Goal: Task Accomplishment & Management: Manage account settings

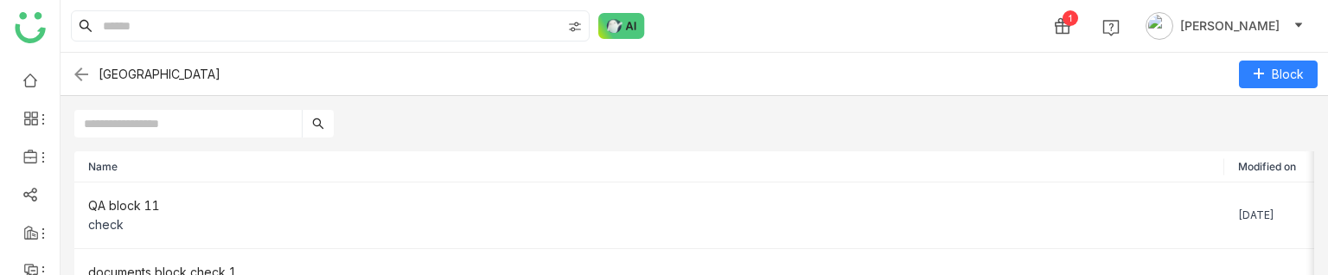
scroll to position [45, 0]
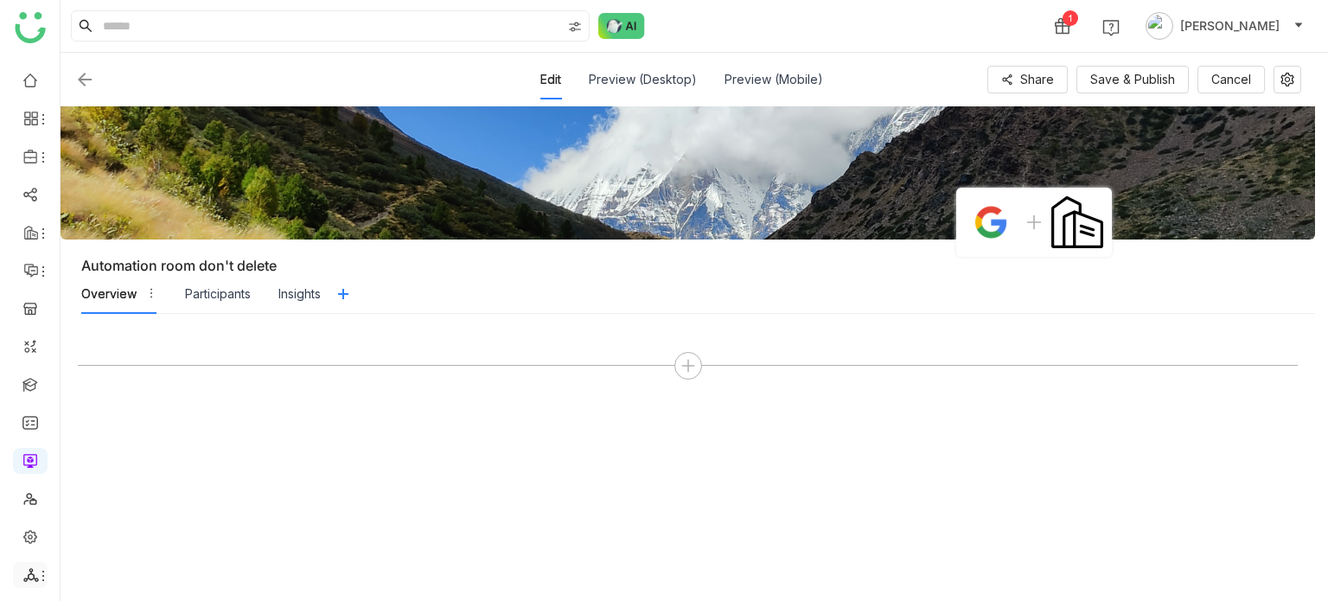
click at [28, 523] on icon at bounding box center [30, 575] width 15 height 14
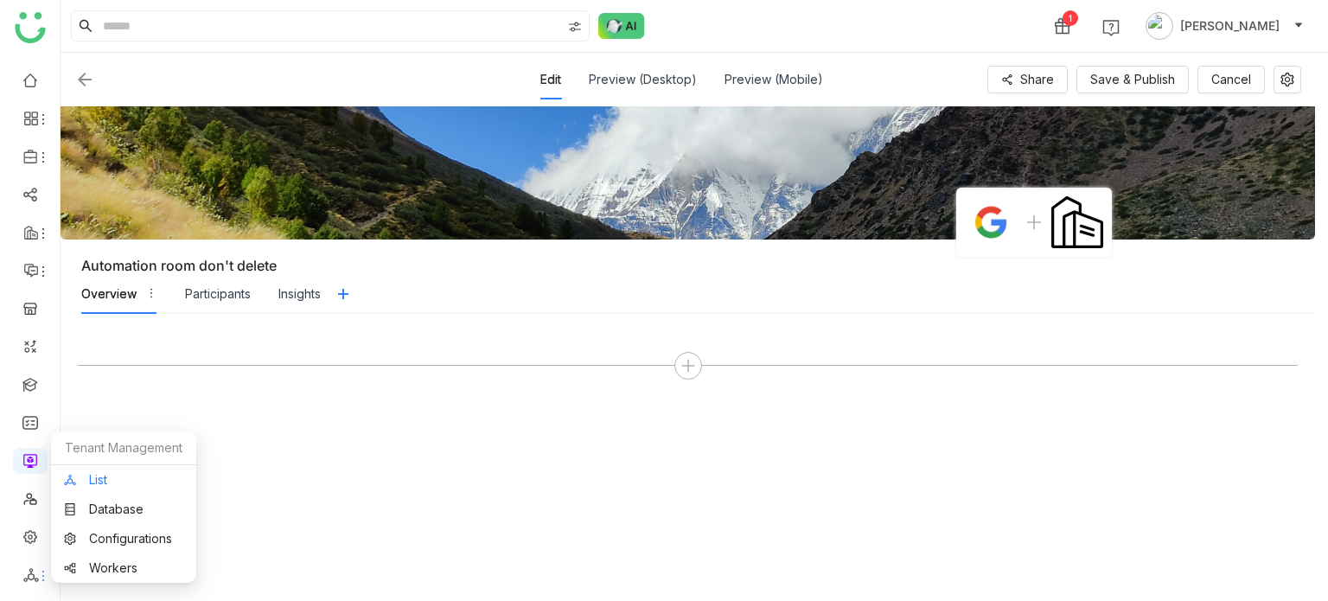
click at [106, 481] on link "List" at bounding box center [123, 480] width 119 height 12
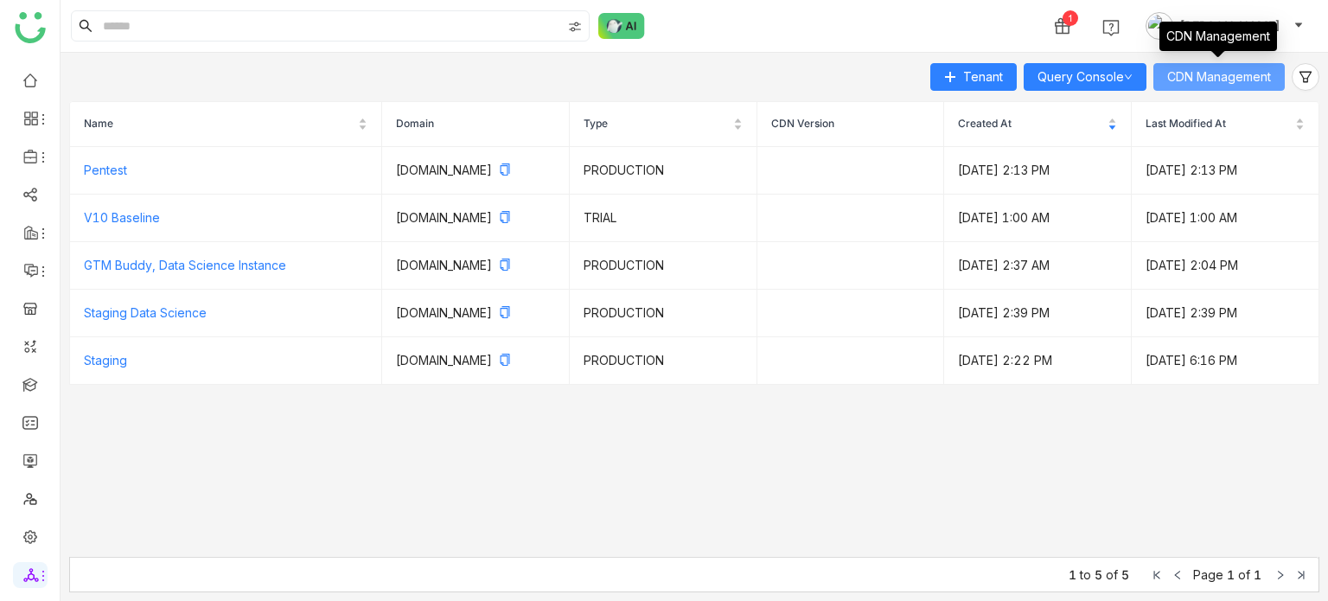
click at [1225, 87] on button "CDN Management" at bounding box center [1218, 77] width 131 height 28
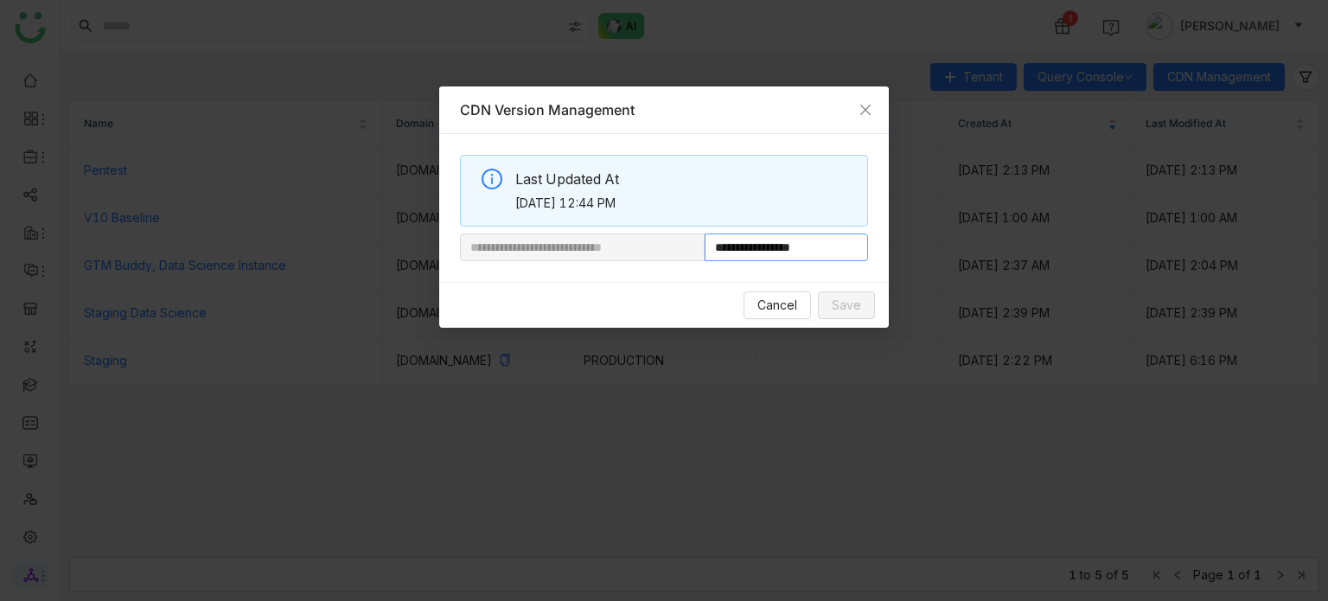
click at [830, 257] on input "**********" at bounding box center [786, 247] width 163 height 28
click at [780, 298] on span "Cancel" at bounding box center [777, 305] width 40 height 19
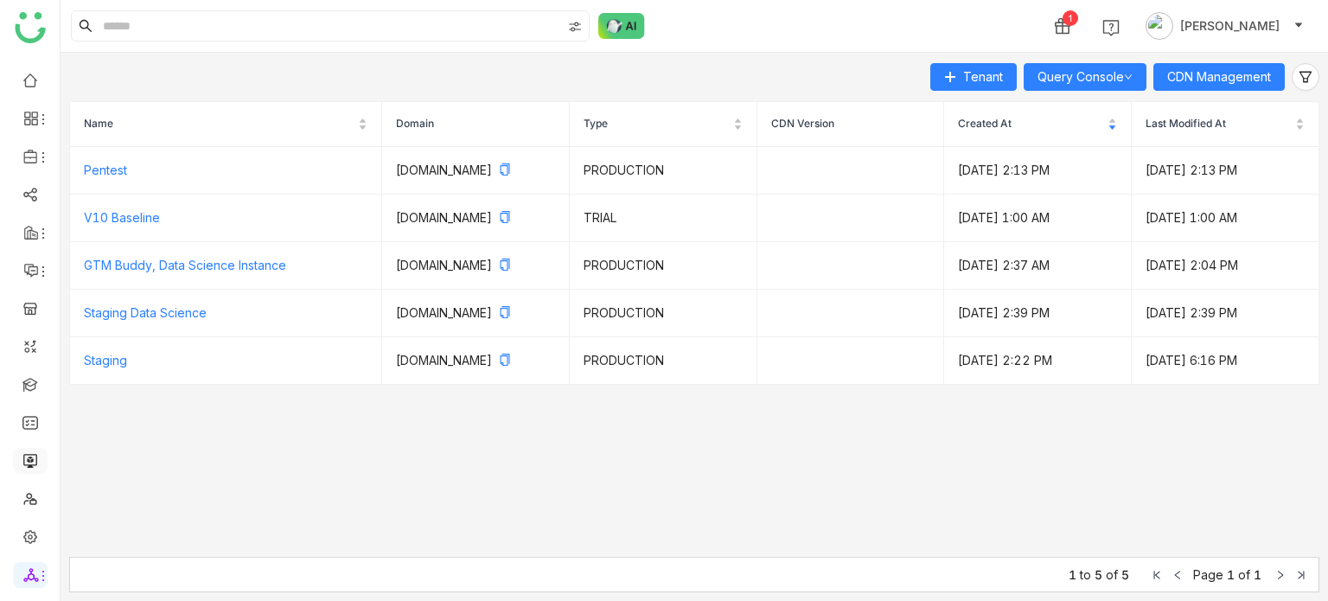
click at [35, 465] on link at bounding box center [30, 459] width 16 height 15
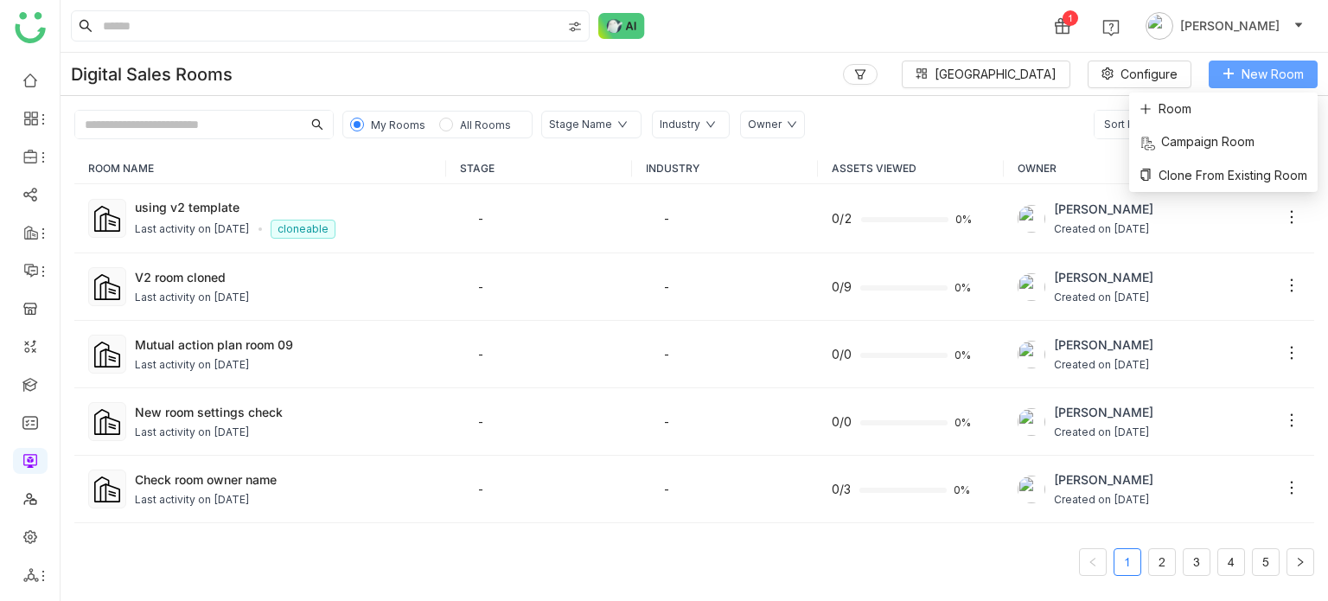
click at [1313, 65] on button "New Room" at bounding box center [1262, 75] width 109 height 28
click at [1234, 118] on li "Room" at bounding box center [1223, 108] width 188 height 33
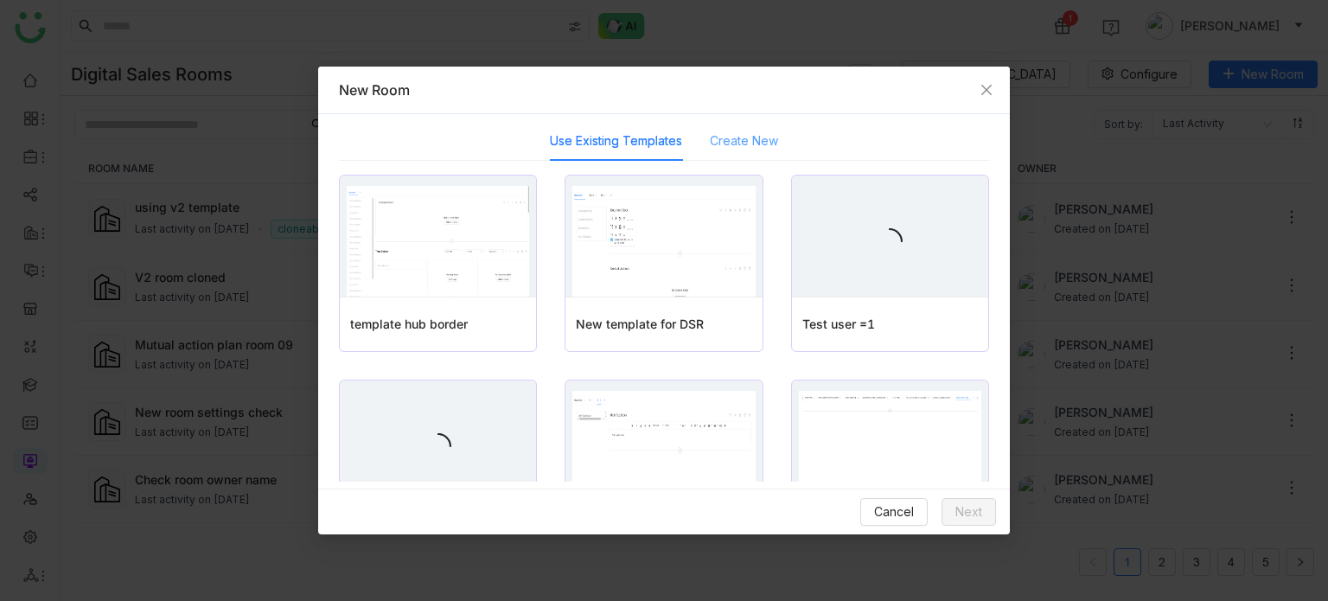
click at [764, 127] on div "Create New" at bounding box center [744, 141] width 68 height 40
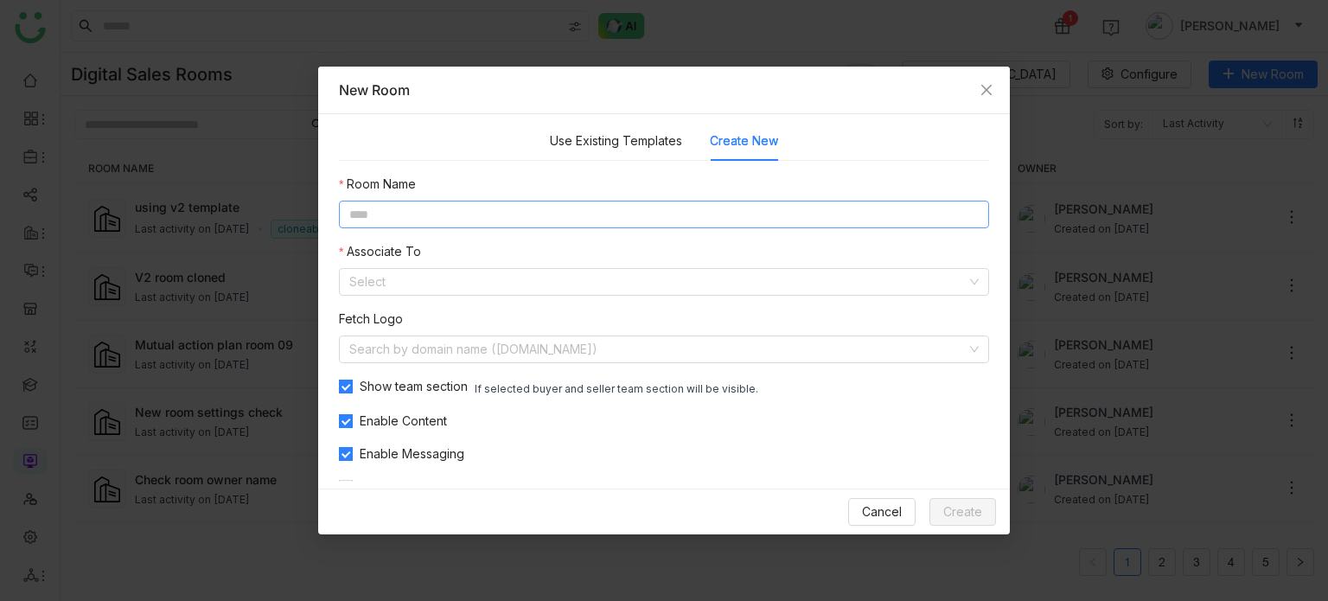
click at [613, 213] on input at bounding box center [664, 215] width 650 height 28
type input "**********"
click at [521, 286] on input at bounding box center [657, 282] width 617 height 26
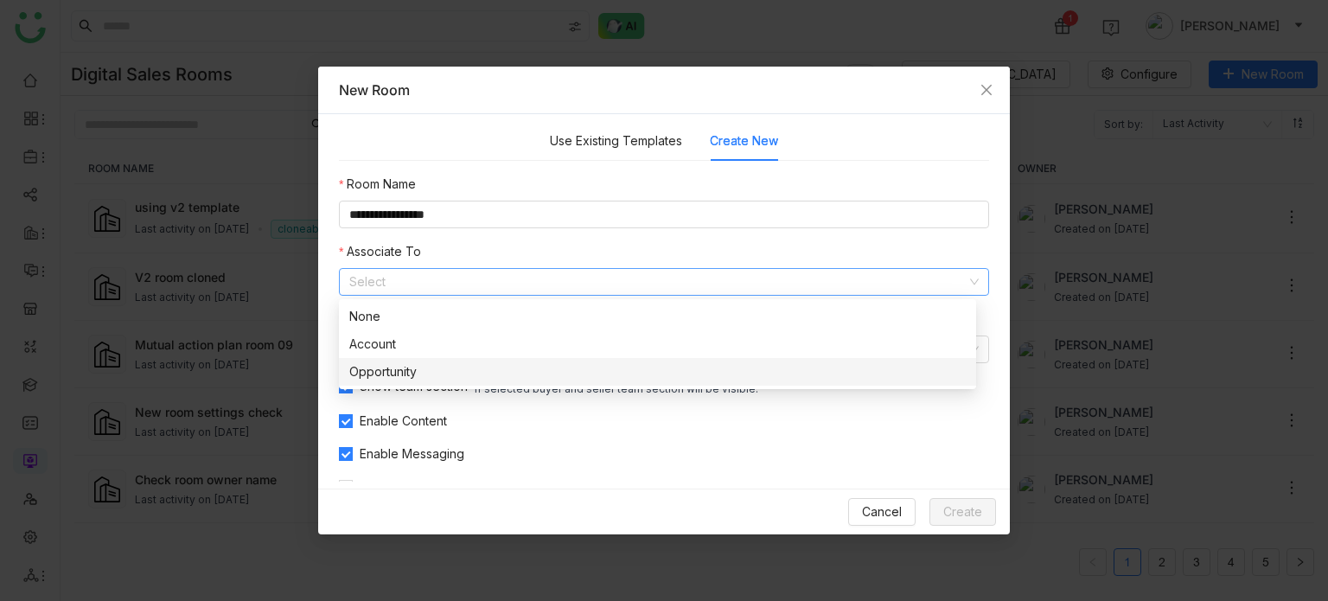
click at [501, 372] on div "Opportunity" at bounding box center [657, 371] width 616 height 19
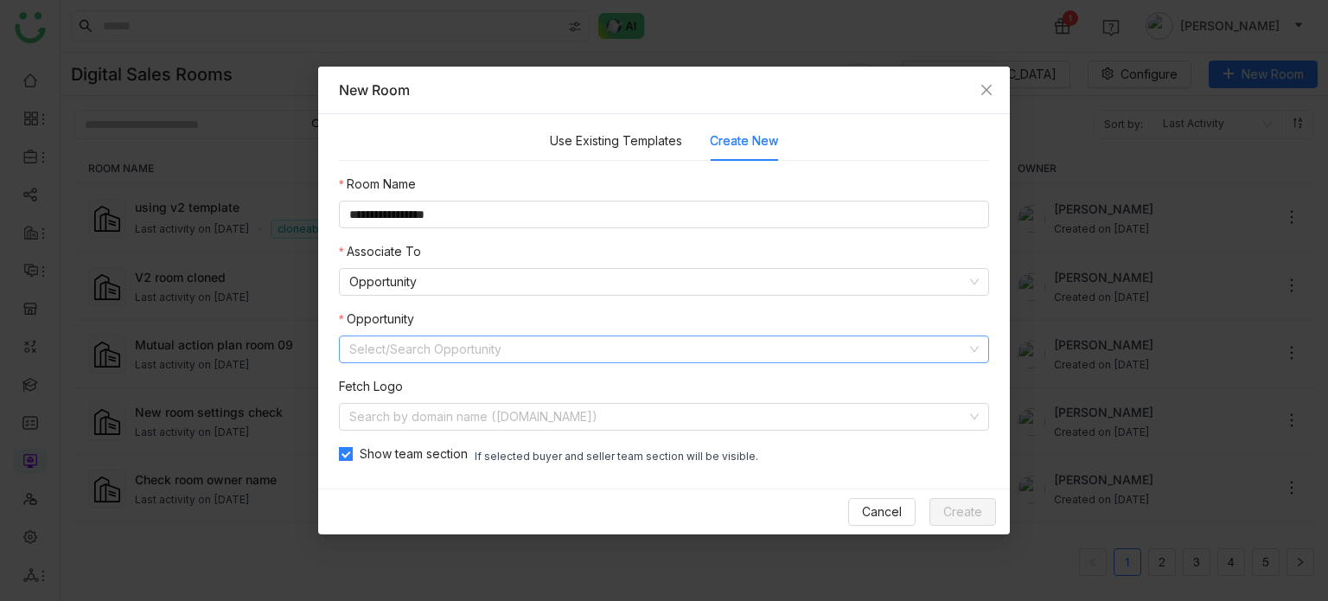
click at [522, 352] on input at bounding box center [657, 349] width 617 height 26
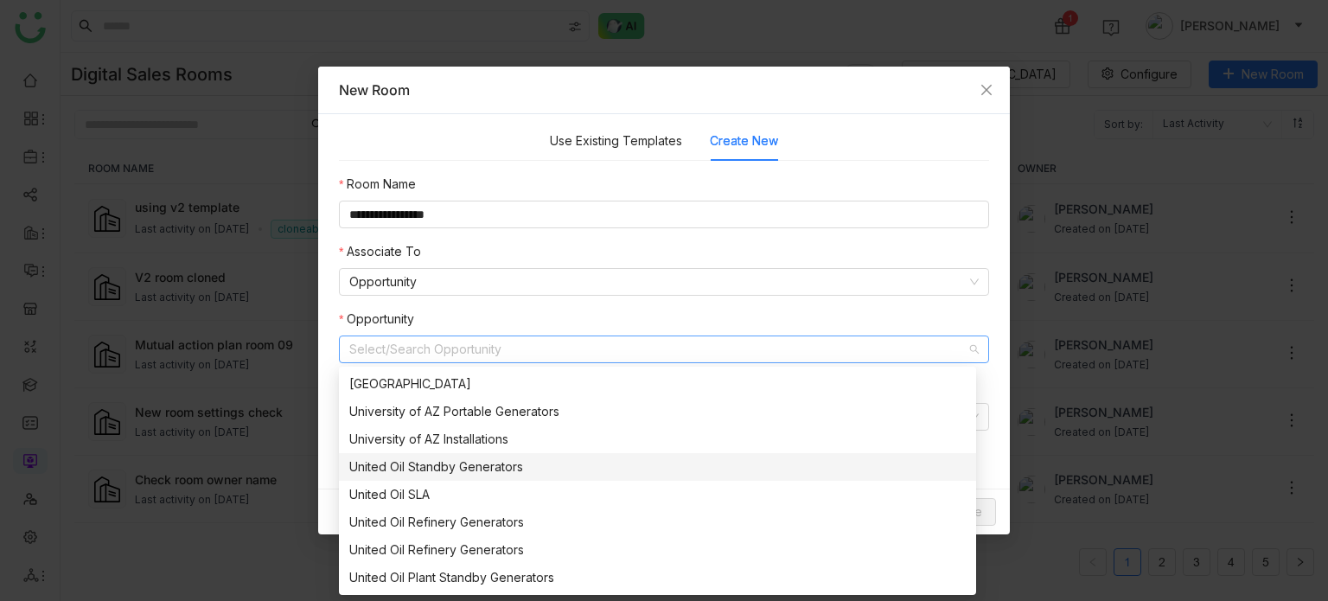
scroll to position [55, 0]
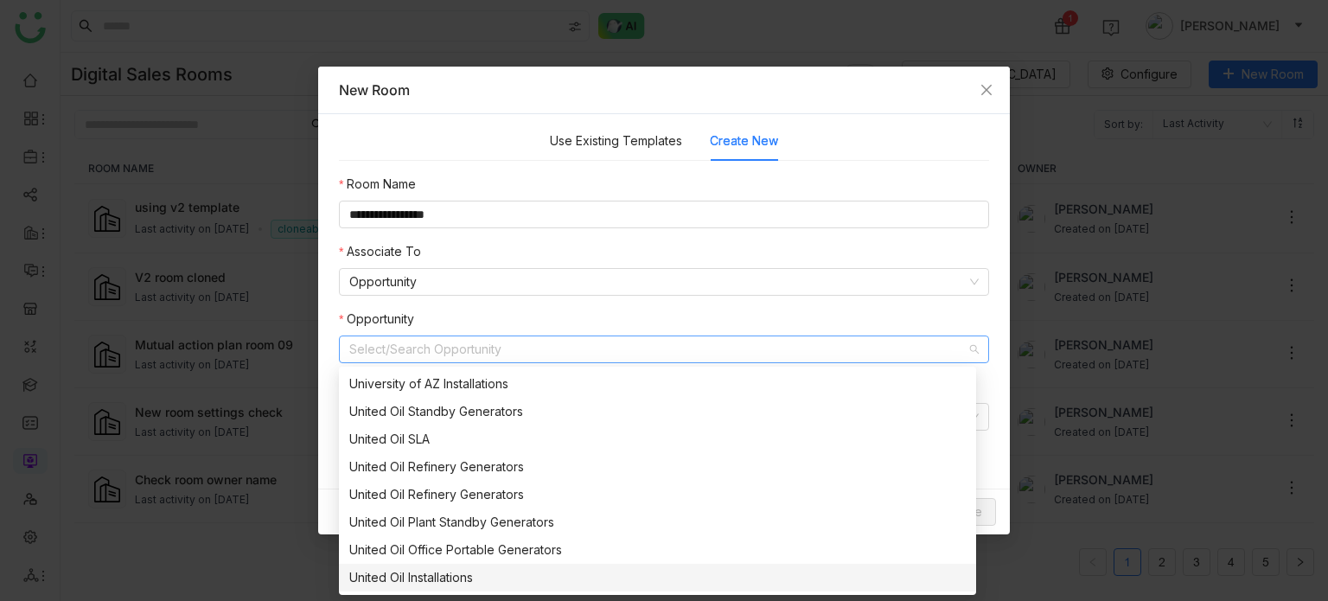
click at [457, 523] on div "United Oil Installations" at bounding box center [657, 577] width 616 height 19
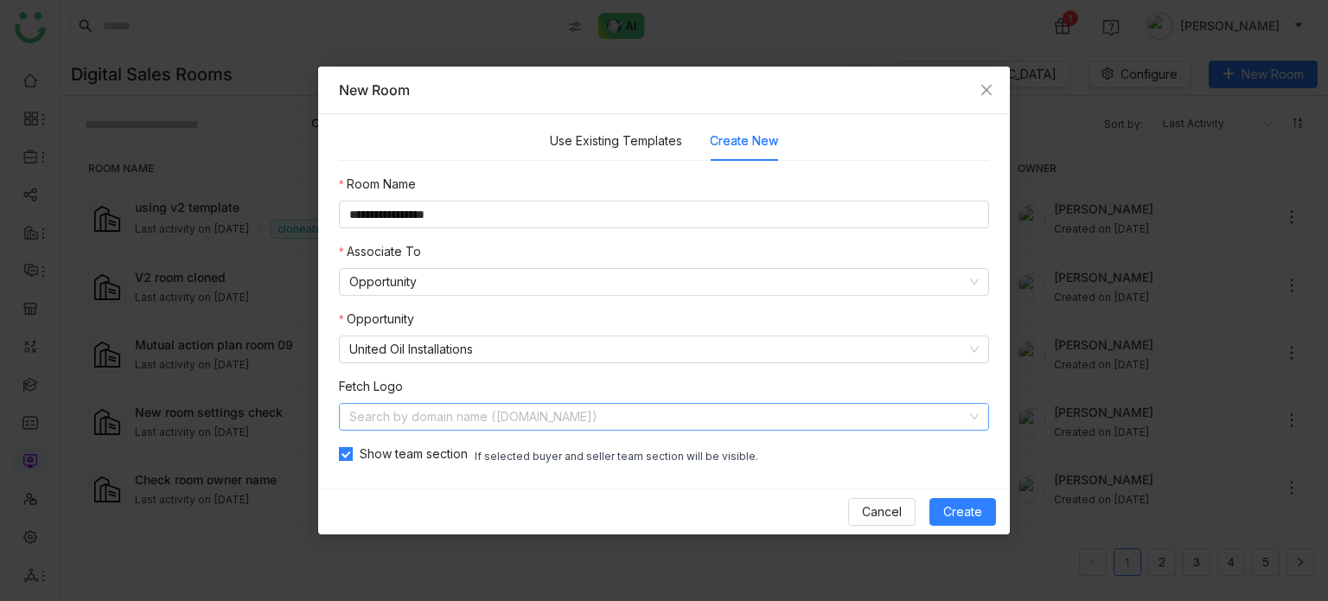
click at [439, 423] on input at bounding box center [657, 417] width 617 height 26
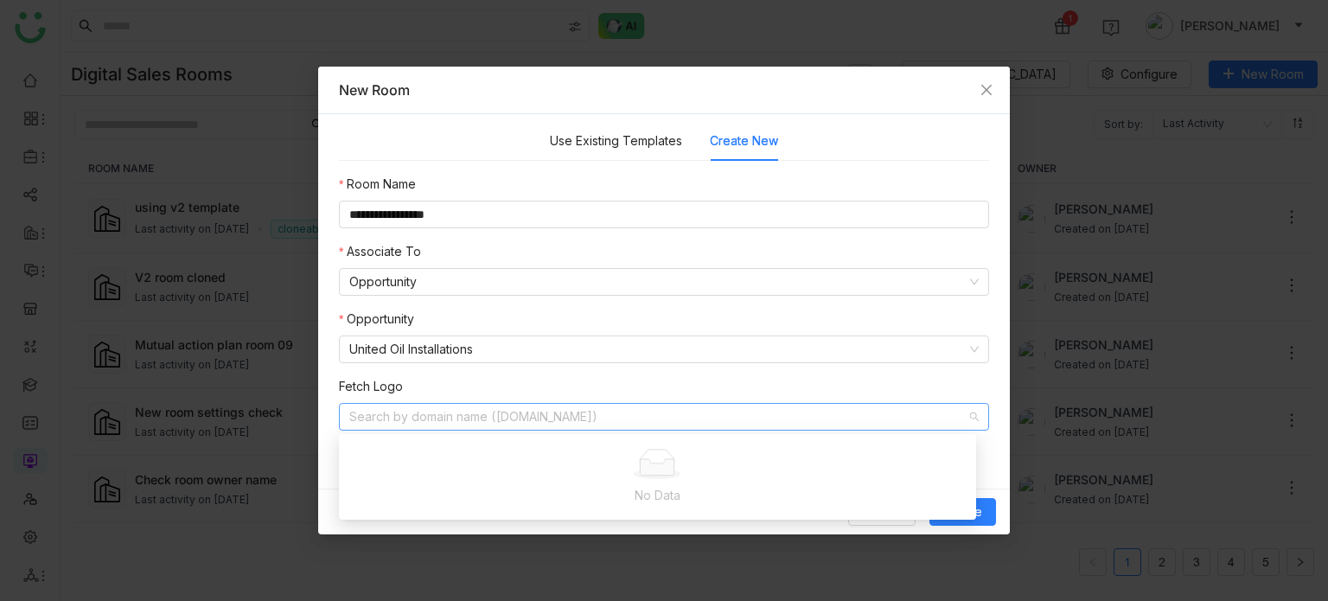
type input "*"
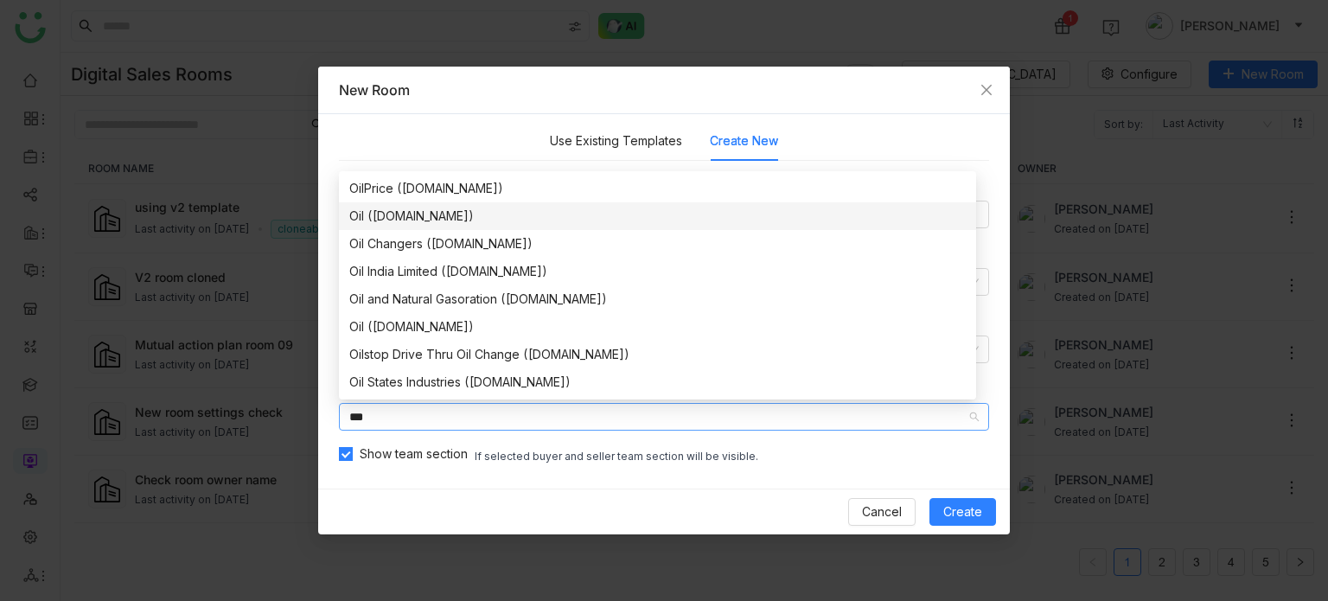
type input "***"
click at [418, 213] on div "Oil (iocl.com)" at bounding box center [657, 216] width 616 height 19
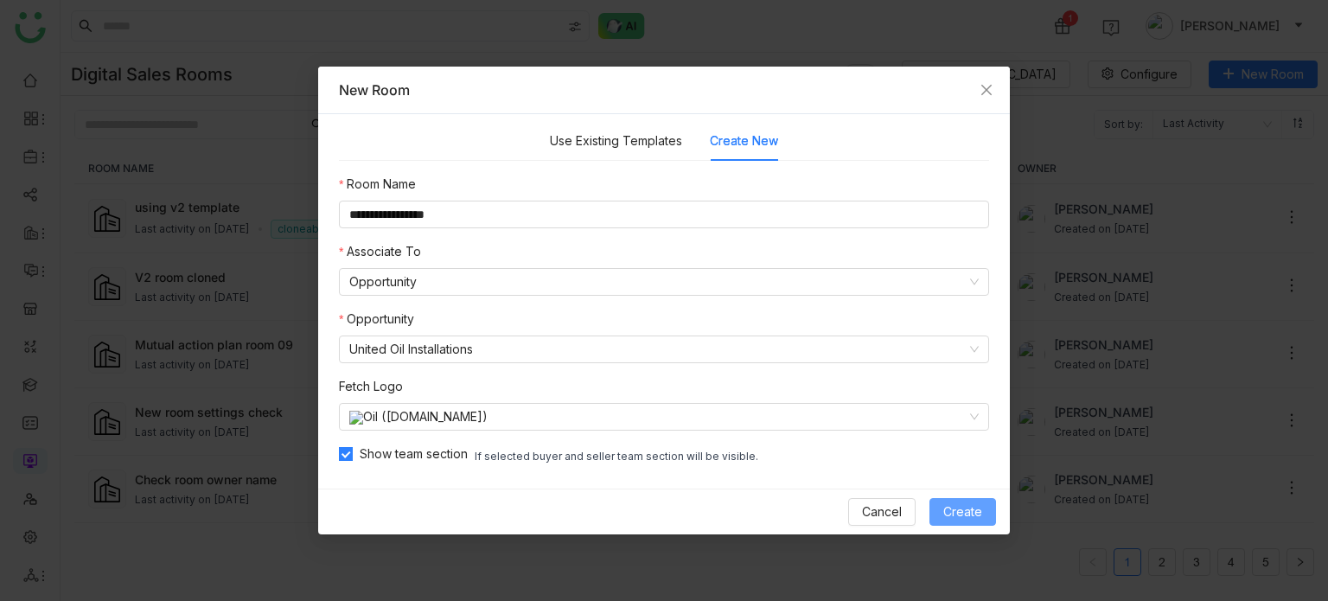
click at [966, 510] on span "Create" at bounding box center [962, 511] width 39 height 19
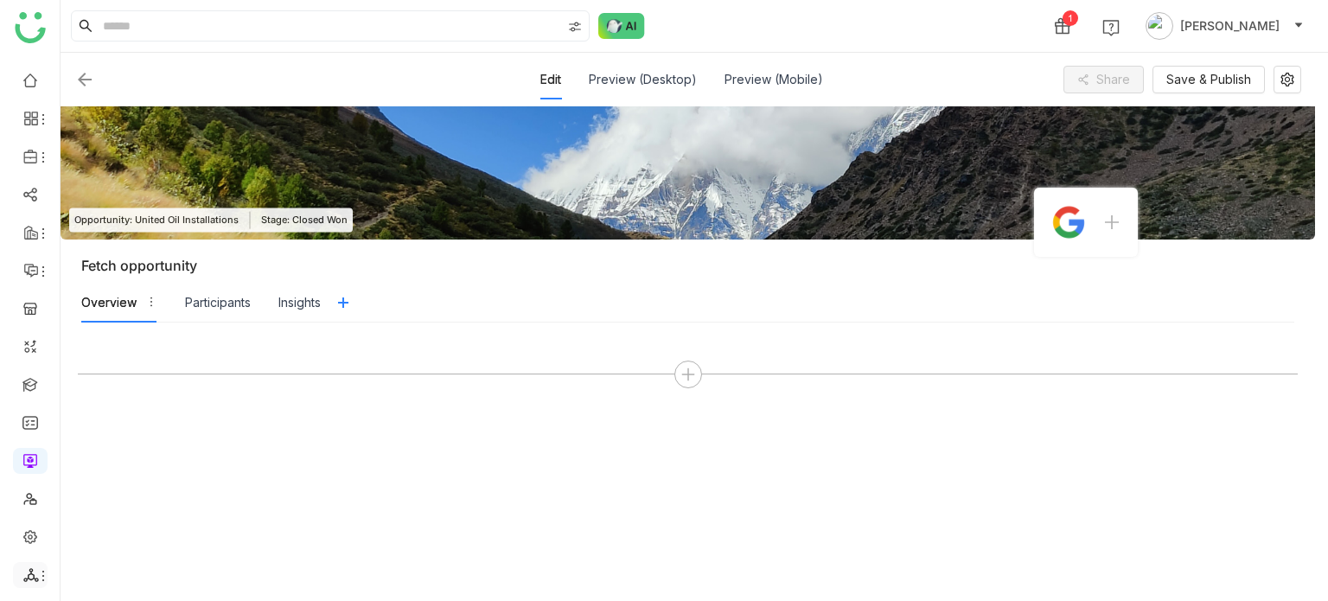
click at [21, 523] on div at bounding box center [30, 575] width 35 height 16
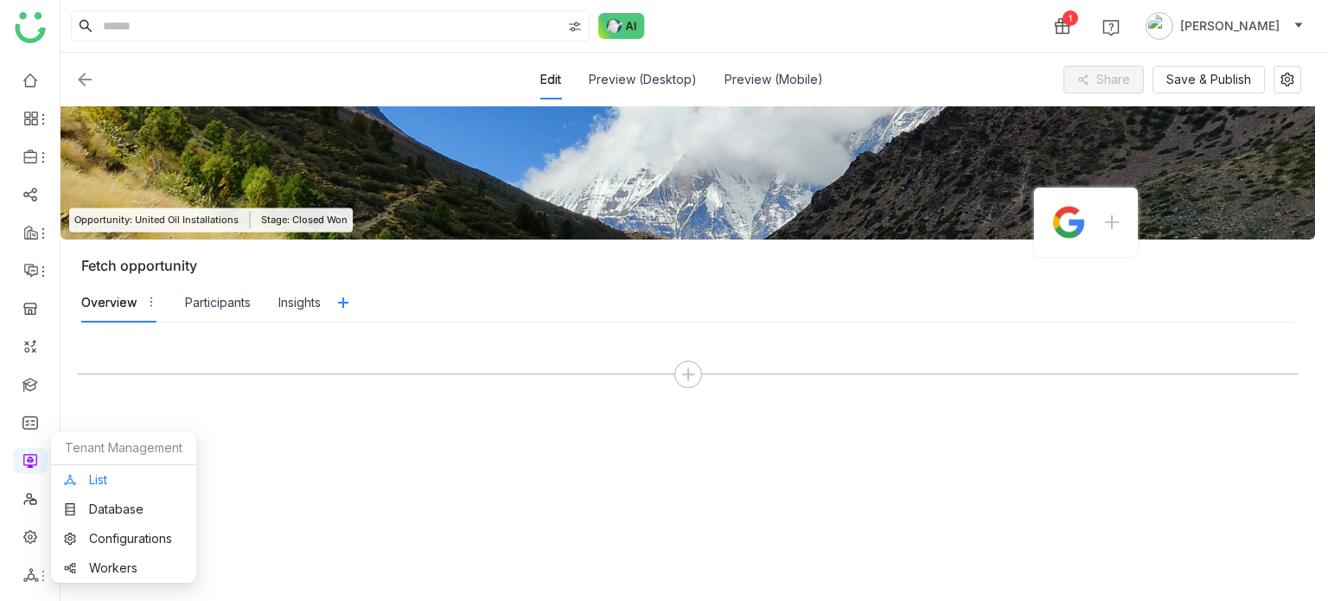
click at [127, 477] on link "List" at bounding box center [123, 480] width 119 height 12
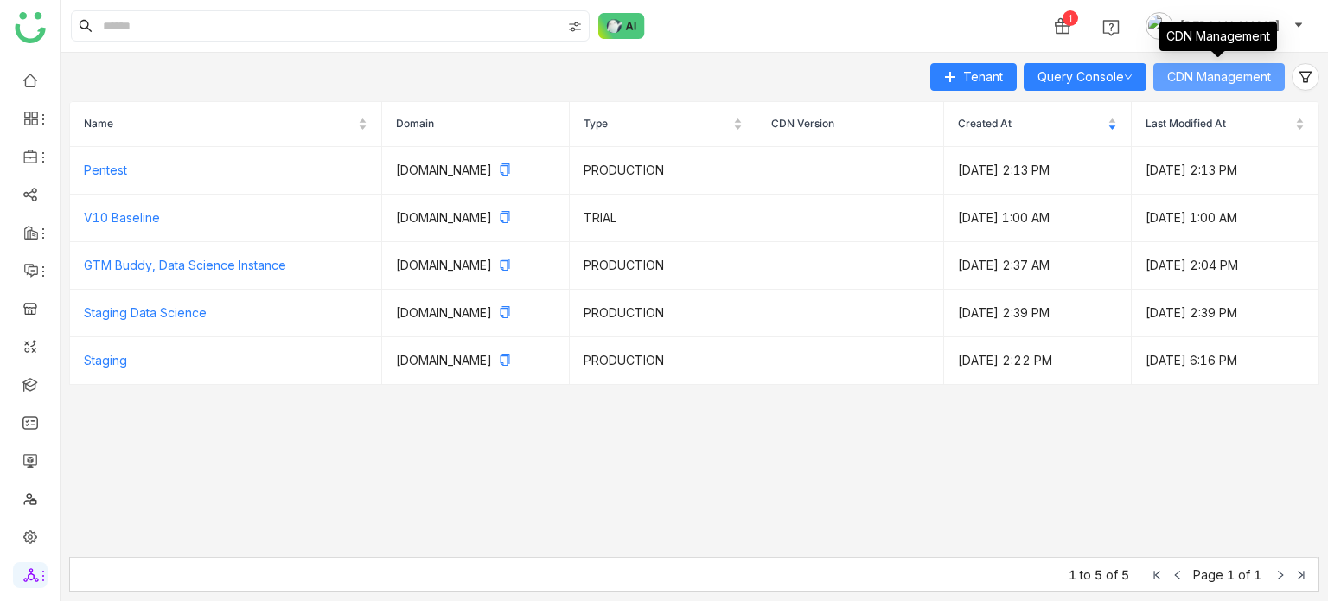
click at [1222, 75] on span "CDN Management" at bounding box center [1219, 76] width 104 height 19
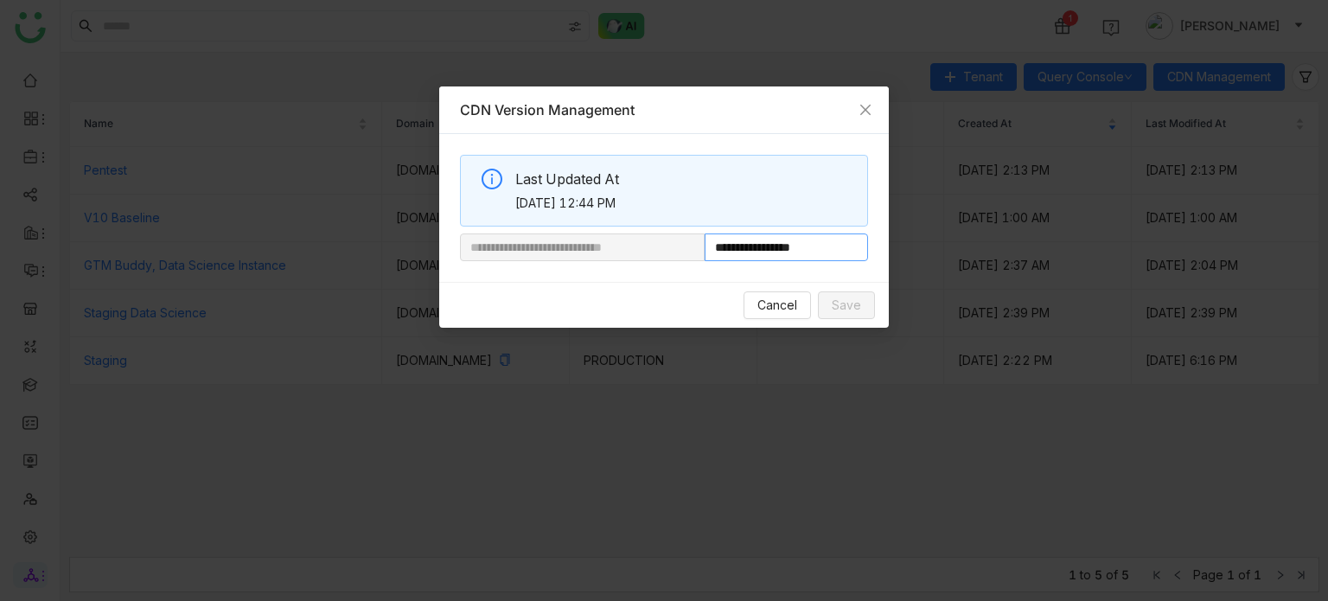
drag, startPoint x: 763, startPoint y: 255, endPoint x: 883, endPoint y: 241, distance: 120.1
click at [883, 241] on div "**********" at bounding box center [664, 208] width 450 height 148
paste input "**********"
type input "**********"
click at [833, 300] on span "Save" at bounding box center [846, 305] width 29 height 19
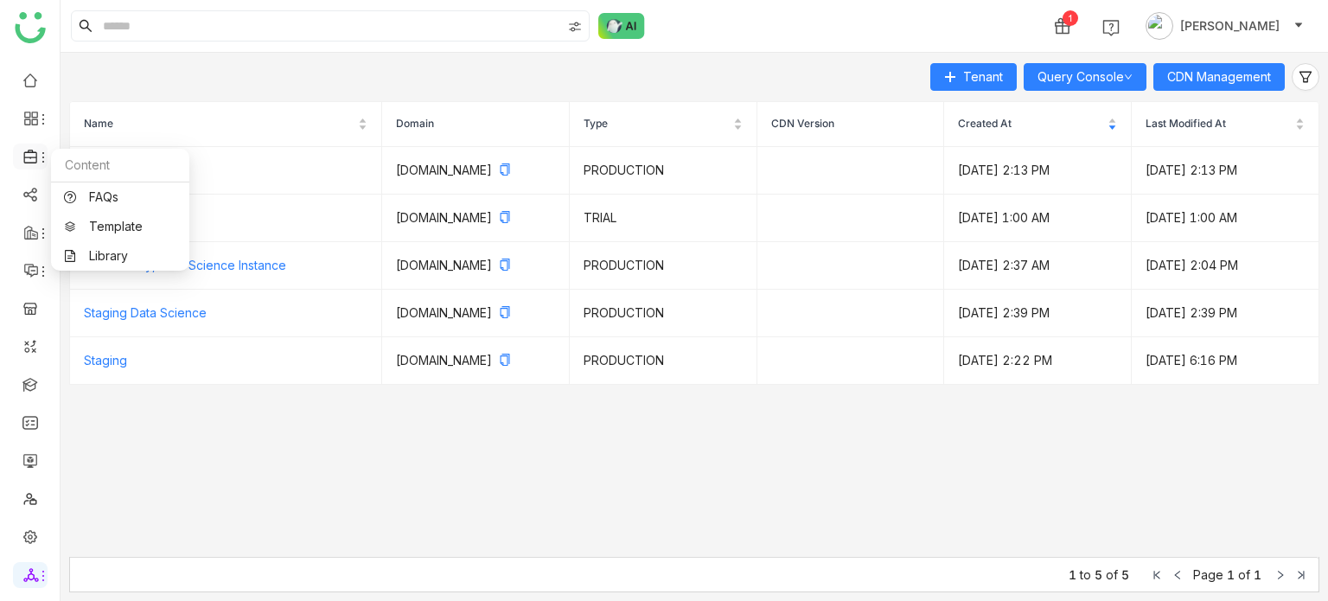
click at [40, 155] on icon at bounding box center [43, 157] width 14 height 14
click at [102, 258] on link "Library" at bounding box center [120, 256] width 112 height 12
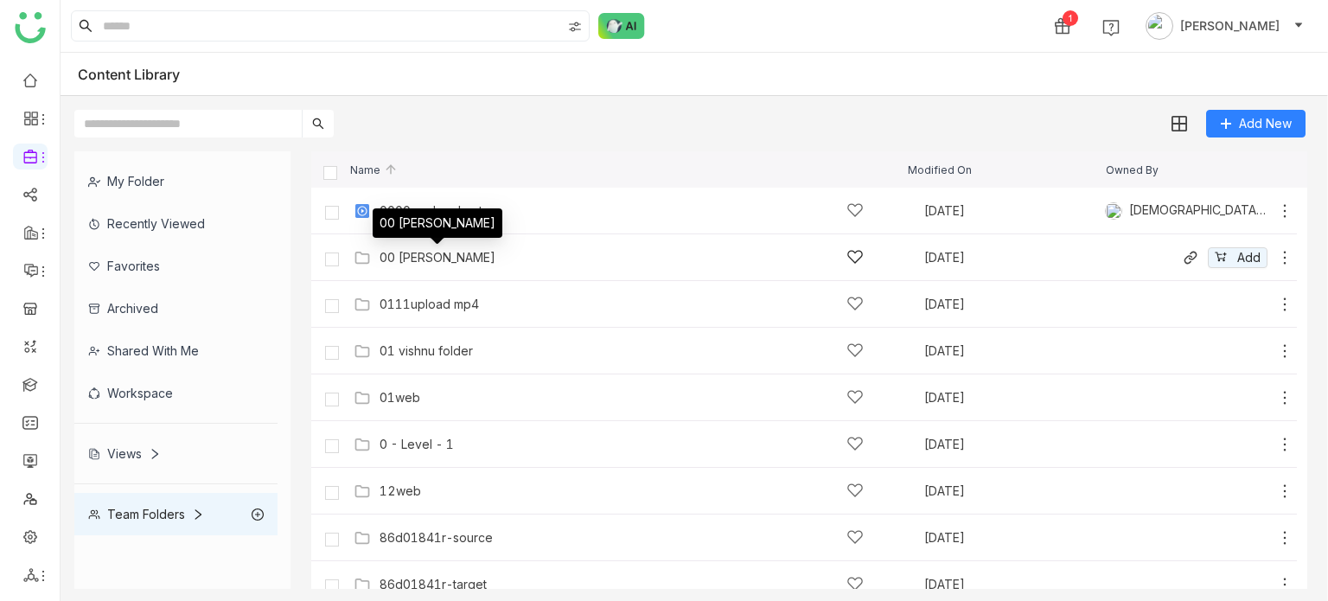
click at [401, 255] on div "00 [PERSON_NAME]" at bounding box center [437, 258] width 116 height 14
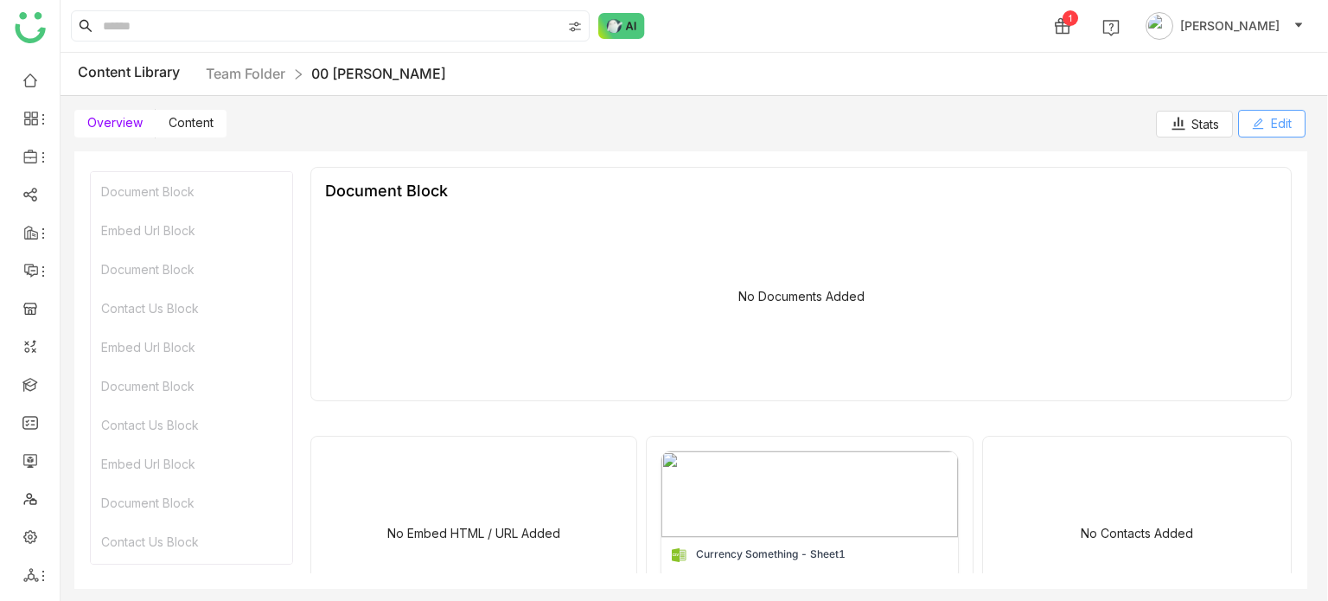
click at [1286, 124] on span "Edit" at bounding box center [1281, 123] width 21 height 19
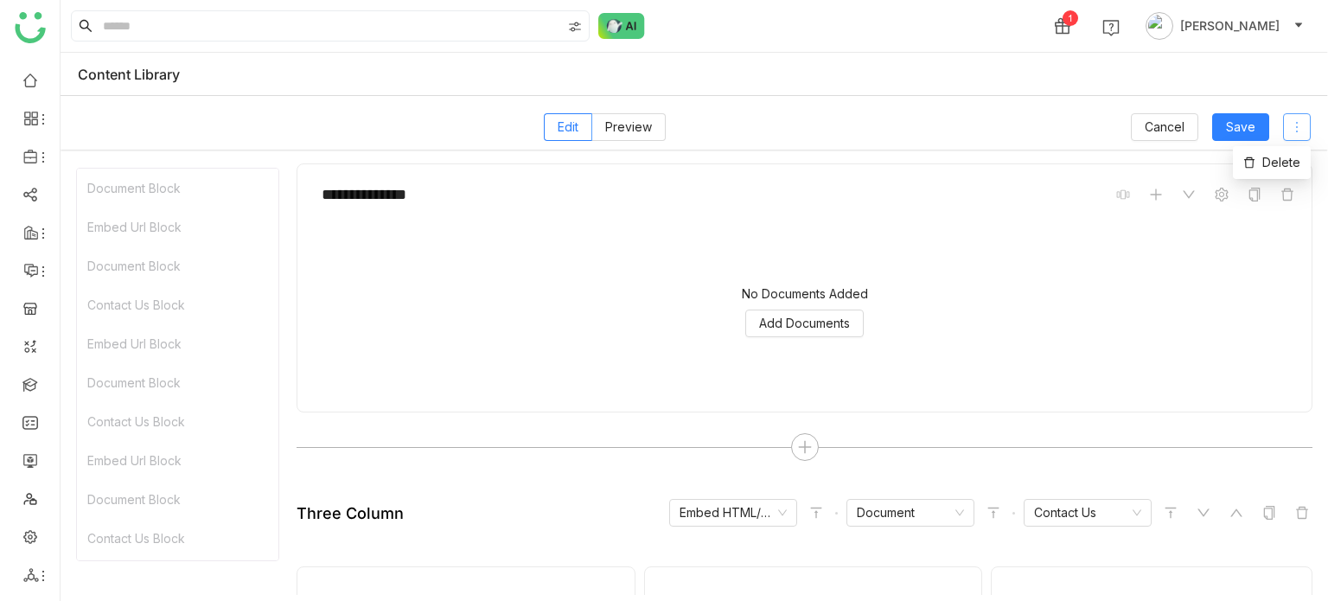
click at [1301, 128] on icon at bounding box center [1297, 127] width 14 height 14
click at [1285, 173] on li "Delete" at bounding box center [1272, 162] width 78 height 33
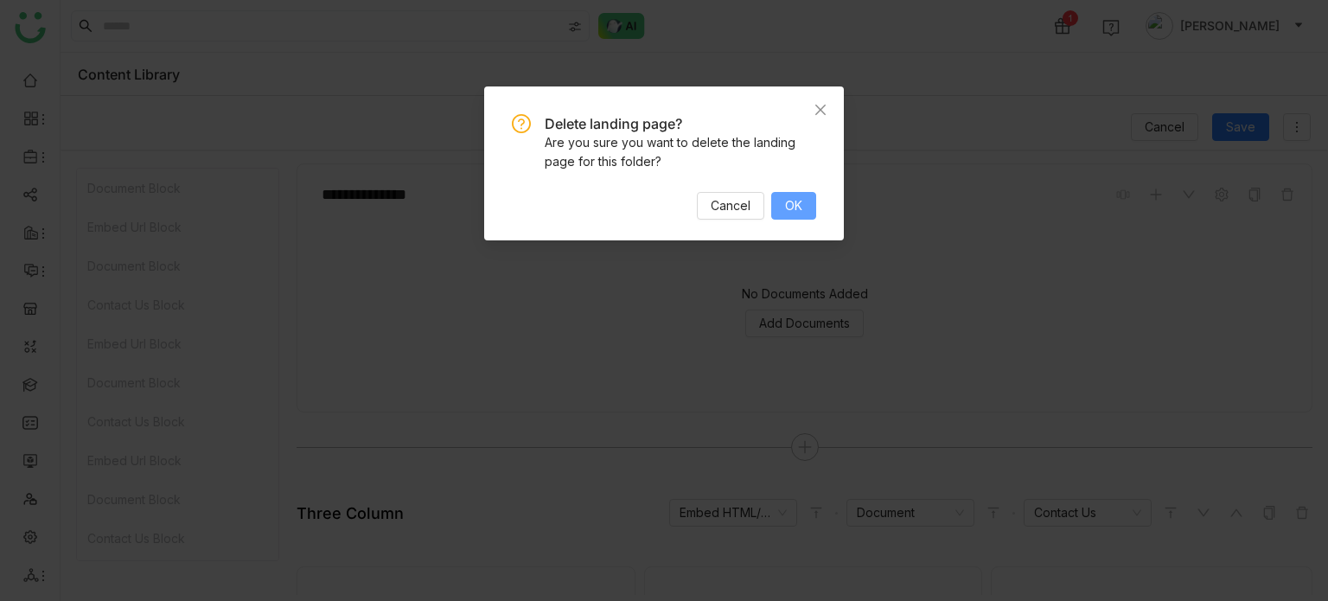
click at [788, 220] on button "OK" at bounding box center [793, 206] width 45 height 28
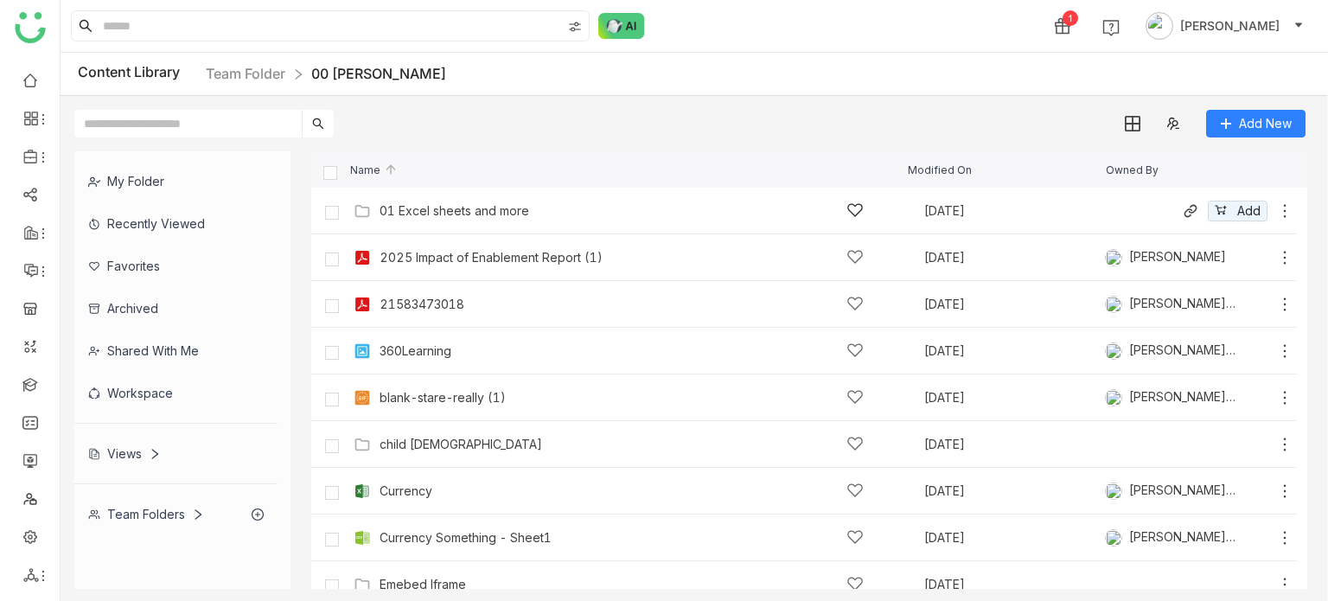
click at [432, 221] on div "01 Excel sheets and more Sep 29, 2025 Add" at bounding box center [821, 210] width 944 height 27
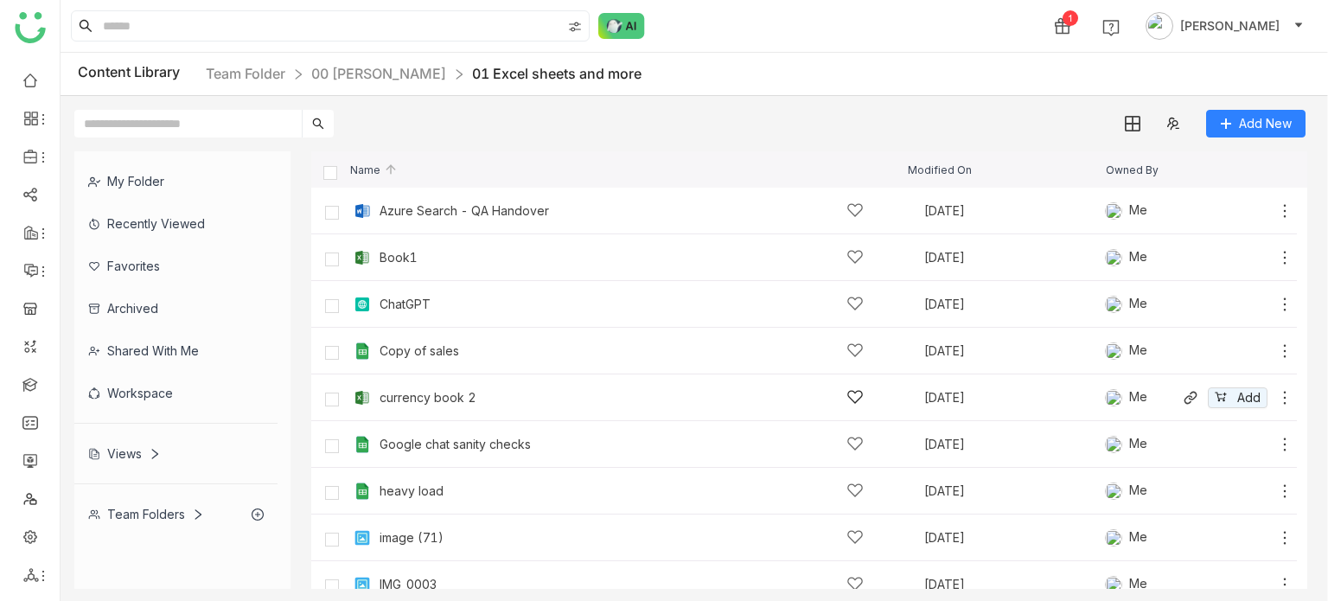
scroll to position [158, 0]
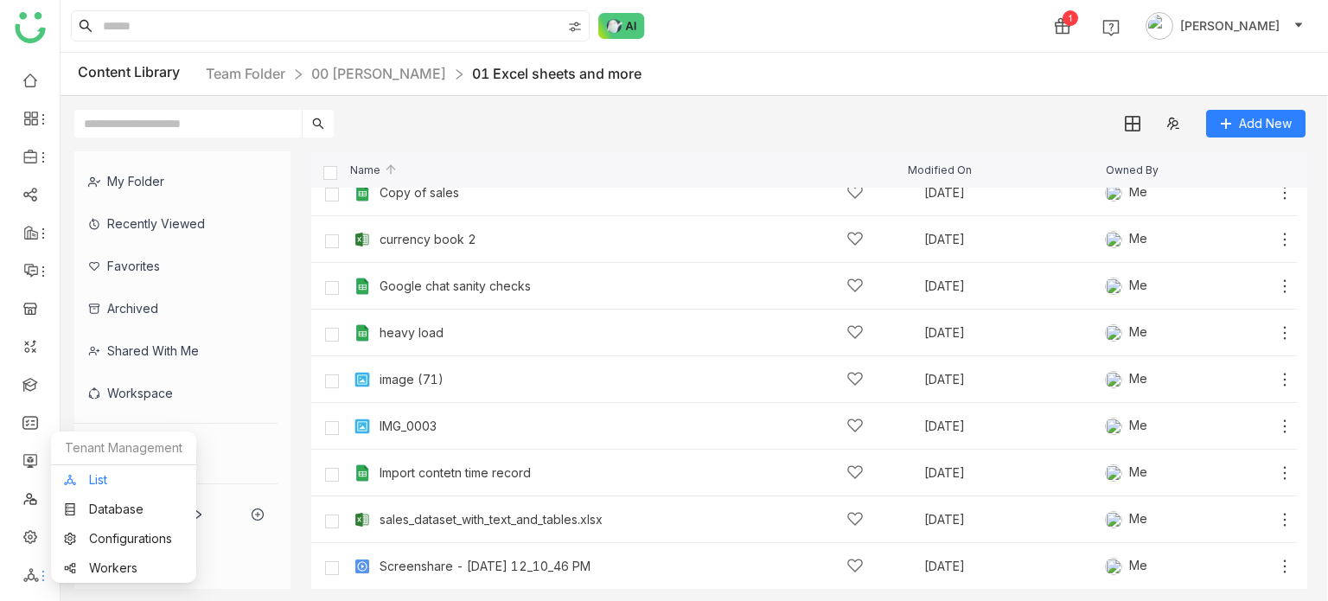
drag, startPoint x: 37, startPoint y: 579, endPoint x: 135, endPoint y: 480, distance: 139.4
click at [37, 578] on icon at bounding box center [43, 576] width 14 height 14
click at [43, 576] on icon at bounding box center [43, 576] width 2 height 10
click at [104, 483] on link "List" at bounding box center [123, 480] width 119 height 12
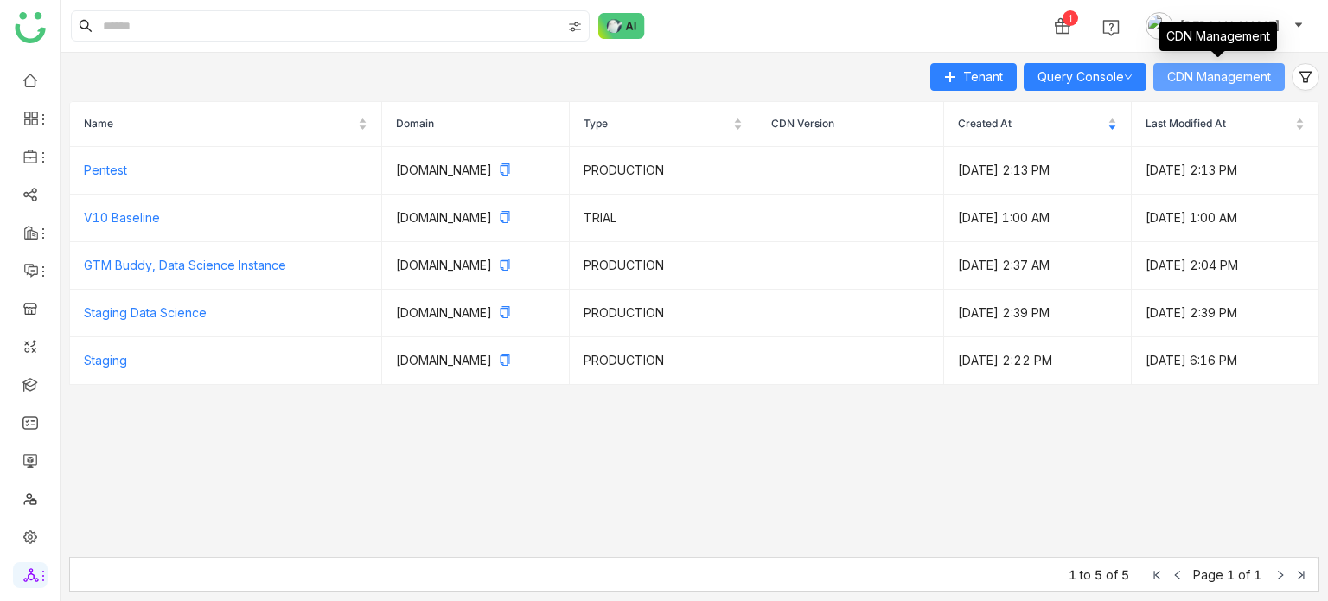
click at [1255, 89] on button "CDN Management" at bounding box center [1218, 77] width 131 height 28
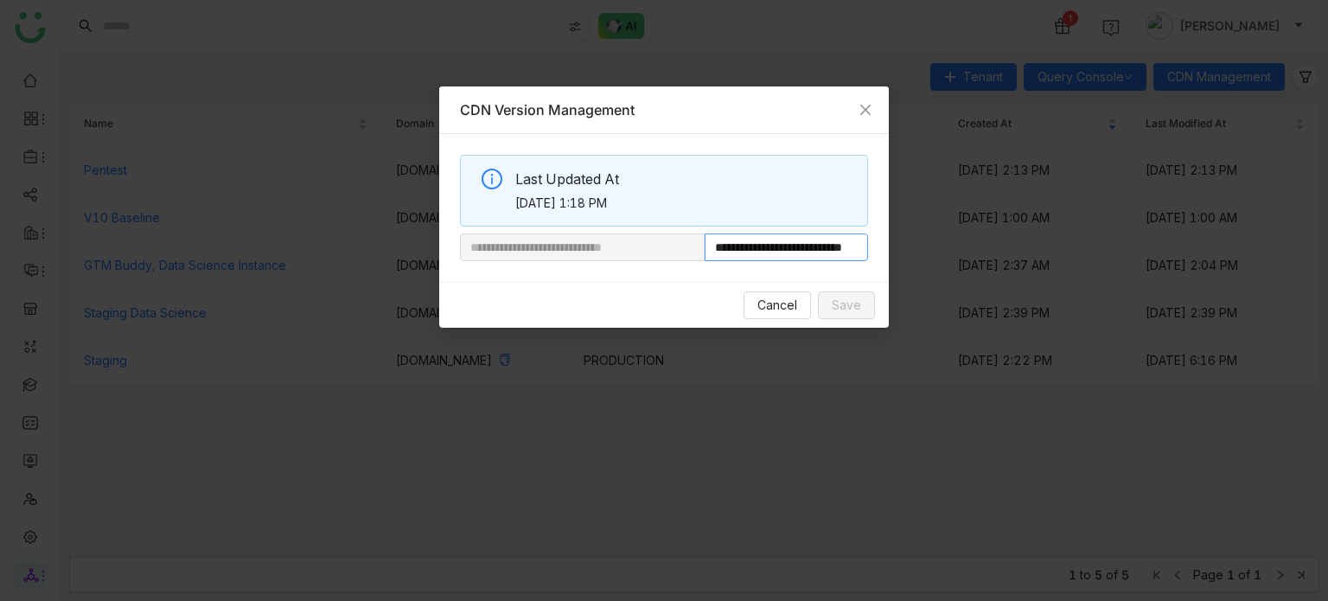
scroll to position [0, 65]
drag, startPoint x: 759, startPoint y: 247, endPoint x: 1081, endPoint y: 238, distance: 321.7
click at [1081, 238] on nz-modal-container "**********" at bounding box center [664, 300] width 1328 height 601
paste input "**********"
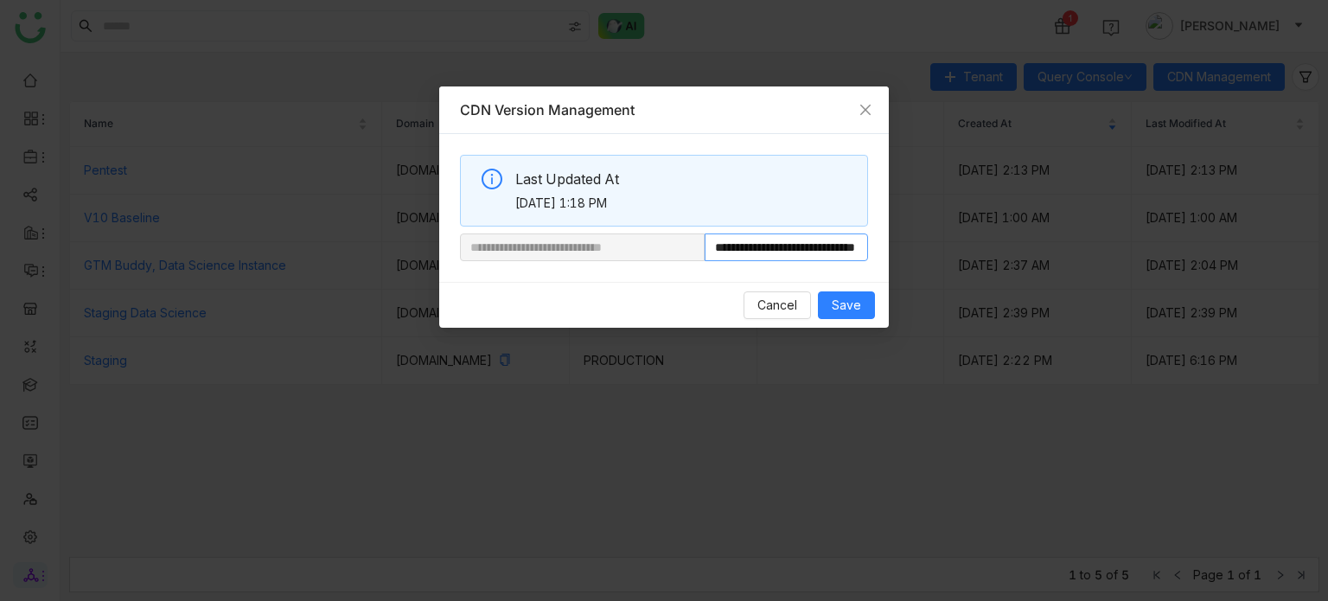
scroll to position [0, 63]
type input "**********"
click at [862, 318] on div "Cancel Save" at bounding box center [664, 305] width 450 height 46
click at [862, 307] on button "Save" at bounding box center [846, 305] width 57 height 28
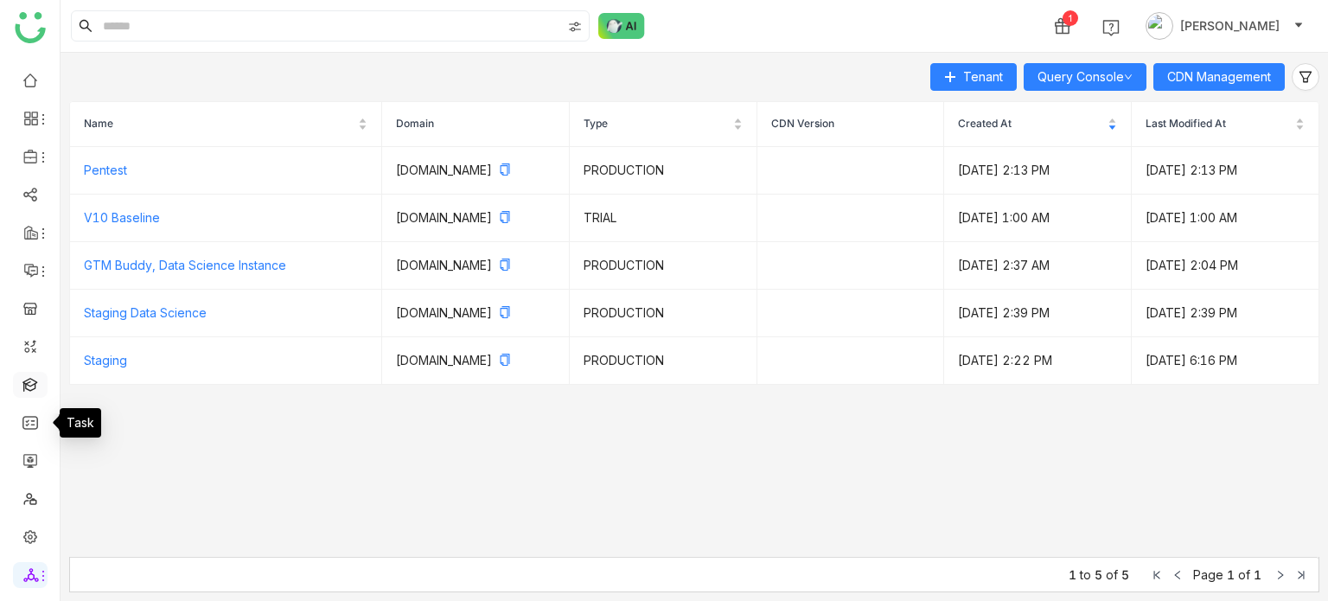
click at [37, 376] on link at bounding box center [30, 383] width 16 height 15
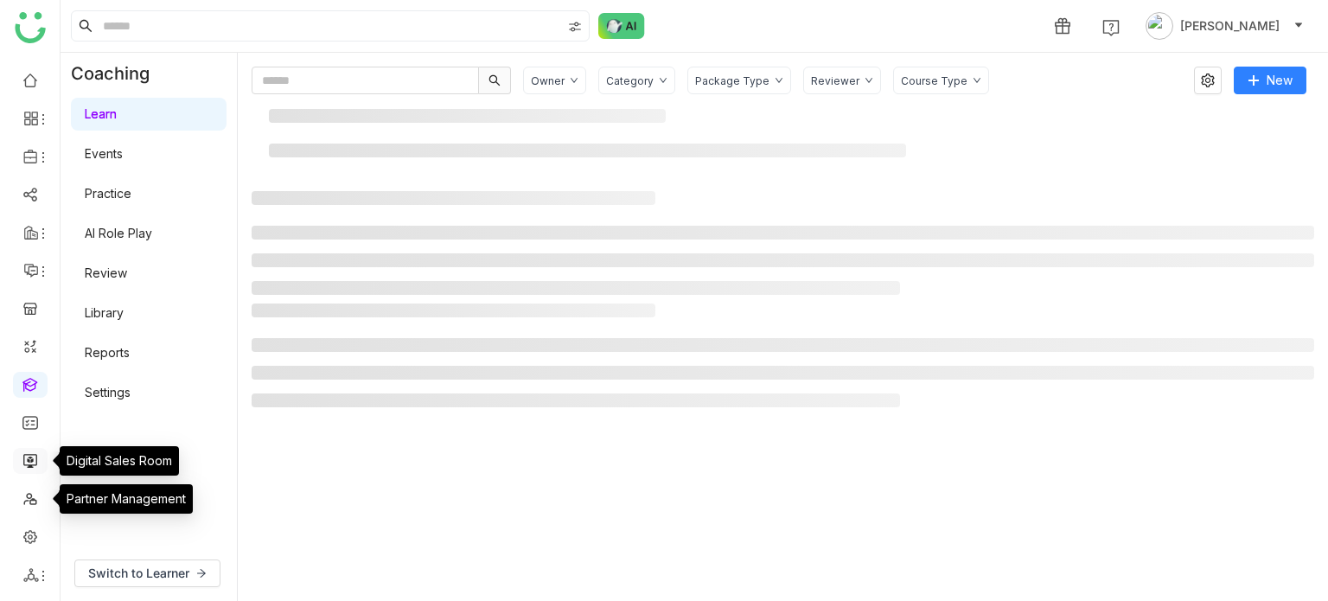
click at [45, 459] on li at bounding box center [30, 461] width 35 height 26
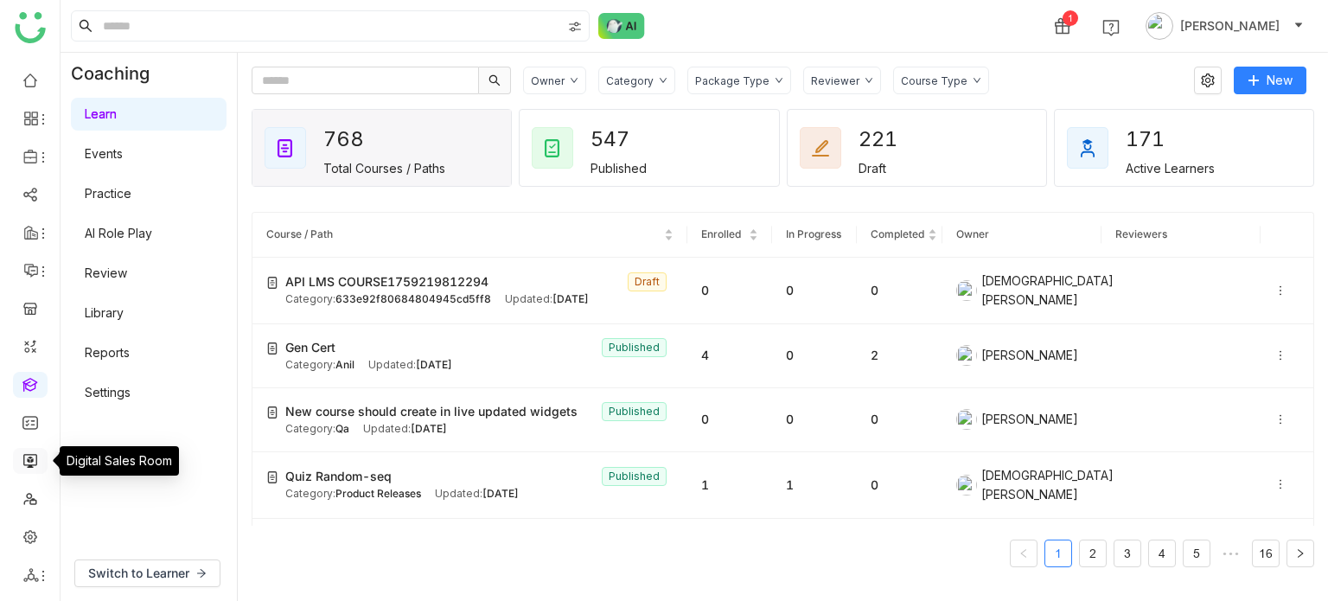
click at [23, 467] on link at bounding box center [30, 459] width 16 height 15
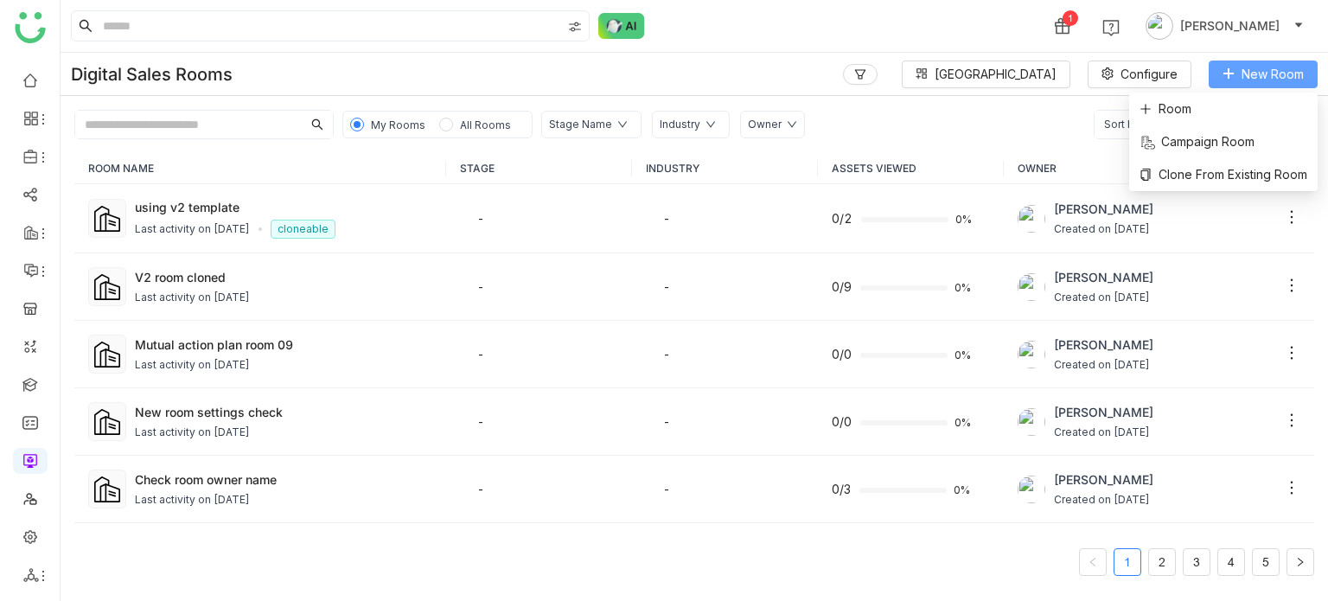
click at [1237, 66] on button "New Room" at bounding box center [1262, 75] width 109 height 28
click at [1180, 109] on span "Room" at bounding box center [1165, 108] width 52 height 19
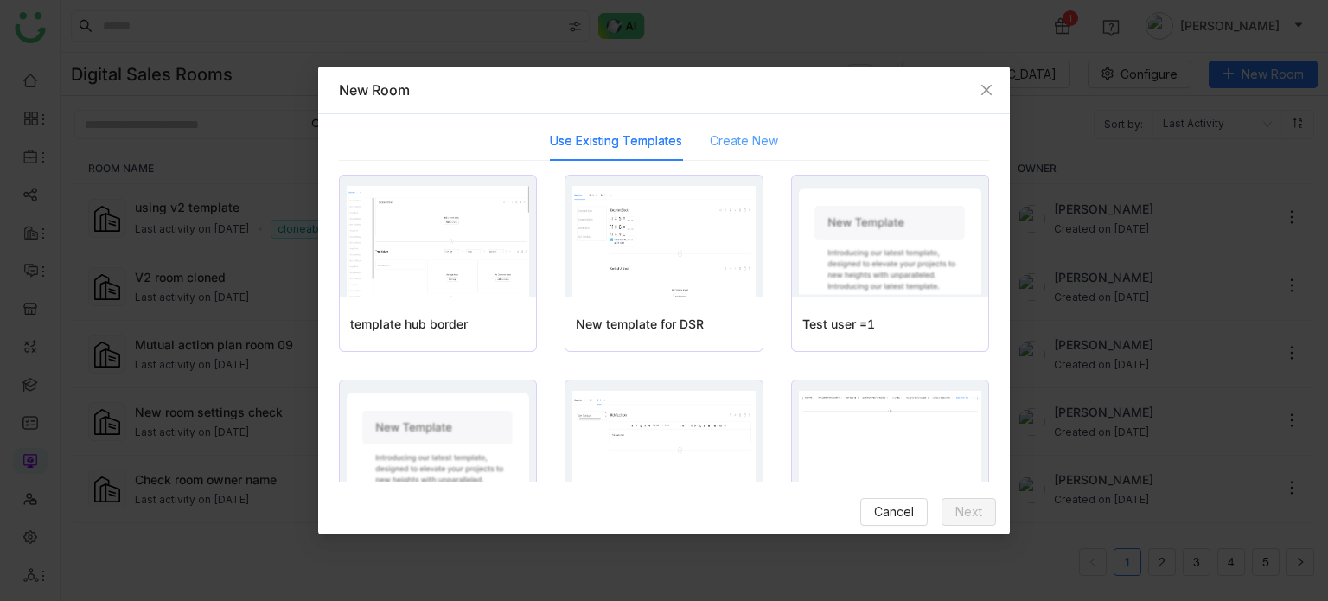
click at [740, 155] on div "Create New" at bounding box center [744, 141] width 68 height 40
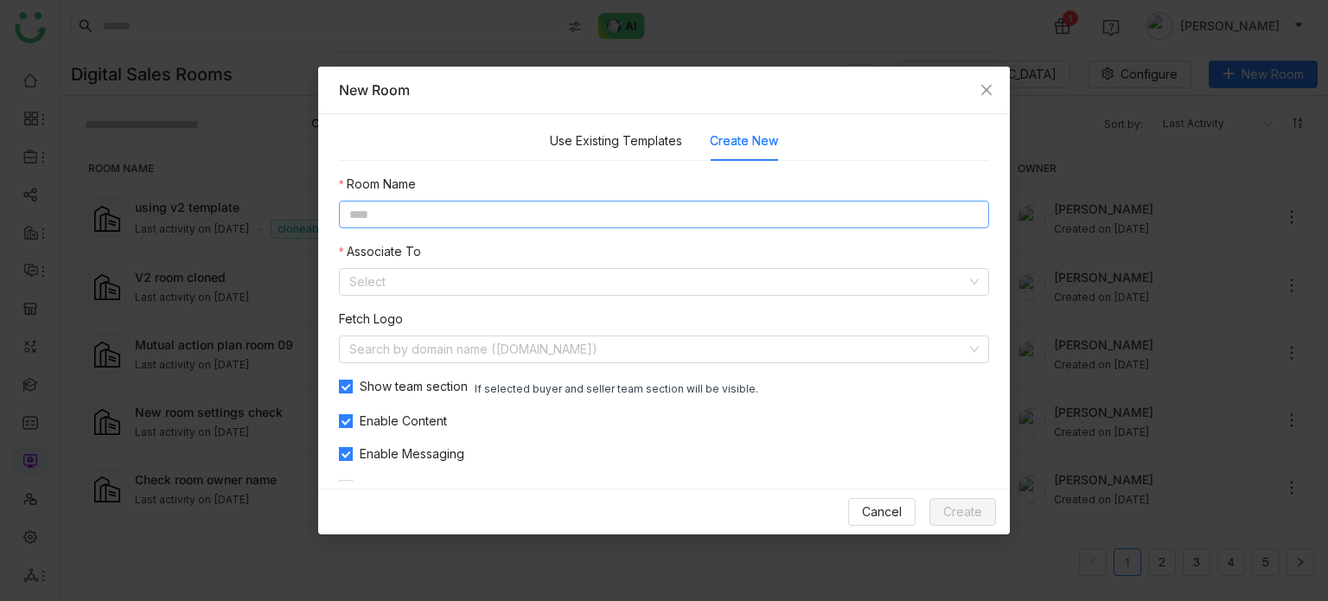
click at [688, 201] on nz-form-item "Room Name" at bounding box center [664, 202] width 650 height 54
click at [686, 206] on input at bounding box center [664, 215] width 650 height 28
type input "**********"
click at [595, 282] on input at bounding box center [657, 282] width 617 height 26
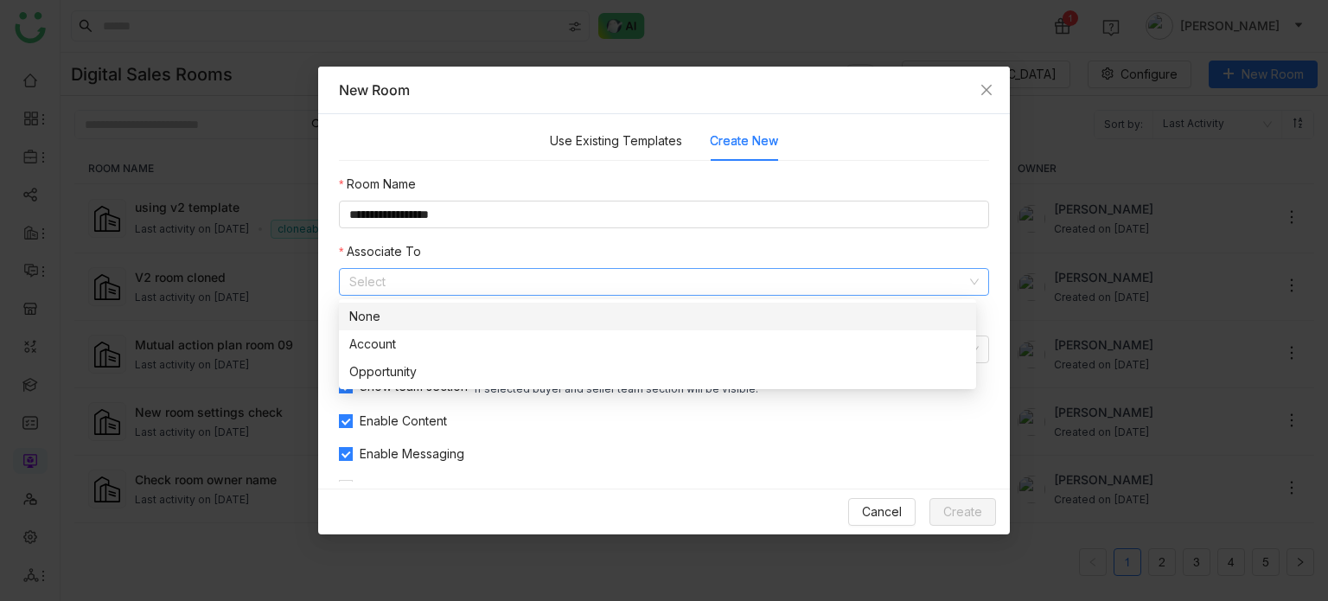
click at [550, 316] on div "None" at bounding box center [657, 316] width 616 height 19
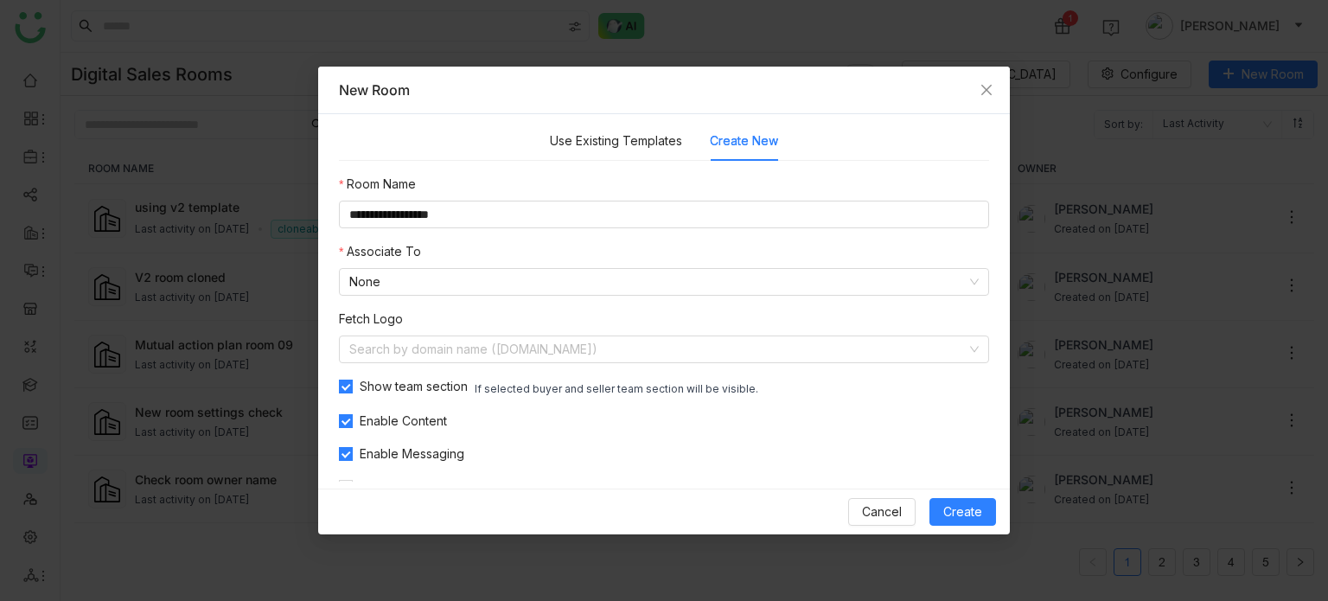
scroll to position [30, 0]
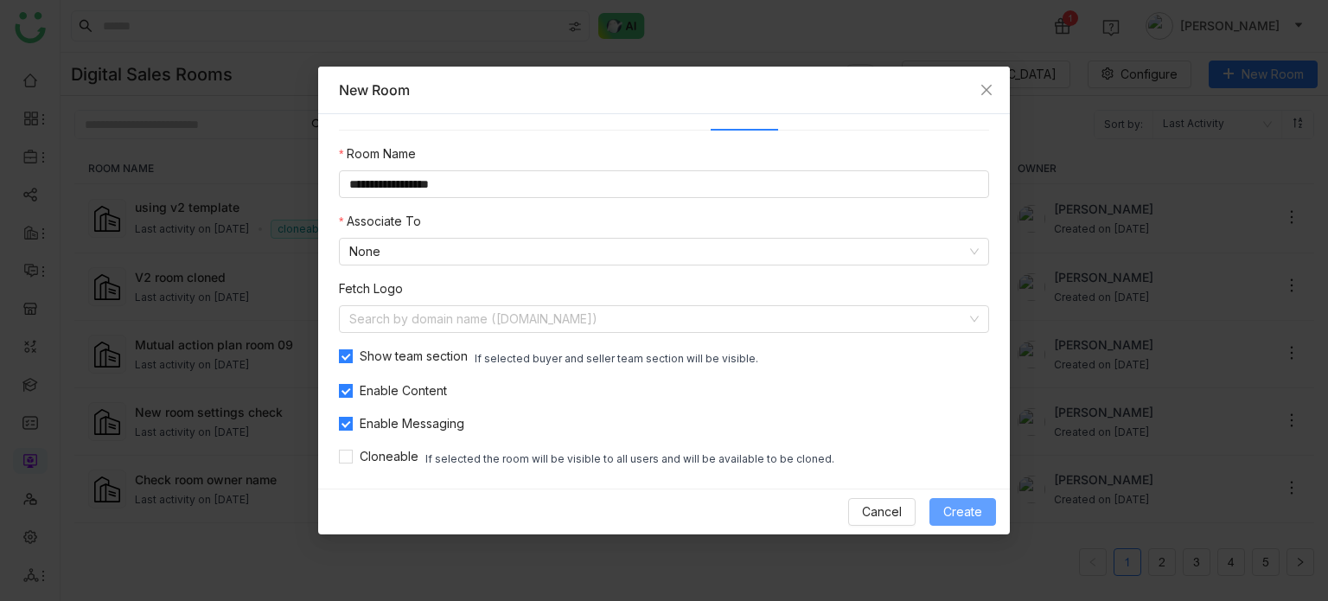
click at [957, 504] on span "Create" at bounding box center [962, 511] width 39 height 19
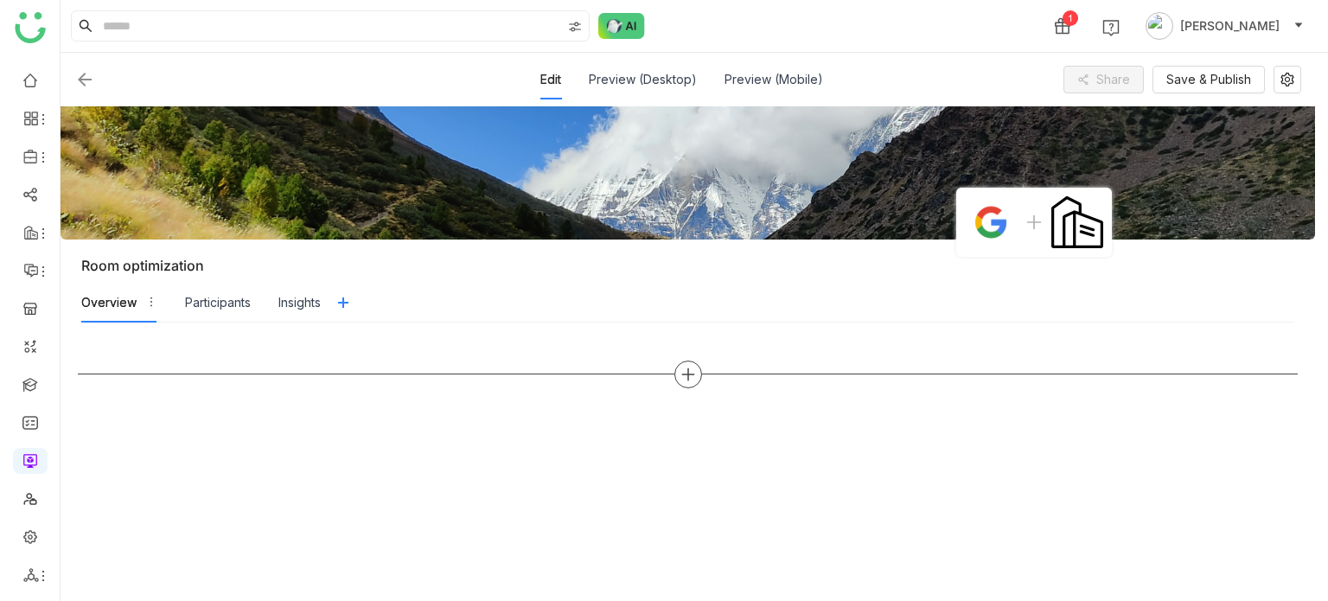
click at [688, 379] on icon at bounding box center [688, 375] width 16 height 16
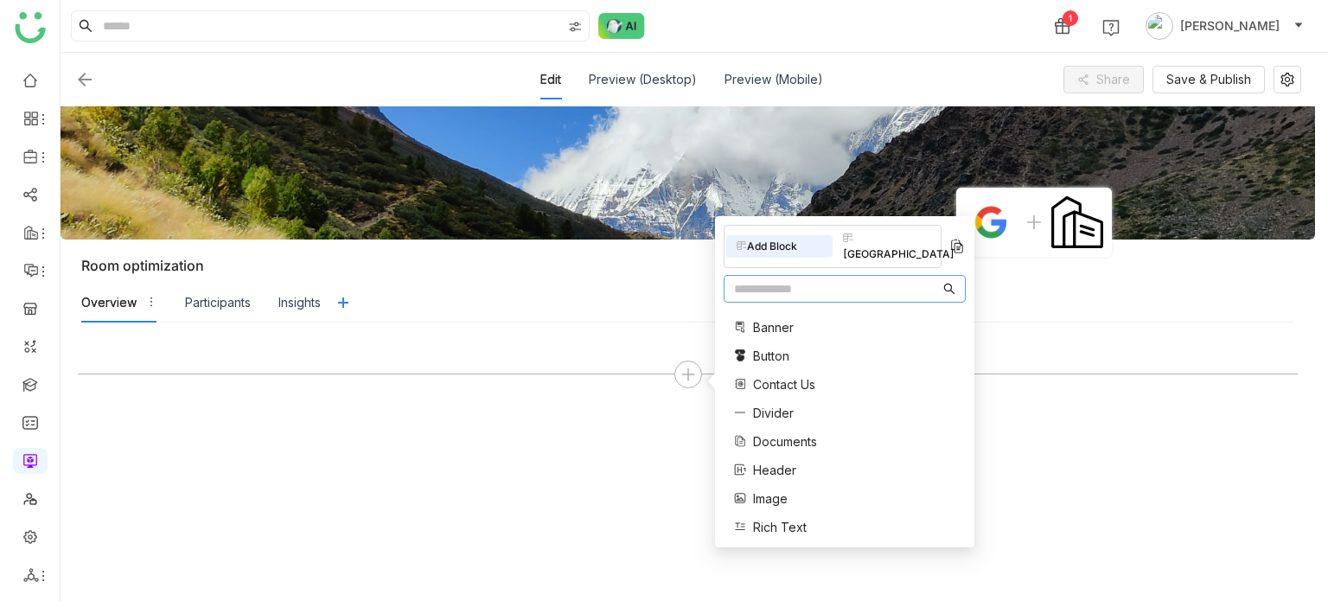
click at [776, 432] on span "Documents" at bounding box center [785, 441] width 64 height 18
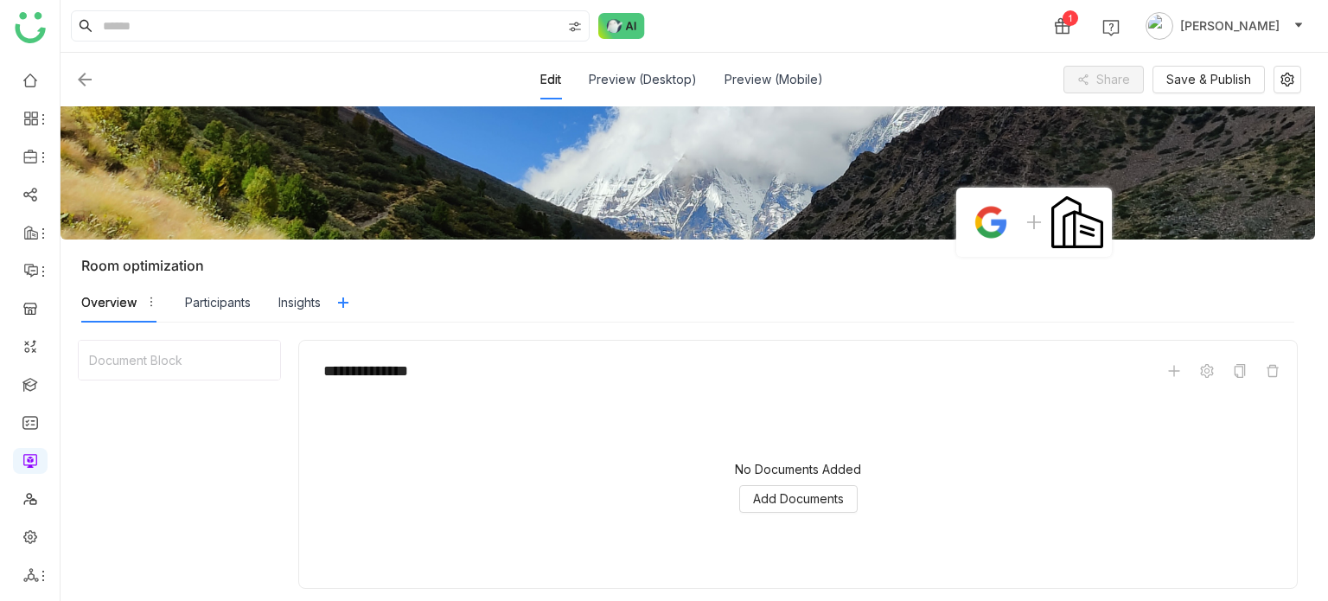
scroll to position [55, 0]
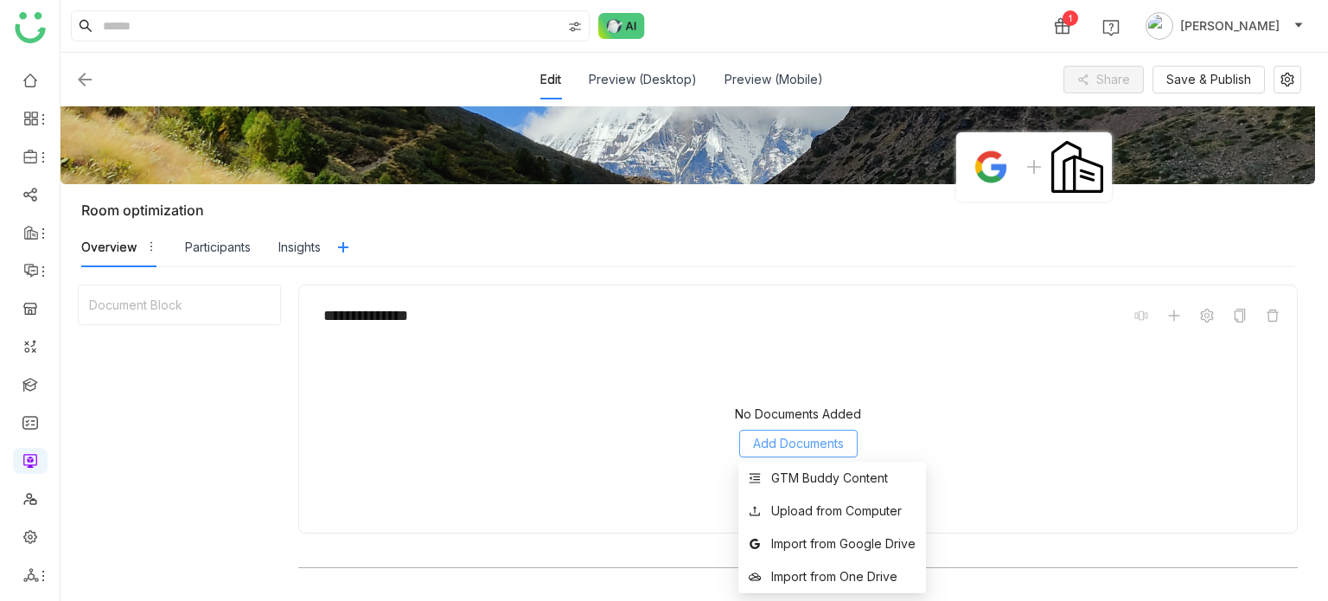
click at [781, 446] on span "Add Documents" at bounding box center [798, 443] width 91 height 19
click at [784, 481] on div "GTM Buddy Content" at bounding box center [829, 478] width 117 height 19
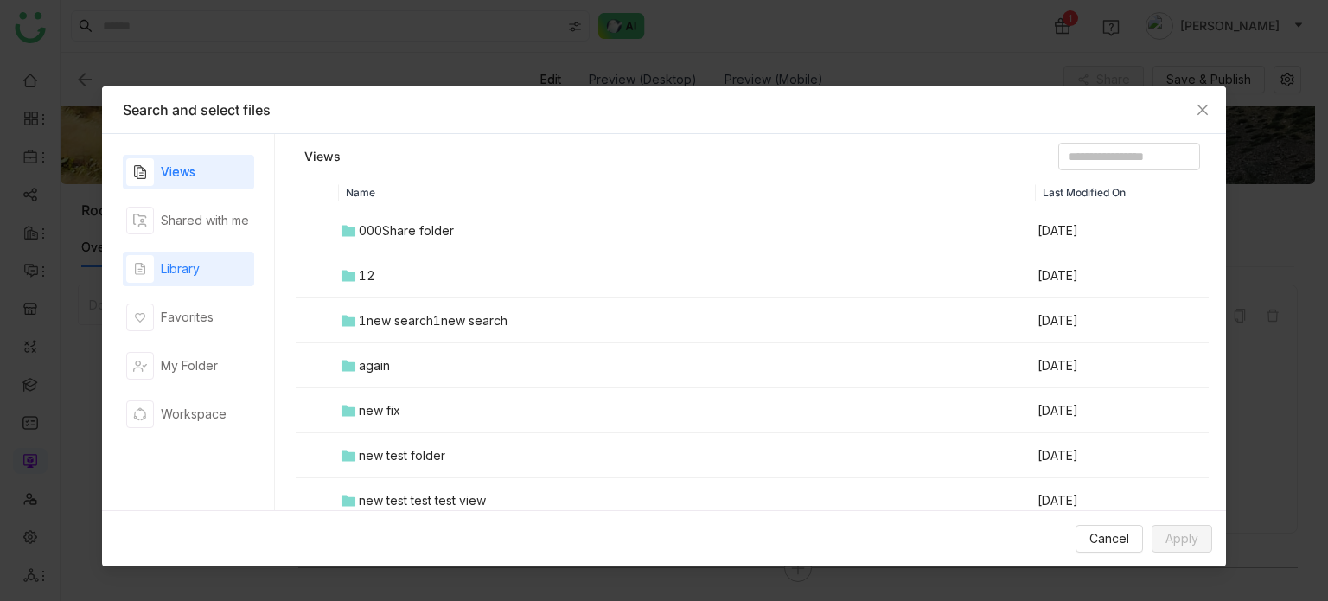
click at [204, 272] on div "Library" at bounding box center [188, 269] width 131 height 35
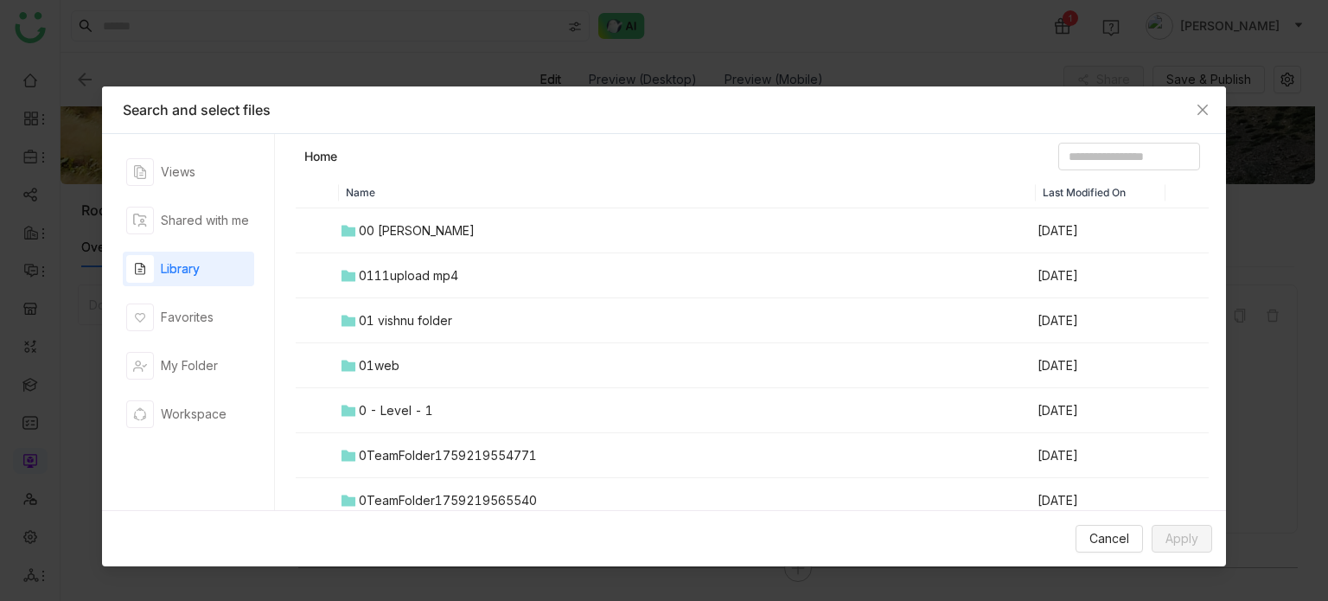
click at [405, 237] on div "00 Arif Folder" at bounding box center [417, 230] width 116 height 19
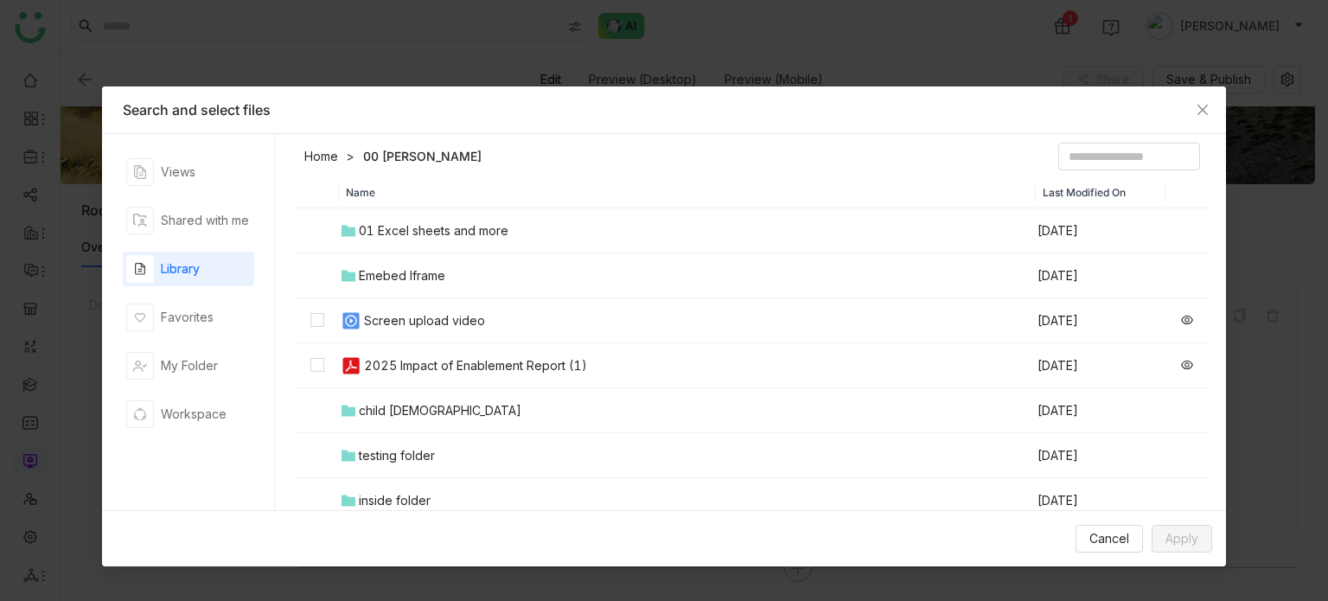
drag, startPoint x: 436, startPoint y: 323, endPoint x: 433, endPoint y: 370, distance: 46.8
click at [436, 334] on td "Screen upload video" at bounding box center [687, 320] width 697 height 45
click at [433, 373] on div "2025 Impact of Enablement Report (1)" at bounding box center [475, 365] width 223 height 19
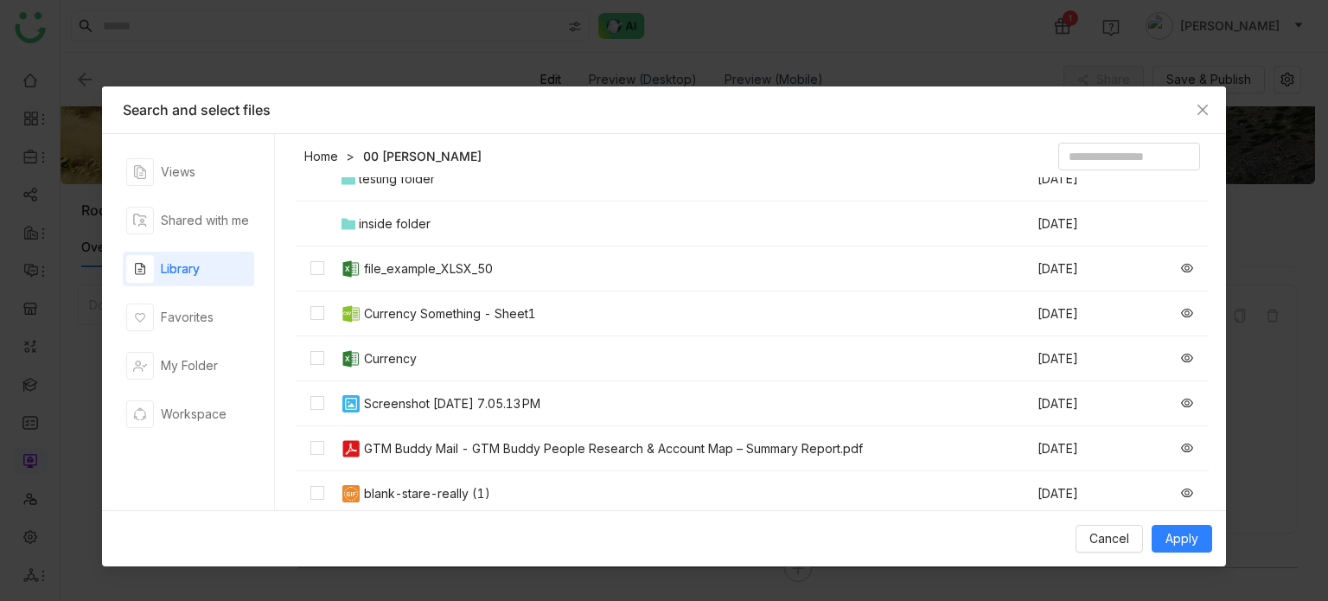
click at [433, 407] on div "Screenshot [DATE] 7.05.13 PM" at bounding box center [452, 403] width 176 height 19
click at [432, 455] on div "GTM Buddy Mail - GTM Buddy People Research & Account Map – Summary Report.pdf" at bounding box center [613, 448] width 499 height 19
click at [388, 363] on div "Currency" at bounding box center [390, 358] width 53 height 19
click at [1179, 540] on span "Apply" at bounding box center [1181, 538] width 33 height 19
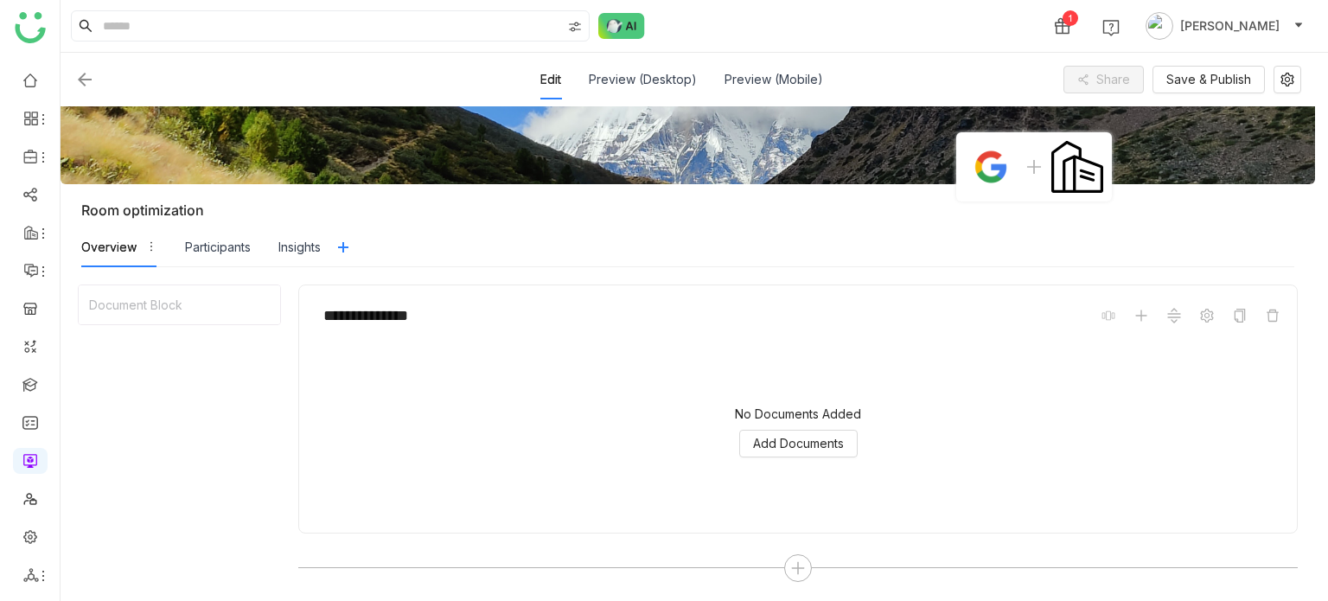
scroll to position [14, 0]
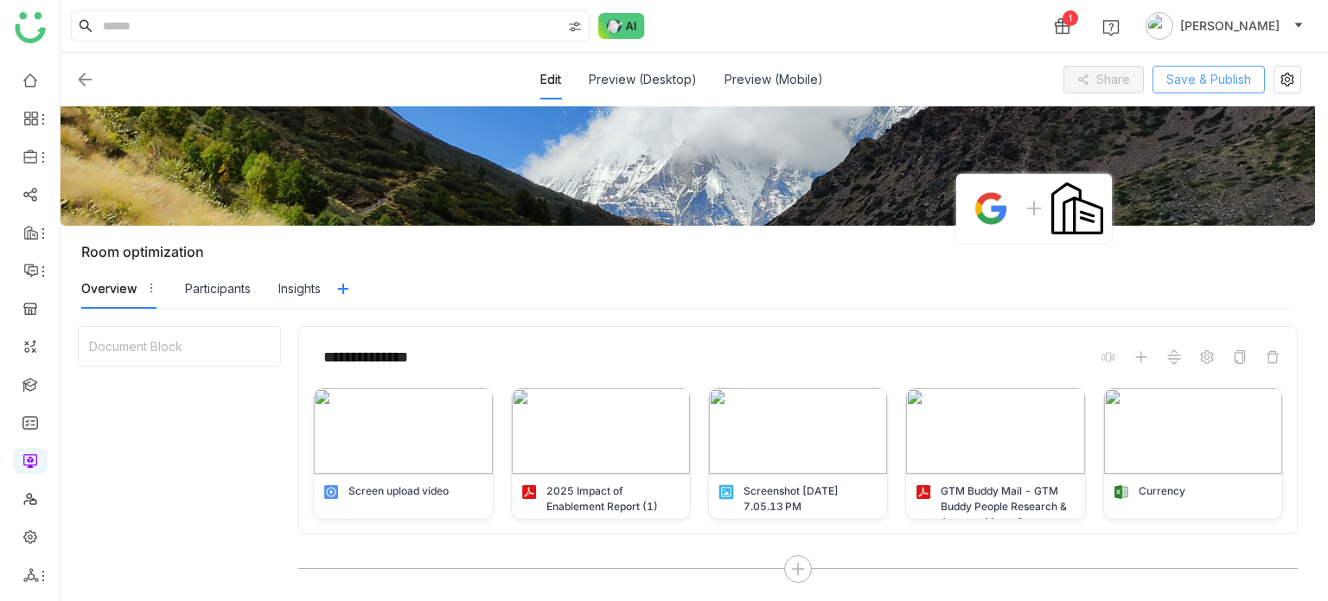
click at [1186, 86] on span "Save & Publish" at bounding box center [1208, 79] width 85 height 19
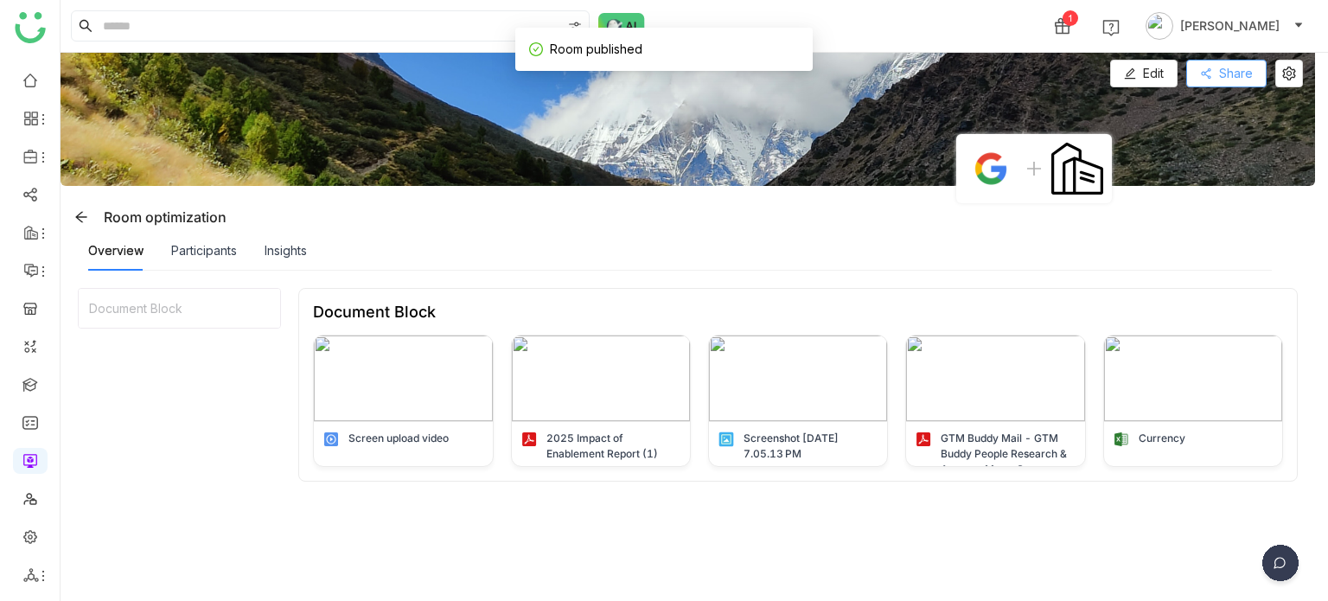
click at [1234, 76] on span "Share" at bounding box center [1236, 73] width 34 height 19
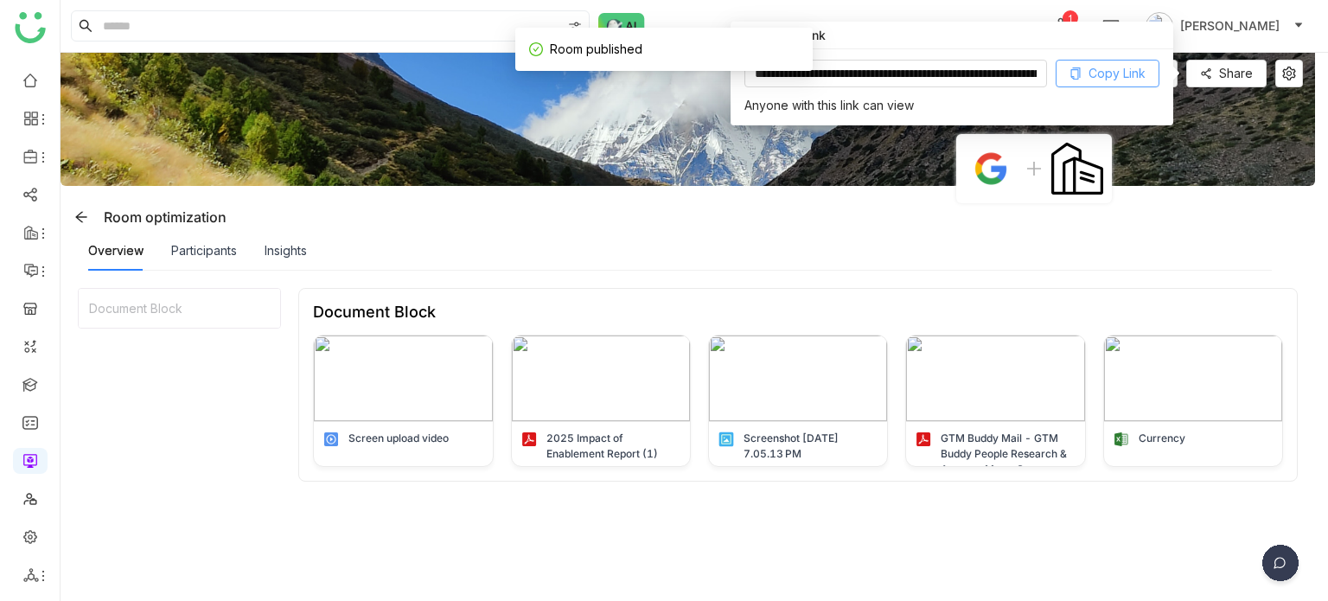
click at [1110, 77] on span "Copy Link" at bounding box center [1116, 73] width 57 height 19
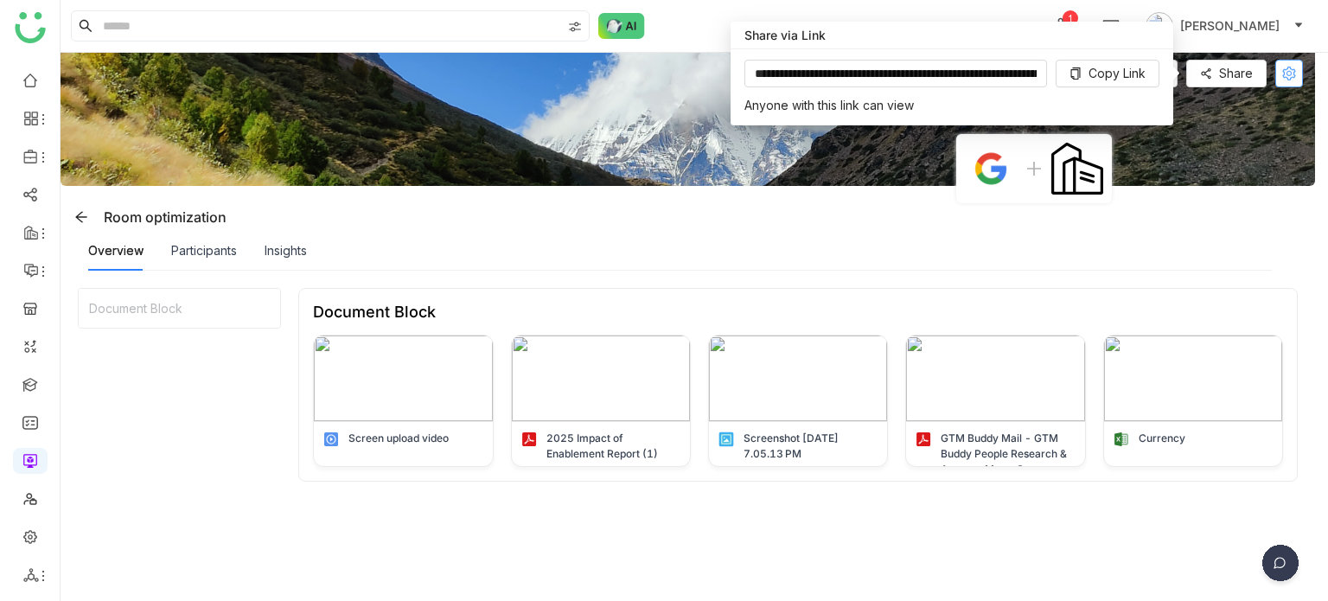
click at [1283, 68] on icon at bounding box center [1289, 74] width 14 height 14
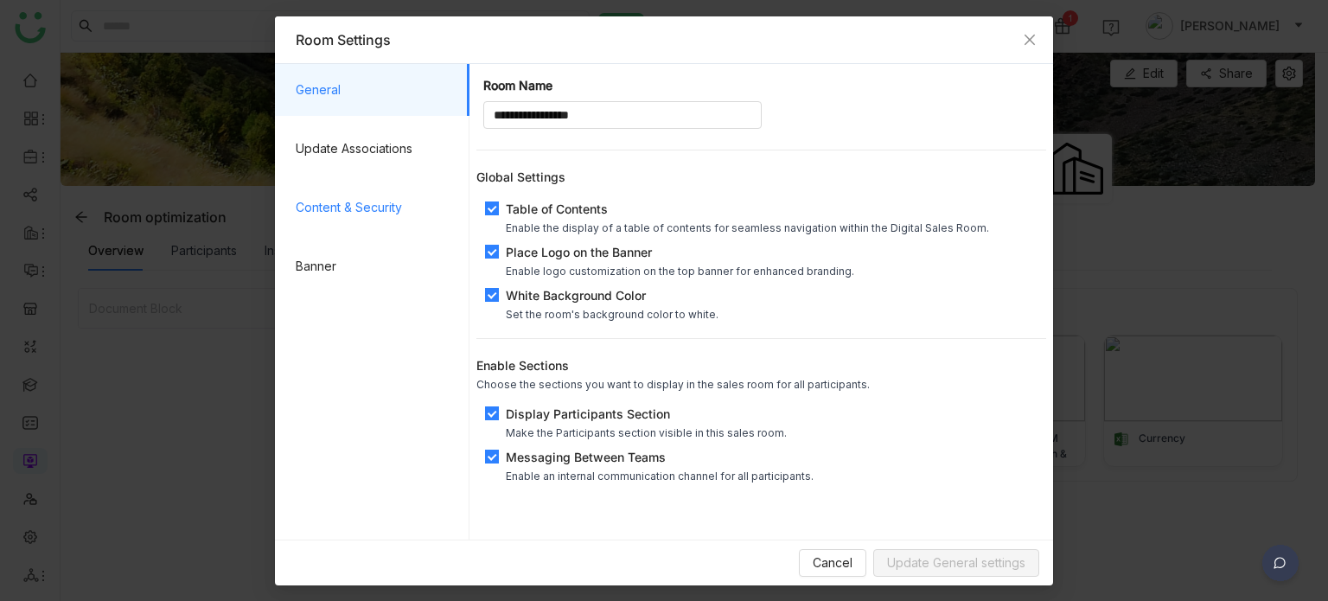
click at [418, 214] on span "Content & Security" at bounding box center [376, 208] width 160 height 52
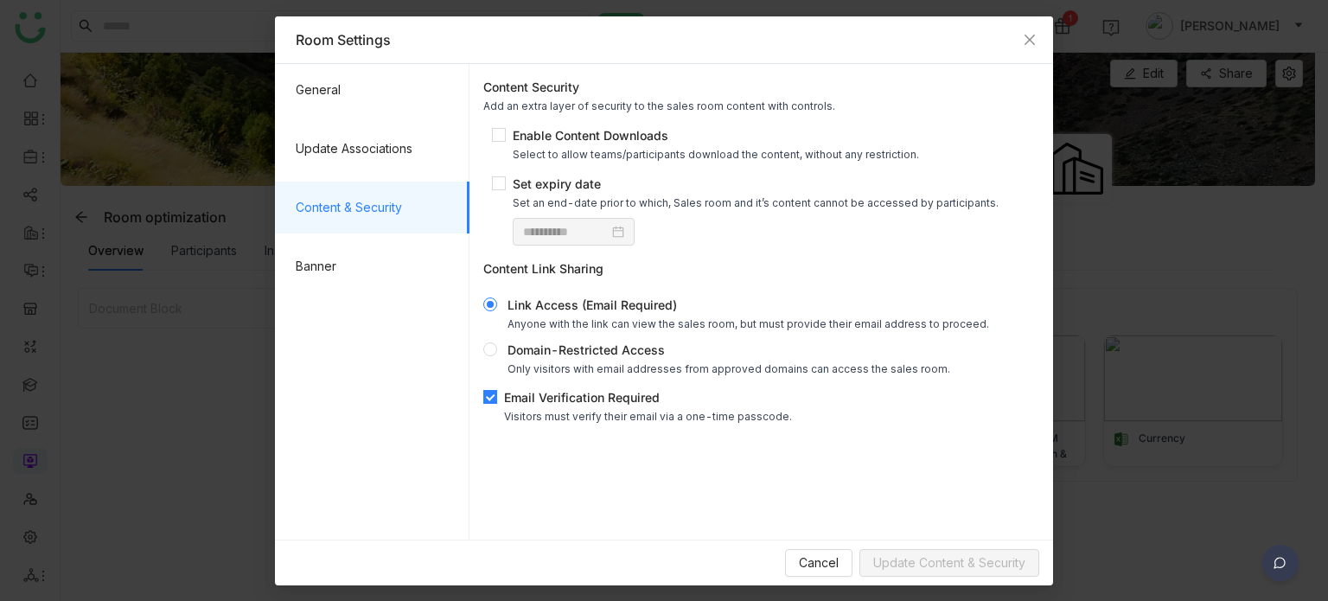
click at [491, 406] on label "Email Verification Required Visitors must verify their email via a one-time pas…" at bounding box center [641, 405] width 316 height 35
click at [896, 558] on span "Update Content & Security" at bounding box center [949, 562] width 152 height 19
click at [1029, 38] on icon "Close" at bounding box center [1030, 40] width 14 height 14
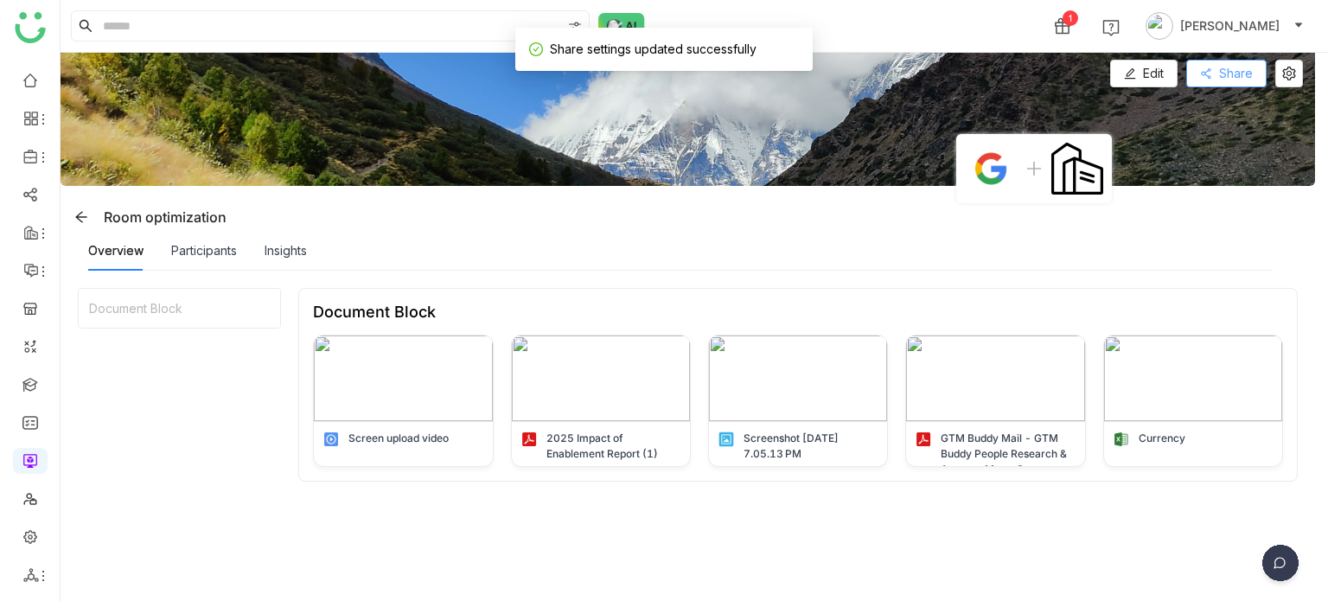
click at [1241, 64] on span "Share" at bounding box center [1236, 73] width 34 height 19
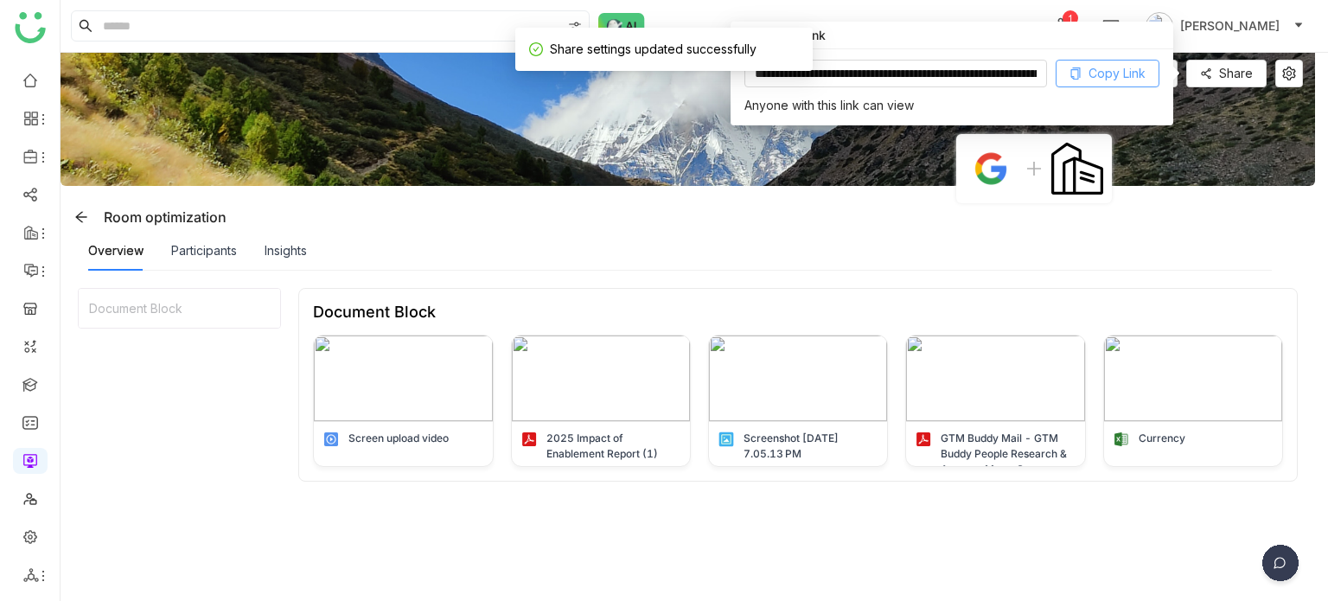
click at [1104, 79] on span "Copy Link" at bounding box center [1116, 73] width 57 height 19
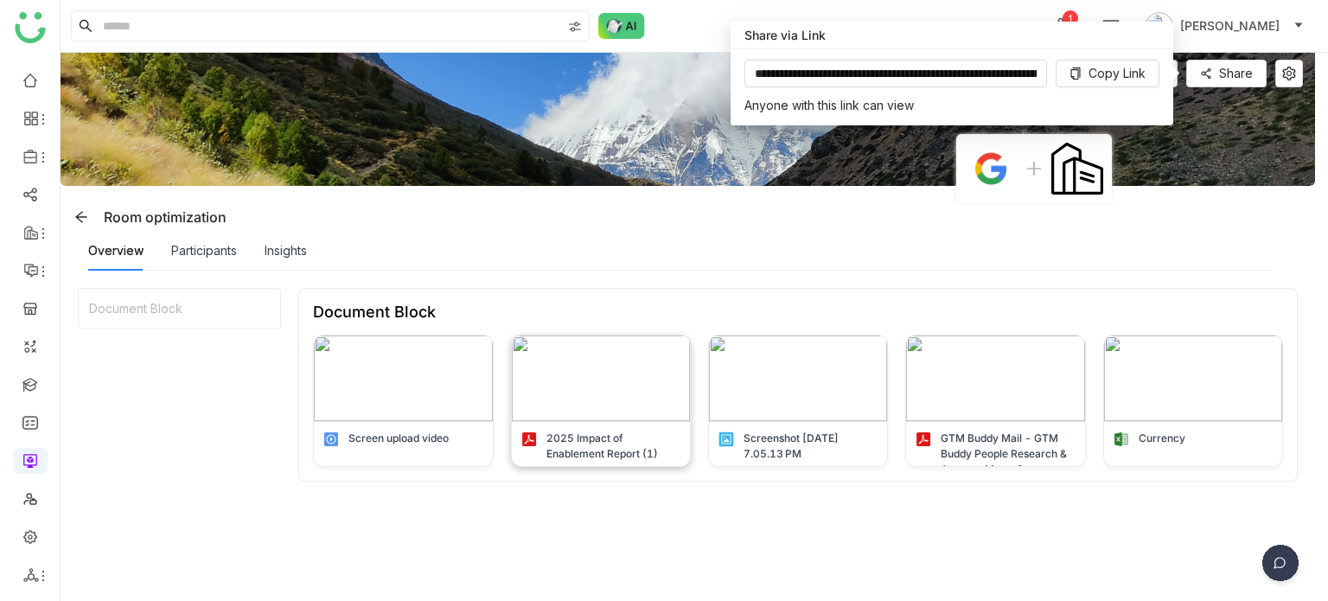
click at [572, 360] on img at bounding box center [601, 378] width 178 height 86
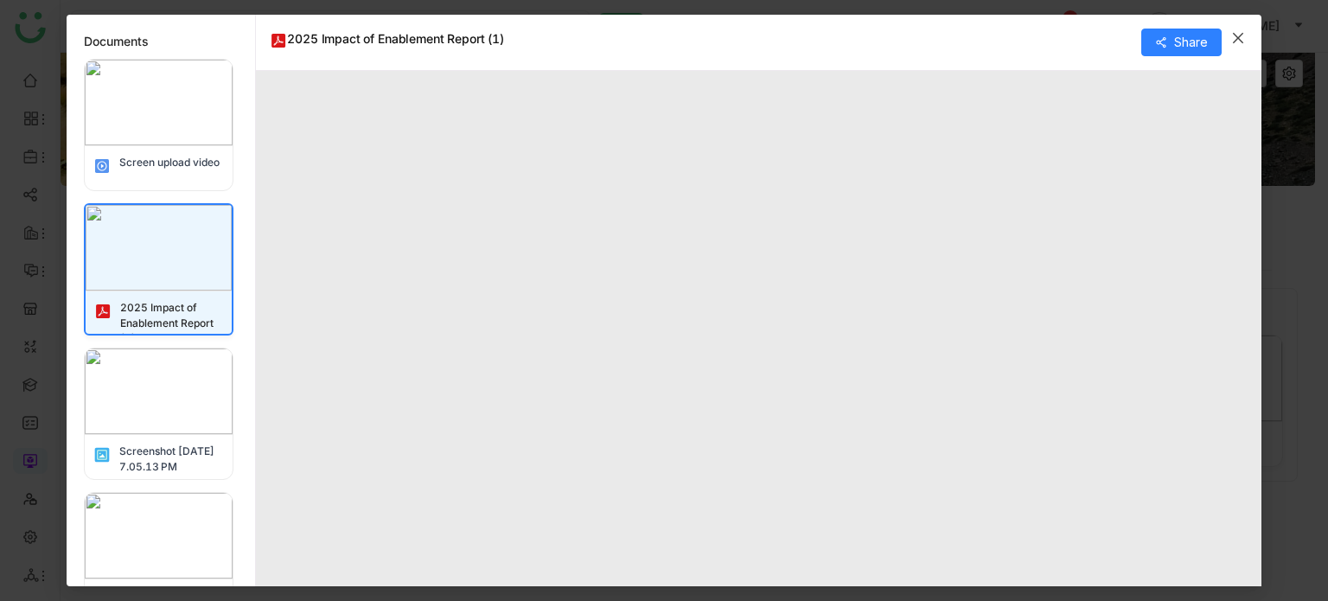
click at [177, 347] on div "Screenshot [DATE] 7.05.13 PM" at bounding box center [159, 413] width 150 height 132
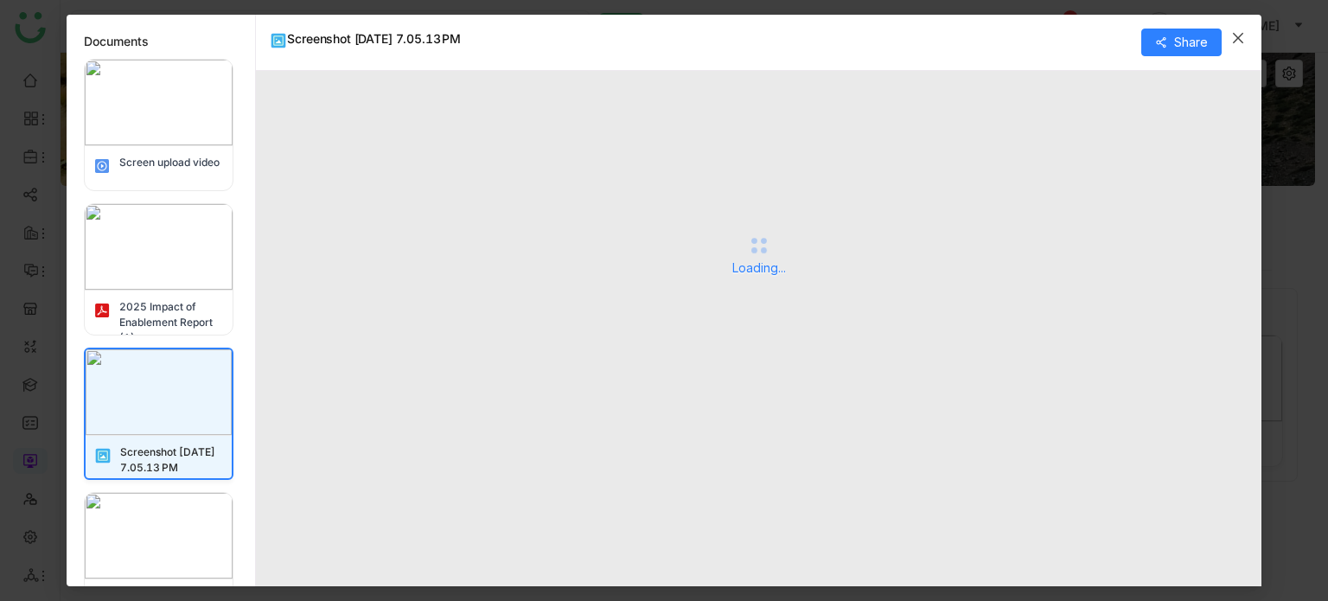
drag, startPoint x: 152, startPoint y: 388, endPoint x: 165, endPoint y: 384, distance: 13.7
click at [152, 388] on img at bounding box center [159, 392] width 146 height 86
click at [132, 521] on img at bounding box center [159, 536] width 148 height 86
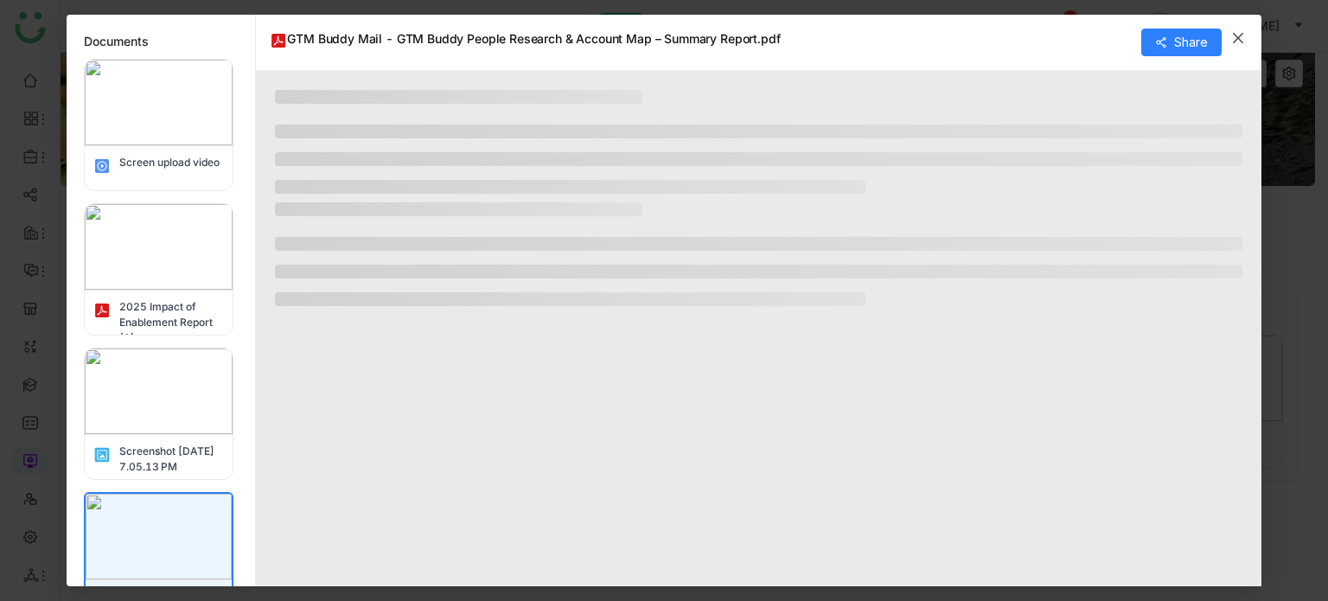
click at [1235, 44] on icon "Close" at bounding box center [1238, 38] width 14 height 14
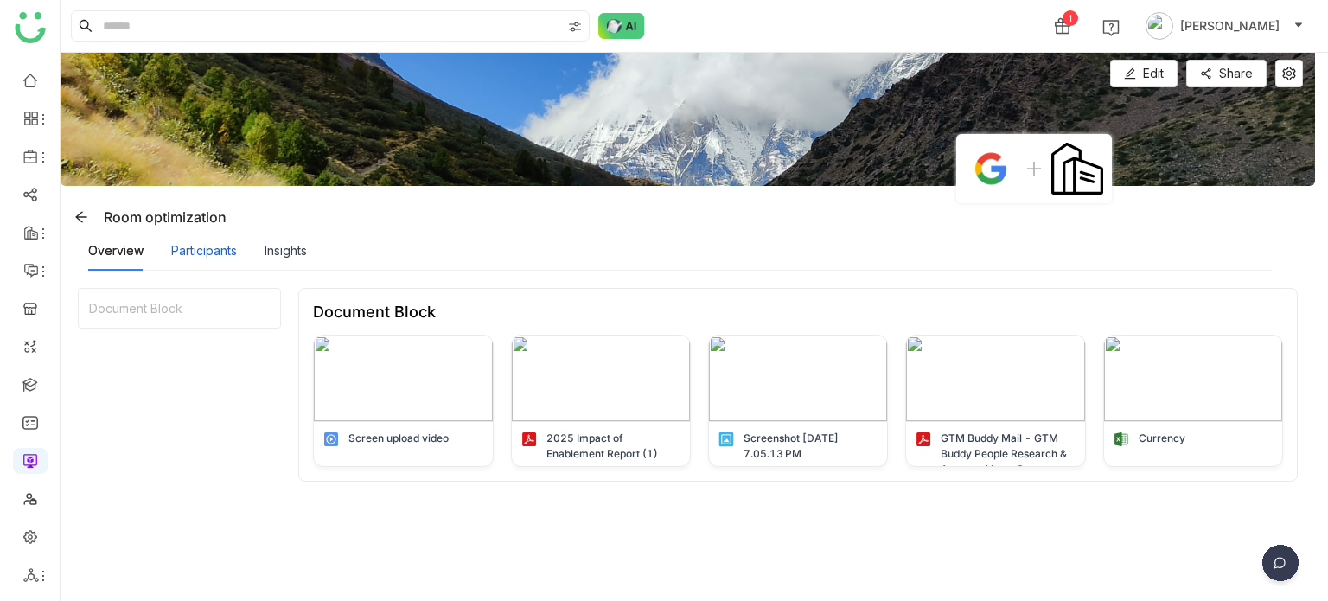
click at [230, 252] on div "Participants" at bounding box center [204, 250] width 66 height 19
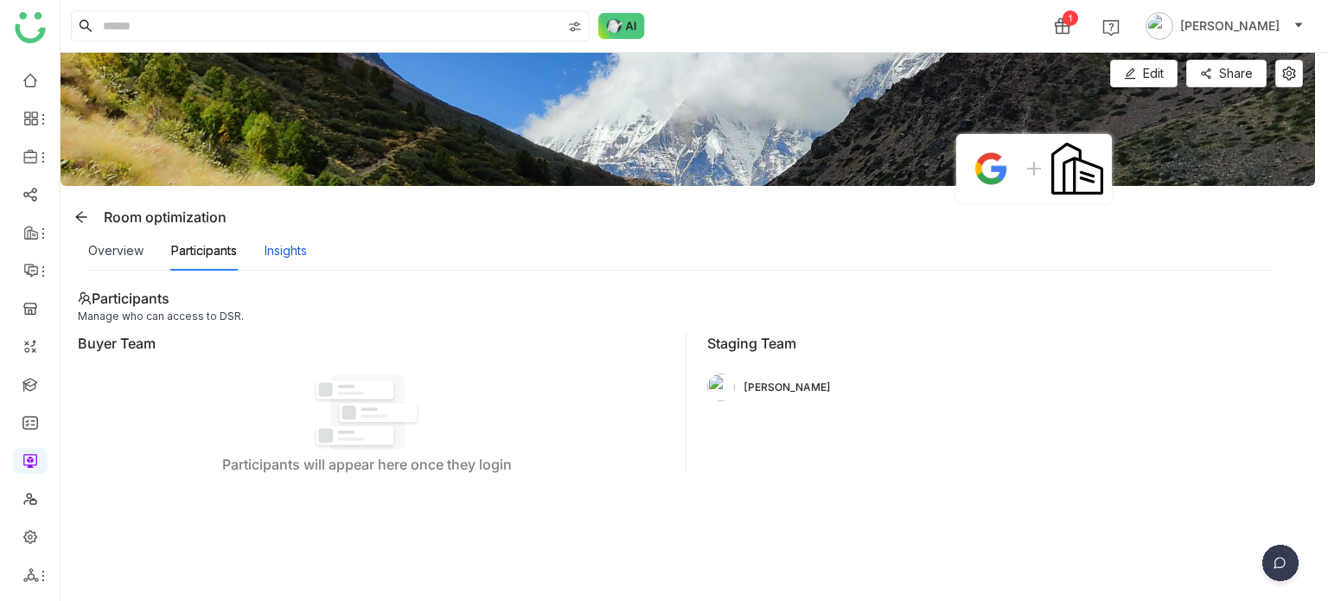
click at [290, 252] on div "Insights" at bounding box center [286, 250] width 42 height 19
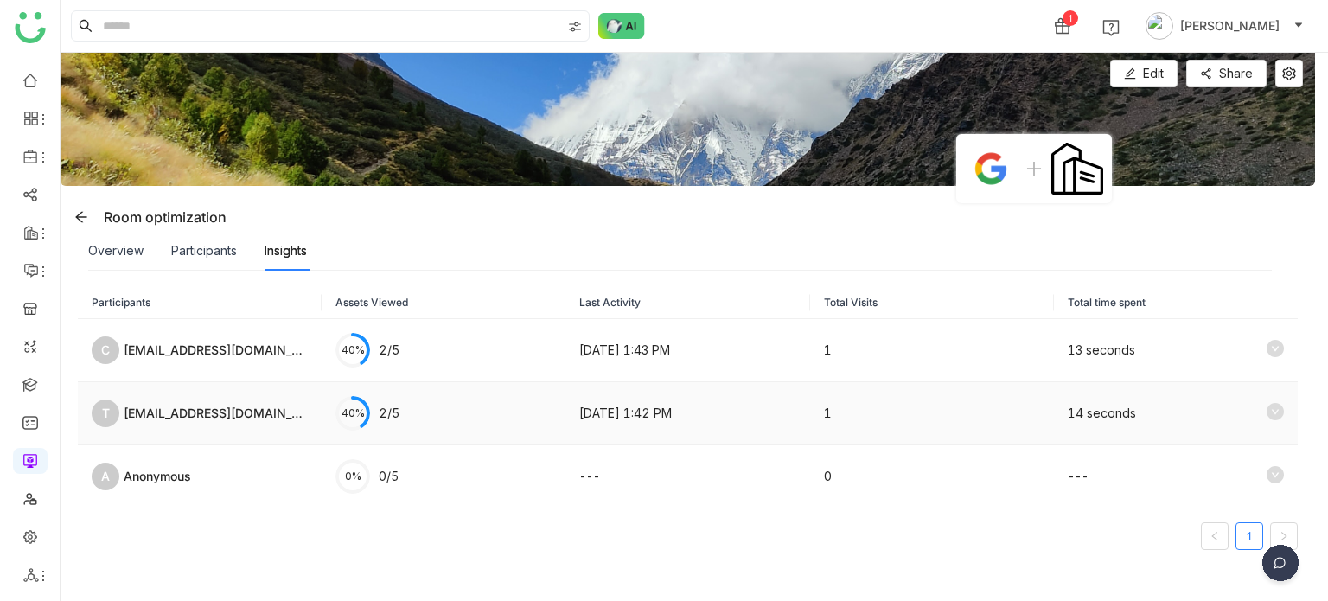
click at [1266, 408] on icon at bounding box center [1274, 411] width 17 height 17
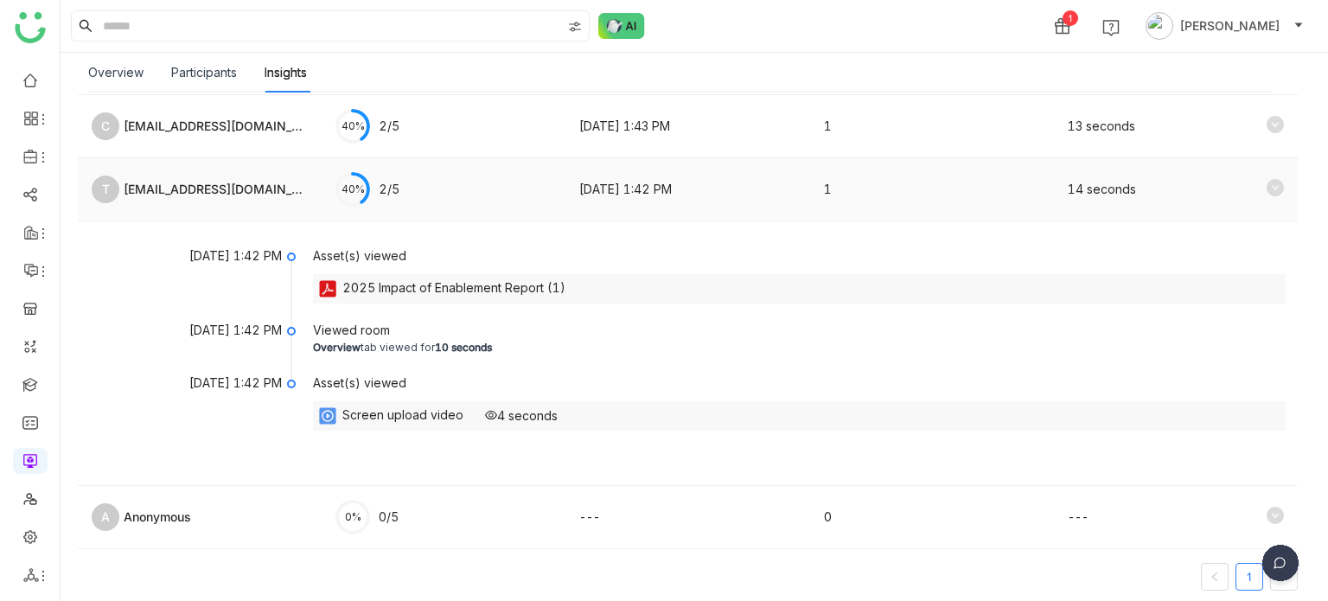
scroll to position [243, 0]
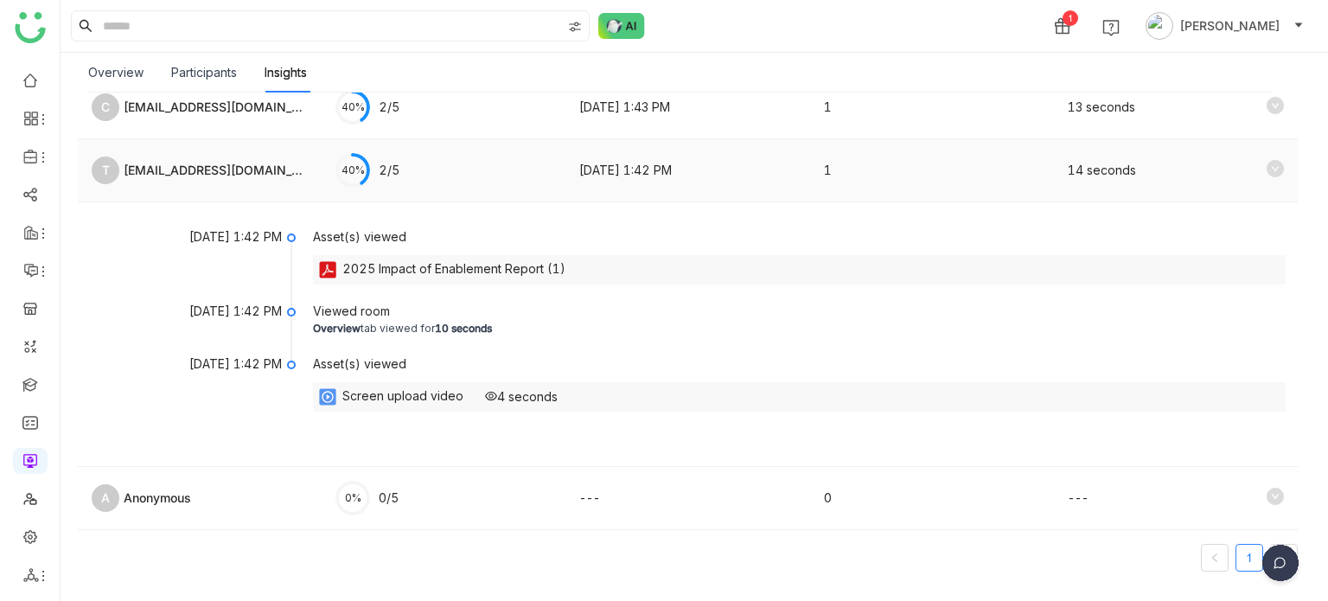
click at [1267, 172] on icon at bounding box center [1274, 168] width 17 height 17
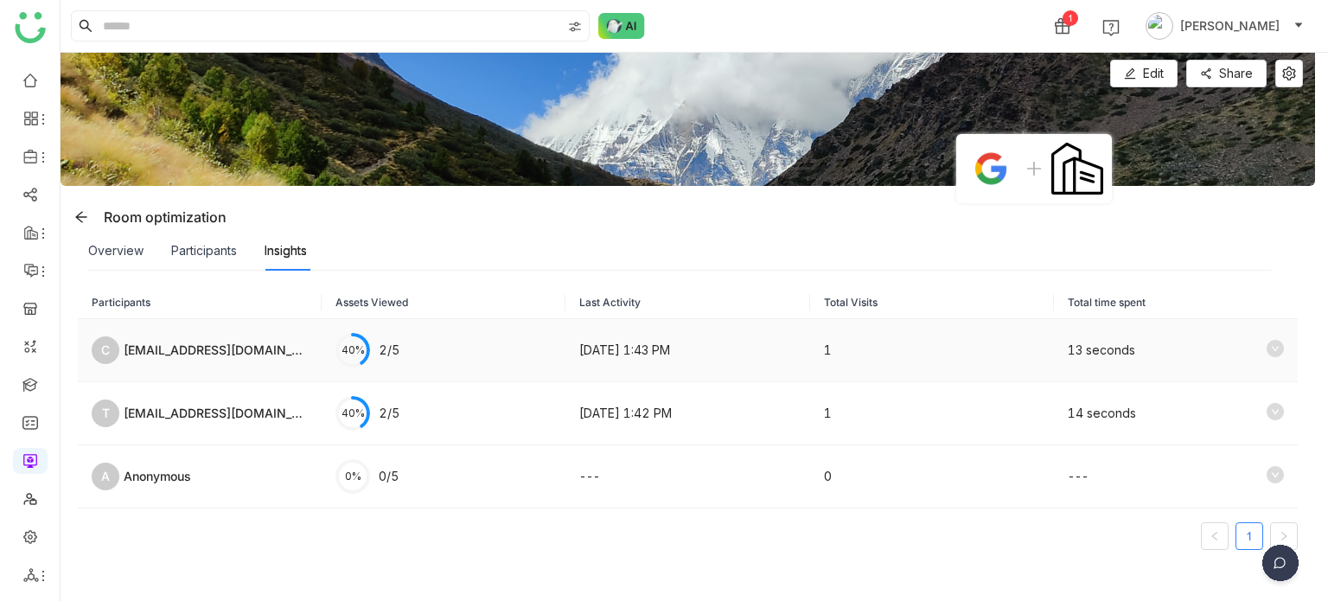
click at [1256, 330] on td "13 seconds" at bounding box center [1176, 350] width 244 height 63
click at [1258, 338] on td "13 seconds" at bounding box center [1176, 350] width 244 height 63
click at [1266, 344] on icon at bounding box center [1274, 348] width 17 height 17
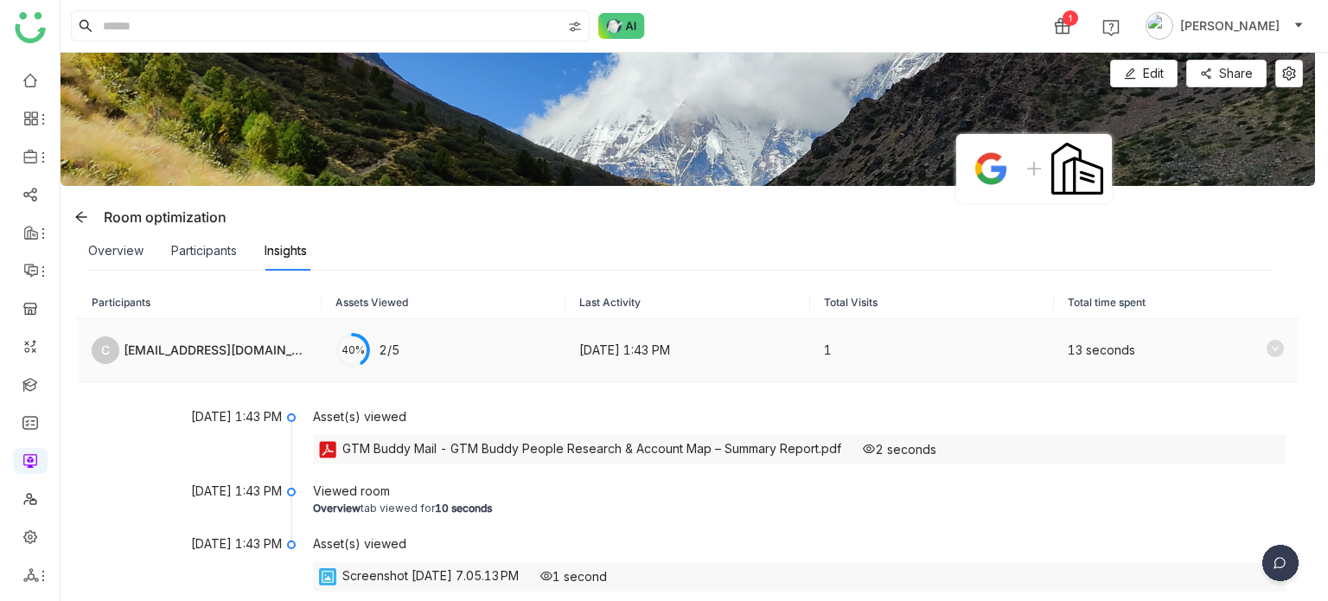
click at [1266, 345] on icon at bounding box center [1274, 348] width 17 height 17
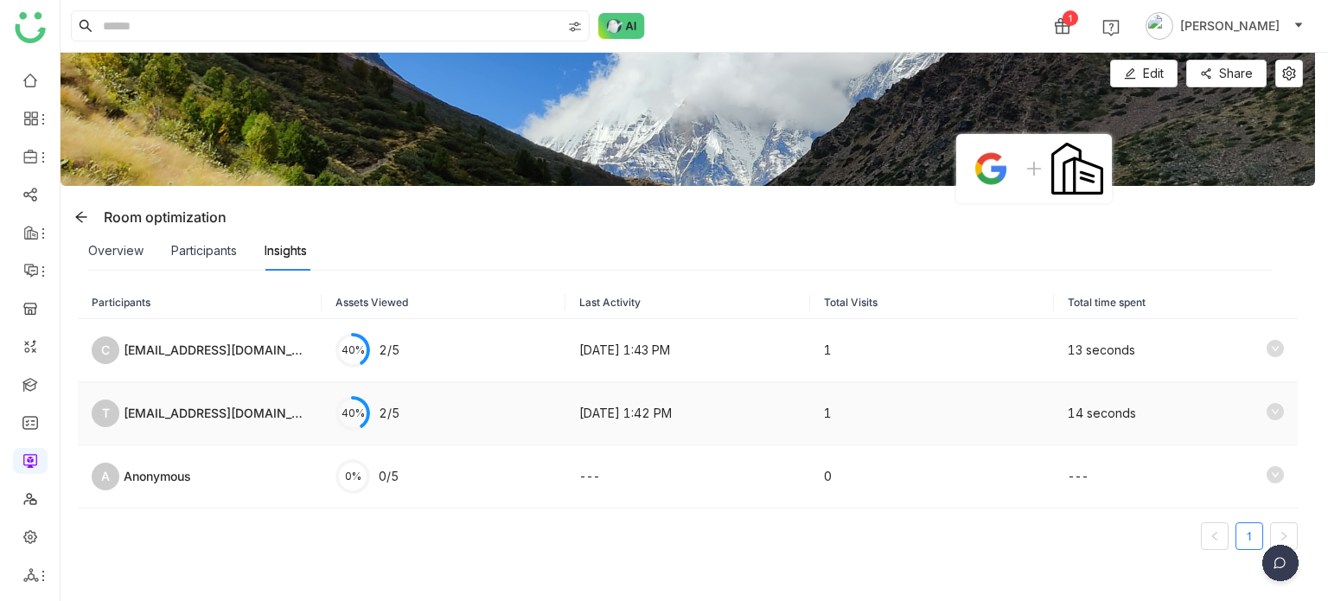
click at [1266, 411] on icon at bounding box center [1274, 411] width 17 height 17
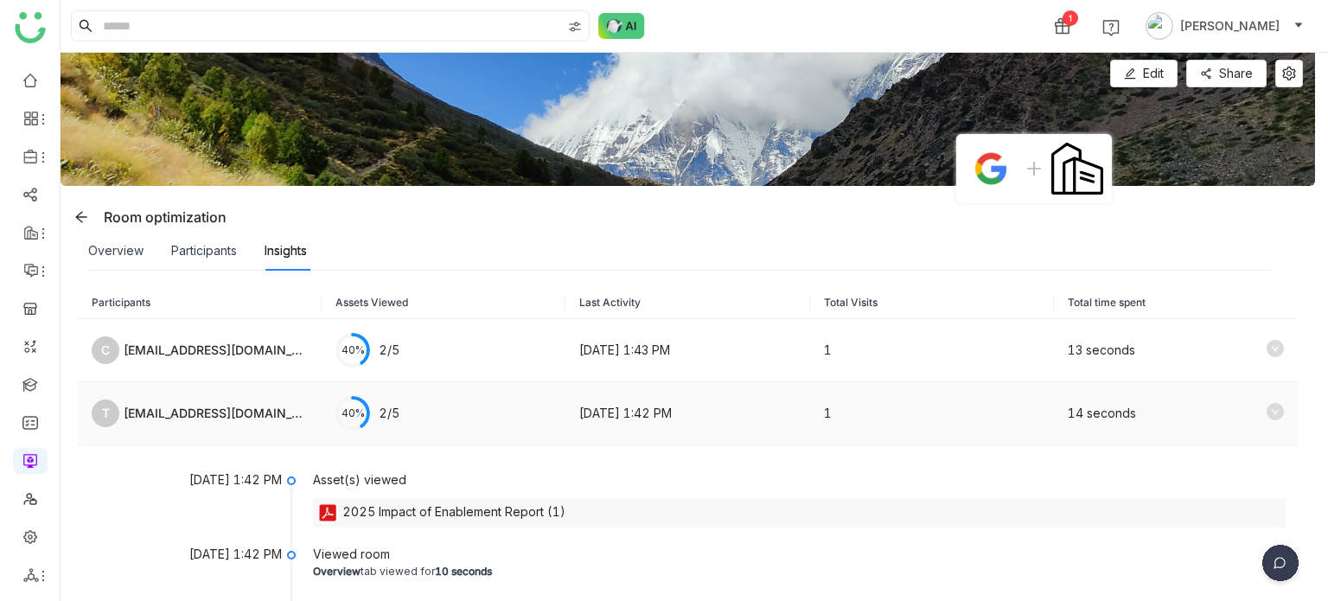
click at [1266, 411] on icon at bounding box center [1274, 411] width 17 height 17
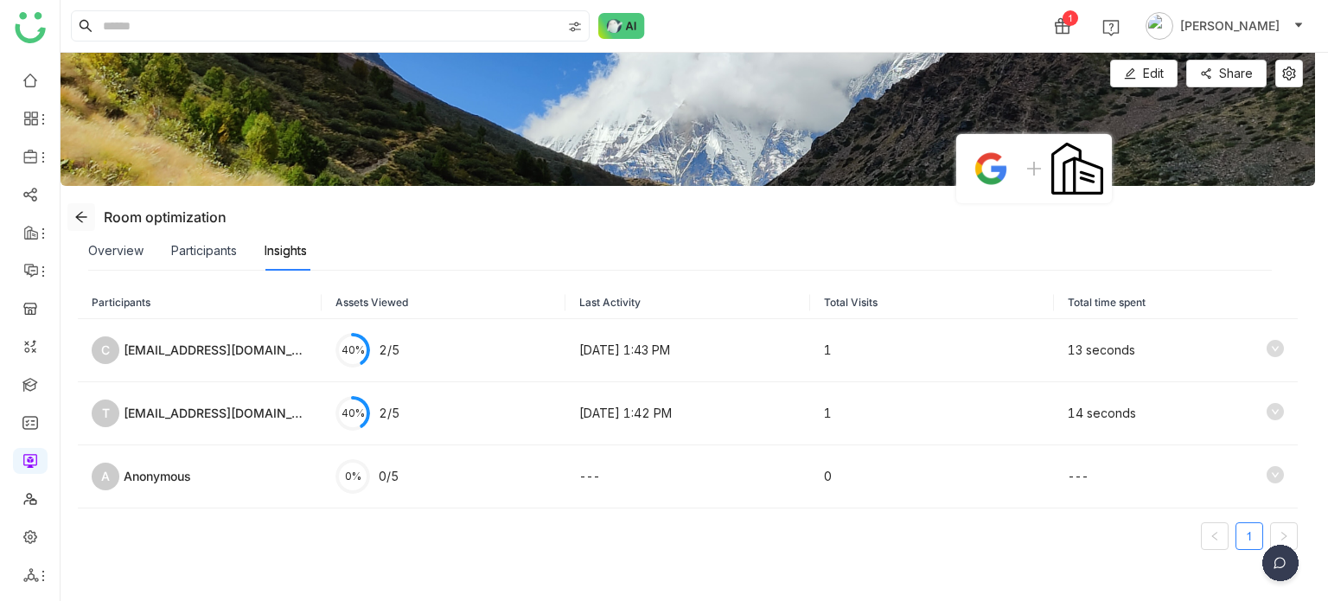
click at [78, 208] on button at bounding box center [81, 217] width 28 height 28
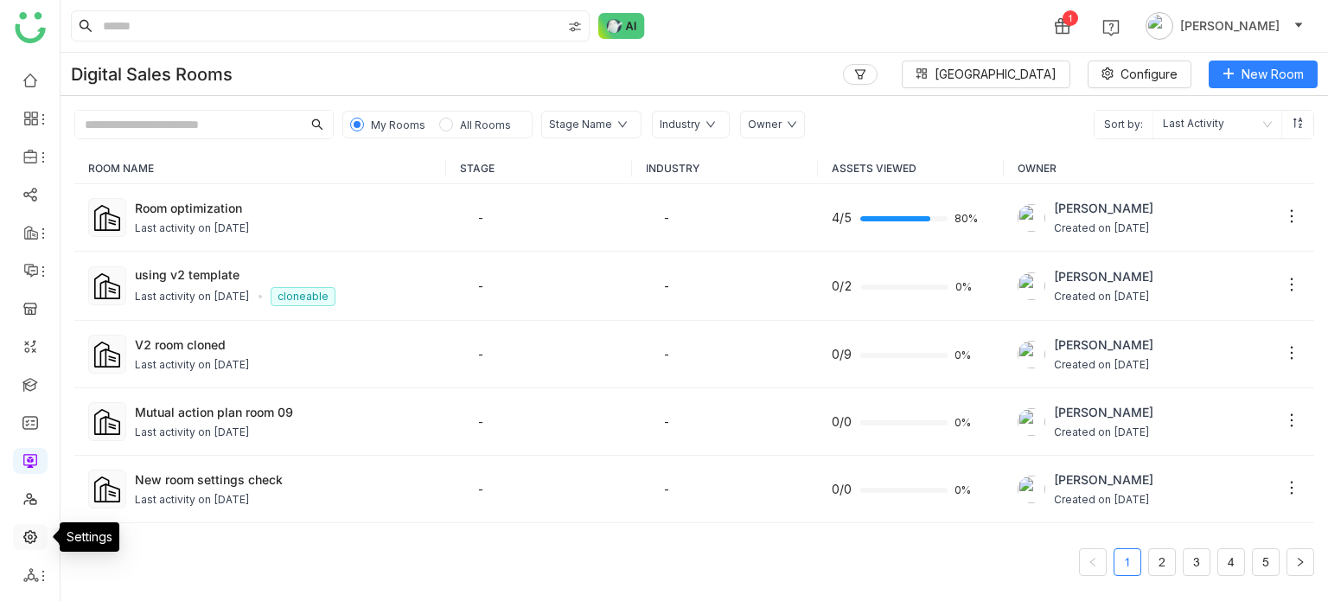
click at [31, 530] on link at bounding box center [30, 535] width 16 height 15
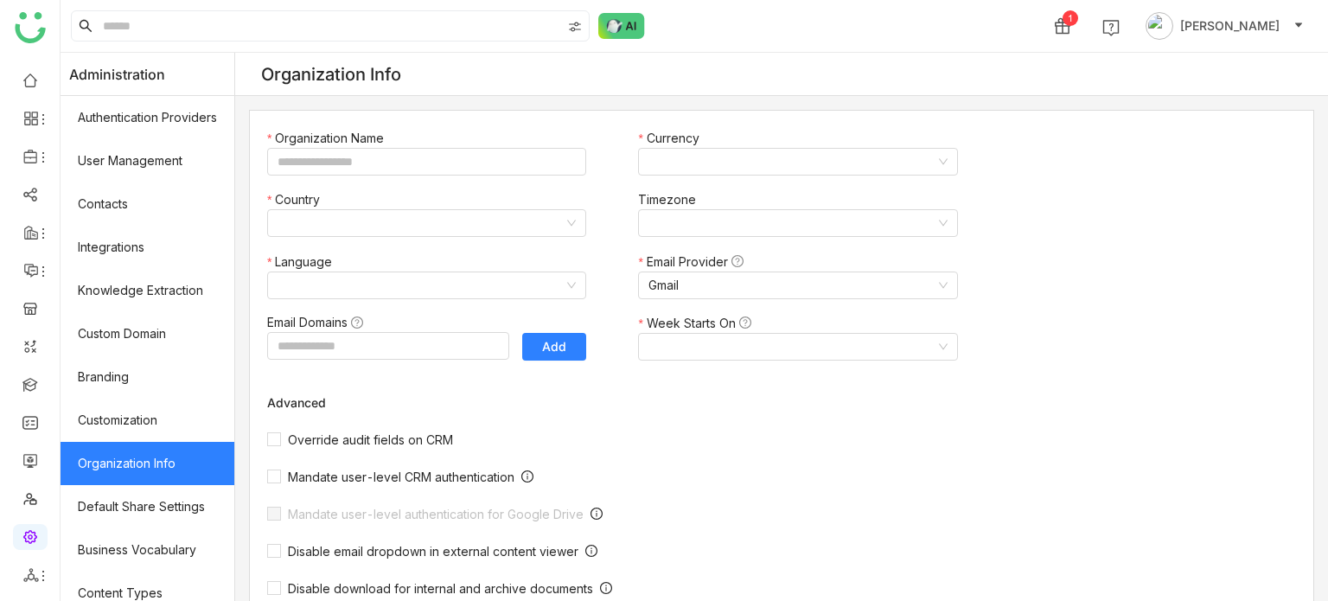
type input "*******"
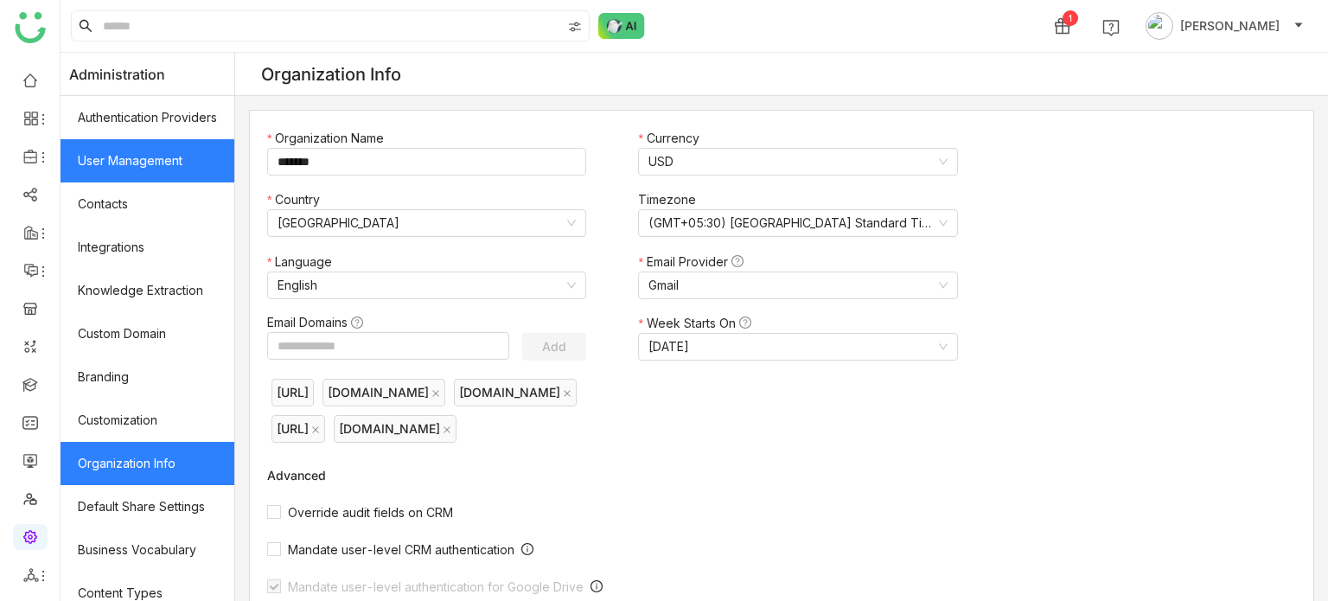
scroll to position [316, 0]
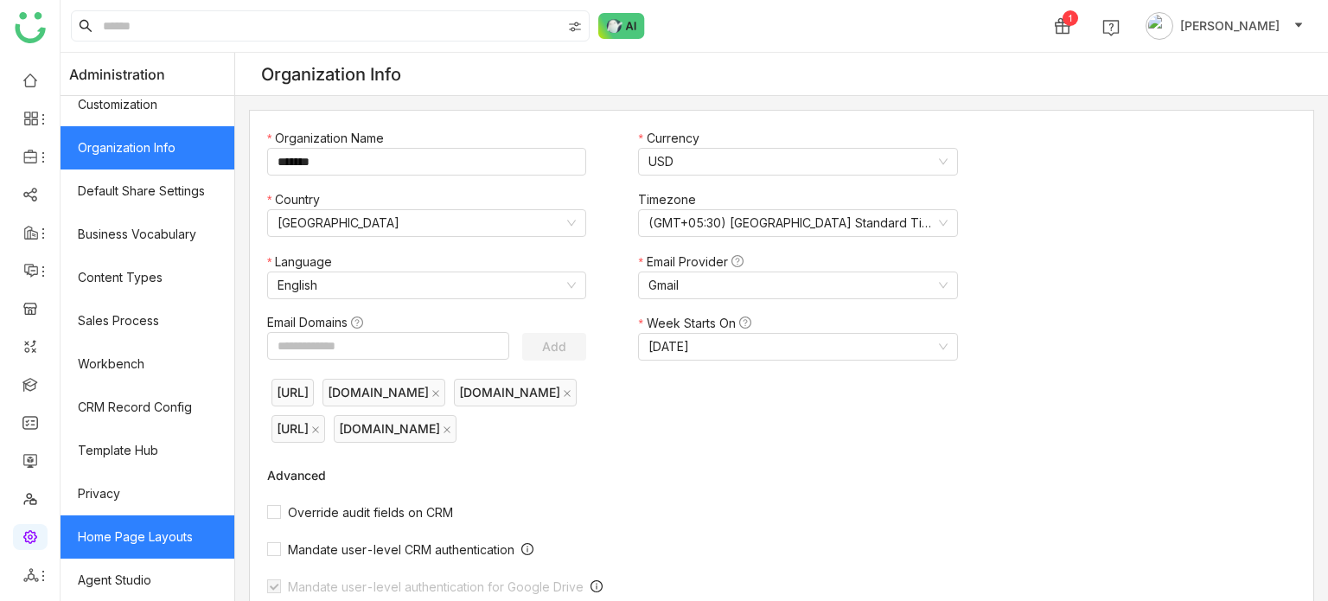
click at [145, 526] on link "Home Page Layouts" at bounding box center [148, 536] width 174 height 43
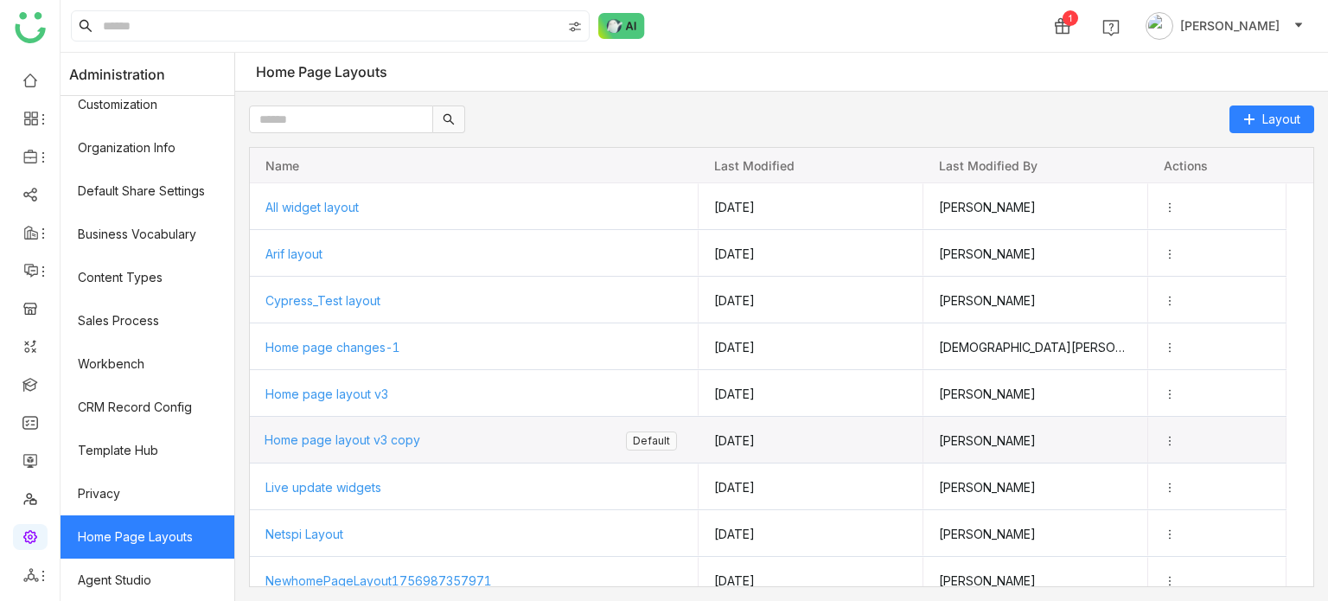
click at [347, 443] on span "Home page layout v3 copy" at bounding box center [343, 439] width 156 height 15
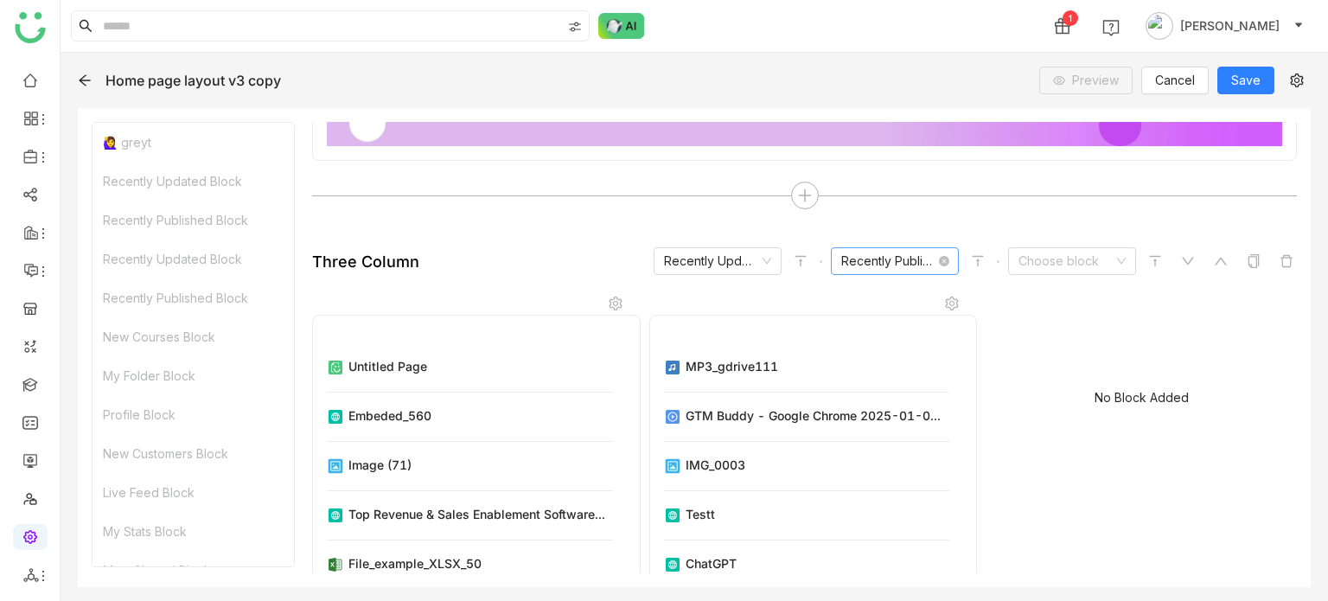
scroll to position [213, 0]
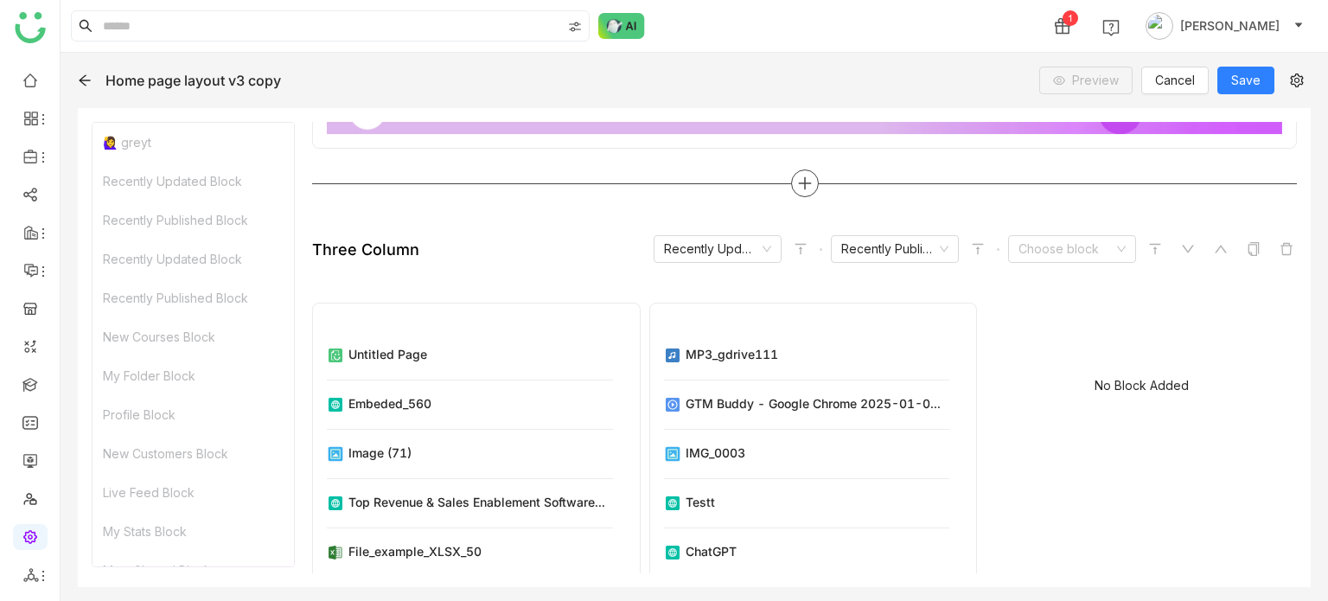
click at [806, 193] on div at bounding box center [804, 183] width 985 height 28
click at [806, 184] on div at bounding box center [805, 183] width 28 height 28
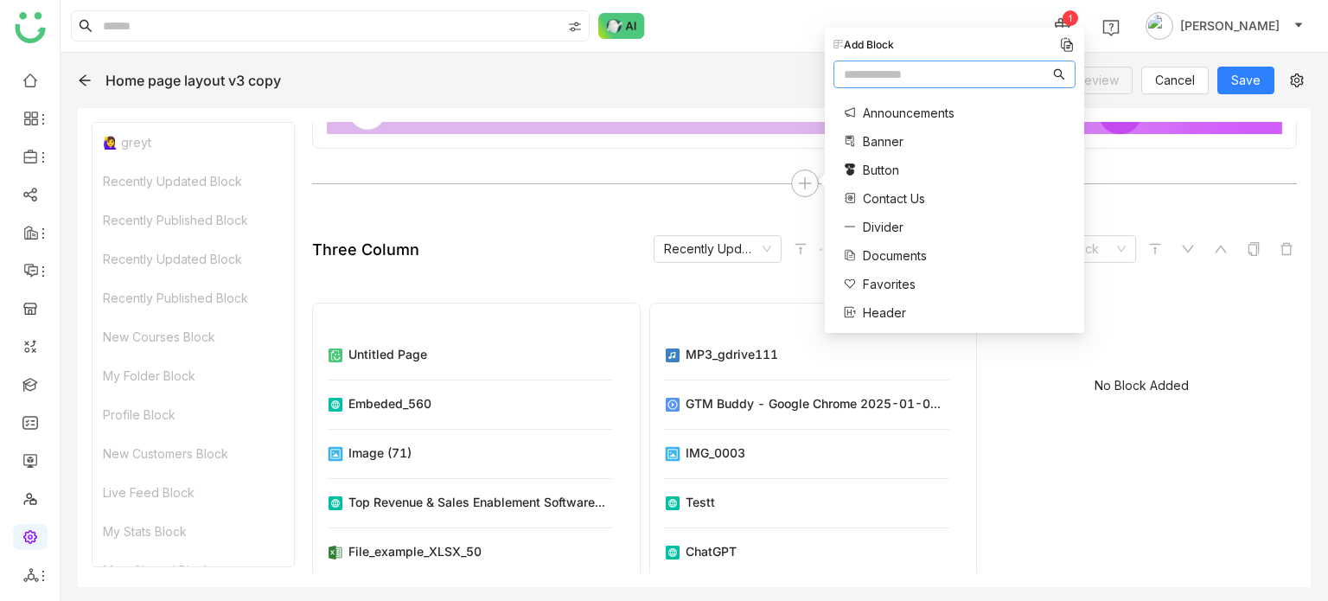
click at [896, 253] on span "Documents" at bounding box center [895, 255] width 64 height 18
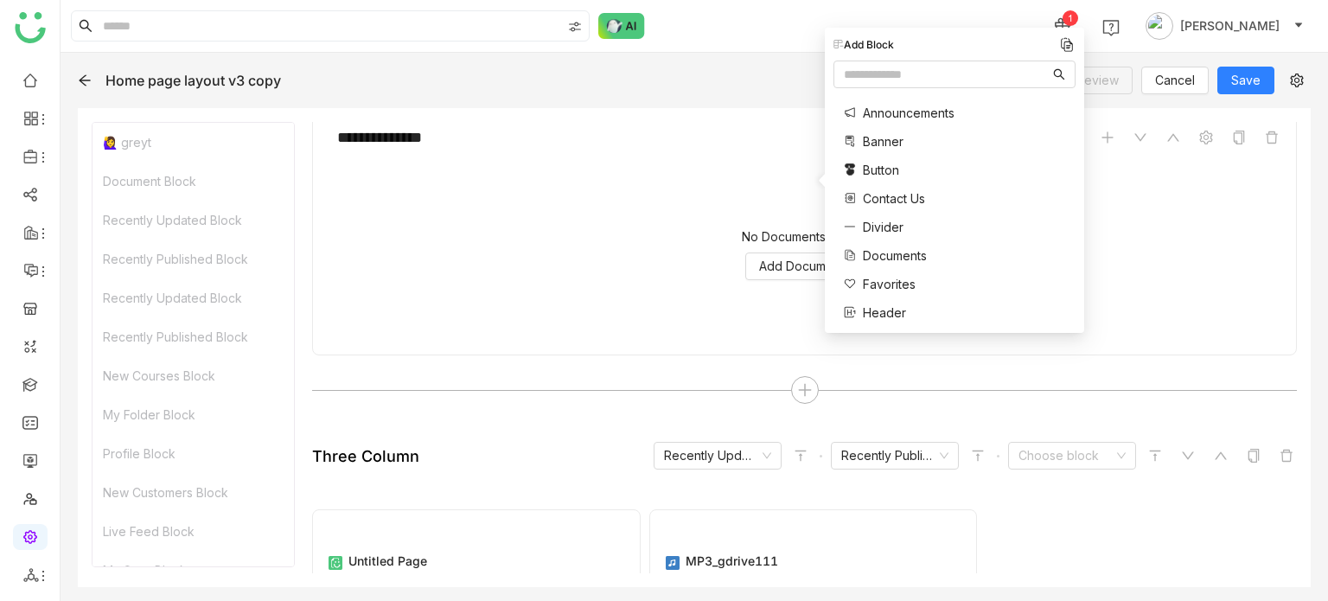
scroll to position [343, 0]
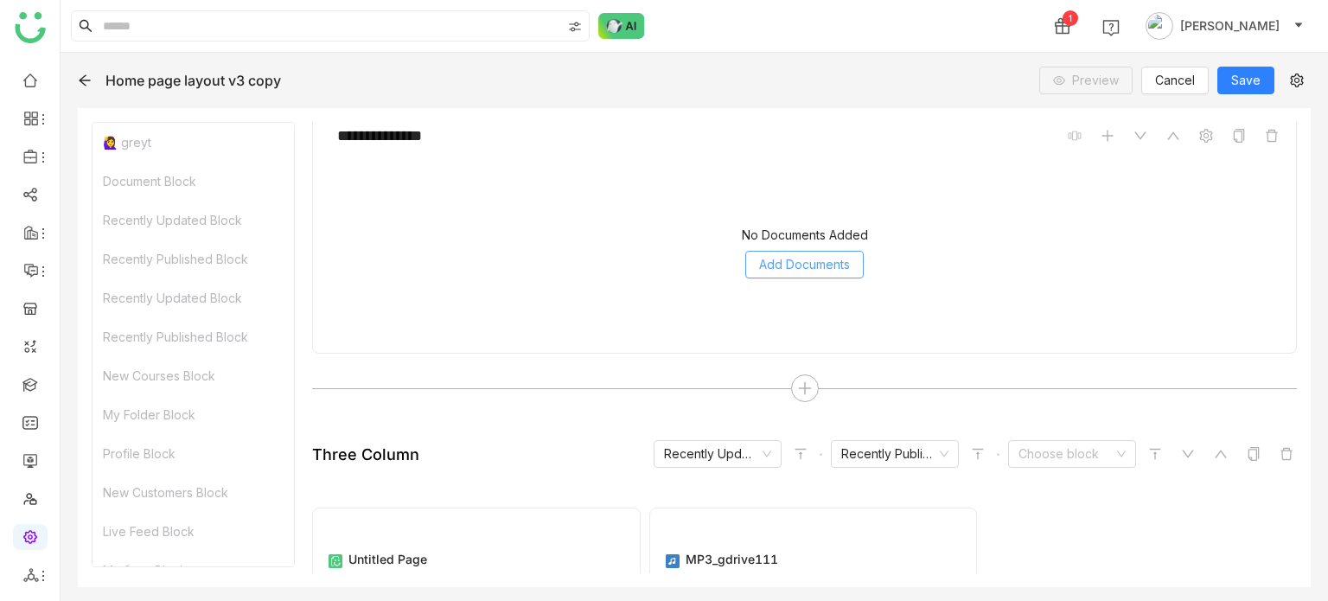
click at [813, 261] on span "Add Documents" at bounding box center [804, 264] width 91 height 19
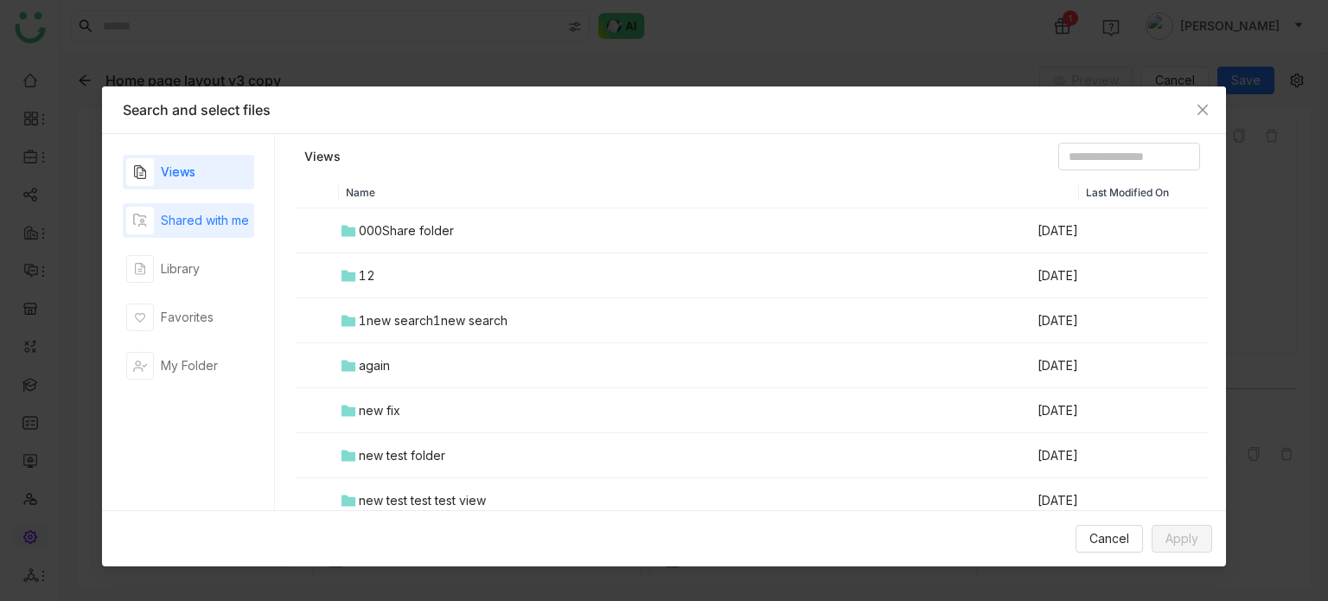
click at [200, 211] on div "Shared with me" at bounding box center [205, 220] width 88 height 19
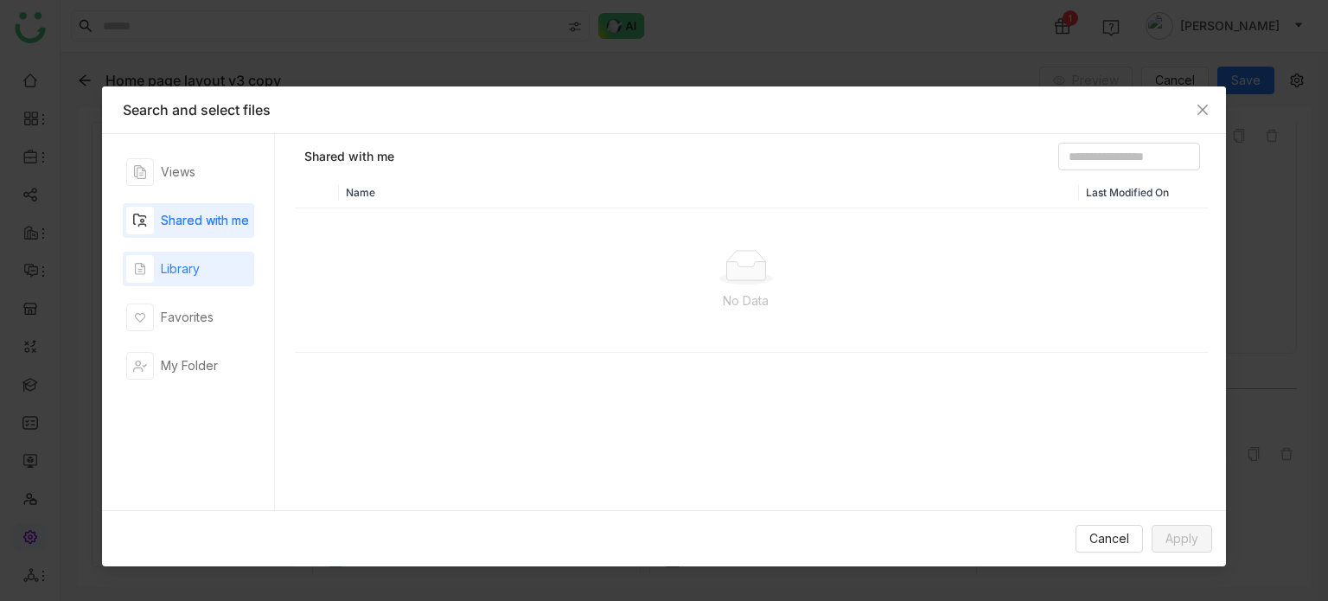
click at [207, 262] on div "Library" at bounding box center [188, 269] width 131 height 35
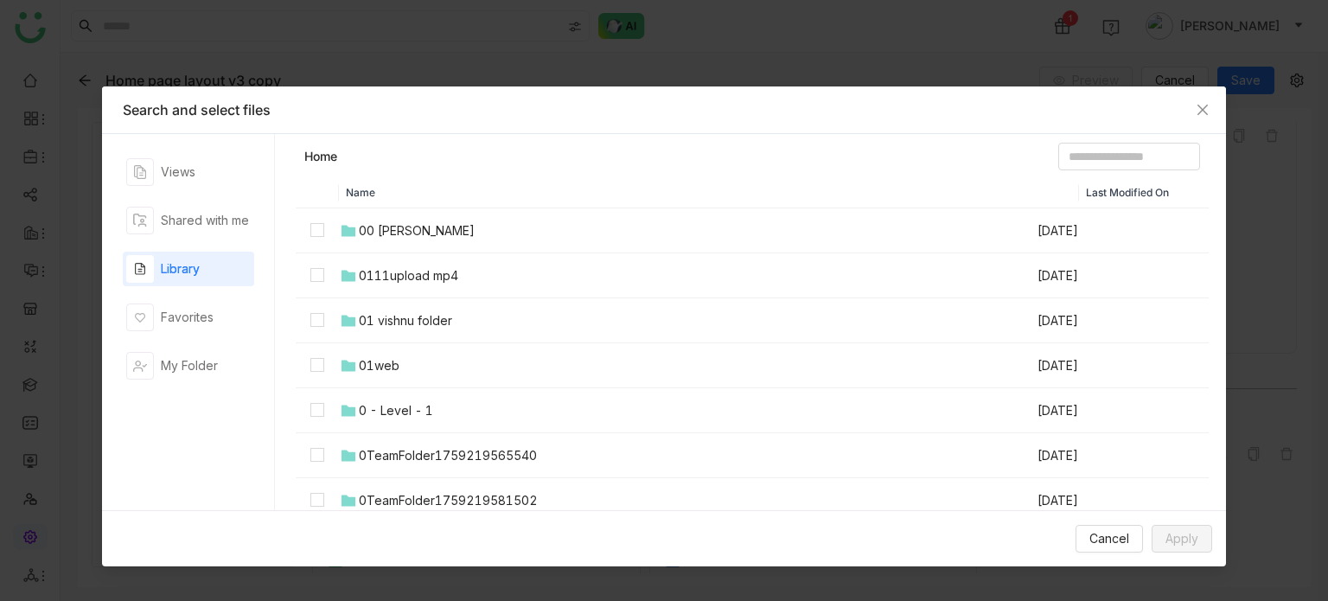
click at [439, 245] on td "00 [PERSON_NAME]" at bounding box center [687, 230] width 697 height 45
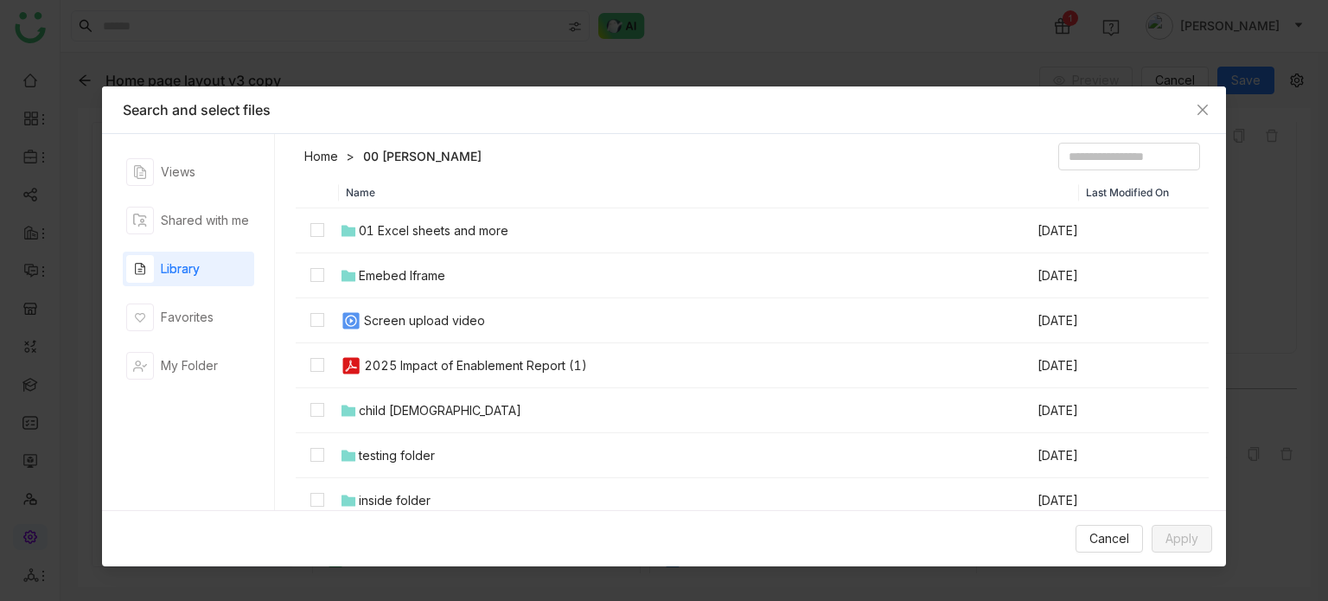
click at [436, 321] on div "Screen upload video" at bounding box center [424, 320] width 121 height 19
click at [1195, 552] on div "Cancel Apply" at bounding box center [664, 538] width 1124 height 56
click at [1200, 544] on button "Apply" at bounding box center [1181, 539] width 61 height 28
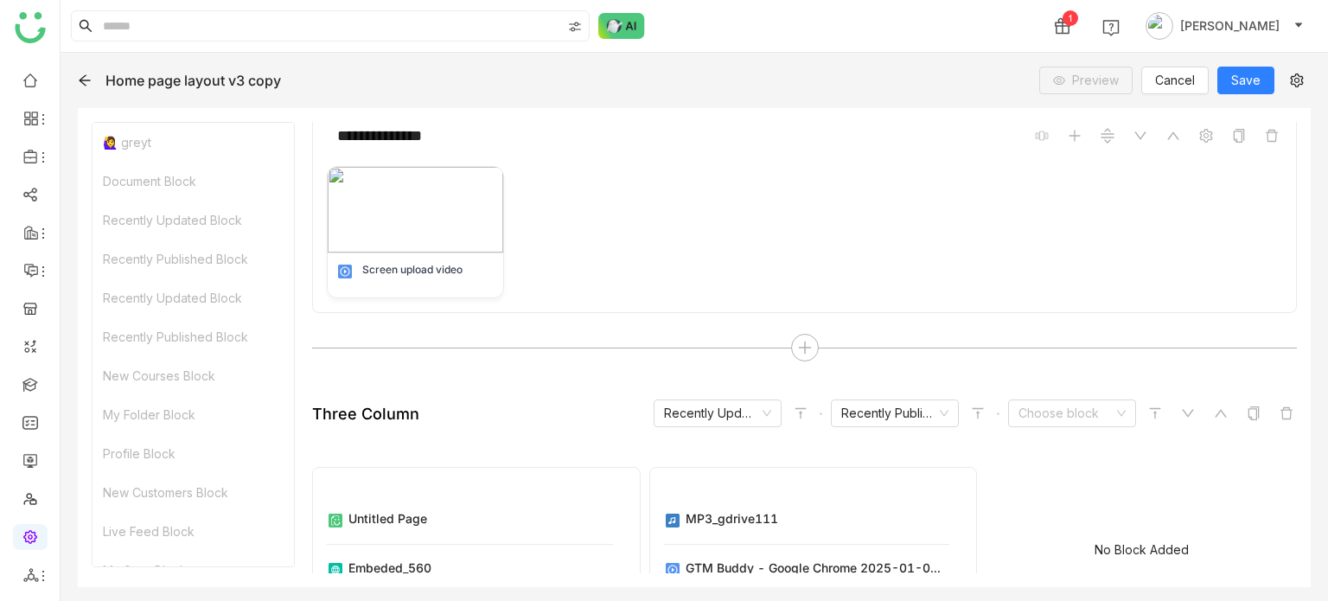
click at [1193, 118] on div "**********" at bounding box center [694, 347] width 1233 height 479
click at [1199, 129] on icon at bounding box center [1206, 136] width 14 height 14
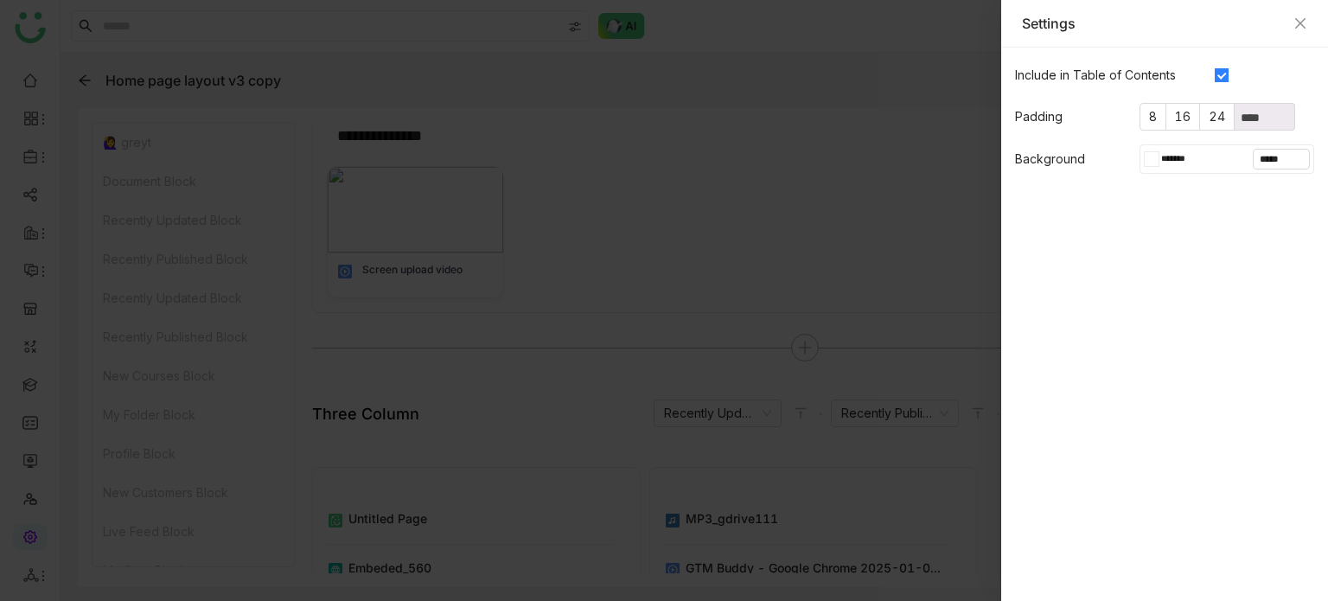
click at [1154, 157] on div at bounding box center [1154, 159] width 7 height 14
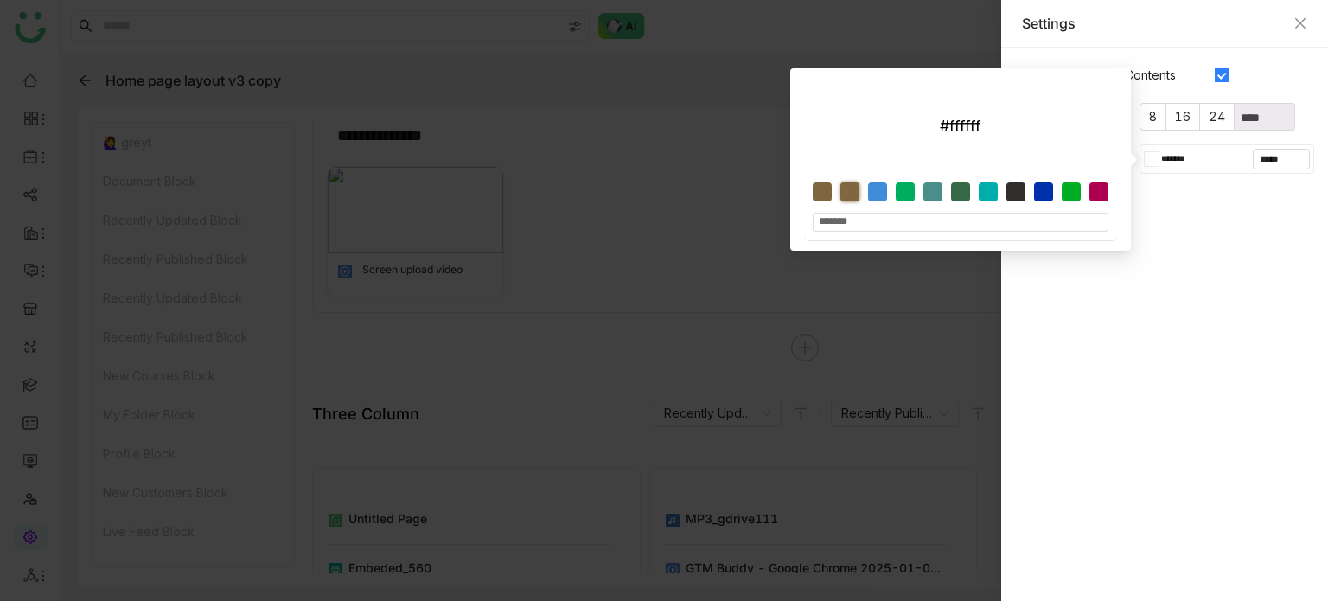
click at [856, 194] on div at bounding box center [849, 191] width 19 height 19
type input "*******"
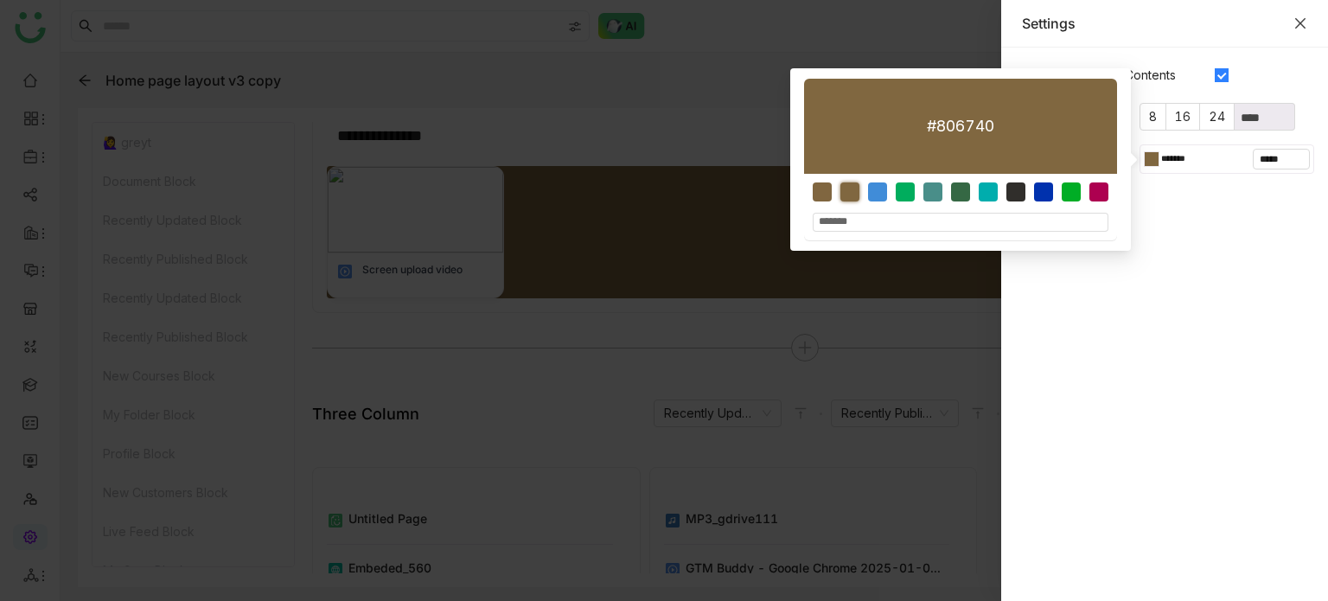
click at [1306, 24] on div "Settings" at bounding box center [1164, 24] width 327 height 48
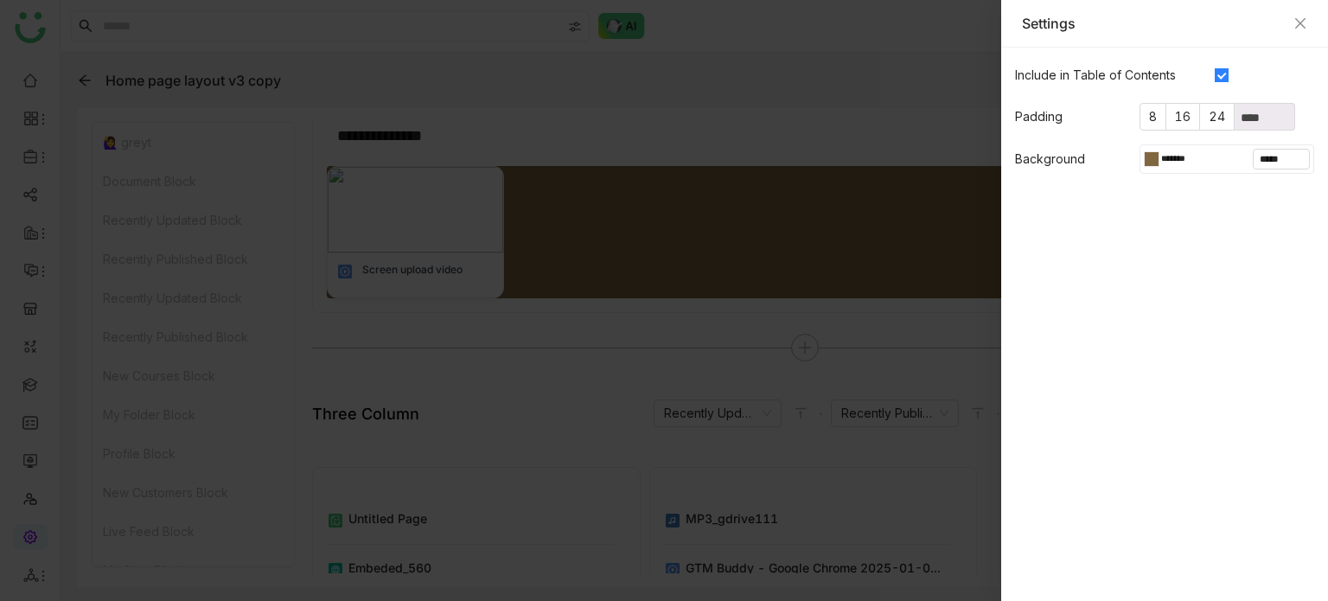
click at [1305, 14] on div "Settings" at bounding box center [1164, 23] width 285 height 19
click at [1300, 23] on icon "Close" at bounding box center [1300, 23] width 14 height 14
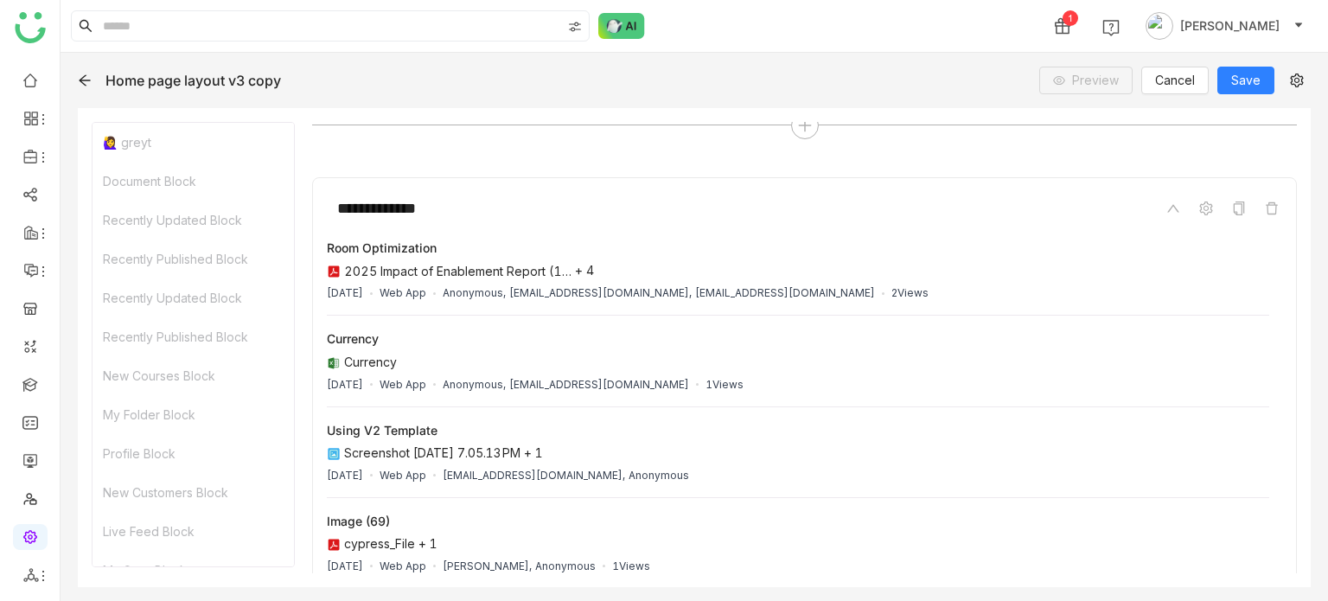
scroll to position [10619, 0]
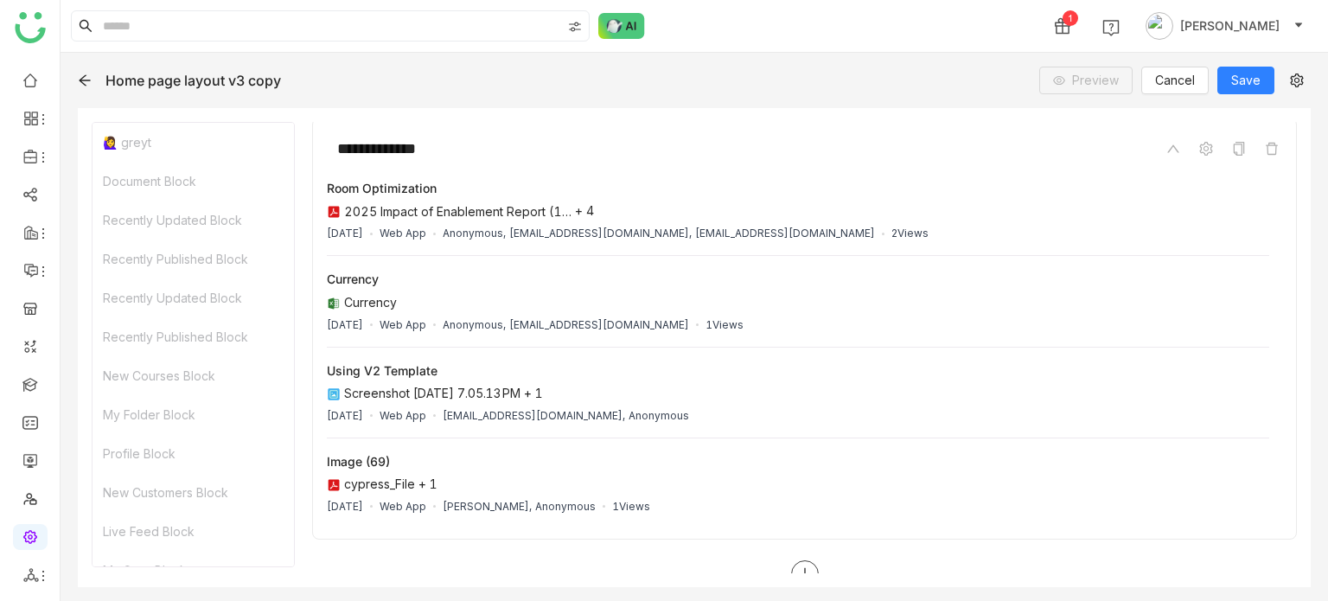
click at [813, 560] on div at bounding box center [804, 574] width 985 height 28
click at [806, 560] on div at bounding box center [805, 574] width 28 height 28
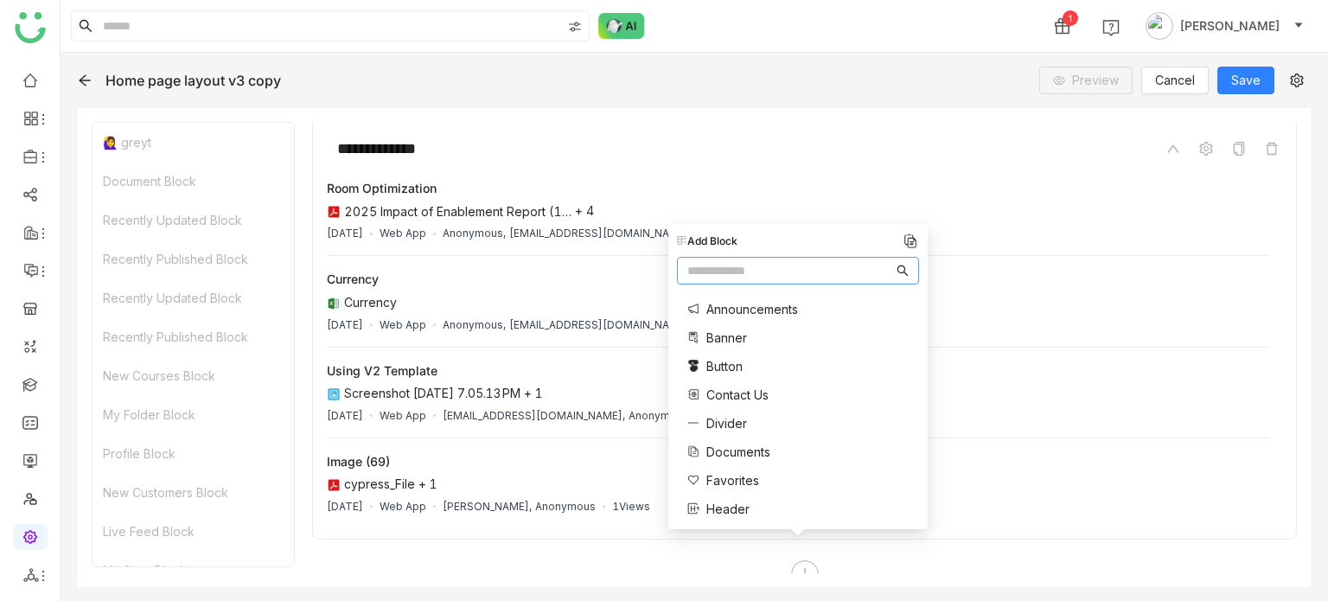
click at [732, 429] on span "Divider" at bounding box center [726, 423] width 41 height 18
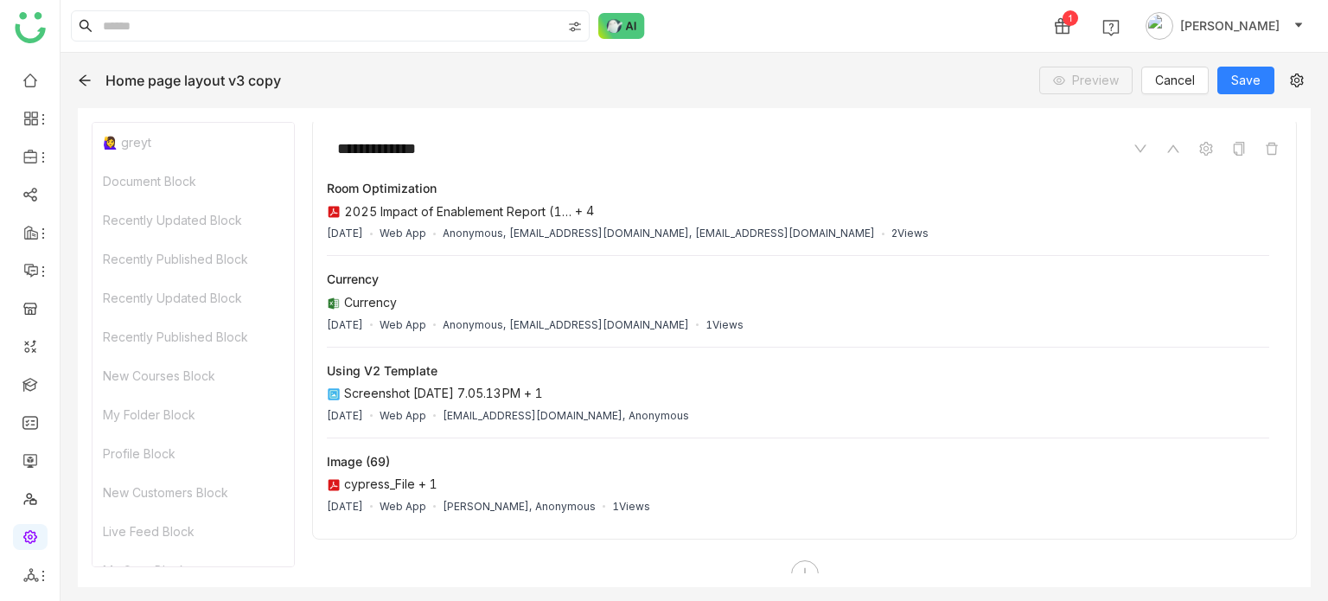
scroll to position [10757, 0]
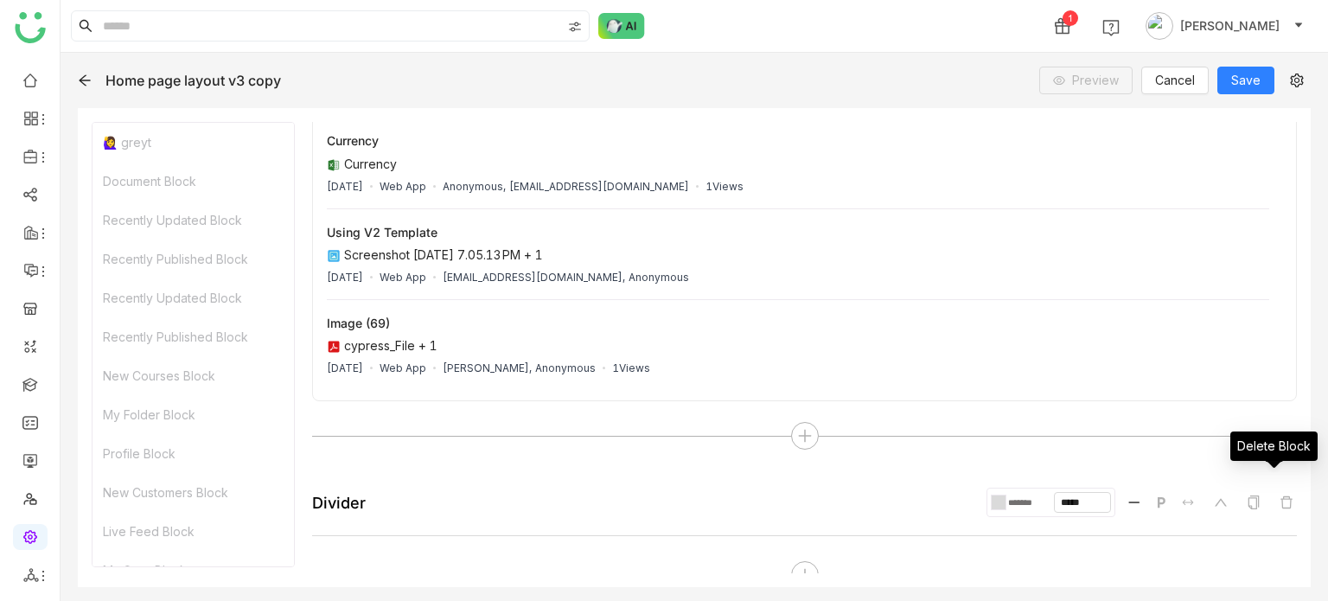
click at [1279, 495] on icon at bounding box center [1286, 502] width 14 height 14
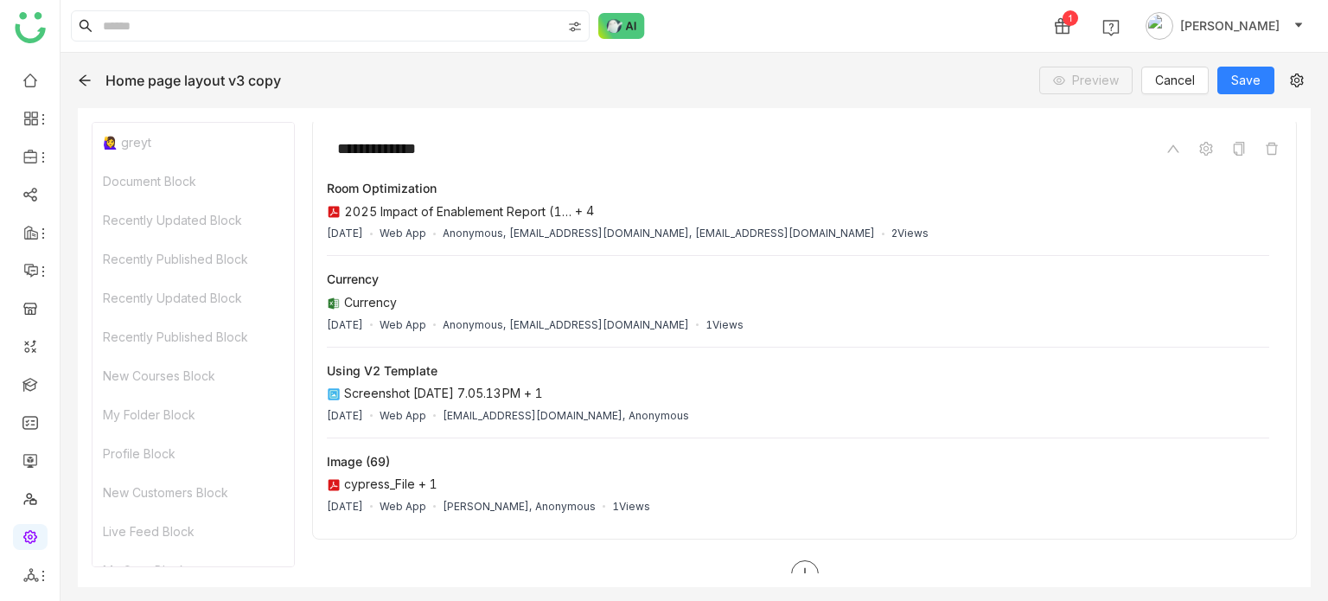
click at [802, 566] on icon at bounding box center [805, 574] width 16 height 16
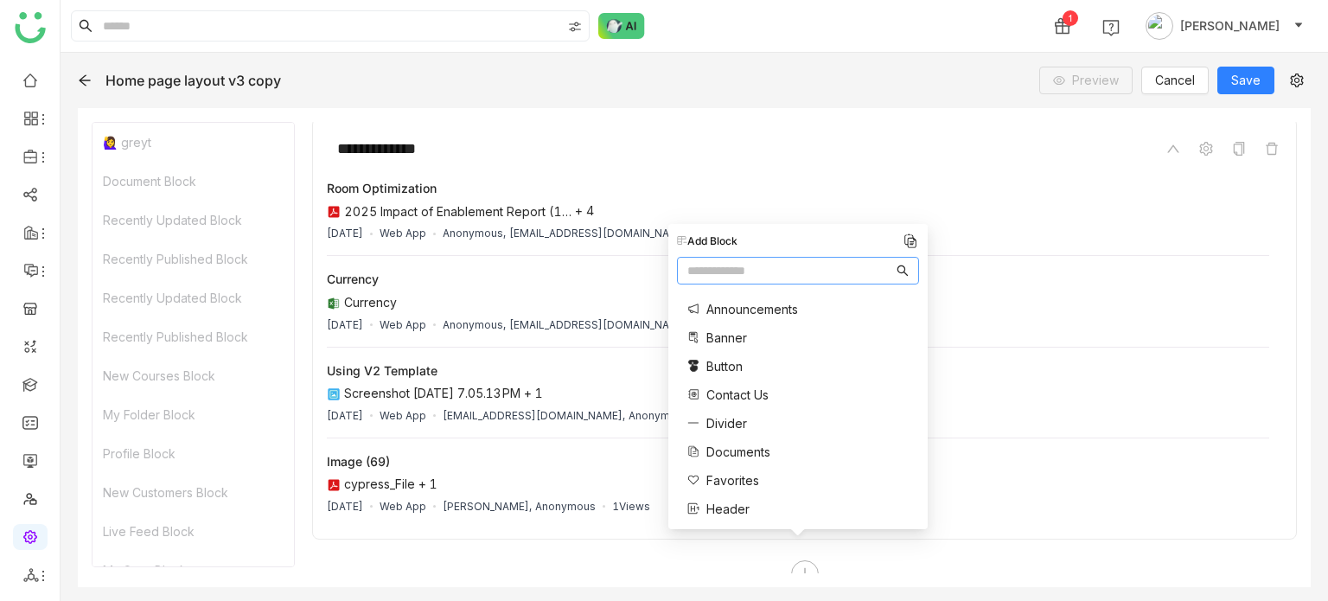
click at [767, 308] on span "Announcements" at bounding box center [752, 309] width 92 height 18
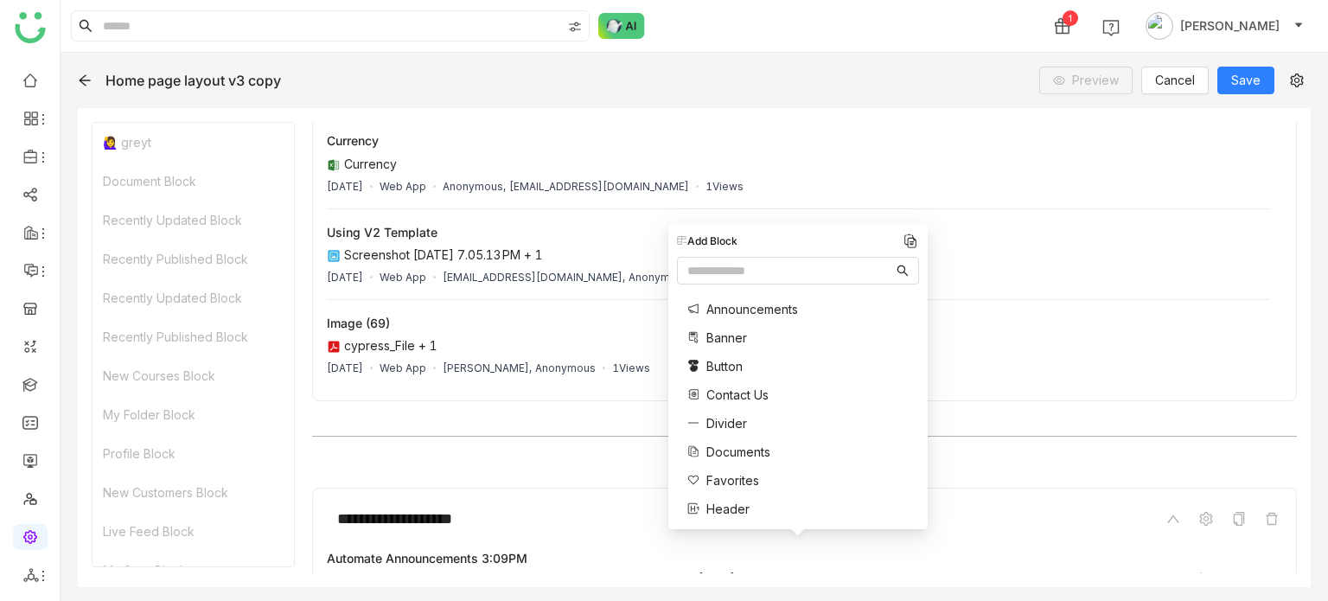
scroll to position [10893, 0]
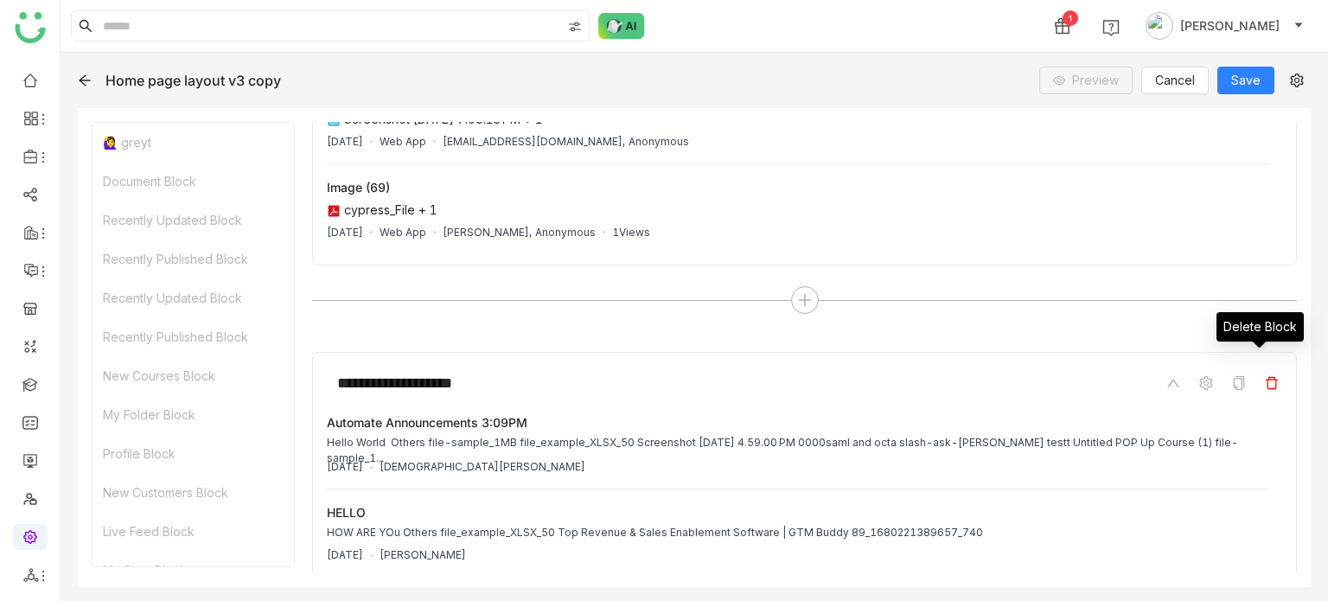
click at [1266, 373] on span at bounding box center [1271, 383] width 21 height 21
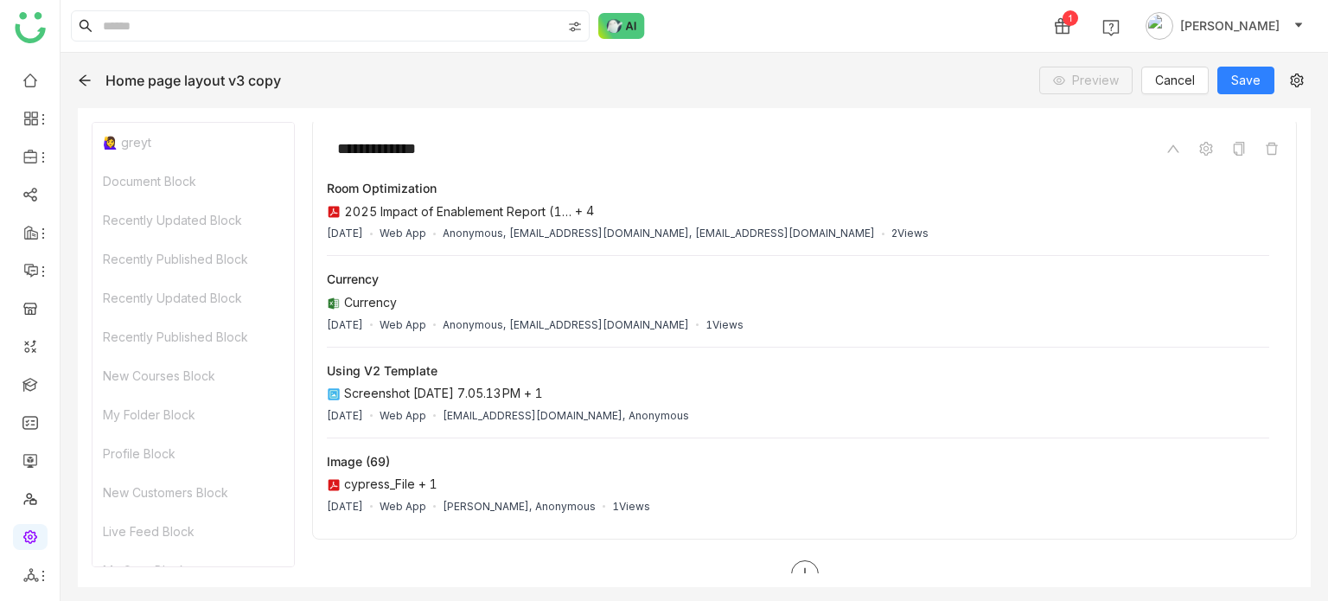
click at [810, 560] on div at bounding box center [805, 574] width 28 height 28
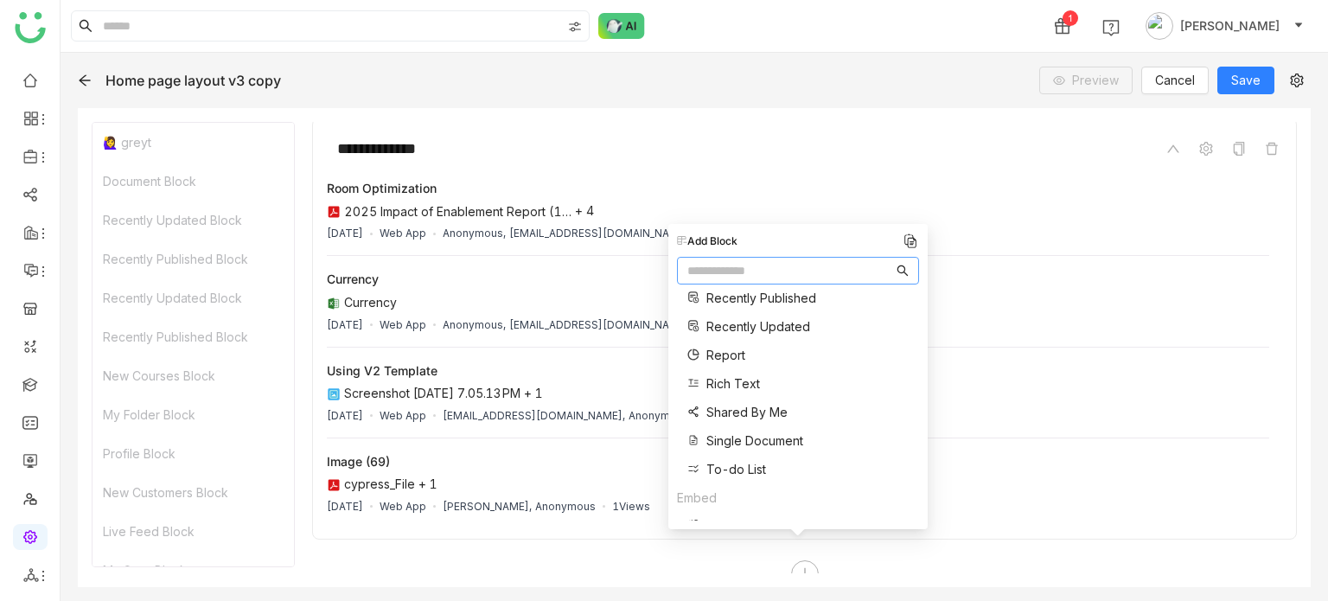
scroll to position [545, 0]
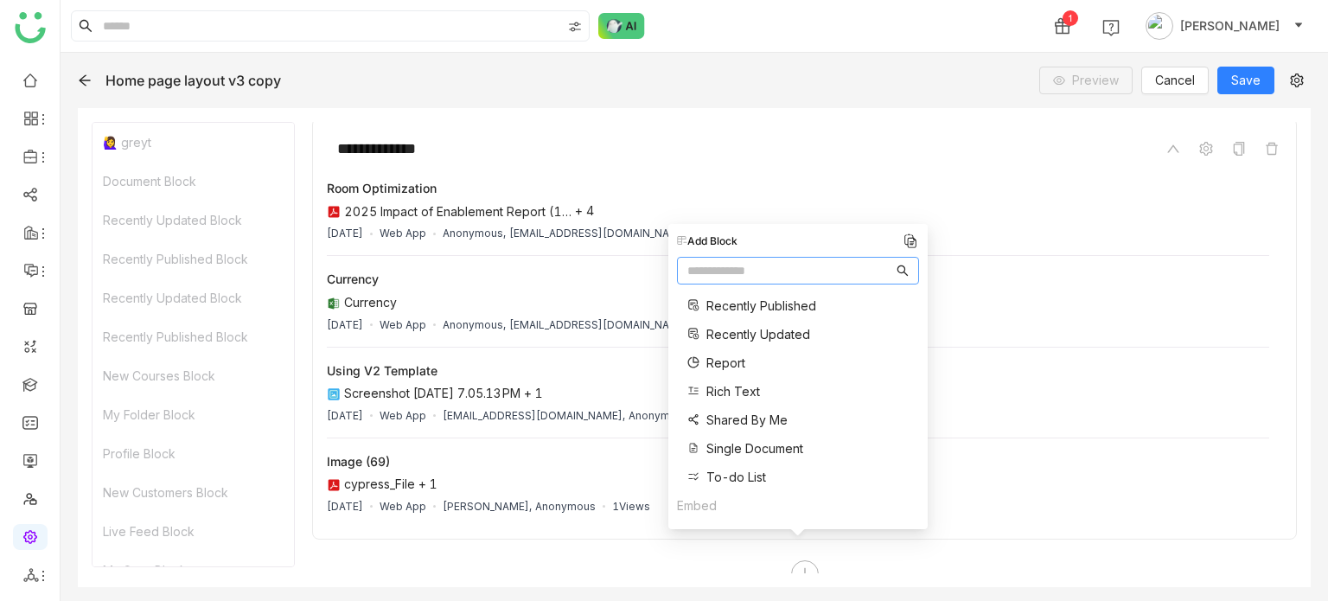
click at [719, 388] on span "Rich Text" at bounding box center [733, 391] width 54 height 18
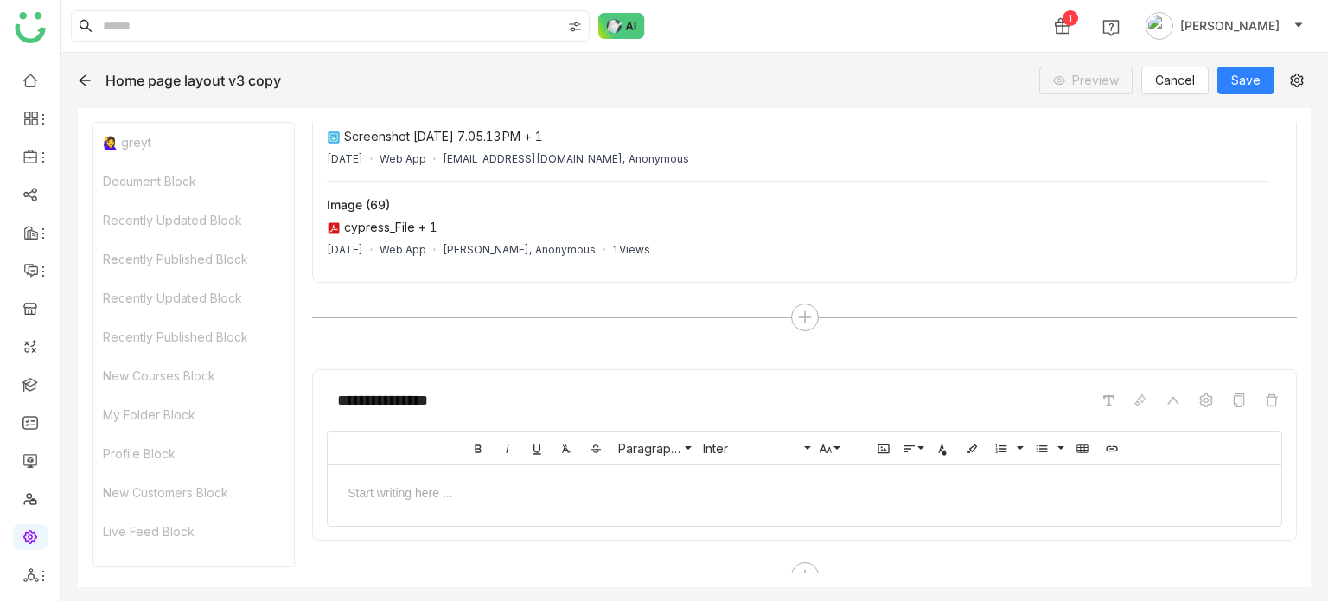
click at [553, 482] on div at bounding box center [804, 491] width 919 height 18
click at [1256, 80] on span "Save" at bounding box center [1245, 80] width 29 height 19
click at [11, 81] on ul at bounding box center [30, 327] width 60 height 545
click at [29, 82] on link at bounding box center [30, 79] width 16 height 15
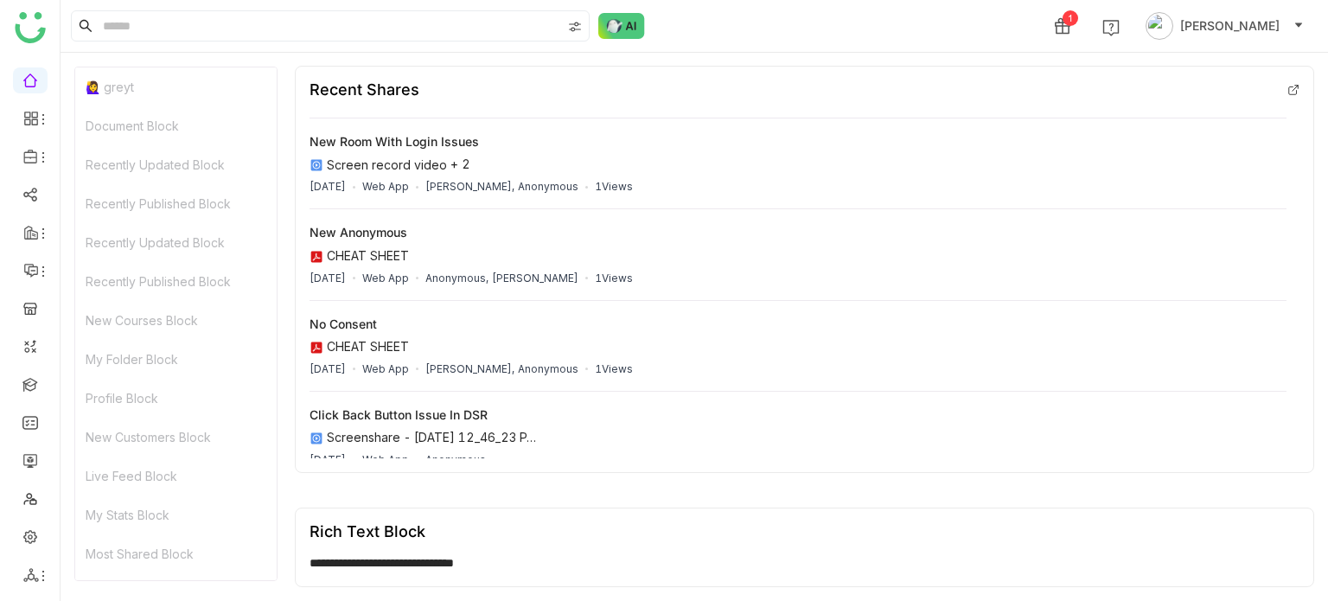
click at [34, 86] on link at bounding box center [30, 79] width 16 height 15
click at [38, 383] on link at bounding box center [30, 383] width 16 height 15
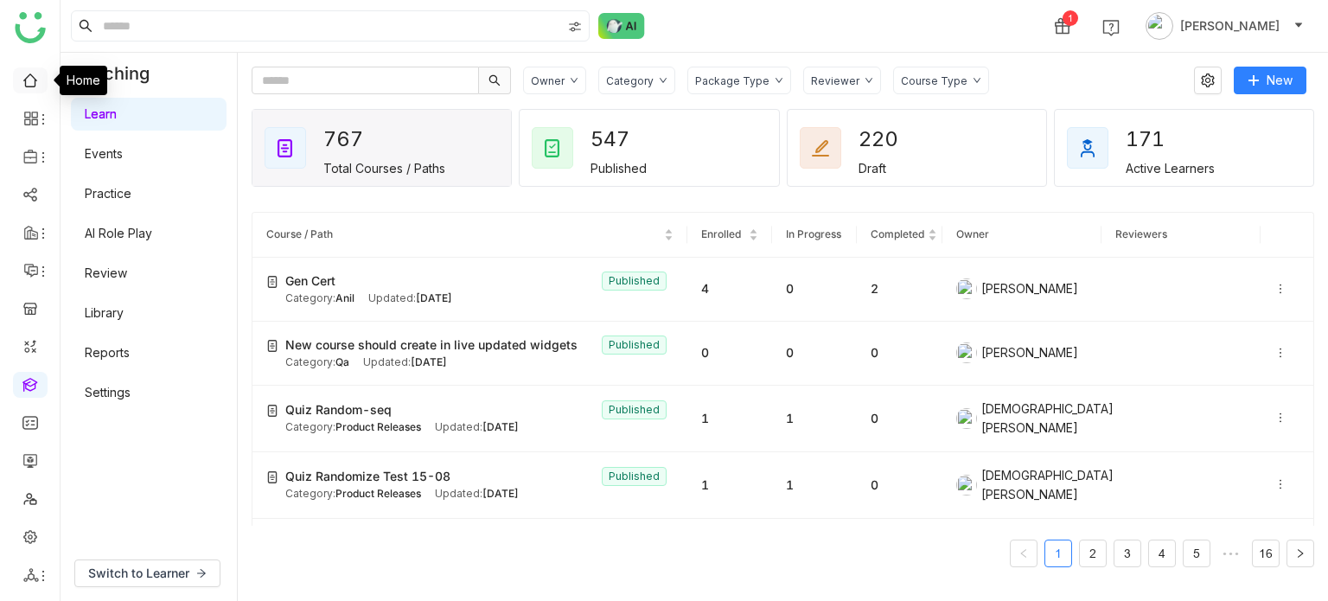
click at [30, 86] on link at bounding box center [30, 79] width 16 height 15
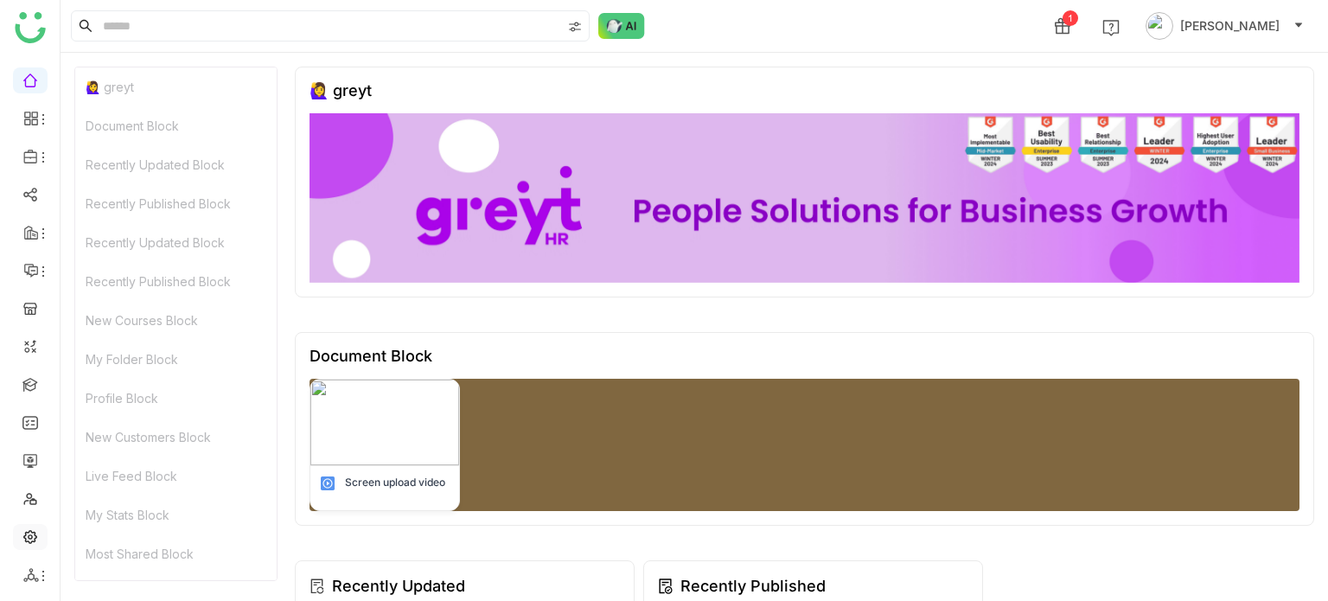
click at [31, 536] on link at bounding box center [30, 535] width 16 height 15
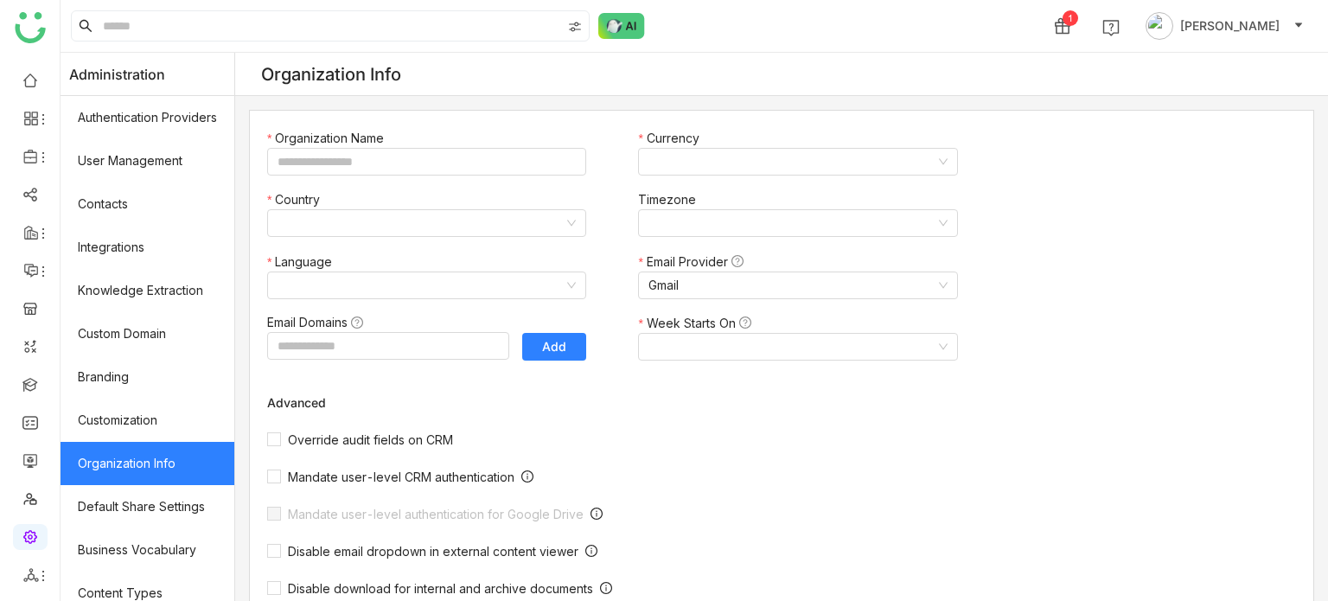
type input "*******"
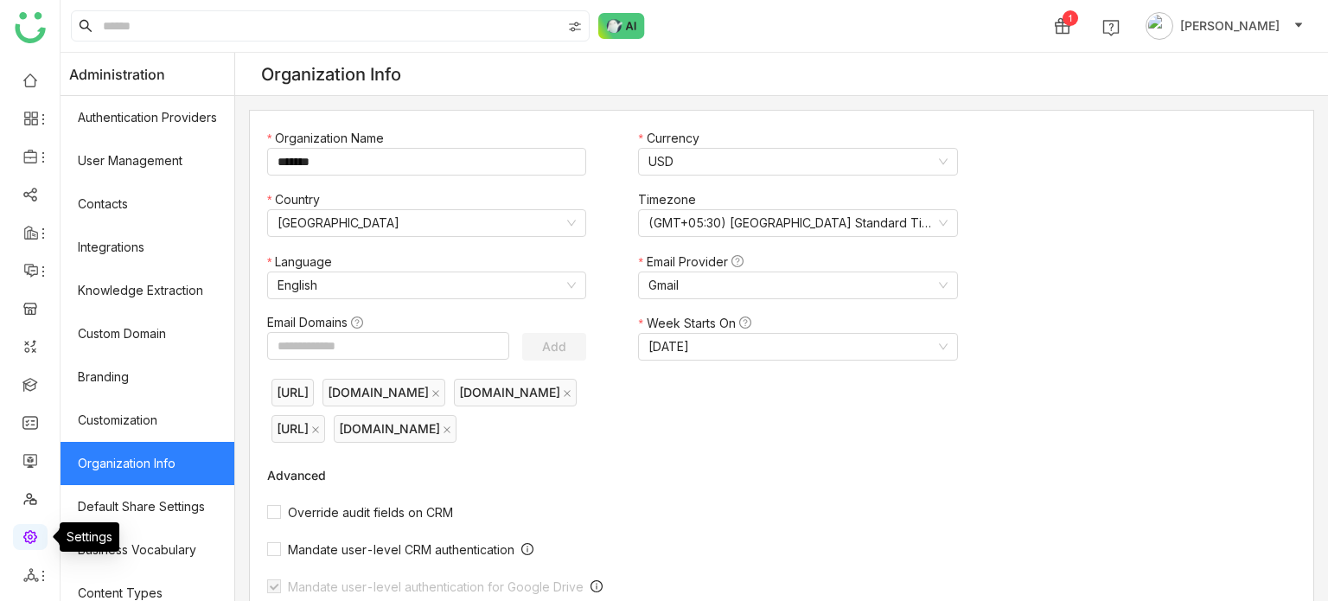
click at [34, 532] on link at bounding box center [30, 535] width 16 height 15
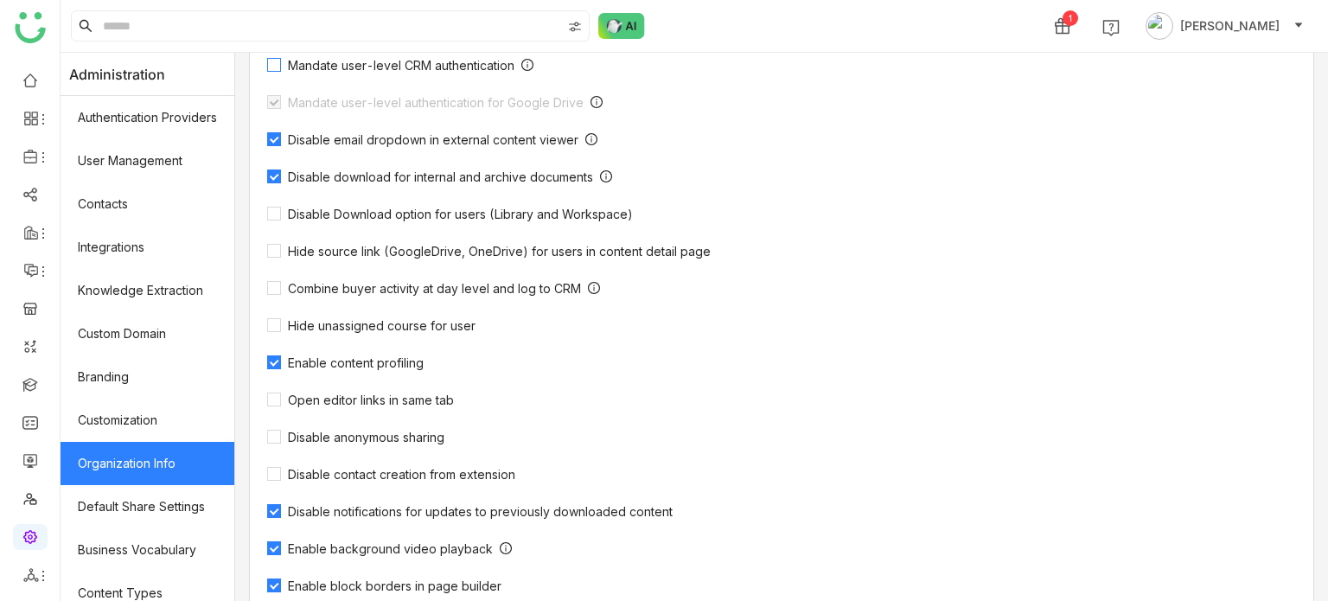
scroll to position [567, 0]
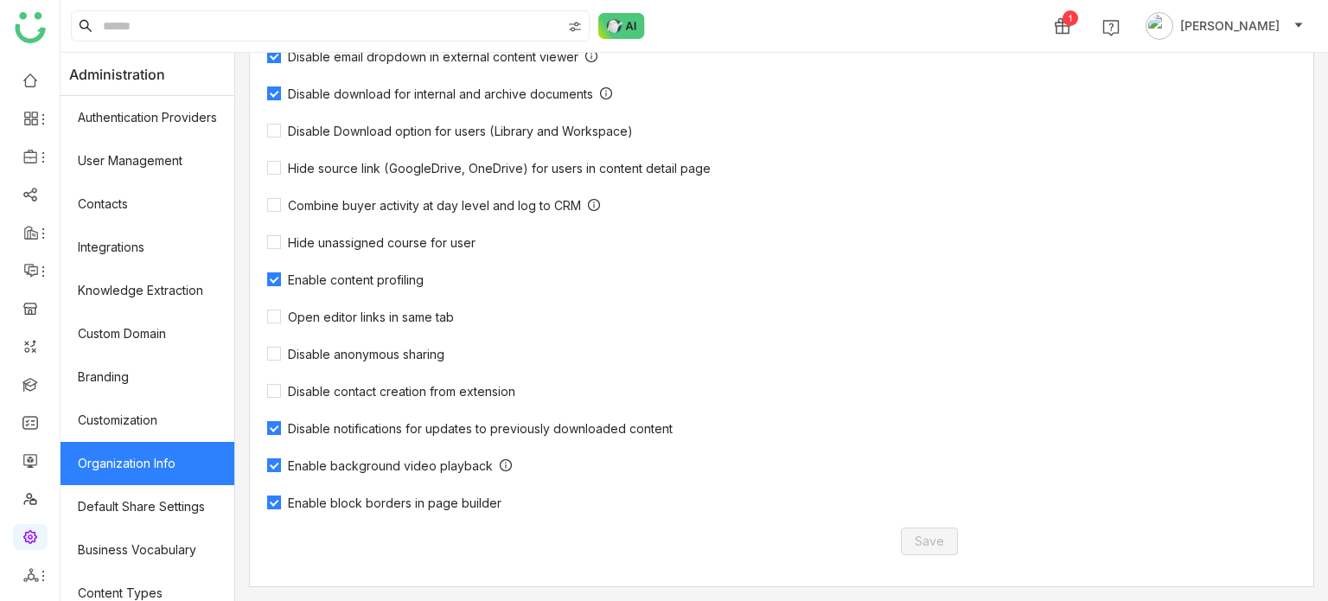
click at [302, 513] on div "Organization Name ******* Currency USD Country United States Timezone (GMT+05:3…" at bounding box center [622, 65] width 744 height 1042
click at [303, 505] on span "Enable block borders in page builder" at bounding box center [394, 502] width 227 height 15
click at [937, 541] on span "Save" at bounding box center [929, 541] width 29 height 19
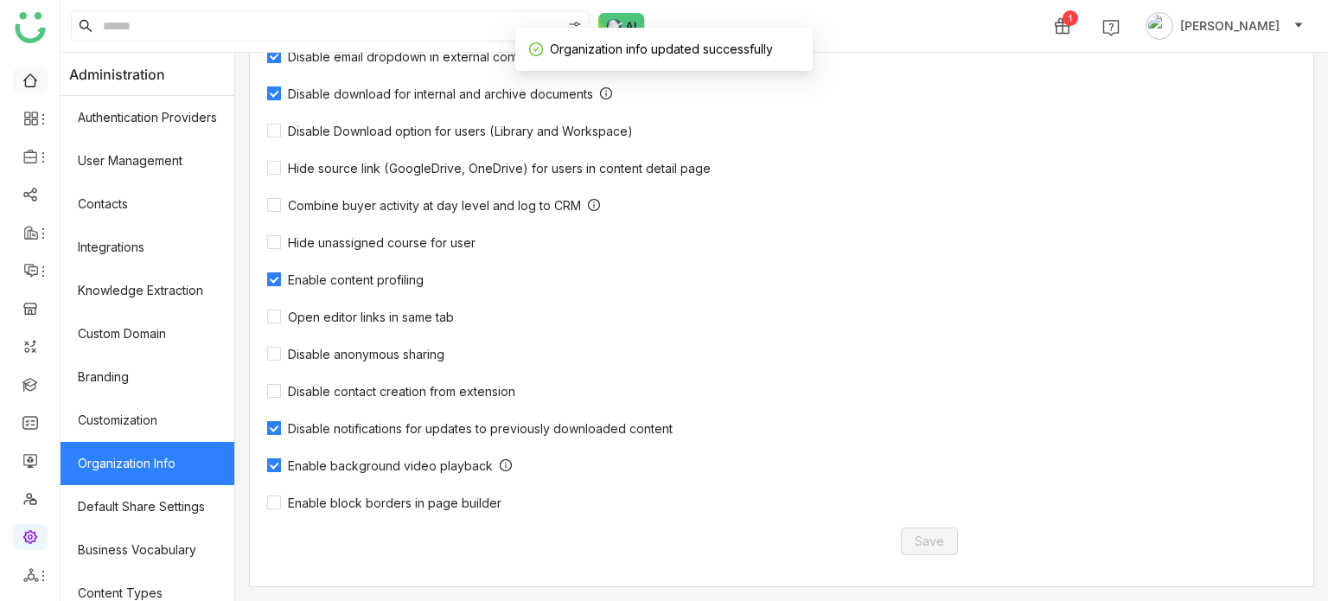
drag, startPoint x: 7, startPoint y: 72, endPoint x: 24, endPoint y: 75, distance: 17.6
click at [20, 74] on ul at bounding box center [30, 327] width 60 height 545
click at [25, 75] on link at bounding box center [30, 79] width 16 height 15
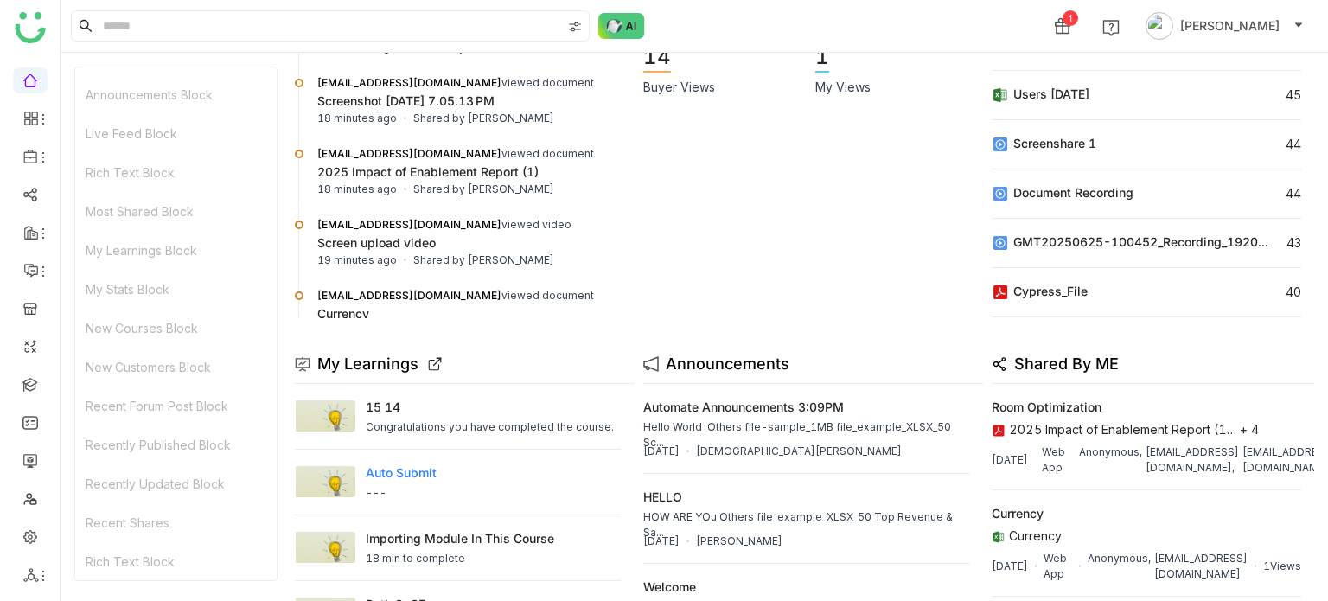
scroll to position [46, 0]
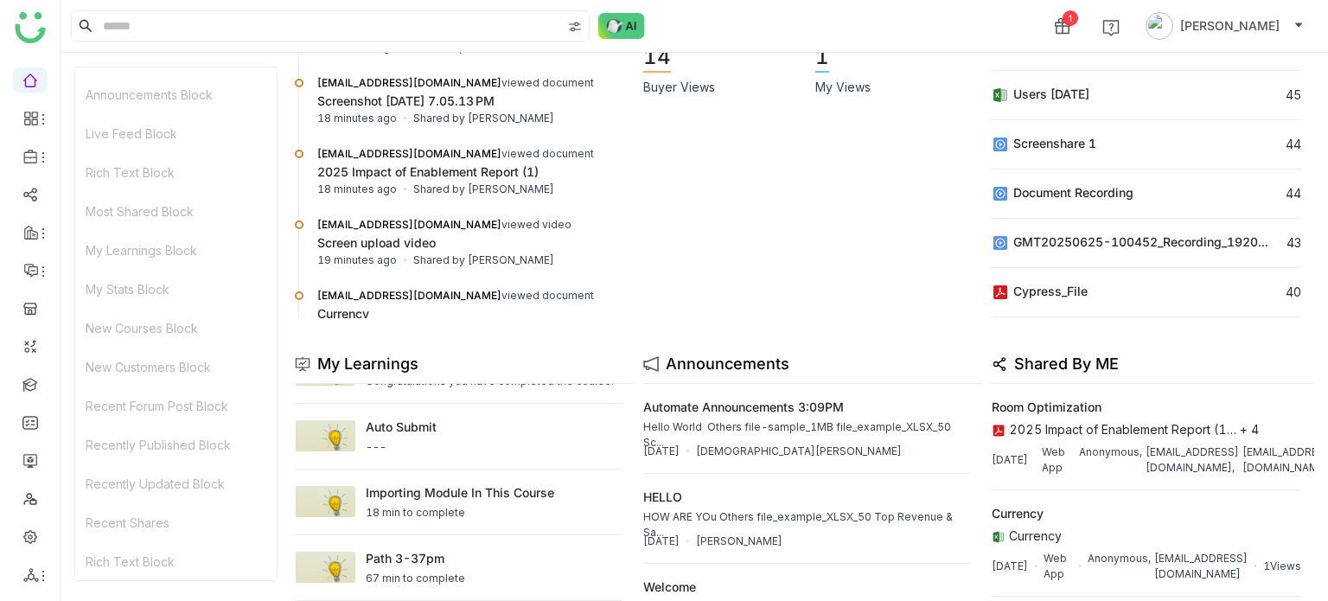
click at [21, 552] on ul at bounding box center [30, 327] width 60 height 545
click at [23, 549] on ul at bounding box center [30, 327] width 60 height 545
click at [24, 543] on link at bounding box center [30, 535] width 16 height 15
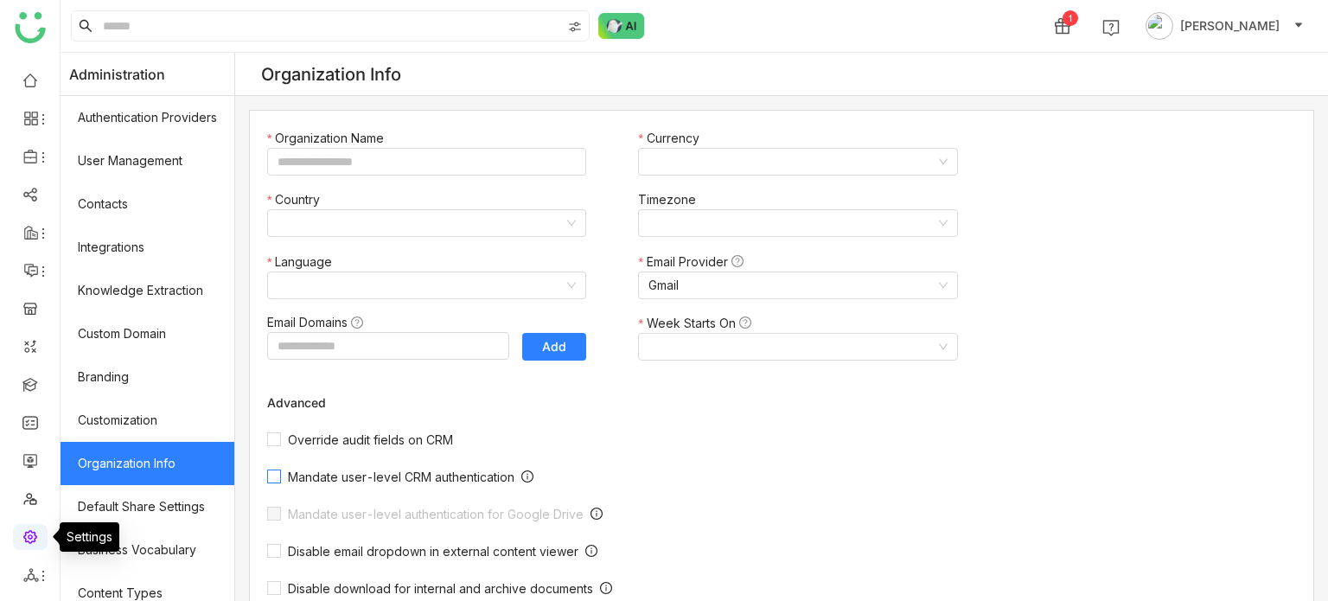
type input "*******"
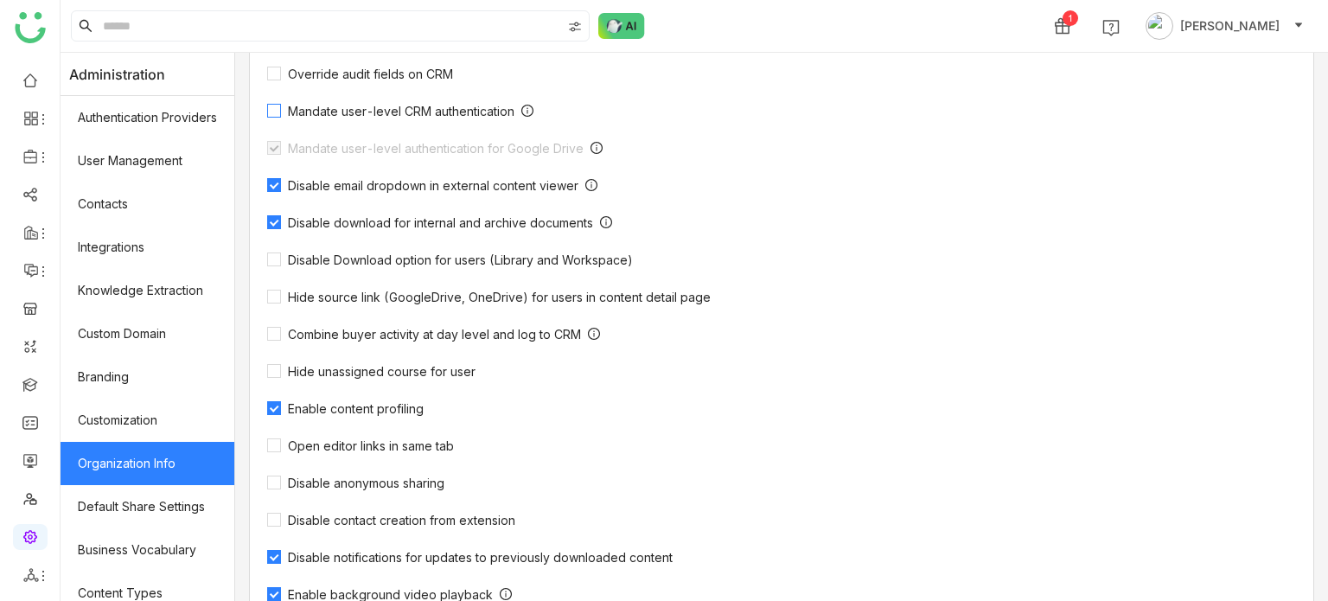
scroll to position [567, 0]
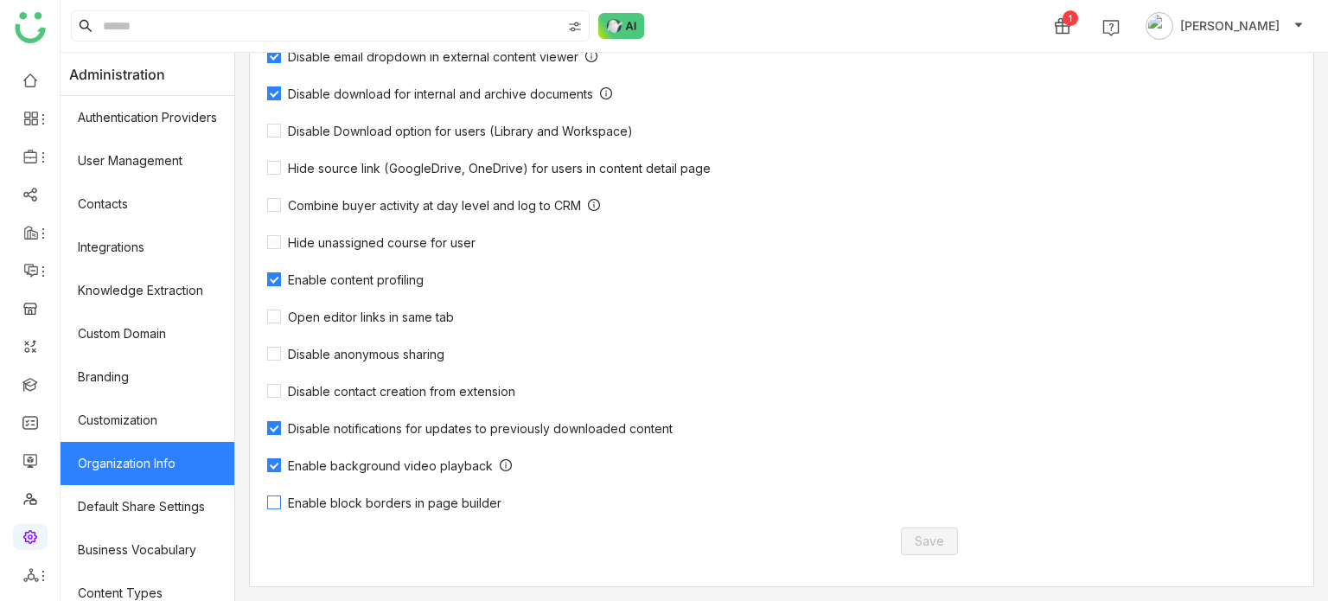
click at [360, 499] on span "Enable block borders in page builder" at bounding box center [394, 502] width 227 height 15
click at [953, 549] on button "Save" at bounding box center [929, 541] width 57 height 28
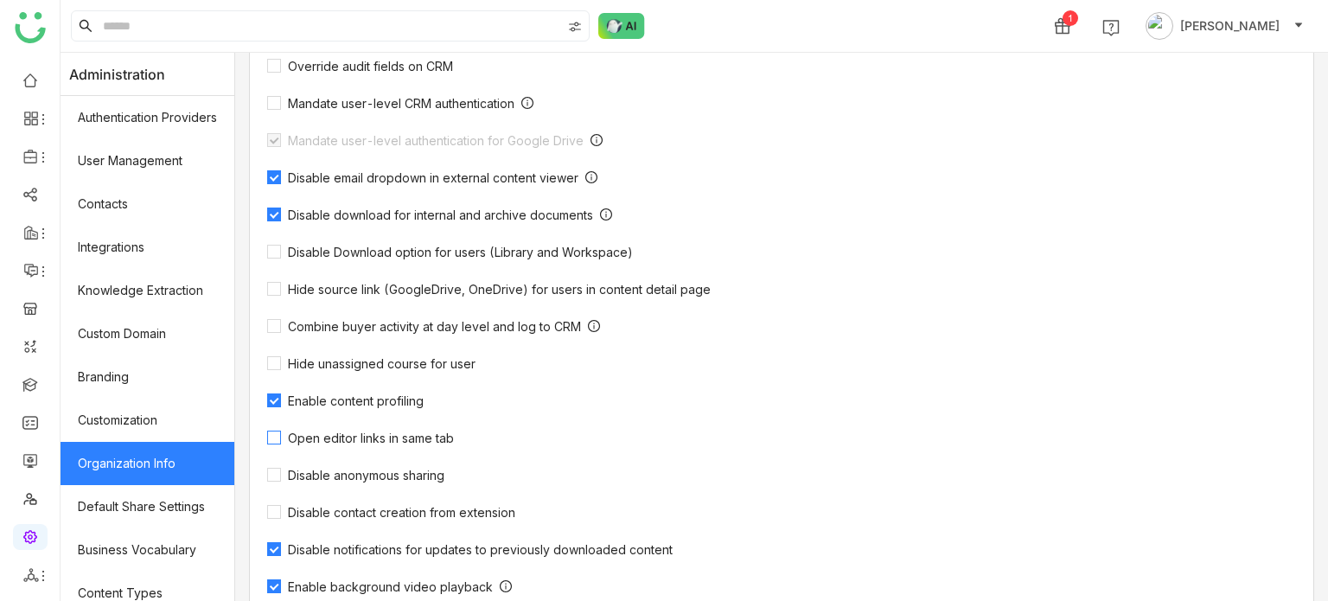
scroll to position [546, 0]
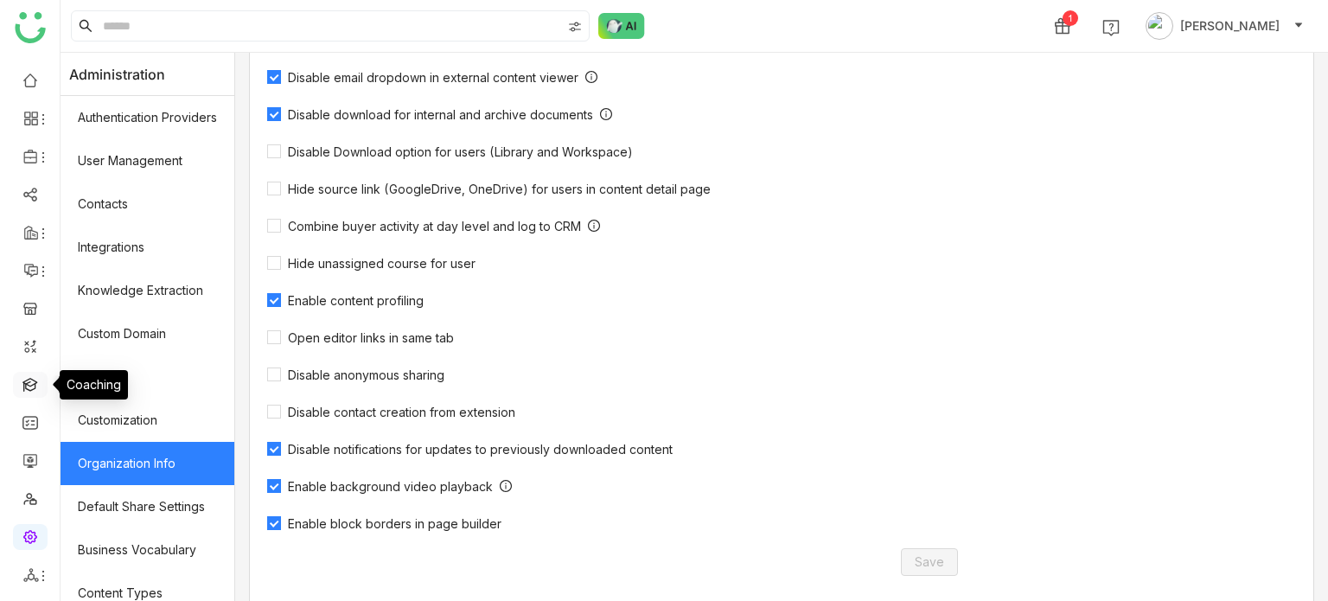
click at [32, 390] on link at bounding box center [30, 383] width 16 height 15
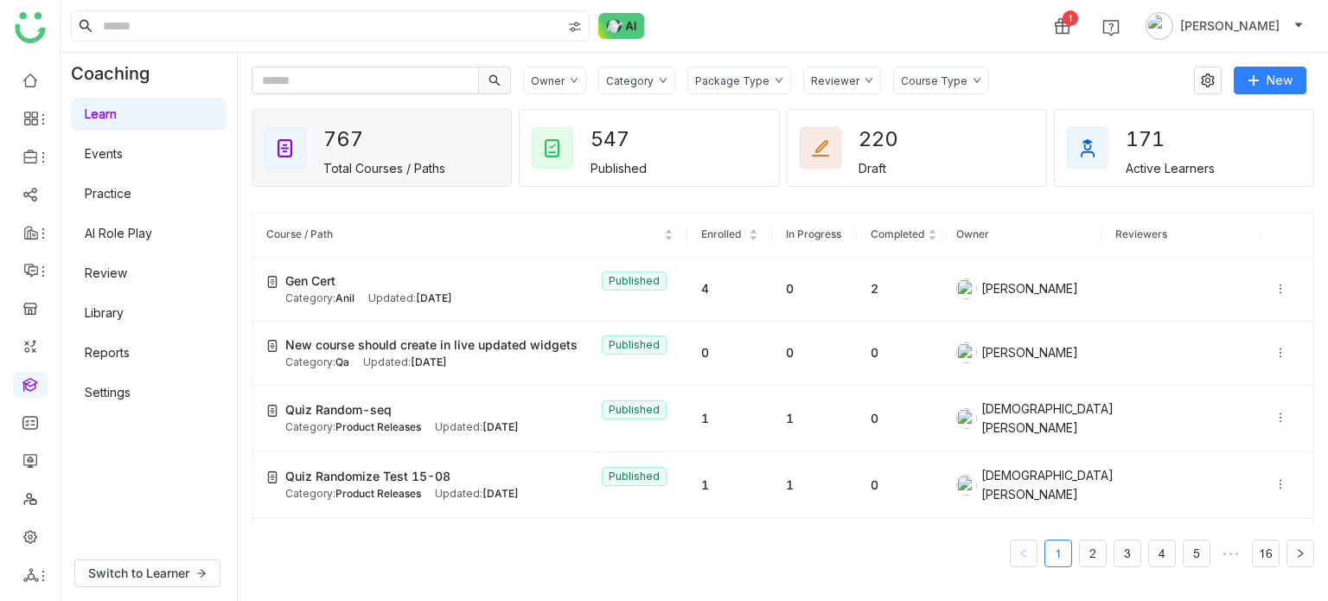
click at [1281, 99] on div "Owner Category Package Type Reviewer Course Type New 767 Total Courses / Paths …" at bounding box center [783, 327] width 1062 height 520
click at [1290, 87] on span "New" at bounding box center [1279, 80] width 26 height 19
click at [1234, 114] on span "New Course" at bounding box center [1214, 115] width 88 height 19
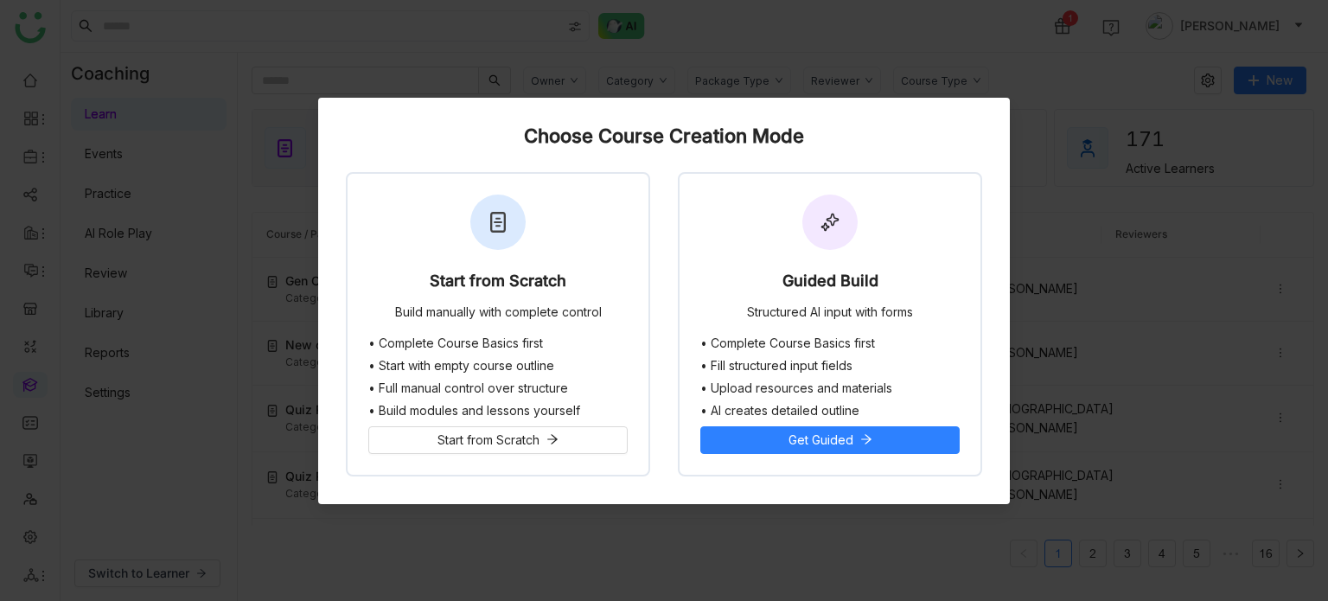
click at [573, 245] on div "Start from Scratch Build manually with complete control" at bounding box center [497, 255] width 301 height 163
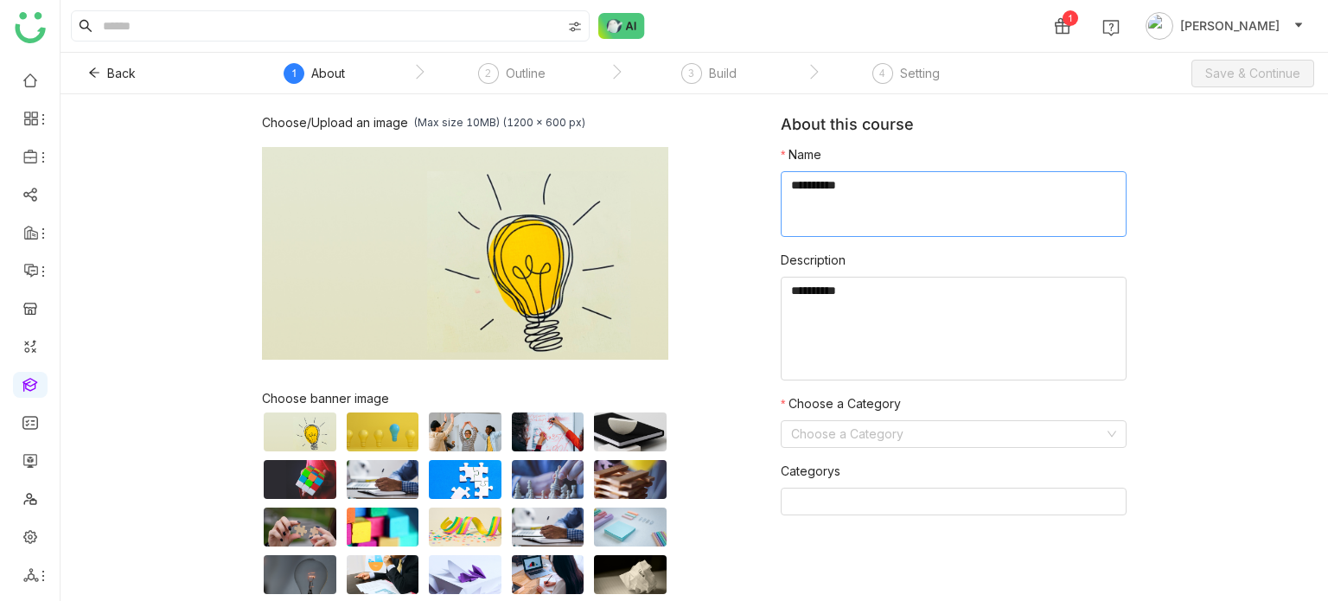
click at [961, 195] on textarea at bounding box center [954, 204] width 346 height 66
click at [114, 70] on span "Back" at bounding box center [121, 73] width 29 height 19
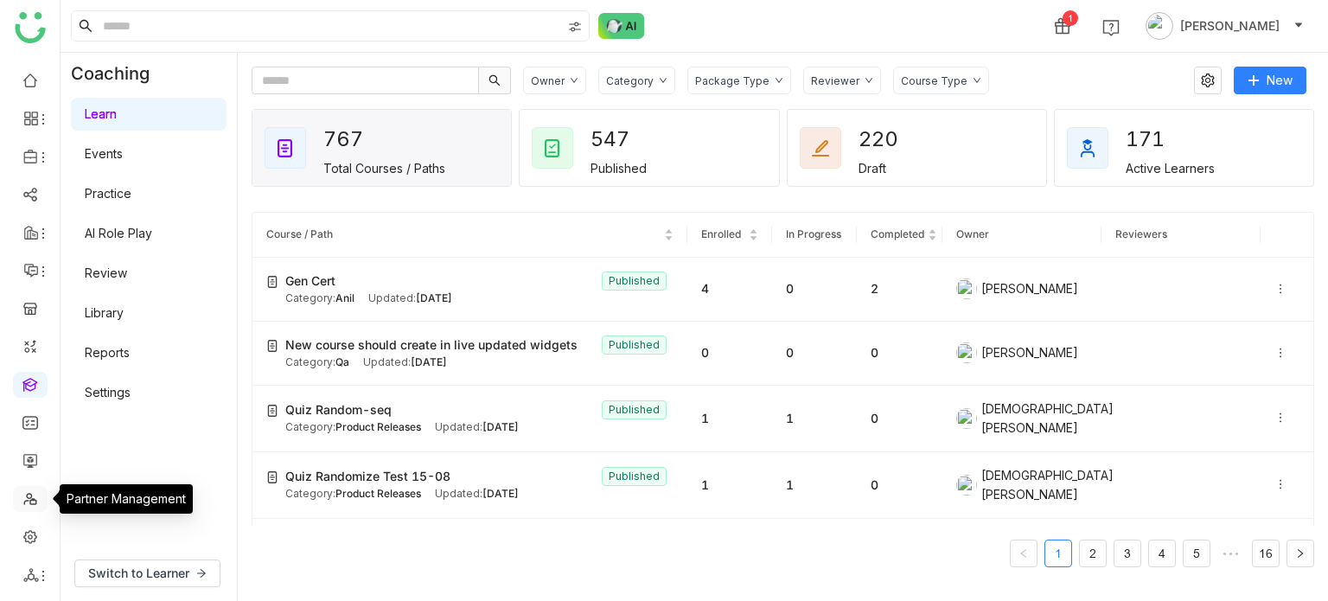
click at [38, 496] on link at bounding box center [30, 497] width 16 height 15
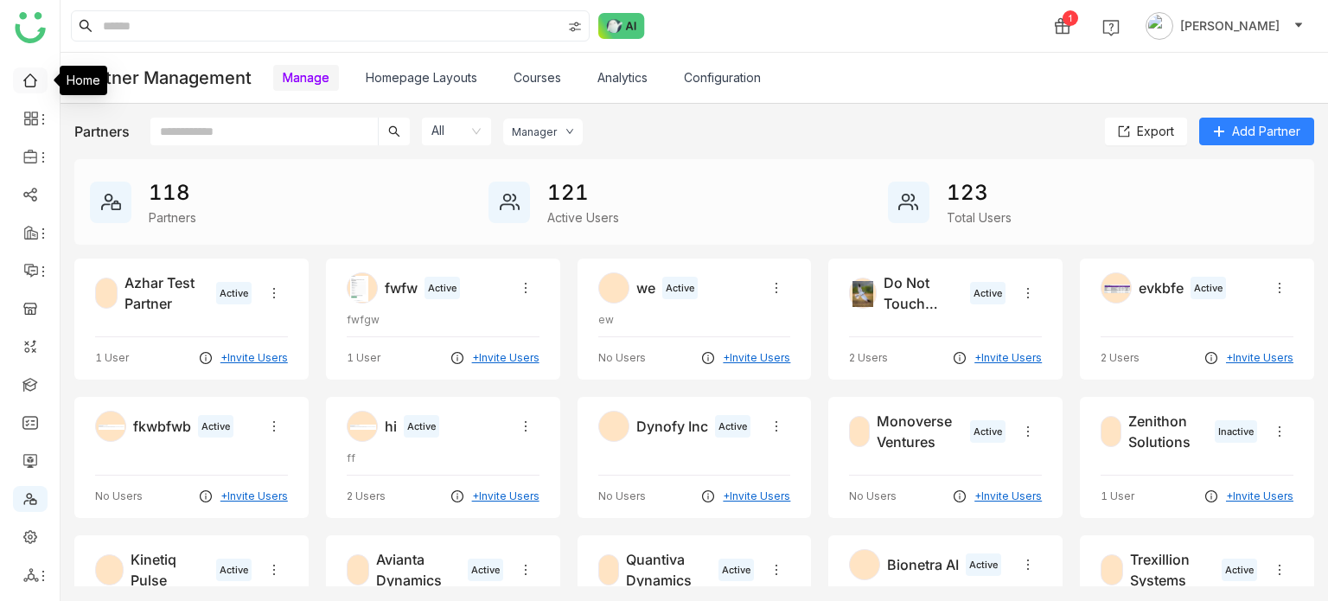
click at [30, 72] on link at bounding box center [30, 79] width 16 height 15
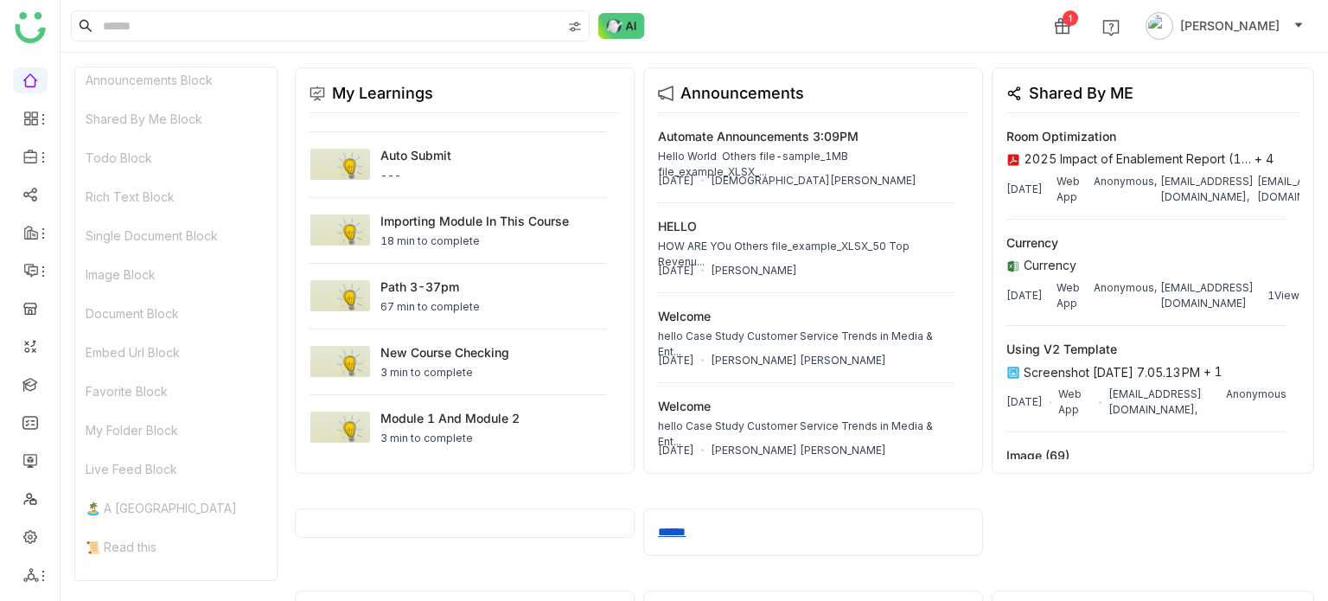
scroll to position [2042, 0]
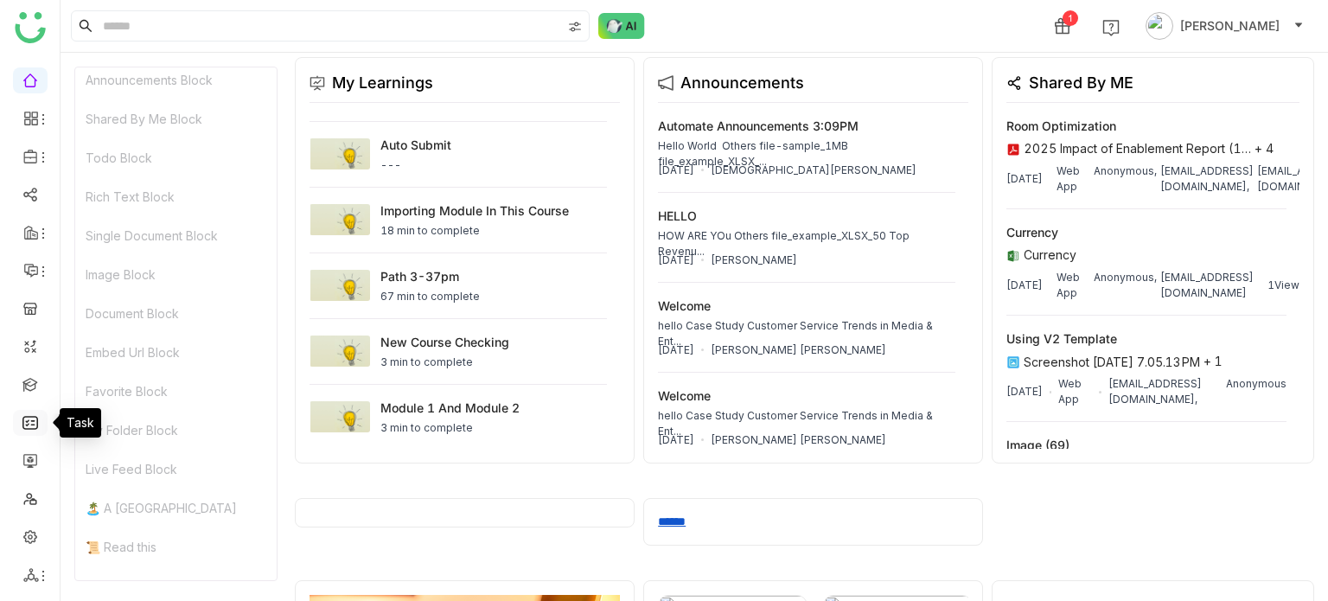
click at [35, 414] on link at bounding box center [30, 421] width 16 height 15
click at [34, 462] on link at bounding box center [30, 459] width 16 height 15
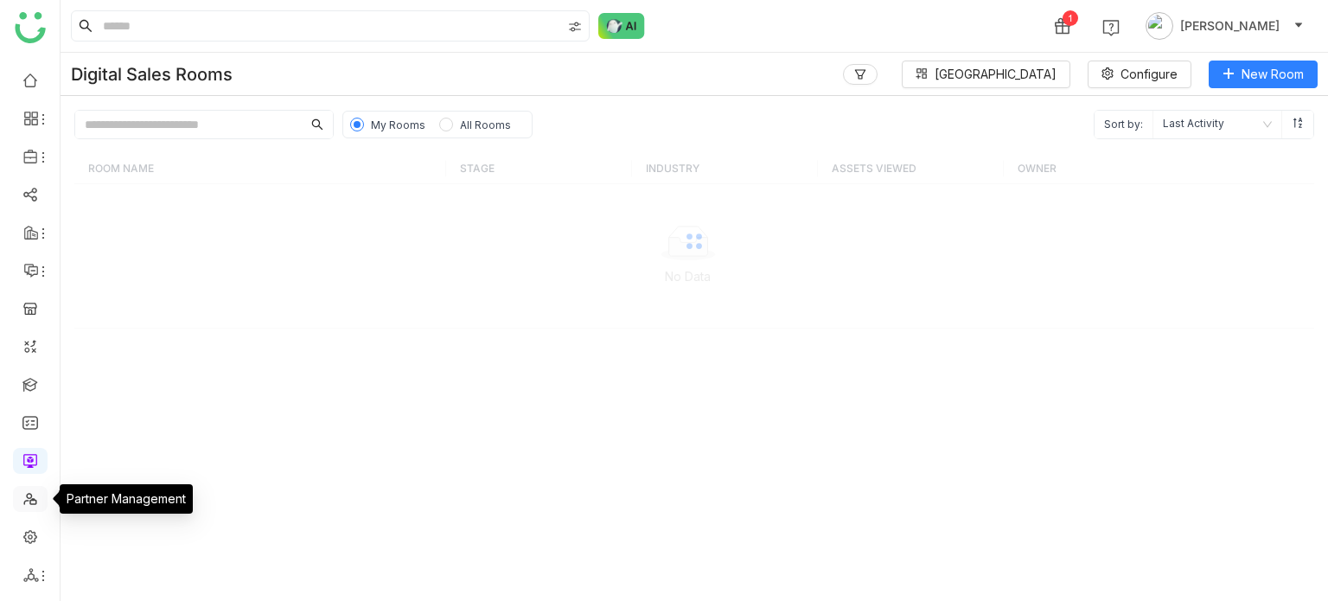
click at [27, 498] on link at bounding box center [30, 497] width 16 height 15
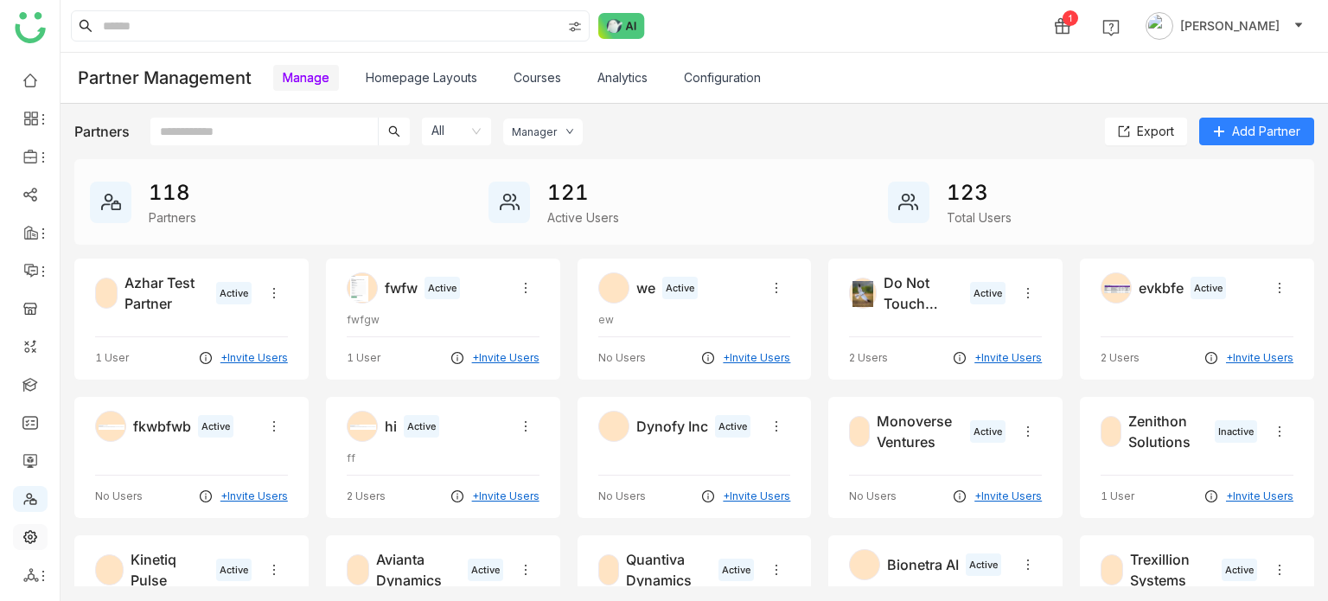
click at [30, 537] on link at bounding box center [30, 535] width 16 height 15
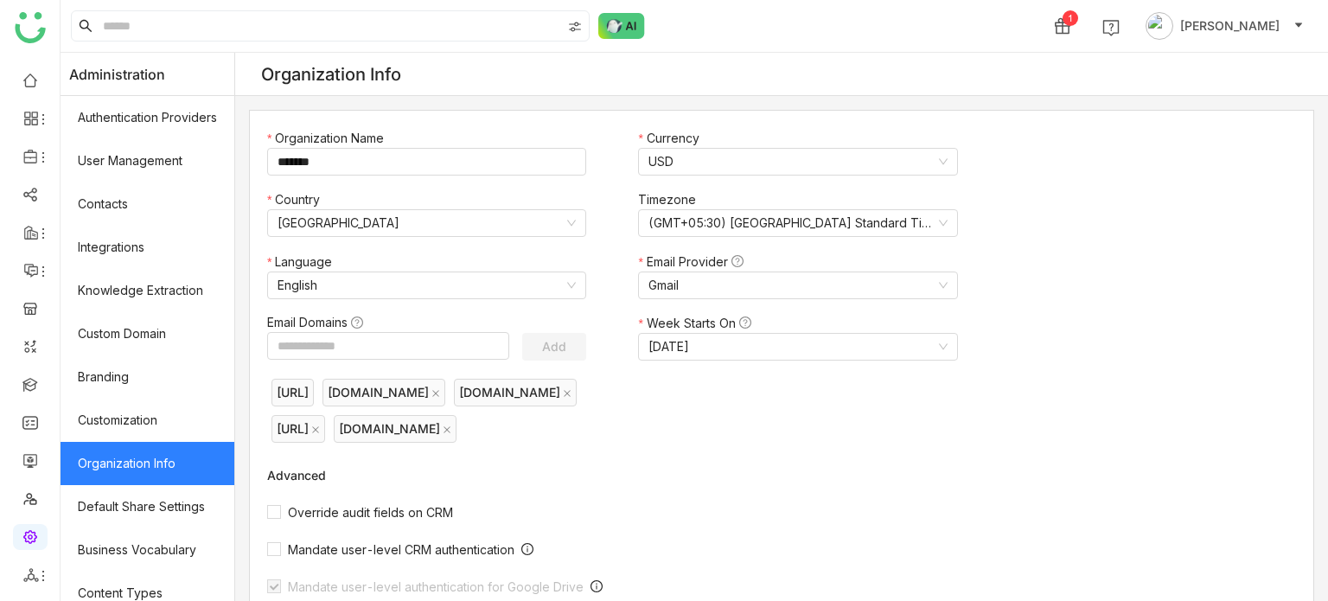
click at [31, 95] on ul at bounding box center [30, 327] width 60 height 545
click at [35, 61] on ul at bounding box center [30, 327] width 60 height 545
click at [33, 72] on link at bounding box center [30, 79] width 16 height 15
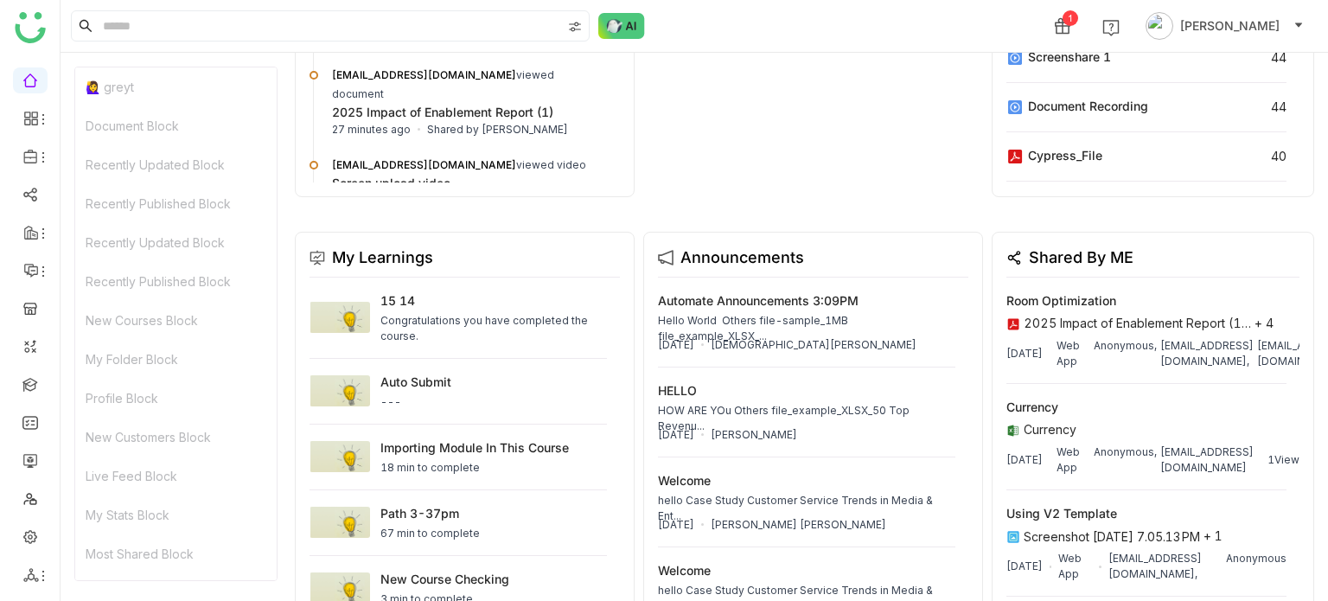
scroll to position [1438, 0]
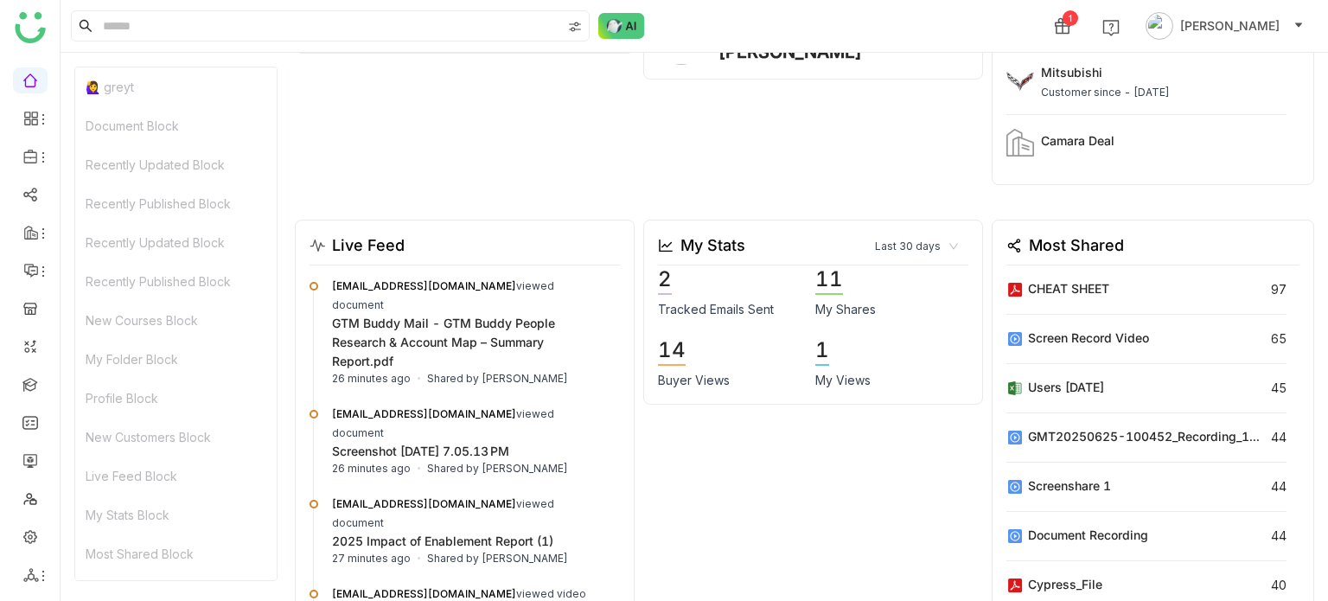
click at [614, 4] on div "1 Arif uddin" at bounding box center [694, 26] width 1267 height 52
click at [627, 27] on img at bounding box center [621, 26] width 47 height 26
click at [628, 27] on img at bounding box center [621, 26] width 47 height 26
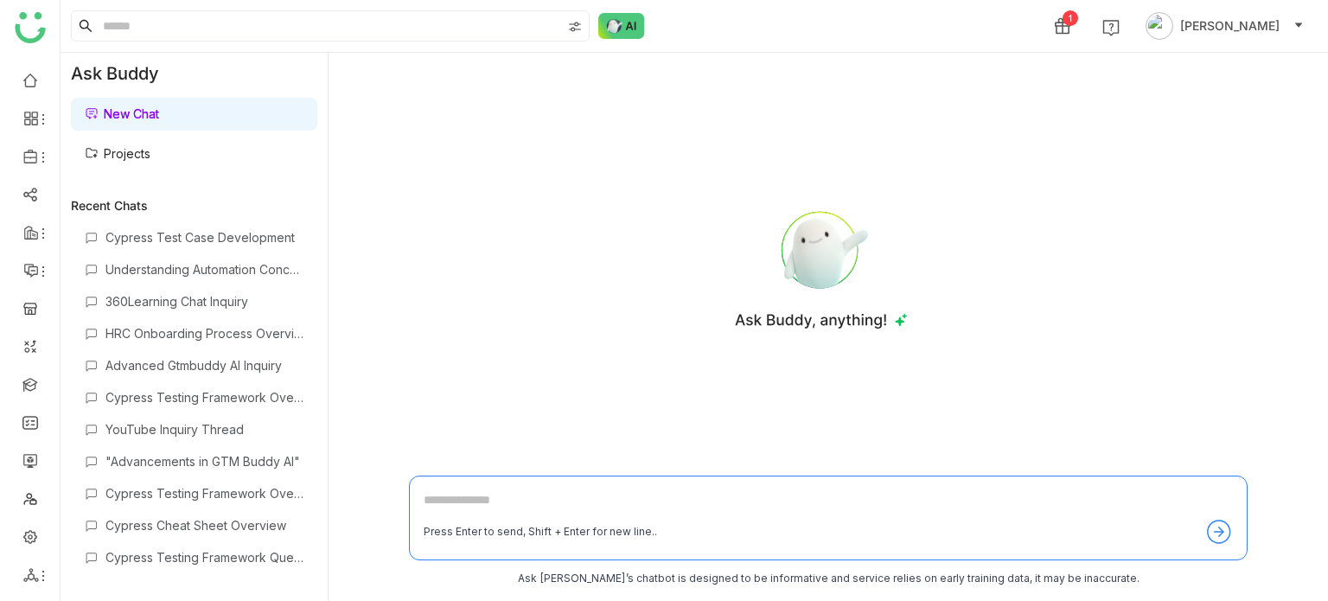
click at [150, 146] on link "Projects" at bounding box center [118, 153] width 66 height 15
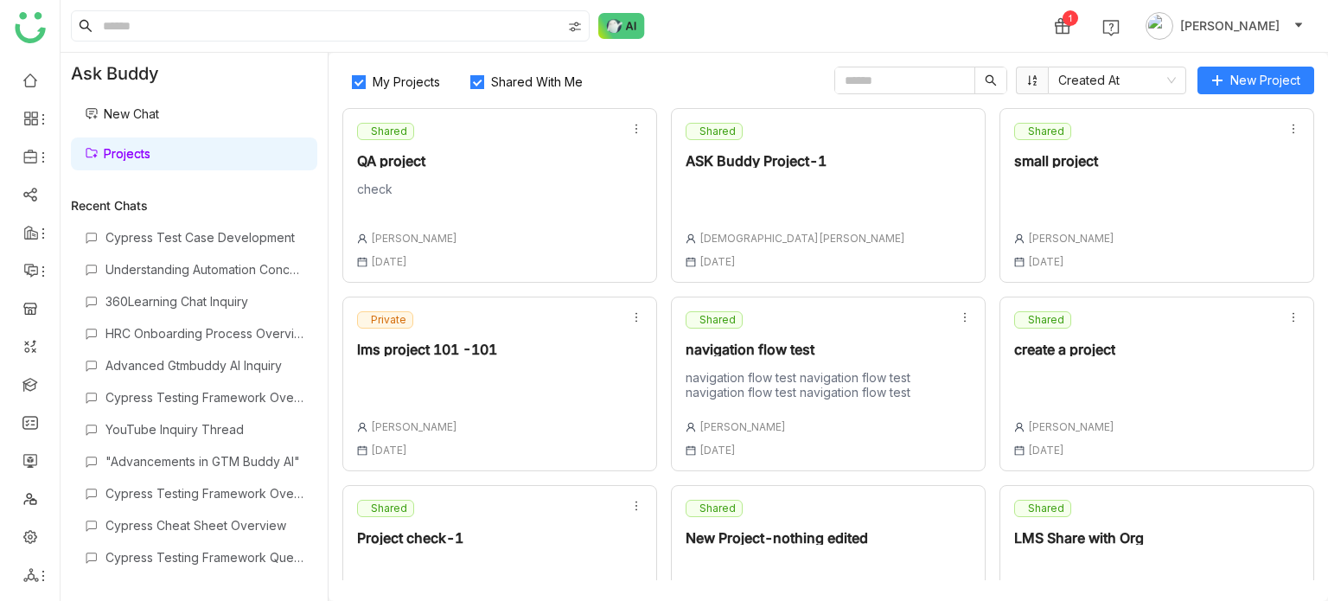
click at [150, 146] on link "Projects" at bounding box center [118, 153] width 66 height 15
click at [138, 106] on link "New Chat" at bounding box center [122, 113] width 74 height 15
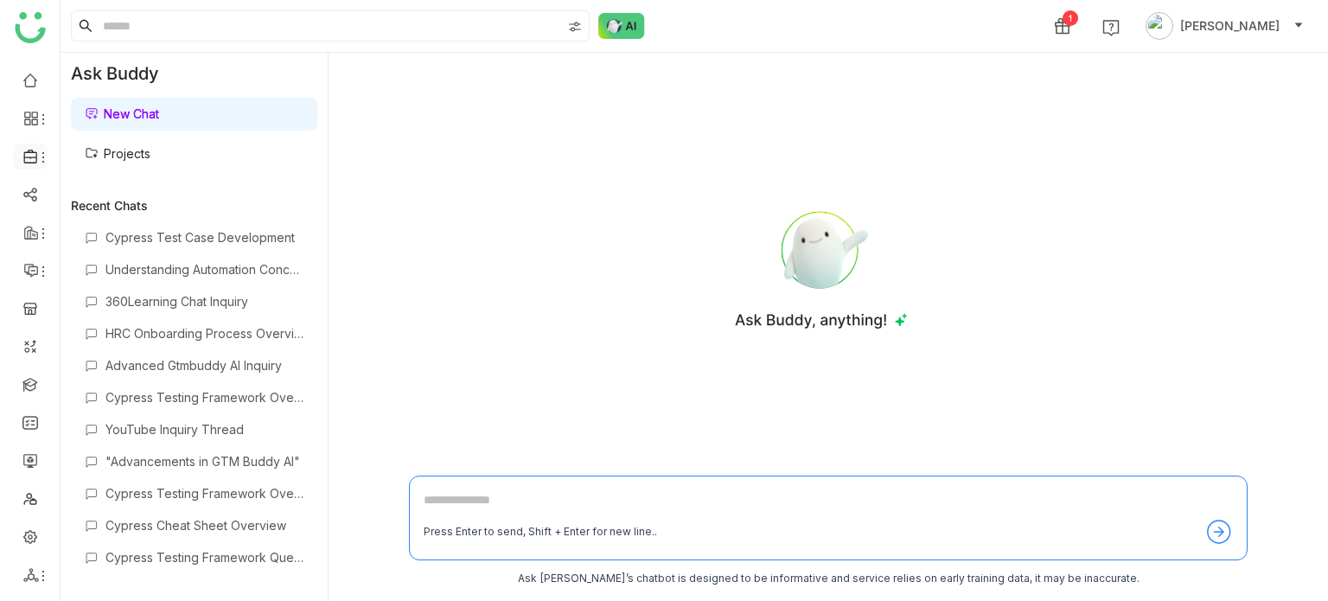
click at [33, 163] on icon at bounding box center [29, 157] width 13 height 14
click at [104, 252] on link "Library" at bounding box center [120, 256] width 112 height 12
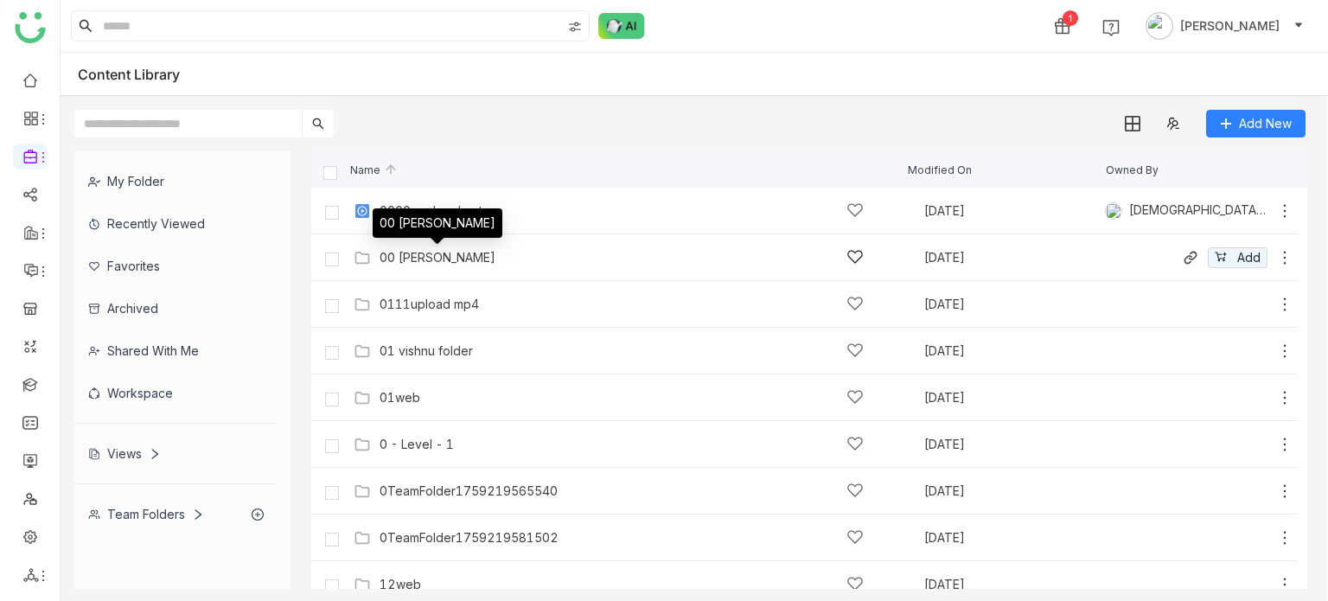
click at [417, 257] on div "00 [PERSON_NAME]" at bounding box center [437, 258] width 116 height 14
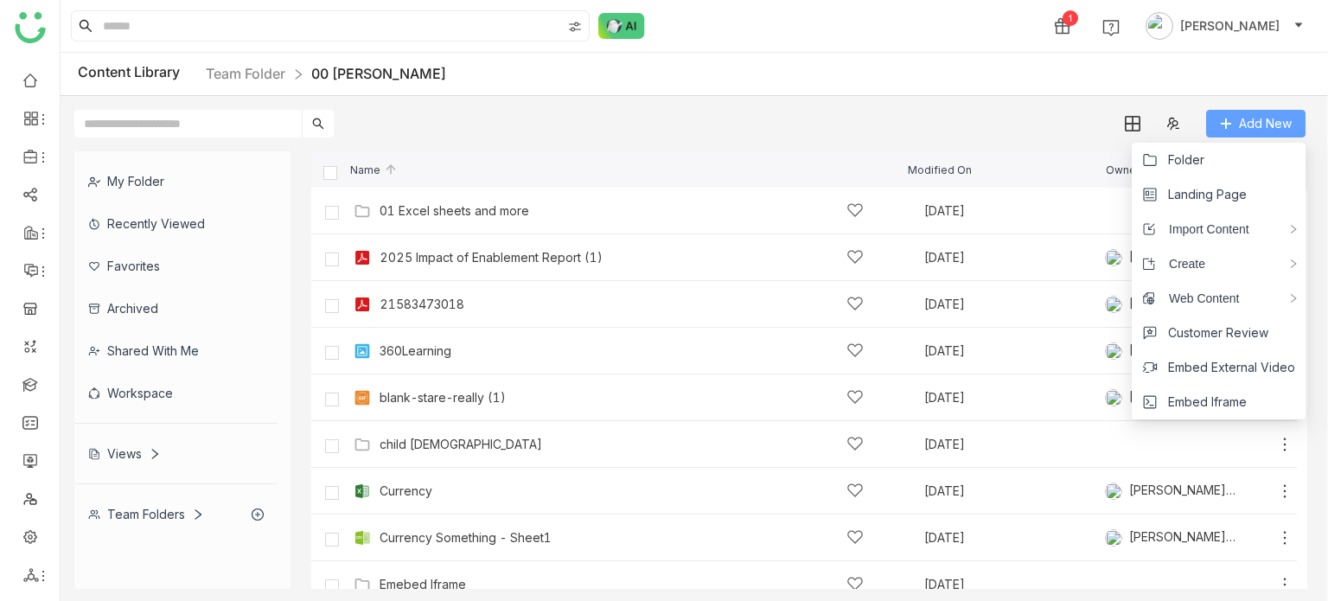
click at [1240, 117] on span "Add New" at bounding box center [1265, 123] width 53 height 19
click at [1210, 156] on li "Folder" at bounding box center [1219, 160] width 174 height 35
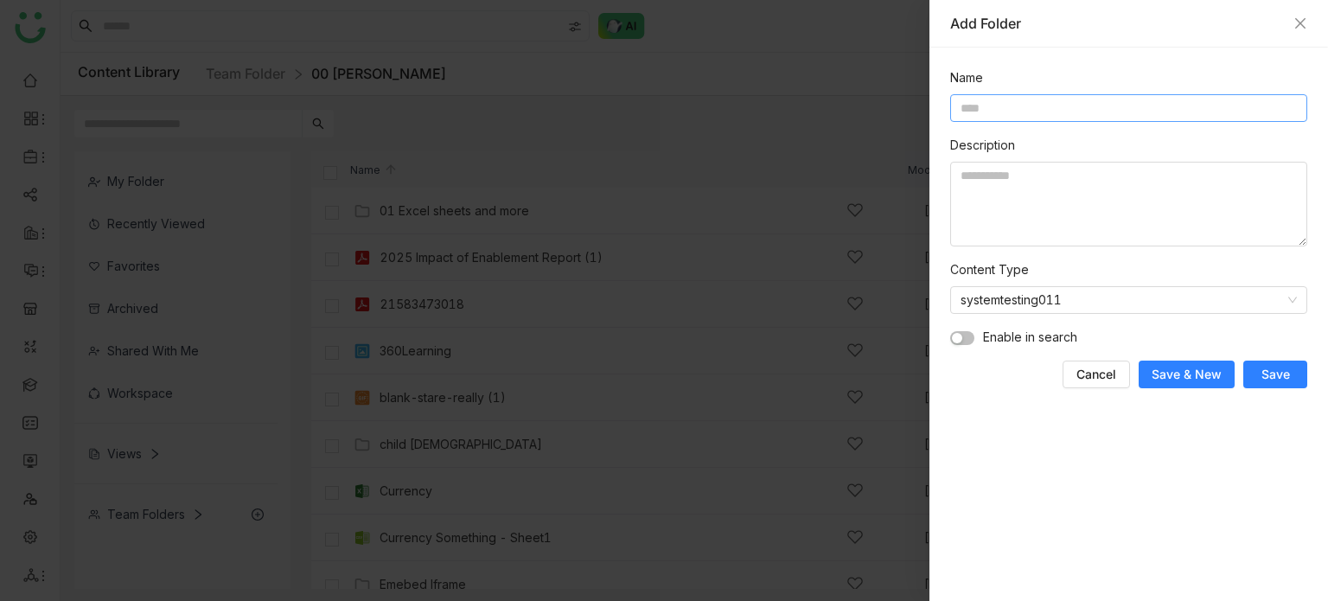
click at [1030, 115] on input at bounding box center [1128, 108] width 357 height 28
type input "**********"
type textarea "********"
click at [965, 342] on button "button" at bounding box center [962, 338] width 24 height 14
click at [1264, 380] on span "Save" at bounding box center [1275, 374] width 29 height 17
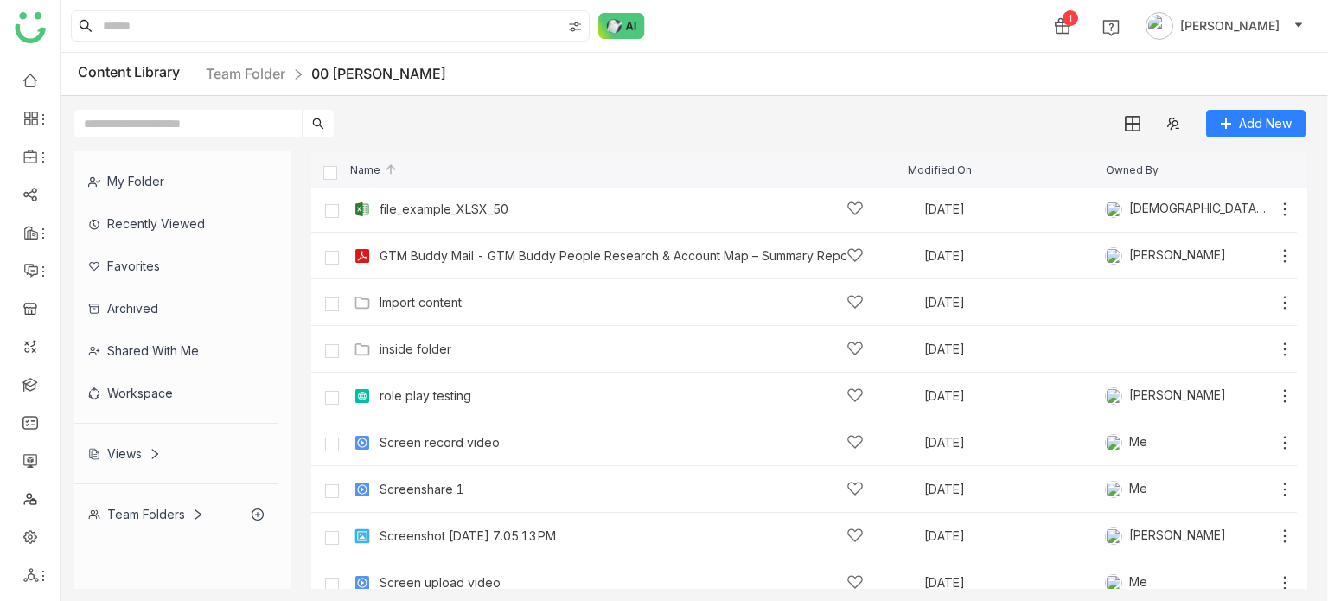
scroll to position [421, 0]
click at [438, 309] on div "Import content" at bounding box center [420, 303] width 82 height 14
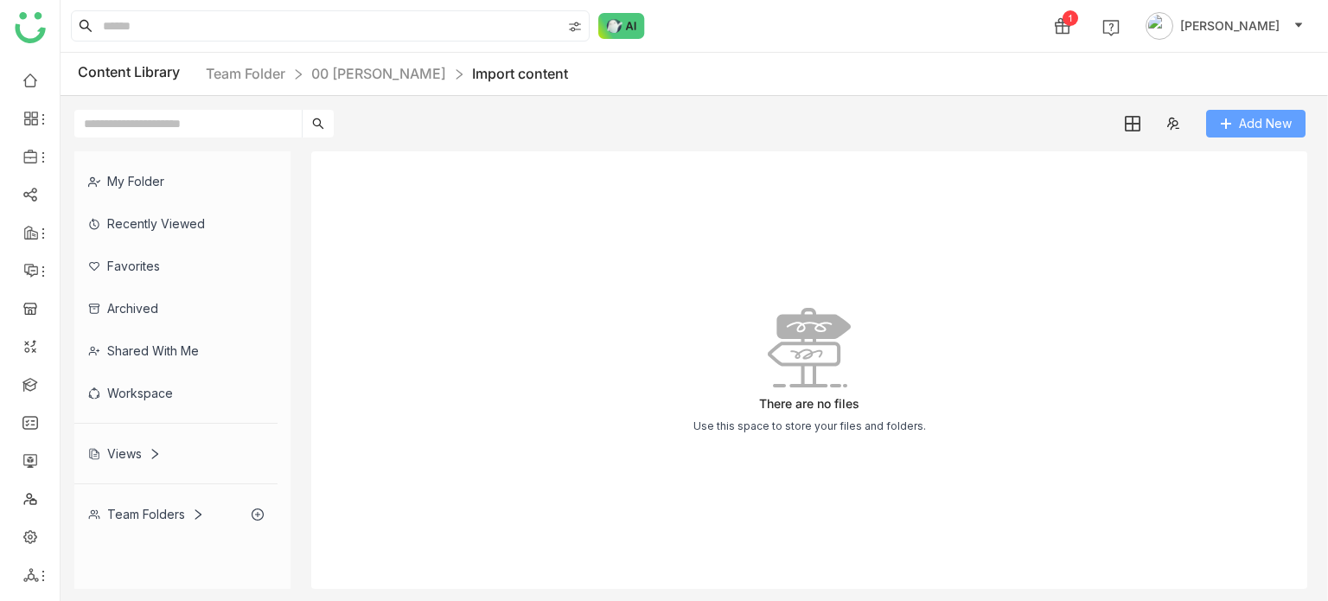
click at [1272, 127] on span "Add New" at bounding box center [1265, 123] width 53 height 19
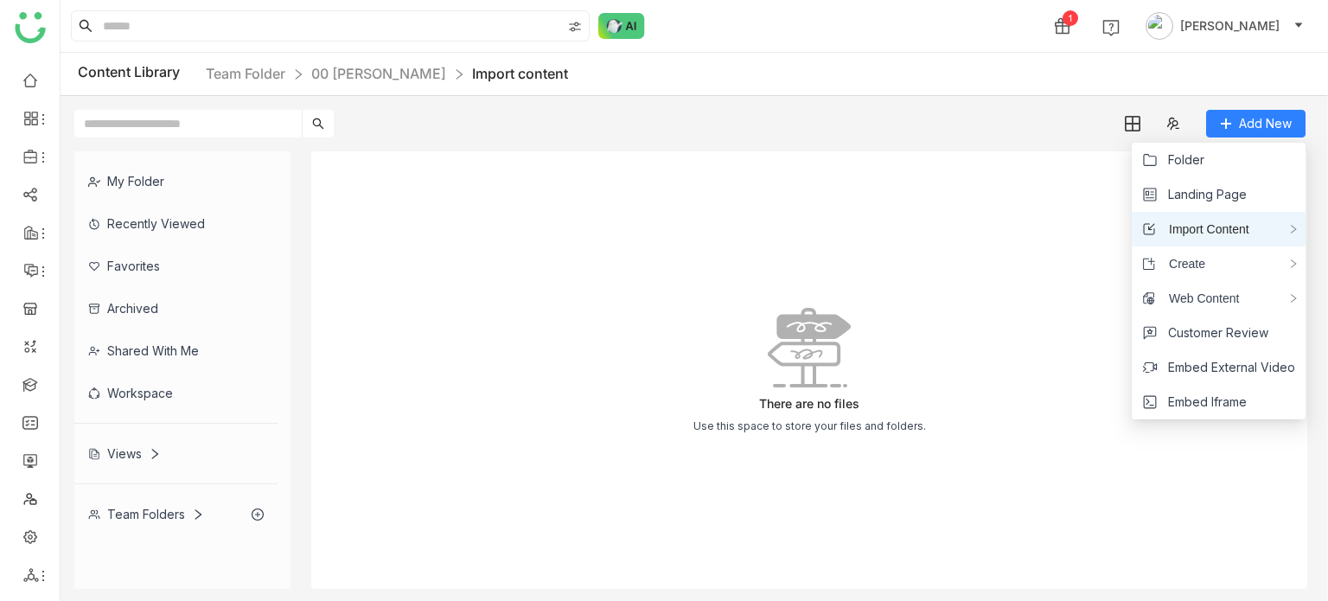
click at [1238, 234] on span "Import Content" at bounding box center [1202, 229] width 93 height 19
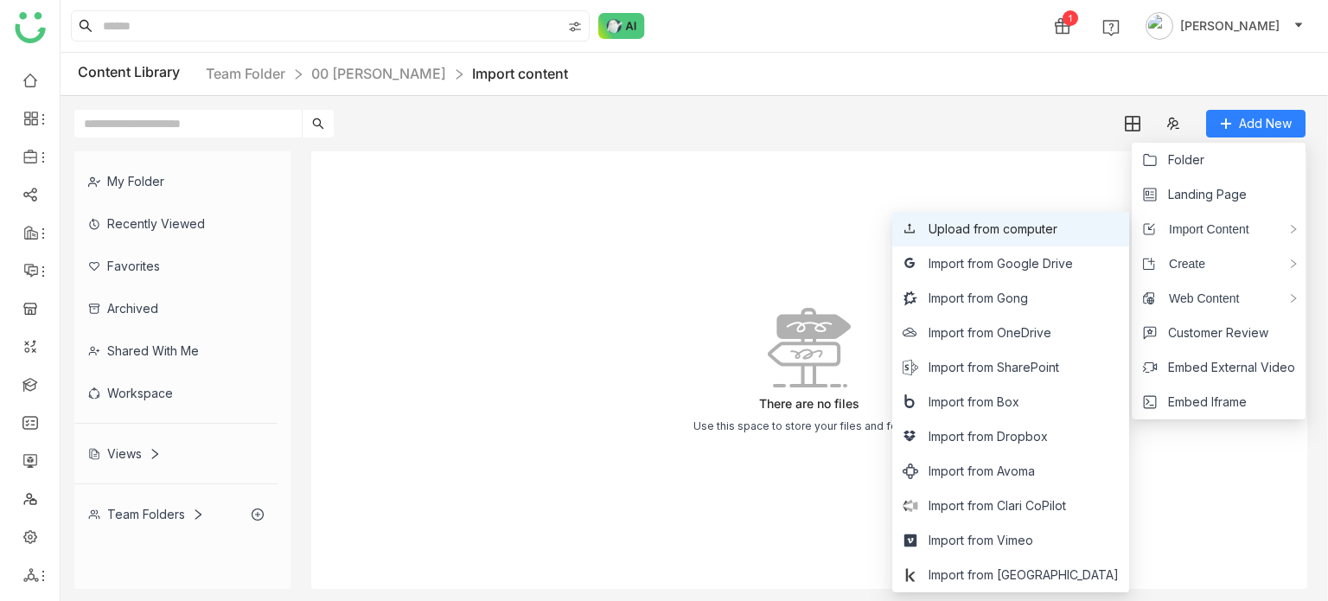
click at [1027, 240] on li "Upload from computer" at bounding box center [1010, 229] width 237 height 35
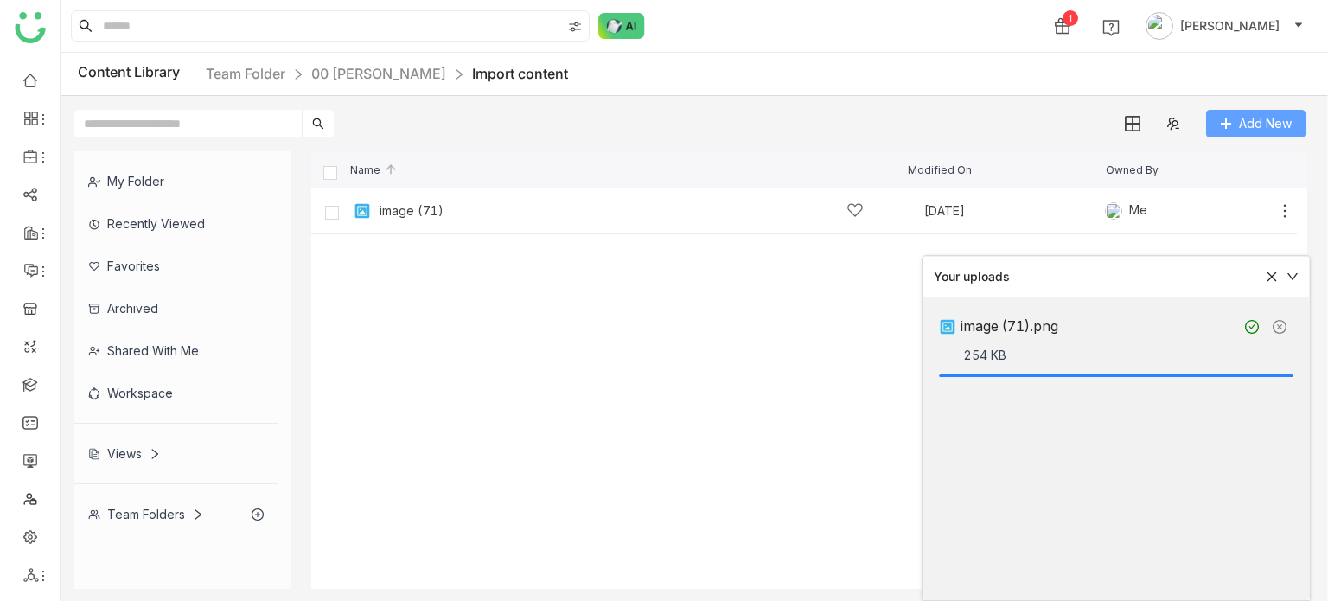
click at [1248, 137] on body "1 Arif uddin Content Library Team Folder 00 Arif Folder Import content Add New …" at bounding box center [664, 300] width 1328 height 601
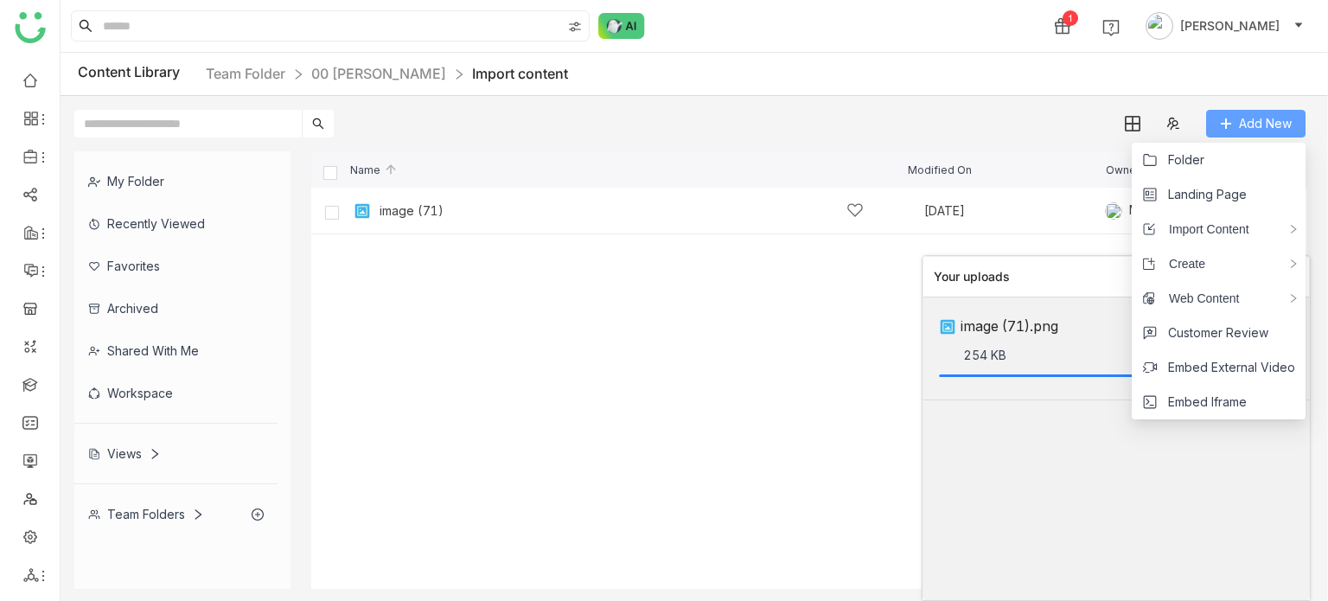
click at [1252, 133] on button "Add New" at bounding box center [1255, 124] width 99 height 28
click at [1233, 225] on span "Import Content" at bounding box center [1202, 229] width 93 height 19
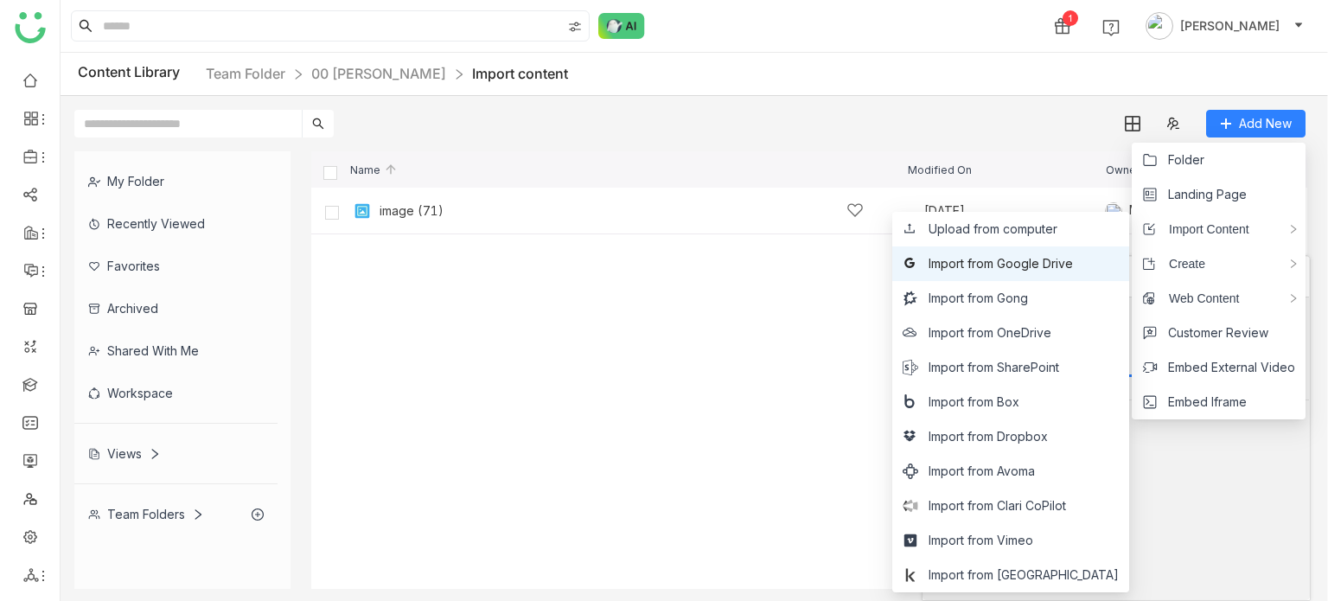
click at [1073, 265] on span "Import from Google Drive" at bounding box center [1000, 263] width 144 height 19
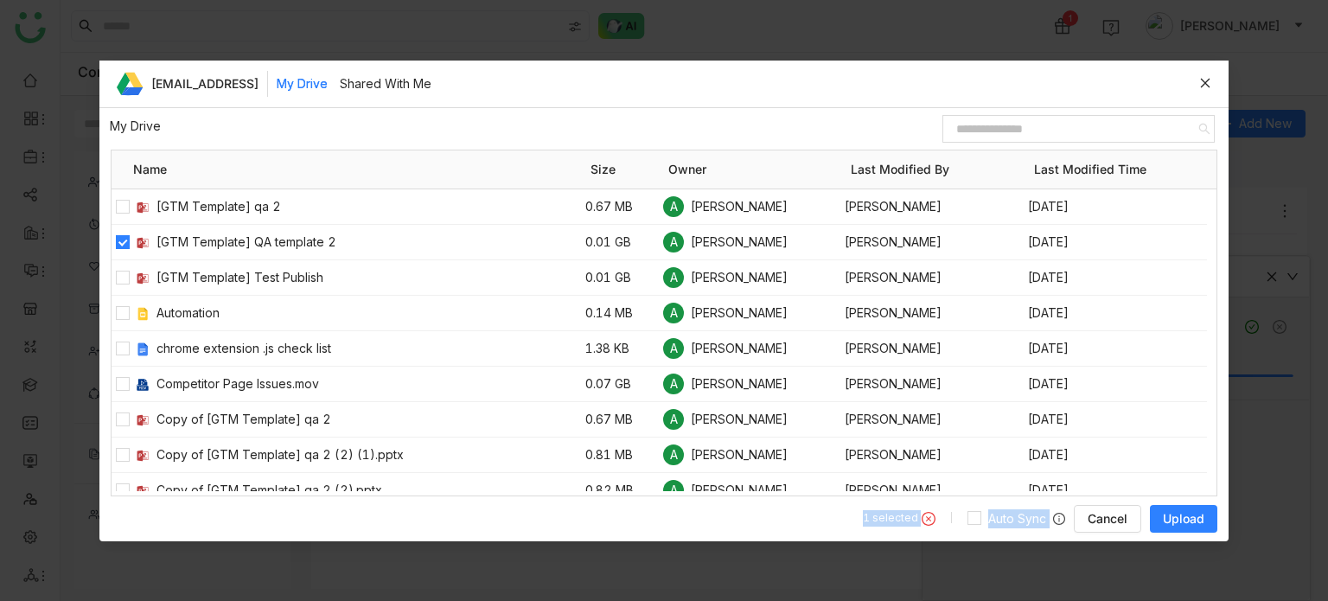
drag, startPoint x: 1204, startPoint y: 494, endPoint x: 1204, endPoint y: 511, distance: 16.4
click at [1204, 502] on div "arifu@gtmbuddy.ai My Drive Shared With Me My Drive / Name Size Owner Last Modif…" at bounding box center [663, 301] width 1129 height 481
click at [1204, 524] on button "Upload" at bounding box center [1183, 519] width 67 height 28
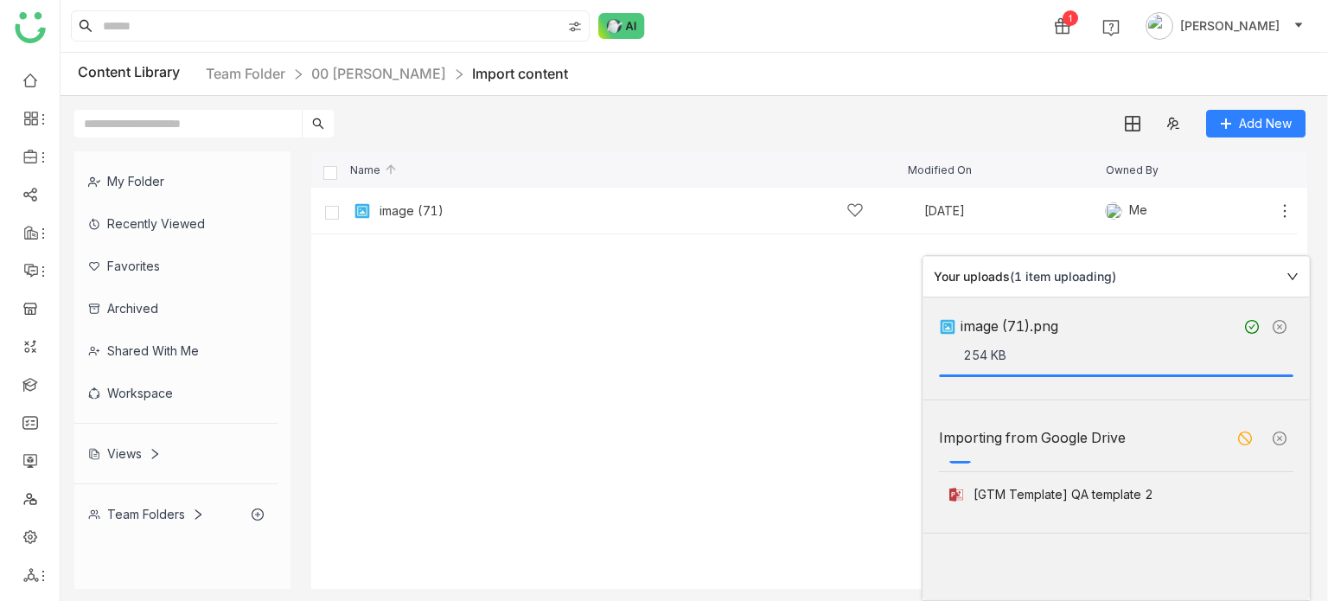
click at [1282, 327] on icon at bounding box center [1279, 327] width 14 height 14
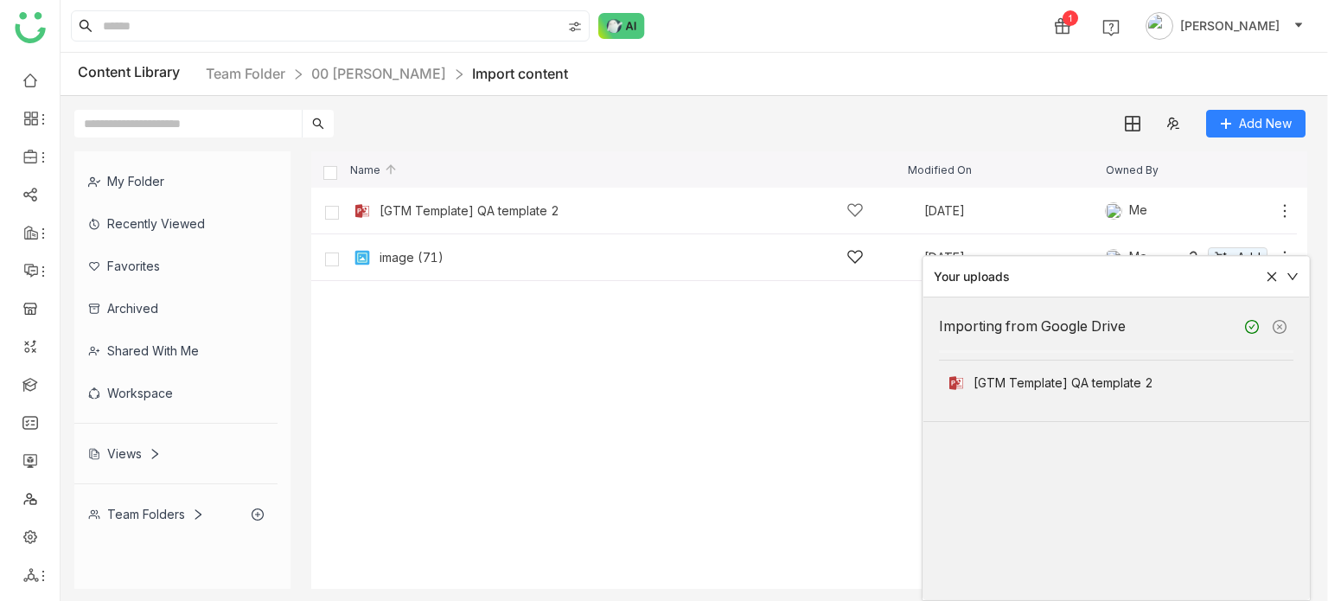
click at [1291, 277] on icon at bounding box center [1292, 277] width 12 height 12
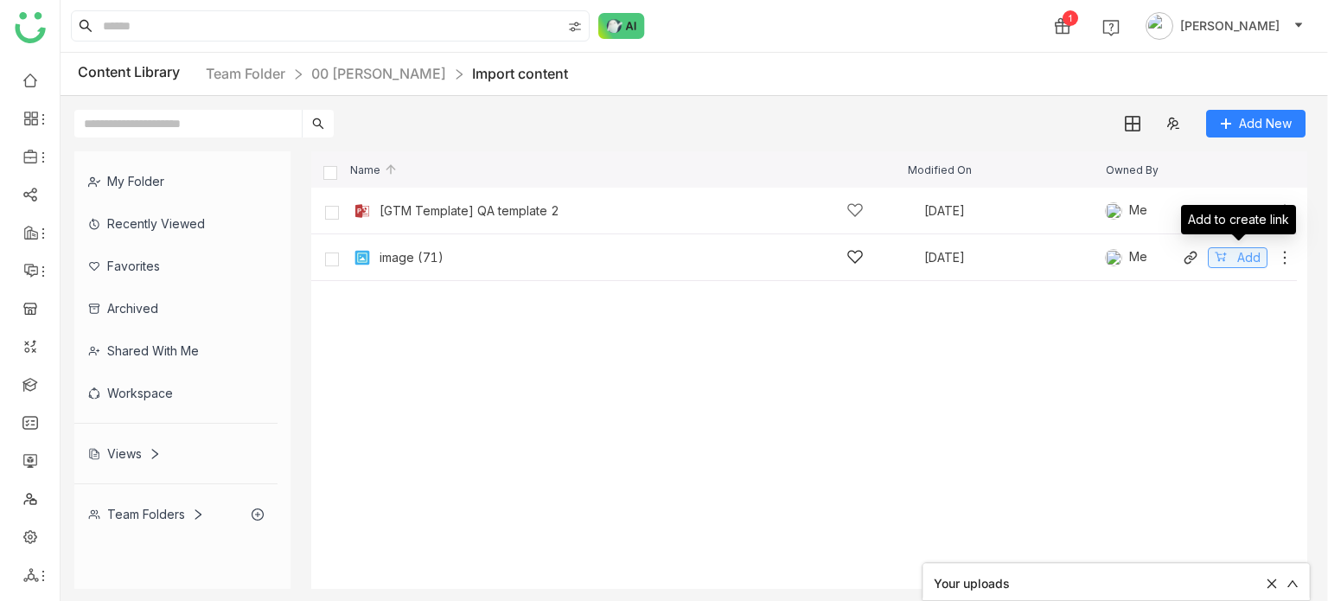
click at [1255, 263] on span "Add" at bounding box center [1248, 257] width 23 height 19
click at [1255, 263] on span "Added" at bounding box center [1240, 257] width 39 height 19
click at [1255, 263] on span "Add" at bounding box center [1248, 257] width 23 height 19
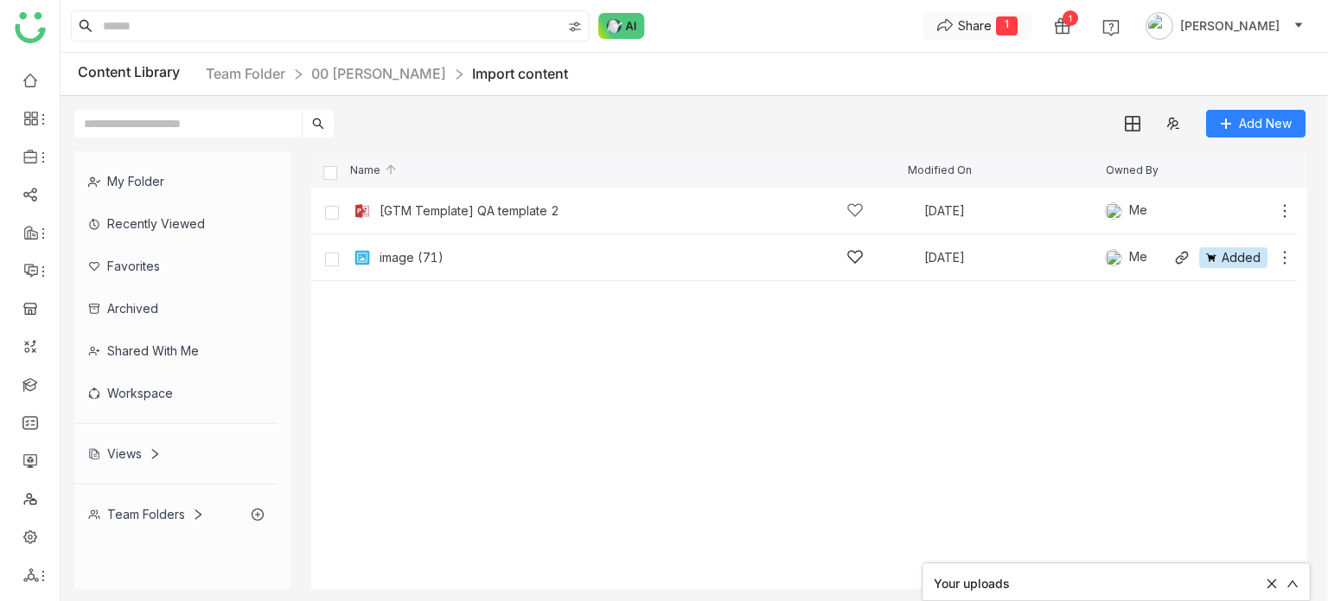
click at [1017, 25] on div "1" at bounding box center [1007, 25] width 22 height 19
click at [1030, 63] on span "Create Link" at bounding box center [1011, 61] width 65 height 18
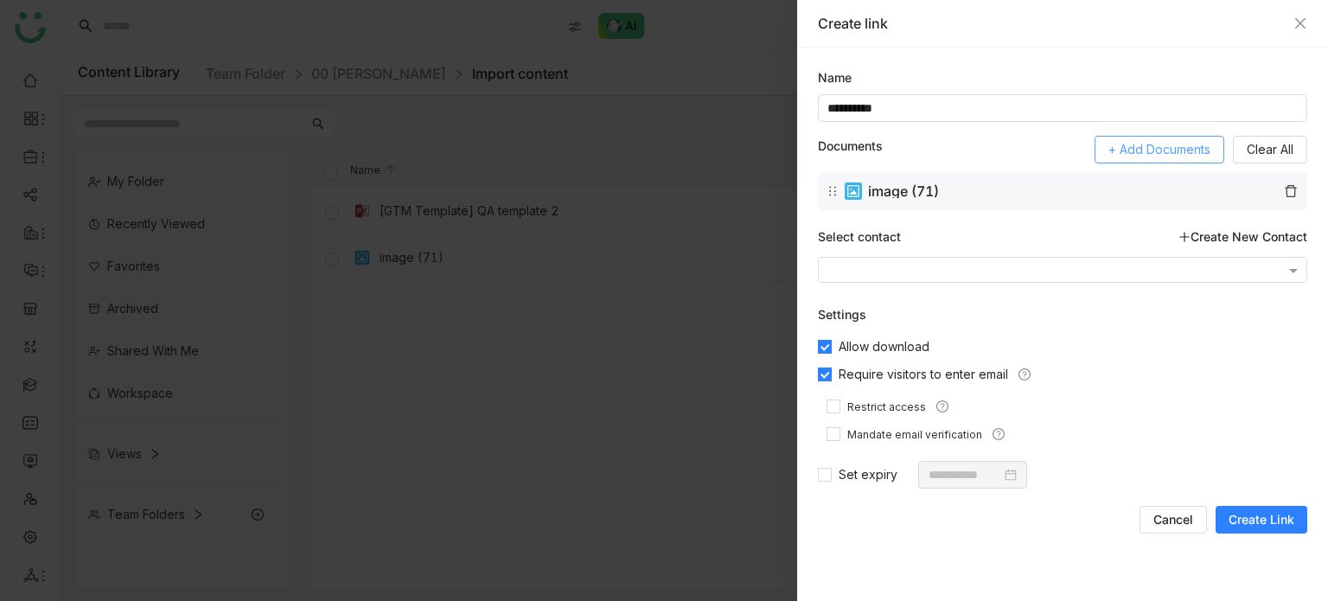
click at [1164, 162] on button "+ Add Documents" at bounding box center [1159, 150] width 130 height 28
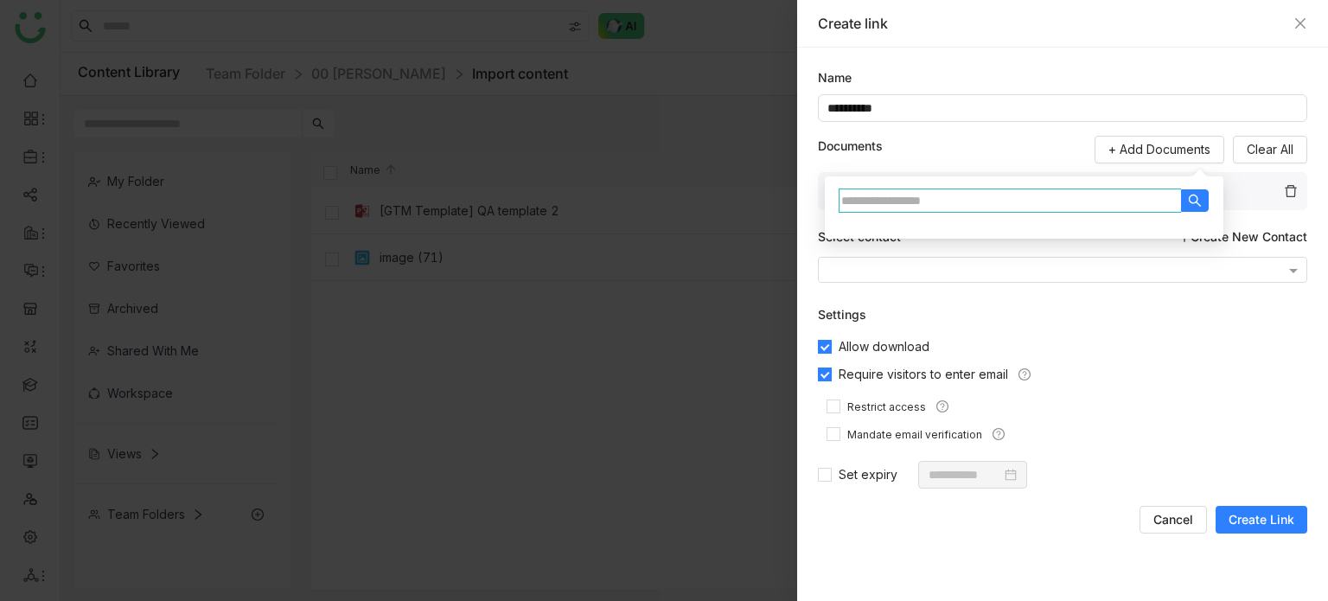
click at [1116, 190] on input at bounding box center [1009, 200] width 343 height 24
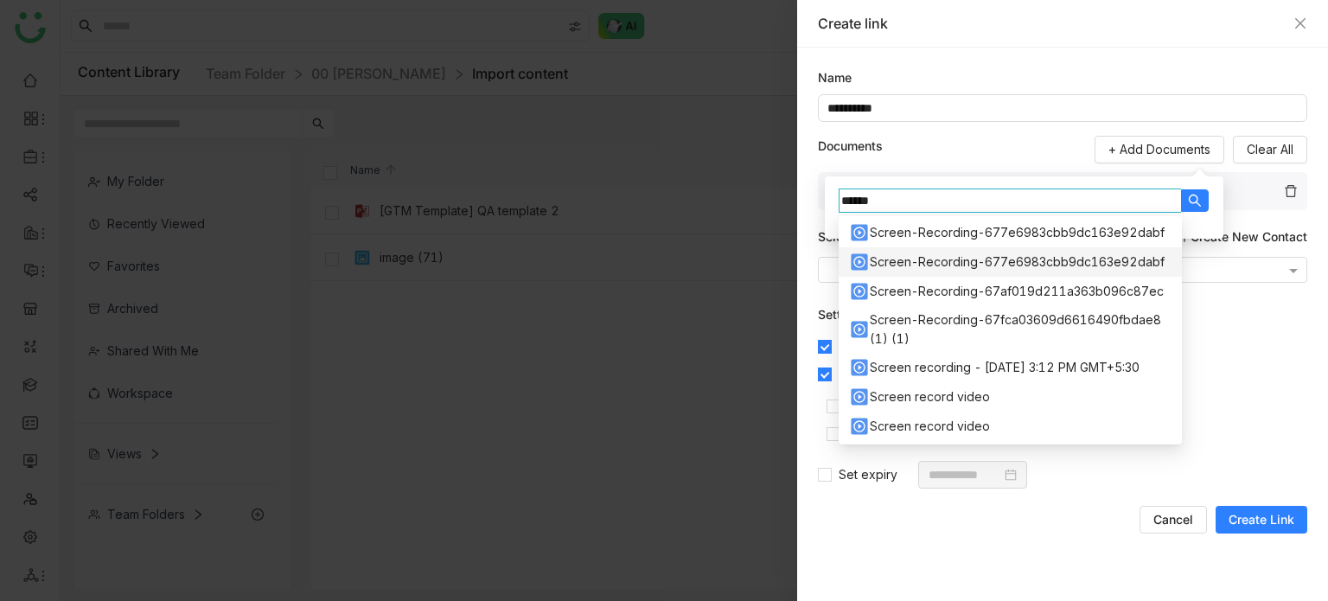
scroll to position [88, 0]
click at [1003, 273] on div "Screen-Recording-677e6983cbb9dc163e92dabf" at bounding box center [1017, 263] width 295 height 19
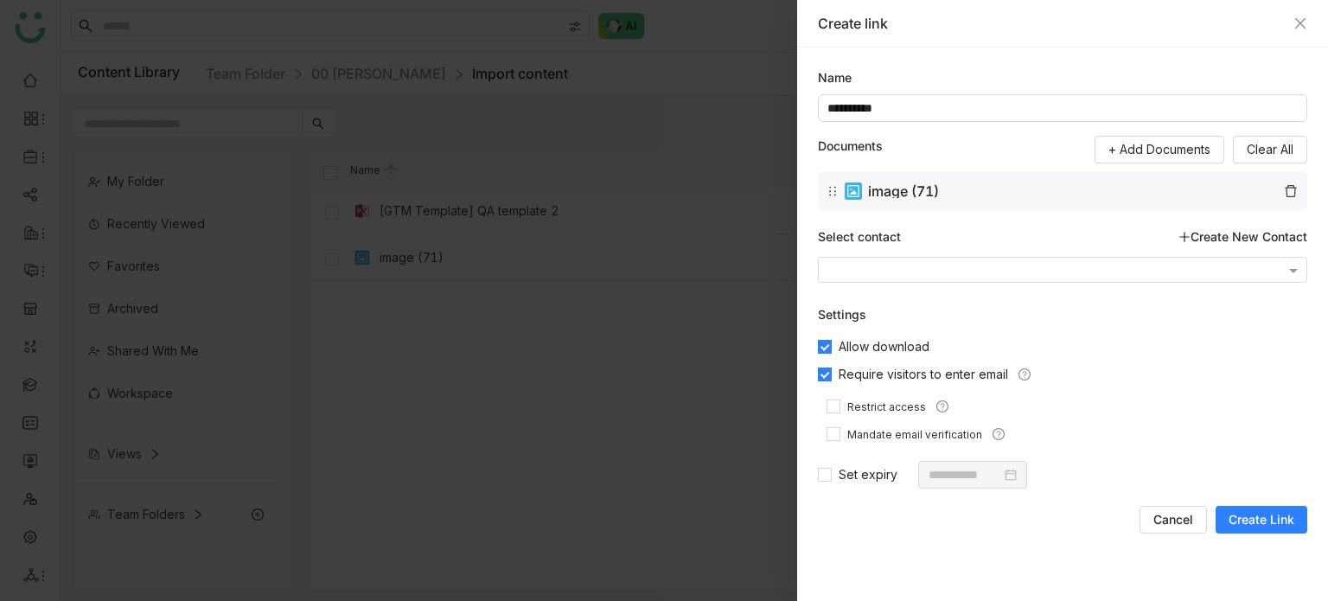
type input "**********"
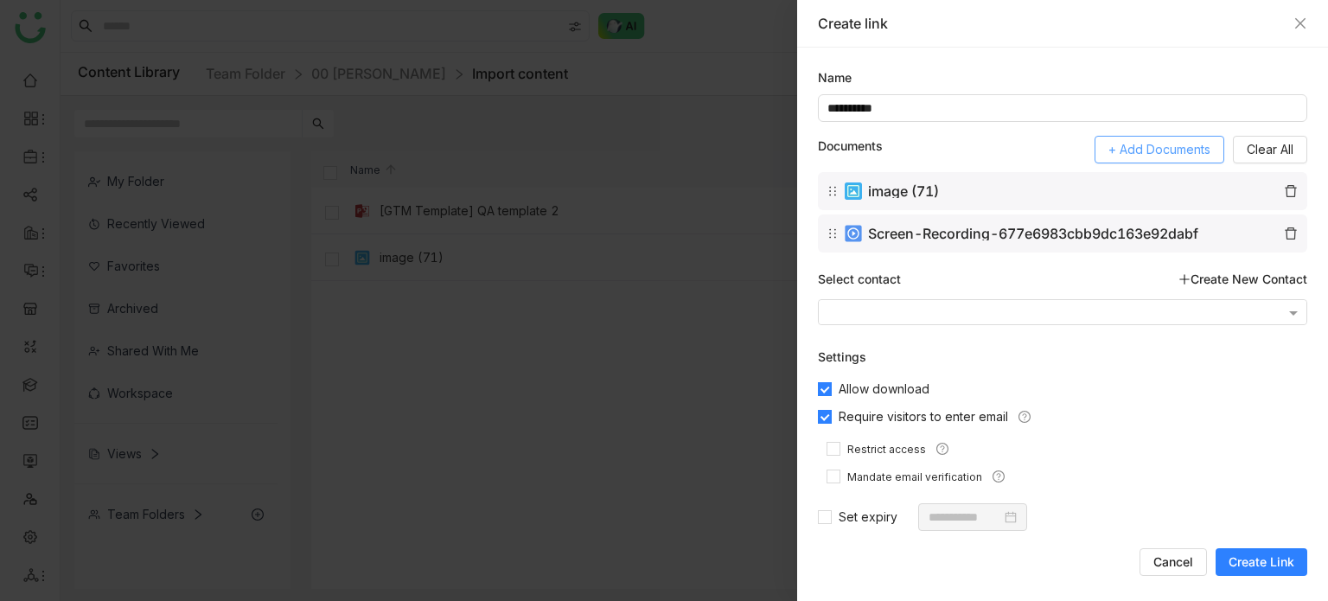
click at [1176, 143] on span "+ Add Documents" at bounding box center [1159, 149] width 102 height 19
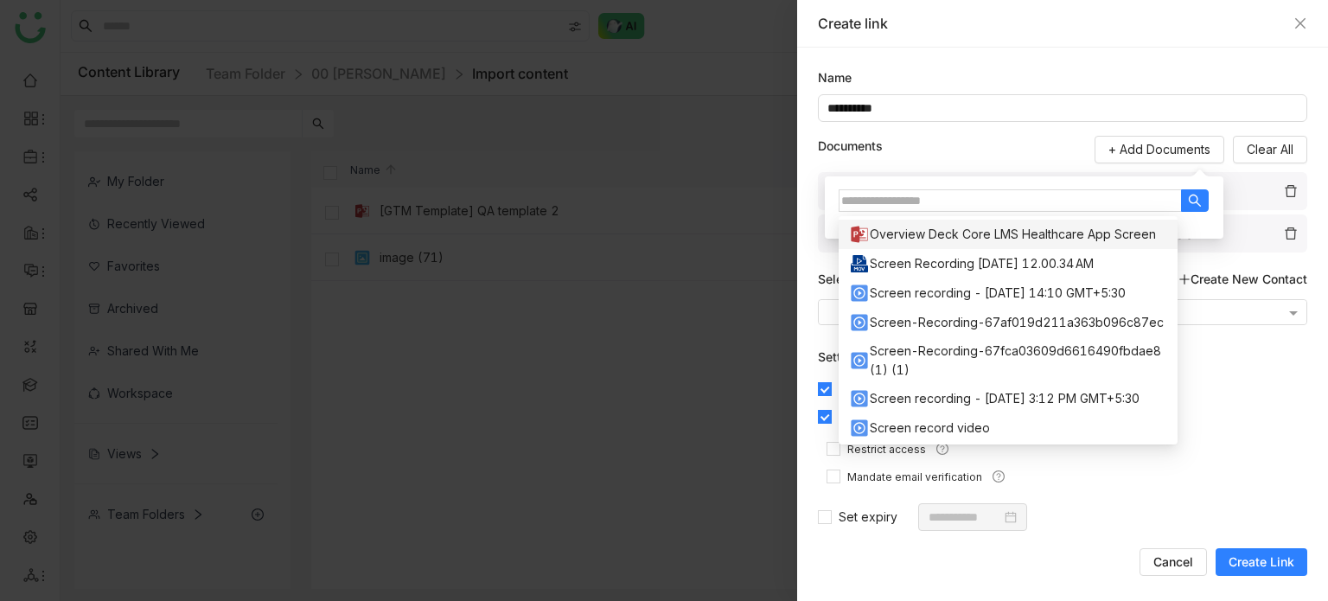
click at [1122, 193] on input at bounding box center [1009, 200] width 343 height 22
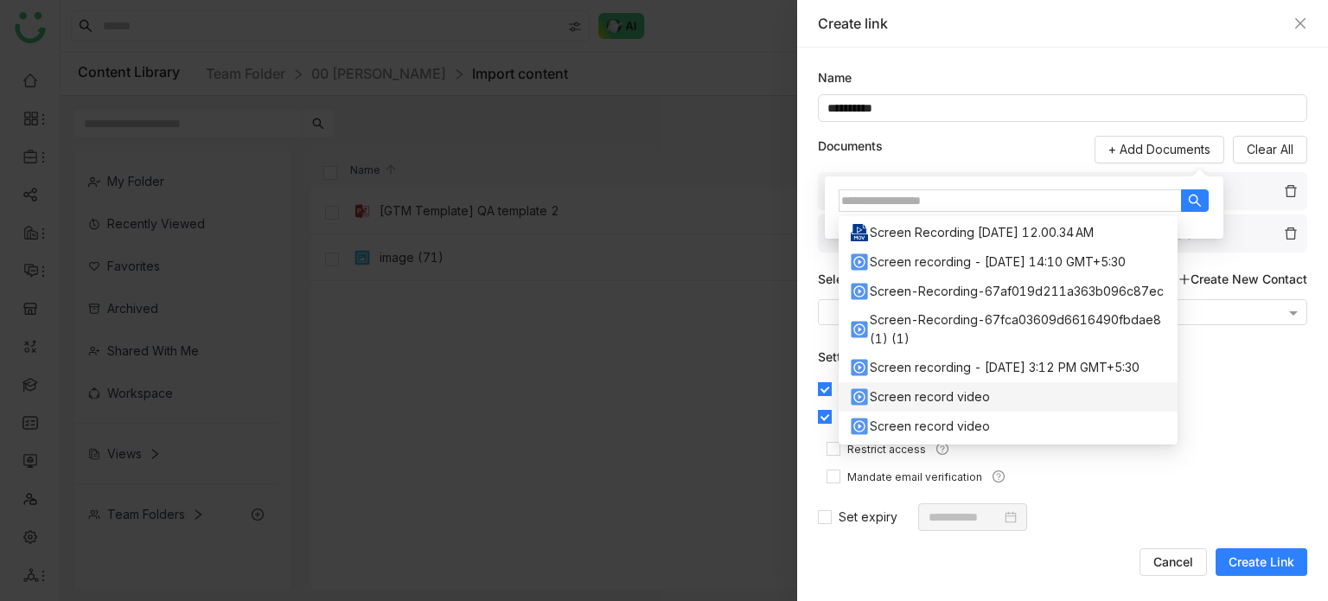
click at [982, 392] on div "Screen record video" at bounding box center [930, 396] width 120 height 19
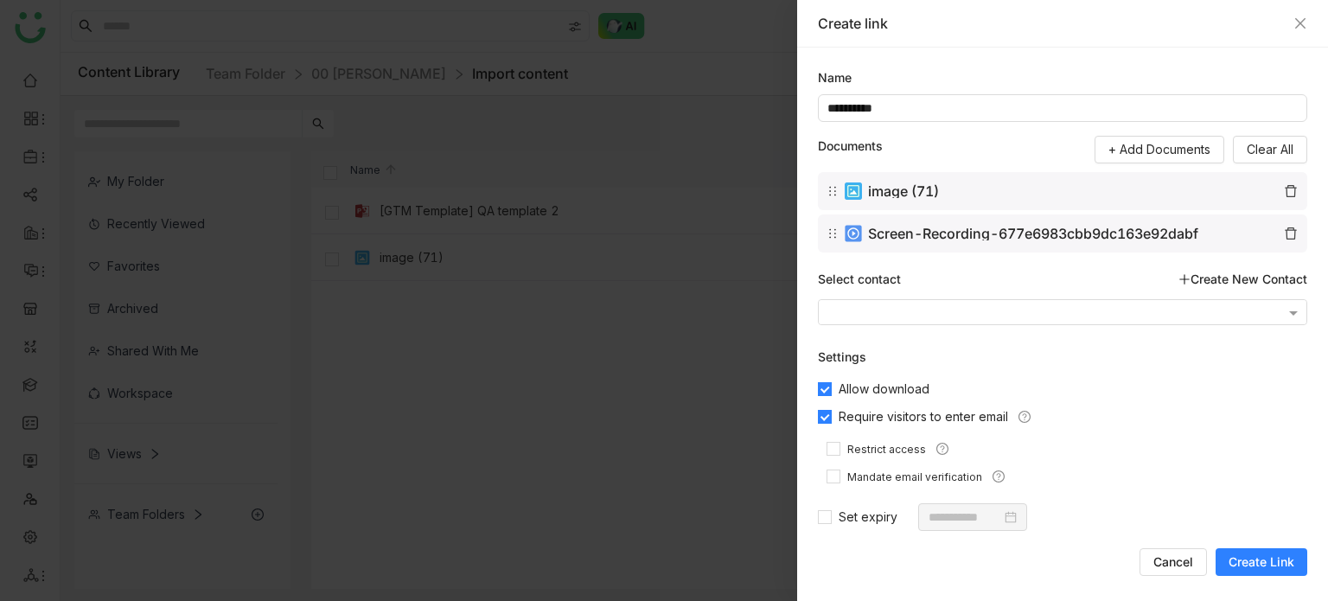
type input "**********"
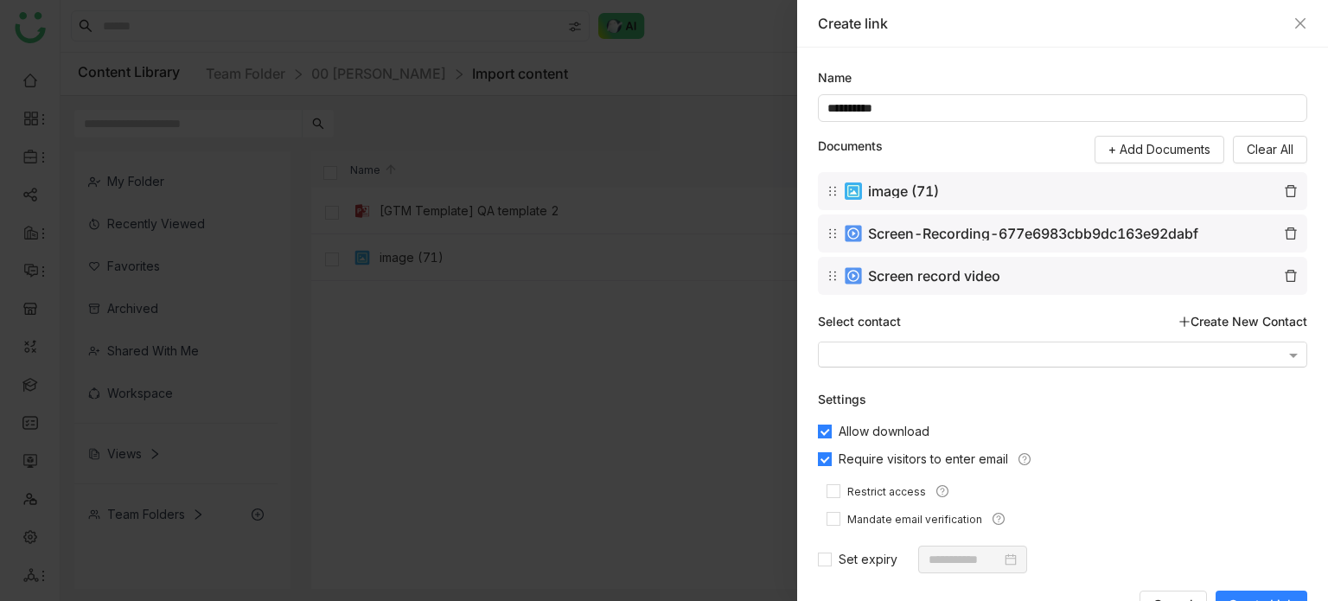
scroll to position [16, 0]
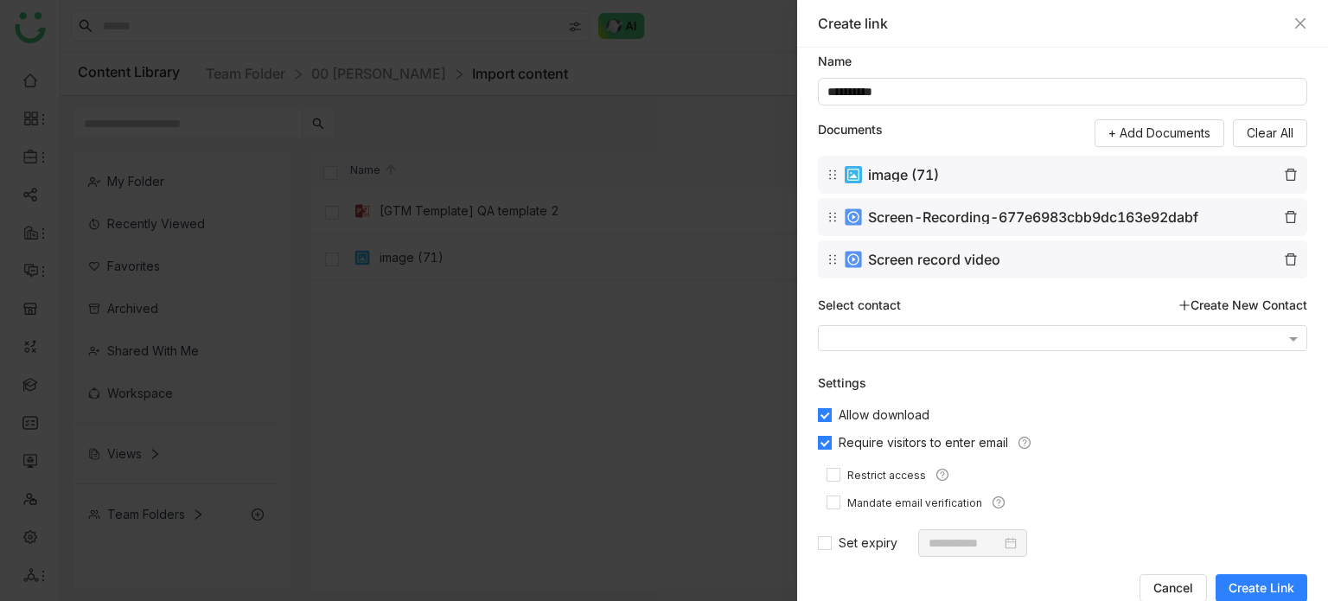
click at [1267, 600] on button "Create Link" at bounding box center [1261, 588] width 92 height 28
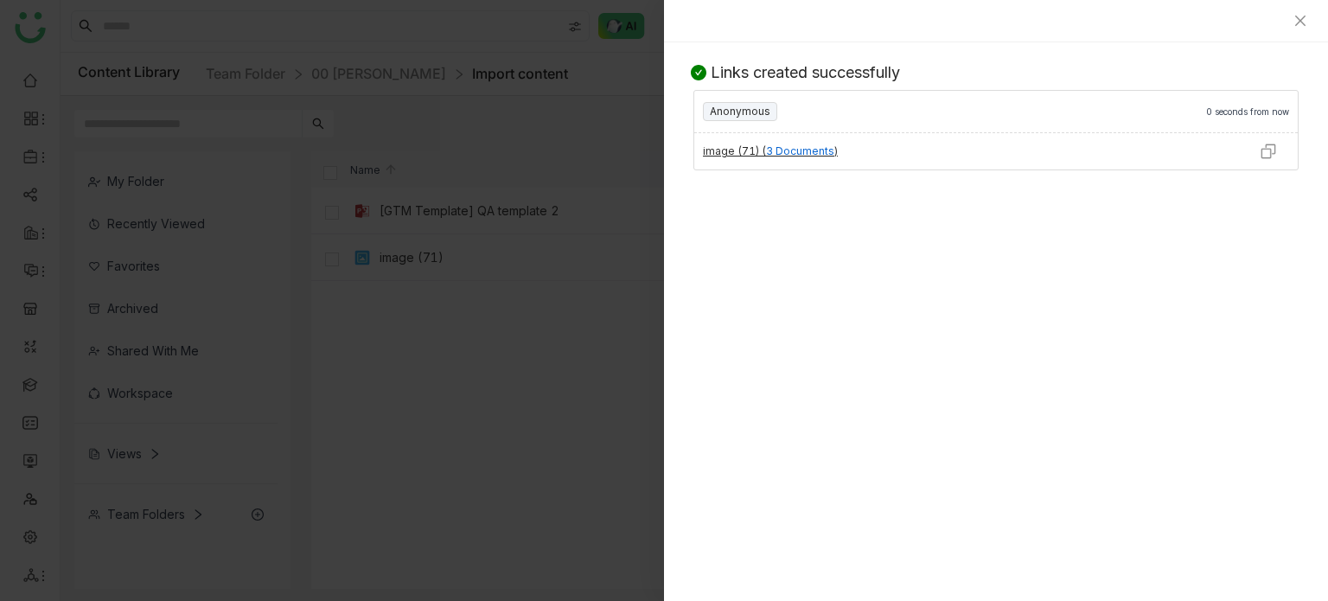
click at [1275, 150] on img at bounding box center [1267, 151] width 17 height 17
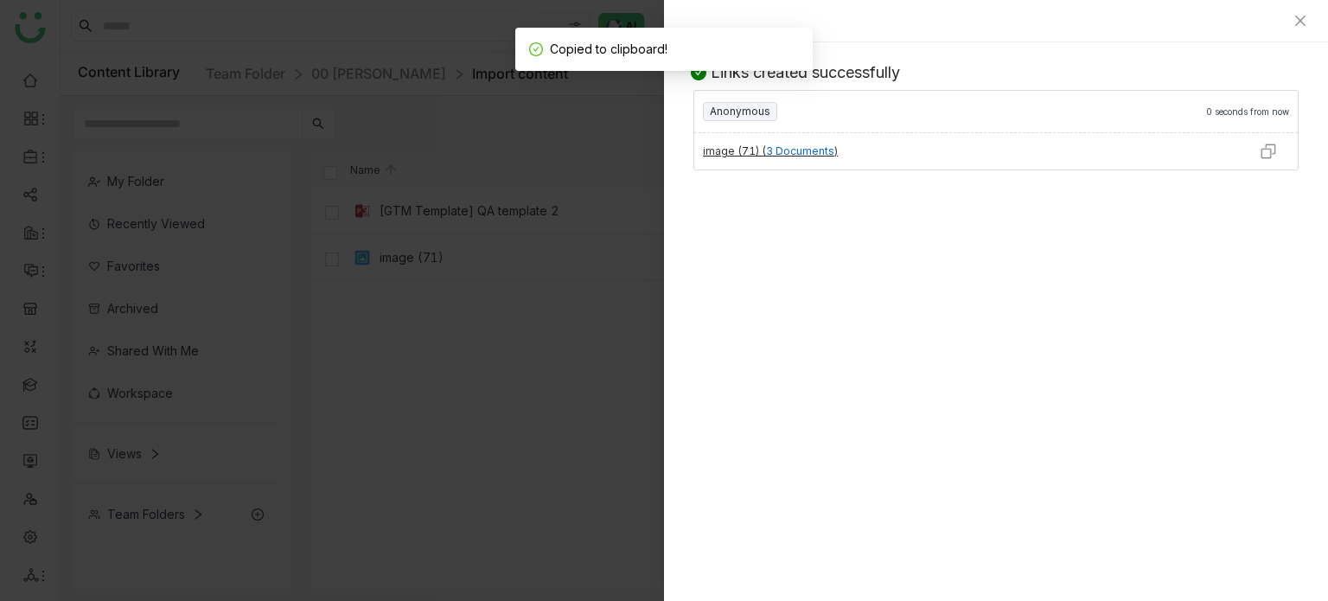
click at [1309, 27] on div at bounding box center [996, 21] width 664 height 42
click at [1304, 27] on icon "Close" at bounding box center [1300, 21] width 14 height 14
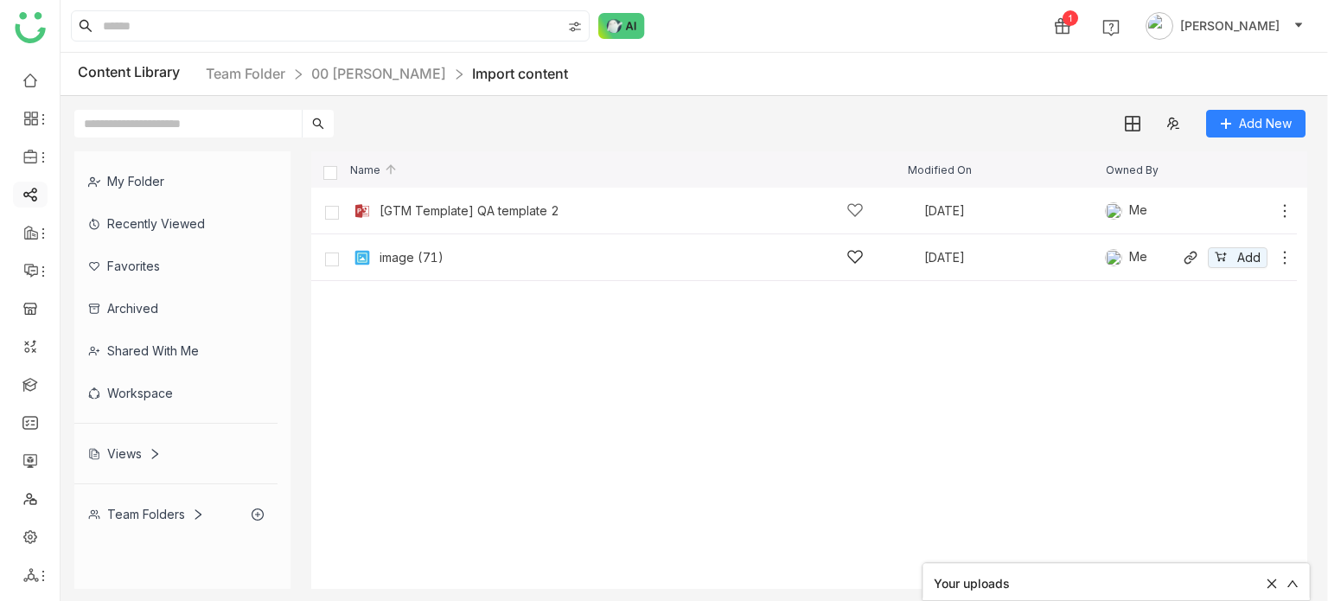
drag, startPoint x: 32, startPoint y: 209, endPoint x: 36, endPoint y: 196, distance: 13.7
click at [36, 196] on ul at bounding box center [30, 327] width 60 height 545
click at [36, 196] on link at bounding box center [30, 193] width 16 height 15
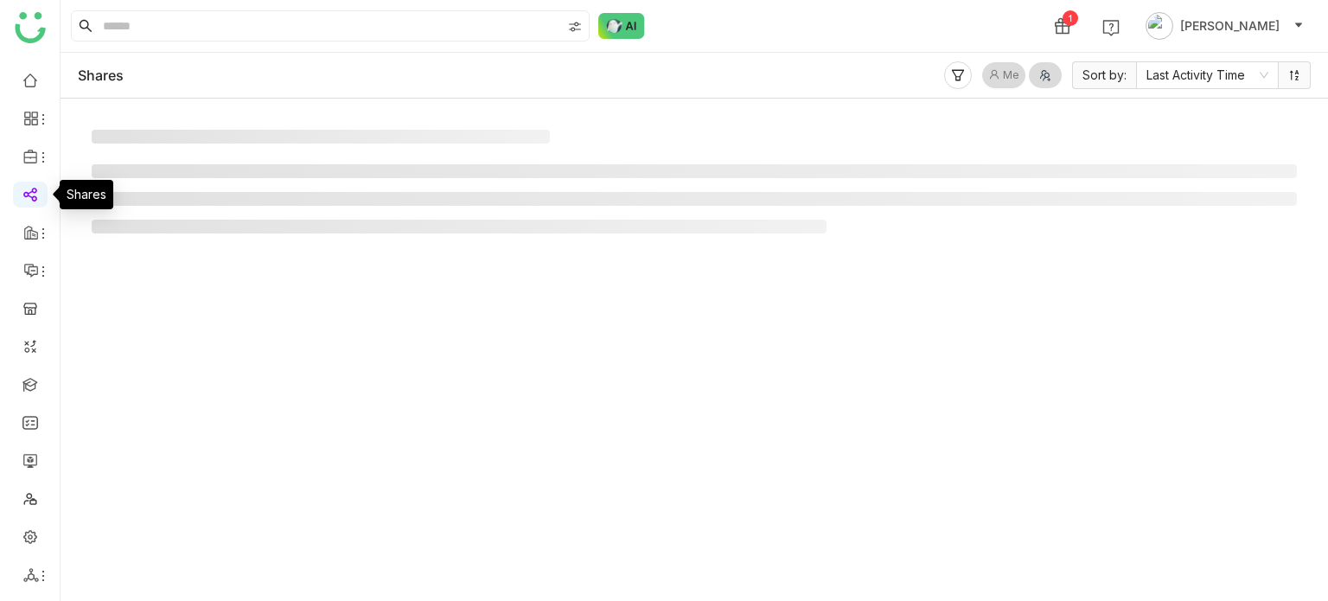
click at [36, 196] on link at bounding box center [30, 193] width 16 height 15
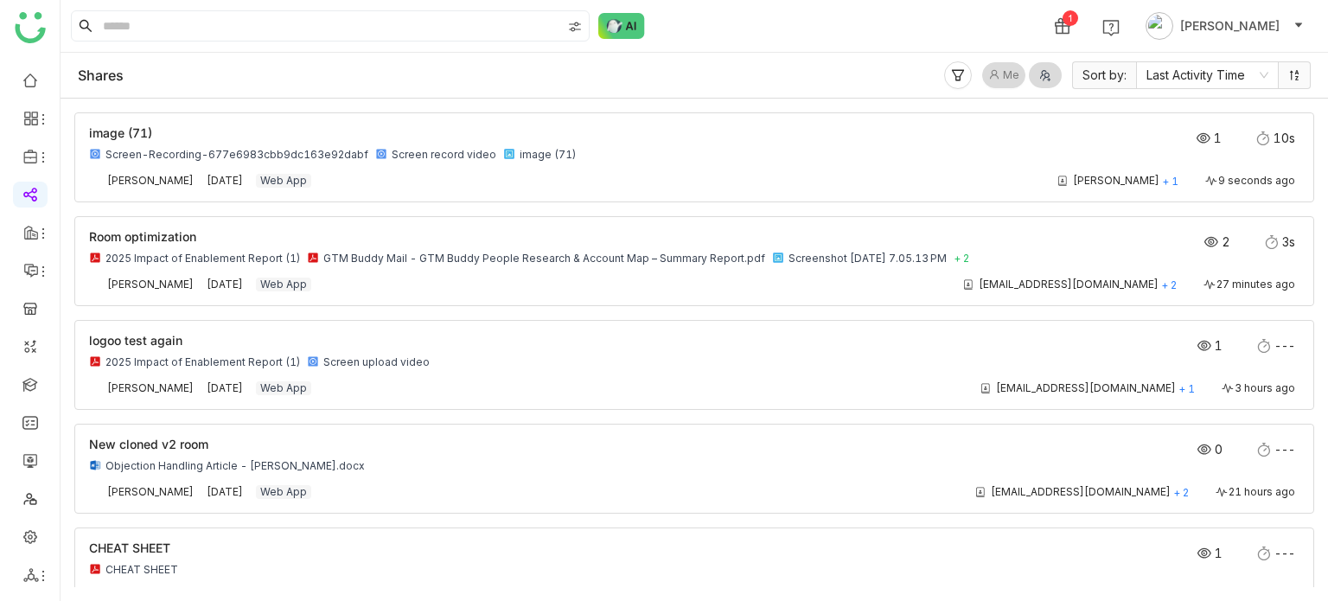
click at [1008, 79] on span "Me" at bounding box center [1011, 75] width 16 height 16
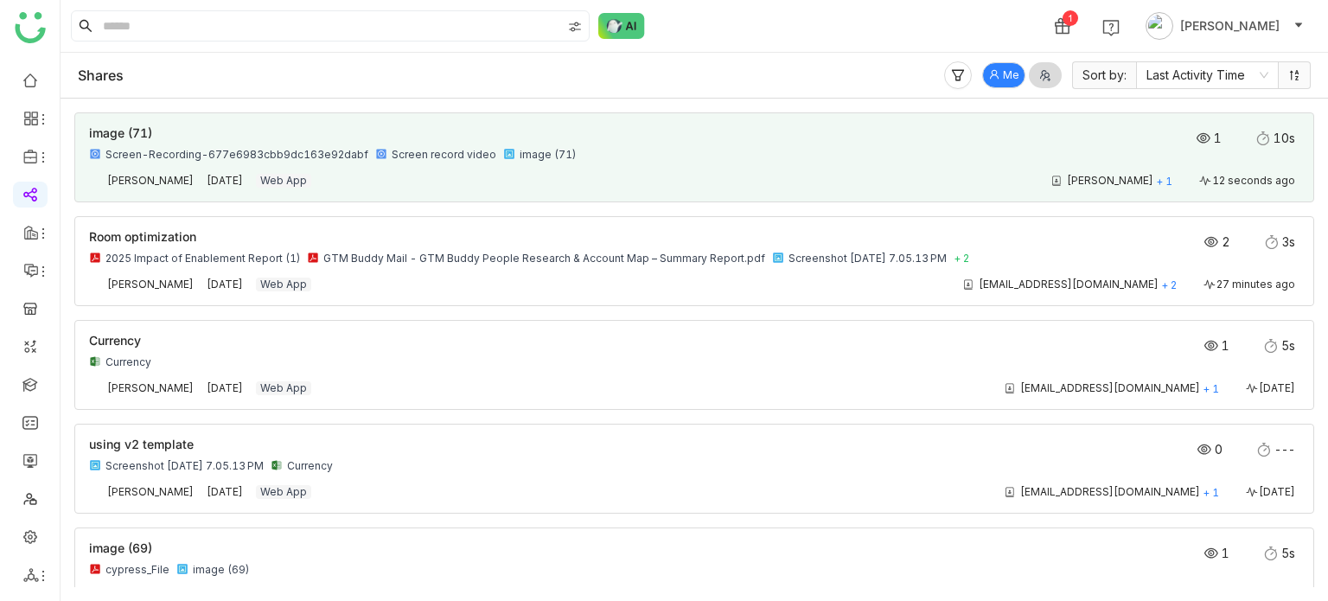
click at [577, 150] on div "Screen-Recording-677e6983cbb9dc163e92dabf Screen record video image (71)" at bounding box center [573, 155] width 968 height 14
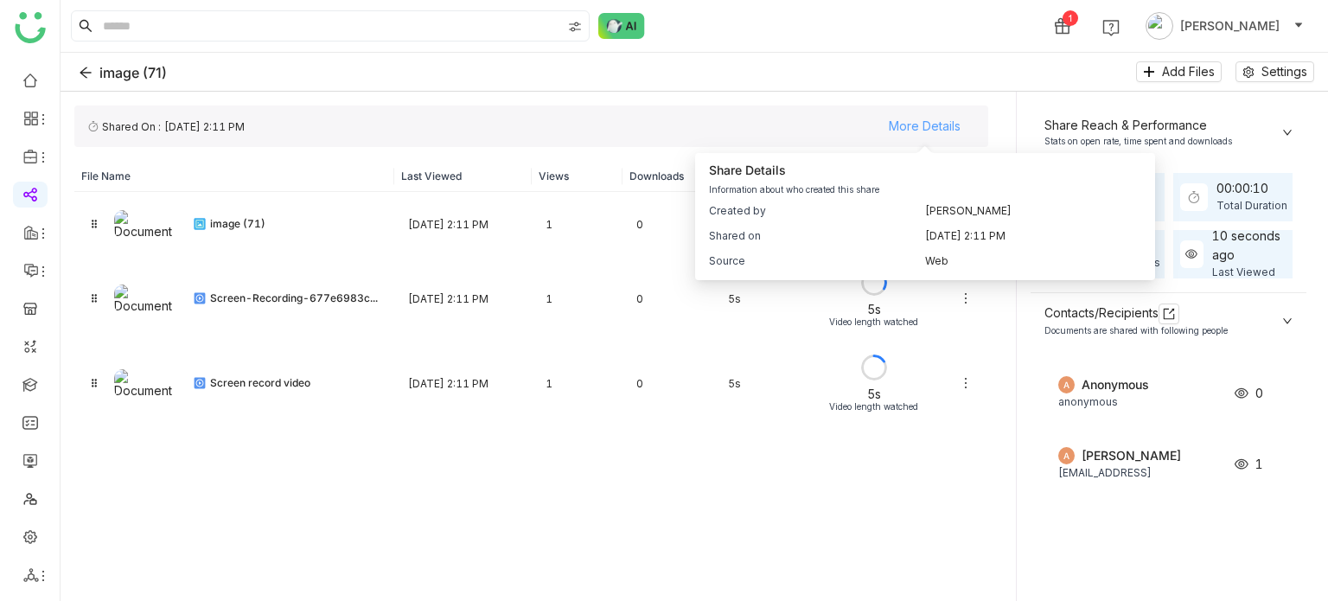
click at [951, 122] on span "More Details" at bounding box center [925, 126] width 72 height 26
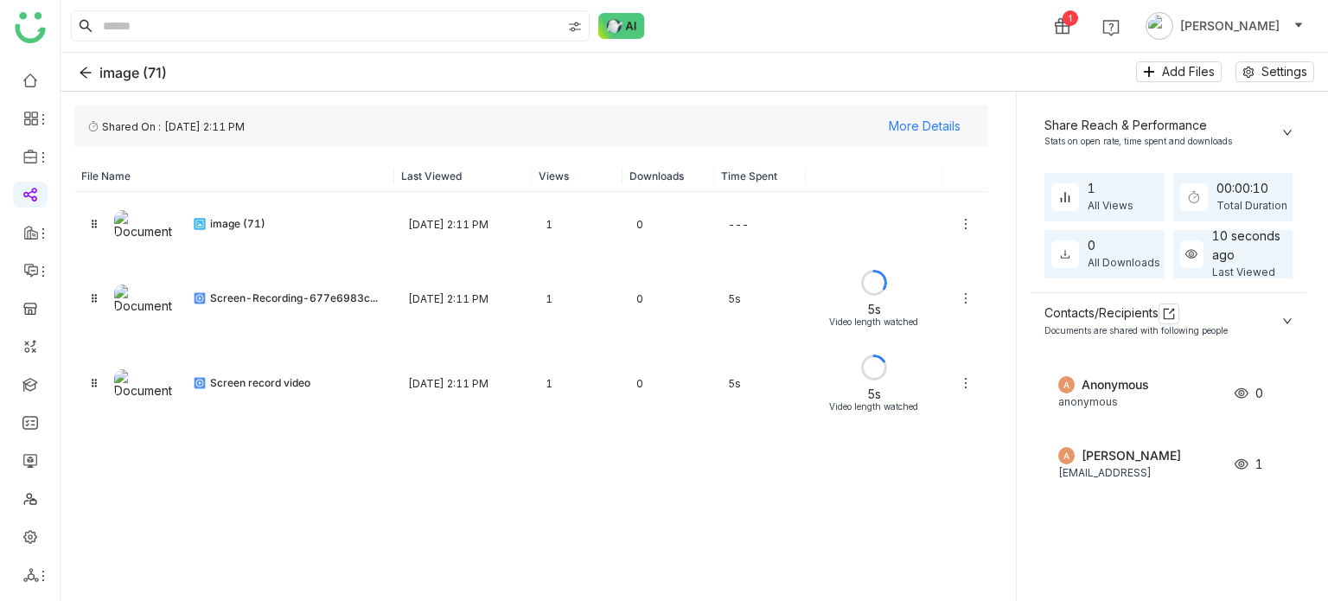
click at [1231, 324] on div "Documents are shared with following people" at bounding box center [1157, 331] width 227 height 14
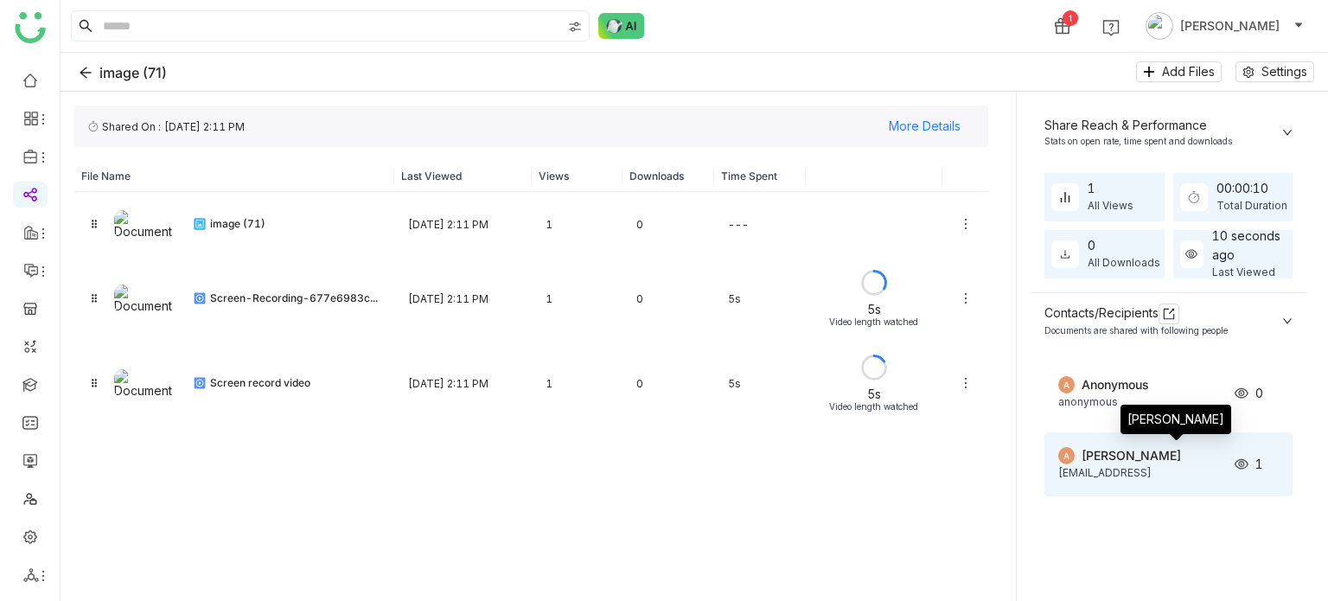
click at [1189, 446] on div "[PERSON_NAME]" at bounding box center [1152, 455] width 142 height 19
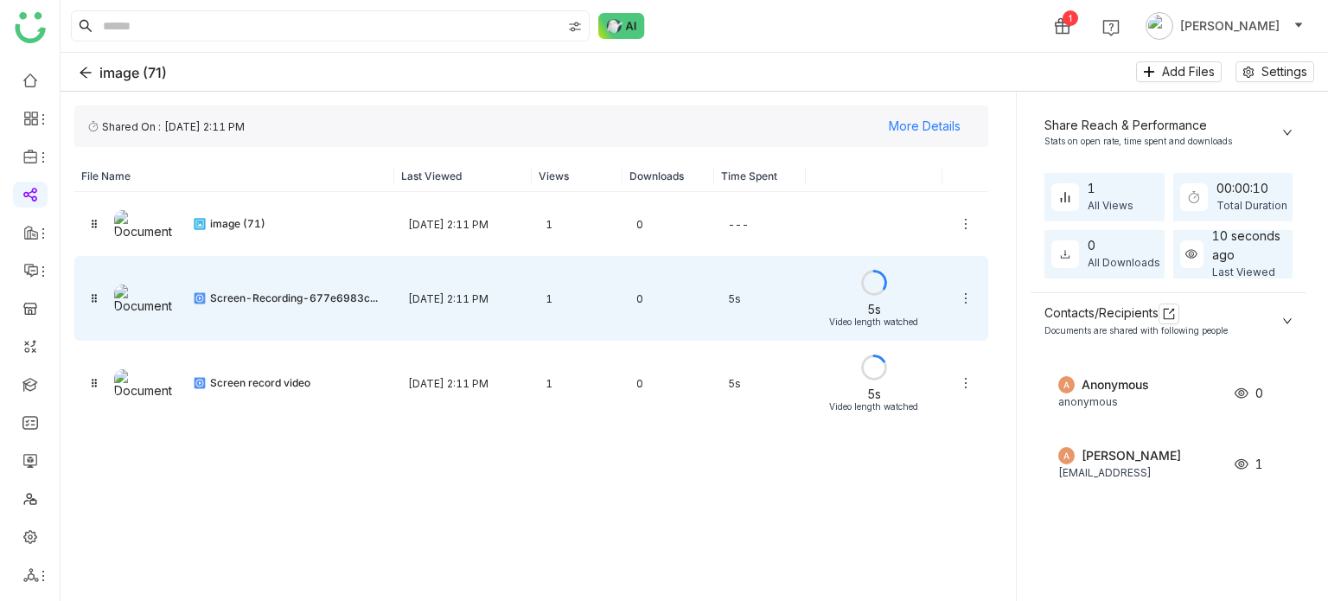
click at [120, 307] on img at bounding box center [146, 298] width 65 height 29
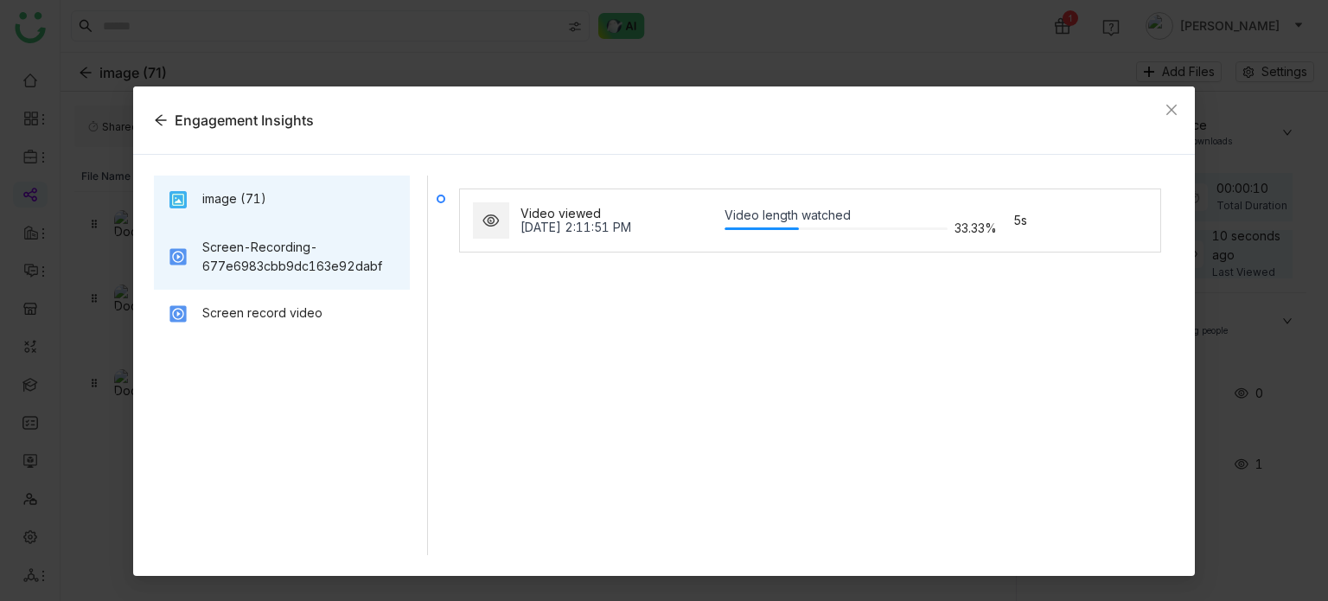
click at [311, 211] on div "image (71)" at bounding box center [282, 199] width 257 height 48
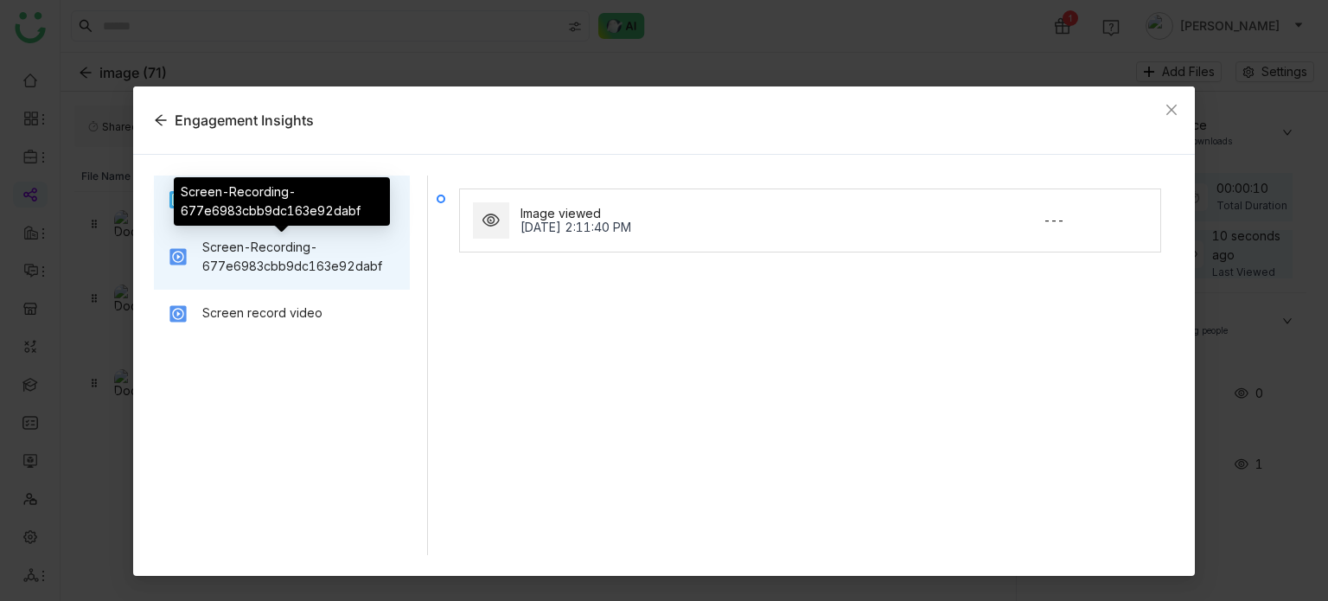
click at [307, 258] on div "Screen-Recording-677e6983cbb9dc163e92dabf" at bounding box center [299, 257] width 194 height 38
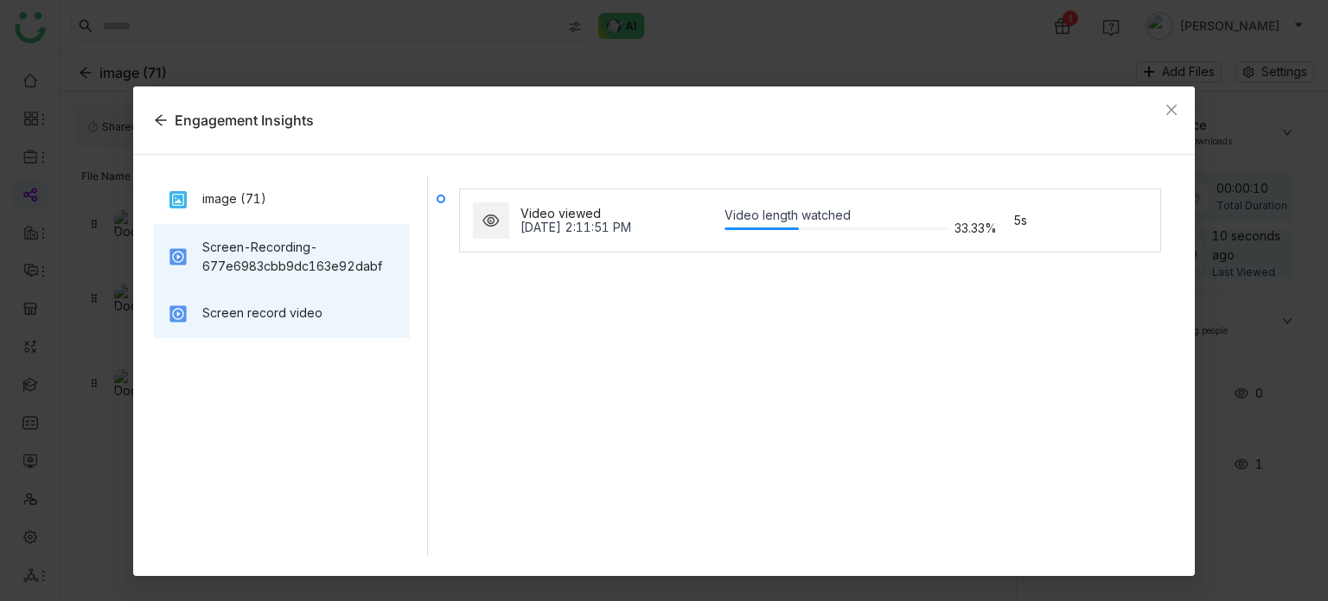
click at [310, 295] on div "Screen record video" at bounding box center [282, 314] width 257 height 48
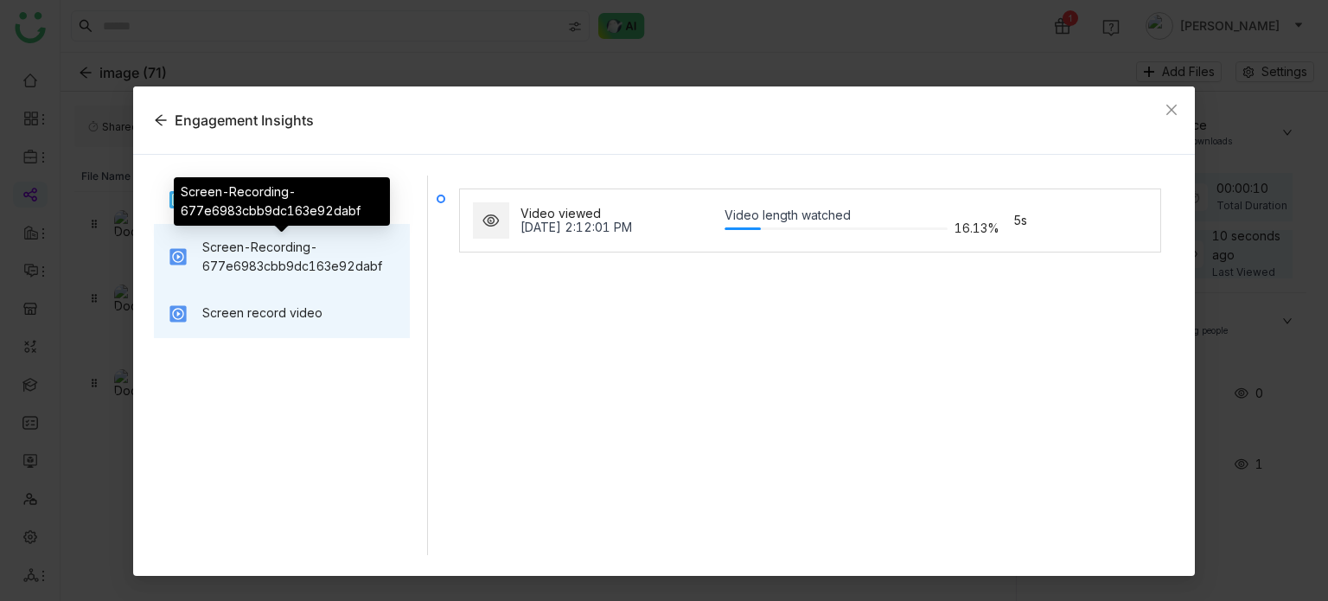
click at [317, 266] on div "Screen-Recording-677e6983cbb9dc163e92dabf" at bounding box center [299, 257] width 194 height 38
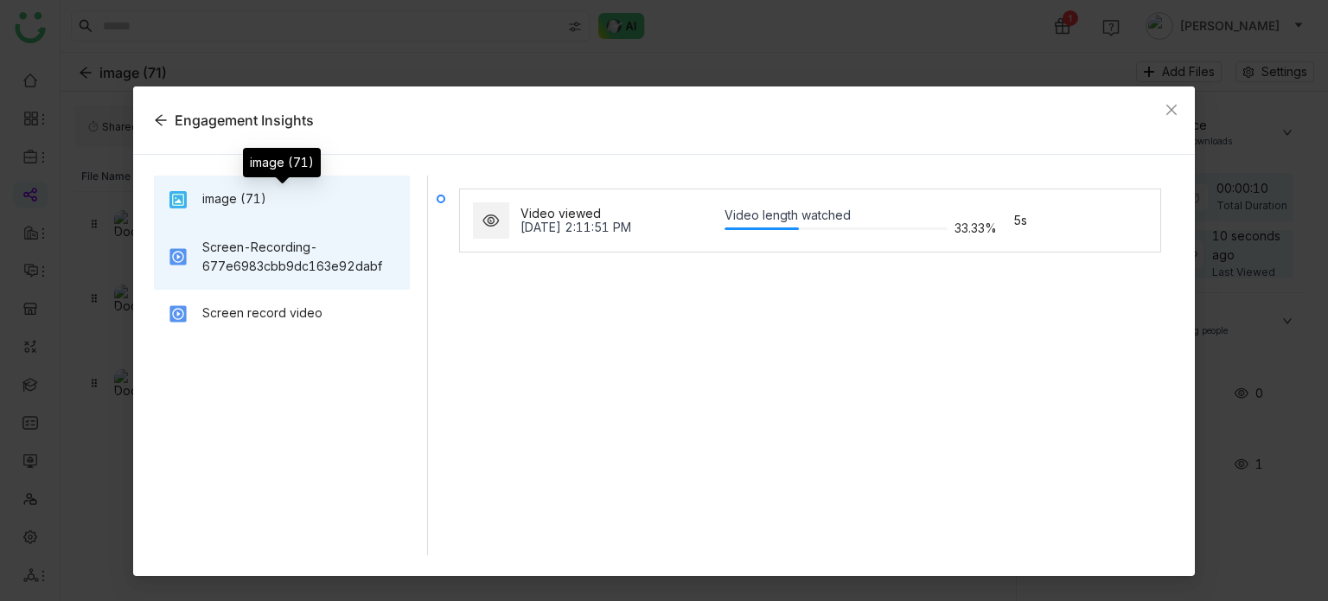
click at [211, 190] on div "image (71)" at bounding box center [234, 198] width 64 height 19
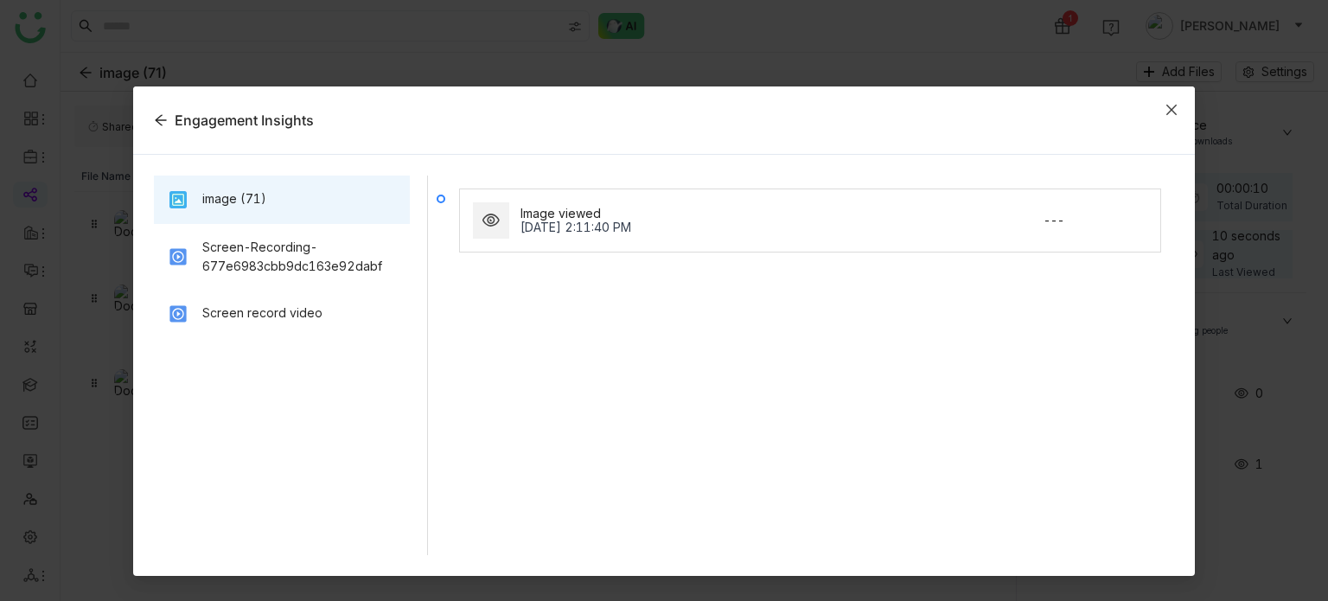
click at [1166, 117] on span "Close" at bounding box center [1171, 109] width 47 height 47
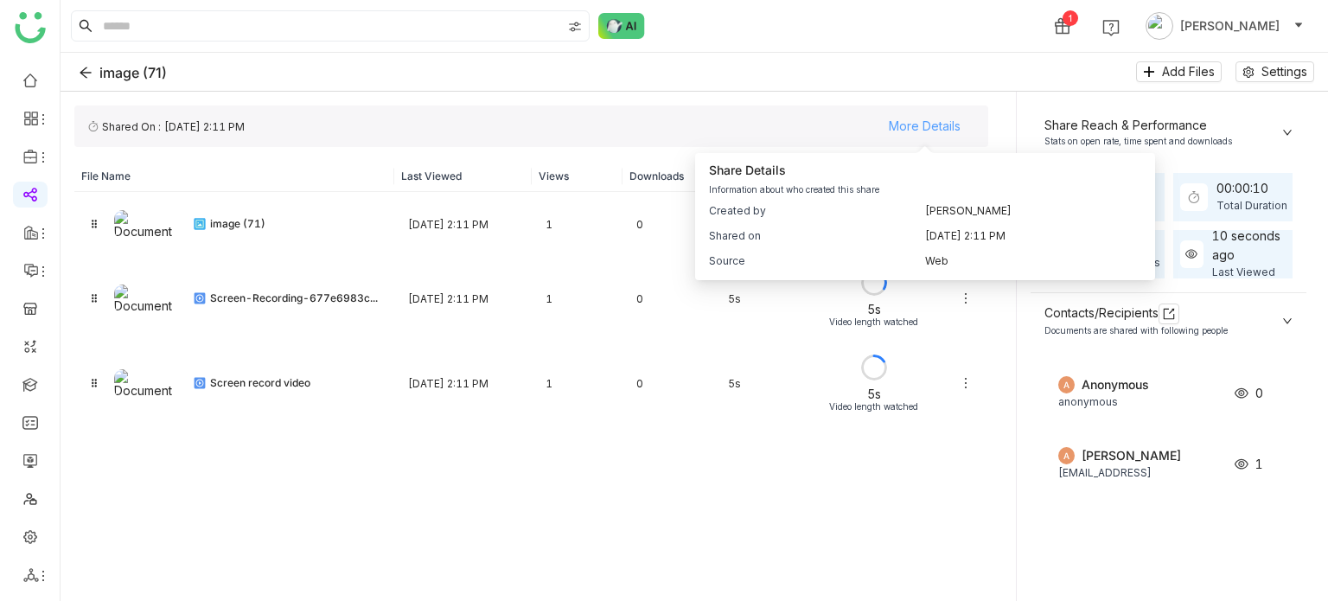
click at [940, 128] on span "More Details" at bounding box center [925, 126] width 72 height 26
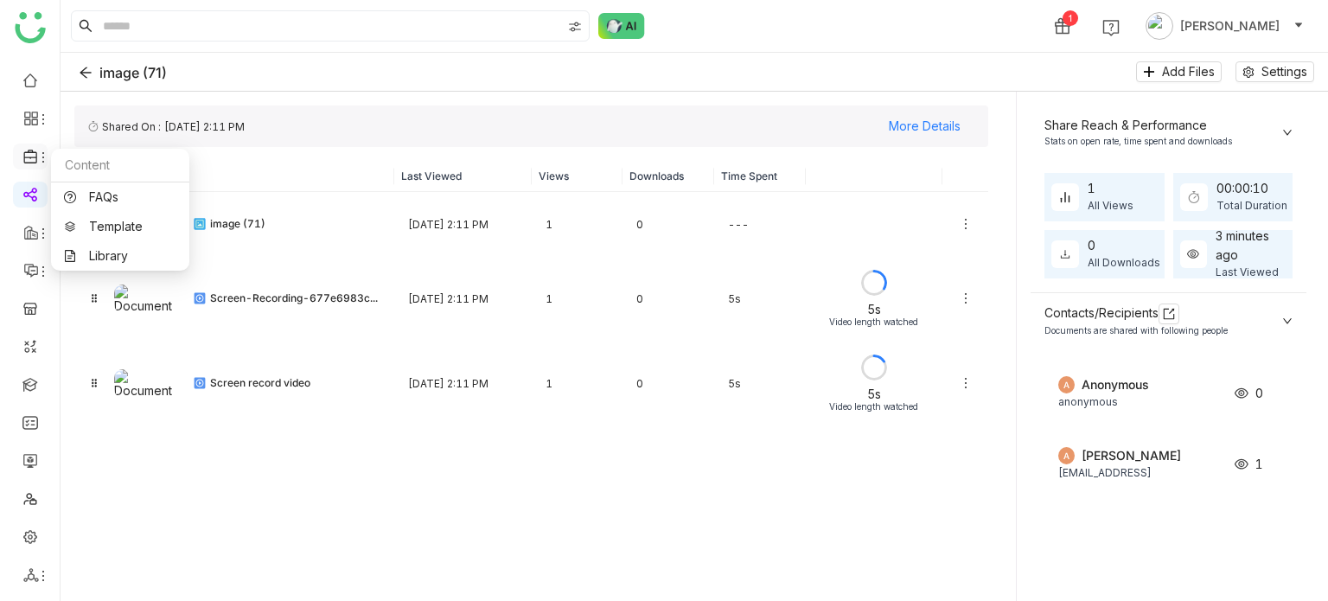
click at [34, 150] on icon at bounding box center [31, 157] width 16 height 16
click at [126, 252] on link "Library" at bounding box center [120, 256] width 112 height 12
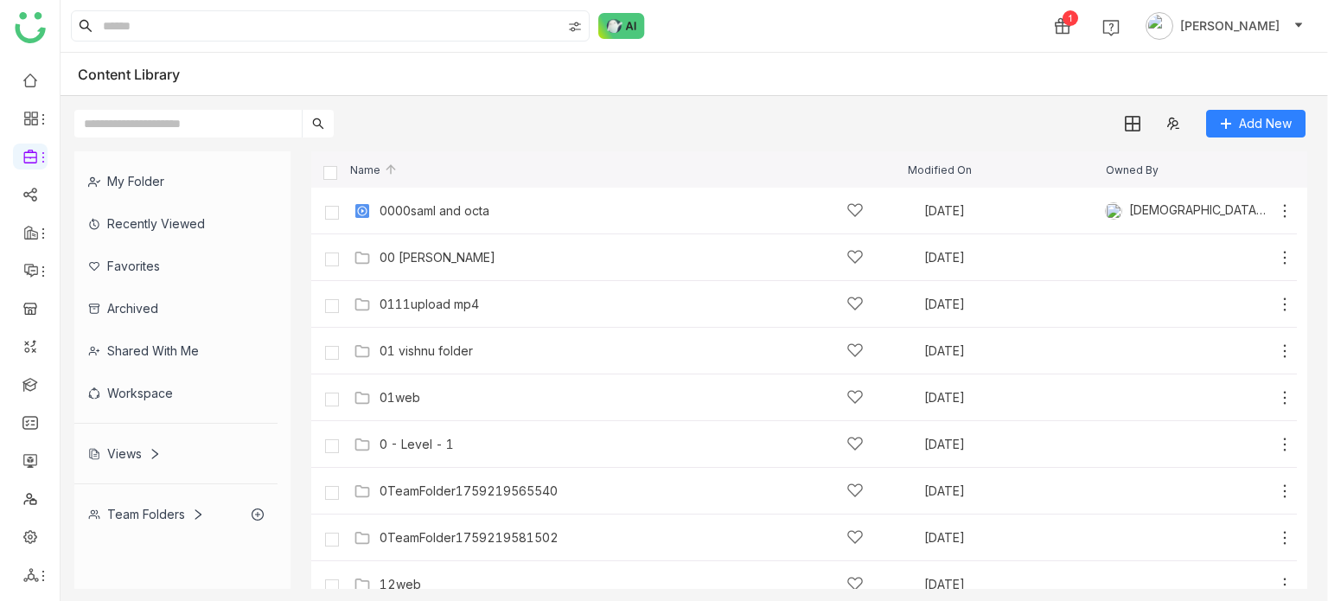
click at [191, 221] on div "Recently Viewed" at bounding box center [175, 223] width 203 height 42
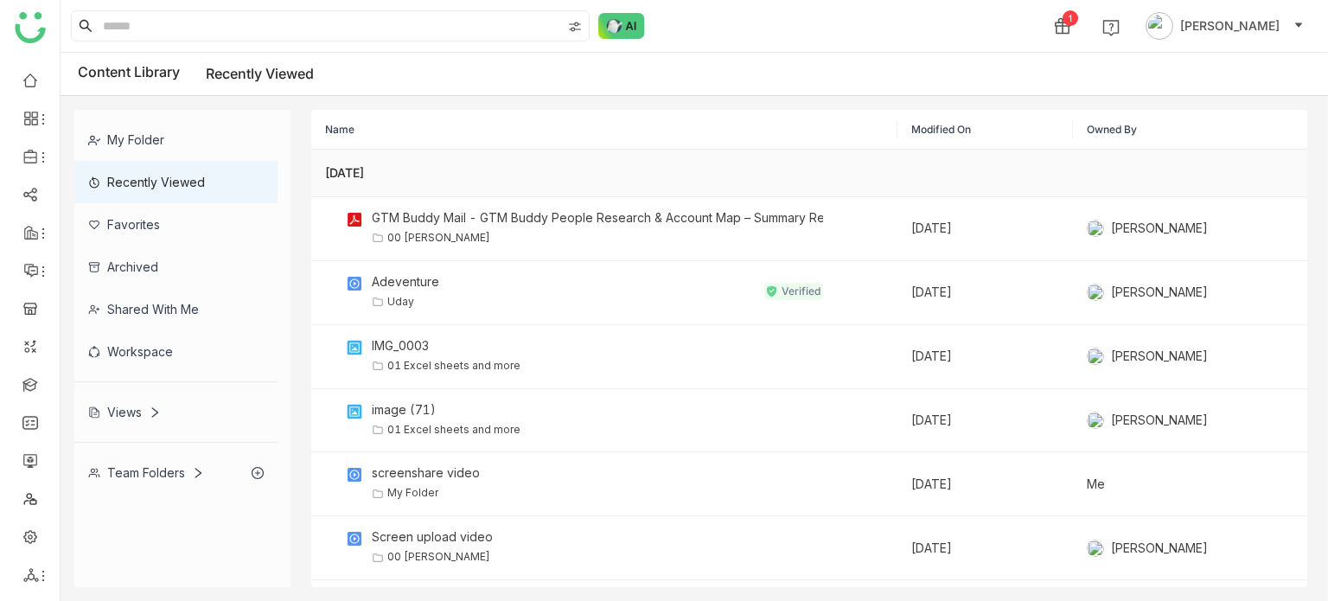
drag, startPoint x: 418, startPoint y: 171, endPoint x: 318, endPoint y: 168, distance: 100.3
click at [318, 168] on td "Sep 29, 2025" at bounding box center [604, 174] width 586 height 48
click at [567, 96] on div "My Folder Recently Viewed Favorites Archived Shared with me Workspace Views Tea…" at bounding box center [694, 348] width 1267 height 505
click at [163, 467] on div "Team Folders" at bounding box center [146, 472] width 116 height 15
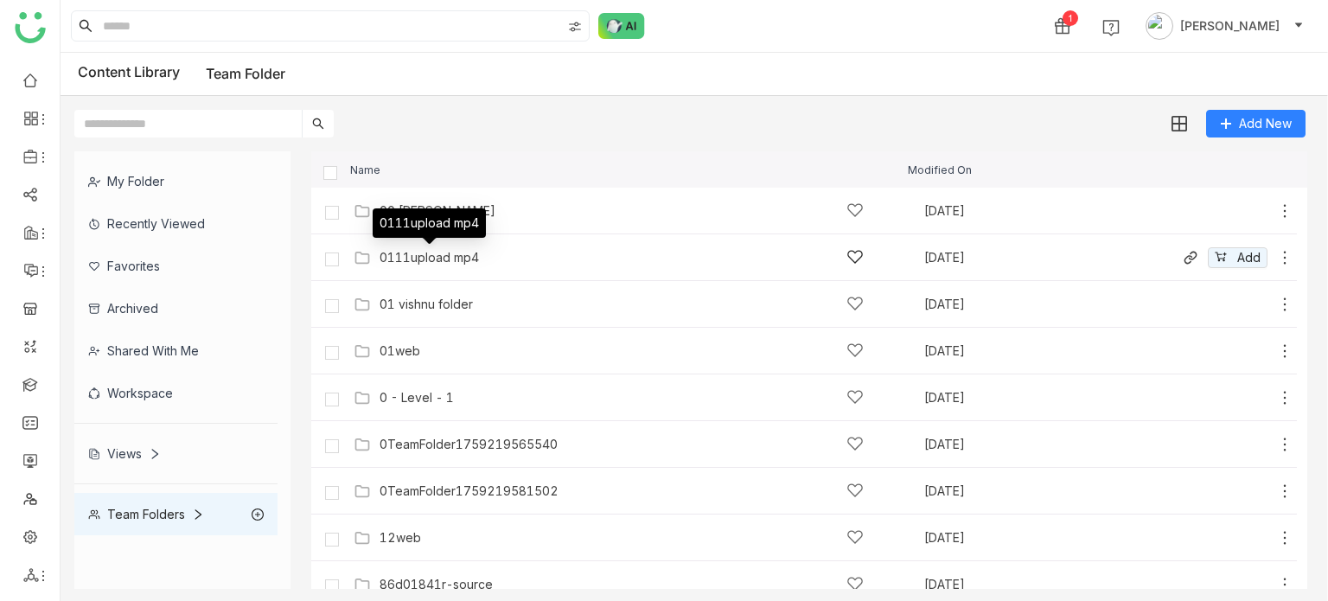
click at [432, 258] on div "0111upload mp4" at bounding box center [428, 258] width 99 height 14
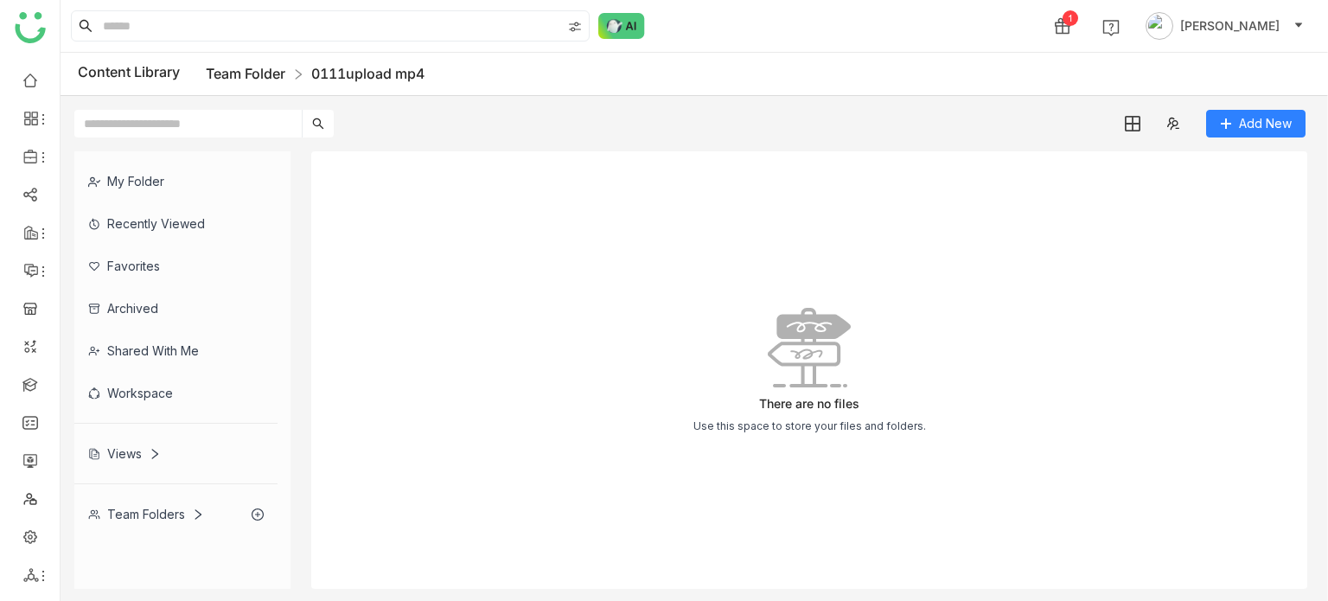
click at [266, 71] on link "Team Folder" at bounding box center [246, 73] width 80 height 17
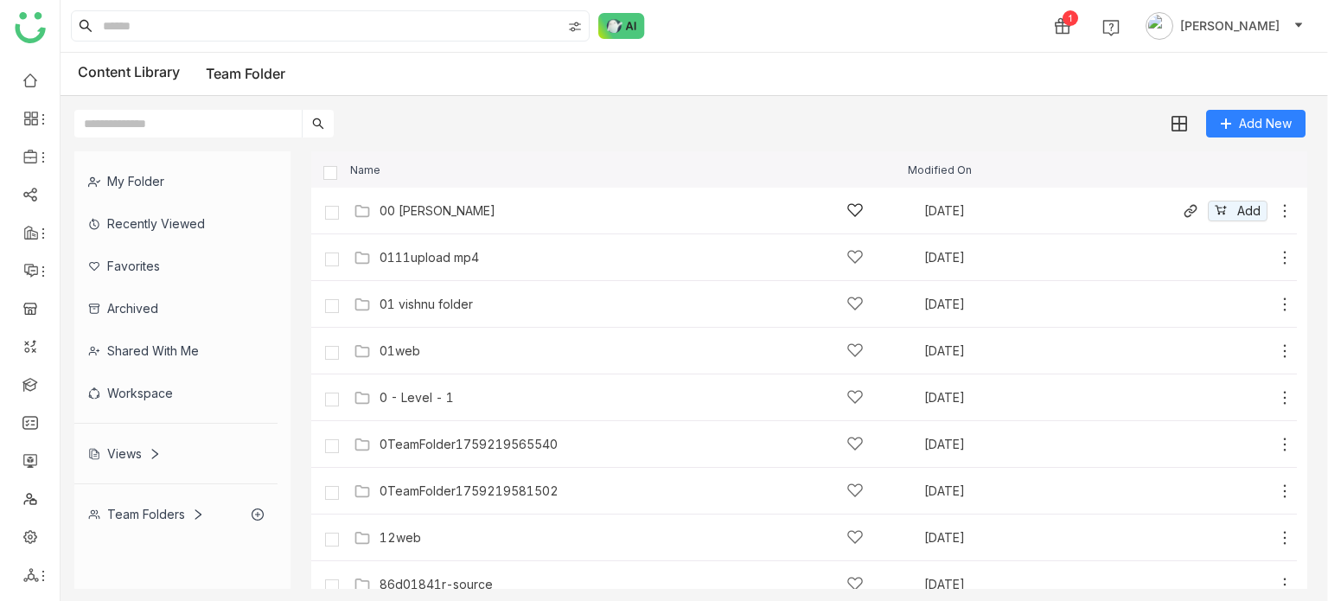
click at [421, 215] on div "00 Arif Folder" at bounding box center [437, 211] width 116 height 14
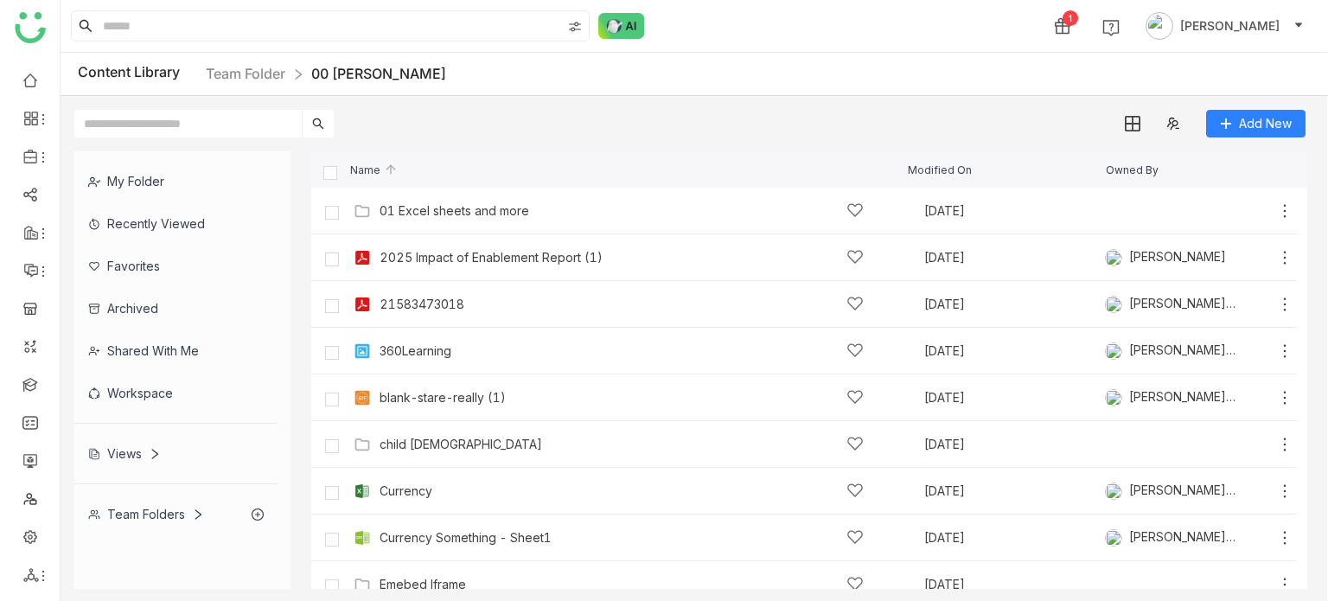
scroll to position [532, 0]
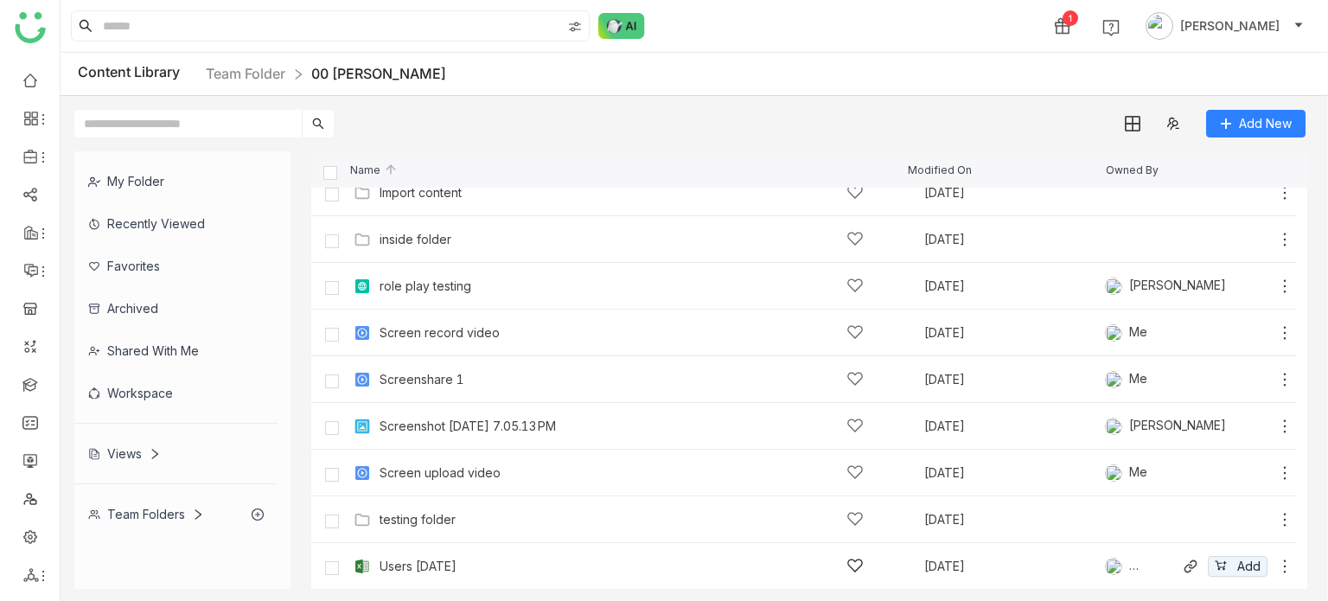
click at [405, 565] on div "Users 07-21-2025" at bounding box center [417, 566] width 77 height 14
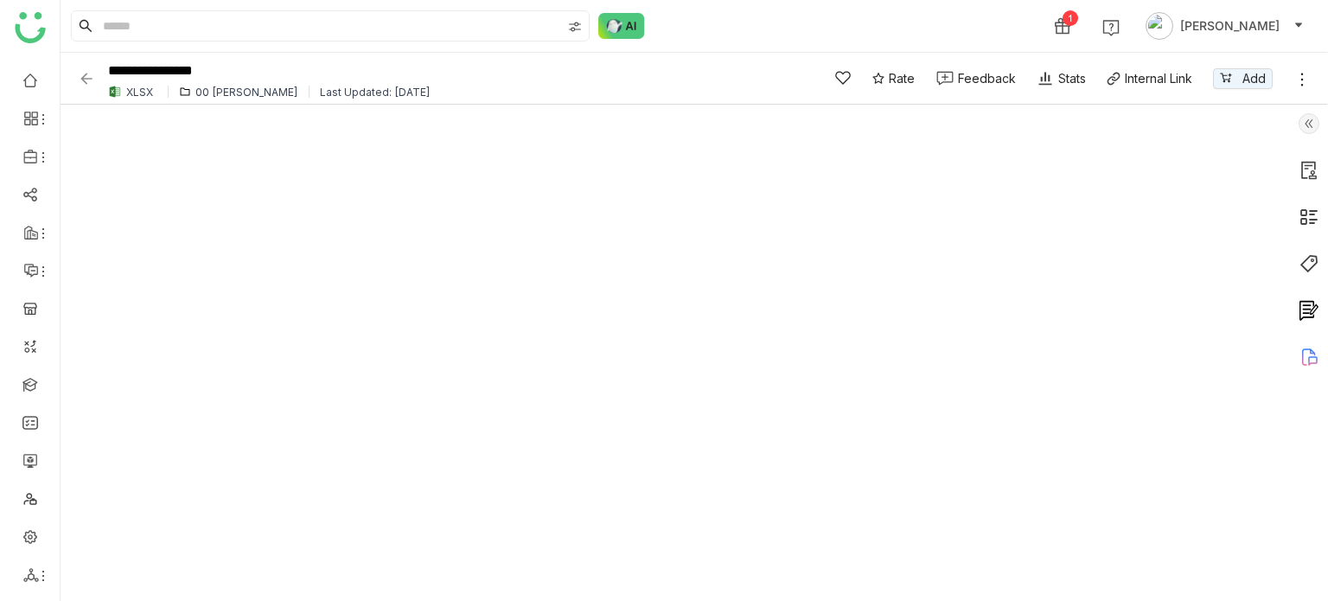
click at [87, 78] on img at bounding box center [86, 78] width 17 height 17
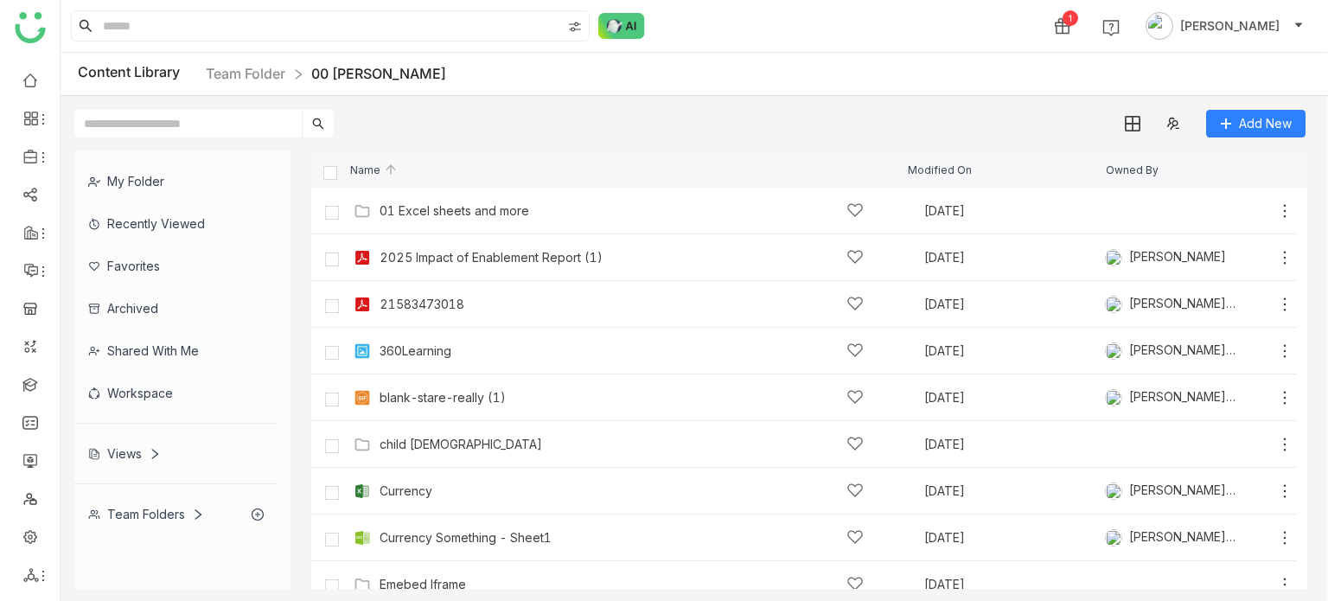
click at [173, 226] on div "Recently Viewed" at bounding box center [175, 223] width 203 height 42
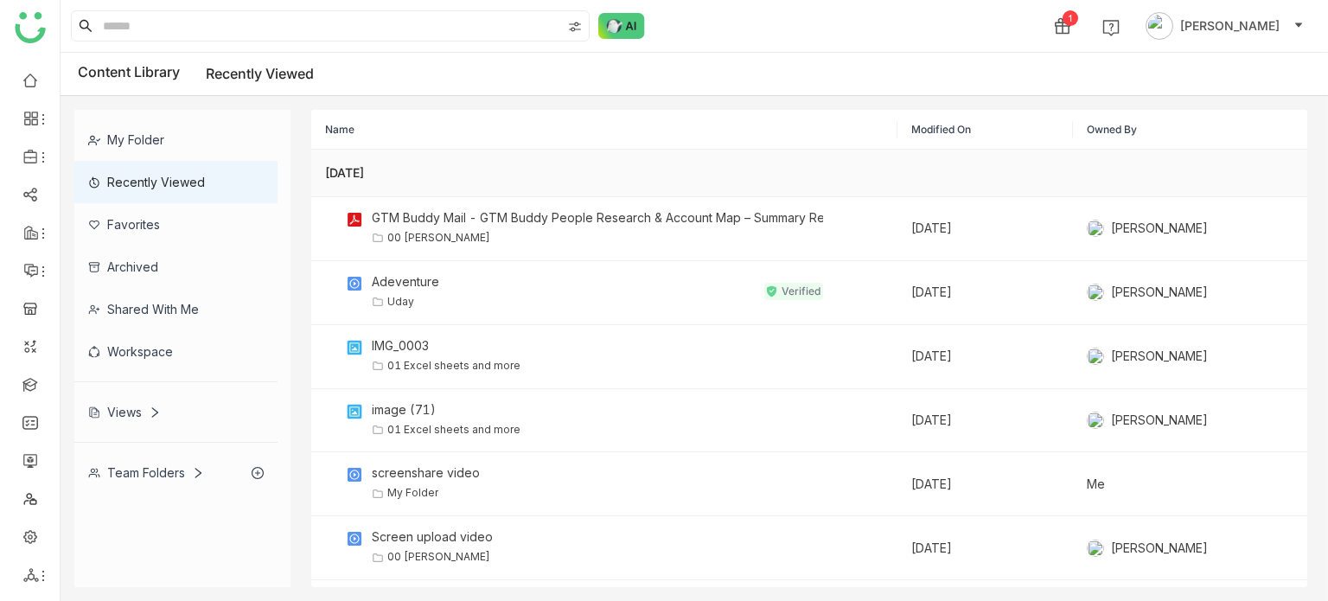
drag, startPoint x: 401, startPoint y: 171, endPoint x: 335, endPoint y: 172, distance: 65.7
click at [335, 172] on div "[DATE]" at bounding box center [604, 172] width 558 height 19
click at [176, 145] on div "My Folder" at bounding box center [175, 139] width 203 height 42
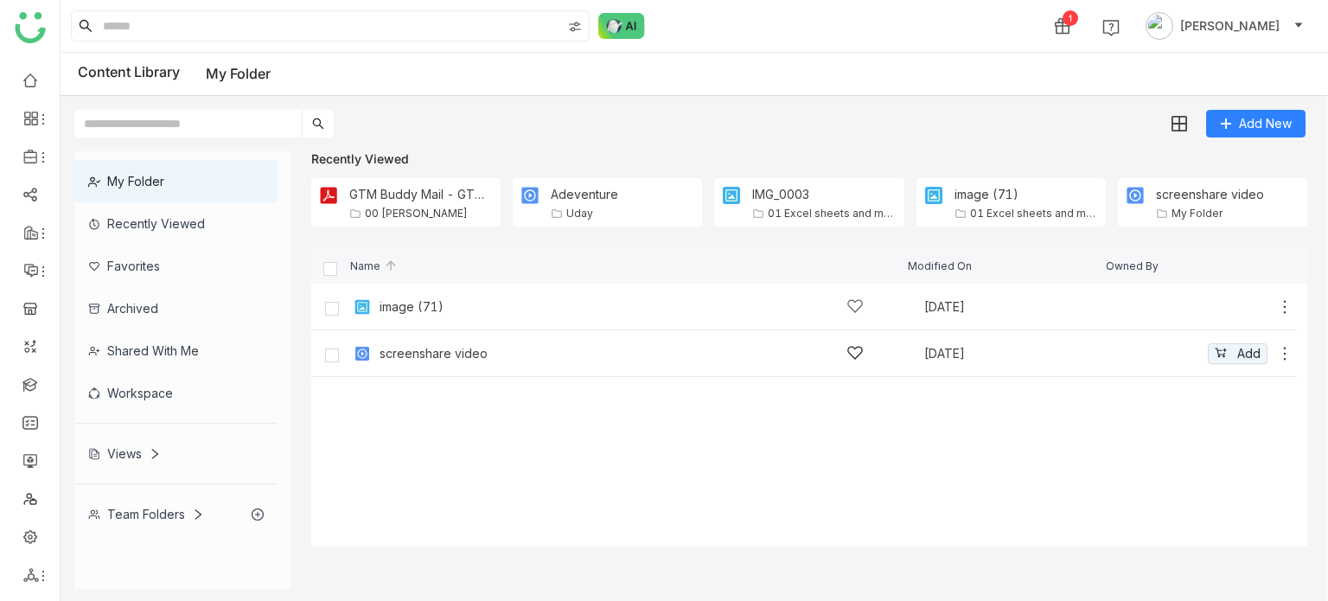
click at [411, 368] on div "screenshare video Sep 29, 2025 Add" at bounding box center [803, 353] width 985 height 47
click at [187, 322] on div "Archived" at bounding box center [175, 308] width 203 height 42
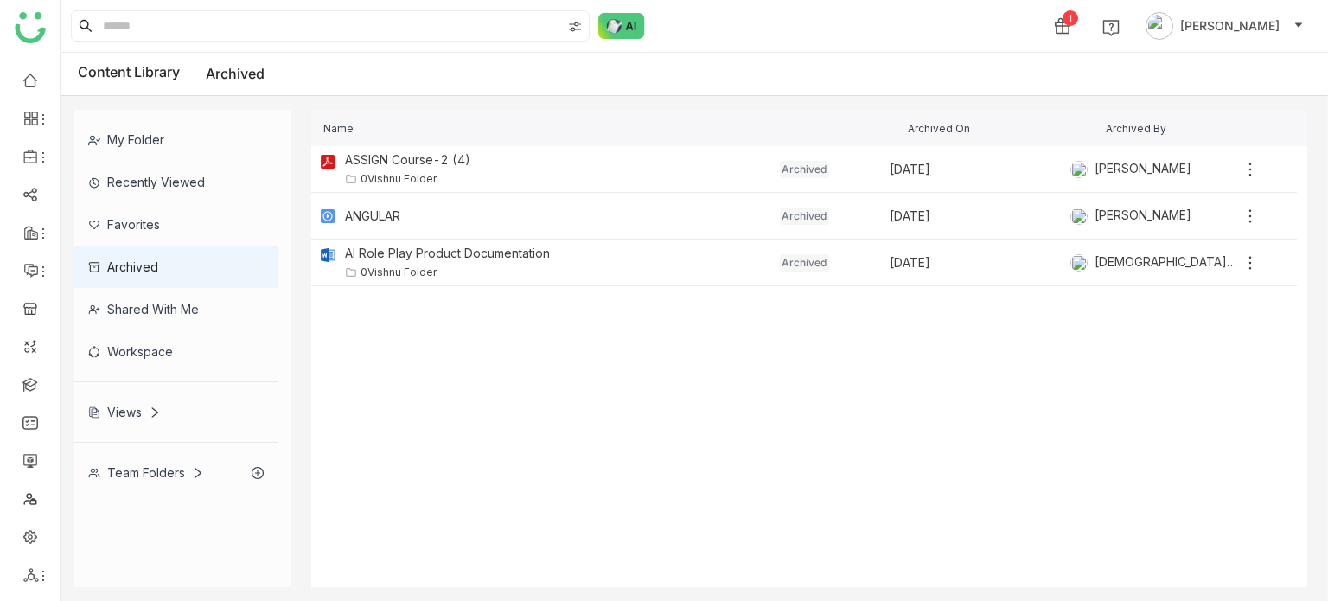
click at [182, 131] on div "My Folder" at bounding box center [175, 139] width 203 height 42
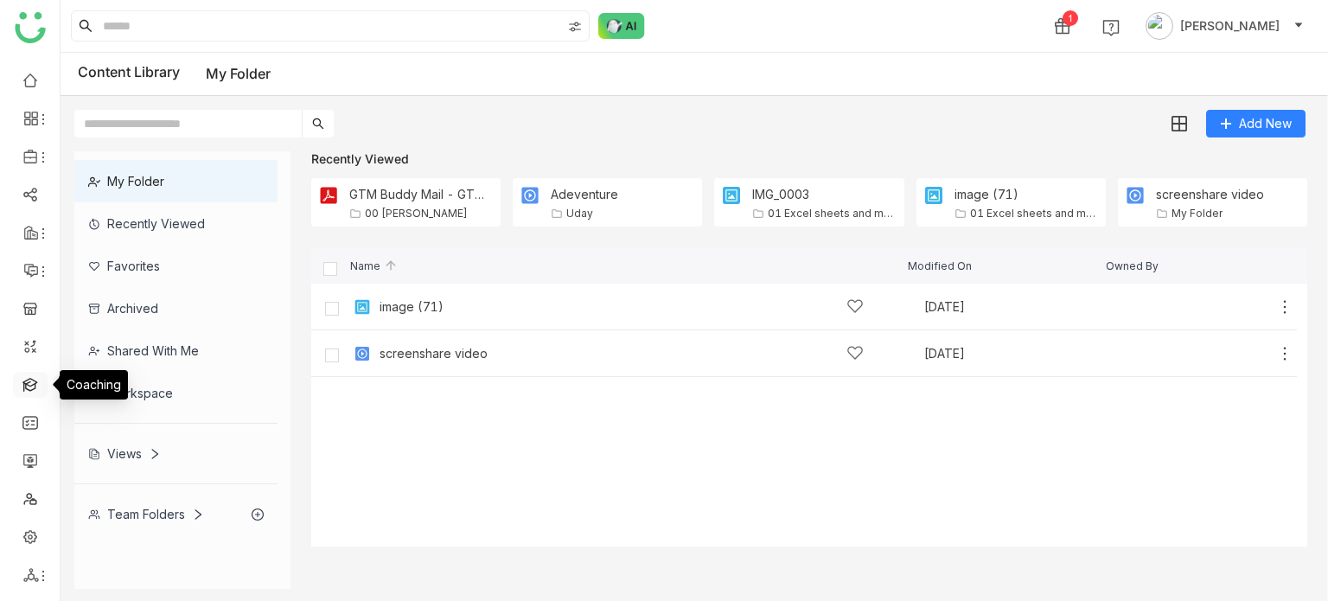
click at [28, 387] on link at bounding box center [30, 383] width 16 height 15
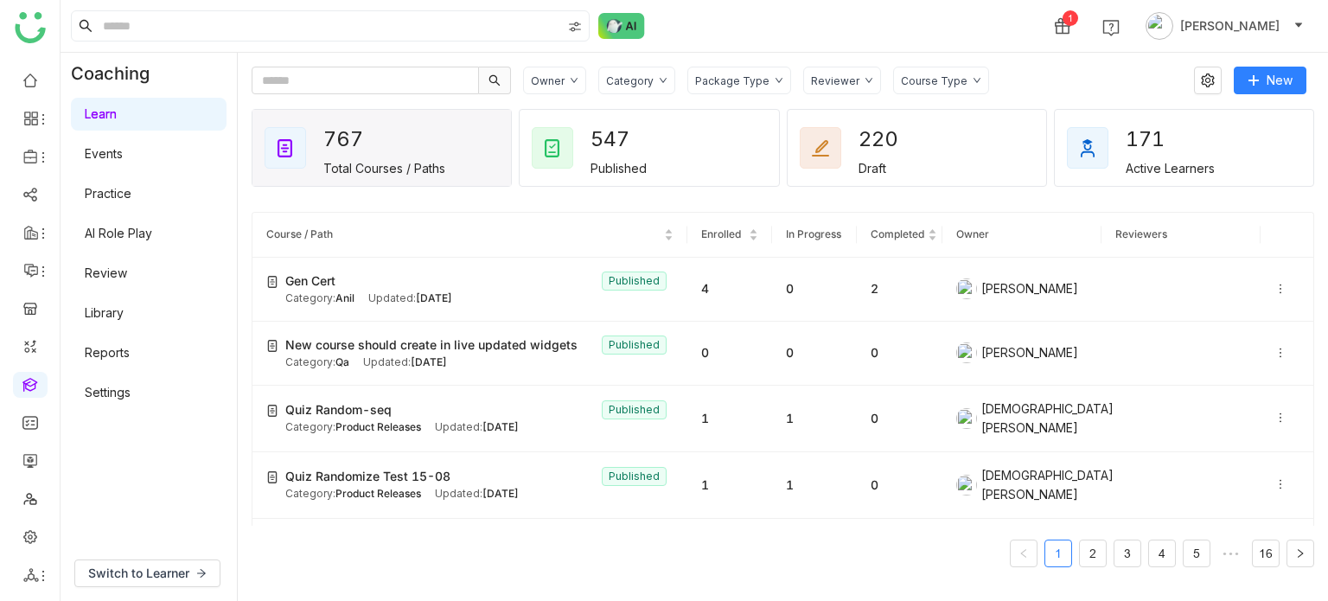
click at [33, 439] on ul at bounding box center [30, 327] width 60 height 545
click at [33, 467] on link at bounding box center [30, 459] width 16 height 15
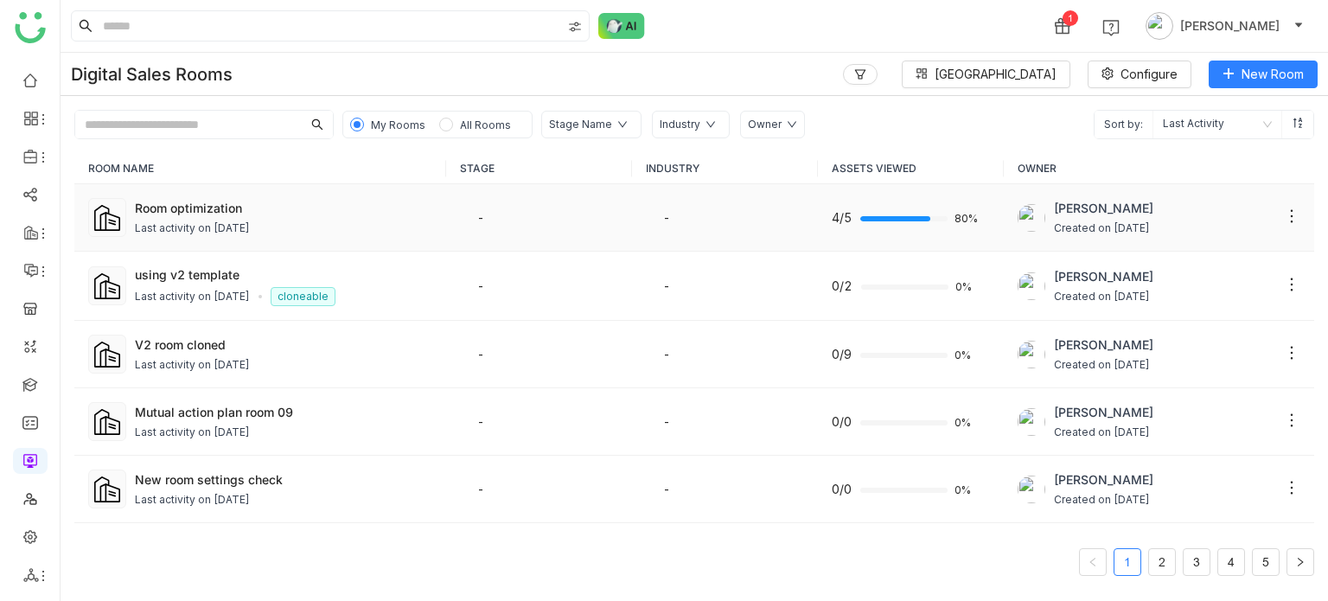
click at [342, 196] on td "Room optimization Last activity on Sep 30, 2025" at bounding box center [260, 217] width 372 height 67
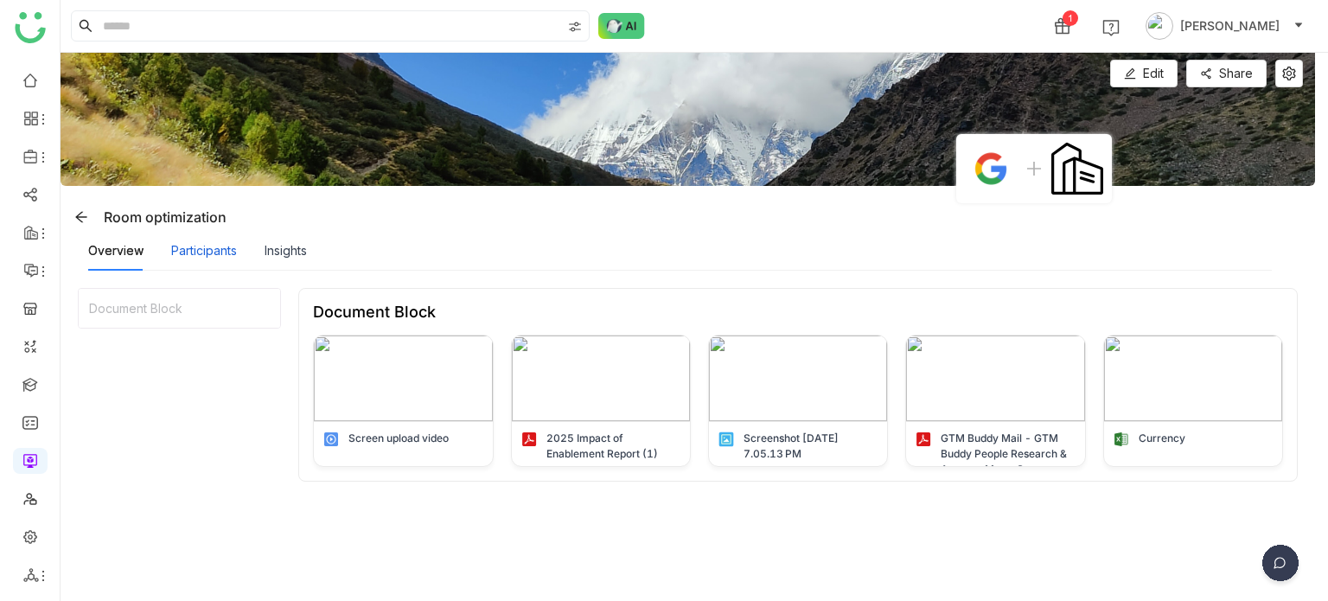
click at [203, 241] on div "Participants" at bounding box center [204, 250] width 66 height 19
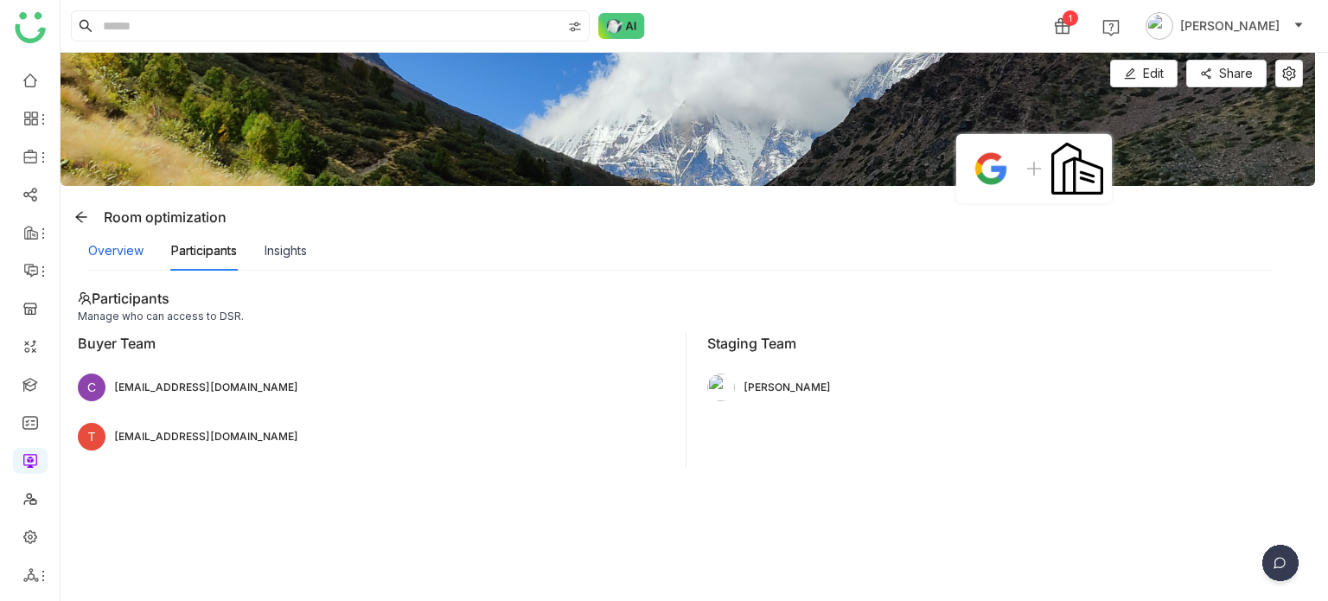
click at [123, 248] on div "Overview" at bounding box center [115, 250] width 55 height 19
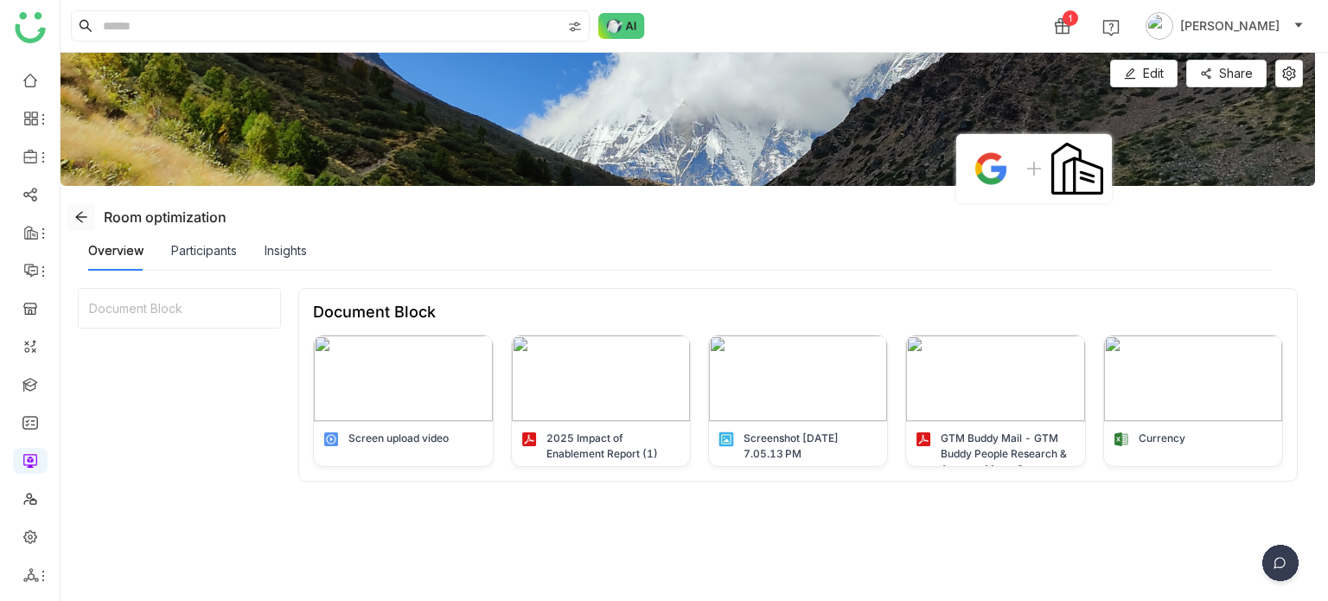
click at [89, 214] on span at bounding box center [81, 217] width 26 height 14
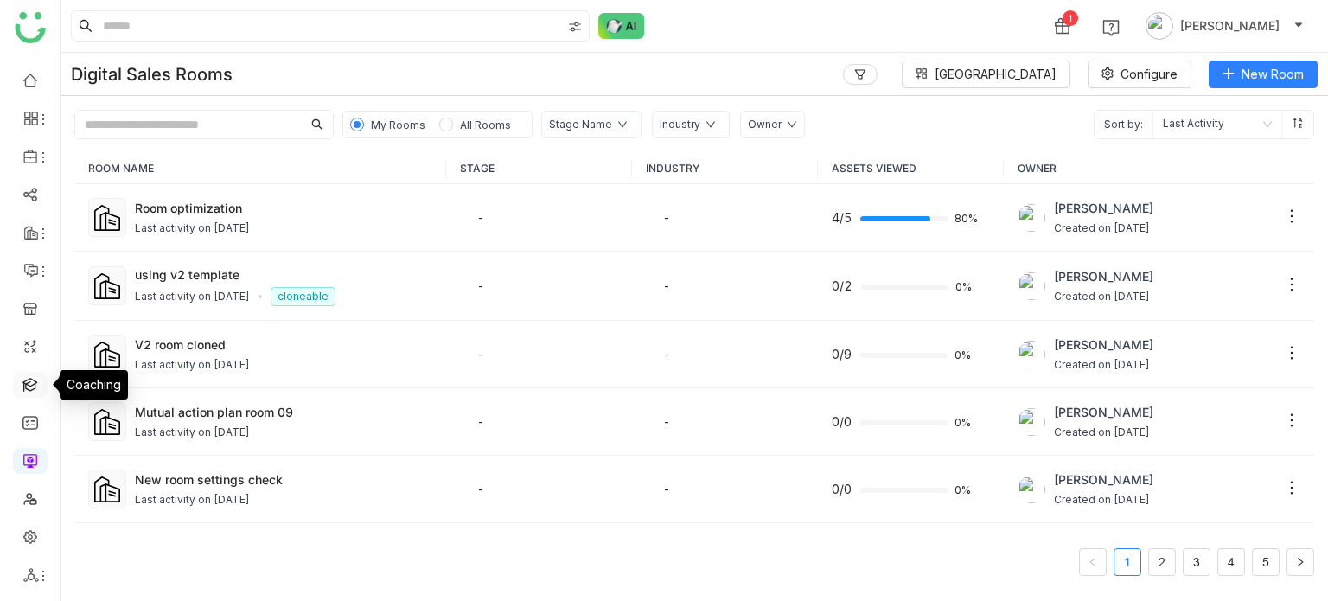
click at [32, 379] on link at bounding box center [30, 383] width 16 height 15
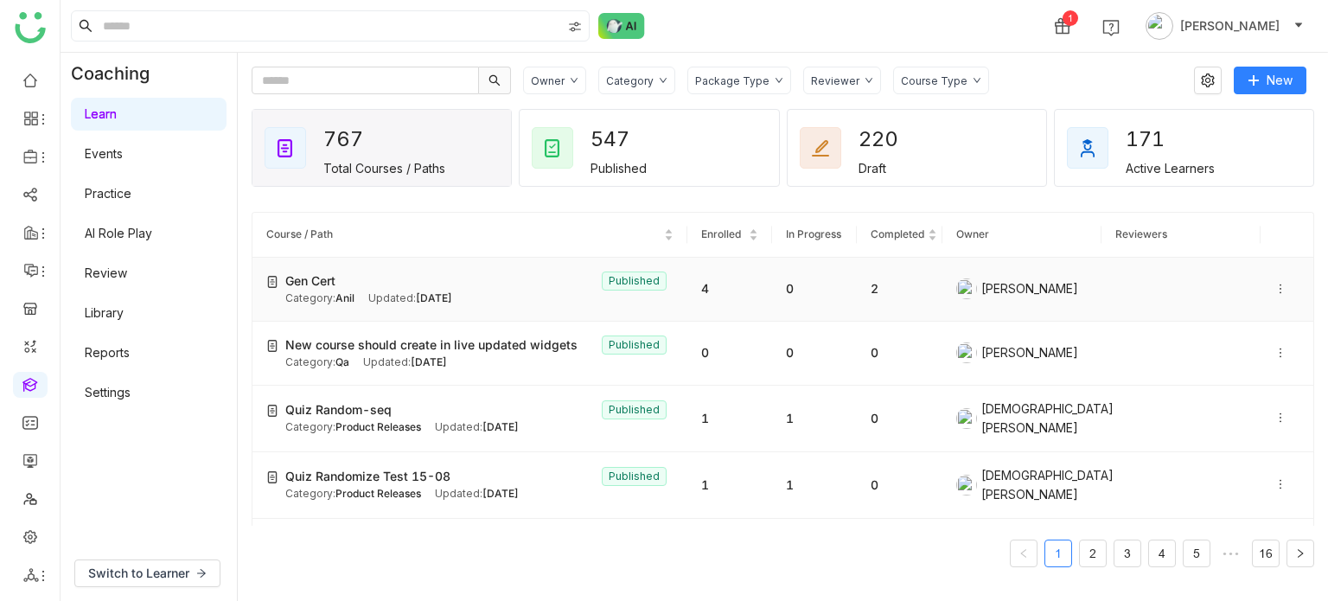
click at [1274, 286] on icon at bounding box center [1280, 289] width 12 height 12
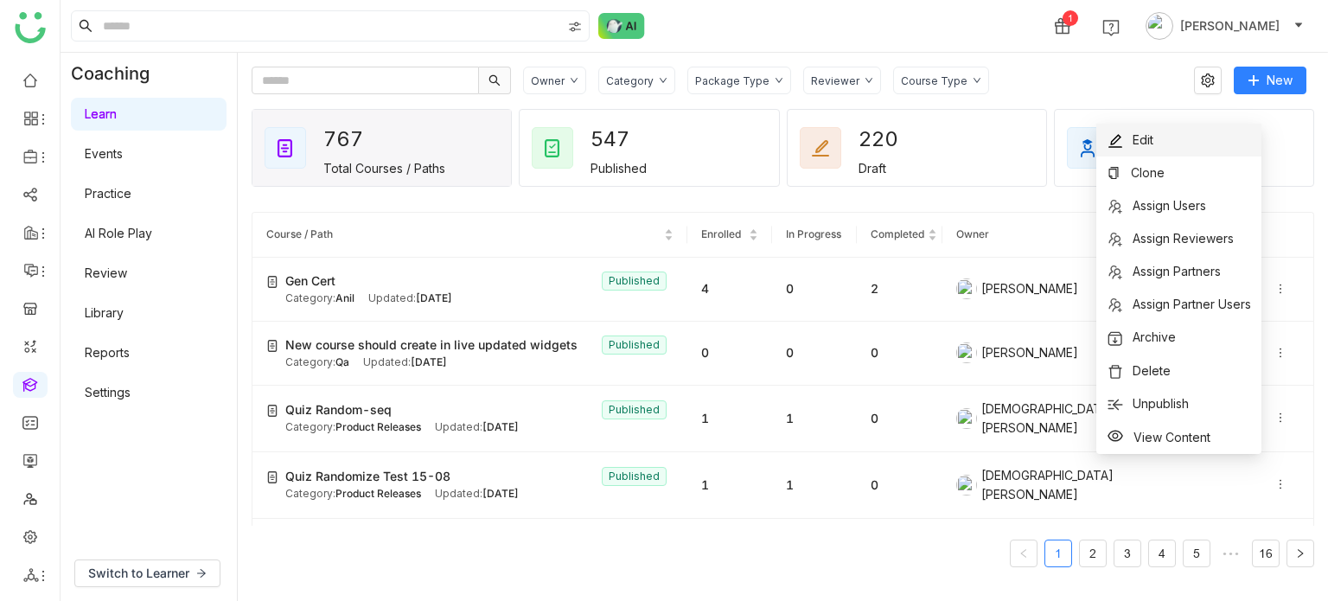
click at [1172, 139] on li "Edit" at bounding box center [1178, 140] width 165 height 33
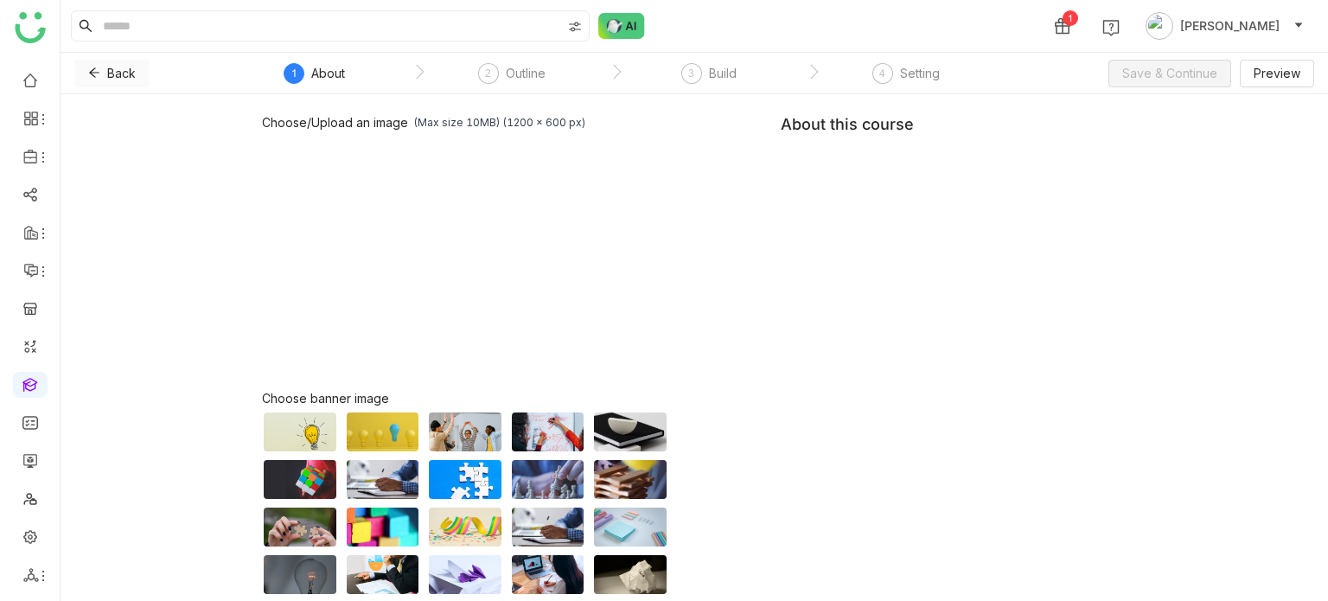
click at [98, 75] on icon at bounding box center [94, 73] width 12 height 12
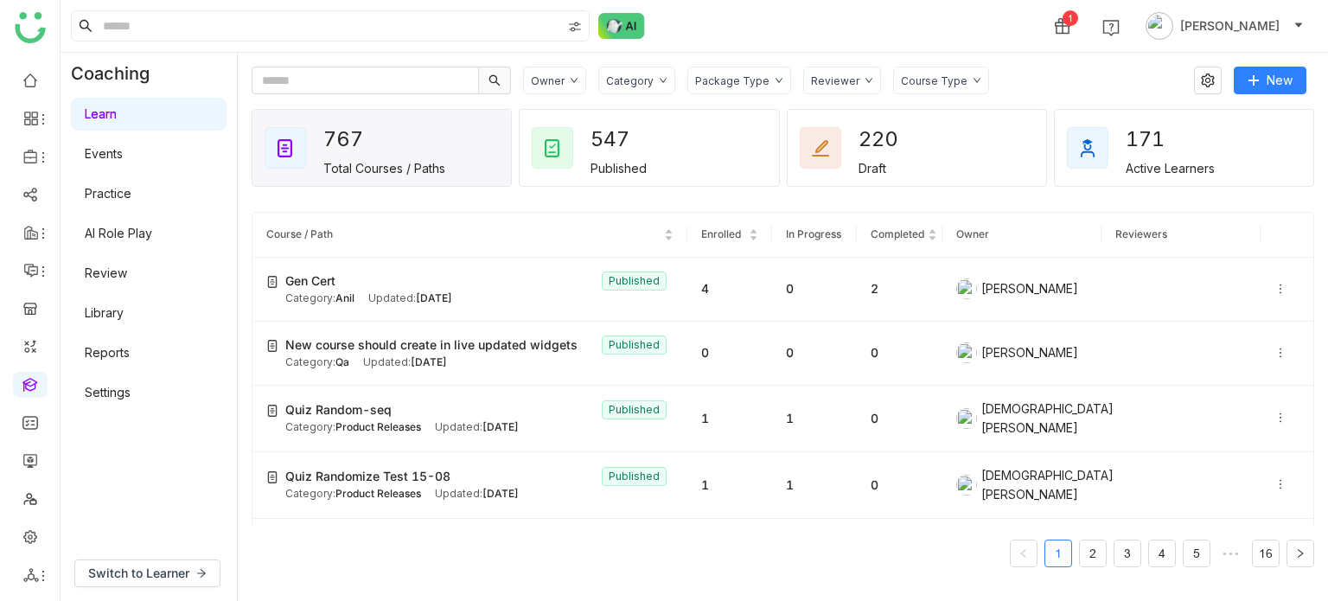
click at [38, 378] on link at bounding box center [30, 383] width 16 height 15
click at [38, 82] on link at bounding box center [30, 79] width 16 height 15
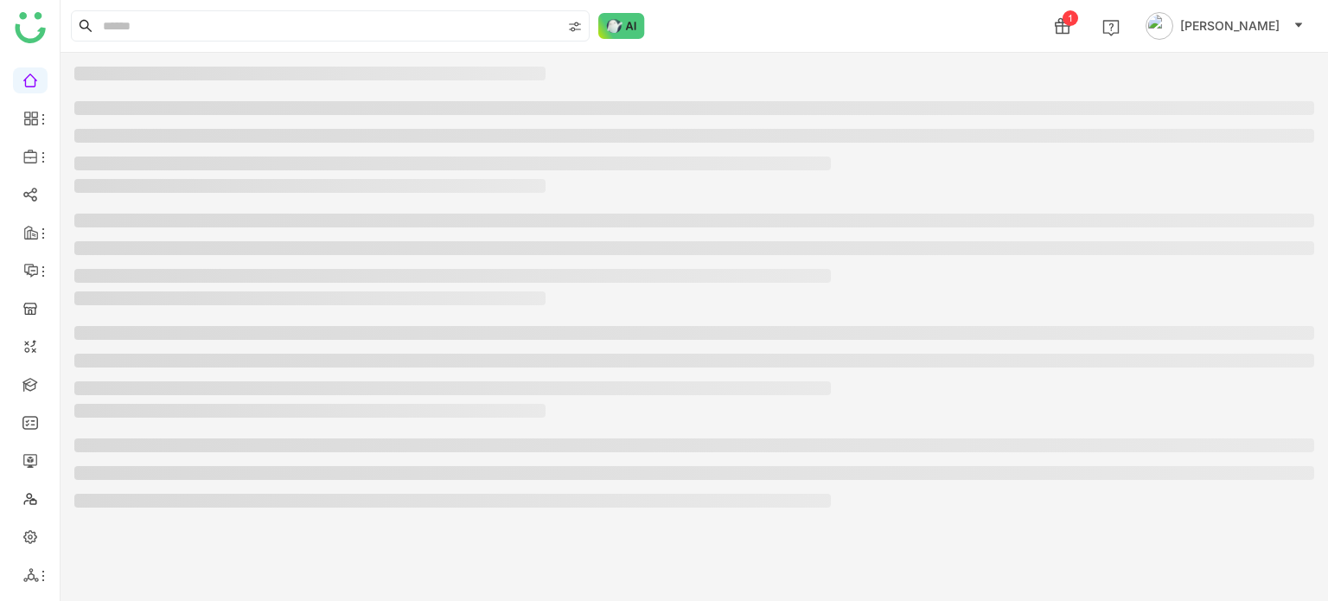
click at [30, 369] on ul at bounding box center [30, 327] width 60 height 545
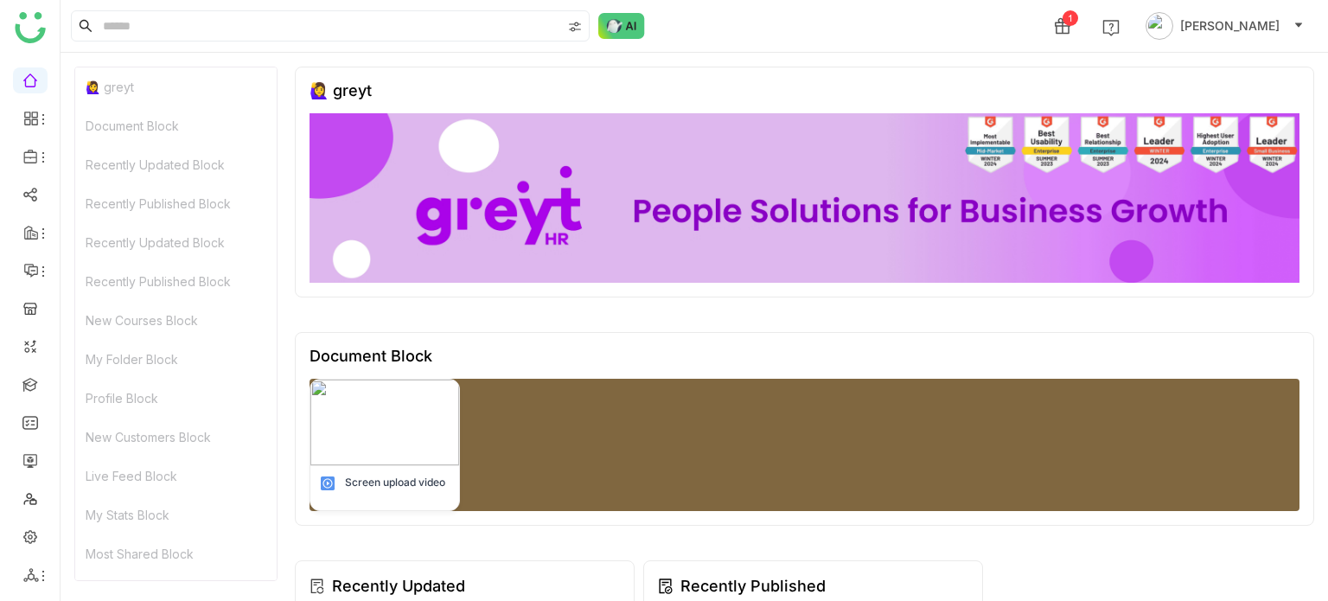
click at [56, 391] on ul at bounding box center [30, 327] width 60 height 545
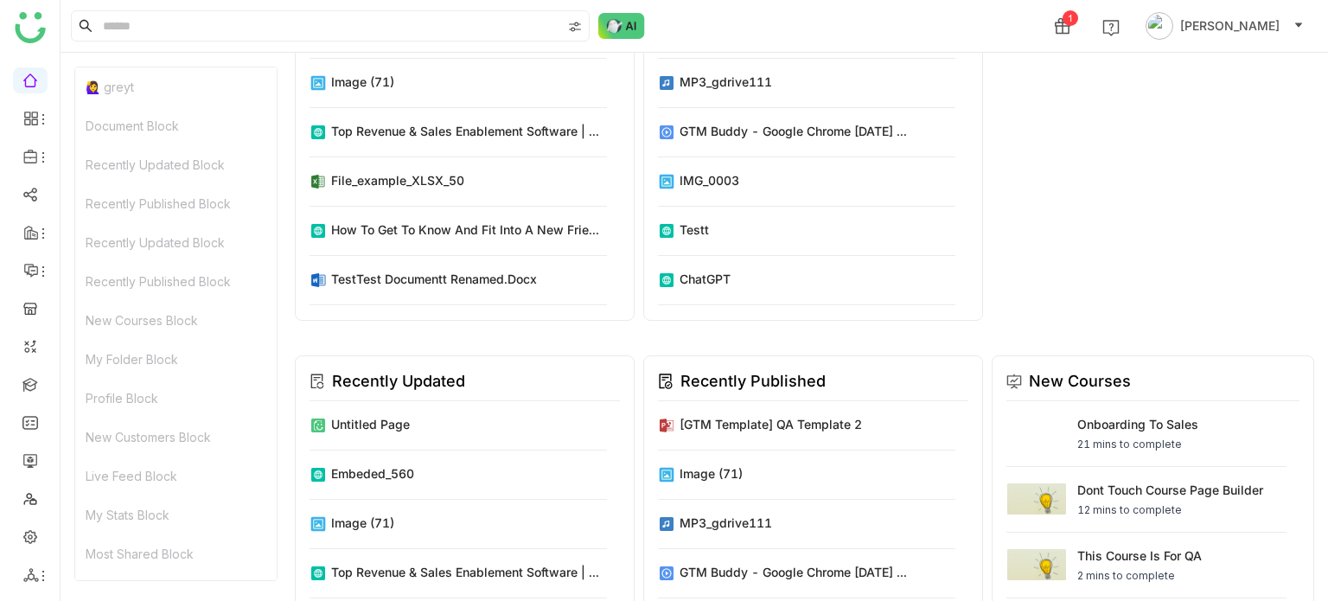
scroll to position [739, 0]
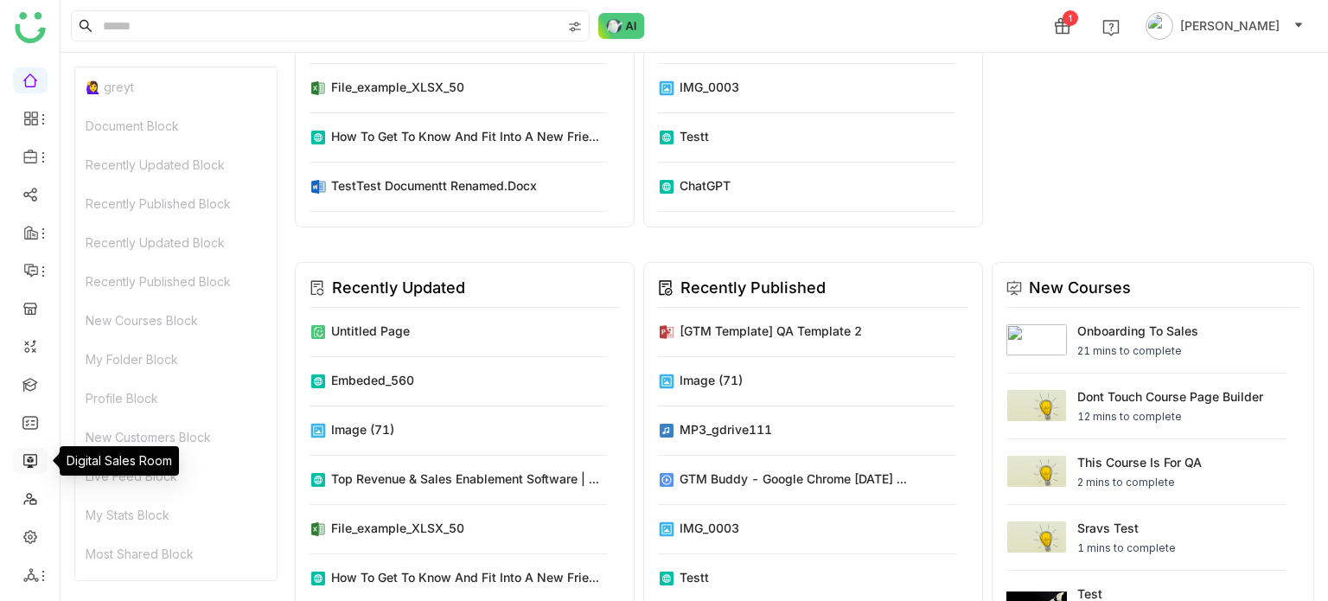
click at [33, 452] on link at bounding box center [30, 459] width 16 height 15
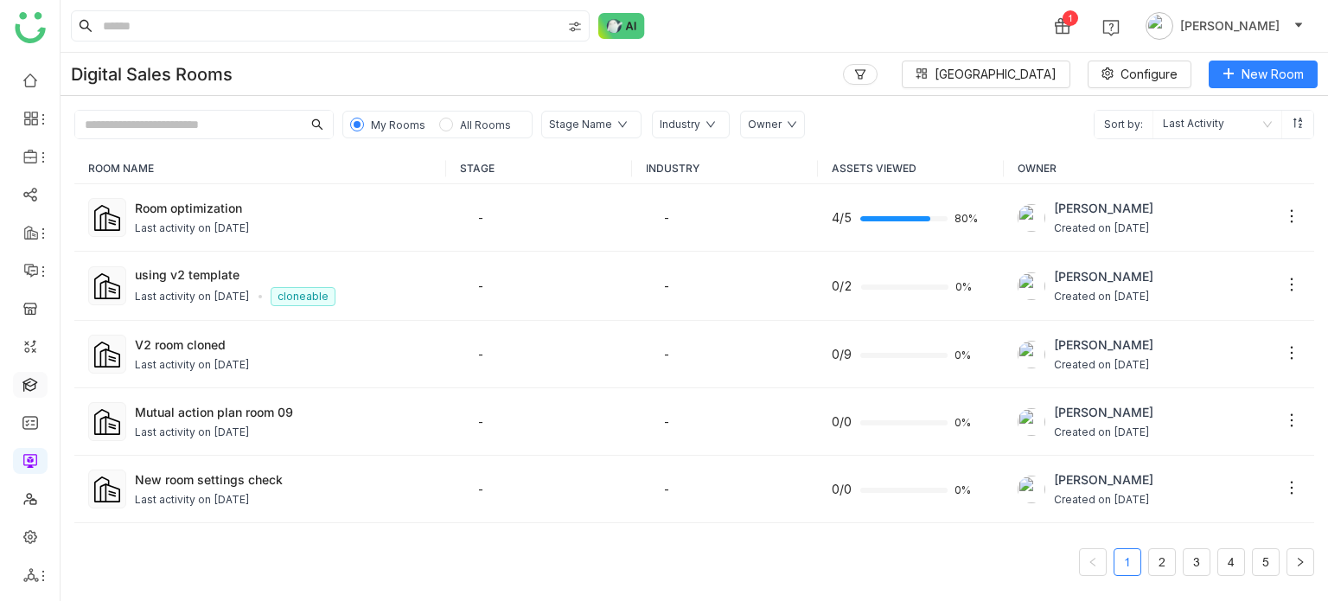
click at [35, 386] on link at bounding box center [30, 383] width 16 height 15
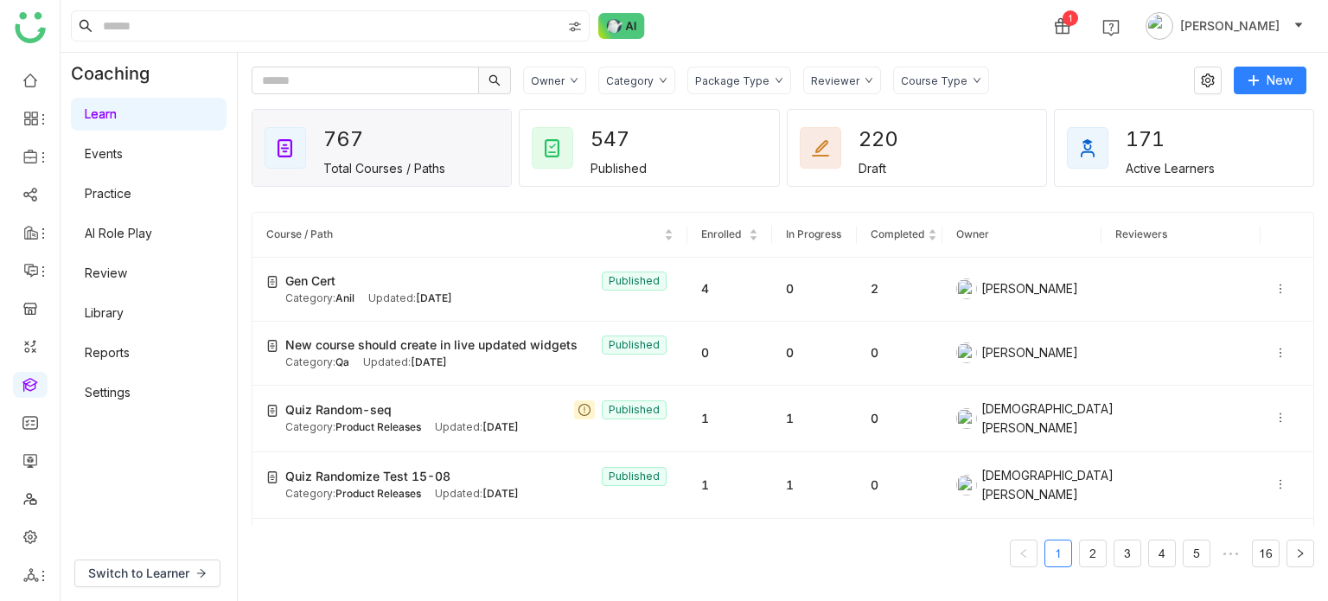
click at [86, 313] on link "Library" at bounding box center [104, 312] width 39 height 15
click at [242, 31] on input at bounding box center [330, 25] width 462 height 29
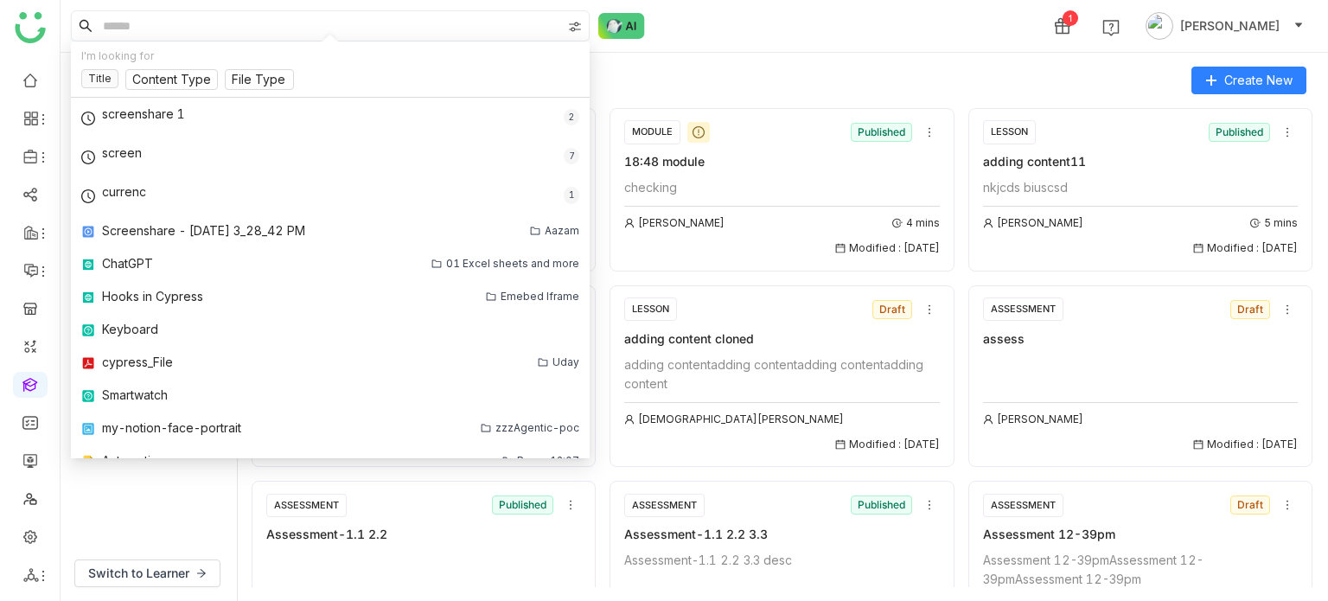
click at [85, 303] on button "Library" at bounding box center [104, 312] width 39 height 19
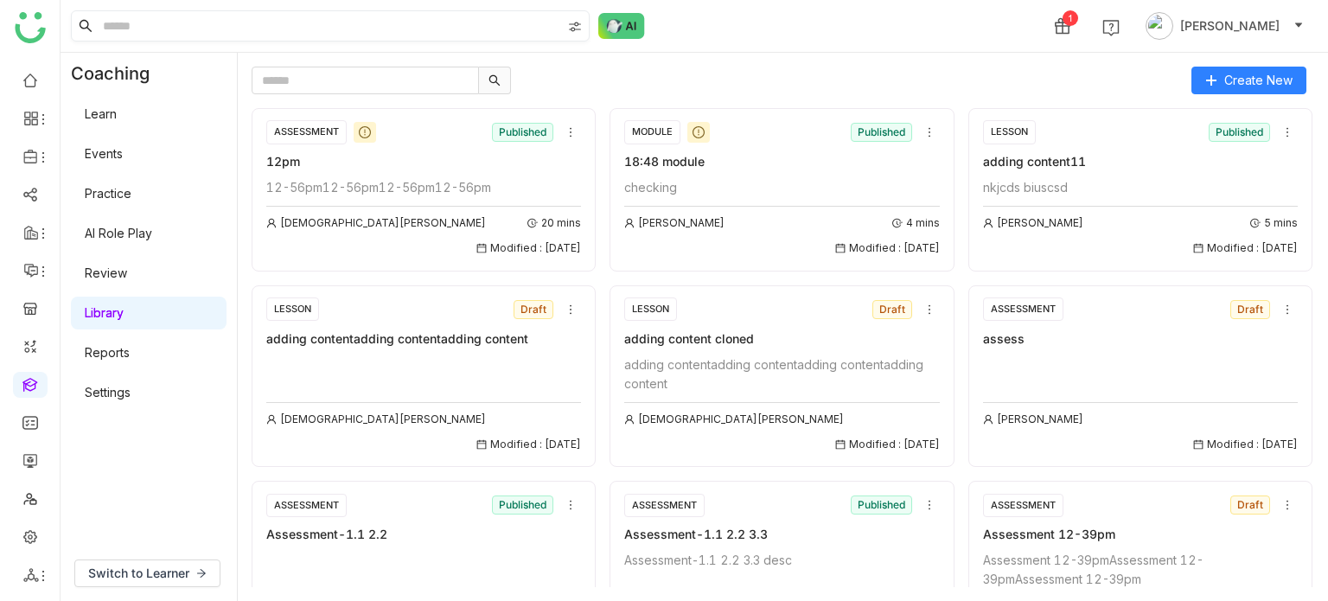
click at [221, 30] on input at bounding box center [330, 25] width 462 height 29
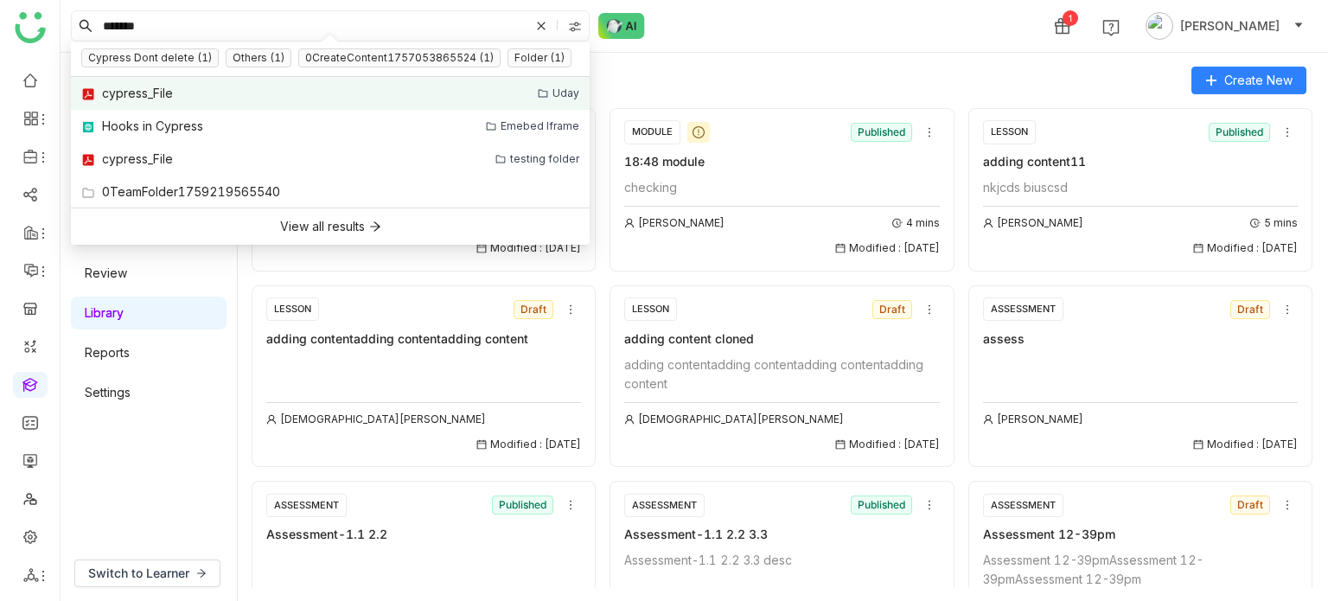
type input "*******"
click at [216, 87] on link "cypress_File Uday" at bounding box center [330, 93] width 519 height 33
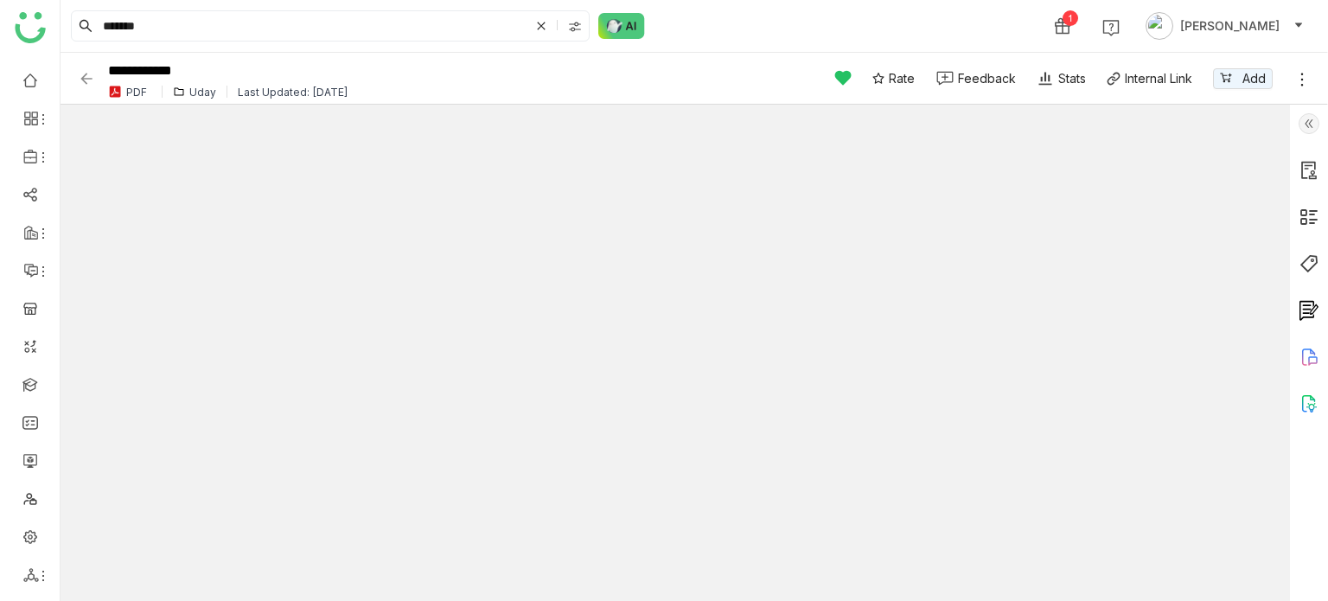
click at [1313, 125] on img at bounding box center [1308, 123] width 21 height 21
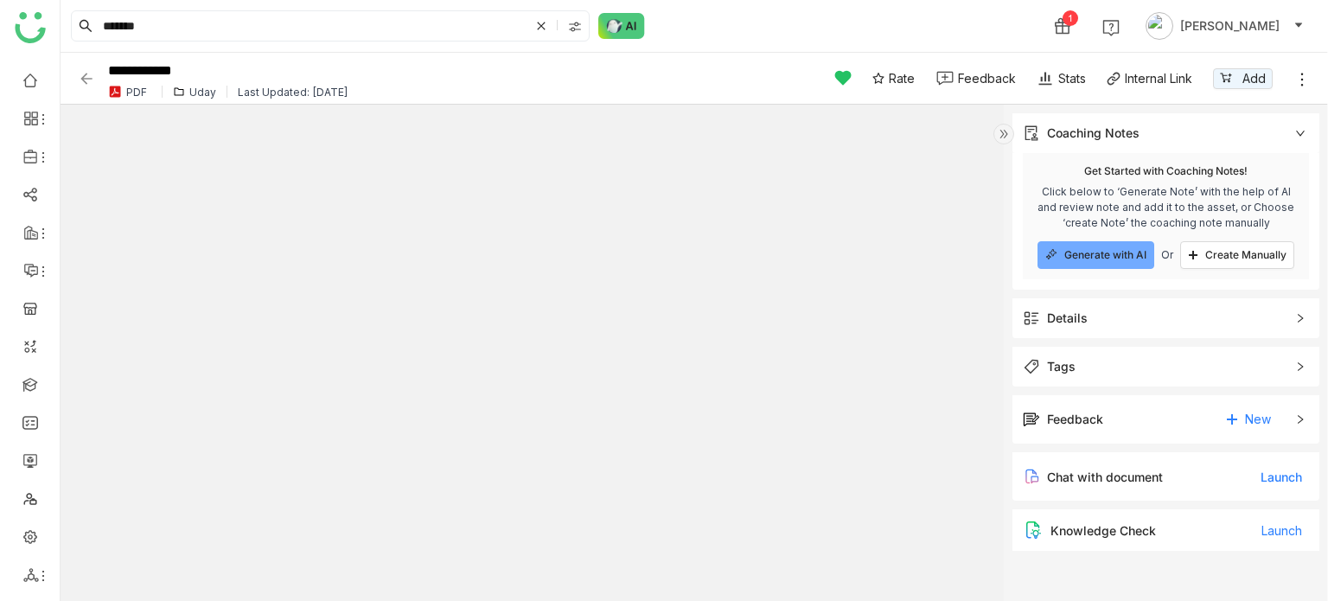
click at [1313, 125] on div "Coaching Notes" at bounding box center [1165, 133] width 307 height 40
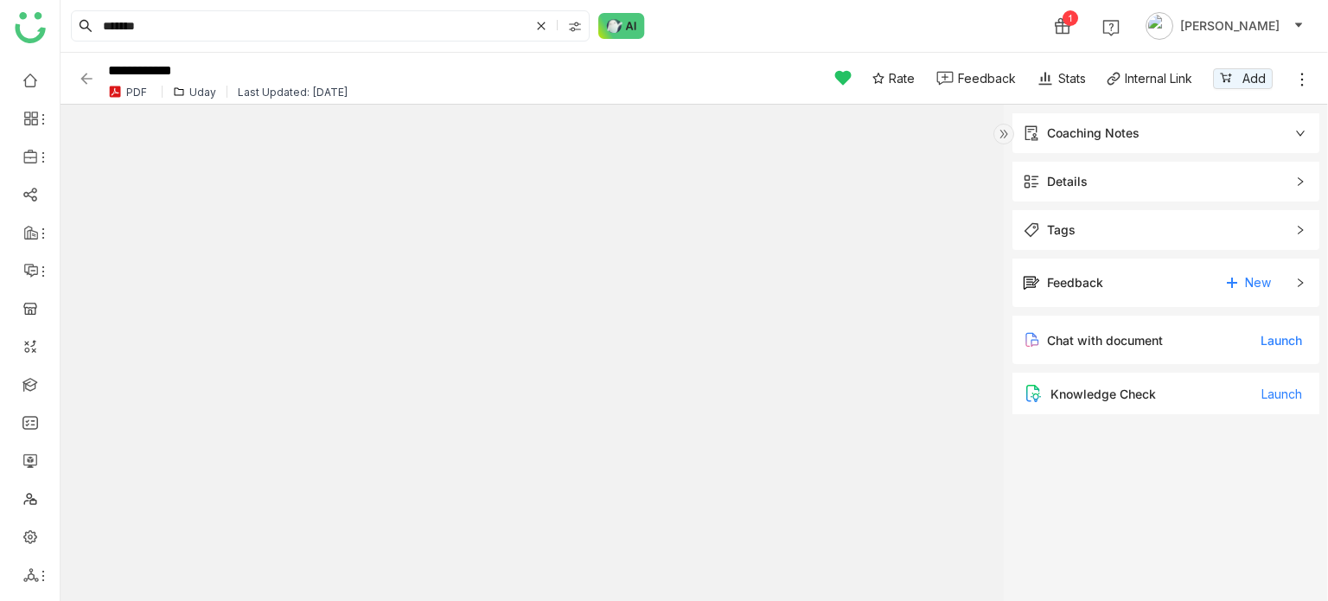
click at [1308, 132] on div "Coaching Notes" at bounding box center [1165, 133] width 307 height 40
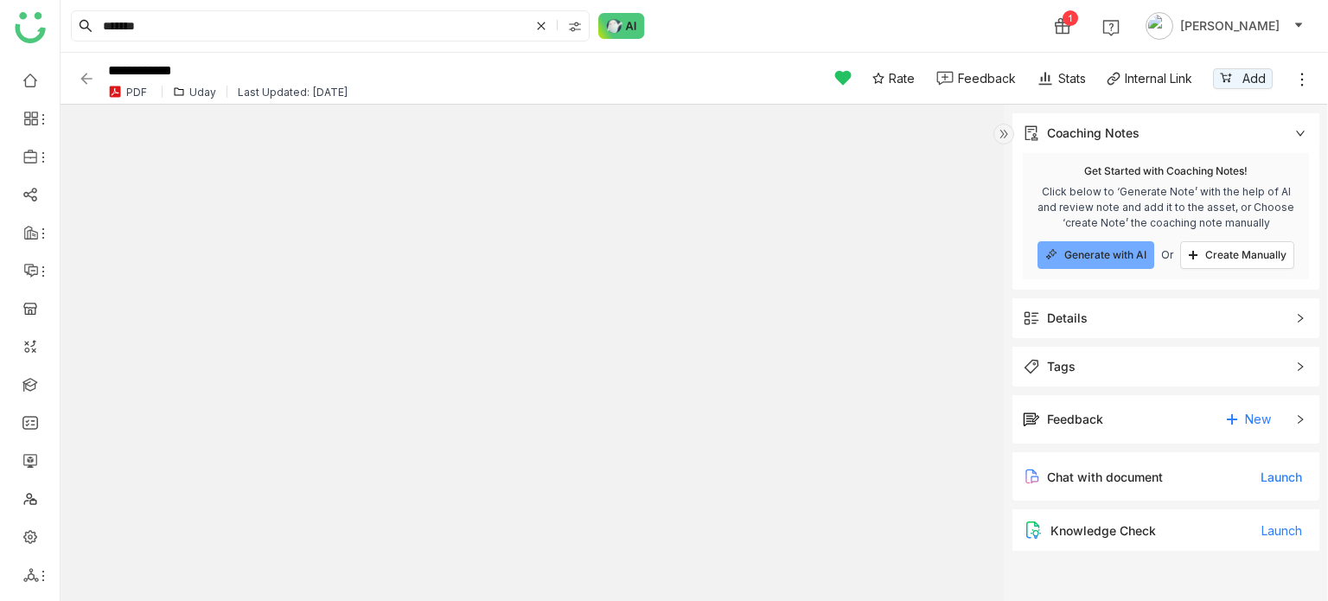
click at [1304, 137] on icon at bounding box center [1300, 133] width 10 height 10
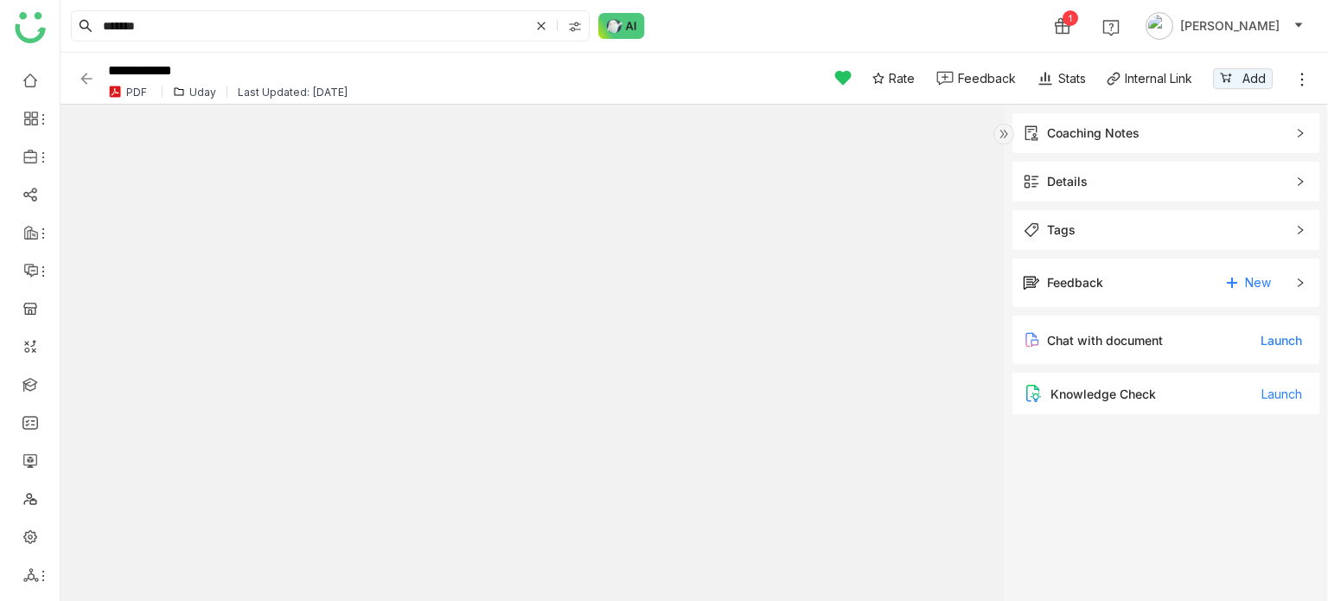
click at [1304, 137] on icon at bounding box center [1300, 133] width 10 height 10
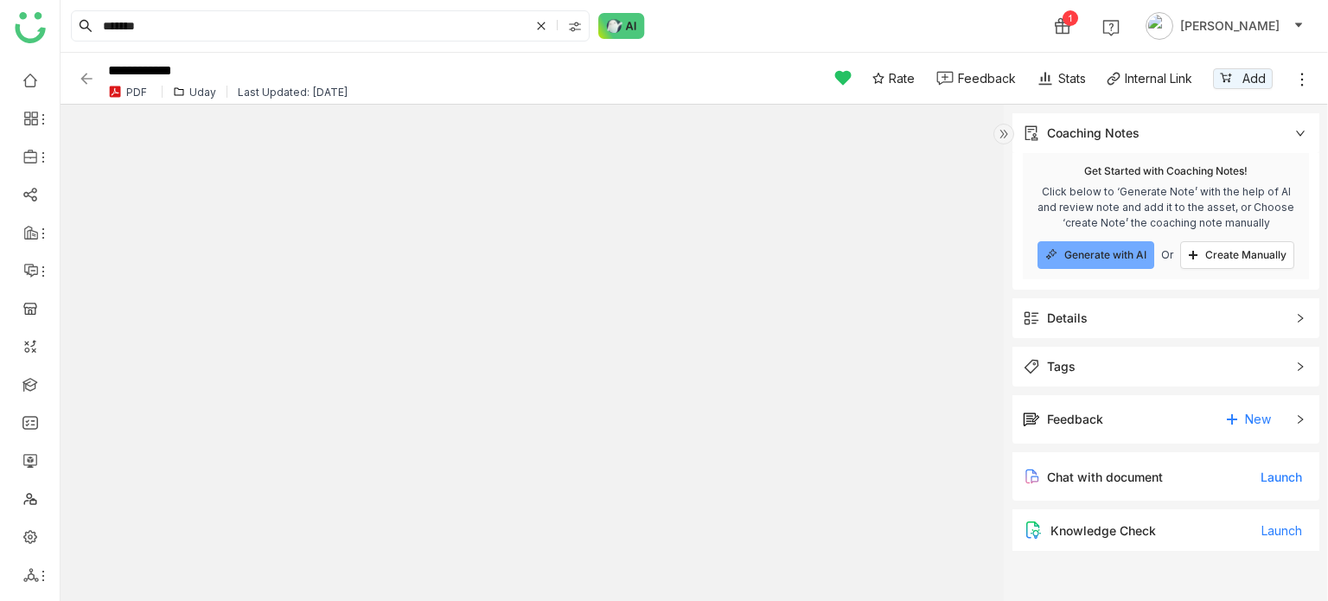
click at [1304, 137] on icon at bounding box center [1300, 133] width 10 height 10
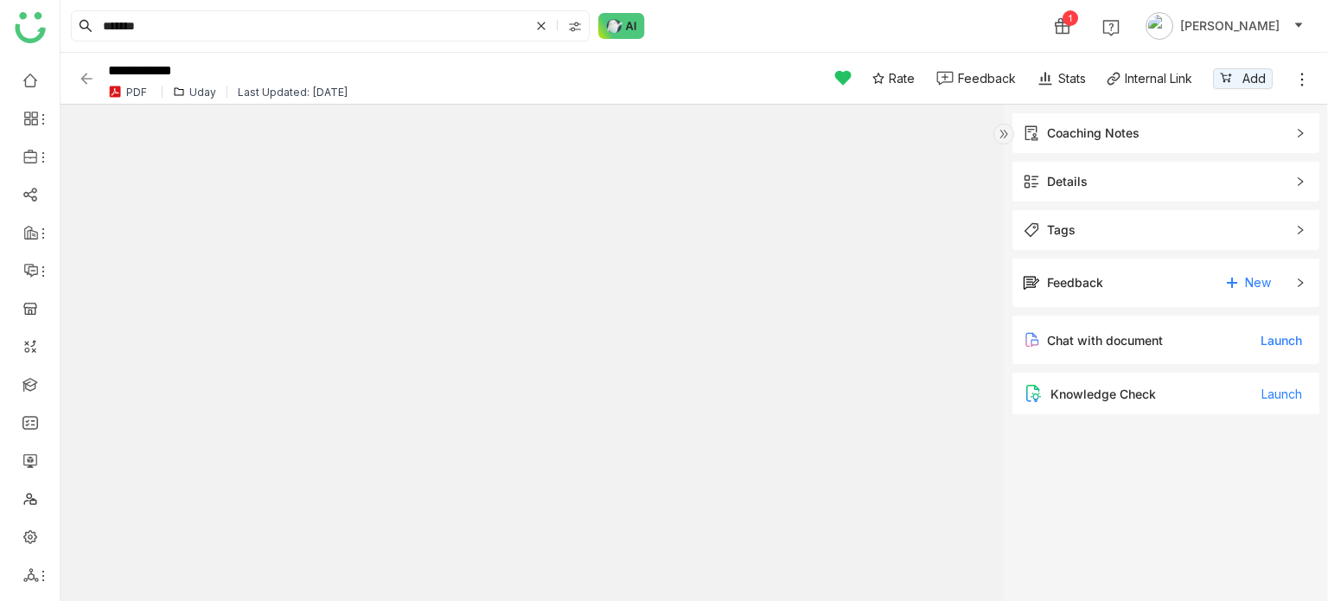
click at [1004, 137] on img at bounding box center [1003, 134] width 21 height 21
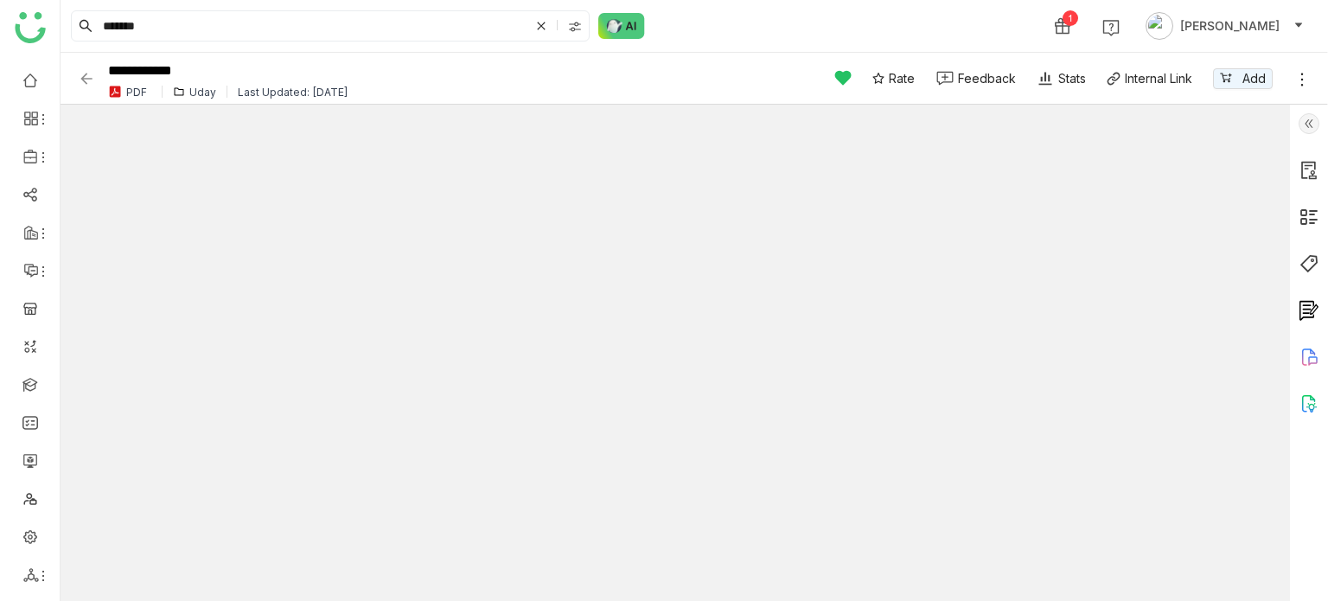
click at [1327, 123] on div at bounding box center [1309, 353] width 38 height 496
click at [1307, 128] on img at bounding box center [1308, 123] width 21 height 21
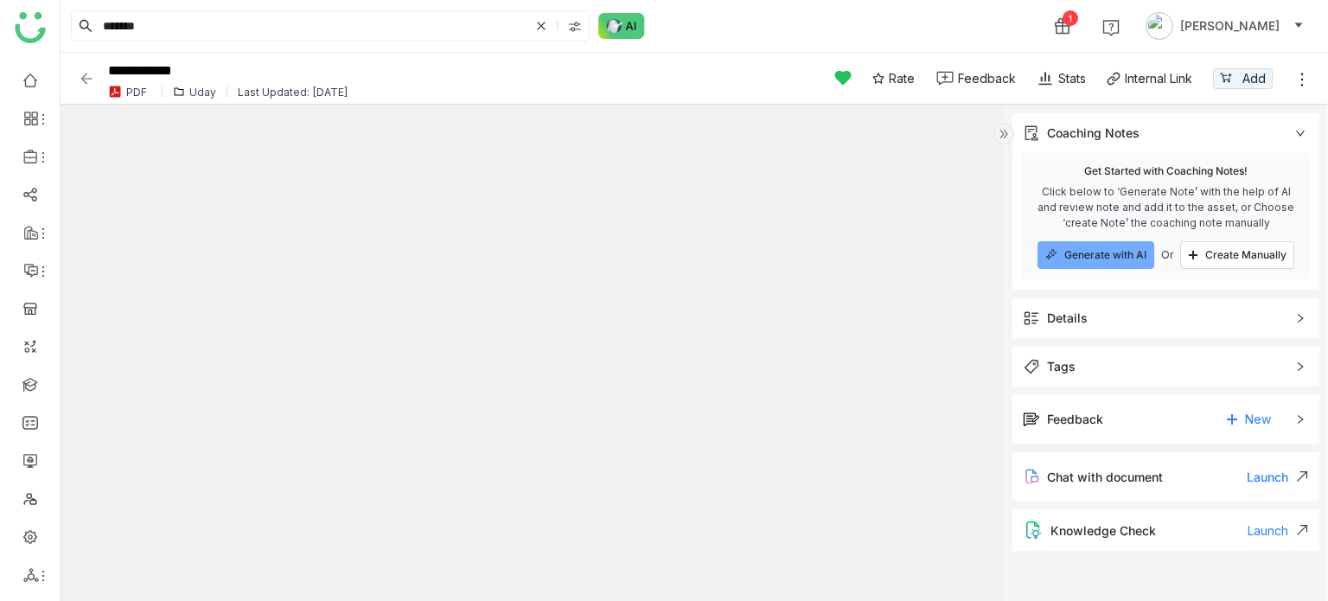
click at [1151, 535] on div "Knowledge Check" at bounding box center [1102, 530] width 105 height 15
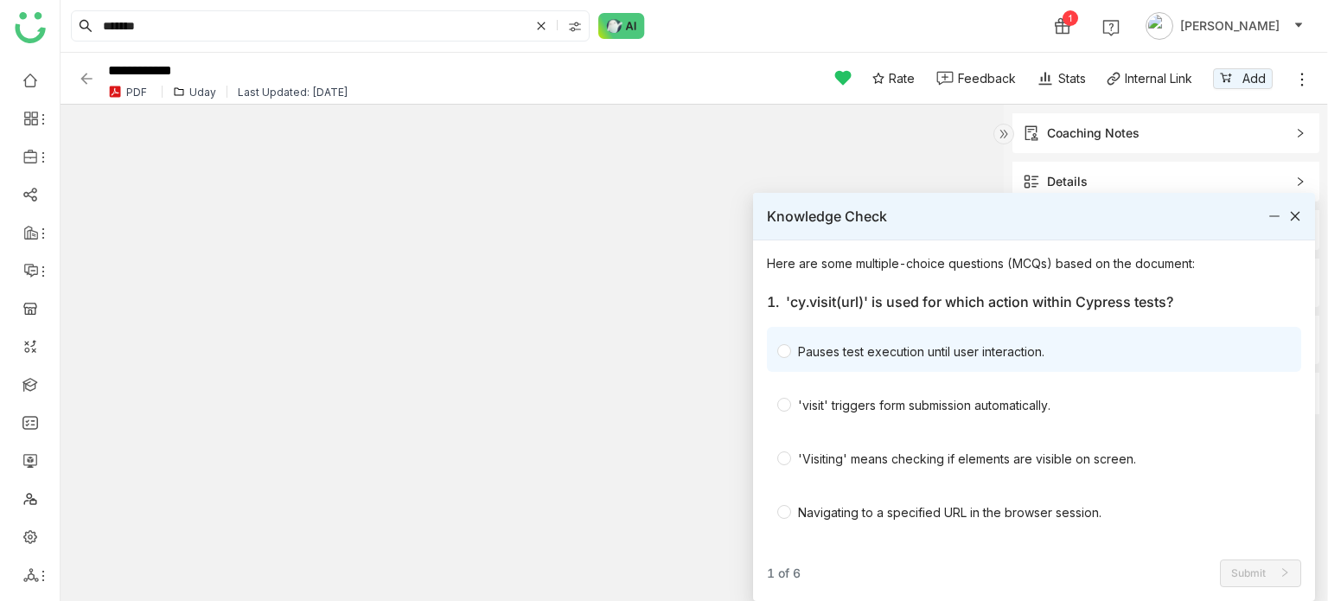
click at [876, 342] on div "Pauses test execution until user interaction." at bounding box center [921, 351] width 246 height 18
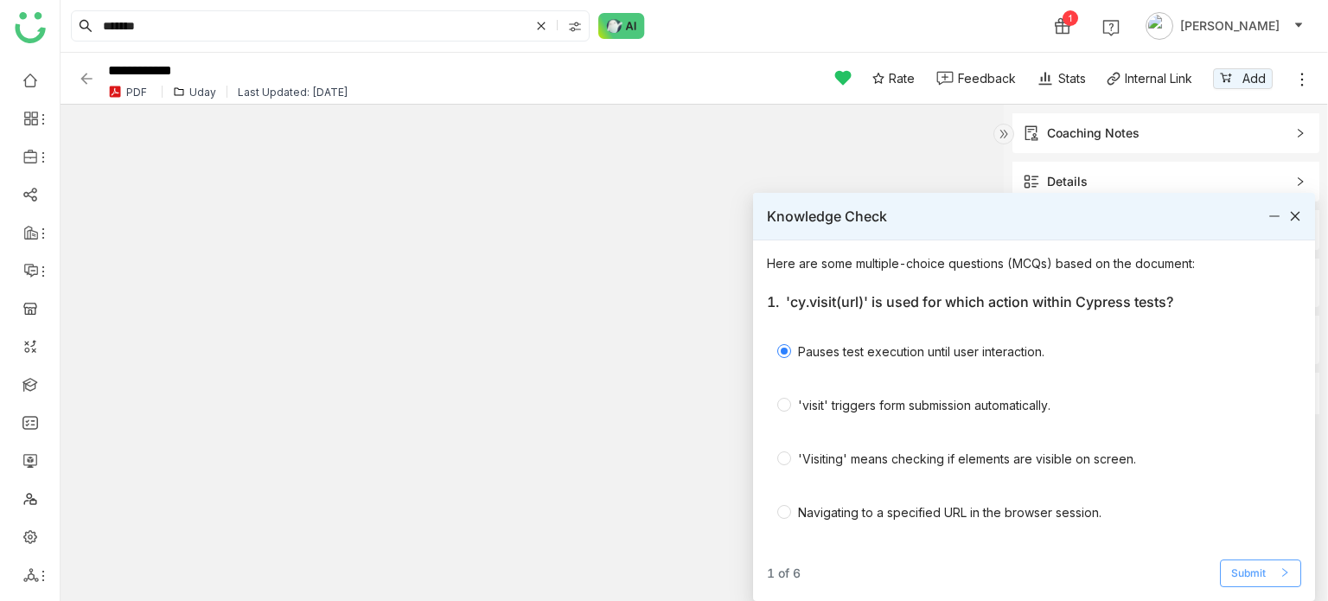
click at [1279, 563] on button "Submit" at bounding box center [1260, 573] width 81 height 28
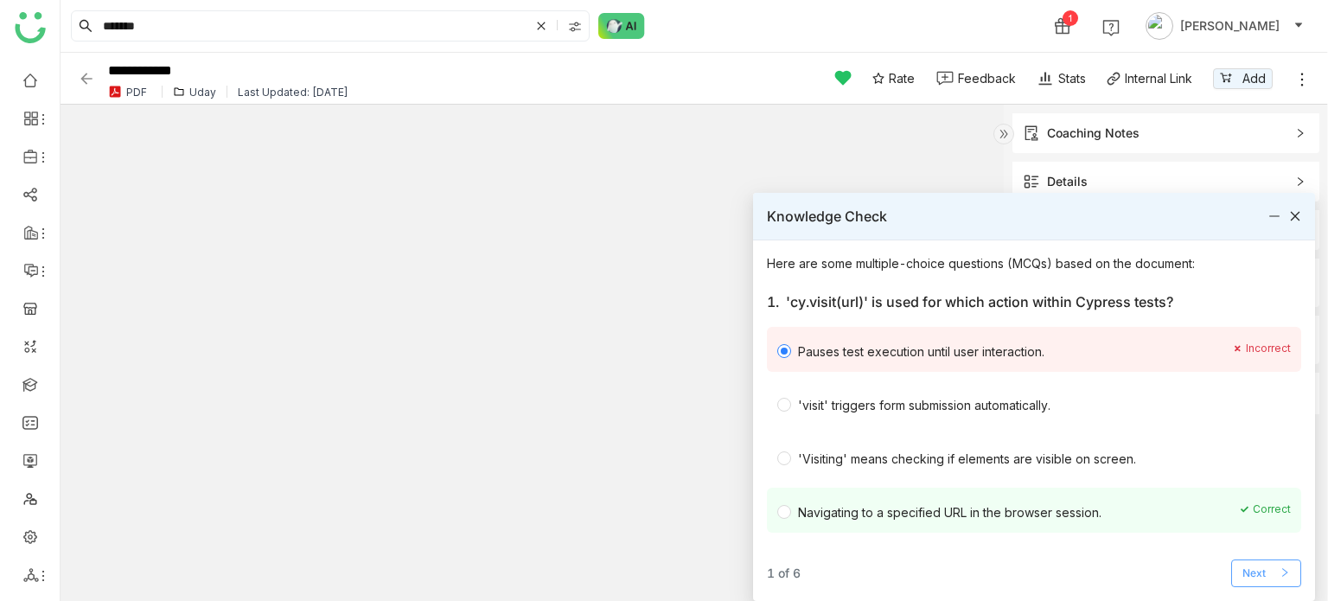
click at [1264, 559] on button "Next" at bounding box center [1266, 573] width 70 height 28
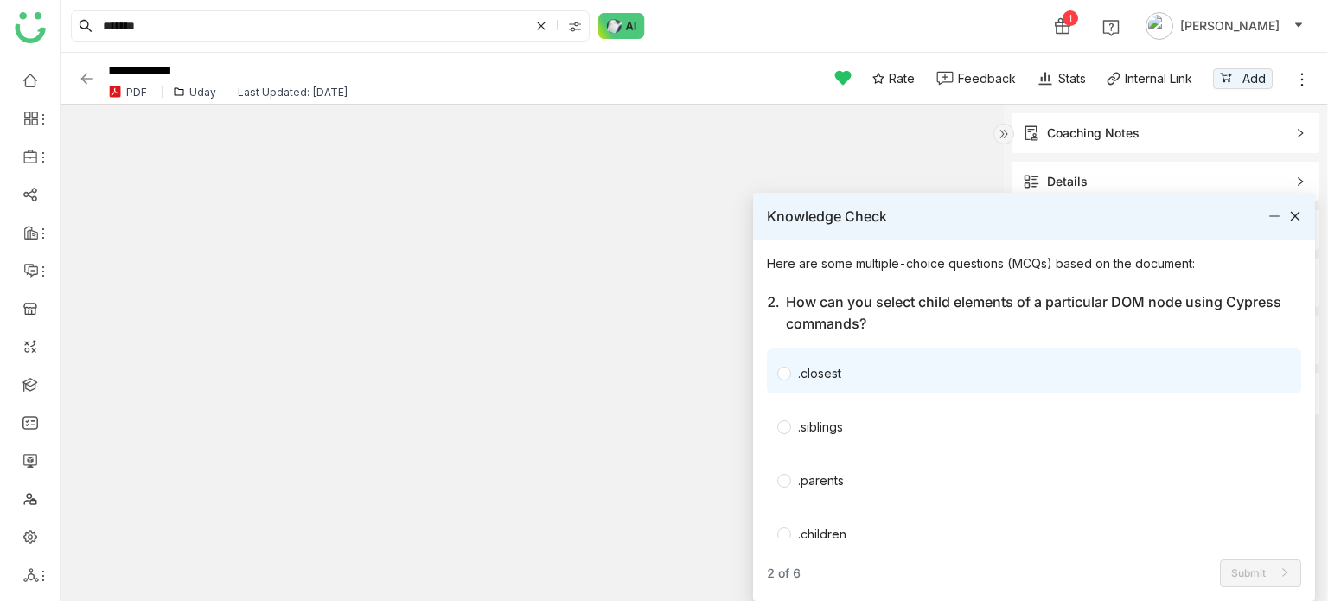
click at [847, 355] on div ".closest" at bounding box center [1034, 370] width 534 height 45
click at [847, 379] on span ".closest" at bounding box center [819, 370] width 57 height 23
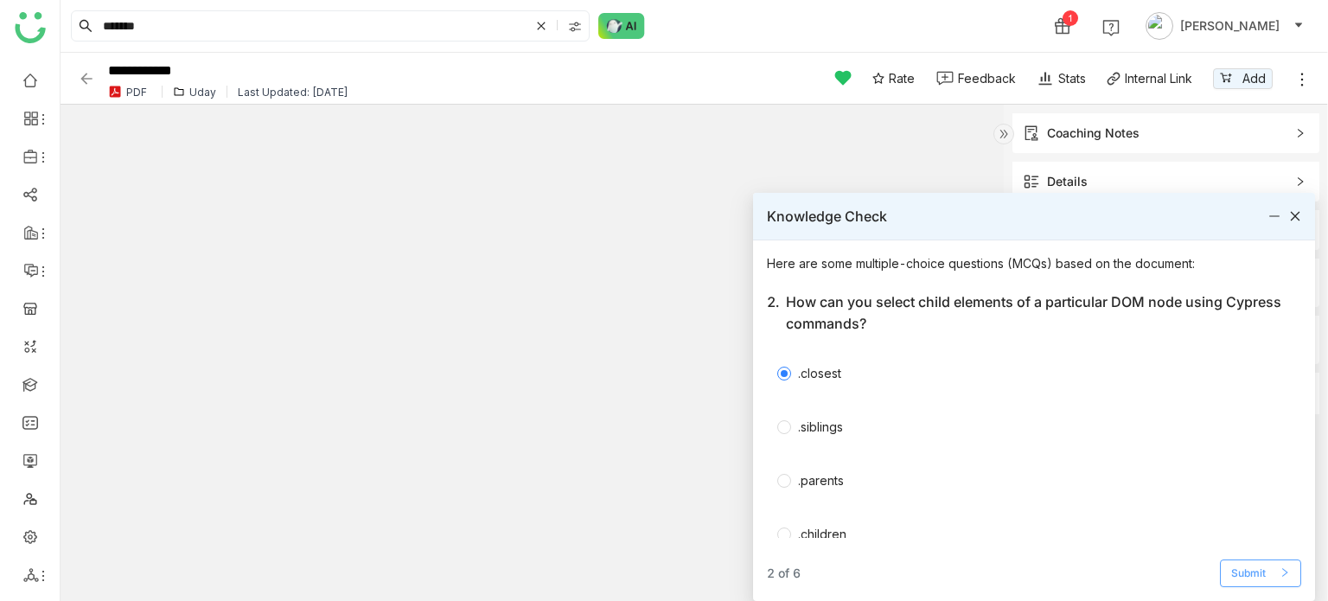
click at [1259, 587] on button "Submit" at bounding box center [1260, 573] width 81 height 28
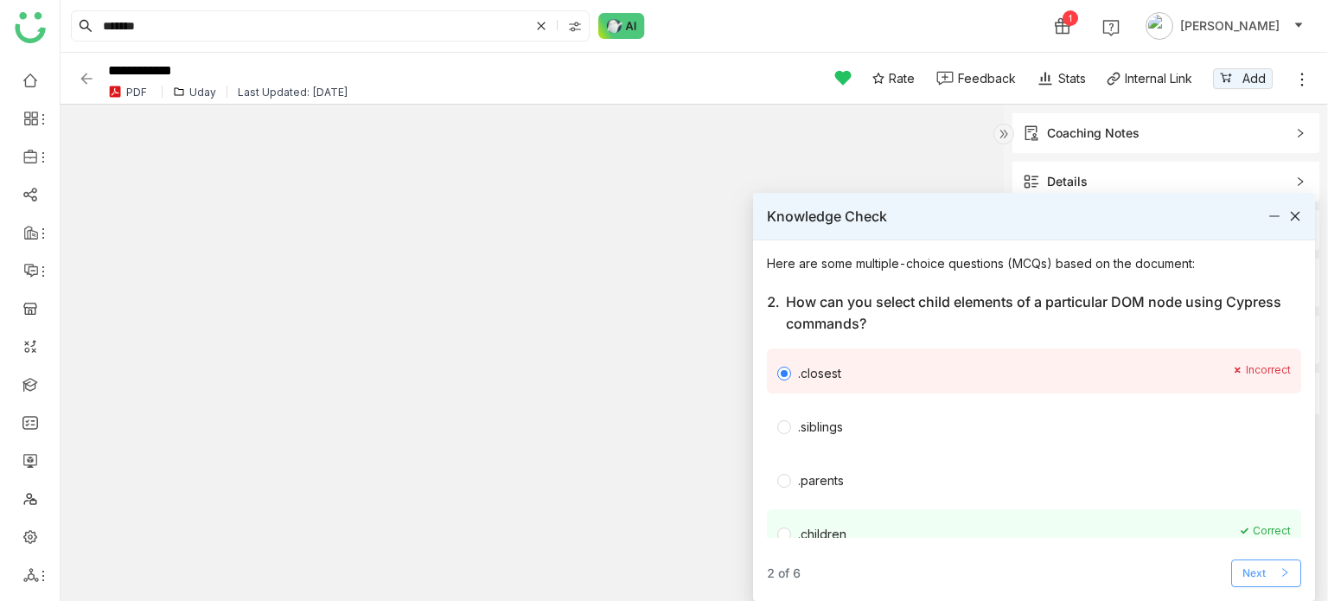
click at [1269, 580] on button "Next" at bounding box center [1266, 573] width 70 height 28
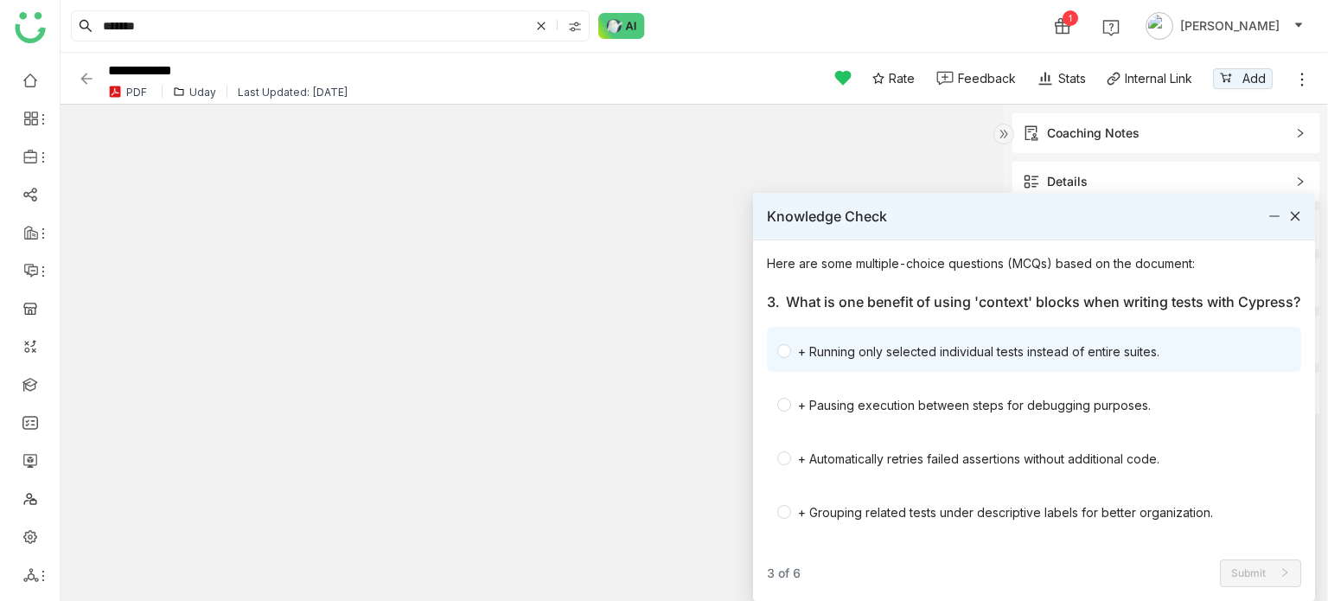
click at [958, 360] on div "+ Running only selected individual tests instead of entire suites." at bounding box center [978, 351] width 361 height 18
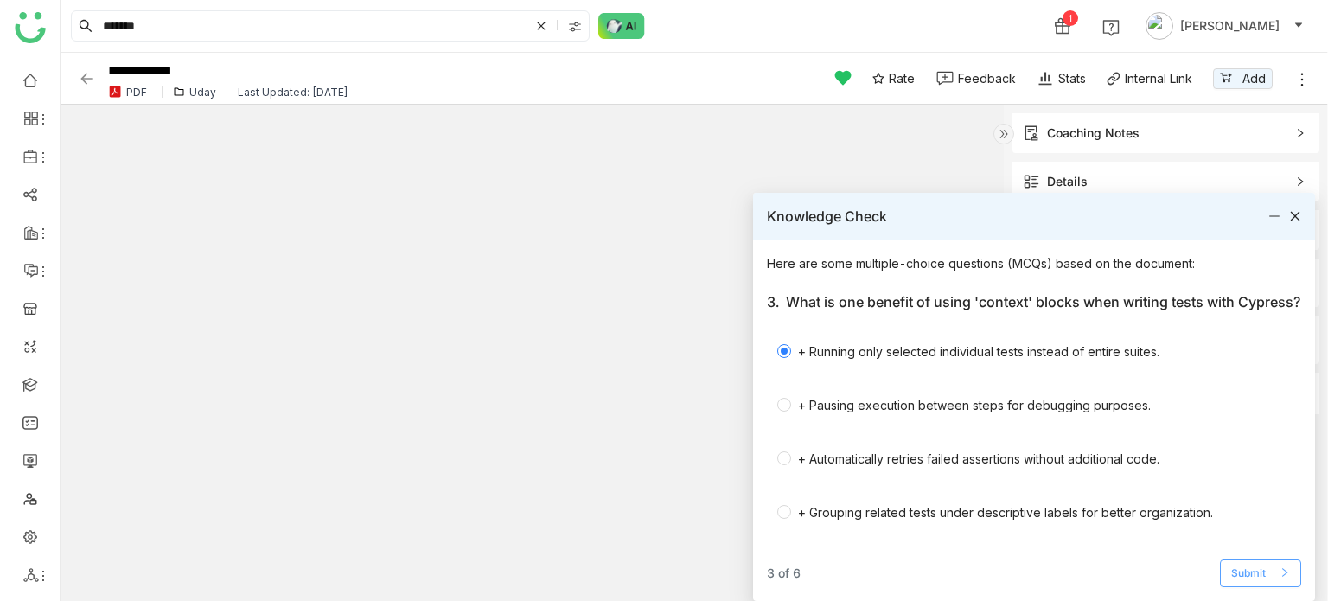
click at [1262, 571] on span "Submit" at bounding box center [1248, 573] width 35 height 16
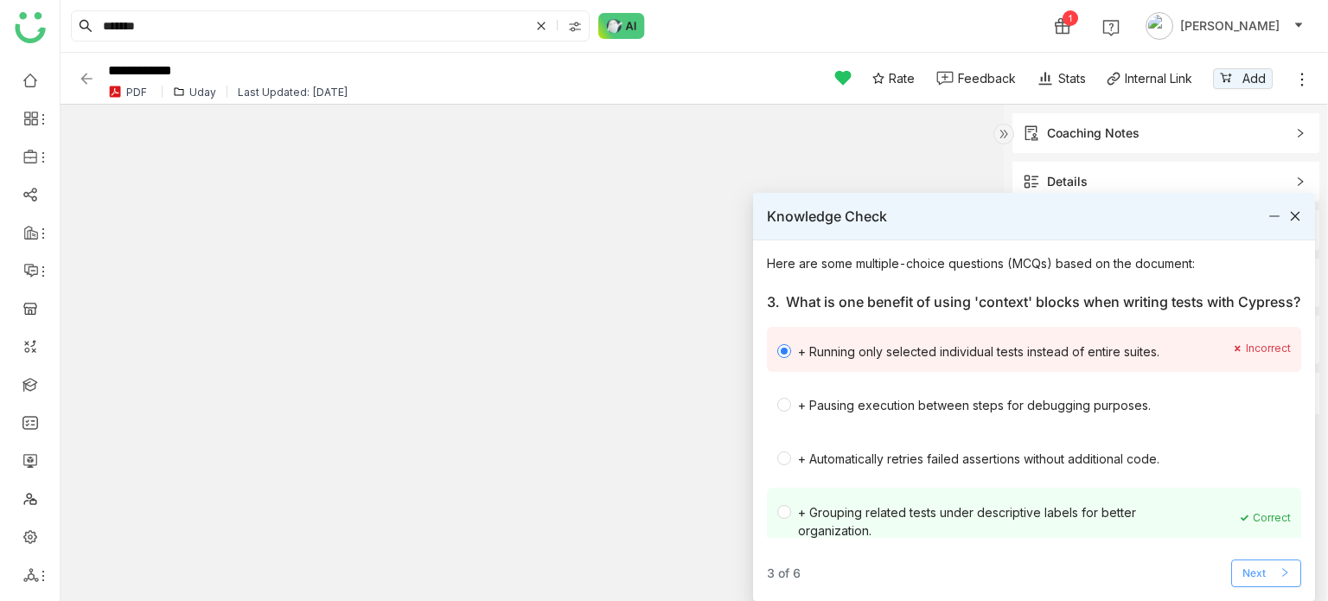
click at [1272, 575] on button "Next" at bounding box center [1266, 573] width 70 height 28
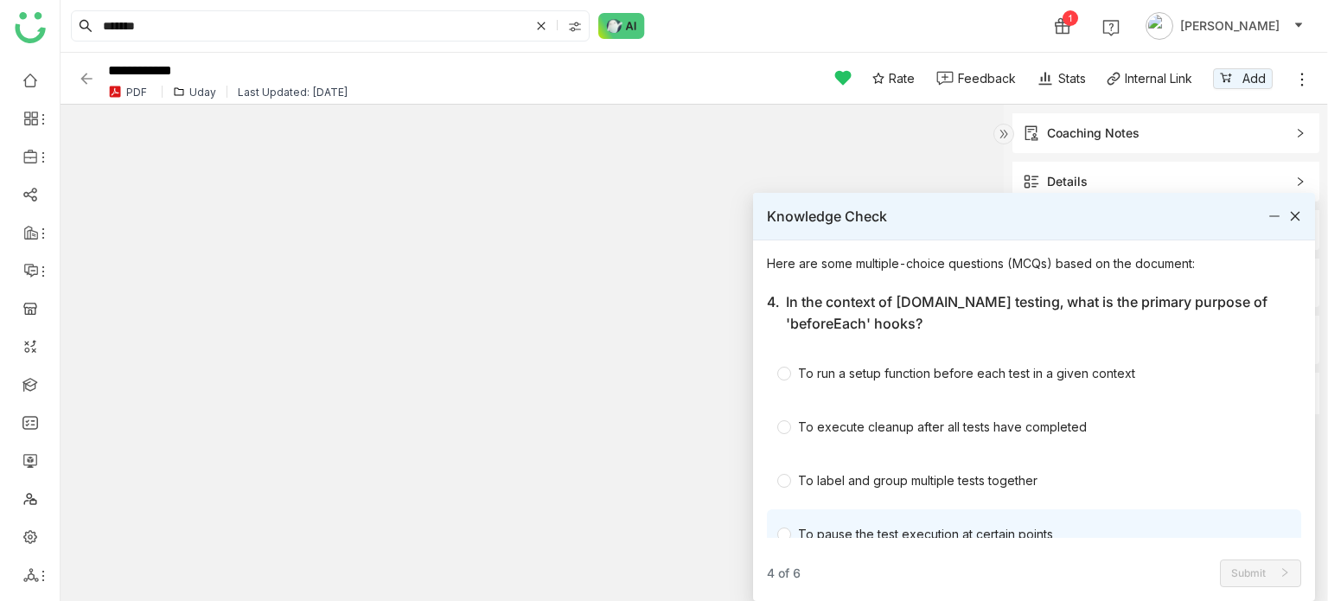
click at [975, 529] on div "To pause the test execution at certain points" at bounding box center [925, 534] width 255 height 18
click at [1278, 577] on button "Submit" at bounding box center [1260, 573] width 81 height 28
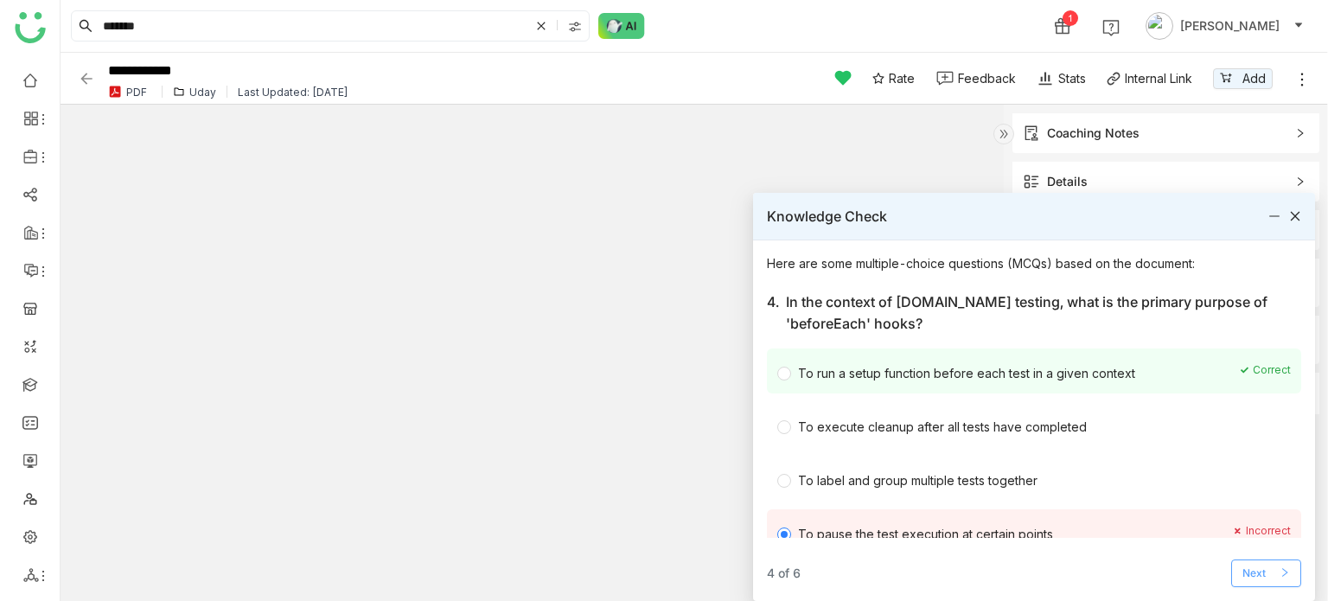
click at [1282, 576] on icon at bounding box center [1284, 572] width 10 height 10
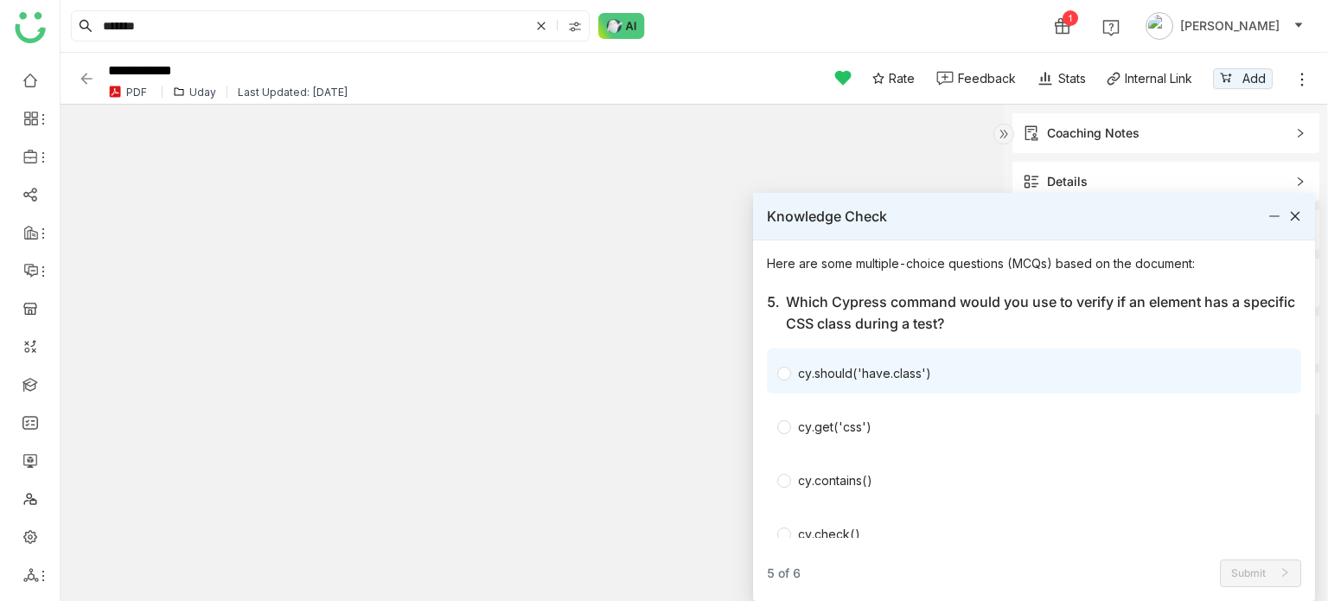
click at [882, 378] on div "cy.should('have.class')" at bounding box center [864, 373] width 133 height 18
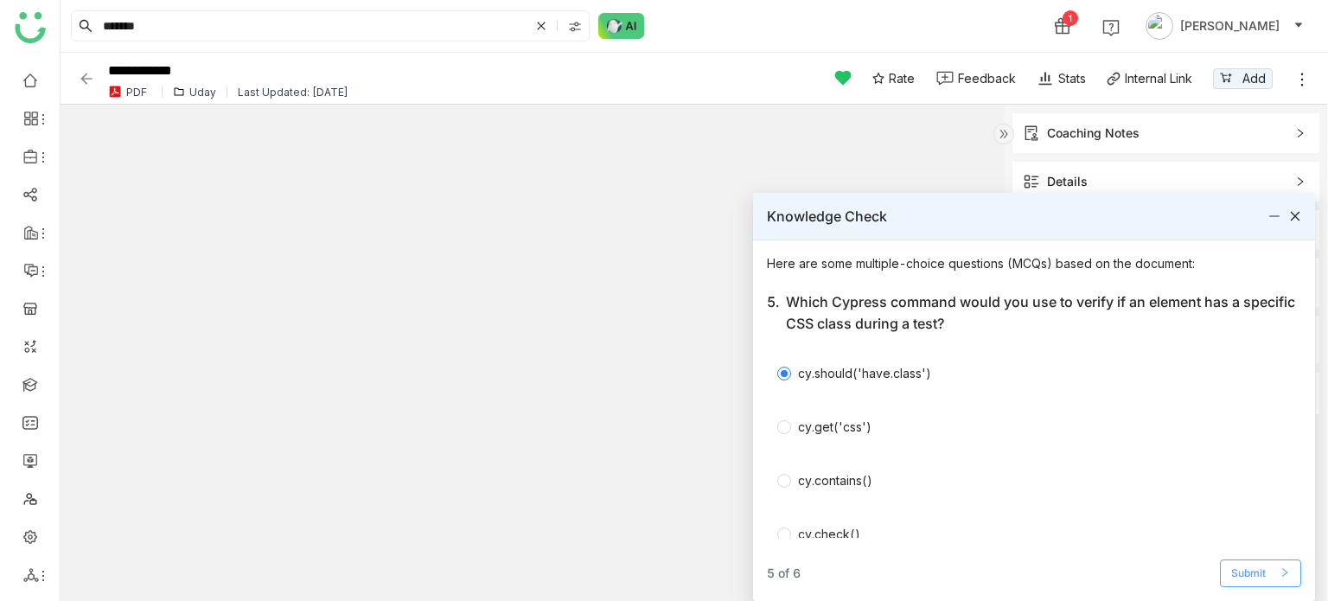
click at [1262, 587] on div "Here are some multiple-choice questions (MCQs) based on the document: 5. Which …" at bounding box center [1034, 420] width 562 height 360
click at [1263, 583] on button "Submit" at bounding box center [1260, 573] width 81 height 28
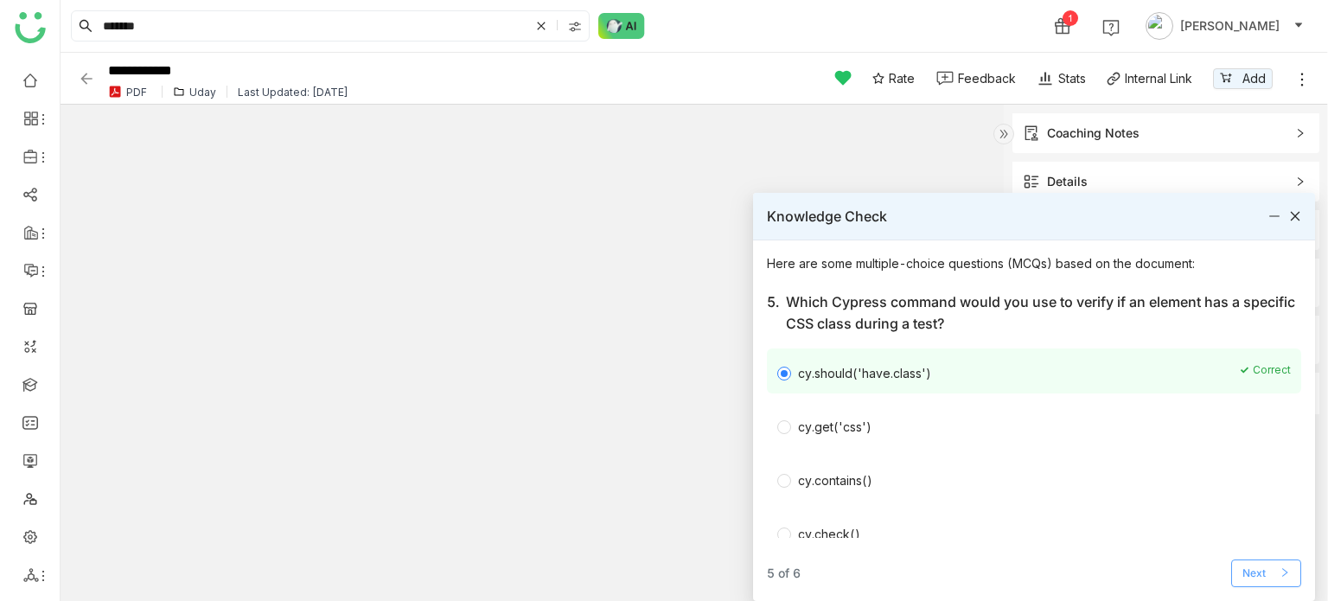
click at [1266, 576] on span "Next" at bounding box center [1253, 573] width 23 height 16
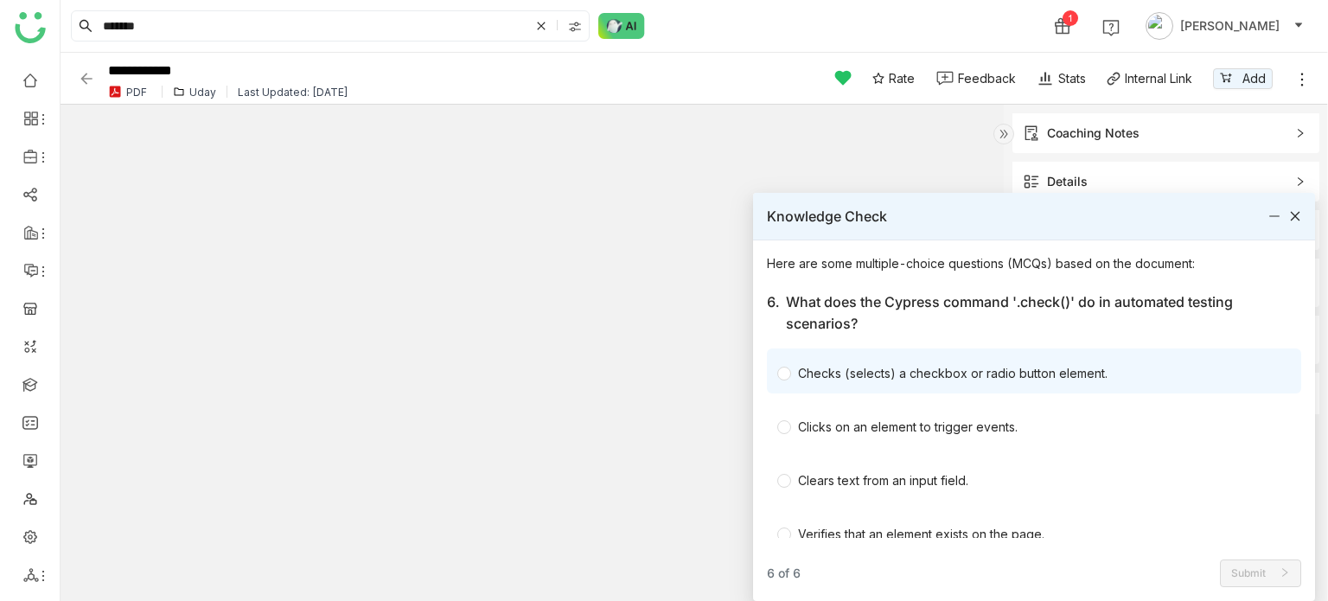
click at [987, 364] on div "Checks (selects) a checkbox or radio button element." at bounding box center [952, 373] width 309 height 18
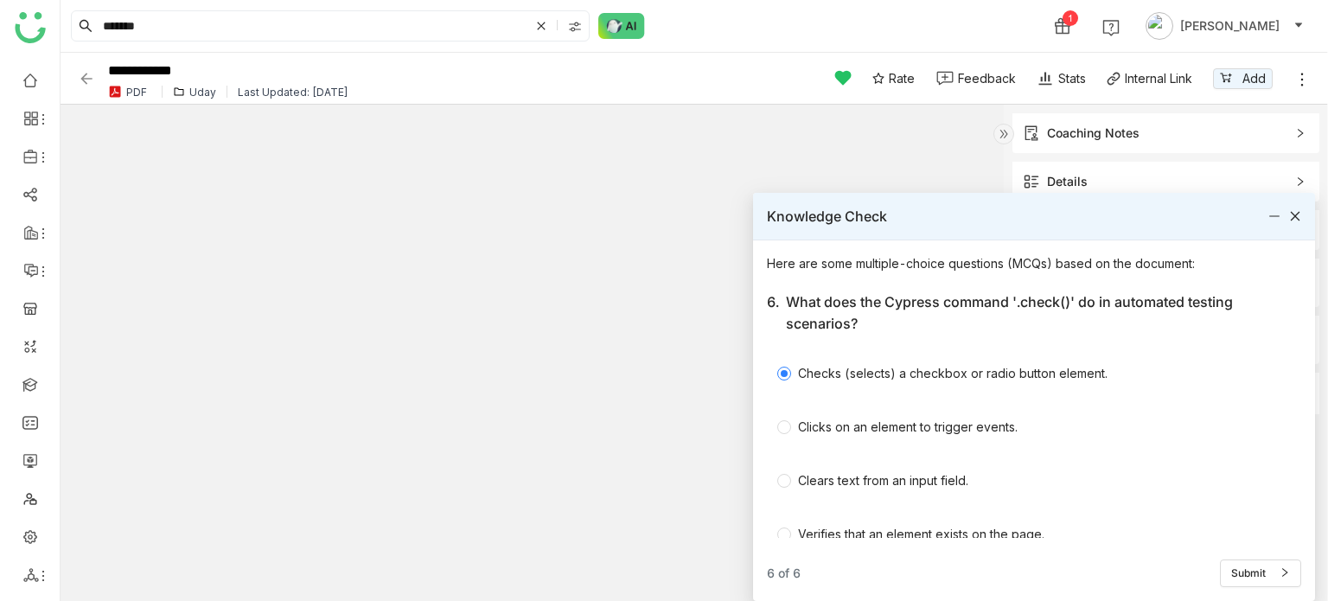
click at [1238, 556] on div "6 of 6 Submit" at bounding box center [1034, 565] width 534 height 41
click at [1250, 571] on span "Submit" at bounding box center [1248, 573] width 35 height 16
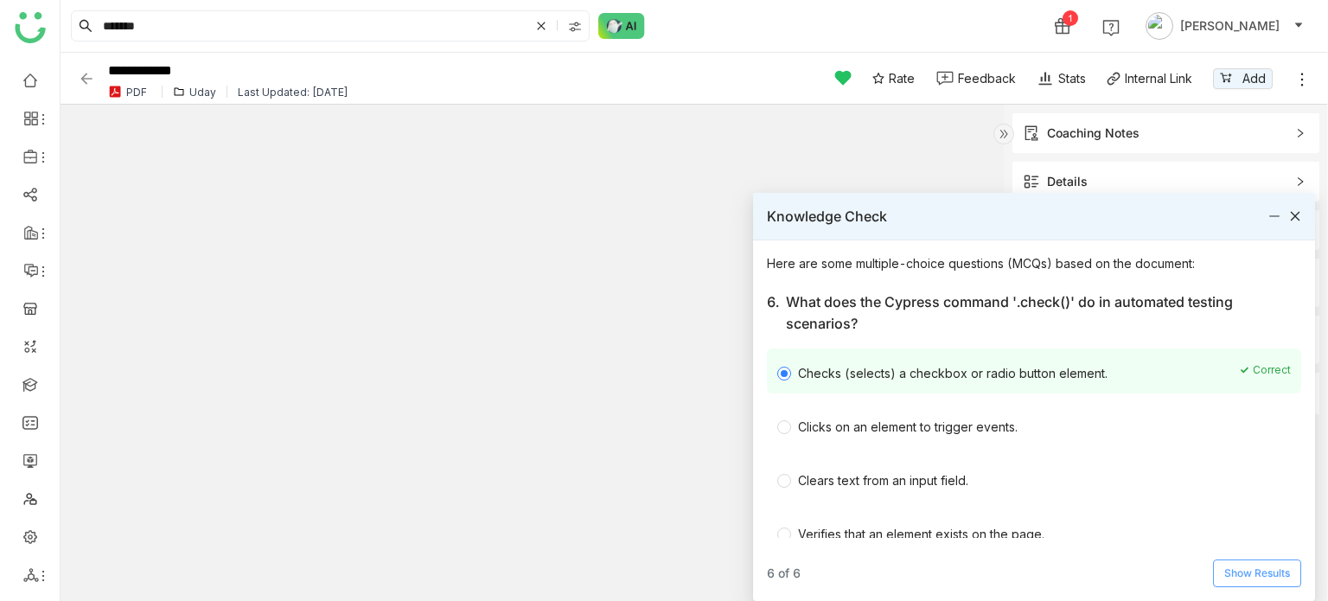
click at [1250, 571] on span "Show Results" at bounding box center [1257, 573] width 66 height 16
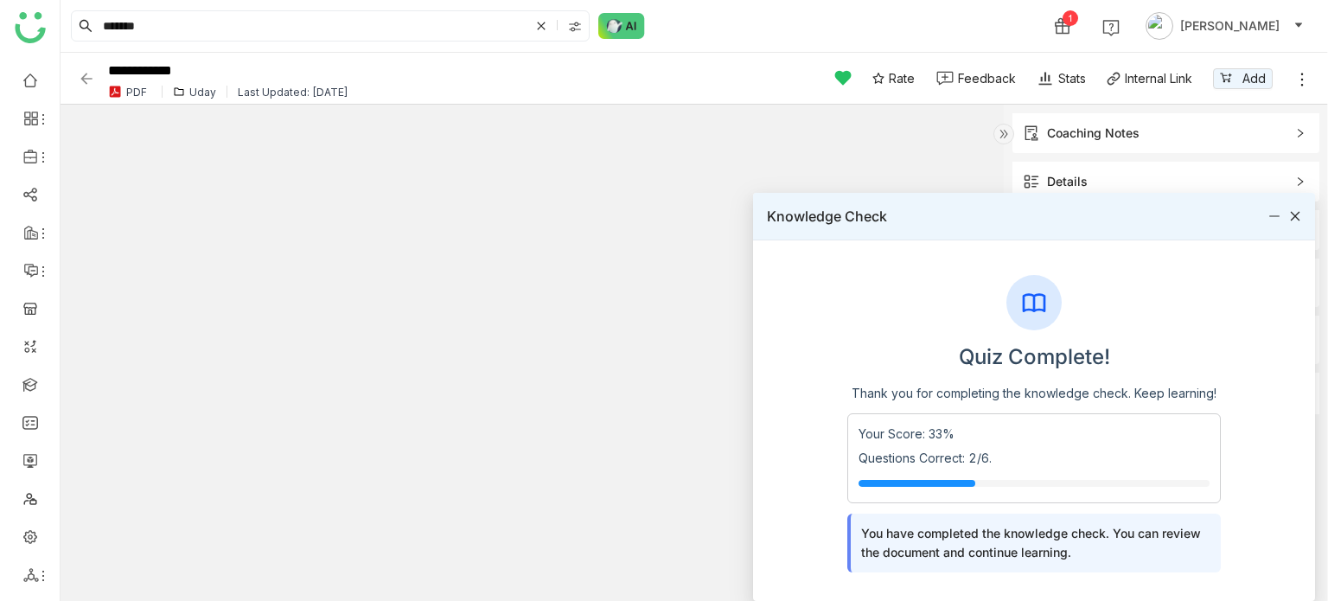
scroll to position [33, 0]
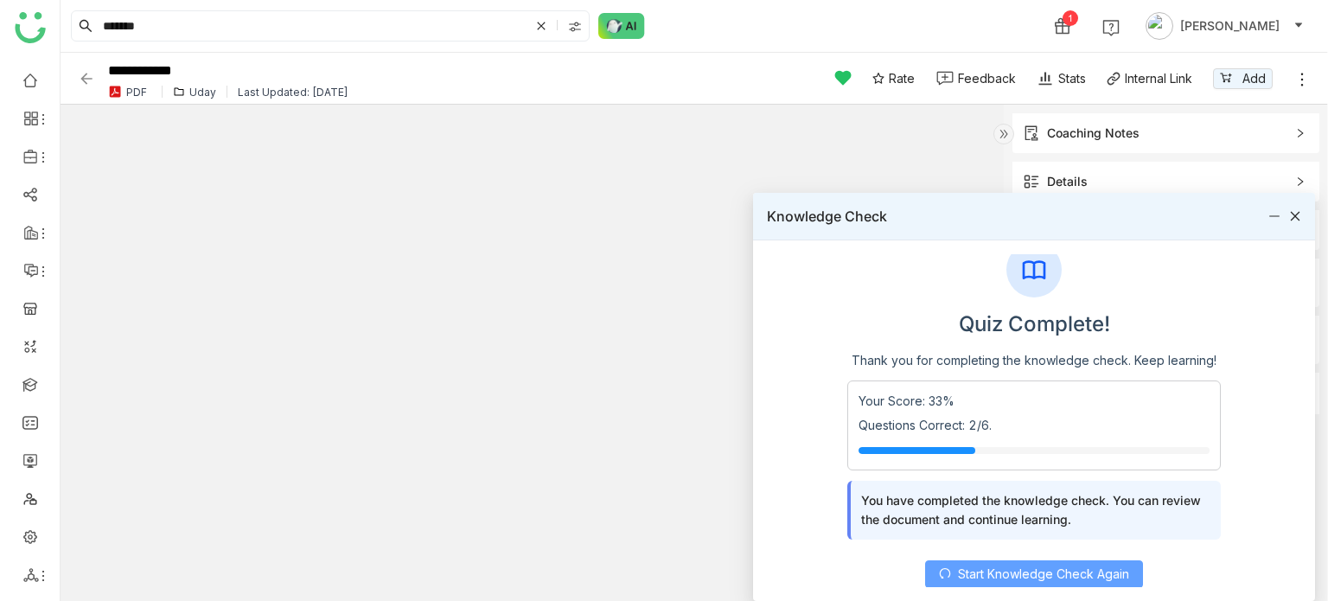
click at [1065, 571] on span "Start Knowledge Check Again" at bounding box center [1043, 573] width 171 height 19
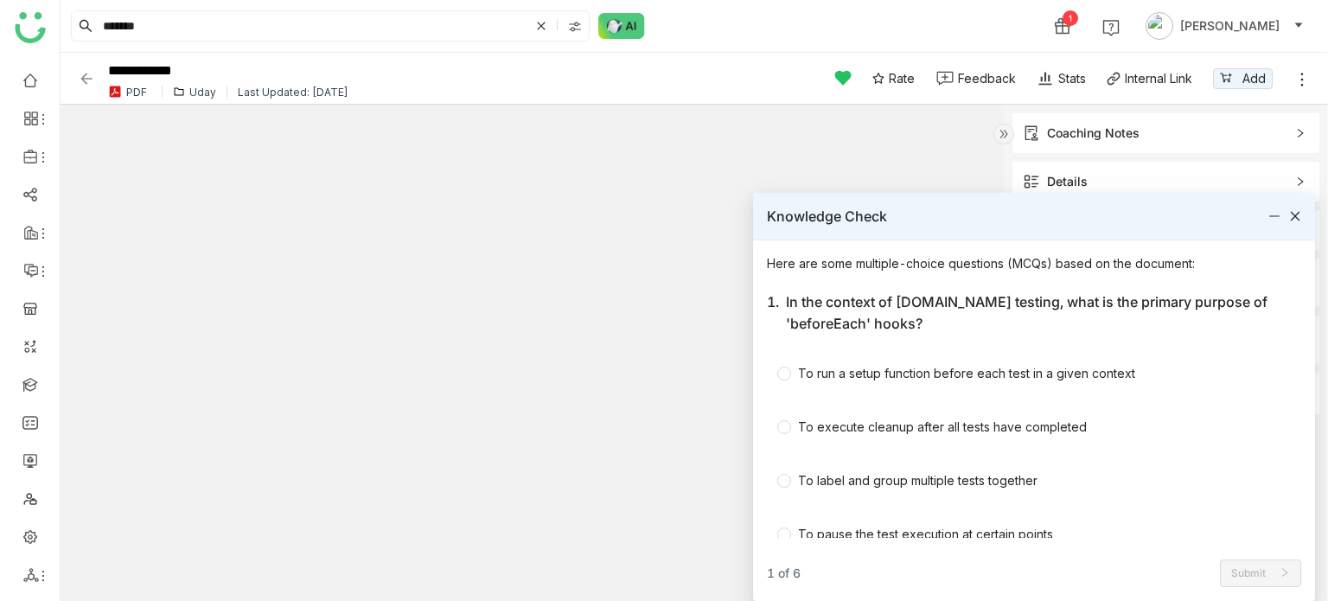
scroll to position [22, 0]
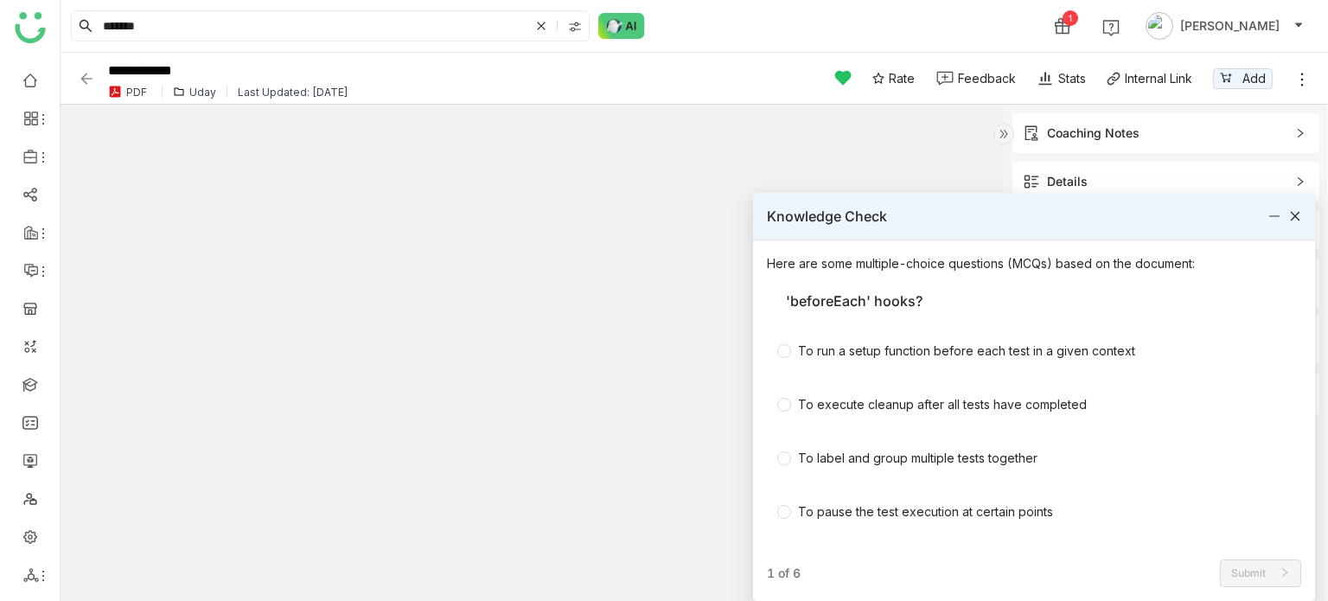
click at [1292, 218] on icon at bounding box center [1295, 216] width 12 height 12
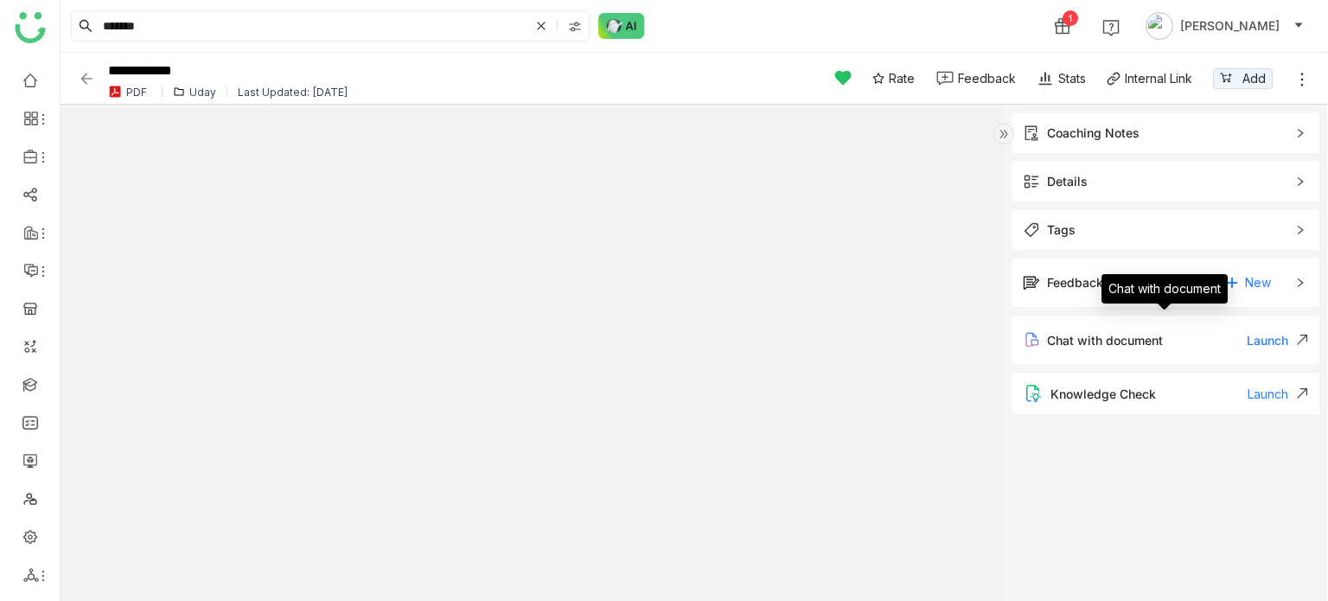
click at [1113, 356] on div "Chat with document Launch" at bounding box center [1165, 340] width 307 height 48
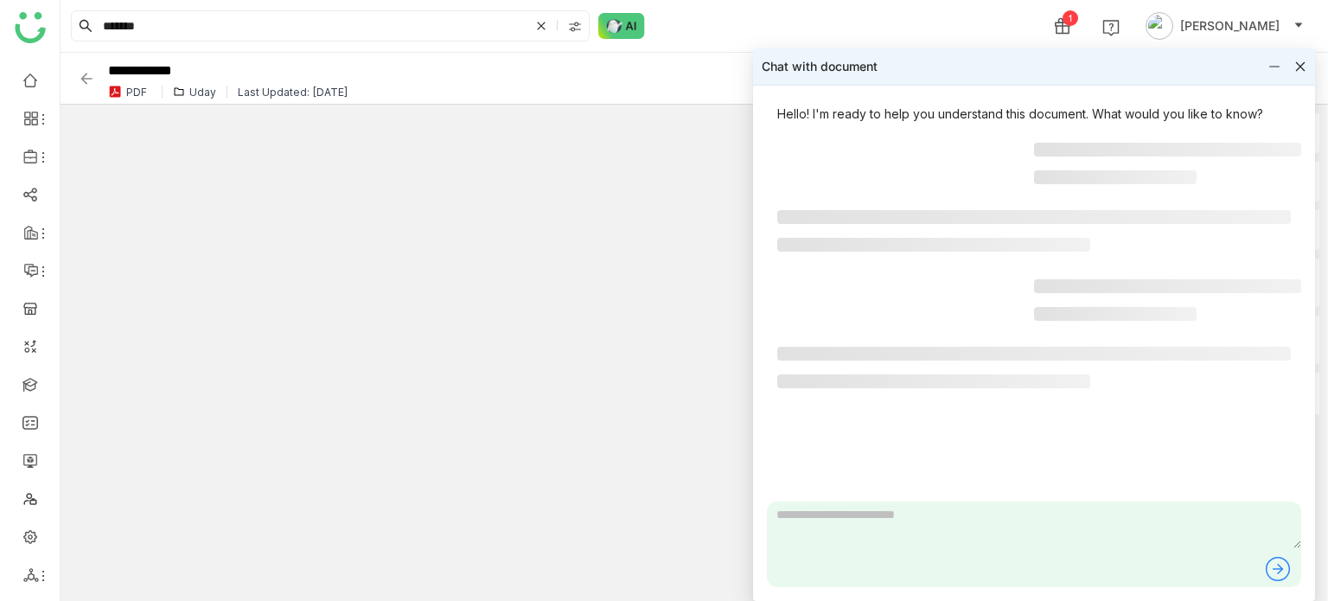
scroll to position [0, 0]
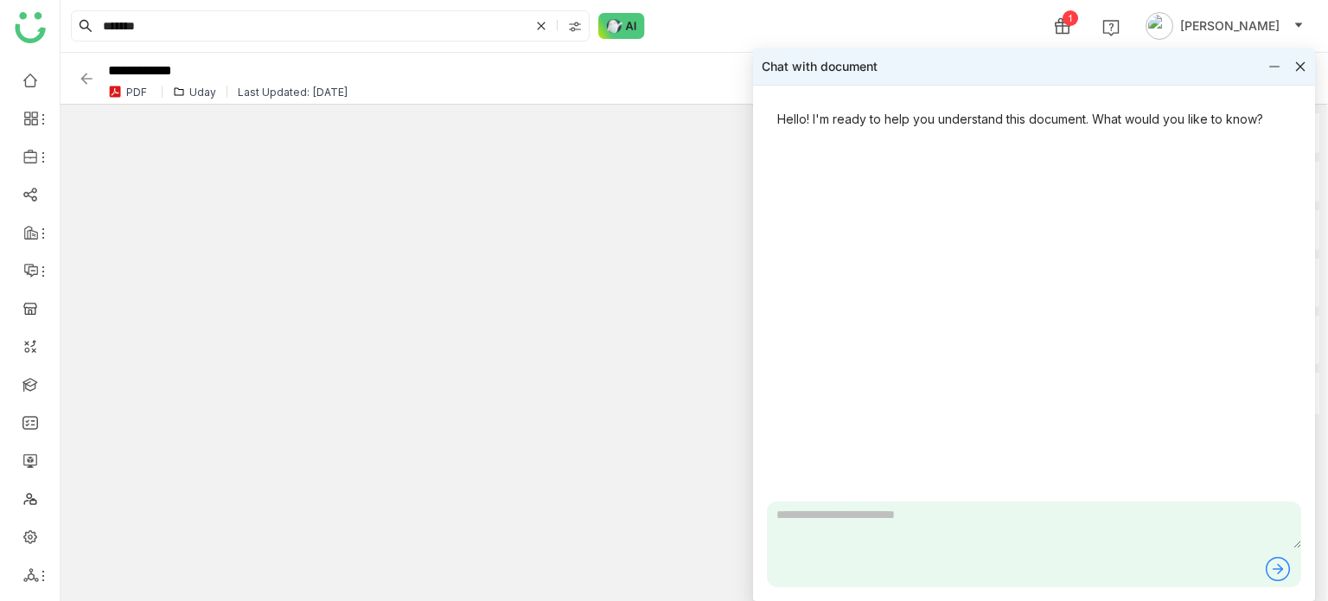
click at [906, 522] on textarea at bounding box center [1034, 524] width 534 height 47
type textarea "**********"
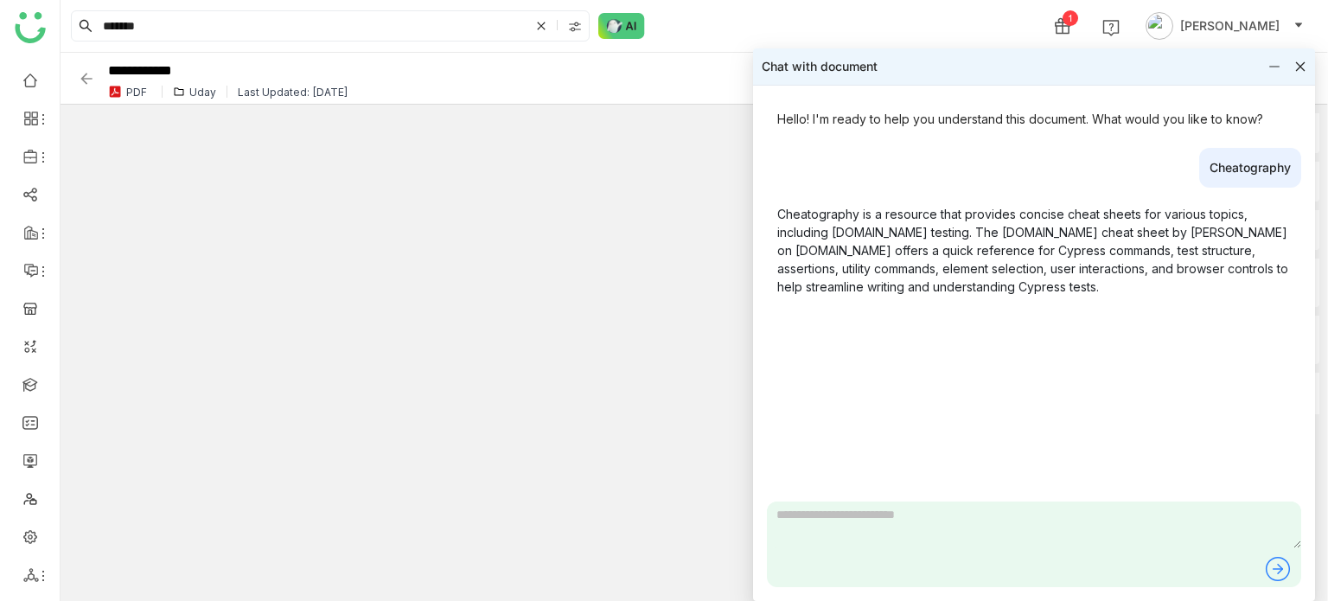
click at [1309, 72] on div "Chat with document" at bounding box center [1034, 66] width 562 height 36
click at [1293, 71] on div at bounding box center [1287, 67] width 38 height 12
click at [1301, 68] on icon at bounding box center [1300, 67] width 12 height 12
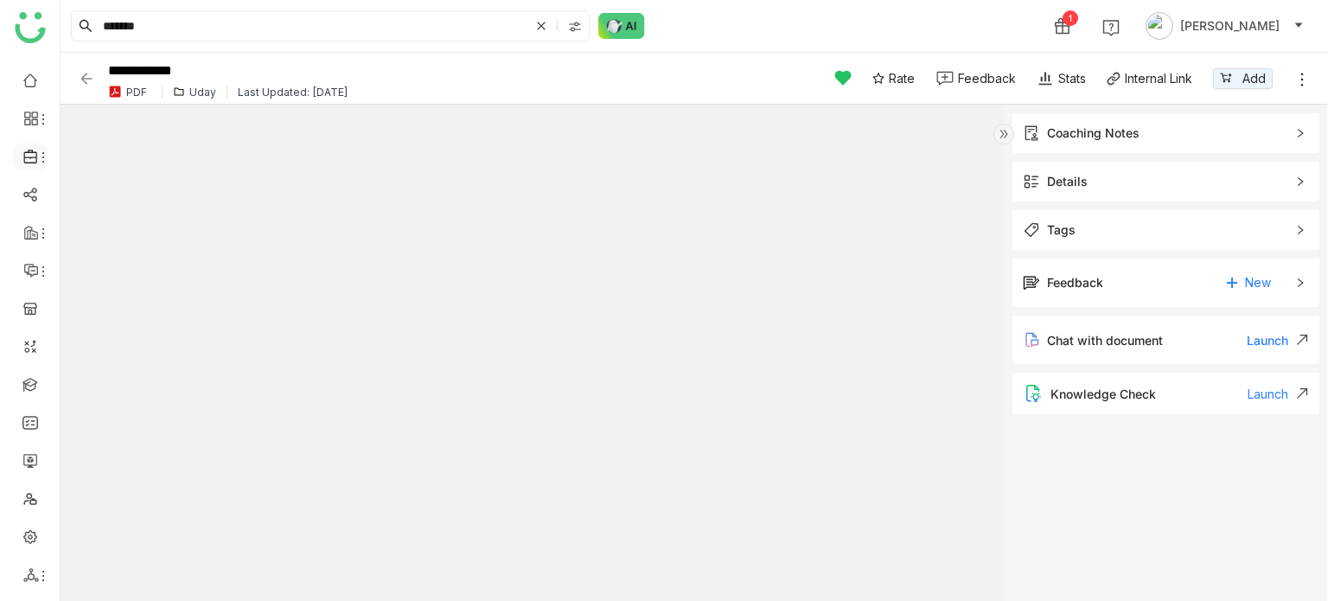
click at [30, 165] on li at bounding box center [30, 156] width 35 height 26
click at [31, 158] on icon at bounding box center [31, 157] width 16 height 16
click at [118, 233] on link "Template" at bounding box center [120, 226] width 112 height 12
click at [105, 220] on link "Template" at bounding box center [120, 226] width 112 height 12
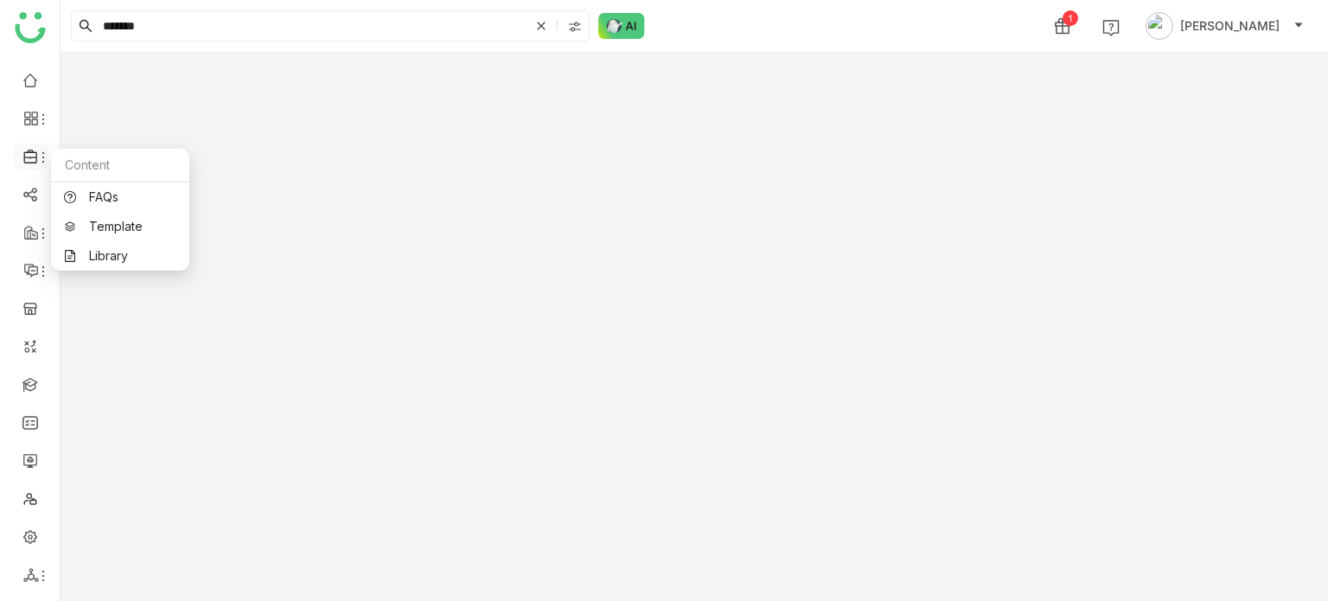
click at [36, 155] on icon at bounding box center [43, 157] width 14 height 14
click at [108, 203] on link "FAQs" at bounding box center [120, 197] width 112 height 12
click at [41, 155] on icon at bounding box center [43, 157] width 14 height 14
click at [122, 192] on link "FAQs" at bounding box center [120, 197] width 112 height 12
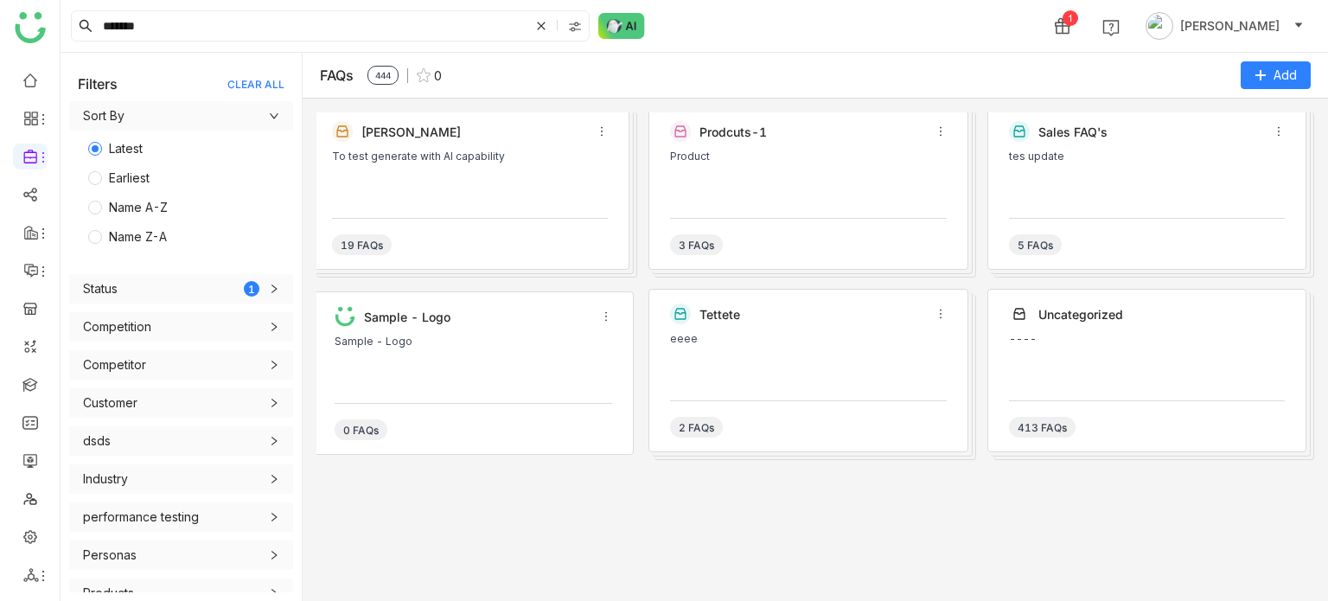
click at [534, 196] on div "To test generate with AI capability" at bounding box center [470, 176] width 276 height 52
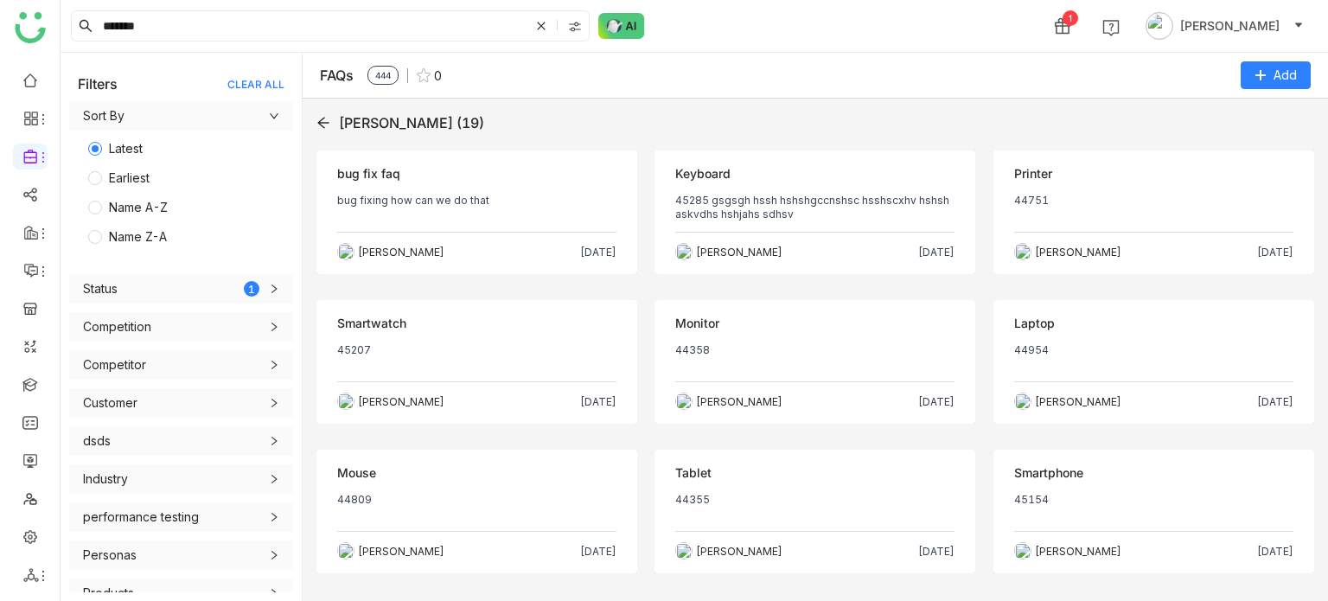
click at [325, 122] on icon at bounding box center [323, 123] width 14 height 14
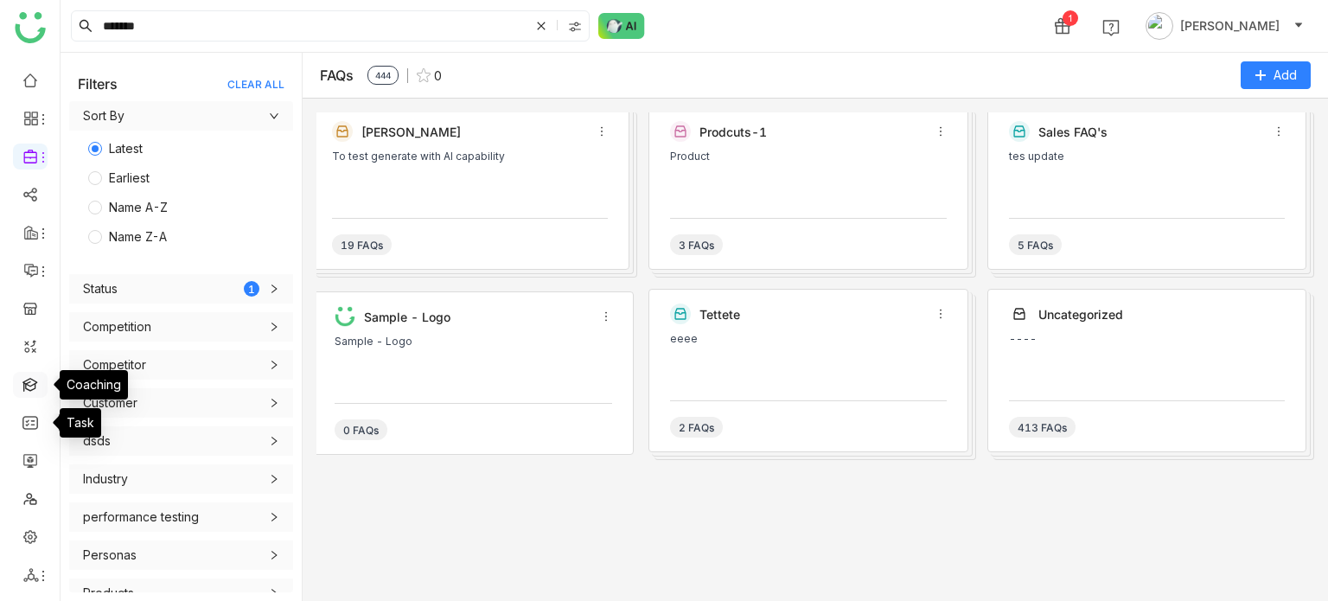
click at [33, 391] on link at bounding box center [30, 383] width 16 height 15
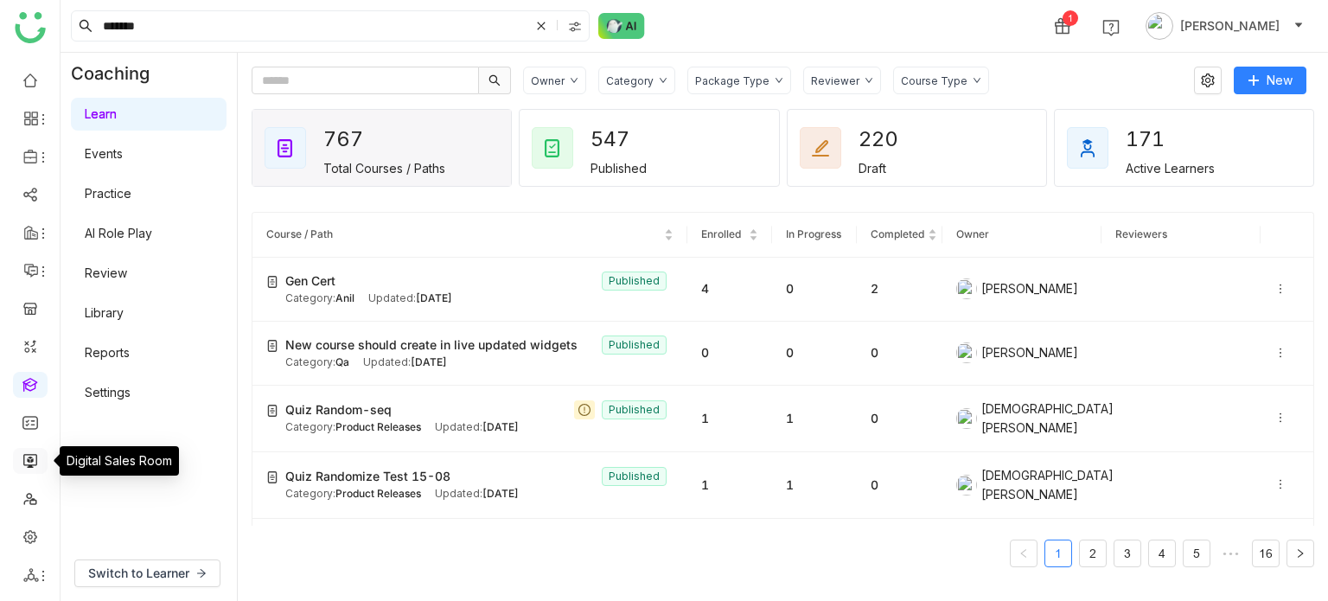
click at [28, 455] on link at bounding box center [30, 459] width 16 height 15
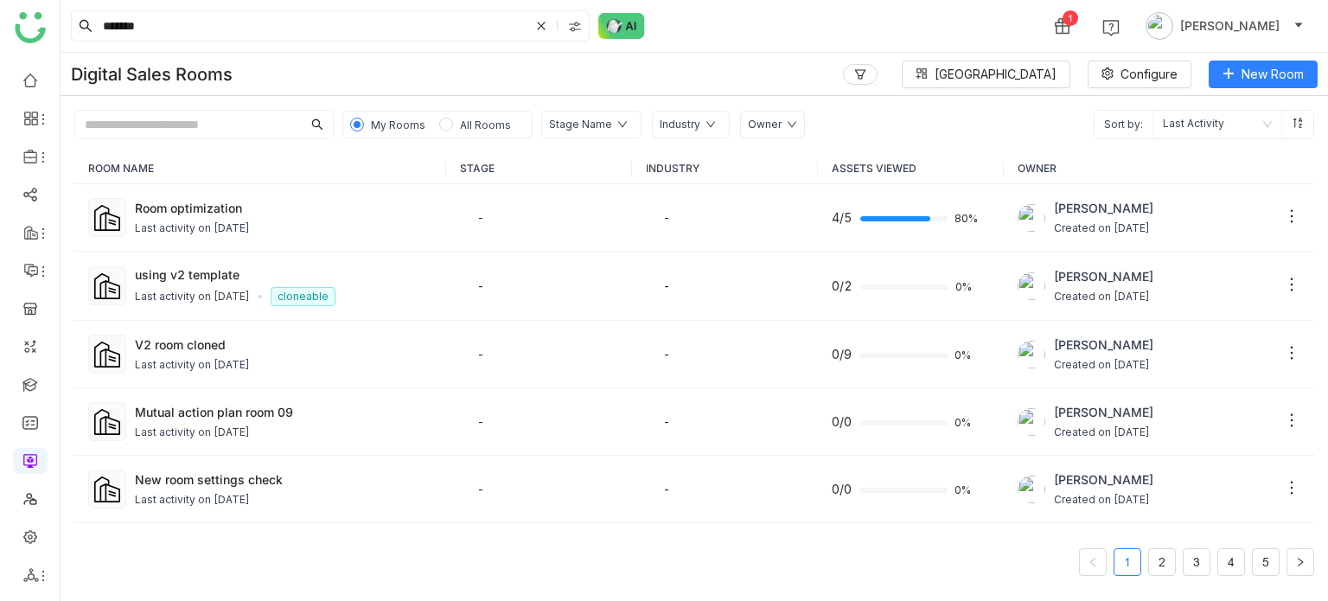
click at [1269, 58] on div "Digital Sales Rooms Block Library Configure New Room" at bounding box center [694, 74] width 1267 height 43
click at [1270, 65] on span "New Room" at bounding box center [1272, 74] width 62 height 19
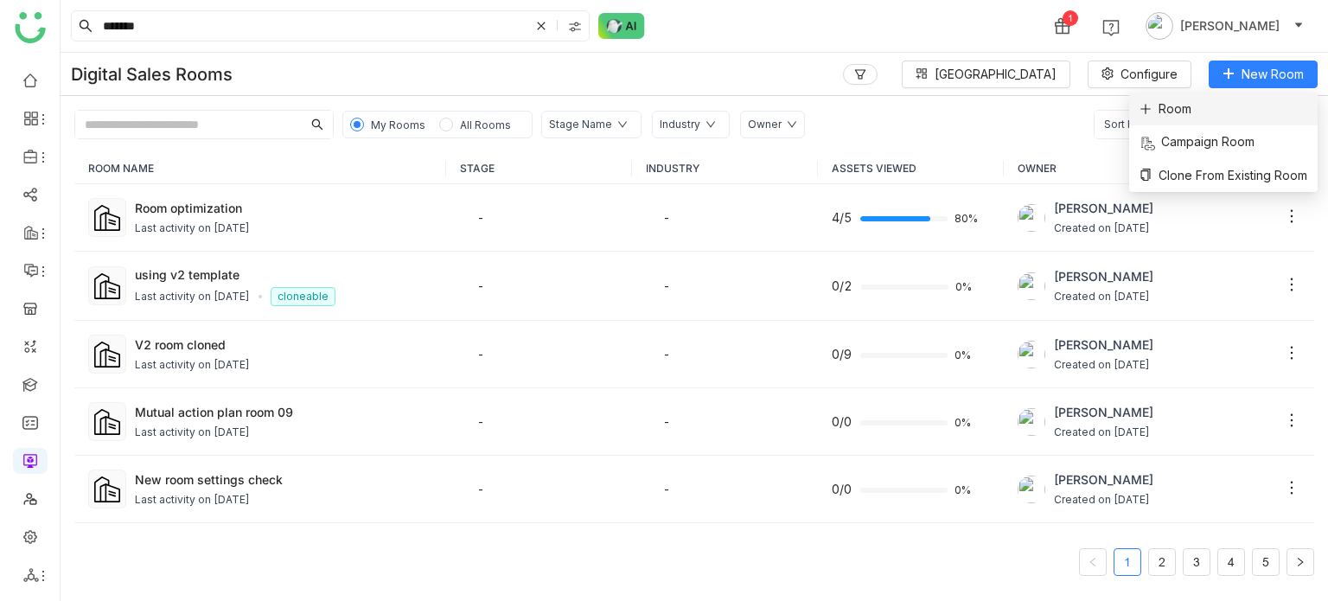
click at [1200, 103] on li "Room" at bounding box center [1223, 108] width 188 height 33
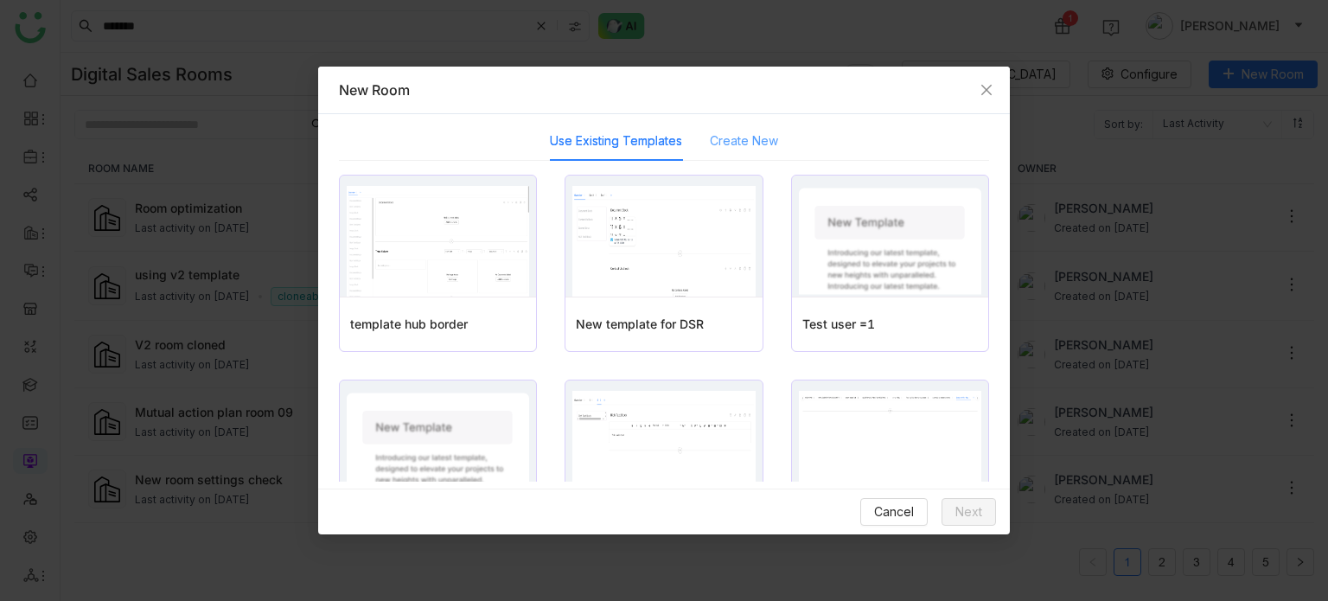
click at [770, 150] on div "Create New" at bounding box center [744, 141] width 68 height 40
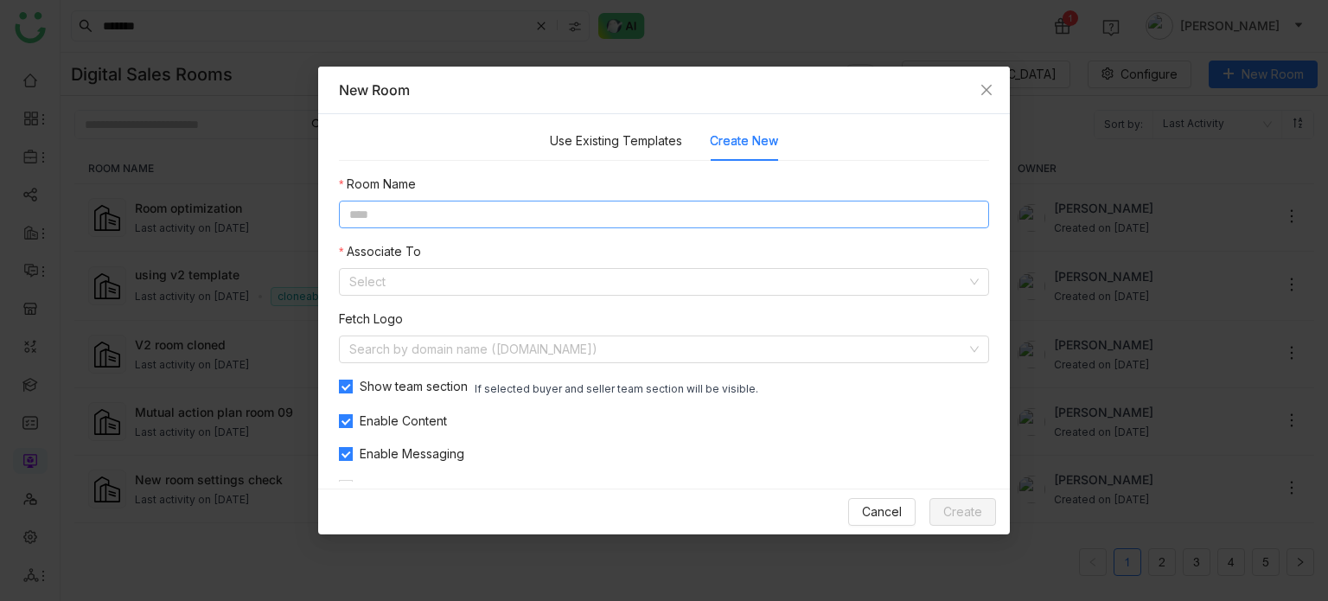
click at [681, 208] on input at bounding box center [664, 215] width 650 height 28
type input "**********"
click at [544, 277] on input at bounding box center [657, 282] width 617 height 26
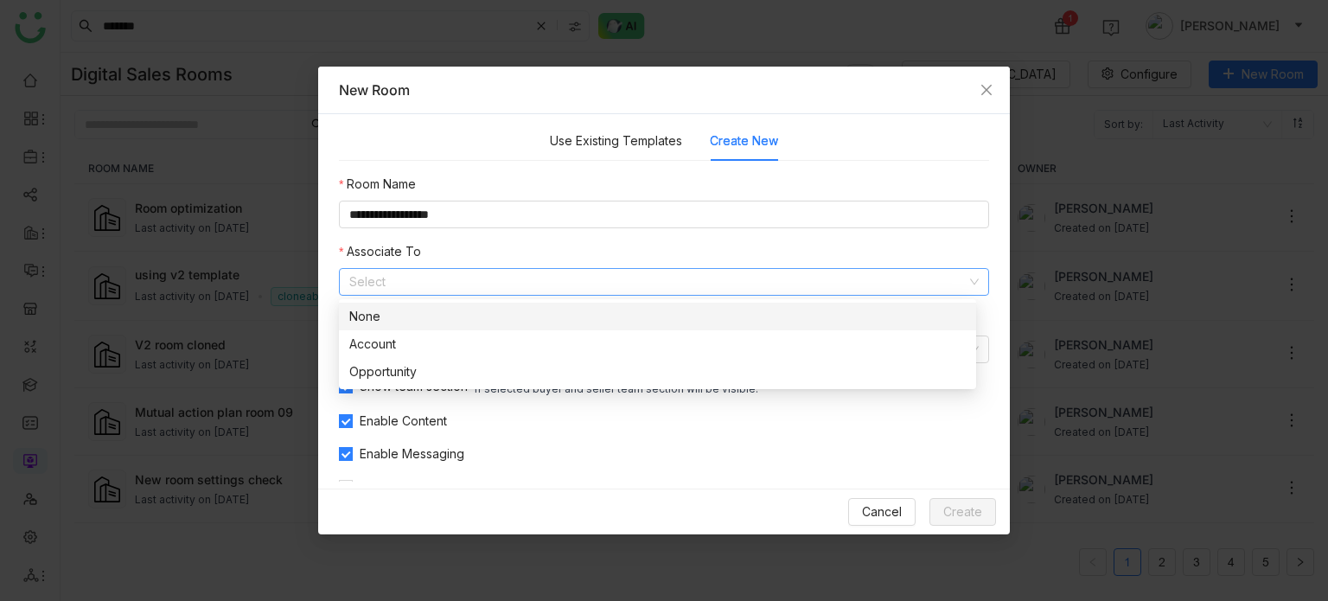
click at [485, 303] on nz-option-item "None" at bounding box center [657, 317] width 637 height 28
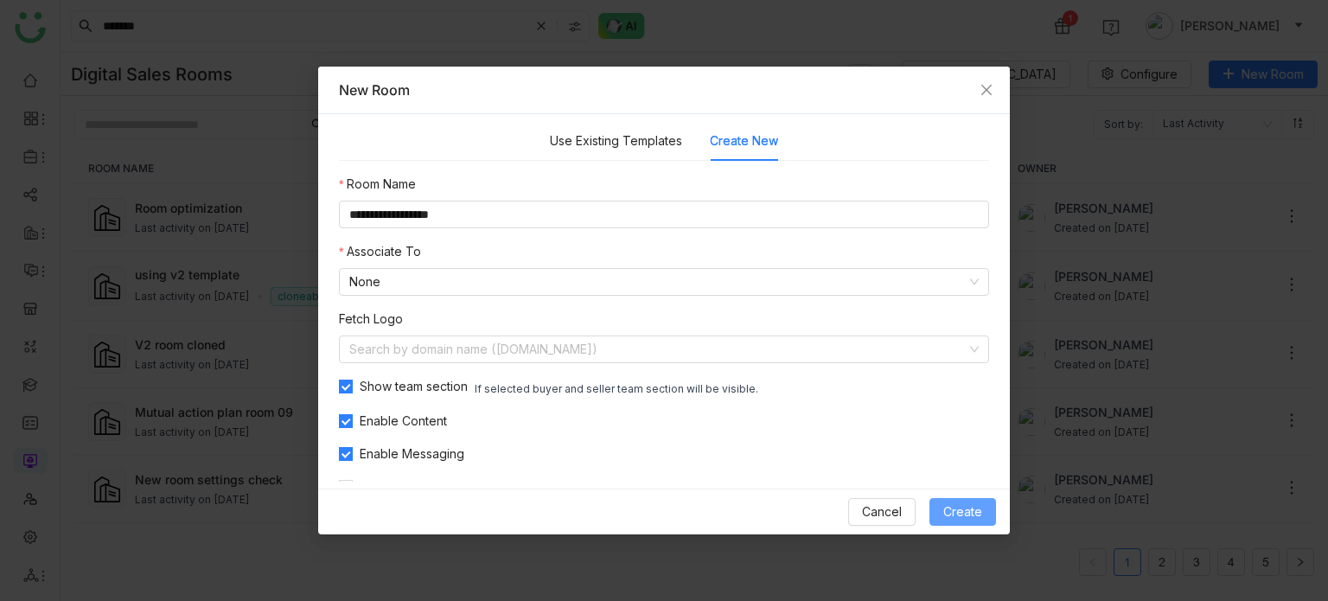
click at [961, 507] on span "Create" at bounding box center [962, 511] width 39 height 19
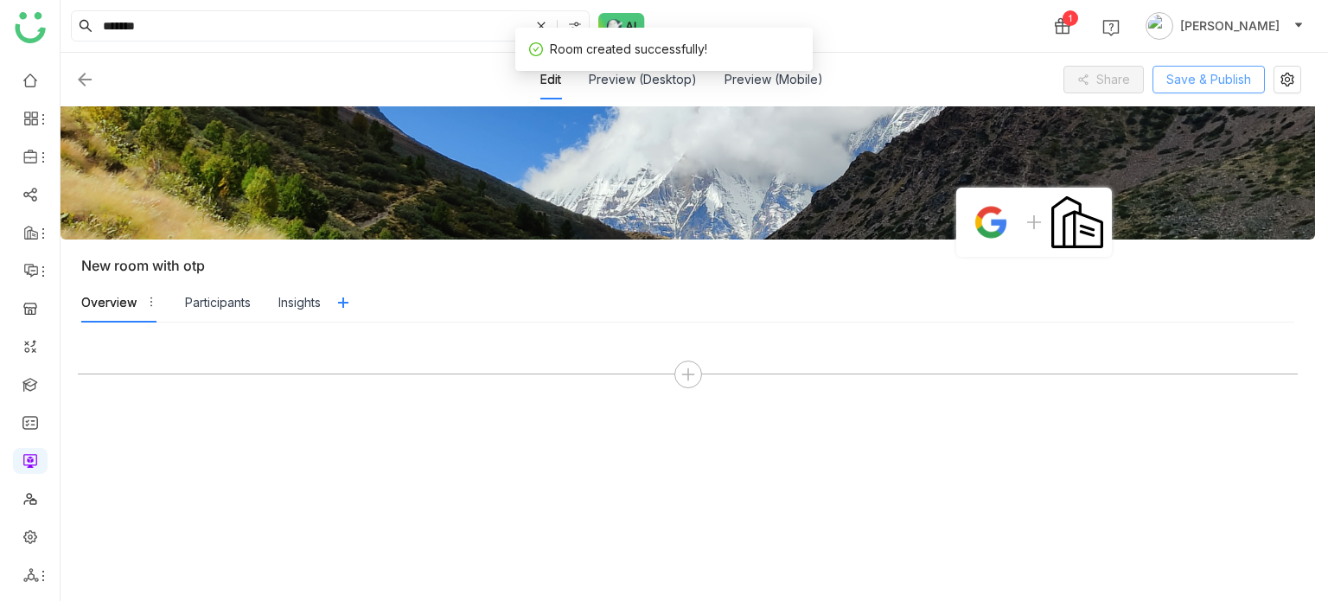
click at [1218, 84] on span "Save & Publish" at bounding box center [1208, 79] width 85 height 19
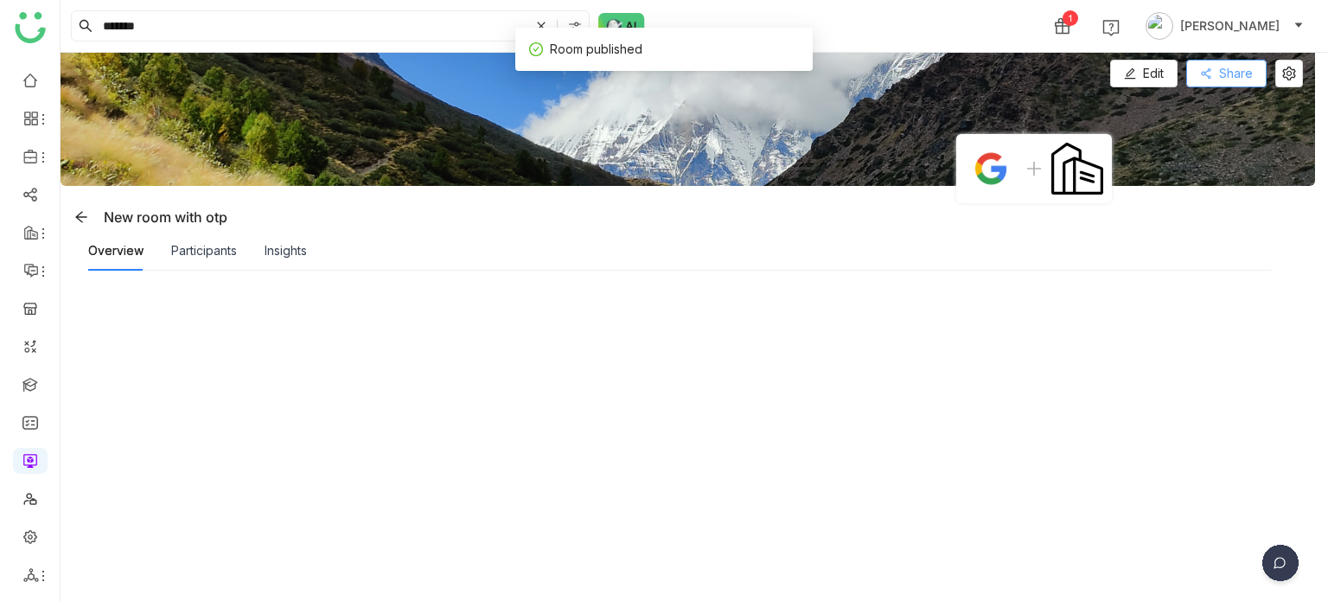
click at [1238, 69] on span "Share" at bounding box center [1236, 73] width 34 height 19
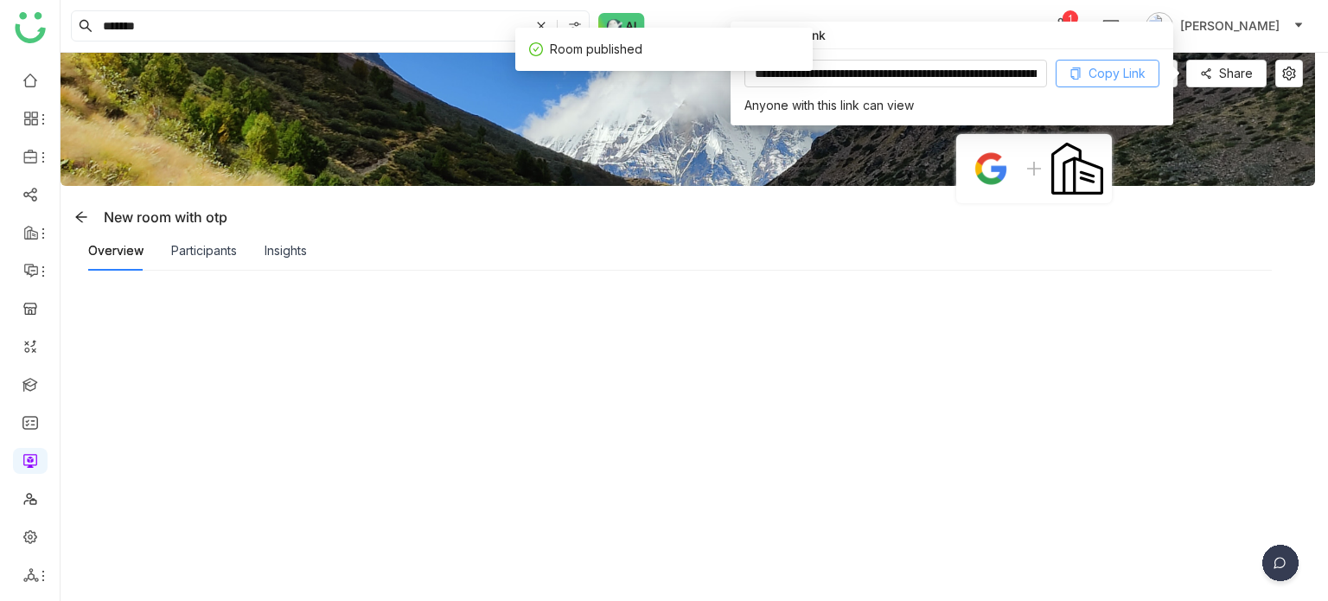
click at [1090, 70] on span "Copy Link" at bounding box center [1116, 73] width 57 height 19
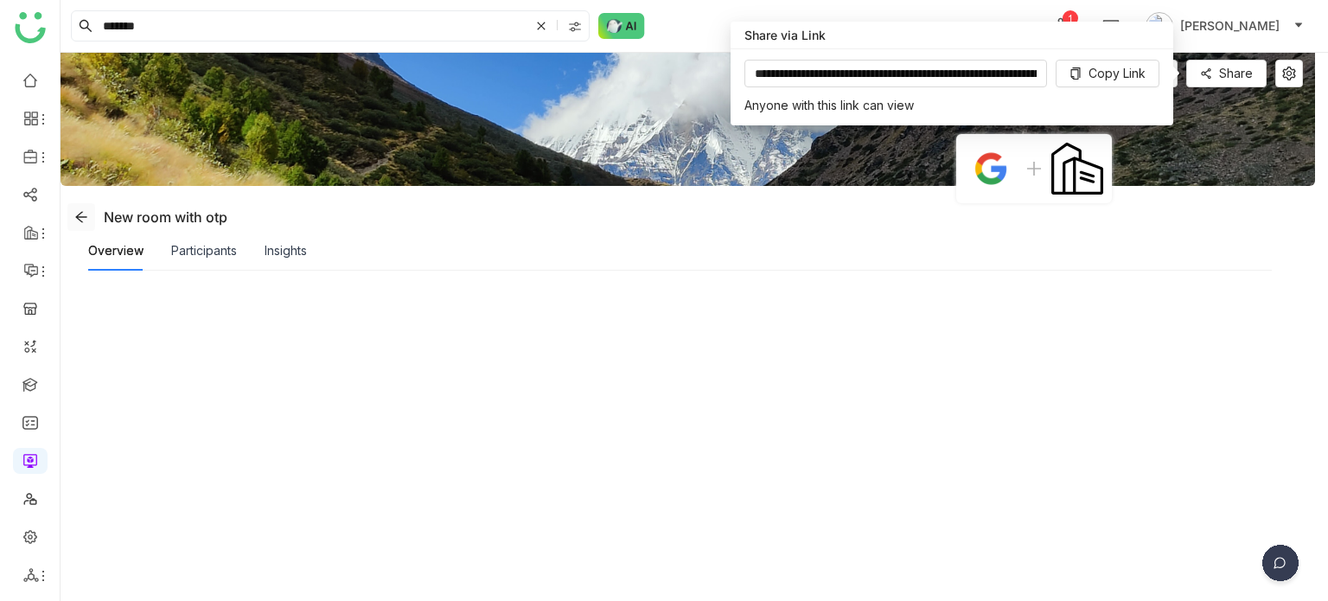
click at [74, 212] on icon at bounding box center [81, 217] width 14 height 14
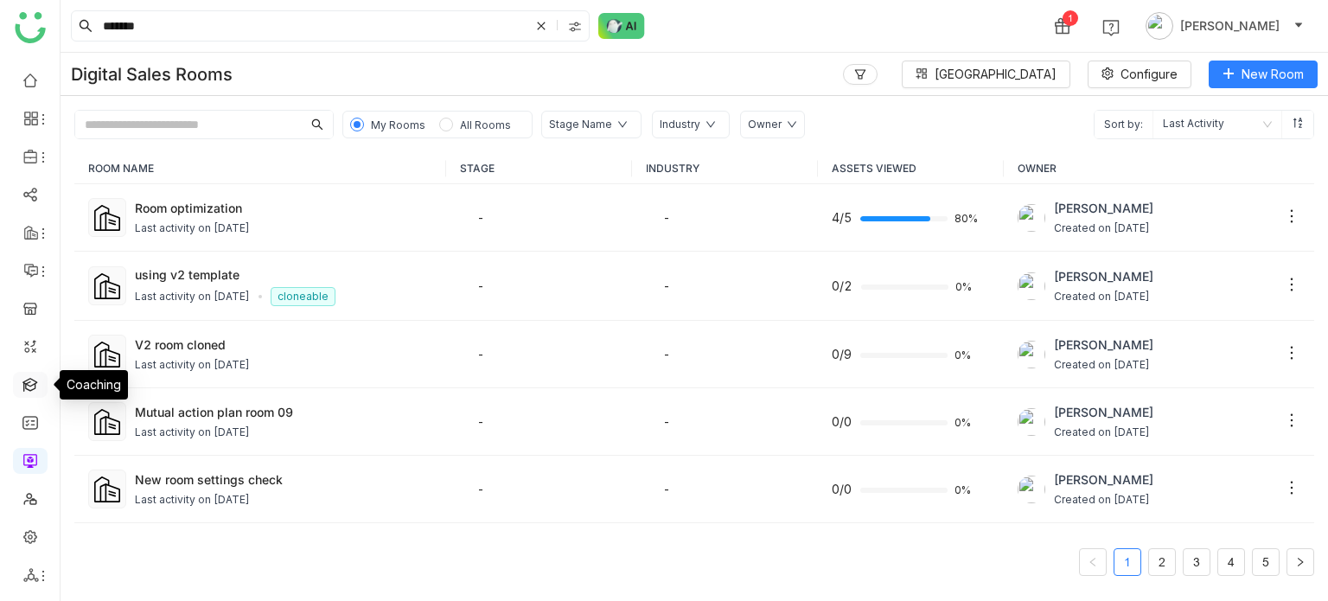
click at [31, 388] on link at bounding box center [30, 383] width 16 height 15
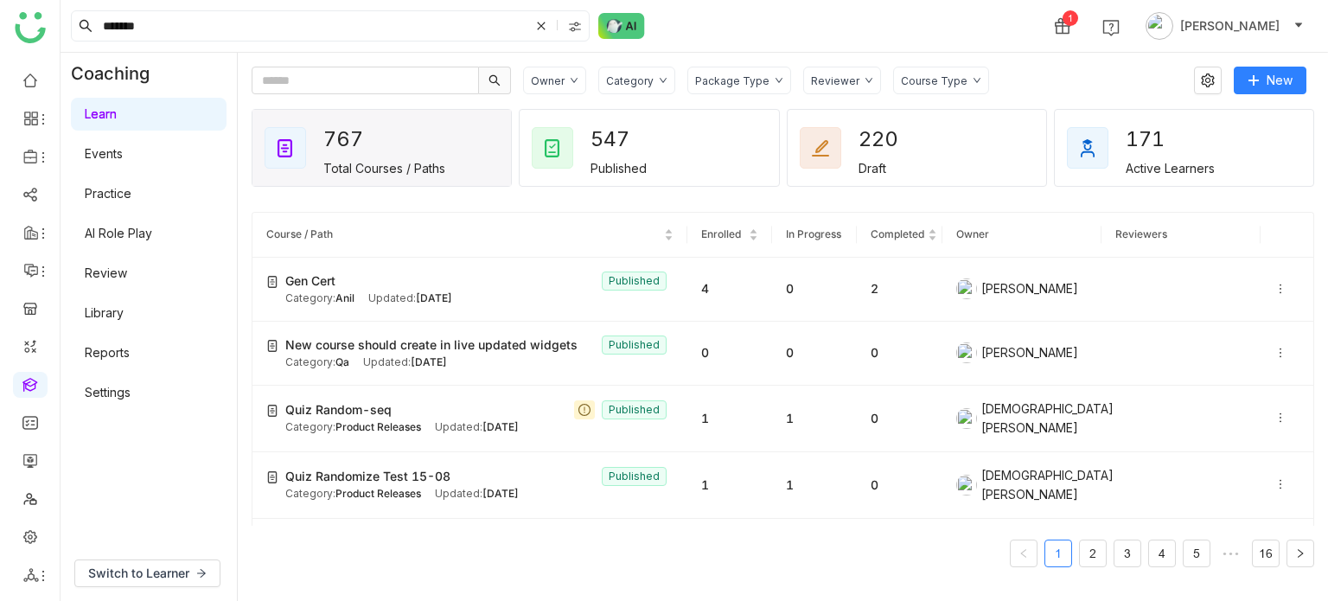
click at [21, 480] on ul at bounding box center [30, 327] width 60 height 545
click at [26, 467] on link at bounding box center [30, 459] width 16 height 15
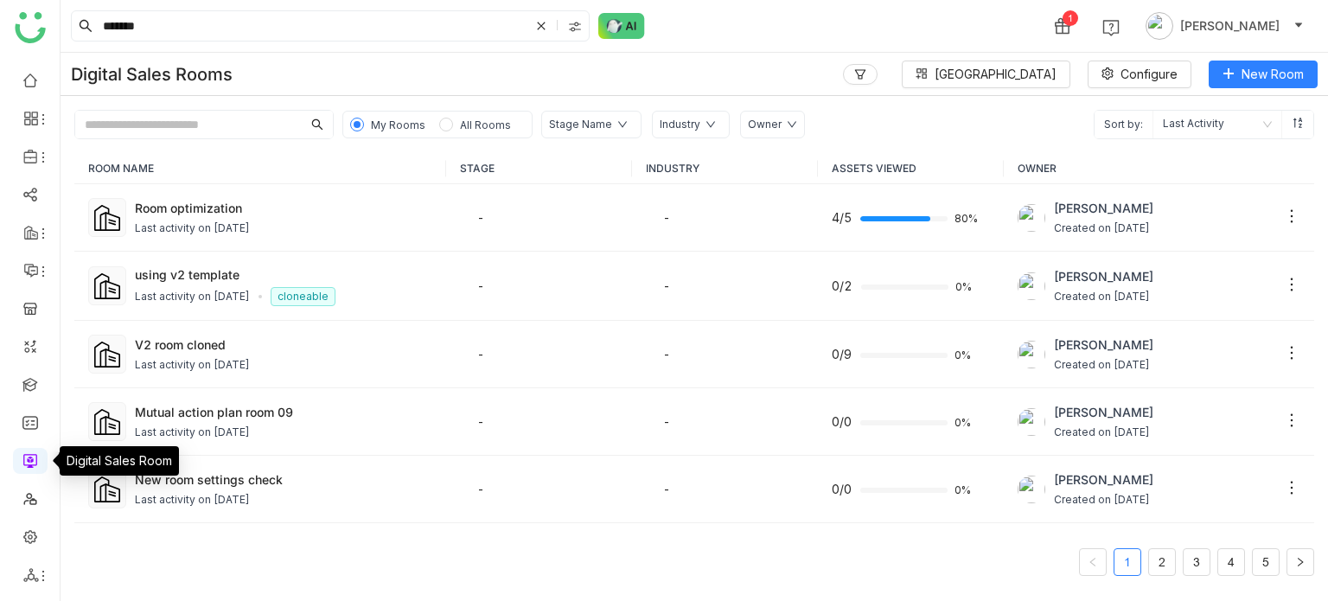
click at [35, 467] on link at bounding box center [30, 459] width 16 height 15
click at [35, 386] on link at bounding box center [30, 383] width 16 height 15
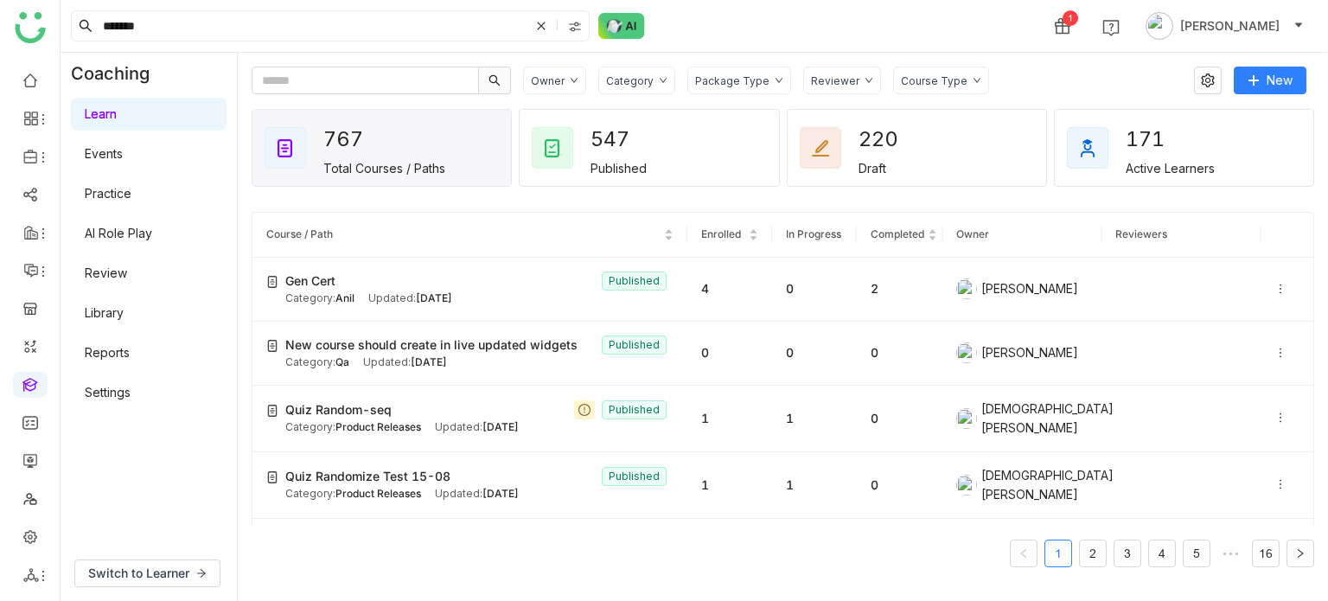
click at [92, 317] on link "Library" at bounding box center [104, 312] width 39 height 15
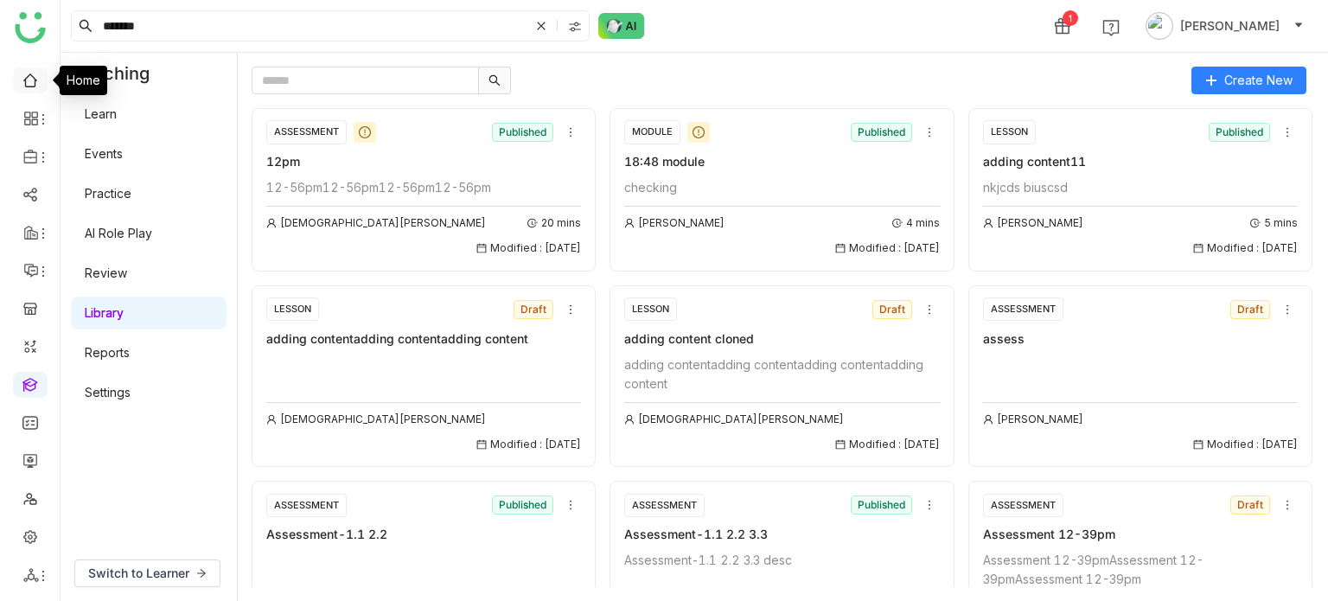
click at [22, 77] on link at bounding box center [30, 79] width 16 height 15
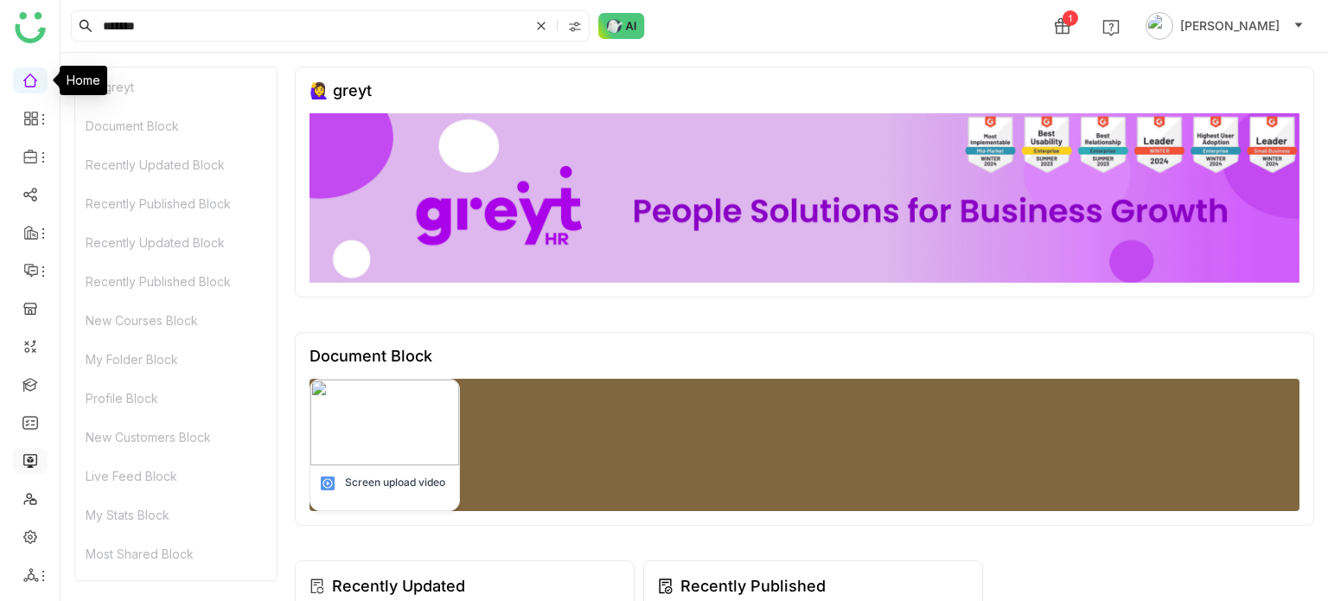
click at [22, 457] on link at bounding box center [30, 459] width 16 height 15
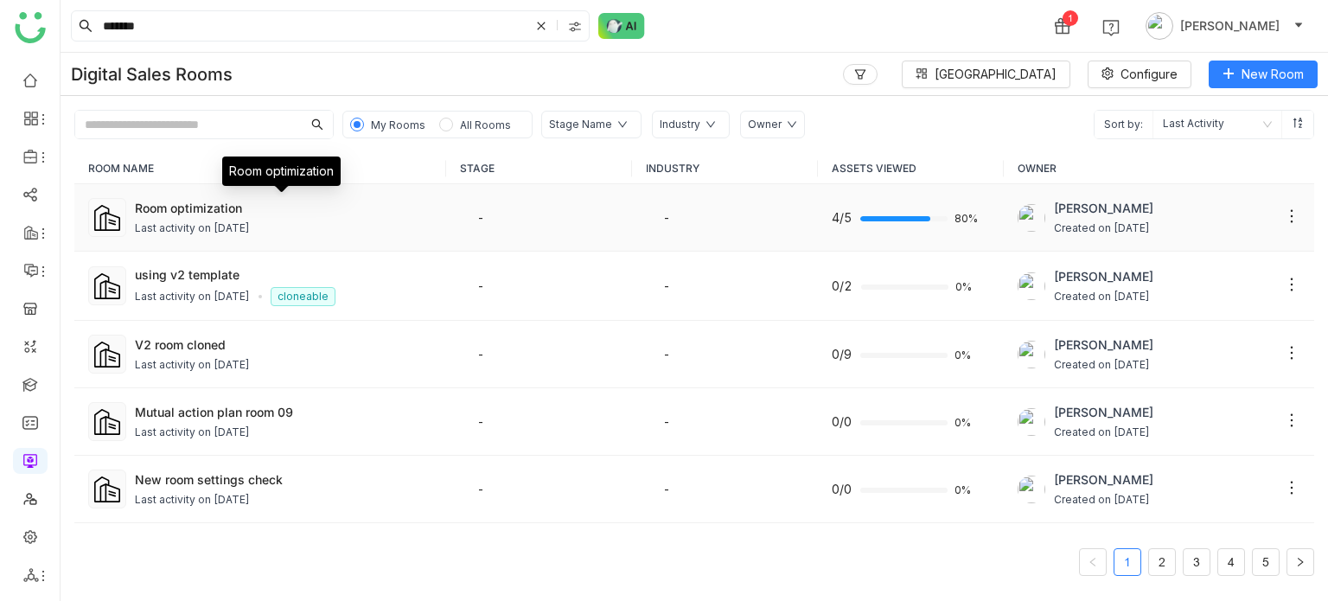
click at [232, 201] on div "Room optimization" at bounding box center [283, 208] width 297 height 18
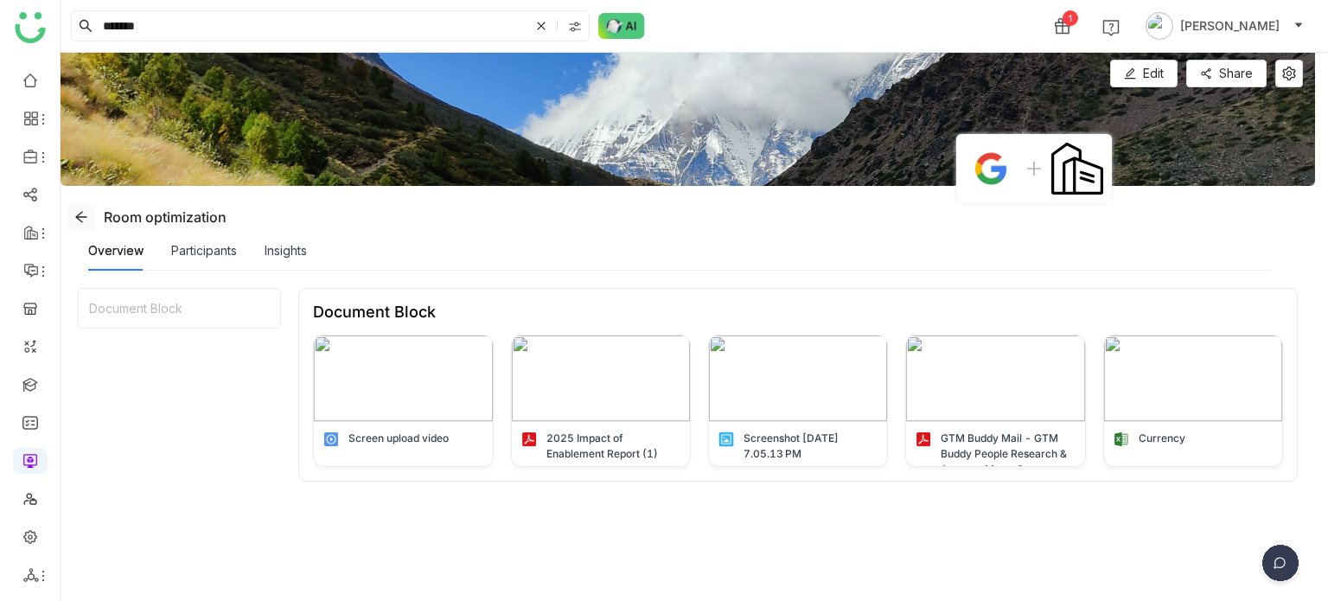
click at [79, 212] on icon at bounding box center [81, 217] width 14 height 14
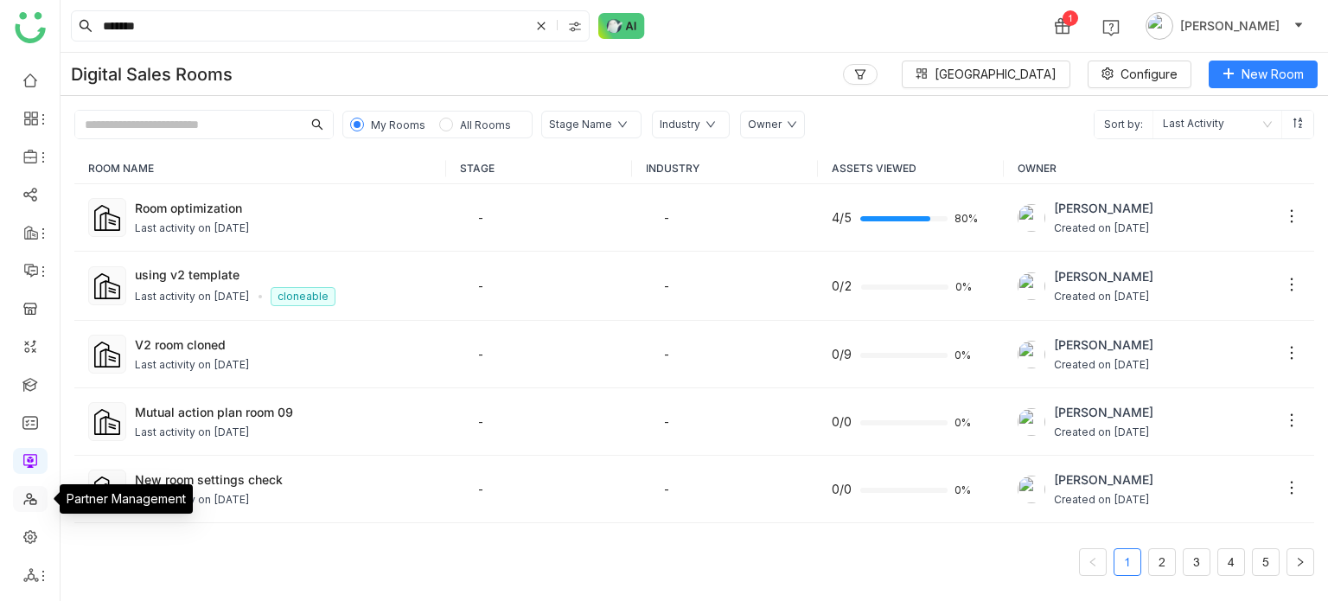
click at [32, 501] on link at bounding box center [30, 497] width 16 height 15
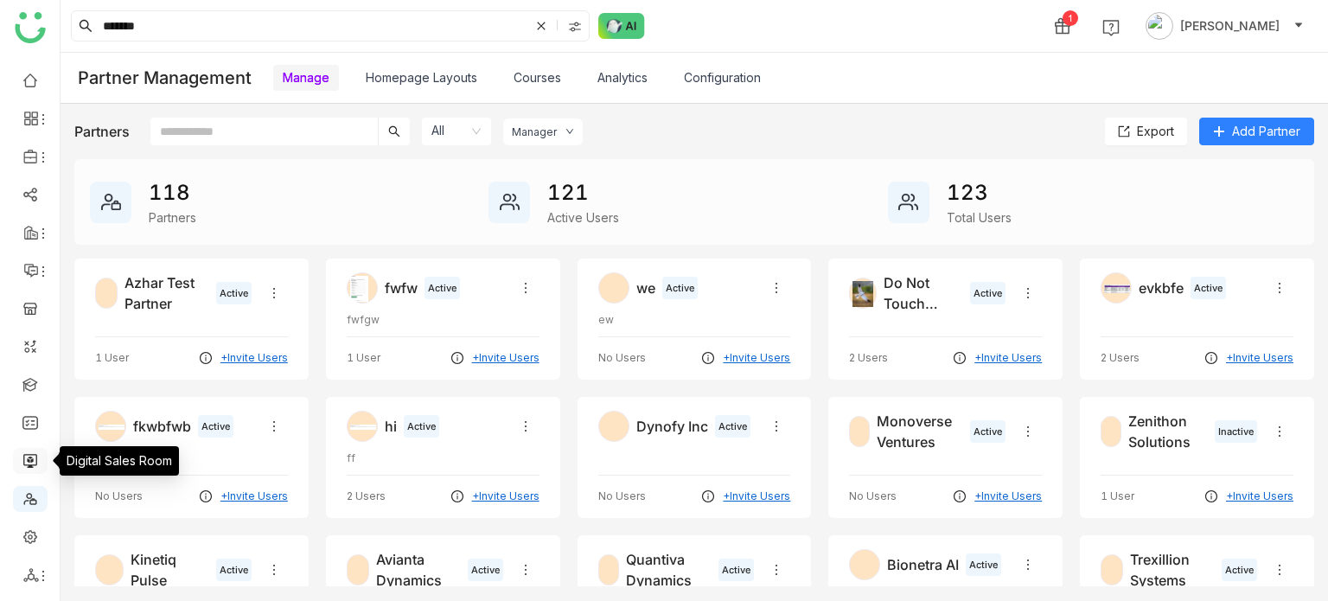
click at [30, 466] on link at bounding box center [30, 459] width 16 height 15
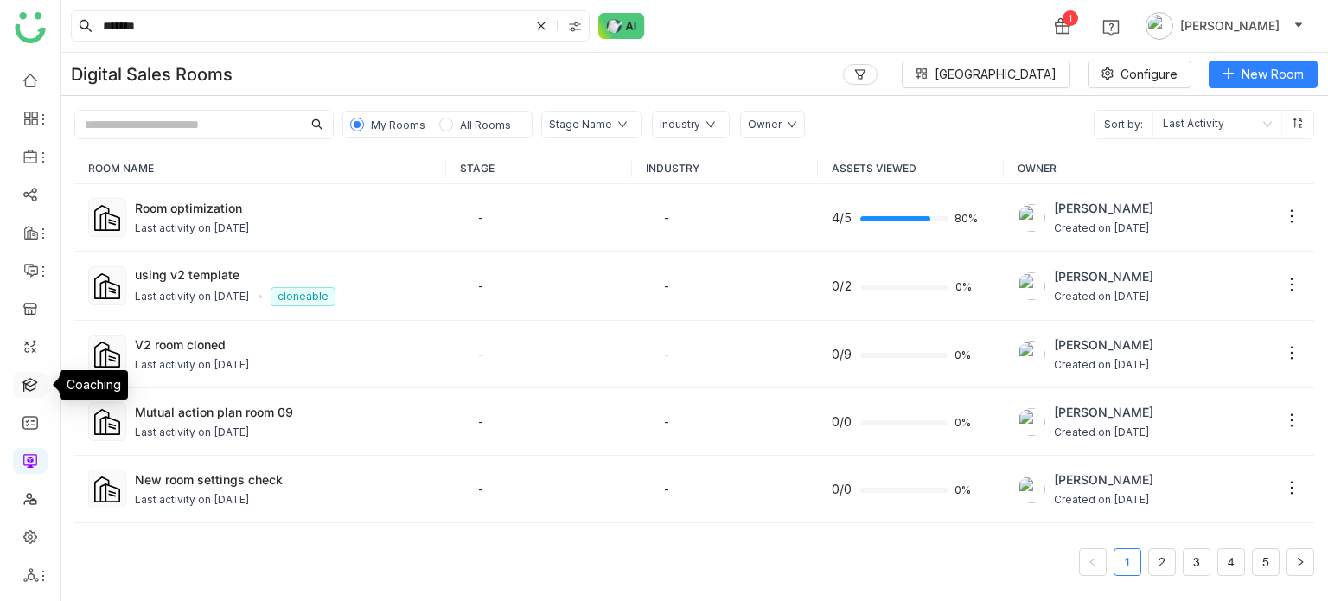
click at [37, 383] on link at bounding box center [30, 383] width 16 height 15
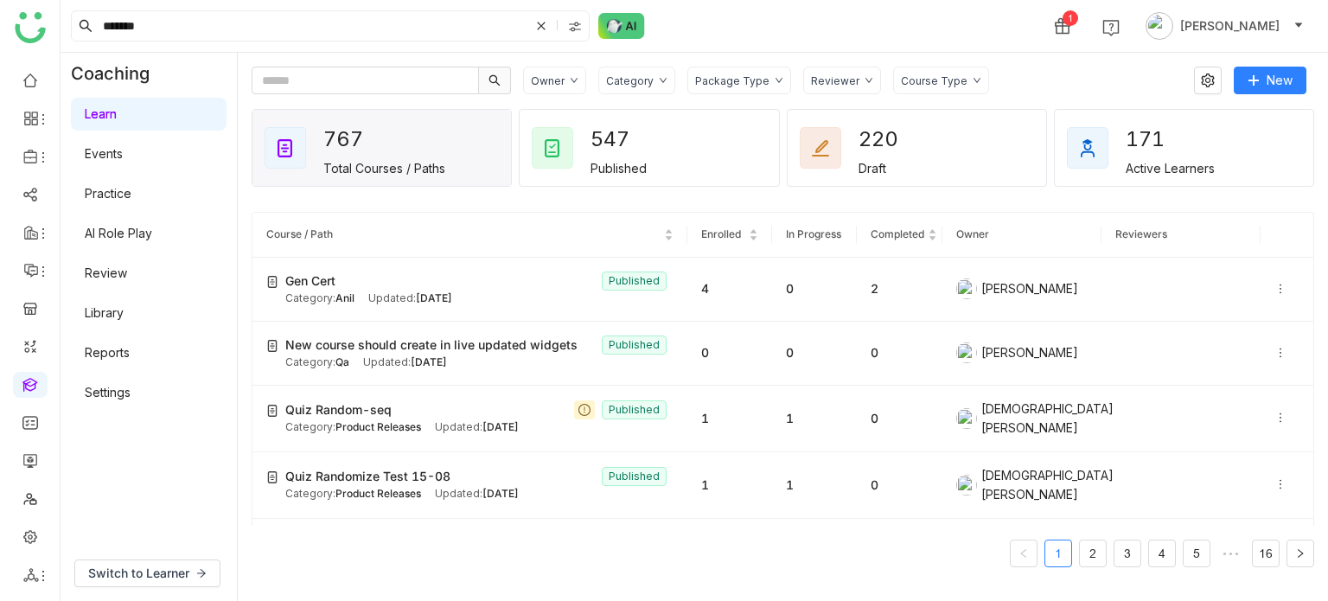
click at [123, 308] on link "Library" at bounding box center [104, 312] width 39 height 15
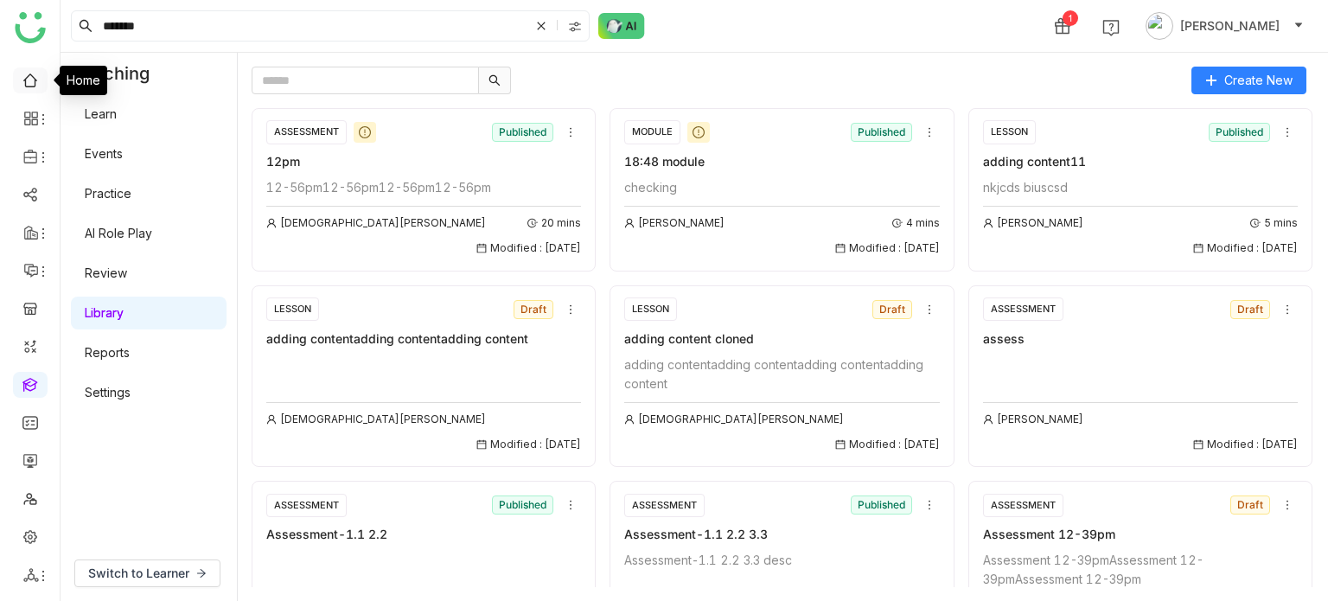
click at [35, 86] on link at bounding box center [30, 79] width 16 height 15
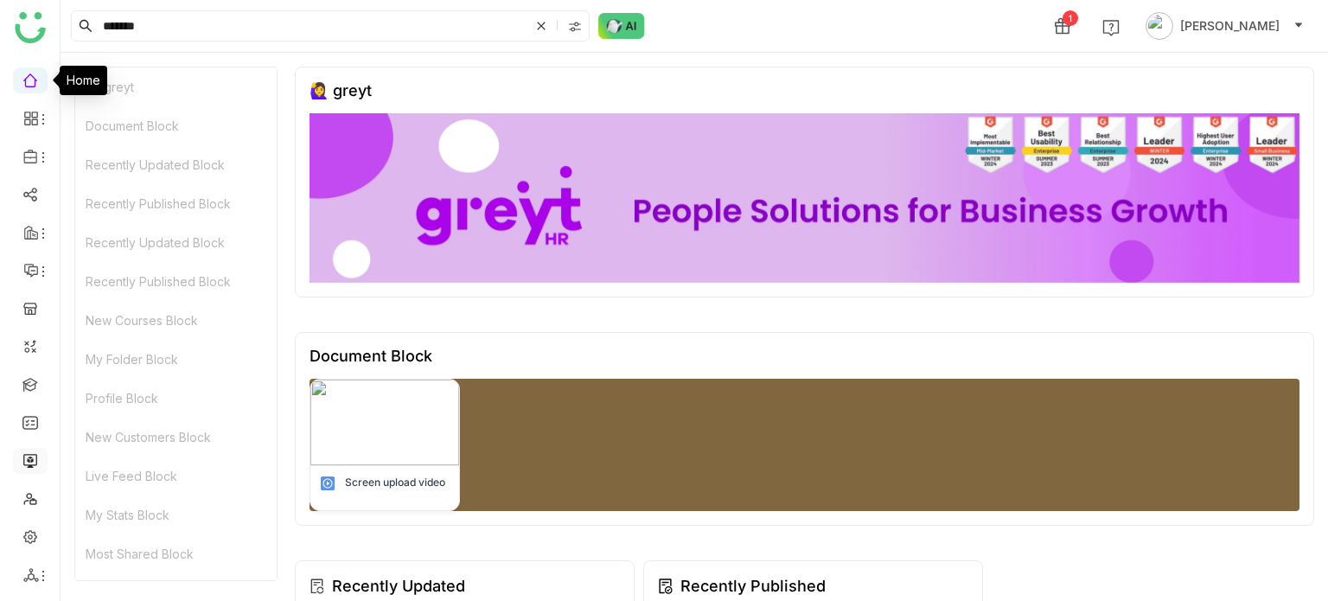
click at [34, 456] on link at bounding box center [30, 459] width 16 height 15
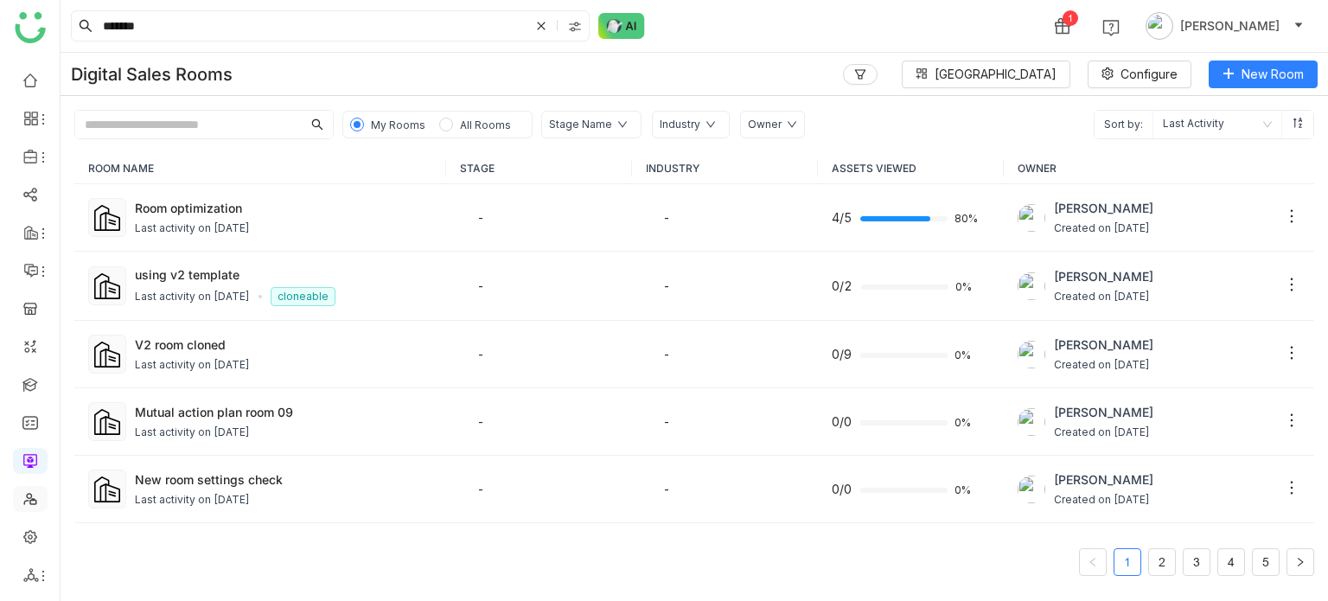
click at [35, 490] on link at bounding box center [30, 497] width 16 height 15
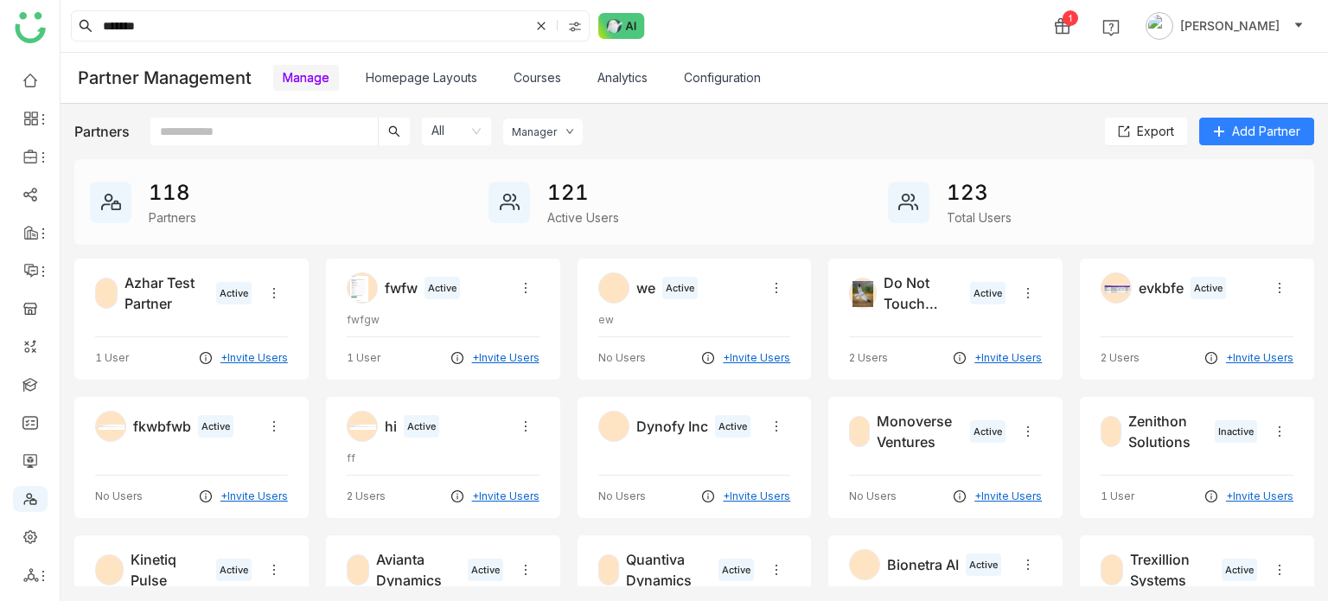
click at [447, 85] on link "Homepage Layouts" at bounding box center [422, 77] width 112 height 15
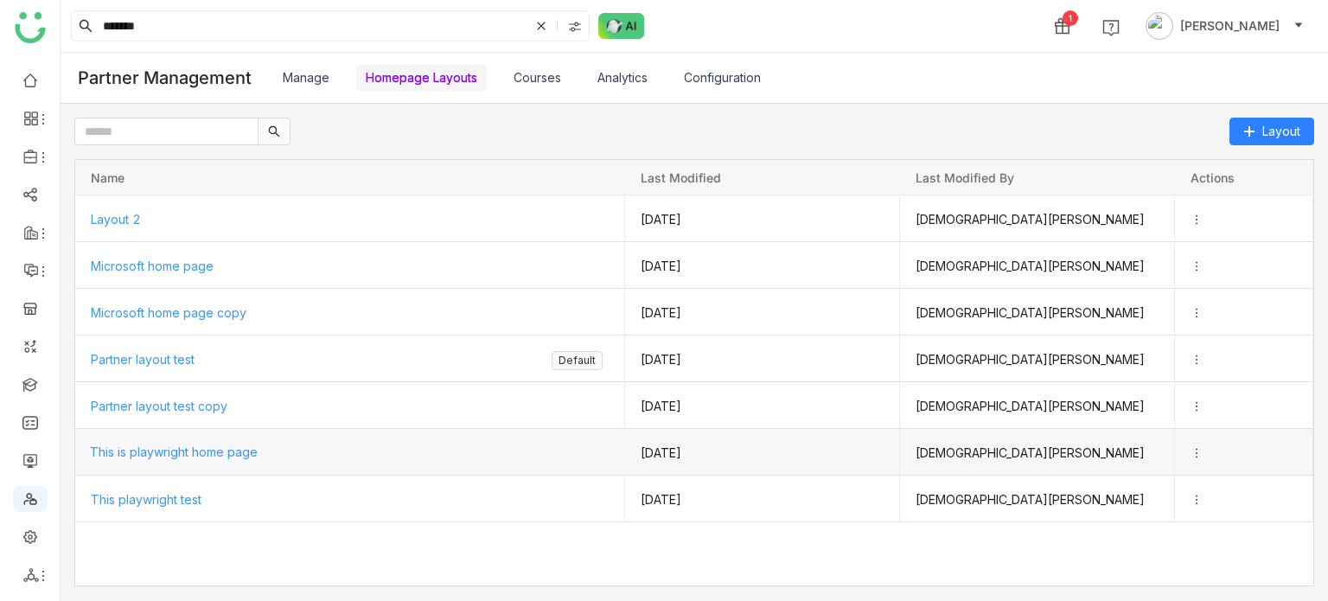
click at [239, 448] on span "This is playwright home page" at bounding box center [174, 451] width 168 height 15
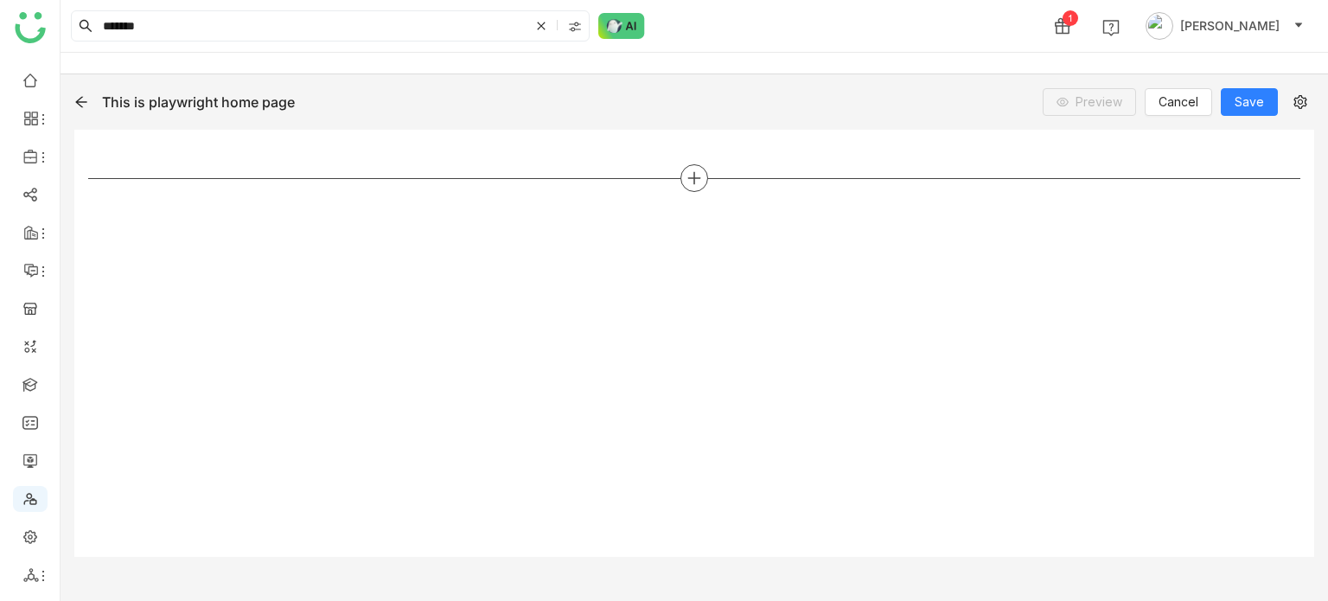
click at [704, 174] on div at bounding box center [694, 178] width 1212 height 28
click at [674, 175] on div at bounding box center [694, 178] width 1212 height 28
click at [688, 176] on icon at bounding box center [694, 178] width 16 height 16
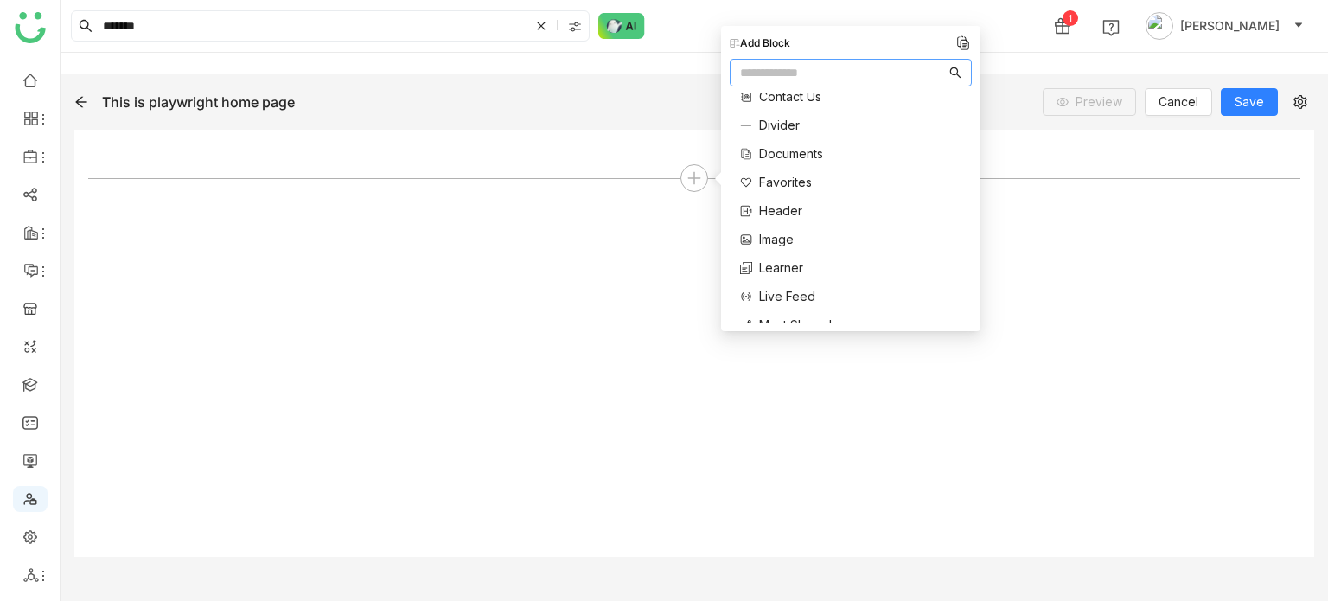
scroll to position [92, 0]
click at [799, 155] on span "Documents" at bounding box center [791, 162] width 64 height 18
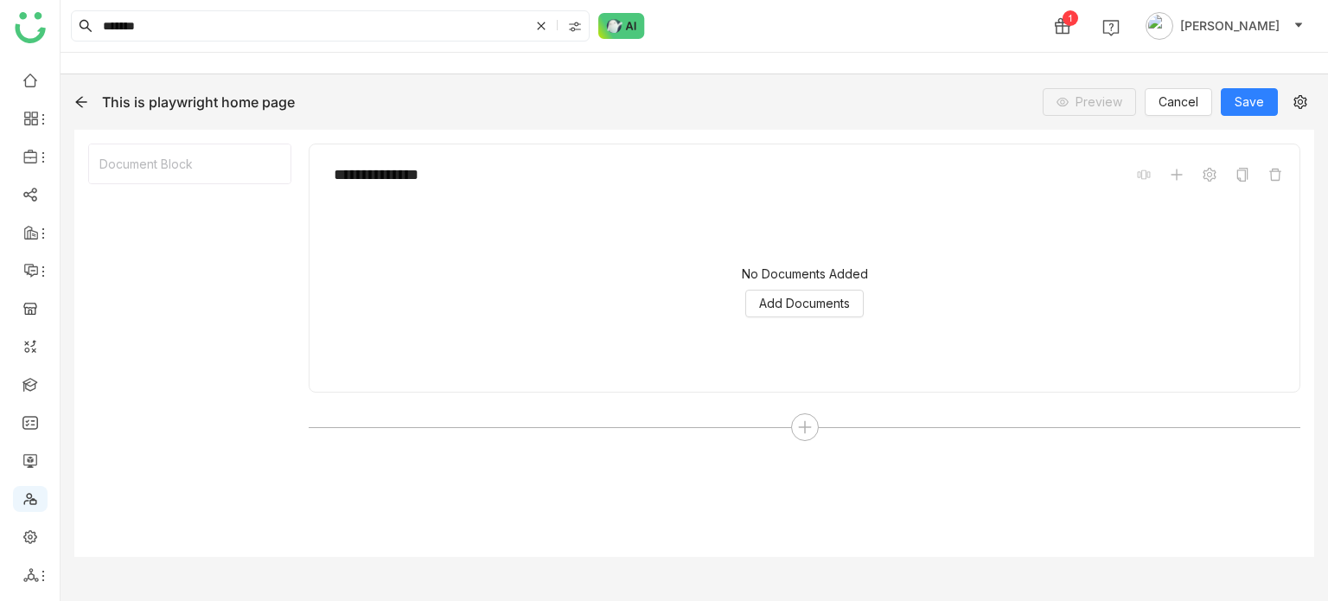
click at [80, 95] on icon at bounding box center [81, 102] width 14 height 14
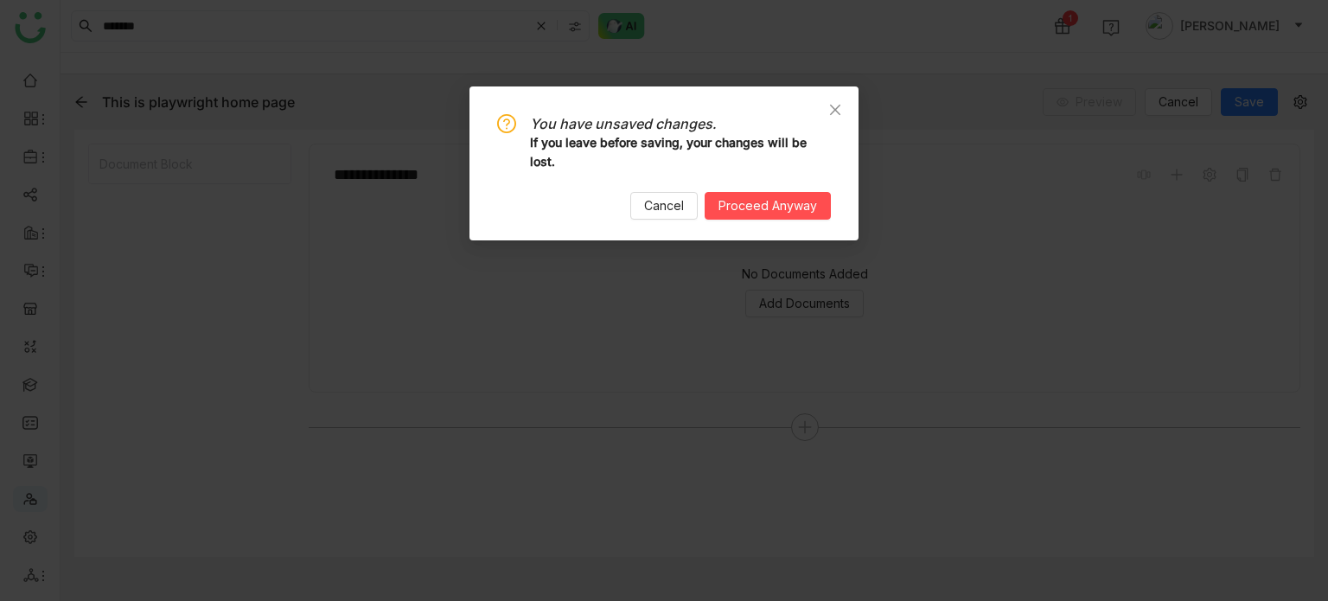
click at [766, 224] on div "You have unsaved changes. If you leave before saving, your changes will be lost…" at bounding box center [663, 163] width 389 height 154
click at [768, 220] on div "You have unsaved changes. If you leave before saving, your changes will be lost…" at bounding box center [663, 163] width 389 height 154
click at [771, 214] on span "Proceed Anyway" at bounding box center [767, 205] width 99 height 19
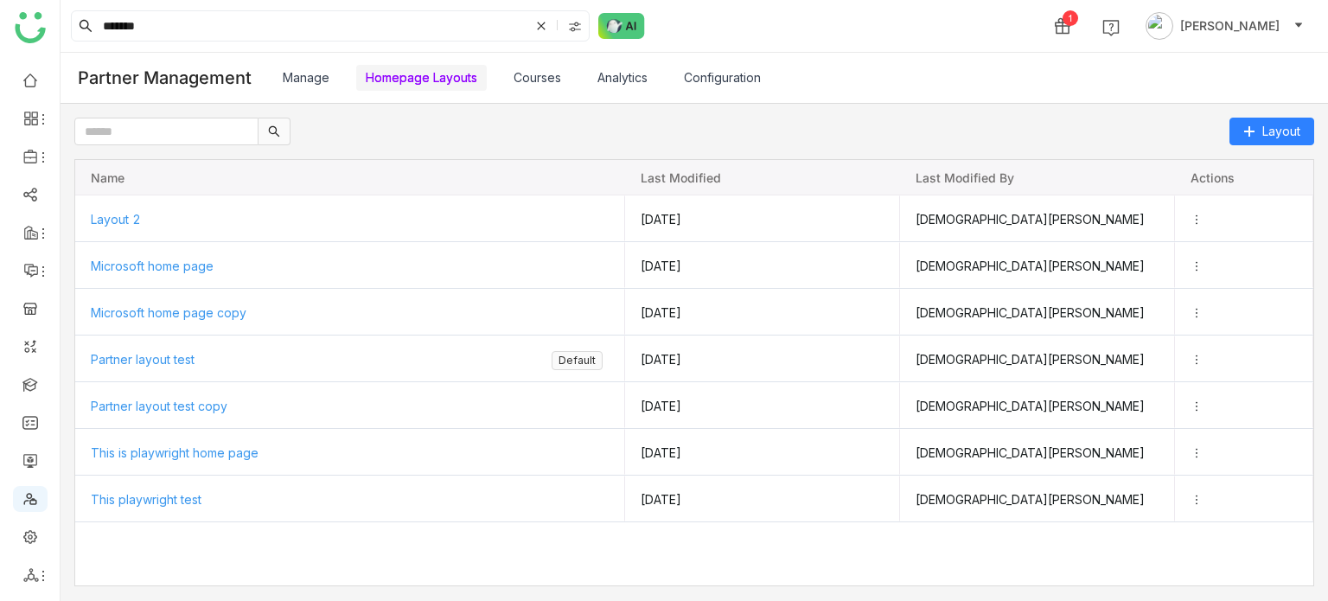
click at [20, 477] on ul at bounding box center [30, 327] width 60 height 545
click at [33, 446] on ul at bounding box center [30, 327] width 60 height 545
click at [33, 459] on link at bounding box center [30, 459] width 16 height 15
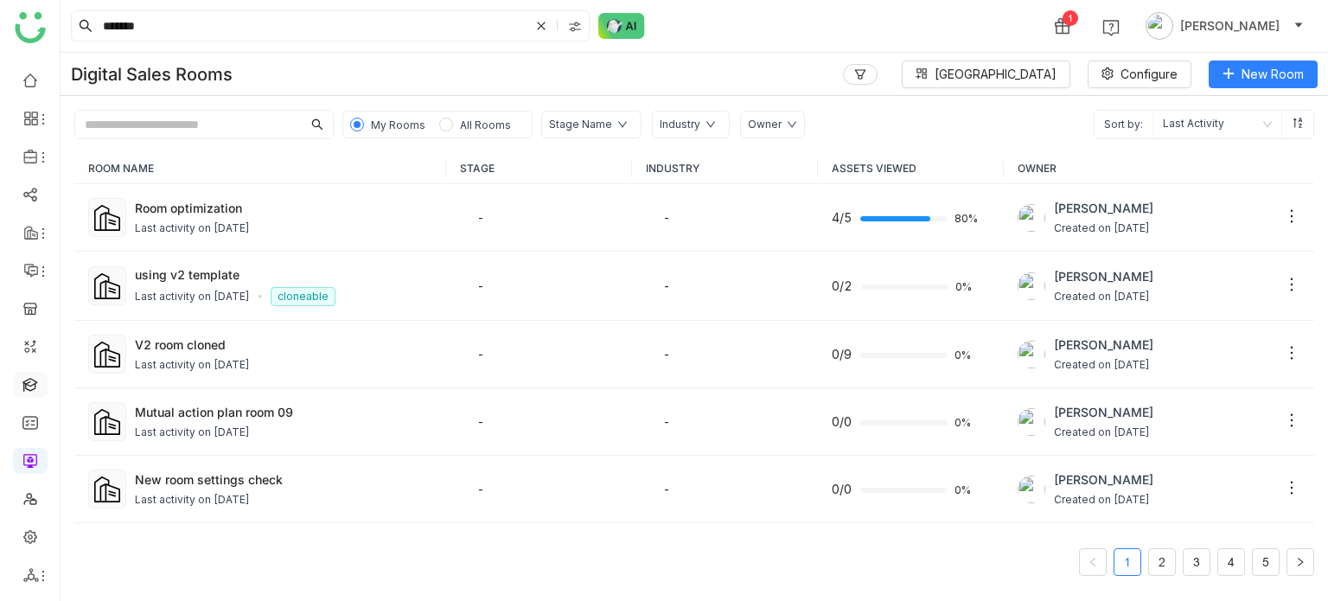
click at [35, 376] on link at bounding box center [30, 383] width 16 height 15
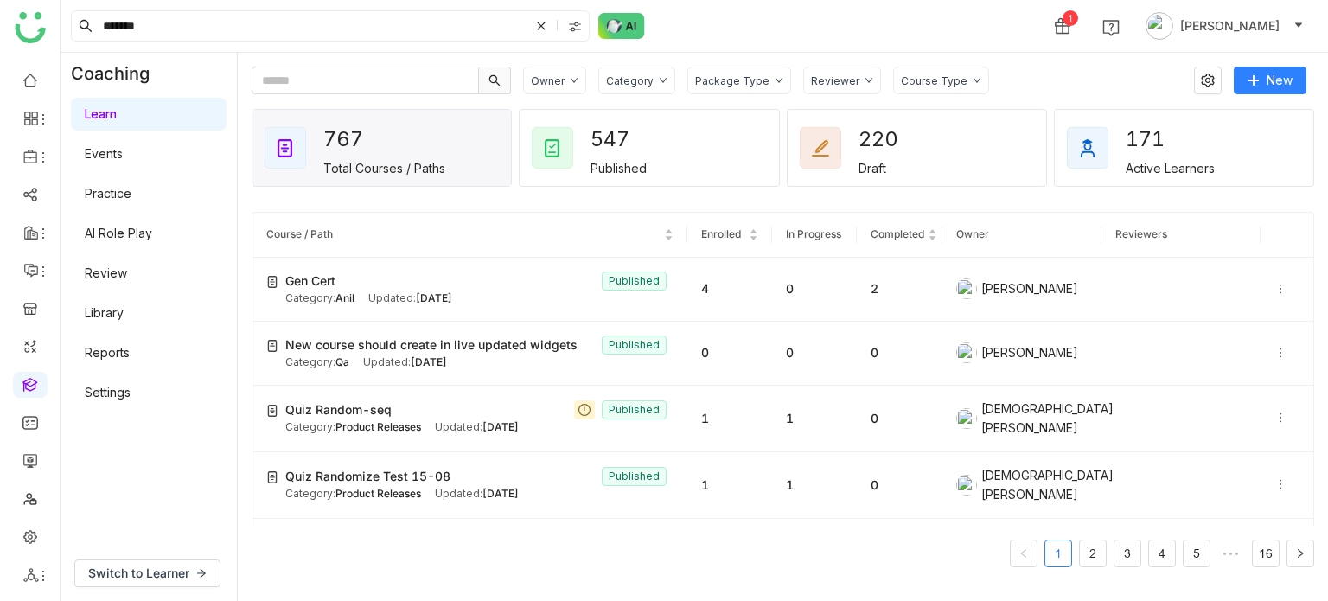
click at [85, 320] on link "Library" at bounding box center [104, 312] width 39 height 15
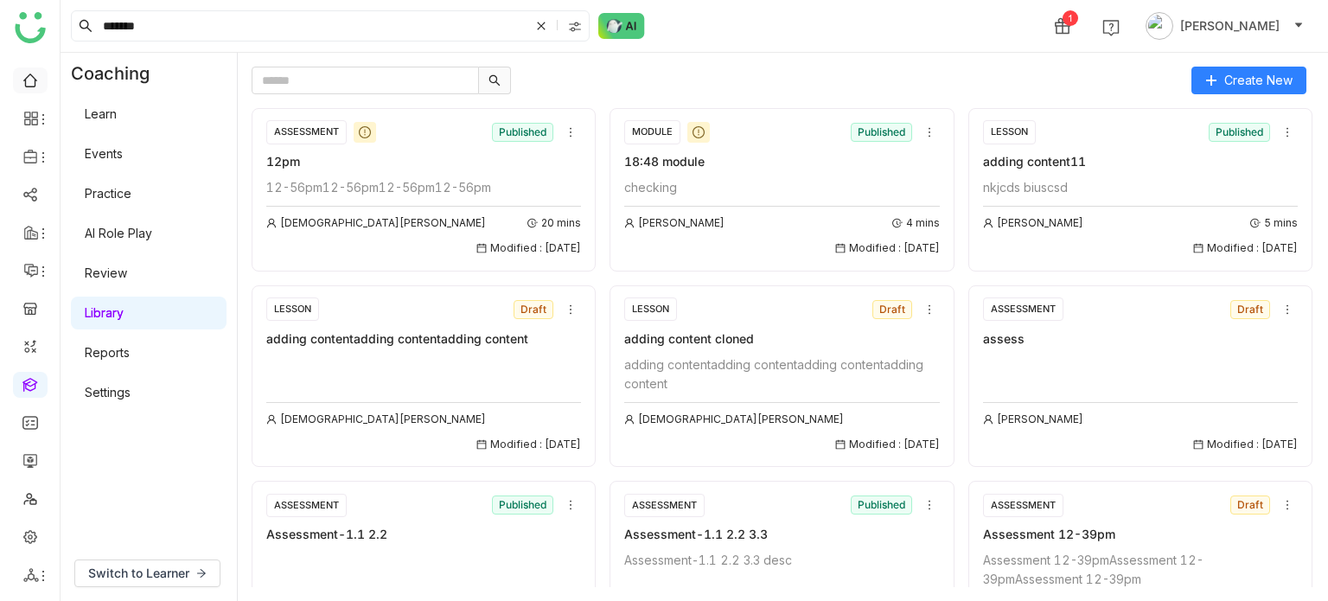
click at [22, 81] on link at bounding box center [30, 79] width 16 height 15
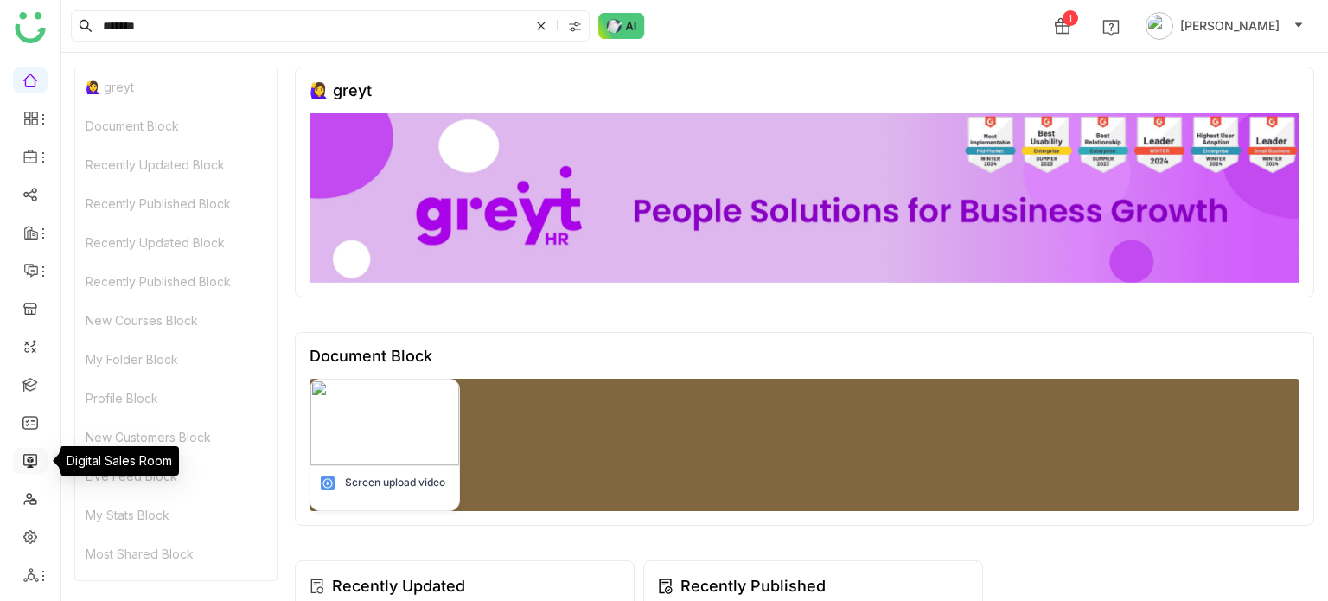
click at [38, 459] on link at bounding box center [30, 459] width 16 height 15
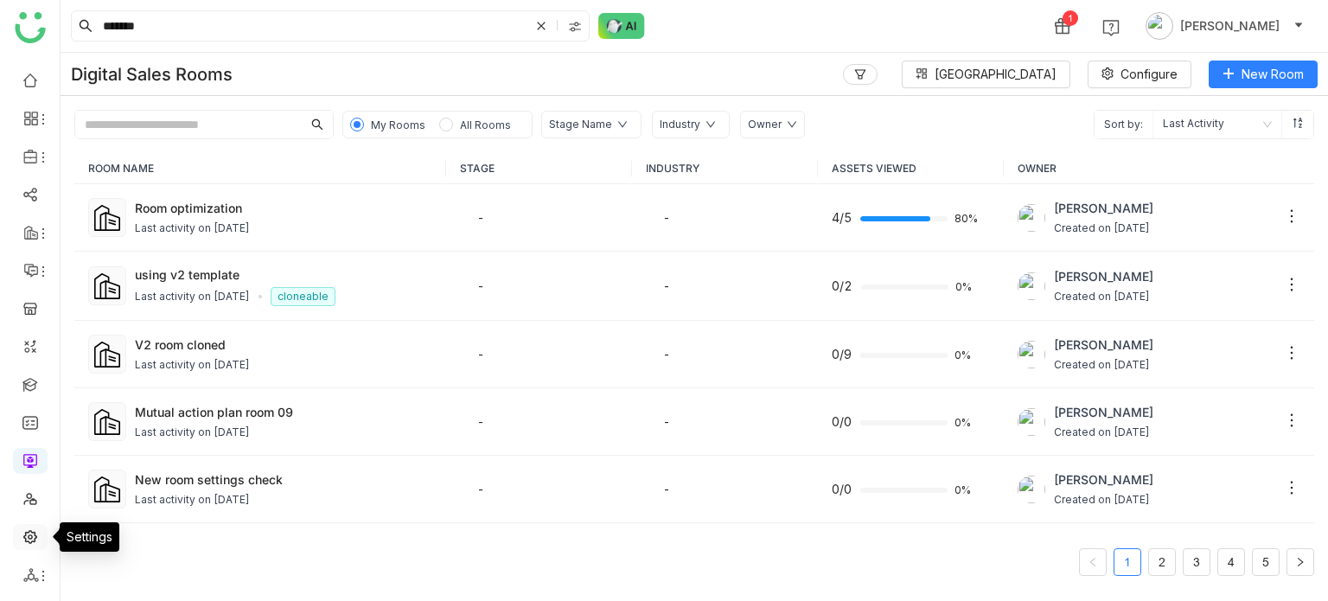
click at [35, 537] on link at bounding box center [30, 535] width 16 height 15
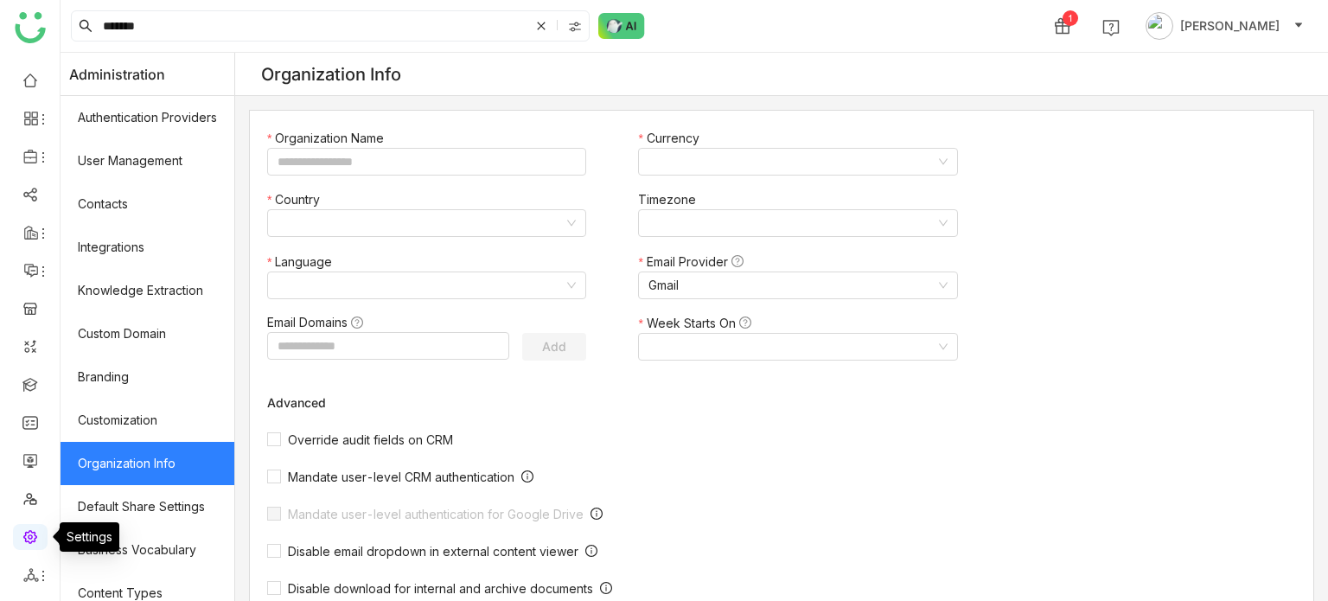
type input "*******"
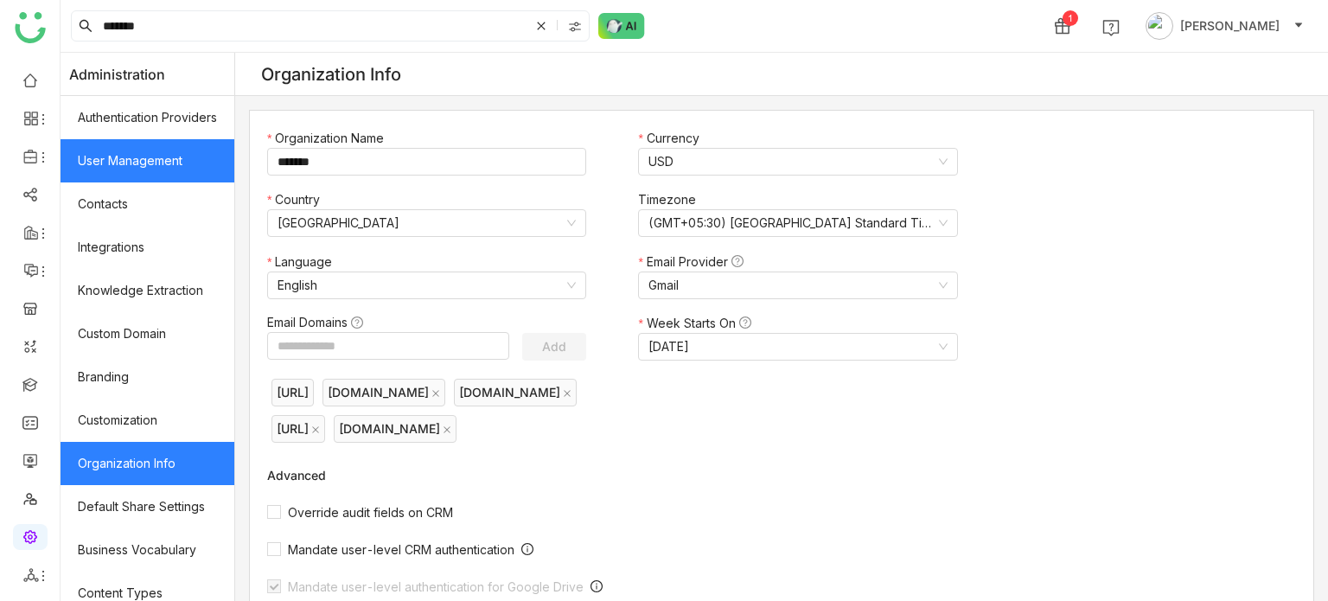
click at [131, 150] on link "User Management" at bounding box center [148, 160] width 174 height 43
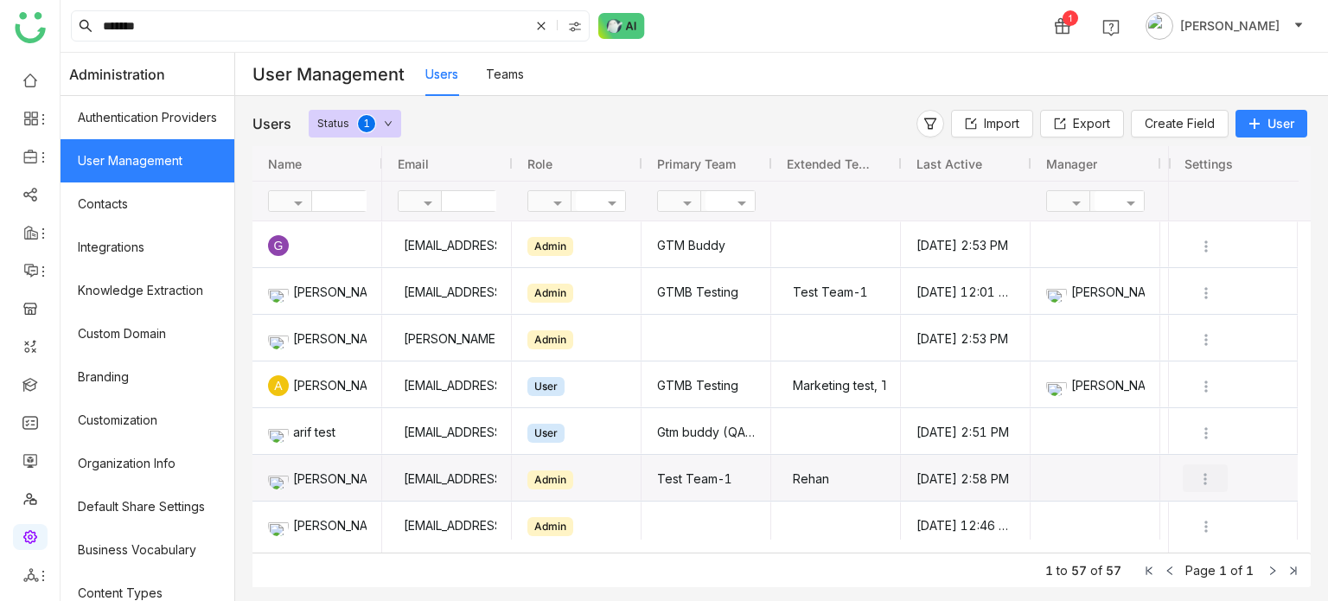
click at [1207, 475] on img "Press SPACE to select this row." at bounding box center [1204, 478] width 17 height 17
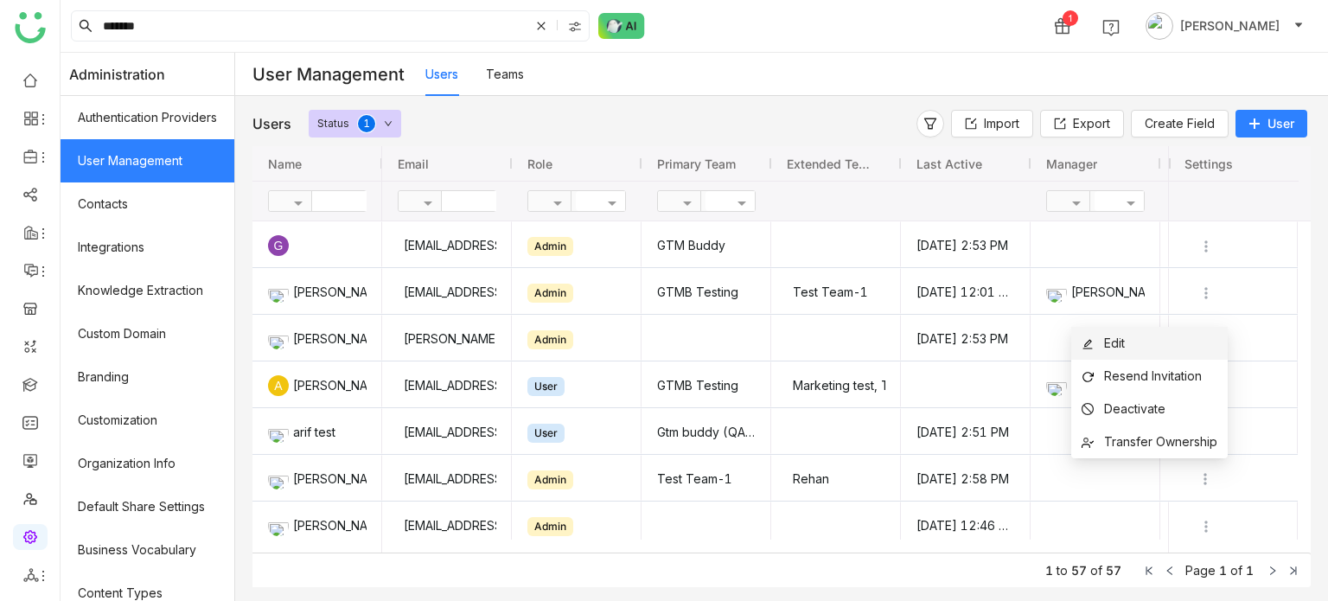
click at [1150, 348] on li "Edit" at bounding box center [1149, 343] width 156 height 33
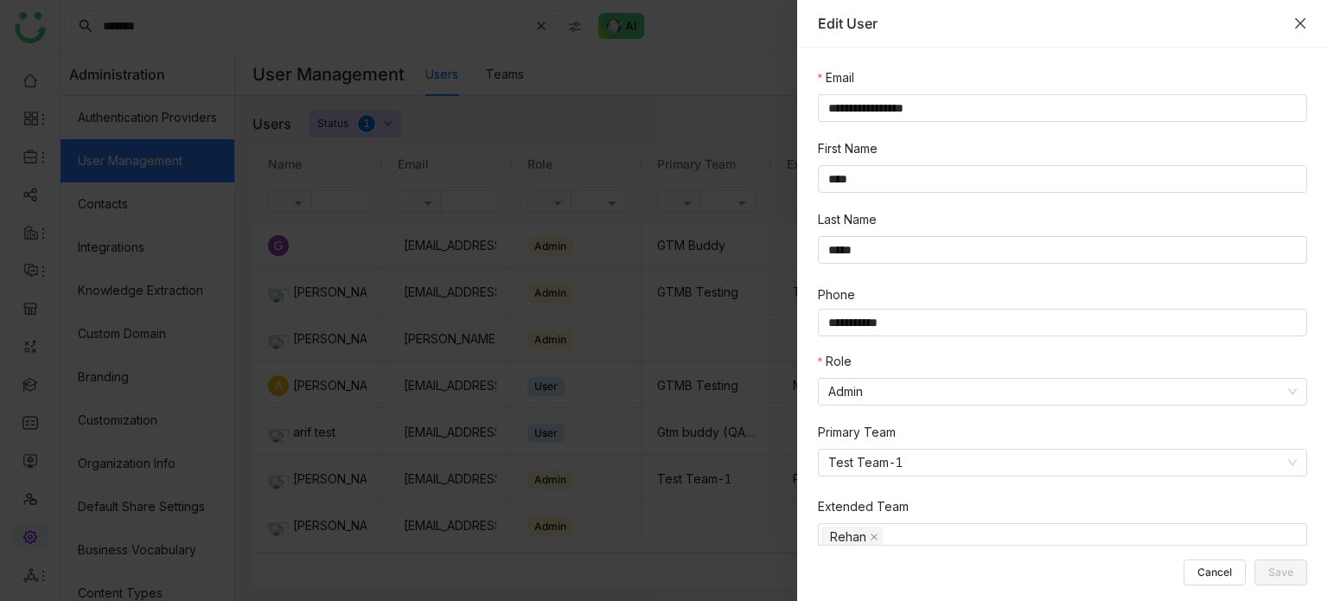
click at [1300, 29] on button "Close" at bounding box center [1300, 23] width 14 height 14
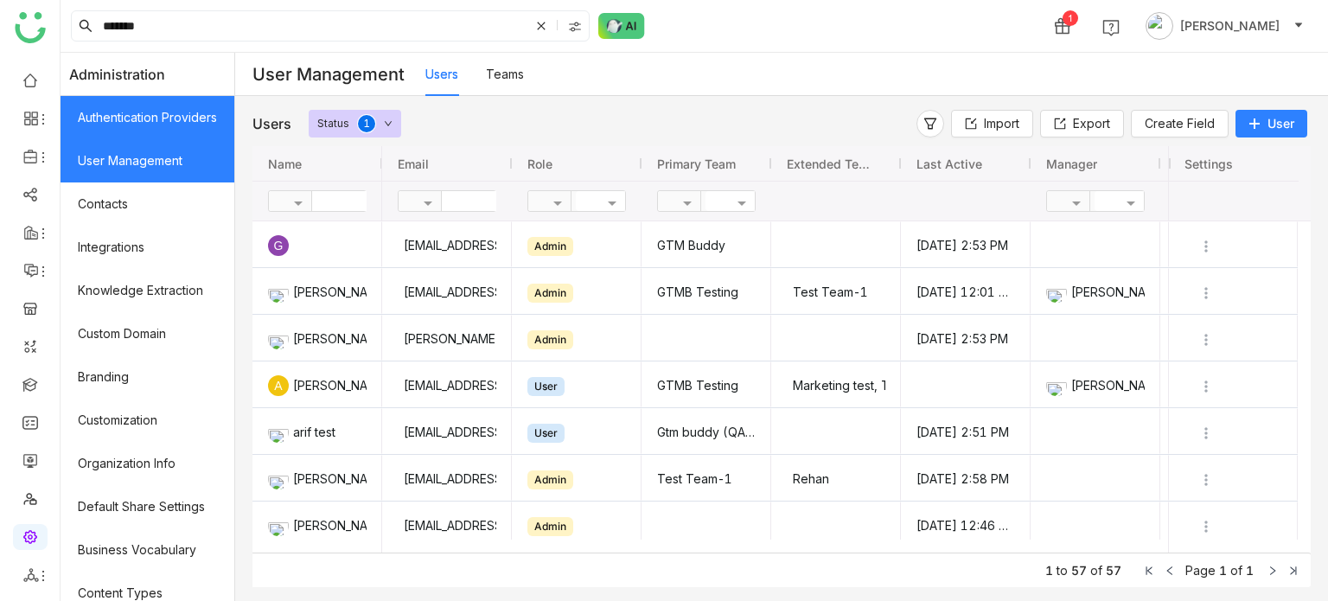
click at [80, 103] on link "Authentication Providers" at bounding box center [148, 117] width 174 height 43
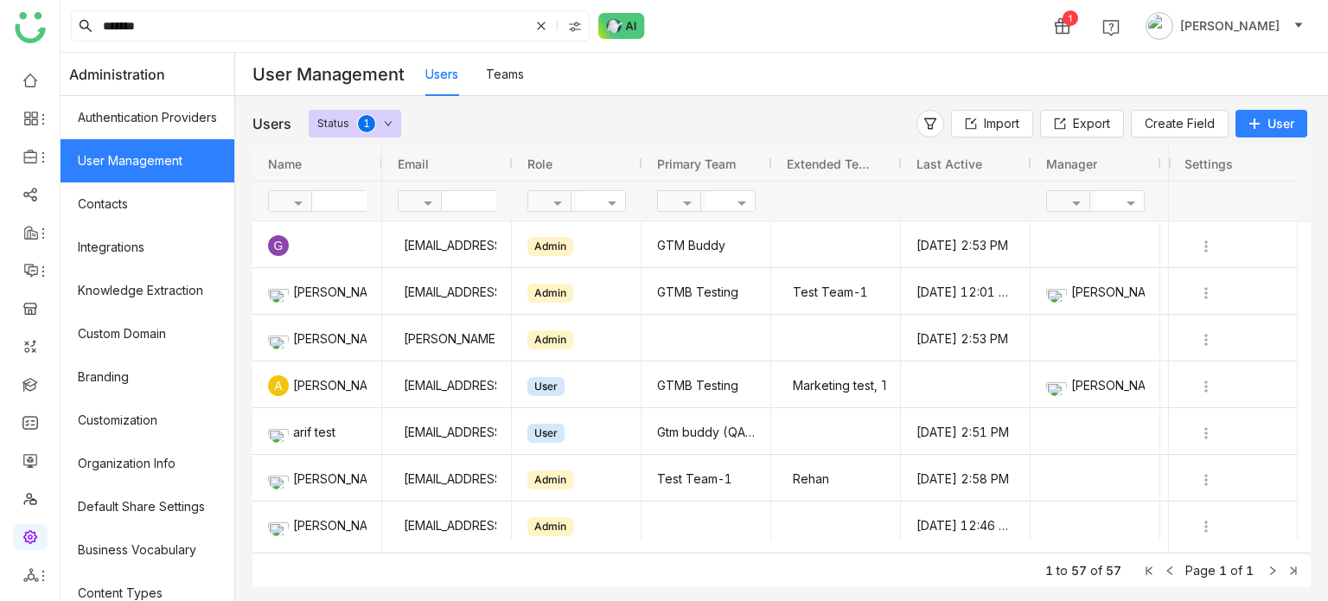
click at [0, 66] on ul at bounding box center [30, 327] width 60 height 545
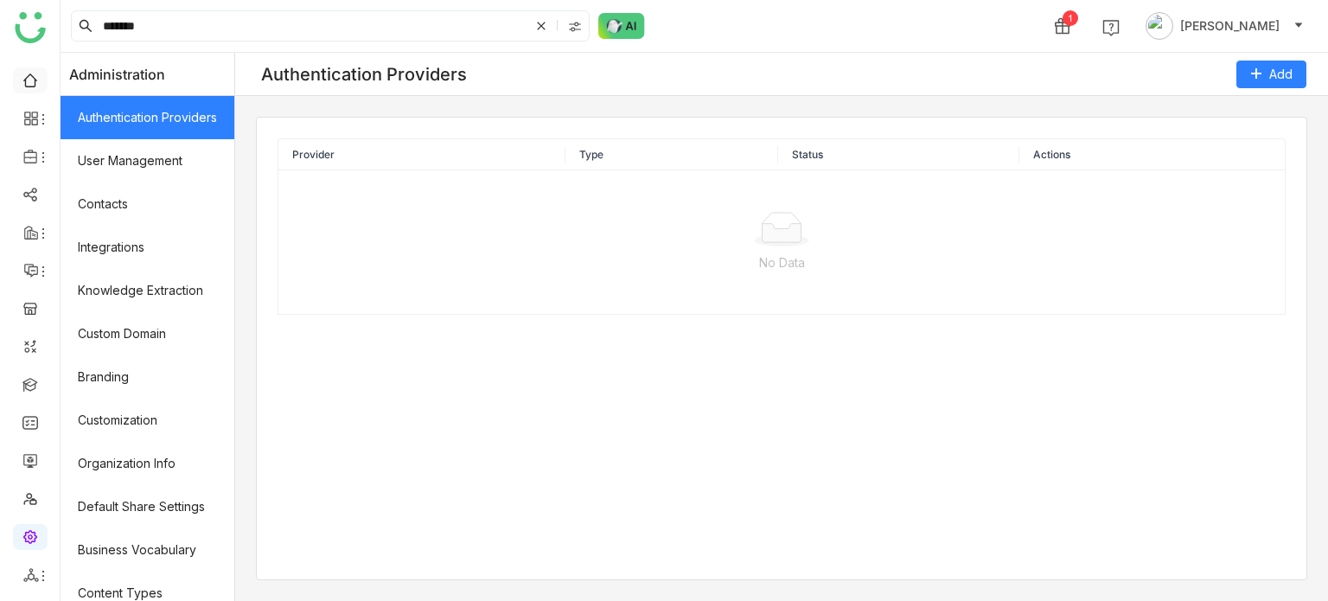
click at [22, 76] on link at bounding box center [30, 79] width 16 height 15
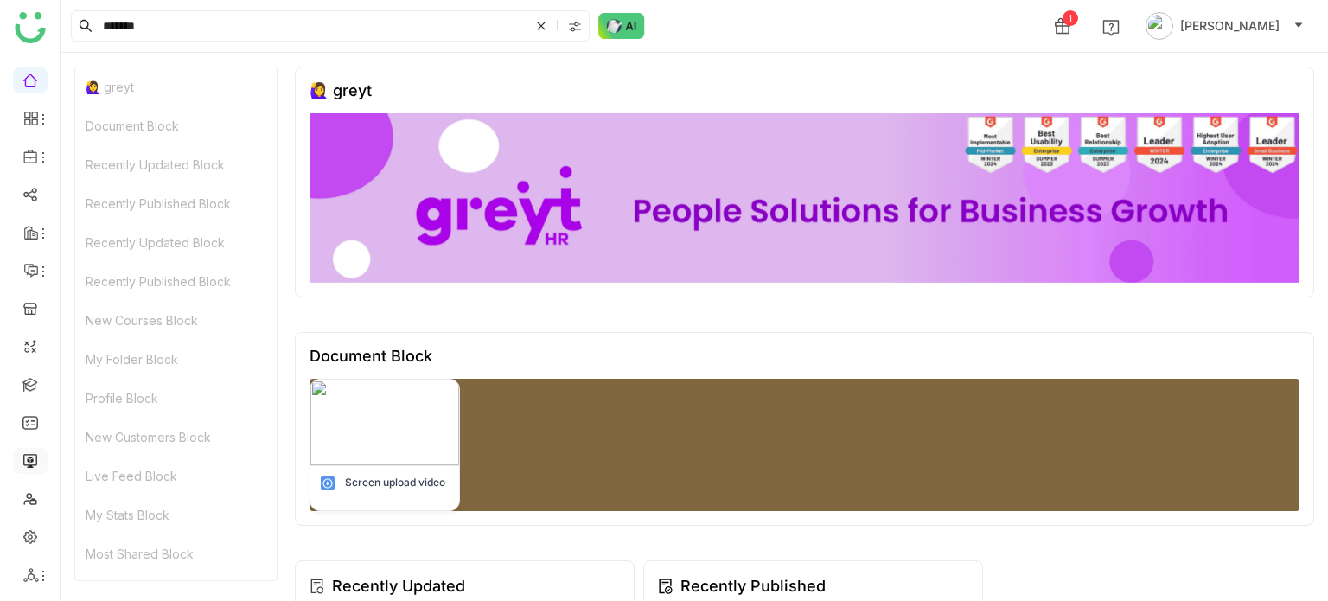
click at [38, 452] on link at bounding box center [30, 459] width 16 height 15
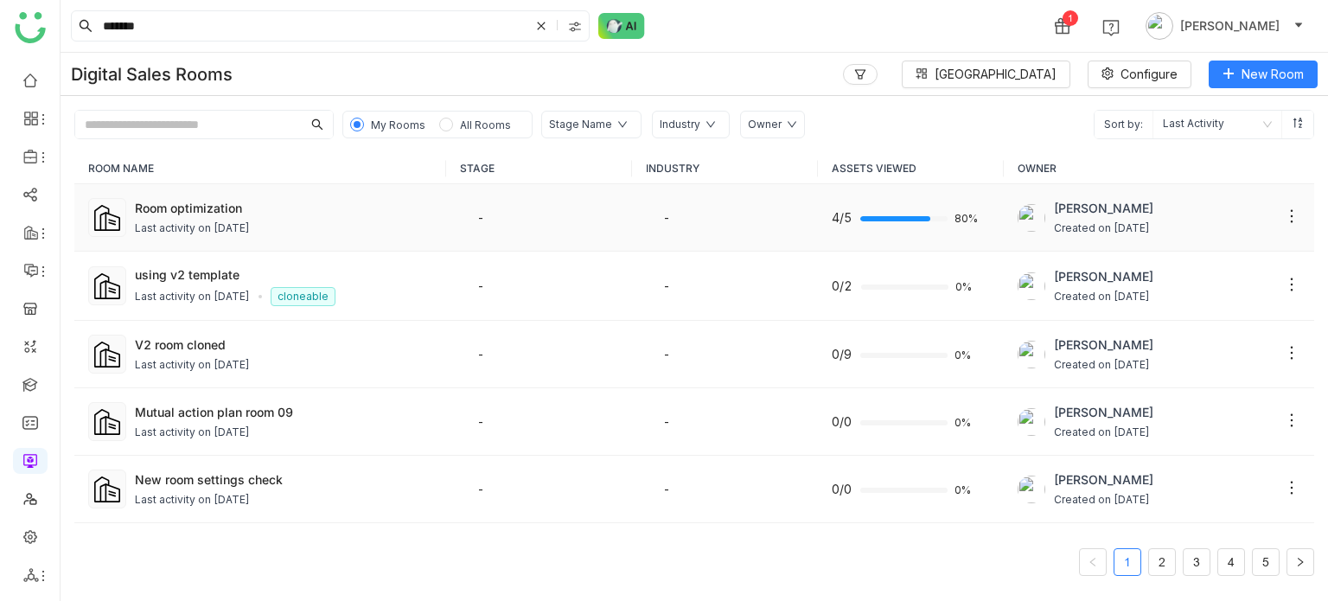
click at [137, 210] on div "Room optimization" at bounding box center [283, 208] width 297 height 18
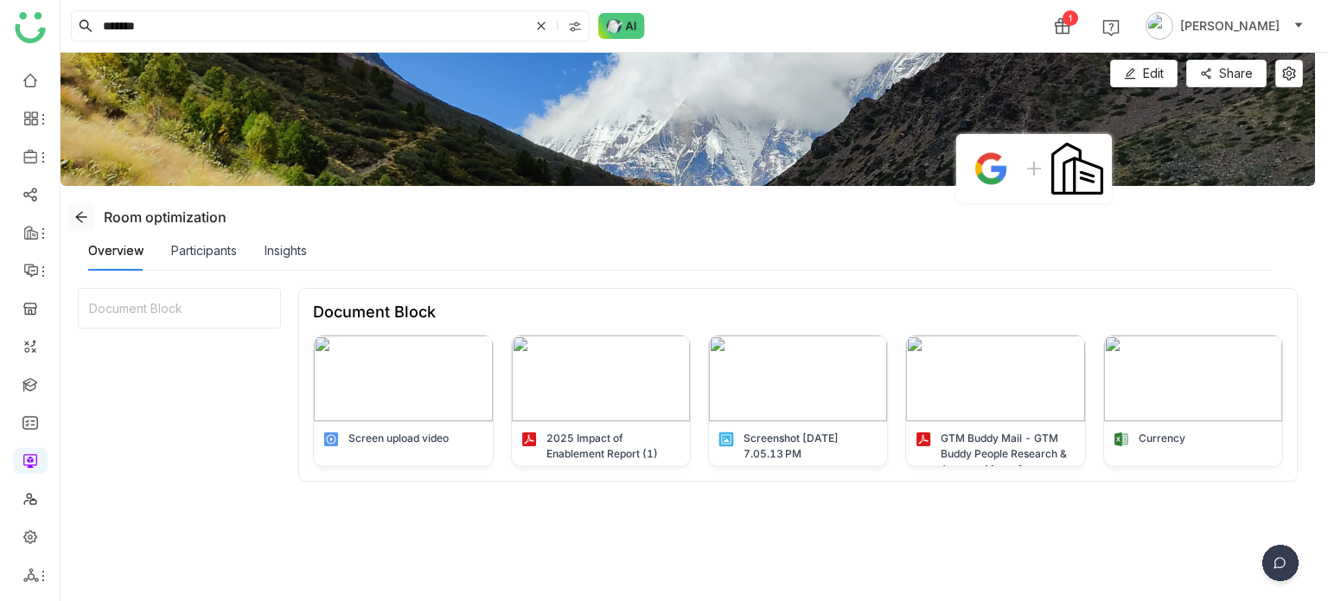
click at [76, 218] on icon at bounding box center [81, 217] width 14 height 14
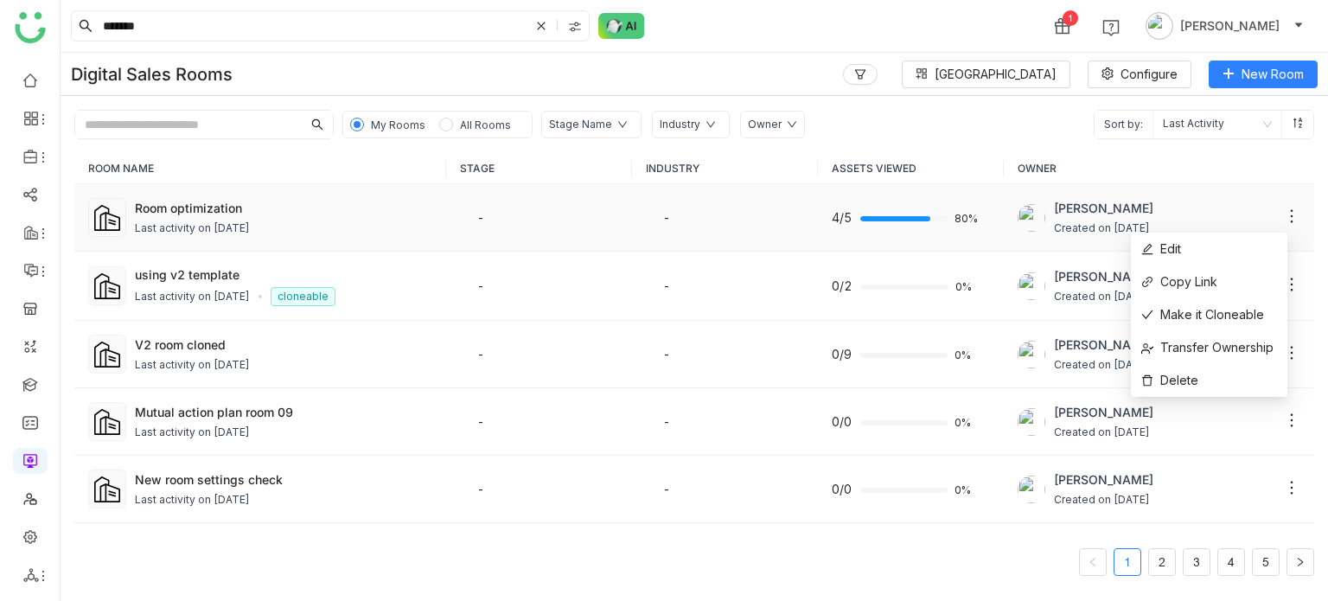
click at [1283, 211] on icon at bounding box center [1291, 215] width 17 height 17
click at [1175, 254] on span "Edit" at bounding box center [1161, 248] width 40 height 19
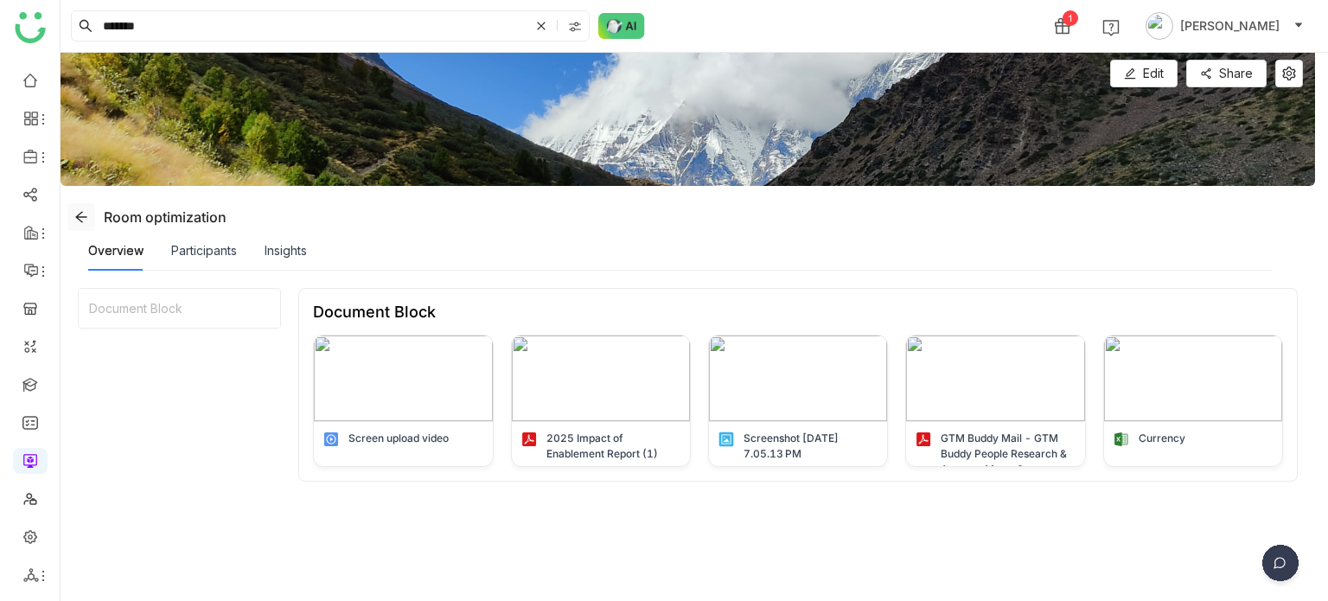
click at [82, 211] on icon at bounding box center [81, 217] width 14 height 14
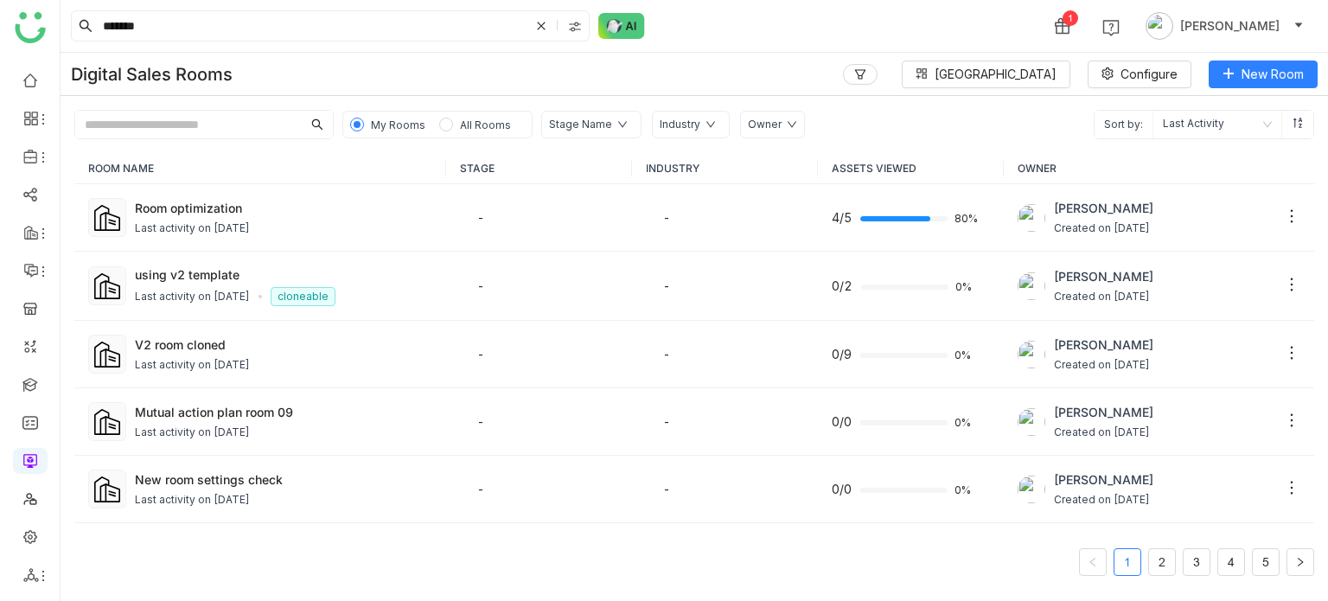
click at [30, 398] on ul at bounding box center [30, 327] width 60 height 545
click at [38, 376] on link at bounding box center [30, 383] width 16 height 15
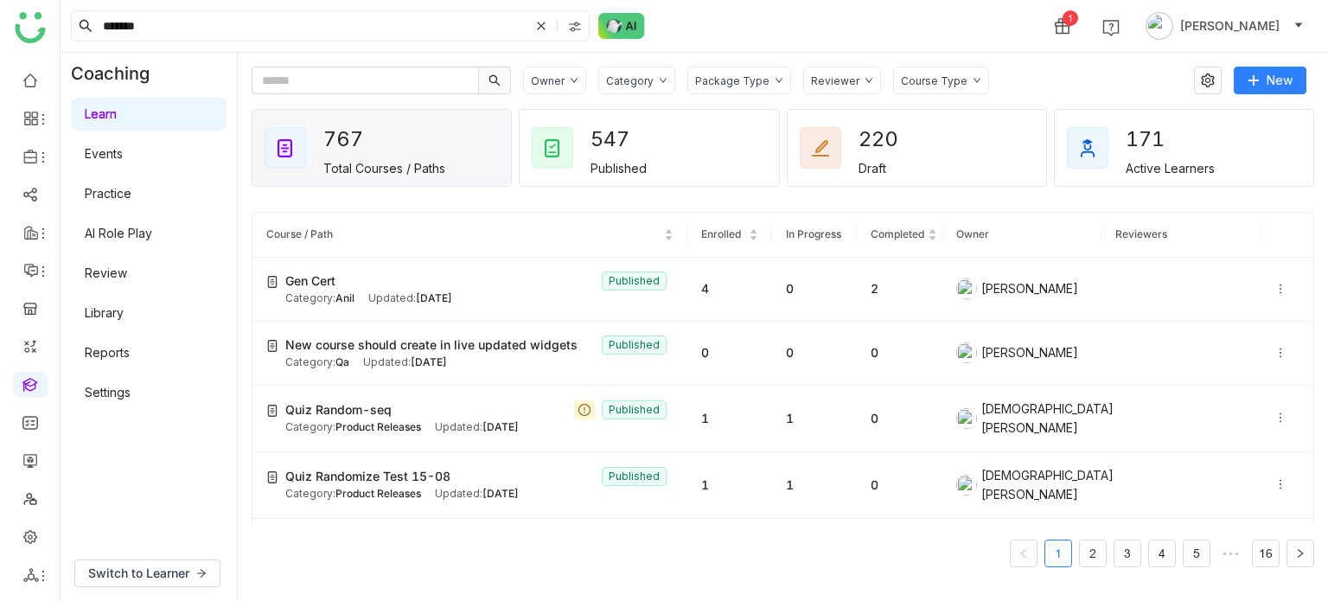
click at [124, 386] on link "Settings" at bounding box center [108, 392] width 46 height 15
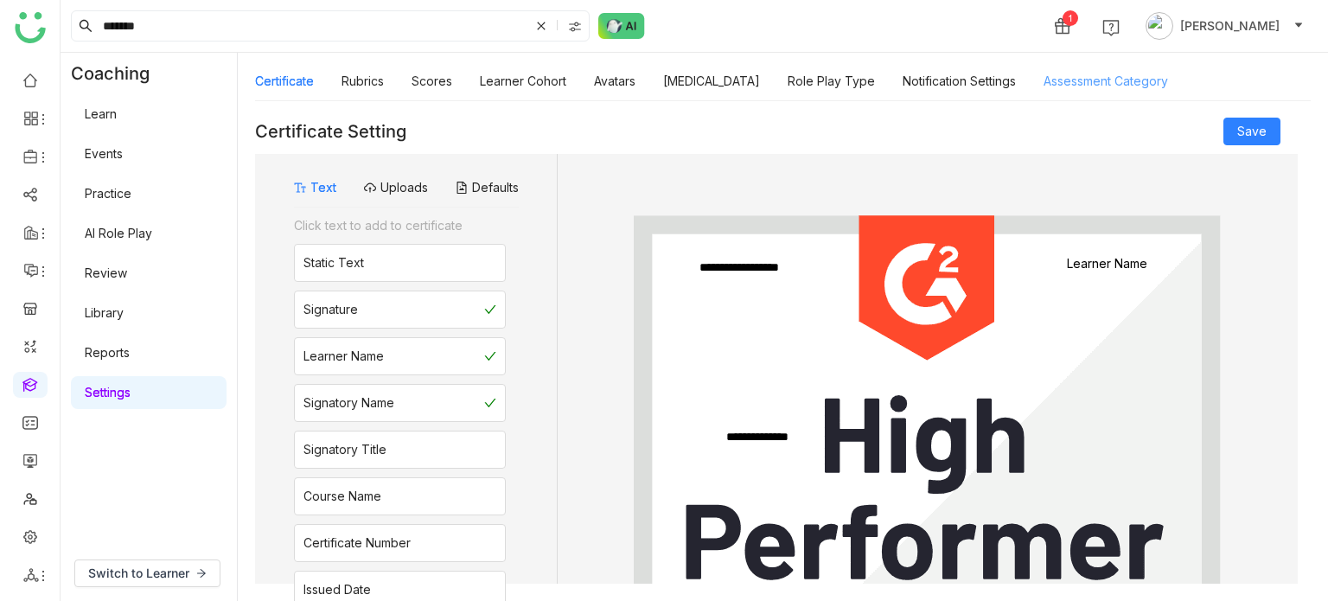
click at [1087, 73] on link "Assessment Category" at bounding box center [1105, 80] width 124 height 15
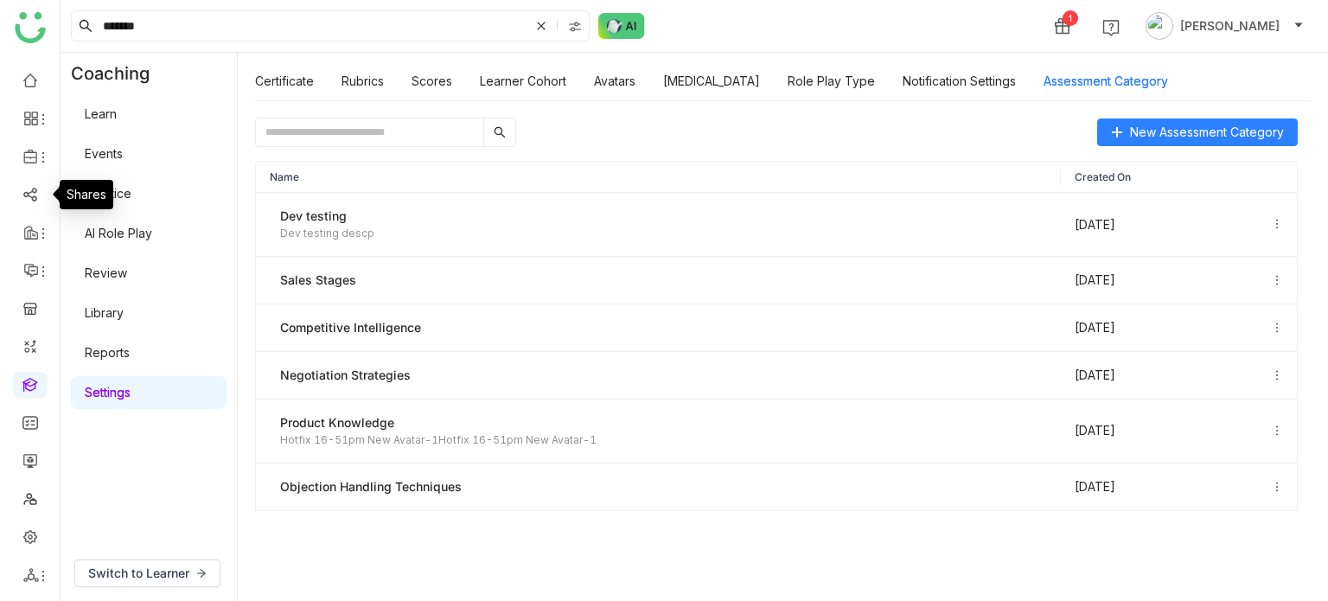
click at [35, 140] on ul at bounding box center [30, 327] width 60 height 545
click at [36, 157] on icon at bounding box center [43, 157] width 14 height 14
click at [80, 250] on link "Library" at bounding box center [120, 256] width 112 height 12
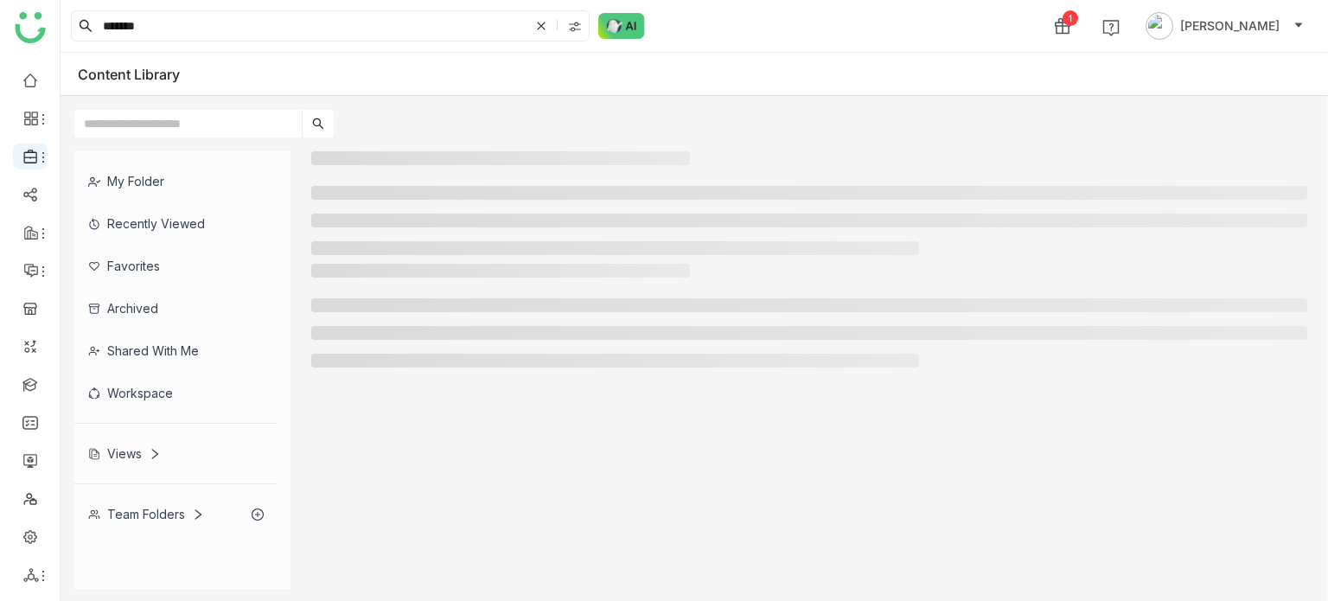
click at [33, 146] on li at bounding box center [30, 156] width 35 height 26
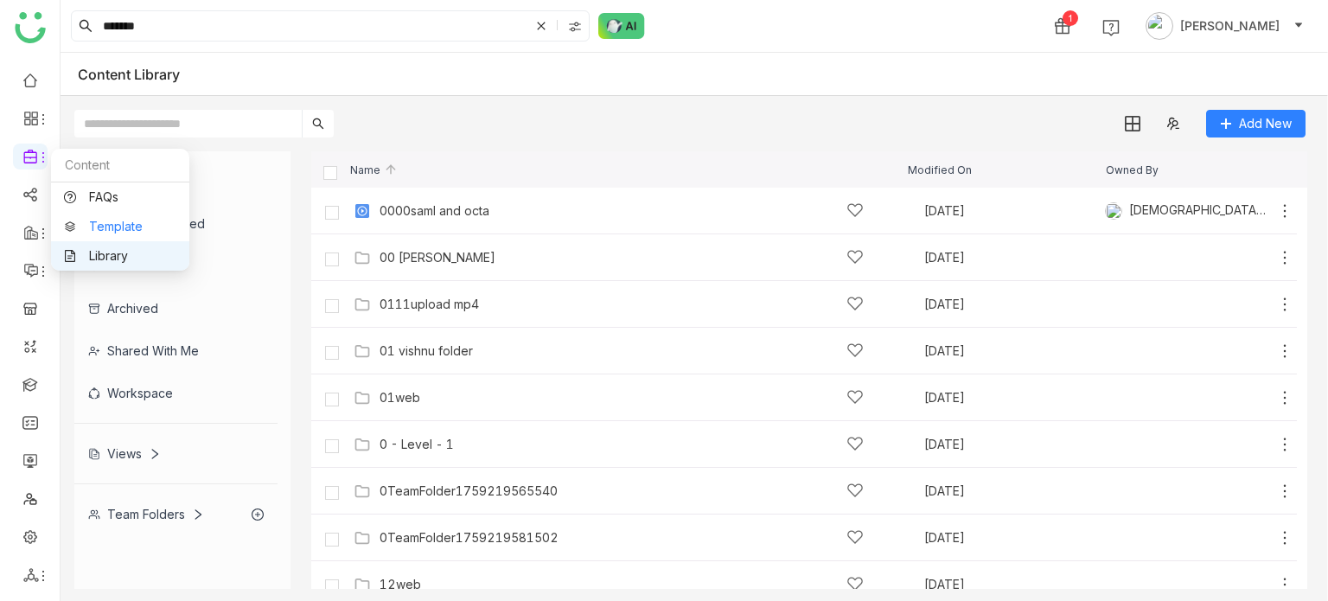
click at [97, 220] on link "Template" at bounding box center [120, 226] width 112 height 12
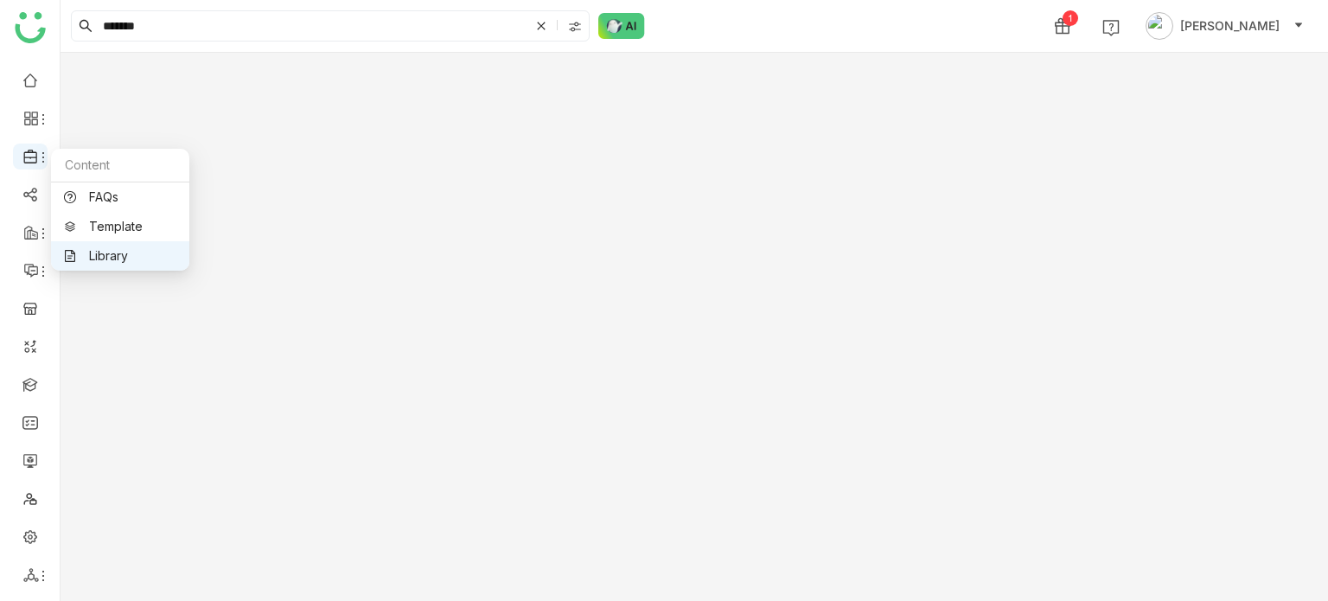
click at [31, 161] on icon at bounding box center [31, 157] width 16 height 16
click at [105, 191] on link "FAQs" at bounding box center [120, 197] width 112 height 12
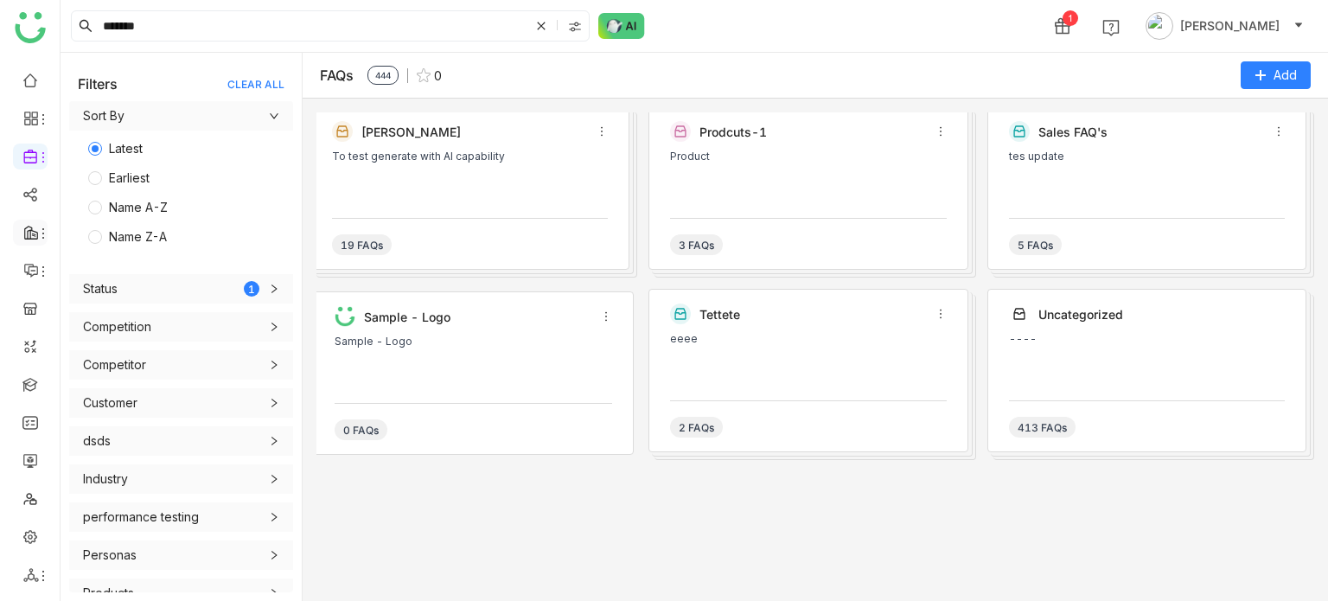
click at [29, 238] on icon at bounding box center [31, 233] width 14 height 14
drag, startPoint x: 48, startPoint y: 128, endPoint x: 38, endPoint y: 118, distance: 13.4
click at [48, 127] on ul at bounding box center [30, 327] width 60 height 545
click at [35, 115] on span at bounding box center [31, 119] width 16 height 16
click at [80, 153] on link "Dashboard" at bounding box center [120, 159] width 112 height 12
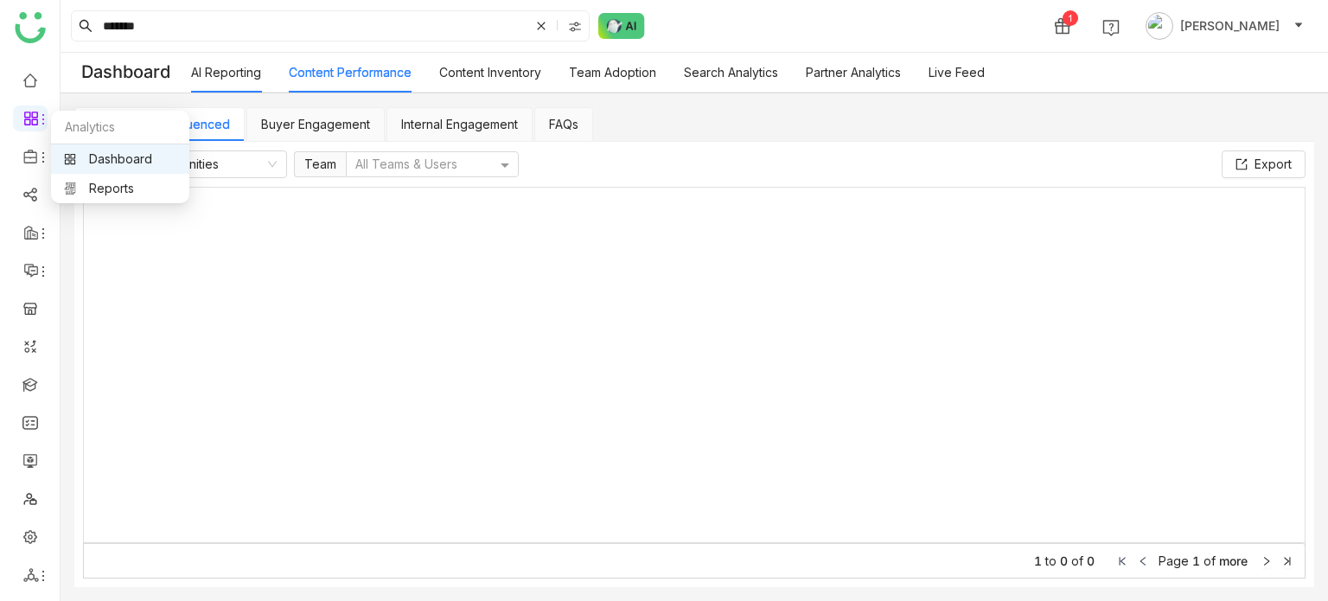
click at [128, 165] on link "Dashboard" at bounding box center [120, 159] width 112 height 12
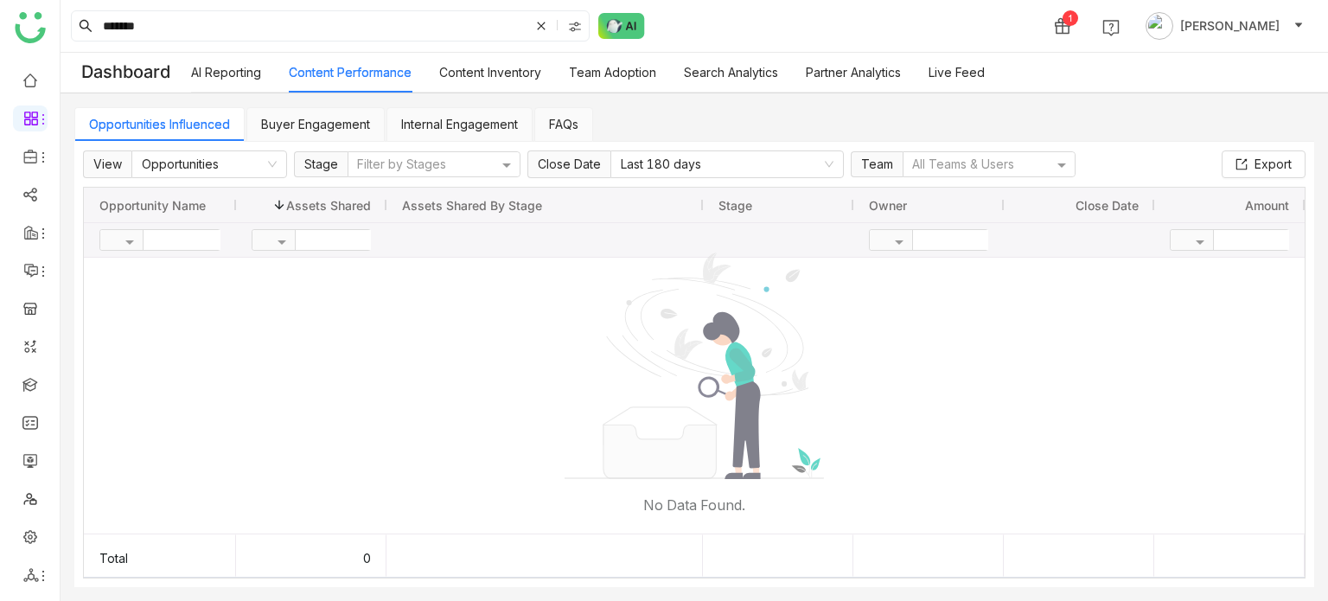
click at [219, 65] on link "AI Reporting" at bounding box center [226, 72] width 70 height 15
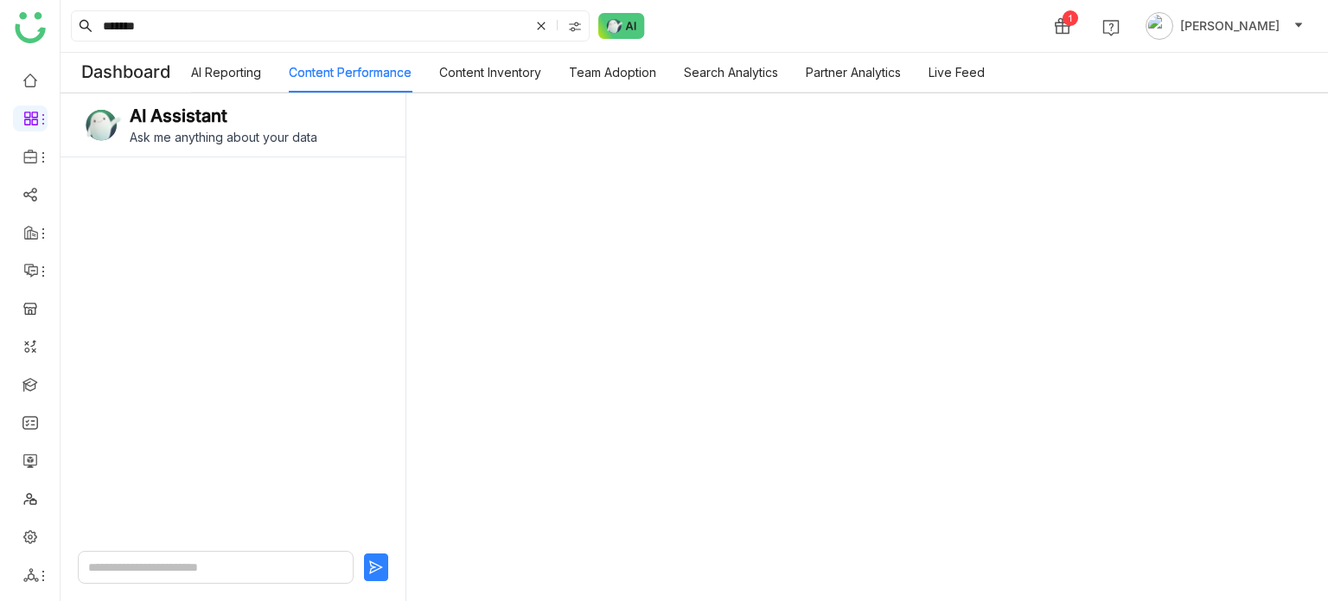
click at [219, 65] on link "AI Reporting" at bounding box center [226, 72] width 70 height 15
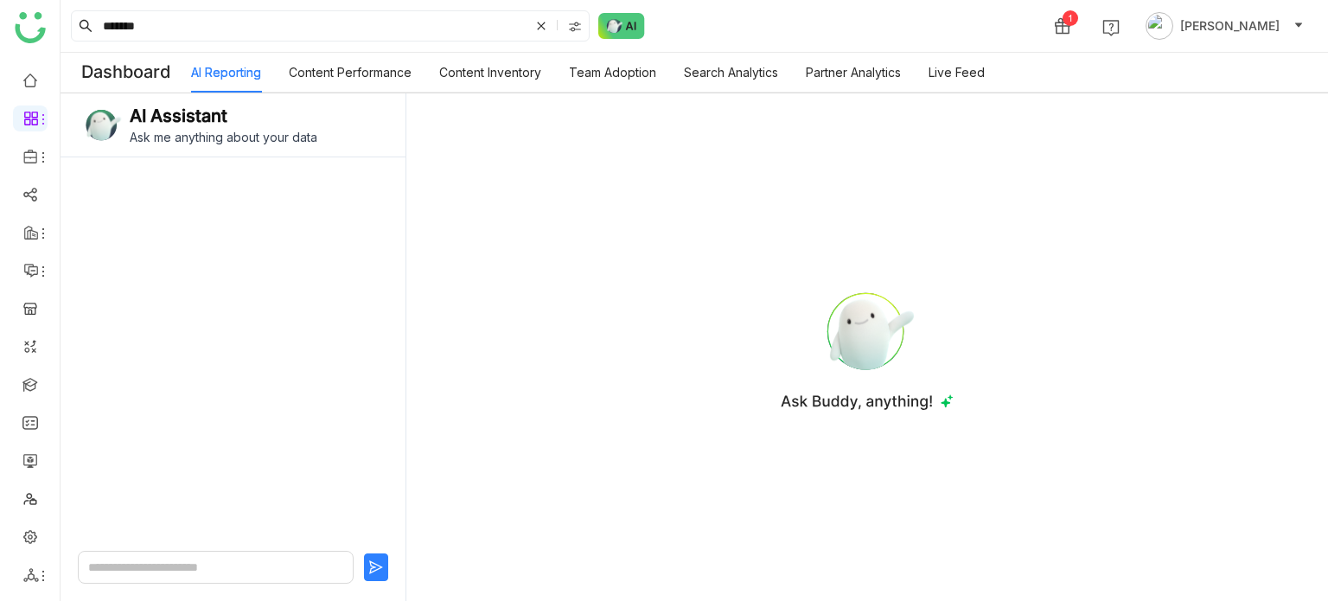
click at [539, 68] on link "Content Inventory" at bounding box center [490, 72] width 102 height 15
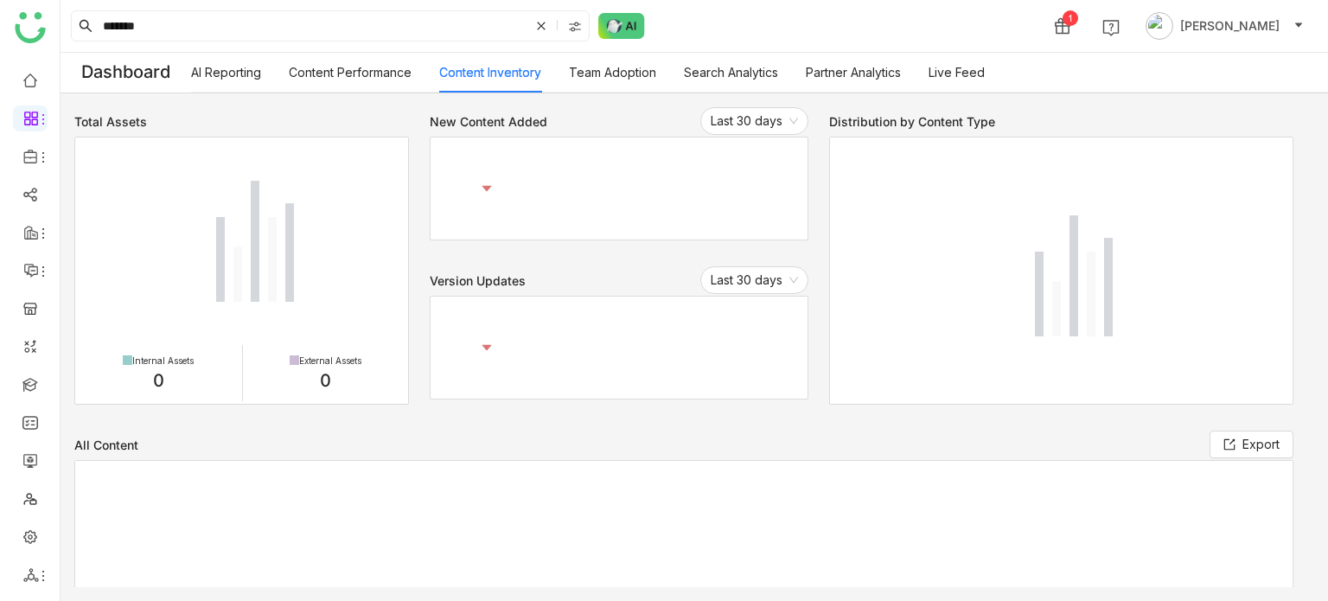
click at [539, 68] on link "Content Inventory" at bounding box center [490, 72] width 102 height 15
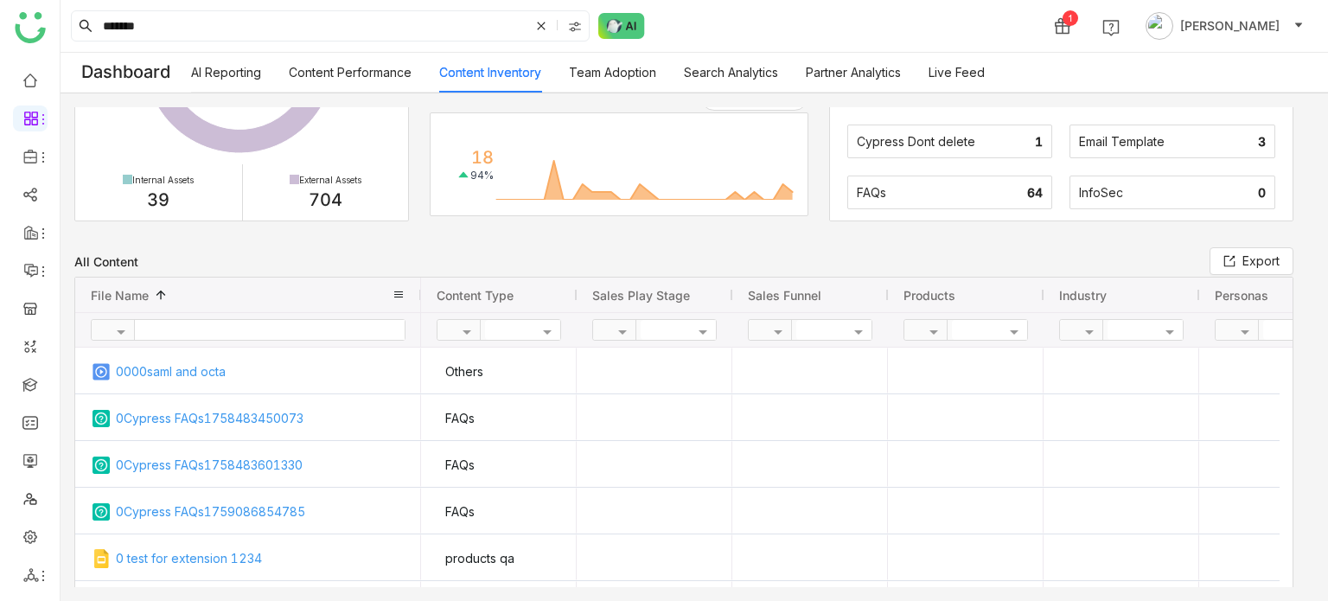
scroll to position [185, 0]
click at [214, 328] on input "text" at bounding box center [270, 328] width 270 height 20
type input "*******"
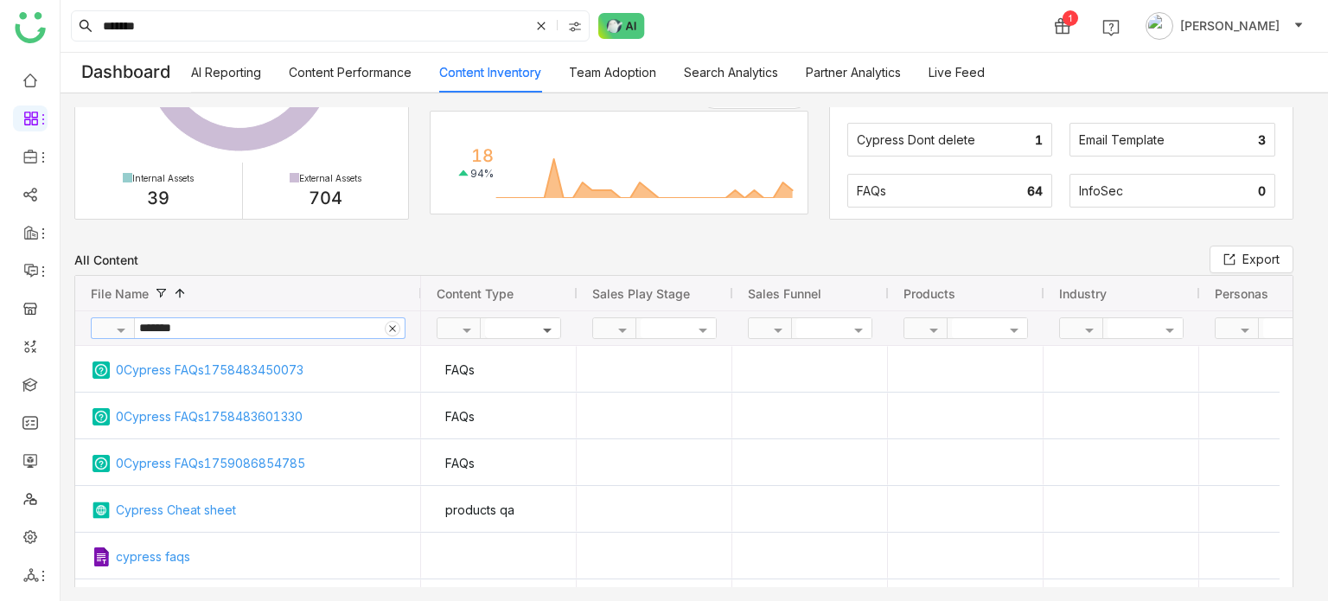
click at [546, 328] on span at bounding box center [550, 328] width 22 height 15
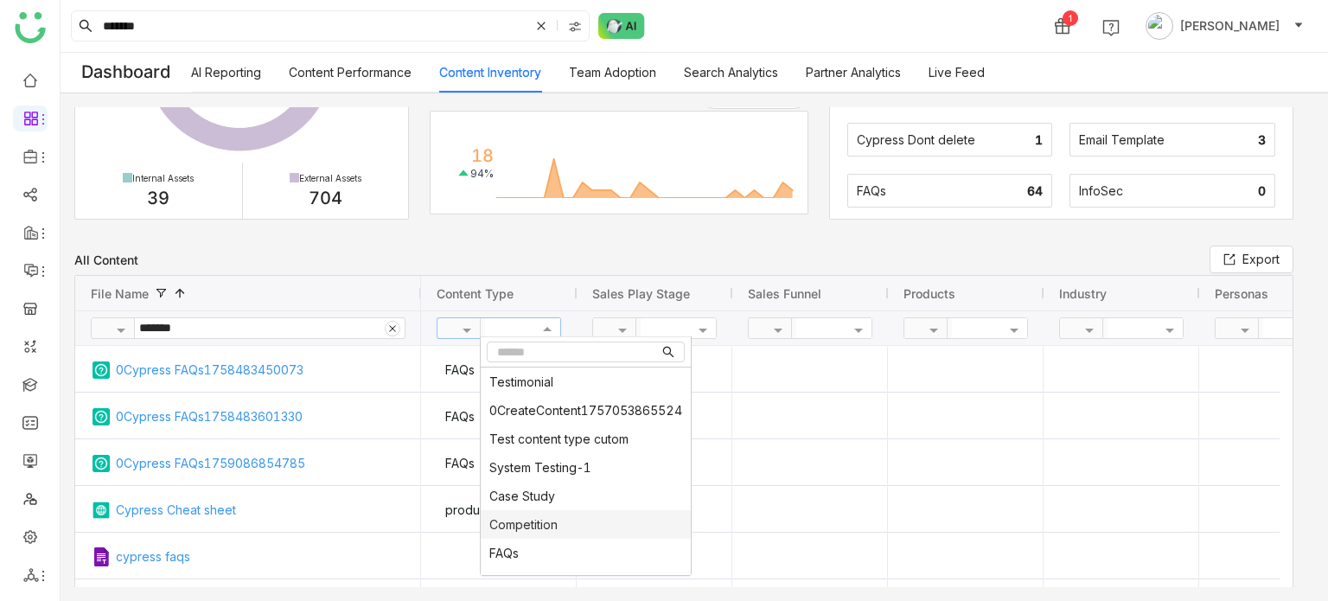
click at [553, 531] on div "Competition" at bounding box center [586, 524] width 210 height 29
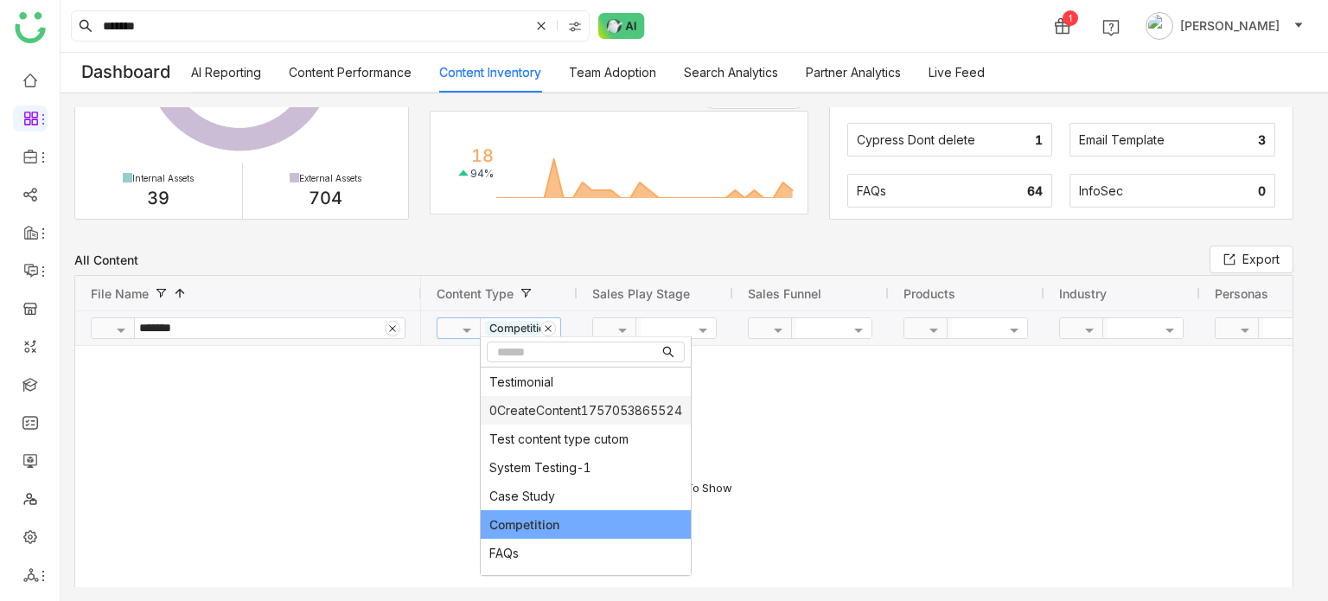
click at [806, 424] on div at bounding box center [856, 516] width 871 height 341
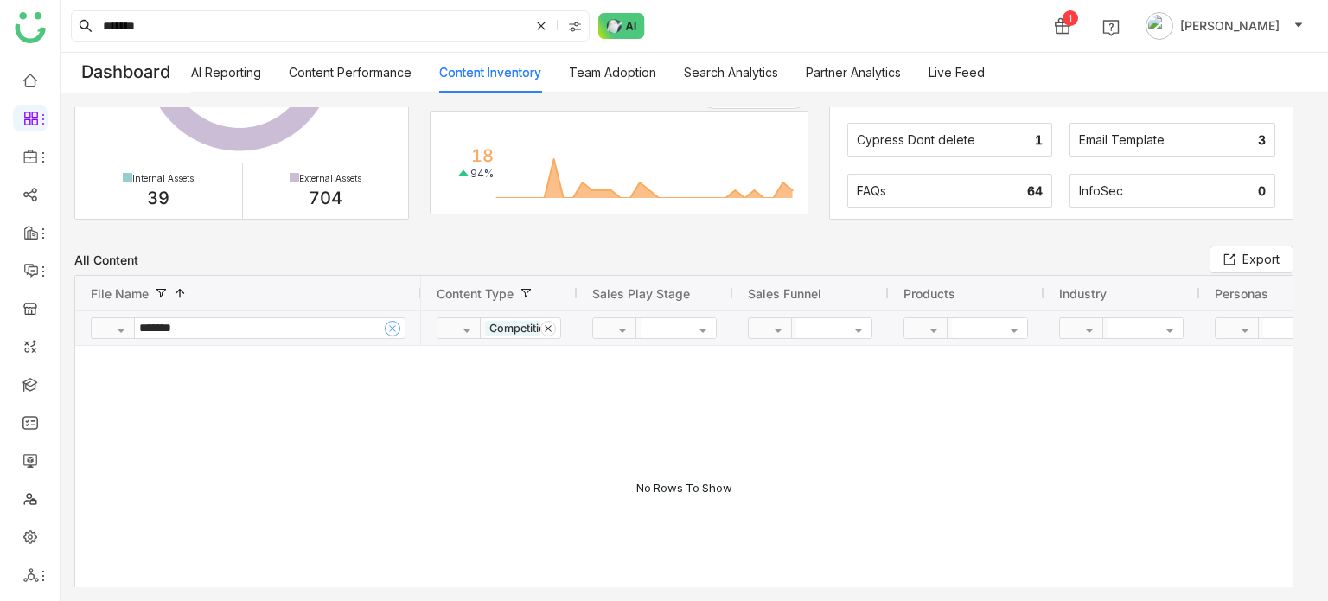
click at [391, 328] on icon at bounding box center [392, 328] width 9 height 9
click at [547, 332] on button at bounding box center [548, 329] width 16 height 16
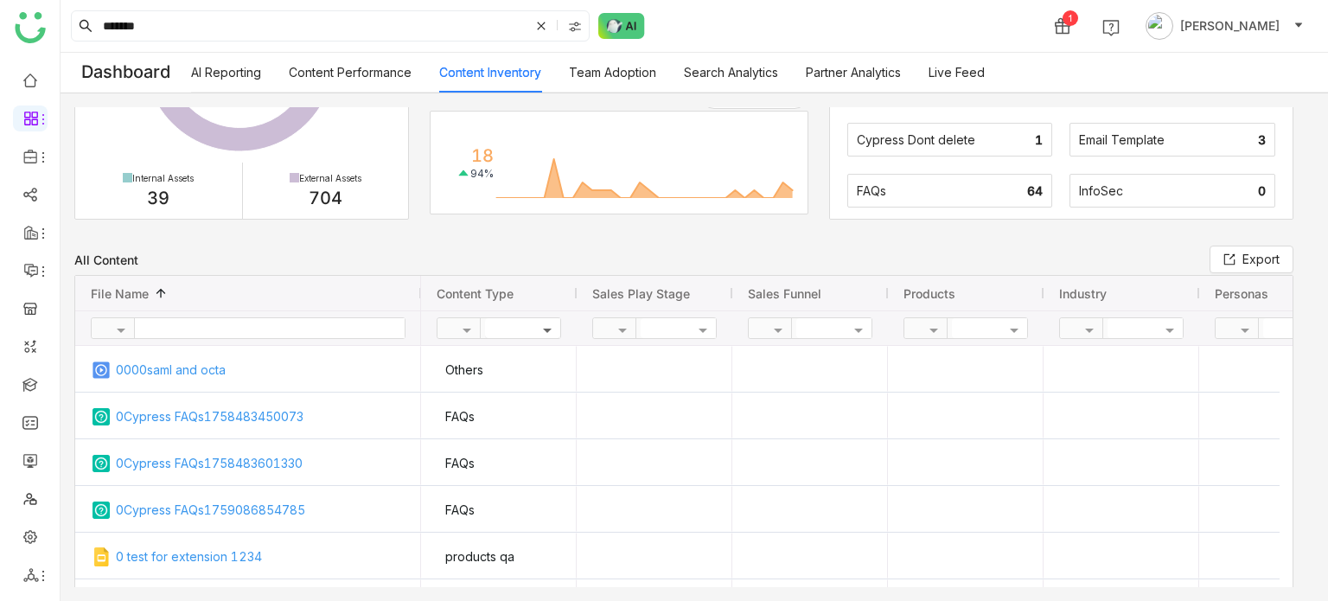
click at [548, 331] on span at bounding box center [550, 328] width 22 height 15
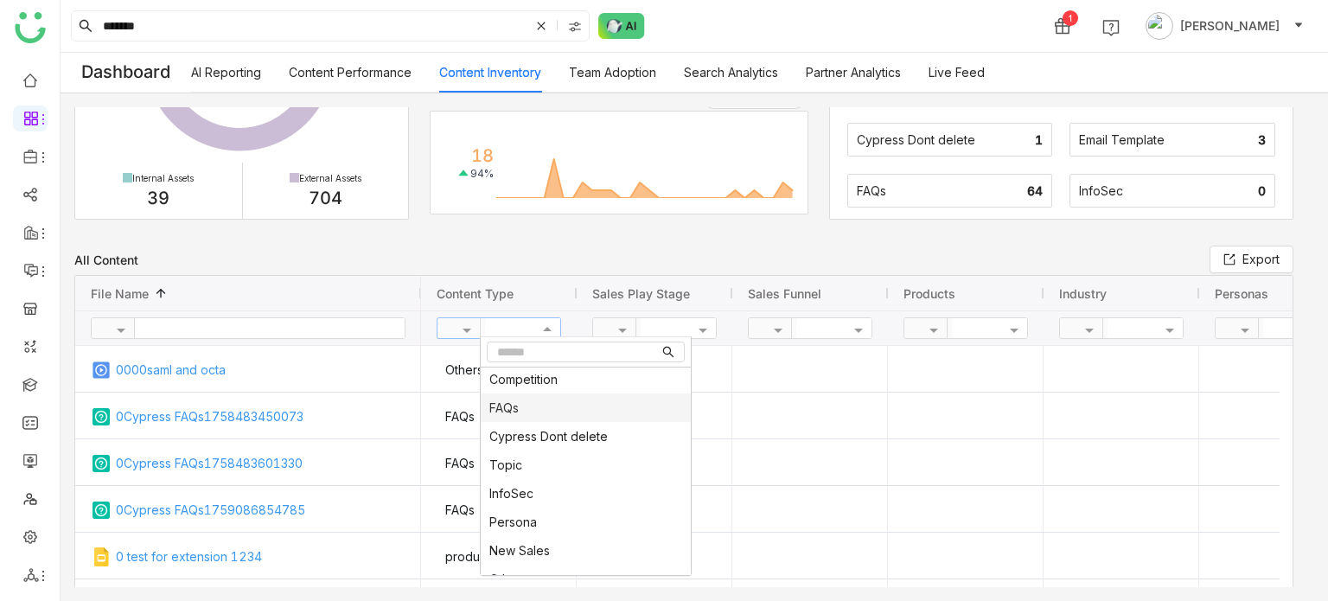
scroll to position [145, 0]
click at [541, 552] on span "New Sales" at bounding box center [519, 550] width 61 height 15
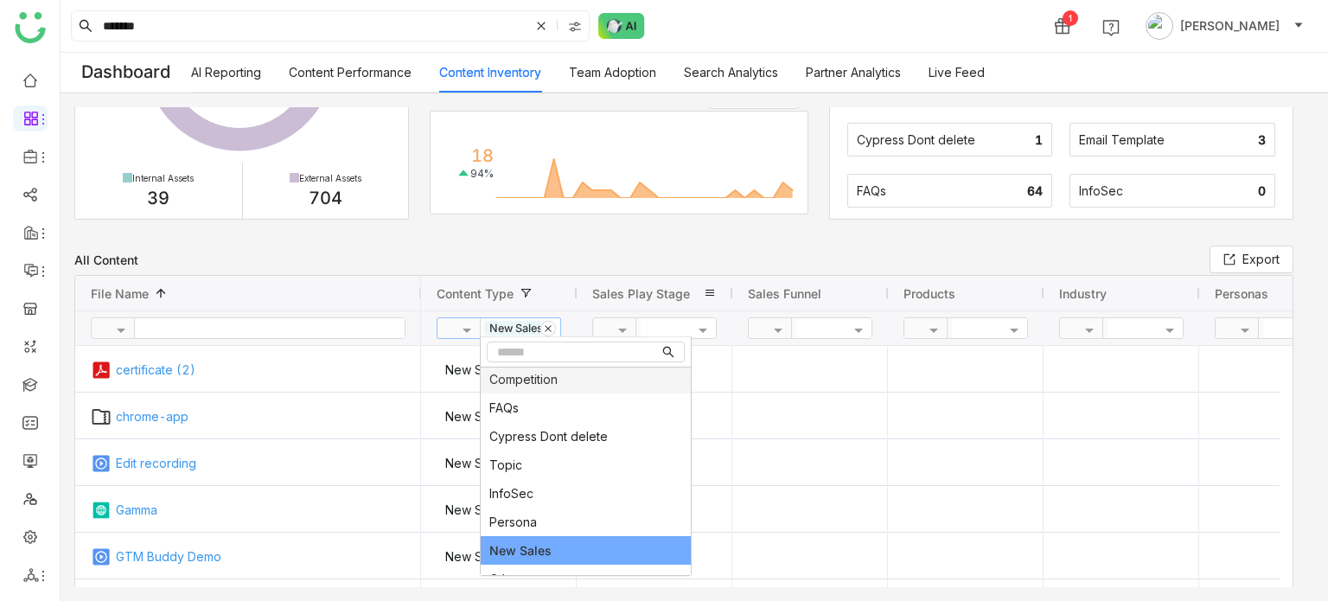
click at [604, 269] on div "All Content Export Drag here to set row groups Drag here to set column labels F…" at bounding box center [694, 504] width 1240 height 519
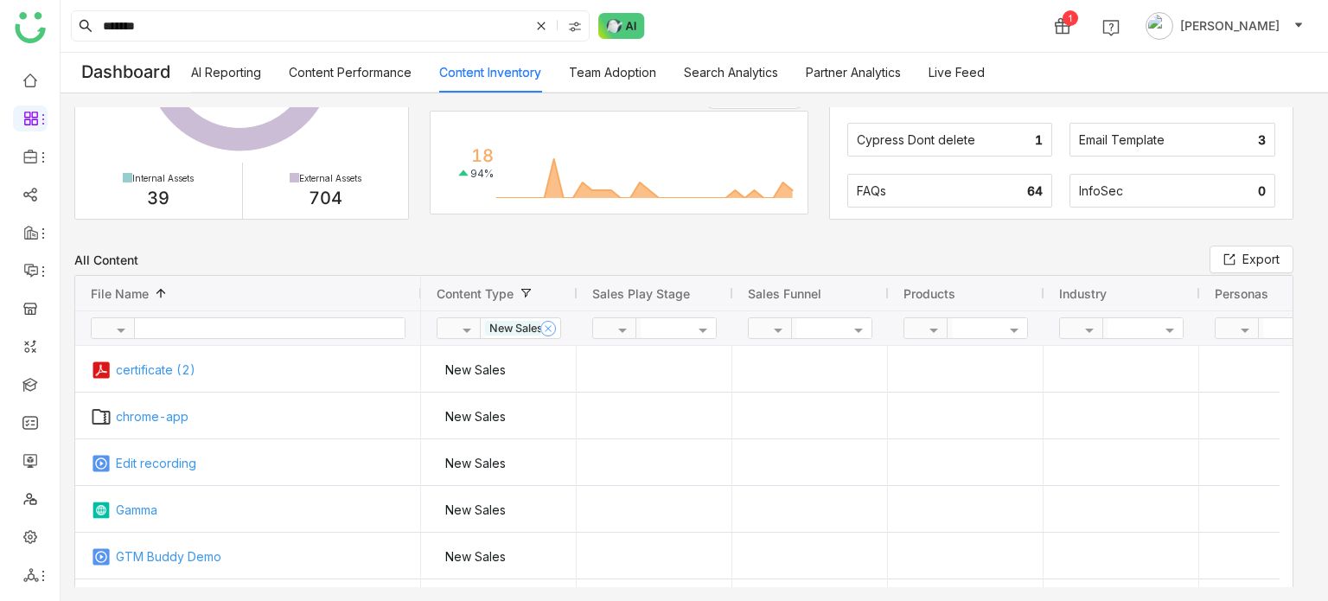
click at [549, 322] on span at bounding box center [548, 328] width 14 height 12
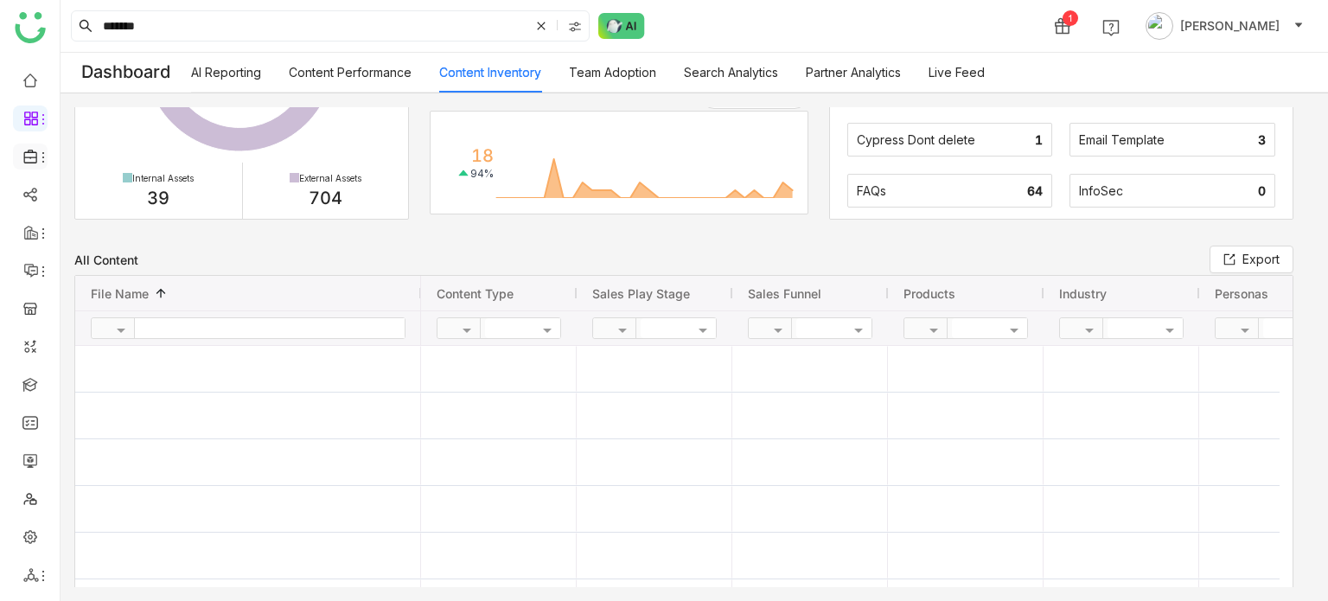
click at [27, 154] on icon at bounding box center [31, 157] width 16 height 16
click at [34, 155] on icon at bounding box center [31, 157] width 16 height 16
click at [135, 259] on link "Library" at bounding box center [120, 256] width 112 height 12
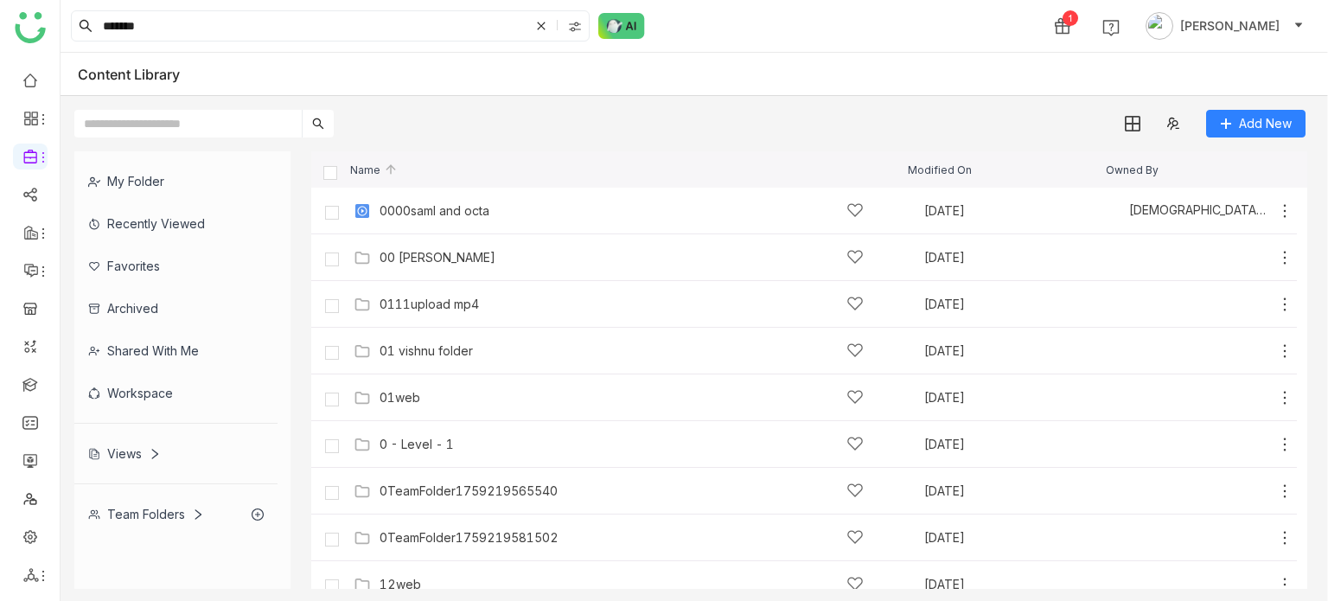
click at [169, 230] on div "Recently Viewed" at bounding box center [175, 223] width 203 height 42
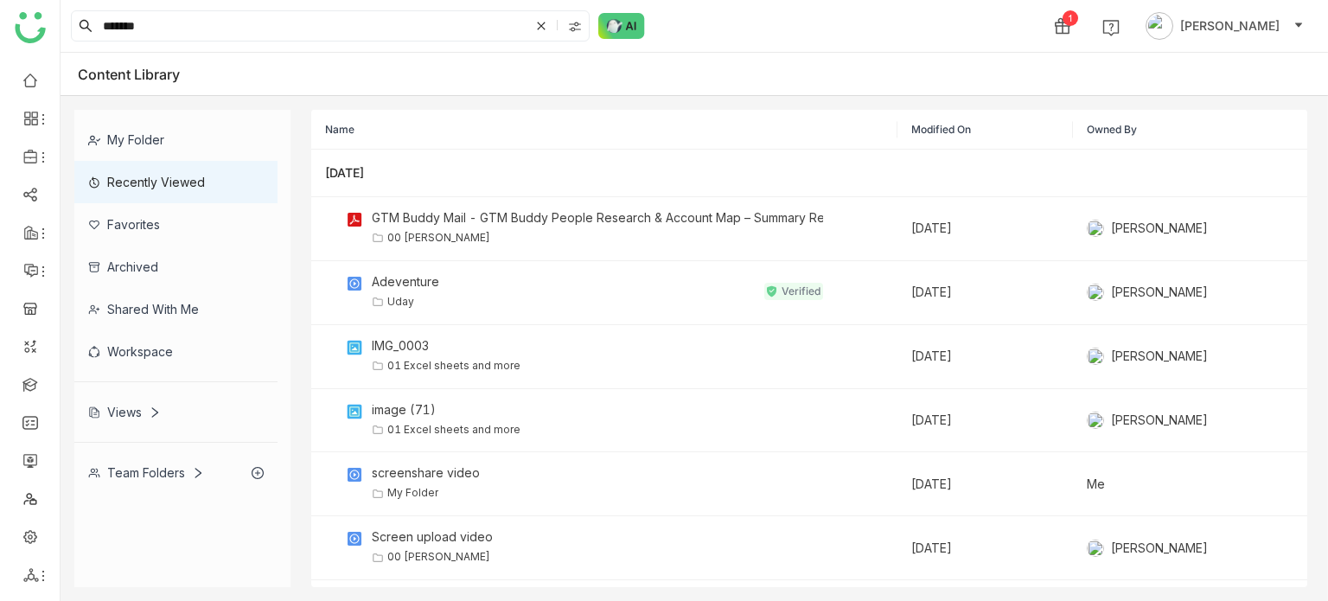
click at [237, 182] on div "Recently Viewed" at bounding box center [175, 182] width 203 height 42
click at [38, 74] on link at bounding box center [30, 79] width 16 height 15
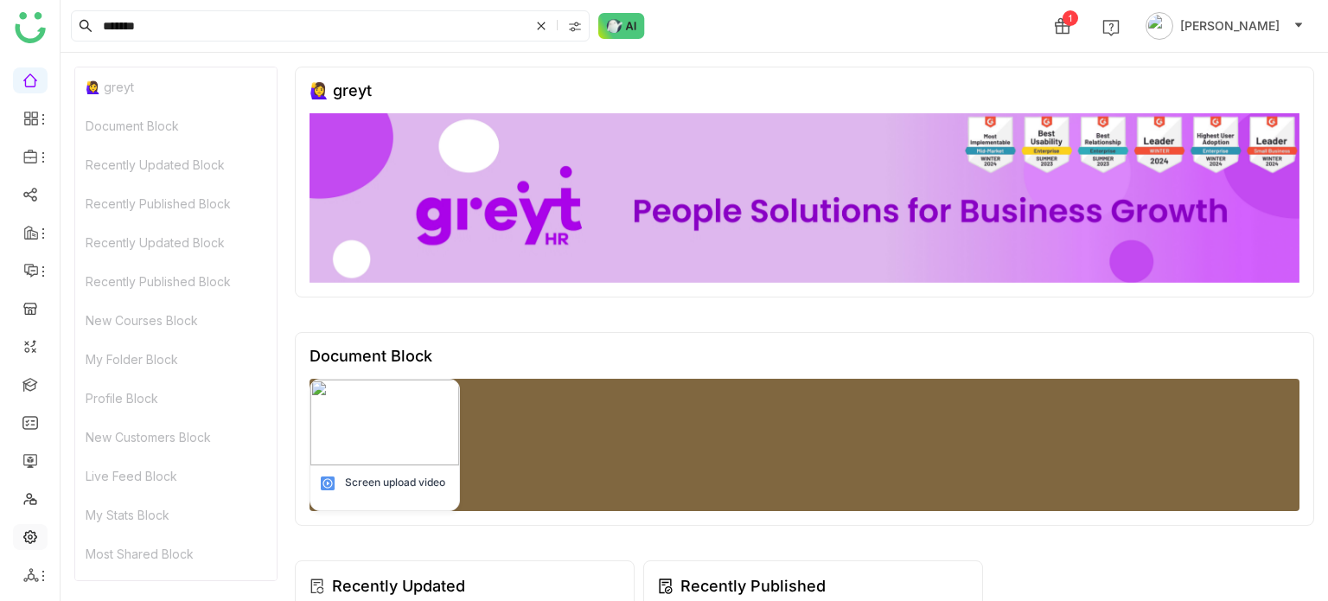
click at [29, 542] on link at bounding box center [30, 535] width 16 height 15
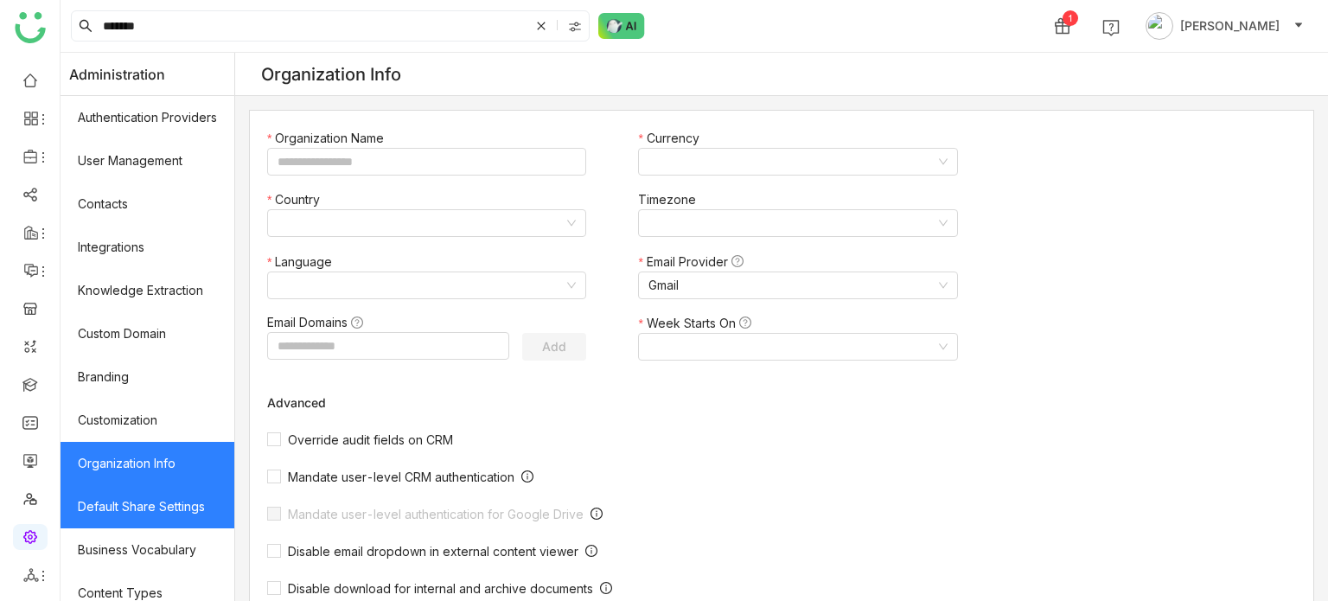
type input "*******"
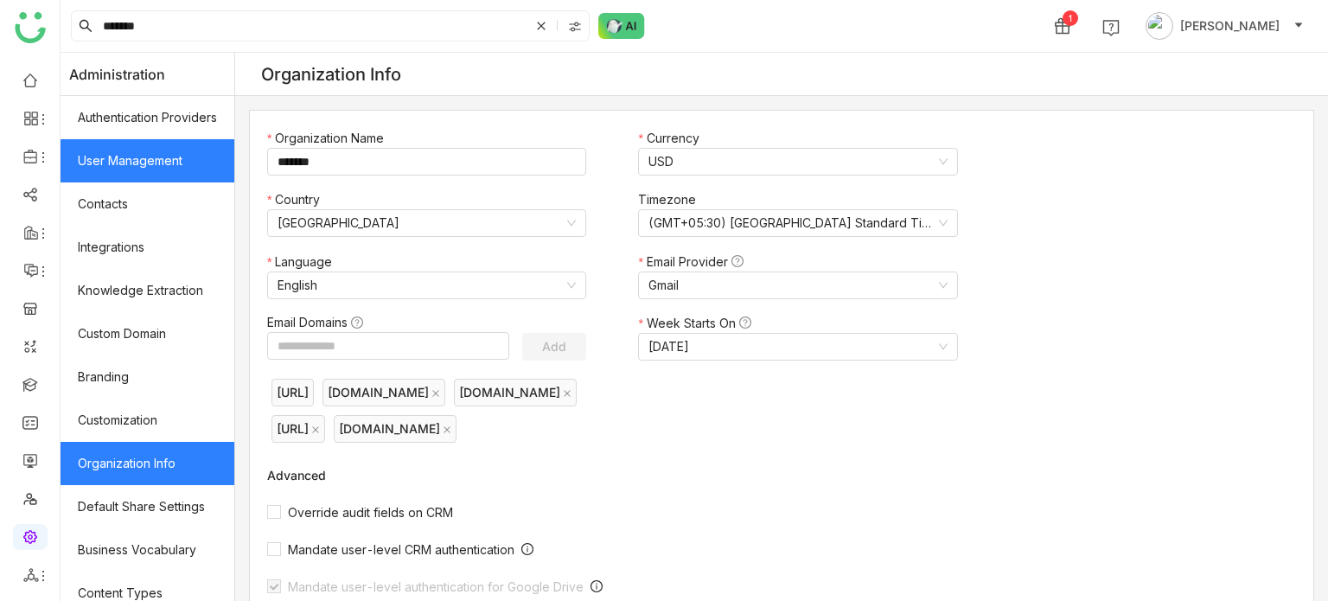
click at [188, 169] on link "User Management" at bounding box center [148, 160] width 174 height 43
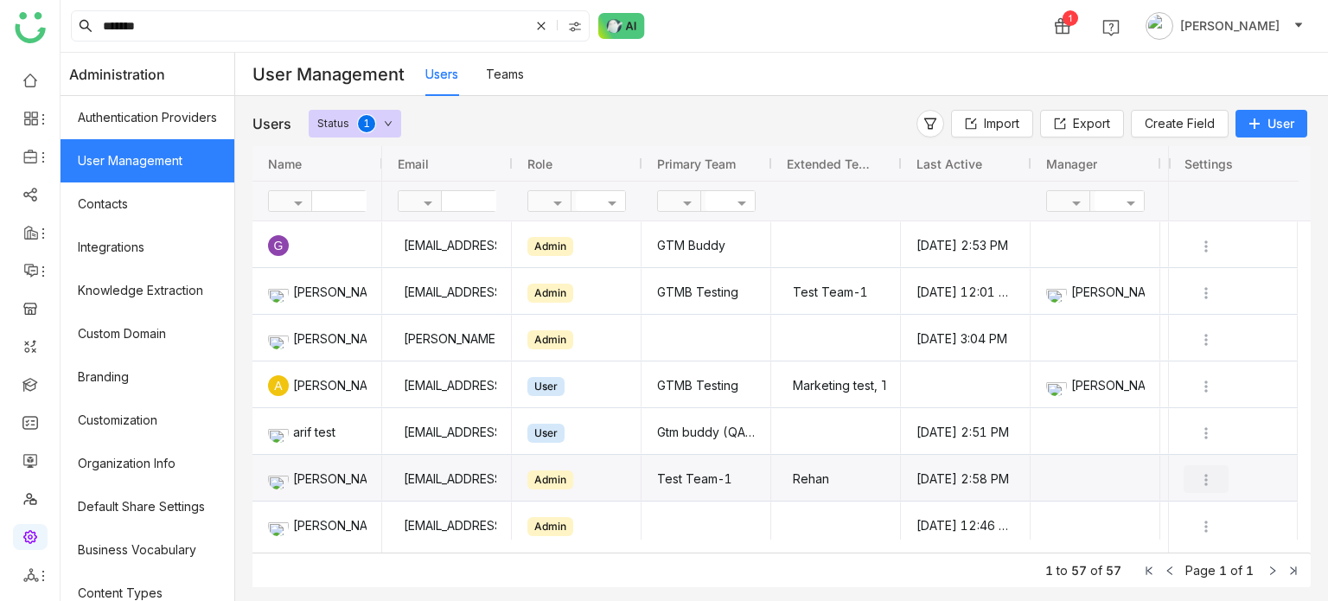
click at [1201, 481] on img "Press SPACE to select this row." at bounding box center [1205, 479] width 17 height 17
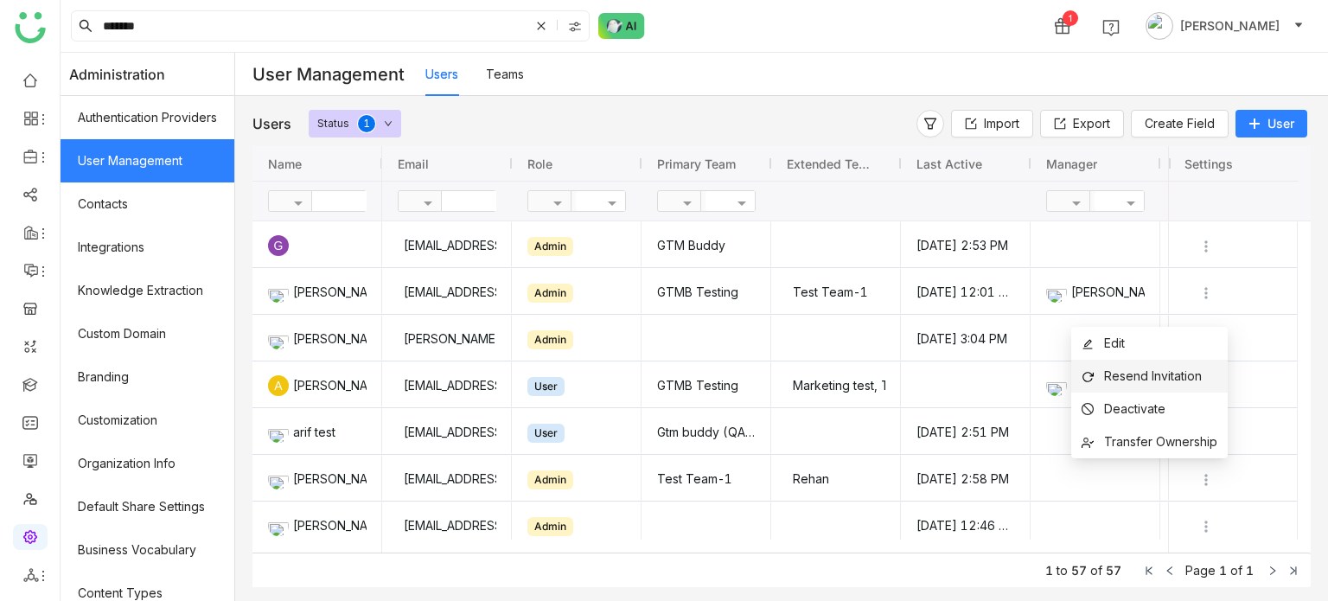
click at [1137, 374] on span "Resend Invitation" at bounding box center [1153, 375] width 98 height 15
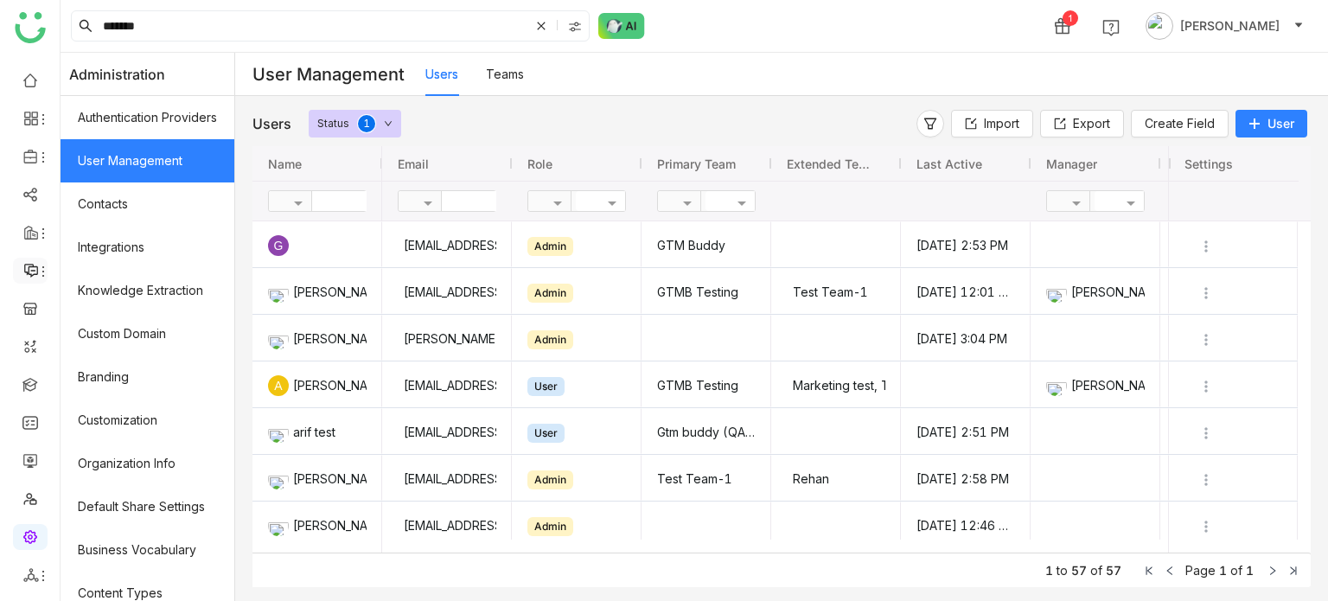
click at [35, 268] on icon at bounding box center [31, 271] width 16 height 16
click at [127, 317] on link "Announcements" at bounding box center [122, 311] width 117 height 12
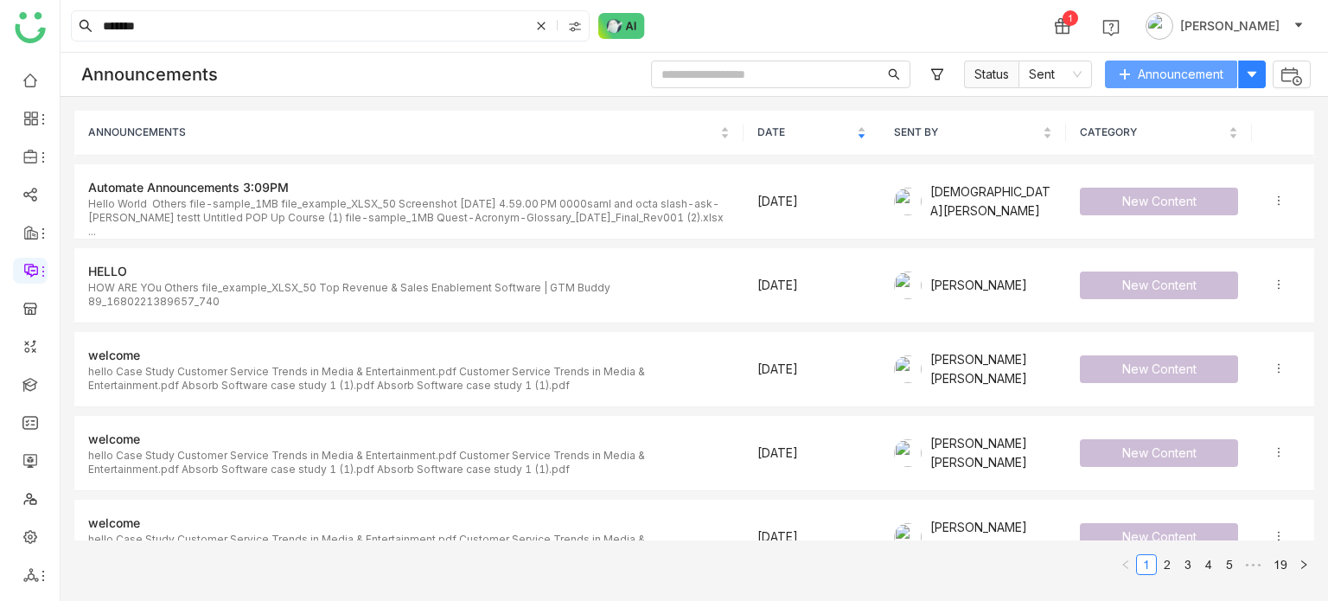
click at [1194, 86] on button "Announcement" at bounding box center [1171, 75] width 132 height 28
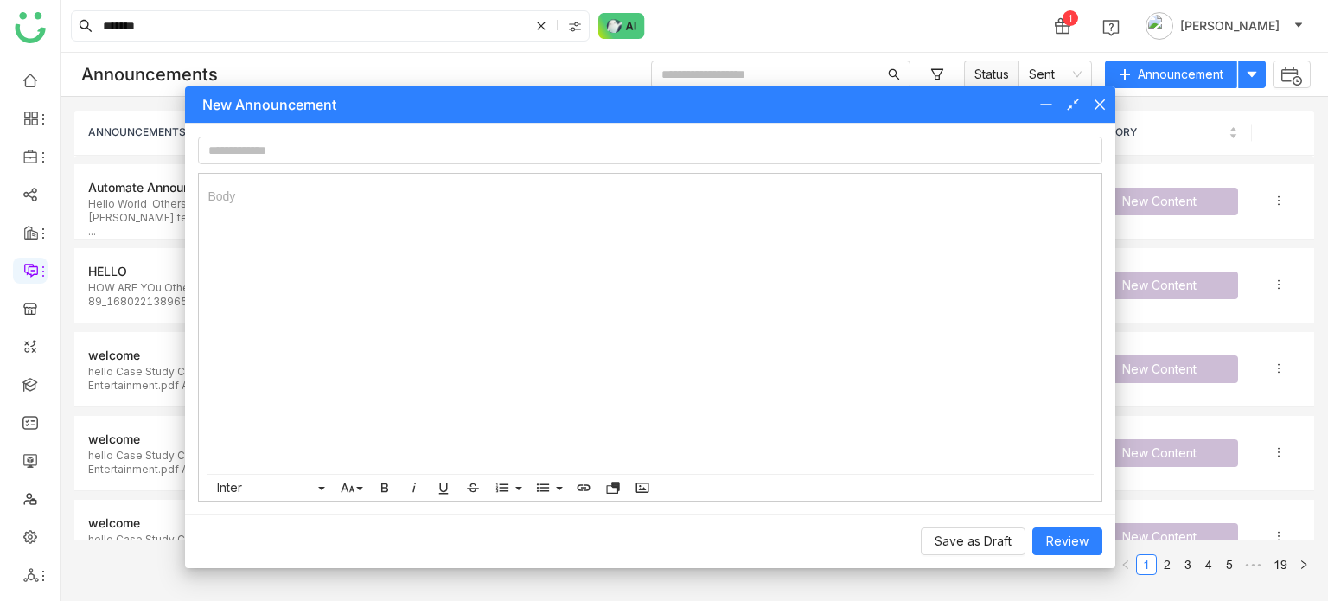
click at [573, 165] on form "Body Inter Albert Sans Archivo Arial Century Gothic DM Sans Georgia Impact Inte…" at bounding box center [649, 319] width 903 height 364
click at [581, 158] on input at bounding box center [649, 151] width 903 height 28
type input "**********"
click at [615, 483] on line "button" at bounding box center [615, 483] width 3 height 0
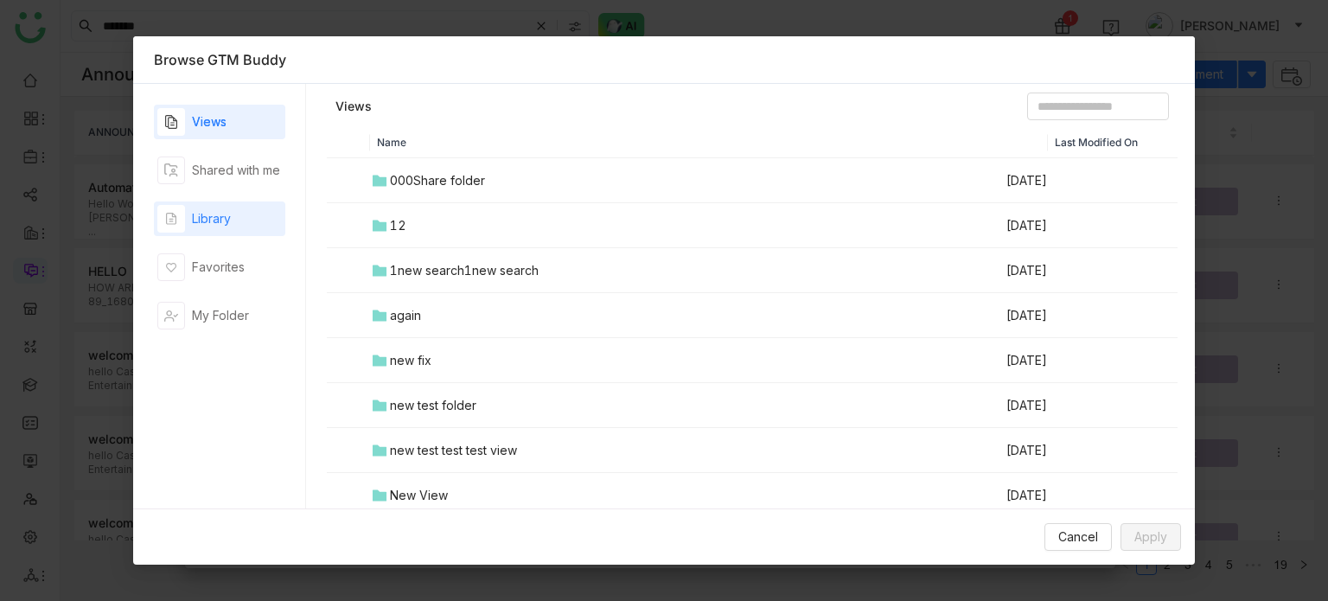
click at [204, 205] on div "Library" at bounding box center [193, 219] width 73 height 28
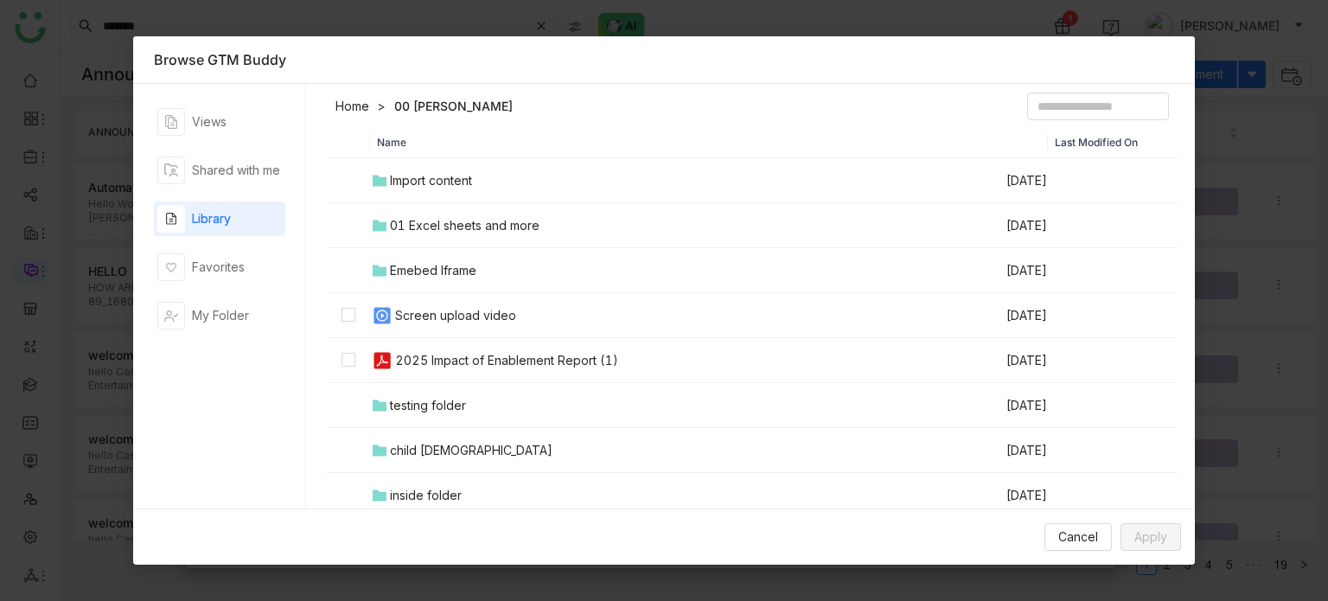
click at [422, 328] on td "Screen upload video" at bounding box center [687, 315] width 635 height 45
click at [1169, 537] on button "Apply" at bounding box center [1150, 537] width 61 height 28
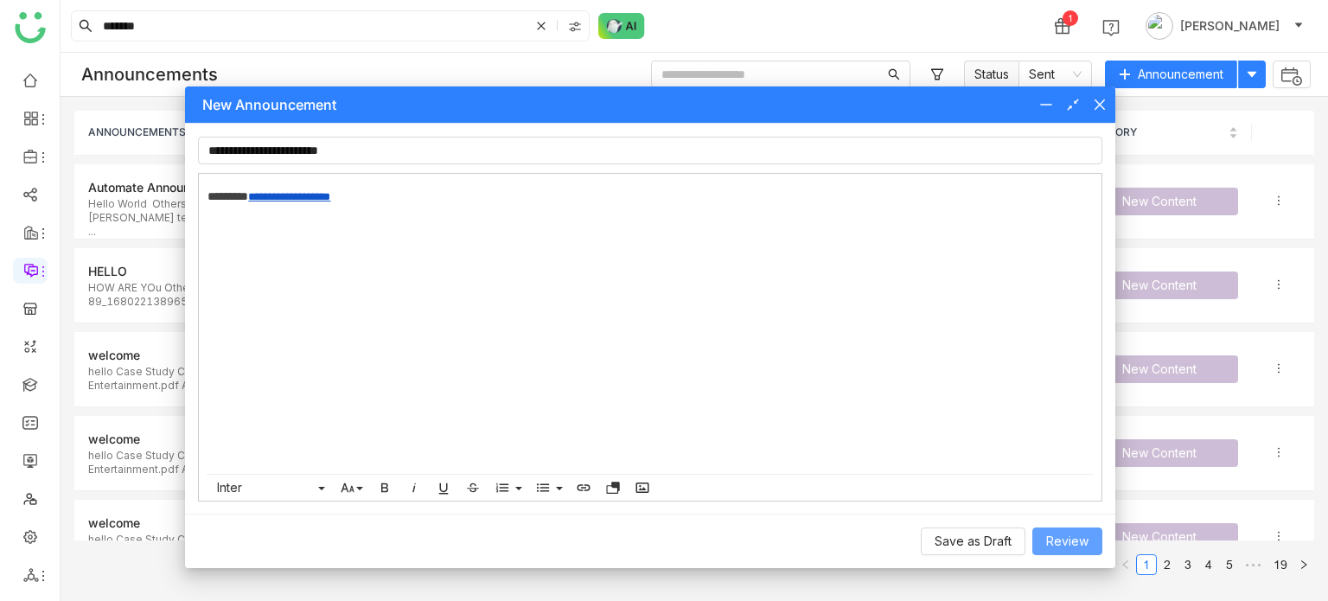
click at [1068, 532] on span "Review" at bounding box center [1067, 541] width 42 height 19
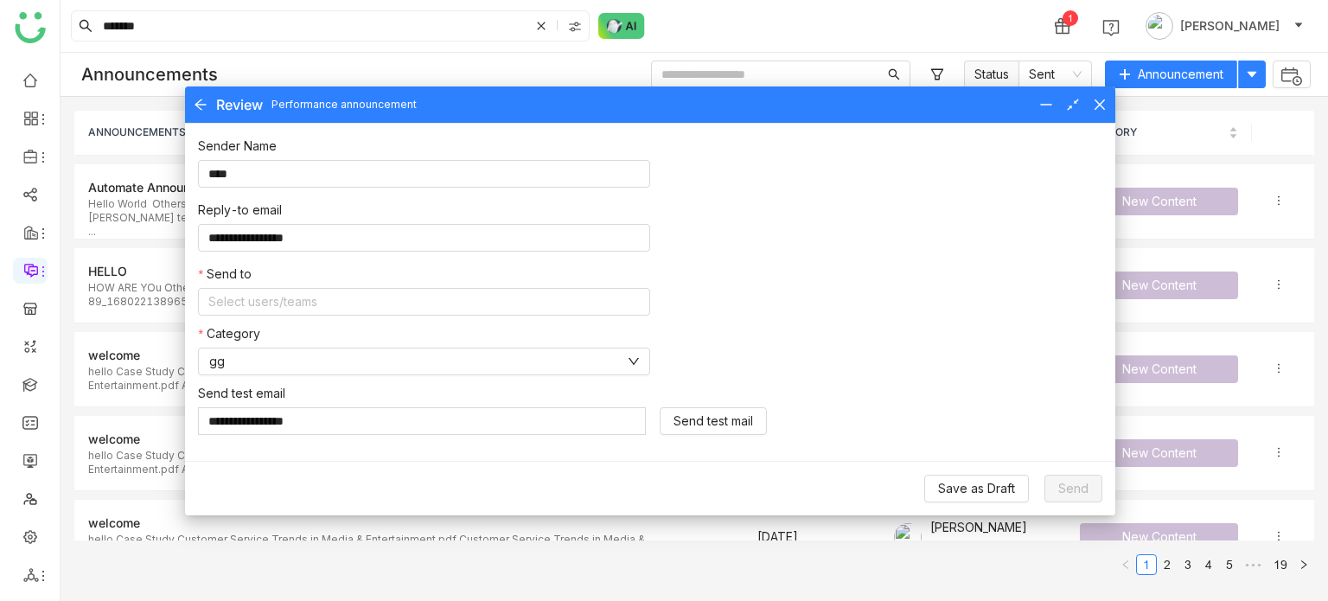
click at [919, 389] on div "**********" at bounding box center [649, 416] width 903 height 64
click at [442, 316] on form "**********" at bounding box center [649, 292] width 903 height 311
click at [455, 301] on nz-select-top-control "Select users/teams" at bounding box center [424, 302] width 452 height 28
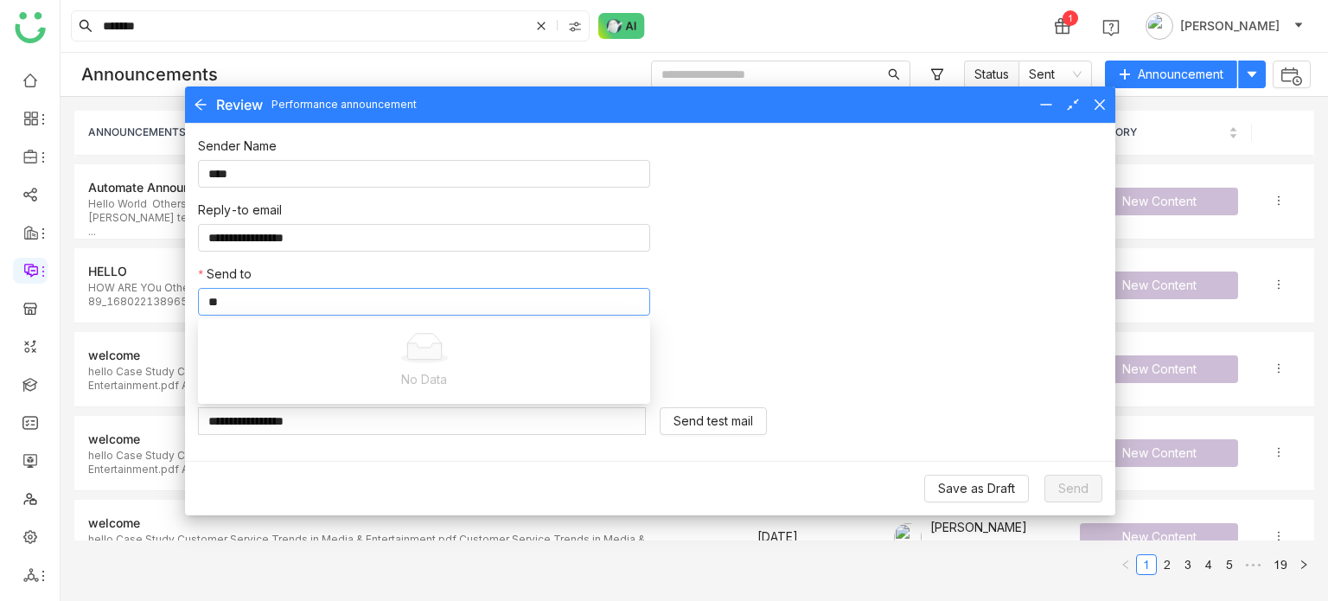
type input "*"
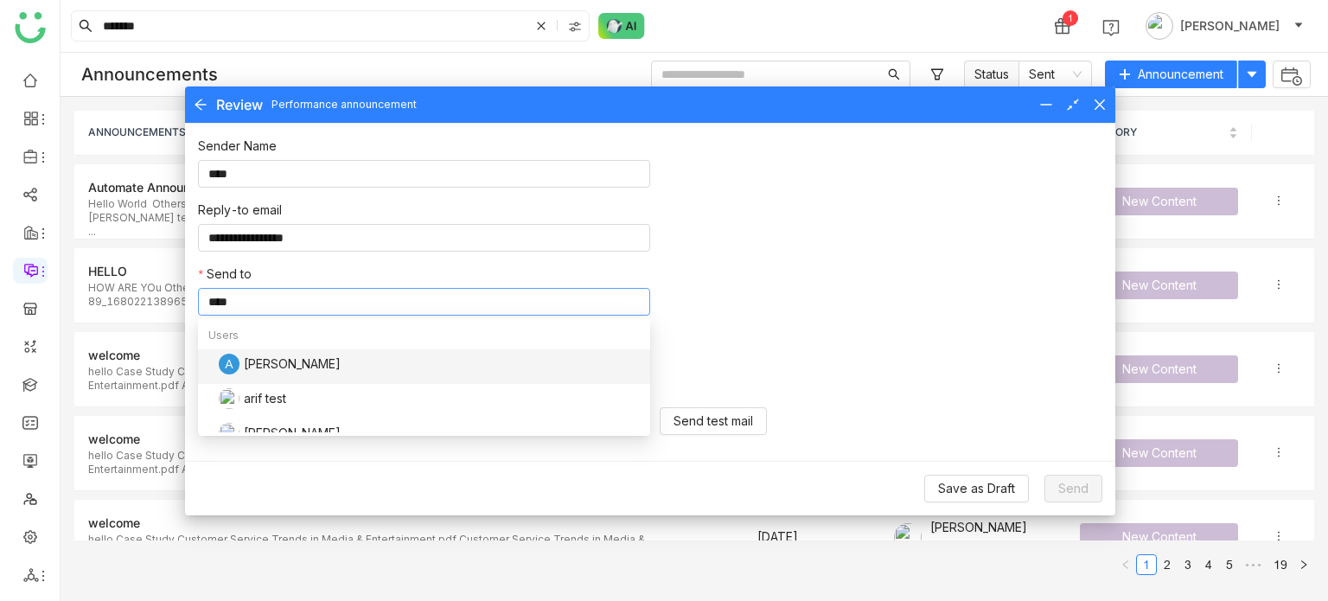
type input "****"
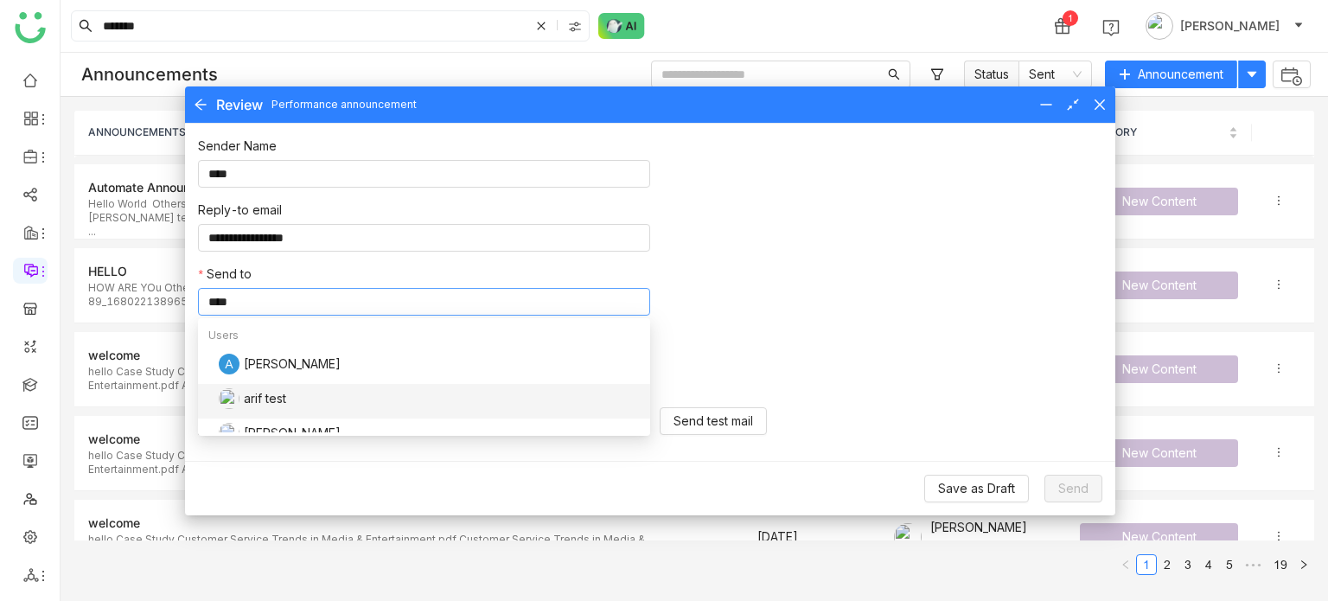
click at [277, 390] on div "arif test" at bounding box center [429, 398] width 421 height 21
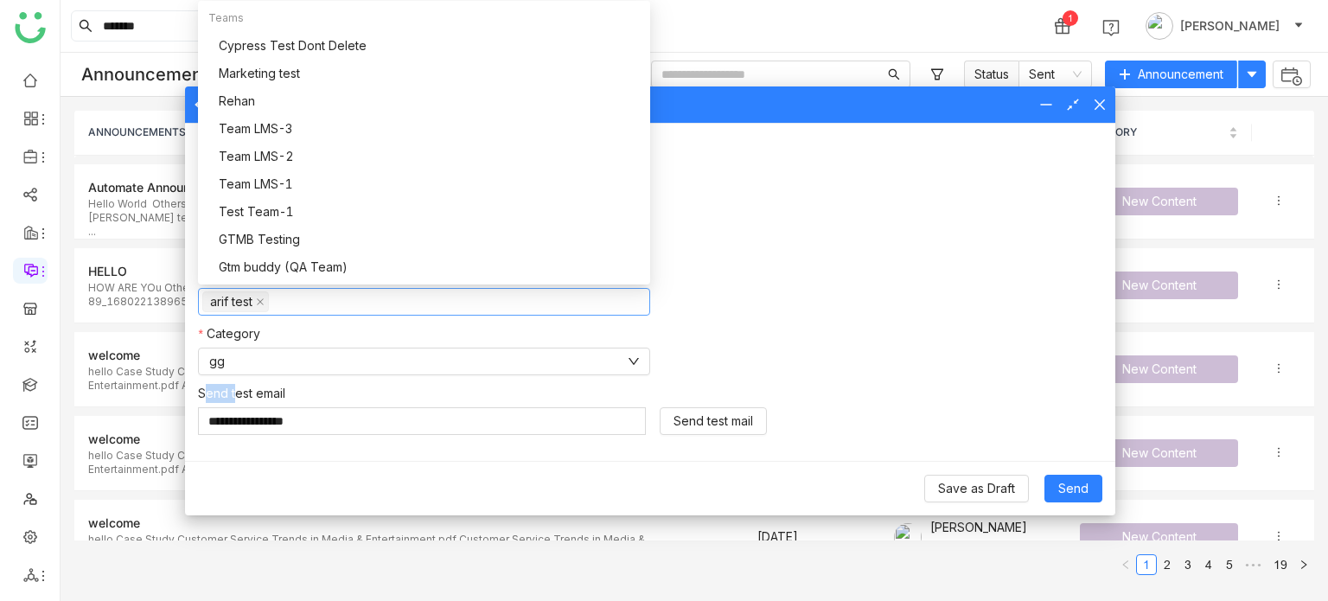
click at [853, 345] on div "Category gg" at bounding box center [649, 349] width 903 height 51
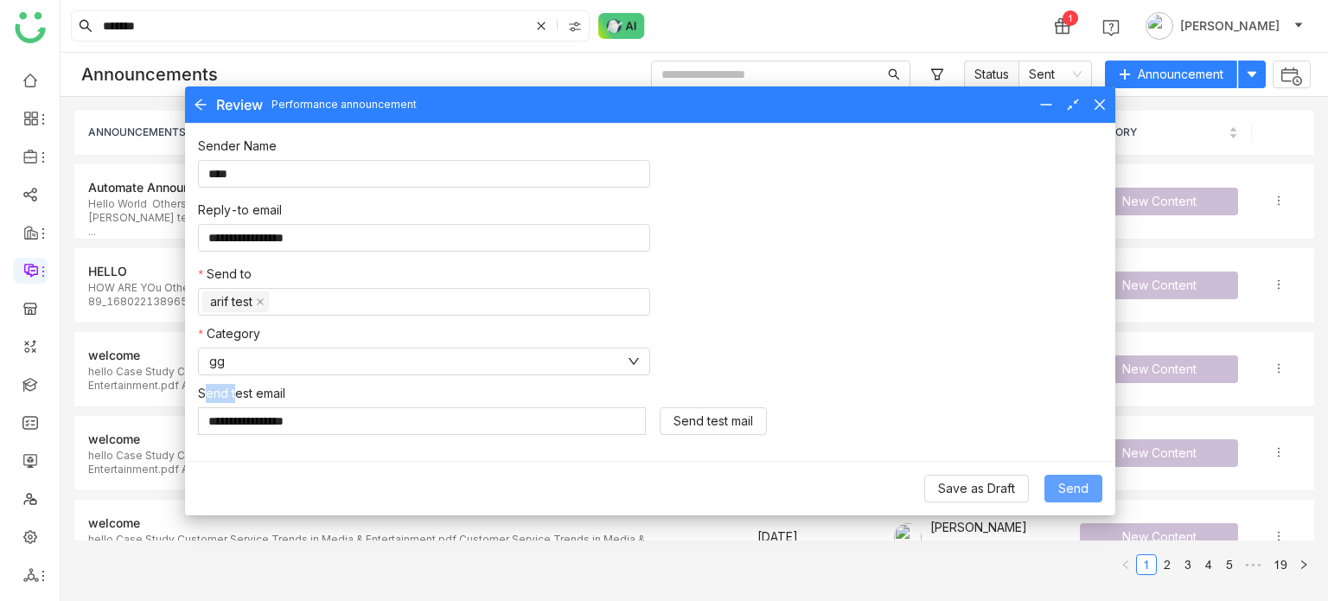
click at [1083, 492] on span "Send" at bounding box center [1073, 488] width 30 height 19
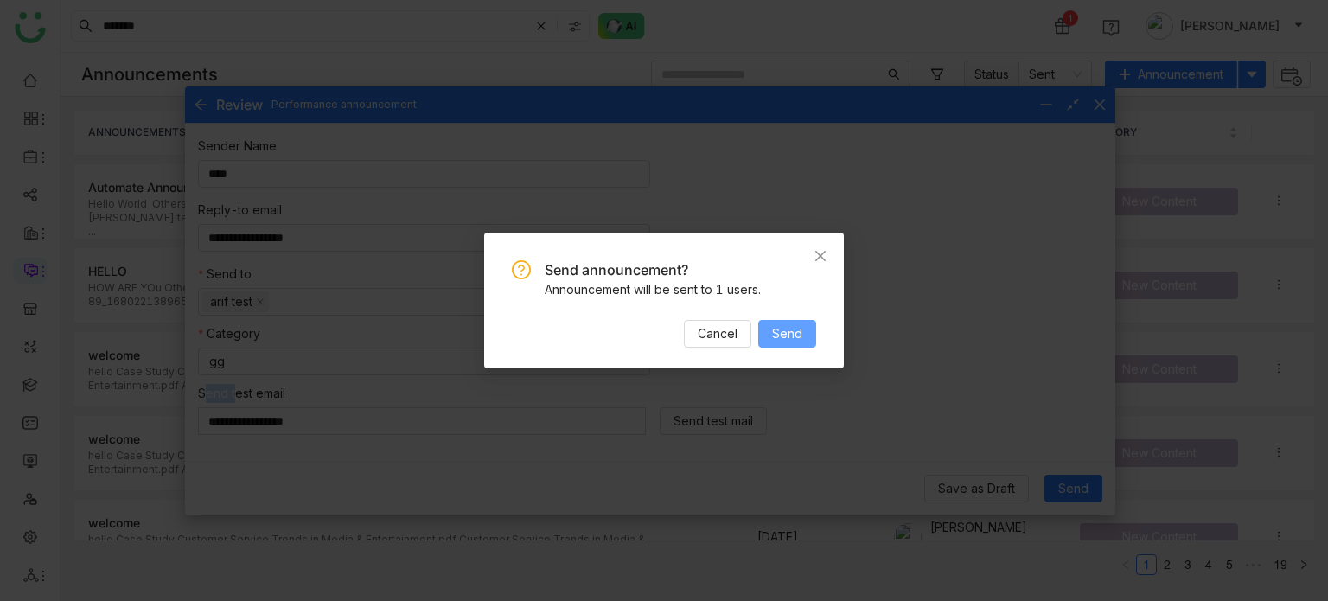
click at [785, 338] on span "Send" at bounding box center [787, 333] width 30 height 19
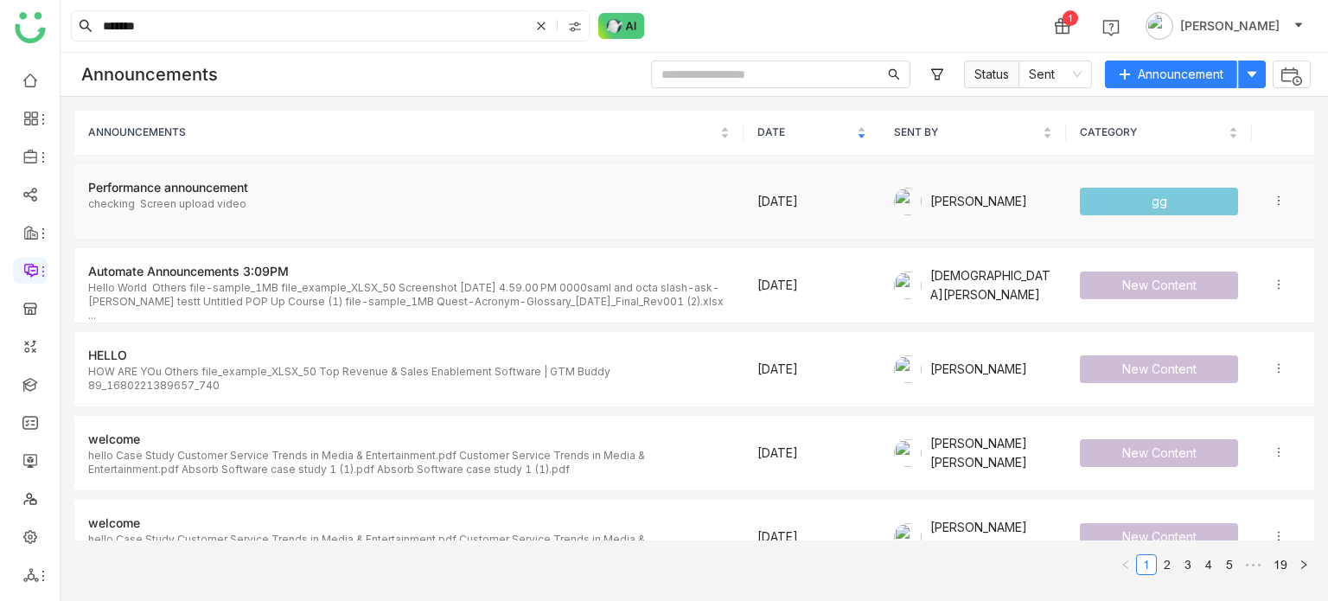
click at [1272, 200] on icon at bounding box center [1278, 200] width 12 height 12
click at [42, 143] on ul at bounding box center [30, 327] width 60 height 545
click at [40, 158] on icon at bounding box center [43, 157] width 14 height 14
click at [110, 258] on link "Library" at bounding box center [120, 256] width 112 height 12
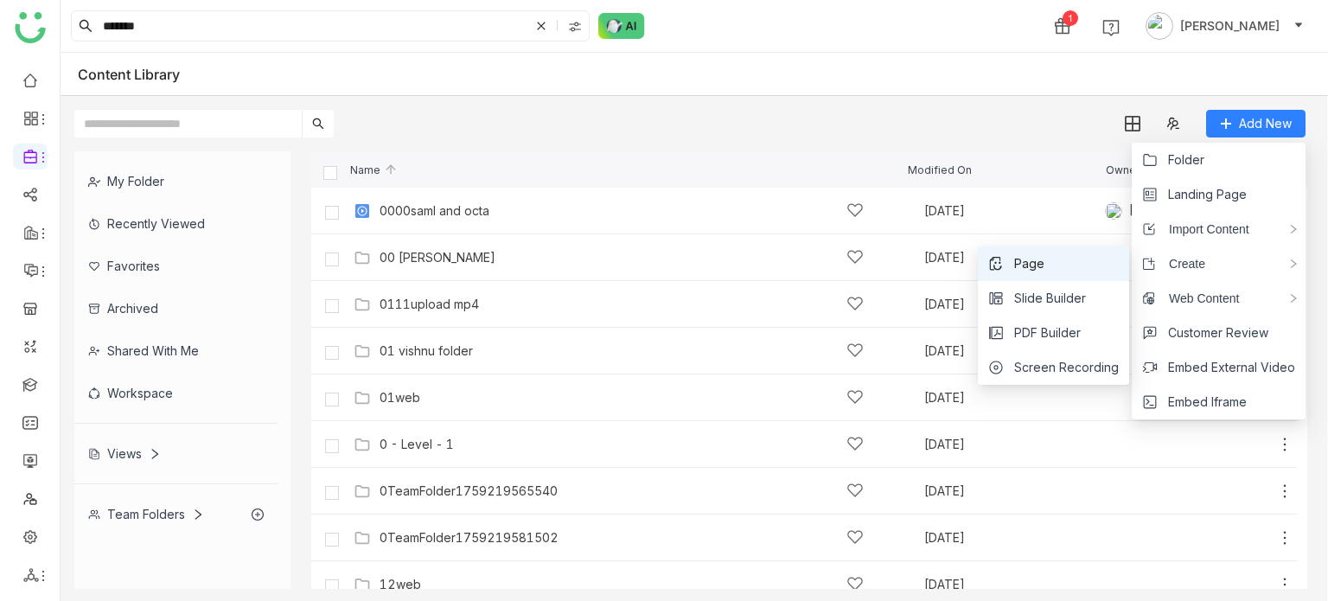
click at [1082, 260] on li "Page" at bounding box center [1053, 263] width 151 height 35
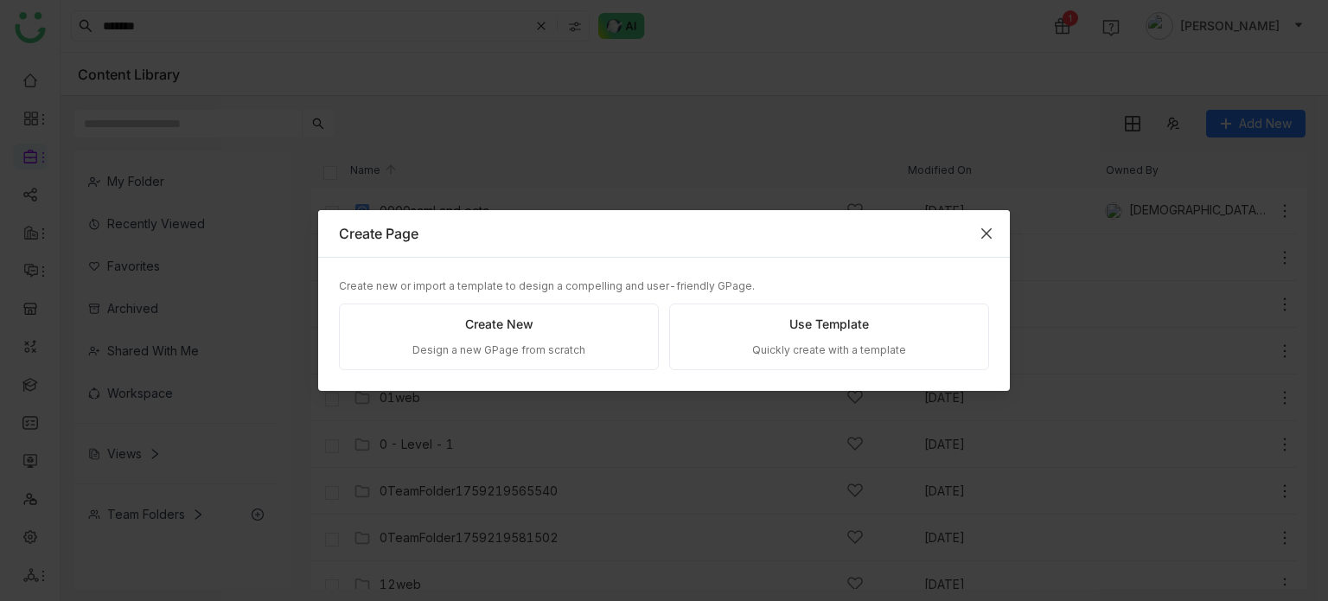
click at [996, 227] on span "Close" at bounding box center [986, 233] width 47 height 47
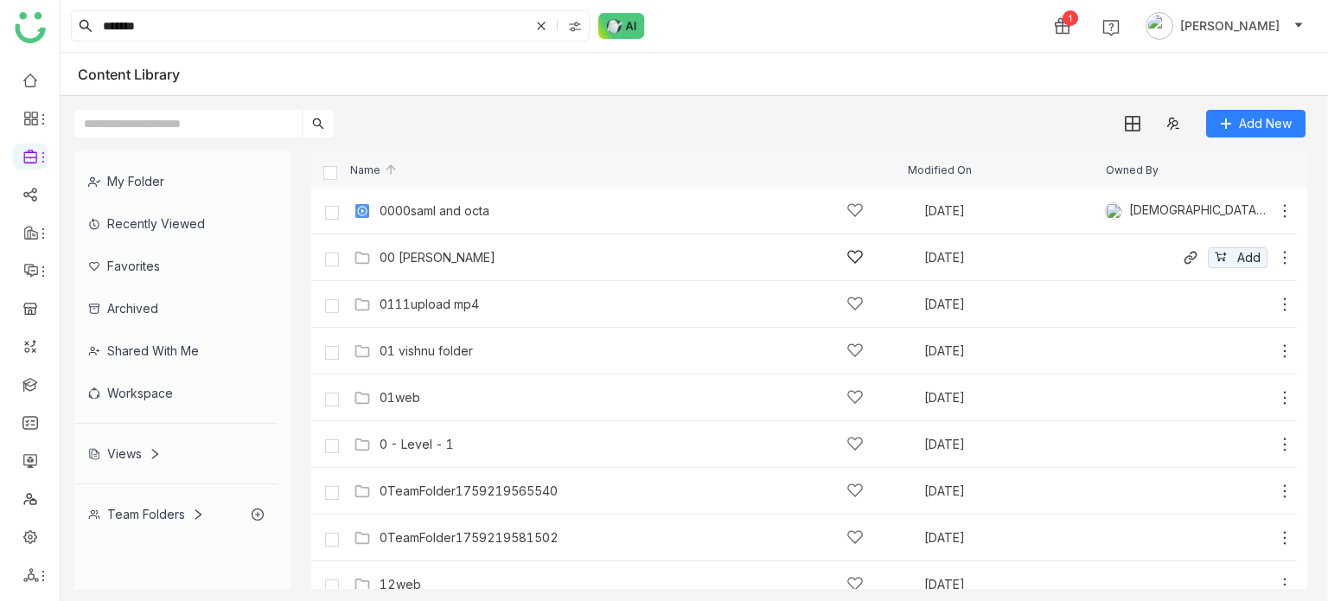
click at [456, 247] on div "00 [PERSON_NAME] [DATE] Add" at bounding box center [821, 257] width 944 height 27
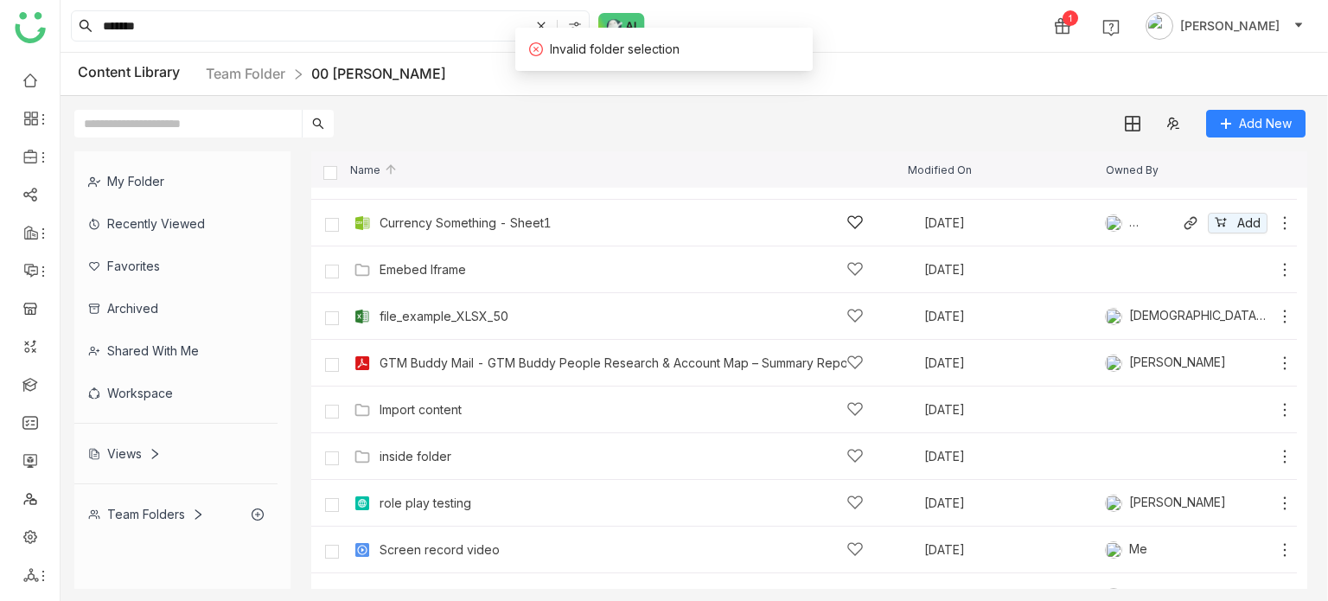
scroll to position [316, 0]
click at [451, 414] on div "Import content" at bounding box center [621, 407] width 484 height 18
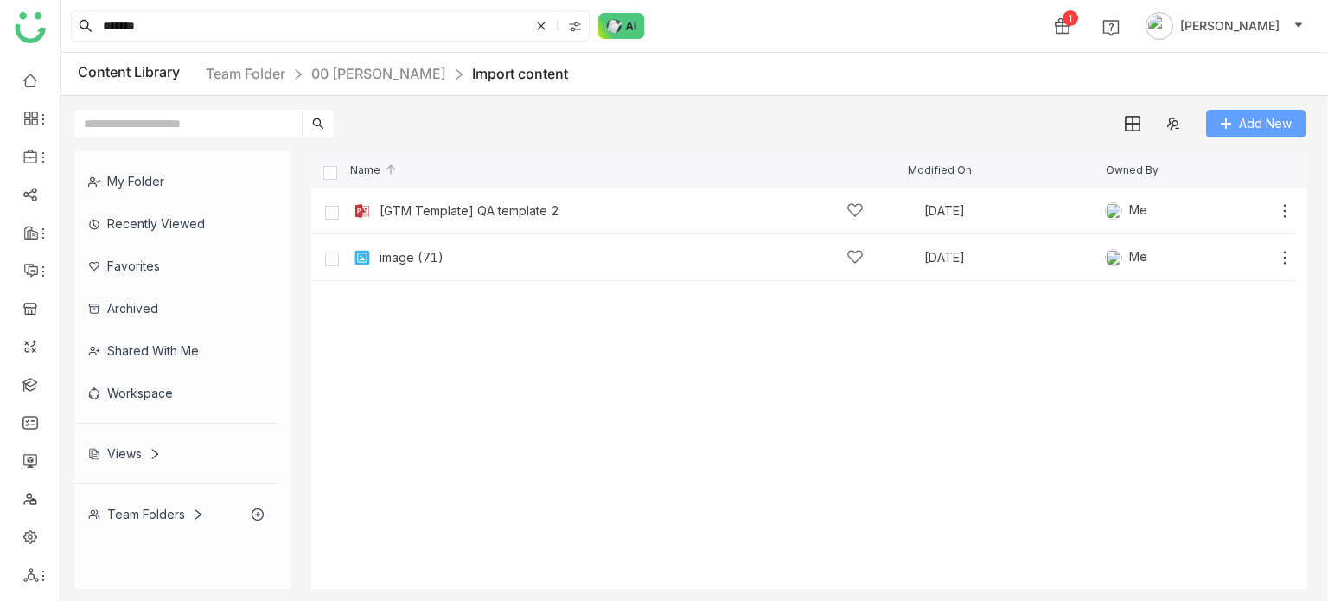
click at [1268, 137] on button "Add New" at bounding box center [1255, 124] width 99 height 28
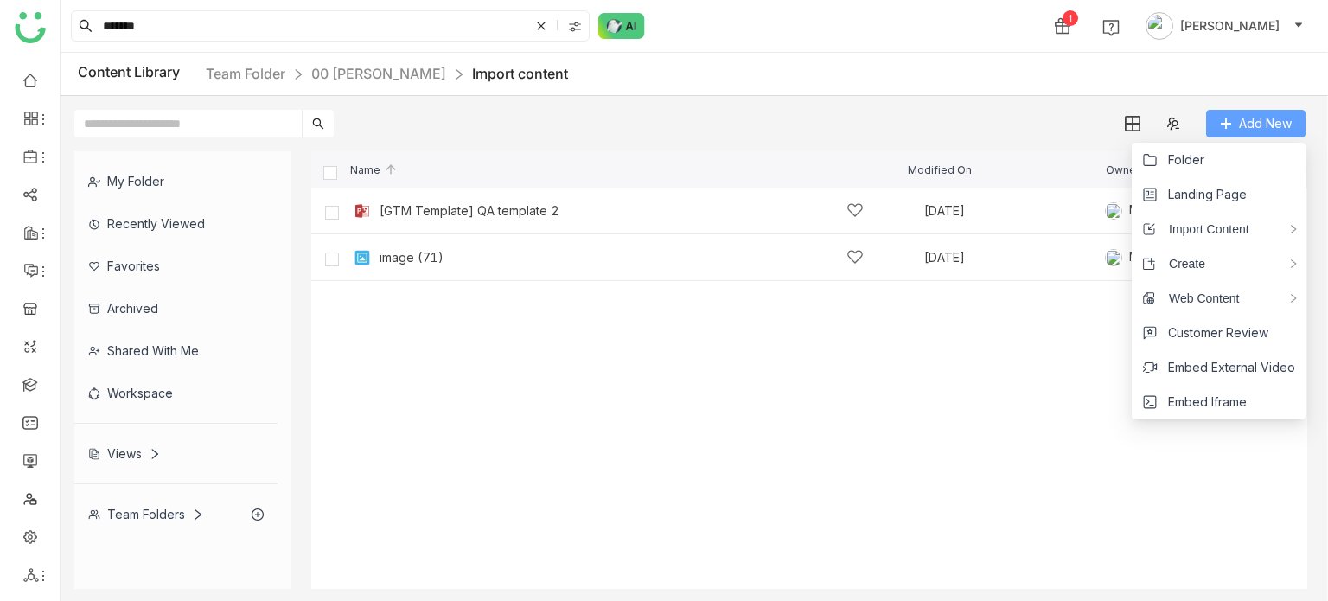
click at [1273, 120] on span "Add New" at bounding box center [1265, 123] width 53 height 19
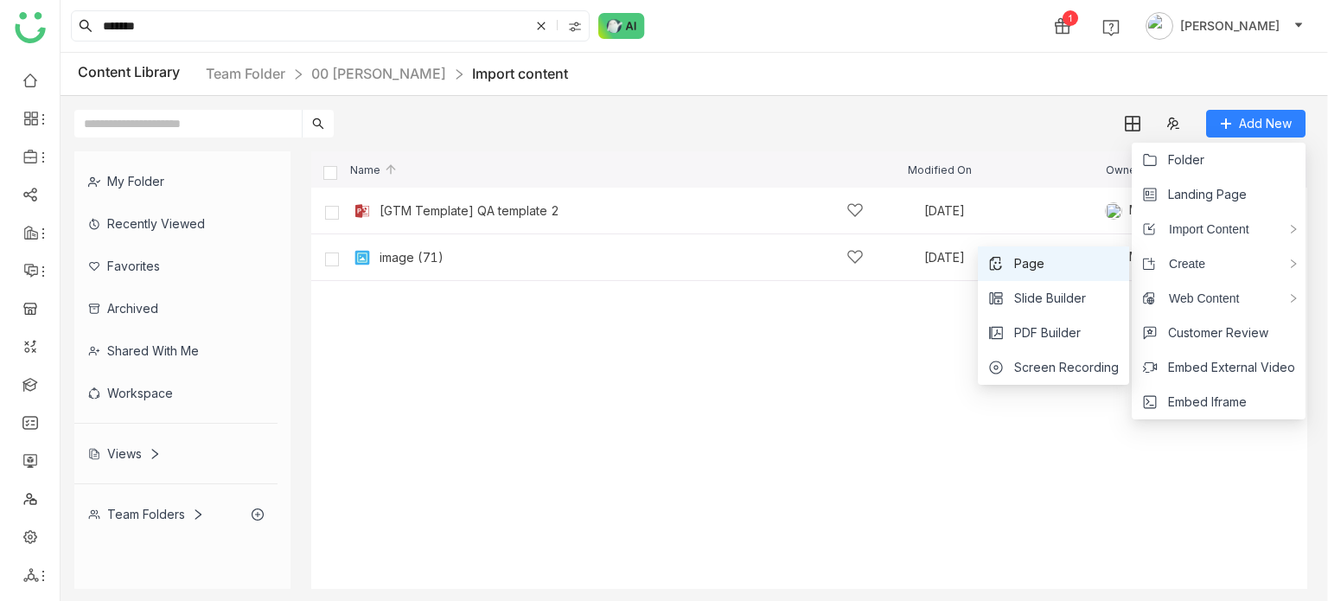
click at [1058, 258] on li "Page" at bounding box center [1053, 263] width 151 height 35
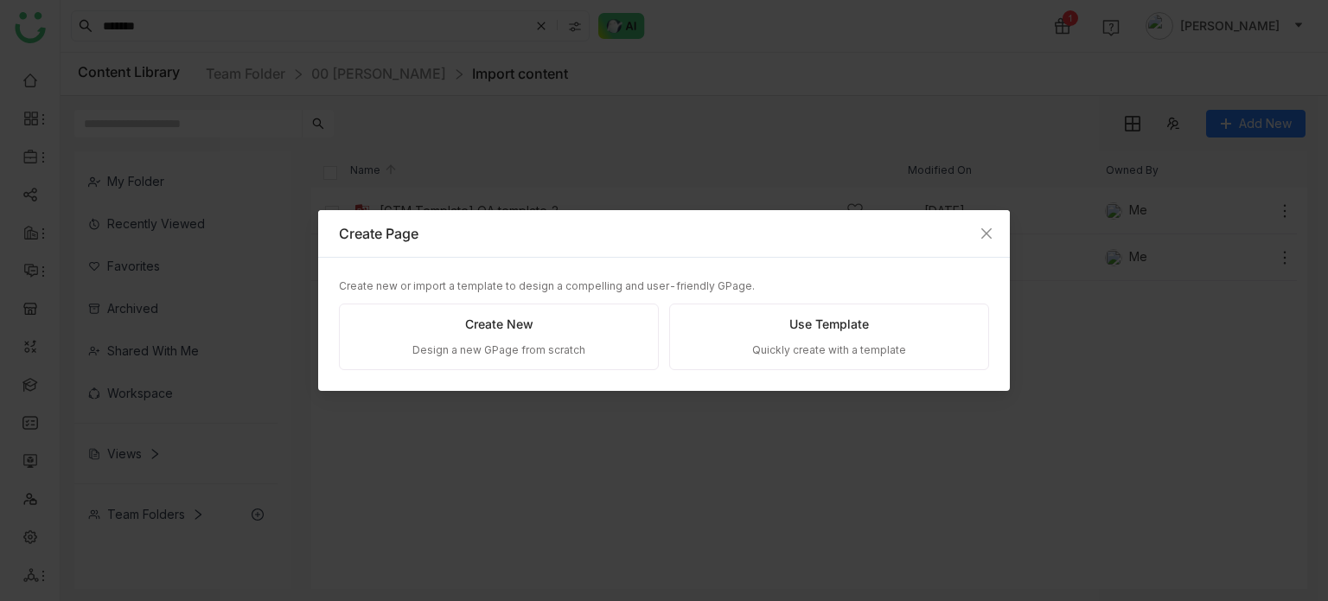
click at [513, 322] on div "Create New" at bounding box center [499, 324] width 68 height 19
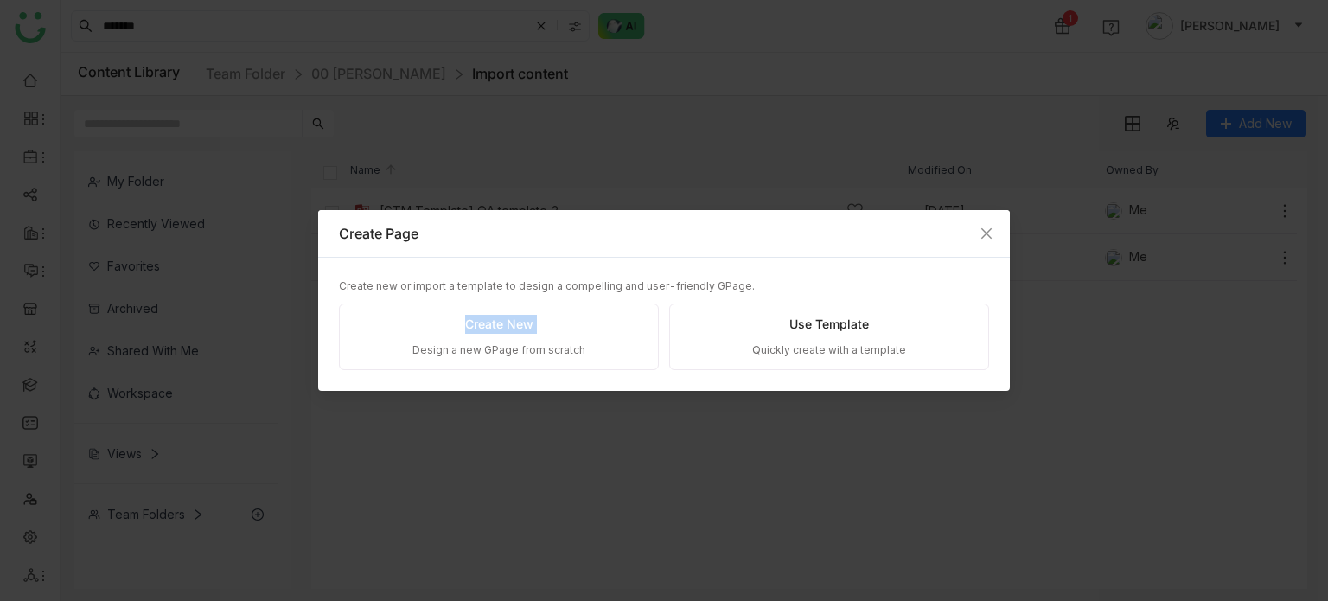
click at [513, 322] on div "Create New" at bounding box center [499, 324] width 68 height 19
click at [588, 323] on div "Create New Design a new GPage from scratch" at bounding box center [499, 336] width 320 height 67
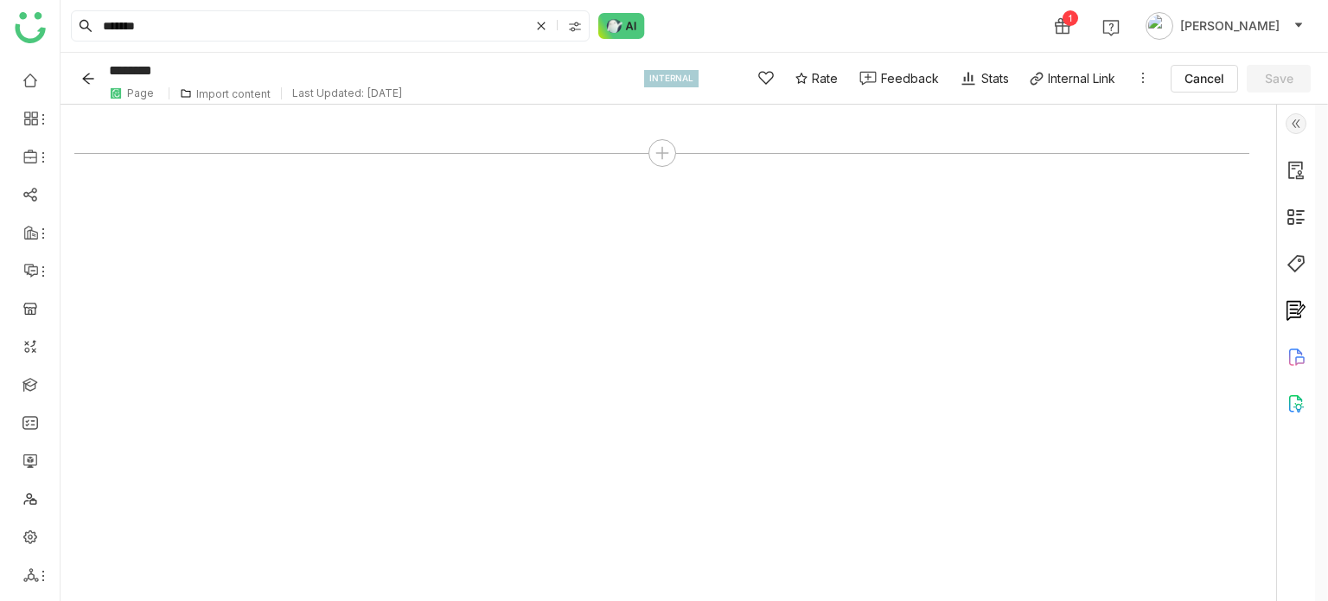
click at [89, 84] on icon "Back" at bounding box center [88, 79] width 14 height 14
click at [89, 80] on icon "Back" at bounding box center [88, 79] width 14 height 14
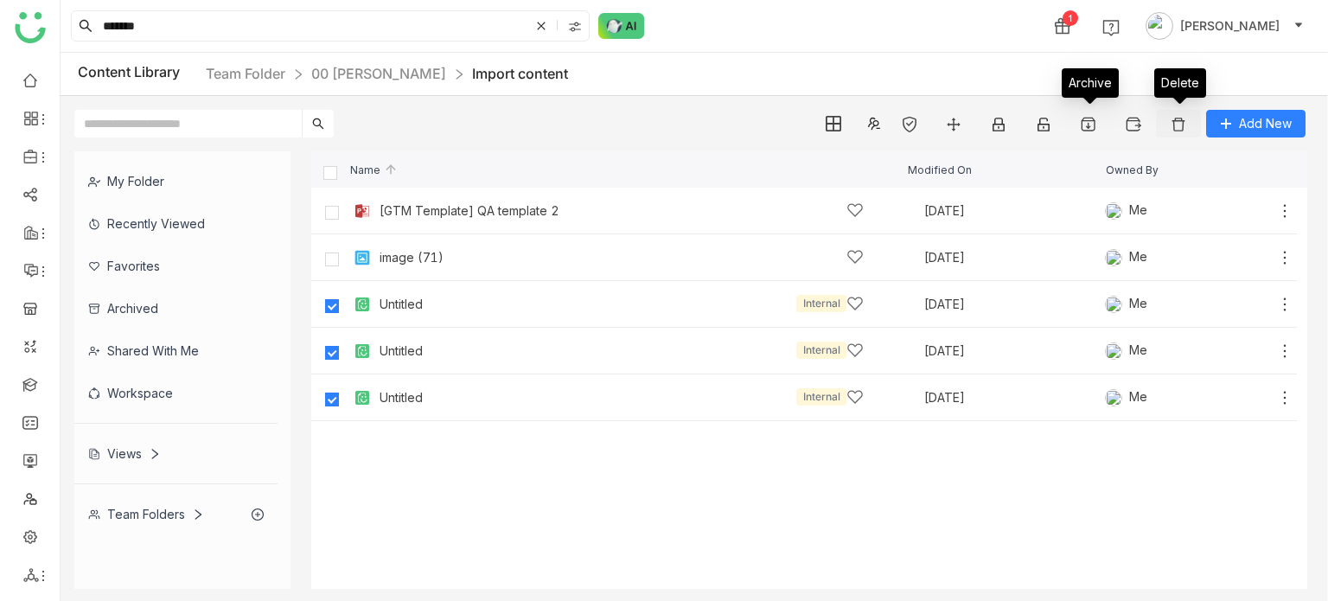
click at [1178, 134] on button at bounding box center [1178, 124] width 45 height 28
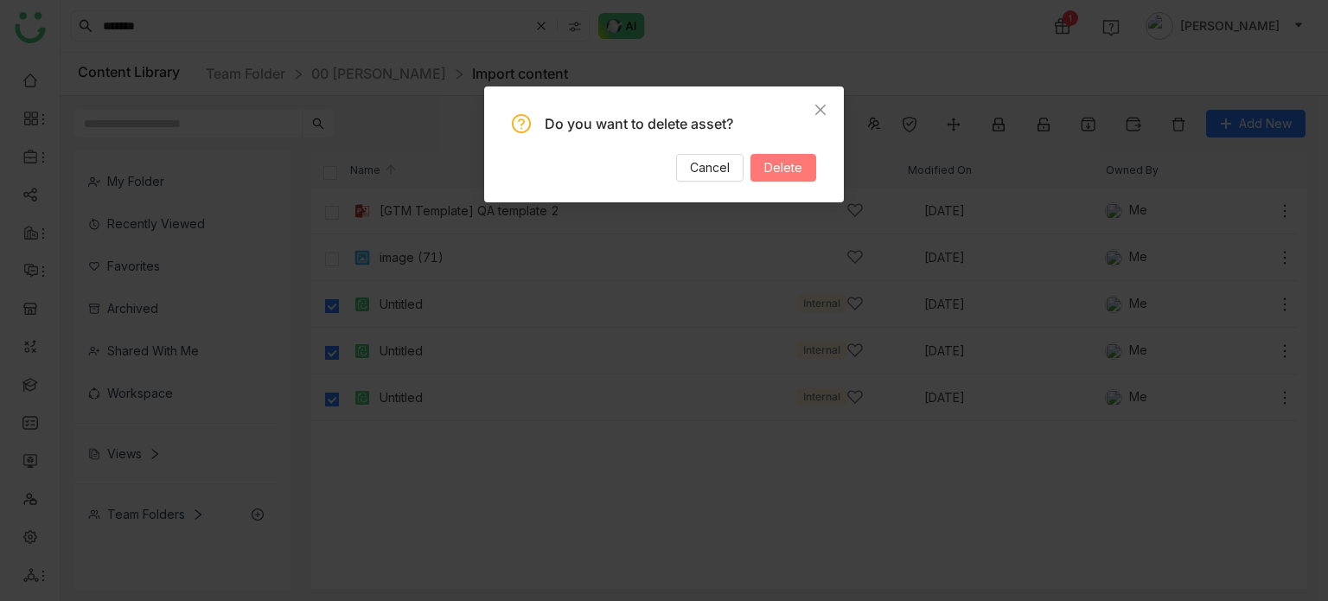
click at [768, 179] on button "Delete" at bounding box center [783, 168] width 66 height 28
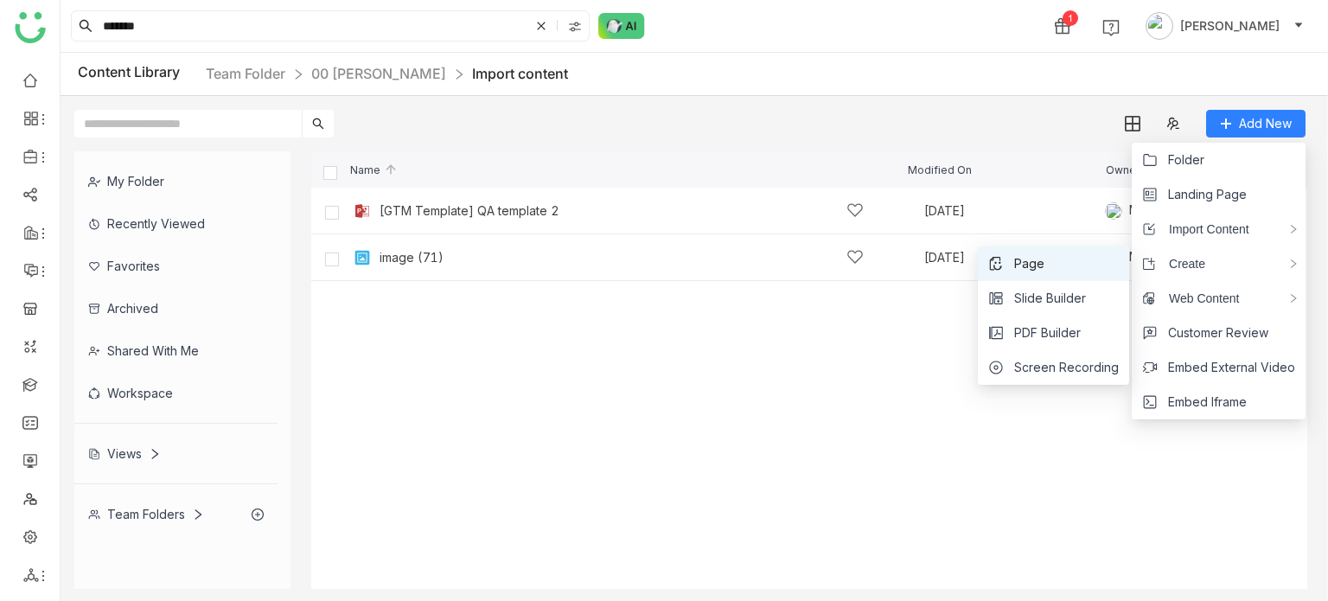
click at [1075, 262] on li "Page" at bounding box center [1053, 263] width 151 height 35
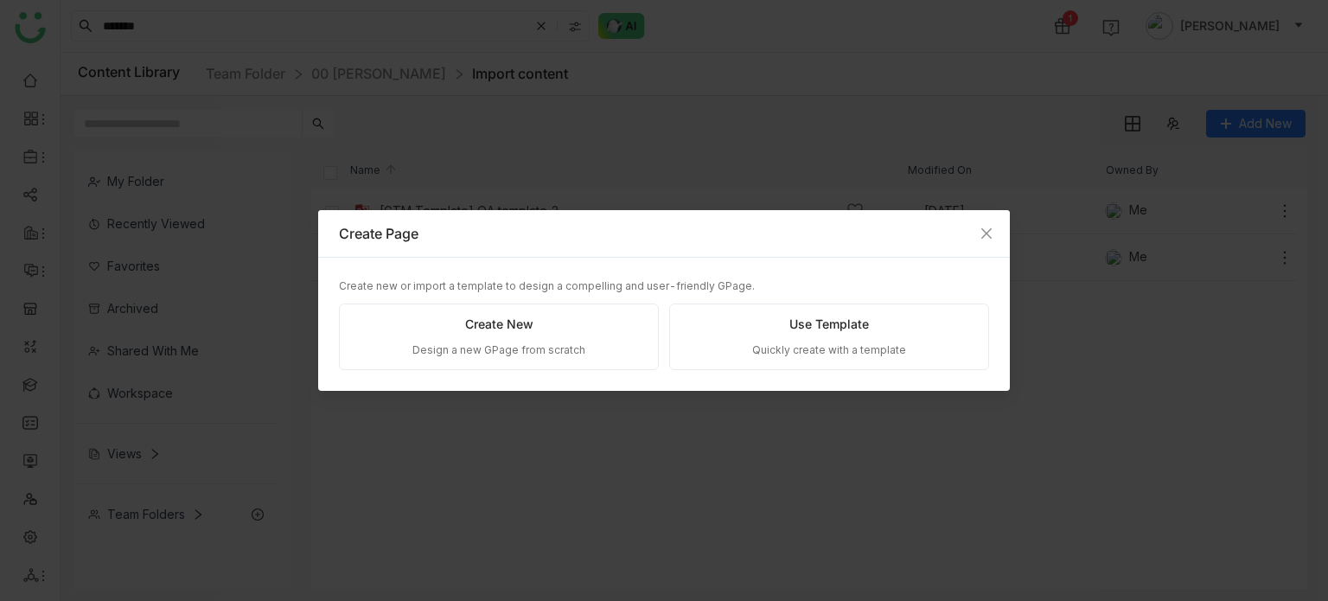
click at [486, 334] on div "Create New Design a new GPage from scratch" at bounding box center [499, 336] width 320 height 67
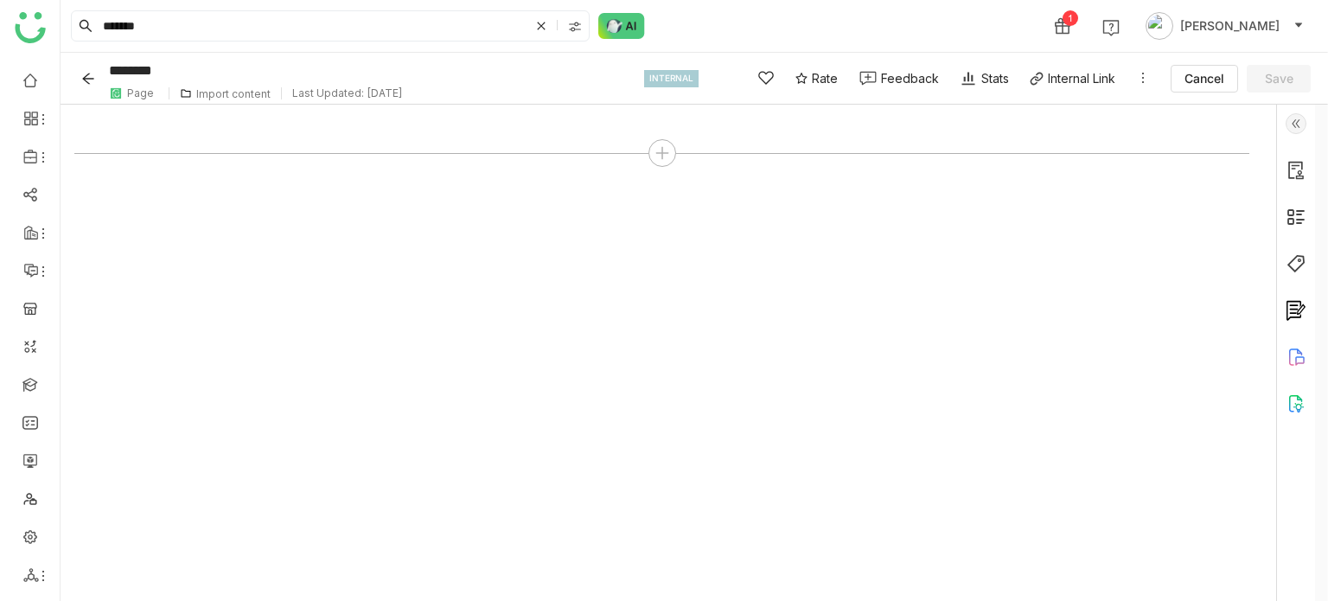
click at [92, 74] on icon "Back" at bounding box center [88, 79] width 14 height 14
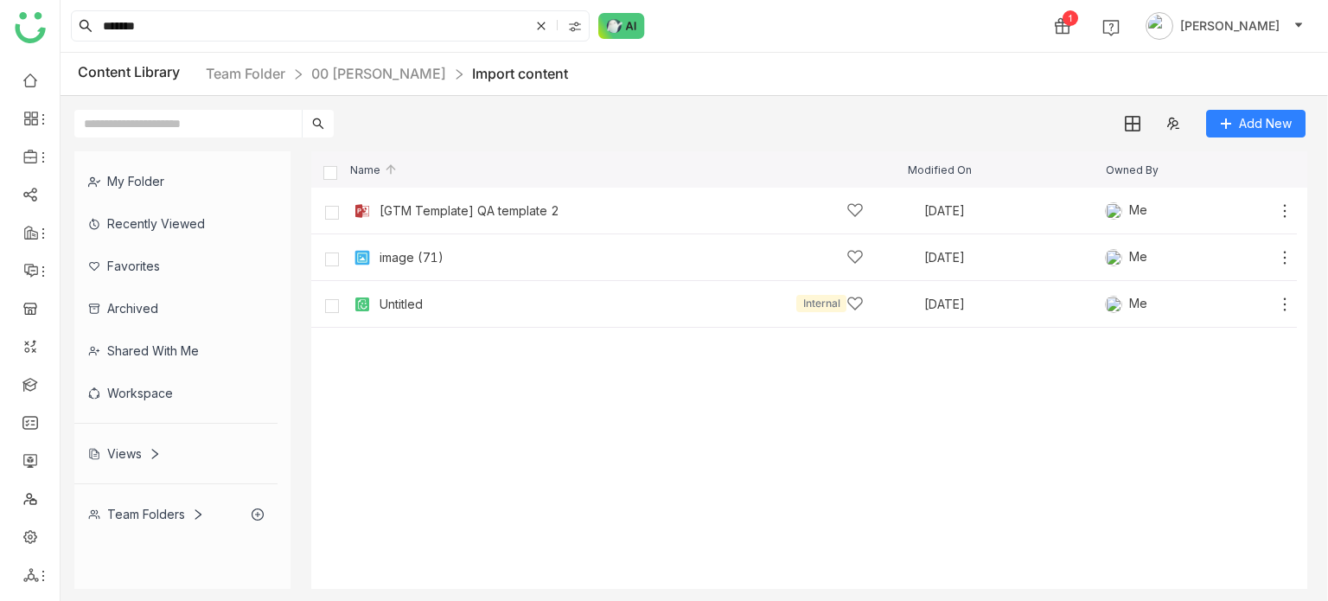
click at [1275, 102] on div "Add New" at bounding box center [690, 116] width 1259 height 41
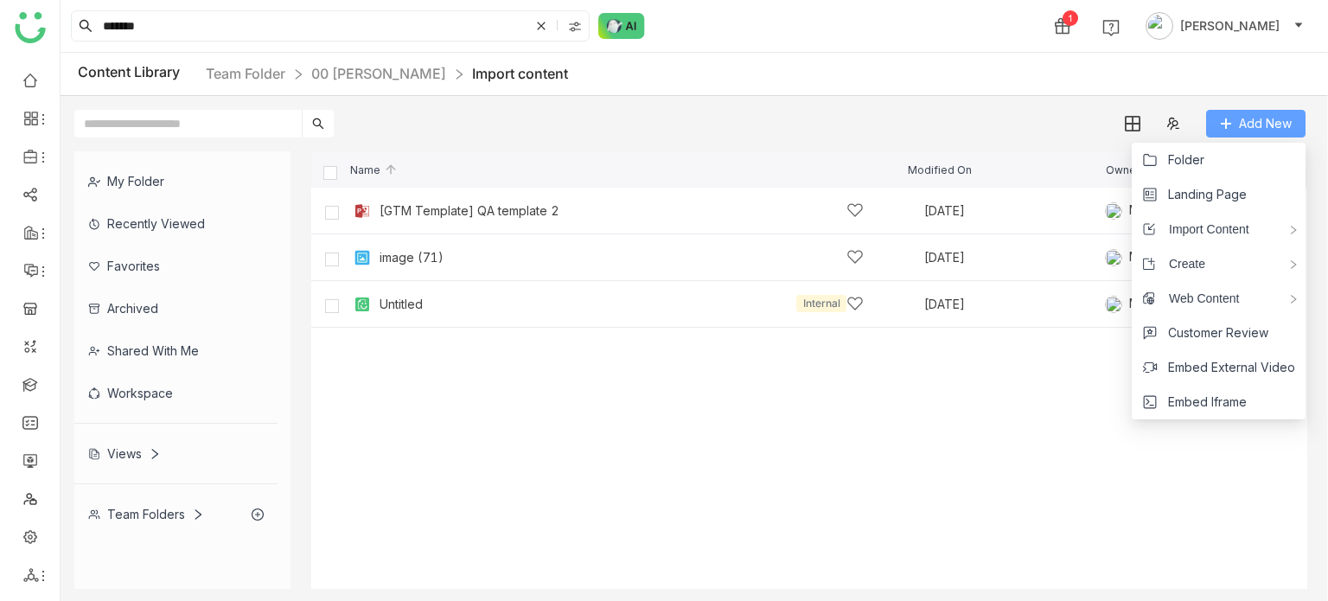
click at [1272, 118] on span "Add New" at bounding box center [1265, 123] width 53 height 19
click at [1220, 277] on div "Create" at bounding box center [1219, 263] width 174 height 35
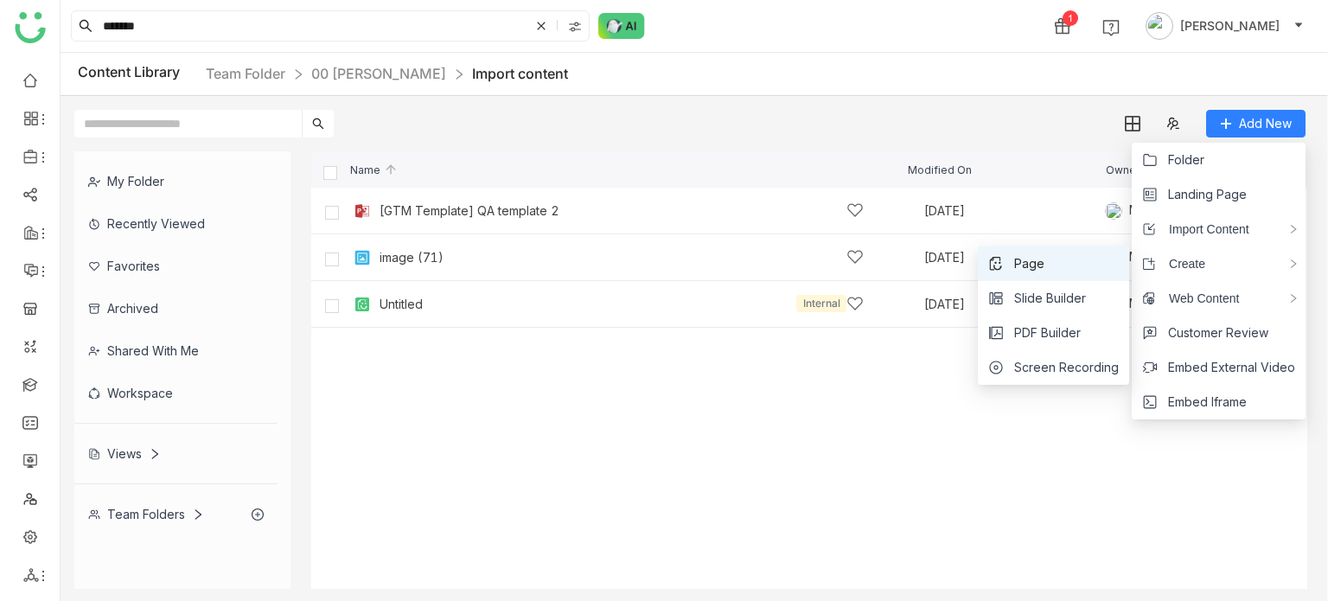
click at [1062, 252] on li "Page" at bounding box center [1053, 263] width 151 height 35
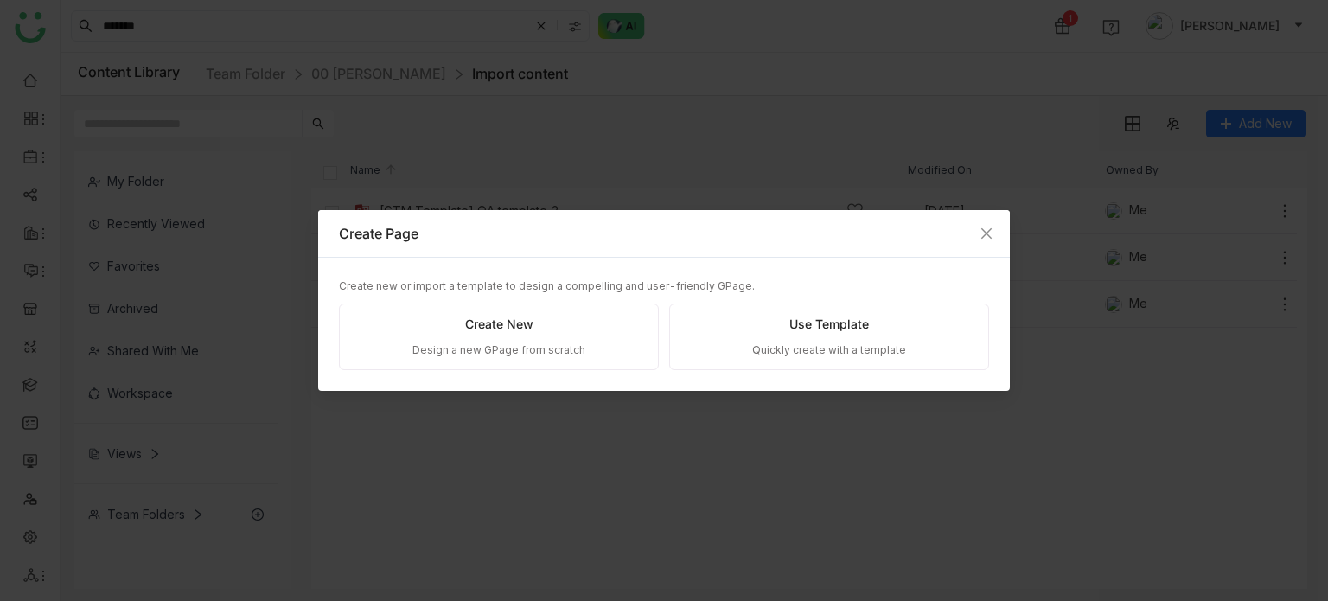
click at [837, 301] on div "Create new or import a template to design a compelling and user-friendly GPage.…" at bounding box center [664, 324] width 650 height 92
click at [838, 321] on div "Use Template" at bounding box center [829, 324] width 80 height 19
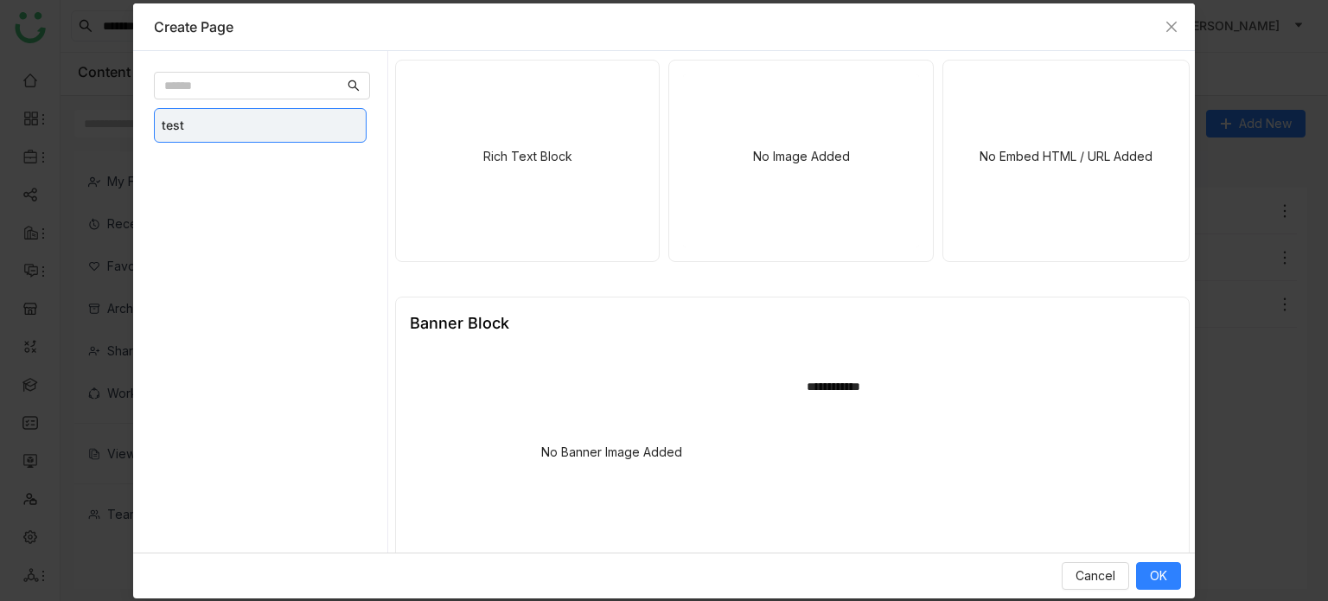
scroll to position [2232, 0]
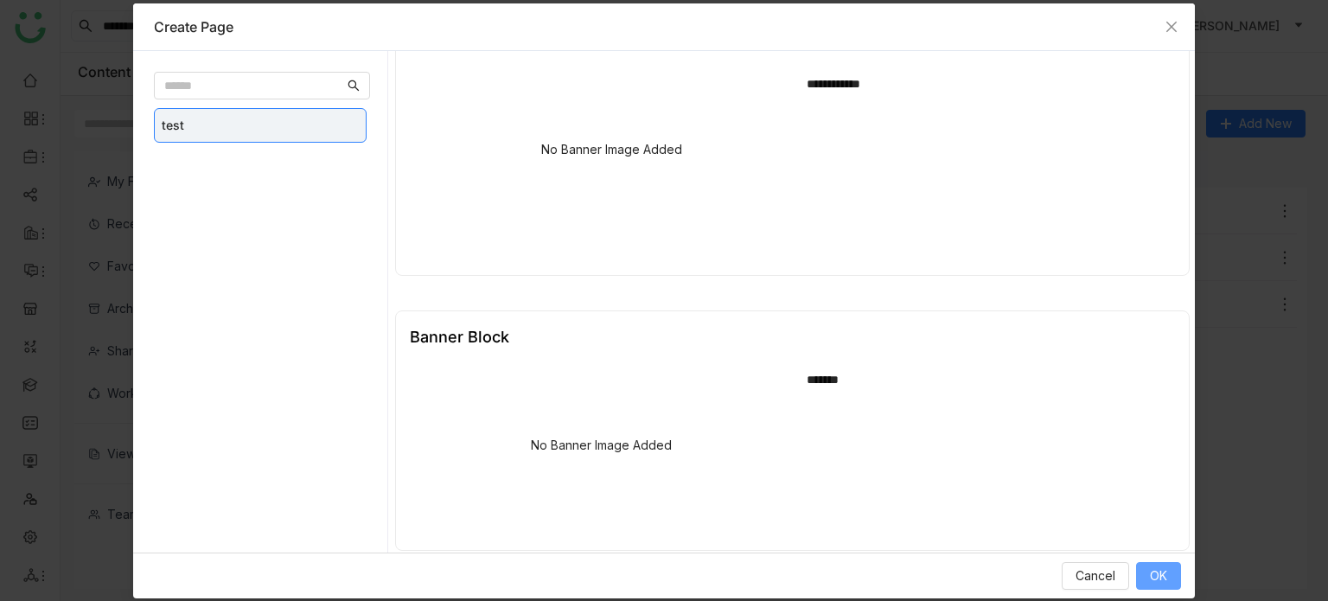
click at [1148, 581] on button "OK" at bounding box center [1158, 576] width 45 height 28
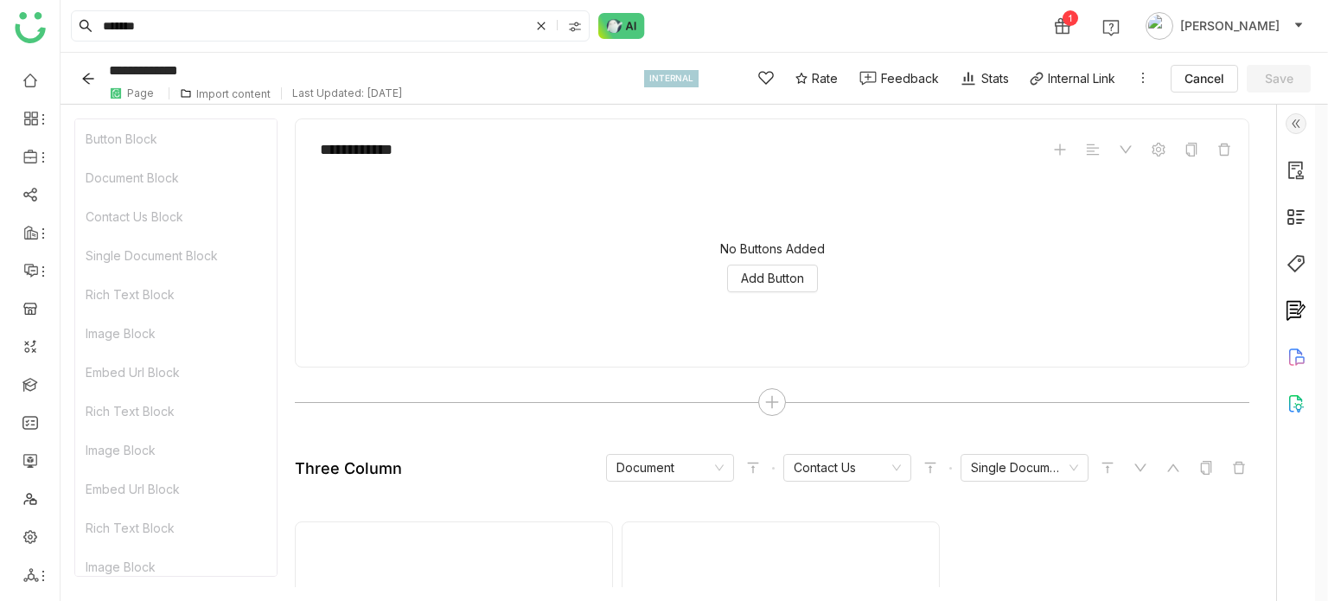
click at [95, 81] on button "Back" at bounding box center [91, 79] width 27 height 28
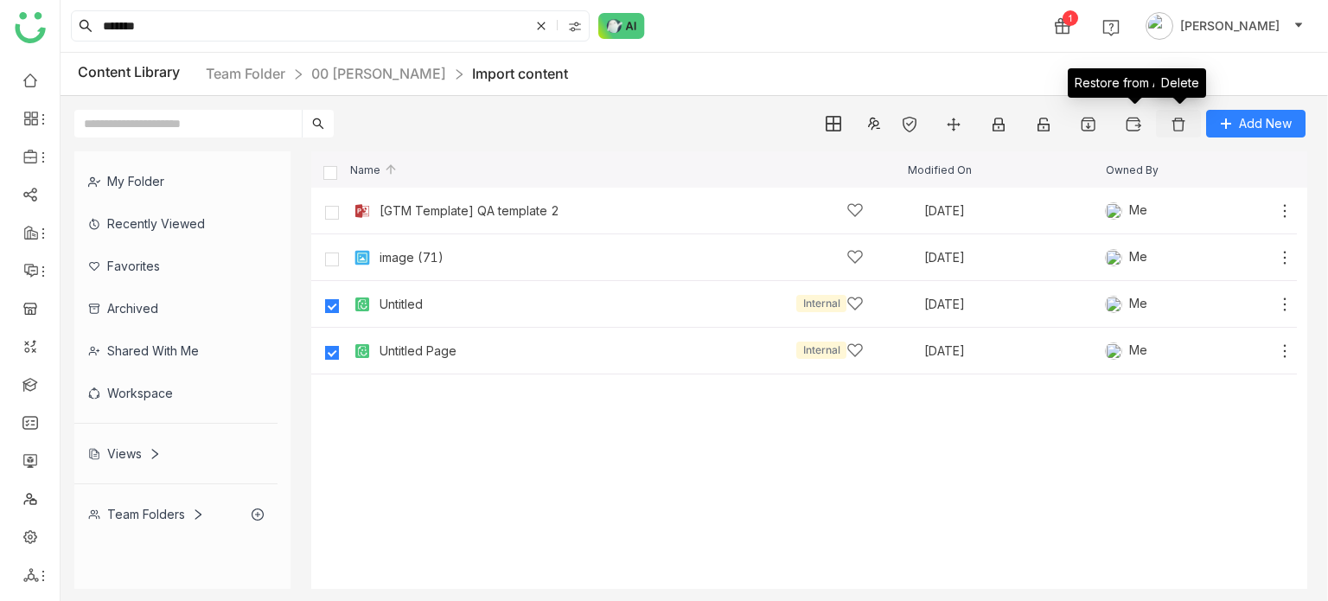
click at [1197, 129] on button at bounding box center [1178, 124] width 45 height 28
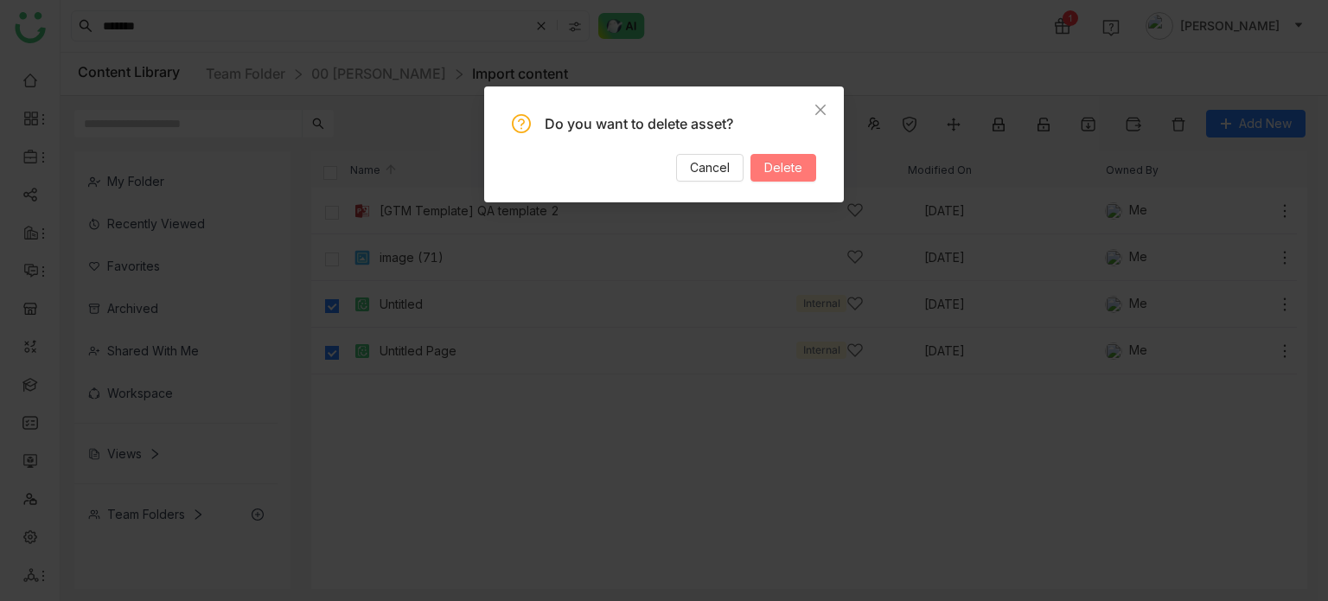
click at [765, 175] on span "Delete" at bounding box center [783, 167] width 38 height 19
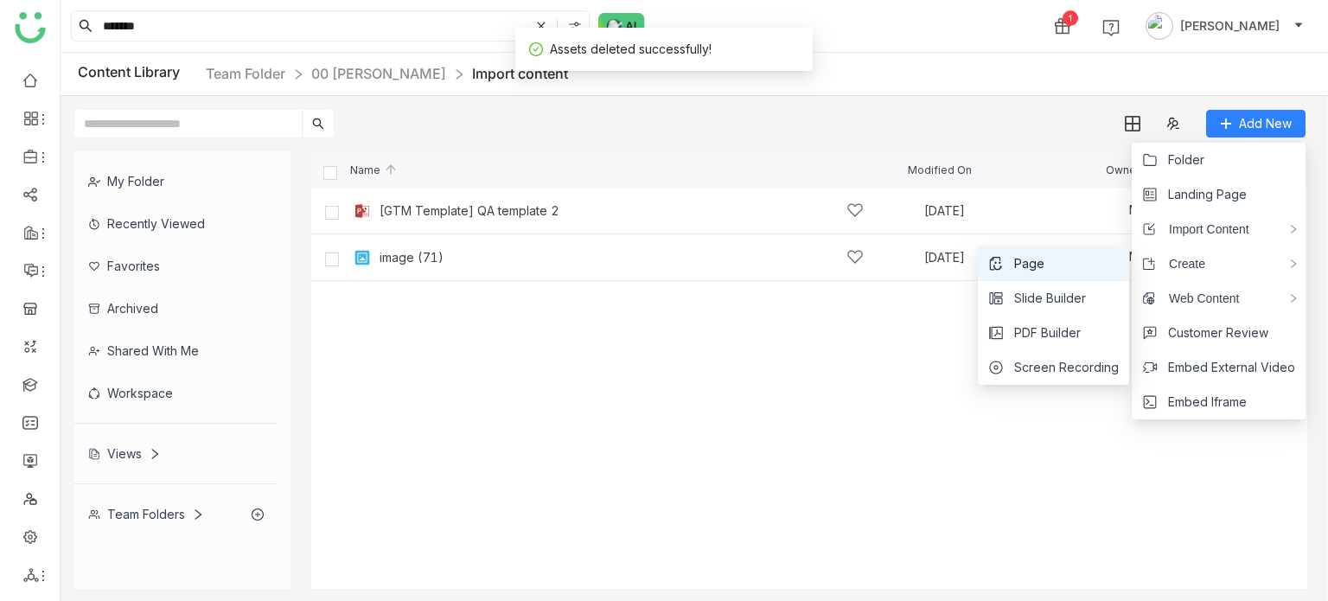
click at [1075, 258] on li "Page" at bounding box center [1053, 263] width 151 height 35
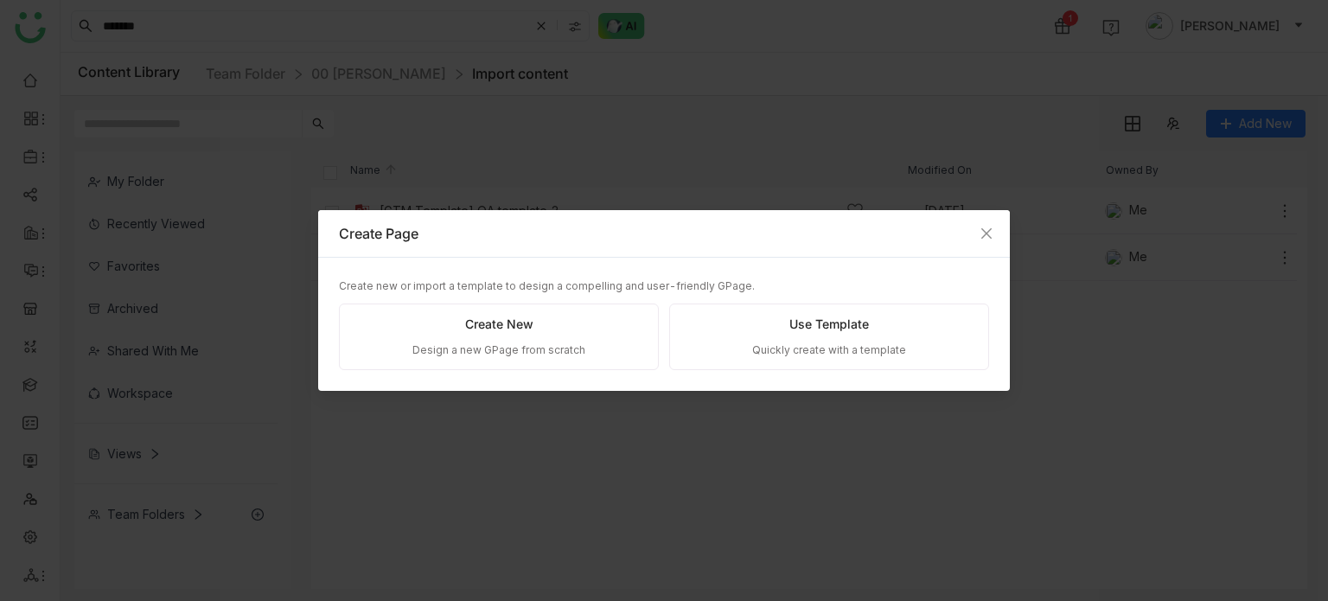
click at [475, 328] on div "Create New" at bounding box center [499, 324] width 68 height 19
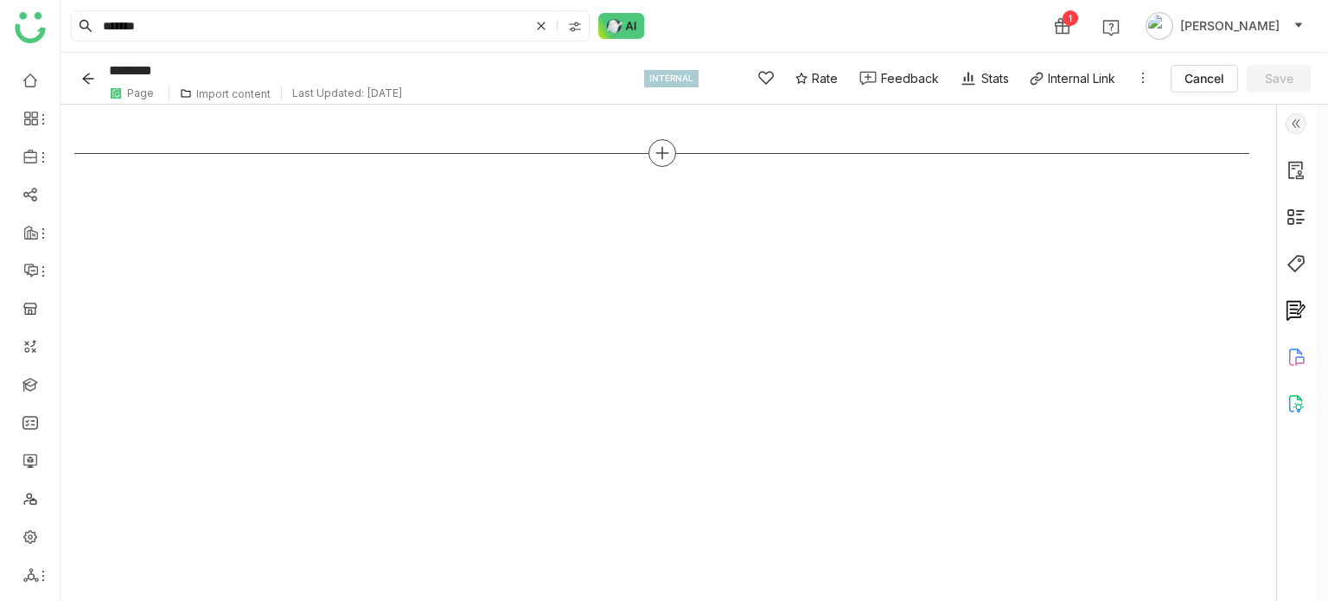
click at [665, 158] on icon at bounding box center [662, 153] width 16 height 16
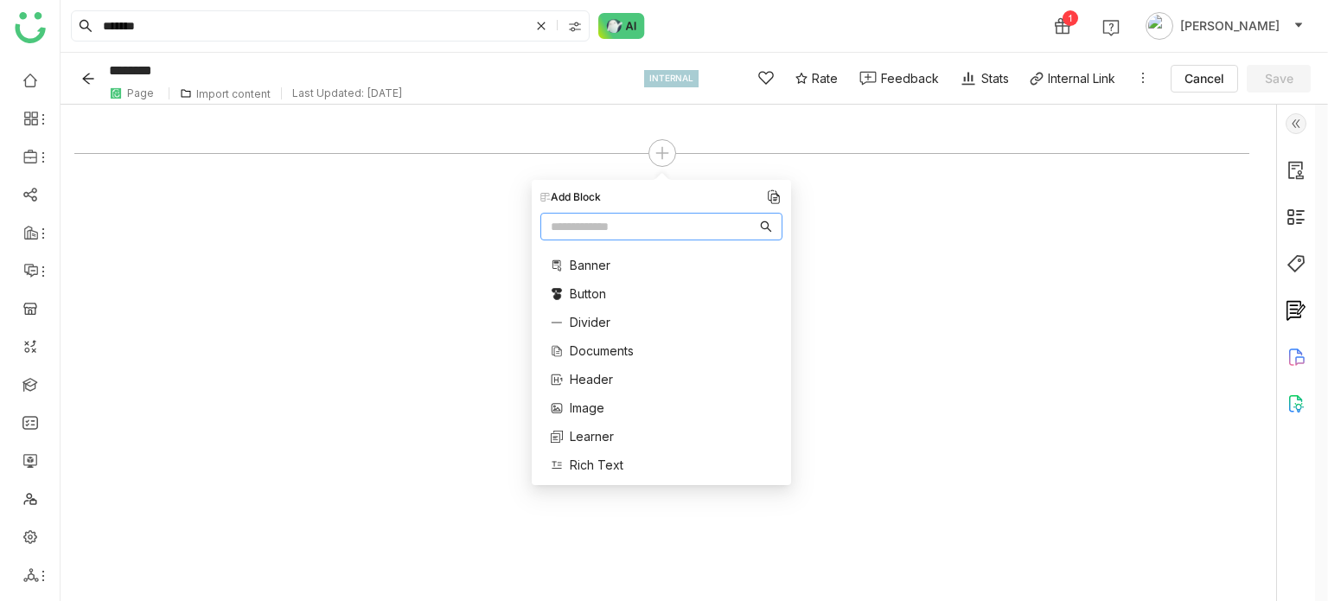
click at [588, 354] on span "Documents" at bounding box center [602, 350] width 64 height 18
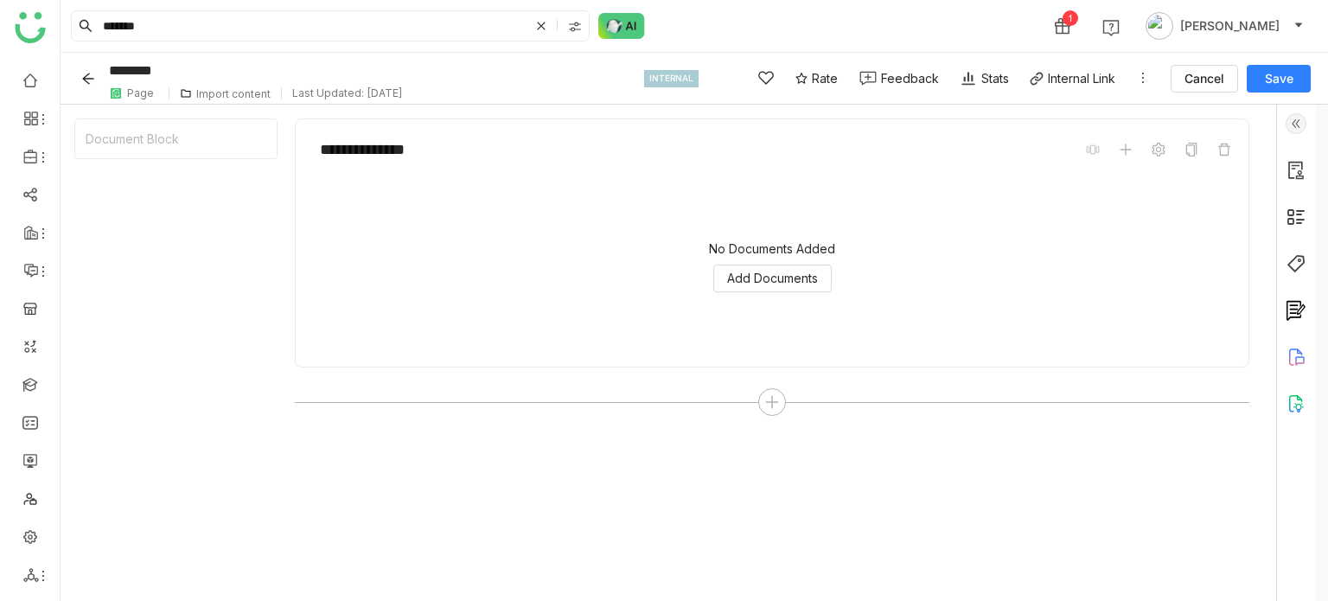
click at [588, 354] on div "**********" at bounding box center [772, 242] width 954 height 249
click at [748, 283] on span "Add Documents" at bounding box center [772, 278] width 91 height 19
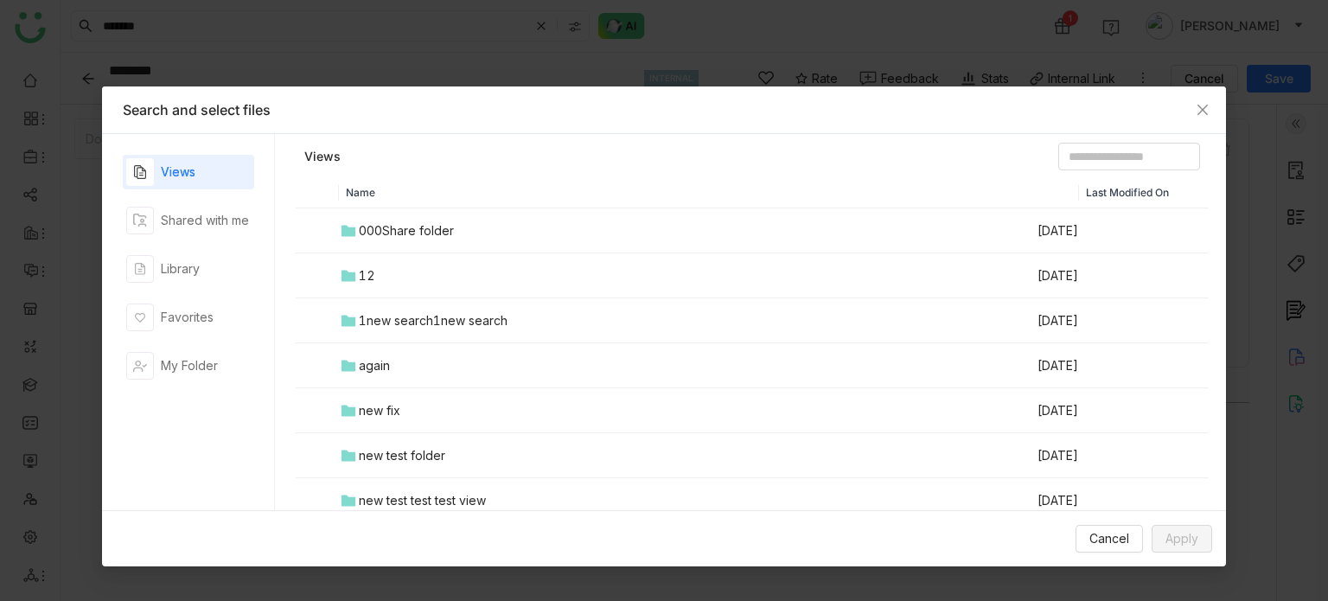
click at [375, 229] on div "000Share folder" at bounding box center [406, 230] width 95 height 19
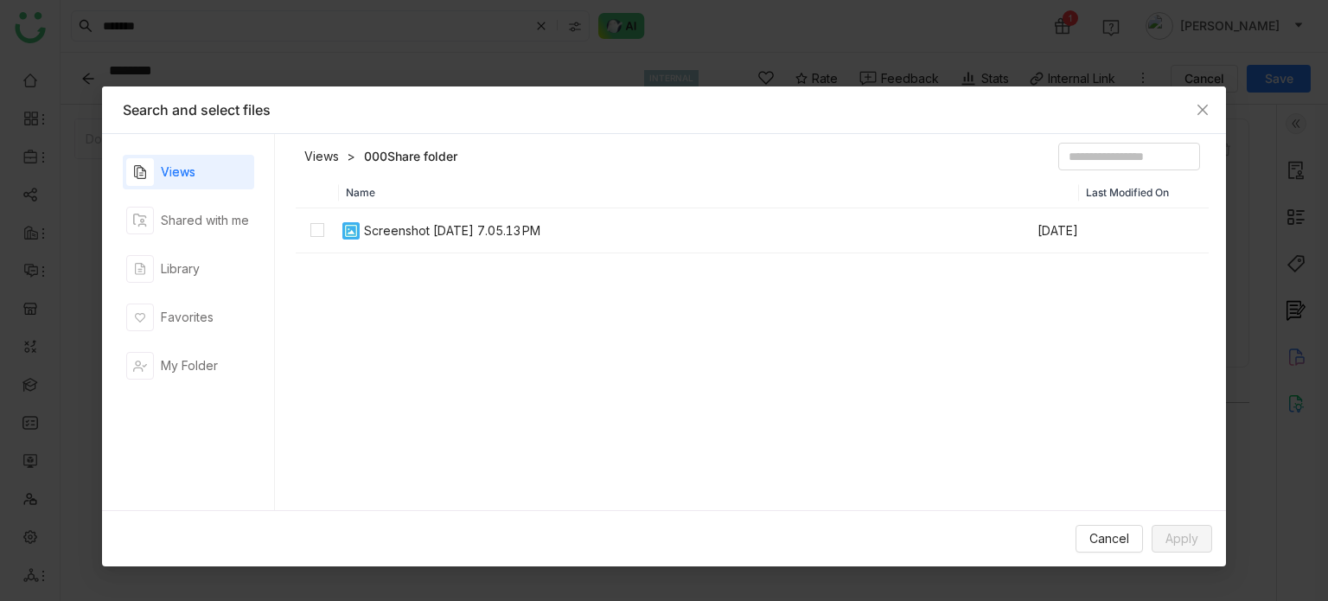
click at [376, 229] on div "Screenshot [DATE] 7.05.13 PM" at bounding box center [452, 230] width 176 height 19
click at [1159, 534] on button "Apply" at bounding box center [1181, 539] width 61 height 28
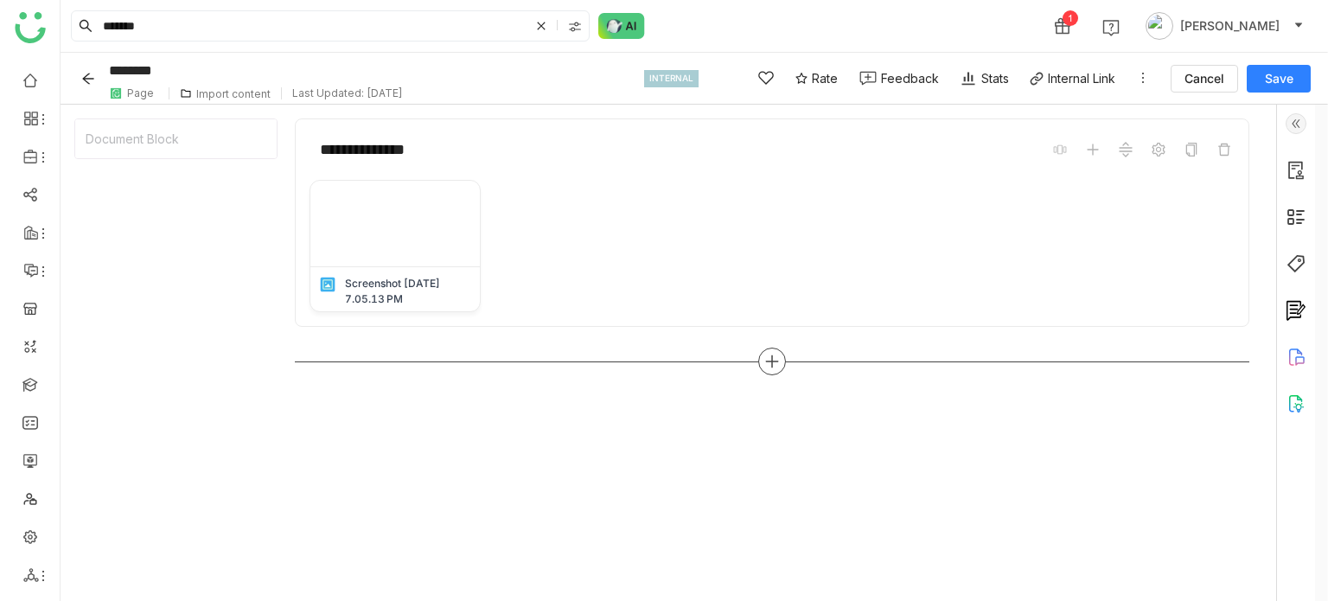
click at [788, 351] on div at bounding box center [772, 361] width 954 height 28
click at [781, 355] on div at bounding box center [772, 361] width 28 height 28
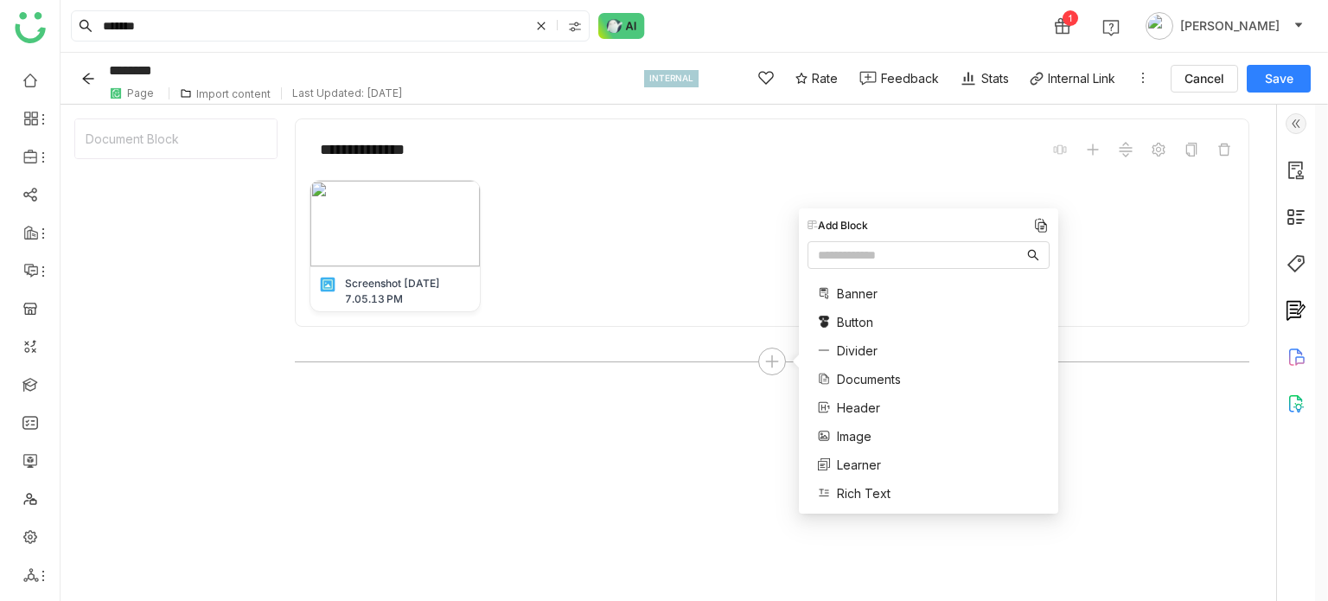
click at [862, 439] on span "Image" at bounding box center [854, 436] width 35 height 18
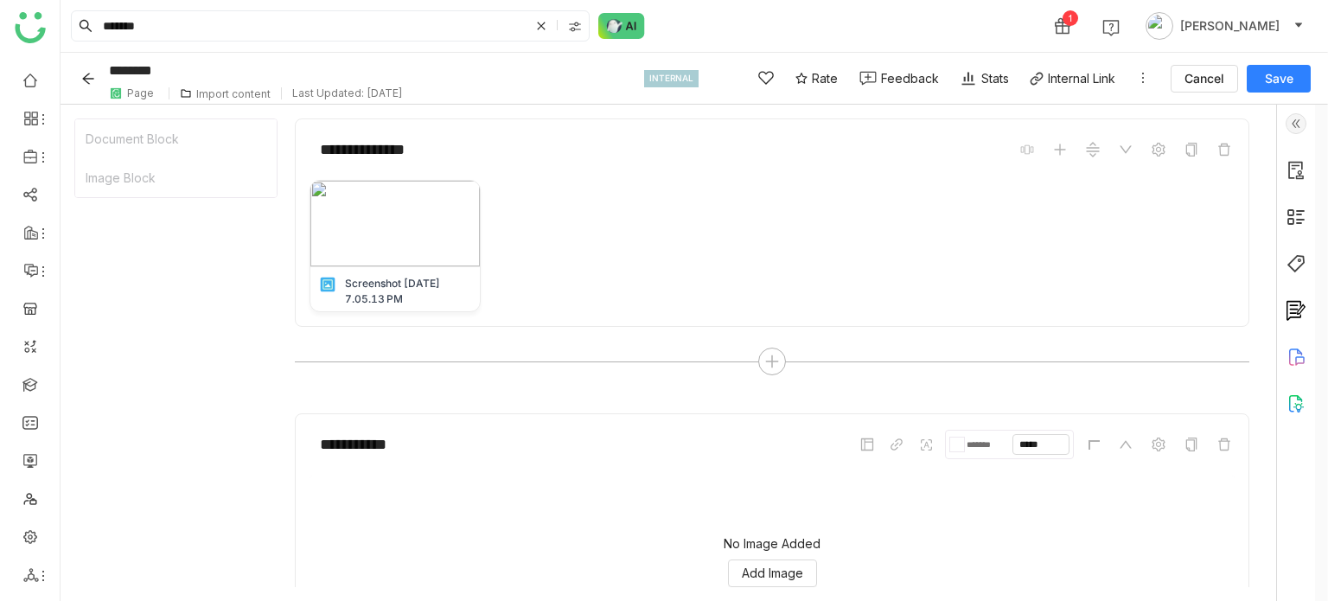
scroll to position [125, 0]
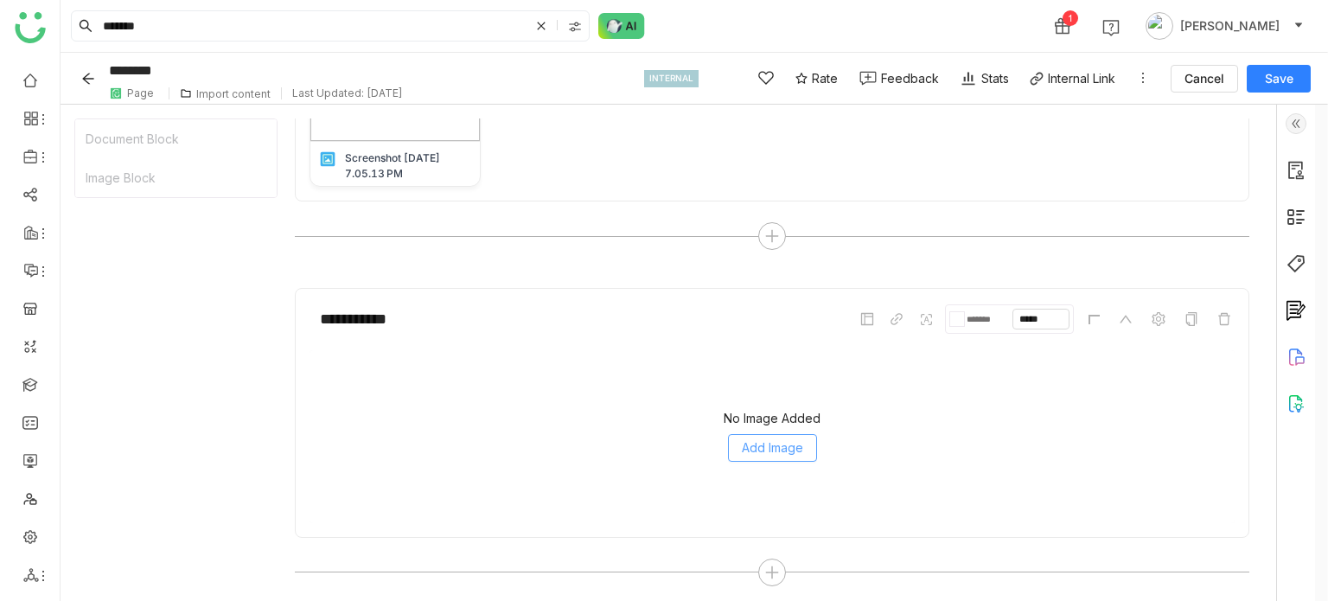
click at [778, 450] on button "Add Image" at bounding box center [772, 448] width 89 height 28
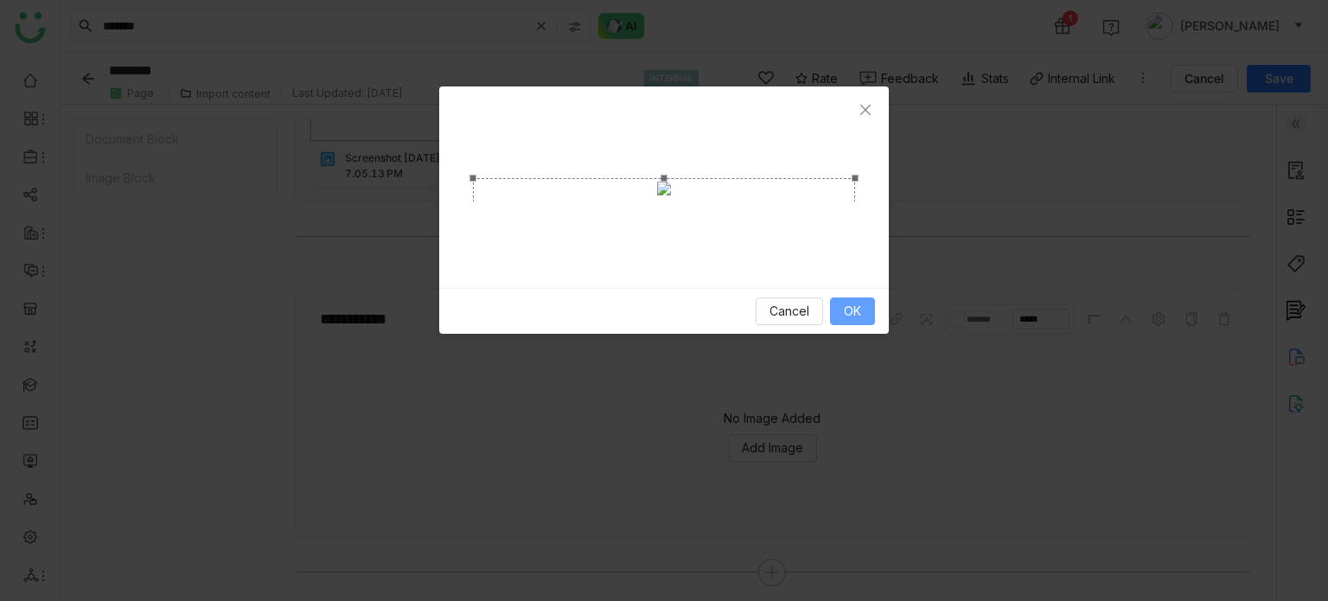
click at [874, 325] on button "OK" at bounding box center [852, 311] width 45 height 28
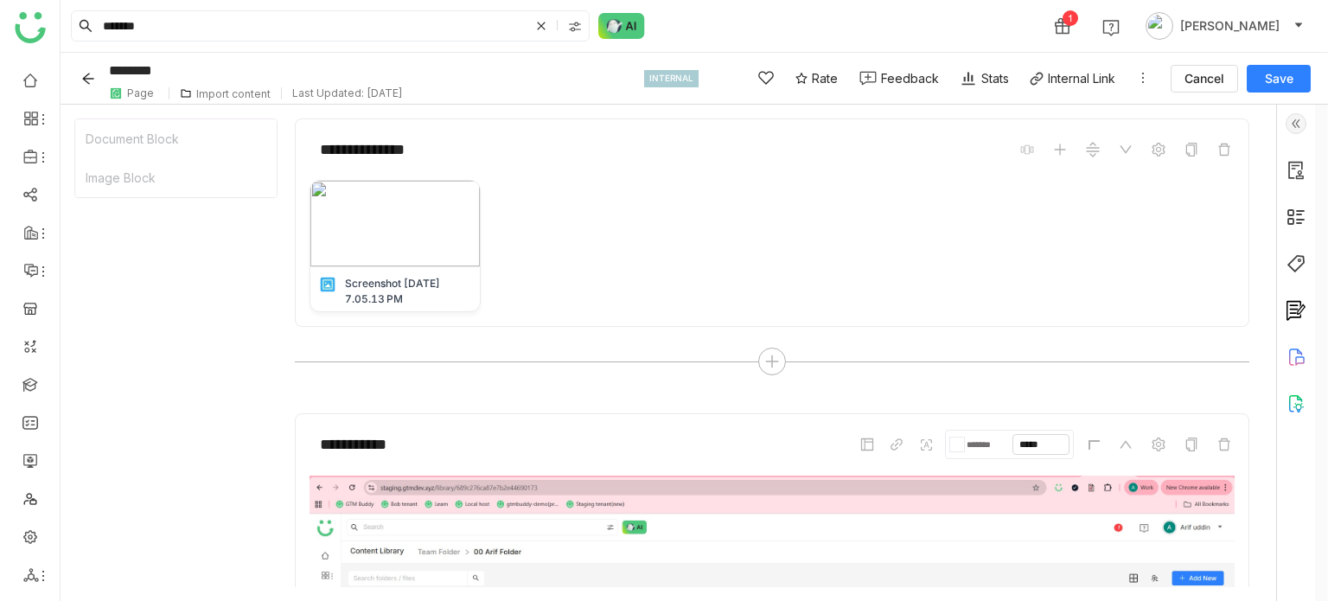
click at [1277, 73] on span "Save" at bounding box center [1279, 78] width 29 height 17
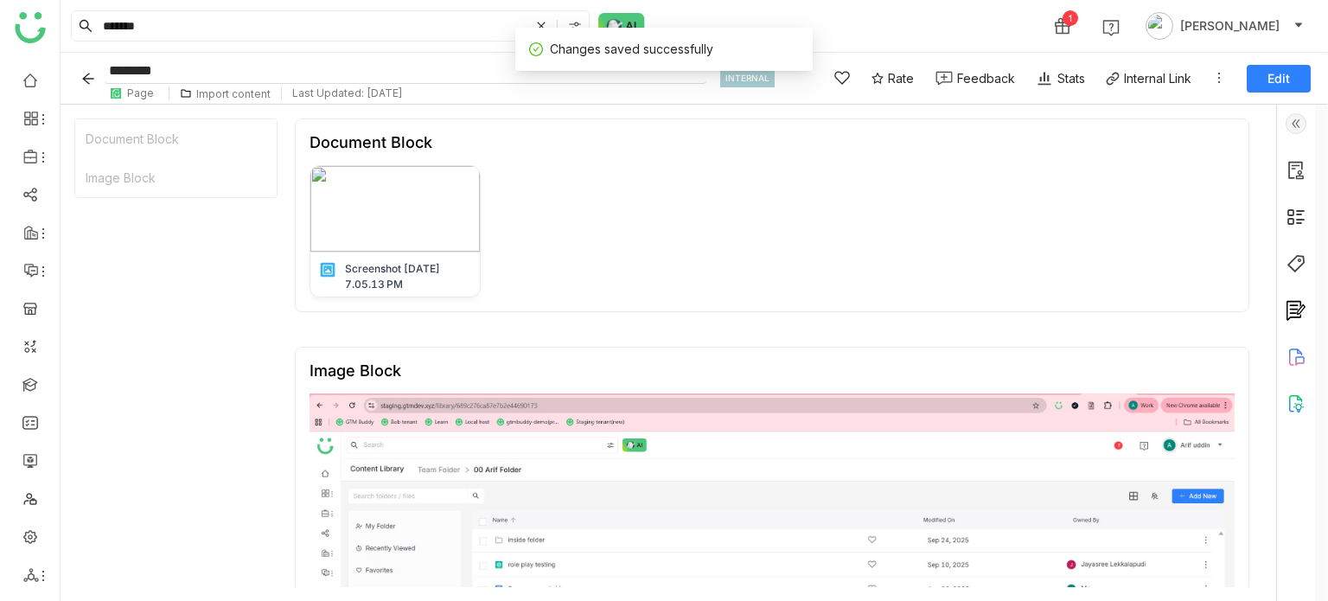
click at [240, 67] on input "********" at bounding box center [406, 71] width 602 height 26
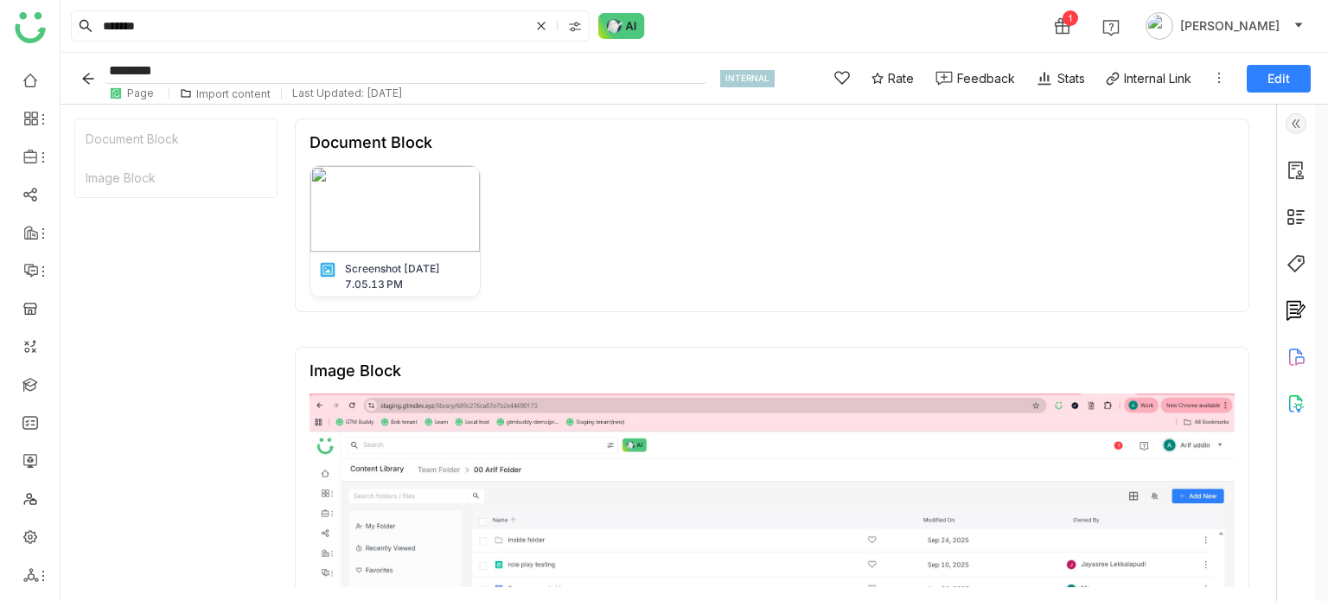
drag, startPoint x: 222, startPoint y: 73, endPoint x: 111, endPoint y: 70, distance: 111.5
click at [111, 70] on input "********" at bounding box center [406, 71] width 602 height 26
click at [1304, 69] on button "Edit" at bounding box center [1279, 79] width 64 height 28
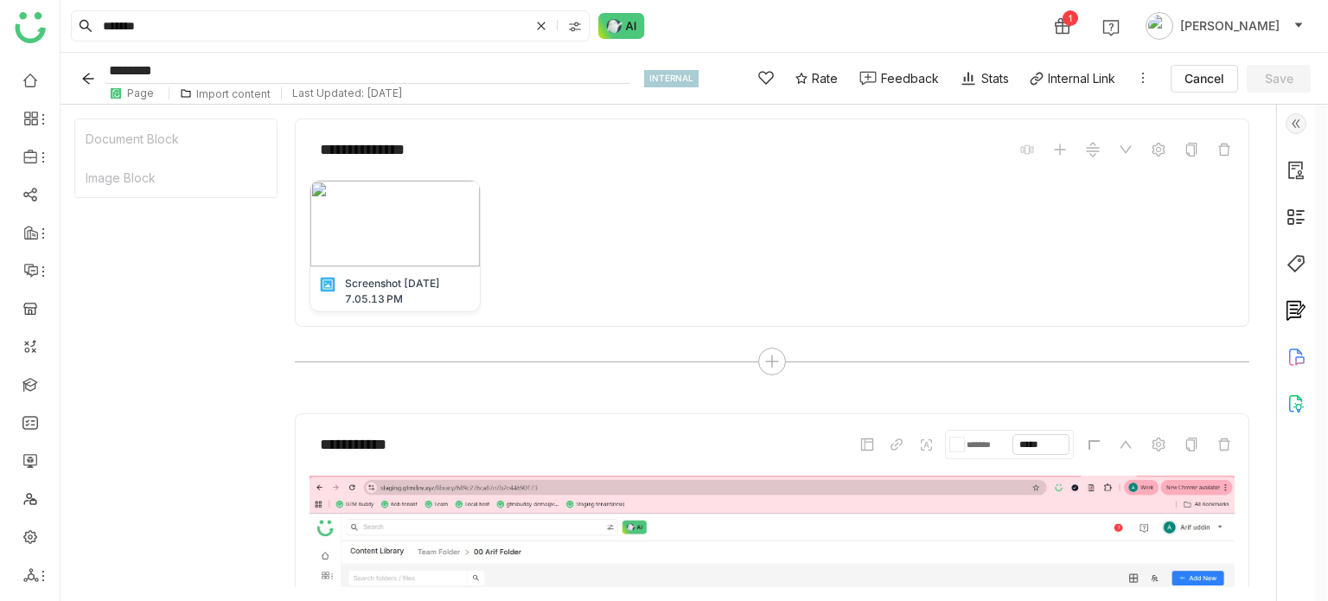
click at [270, 73] on input "********" at bounding box center [368, 71] width 526 height 26
type input "*"
click at [1297, 82] on button "Save" at bounding box center [1279, 79] width 64 height 28
type input "**********"
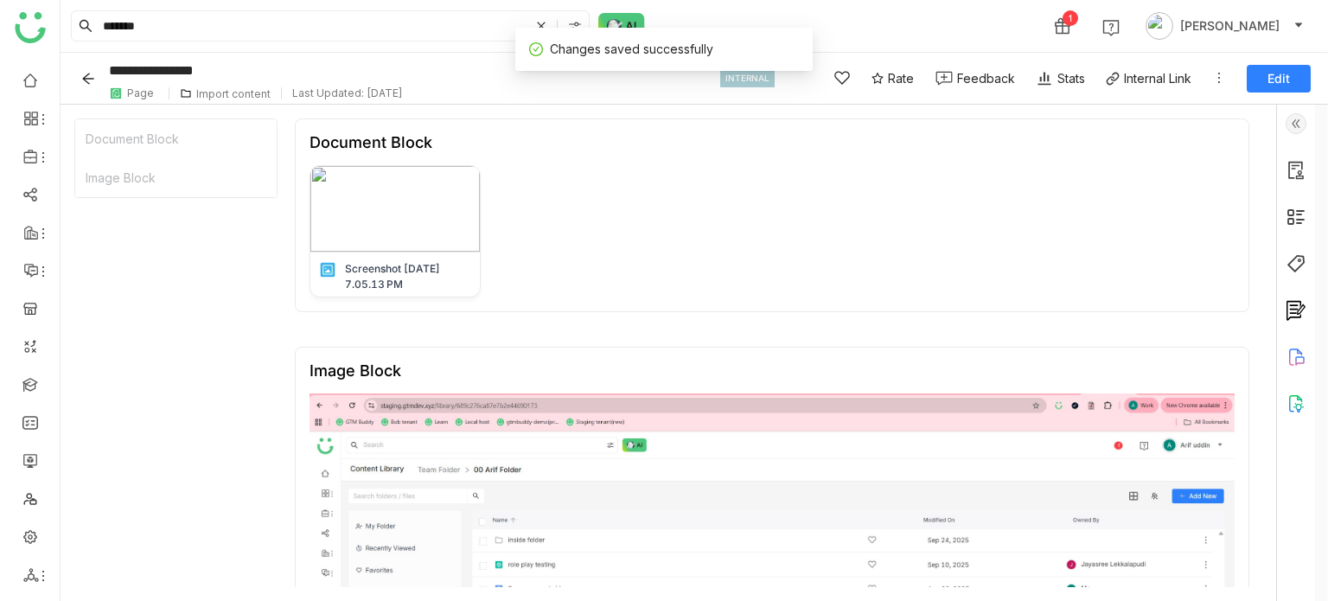
click at [90, 72] on icon "Back" at bounding box center [88, 79] width 14 height 14
click at [90, 78] on icon "Back" at bounding box center [87, 78] width 11 height 11
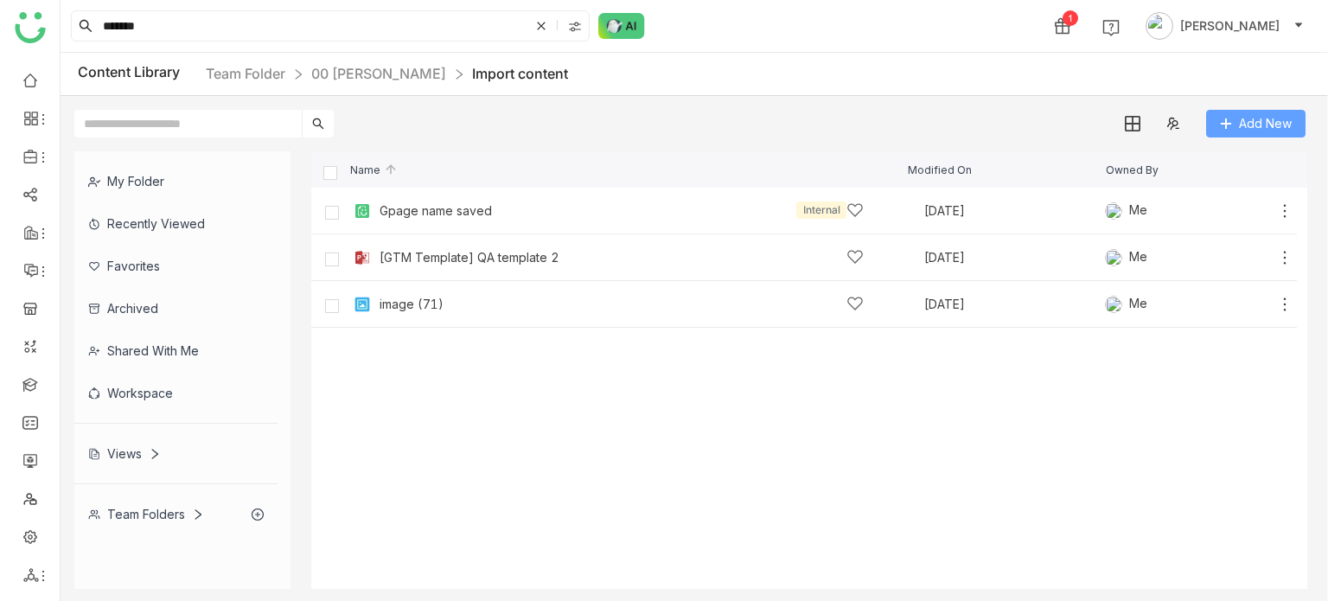
click at [1240, 135] on button "Add New" at bounding box center [1255, 124] width 99 height 28
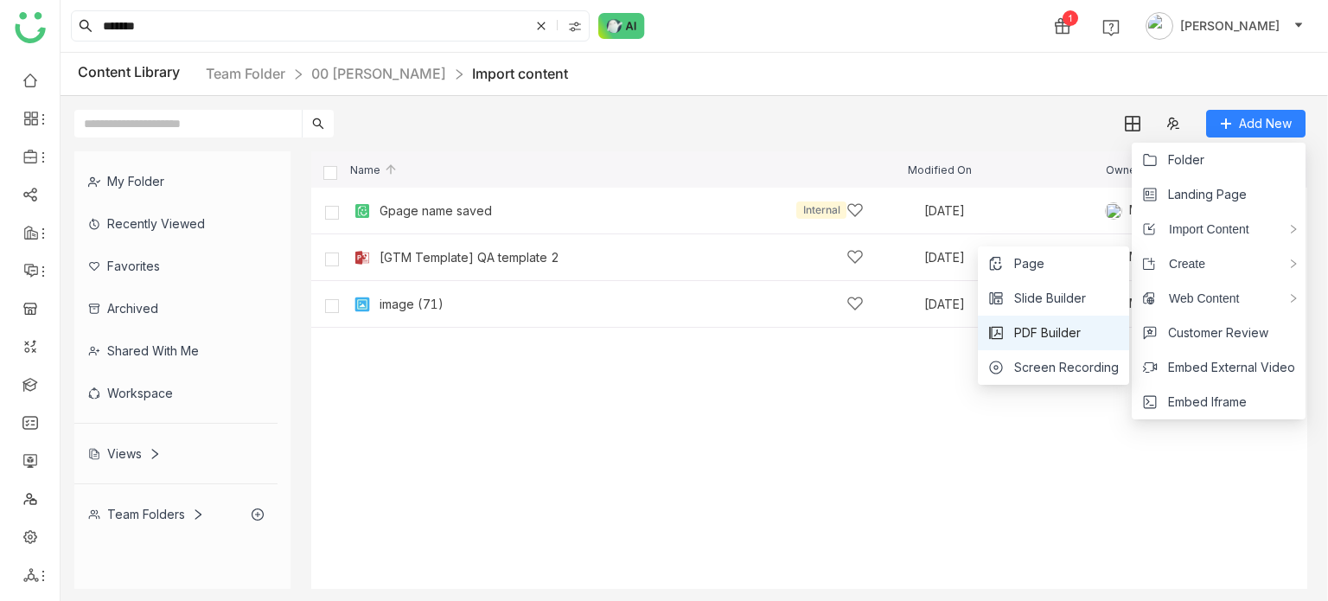
click at [1023, 328] on span "PDF Builder" at bounding box center [1047, 332] width 67 height 19
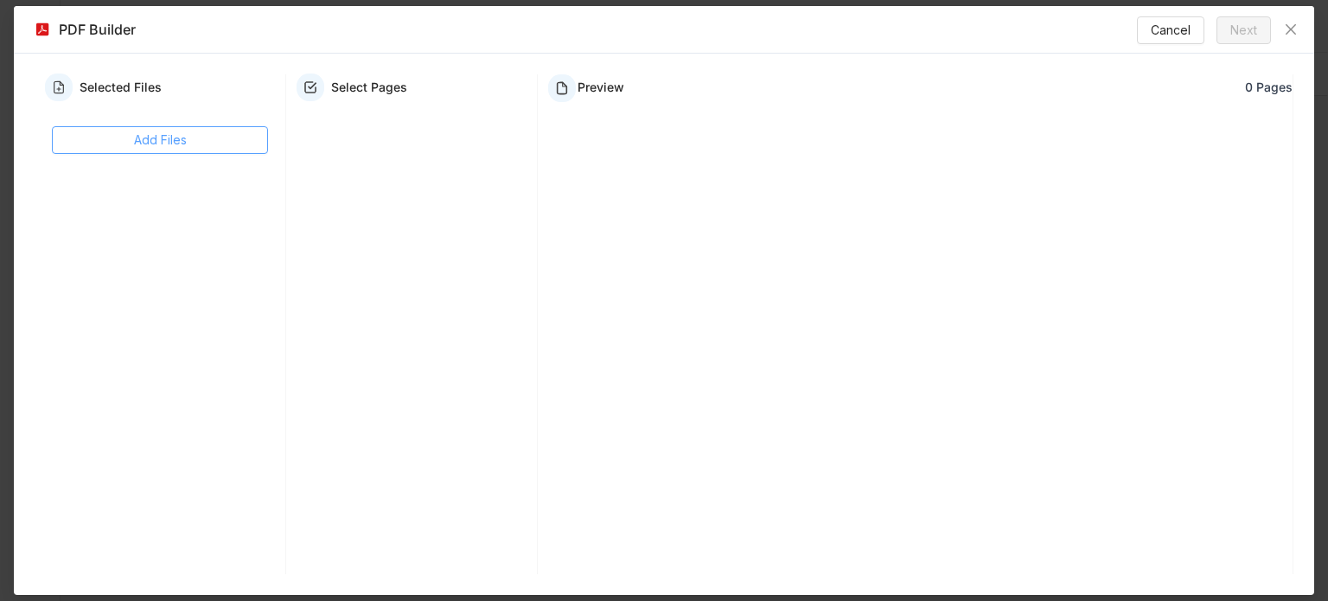
click at [227, 151] on button "Add Files" at bounding box center [160, 140] width 216 height 28
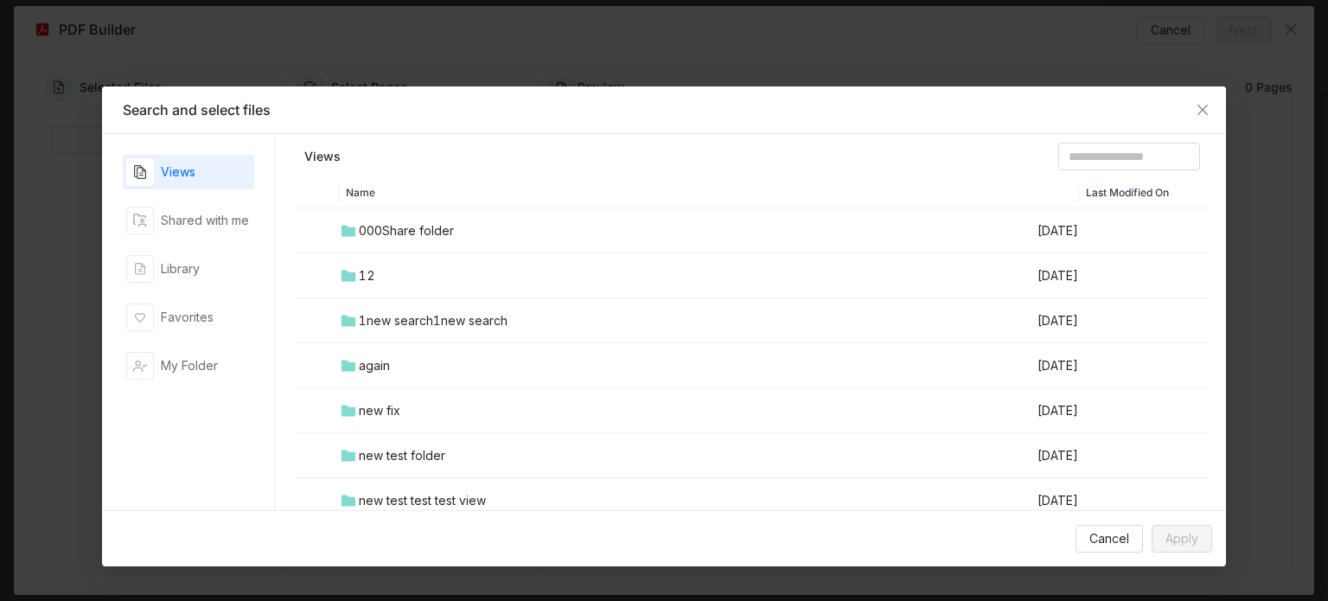
click at [413, 247] on td "000Share folder" at bounding box center [687, 230] width 697 height 45
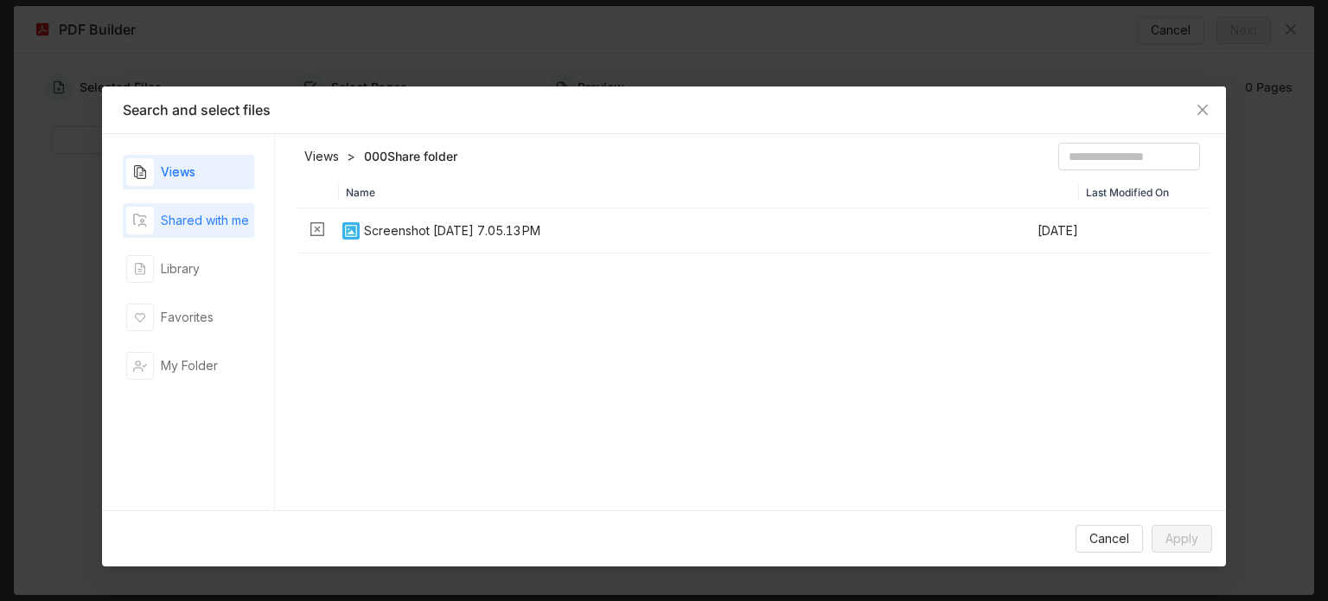
click at [204, 224] on div "Shared with me" at bounding box center [205, 220] width 88 height 19
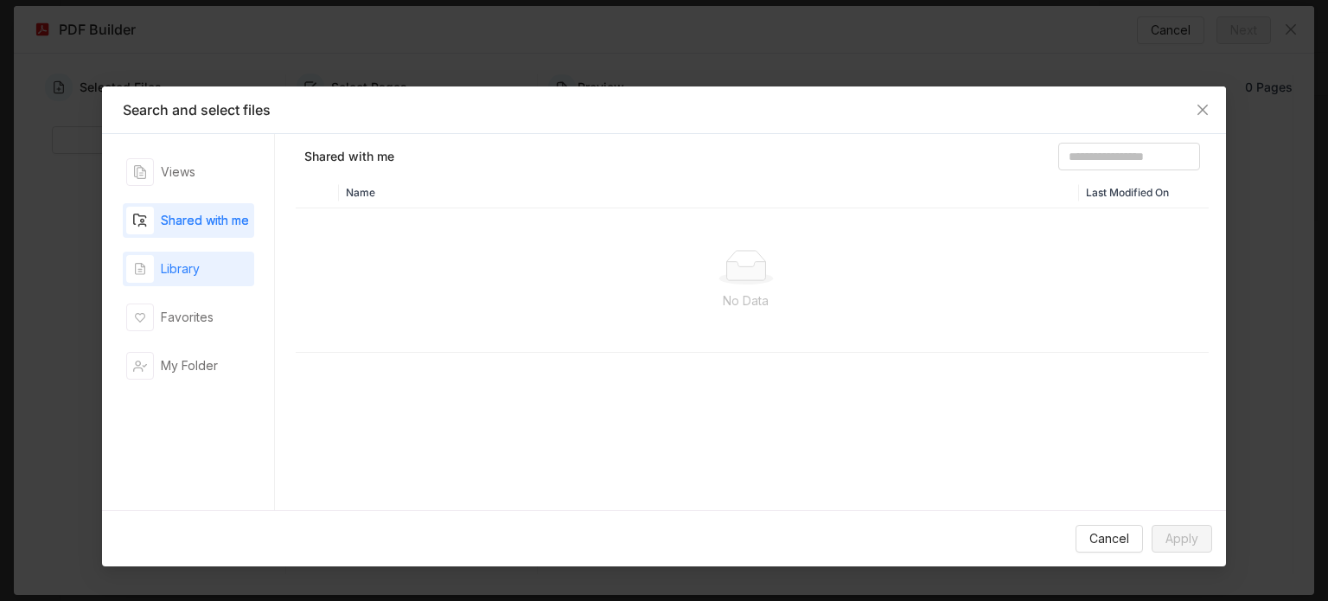
click at [209, 255] on div "Library" at bounding box center [188, 269] width 131 height 35
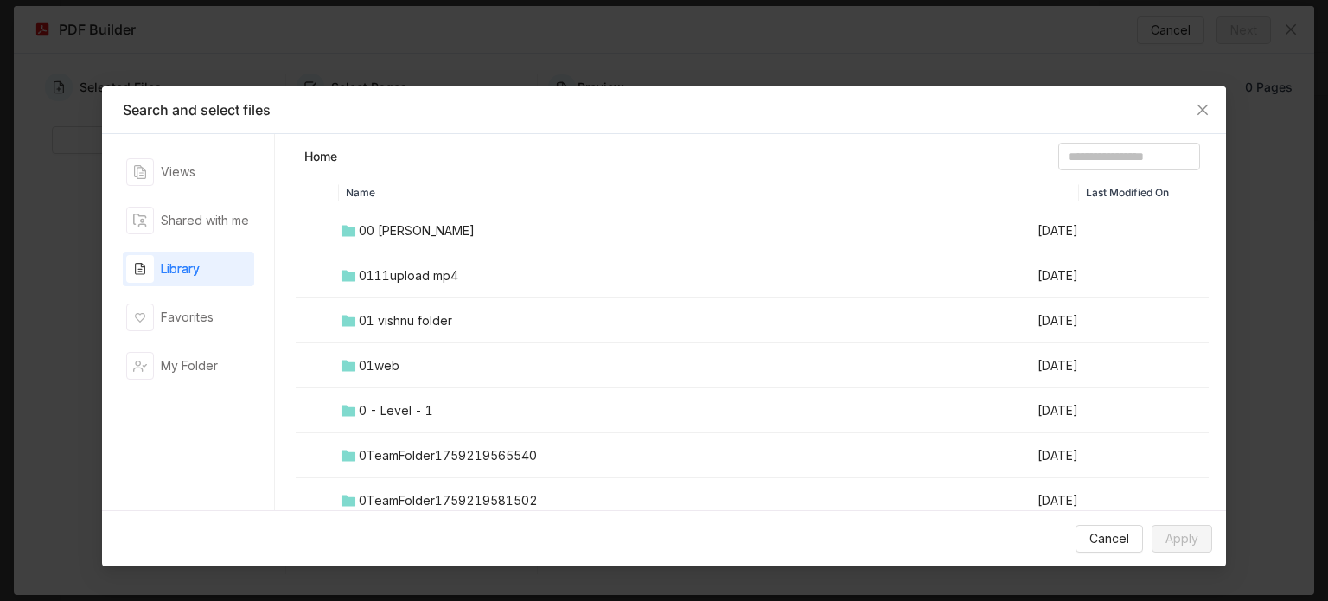
click at [426, 242] on td "00 [PERSON_NAME]" at bounding box center [687, 230] width 697 height 45
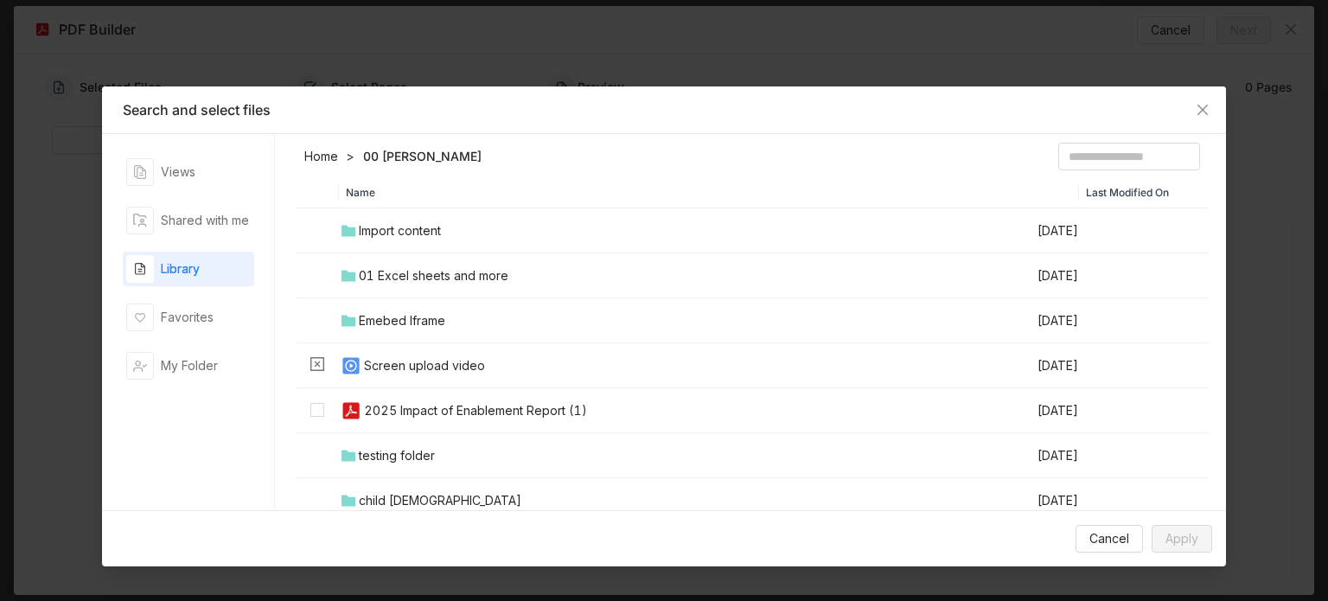
scroll to position [38, 0]
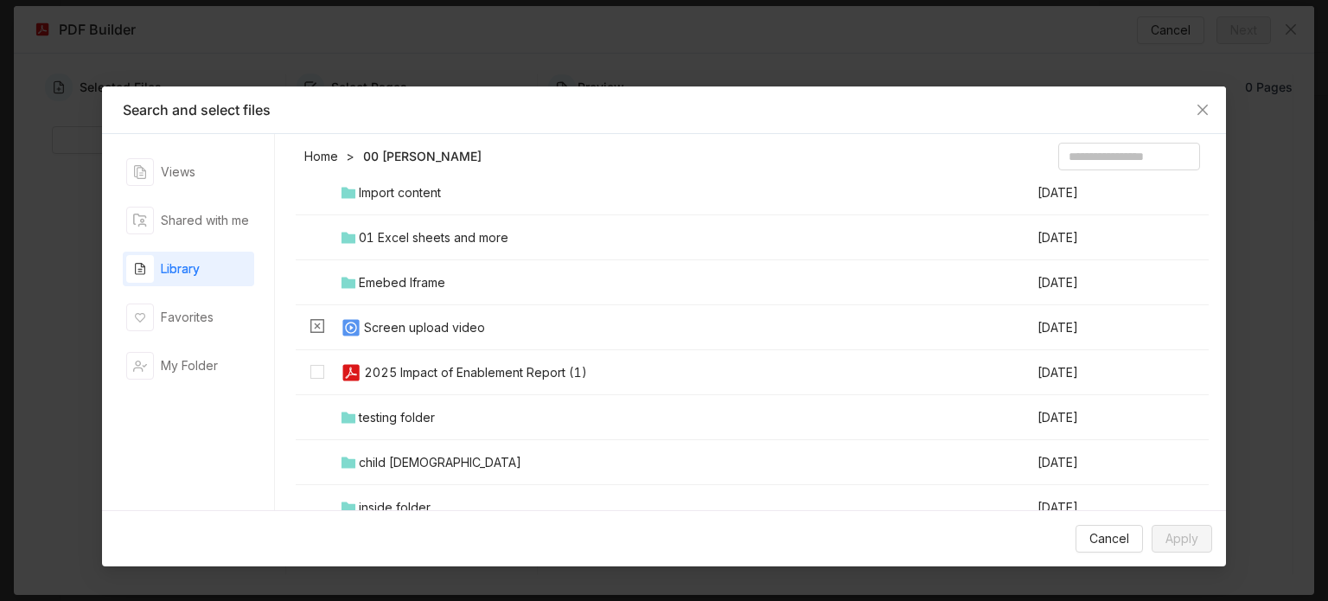
click at [429, 377] on div "2025 Impact of Enablement Report (1)" at bounding box center [475, 372] width 223 height 19
click at [1175, 532] on span "Apply" at bounding box center [1181, 538] width 33 height 19
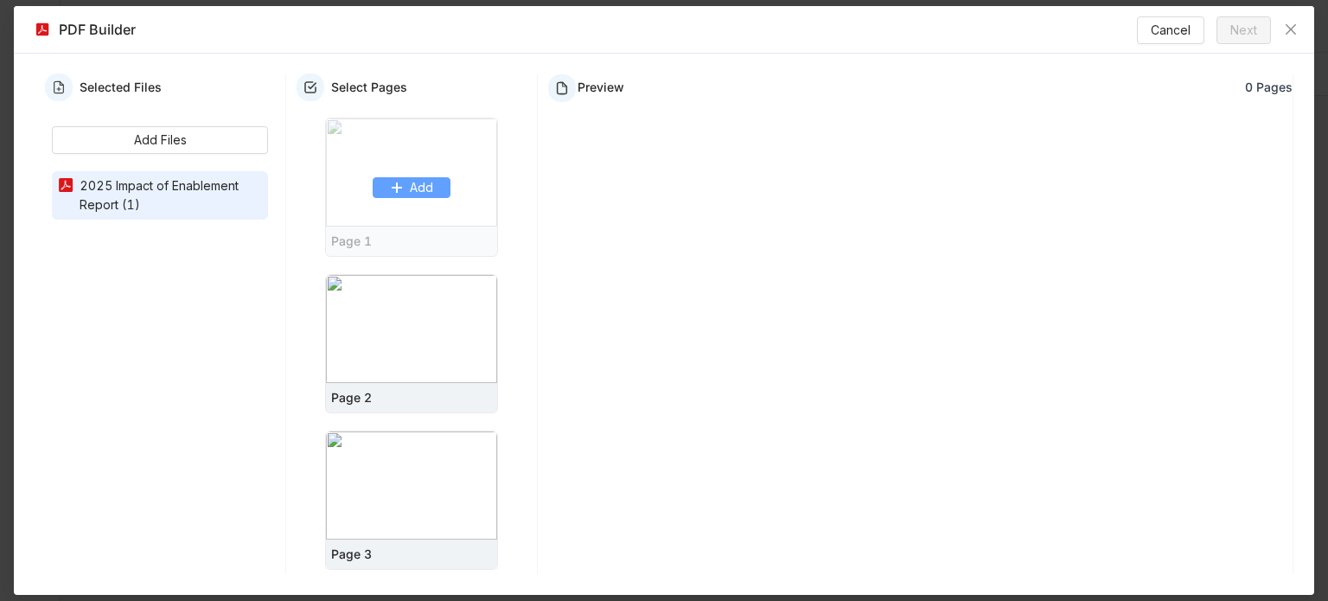
click at [410, 197] on span "Add" at bounding box center [421, 187] width 23 height 19
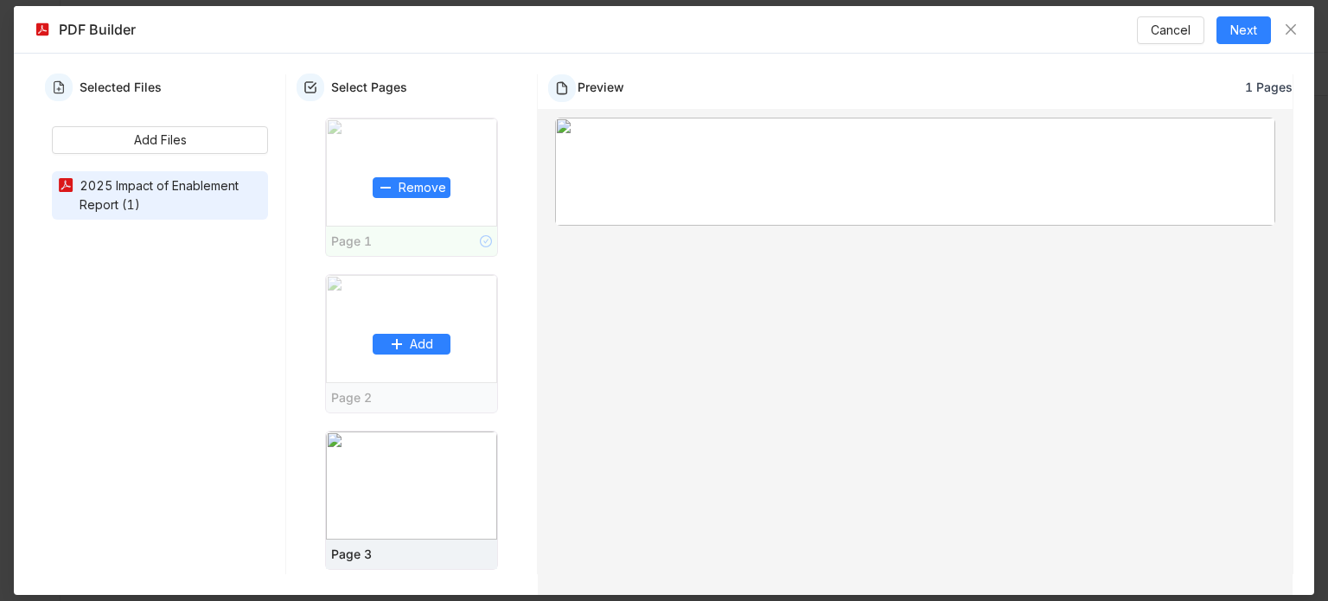
click at [405, 383] on img at bounding box center [411, 329] width 171 height 108
click at [410, 354] on span "Add" at bounding box center [421, 344] width 23 height 19
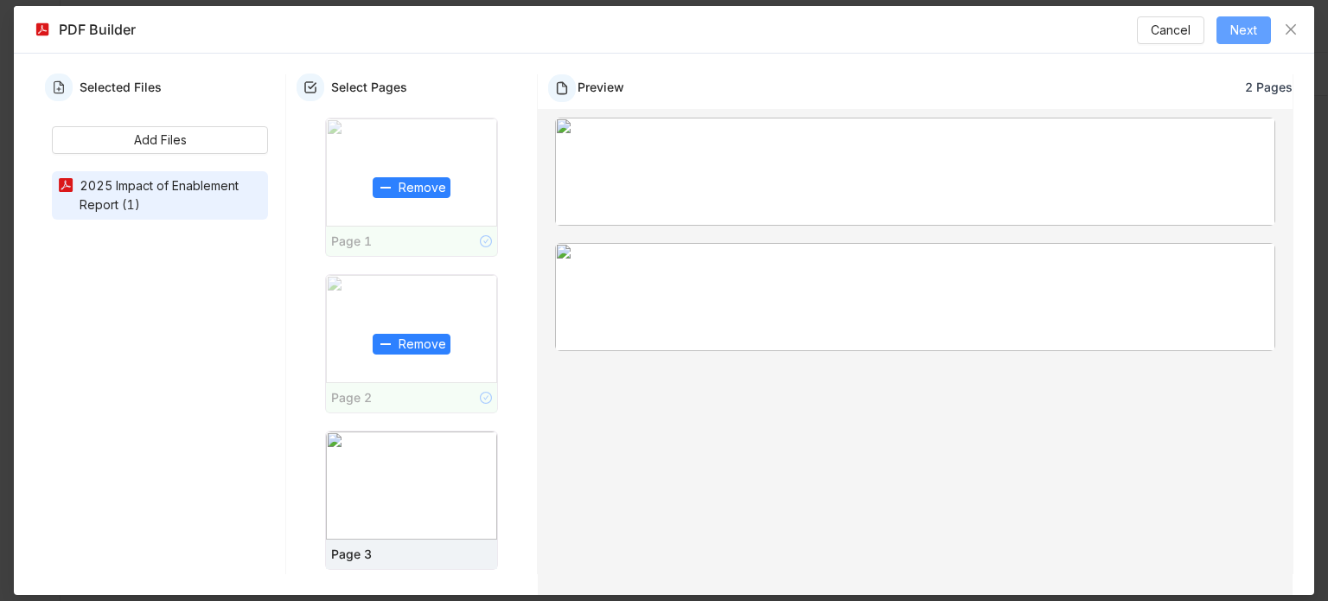
click at [1227, 44] on button "Next" at bounding box center [1243, 30] width 54 height 28
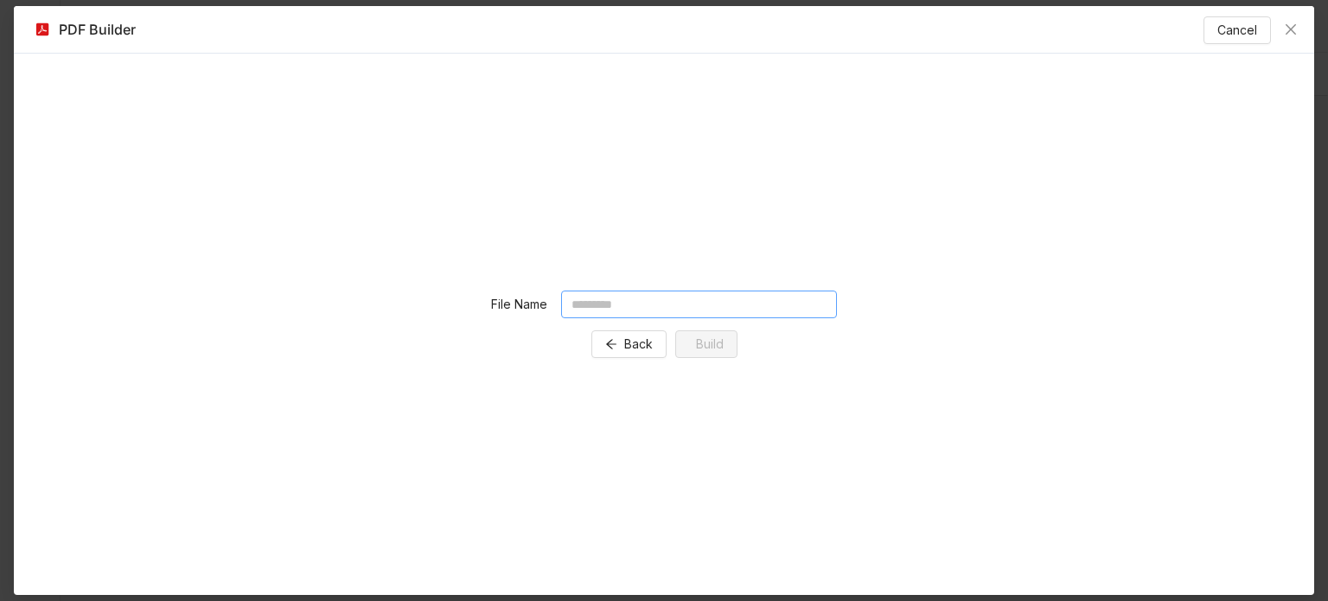
click at [628, 300] on input "text" at bounding box center [699, 304] width 276 height 28
type input "*"
type input "**********"
click at [713, 347] on span "Build" at bounding box center [716, 344] width 28 height 19
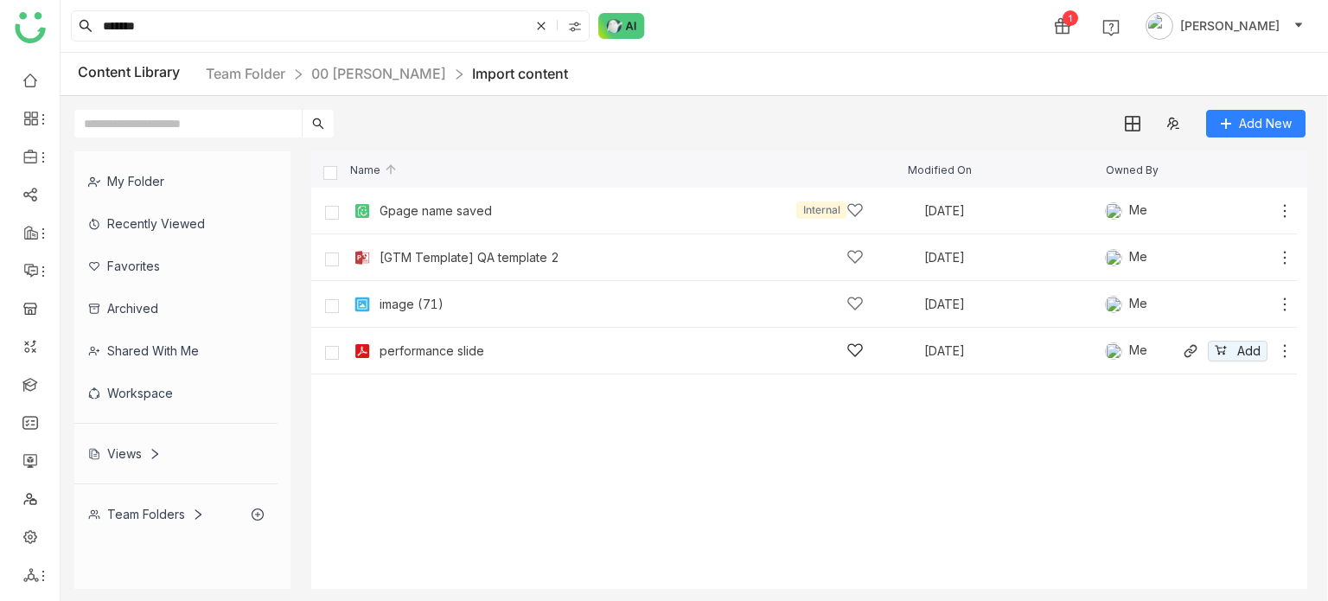
click at [1282, 351] on icon at bounding box center [1284, 350] width 17 height 17
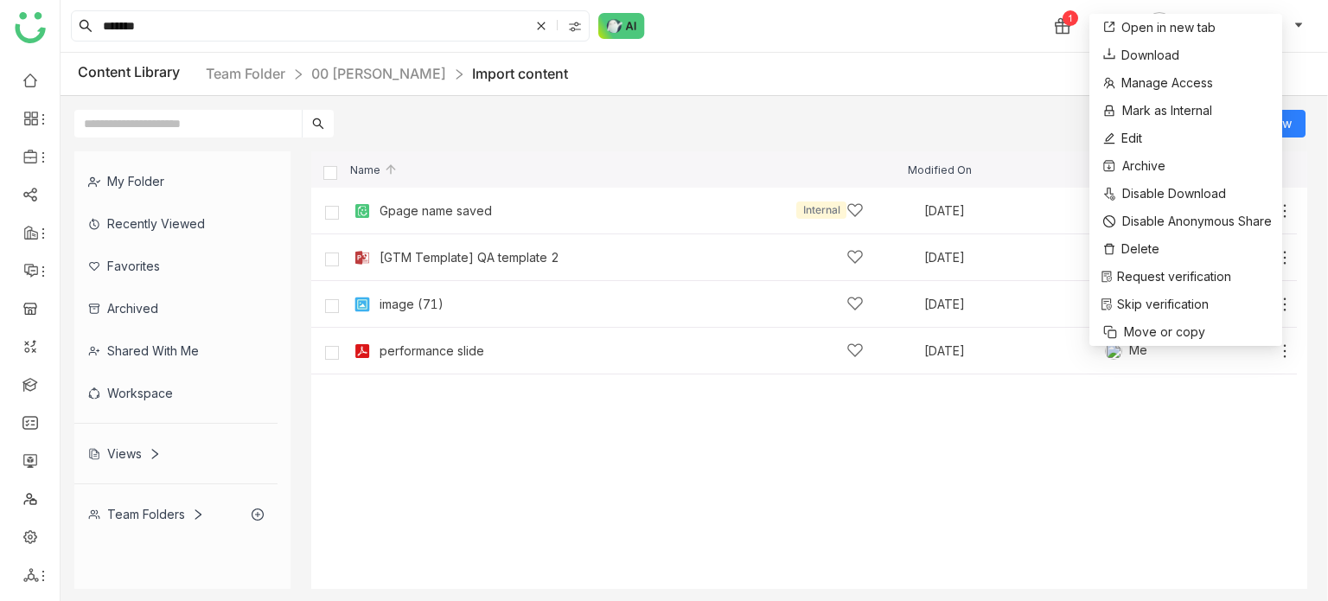
click at [1229, 397] on cdk-virtual-scroll-viewport "Gpage name saved Internal [DATE] Me [GTM Template] QA template 2 [DATE] Me Add …" at bounding box center [809, 388] width 996 height 401
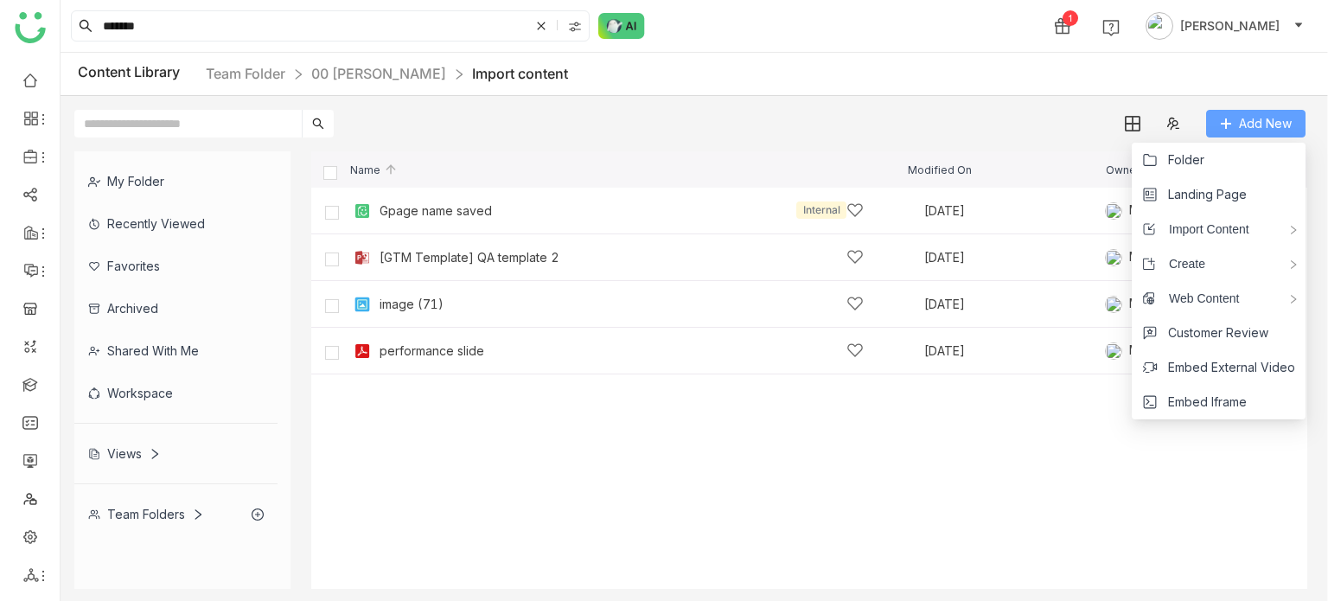
click at [1253, 131] on span "Add New" at bounding box center [1265, 123] width 53 height 19
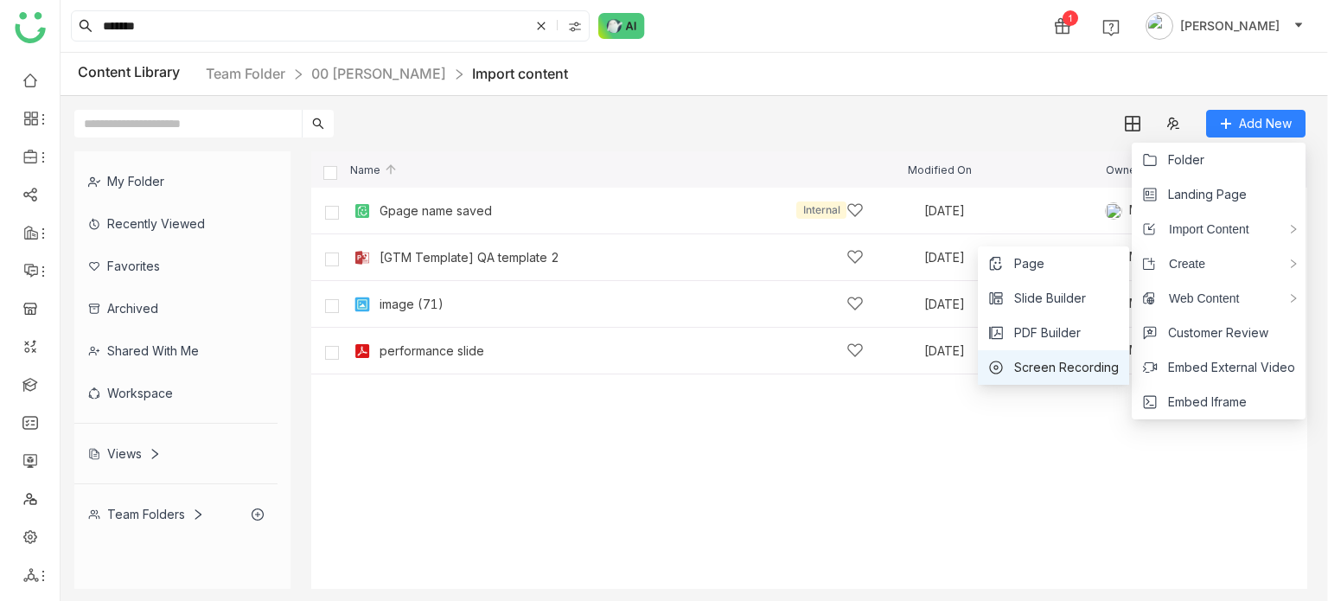
click at [1075, 364] on span "Screen Recording" at bounding box center [1066, 367] width 105 height 19
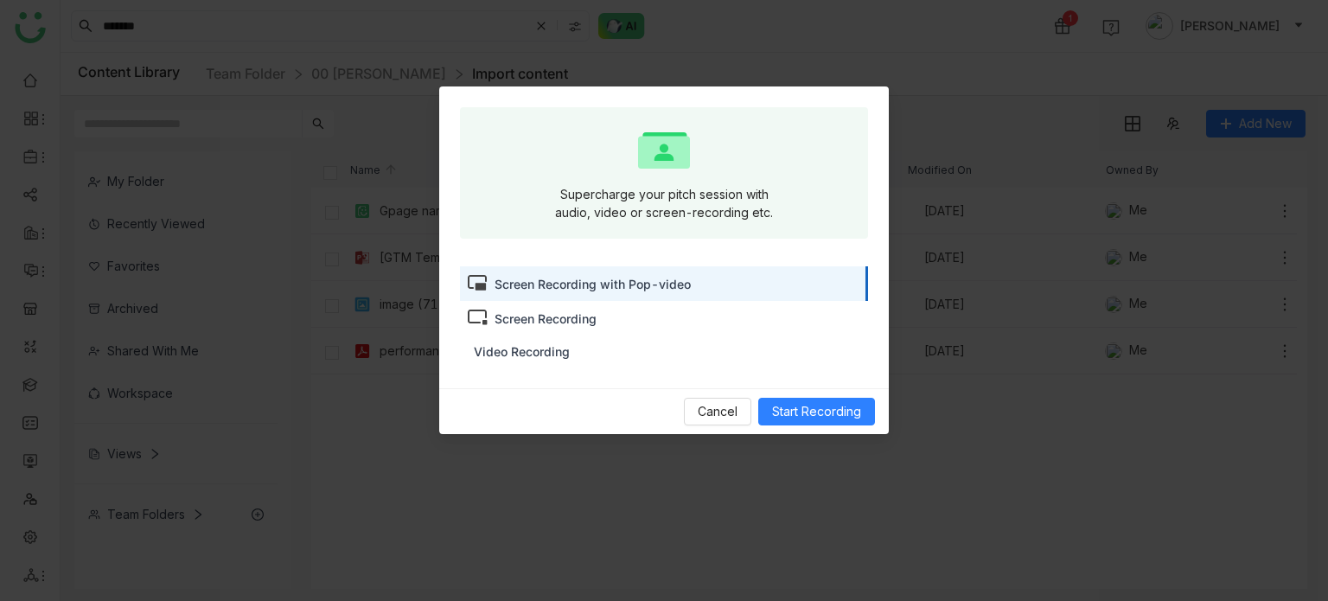
click at [641, 265] on div "Supercharge your pitch session with audio, video or screen-recording etc. Scree…" at bounding box center [664, 237] width 408 height 260
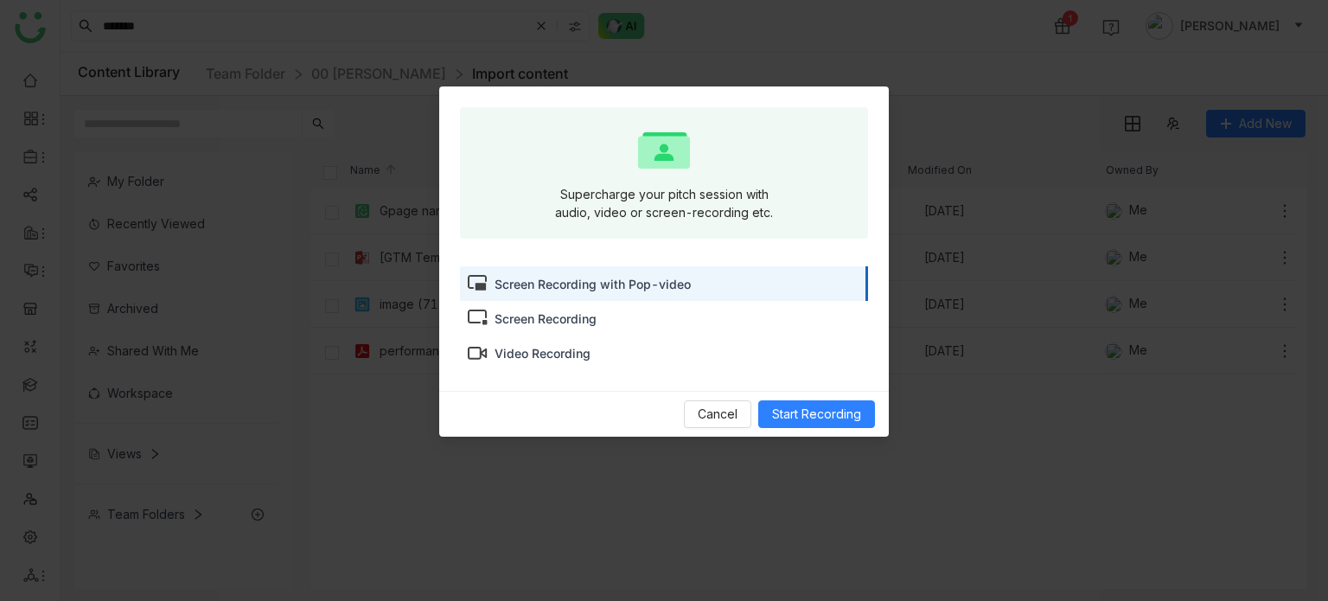
click at [643, 292] on div "Screen Recording with Pop-video" at bounding box center [592, 284] width 196 height 18
click at [625, 313] on div "Screen Recording" at bounding box center [664, 318] width 408 height 35
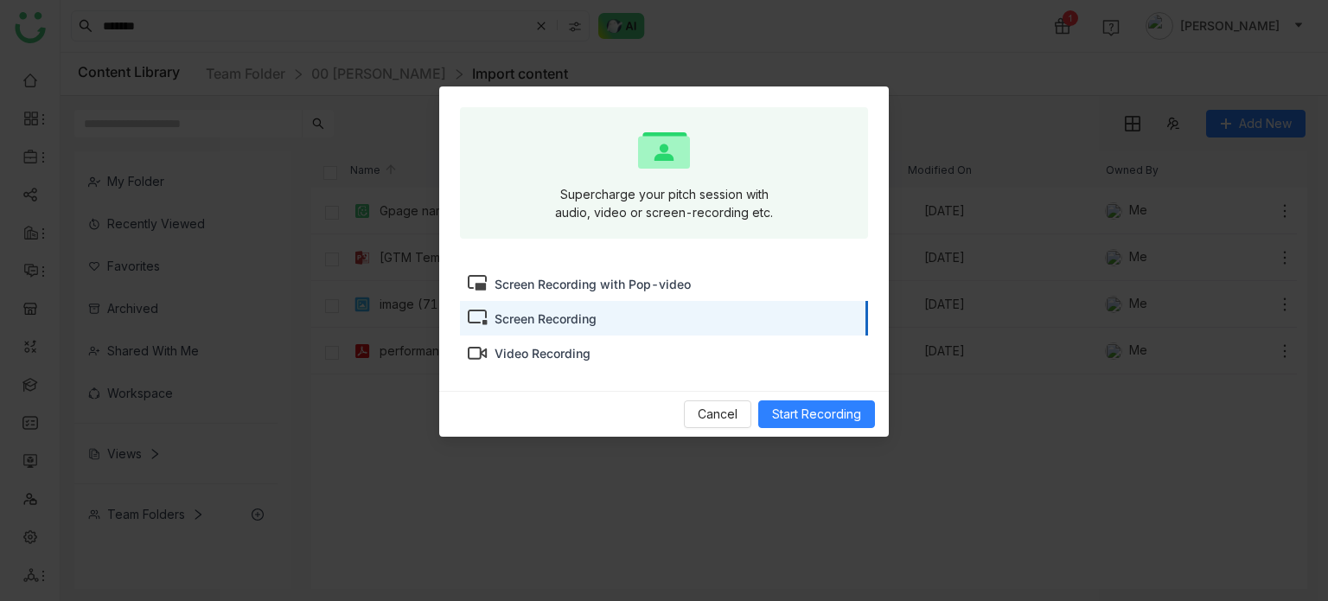
click at [560, 316] on div "Screen Recording" at bounding box center [545, 318] width 102 height 18
click at [795, 414] on span "Start Recording" at bounding box center [816, 414] width 89 height 19
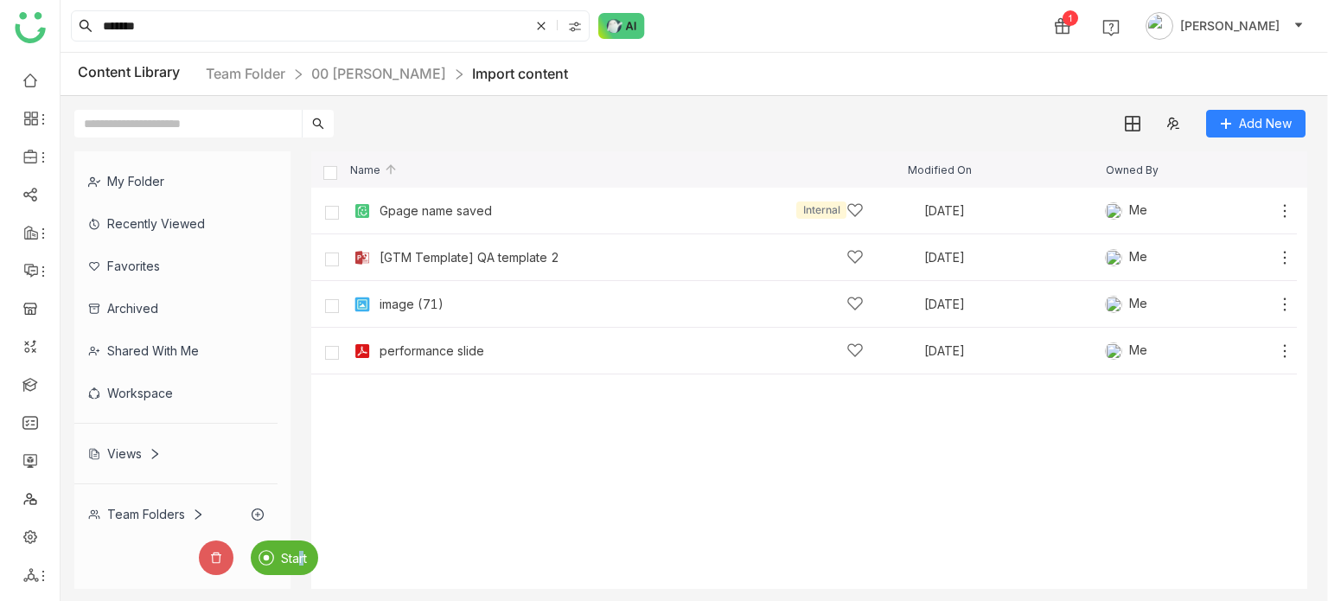
click at [299, 551] on span "Start" at bounding box center [294, 558] width 26 height 15
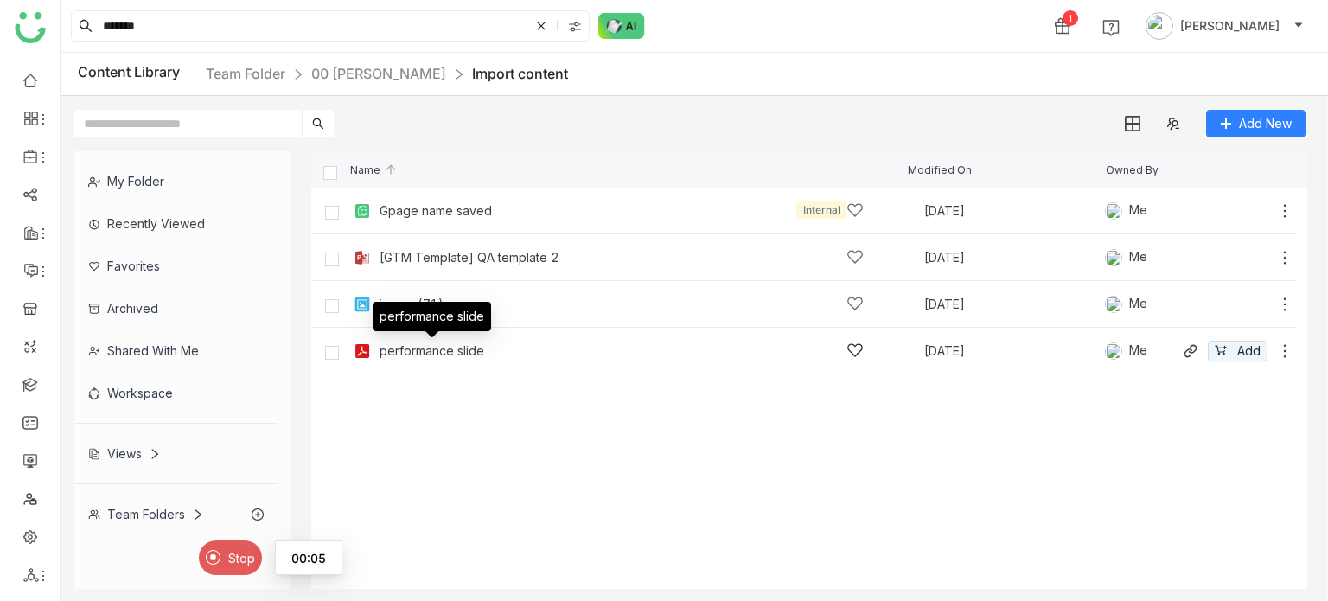
click at [450, 349] on div "performance slide" at bounding box center [431, 351] width 105 height 14
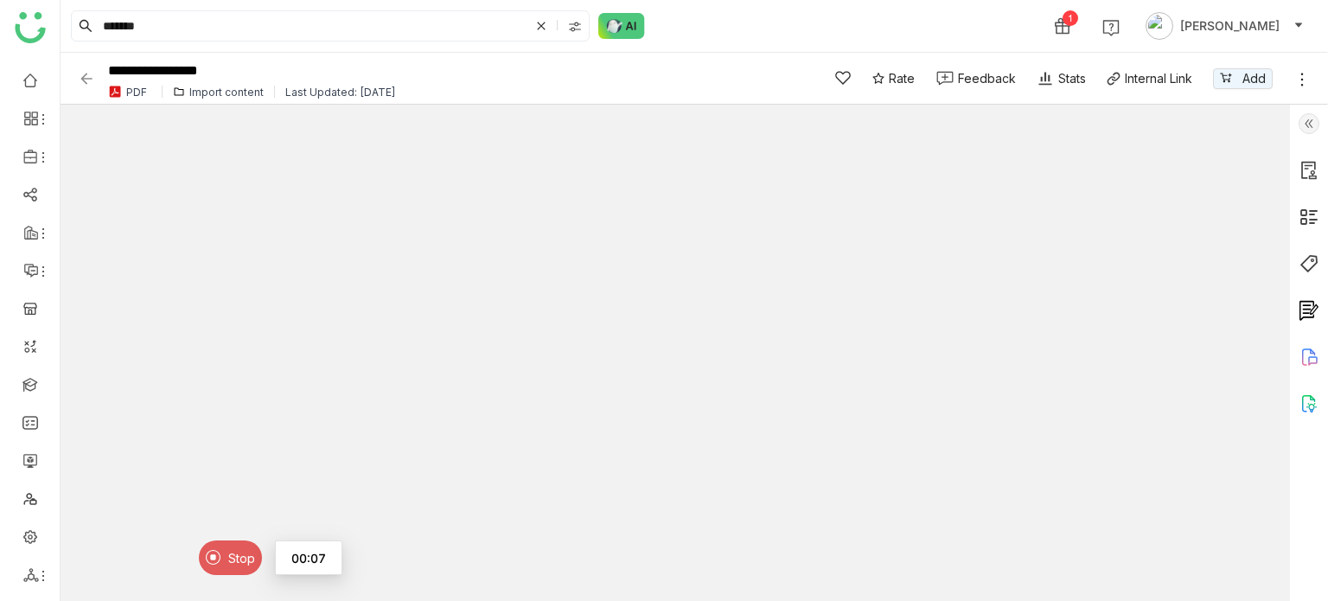
click at [91, 73] on img at bounding box center [86, 78] width 17 height 17
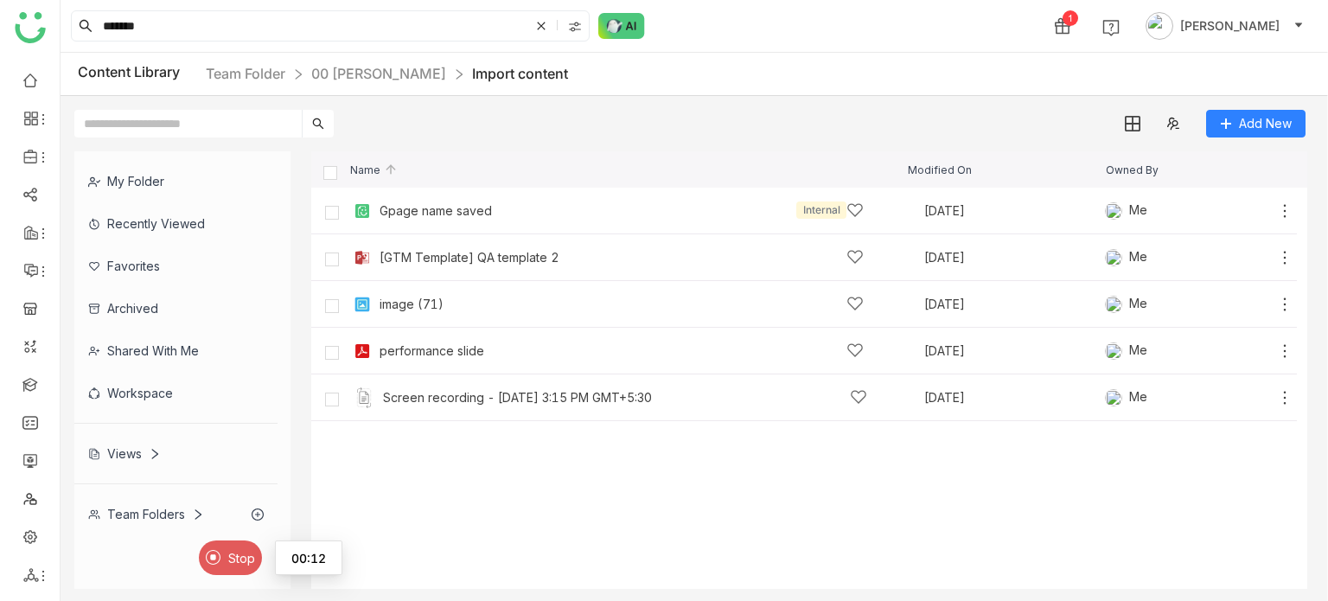
click at [228, 562] on span "Stop" at bounding box center [241, 558] width 27 height 15
click at [291, 549] on div "Start" at bounding box center [284, 557] width 67 height 35
click at [251, 563] on span "Stop" at bounding box center [241, 558] width 27 height 15
click at [734, 539] on cdk-virtual-scroll-viewport "Gpage name saved Internal [DATE] Me [GTM Template] QA template 2 [DATE] Me Add …" at bounding box center [809, 388] width 996 height 401
click at [220, 552] on icon at bounding box center [216, 558] width 12 height 12
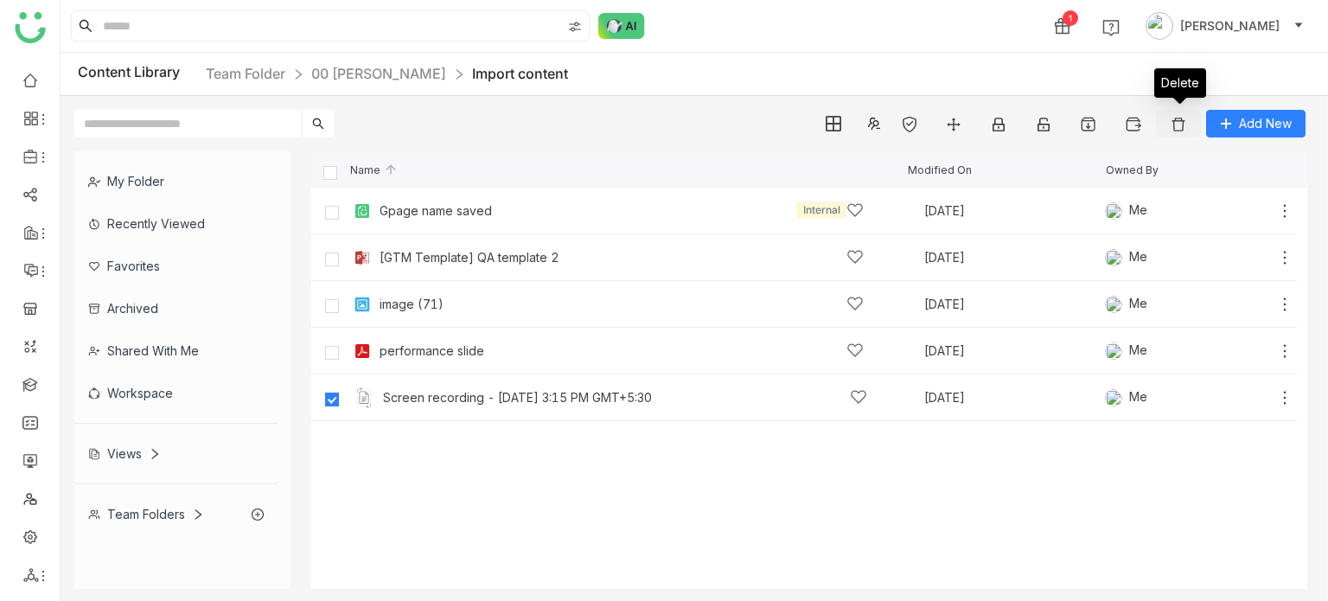
click at [1182, 124] on img at bounding box center [1178, 124] width 17 height 17
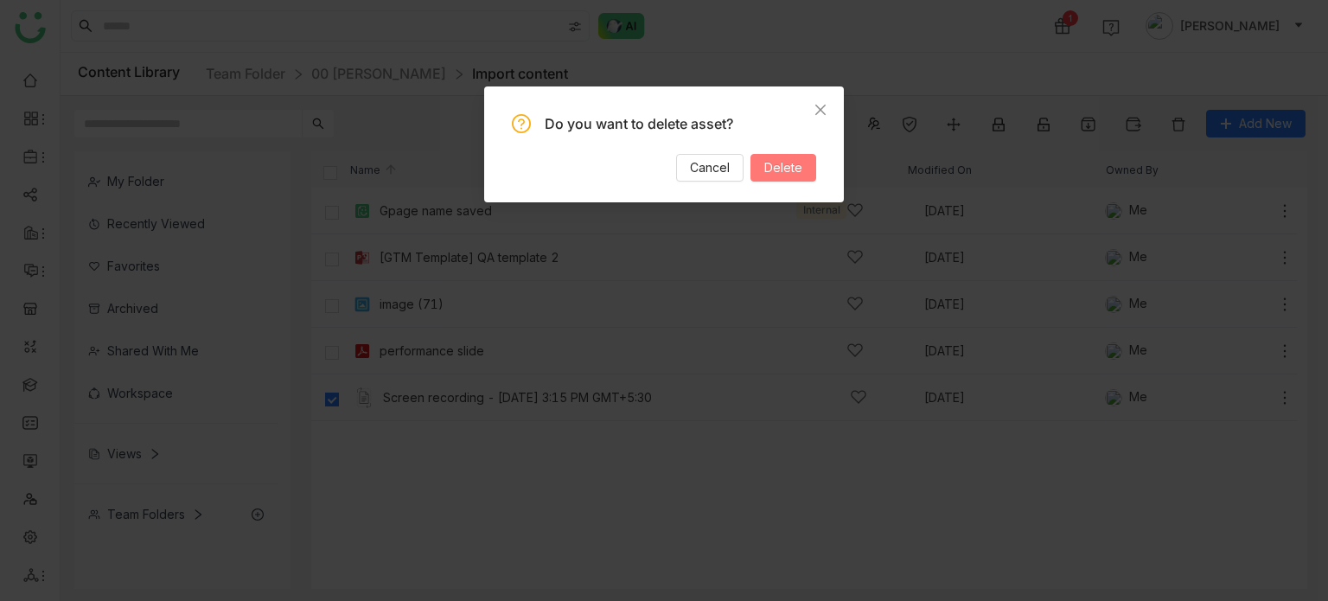
click at [812, 164] on button "Delete" at bounding box center [783, 168] width 66 height 28
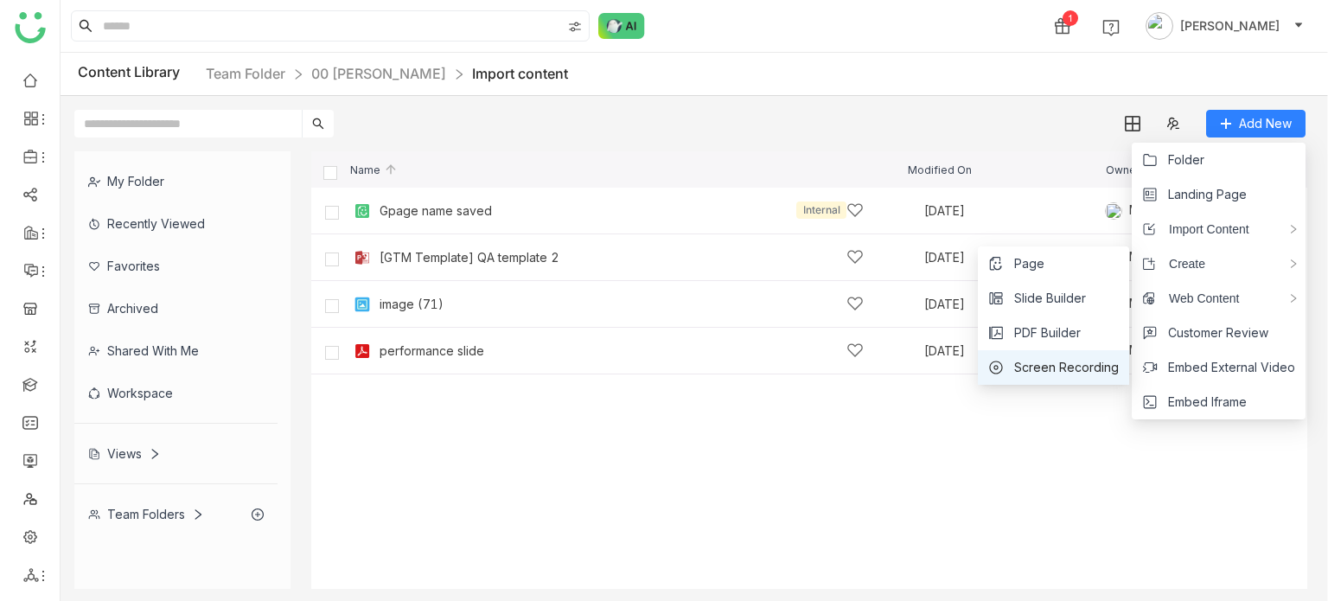
click at [1059, 368] on span "Screen Recording" at bounding box center [1066, 367] width 105 height 19
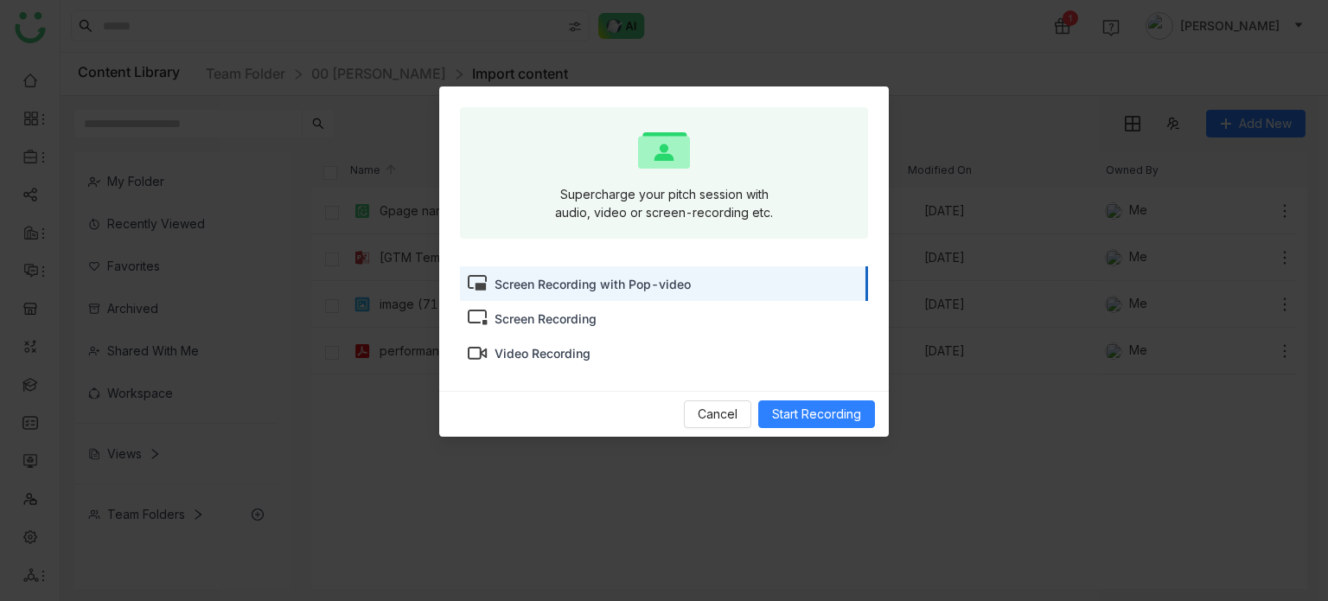
click at [692, 320] on div "Screen Recording" at bounding box center [664, 318] width 408 height 35
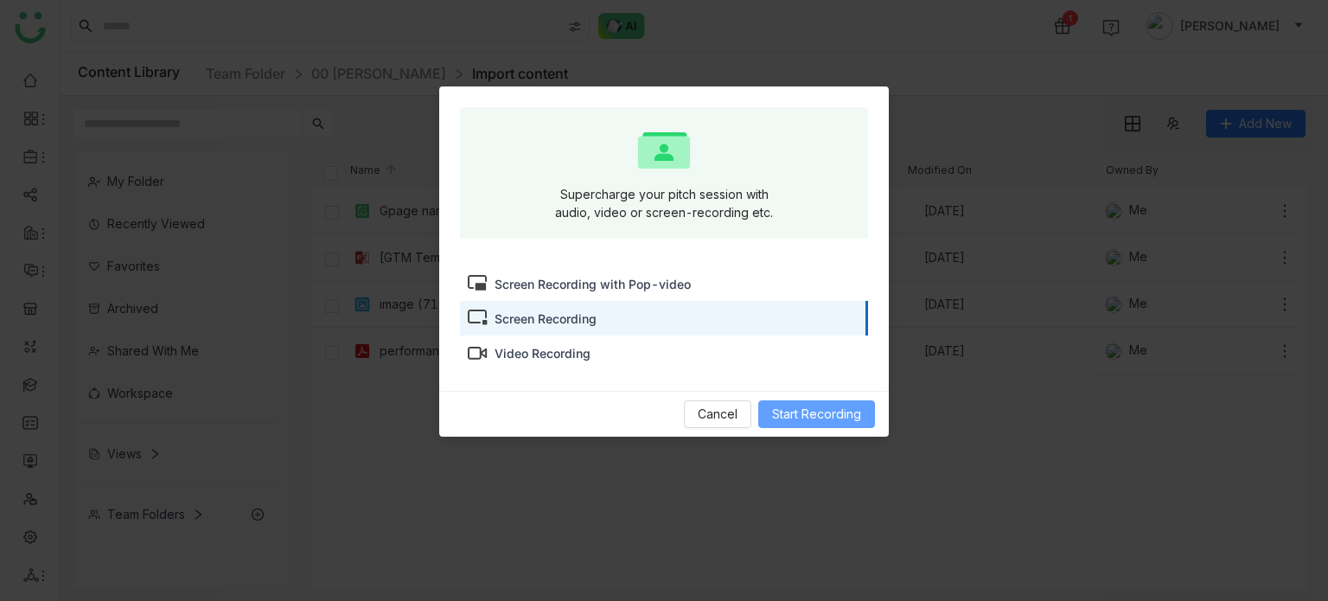
click at [845, 424] on button "Start Recording" at bounding box center [816, 414] width 117 height 28
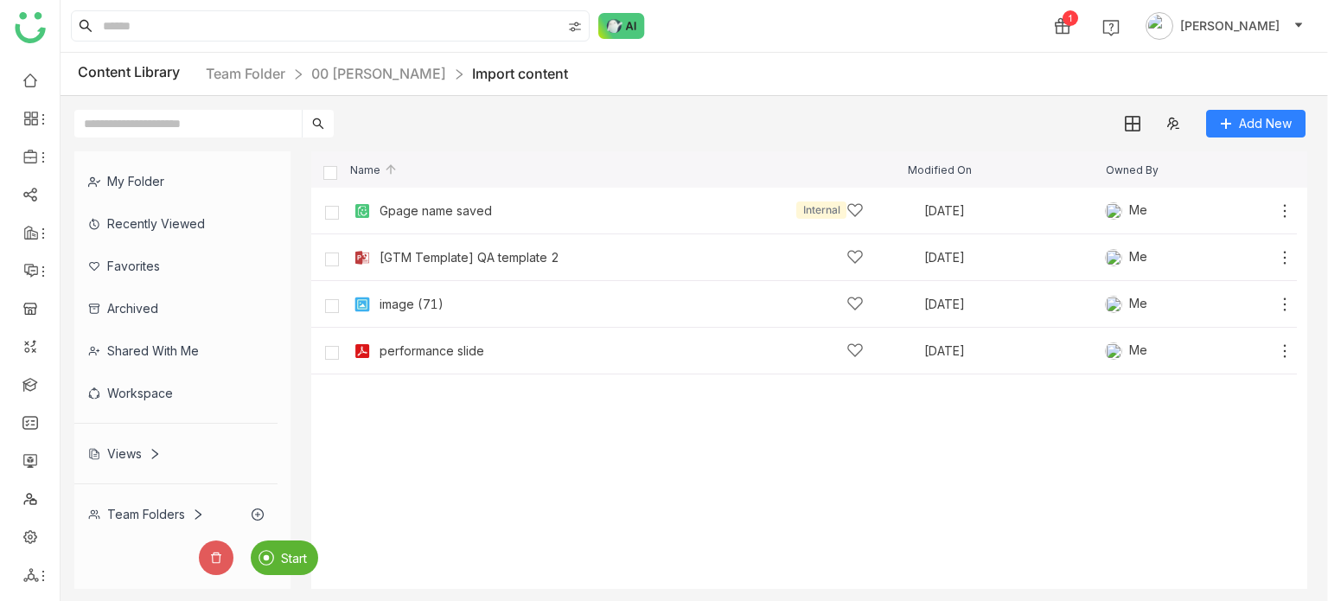
click at [289, 566] on div "Start" at bounding box center [284, 557] width 67 height 35
click at [239, 570] on div "Stop" at bounding box center [230, 557] width 63 height 35
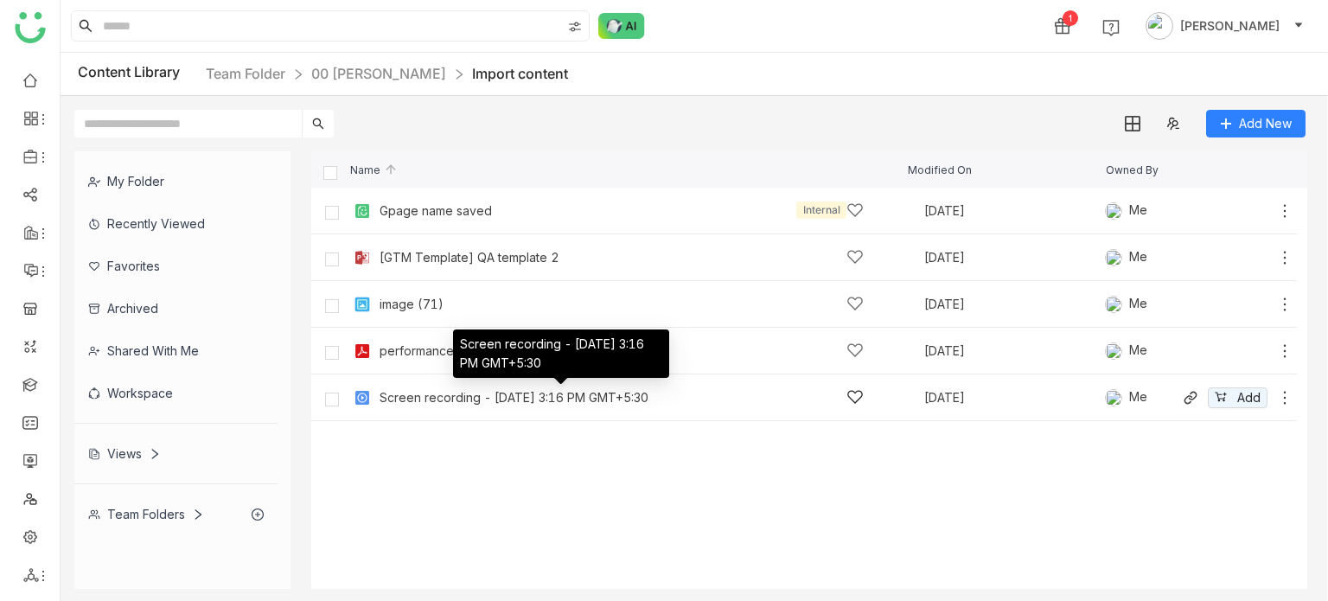
click at [637, 398] on div "Screen recording - [DATE] 3:16 PM GMT+5:30" at bounding box center [513, 398] width 269 height 14
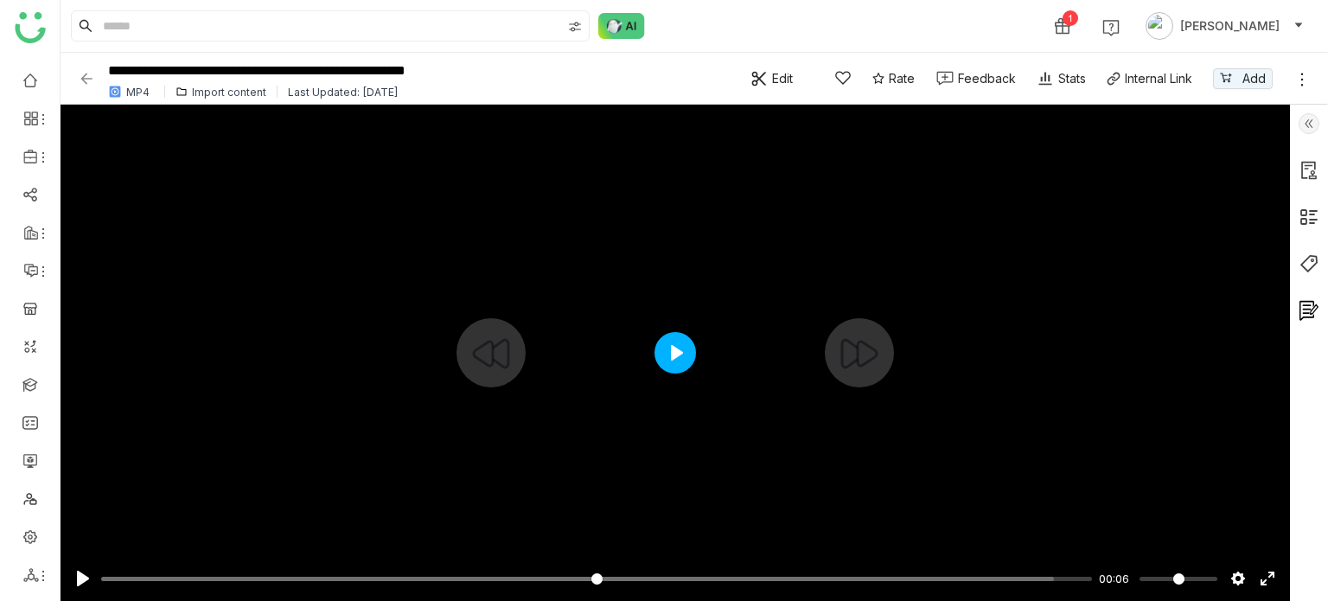
click at [681, 366] on button "Play" at bounding box center [674, 352] width 41 height 41
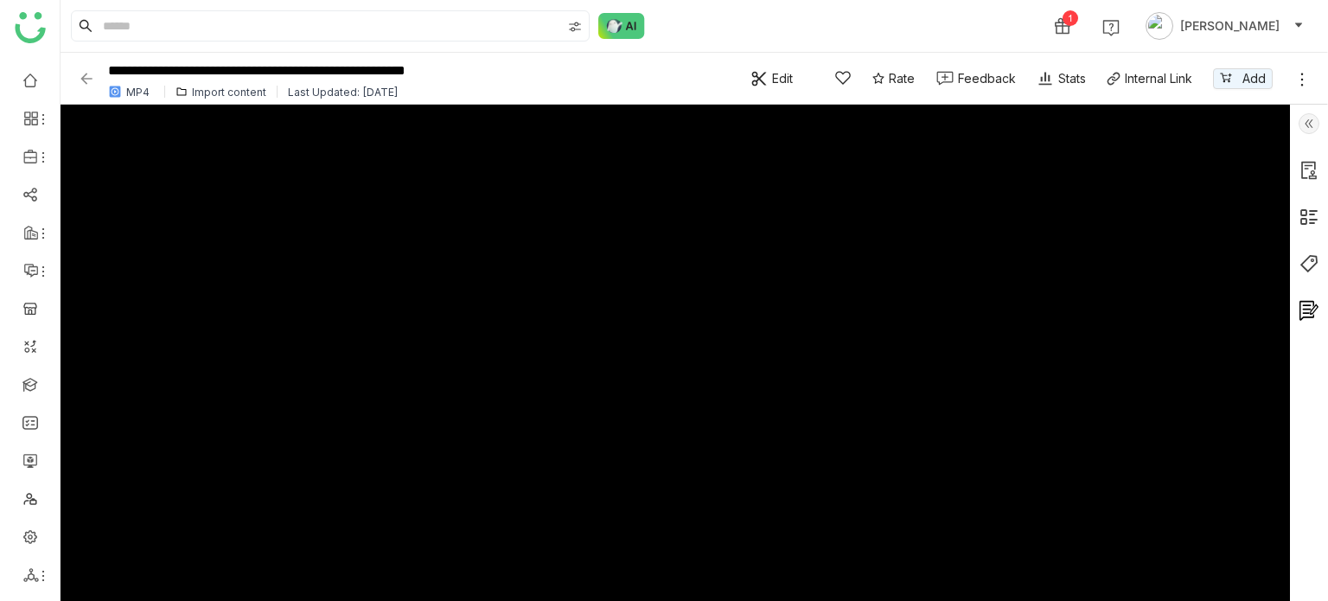
type input "****"
click at [85, 74] on img at bounding box center [86, 78] width 17 height 17
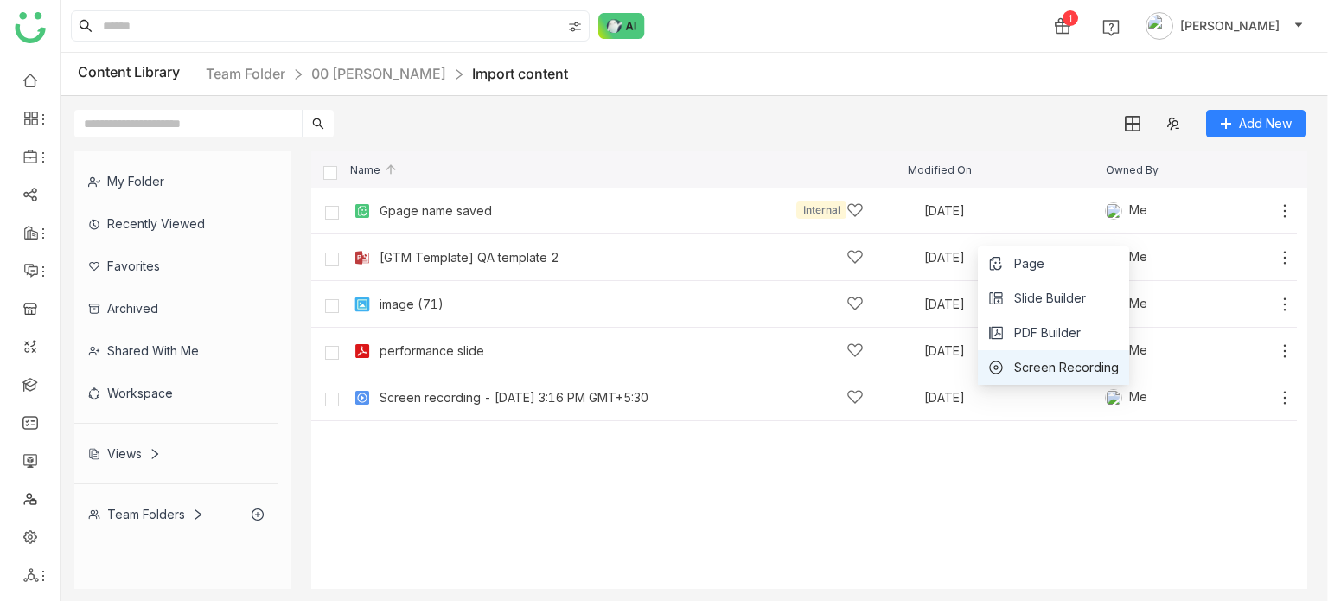
click at [1079, 359] on span "Screen Recording" at bounding box center [1066, 367] width 105 height 19
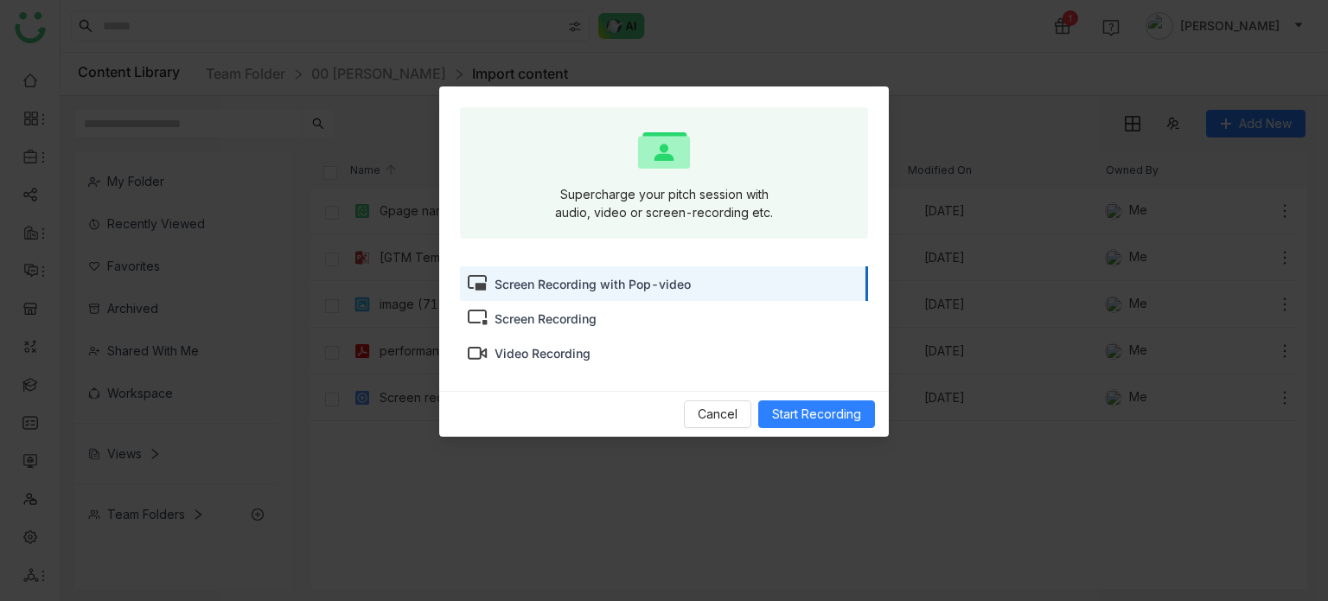
click at [541, 321] on div "Screen Recording" at bounding box center [545, 318] width 102 height 18
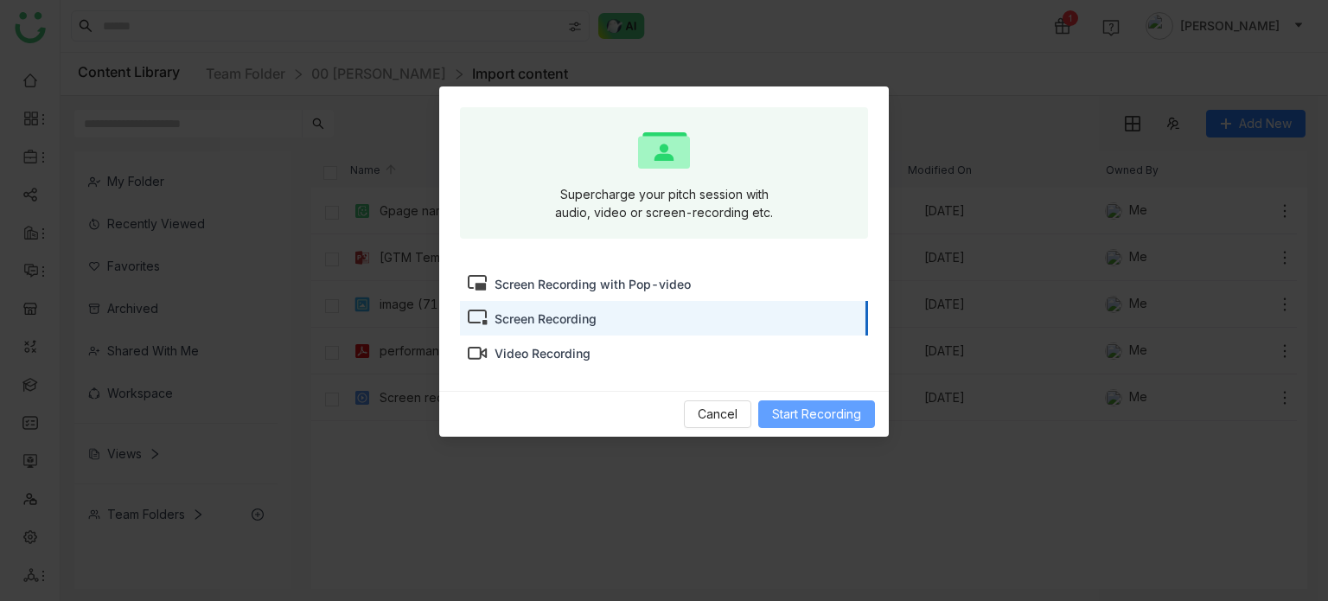
click at [850, 411] on span "Start Recording" at bounding box center [816, 414] width 89 height 19
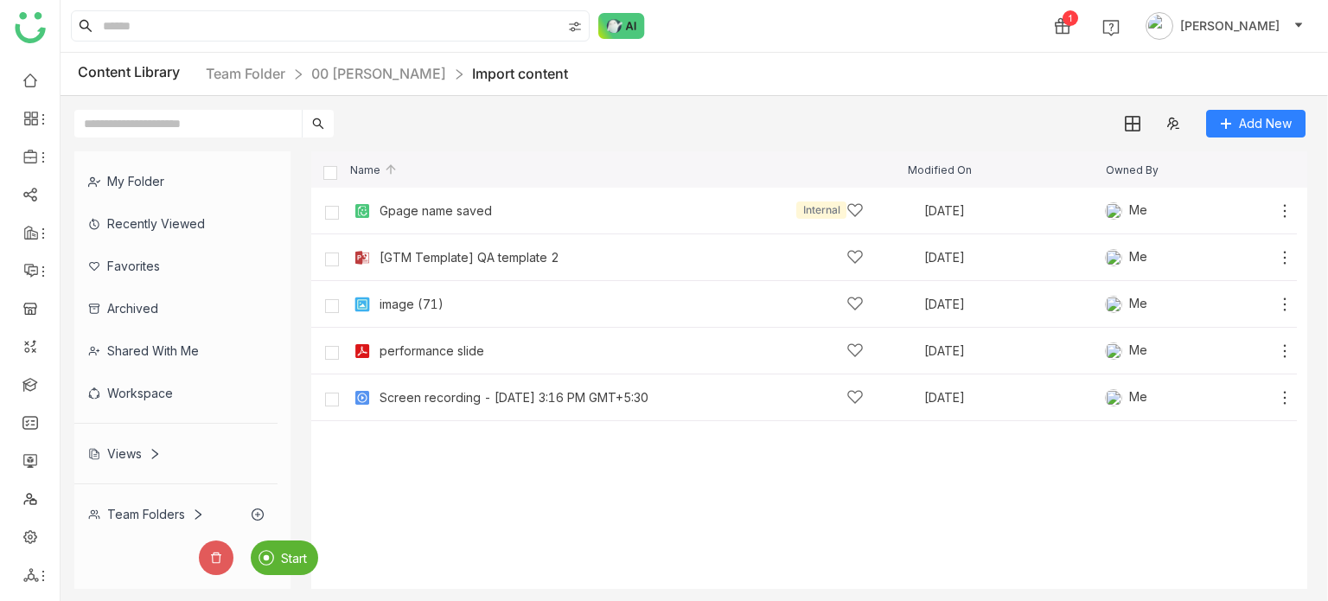
click at [273, 554] on img at bounding box center [266, 558] width 16 height 16
click at [446, 201] on div "Gpage name saved Internal" at bounding box center [621, 210] width 484 height 18
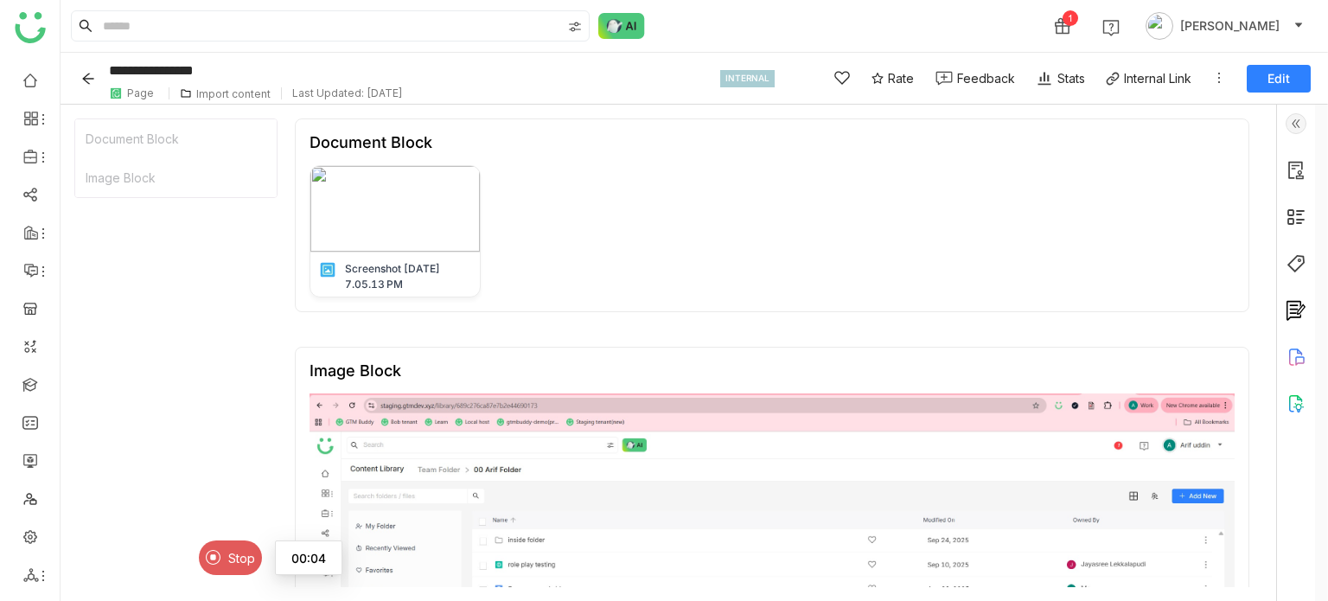
click at [89, 76] on icon "Back" at bounding box center [88, 79] width 14 height 14
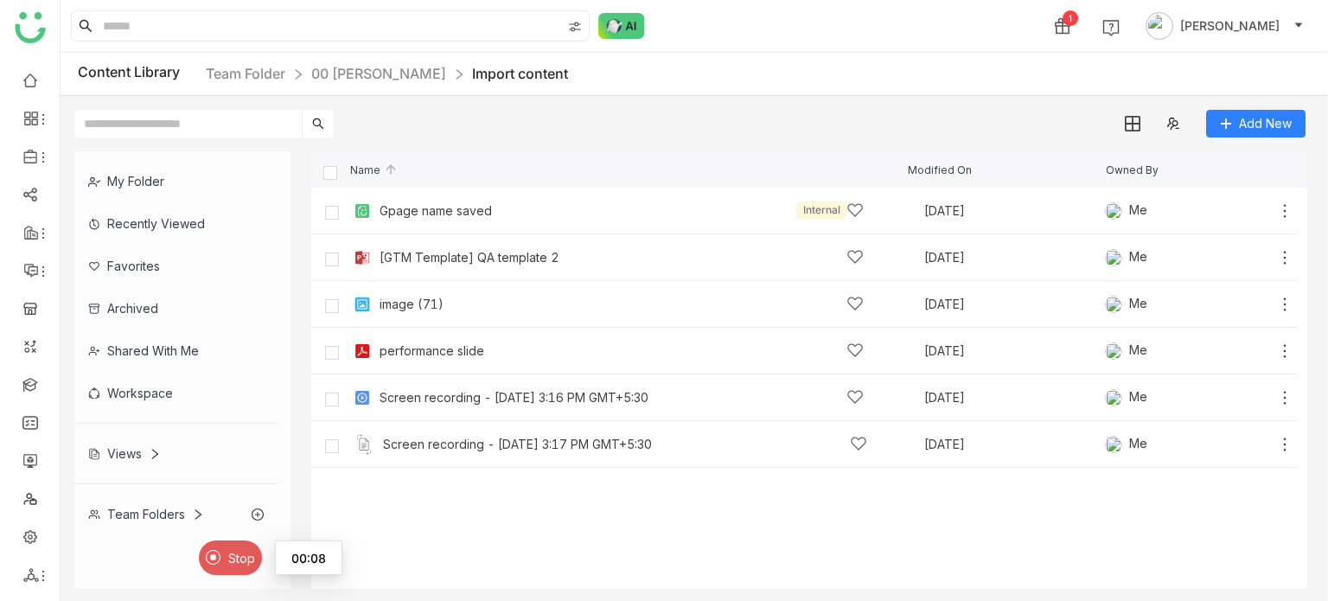
click at [229, 570] on div "Stop" at bounding box center [230, 557] width 63 height 35
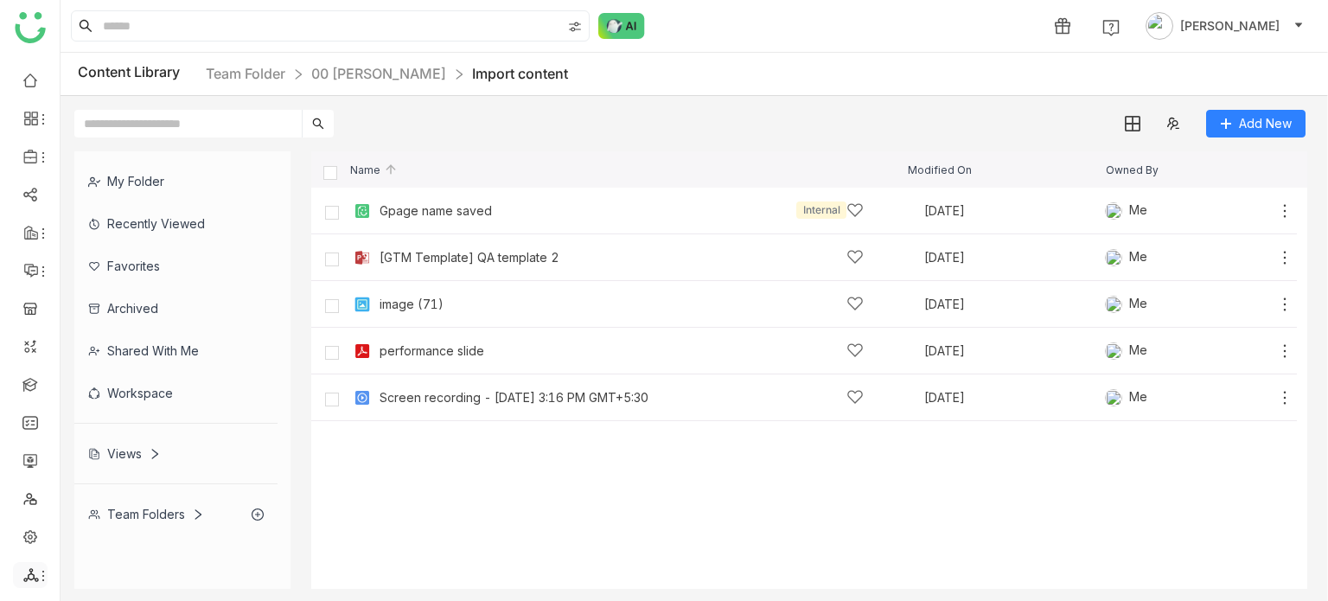
click at [29, 575] on span at bounding box center [29, 575] width 9 height 0
click at [149, 474] on link "List" at bounding box center [123, 480] width 119 height 12
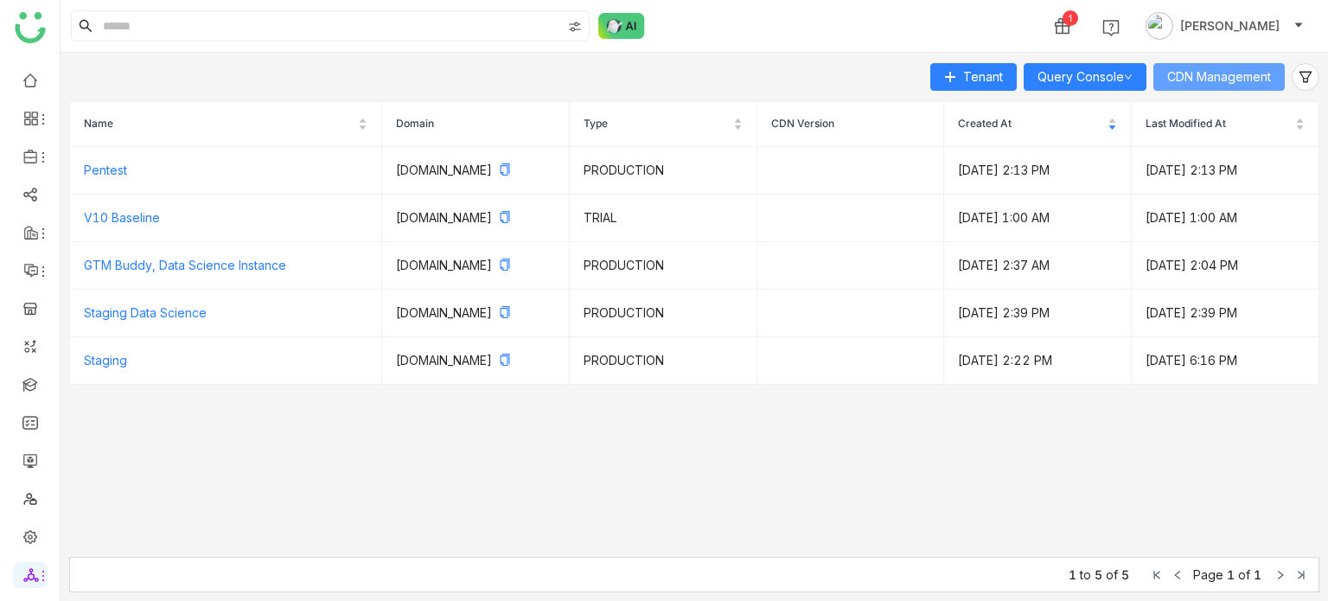
click at [1263, 73] on span "CDN Management" at bounding box center [1219, 76] width 104 height 19
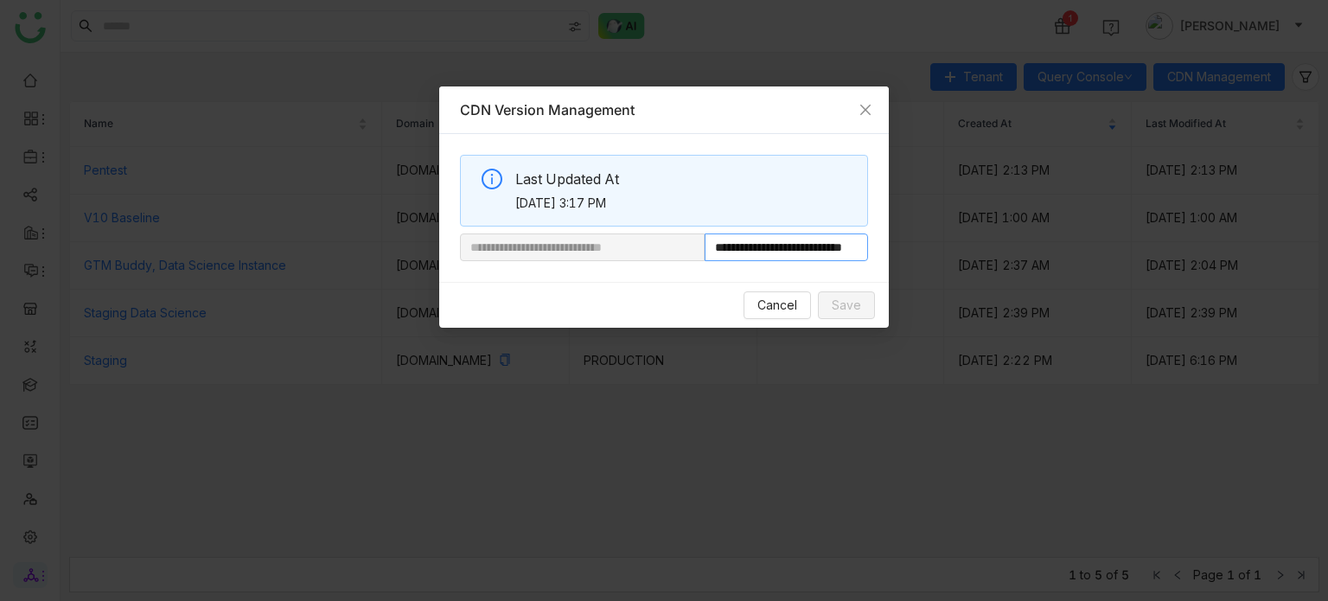
drag, startPoint x: 776, startPoint y: 252, endPoint x: 732, endPoint y: 247, distance: 44.4
click at [732, 247] on input "**********" at bounding box center [786, 247] width 163 height 28
click at [798, 291] on button "Cancel" at bounding box center [776, 305] width 67 height 28
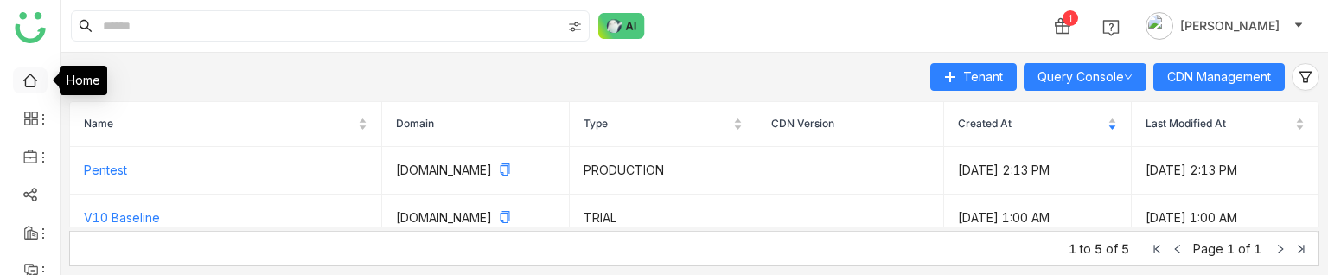
click at [34, 83] on link at bounding box center [30, 79] width 16 height 15
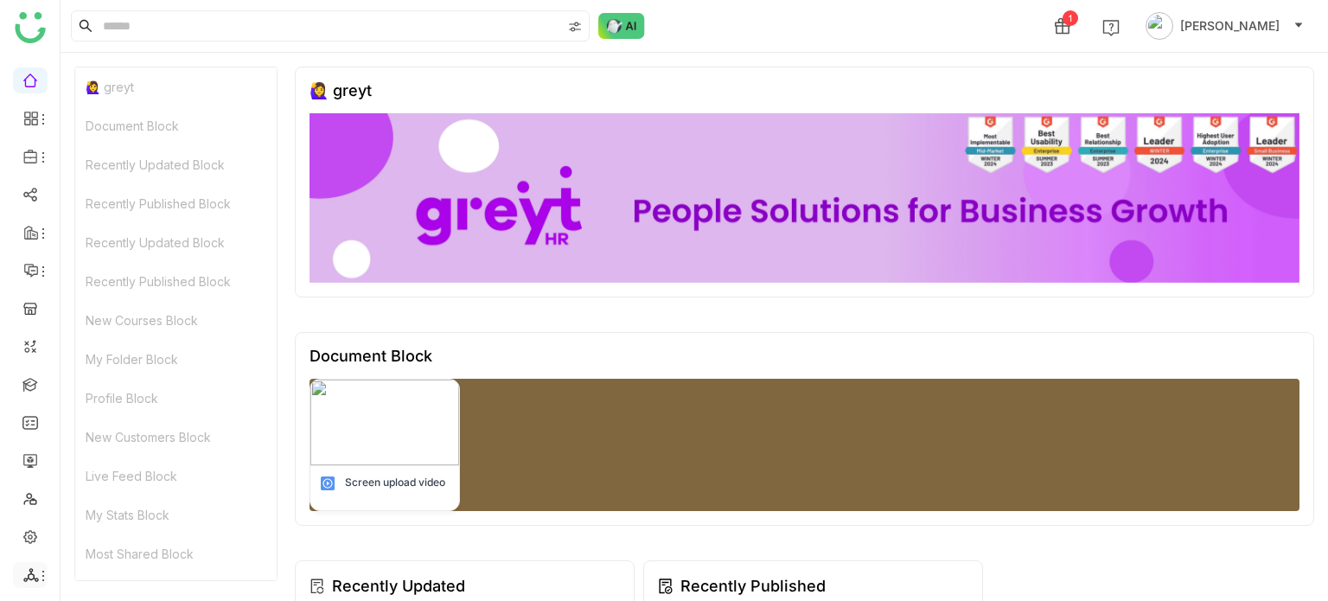
click at [42, 563] on li at bounding box center [30, 575] width 35 height 26
click at [39, 569] on icon at bounding box center [43, 576] width 14 height 14
drag, startPoint x: 152, startPoint y: 481, endPoint x: 172, endPoint y: 468, distance: 24.2
click at [152, 481] on link "List" at bounding box center [123, 480] width 119 height 12
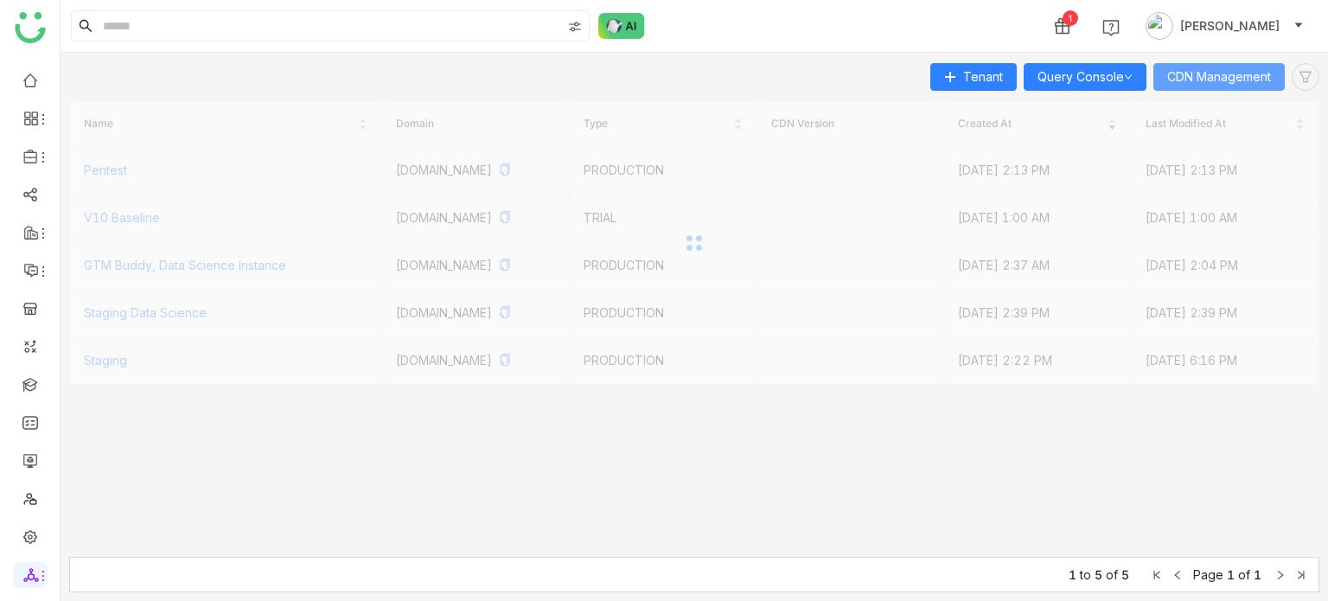
click at [1202, 82] on span "CDN Management" at bounding box center [1219, 76] width 104 height 19
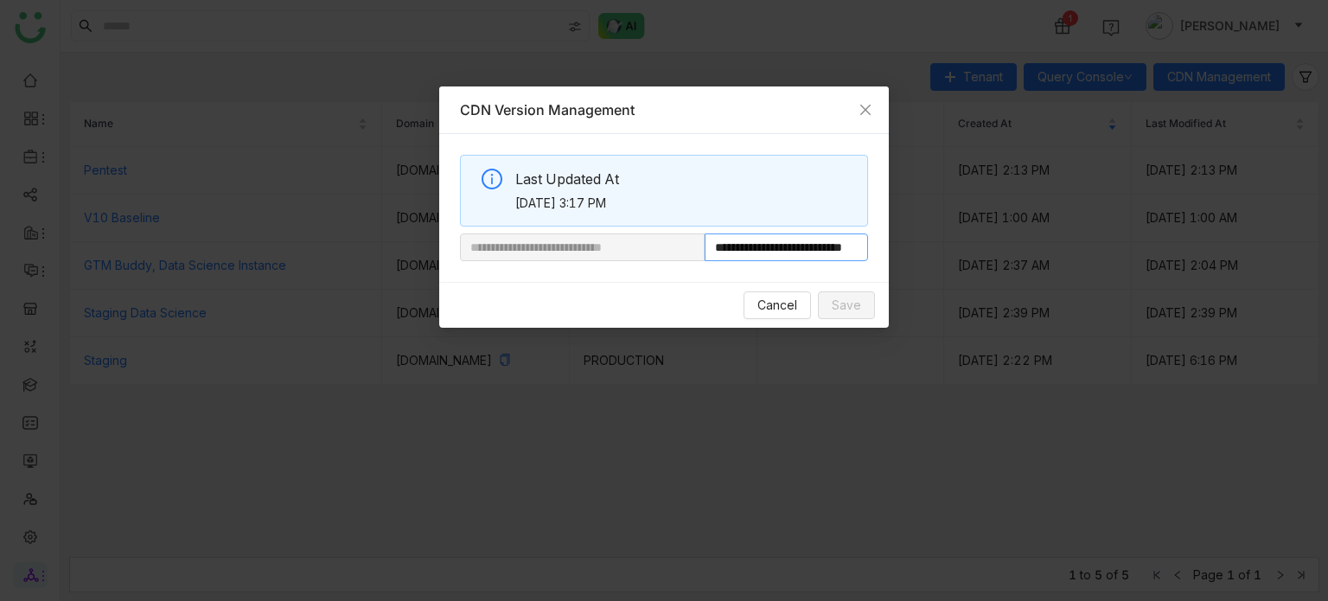
click at [813, 258] on input "**********" at bounding box center [786, 247] width 163 height 28
click at [782, 309] on span "Cancel" at bounding box center [777, 305] width 40 height 19
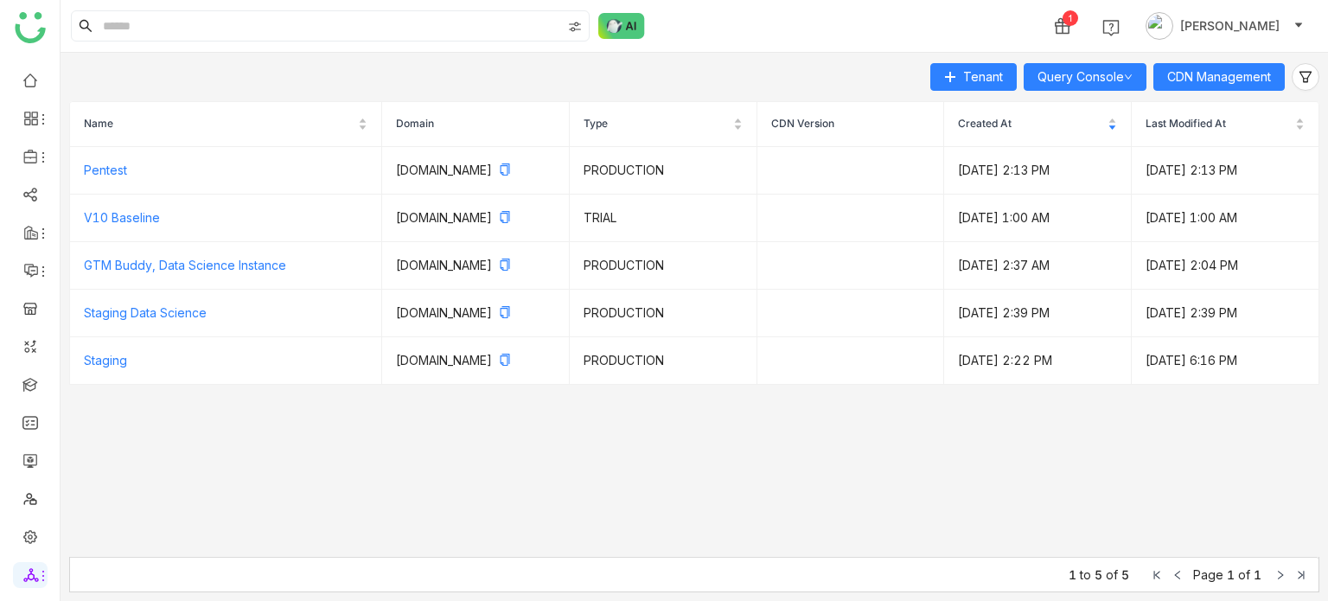
click at [1252, 92] on div "Name Domain Type CDN Version Created At Last Modified At Pentest [DOMAIN_NAME] …" at bounding box center [694, 342] width 1250 height 500
click at [1272, 80] on button "CDN Management" at bounding box center [1218, 77] width 131 height 28
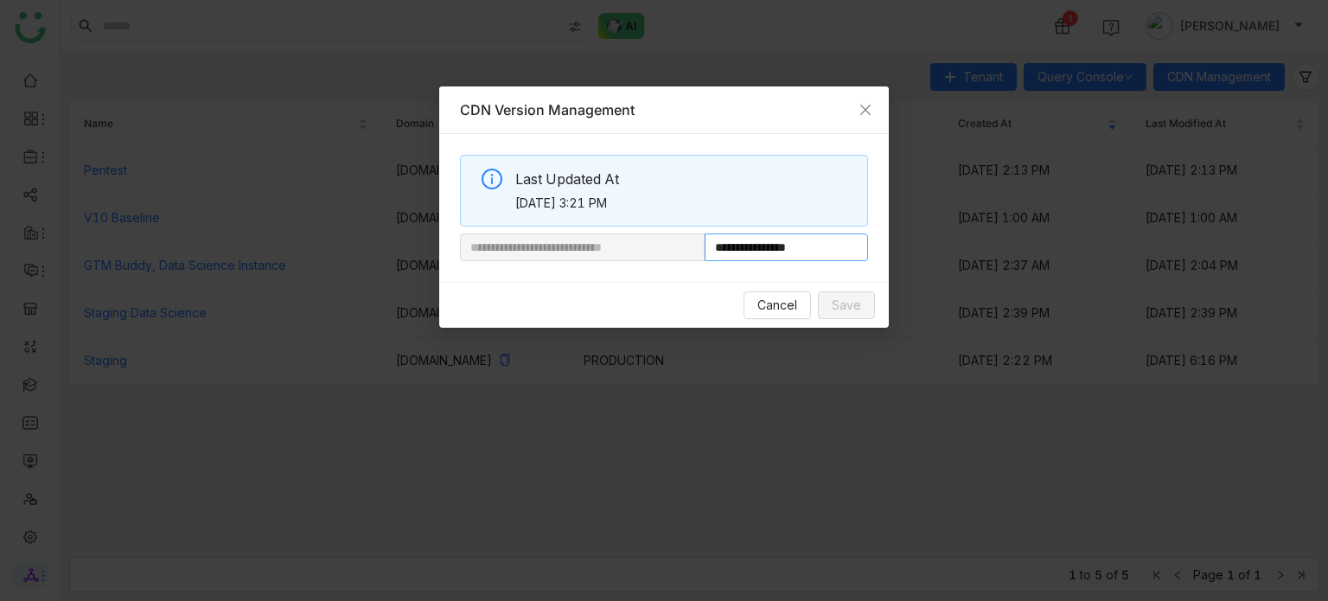
drag, startPoint x: 832, startPoint y: 244, endPoint x: 765, endPoint y: 247, distance: 66.7
click at [765, 247] on input "**********" at bounding box center [786, 247] width 163 height 28
paste input "**********"
type input "**********"
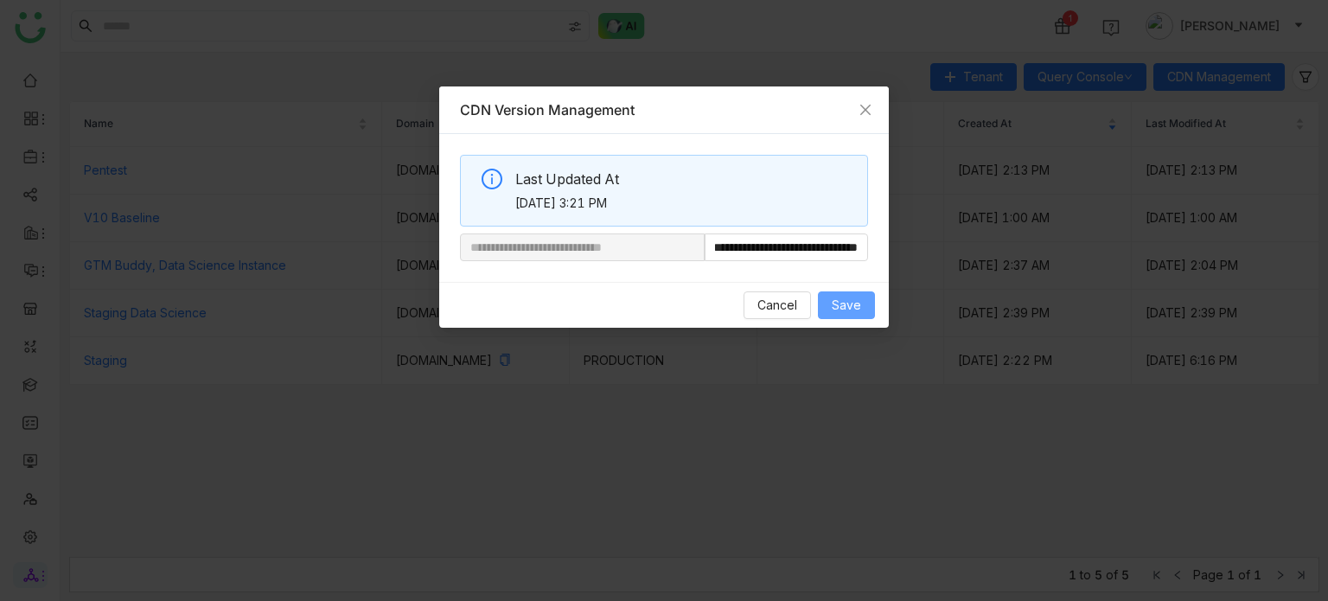
click at [864, 303] on button "Save" at bounding box center [846, 305] width 57 height 28
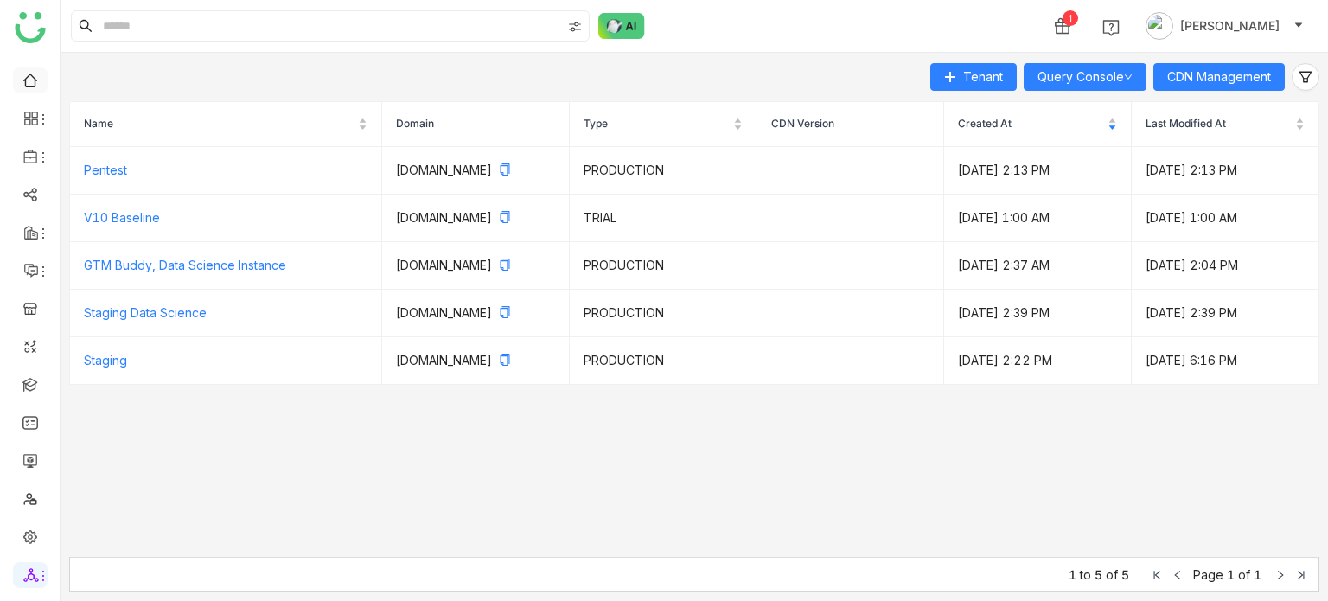
click at [22, 79] on link at bounding box center [30, 79] width 16 height 15
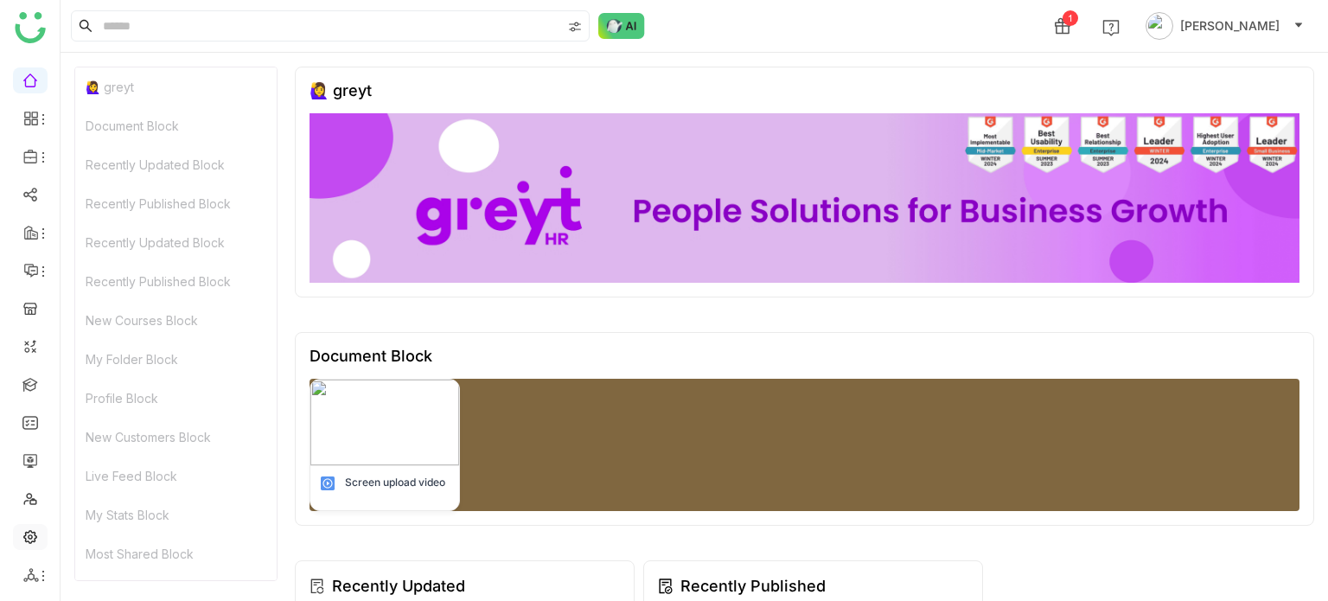
click at [24, 129] on link at bounding box center [30, 535] width 16 height 15
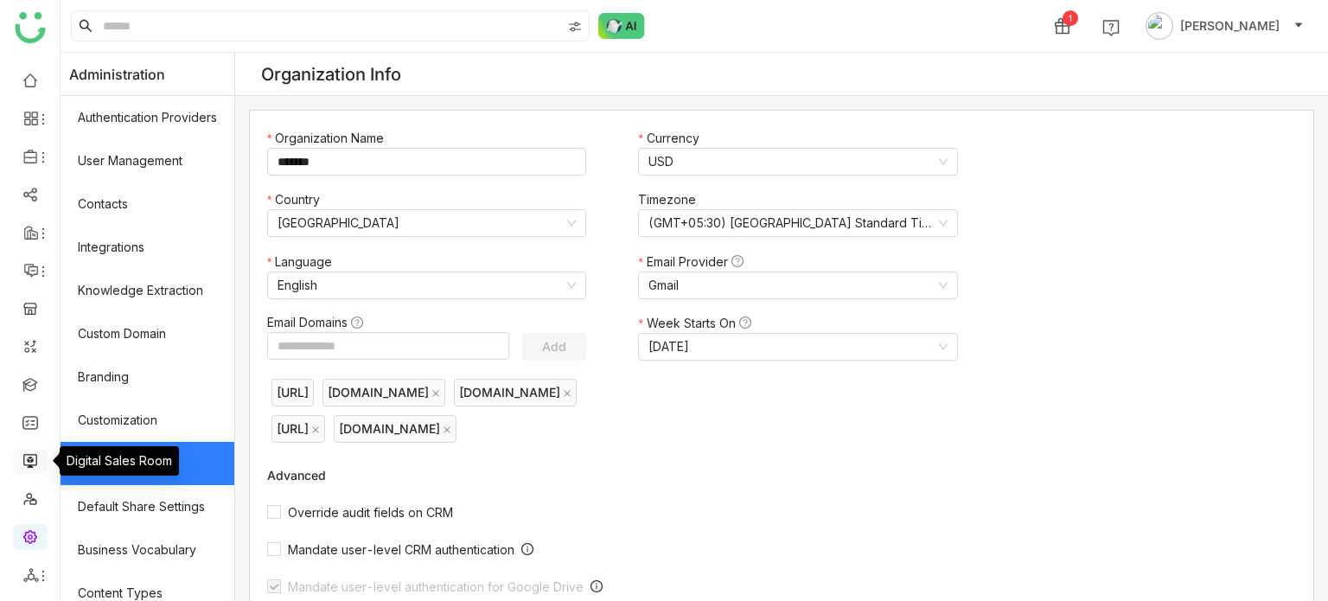
click at [33, 129] on link at bounding box center [30, 459] width 16 height 15
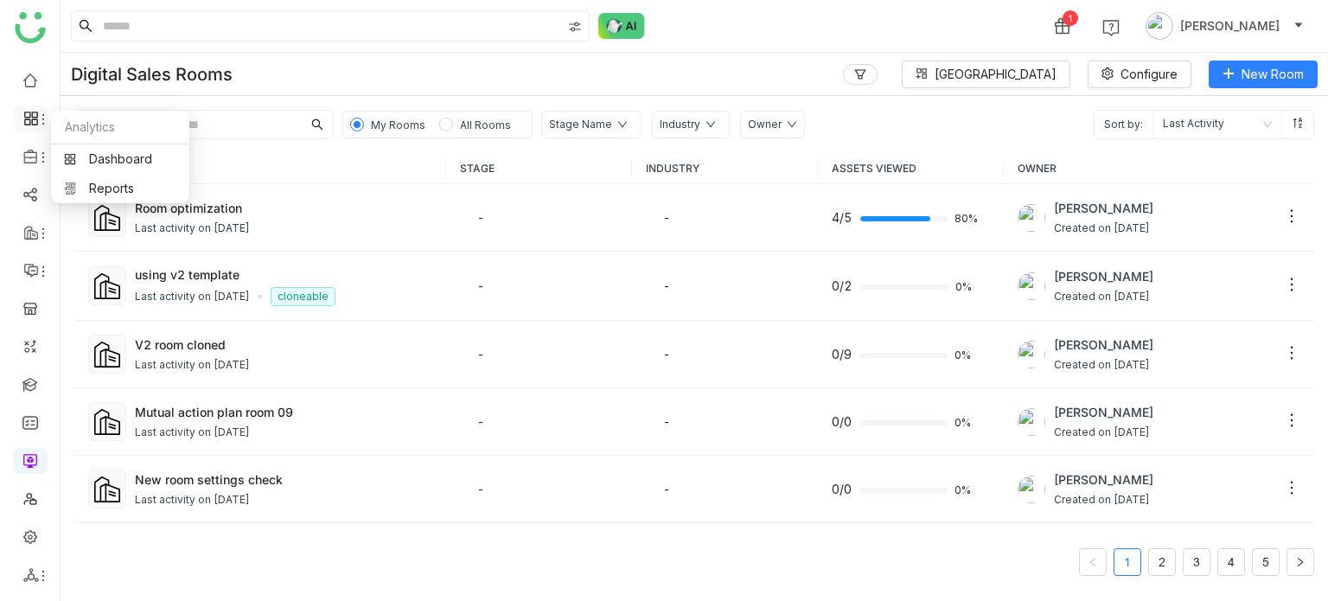
click at [39, 118] on icon at bounding box center [43, 119] width 14 height 14
click at [107, 129] on link "Dashboard" at bounding box center [120, 159] width 112 height 12
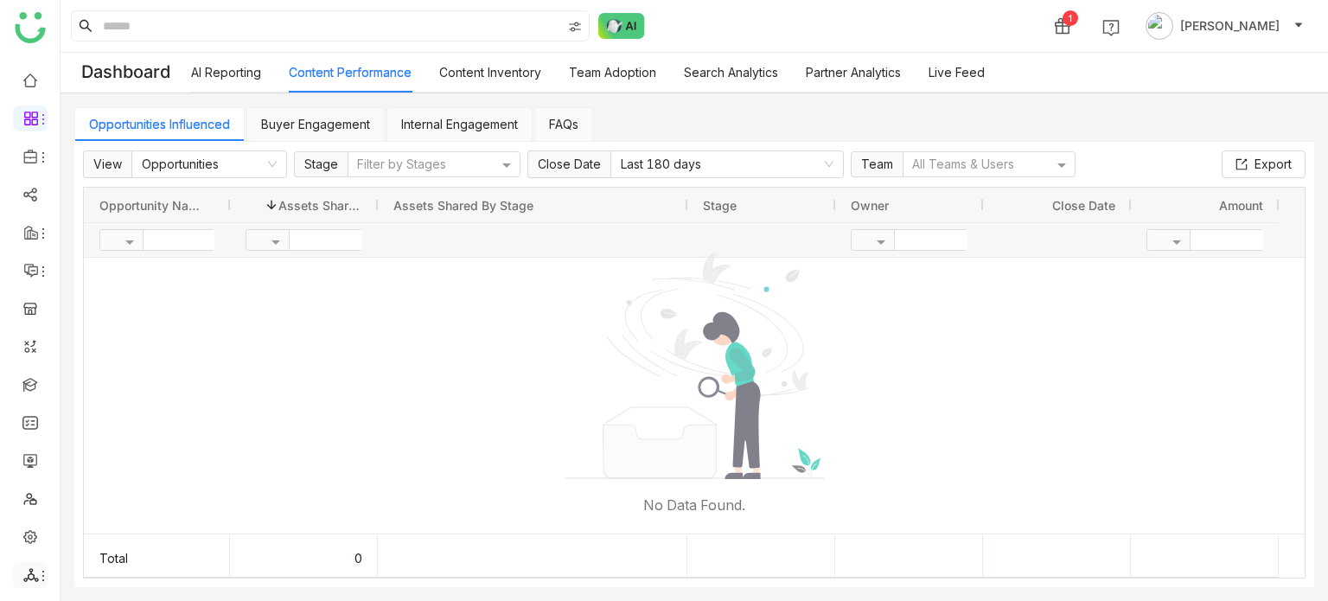
click at [40, 129] on icon at bounding box center [43, 576] width 14 height 14
click at [175, 129] on link "List" at bounding box center [123, 480] width 119 height 12
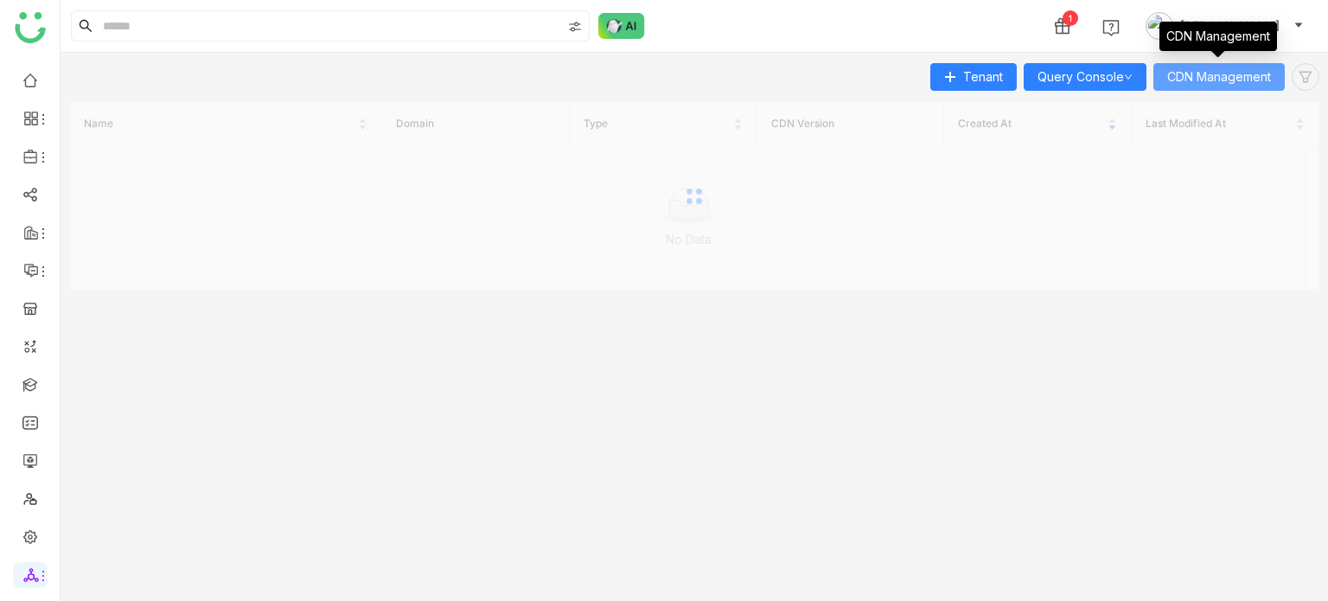
click at [1256, 85] on span "CDN Management" at bounding box center [1219, 76] width 104 height 19
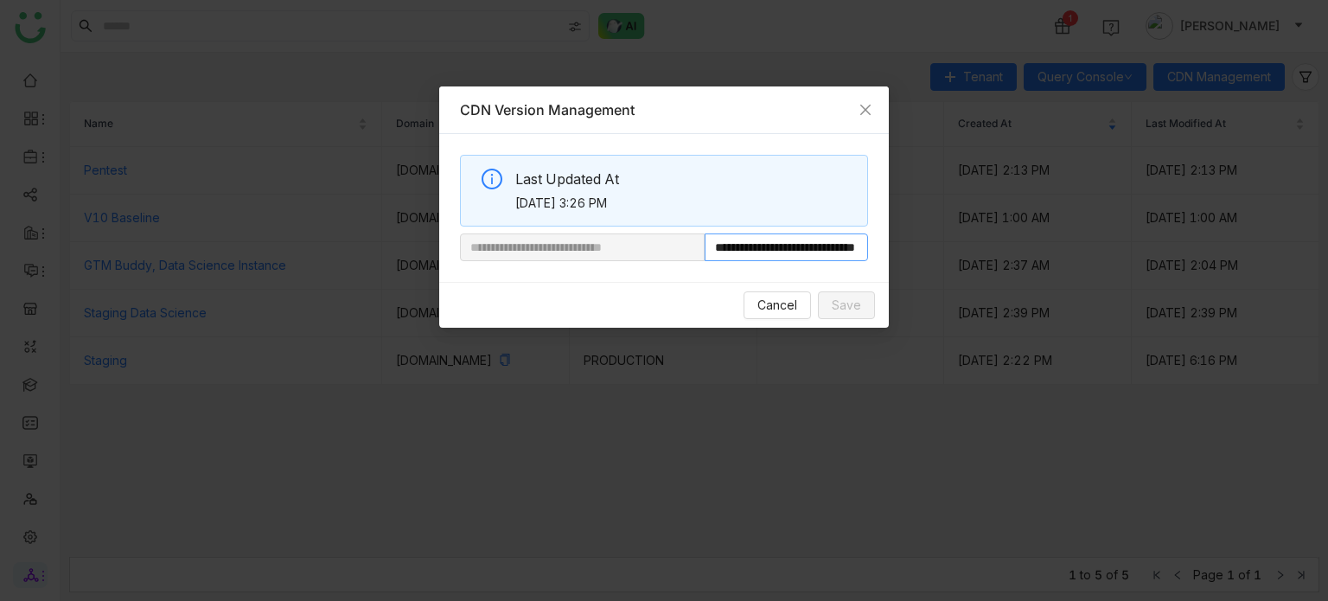
click at [826, 129] on input "**********" at bounding box center [786, 247] width 163 height 28
click at [771, 129] on button "Cancel" at bounding box center [776, 305] width 67 height 28
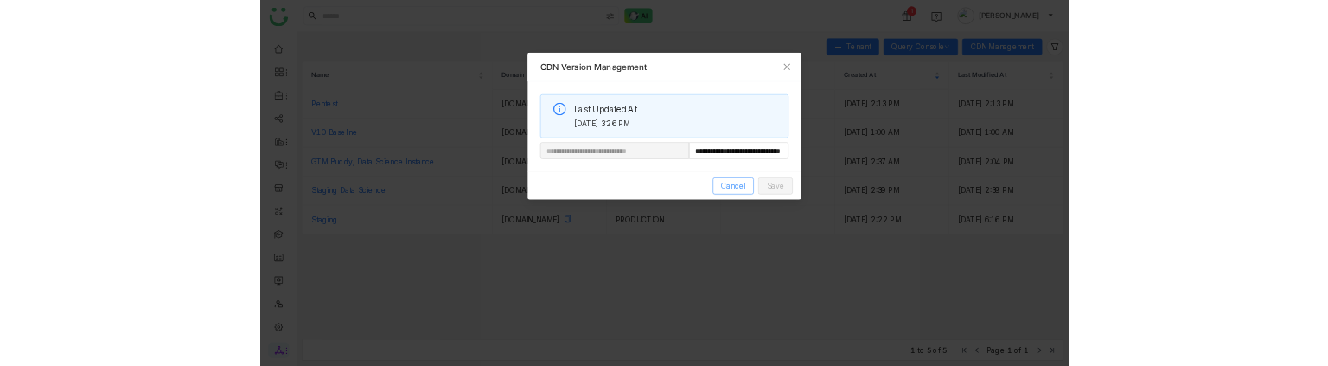
scroll to position [0, 0]
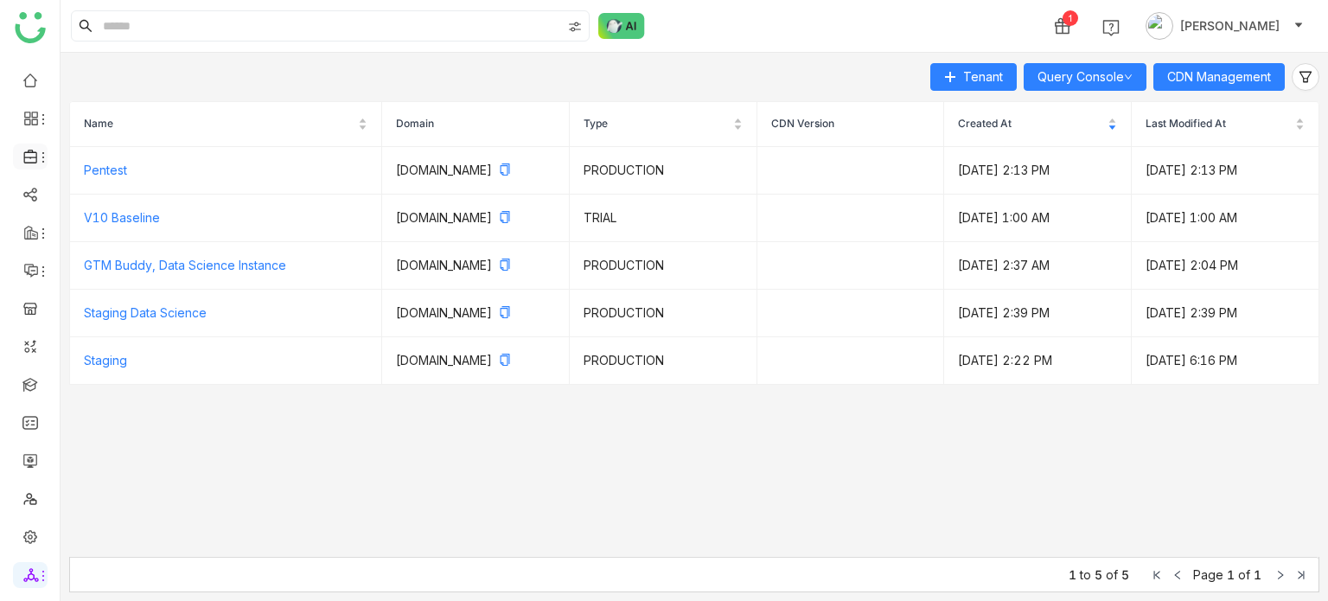
click at [39, 129] on icon at bounding box center [43, 157] width 14 height 14
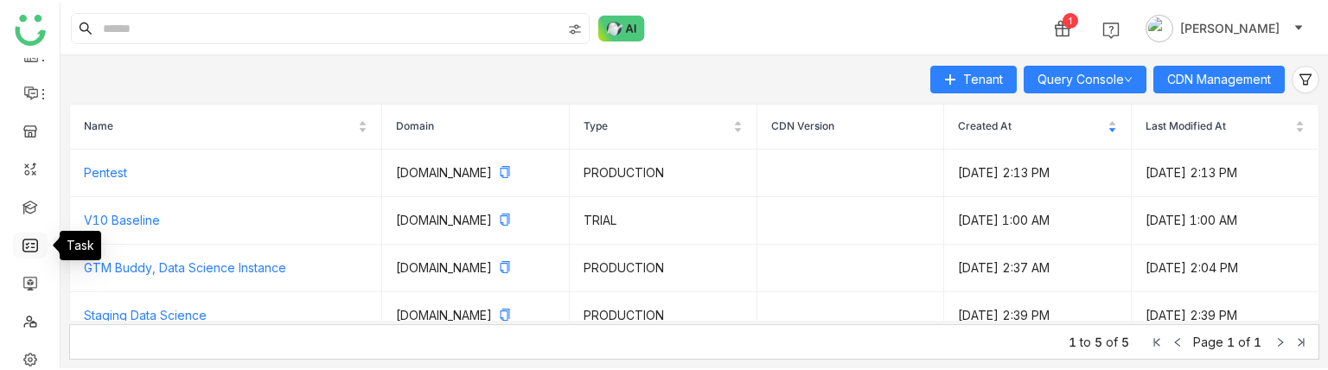
scroll to position [234, 0]
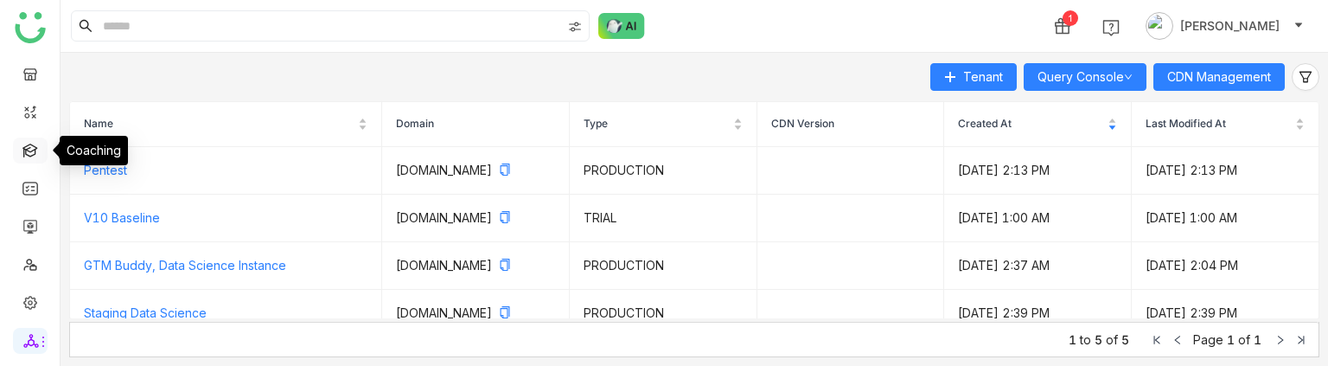
click at [27, 129] on link at bounding box center [30, 149] width 16 height 15
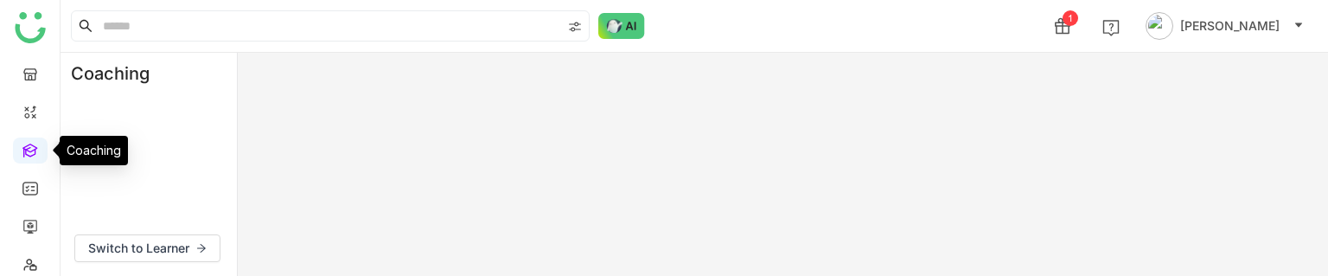
click at [29, 129] on link at bounding box center [30, 149] width 16 height 15
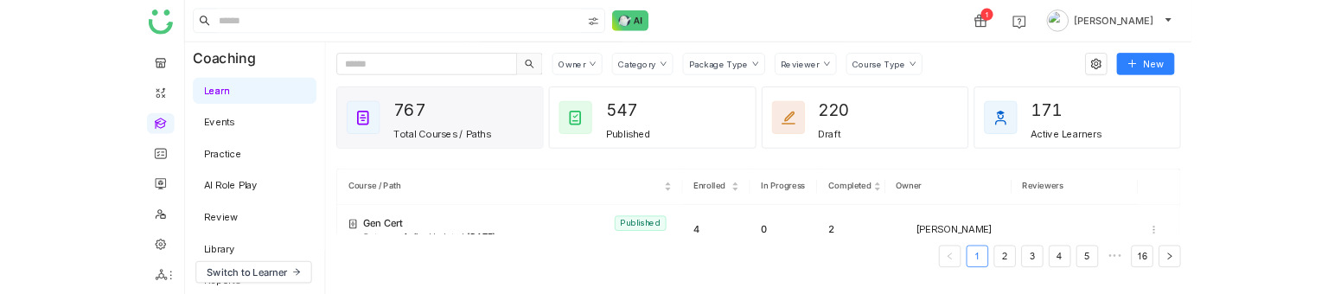
scroll to position [182, 0]
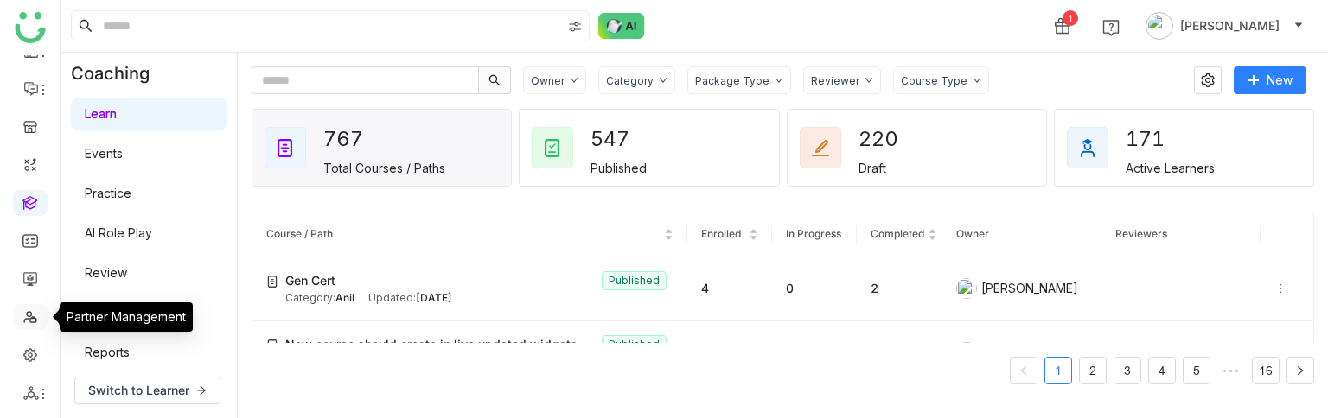
click at [33, 129] on link at bounding box center [30, 316] width 16 height 15
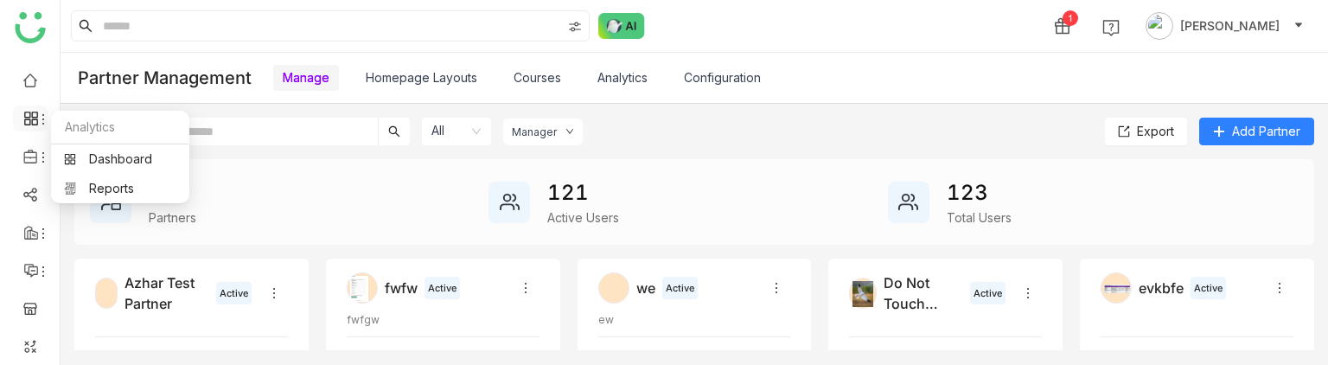
click at [37, 124] on icon at bounding box center [43, 119] width 14 height 14
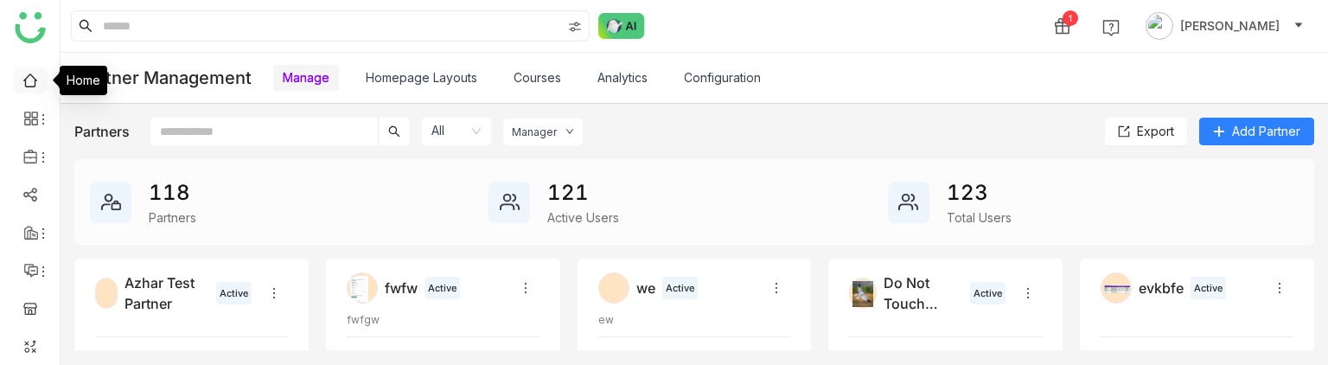
click at [35, 73] on link at bounding box center [30, 79] width 16 height 15
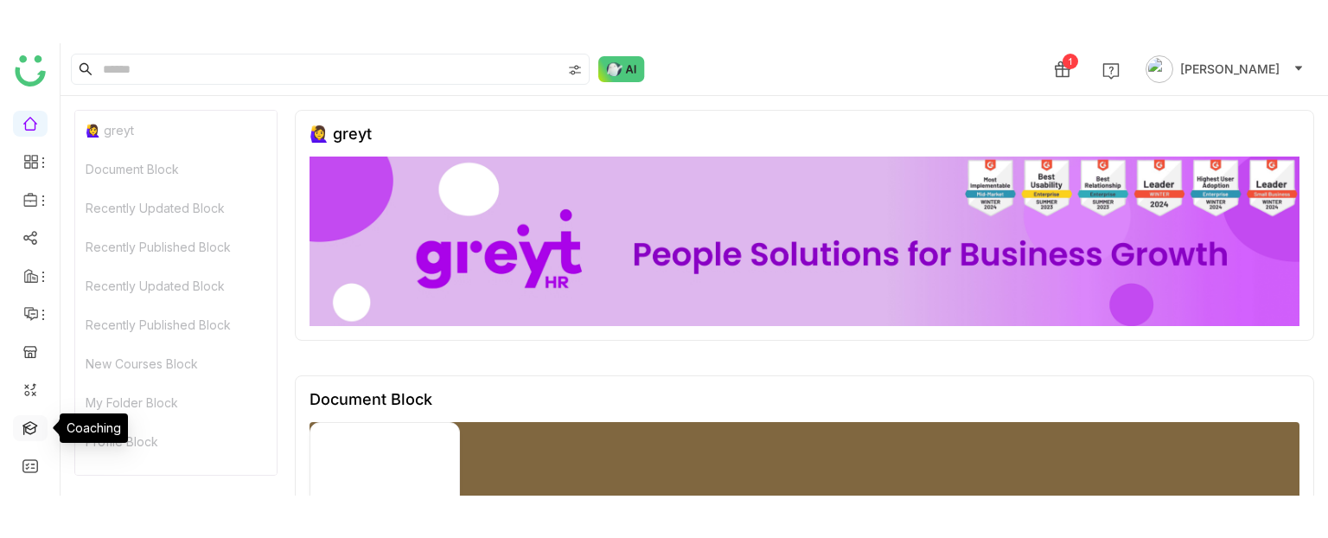
scroll to position [148, 0]
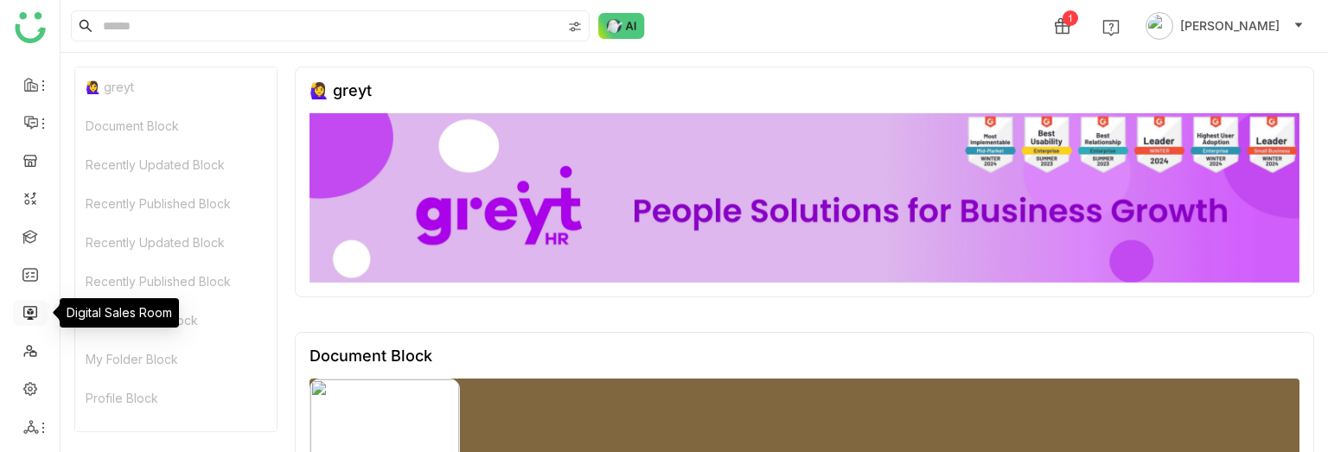
click at [31, 129] on link at bounding box center [30, 311] width 16 height 15
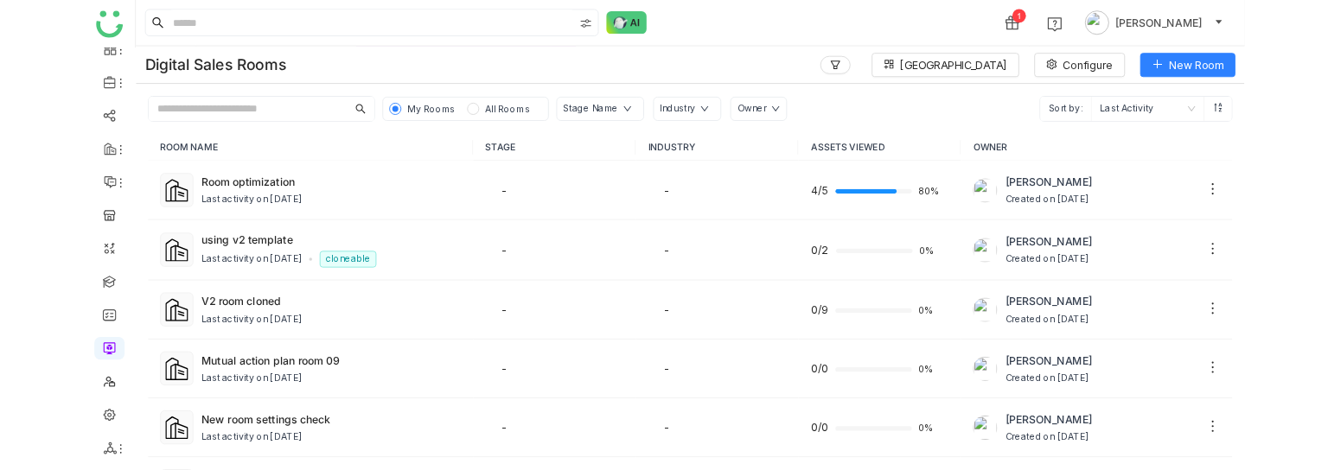
scroll to position [62, 0]
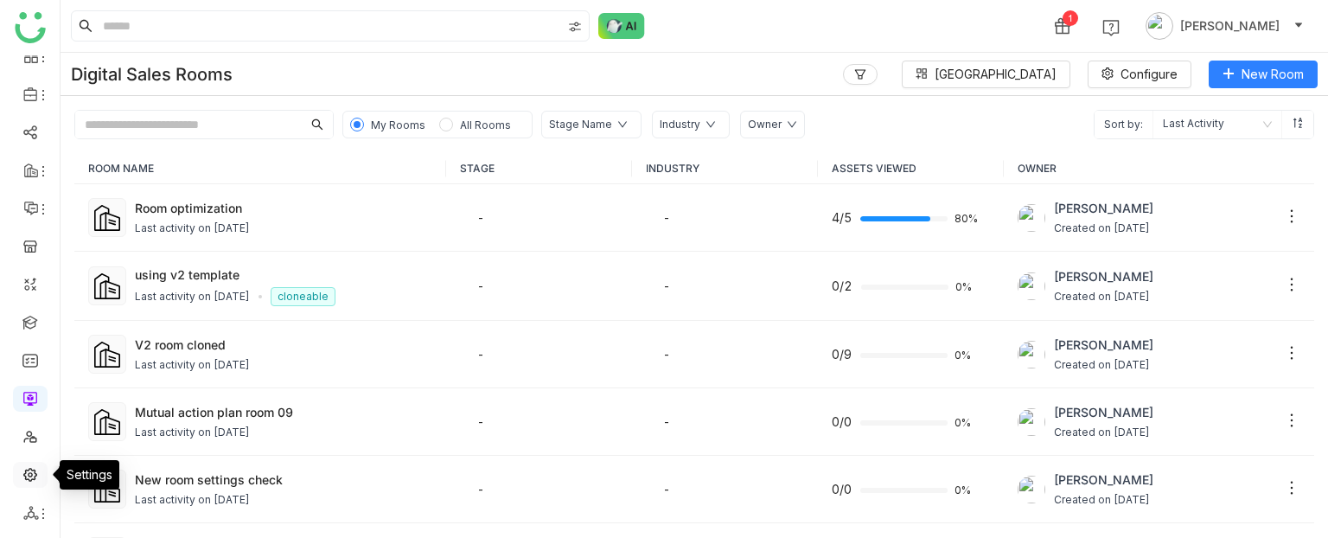
click at [28, 129] on link at bounding box center [30, 473] width 16 height 15
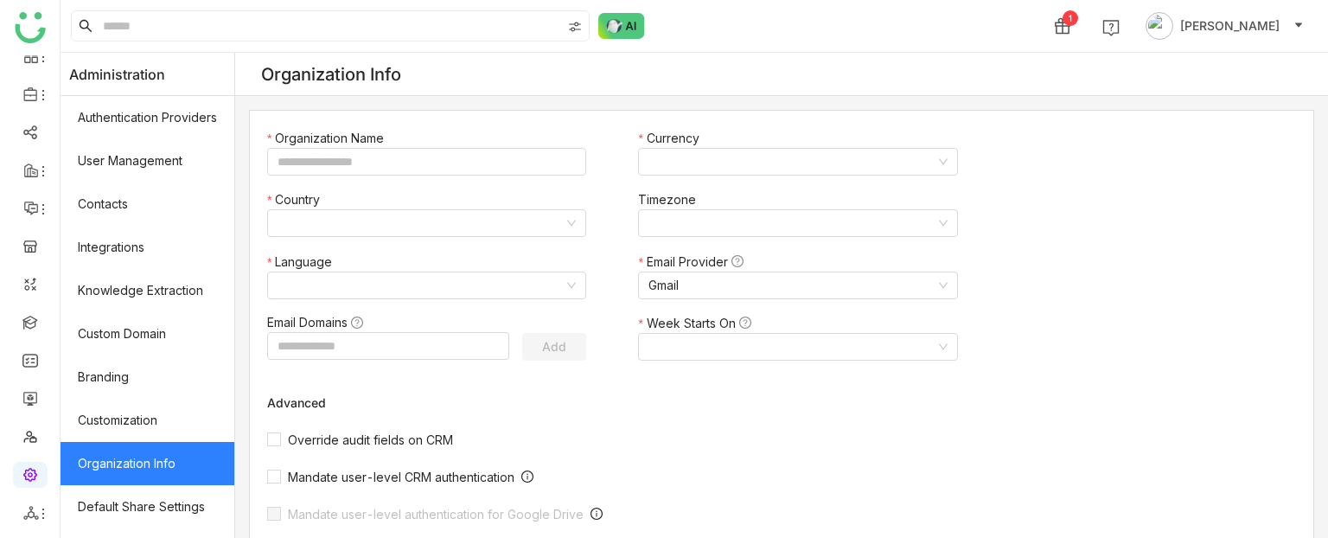
type input "*******"
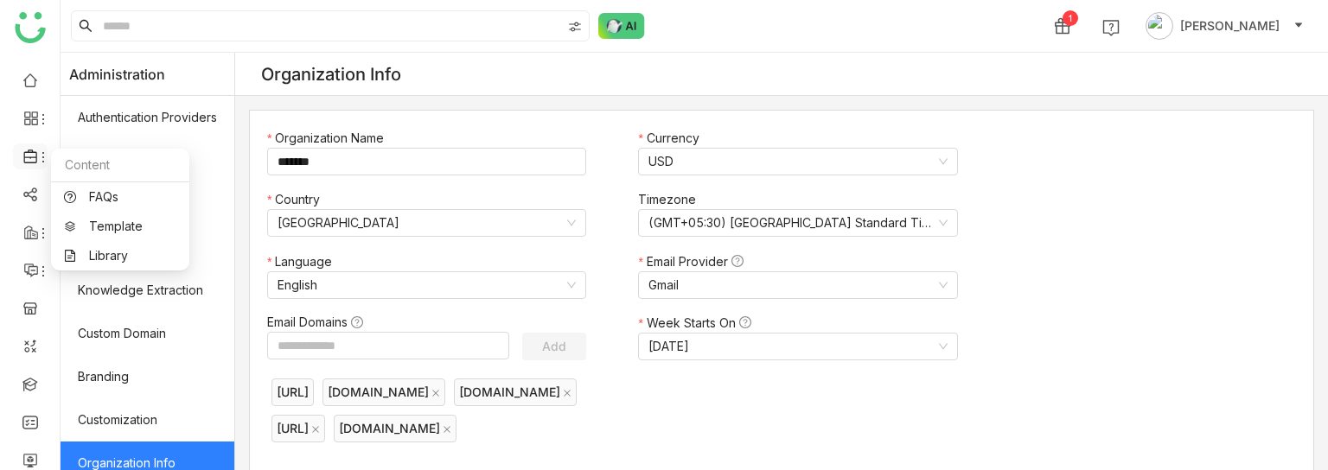
click at [36, 129] on icon at bounding box center [43, 157] width 14 height 14
click at [118, 129] on link "Template" at bounding box center [120, 226] width 112 height 12
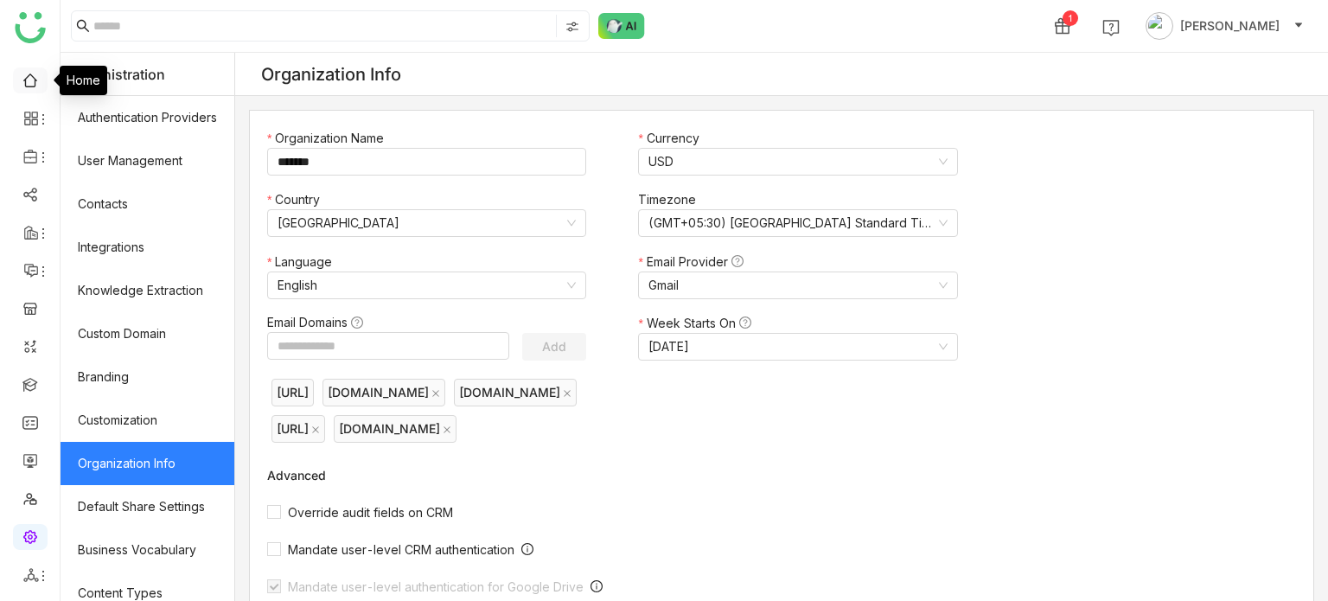
click at [35, 80] on link at bounding box center [30, 79] width 16 height 15
click at [31, 118] on icon at bounding box center [31, 119] width 16 height 16
click at [87, 160] on link "Dashboard" at bounding box center [120, 159] width 112 height 12
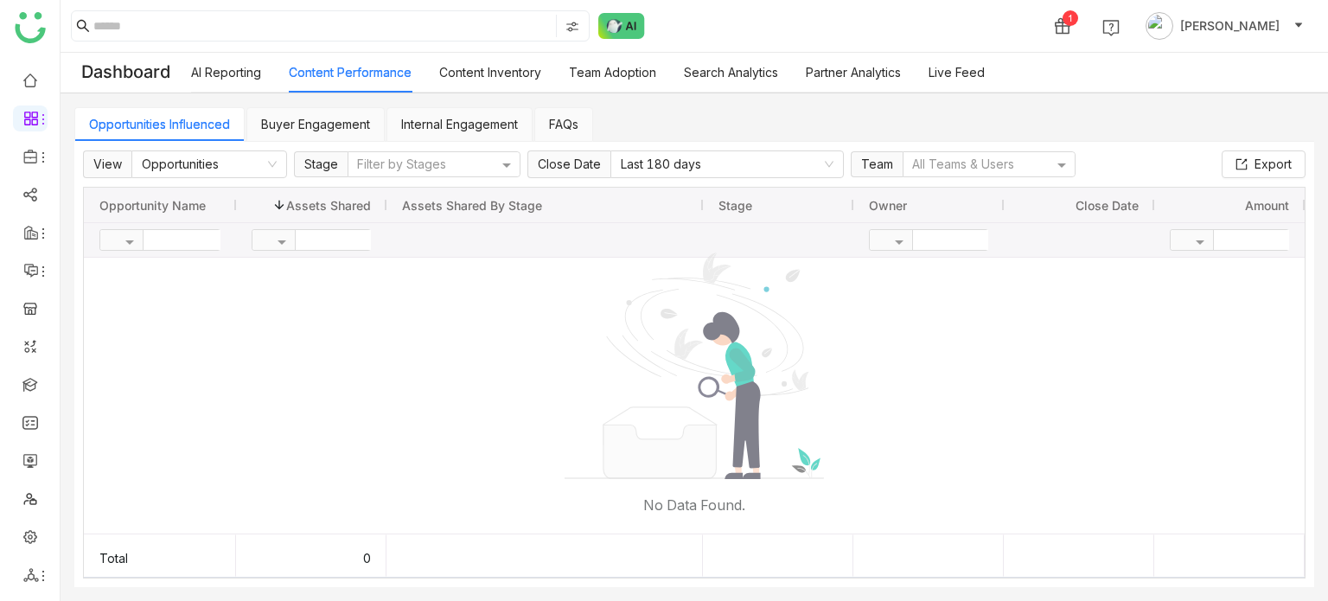
click at [979, 80] on link "Live Feed" at bounding box center [956, 72] width 56 height 15
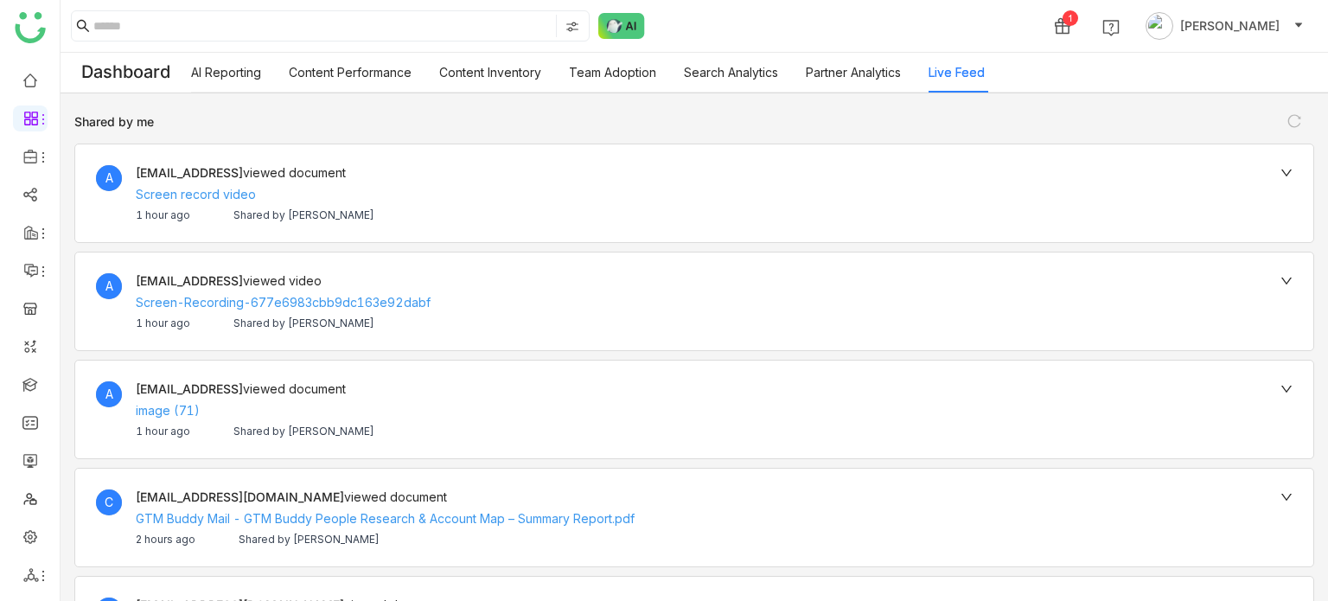
click at [876, 77] on link "Partner Analytics" at bounding box center [853, 72] width 95 height 15
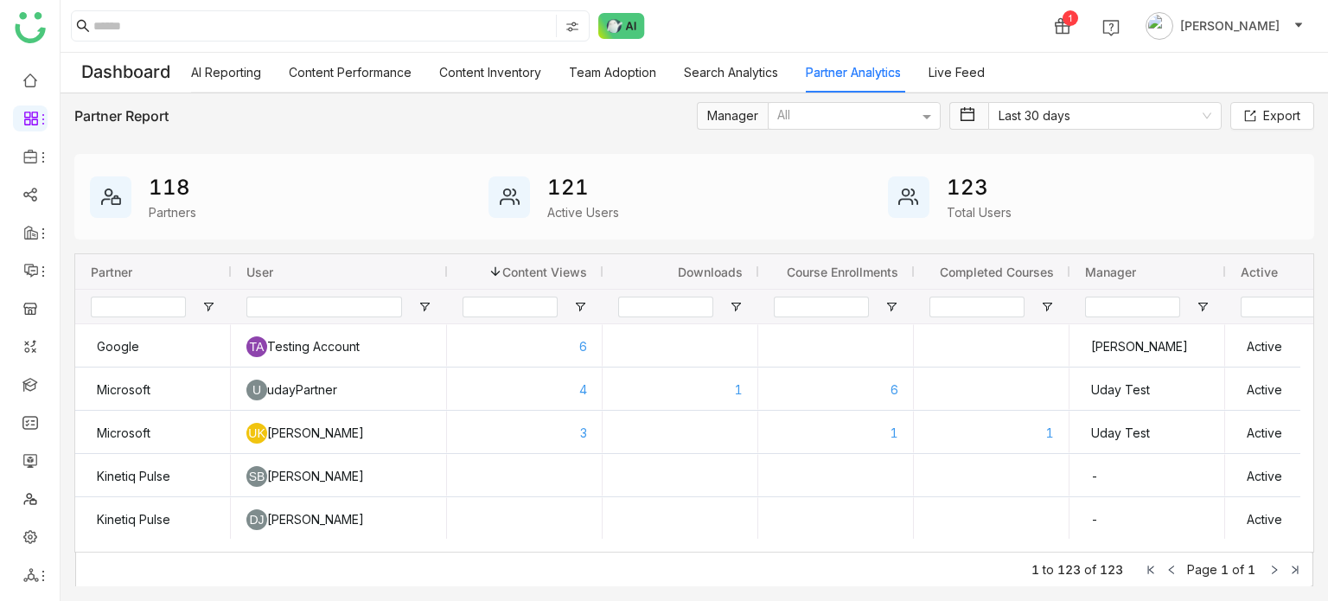
click at [738, 78] on link "Search Analytics" at bounding box center [731, 72] width 94 height 15
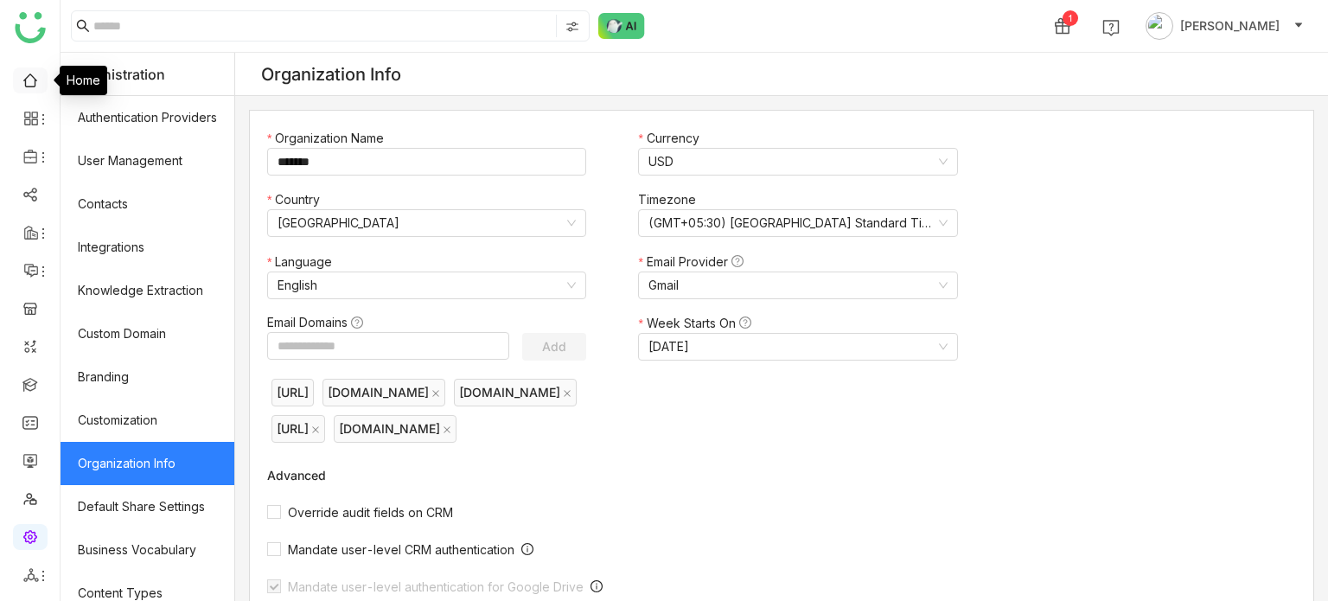
click at [22, 74] on link at bounding box center [30, 79] width 16 height 15
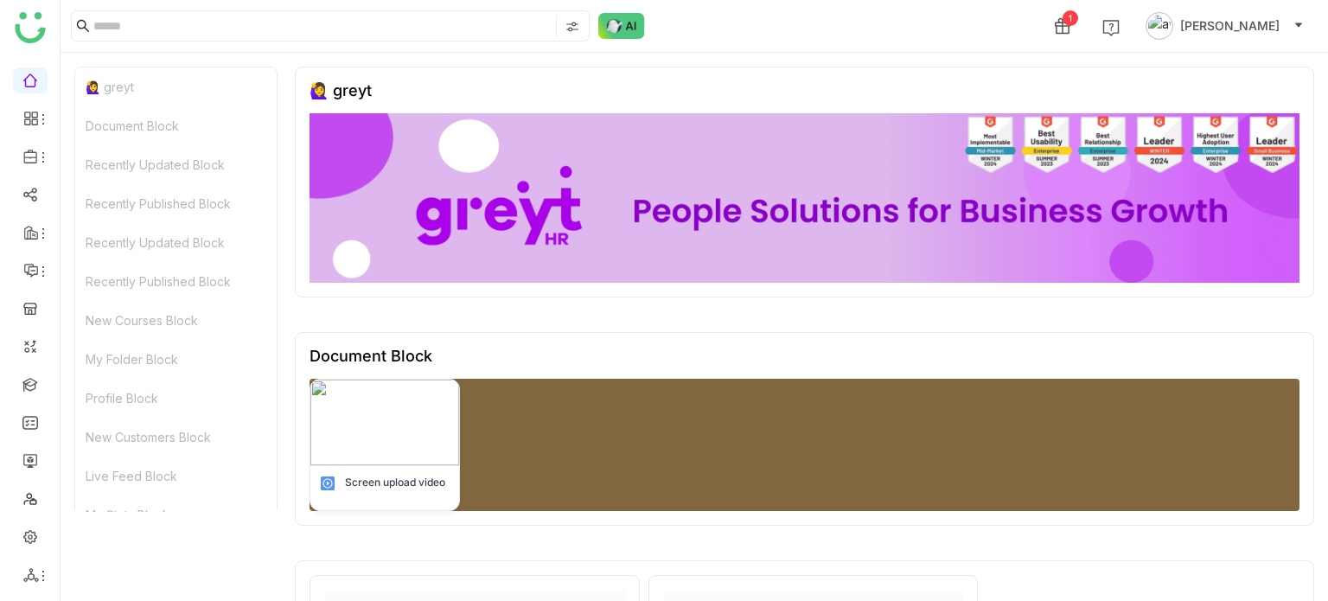
click at [1249, 28] on span "[PERSON_NAME]" at bounding box center [1229, 25] width 99 height 19
click at [1231, 41] on div "1 Arif uddin" at bounding box center [1181, 26] width 272 height 35
click at [1255, 24] on span "[PERSON_NAME]" at bounding box center [1229, 25] width 99 height 19
click at [1255, 41] on div "1 Arif uddin" at bounding box center [1181, 26] width 272 height 35
click at [1267, 21] on span "[PERSON_NAME]" at bounding box center [1229, 25] width 99 height 19
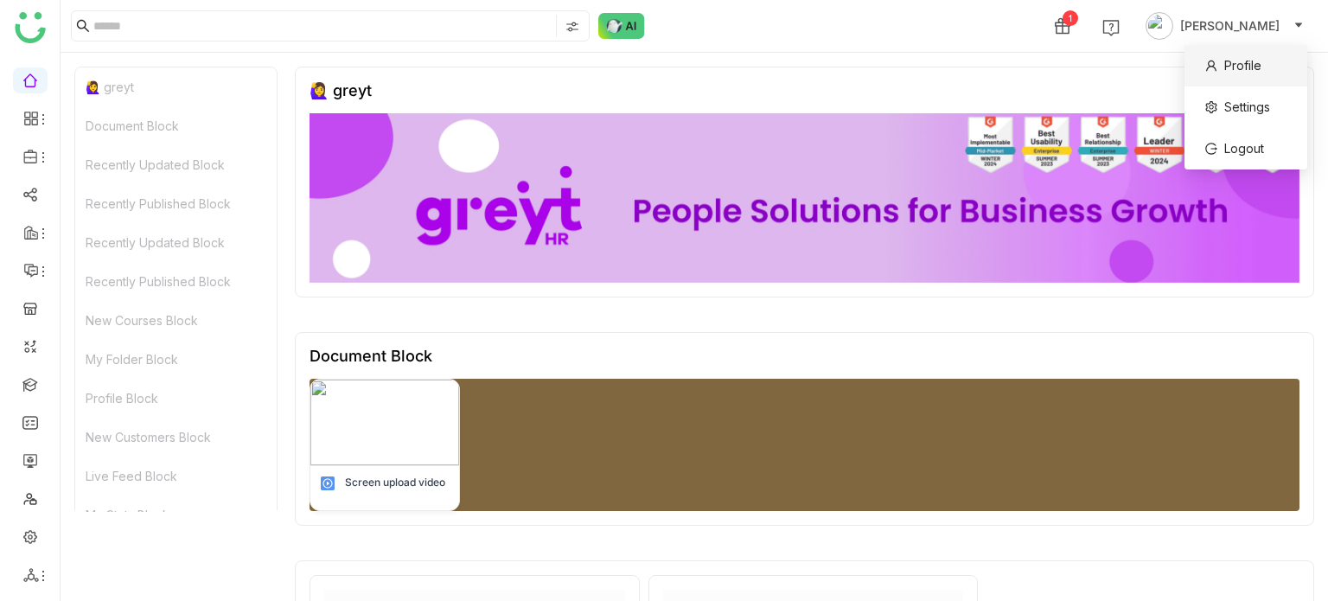
click at [1238, 67] on span "Profile" at bounding box center [1242, 65] width 37 height 15
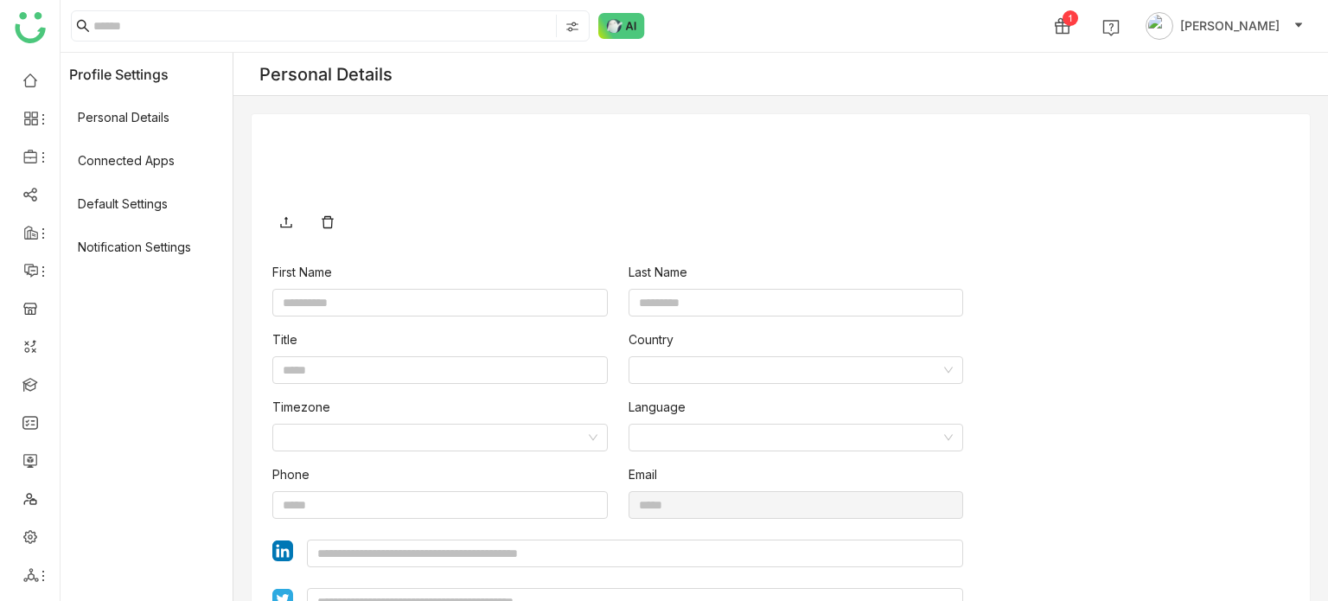
type input "****"
type input "*****"
type input "**********"
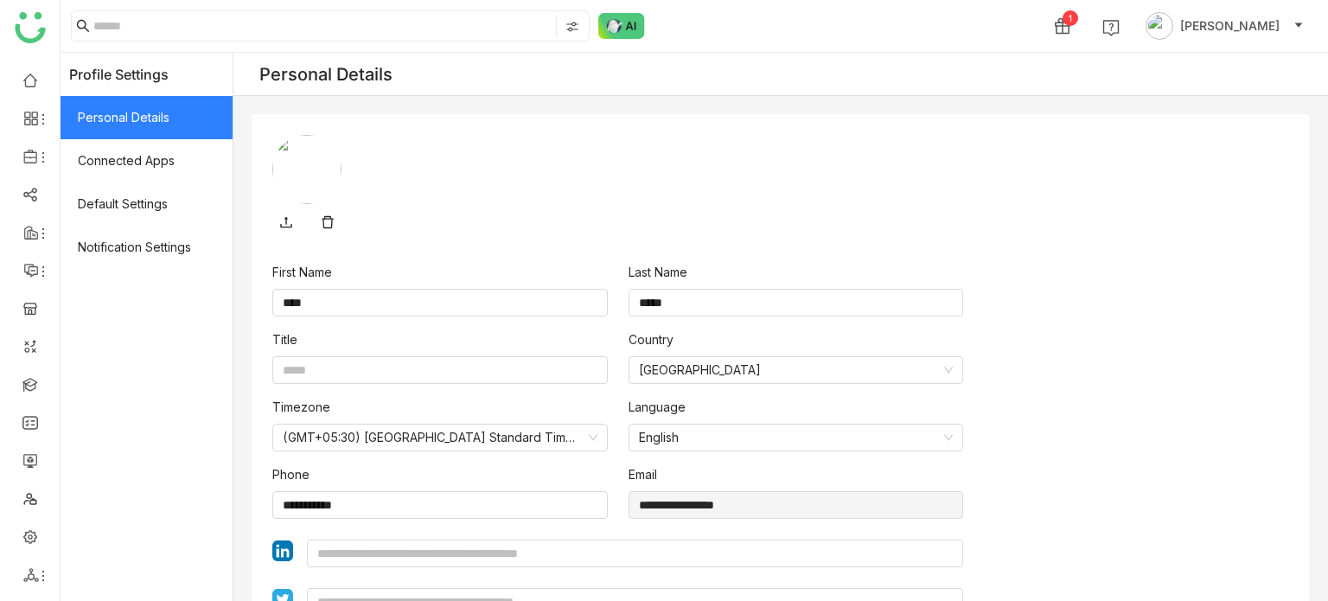
click at [138, 113] on span "Personal Details" at bounding box center [147, 117] width 172 height 43
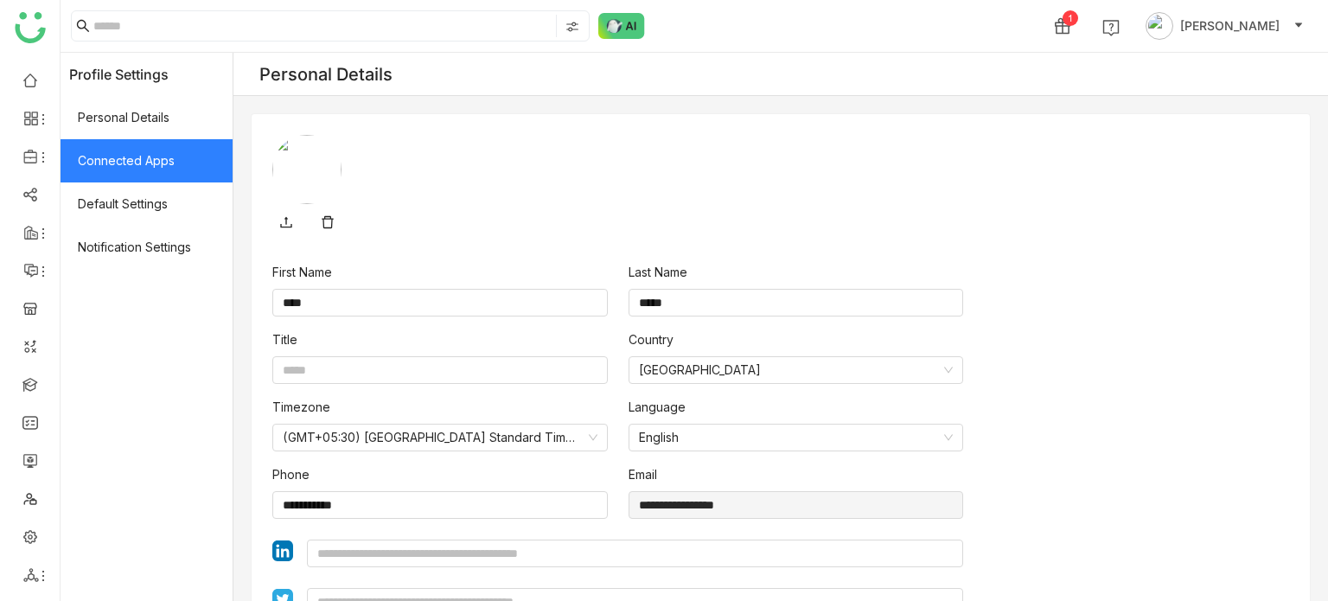
click at [152, 165] on span "Connected Apps" at bounding box center [147, 160] width 172 height 43
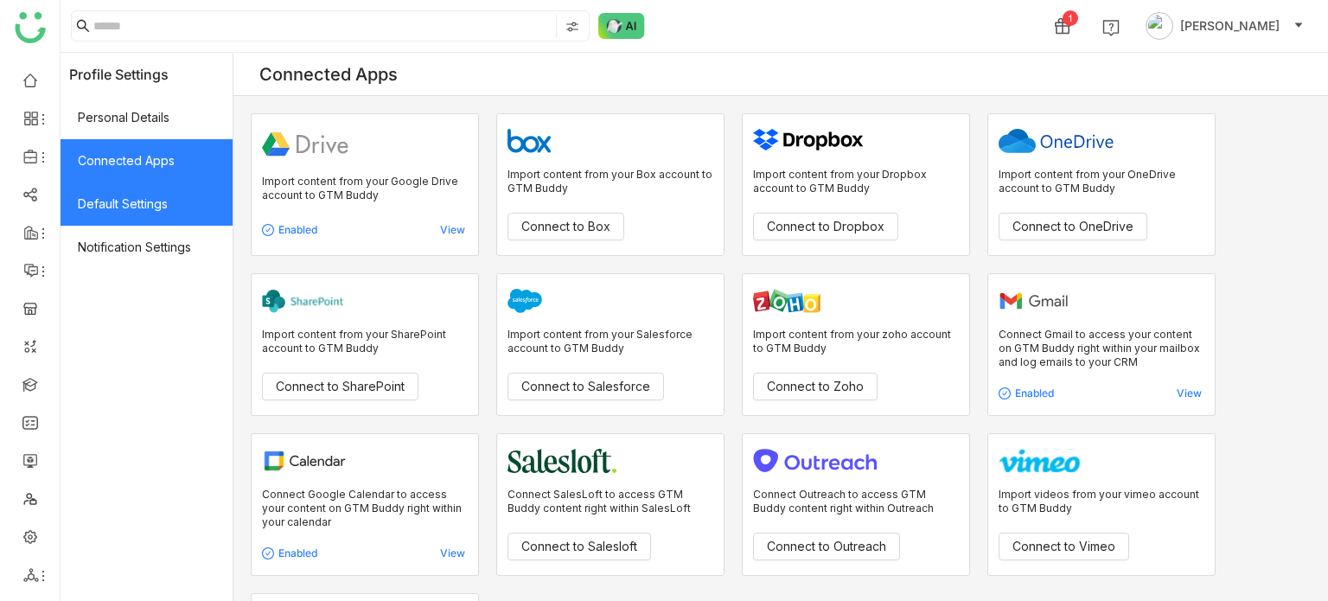
click at [159, 214] on span "Default Settings" at bounding box center [147, 203] width 172 height 43
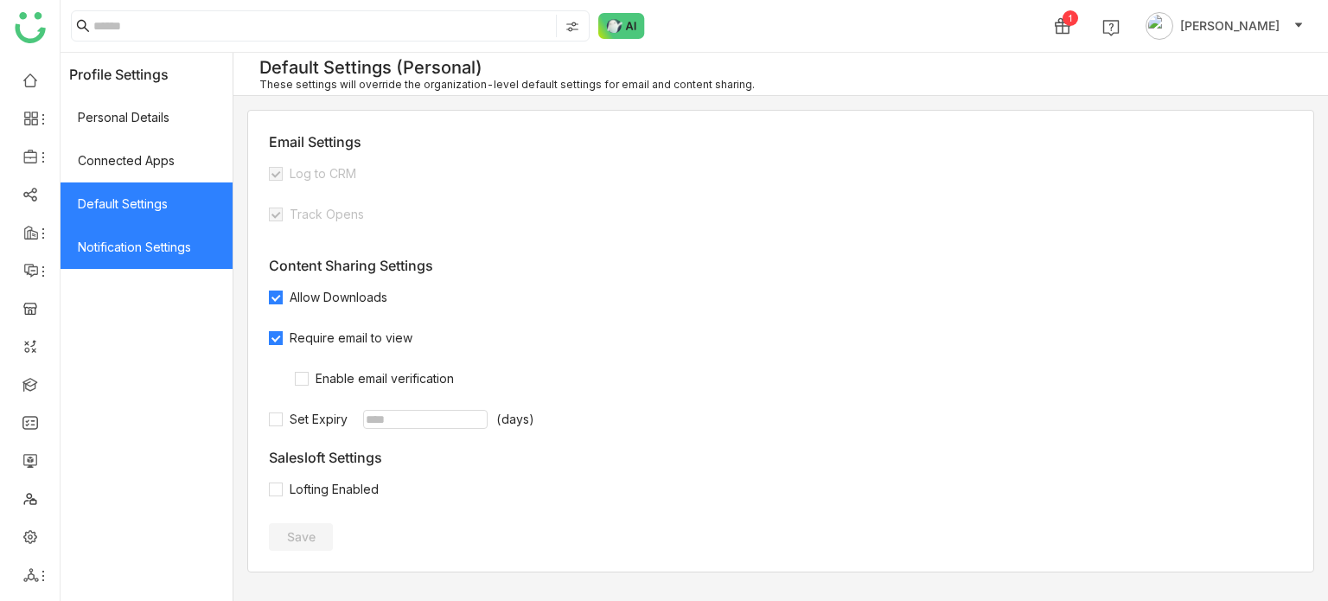
click at [159, 241] on span "Notification Settings" at bounding box center [147, 247] width 172 height 43
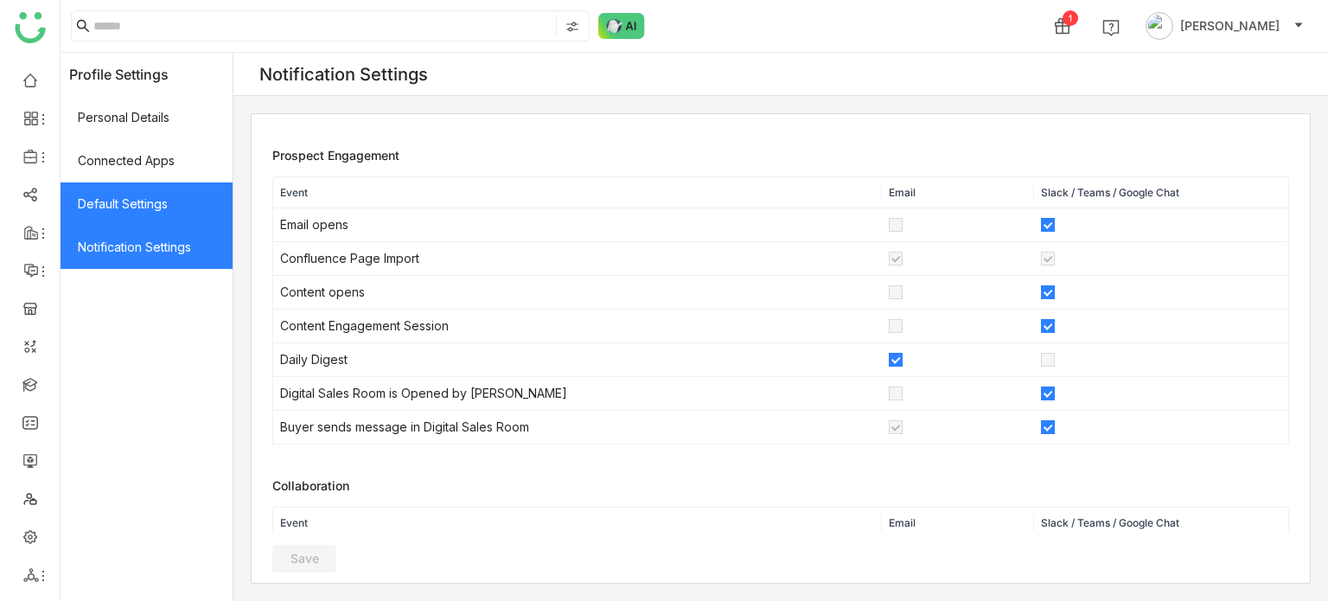
click at [165, 183] on span "Default Settings" at bounding box center [147, 203] width 172 height 43
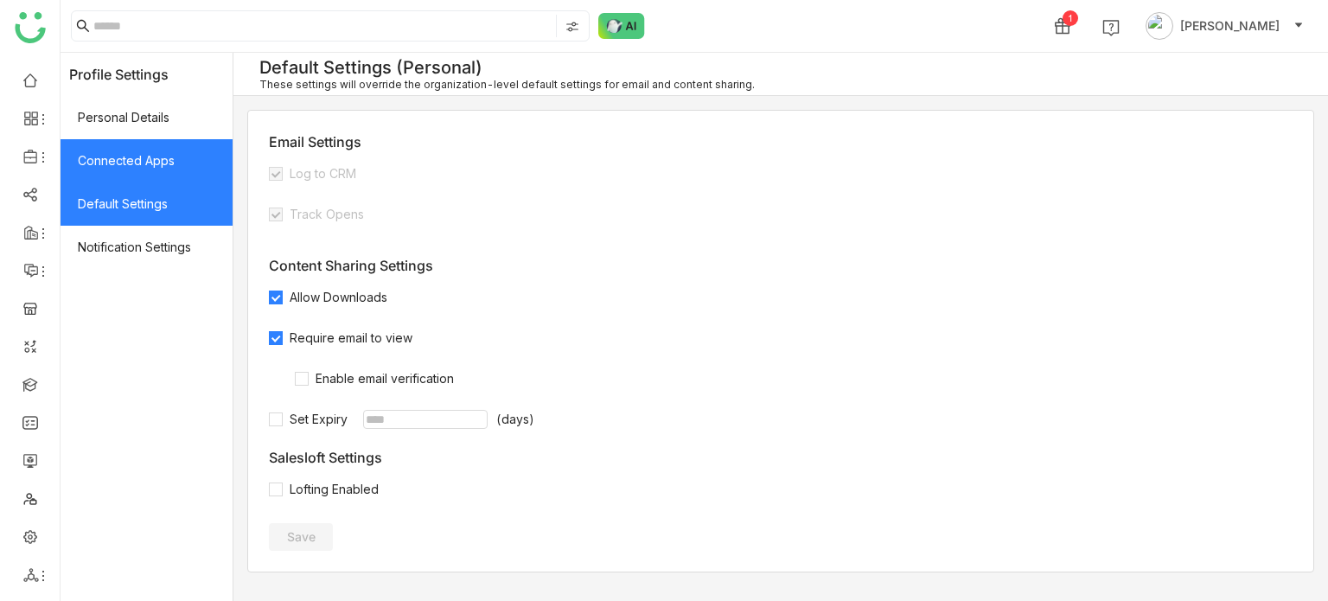
click at [169, 175] on span "Connected Apps" at bounding box center [147, 160] width 172 height 43
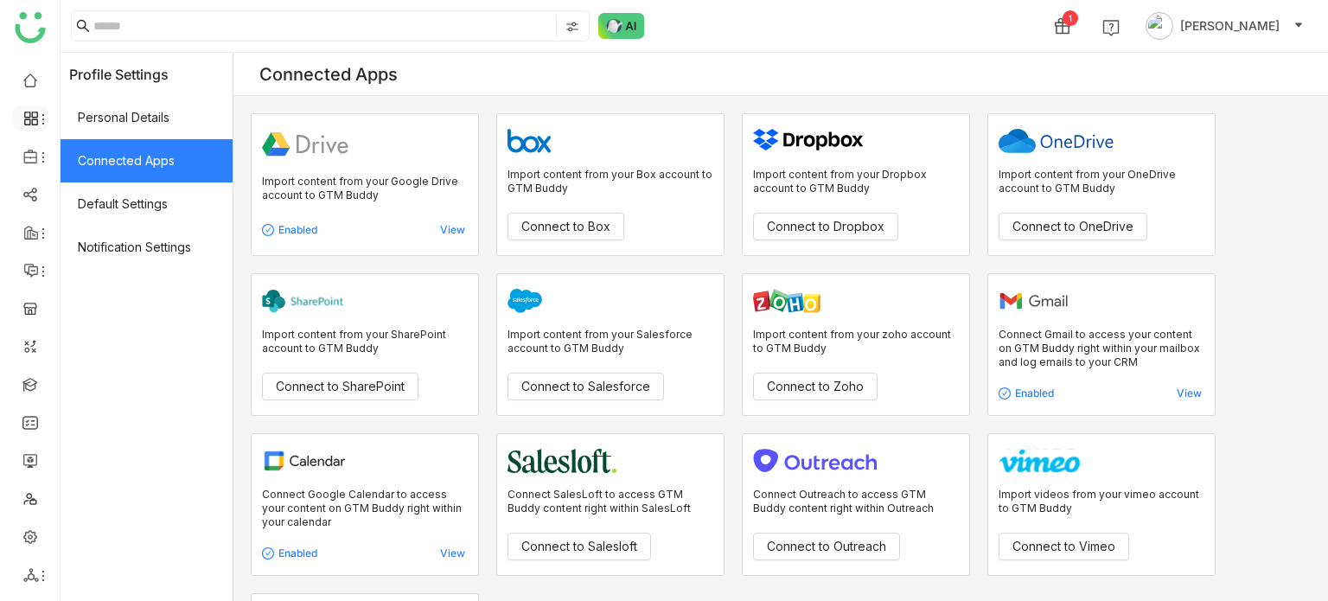
click at [35, 107] on li at bounding box center [30, 118] width 35 height 26
click at [29, 111] on icon at bounding box center [31, 119] width 16 height 16
click at [99, 154] on link "Dashboard" at bounding box center [120, 159] width 112 height 12
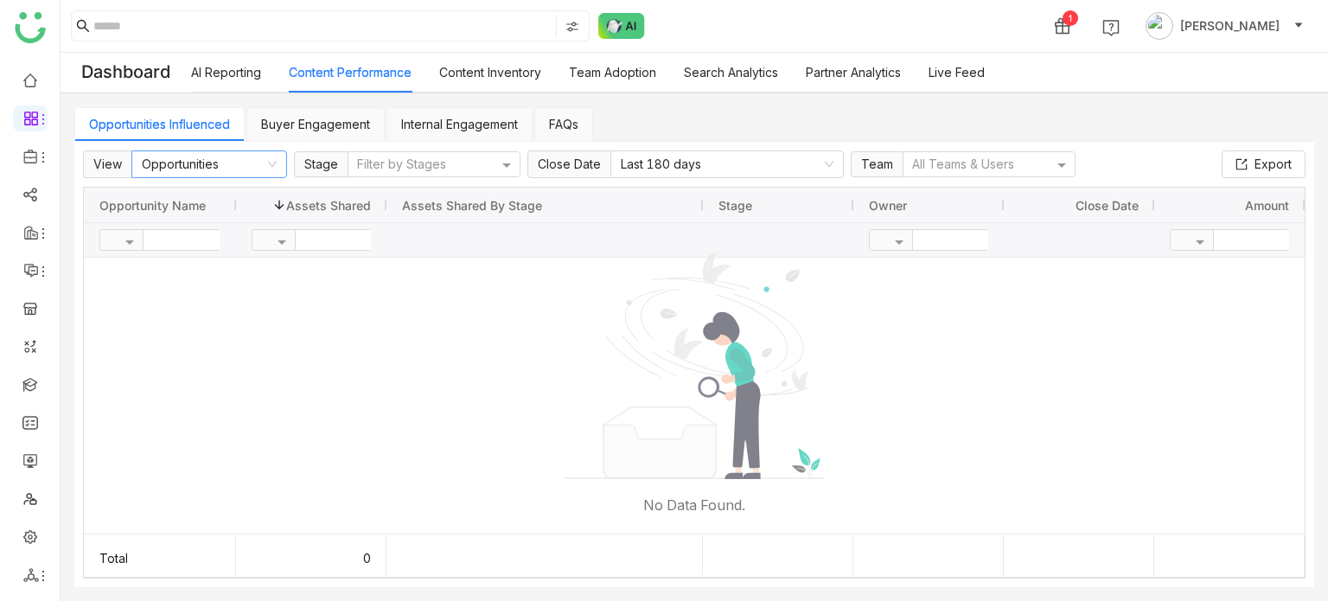
click at [236, 155] on nz-select-item "Opportunities" at bounding box center [209, 164] width 135 height 26
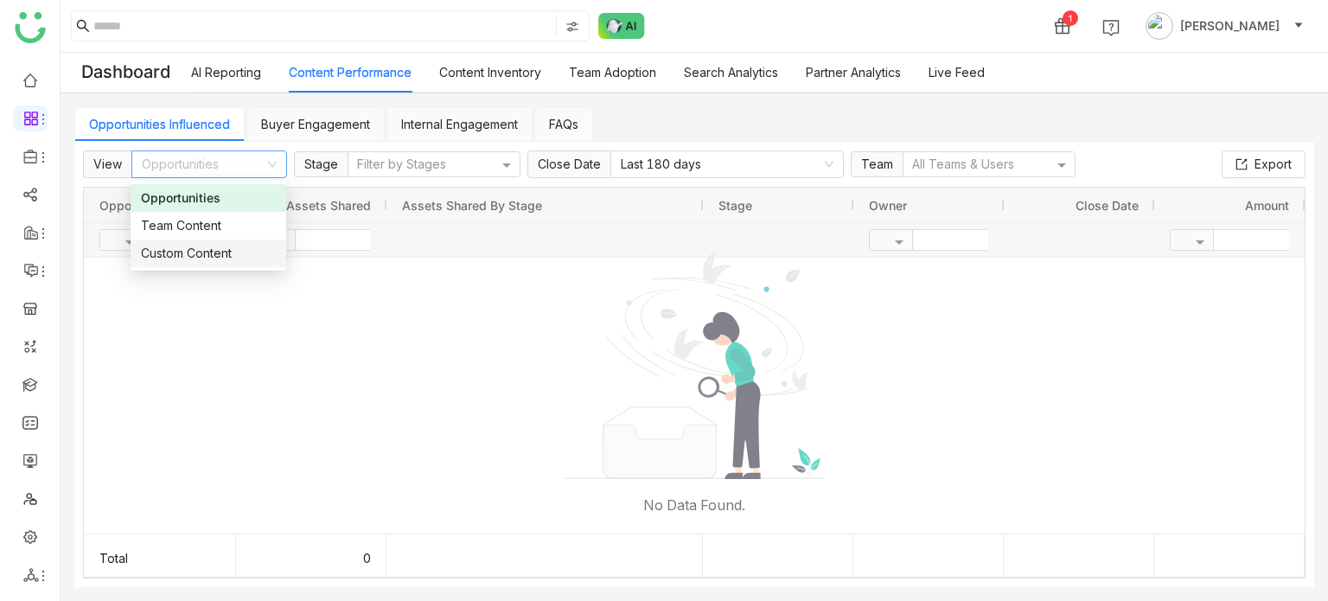
click at [260, 241] on nz-option-item "Custom Content" at bounding box center [209, 253] width 156 height 28
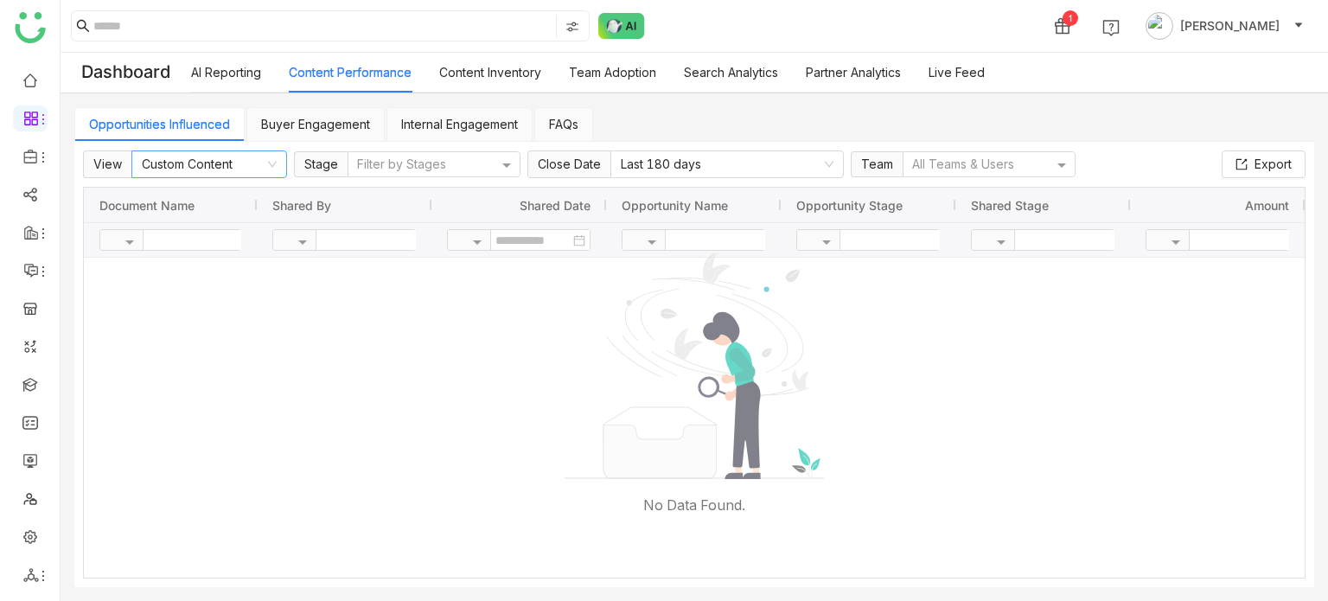
click at [261, 171] on nz-select-item "Custom Content" at bounding box center [209, 164] width 135 height 26
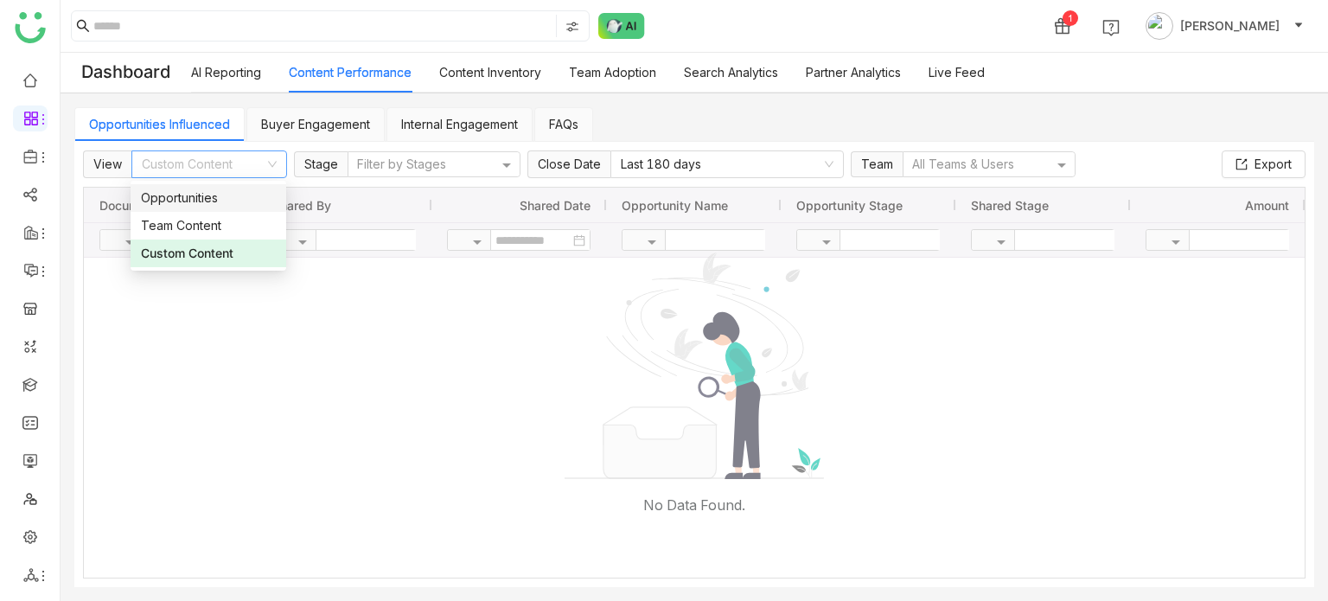
click at [265, 207] on div "Opportunities" at bounding box center [208, 197] width 135 height 19
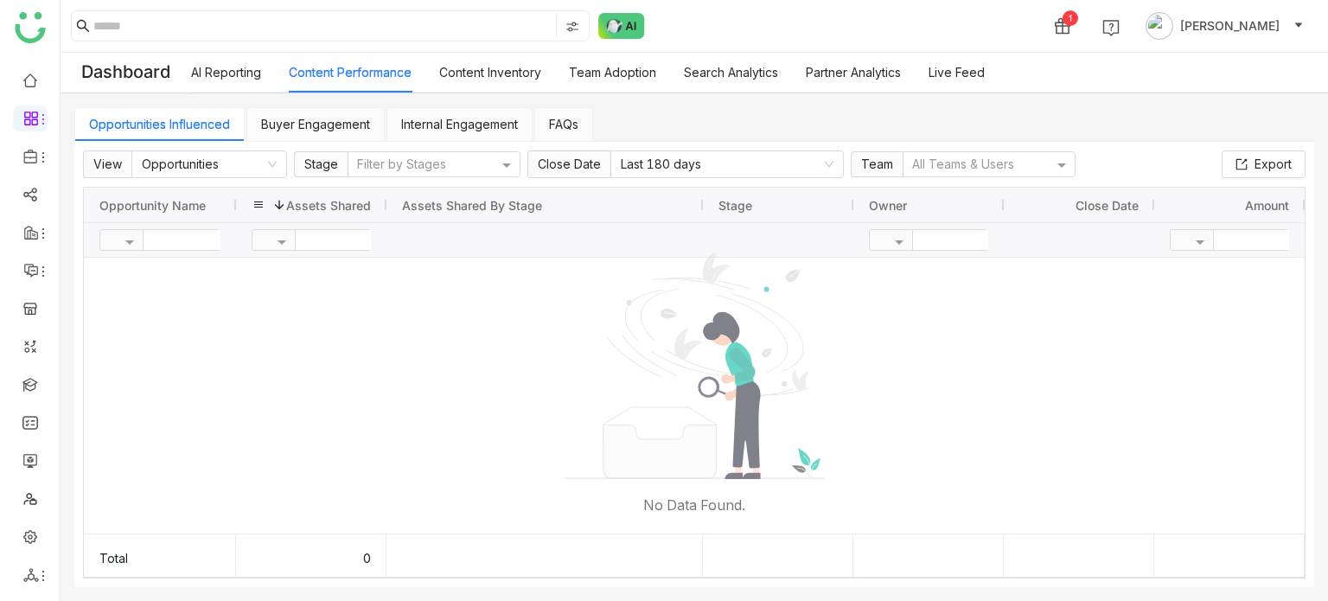
click at [264, 188] on div "Assets Shared 1" at bounding box center [311, 205] width 119 height 35
click at [266, 172] on nz-select-item "Opportunities" at bounding box center [209, 164] width 135 height 26
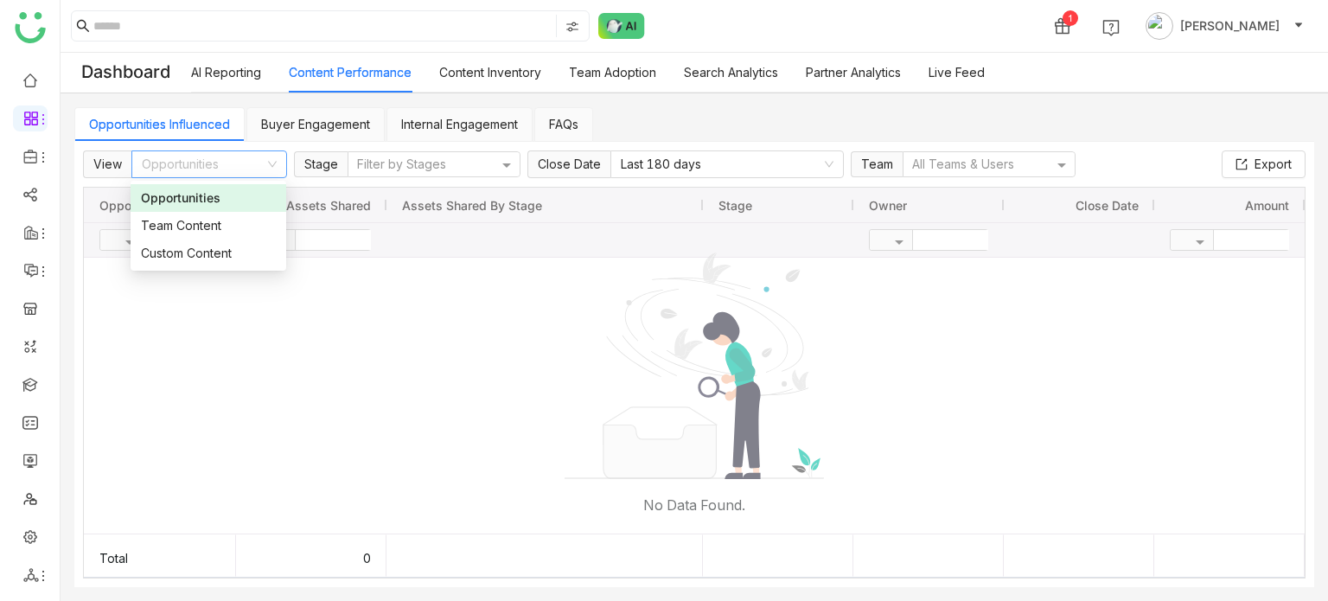
click at [257, 218] on nz-option-item "Team Content" at bounding box center [209, 226] width 156 height 28
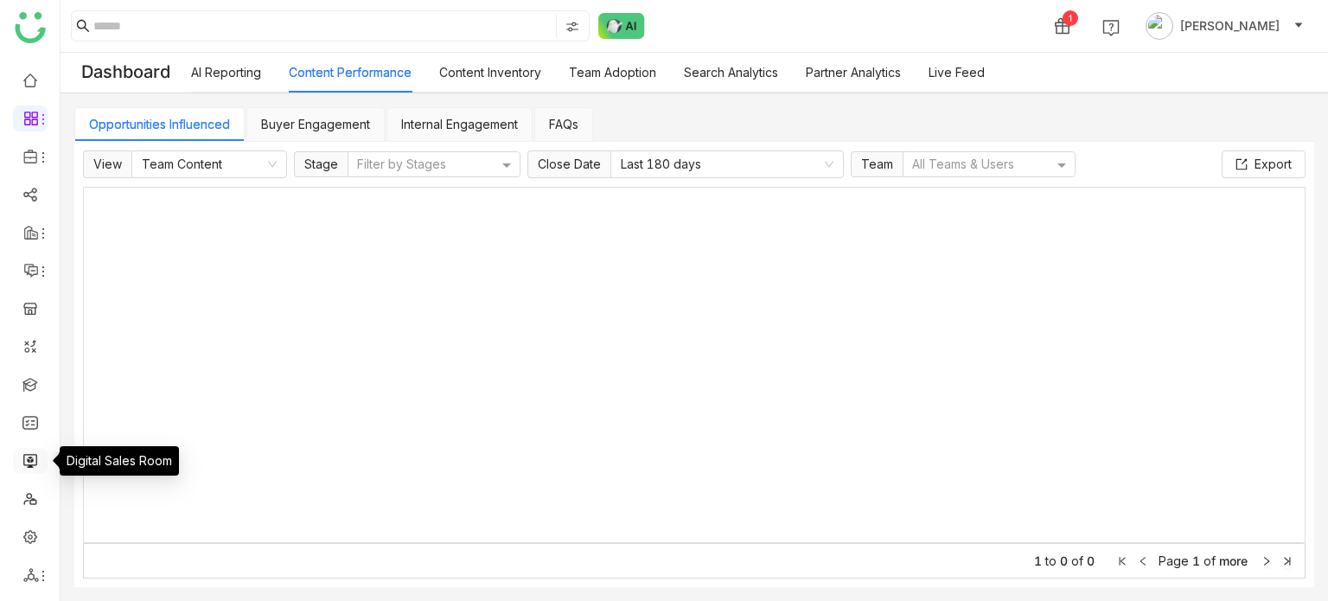
click at [31, 467] on link at bounding box center [30, 459] width 16 height 15
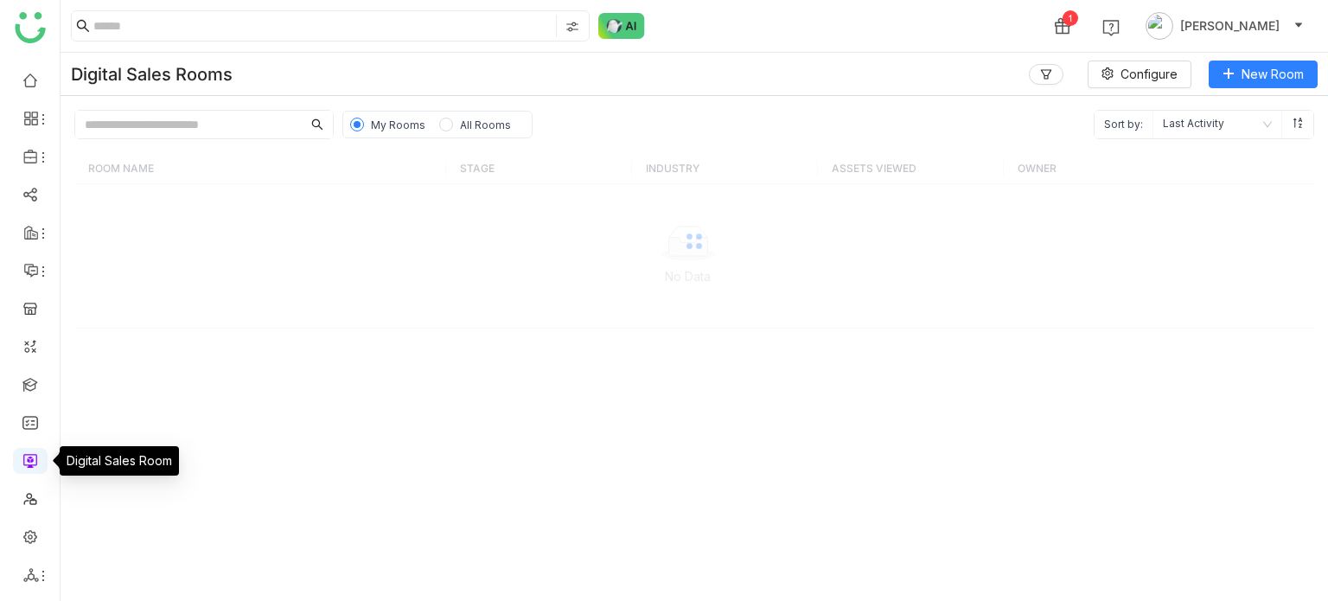
click at [31, 467] on link at bounding box center [30, 459] width 16 height 15
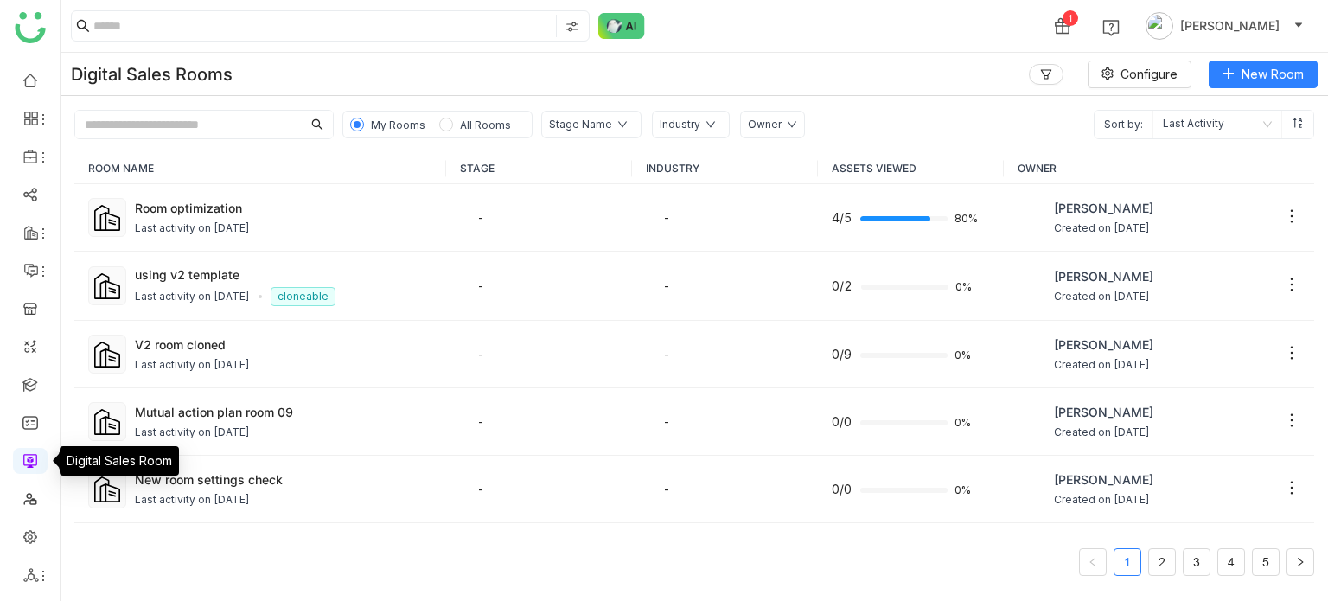
click at [31, 467] on link at bounding box center [30, 459] width 16 height 15
click at [207, 117] on input "text" at bounding box center [188, 125] width 226 height 28
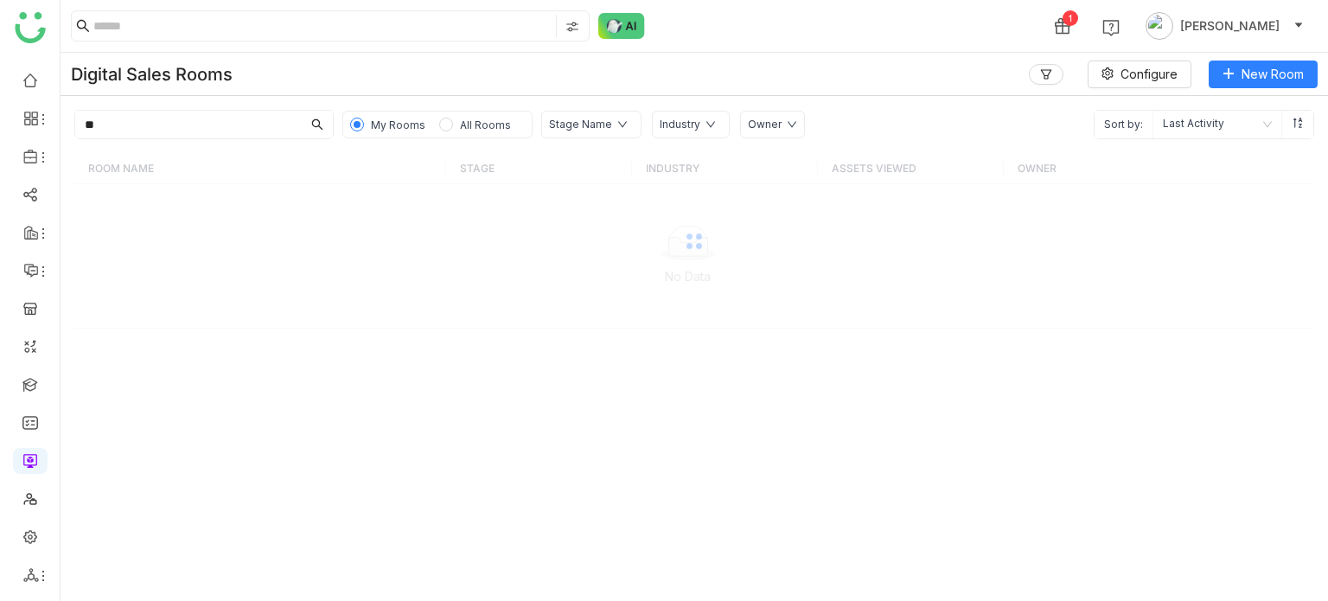
type input "*"
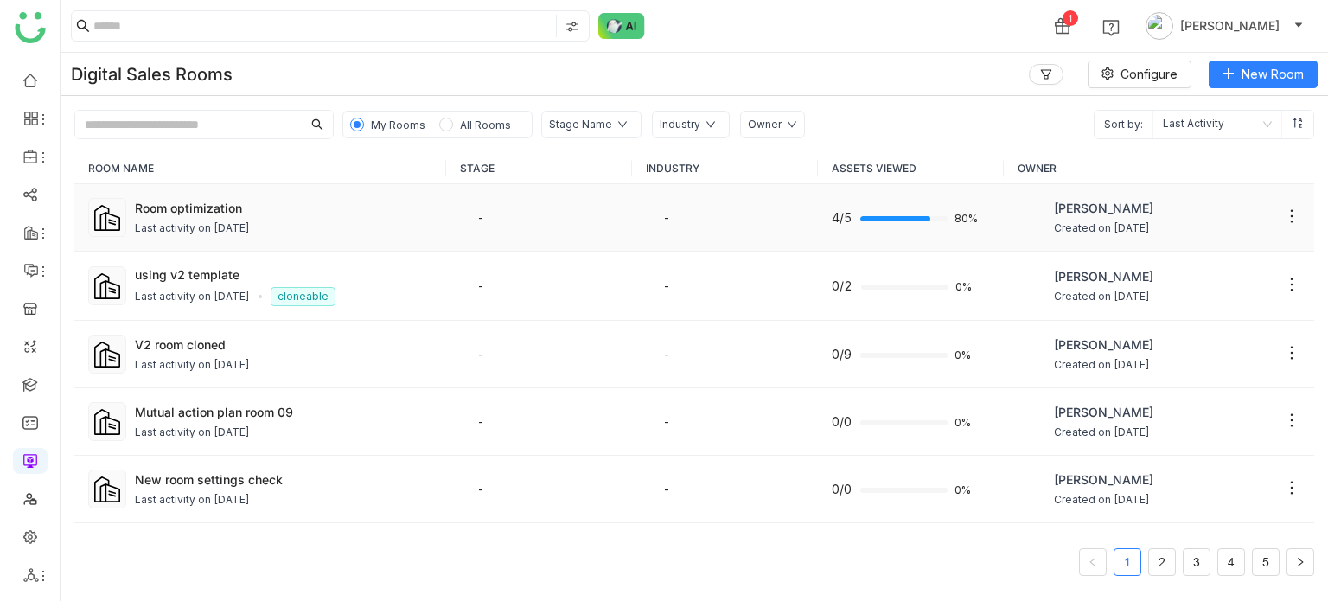
click at [1283, 214] on icon at bounding box center [1291, 215] width 17 height 17
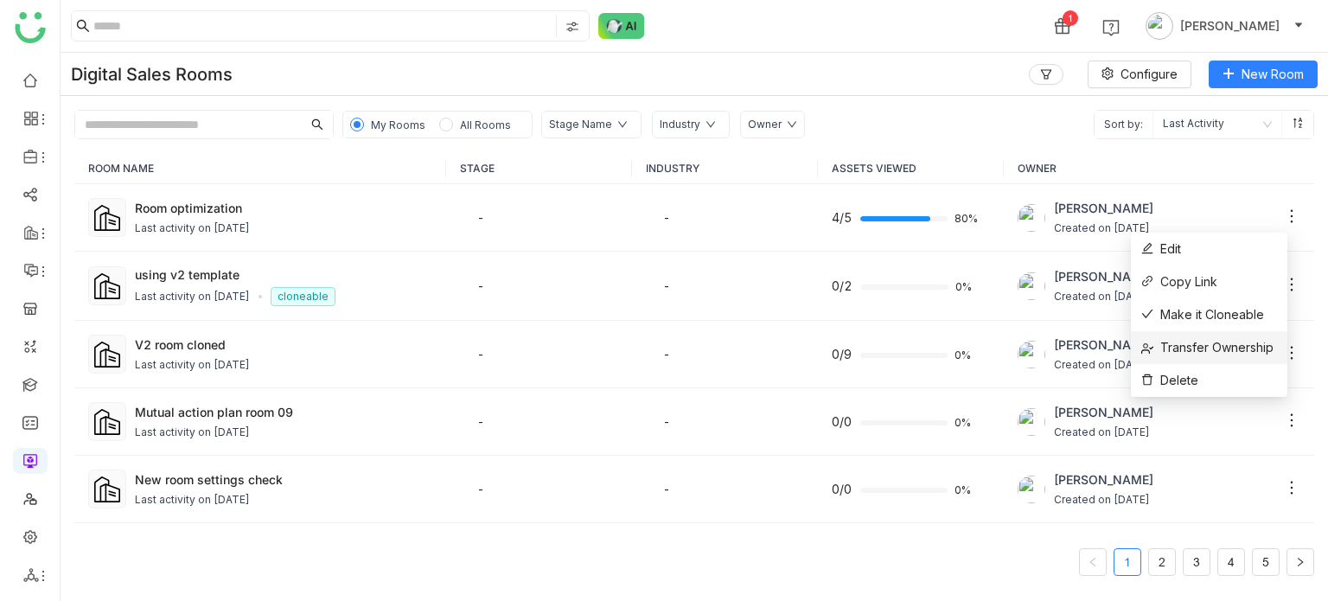
click at [1198, 353] on span "Transfer Ownership" at bounding box center [1207, 347] width 132 height 19
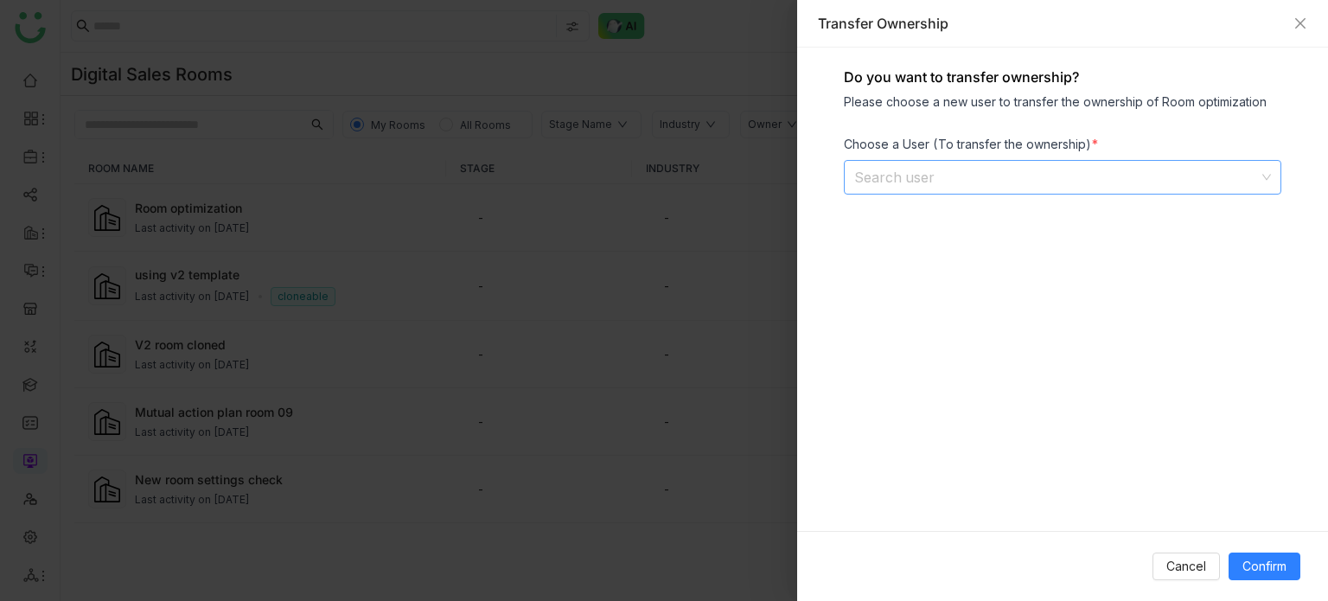
click at [1030, 169] on input at bounding box center [1056, 177] width 405 height 33
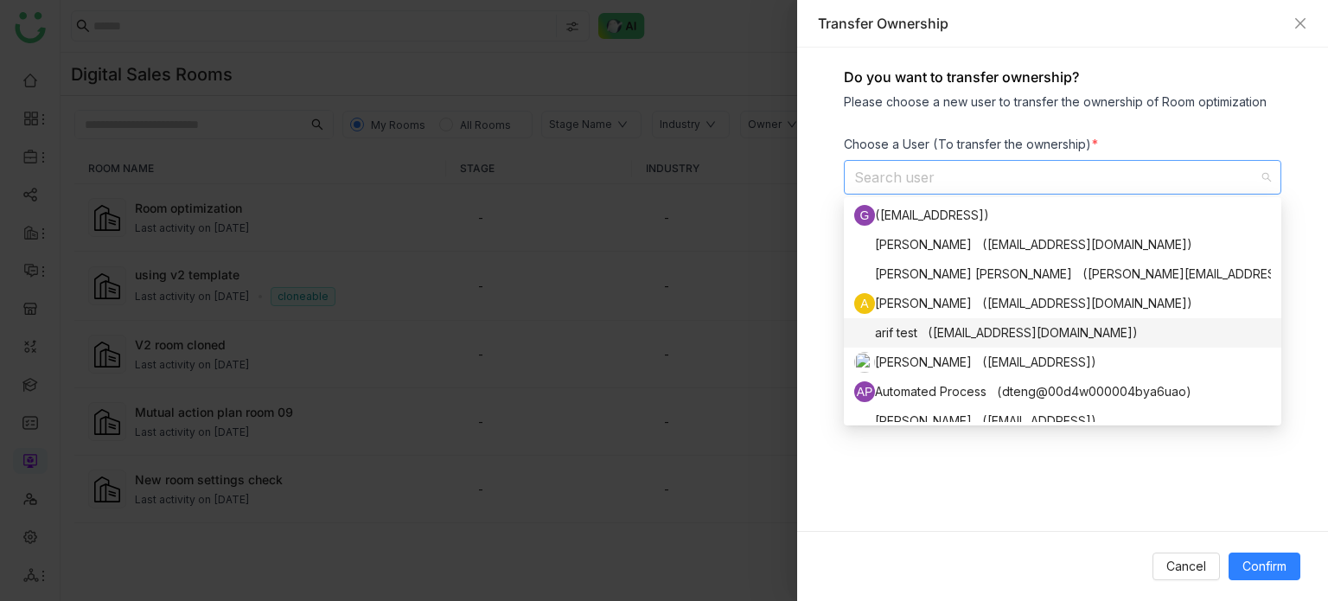
click at [972, 341] on div "arif test (bugtest1mail@gmail.com)" at bounding box center [1062, 332] width 417 height 21
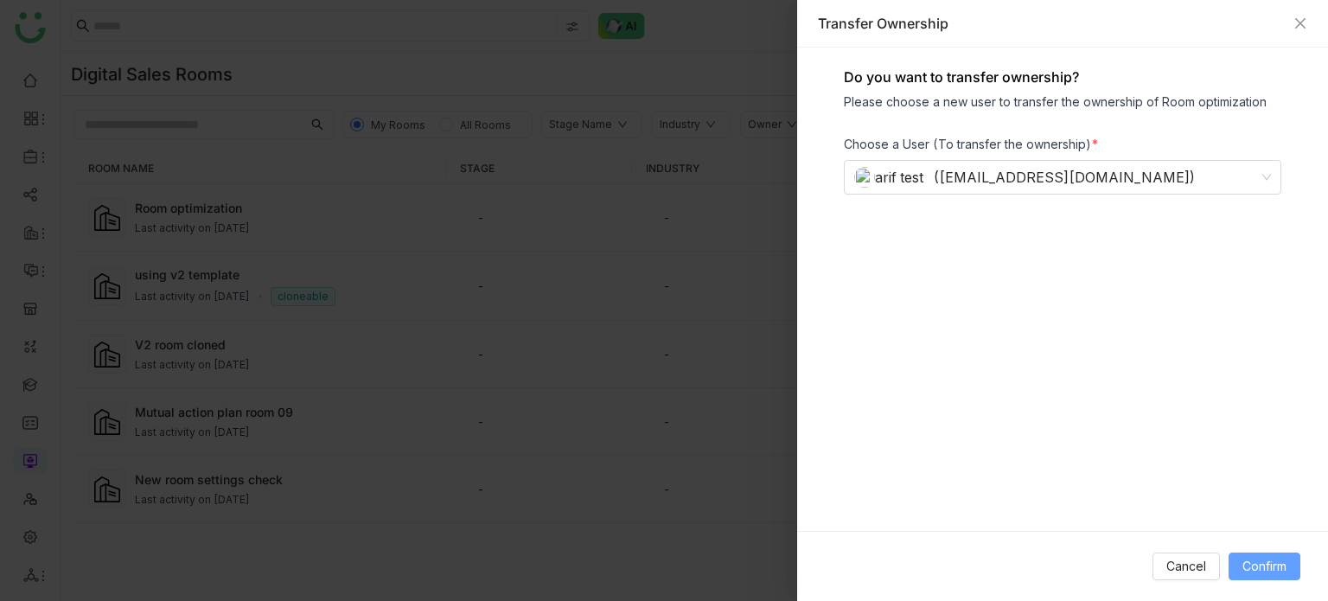
click at [1289, 564] on button "Confirm" at bounding box center [1264, 566] width 72 height 28
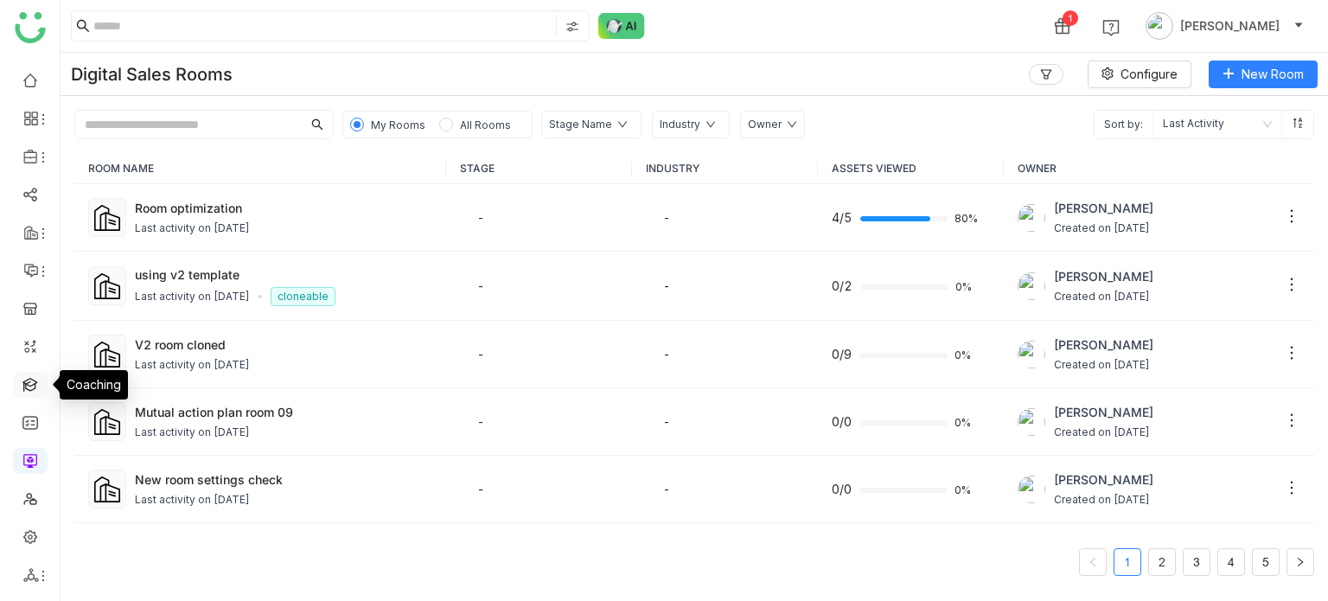
click at [35, 387] on link at bounding box center [30, 383] width 16 height 15
click at [34, 386] on link at bounding box center [30, 383] width 16 height 15
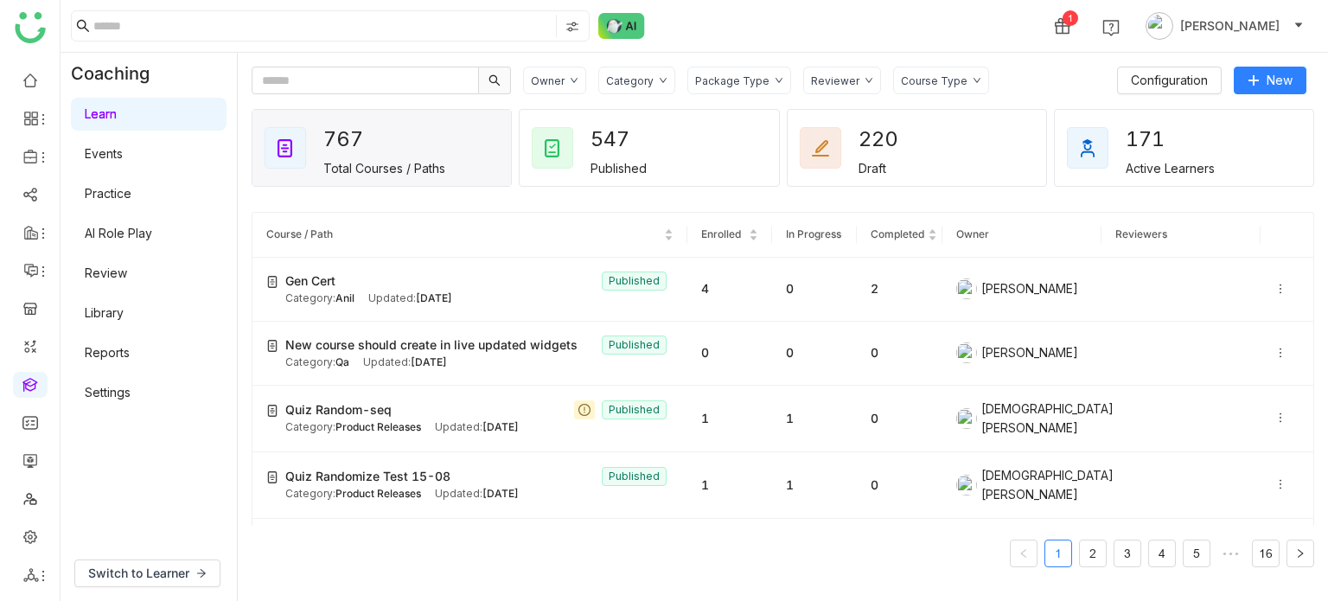
click at [152, 235] on link "AI Role Play" at bounding box center [118, 233] width 67 height 15
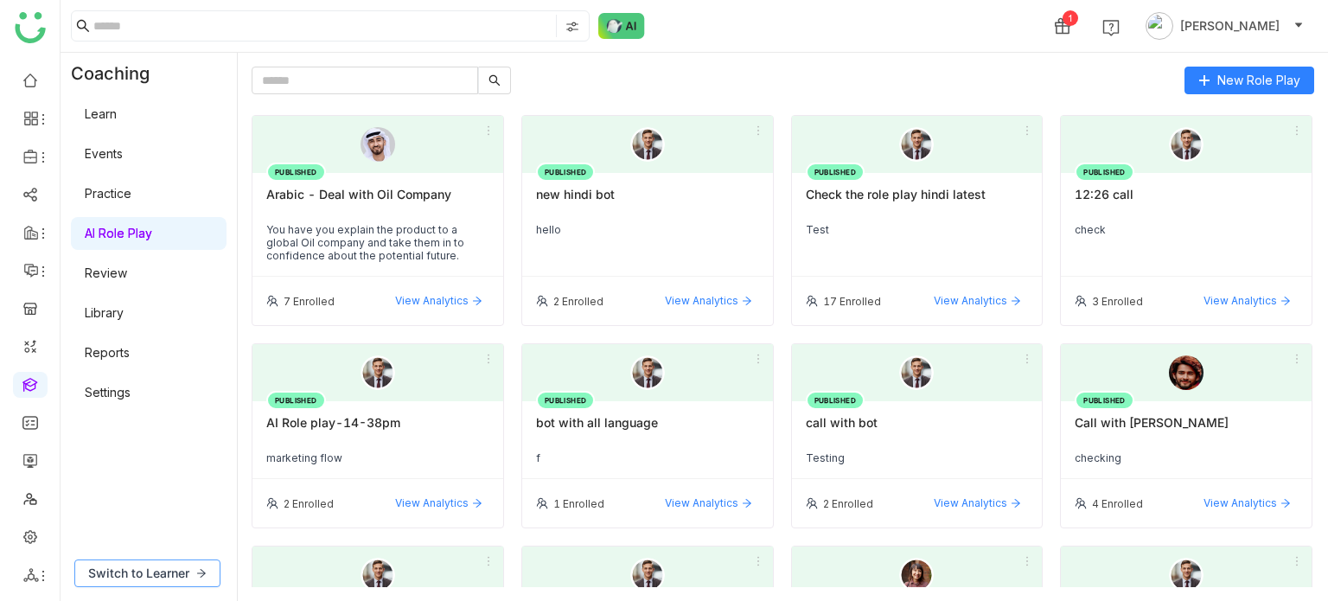
click at [135, 559] on button "Switch to Learner" at bounding box center [147, 573] width 146 height 28
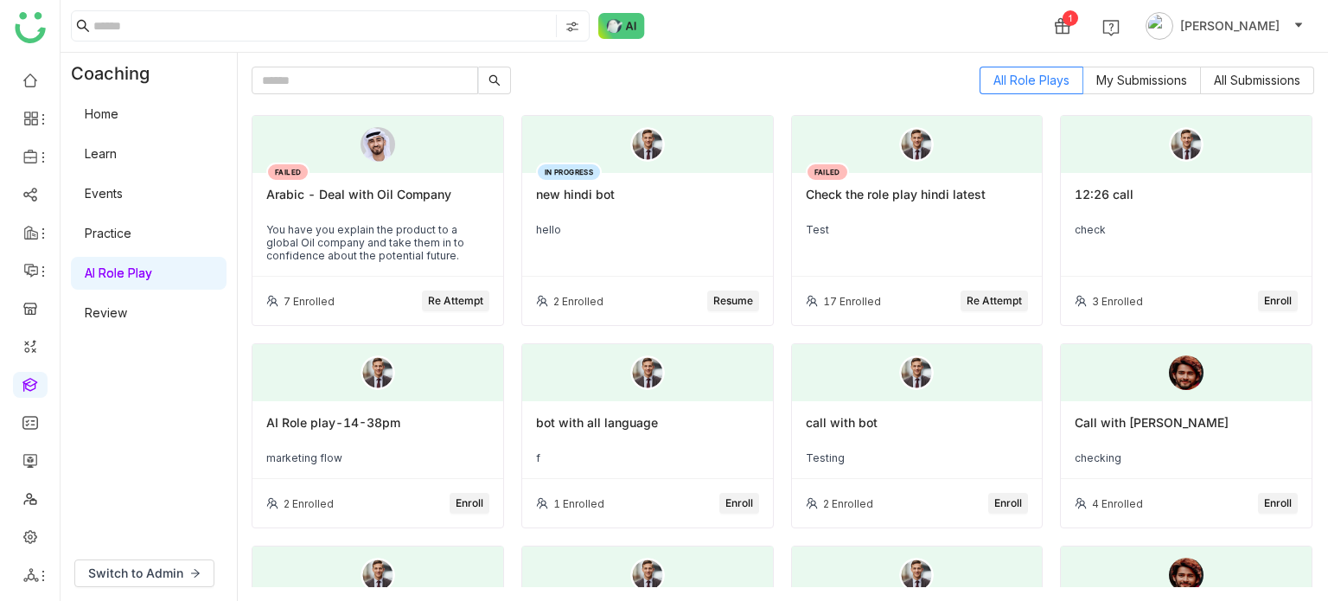
click at [360, 193] on div "Arabic - Deal with Oil Company" at bounding box center [377, 201] width 223 height 29
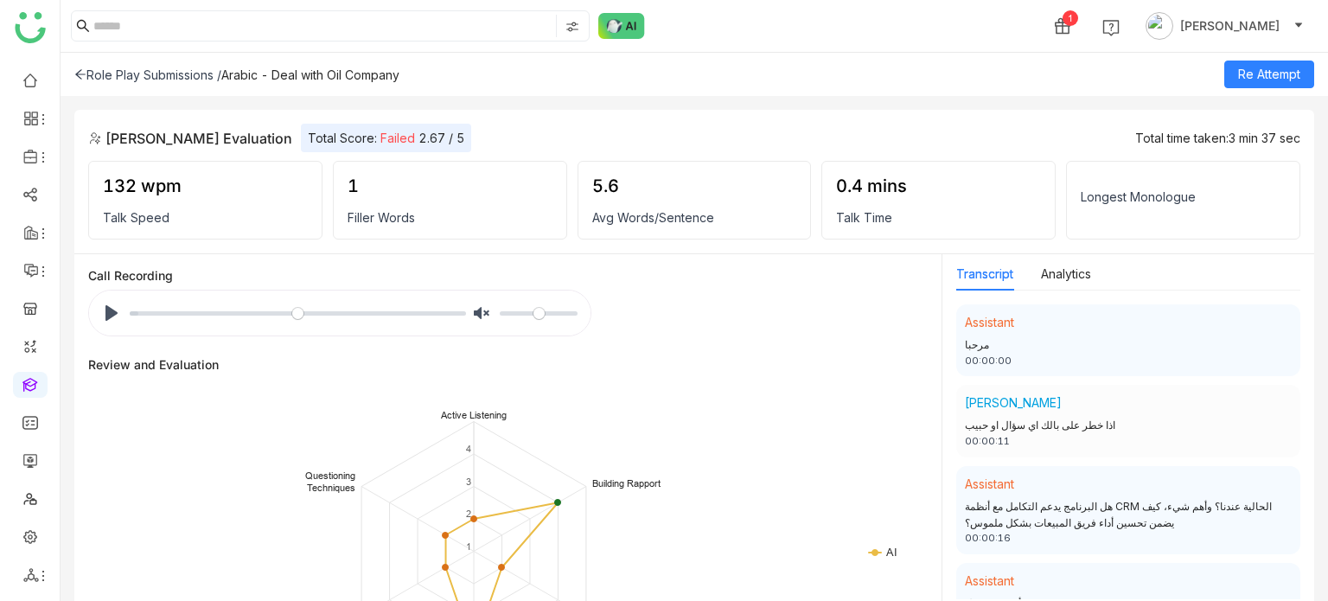
click at [82, 74] on icon at bounding box center [80, 75] width 10 height 10
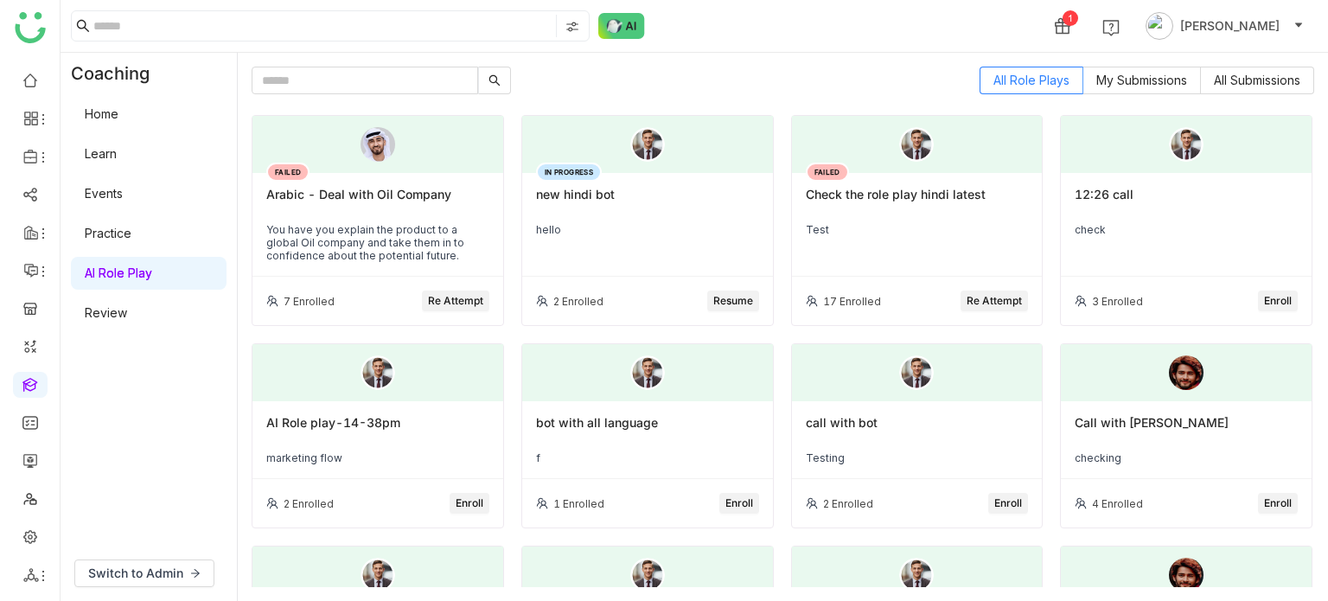
click at [899, 175] on div "FAILED Check the role play hindi latest Test" at bounding box center [917, 225] width 251 height 104
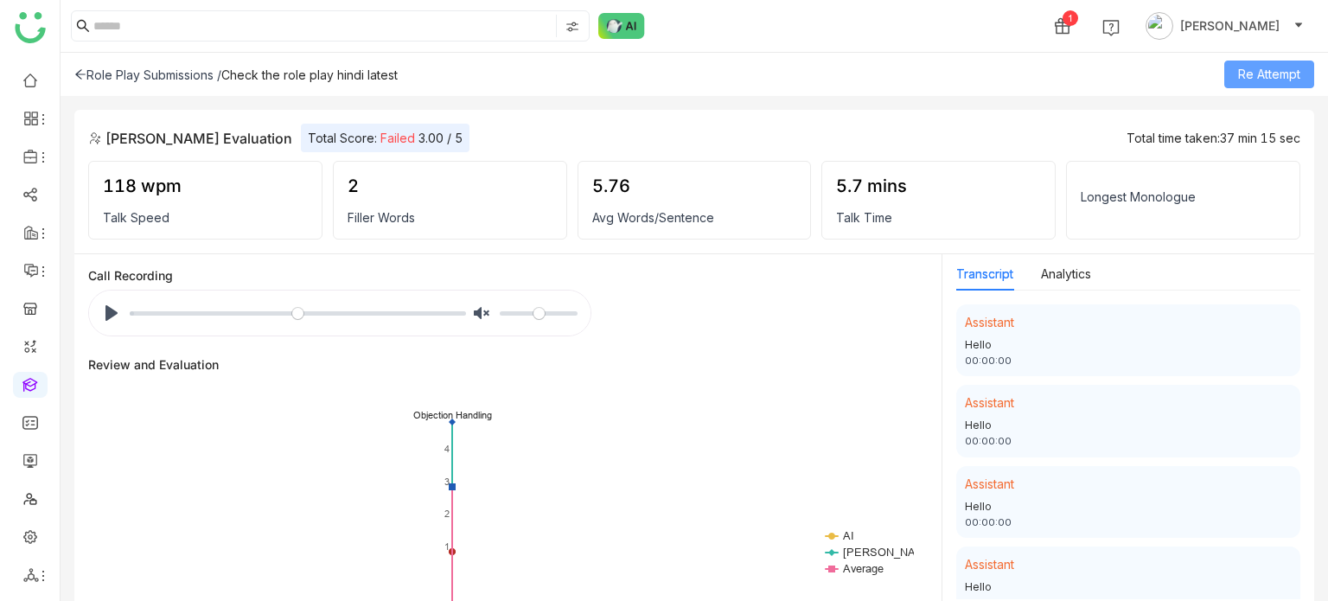
click at [1278, 80] on span "Re Attempt" at bounding box center [1269, 74] width 62 height 19
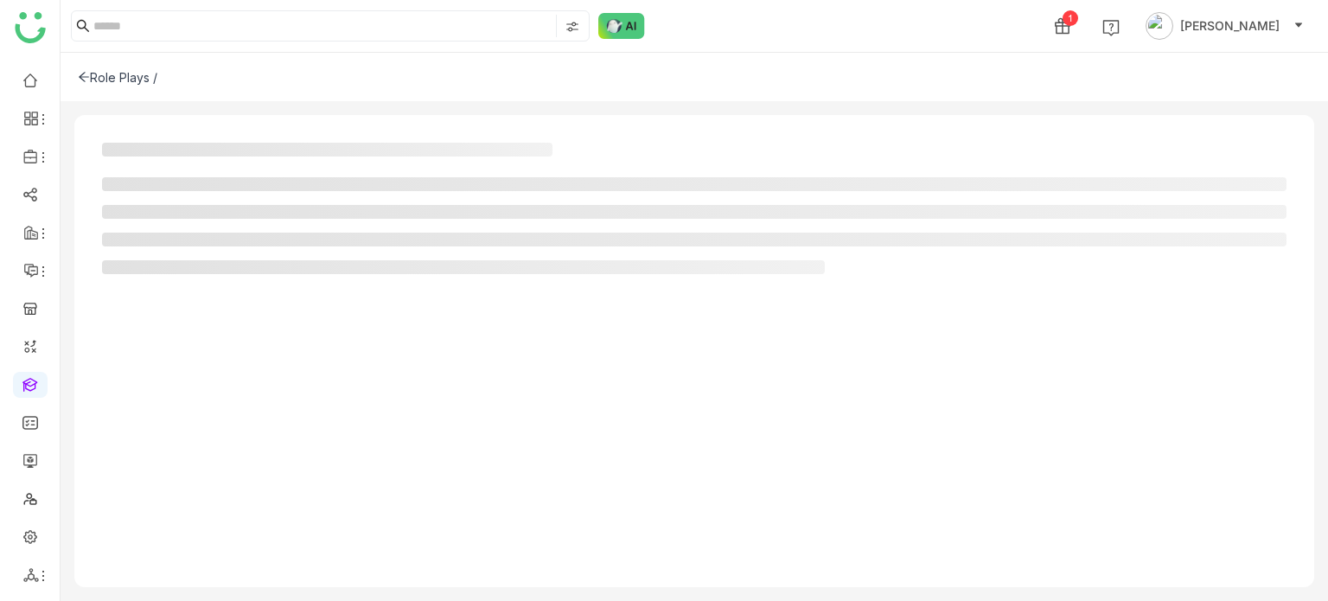
click at [1278, 80] on div "Role Plays /" at bounding box center [694, 77] width 1267 height 48
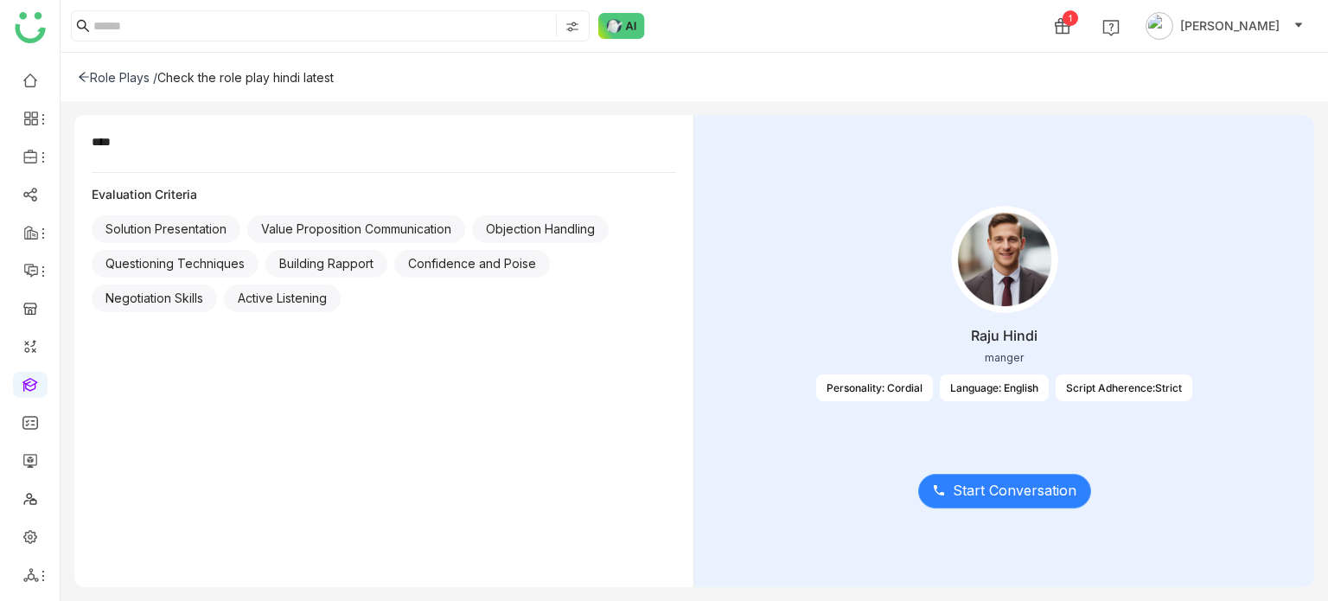
click at [1027, 489] on span "Start Conversation" at bounding box center [1015, 491] width 124 height 22
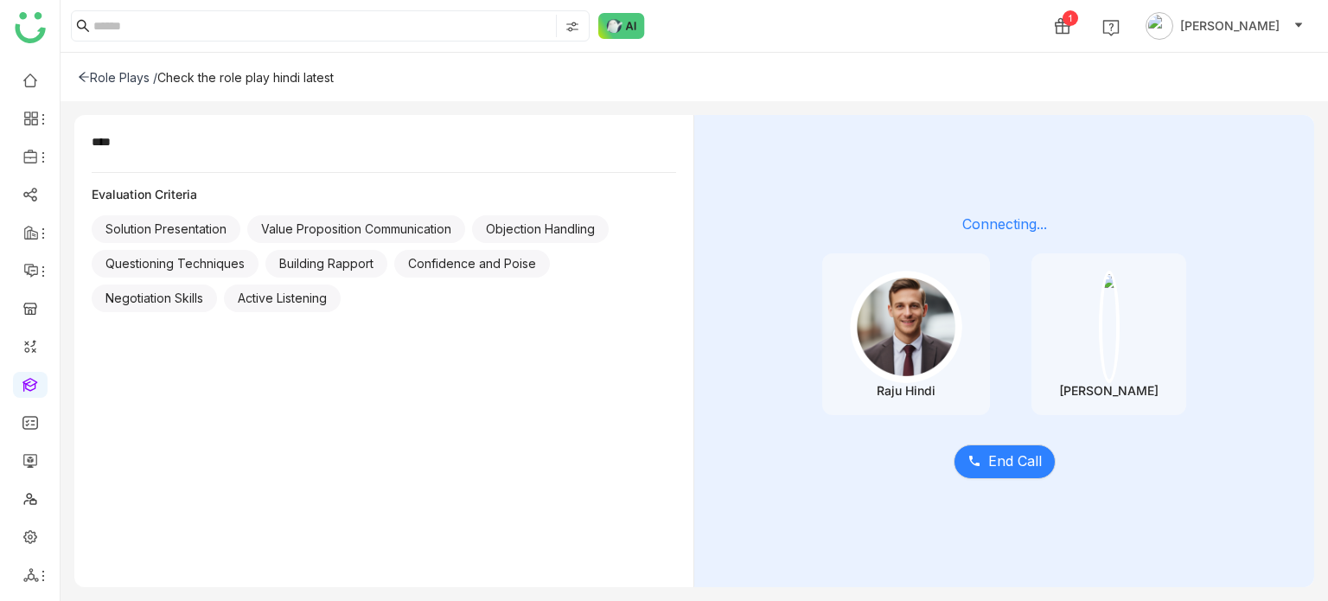
click at [88, 73] on icon at bounding box center [84, 77] width 12 height 12
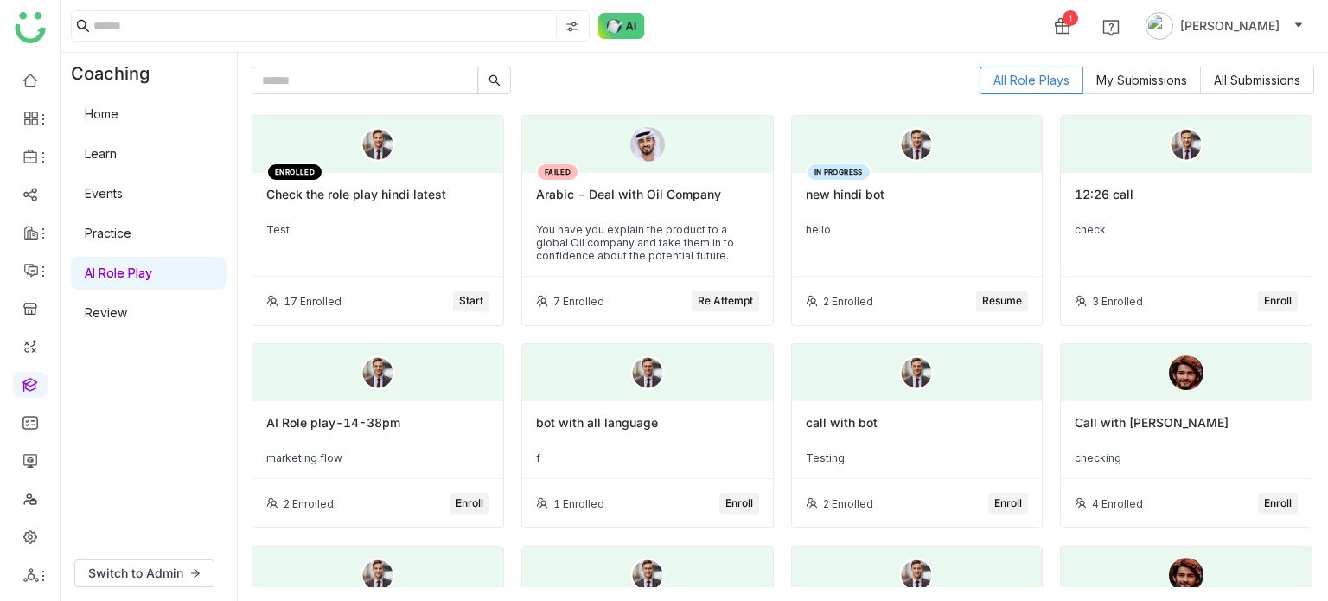
click at [1181, 175] on div "12:26 call check" at bounding box center [1186, 225] width 251 height 104
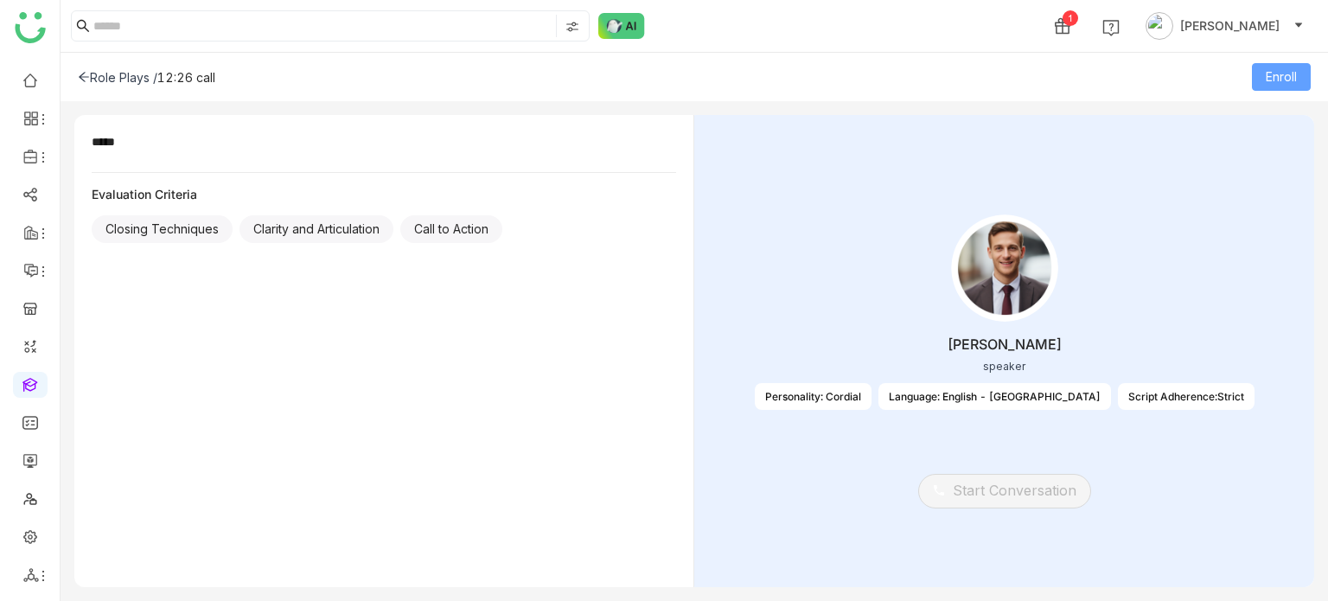
click at [1300, 82] on button "Enroll" at bounding box center [1281, 77] width 59 height 28
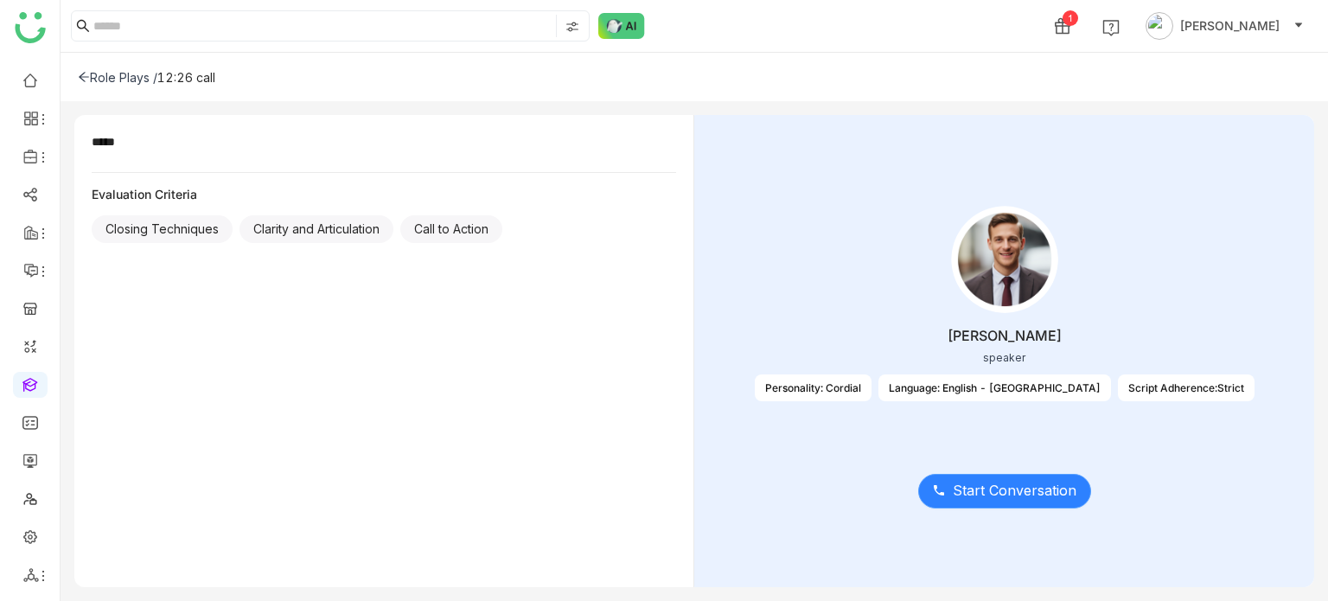
click at [982, 499] on span "Start Conversation" at bounding box center [1015, 491] width 124 height 22
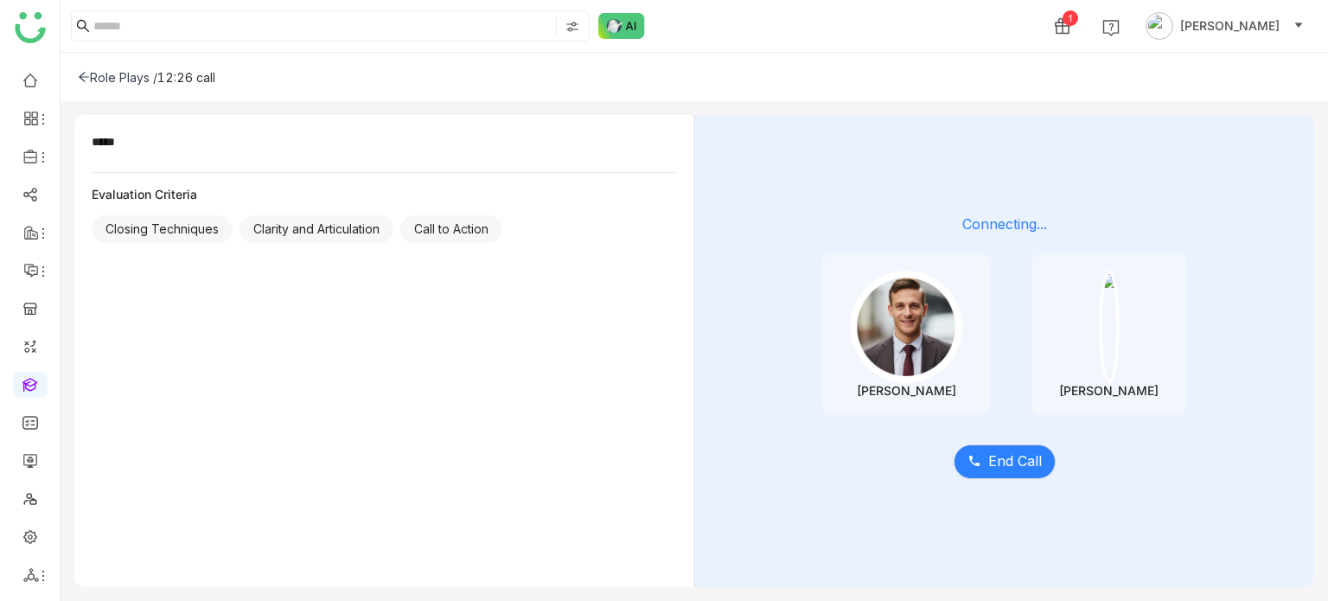
click at [84, 75] on icon at bounding box center [84, 77] width 12 height 12
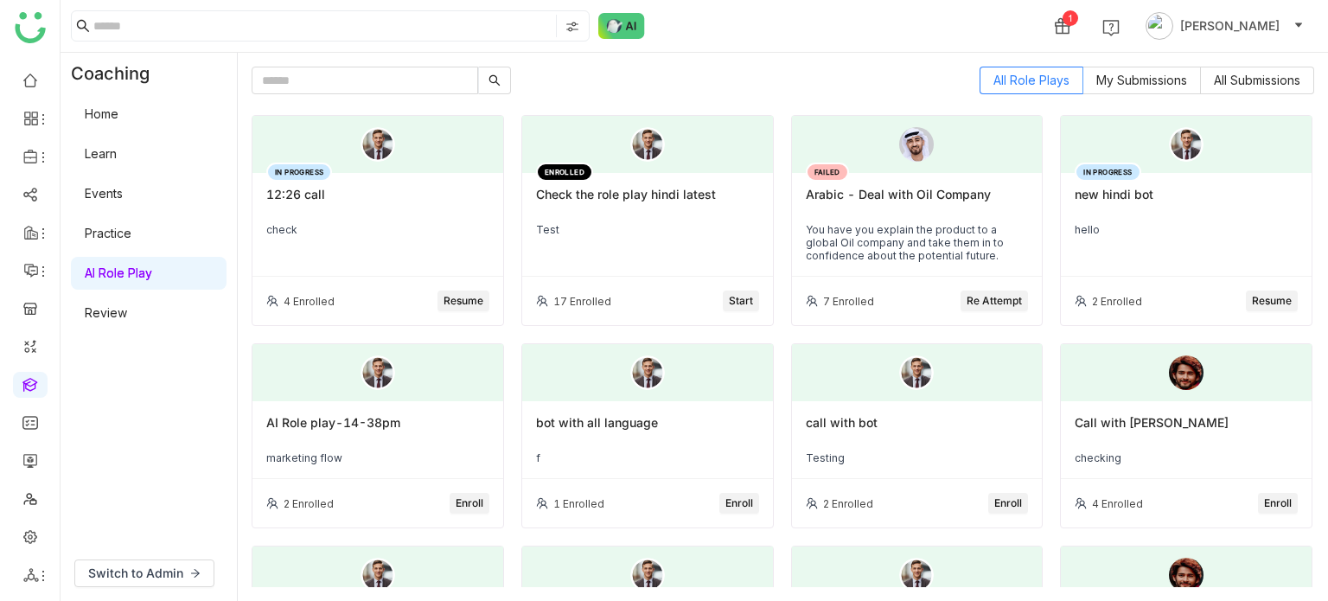
click at [746, 504] on button "Enroll" at bounding box center [739, 503] width 40 height 21
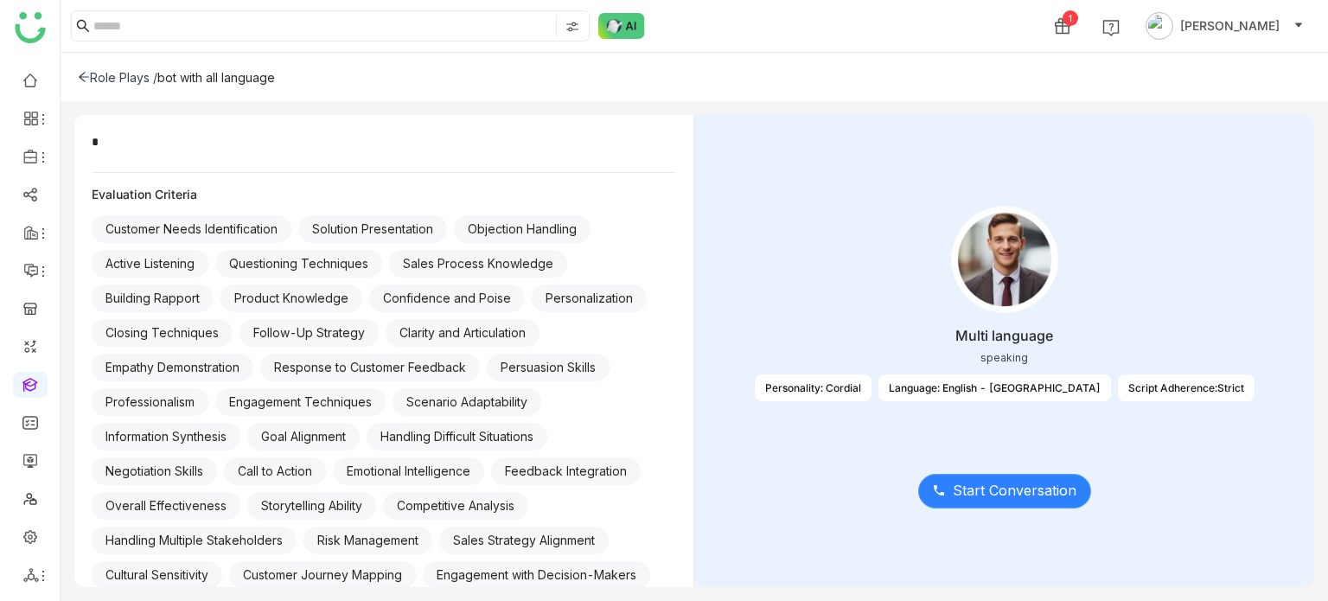
click at [987, 484] on span "Start Conversation" at bounding box center [1015, 491] width 124 height 22
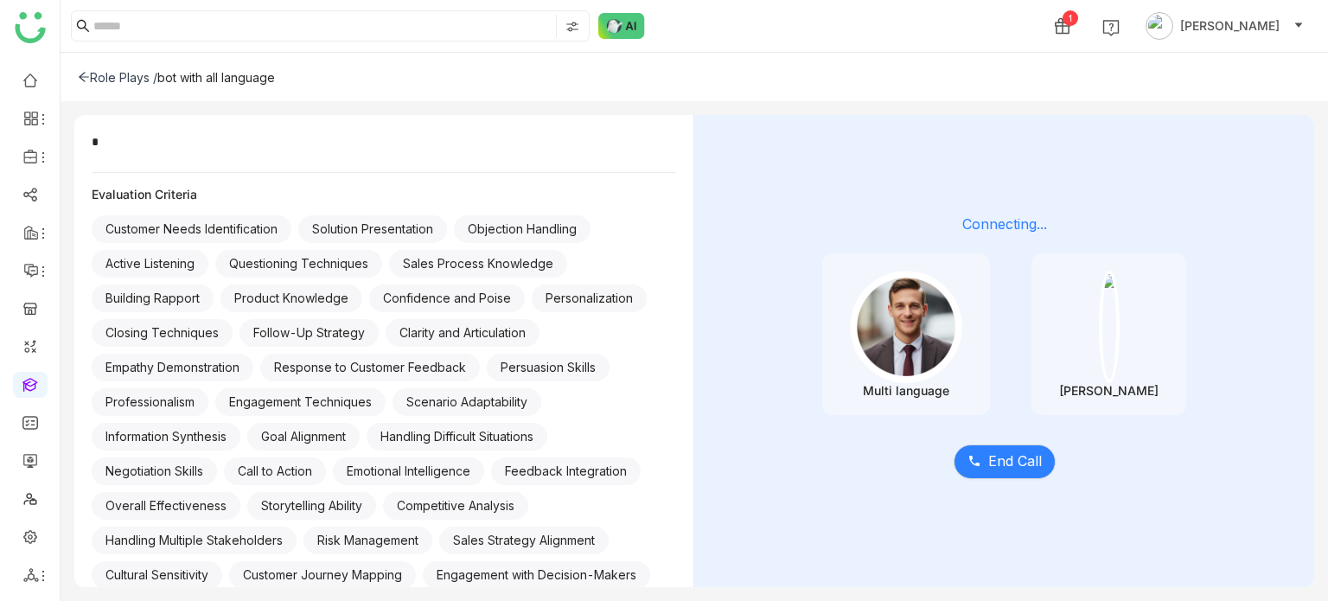
click at [90, 80] on div "Role Plays /" at bounding box center [118, 77] width 80 height 15
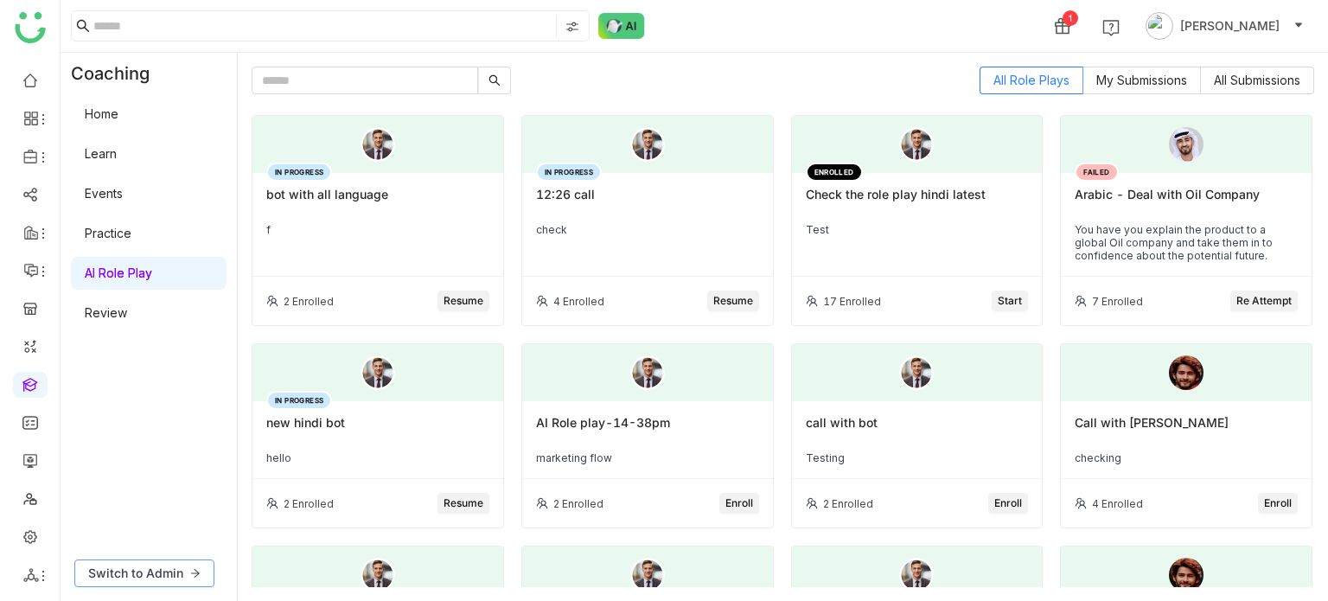
click at [184, 571] on button "Switch to Admin" at bounding box center [144, 573] width 140 height 28
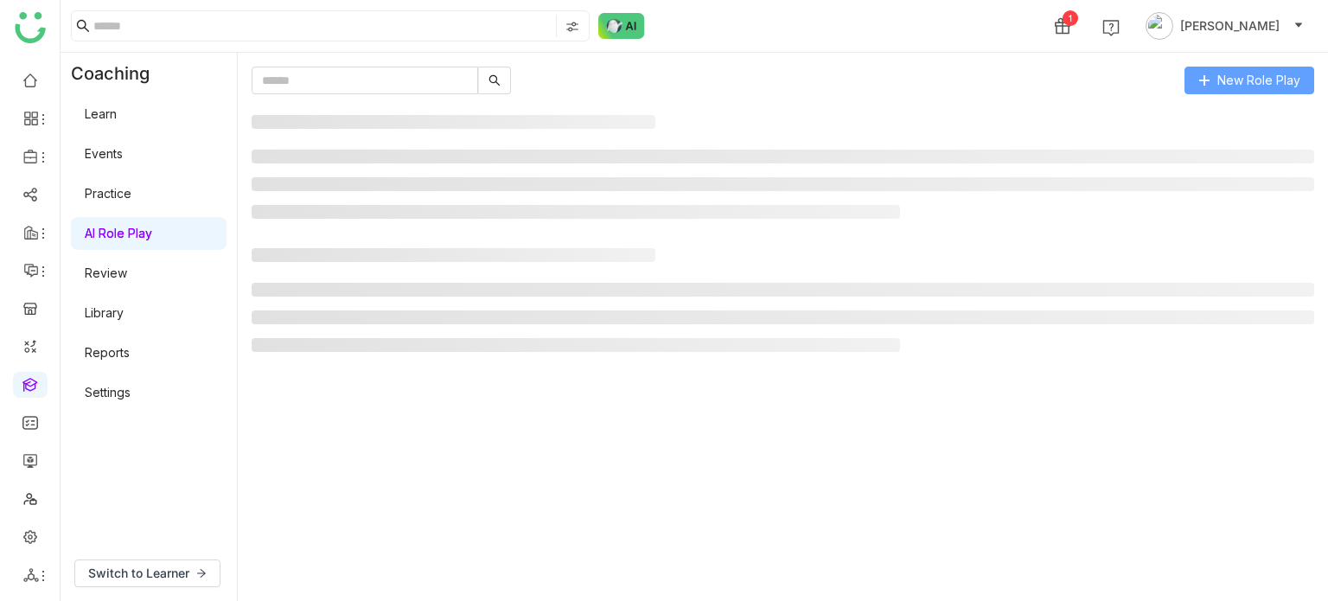
click at [1297, 88] on span "New Role Play" at bounding box center [1258, 80] width 83 height 19
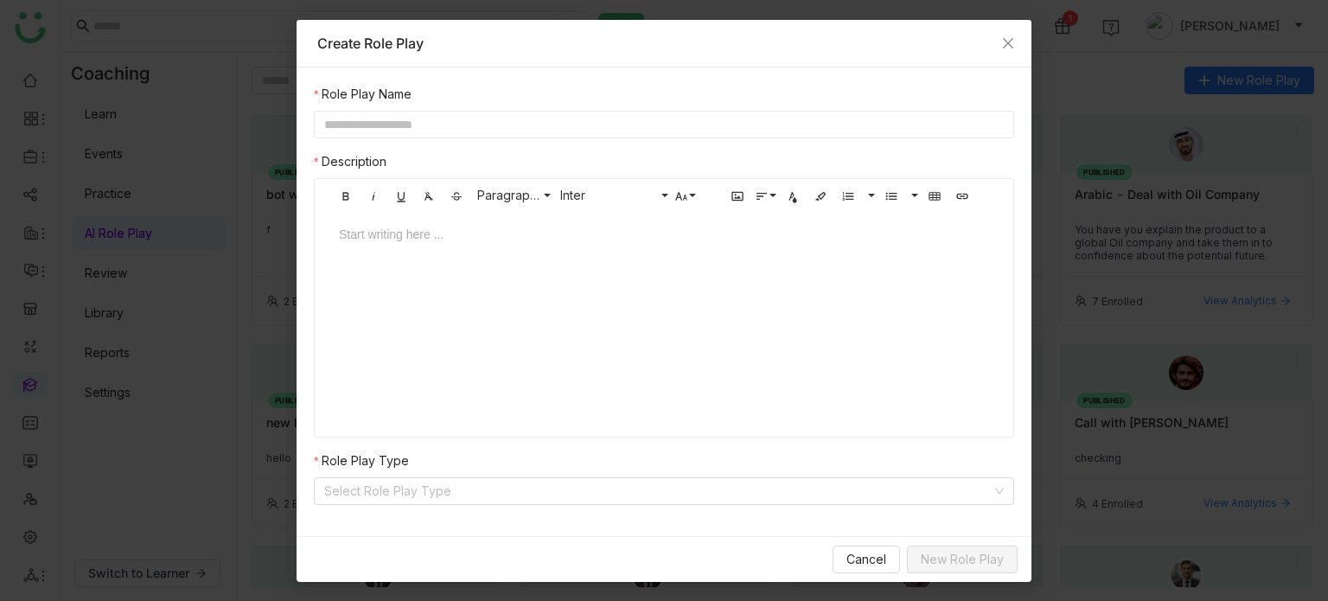
click at [839, 129] on input "text" at bounding box center [664, 125] width 700 height 28
type input "**********"
click at [702, 493] on input at bounding box center [657, 491] width 667 height 26
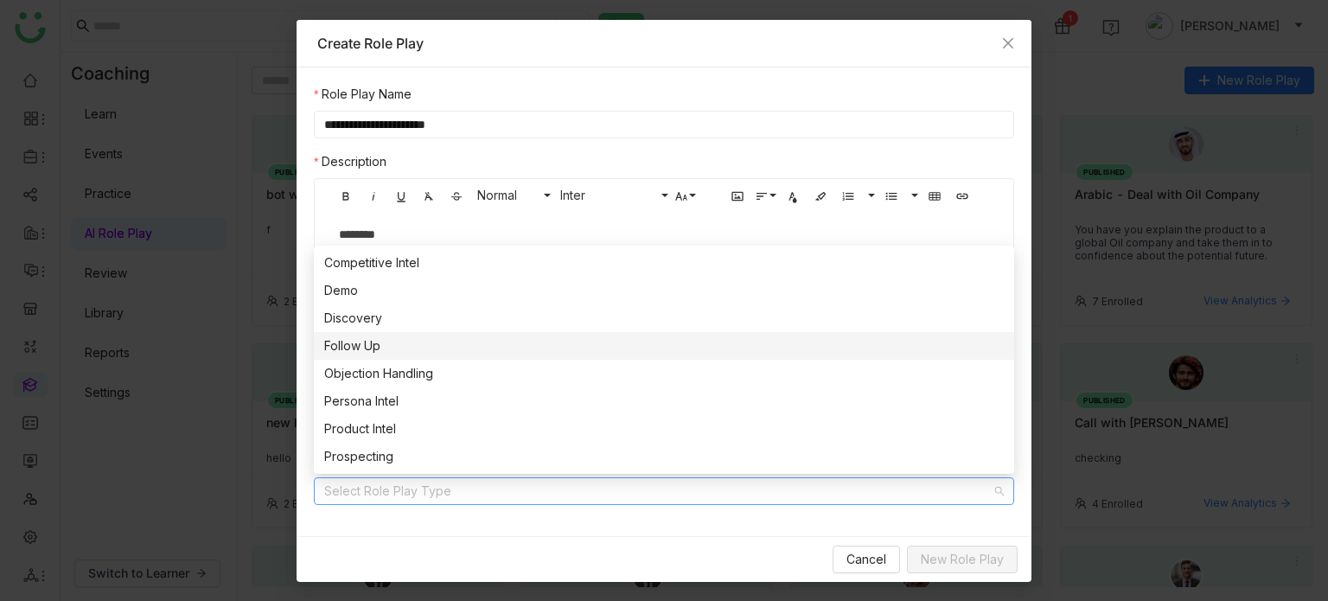
click at [365, 335] on nz-option-item "Follow Up" at bounding box center [664, 346] width 700 height 28
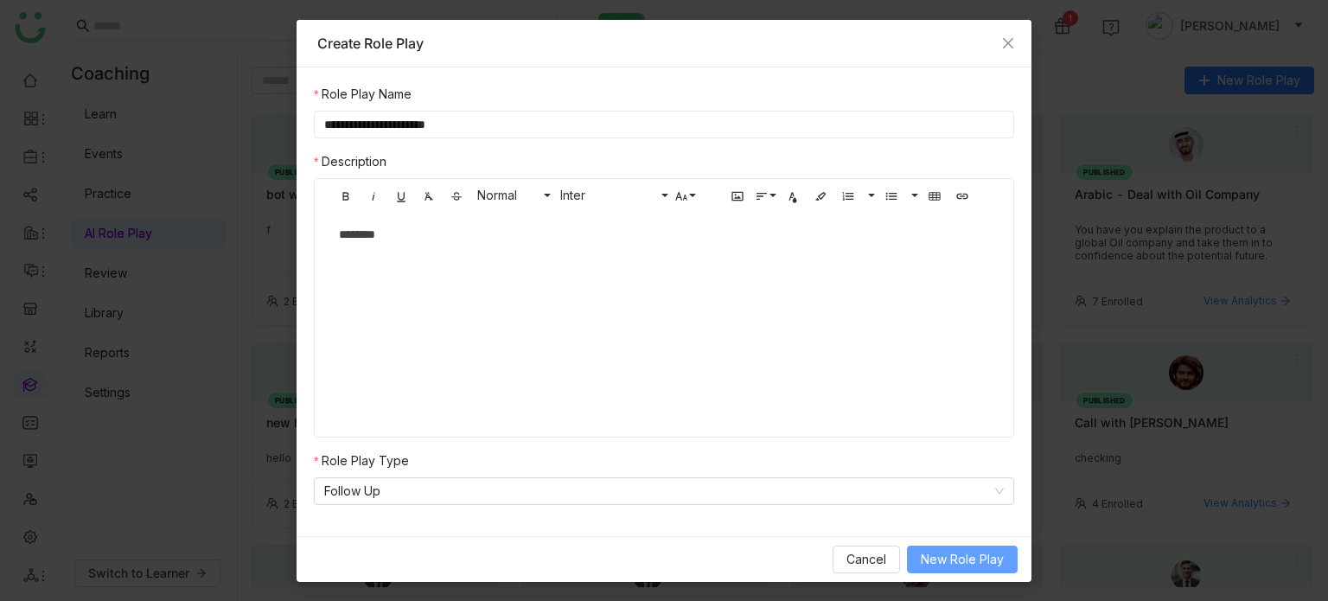
click at [947, 547] on button "New Role Play" at bounding box center [962, 559] width 111 height 28
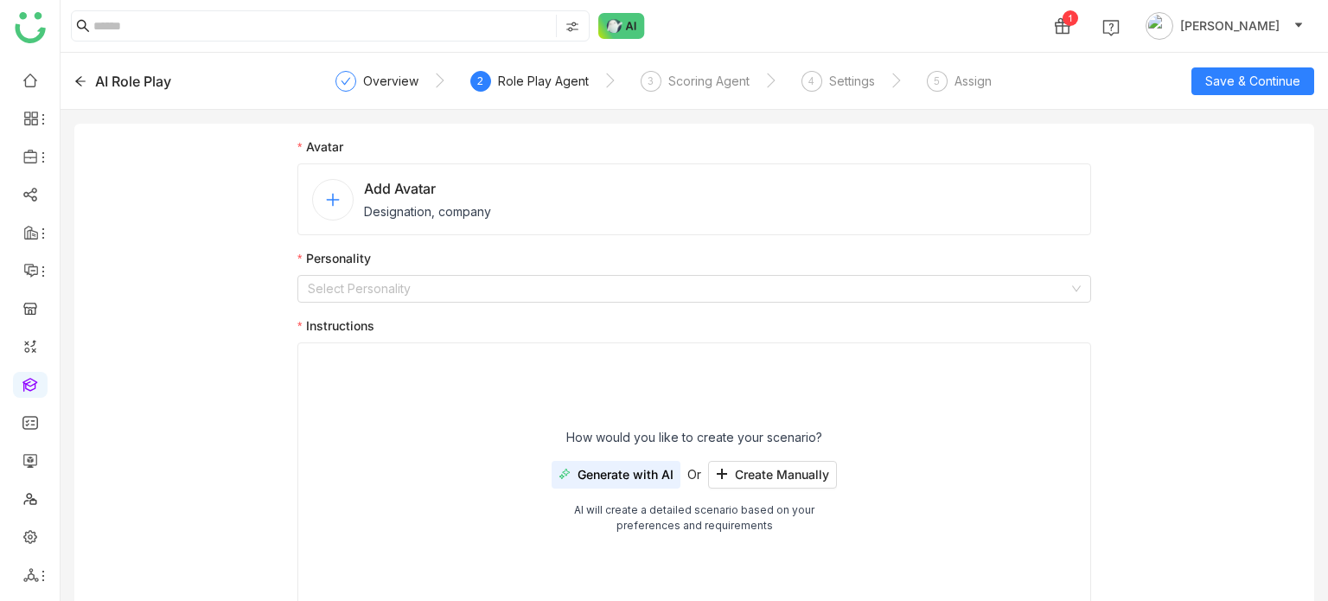
click at [366, 207] on span "Designation, company" at bounding box center [427, 211] width 127 height 18
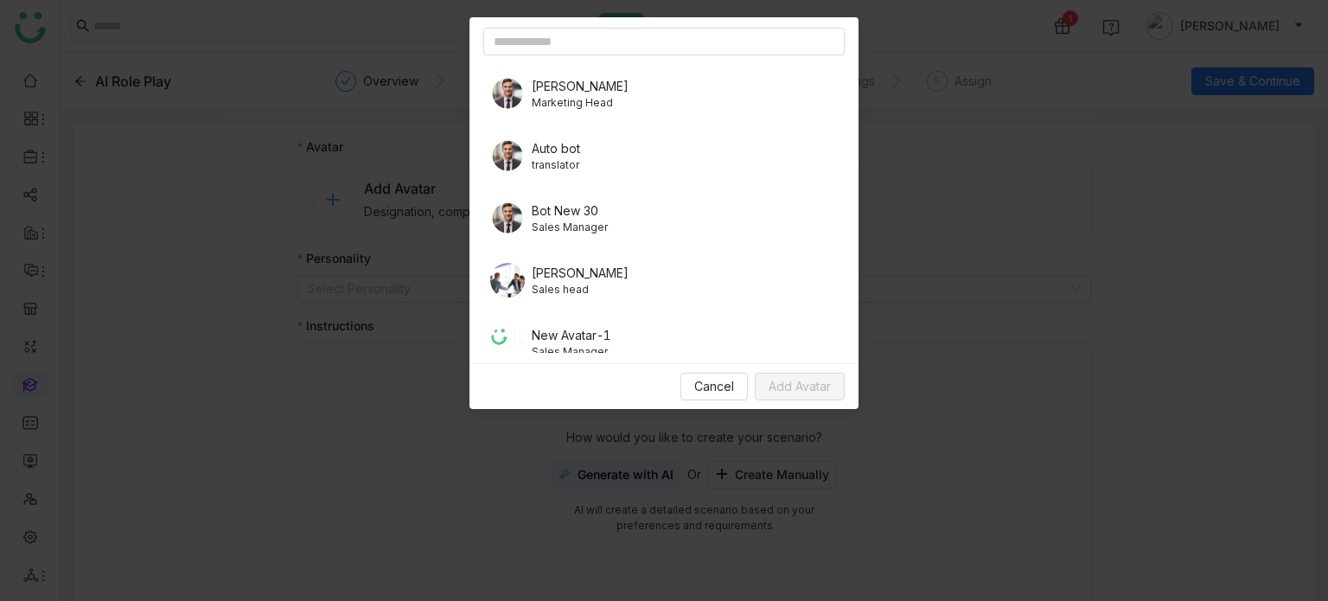
click at [571, 95] on span "Marketing Head" at bounding box center [580, 103] width 97 height 16
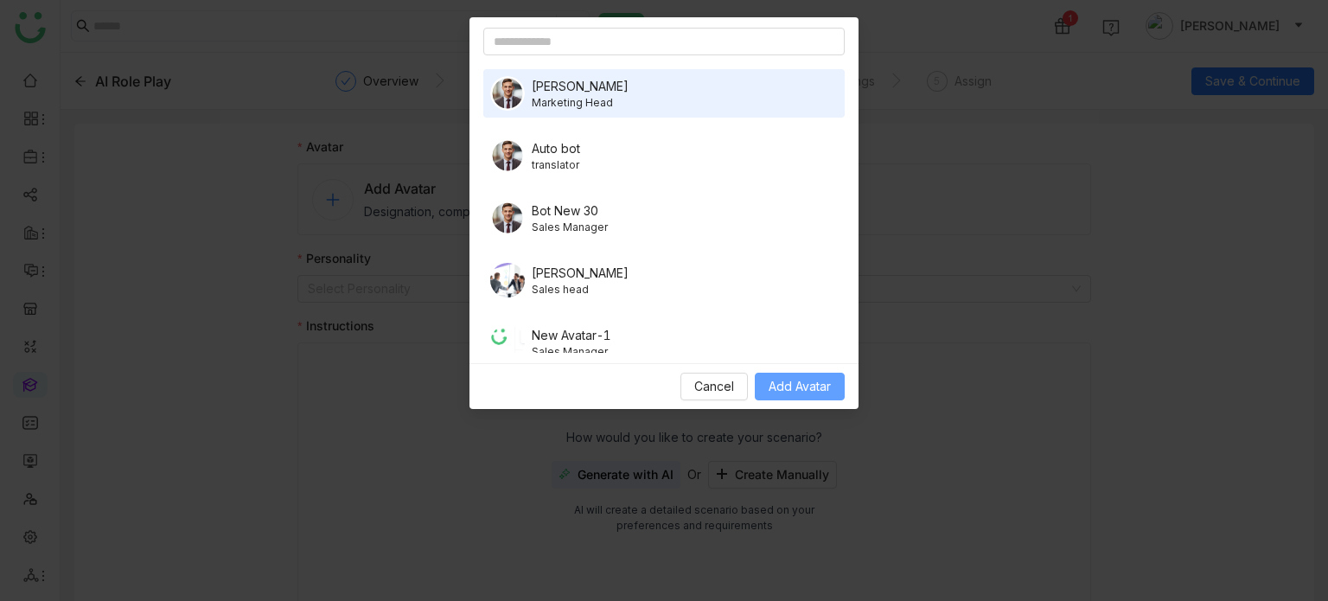
click at [791, 392] on span "Add Avatar" at bounding box center [799, 386] width 62 height 19
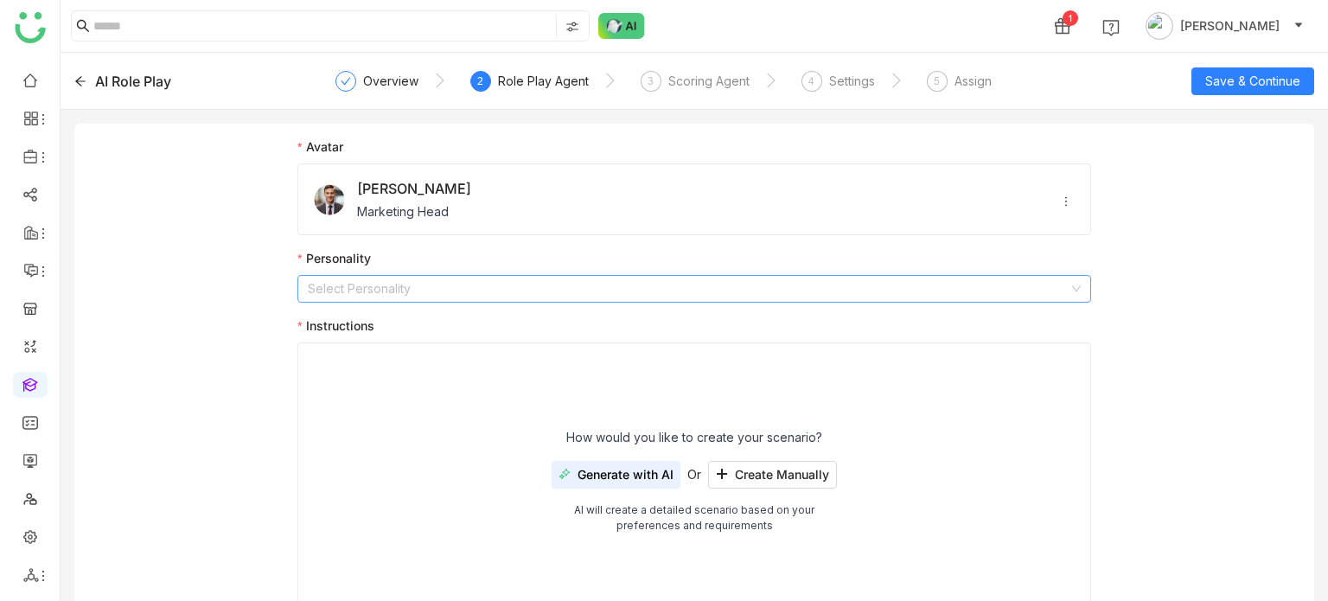
click at [487, 286] on input at bounding box center [688, 289] width 761 height 26
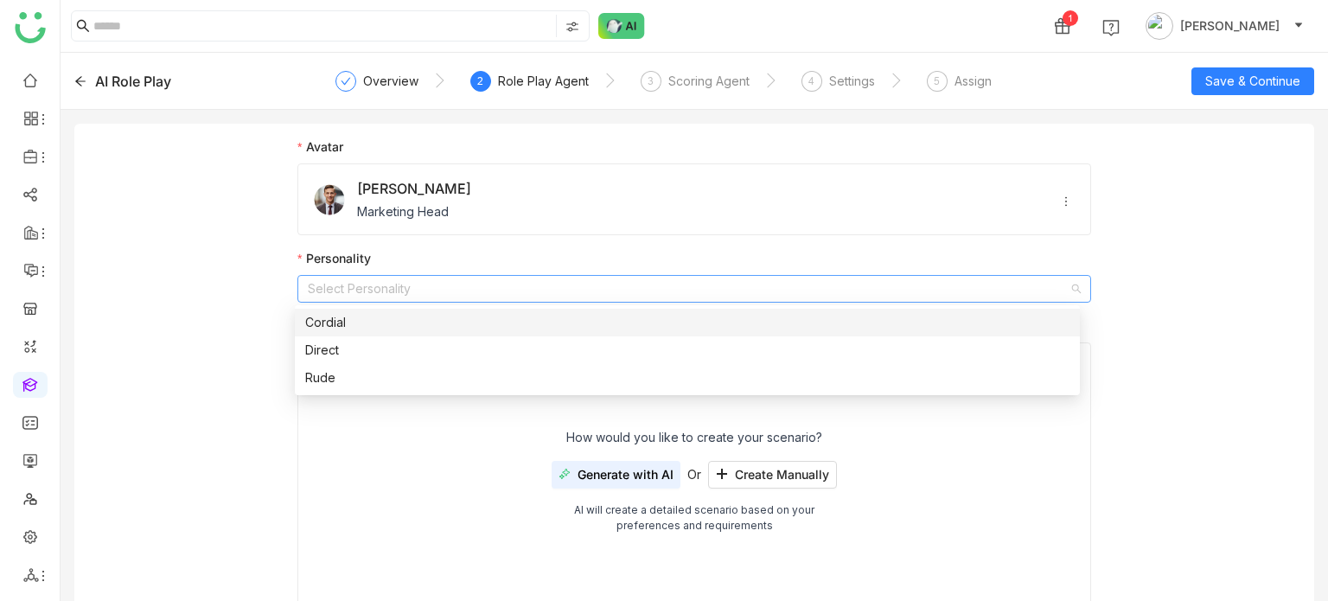
click at [360, 329] on div "Cordial" at bounding box center [687, 322] width 764 height 19
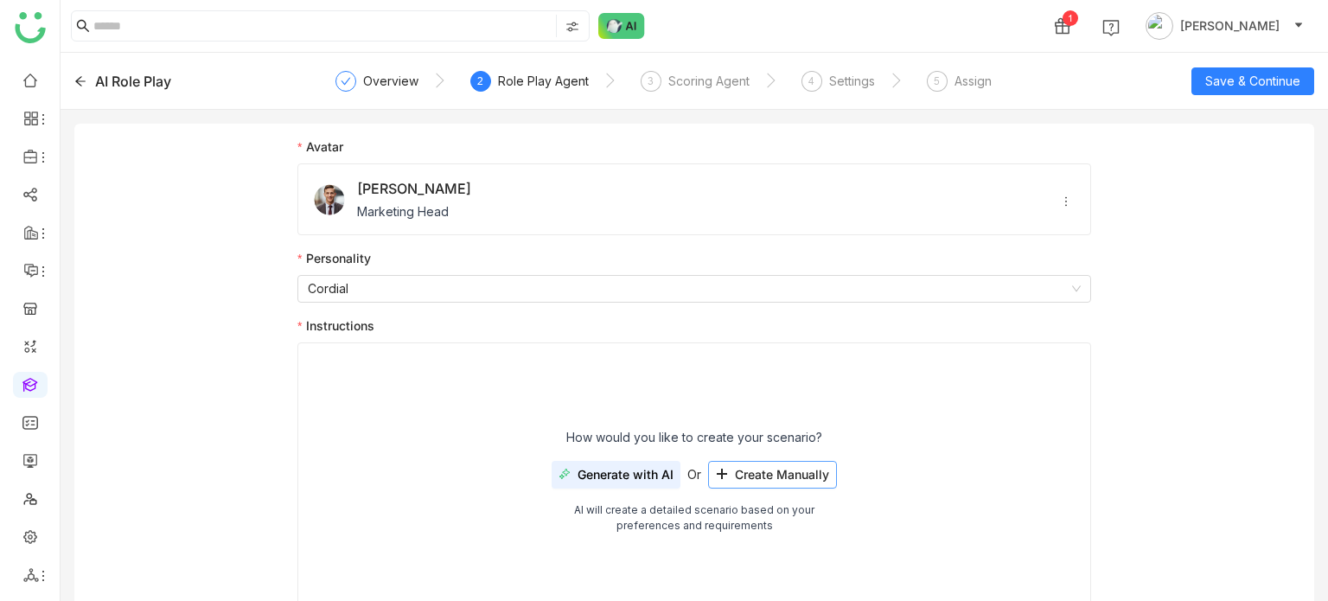
click at [742, 471] on span "Create Manually" at bounding box center [782, 475] width 94 height 14
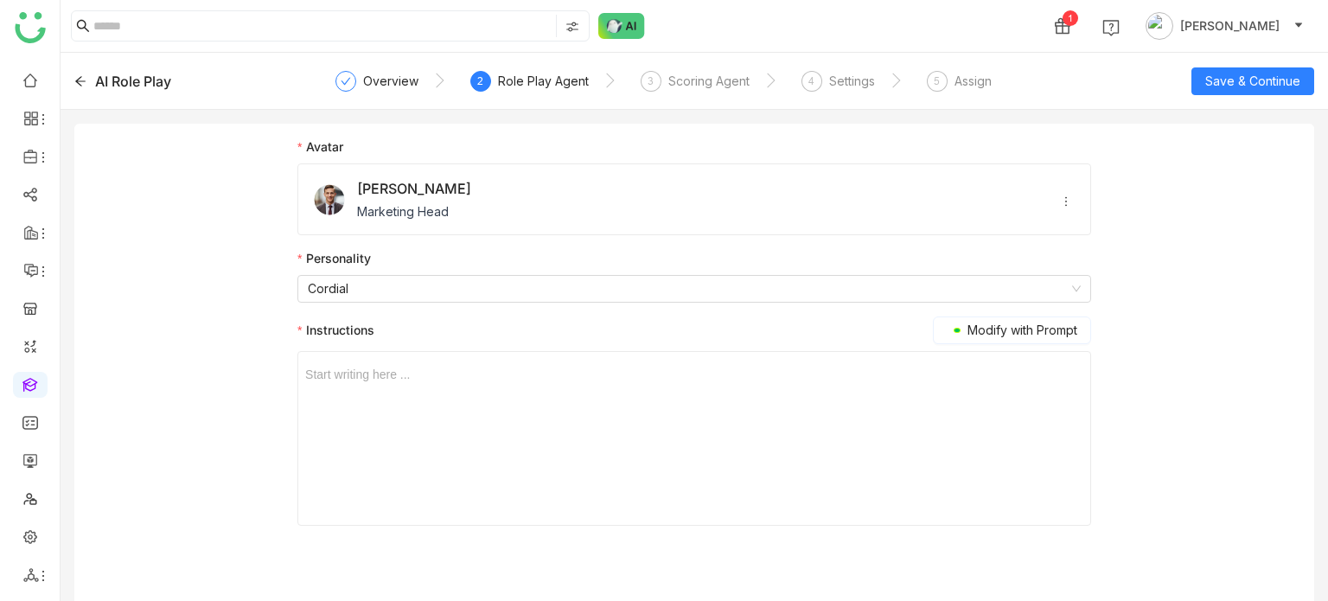
click at [530, 388] on div "Start writing here ..." at bounding box center [694, 438] width 778 height 173
click at [382, 366] on div "Start writing here ..." at bounding box center [694, 438] width 778 height 173
click at [382, 366] on div at bounding box center [694, 374] width 778 height 19
click at [1286, 82] on span "Save & Continue" at bounding box center [1252, 81] width 95 height 19
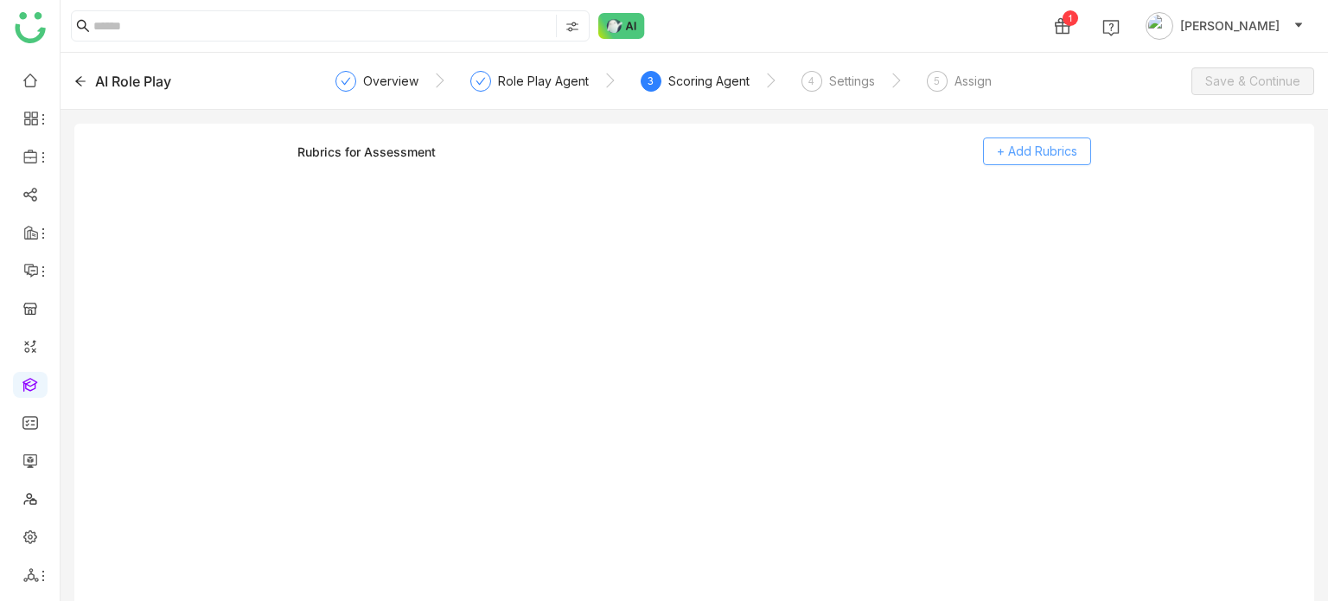
click at [986, 154] on button "+ Add Rubrics" at bounding box center [1037, 151] width 108 height 28
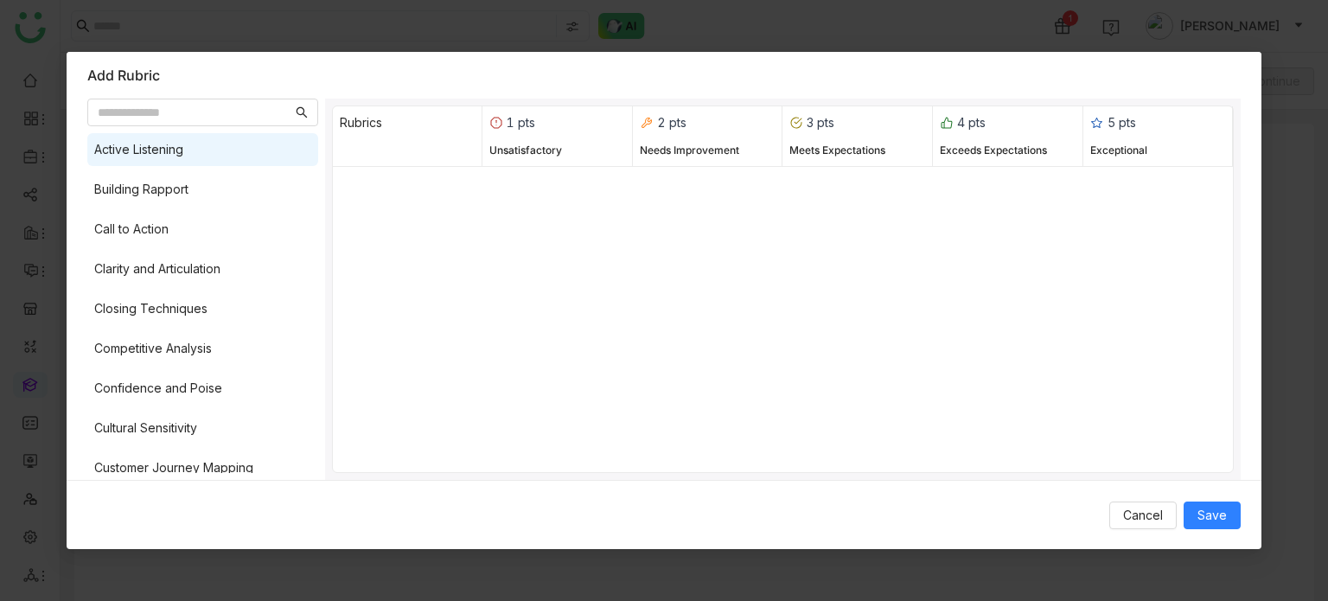
click at [226, 159] on div "Active Listening" at bounding box center [202, 149] width 231 height 33
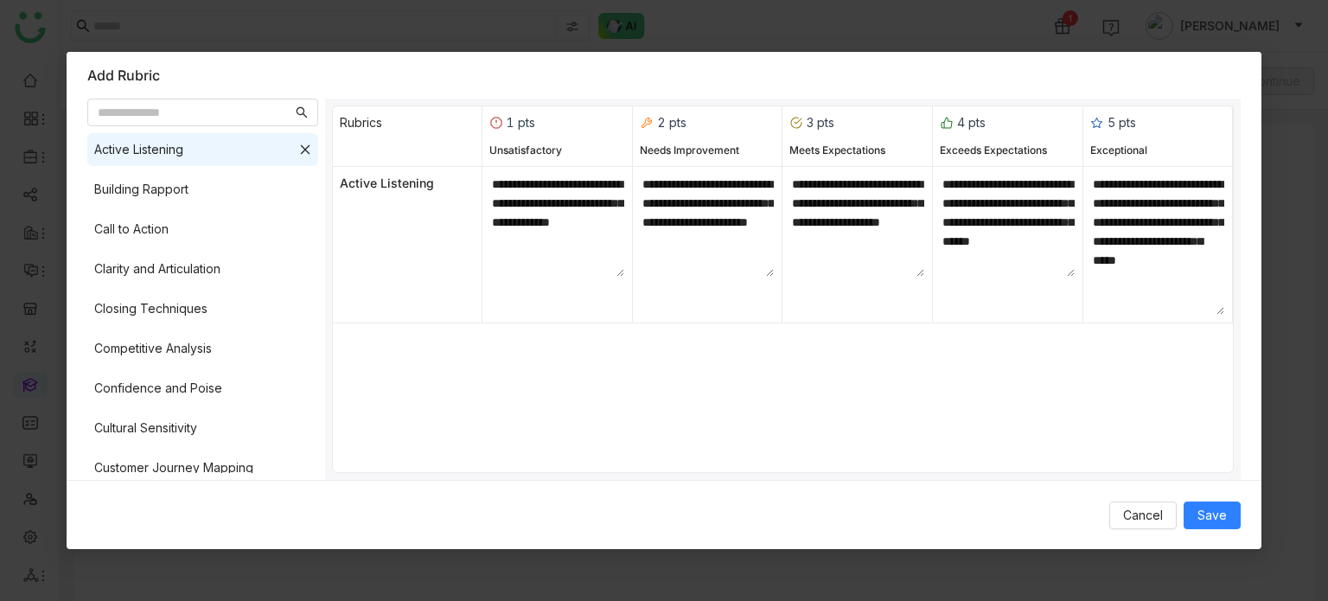
drag, startPoint x: 225, startPoint y: 195, endPoint x: 224, endPoint y: 210, distance: 14.7
click at [225, 196] on div "Building Rapport" at bounding box center [202, 189] width 231 height 33
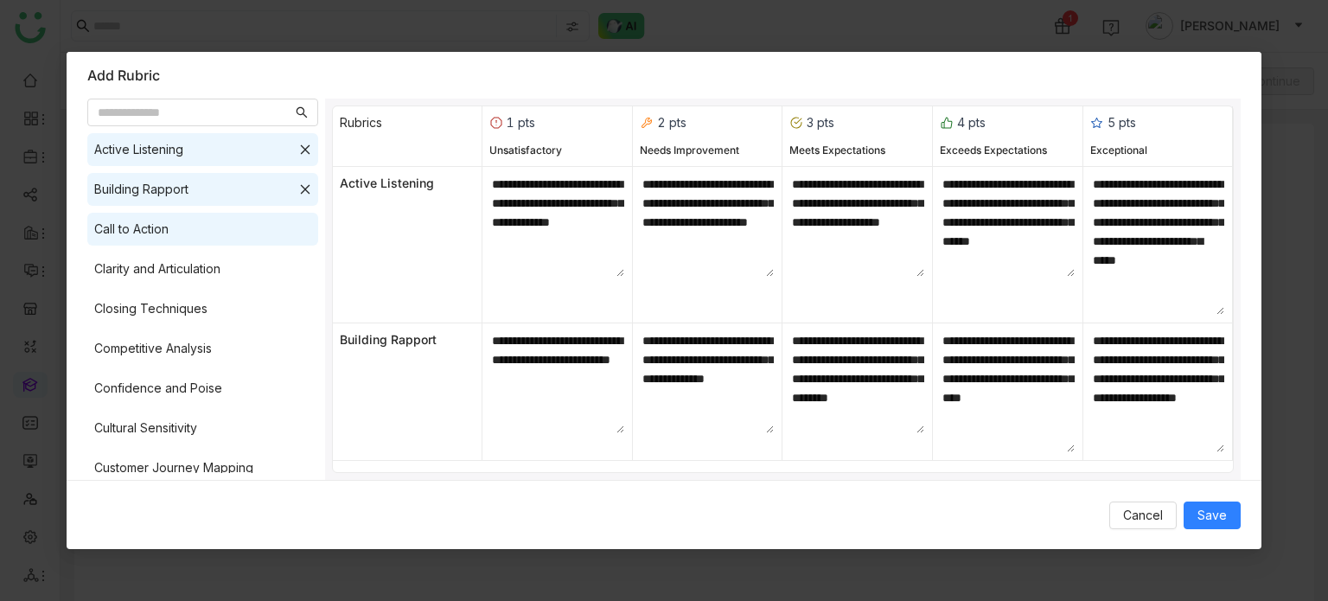
click at [222, 238] on div "Call to Action" at bounding box center [202, 229] width 231 height 33
click at [226, 279] on div "Clarity and Articulation" at bounding box center [202, 268] width 231 height 33
click at [1213, 521] on span "Save" at bounding box center [1211, 515] width 29 height 19
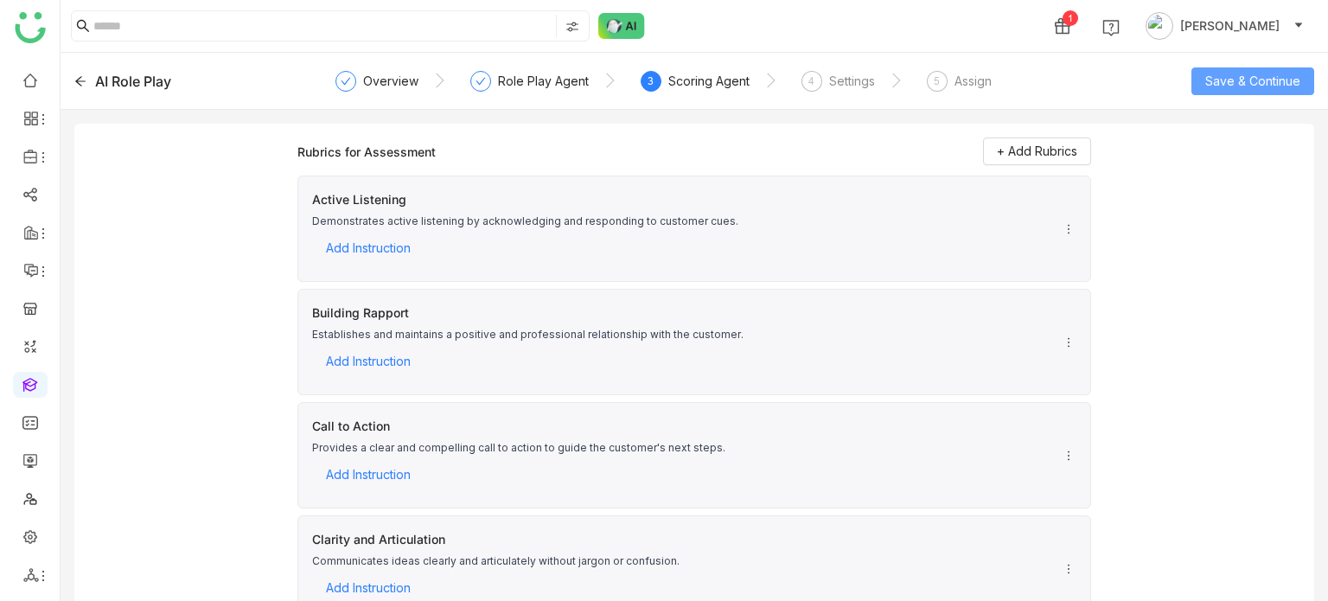
click at [1286, 91] on button "Save & Continue" at bounding box center [1252, 81] width 123 height 28
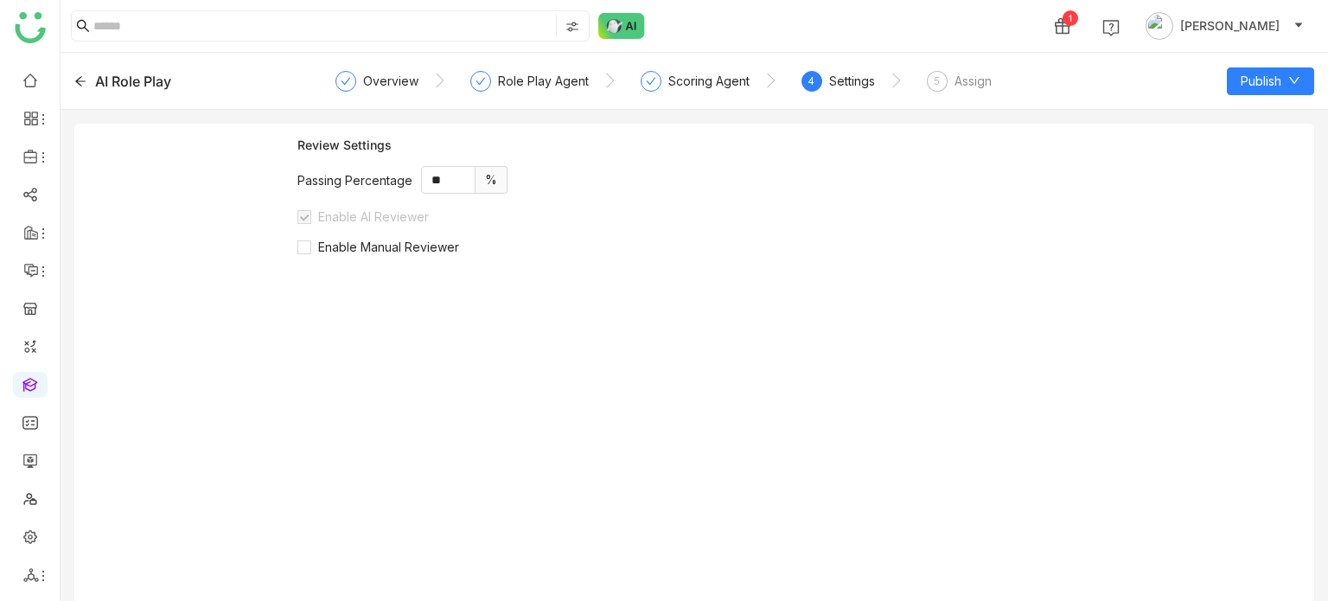
click at [336, 235] on label "Enable AI Reviewer" at bounding box center [366, 222] width 138 height 30
click at [336, 241] on span "Enable Manual Reviewer" at bounding box center [388, 246] width 155 height 15
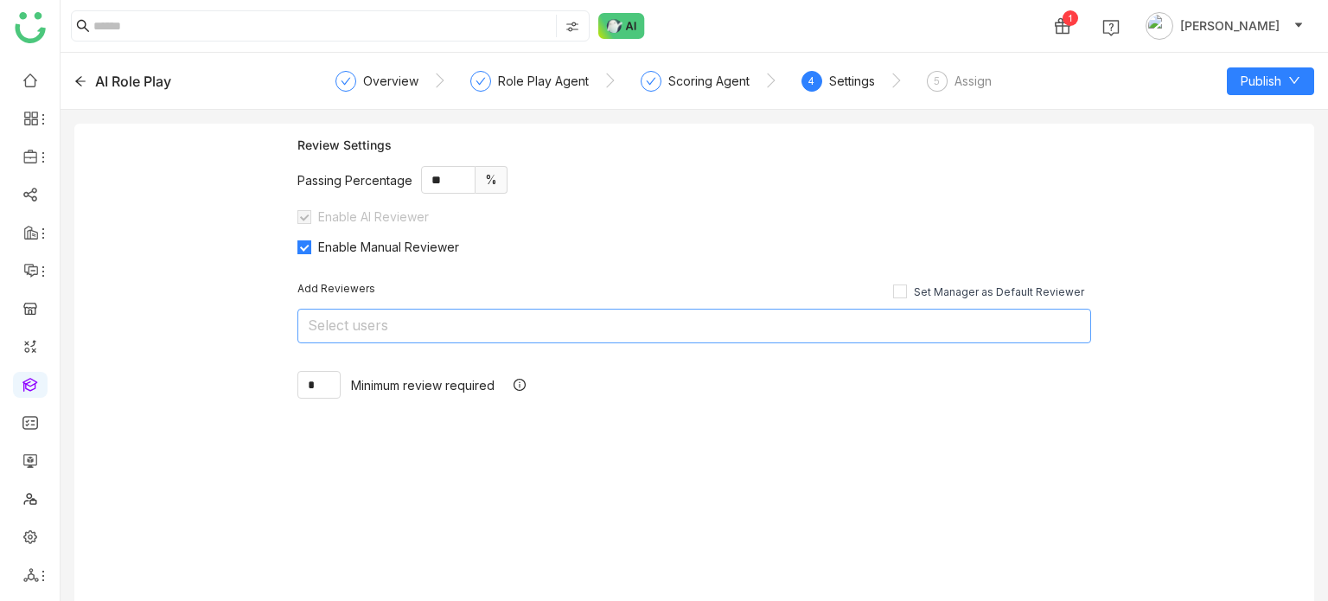
click at [385, 313] on nz-select-top-control "Select users" at bounding box center [694, 326] width 794 height 35
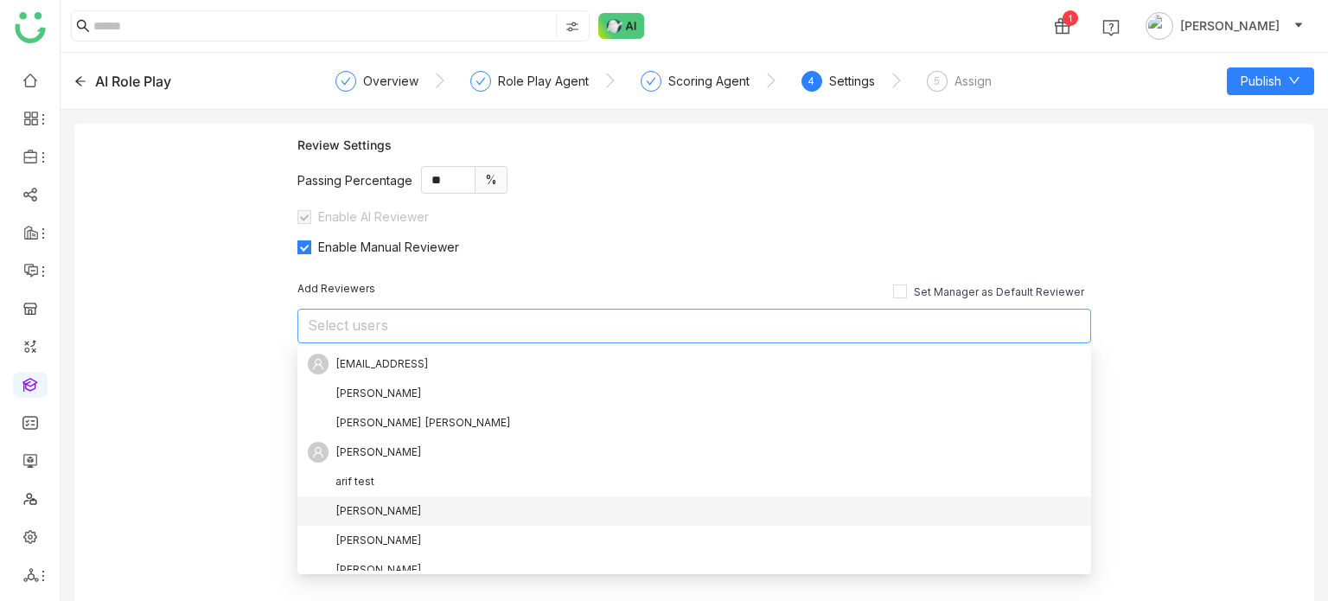
click at [401, 518] on div "[PERSON_NAME]" at bounding box center [694, 511] width 773 height 21
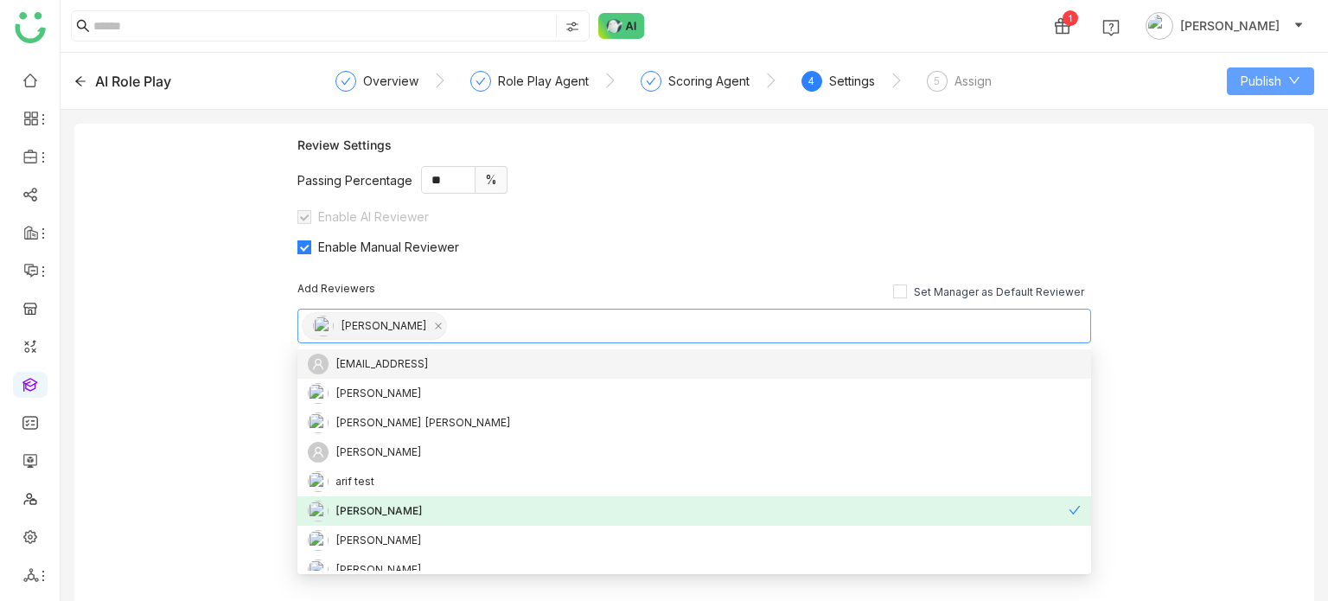
click at [1300, 88] on button "Publish" at bounding box center [1270, 81] width 87 height 28
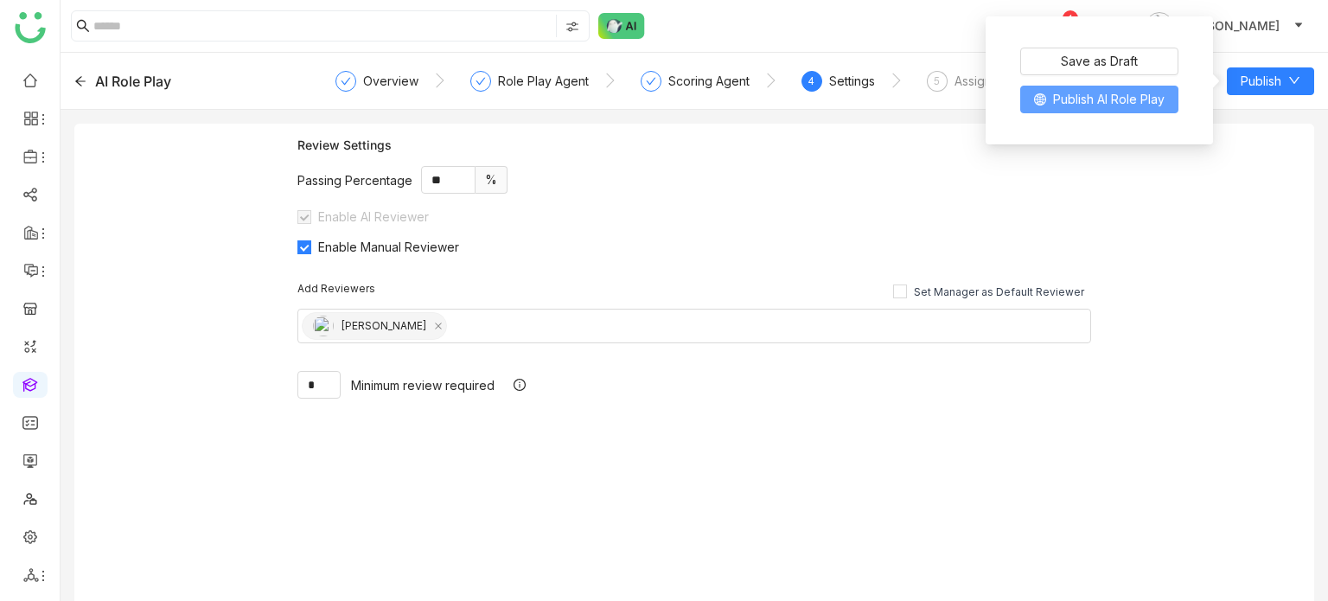
click at [1158, 87] on button "Publish AI Role Play" at bounding box center [1099, 100] width 158 height 28
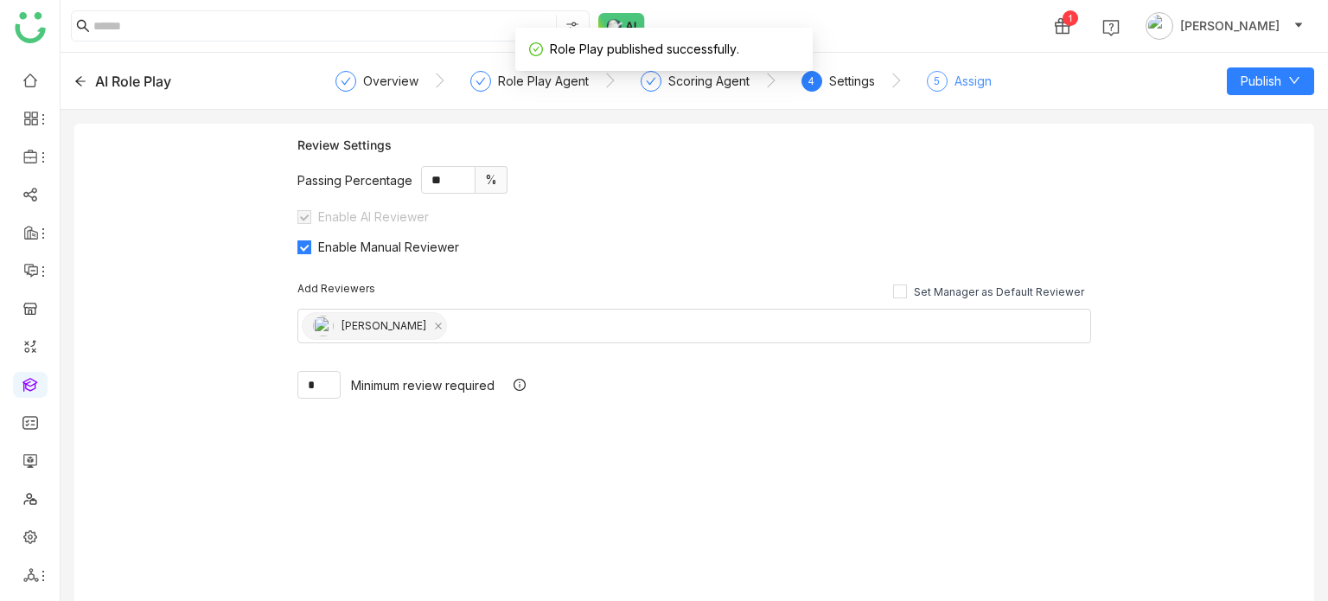
click at [947, 89] on div "5 Assign" at bounding box center [959, 86] width 65 height 31
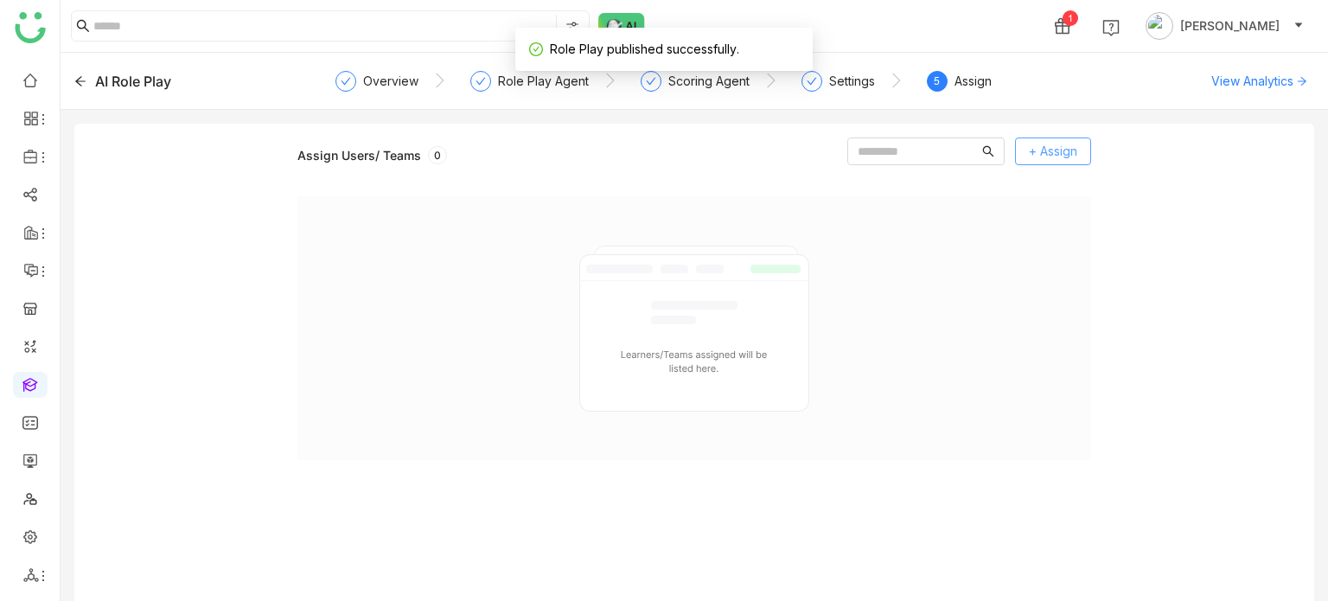
click at [1077, 151] on button "+ Assign" at bounding box center [1053, 151] width 76 height 28
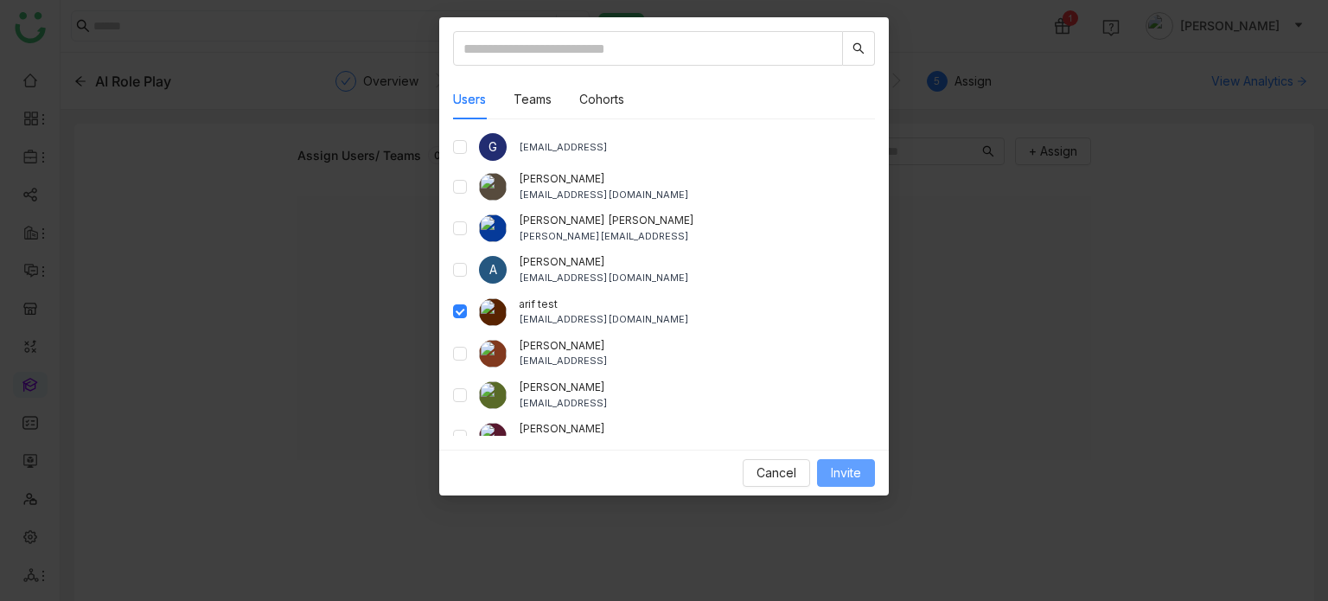
click at [862, 473] on button "Invite" at bounding box center [846, 473] width 58 height 28
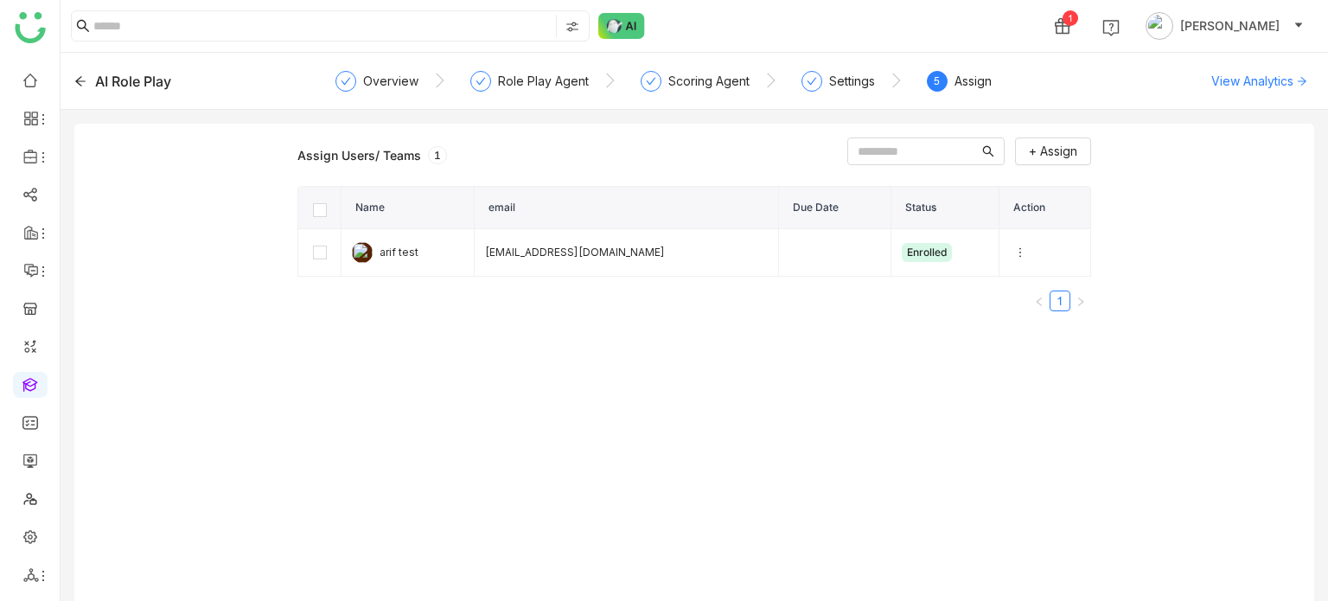
click at [85, 80] on icon at bounding box center [80, 81] width 12 height 12
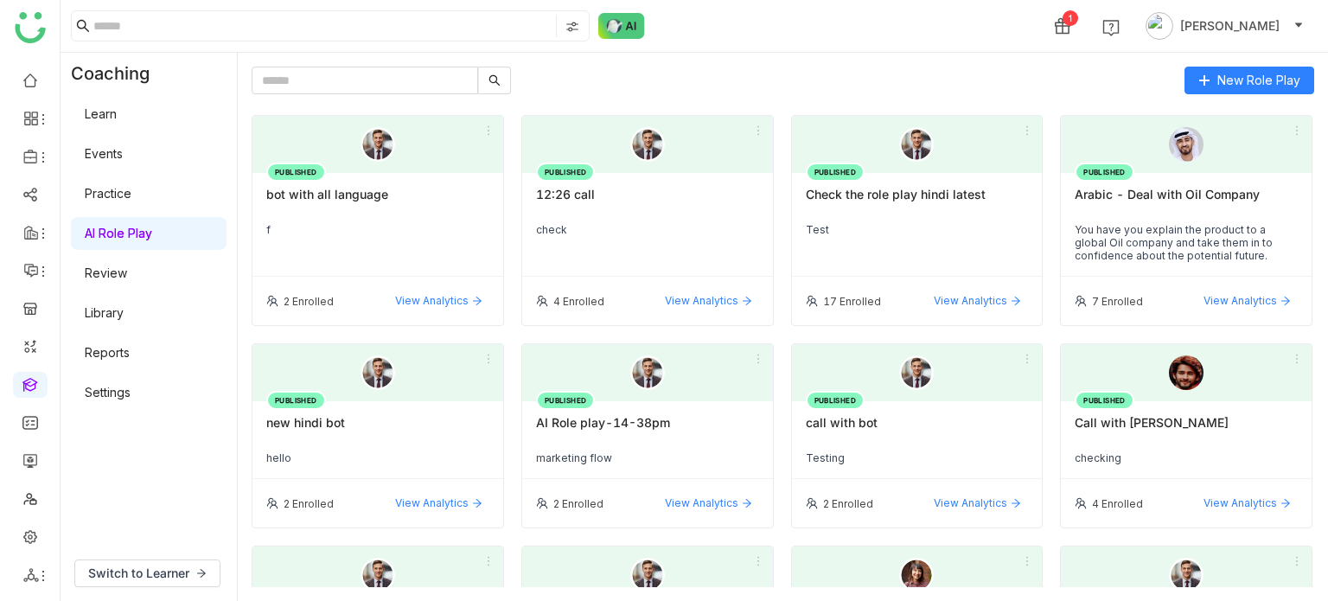
click at [48, 64] on ul at bounding box center [30, 327] width 60 height 545
click at [38, 72] on link at bounding box center [30, 79] width 16 height 15
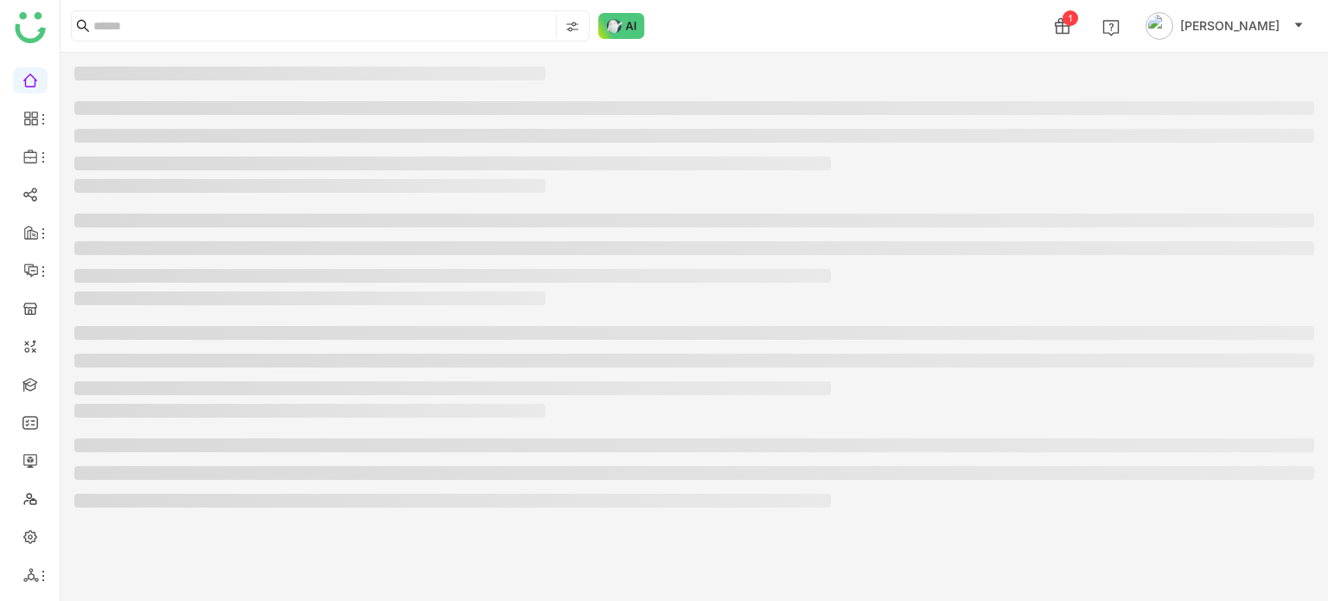
click at [31, 385] on link at bounding box center [30, 383] width 16 height 15
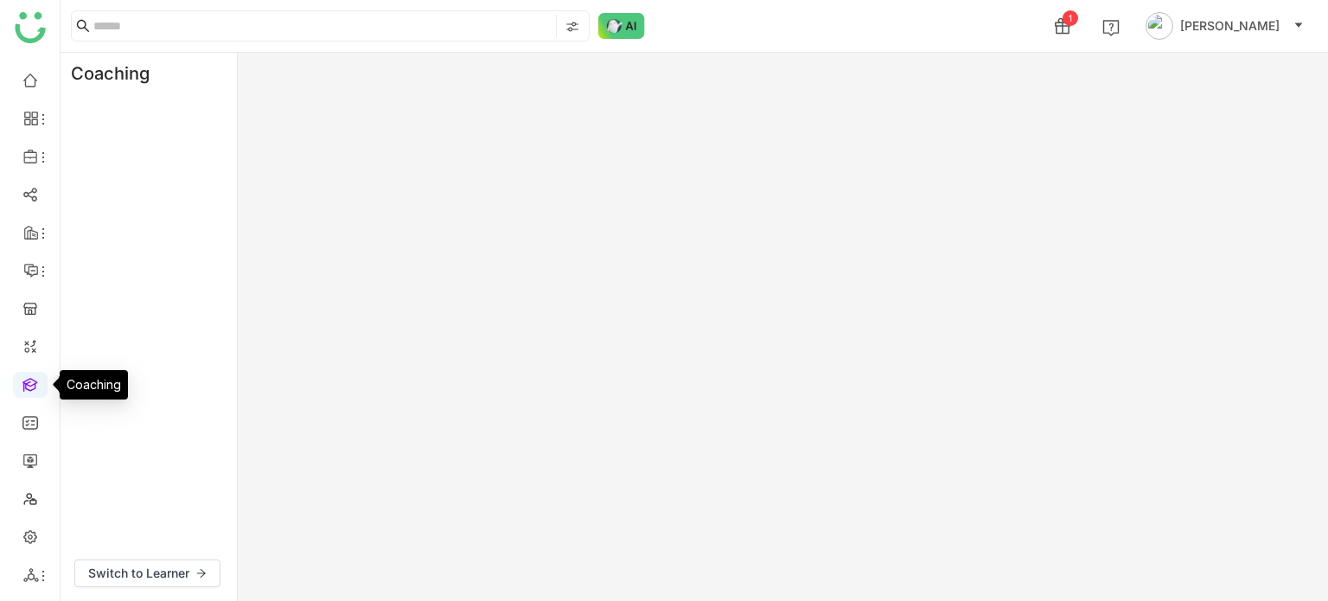
click at [31, 385] on link at bounding box center [30, 383] width 16 height 15
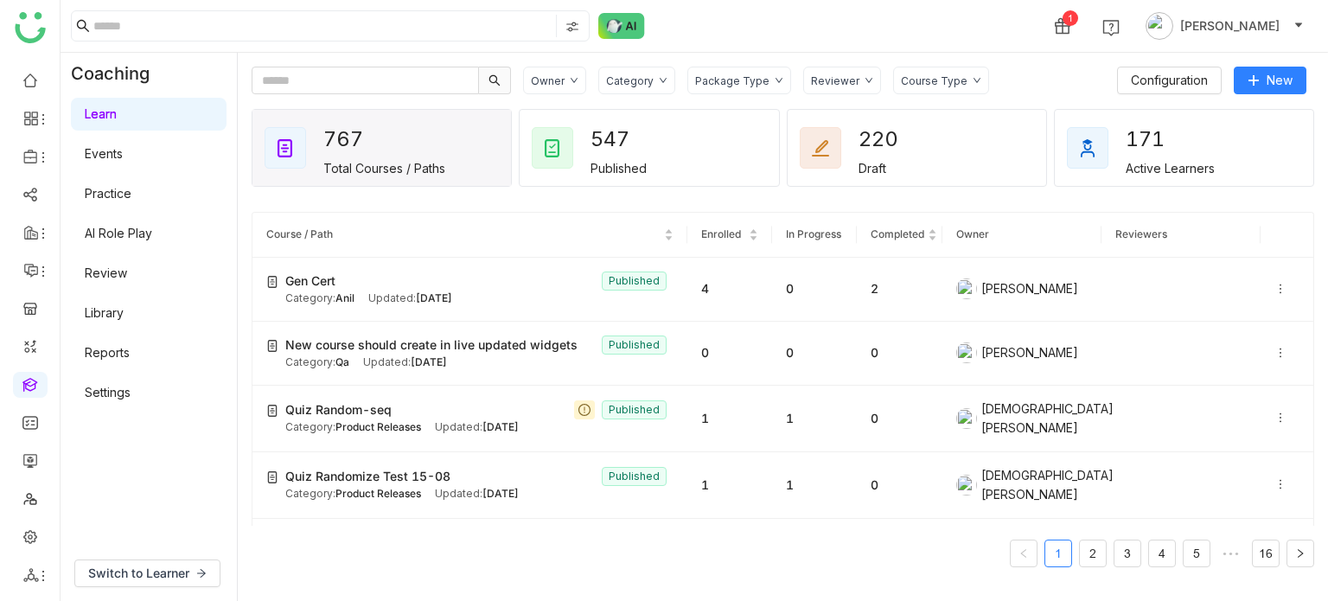
click at [123, 310] on link "Library" at bounding box center [104, 312] width 39 height 15
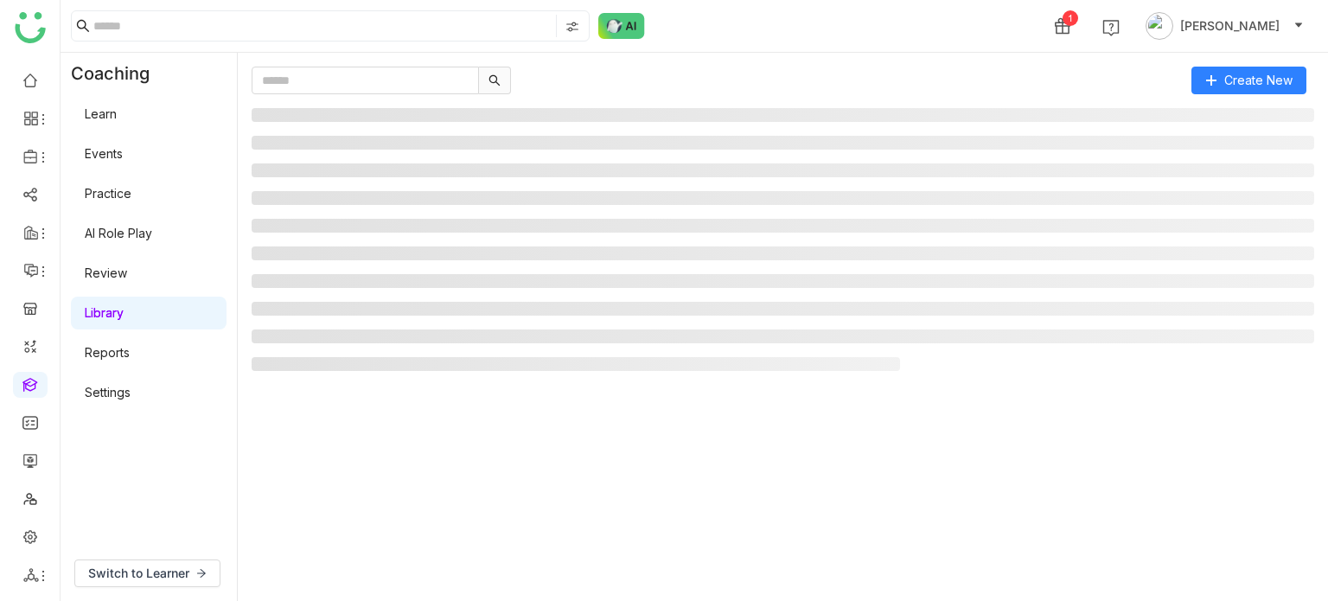
click at [138, 229] on link "AI Role Play" at bounding box center [118, 233] width 67 height 15
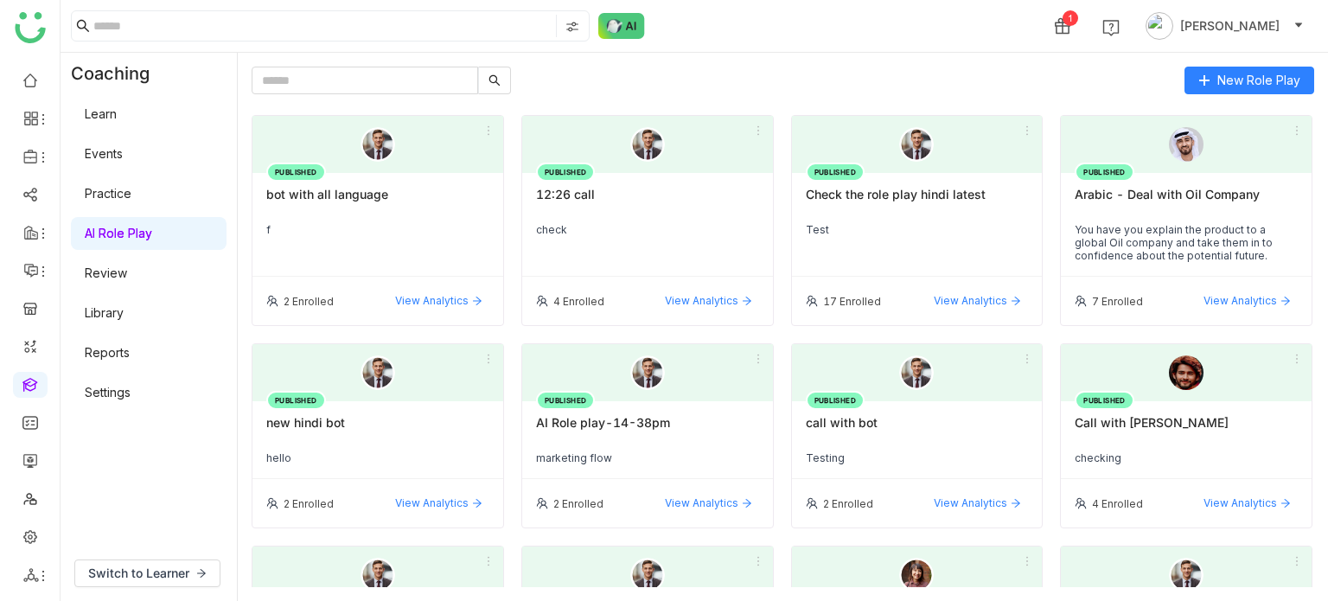
click at [127, 268] on link "Review" at bounding box center [106, 272] width 42 height 15
click at [131, 191] on link "Practice" at bounding box center [108, 193] width 47 height 15
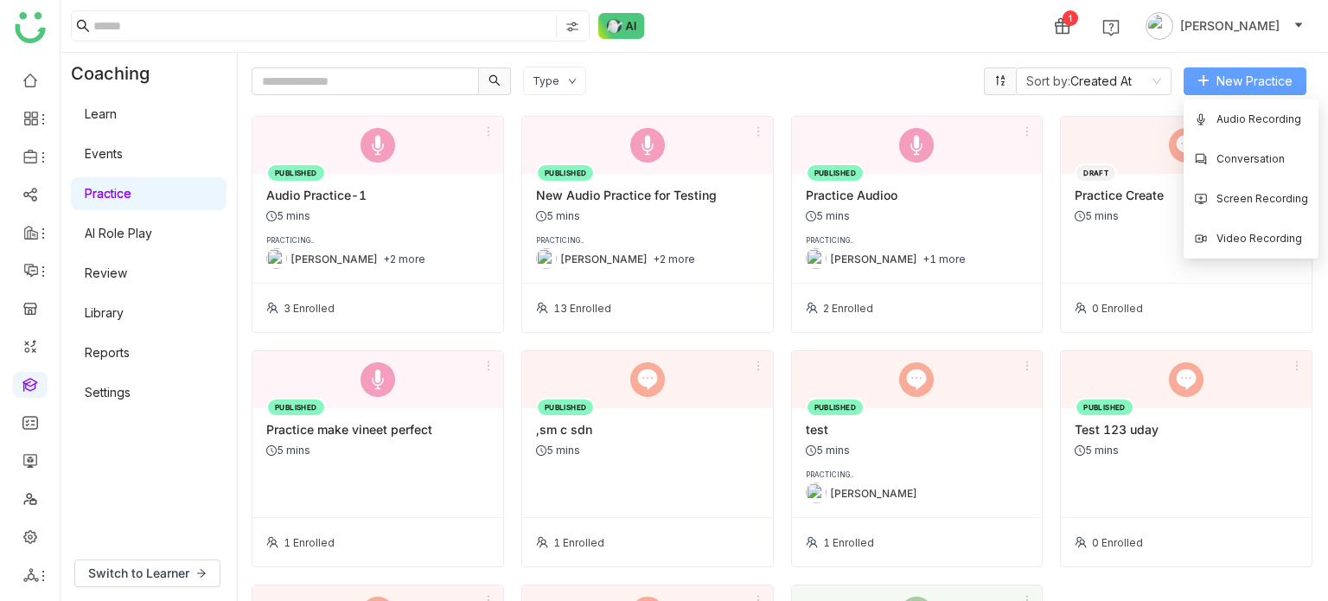
click at [1233, 86] on span "New Practice" at bounding box center [1254, 81] width 76 height 19
click at [1252, 171] on li "Conversation" at bounding box center [1250, 159] width 135 height 40
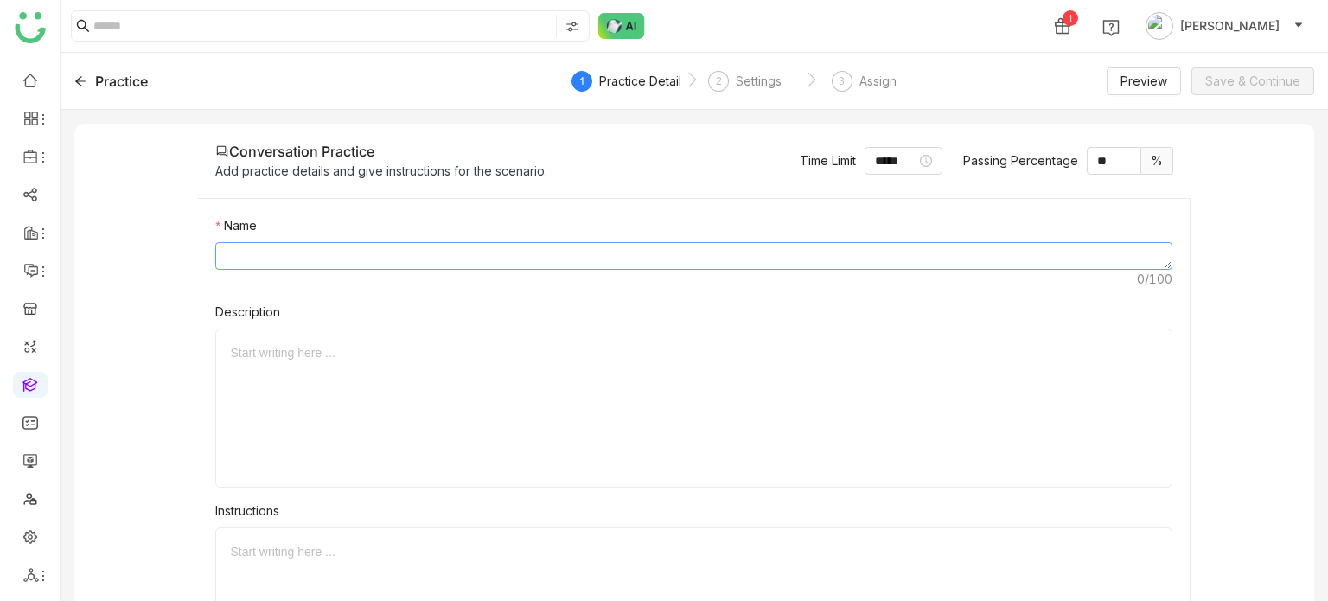
click at [834, 246] on textarea at bounding box center [693, 256] width 956 height 28
type textarea "**********"
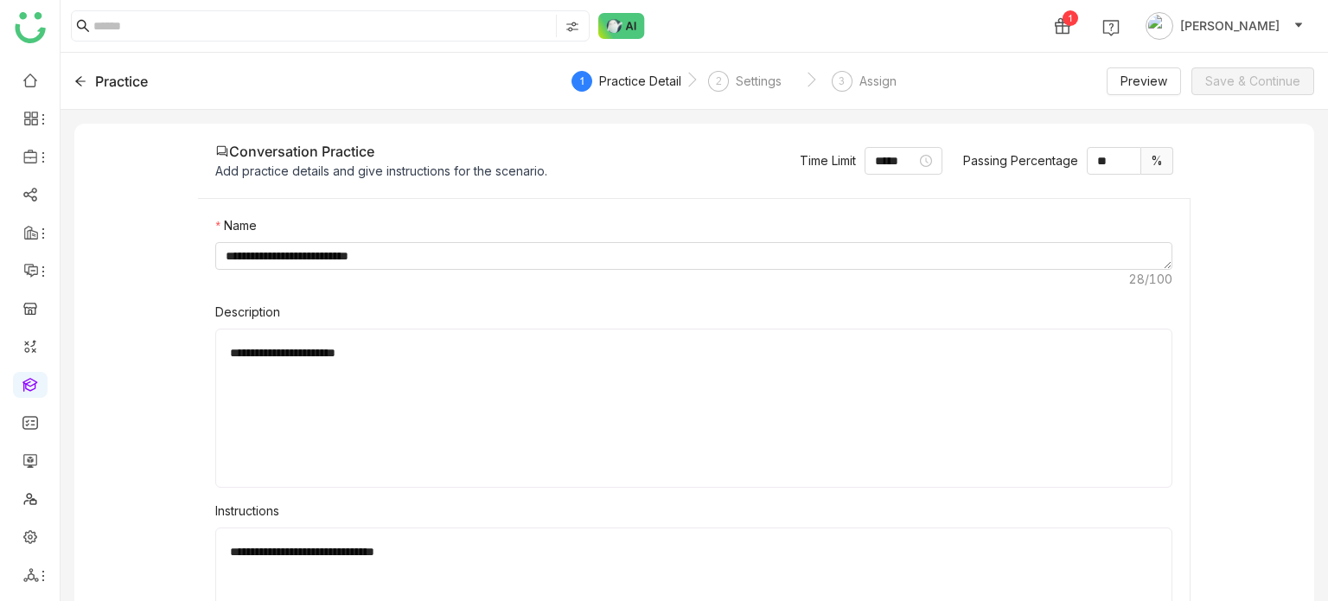
scroll to position [193, 0]
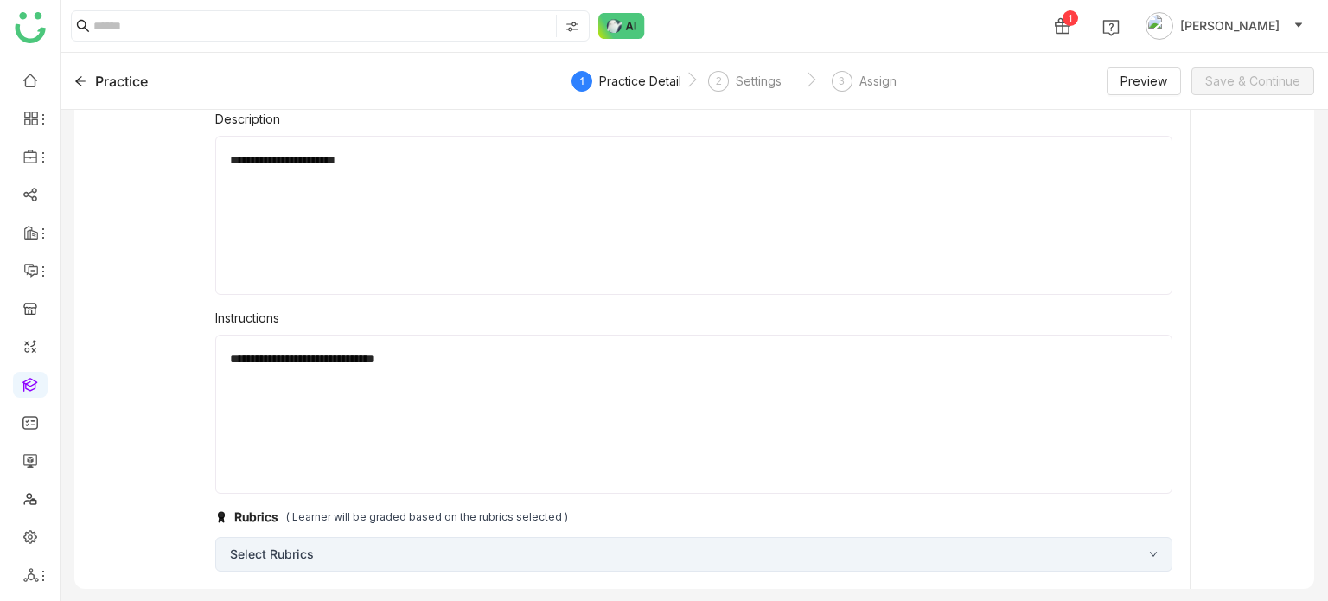
click at [636, 539] on div "Select Rubrics" at bounding box center [693, 554] width 956 height 35
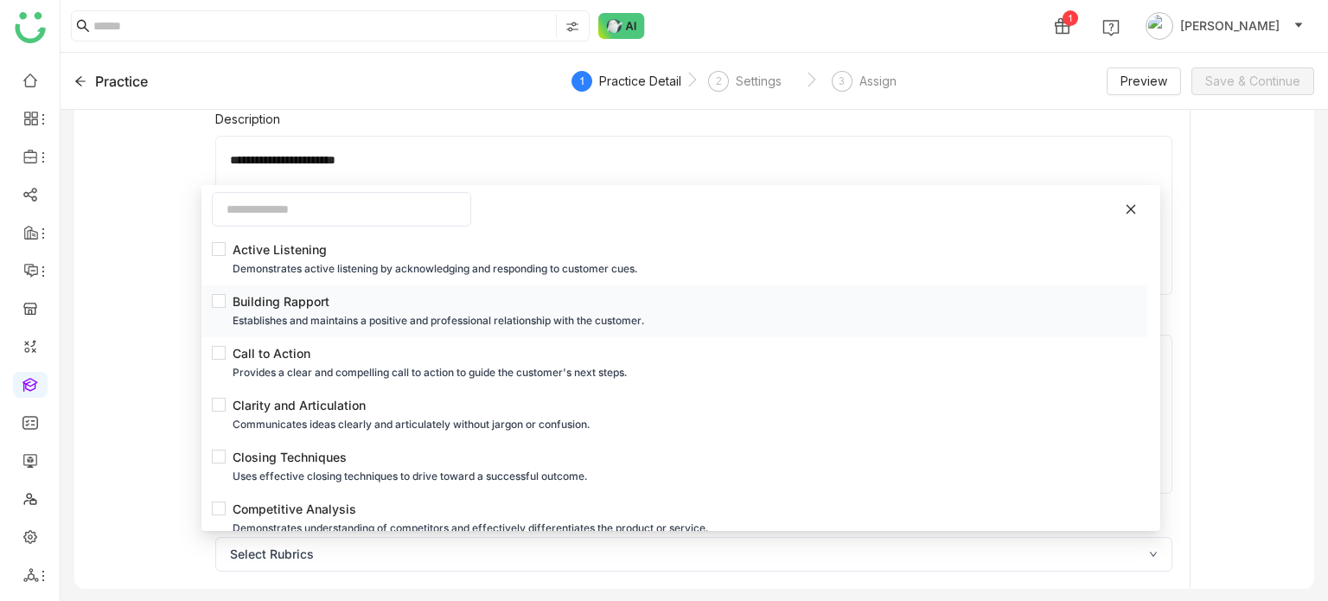
click at [322, 330] on li "Building Rapport Establishes and maintains a positive and professional relation…" at bounding box center [674, 311] width 946 height 52
click at [239, 357] on div "Call to Action" at bounding box center [680, 353] width 894 height 19
click at [166, 379] on gtmb-practice-detail "**********" at bounding box center [694, 442] width 1240 height 1023
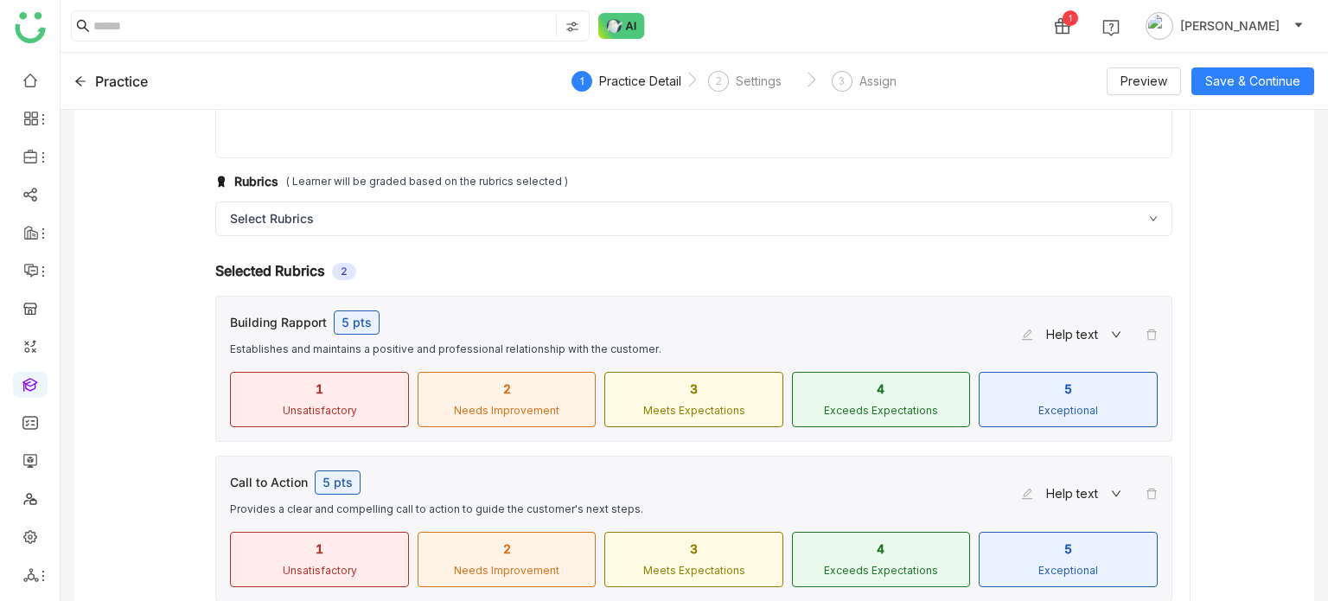
scroll to position [556, 0]
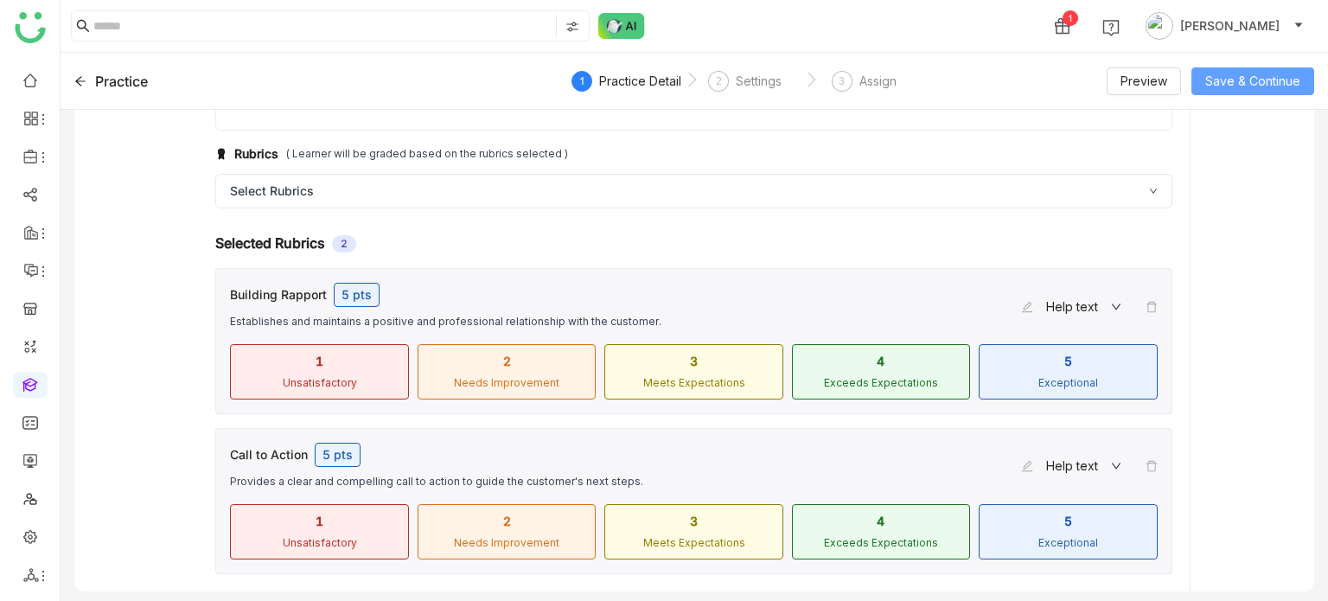
click at [1243, 80] on span "Save & Continue" at bounding box center [1252, 81] width 95 height 19
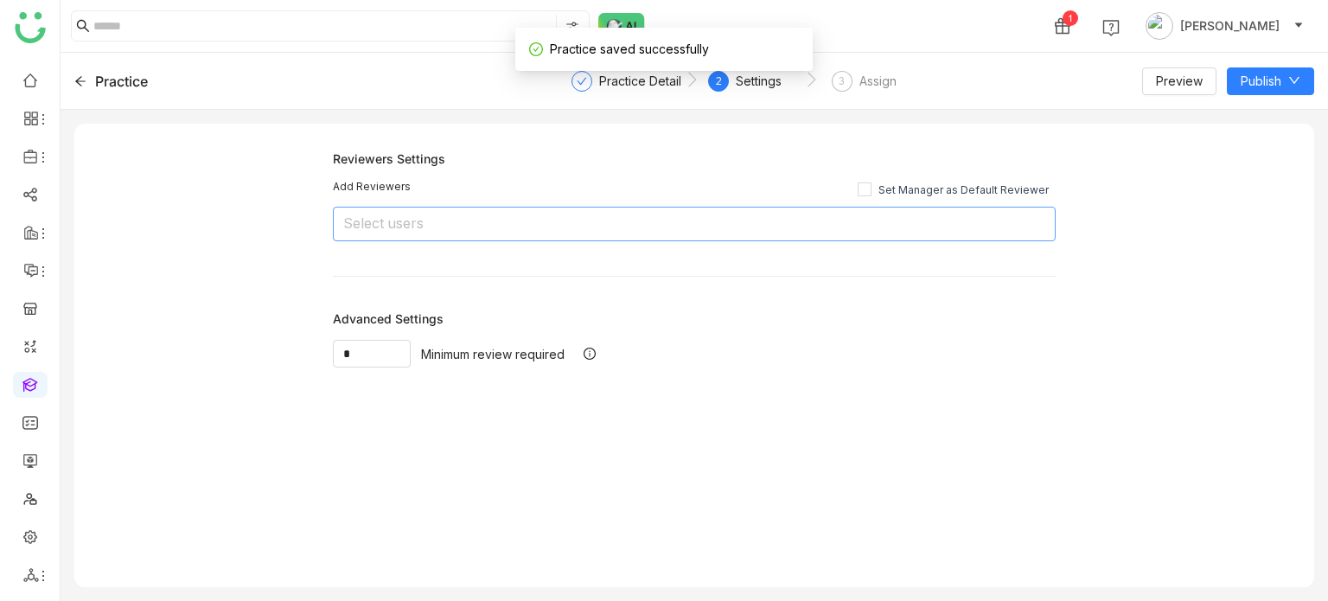
click at [599, 227] on nz-select-top-control "Select users" at bounding box center [694, 224] width 723 height 35
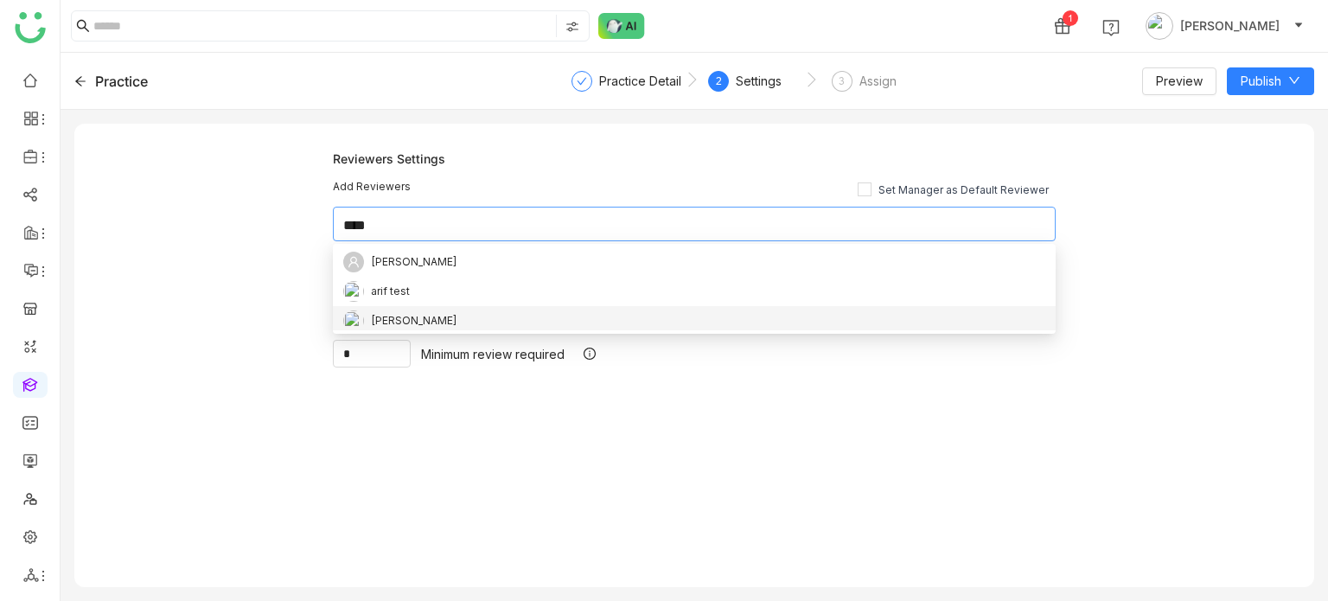
type input "****"
click at [397, 317] on div "[PERSON_NAME]" at bounding box center [414, 320] width 86 height 19
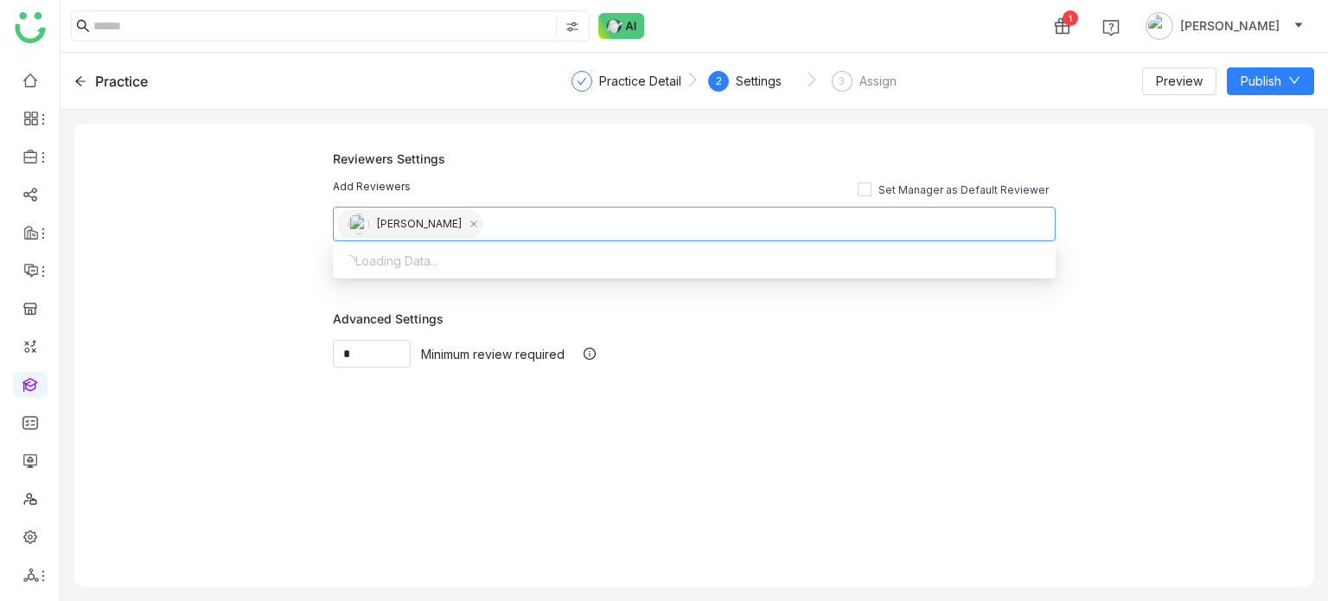
click at [213, 266] on div "Reviewers Settings Add Reviewers Set Manager as Default Reviewer Arif uddin Adv…" at bounding box center [694, 355] width 1240 height 463
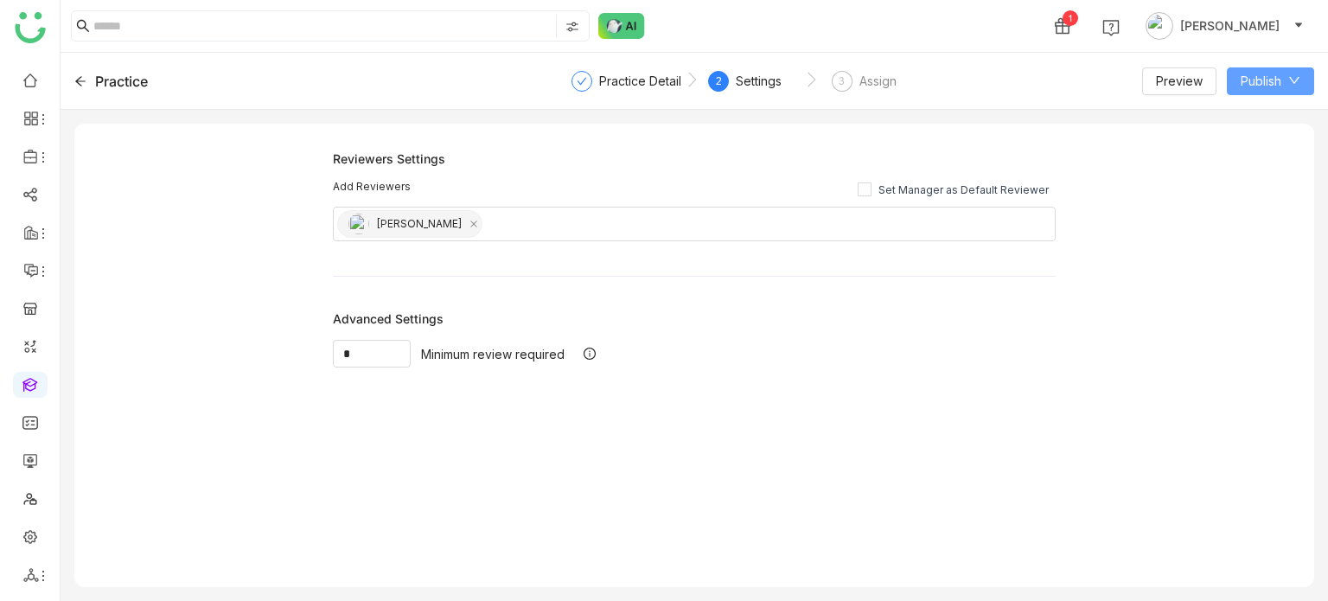
click at [1293, 68] on button "Publish" at bounding box center [1270, 81] width 87 height 28
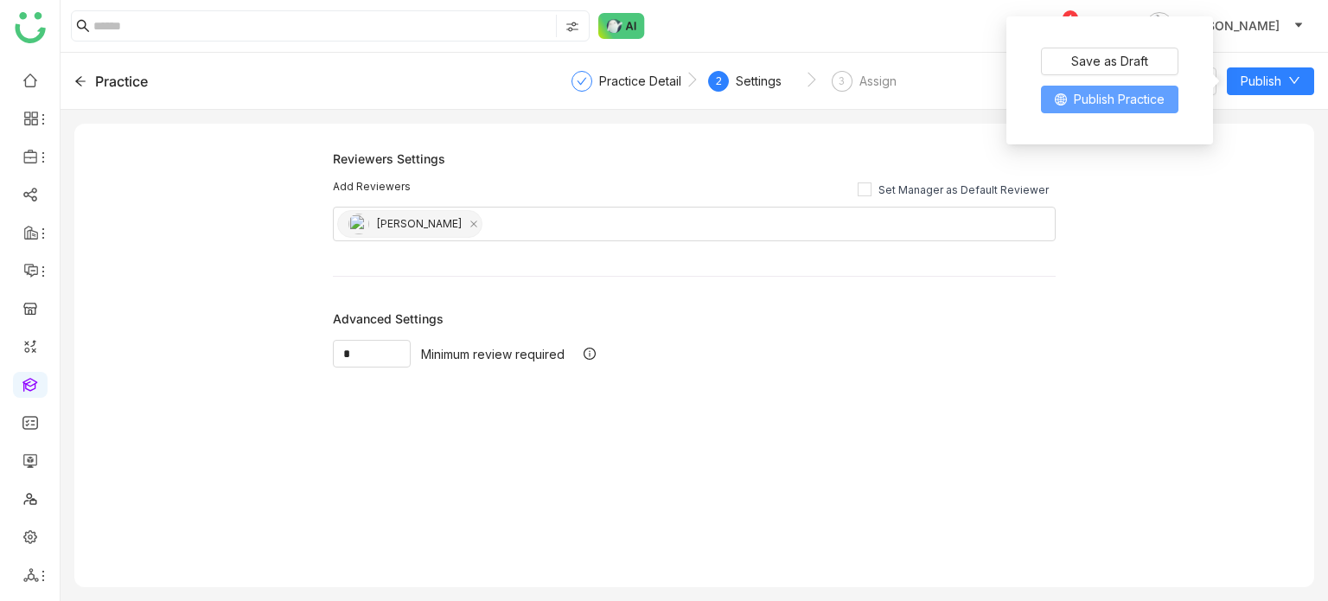
click at [1149, 105] on span "Publish Practice" at bounding box center [1119, 99] width 91 height 19
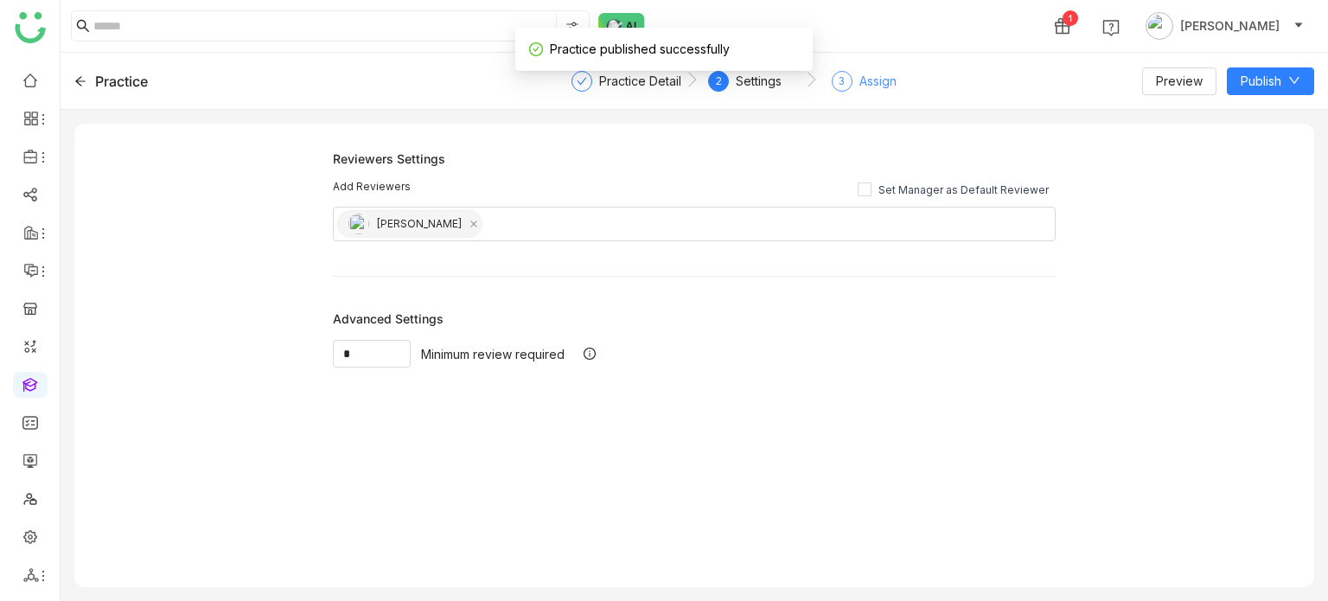
click at [880, 88] on div "Assign" at bounding box center [877, 81] width 37 height 21
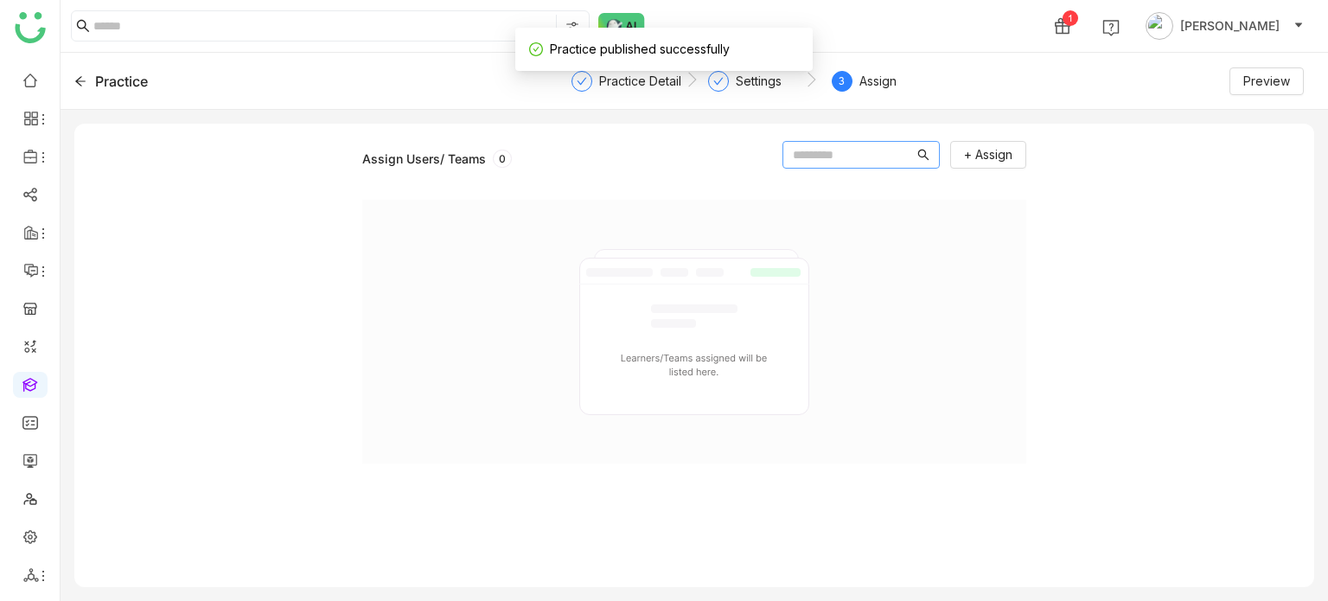
click at [830, 148] on input "text" at bounding box center [853, 154] width 121 height 19
click at [981, 143] on div "Assign Users/ Teams 0 + Assign" at bounding box center [694, 355] width 664 height 463
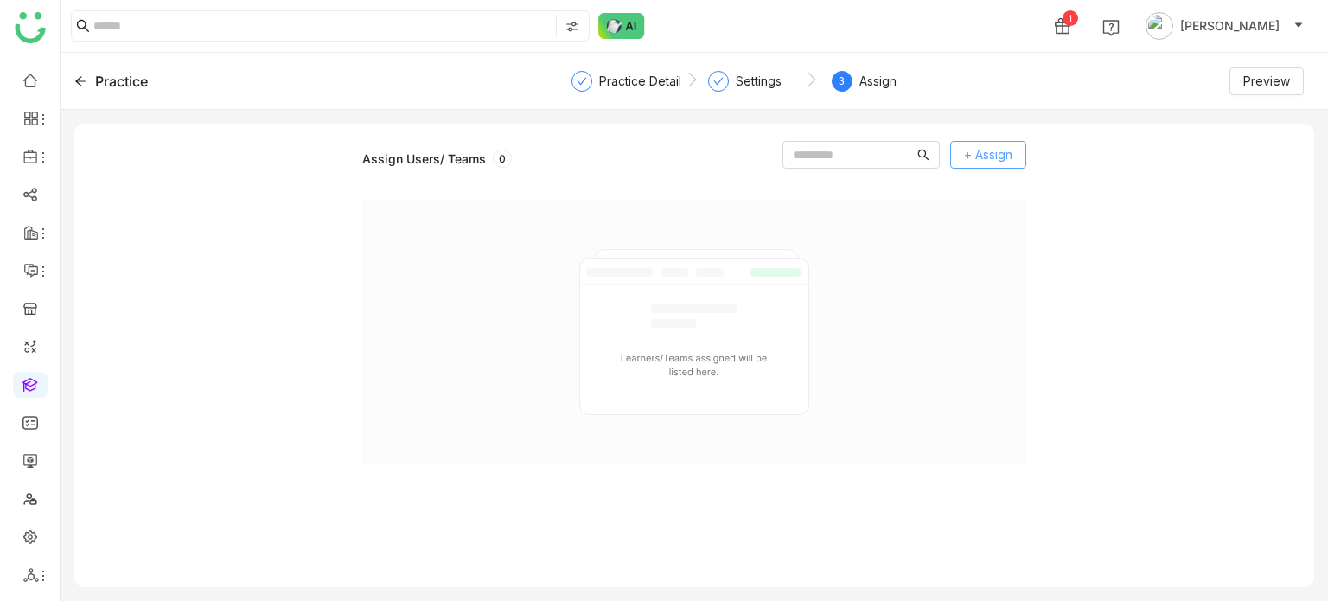
click at [981, 143] on button "+ Assign" at bounding box center [988, 155] width 76 height 28
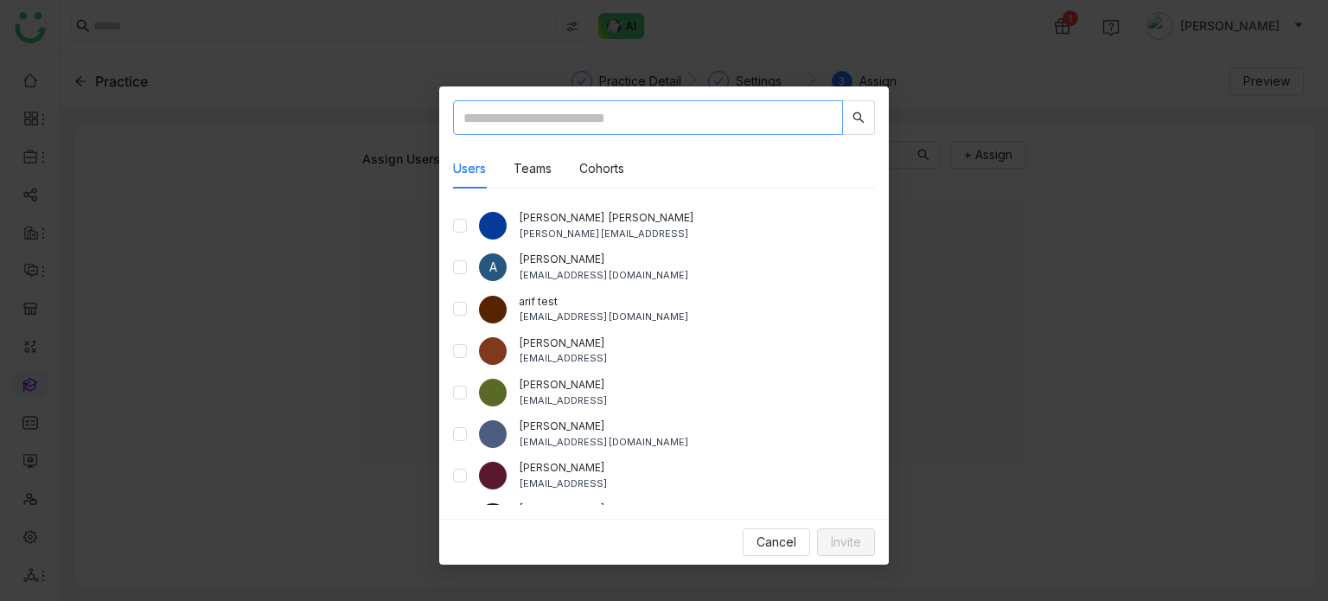
scroll to position [71, 0]
click at [851, 532] on span "Invite" at bounding box center [846, 541] width 30 height 19
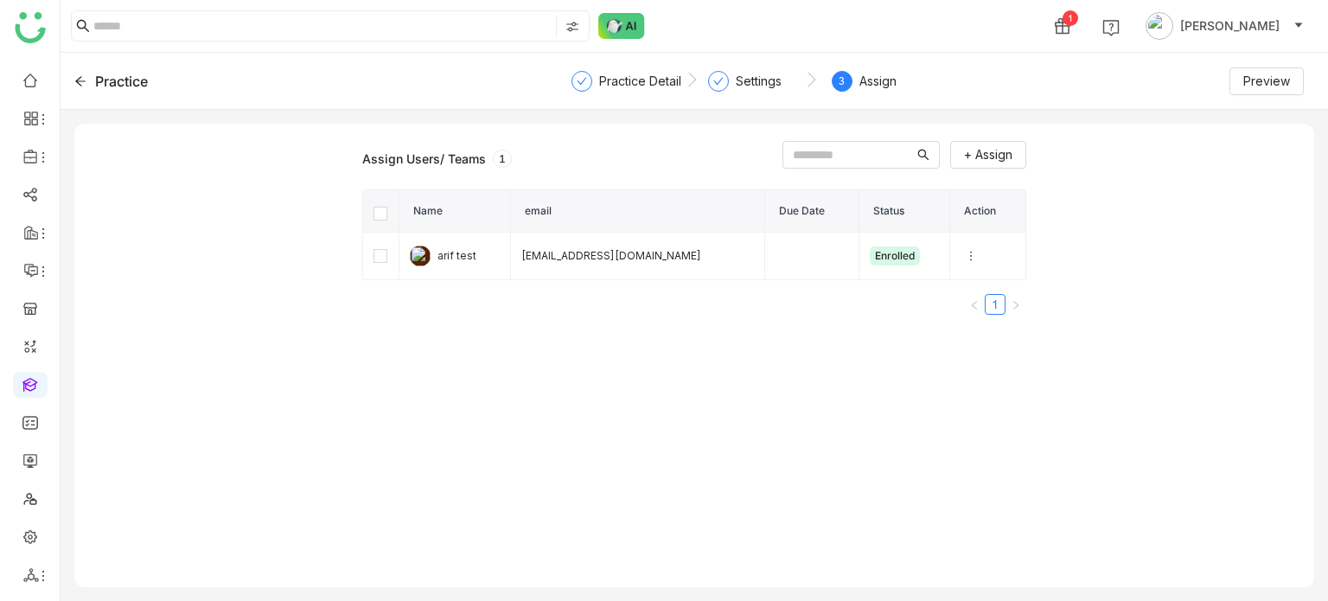
click at [109, 81] on div "Practice" at bounding box center [121, 81] width 53 height 21
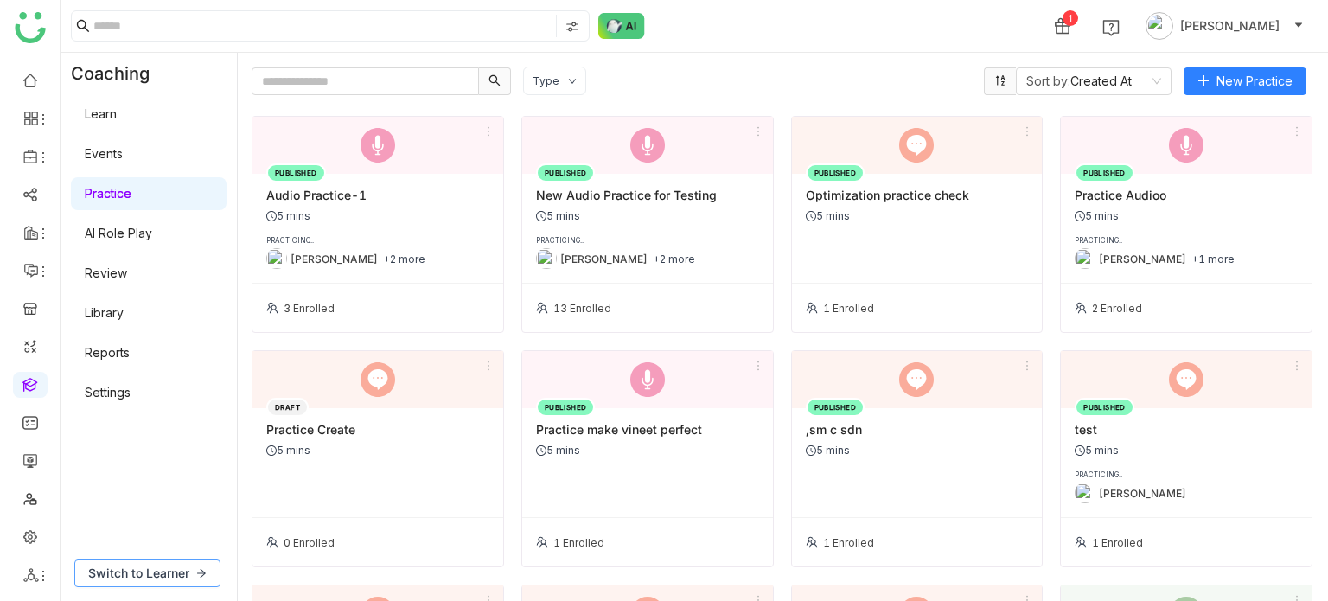
click at [176, 571] on span "Switch to Learner" at bounding box center [138, 573] width 101 height 19
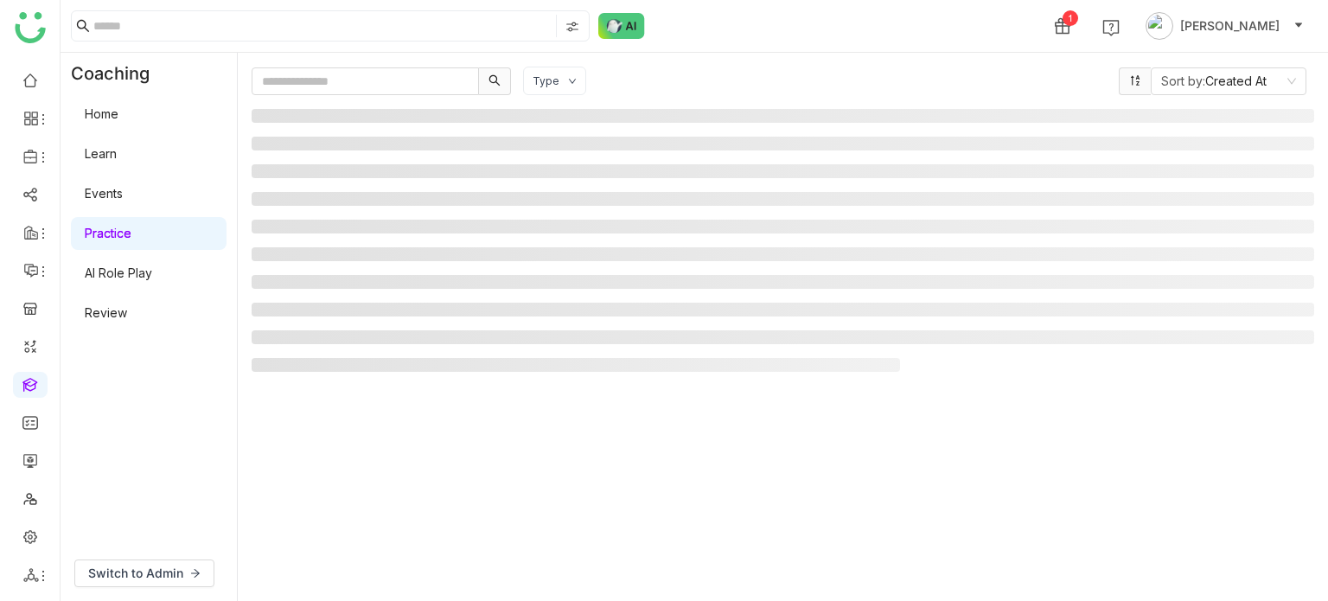
click at [118, 313] on link "Review" at bounding box center [106, 312] width 42 height 15
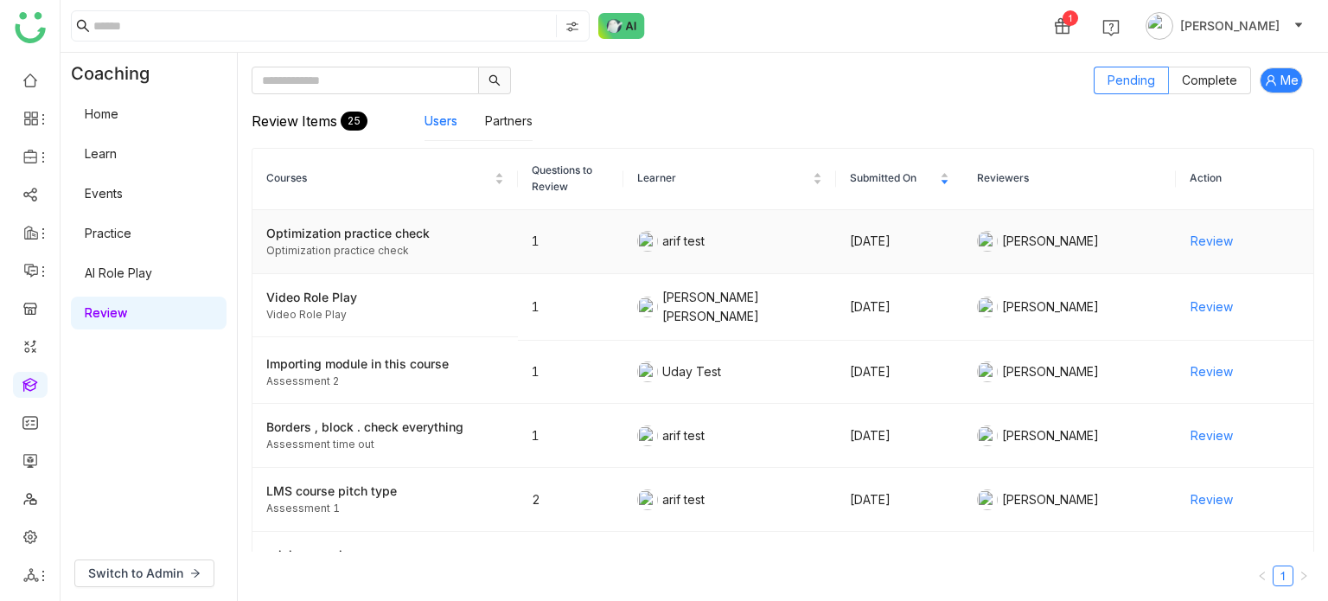
click at [1199, 241] on span "Review" at bounding box center [1211, 241] width 42 height 19
drag, startPoint x: 12, startPoint y: 396, endPoint x: 21, endPoint y: 390, distance: 10.6
click at [22, 391] on link at bounding box center [30, 383] width 16 height 15
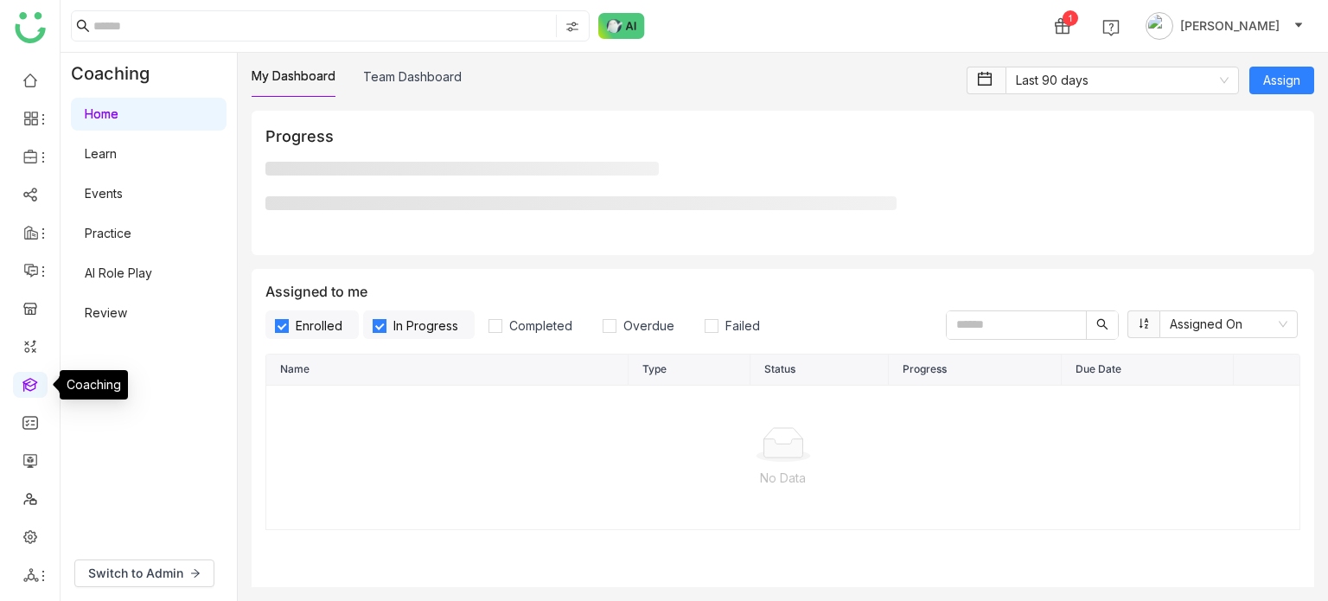
click at [22, 390] on link at bounding box center [30, 383] width 16 height 15
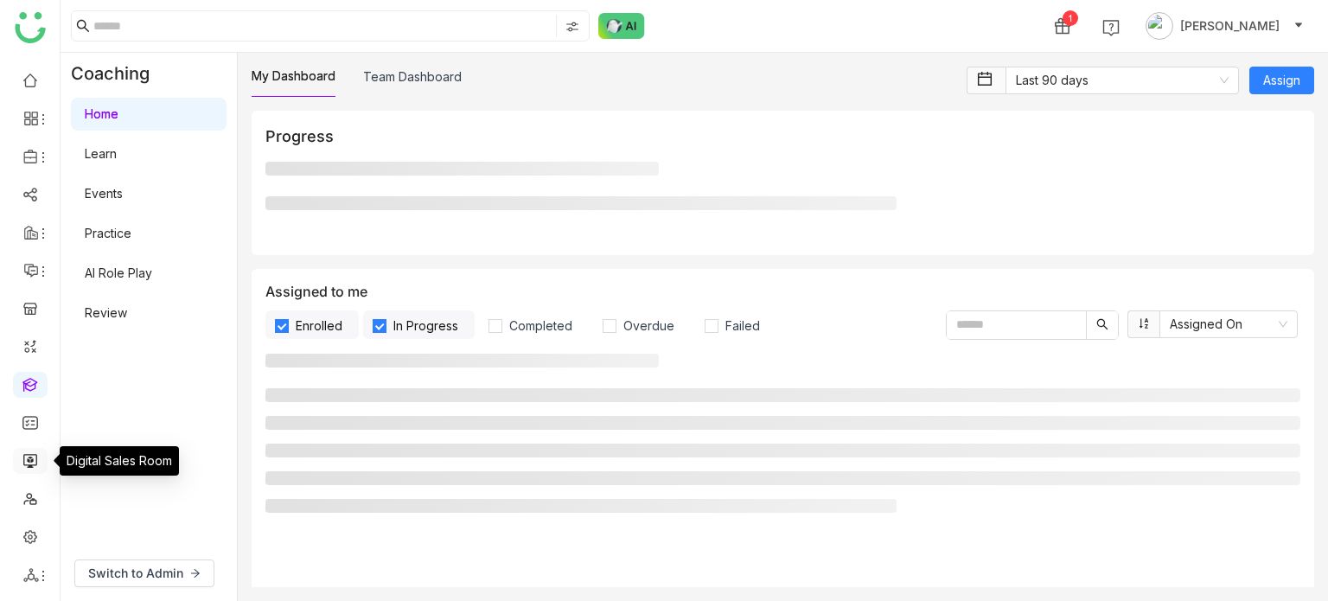
click at [27, 461] on link at bounding box center [30, 459] width 16 height 15
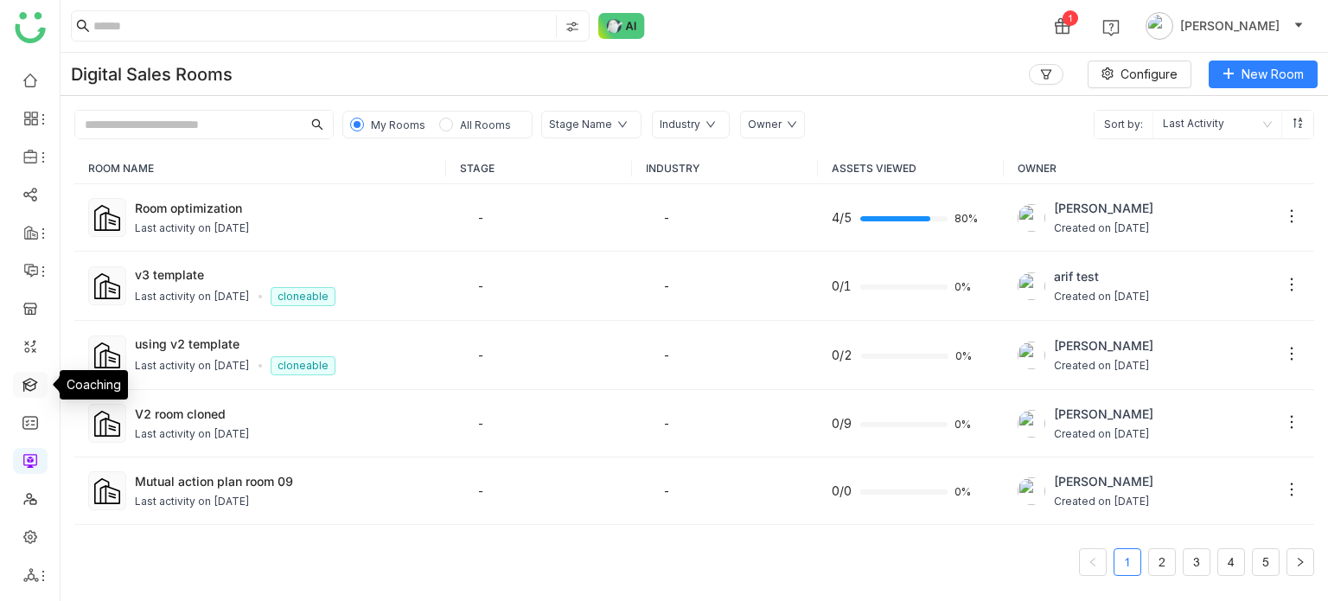
click at [37, 383] on link at bounding box center [30, 383] width 16 height 15
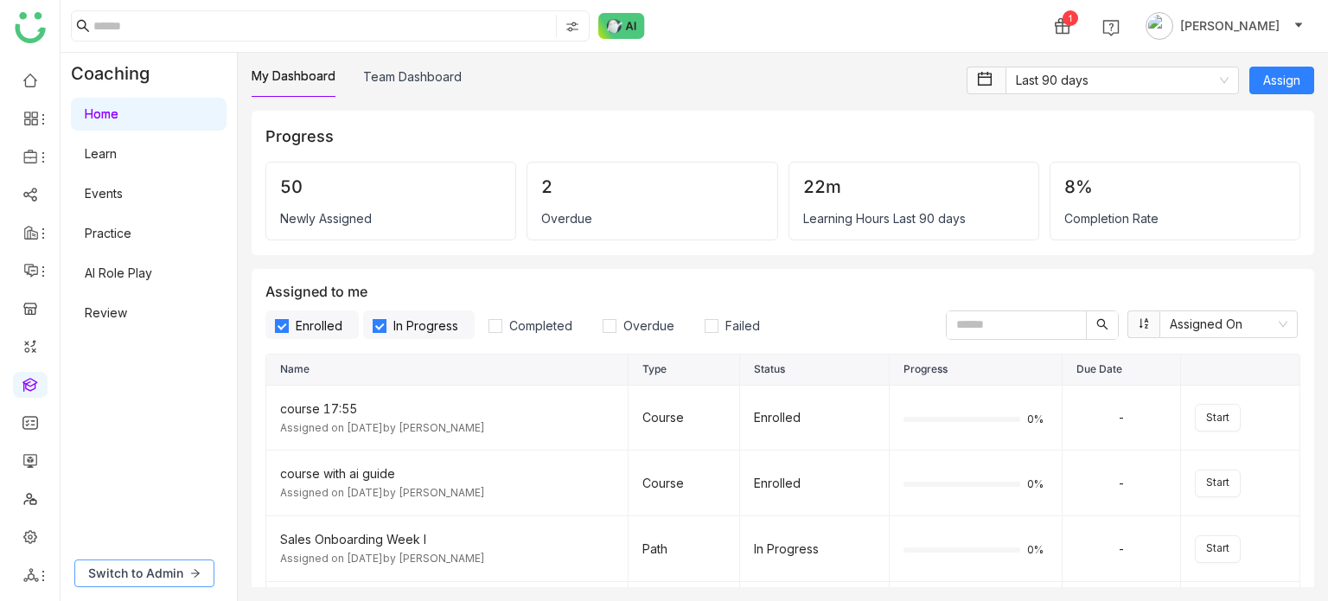
click at [113, 573] on span "Switch to Admin" at bounding box center [135, 573] width 95 height 19
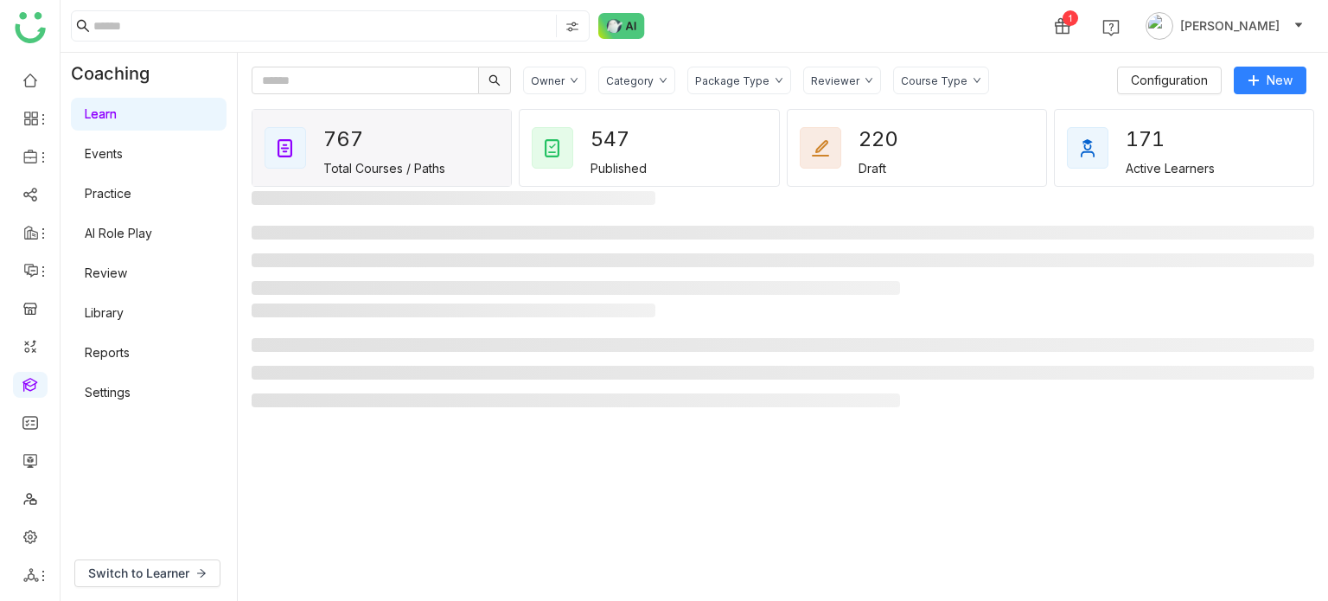
click at [114, 395] on link "Settings" at bounding box center [108, 392] width 46 height 15
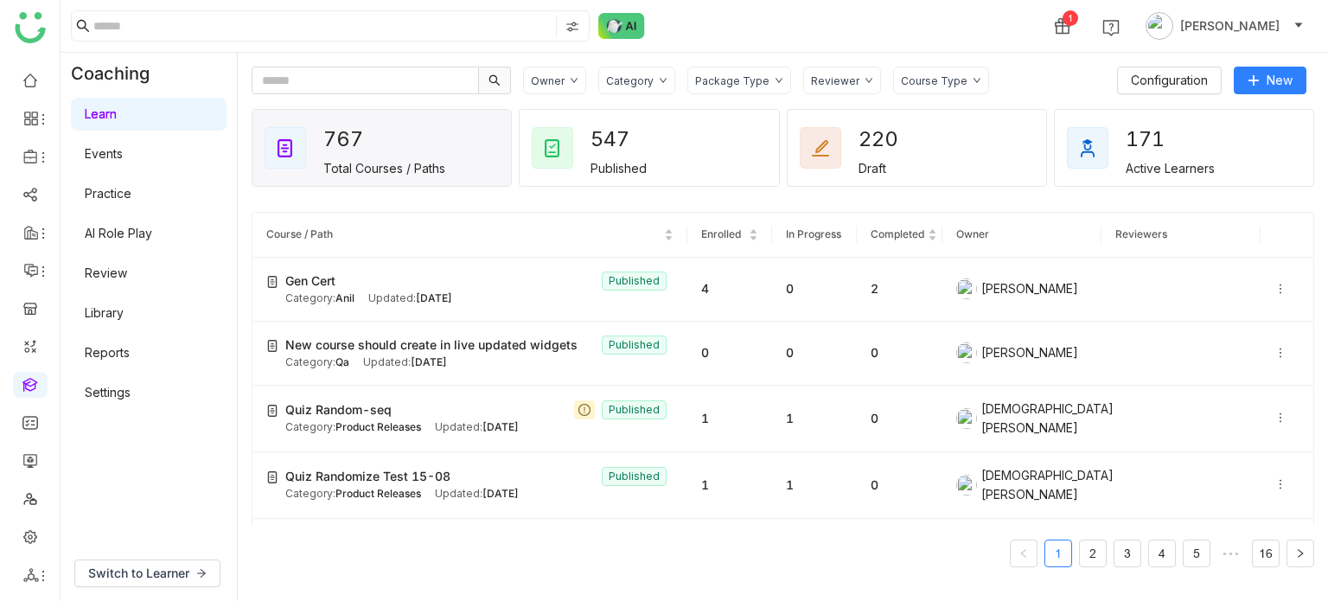
click at [125, 397] on link "Settings" at bounding box center [108, 392] width 46 height 15
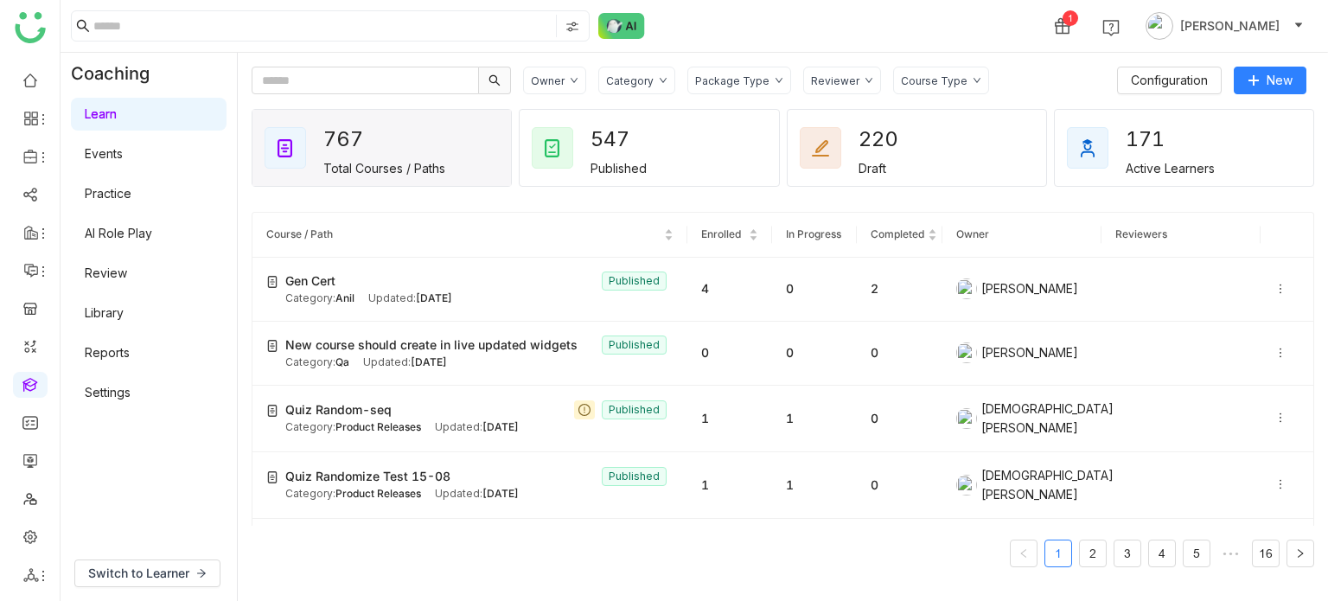
click at [125, 397] on link "Settings" at bounding box center [108, 392] width 46 height 15
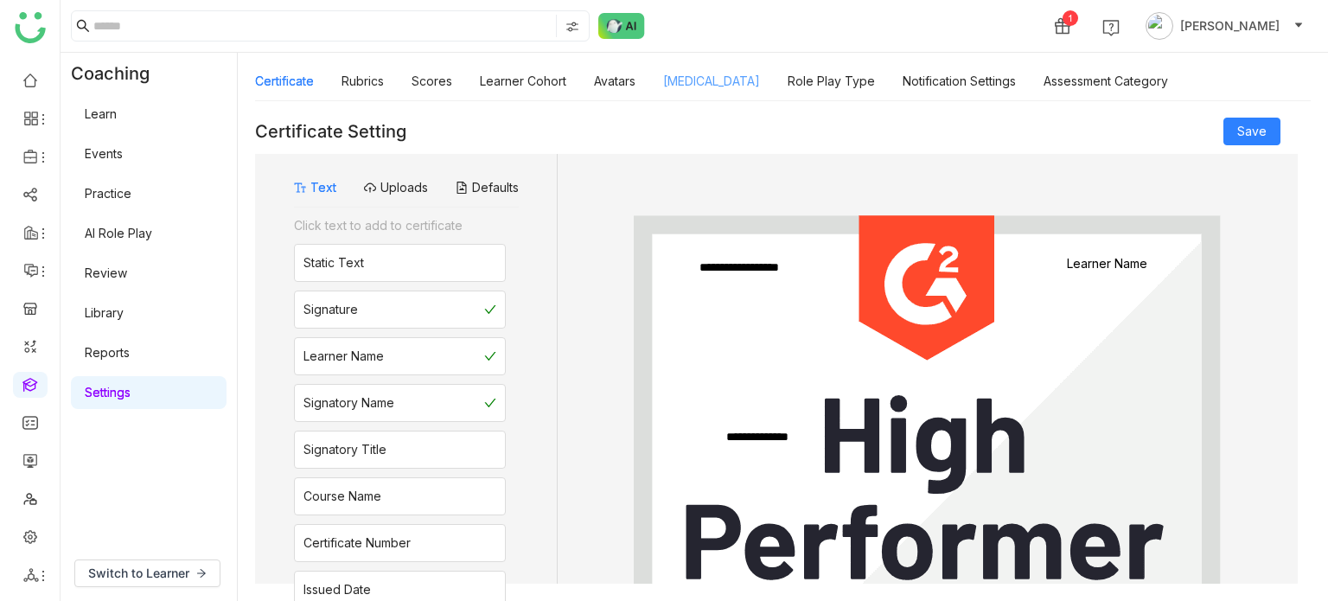
click at [736, 73] on link "Personality Type" at bounding box center [711, 80] width 97 height 15
click at [730, 88] on link "Personality Type" at bounding box center [711, 80] width 97 height 15
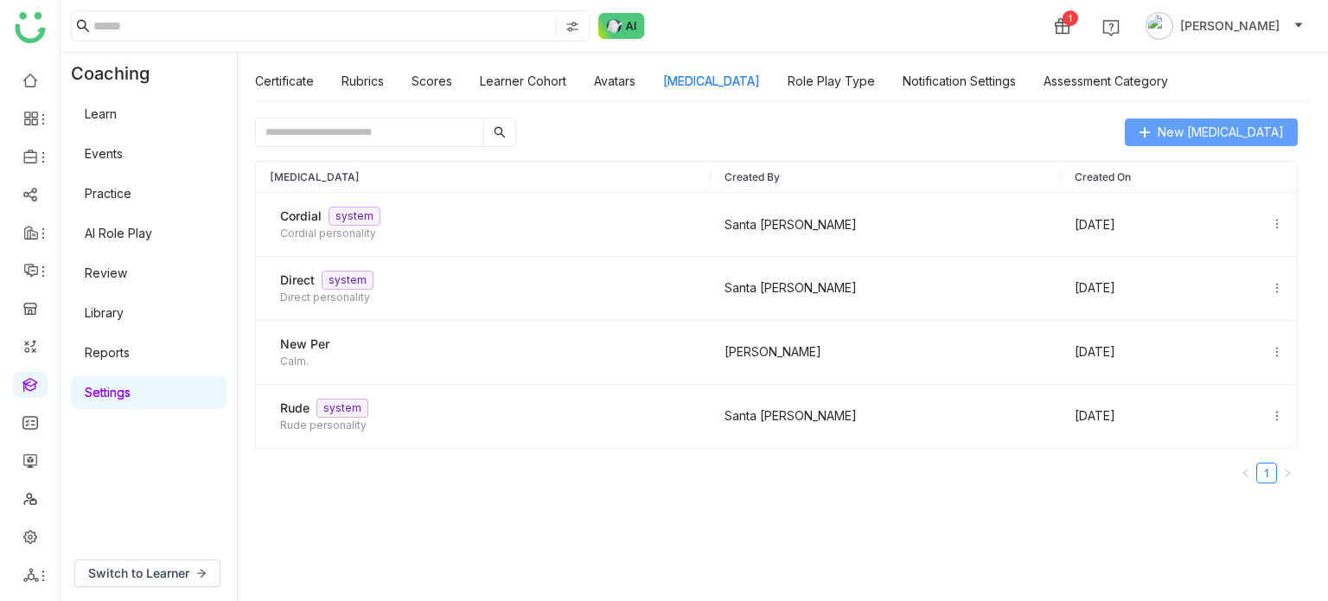
click at [1209, 130] on span "New Personality Type" at bounding box center [1220, 132] width 126 height 19
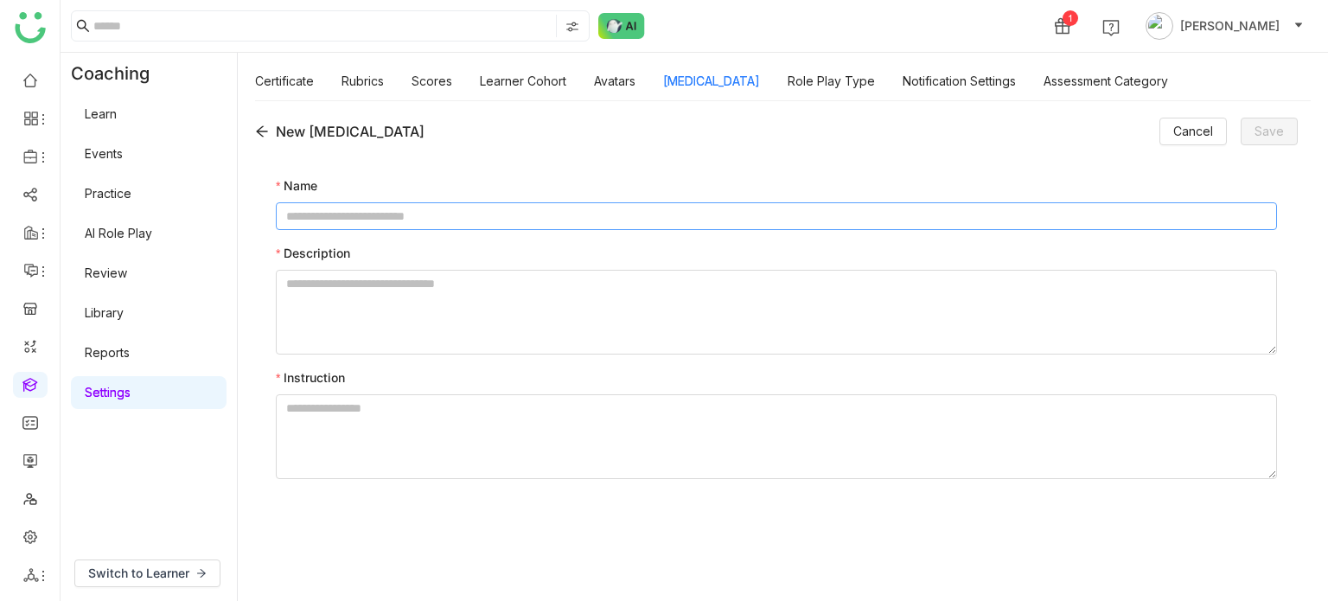
click at [725, 219] on input at bounding box center [776, 216] width 1001 height 28
click at [261, 124] on div "New Personality Type" at bounding box center [339, 131] width 169 height 21
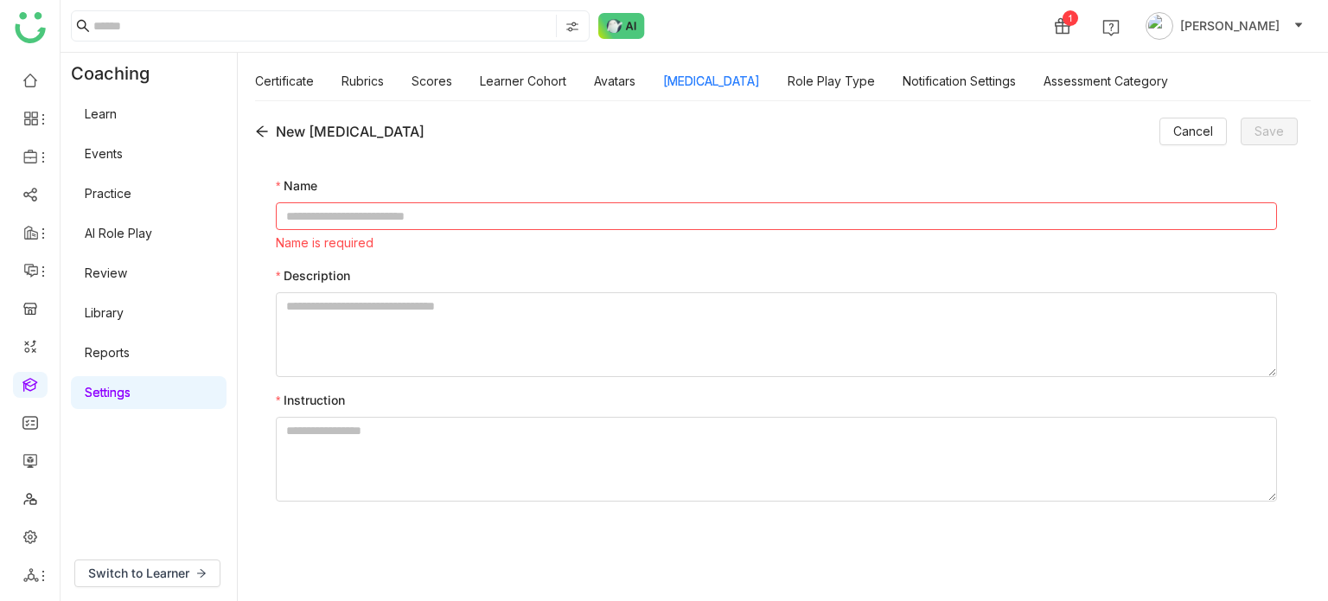
click at [261, 130] on icon at bounding box center [262, 131] width 14 height 14
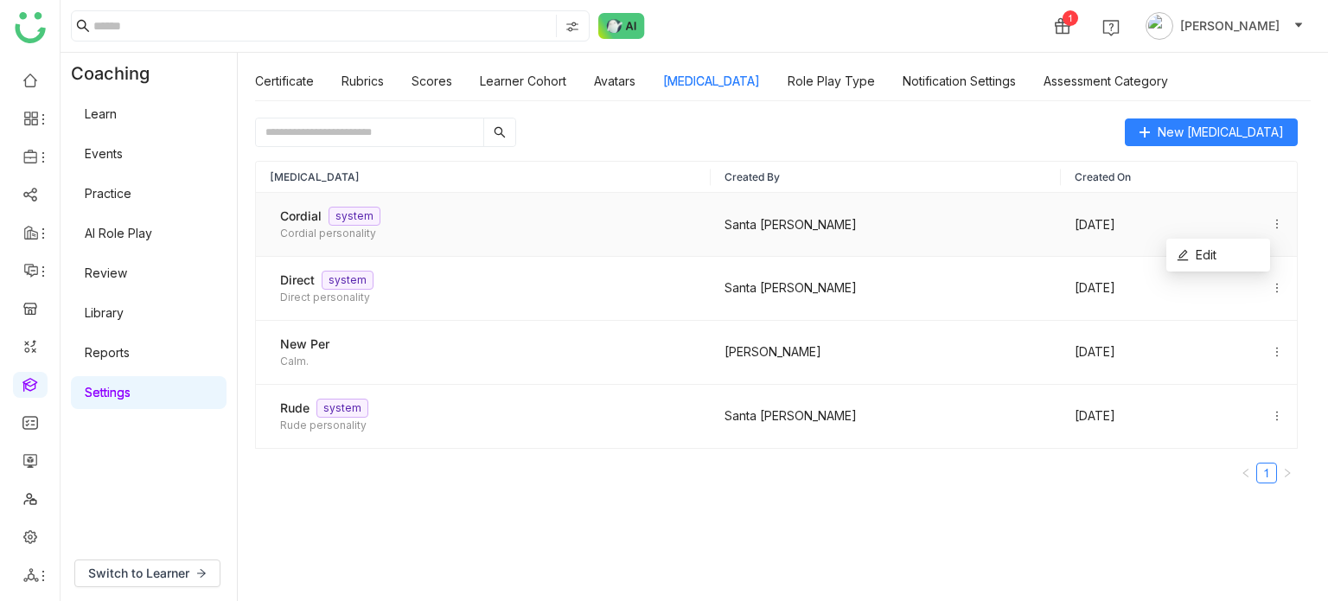
click at [1271, 225] on icon at bounding box center [1277, 224] width 12 height 12
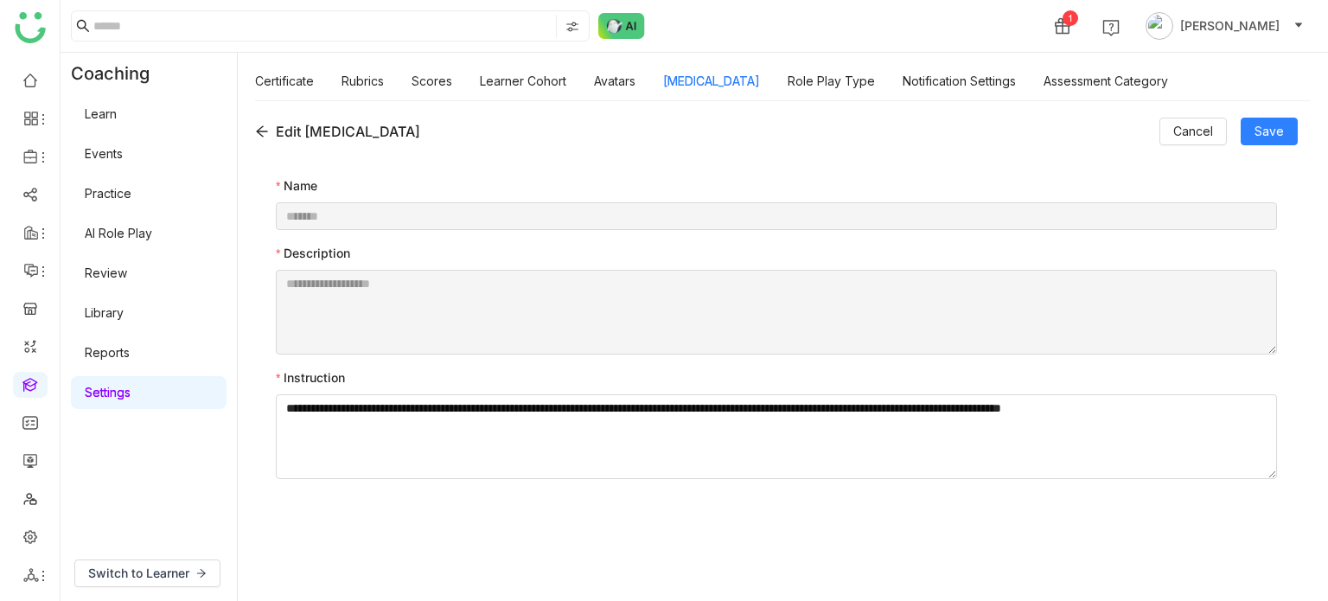
click at [263, 130] on icon at bounding box center [262, 131] width 14 height 14
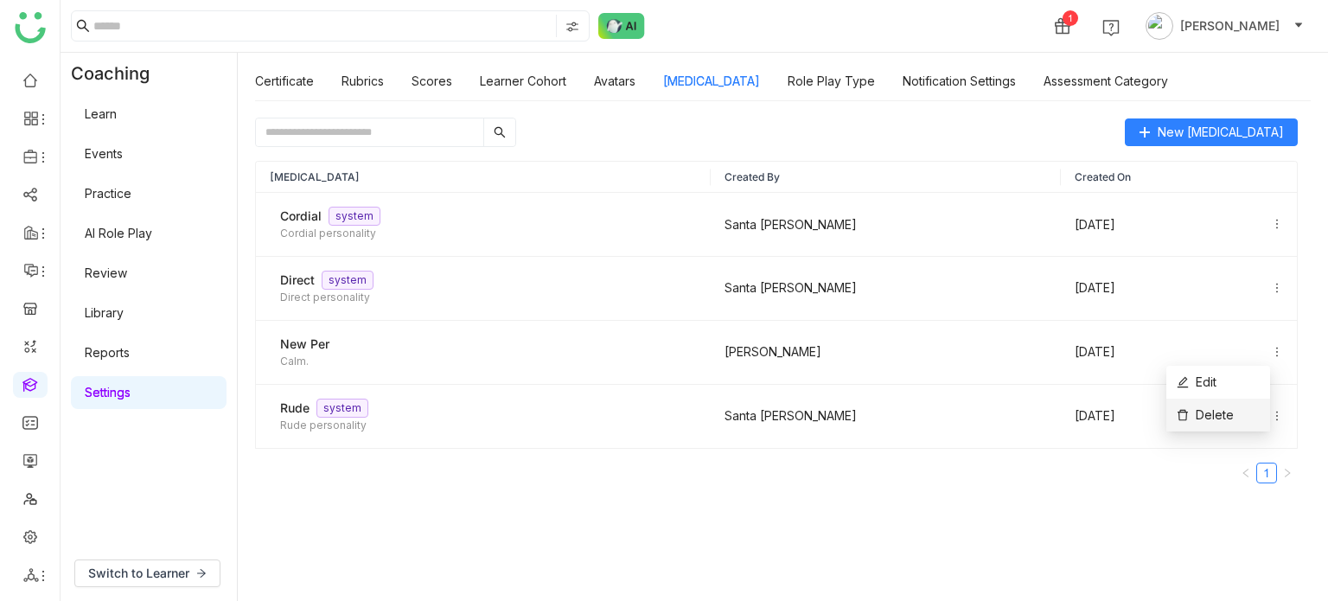
click at [1235, 411] on li "Delete" at bounding box center [1218, 414] width 104 height 33
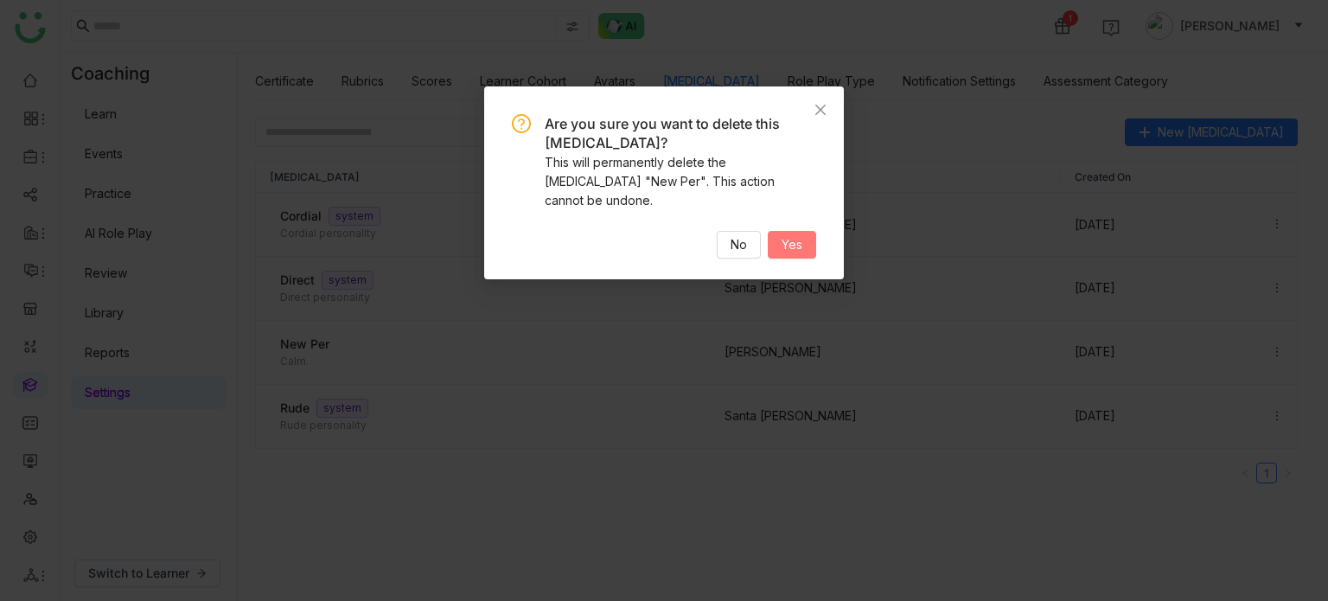
click at [813, 231] on button "Yes" at bounding box center [792, 245] width 48 height 28
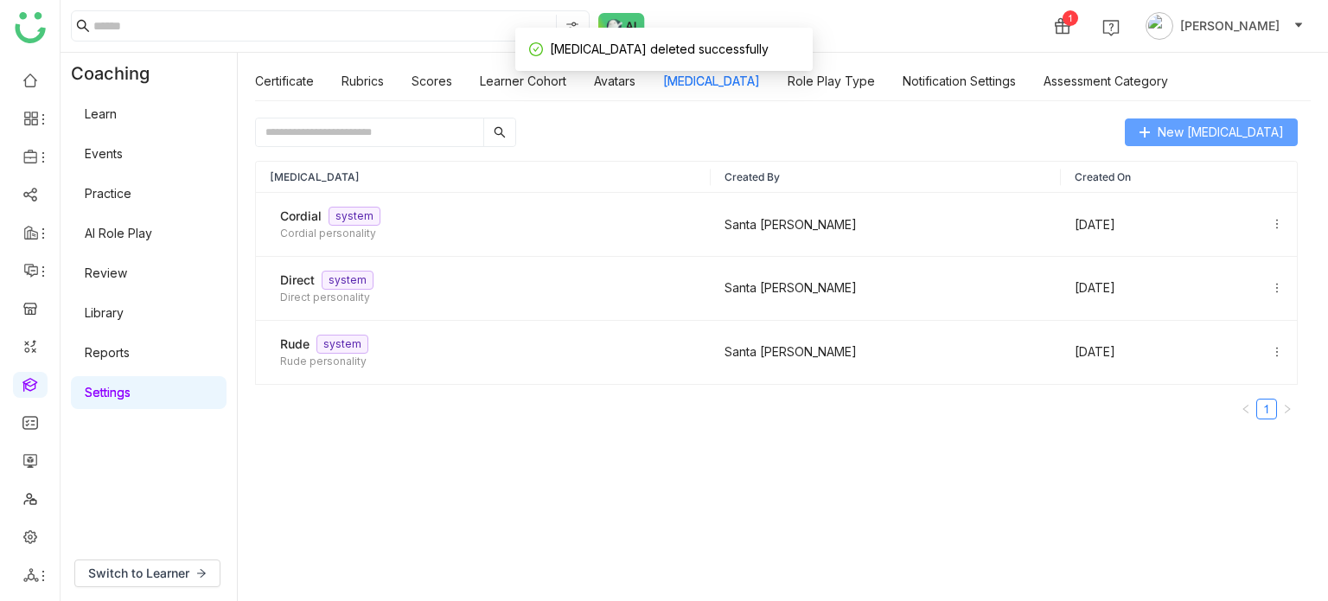
click at [1221, 127] on span "New Personality Type" at bounding box center [1220, 132] width 126 height 19
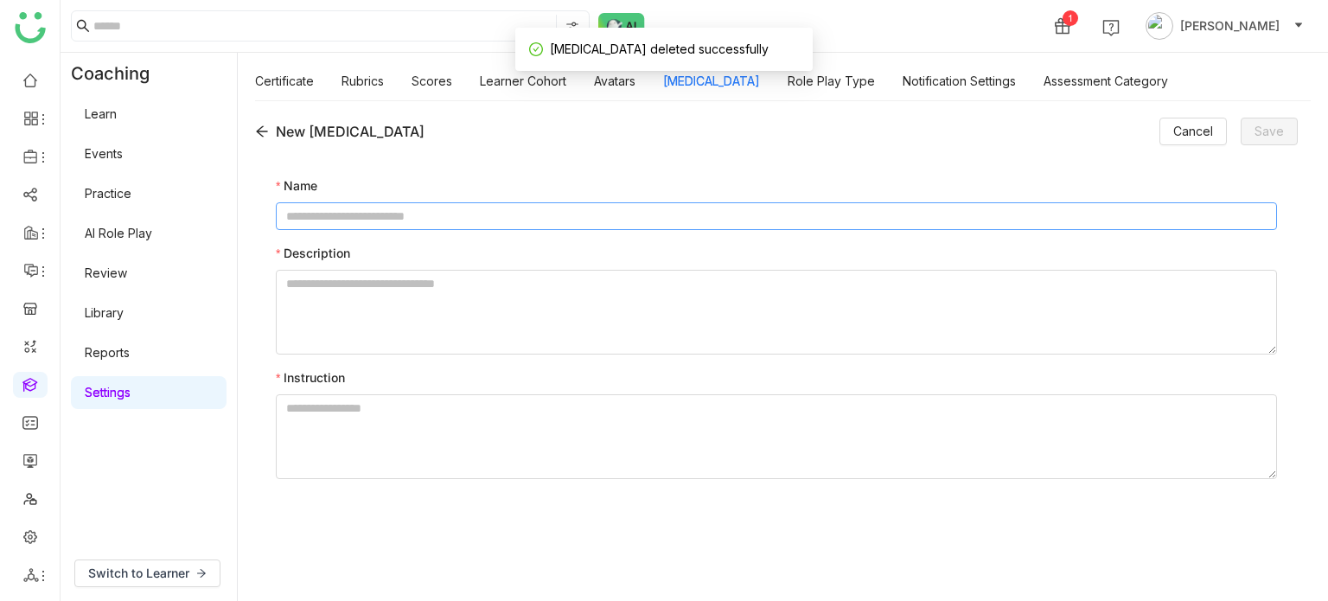
click at [733, 224] on input at bounding box center [776, 216] width 1001 height 28
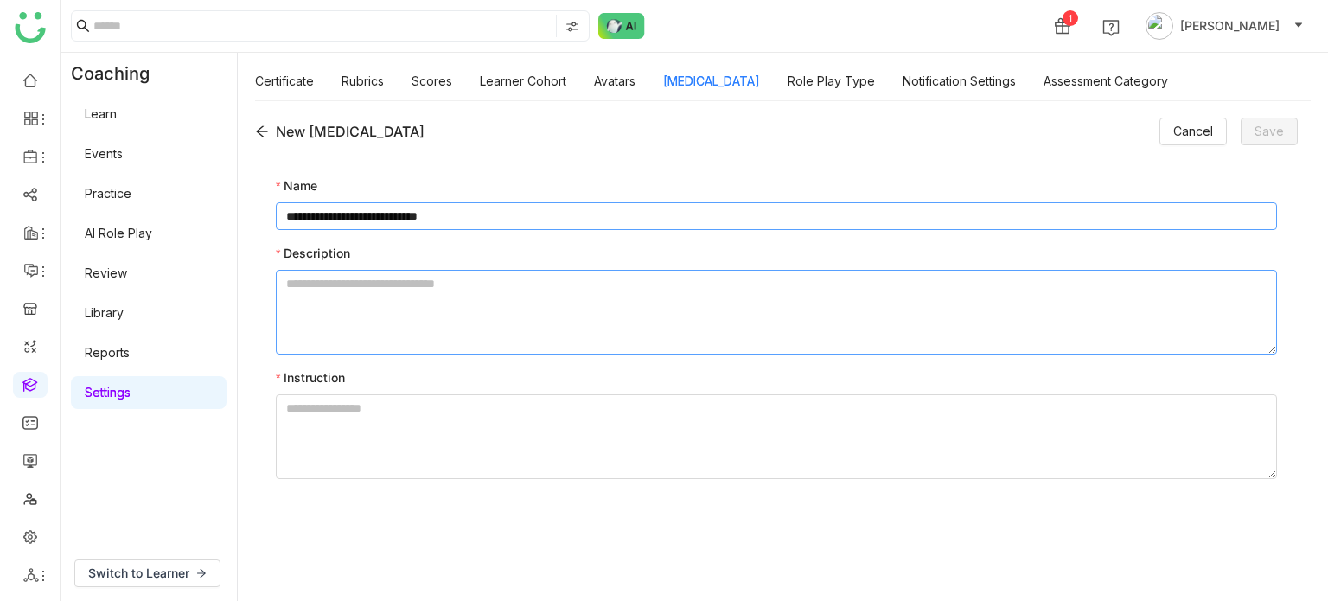
type input "**********"
click at [676, 303] on textarea at bounding box center [776, 312] width 1001 height 85
type textarea "*****"
click at [590, 467] on textarea at bounding box center [776, 436] width 1001 height 85
type textarea "*"
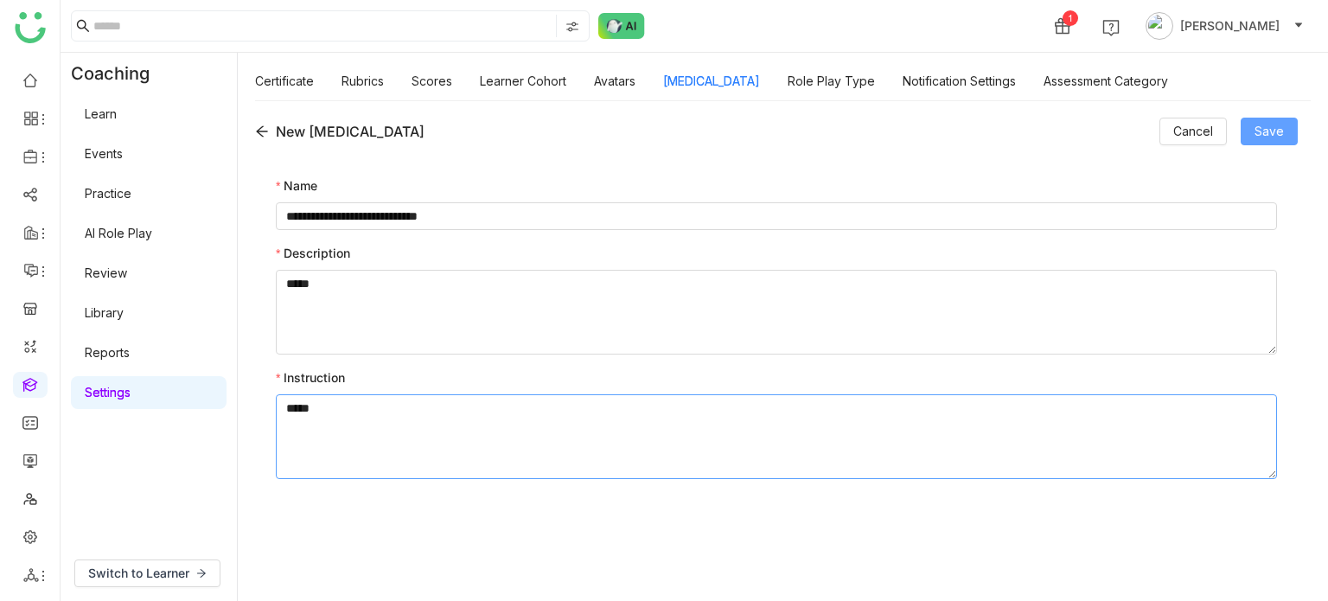
type textarea "*****"
click at [1292, 141] on button "Save" at bounding box center [1268, 132] width 57 height 28
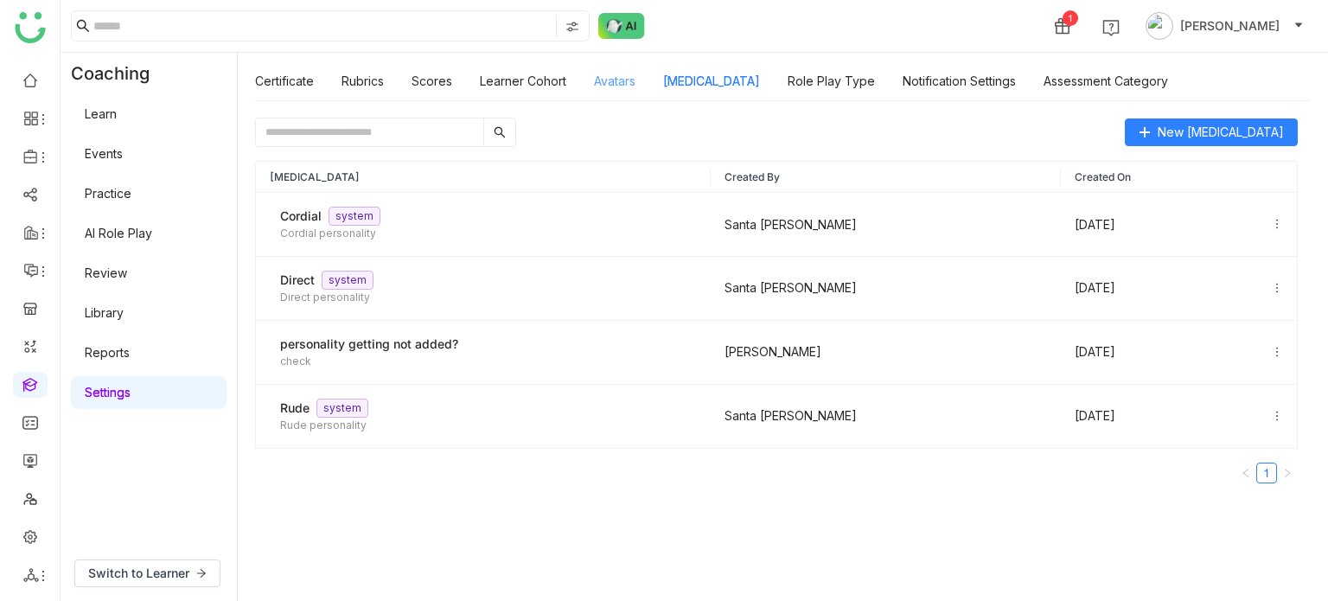
click at [615, 80] on link "Avatars" at bounding box center [614, 80] width 41 height 15
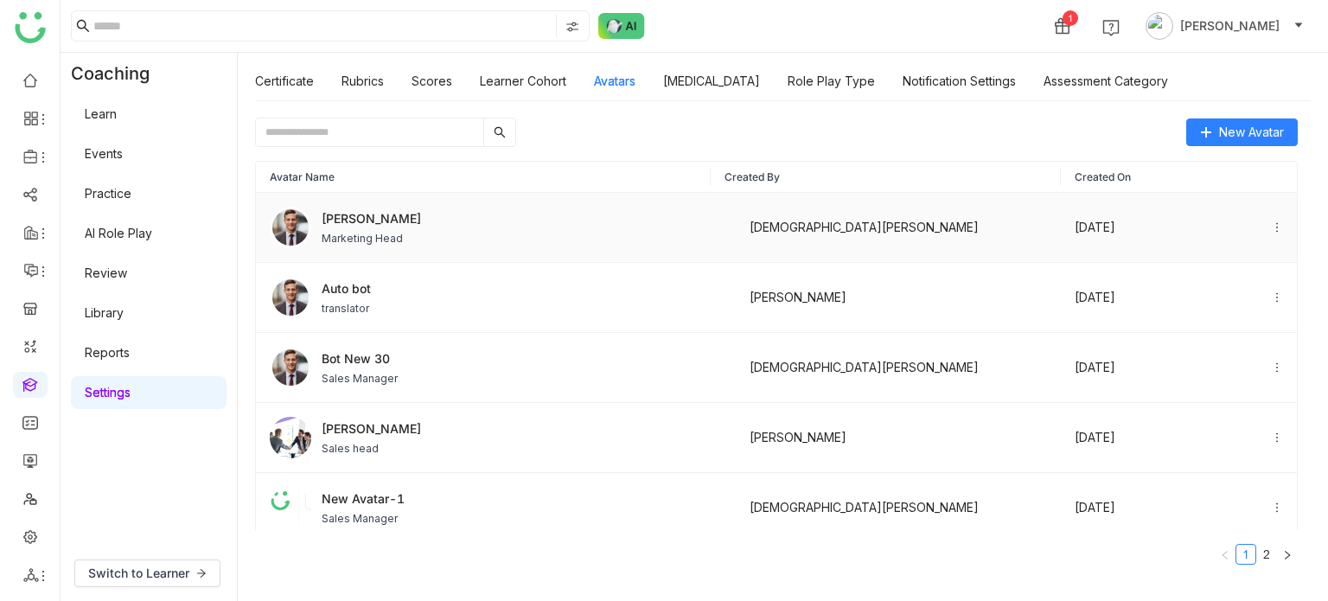
click at [1272, 227] on td "[DATE]" at bounding box center [1179, 228] width 236 height 70
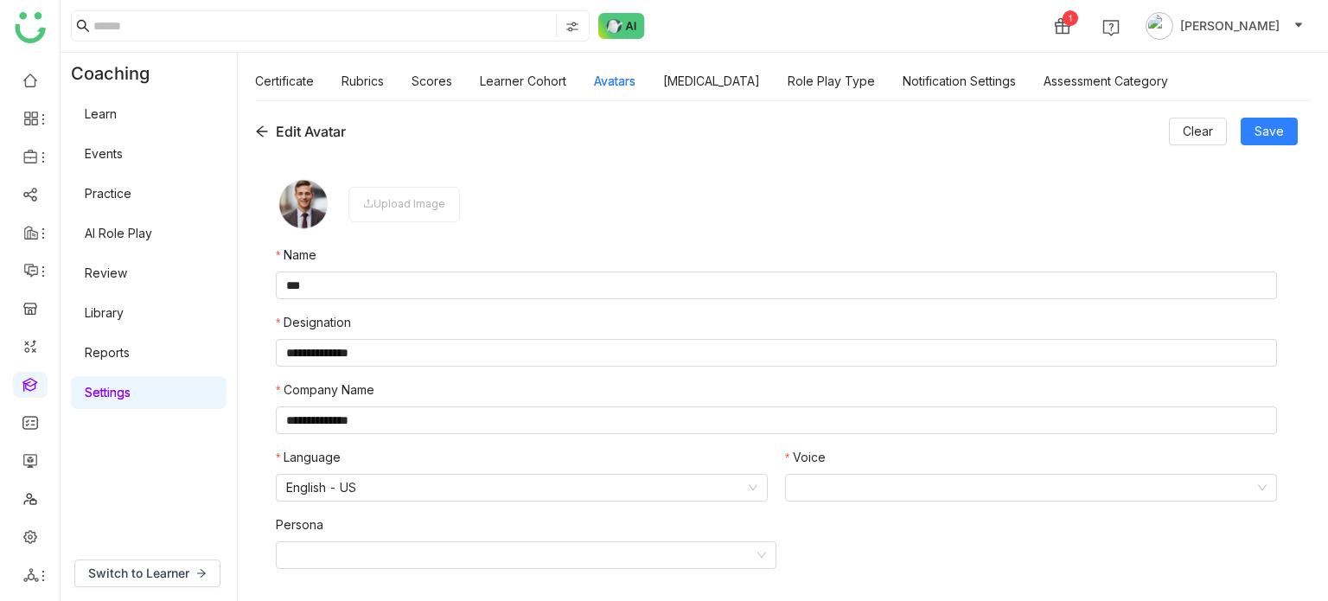
scroll to position [3, 0]
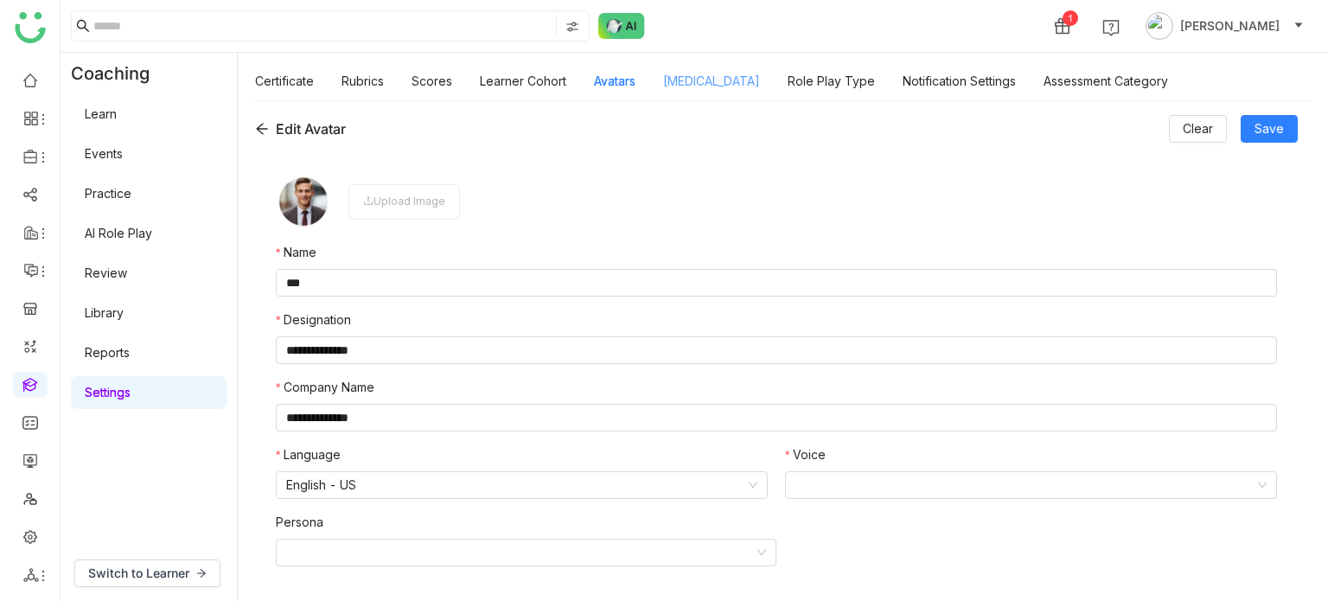
click at [743, 75] on link "Personality Type" at bounding box center [711, 80] width 97 height 15
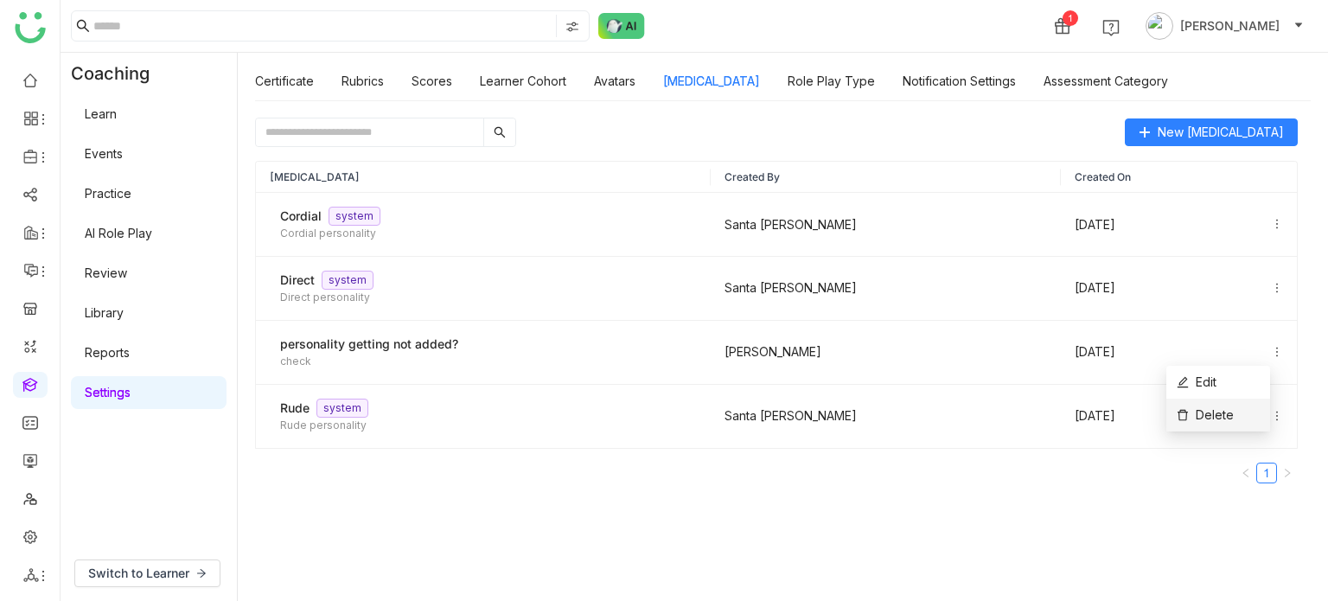
click at [1215, 411] on span "Delete" at bounding box center [1204, 414] width 57 height 19
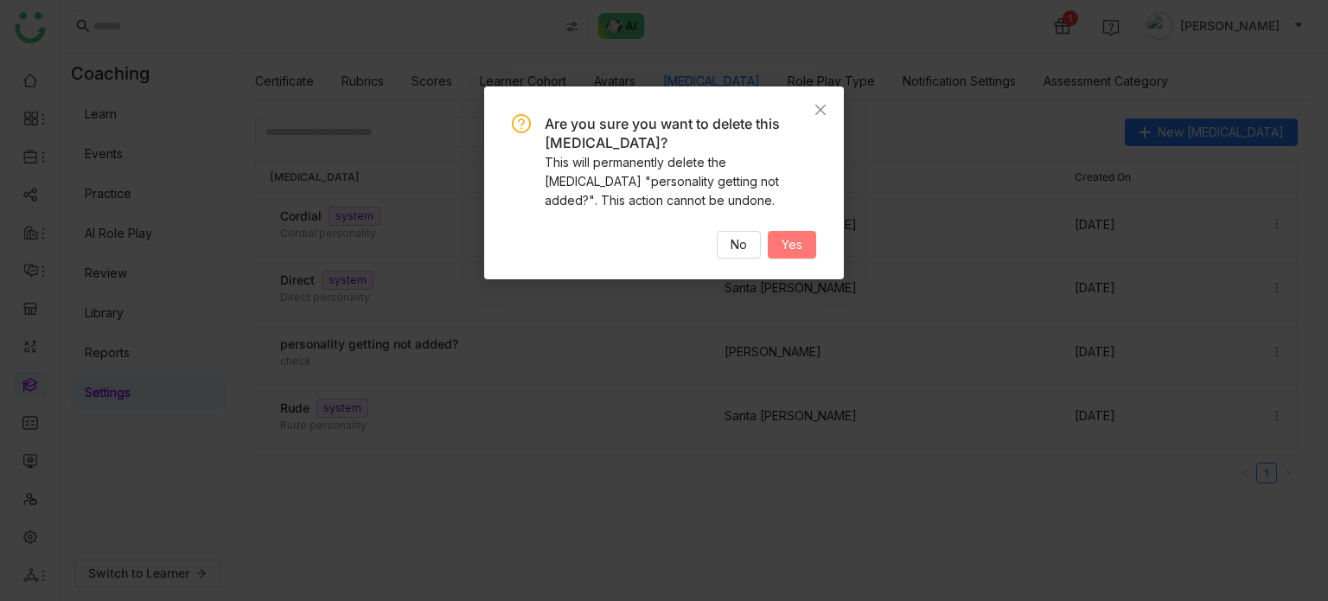
click at [800, 248] on span "Yes" at bounding box center [791, 244] width 21 height 19
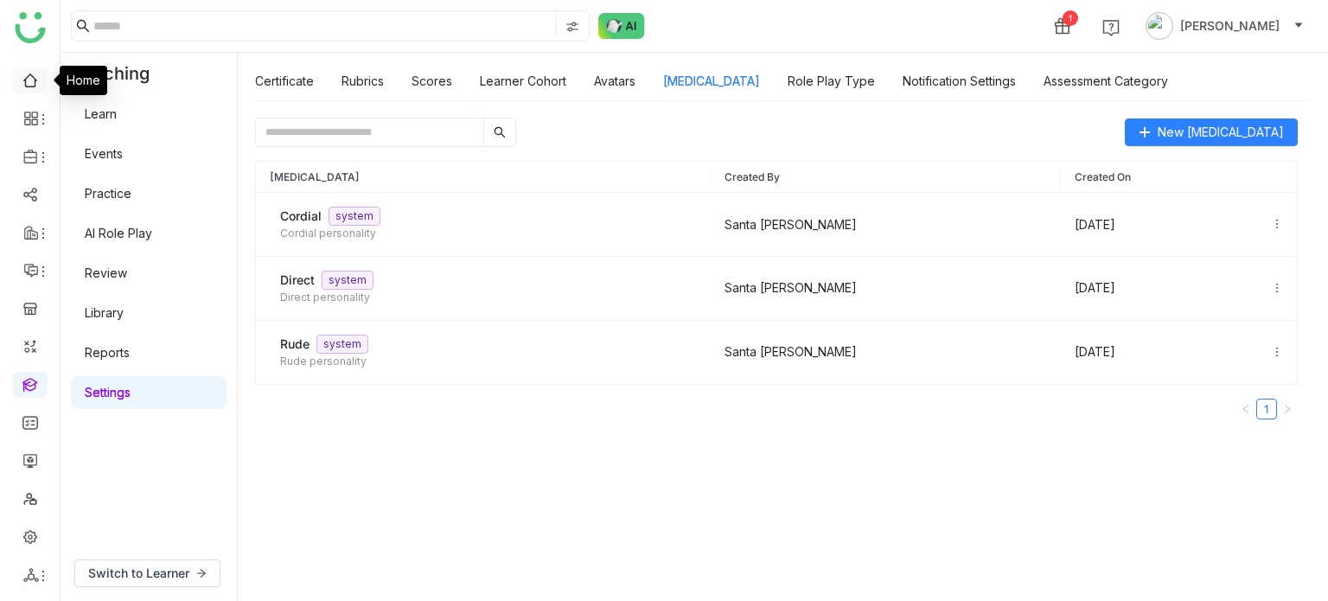
click at [26, 85] on link at bounding box center [30, 79] width 16 height 15
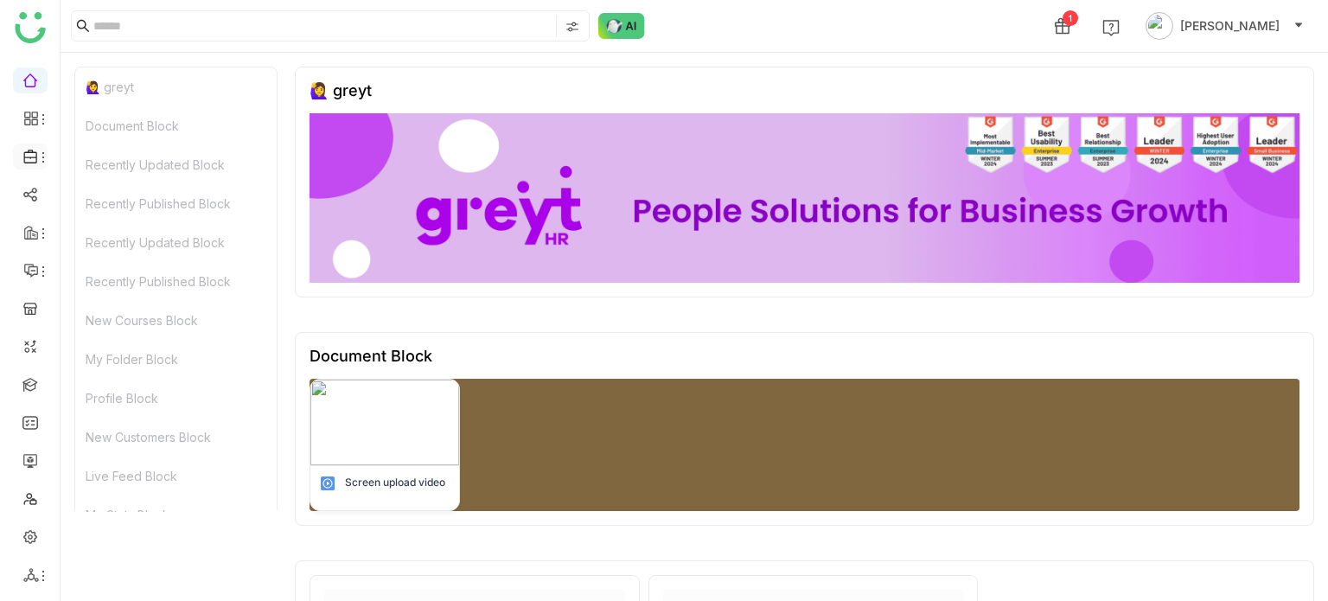
click at [39, 162] on icon at bounding box center [43, 157] width 14 height 14
click at [75, 251] on link "Library" at bounding box center [120, 256] width 112 height 12
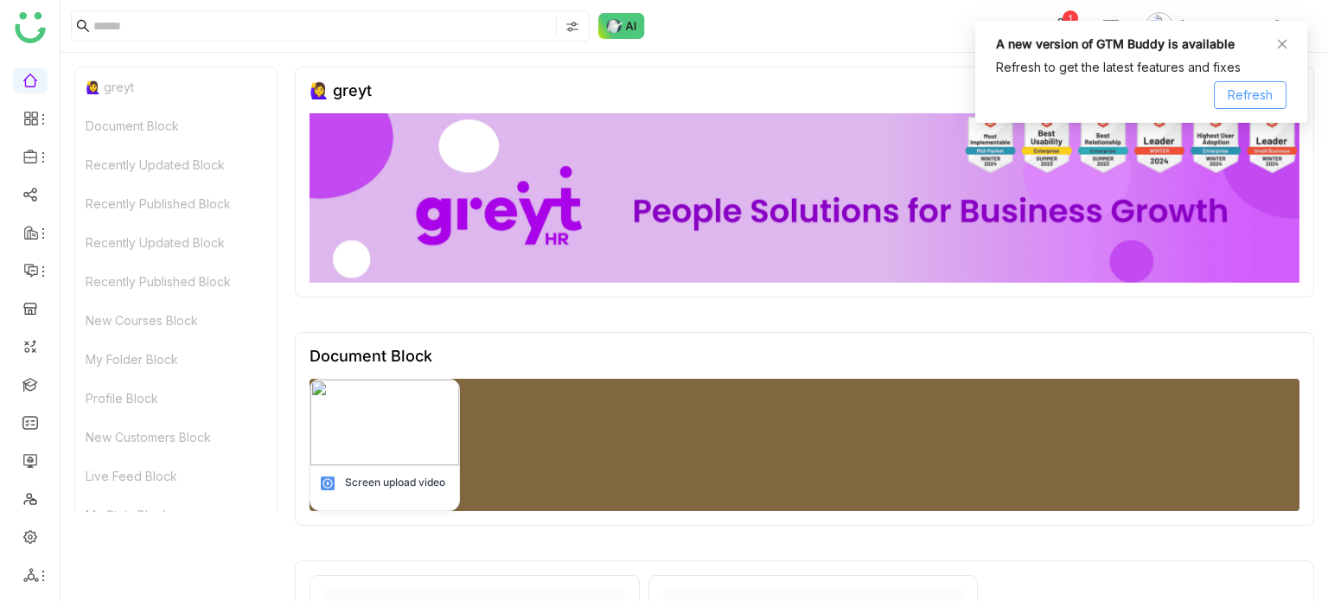
click at [1257, 87] on span "Refresh" at bounding box center [1249, 95] width 45 height 19
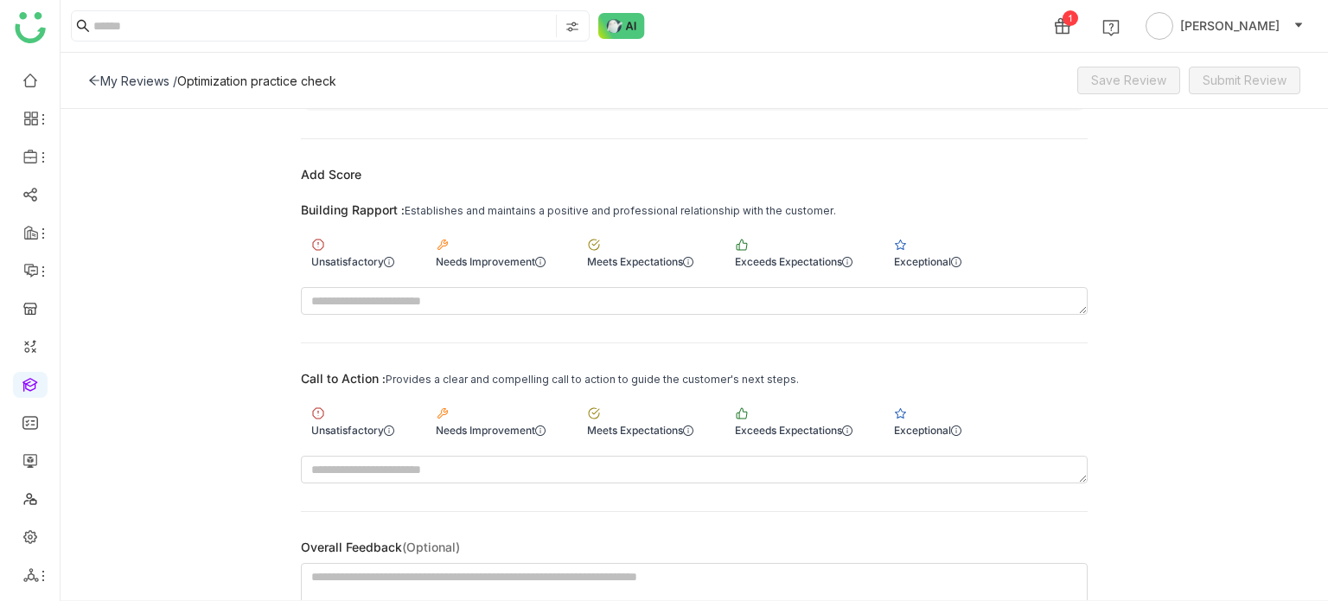
scroll to position [388, 0]
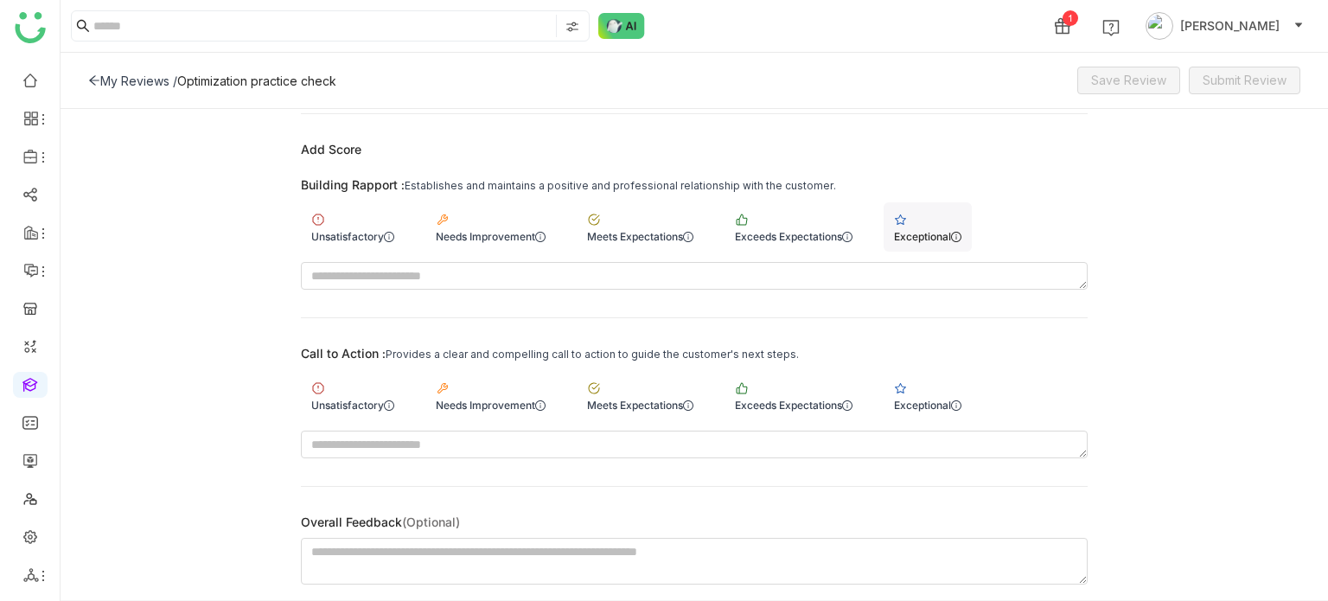
click at [908, 217] on img at bounding box center [901, 220] width 14 height 14
click at [908, 386] on img at bounding box center [901, 388] width 14 height 14
click at [1150, 76] on span "Save Review" at bounding box center [1128, 80] width 75 height 19
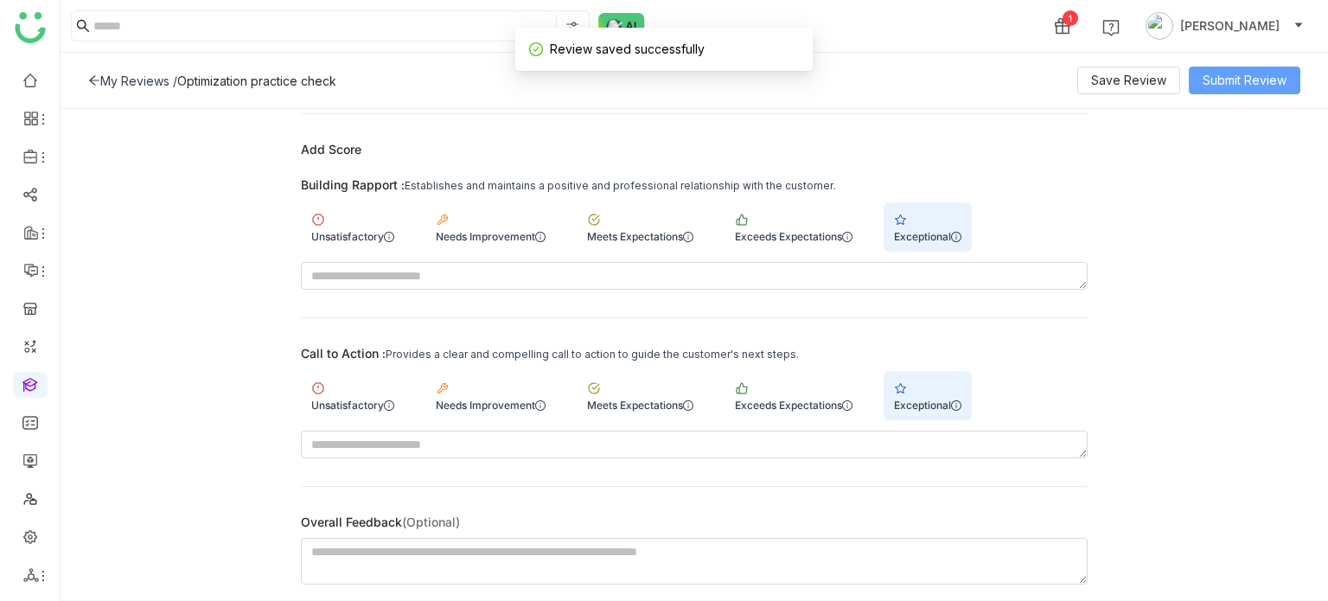
click at [1252, 75] on span "Submit Review" at bounding box center [1244, 80] width 84 height 19
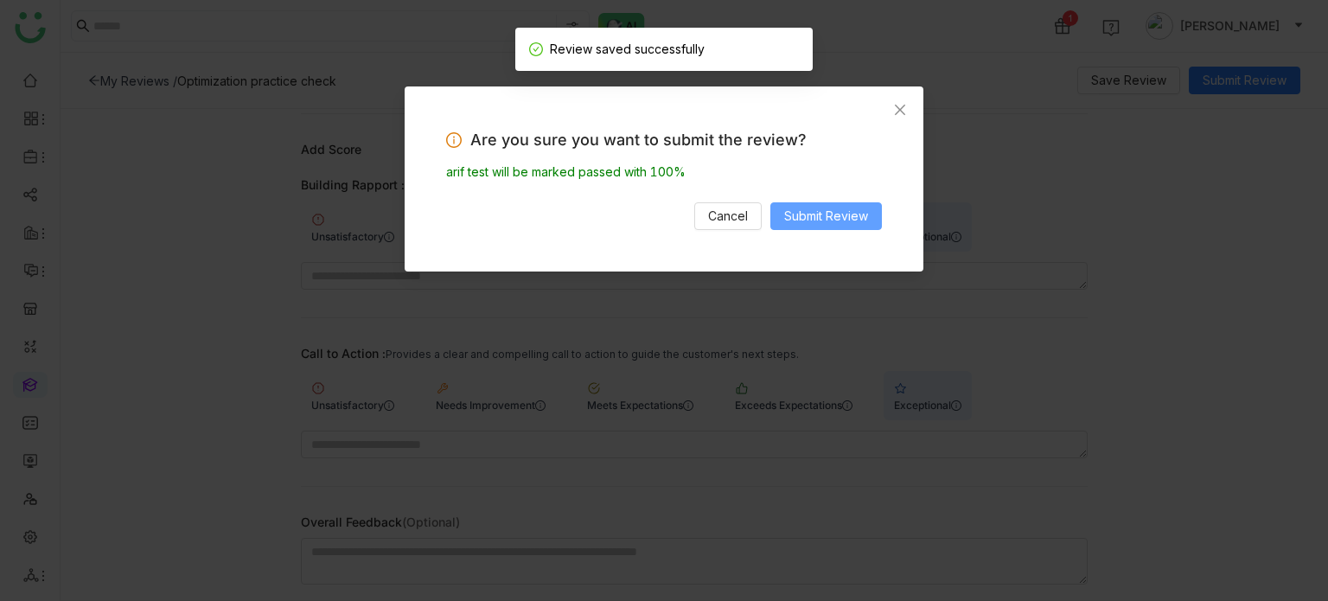
click at [850, 223] on span "Submit Review" at bounding box center [826, 216] width 84 height 19
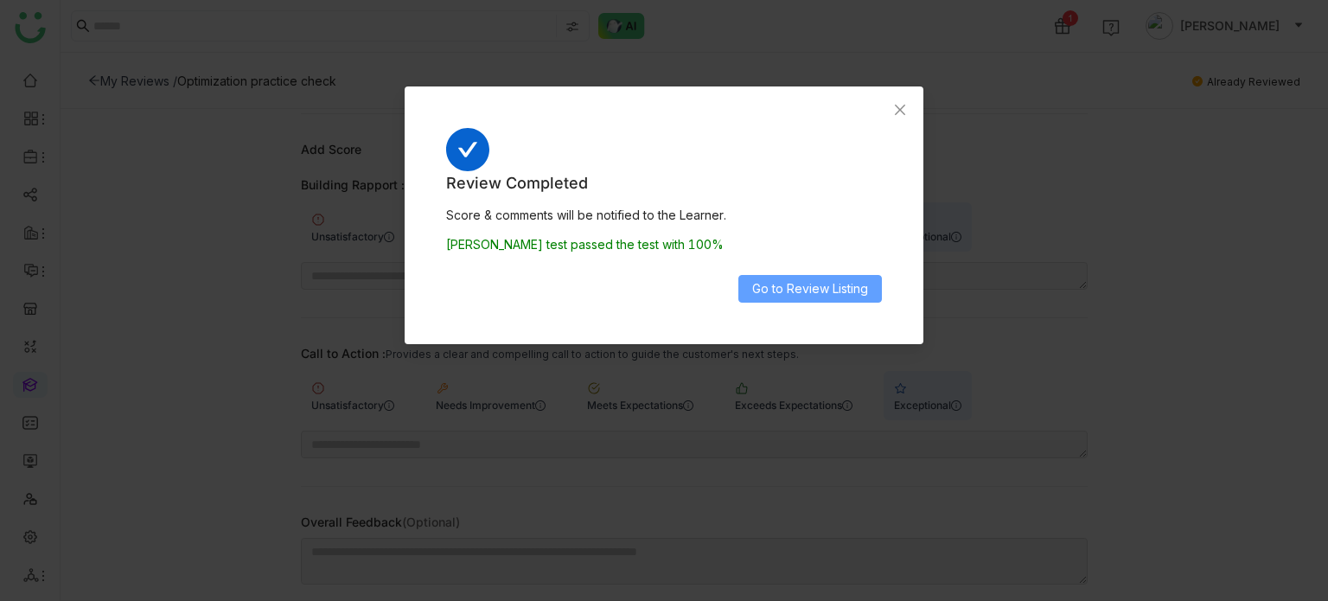
click at [840, 286] on span "Go to Review Listing" at bounding box center [810, 288] width 116 height 19
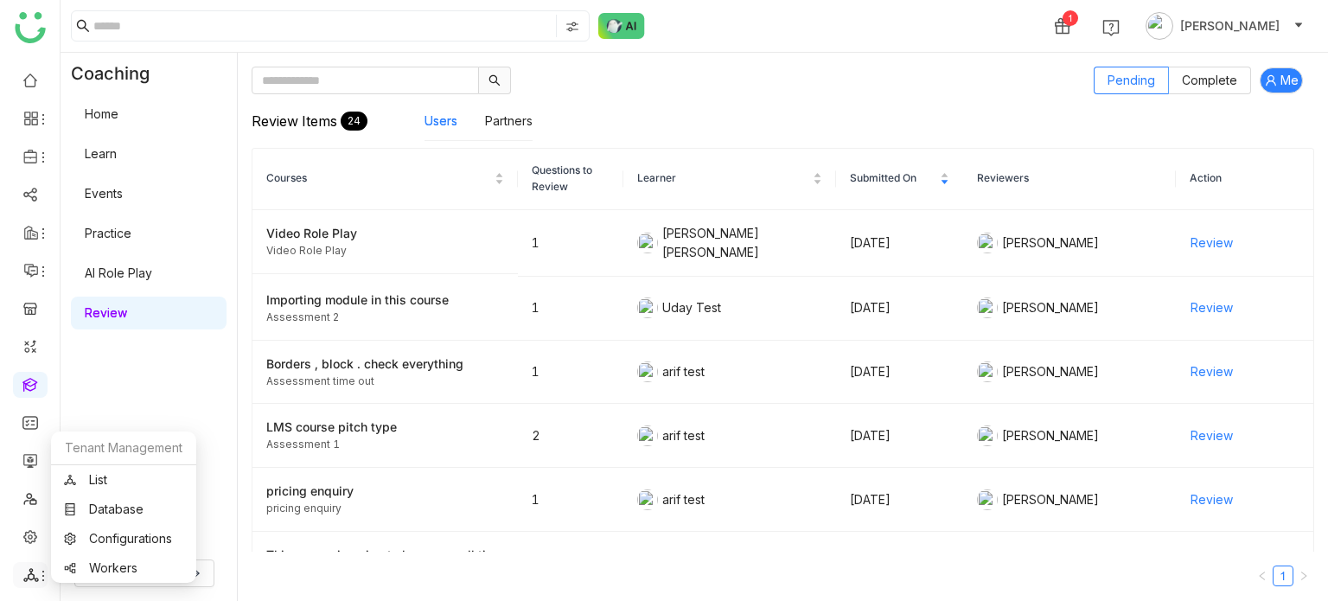
click at [35, 571] on icon at bounding box center [31, 575] width 16 height 16
click at [114, 482] on link "List" at bounding box center [123, 480] width 119 height 12
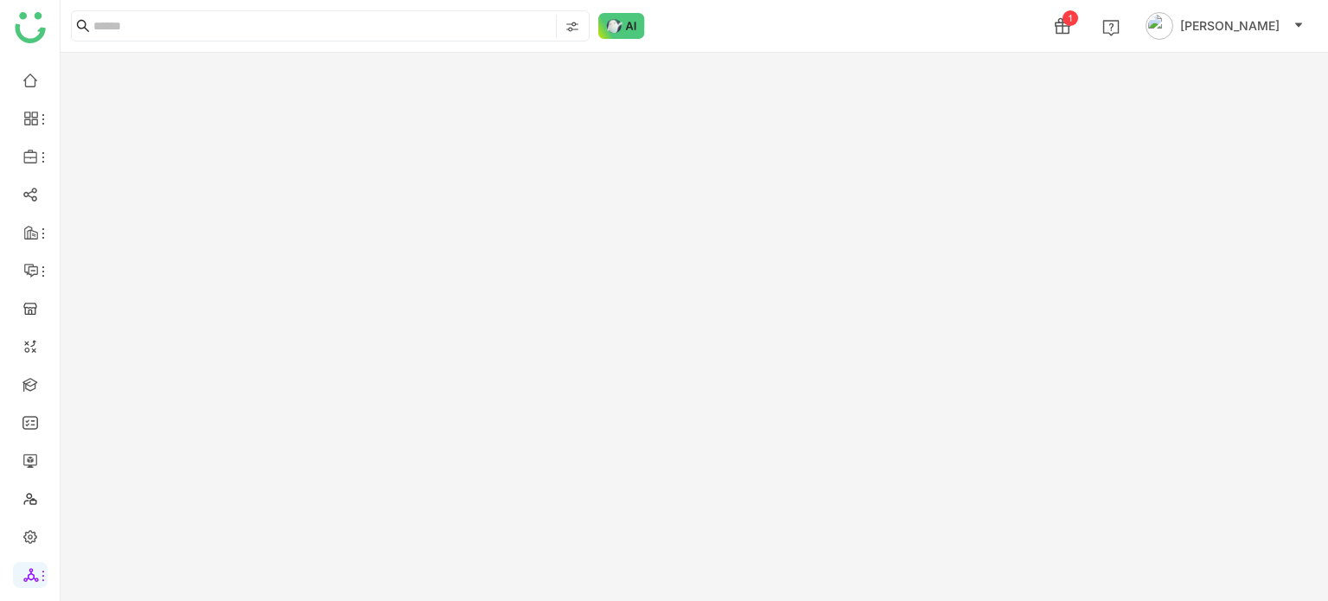
click at [1262, 84] on div at bounding box center [694, 327] width 1267 height 548
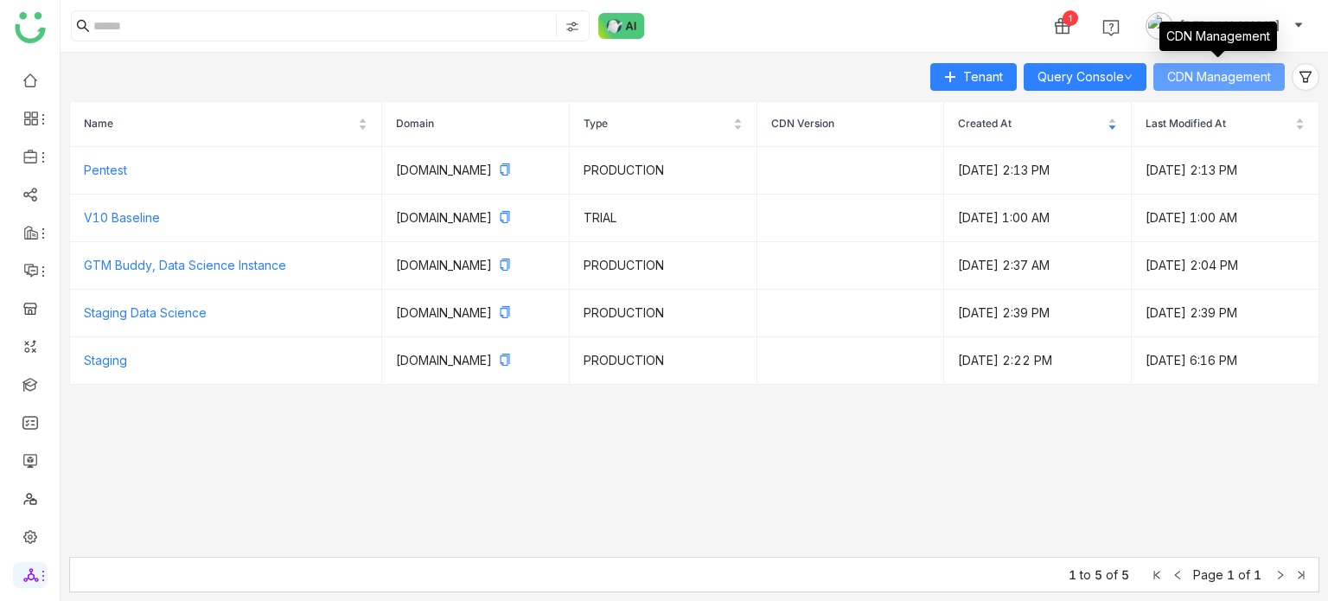
click at [1252, 82] on span "CDN Management" at bounding box center [1219, 76] width 104 height 19
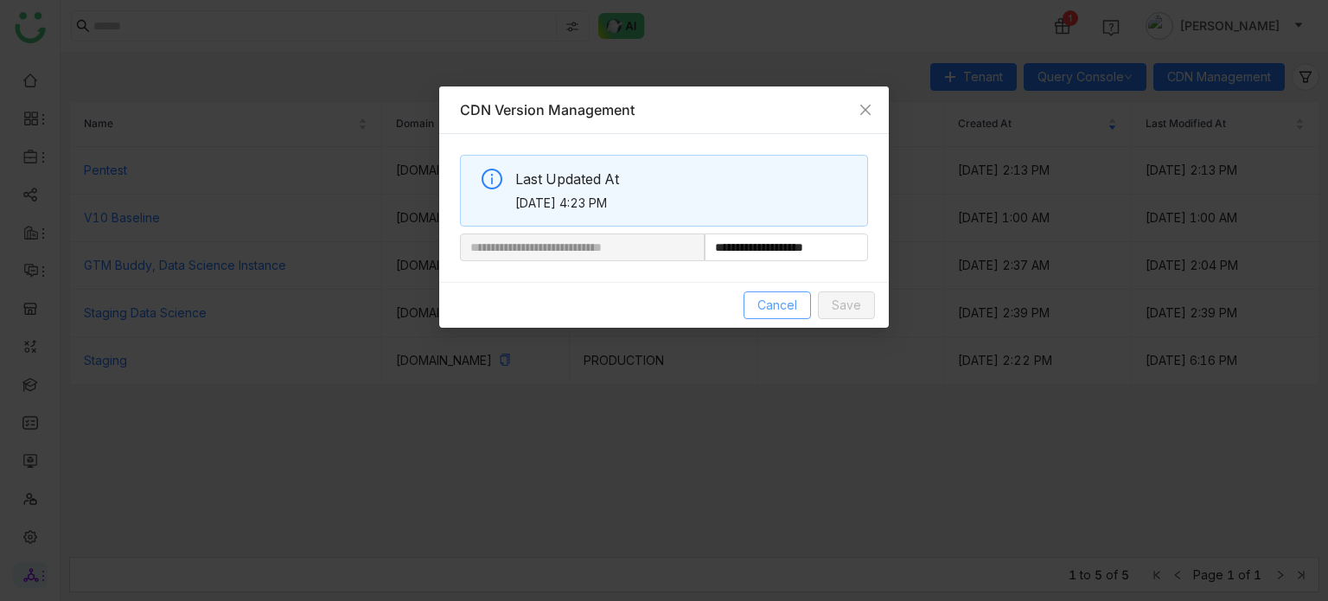
click at [776, 317] on button "Cancel" at bounding box center [776, 305] width 67 height 28
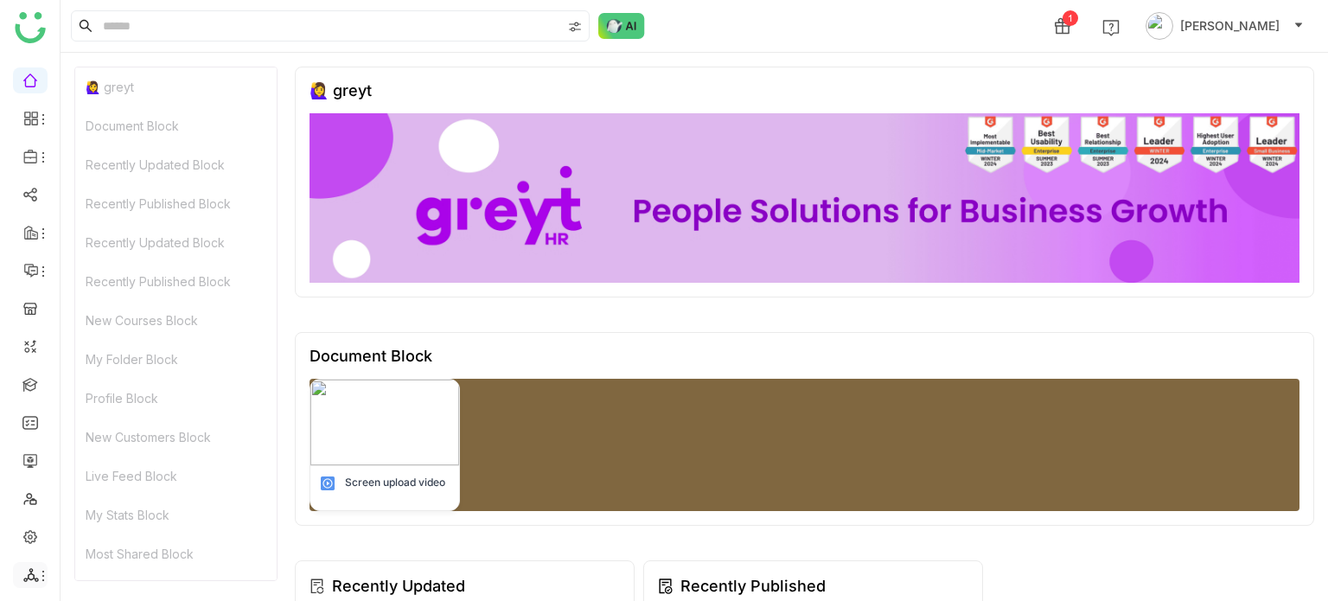
click at [41, 577] on icon at bounding box center [43, 576] width 14 height 14
click at [156, 476] on link "List" at bounding box center [123, 480] width 119 height 12
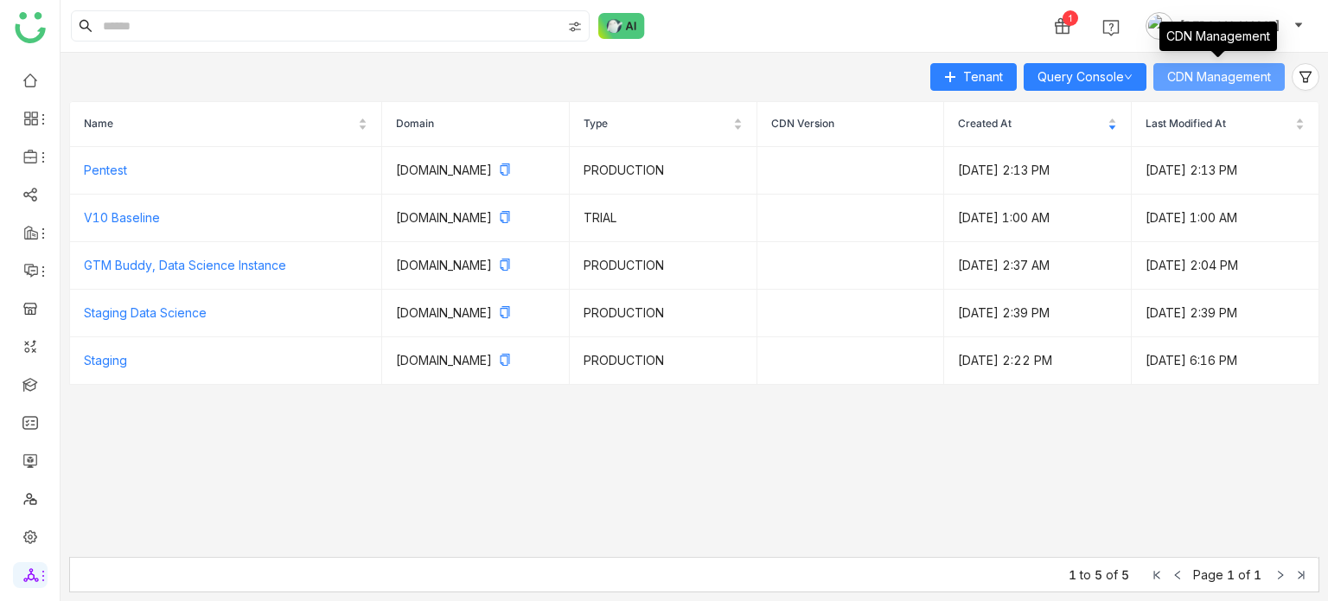
click at [1210, 76] on span "CDN Management" at bounding box center [1219, 76] width 104 height 19
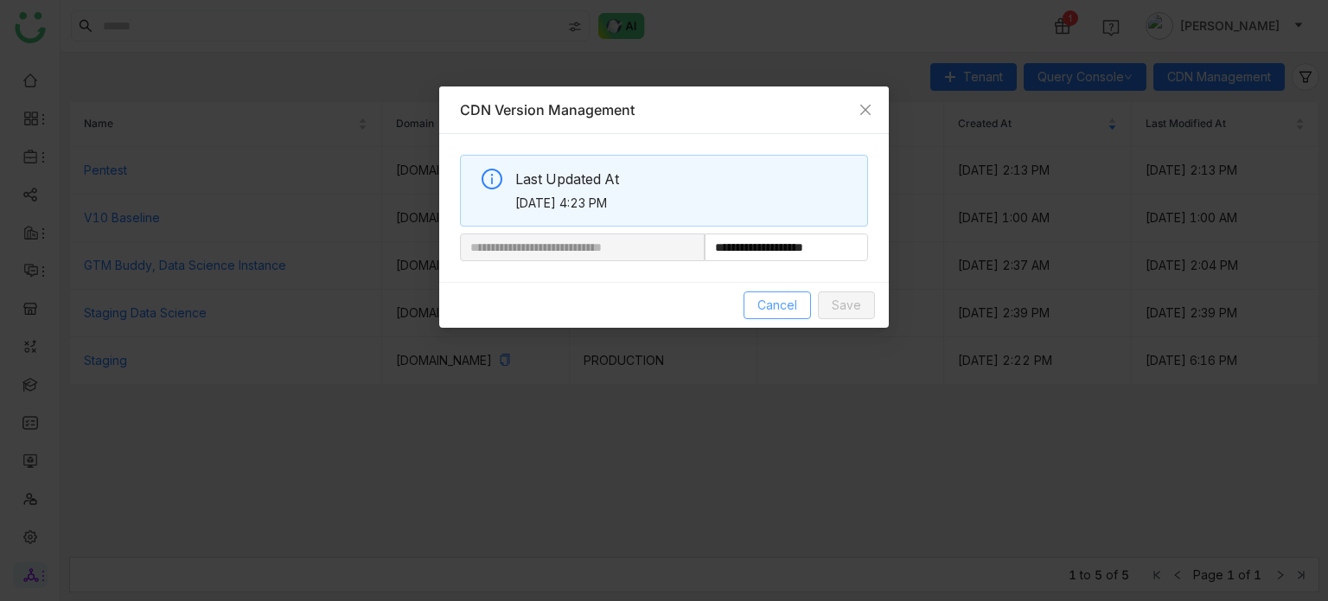
click at [754, 303] on button "Cancel" at bounding box center [776, 305] width 67 height 28
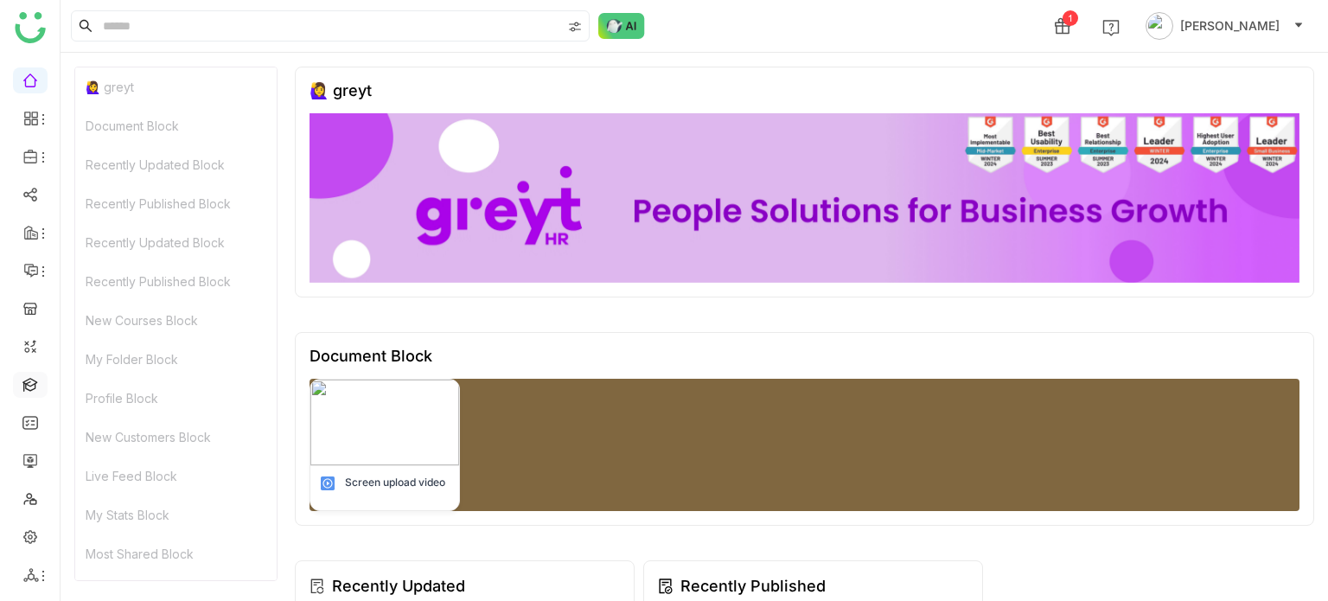
click at [24, 376] on link at bounding box center [30, 383] width 16 height 15
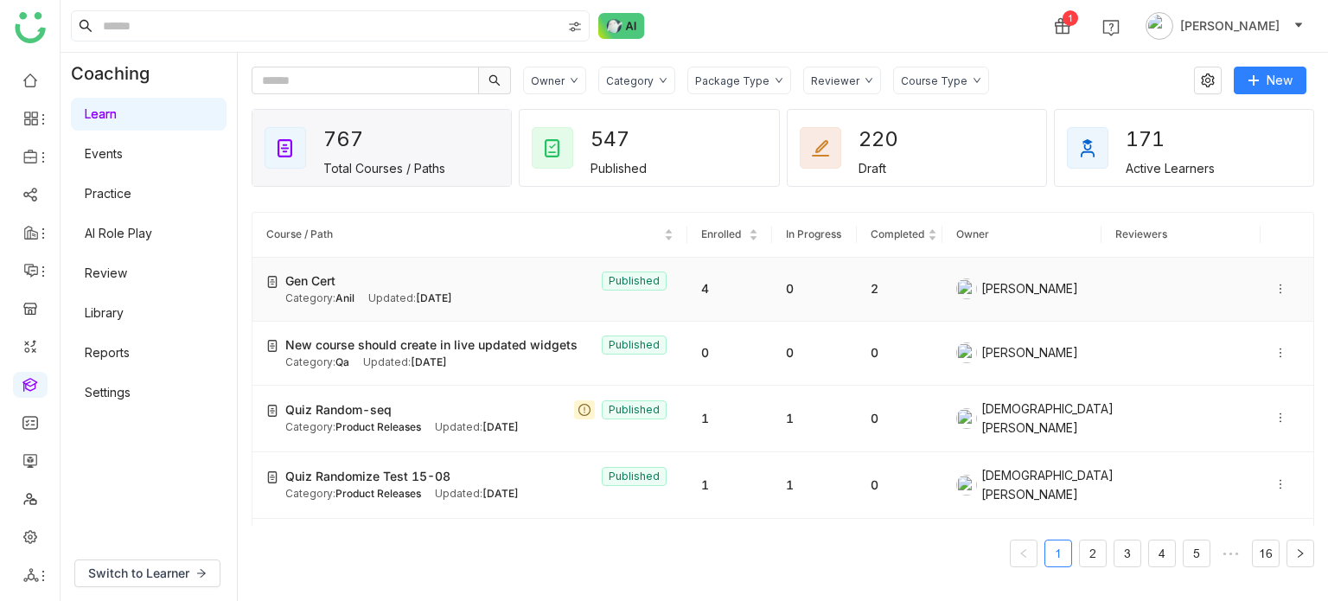
click at [496, 266] on td "Gen Cert Published Category: Anil Updated: [DATE]" at bounding box center [469, 290] width 435 height 64
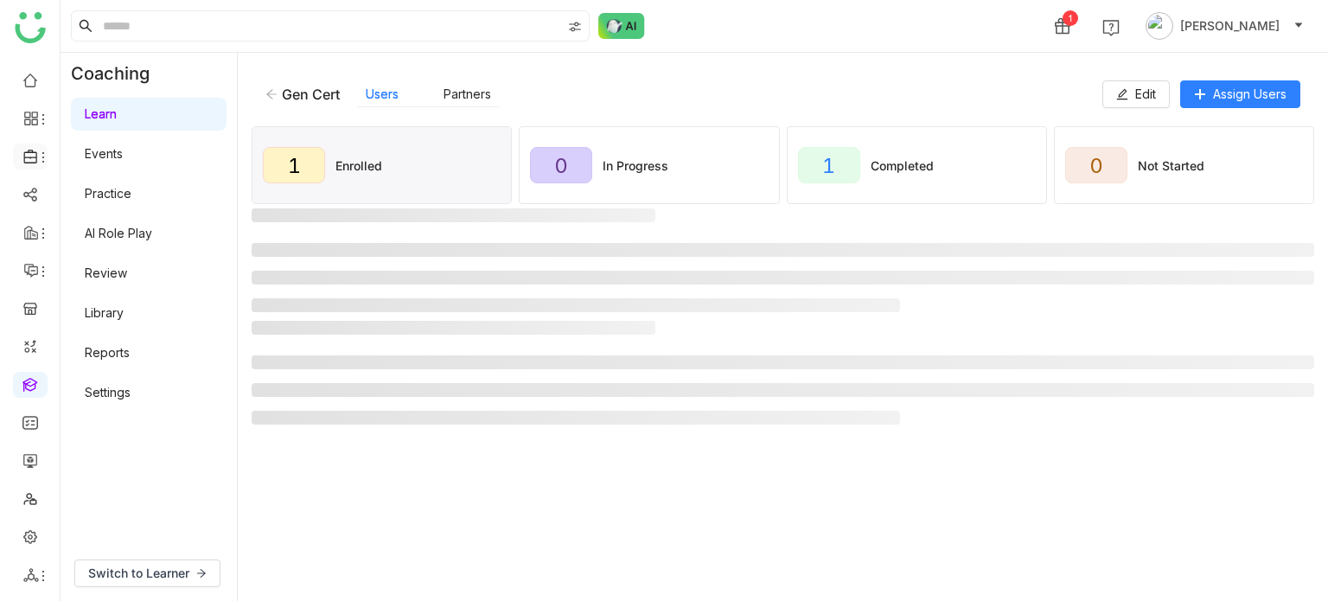
drag, startPoint x: 40, startPoint y: 148, endPoint x: 38, endPoint y: 162, distance: 13.9
click at [38, 161] on ul at bounding box center [30, 327] width 60 height 545
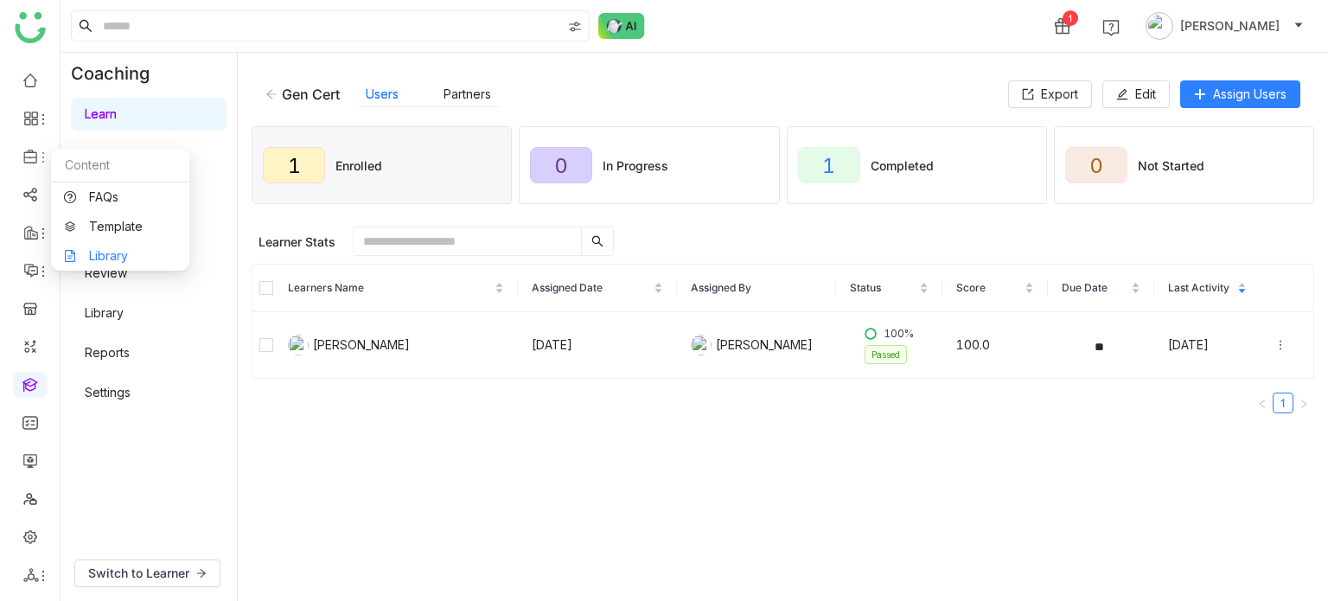
click at [102, 241] on ul "FAQs Template Library" at bounding box center [120, 226] width 138 height 88
click at [103, 250] on link "Library" at bounding box center [120, 256] width 112 height 12
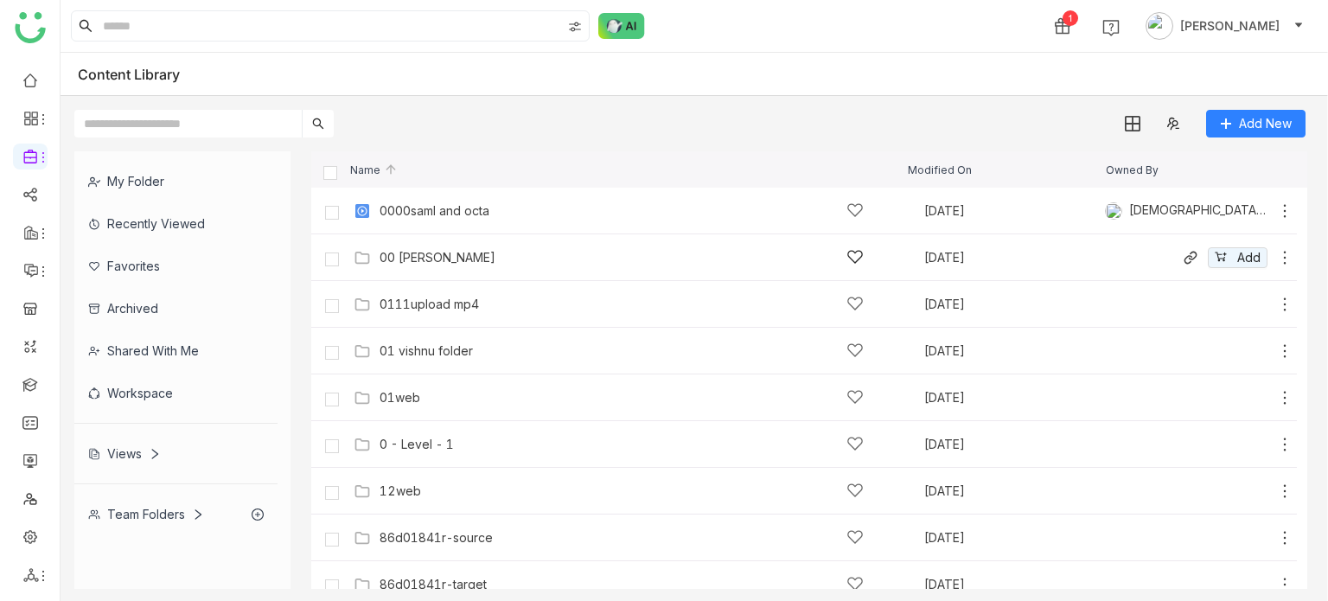
click at [439, 271] on div "00 [PERSON_NAME] [DATE] Add" at bounding box center [803, 257] width 985 height 47
click at [436, 259] on div "00 [PERSON_NAME]" at bounding box center [437, 258] width 116 height 14
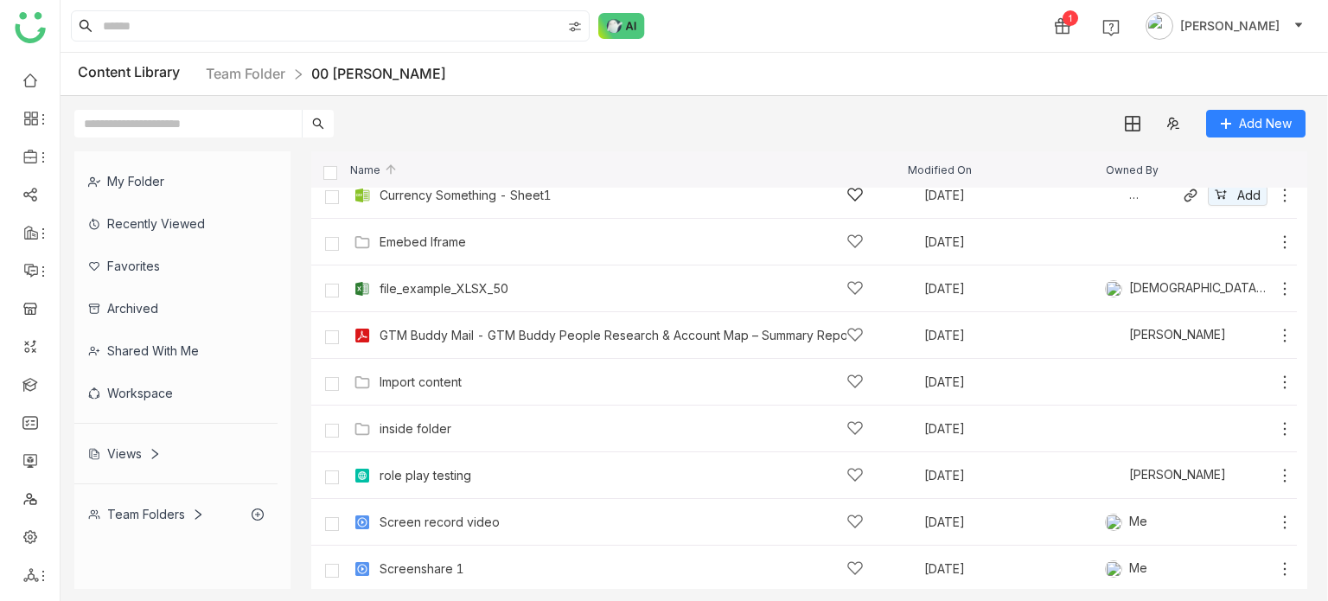
scroll to position [393, 0]
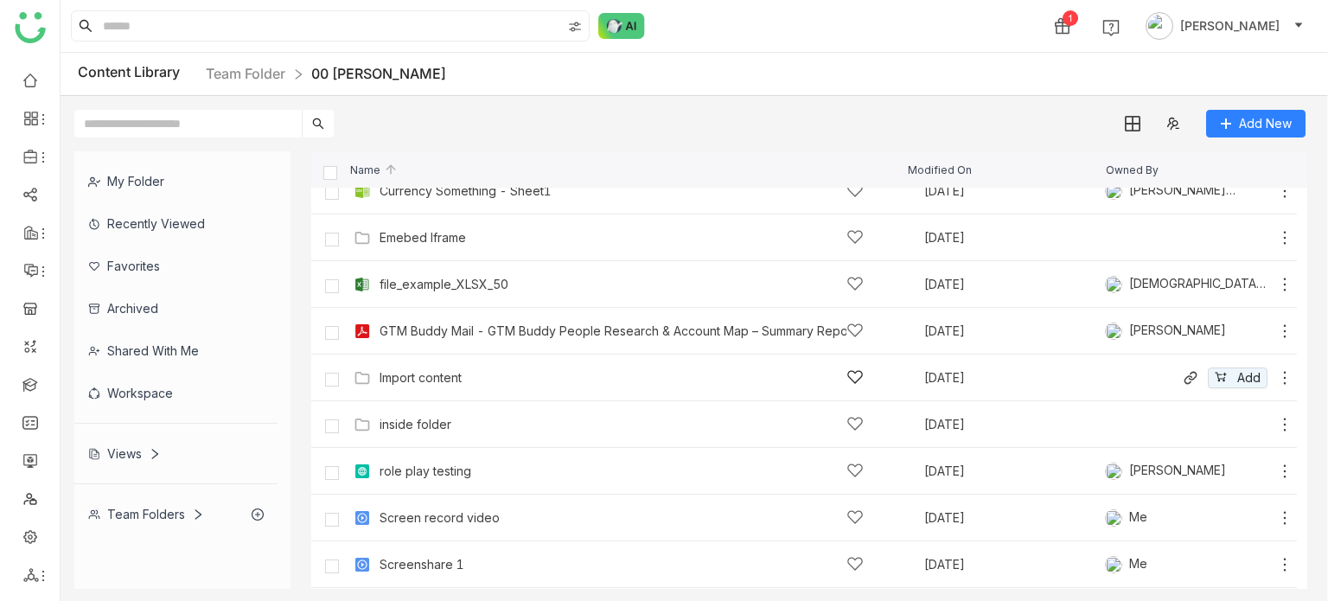
click at [437, 395] on div "Import content Sep 30, 2025 Add" at bounding box center [803, 377] width 985 height 47
click at [450, 384] on div "Import content" at bounding box center [621, 377] width 484 height 18
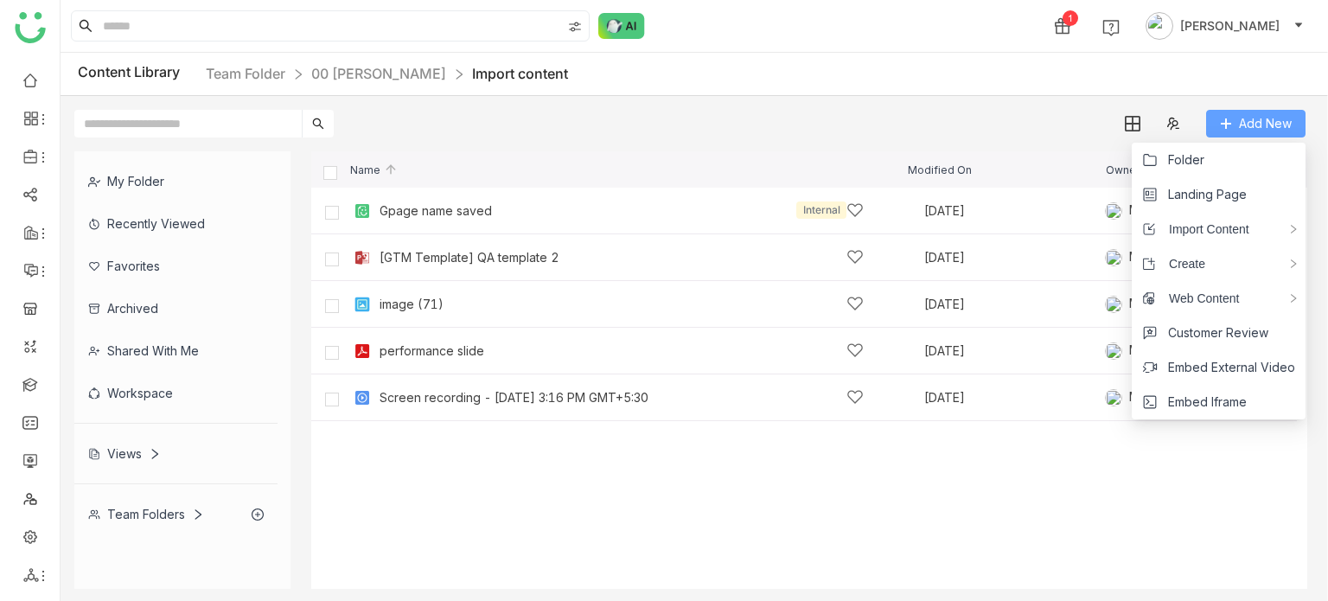
click at [1291, 122] on button "Add New" at bounding box center [1255, 124] width 99 height 28
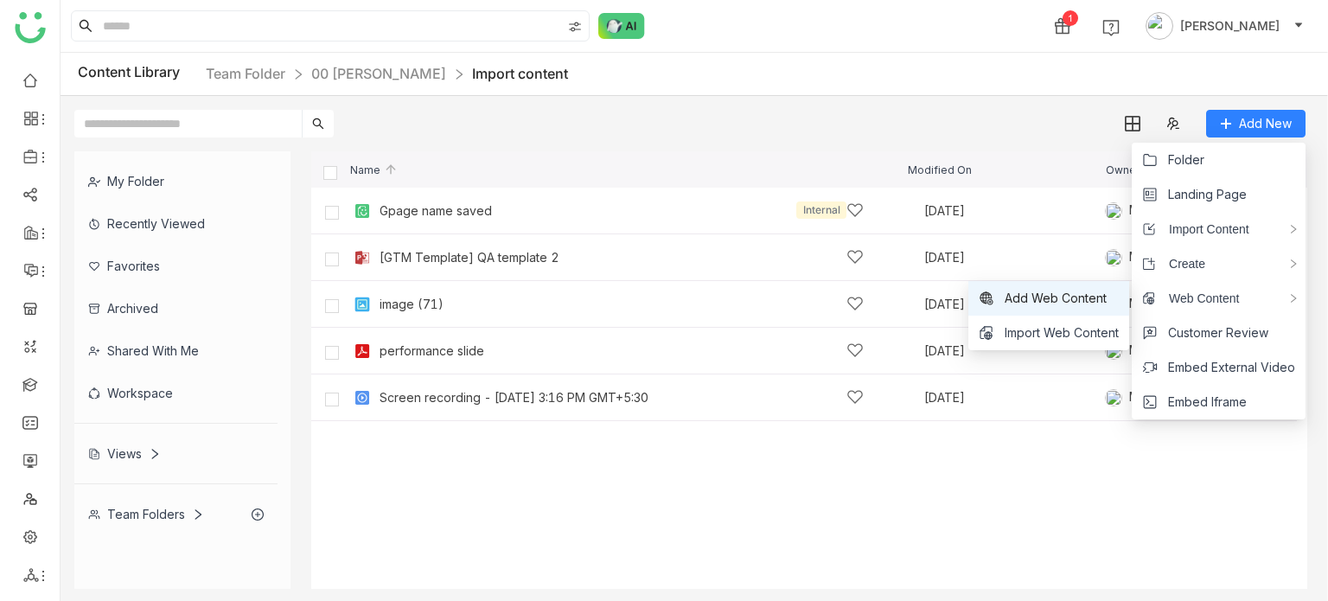
click at [1092, 302] on span "Add Web Content" at bounding box center [1055, 298] width 102 height 19
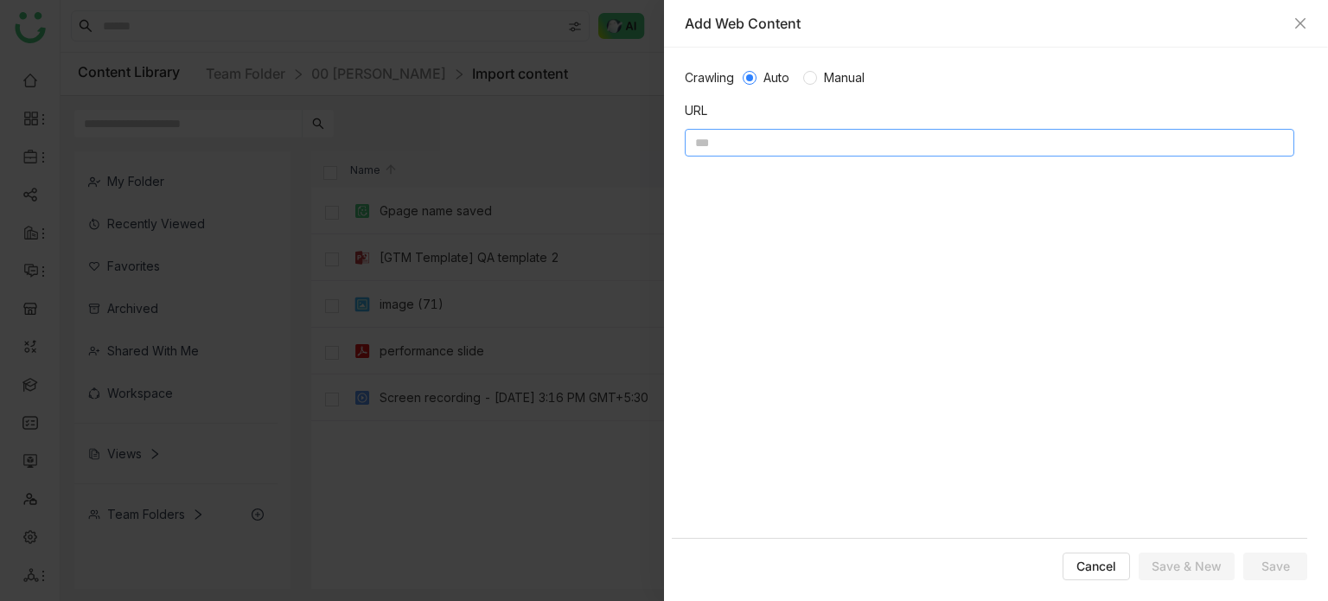
click at [949, 134] on input at bounding box center [989, 143] width 609 height 28
click at [822, 67] on div "Crawling Auto Manual URL Cancel Save & New Save" at bounding box center [996, 324] width 664 height 553
click at [822, 69] on span "Manual" at bounding box center [844, 77] width 54 height 19
click at [855, 75] on span "Manual" at bounding box center [844, 77] width 54 height 19
click at [792, 76] on span "Auto" at bounding box center [776, 77] width 40 height 19
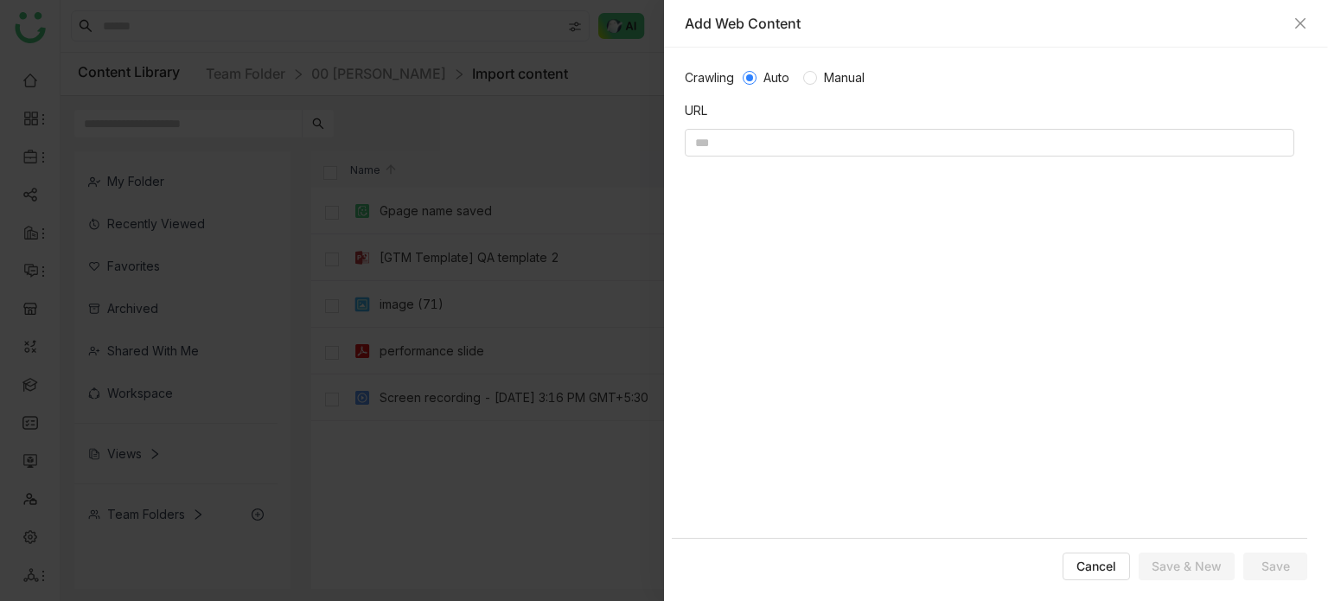
click at [860, 73] on span "Manual" at bounding box center [844, 77] width 54 height 19
click at [764, 78] on span "Auto" at bounding box center [776, 77] width 40 height 19
click at [814, 69] on label "Manual" at bounding box center [837, 77] width 68 height 19
click at [819, 155] on input at bounding box center [989, 143] width 609 height 28
paste input "**********"
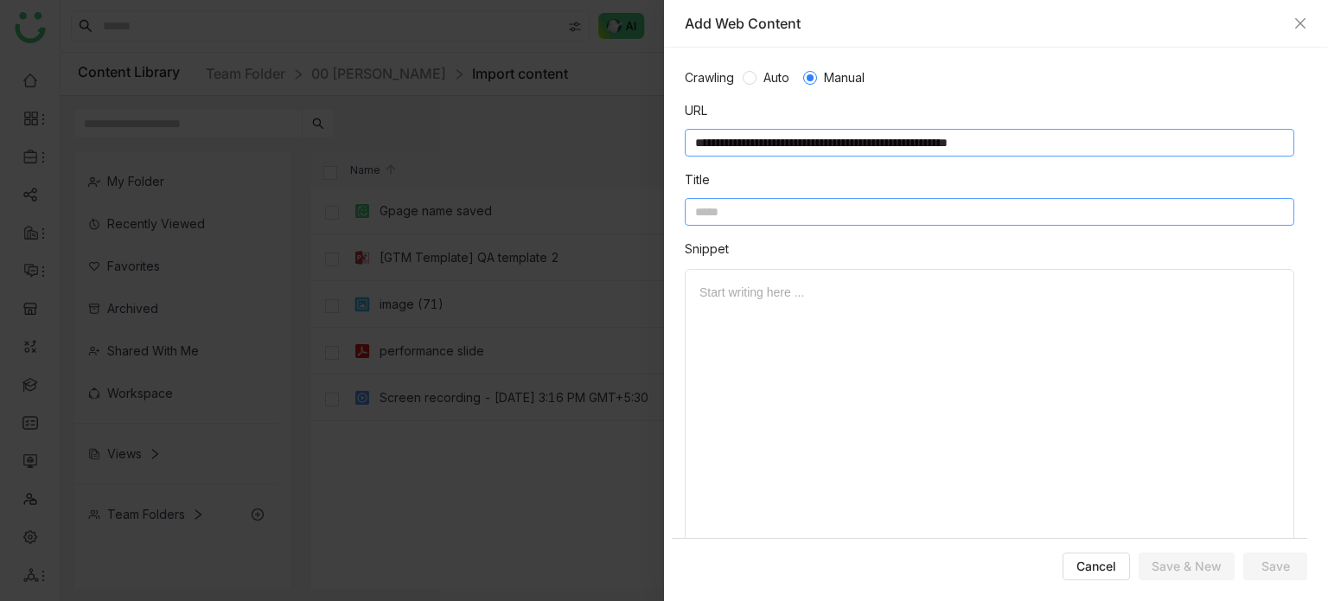
type input "**********"
click at [847, 220] on input at bounding box center [989, 212] width 609 height 28
type input "*******"
click at [1276, 559] on span "Save" at bounding box center [1275, 566] width 29 height 17
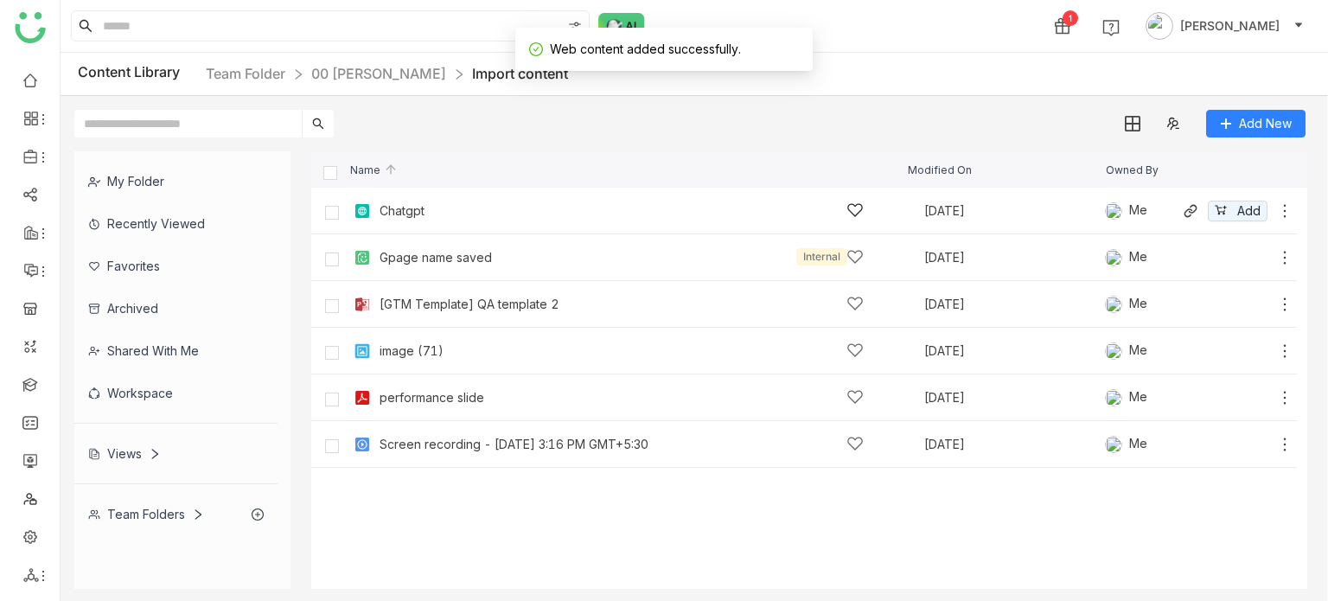
click at [408, 208] on div "Chatgpt" at bounding box center [401, 211] width 45 height 14
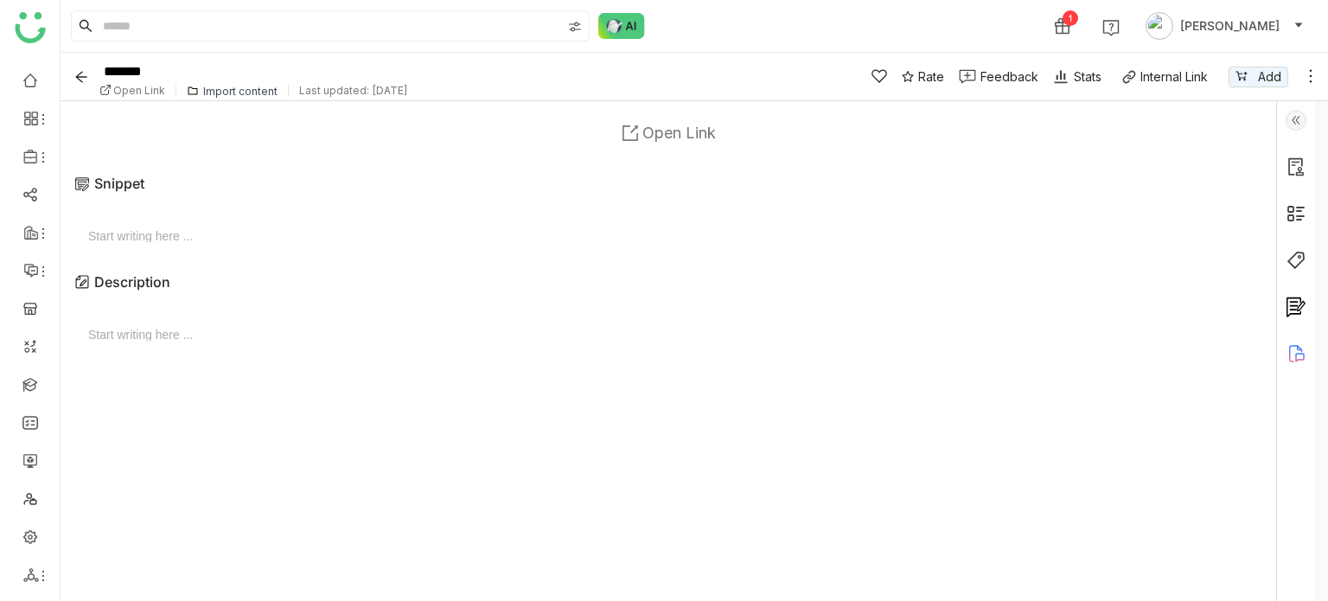
click at [667, 127] on span "Open Link" at bounding box center [678, 133] width 73 height 18
click at [152, 239] on div at bounding box center [668, 235] width 1160 height 13
click at [77, 81] on icon "Back" at bounding box center [81, 77] width 14 height 14
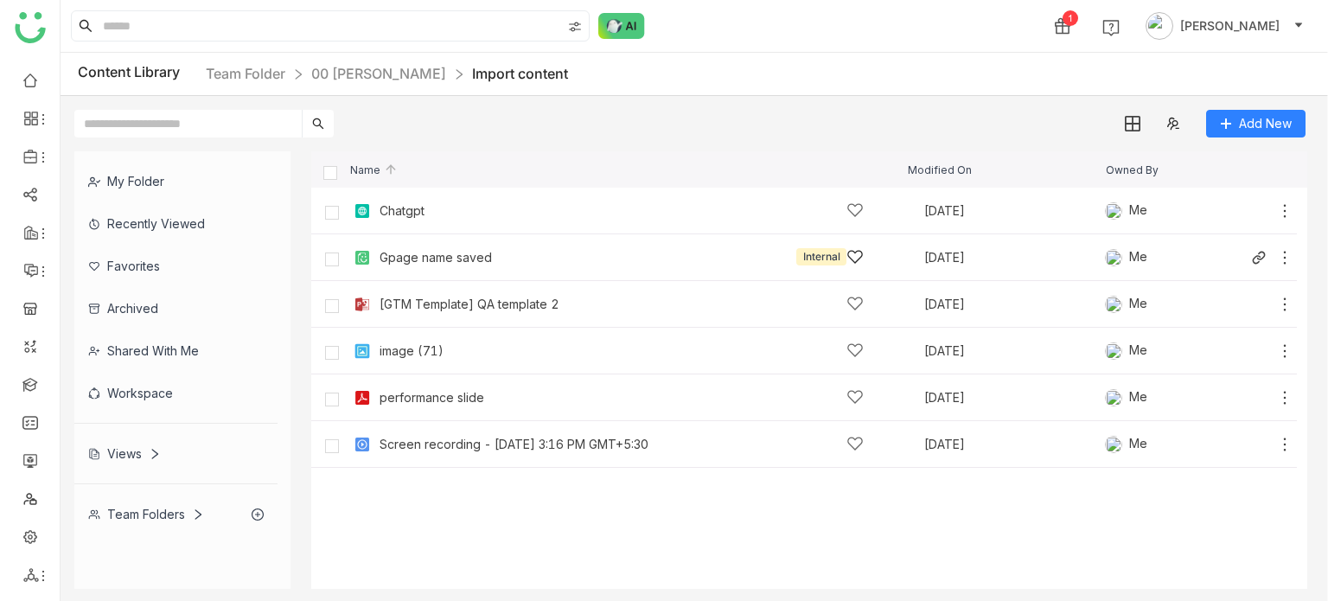
click at [1283, 258] on icon at bounding box center [1284, 257] width 17 height 17
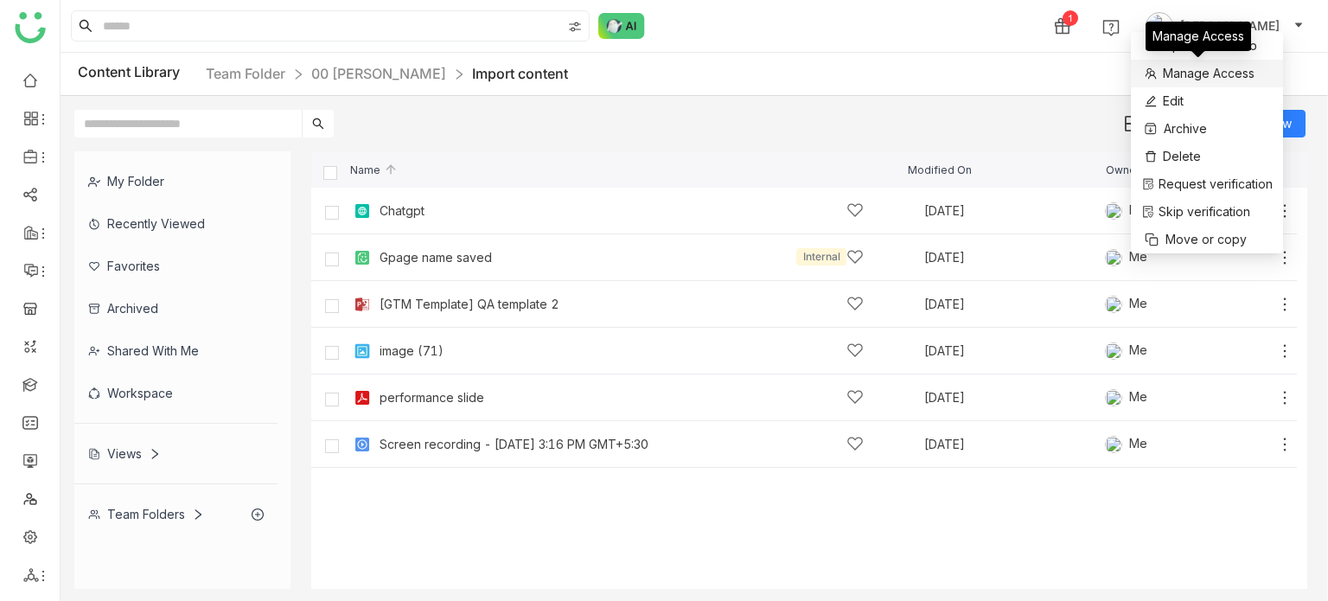
click at [1214, 82] on span "Manage Access" at bounding box center [1209, 73] width 92 height 19
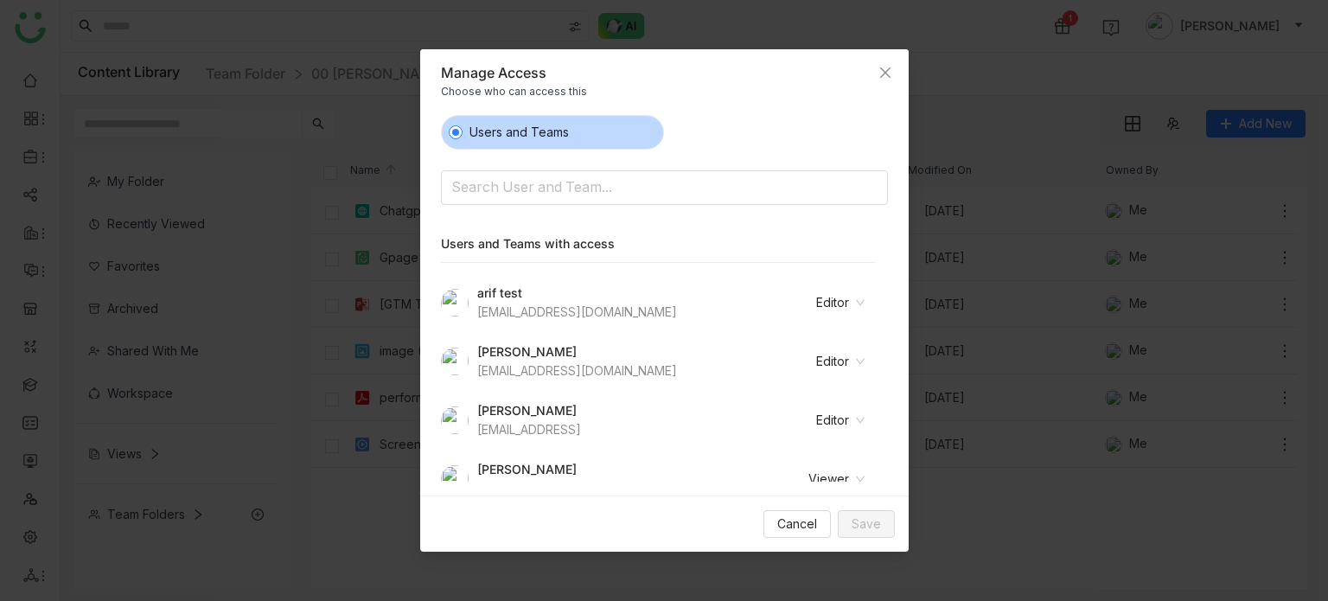
click at [844, 311] on nz-select-item "Editor" at bounding box center [814, 303] width 100 height 26
click at [625, 179] on input at bounding box center [619, 189] width 337 height 28
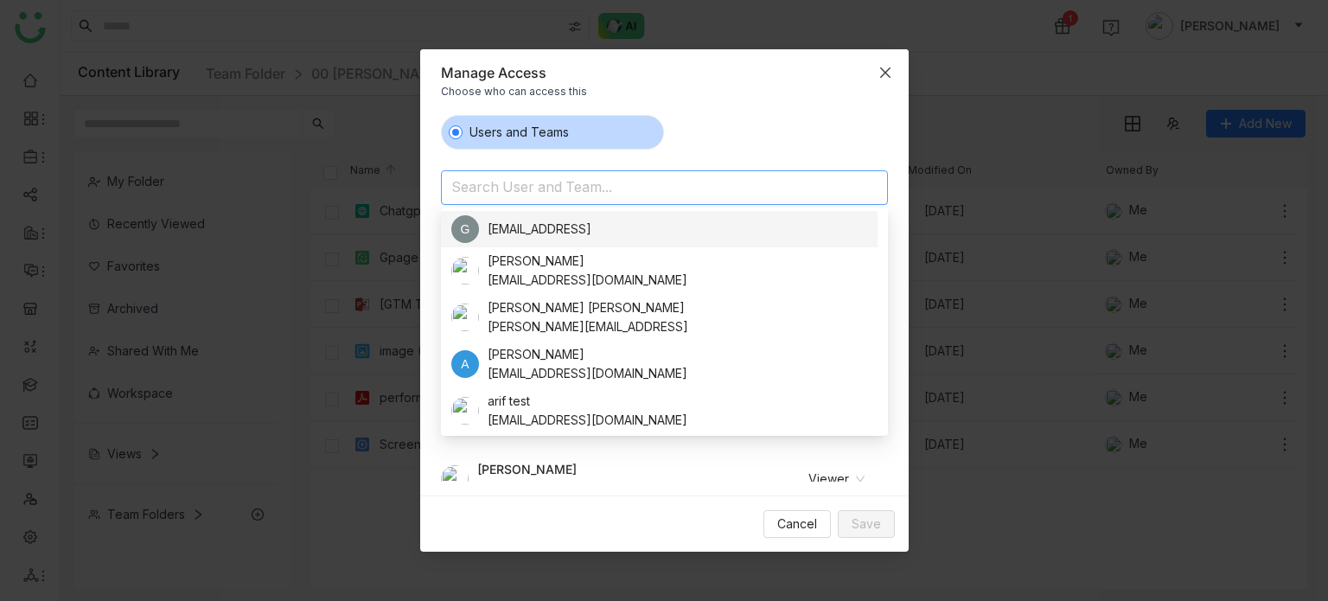
click at [892, 73] on span "Close" at bounding box center [885, 72] width 47 height 47
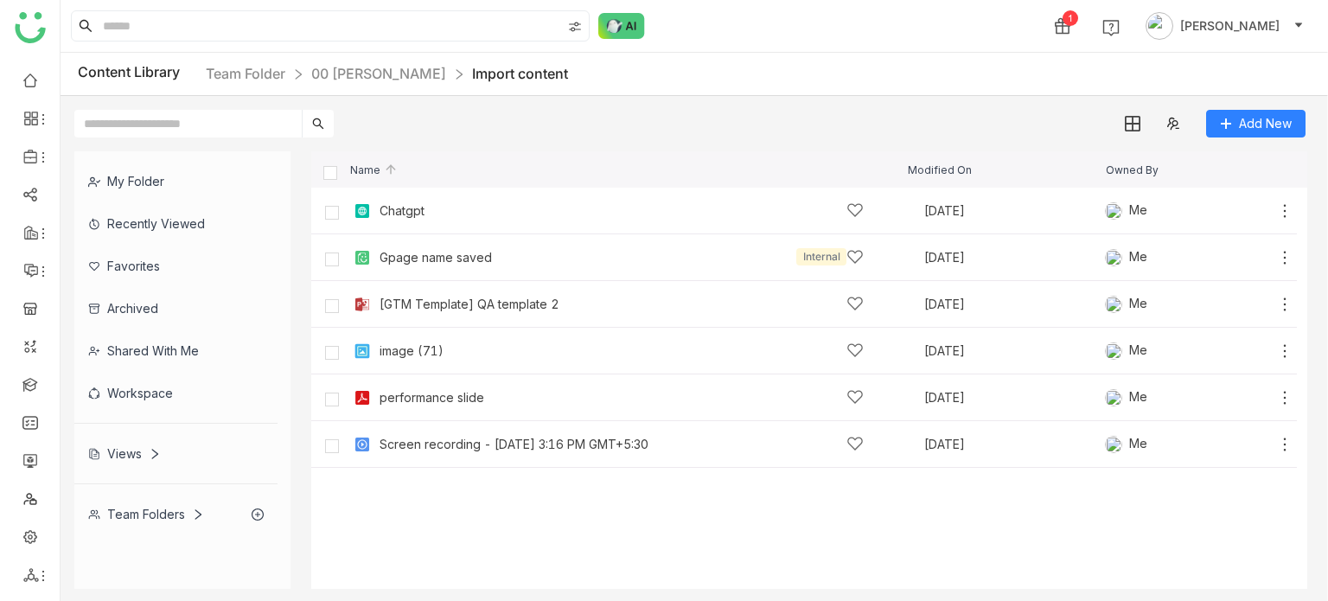
click at [880, 89] on div "Content Library Team Folder 00 Arif Folder Import content" at bounding box center [694, 74] width 1267 height 43
click at [38, 391] on link at bounding box center [30, 383] width 16 height 15
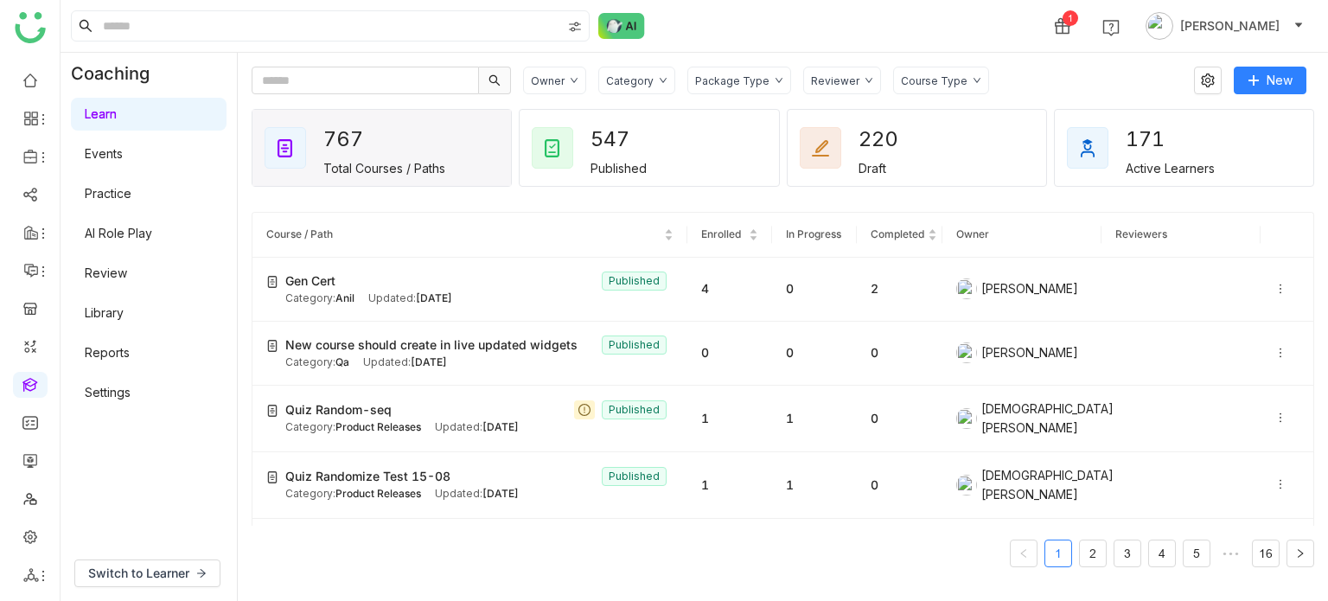
click at [1269, 96] on div "Owner Category Package Type Reviewer Course Type New 767 Total Courses / Paths …" at bounding box center [783, 327] width 1062 height 520
click at [1278, 82] on span "New" at bounding box center [1279, 80] width 26 height 19
click at [1267, 81] on span "New" at bounding box center [1279, 80] width 26 height 19
click at [1227, 114] on span "New Course" at bounding box center [1214, 115] width 88 height 19
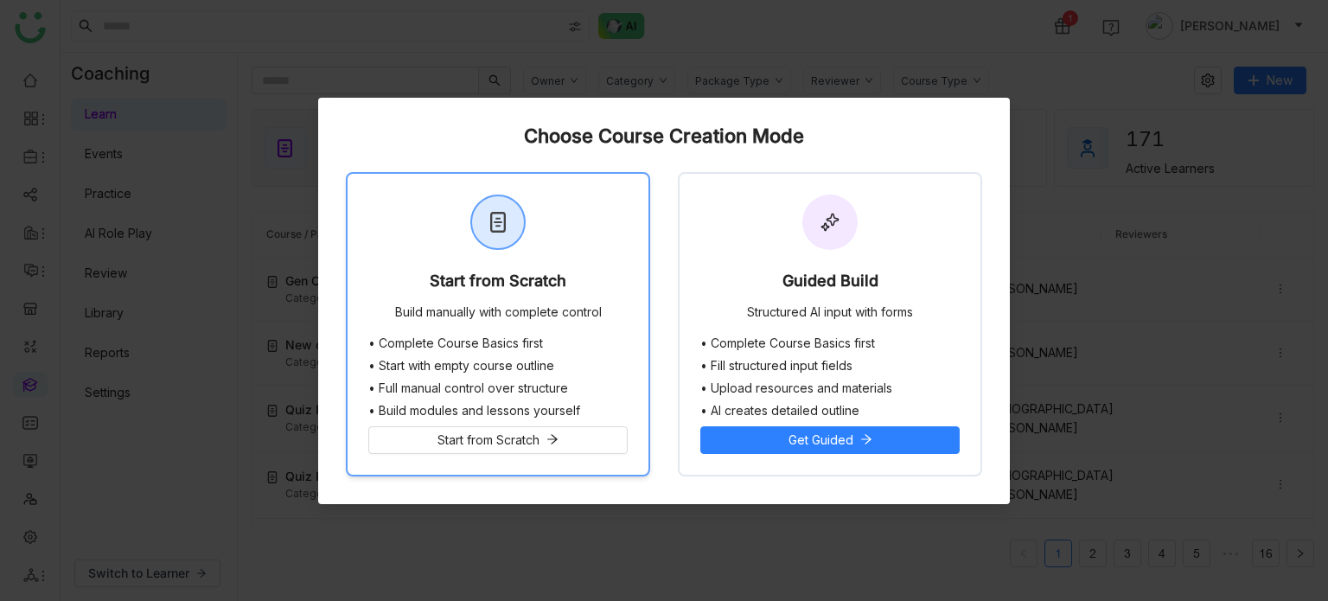
click at [526, 258] on div "Start from Scratch Build manually with complete control" at bounding box center [497, 255] width 301 height 163
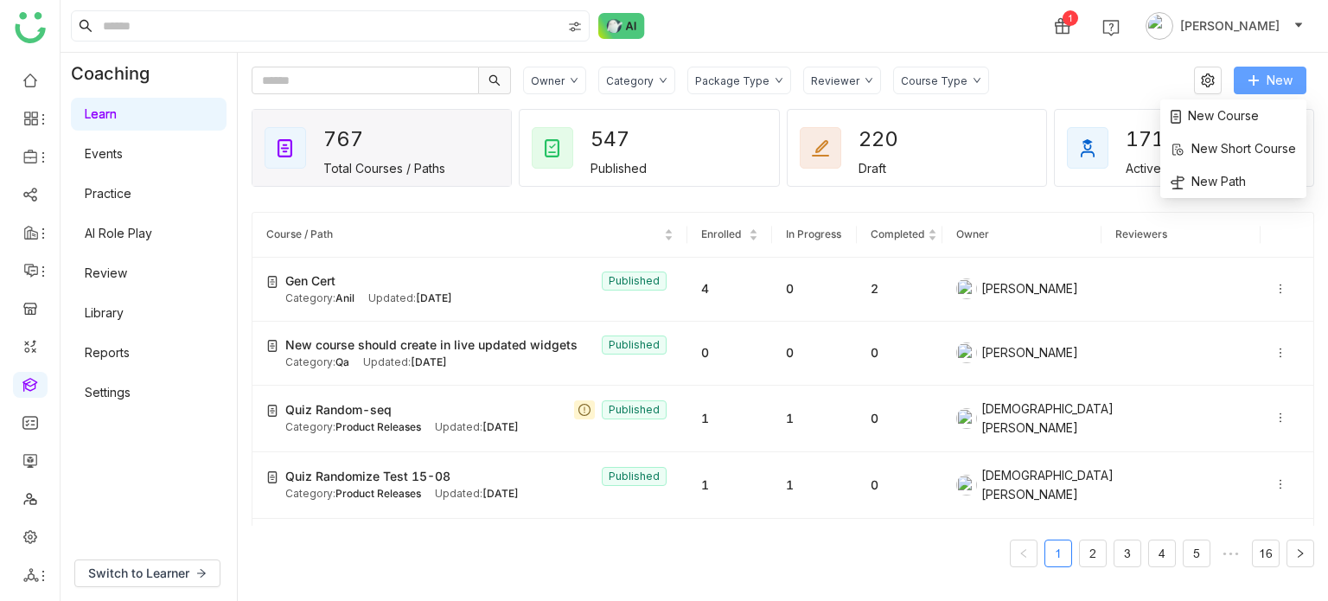
click at [1286, 86] on span "New" at bounding box center [1279, 80] width 26 height 19
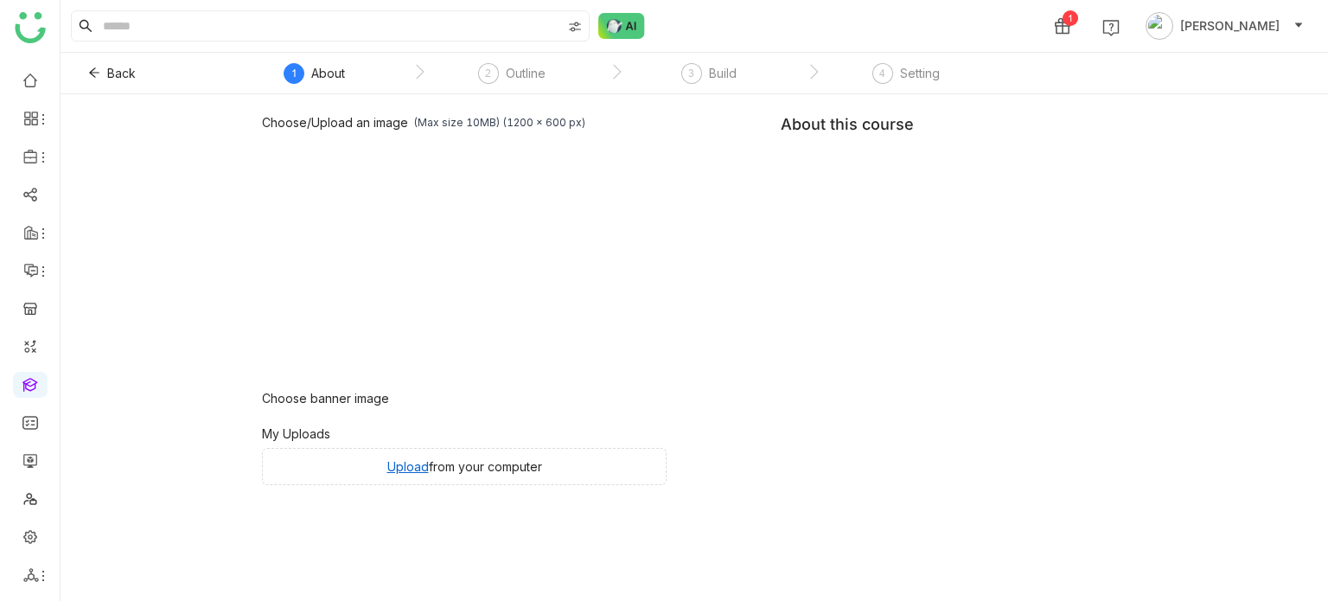
click at [1259, 117] on div "Choose/Upload an image (Max size 10MB) (1200 x 600 px) Browse Image Choose bann…" at bounding box center [694, 347] width 1267 height 507
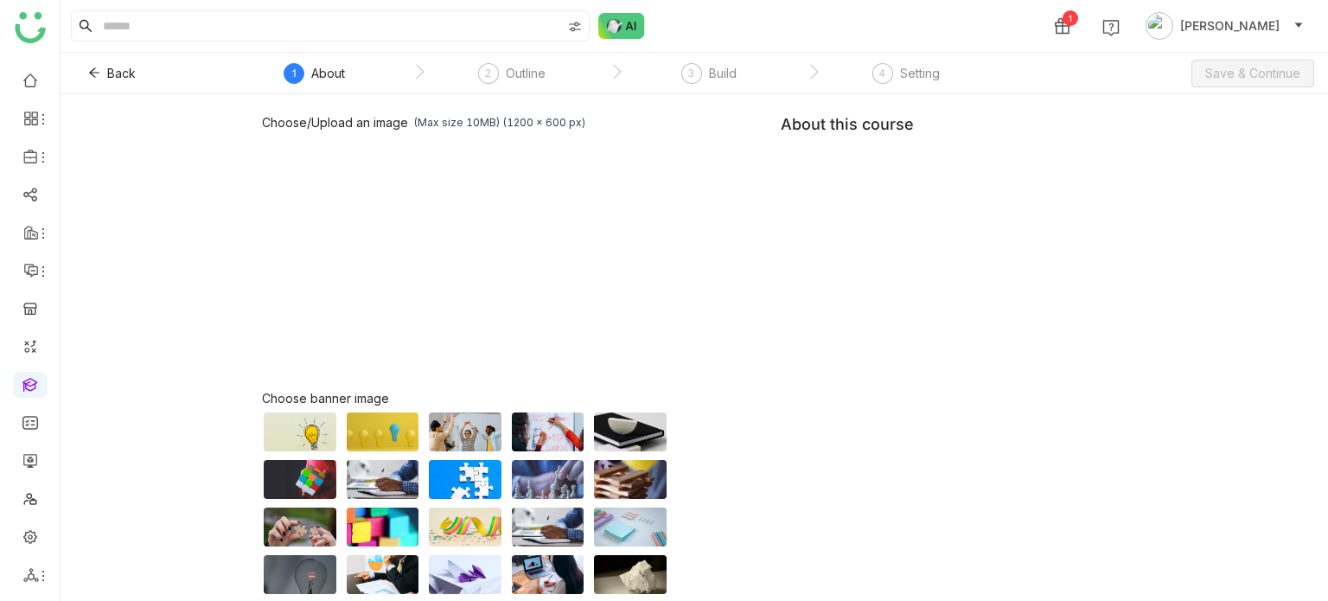
click at [868, 196] on div "Choose/Upload an image (Max size 10MB) (1200 x 600 px) Browse Image Choose bann…" at bounding box center [694, 393] width 864 height 557
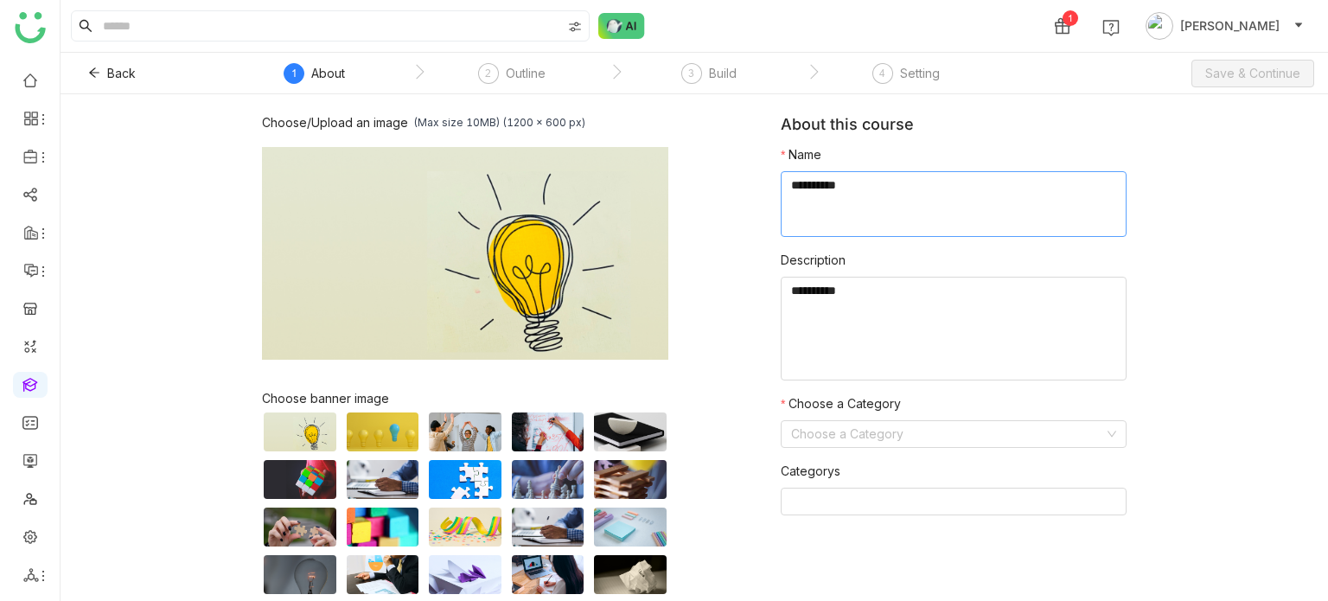
click at [868, 196] on textarea at bounding box center [954, 204] width 346 height 66
click at [913, 303] on textarea at bounding box center [954, 329] width 346 height 104
click at [882, 178] on textarea at bounding box center [954, 204] width 346 height 66
type textarea "**********"
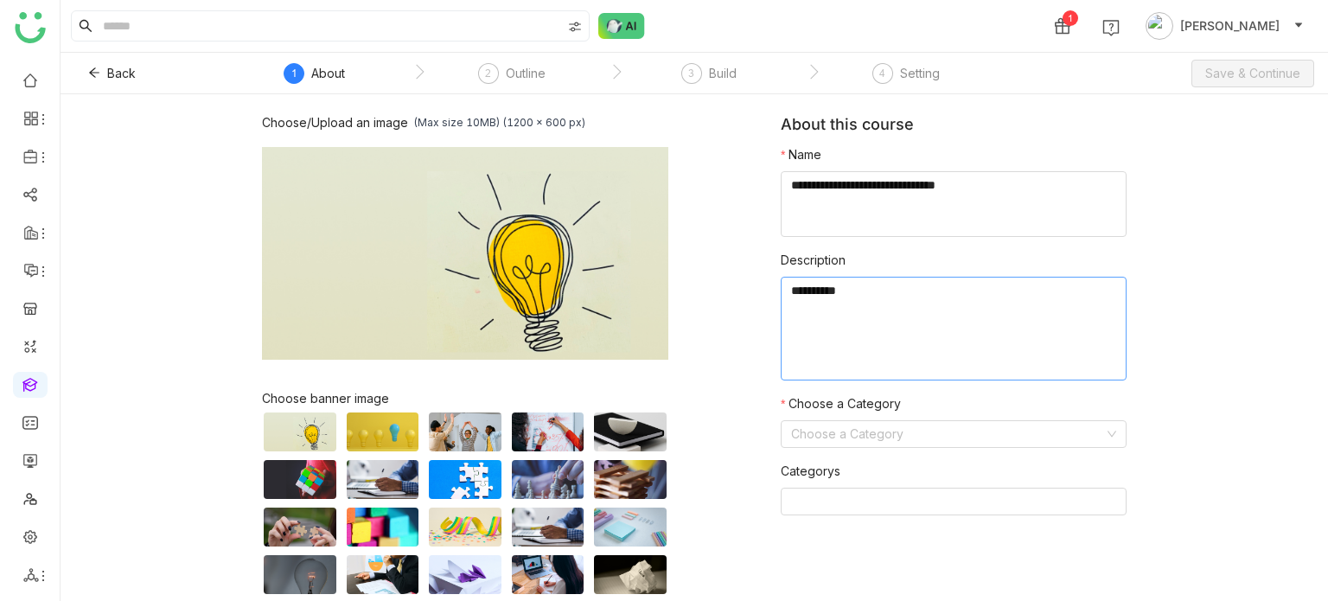
click at [897, 277] on textarea at bounding box center [954, 329] width 346 height 104
type textarea "********"
click at [868, 432] on input at bounding box center [947, 434] width 313 height 26
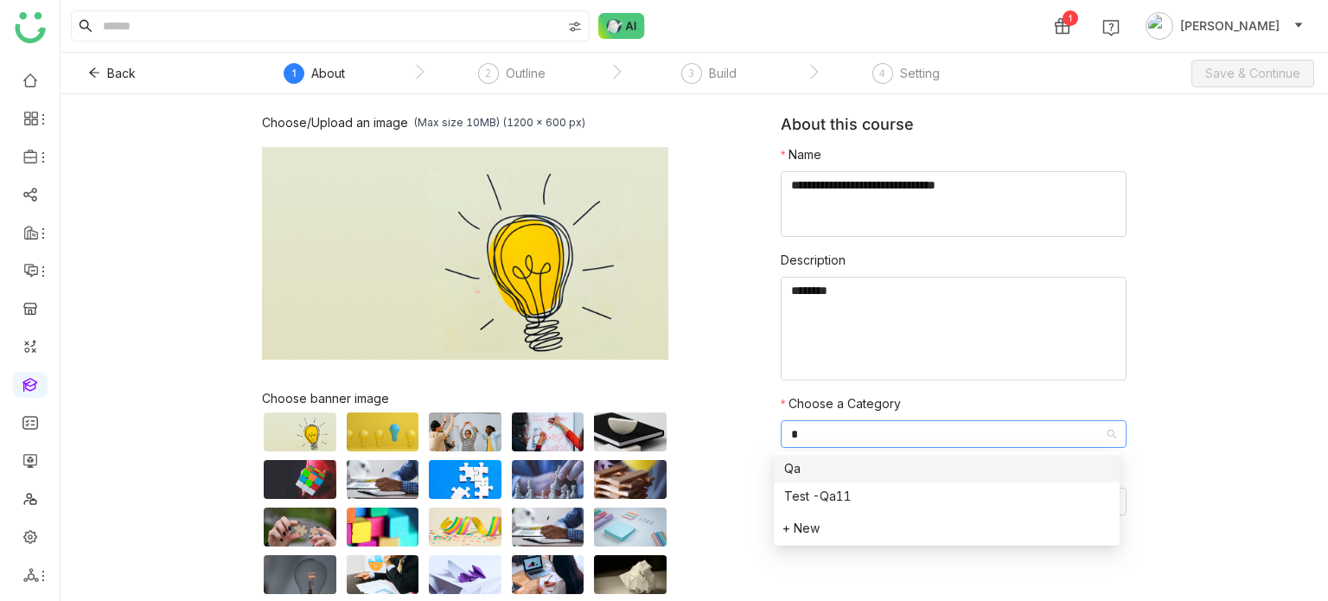
type input "**"
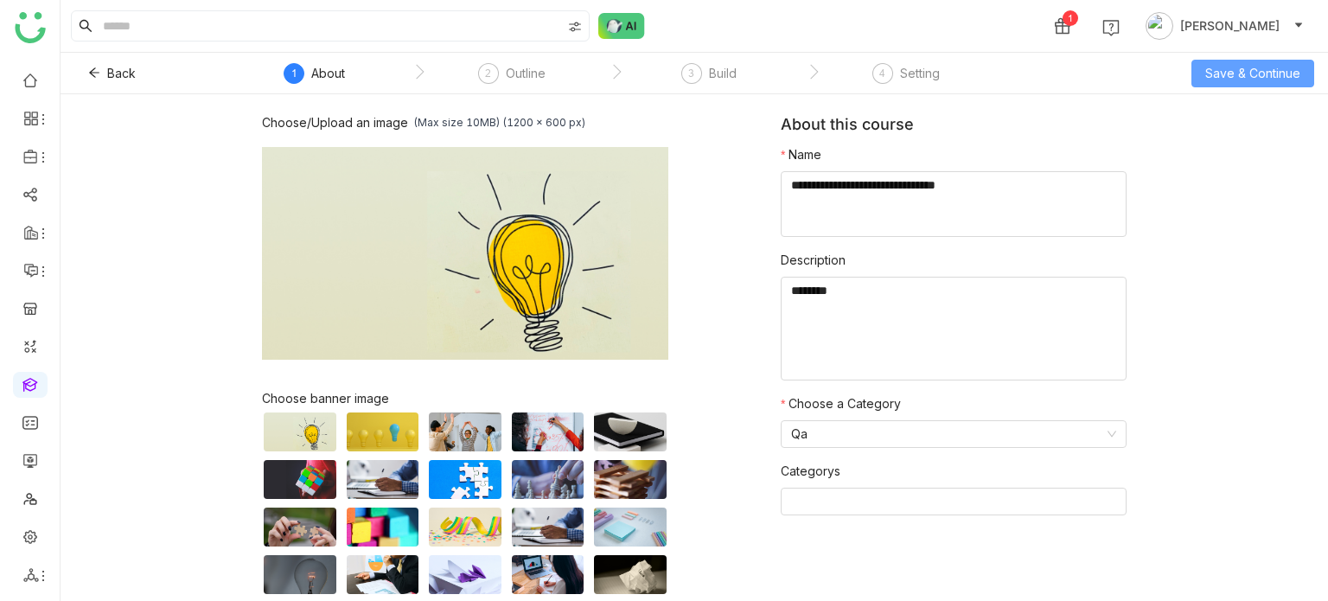
click at [1299, 62] on button "Save & Continue" at bounding box center [1252, 74] width 123 height 28
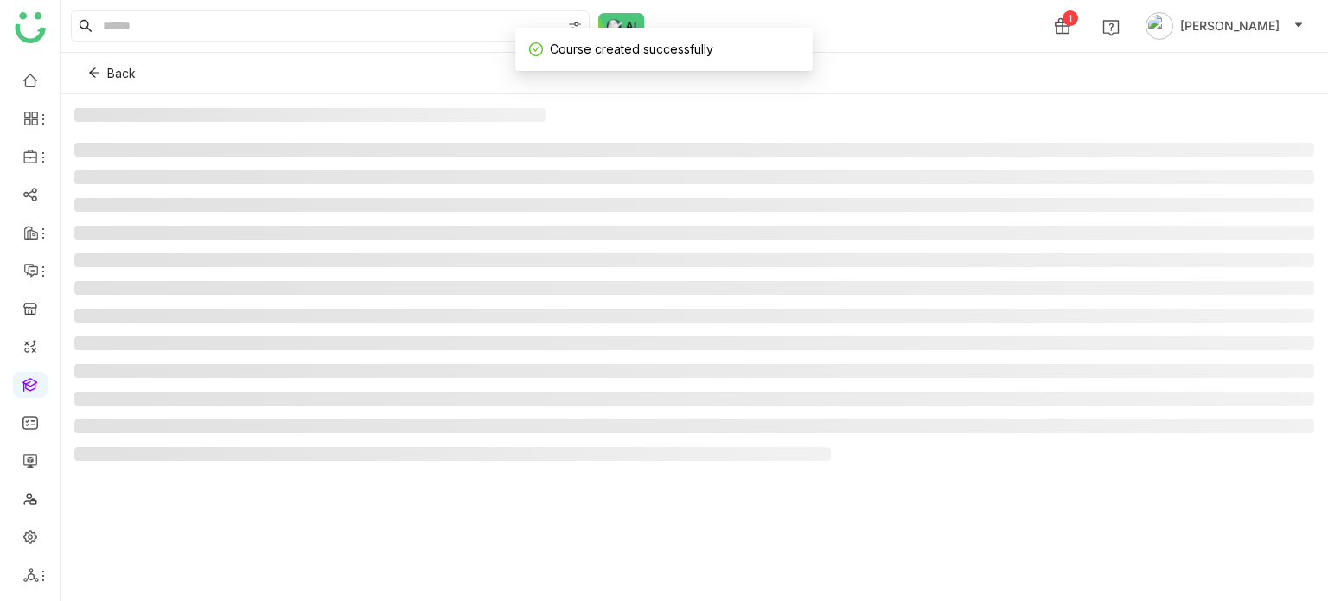
click at [1204, 73] on div "Back" at bounding box center [694, 73] width 1267 height 41
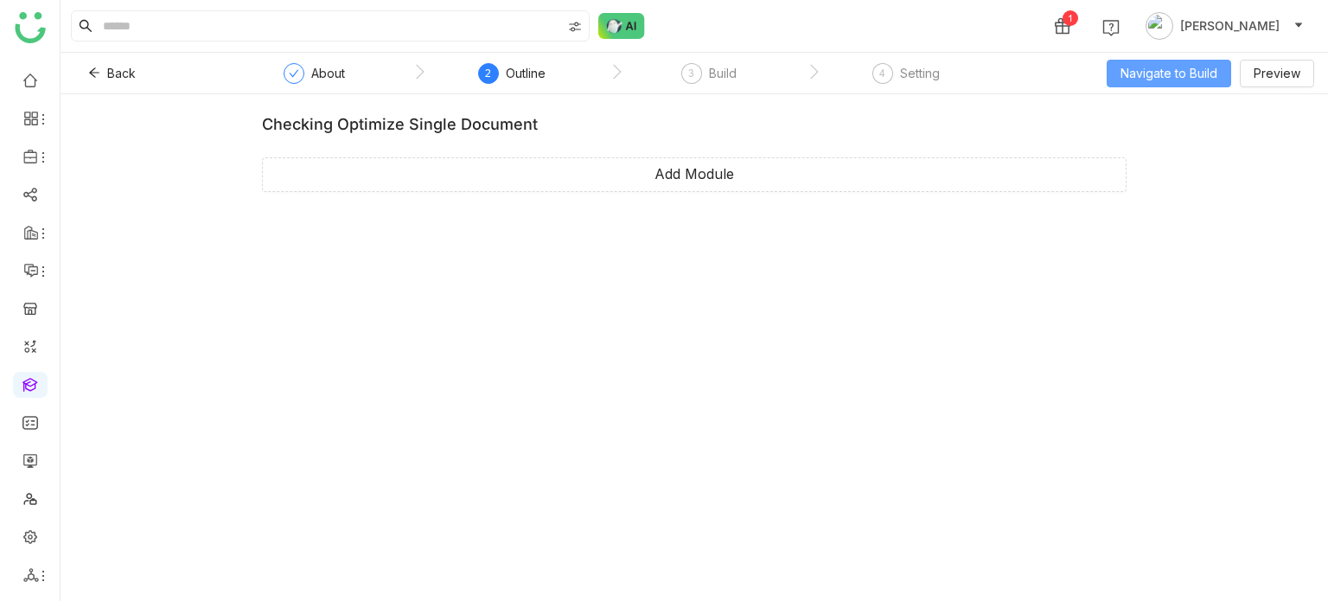
drag, startPoint x: 1146, startPoint y: 87, endPoint x: 1157, endPoint y: 75, distance: 16.5
click at [1157, 75] on div "Back About 2 Outline 3 Build 4 Setting Navigate to Build Preview" at bounding box center [694, 73] width 1267 height 41
click at [1157, 75] on span "Navigate to Build" at bounding box center [1168, 73] width 97 height 19
click at [1197, 58] on div "Back About 2 Outline 3 Build 4 Setting Navigate to Build Preview" at bounding box center [694, 73] width 1267 height 41
click at [1190, 65] on span "Navigate to Build" at bounding box center [1168, 73] width 97 height 19
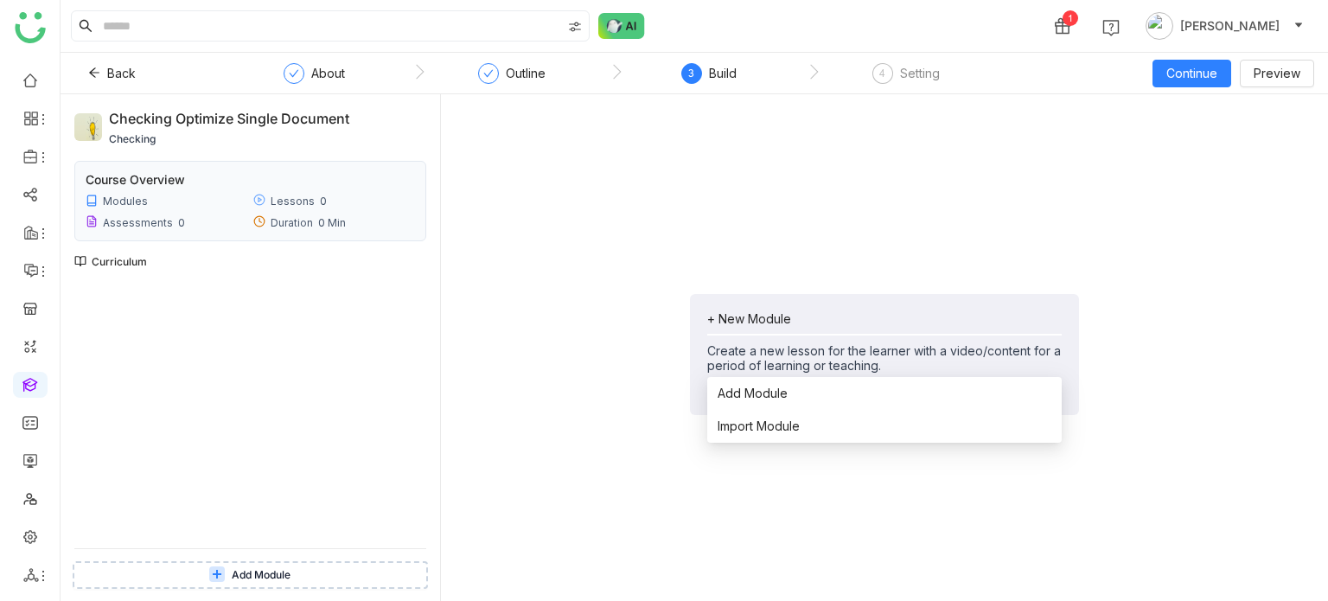
click at [769, 324] on div "+ New Module" at bounding box center [884, 318] width 354 height 15
click at [757, 392] on span "Add Module" at bounding box center [752, 393] width 70 height 19
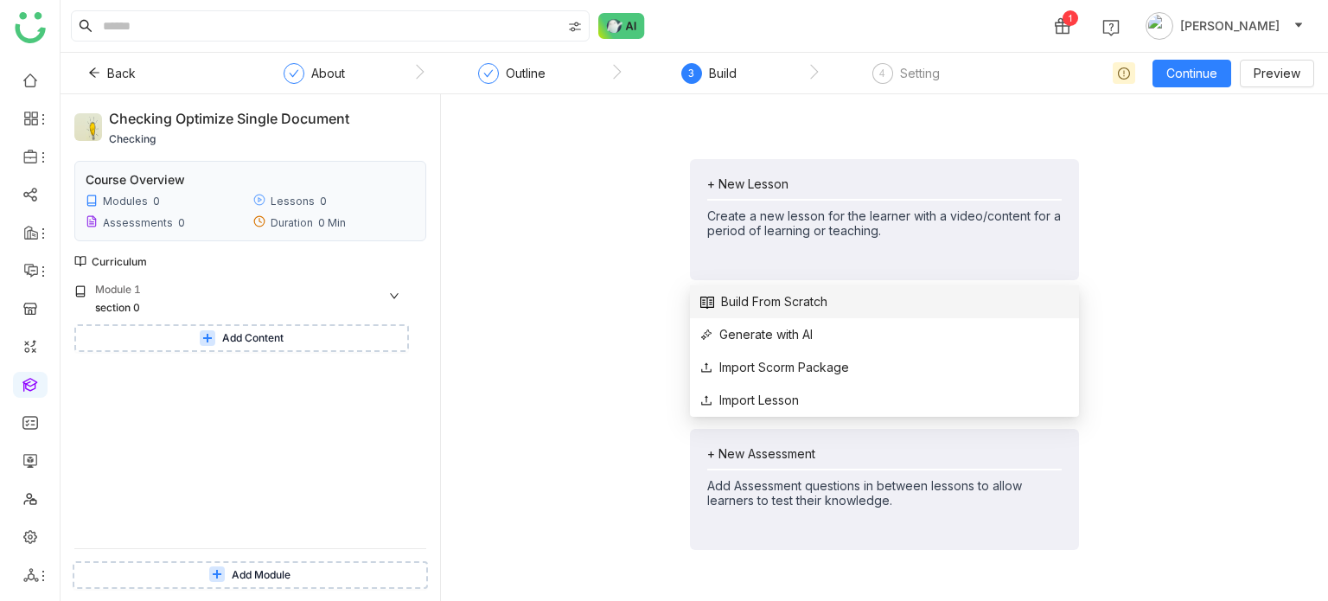
click at [749, 304] on span "Build From Scratch" at bounding box center [763, 301] width 127 height 19
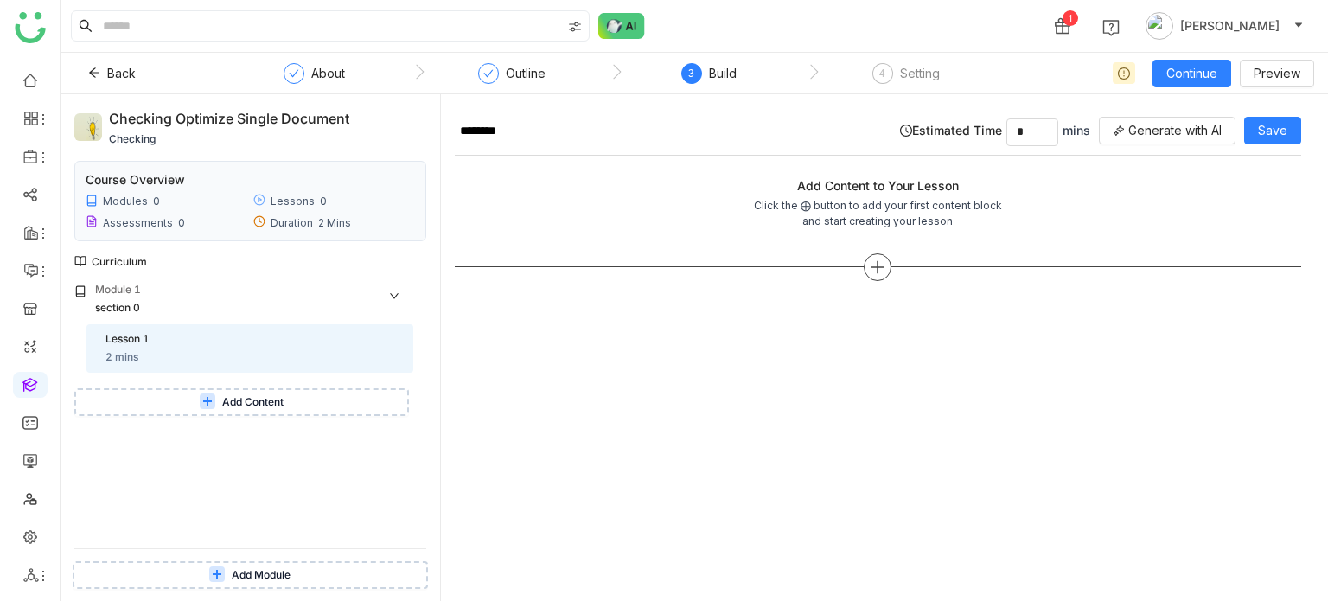
click at [882, 255] on div at bounding box center [878, 267] width 28 height 28
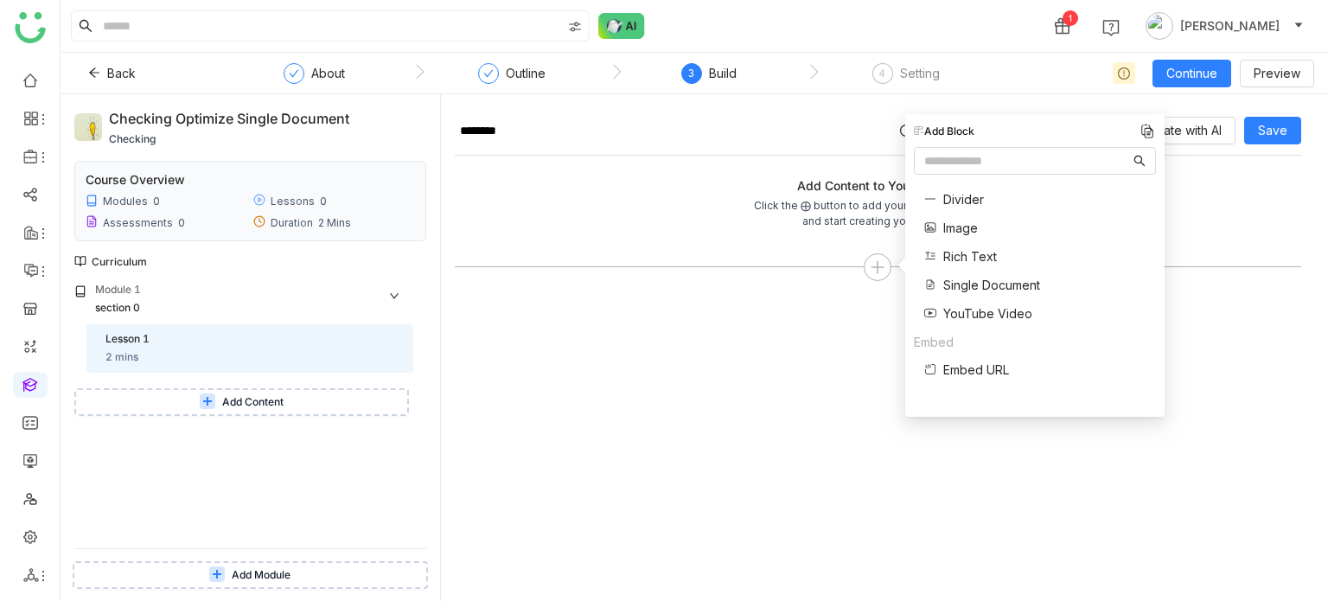
click at [956, 287] on span "Single Document" at bounding box center [991, 285] width 97 height 18
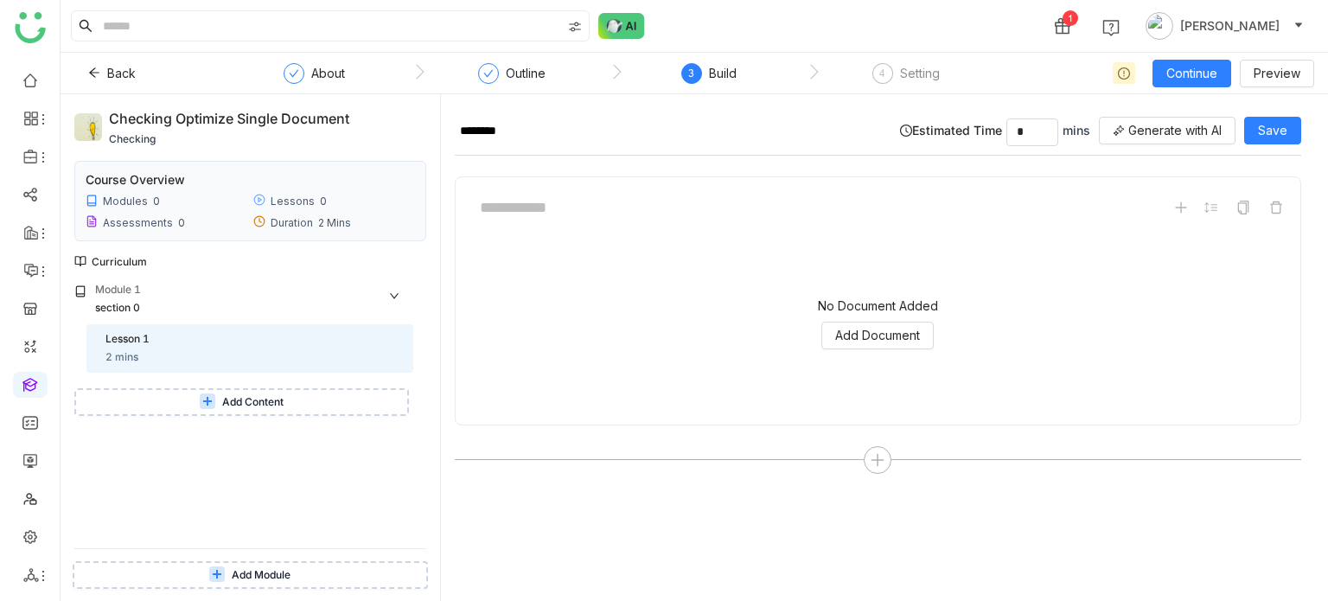
click at [768, 206] on div at bounding box center [877, 207] width 817 height 33
click at [587, 196] on input at bounding box center [598, 207] width 259 height 33
type input "**********"
click at [885, 333] on span "Add Document" at bounding box center [877, 335] width 85 height 19
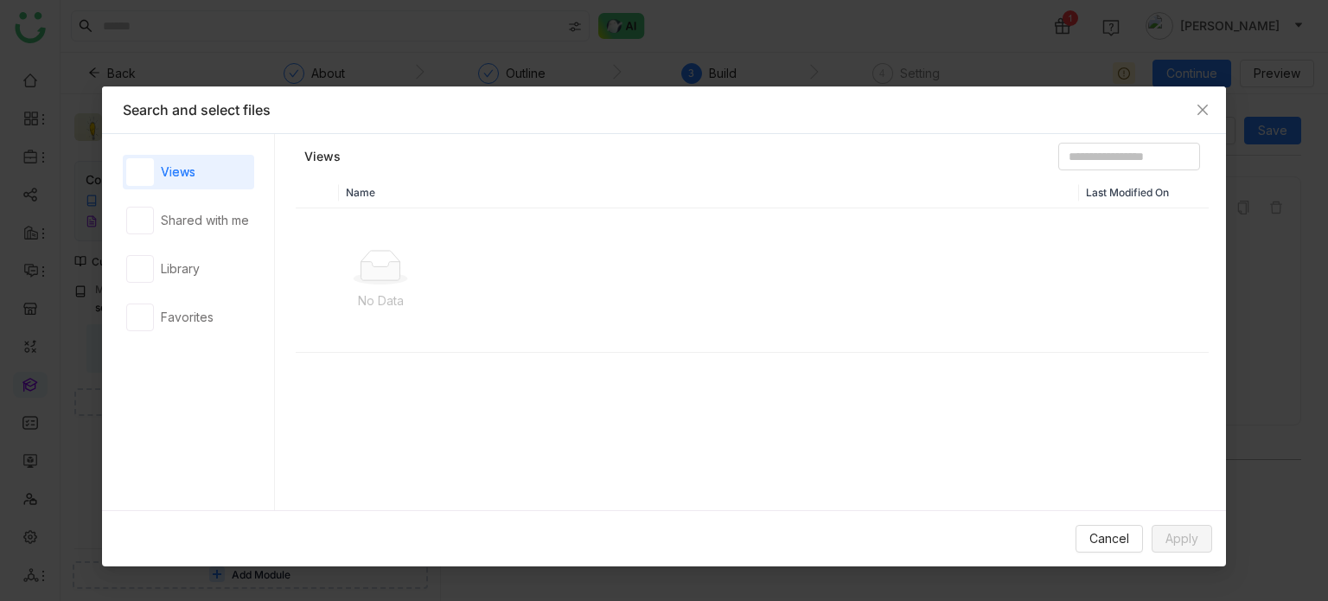
click at [173, 286] on div "Views Shared with me Library Favorites" at bounding box center [188, 322] width 131 height 335
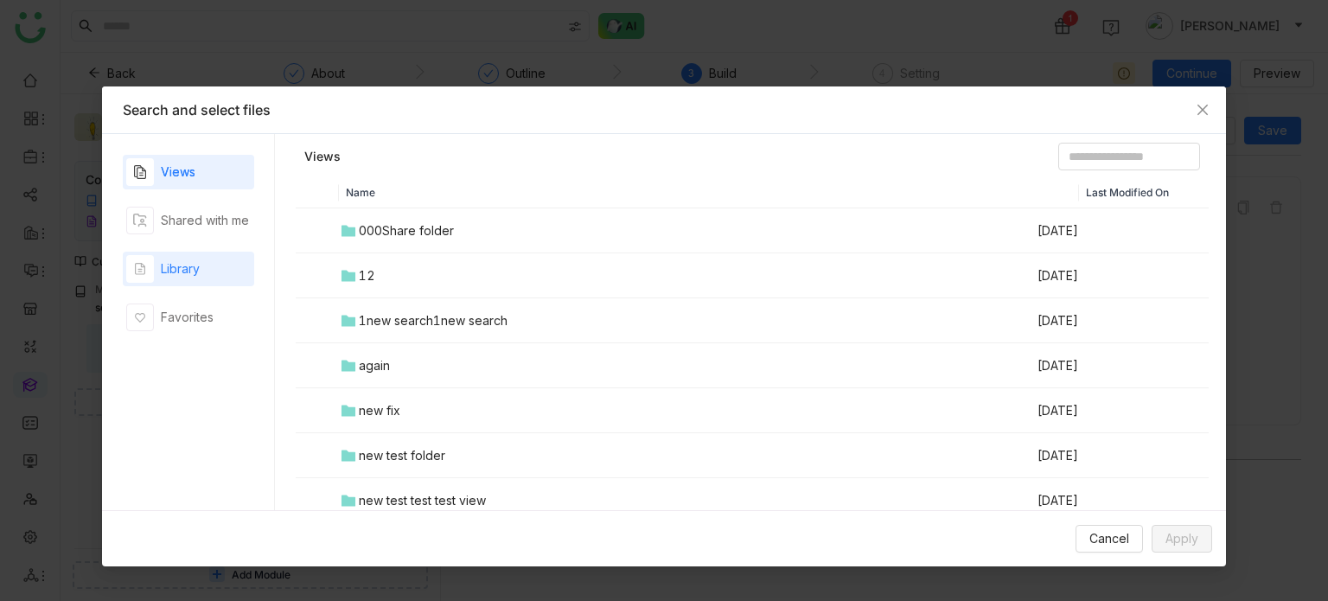
click at [173, 285] on div "Views Shared with me Library Favorites" at bounding box center [188, 322] width 131 height 335
click at [175, 279] on div "Library" at bounding box center [188, 269] width 131 height 35
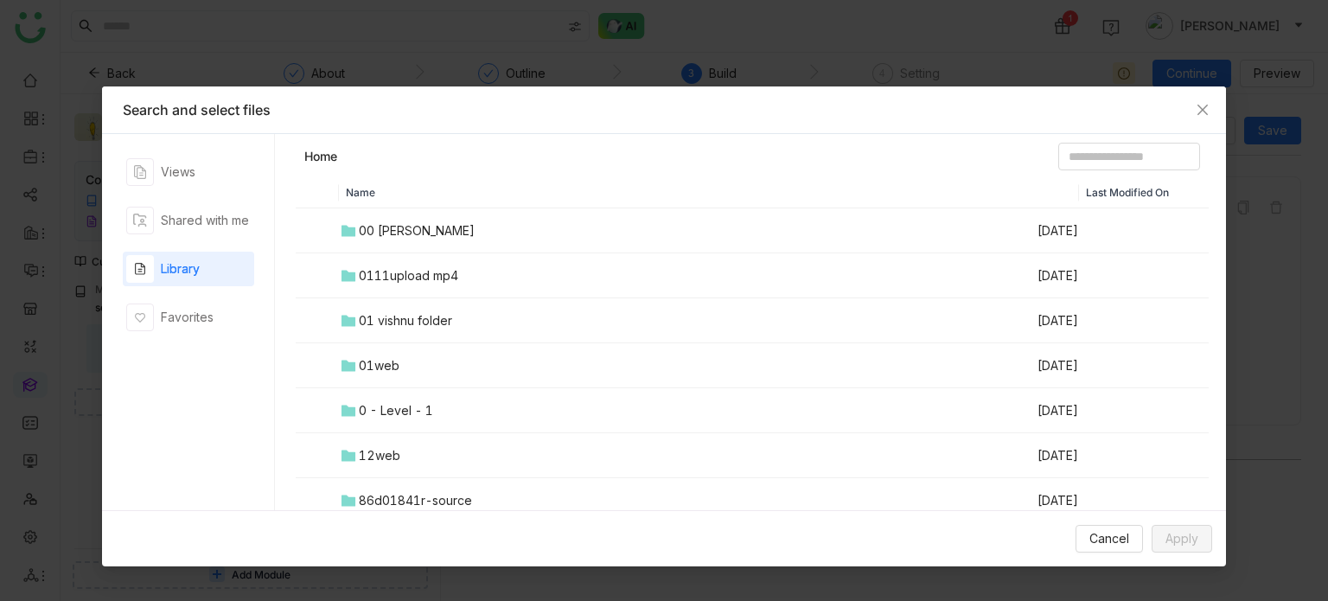
click at [398, 235] on div "00 Arif Folder" at bounding box center [417, 230] width 116 height 19
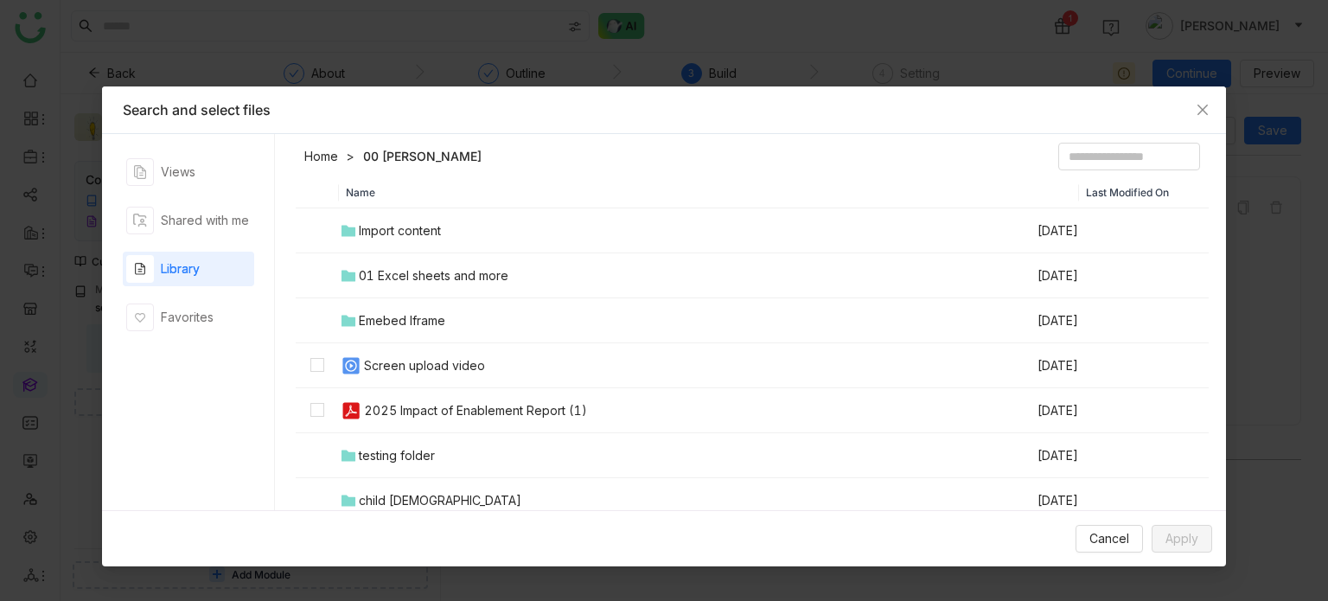
click at [387, 386] on td "Screen upload video" at bounding box center [687, 365] width 697 height 45
click at [1158, 533] on button "Apply" at bounding box center [1181, 539] width 61 height 28
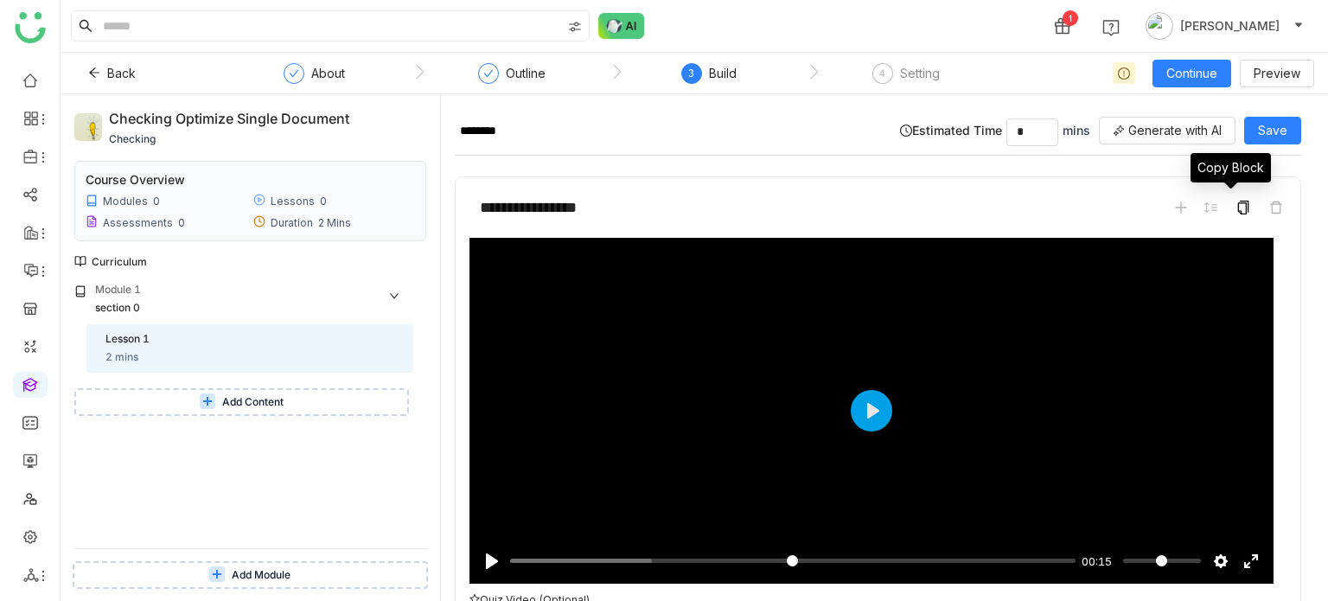
click at [1236, 201] on icon at bounding box center [1243, 208] width 14 height 14
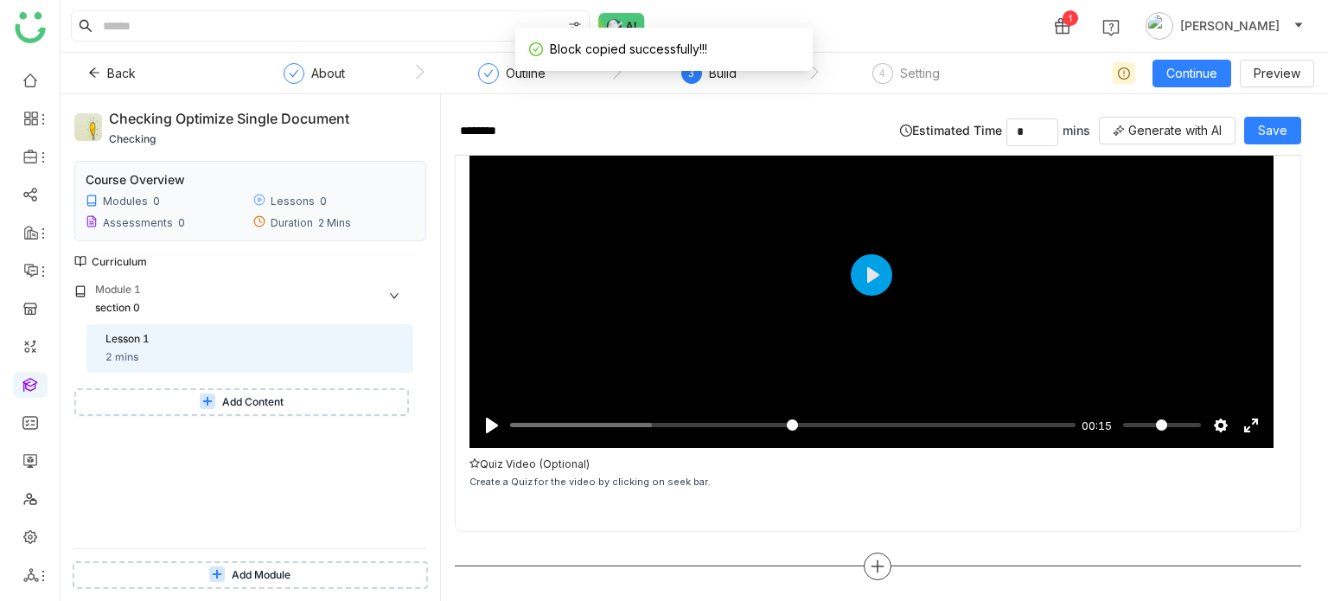
click at [881, 564] on div at bounding box center [878, 566] width 28 height 28
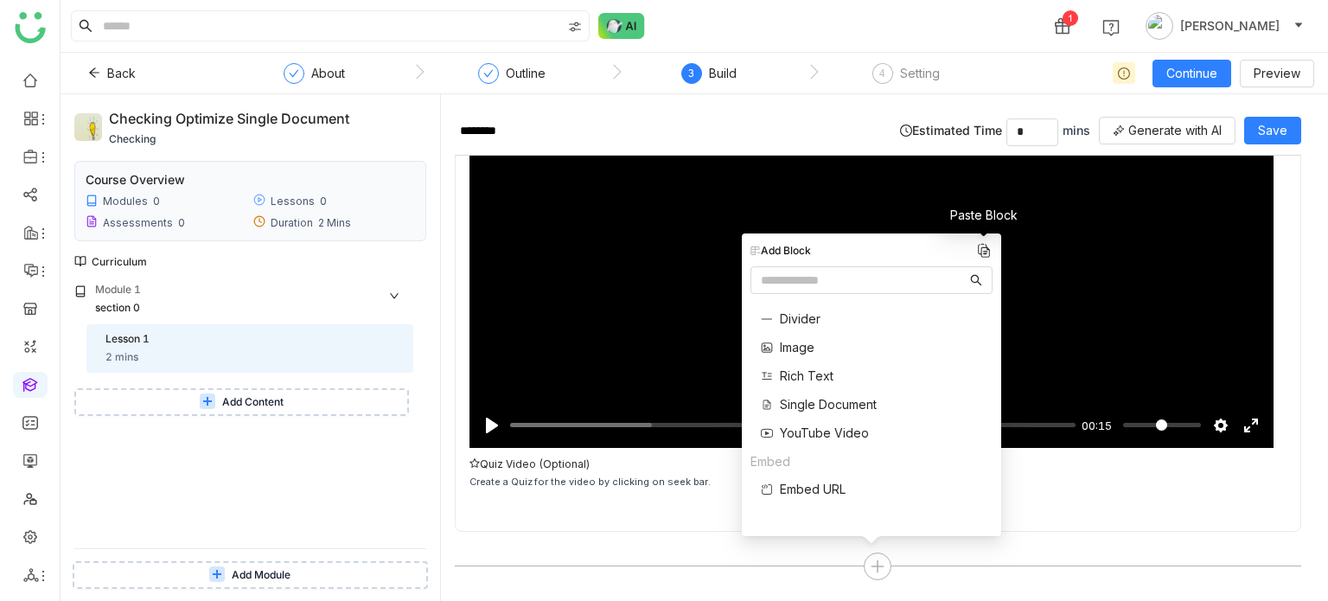
click at [982, 247] on img at bounding box center [983, 250] width 17 height 17
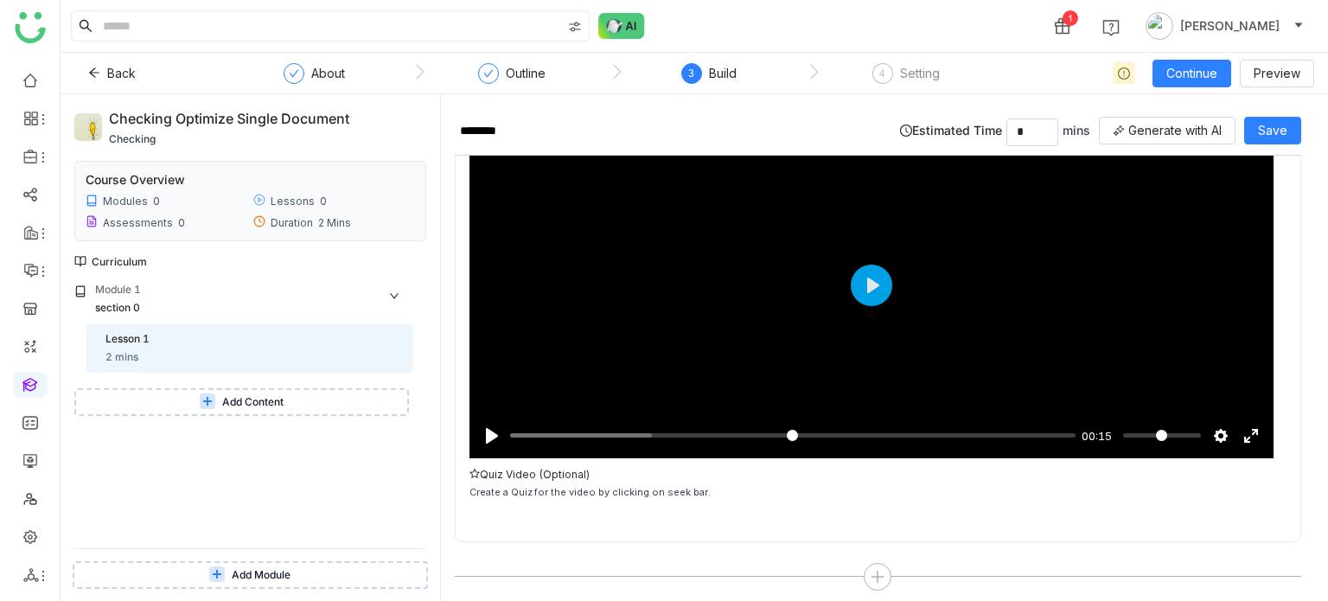
scroll to position [91, 0]
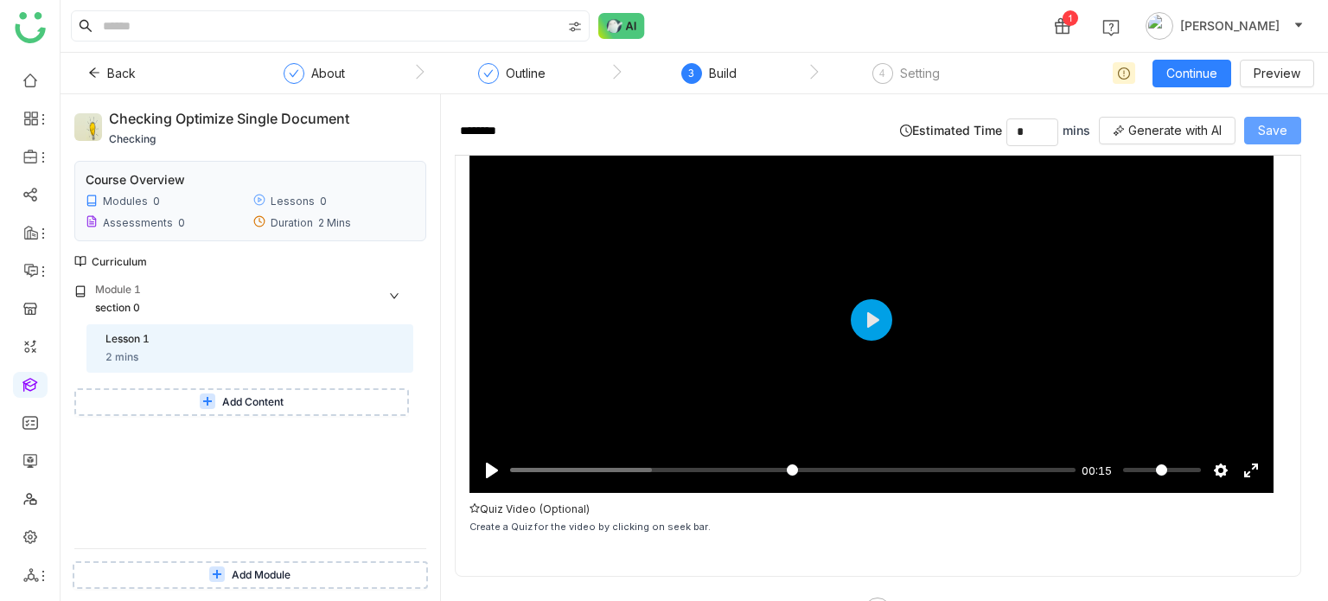
click at [1290, 142] on button "Save" at bounding box center [1272, 131] width 57 height 28
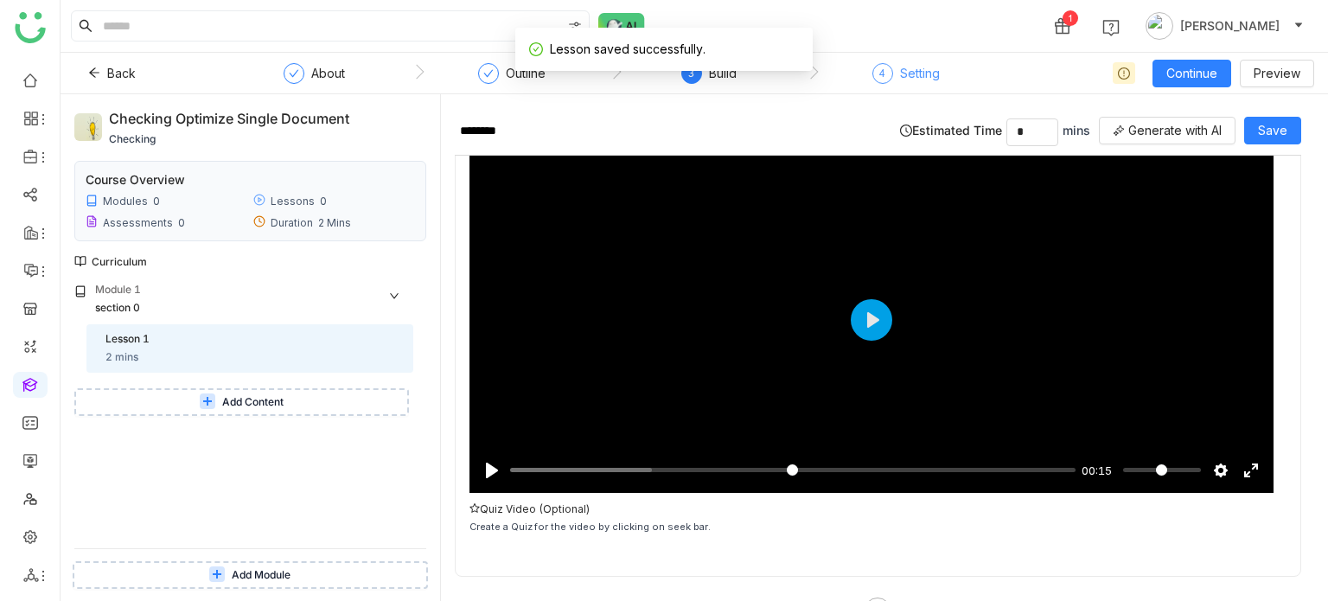
click at [896, 79] on div "4 Setting" at bounding box center [905, 78] width 67 height 31
click at [1191, 72] on span "Continue" at bounding box center [1191, 73] width 51 height 19
click at [1193, 75] on span "Continue" at bounding box center [1191, 73] width 51 height 19
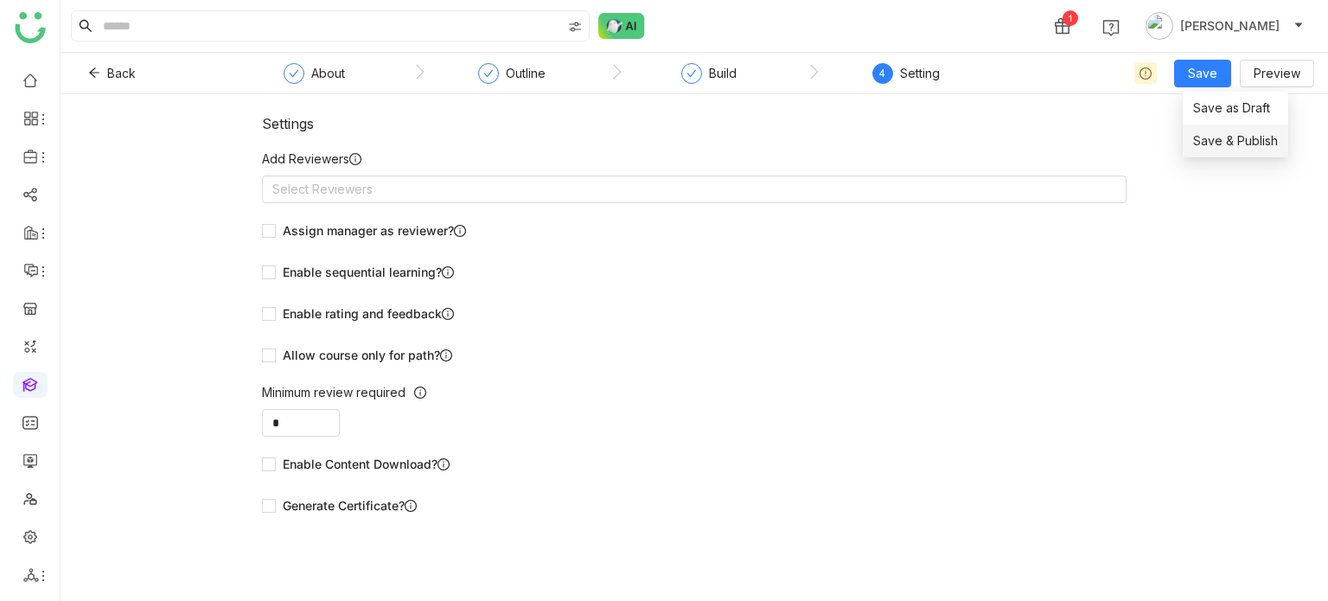
click at [1215, 146] on span "Save & Publish" at bounding box center [1235, 140] width 85 height 19
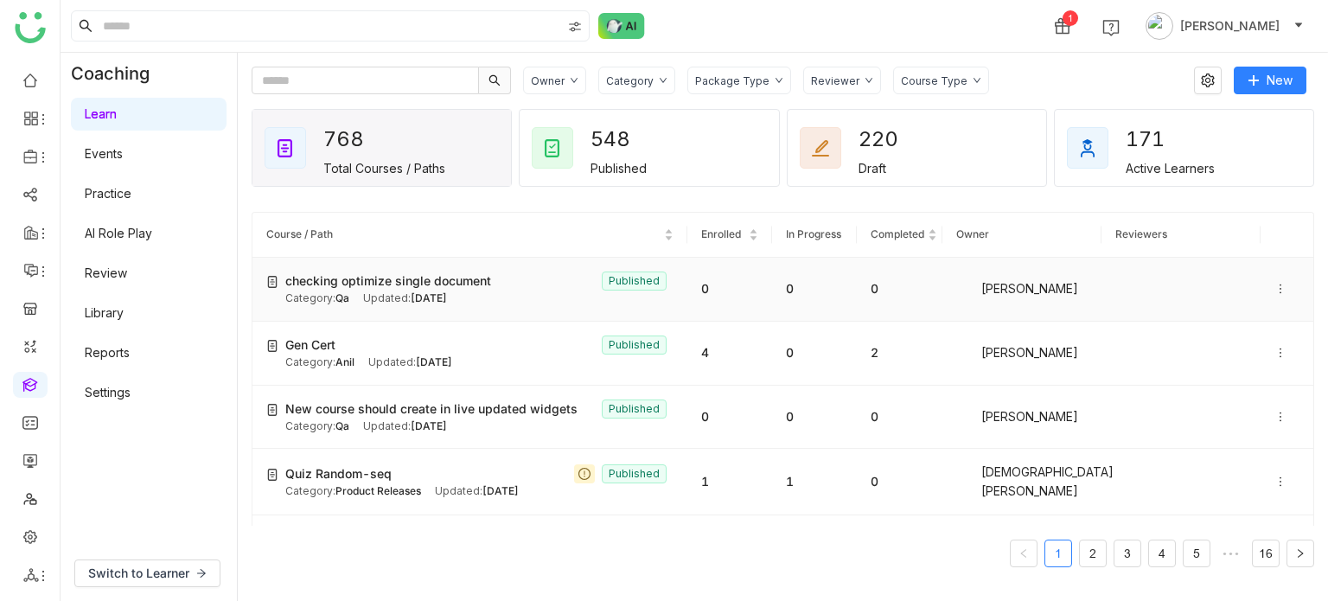
click at [1274, 286] on icon at bounding box center [1280, 289] width 12 height 12
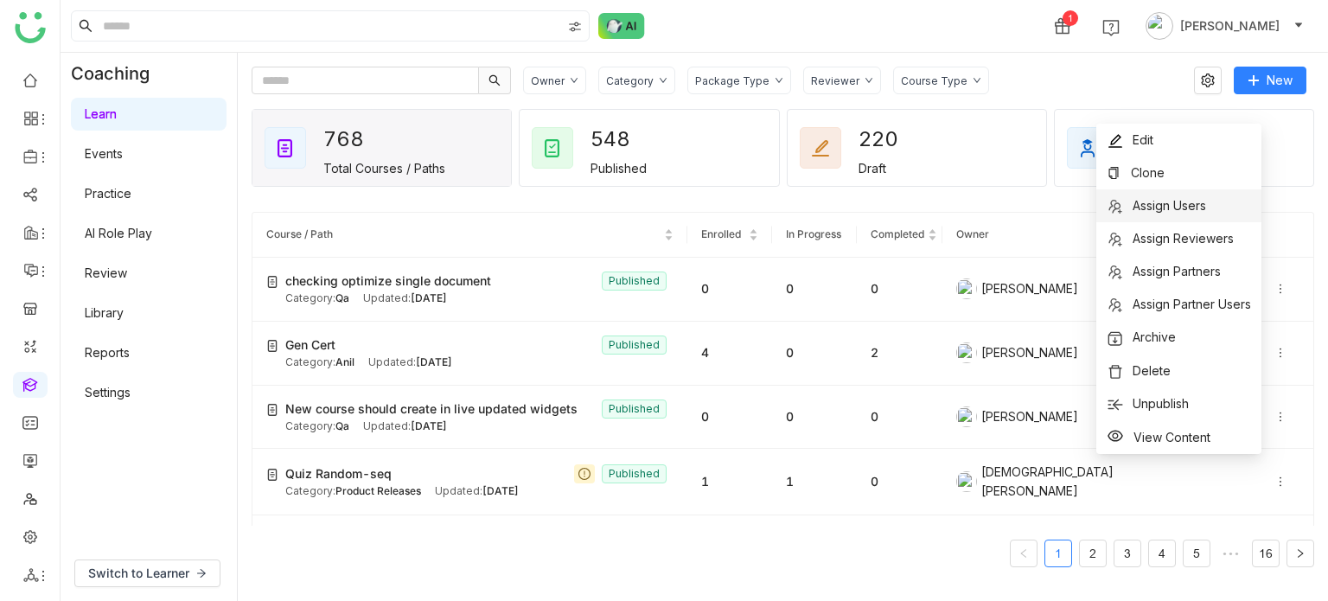
click at [1221, 200] on li "Assign Users" at bounding box center [1178, 205] width 165 height 33
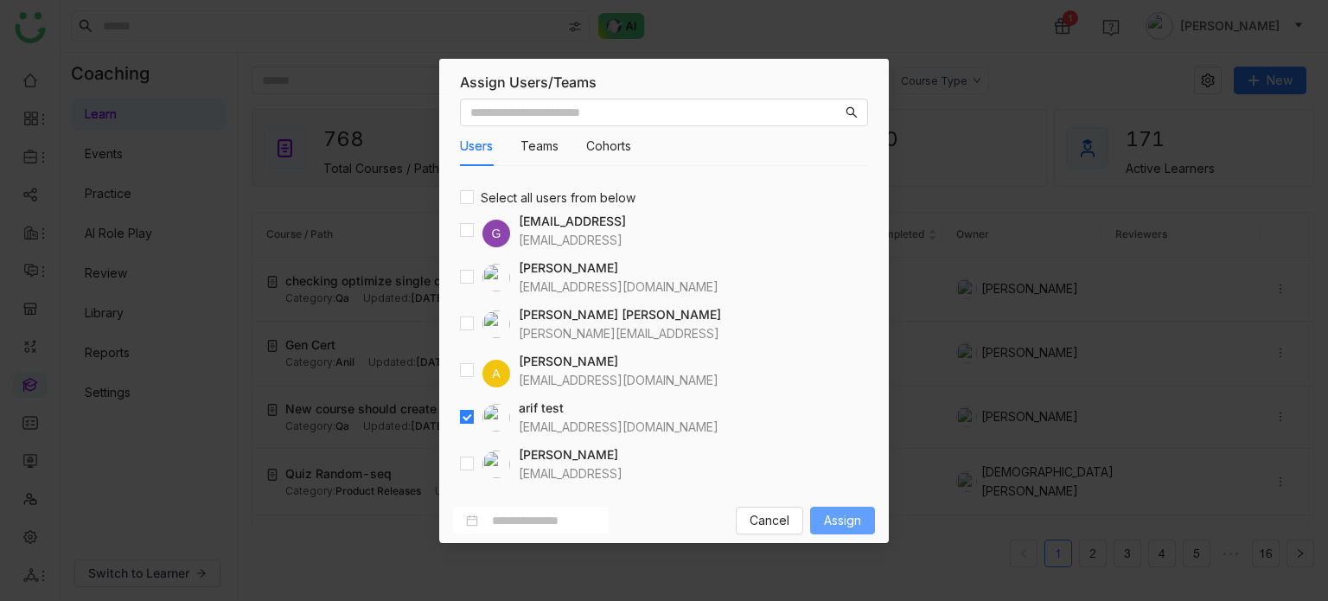
click at [824, 521] on span "Assign" at bounding box center [842, 520] width 37 height 19
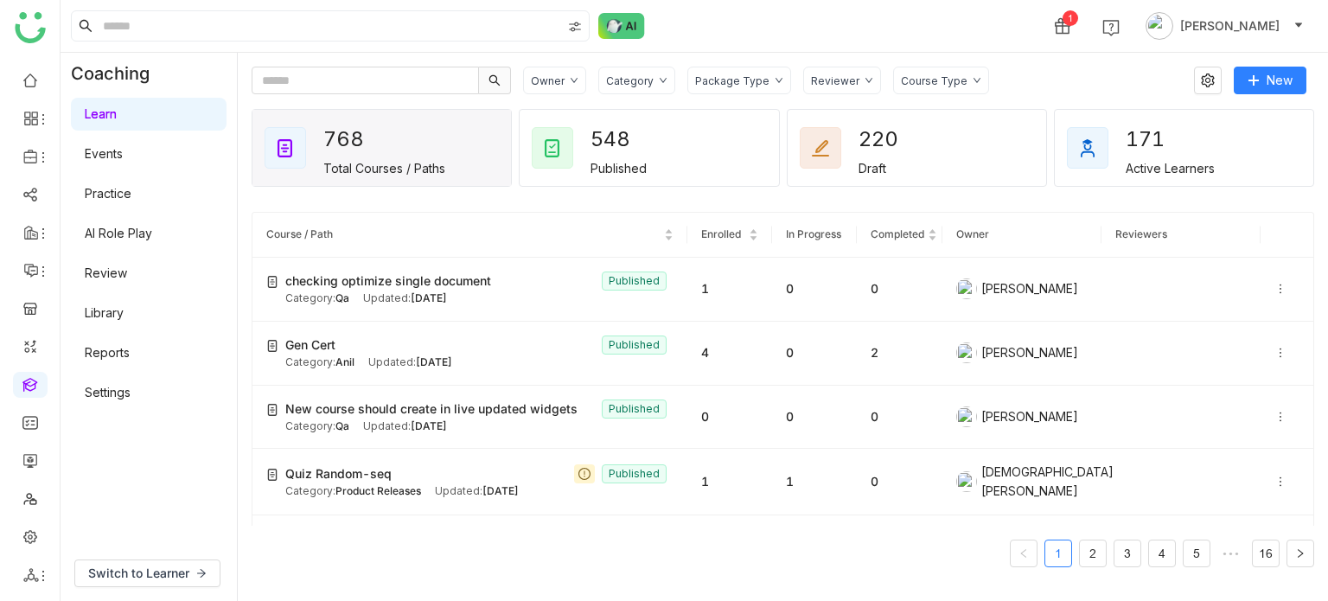
click at [739, 41] on div "1 Arif uddin" at bounding box center [694, 26] width 1267 height 52
click at [446, 86] on input "text" at bounding box center [365, 81] width 227 height 28
click at [438, 315] on td "checking optimize single document Published Category: Qa Updated: Sep 30, 2025" at bounding box center [469, 290] width 435 height 64
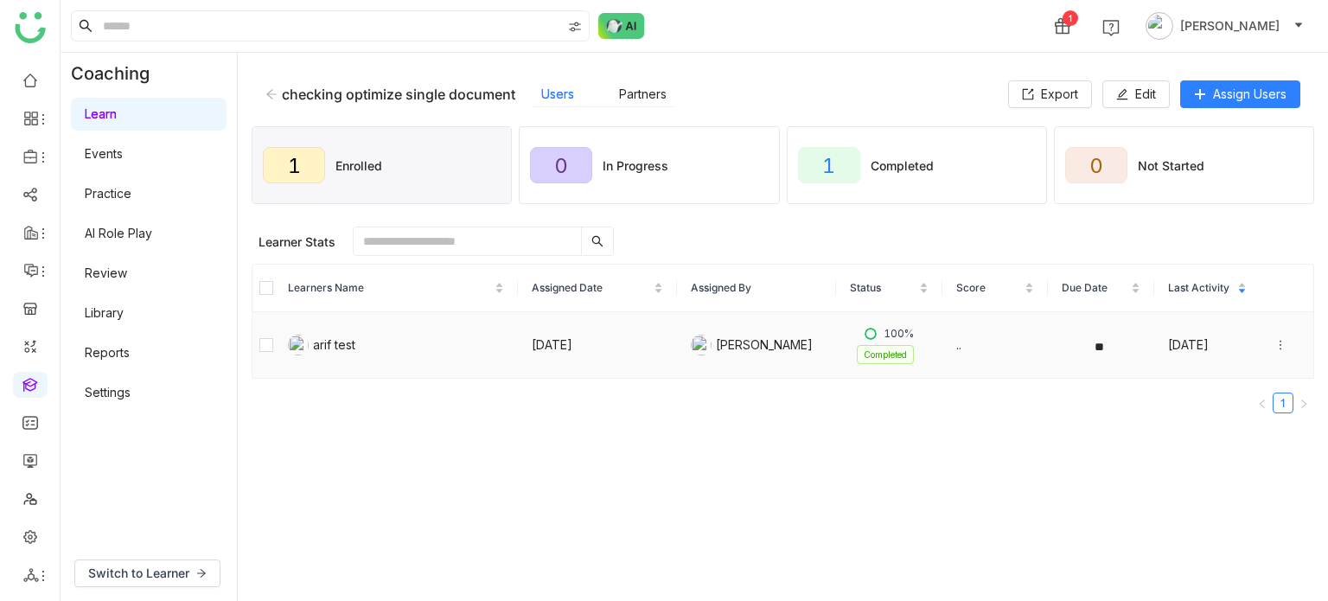
click at [1274, 342] on icon at bounding box center [1280, 345] width 12 height 12
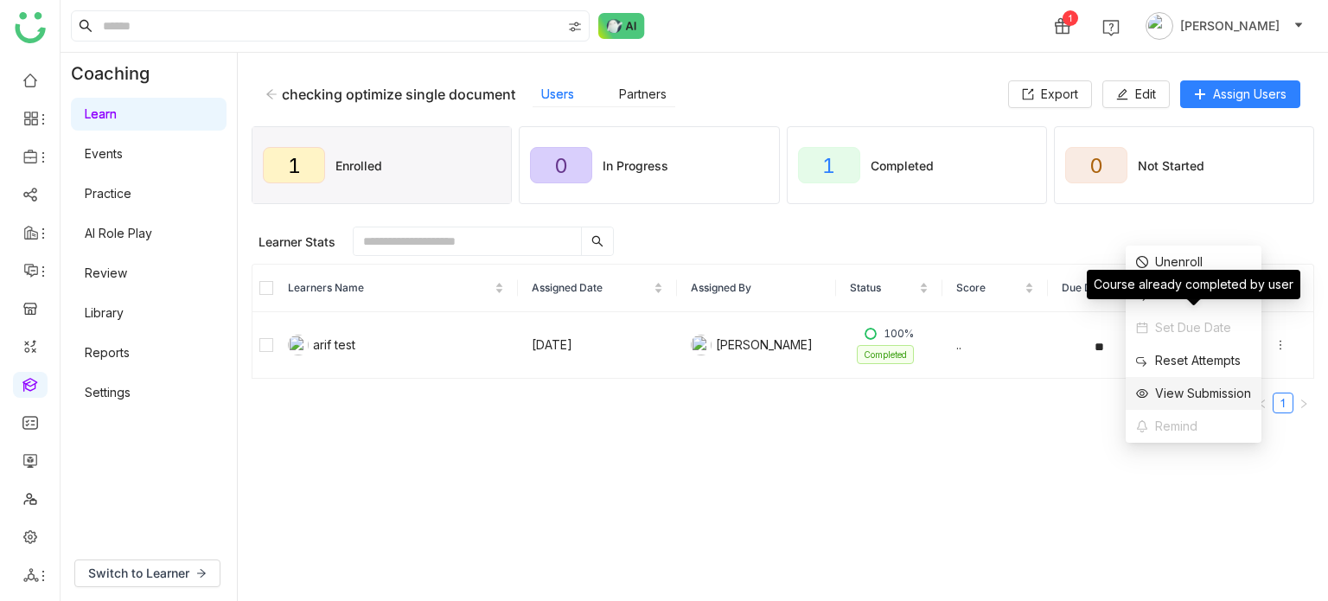
click at [1198, 386] on div "View Submission" at bounding box center [1193, 393] width 115 height 19
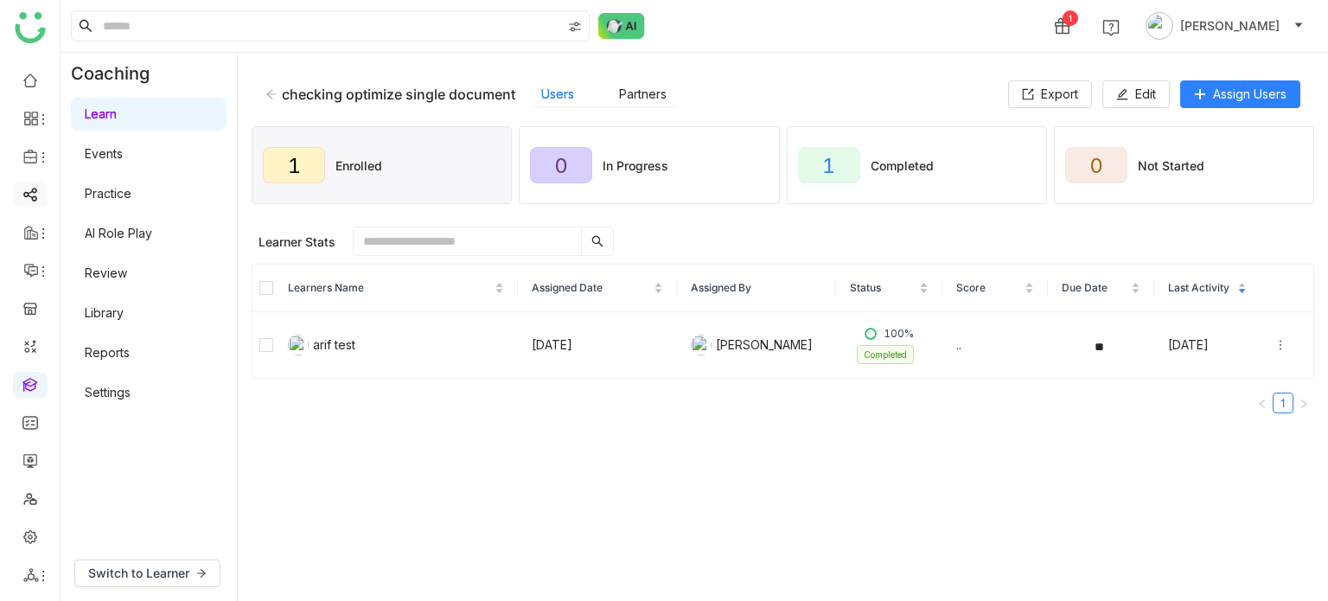
click at [26, 196] on link at bounding box center [30, 193] width 16 height 15
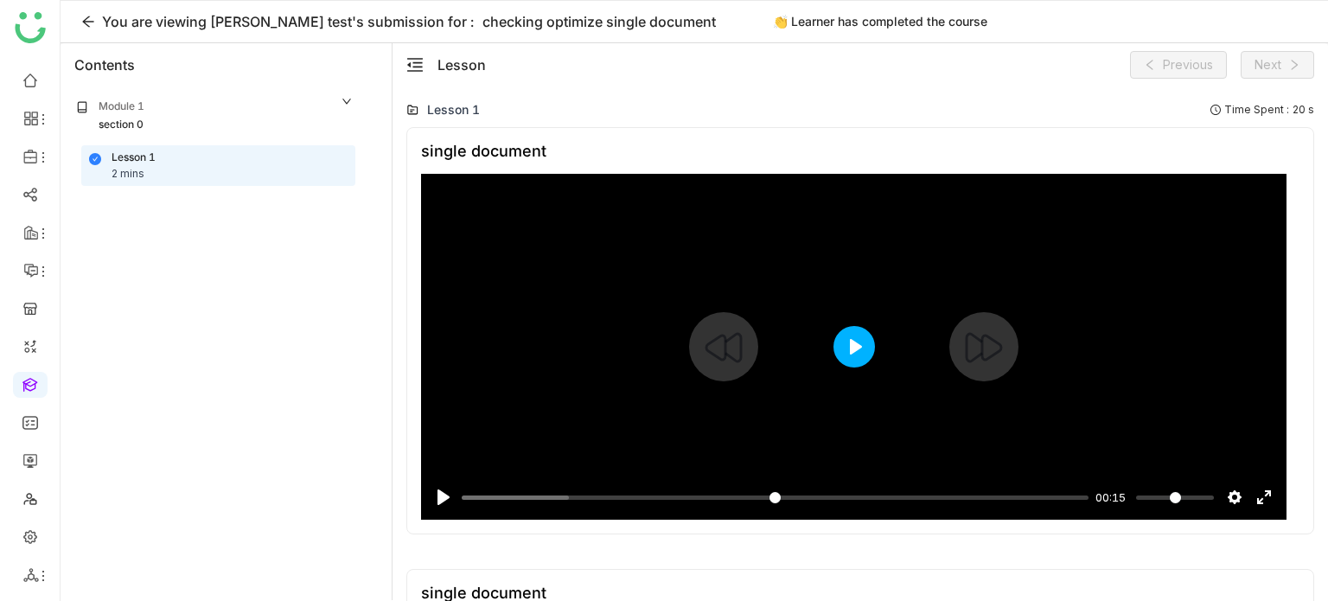
click at [864, 341] on button "Play" at bounding box center [853, 346] width 41 height 41
click at [1034, 496] on input "Seek" at bounding box center [772, 497] width 620 height 16
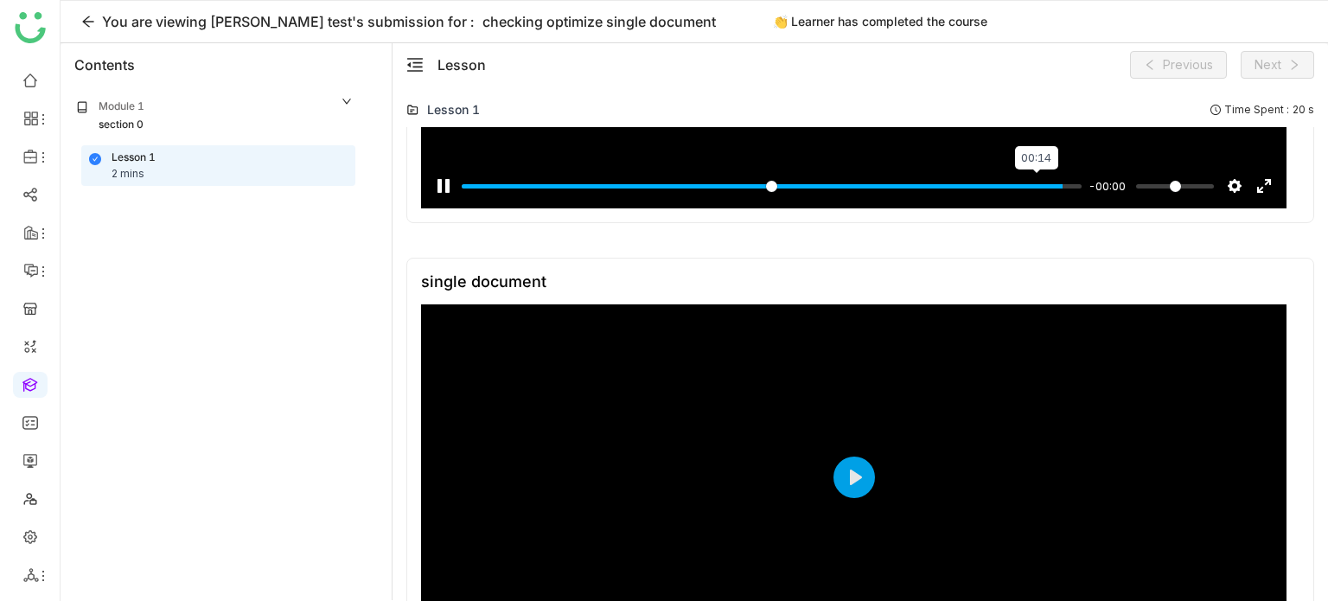
scroll to position [373, 0]
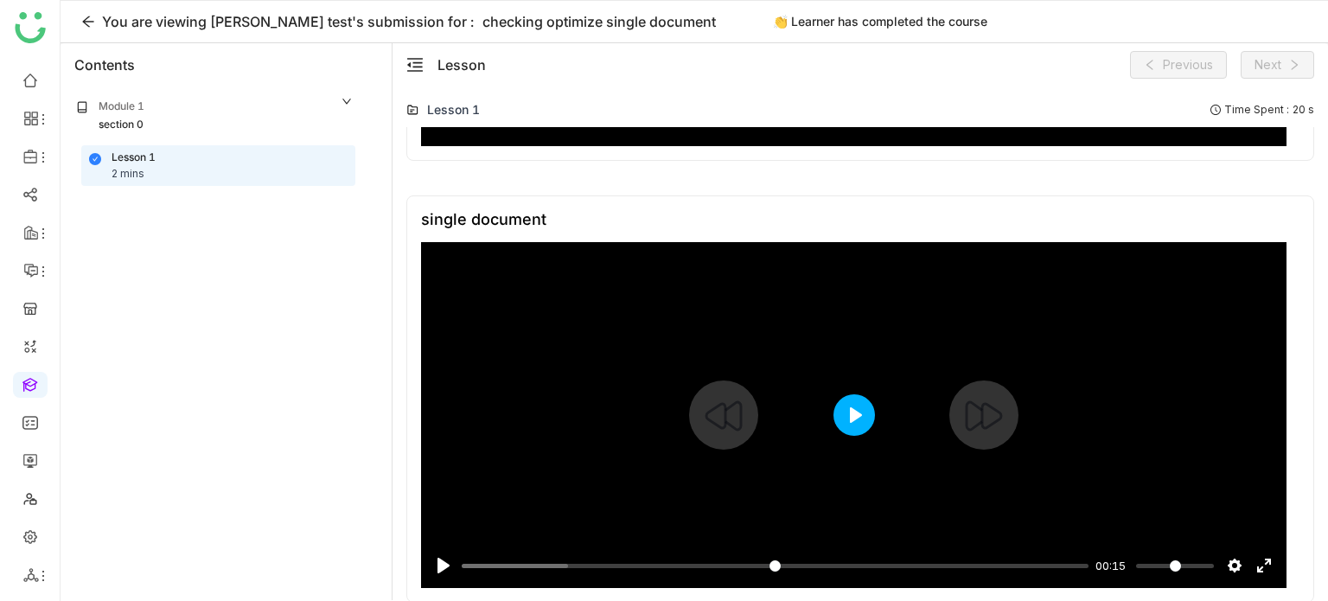
type input "***"
click at [842, 406] on button "Play" at bounding box center [853, 414] width 41 height 41
click at [1044, 558] on input "Seek" at bounding box center [772, 566] width 620 height 16
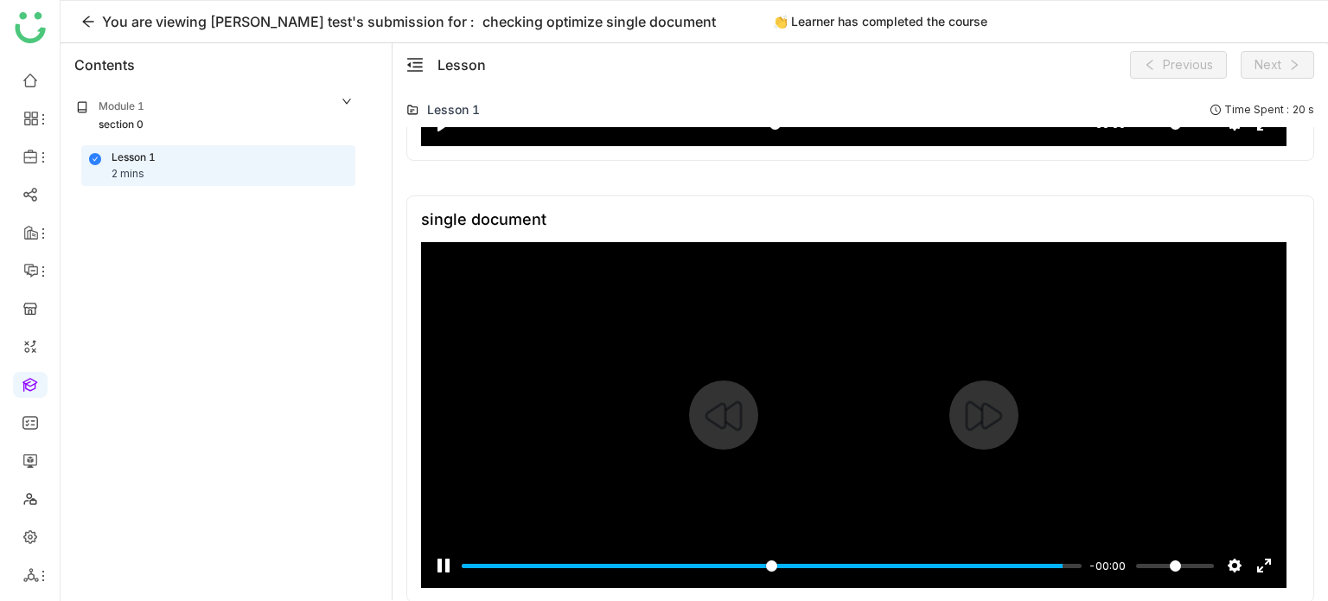
type input "***"
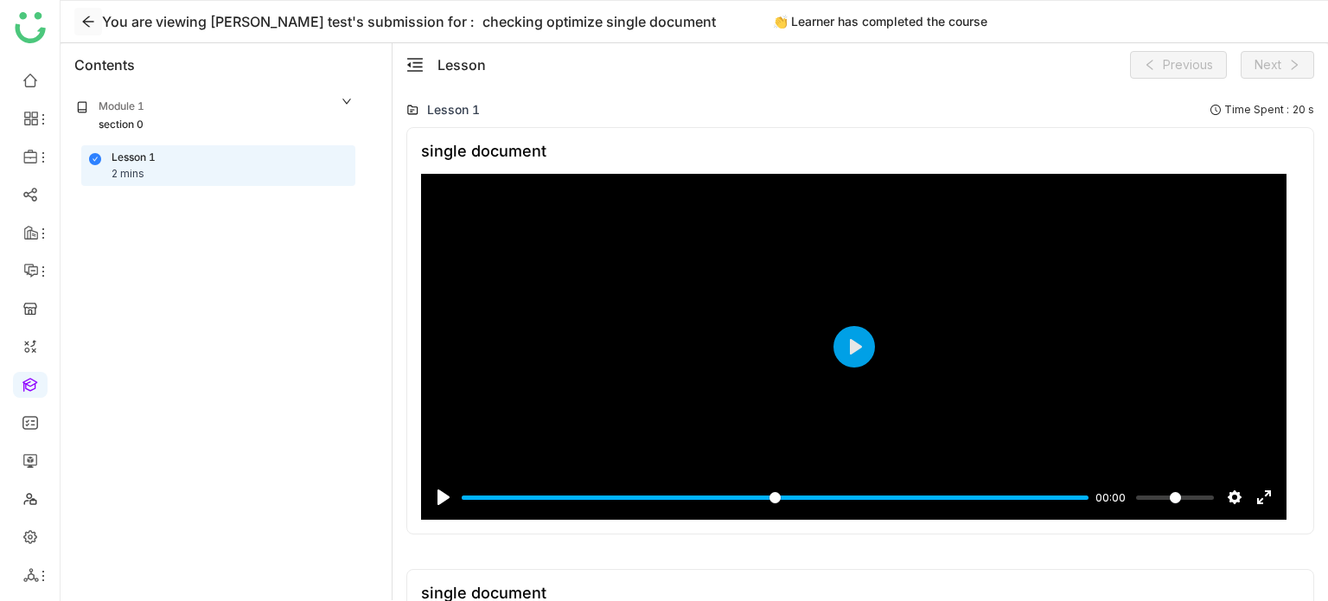
click at [83, 23] on icon at bounding box center [88, 22] width 14 height 14
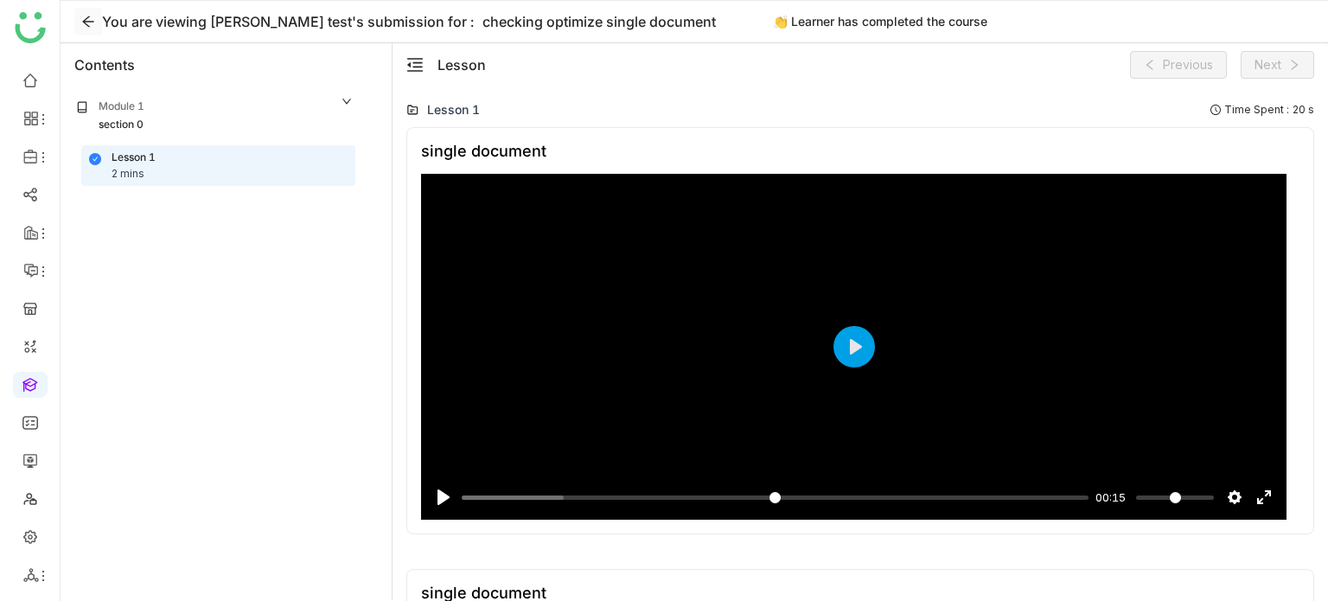
click at [83, 28] on icon at bounding box center [88, 22] width 14 height 14
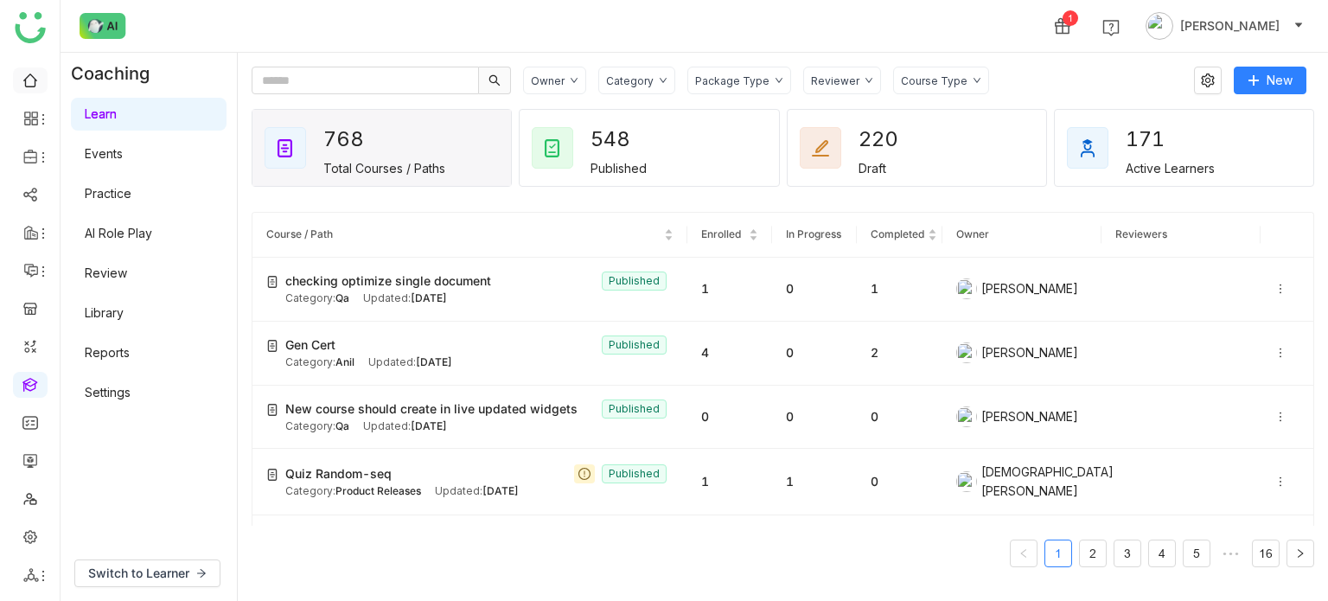
click at [38, 78] on link at bounding box center [30, 79] width 16 height 15
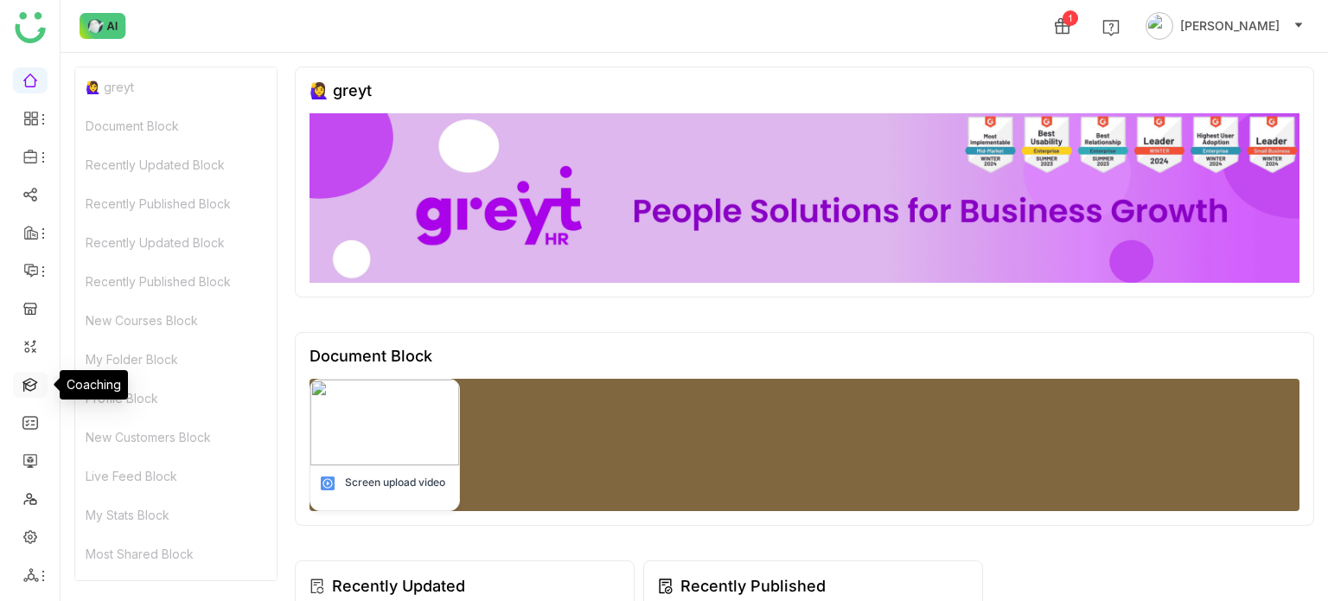
click at [37, 376] on link at bounding box center [30, 383] width 16 height 15
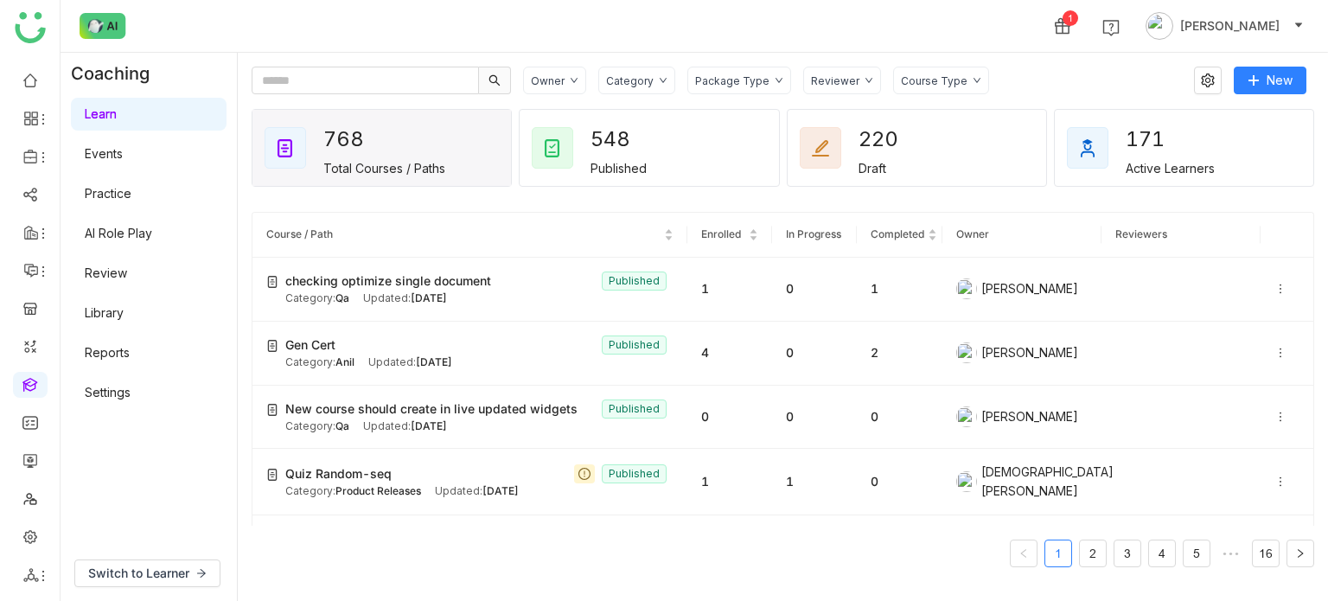
click at [11, 457] on ul at bounding box center [30, 327] width 60 height 545
click at [38, 532] on link at bounding box center [30, 535] width 16 height 15
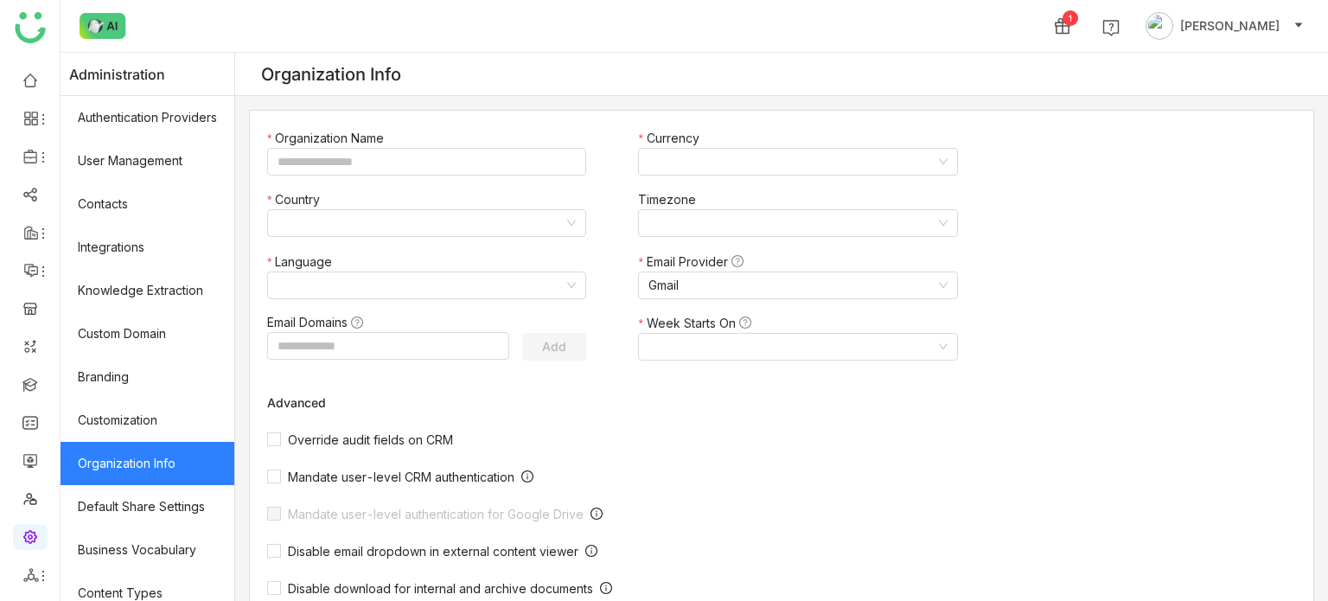
type input "*******"
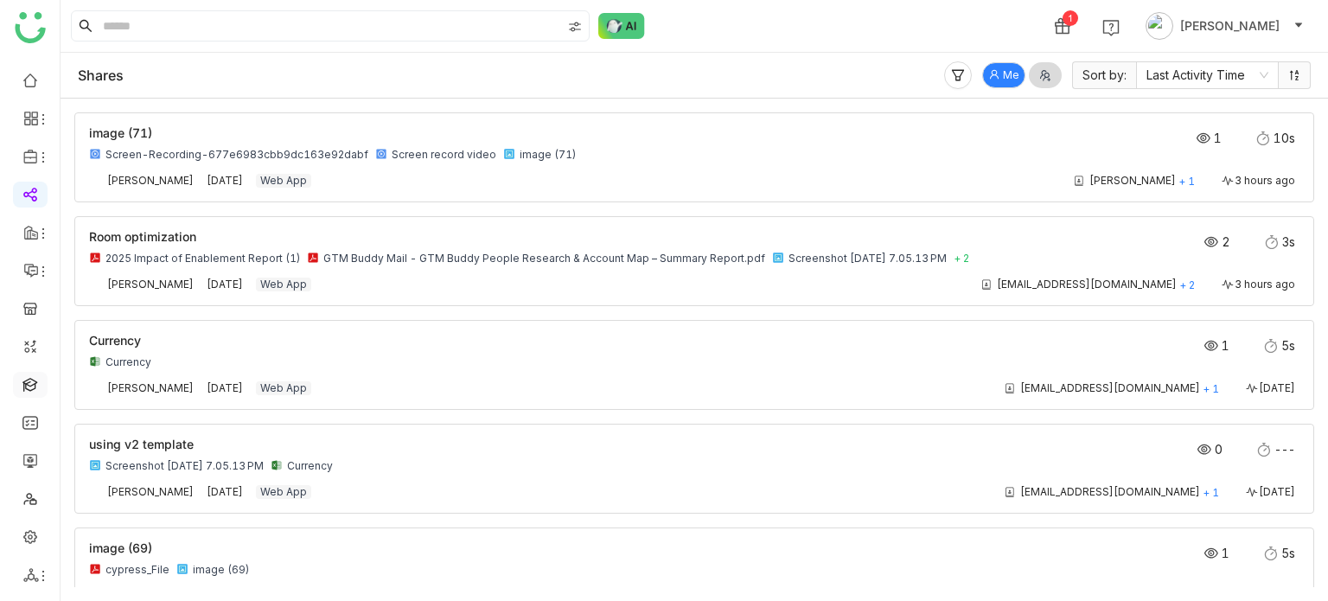
click at [38, 382] on link at bounding box center [30, 383] width 16 height 15
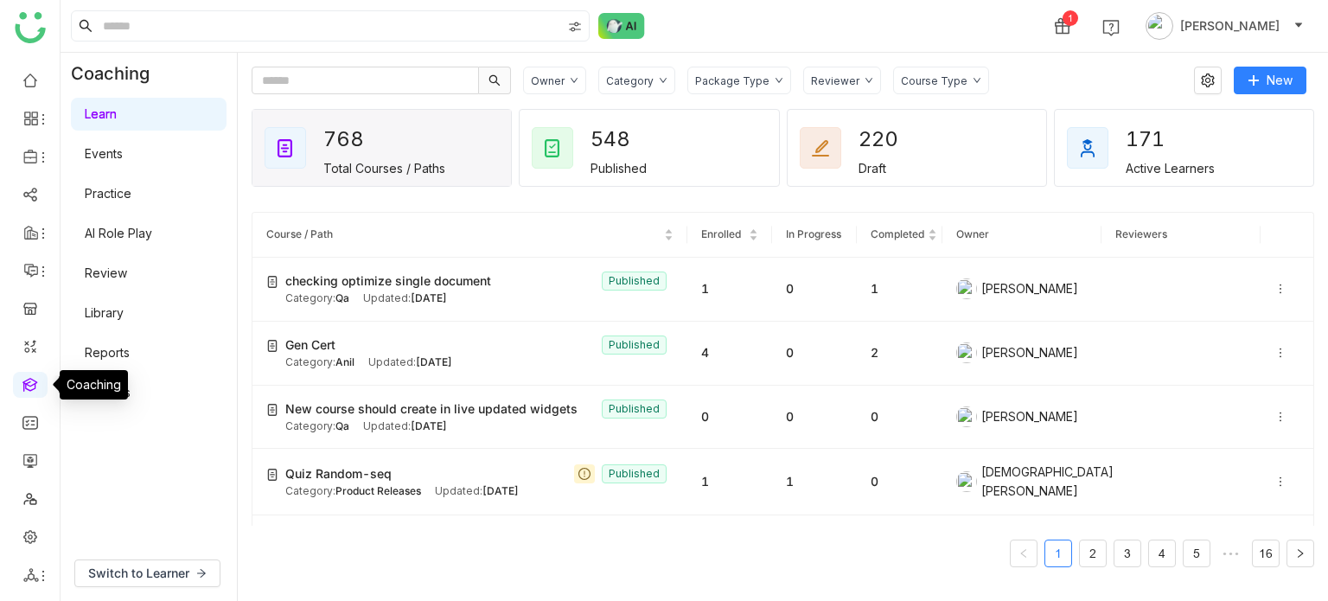
click at [38, 382] on link at bounding box center [30, 383] width 16 height 15
click at [38, 81] on link at bounding box center [30, 79] width 16 height 15
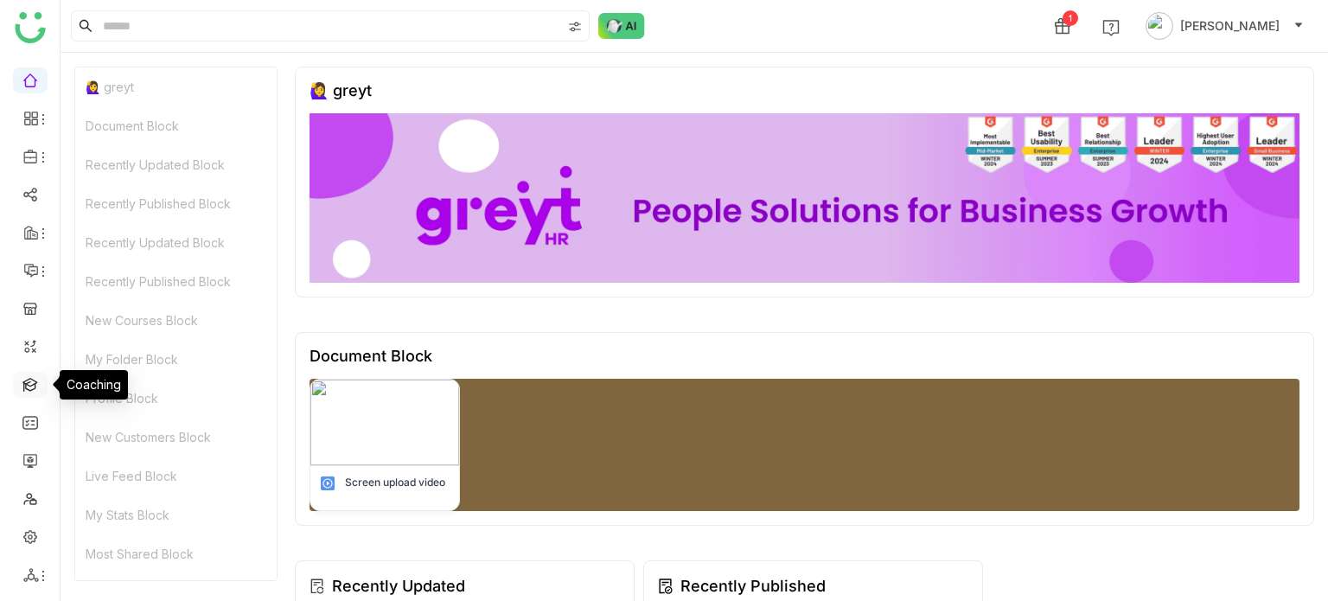
click at [38, 389] on link at bounding box center [30, 383] width 16 height 15
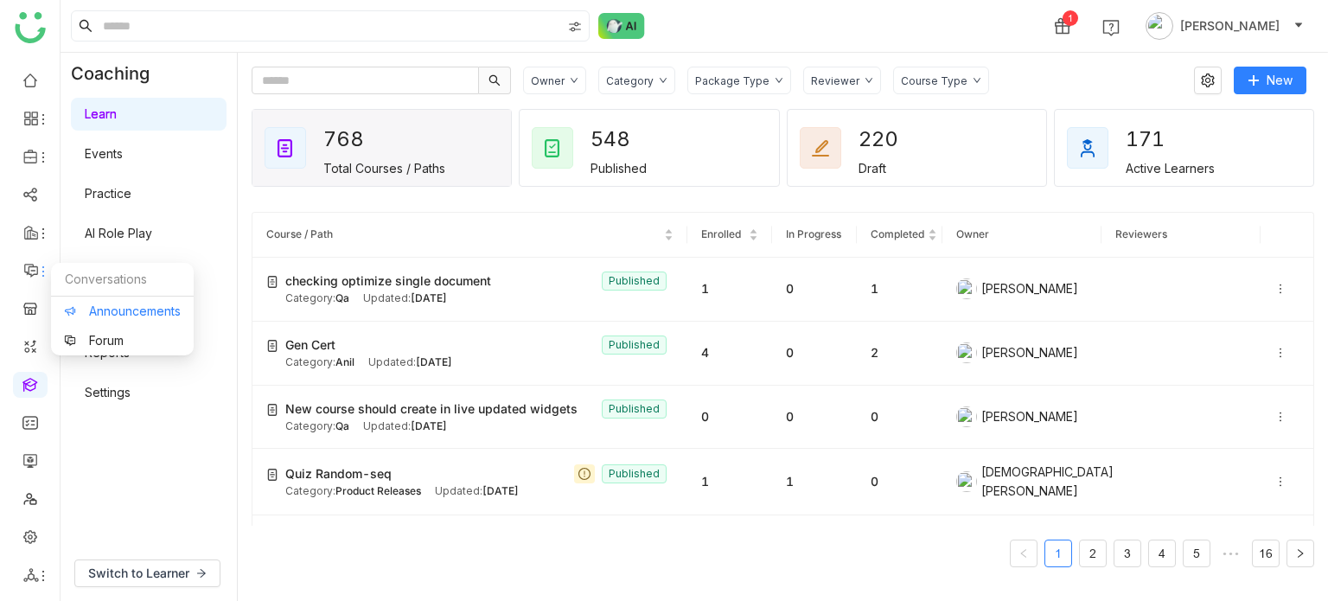
click at [97, 307] on link "Announcements" at bounding box center [122, 311] width 117 height 12
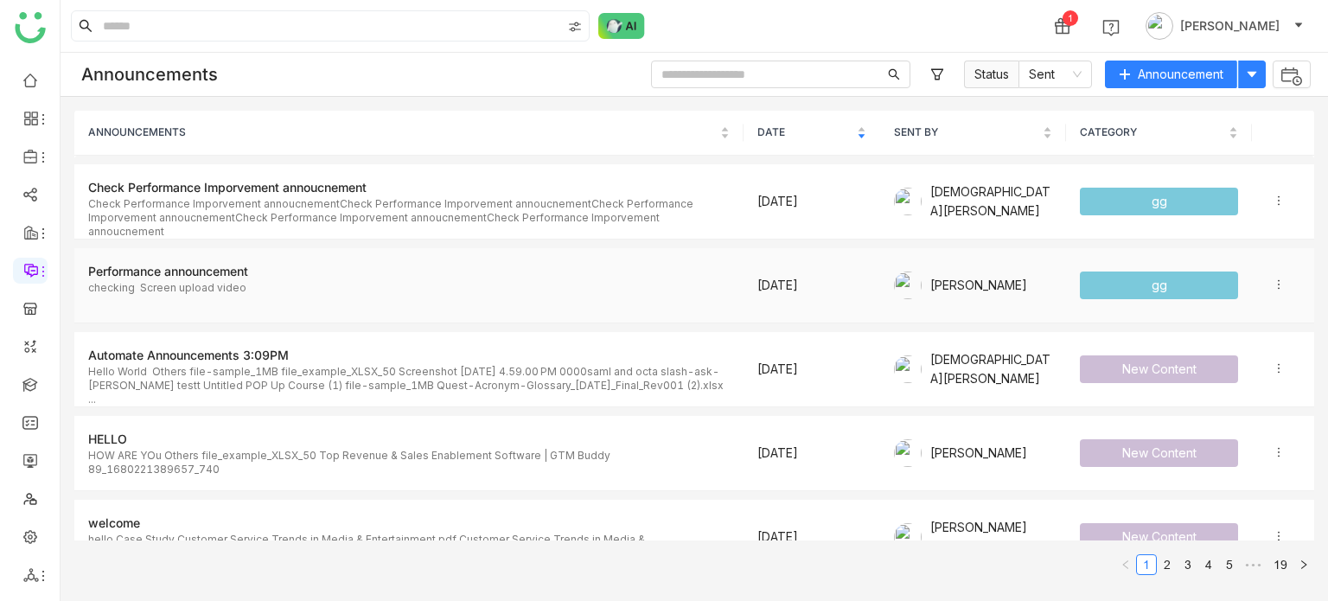
click at [271, 281] on p "checking Screen upload video" at bounding box center [408, 295] width 641 height 28
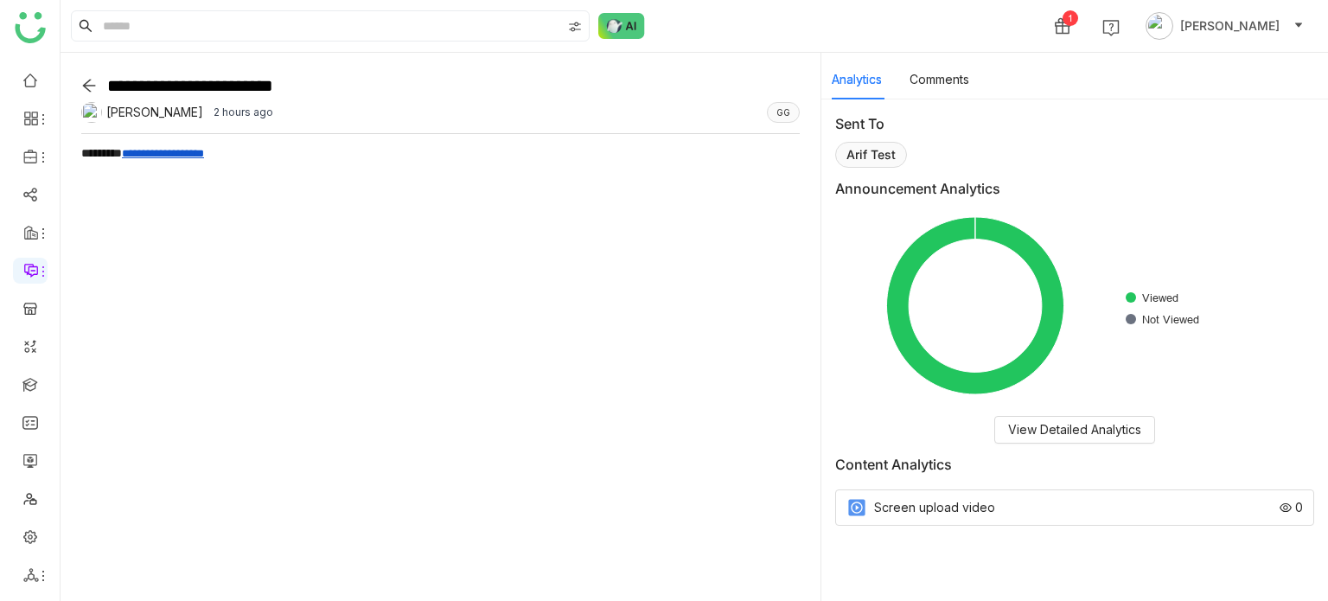
click at [197, 148] on link "**********" at bounding box center [163, 153] width 82 height 11
click at [968, 507] on div "Screen upload video" at bounding box center [934, 507] width 121 height 19
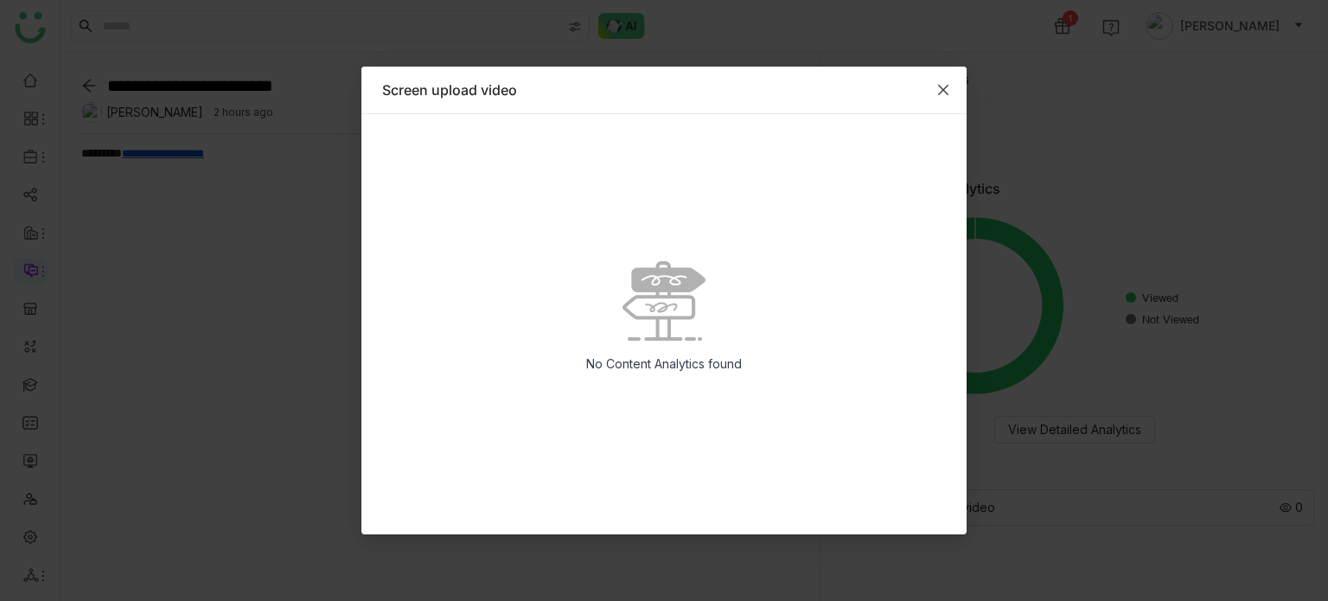
click at [944, 72] on span "Close" at bounding box center [943, 90] width 47 height 47
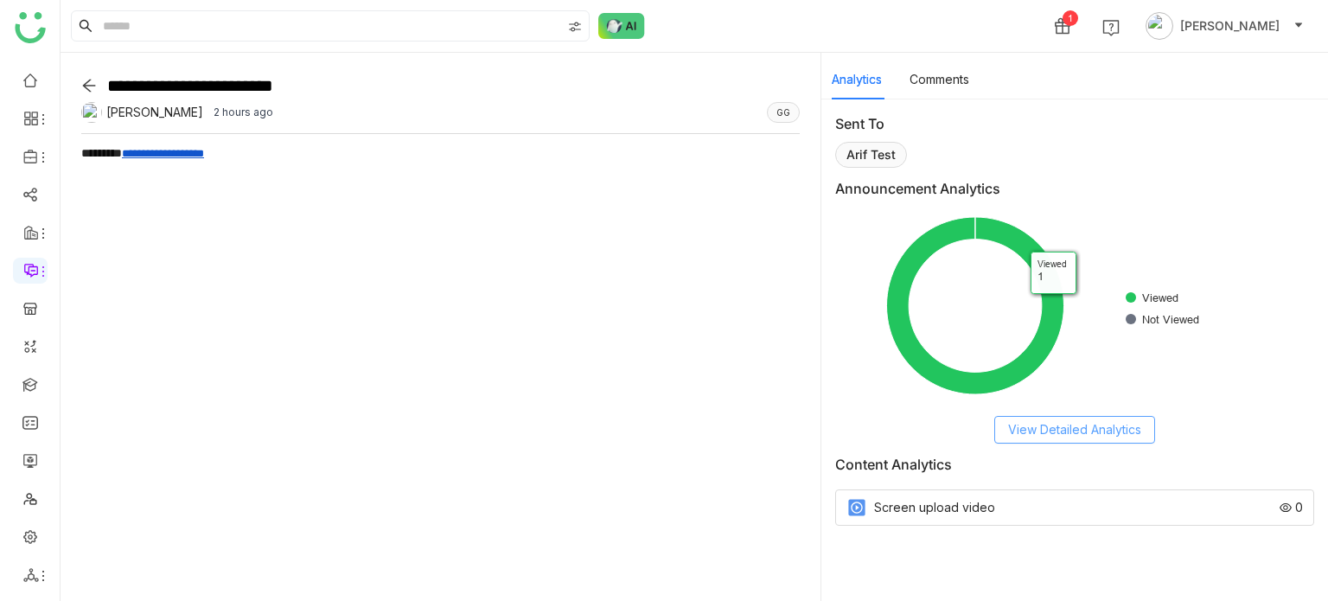
click at [1093, 430] on span "View Detailed Analytics" at bounding box center [1074, 429] width 133 height 19
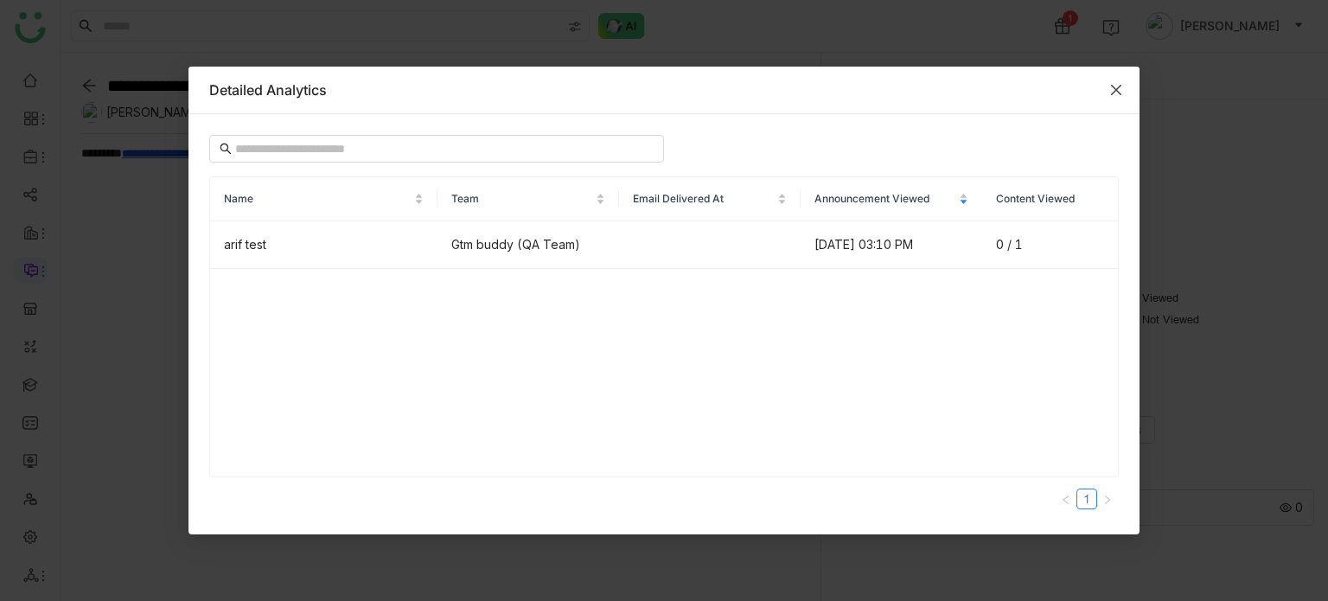
click at [1113, 87] on icon "Close" at bounding box center [1116, 90] width 14 height 14
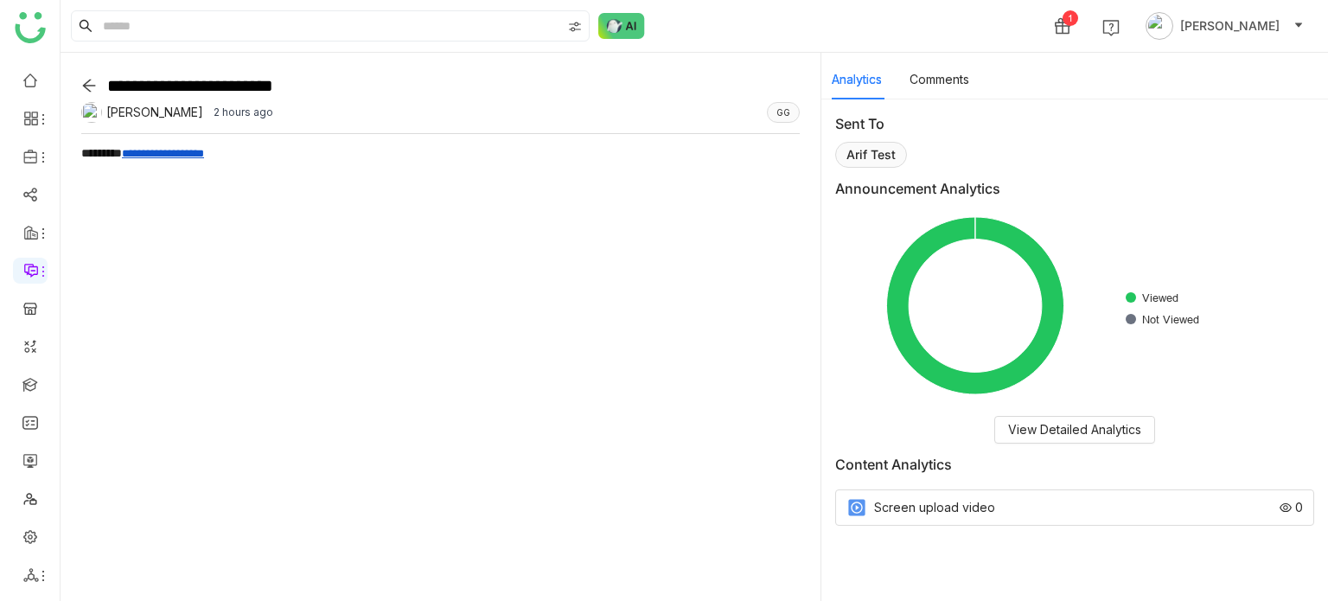
click at [905, 501] on div "Screen upload video" at bounding box center [934, 507] width 121 height 19
click at [1087, 439] on button "View Detailed Analytics" at bounding box center [1074, 430] width 161 height 28
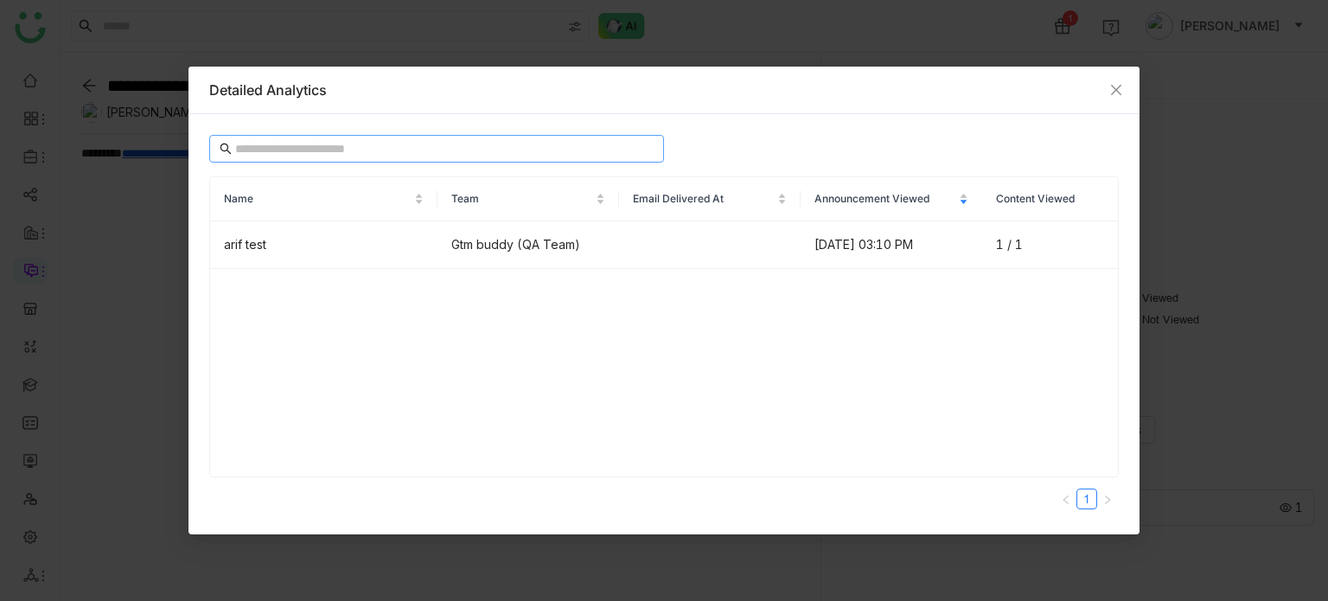
click at [539, 150] on input "text" at bounding box center [444, 148] width 418 height 19
type input "*"
click at [1113, 98] on span "Close" at bounding box center [1116, 90] width 47 height 47
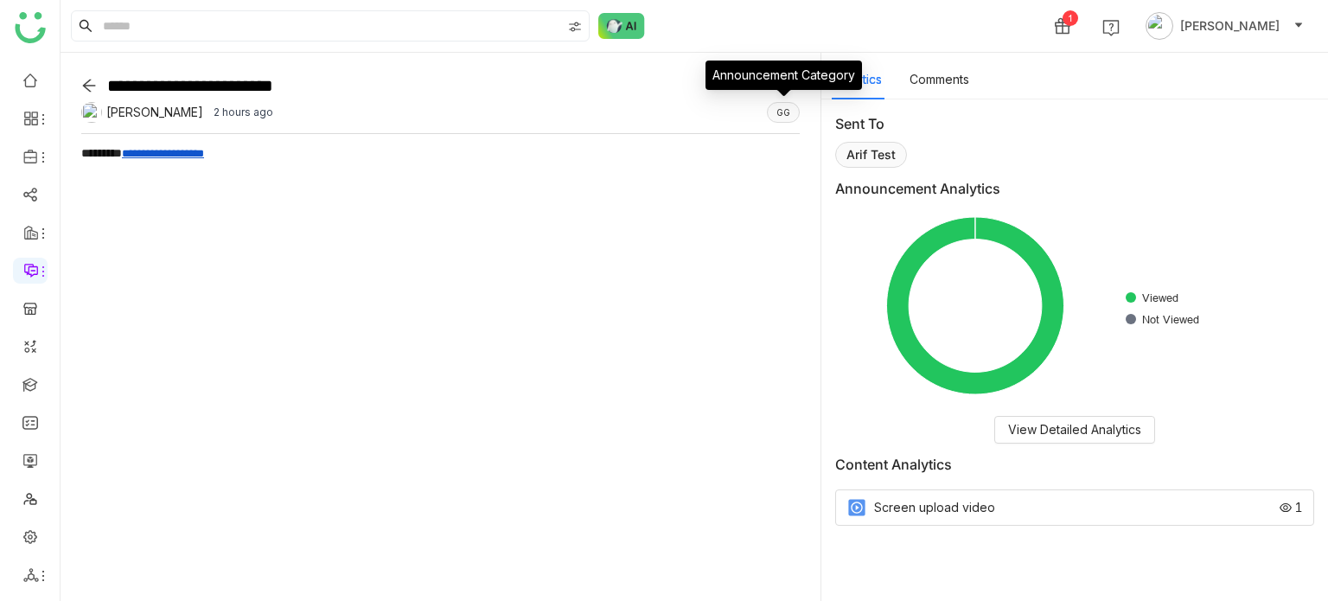
click at [777, 119] on div "gg" at bounding box center [783, 112] width 33 height 21
click at [830, 156] on div "Sent To arif test Announcement Analytics Created with Highcharts 11.2.0 Viewed …" at bounding box center [1074, 319] width 507 height 440
click at [83, 81] on icon at bounding box center [89, 86] width 16 height 16
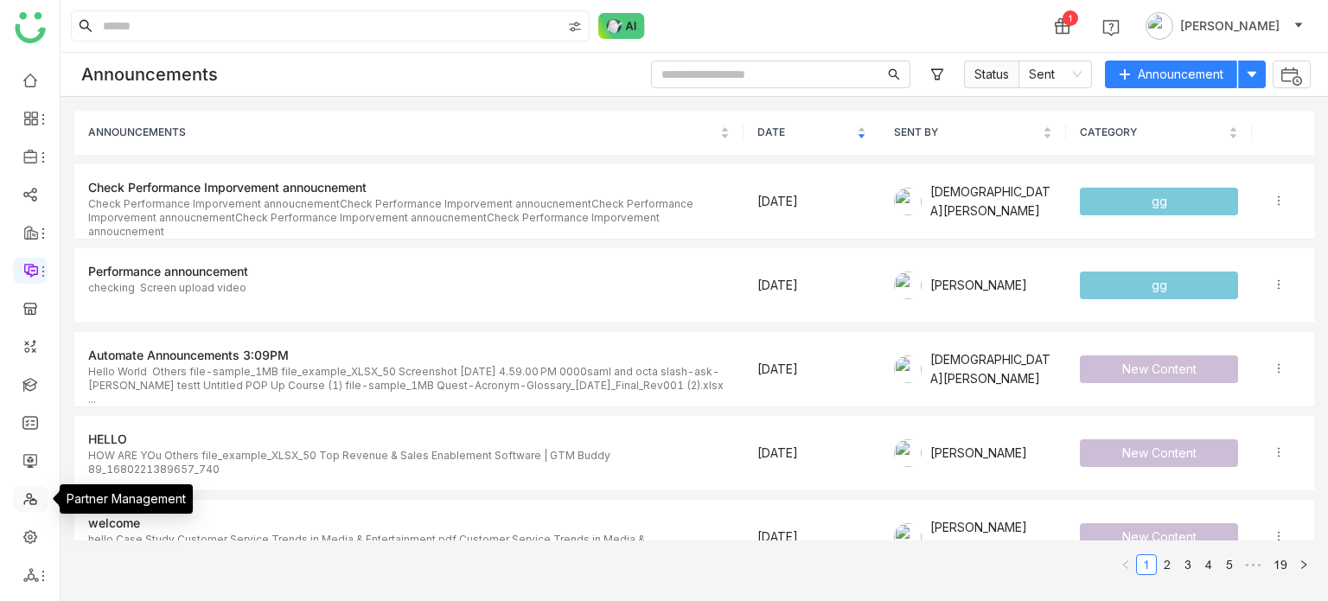
click at [38, 502] on link at bounding box center [30, 497] width 16 height 15
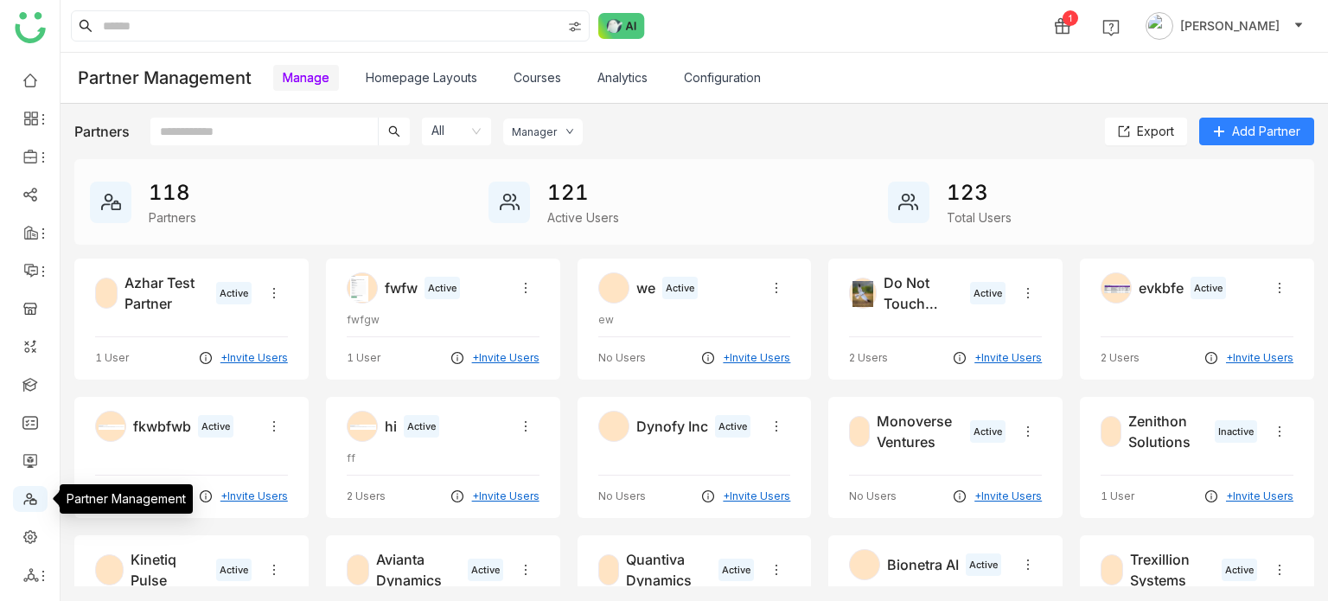
click at [38, 502] on link at bounding box center [30, 497] width 16 height 15
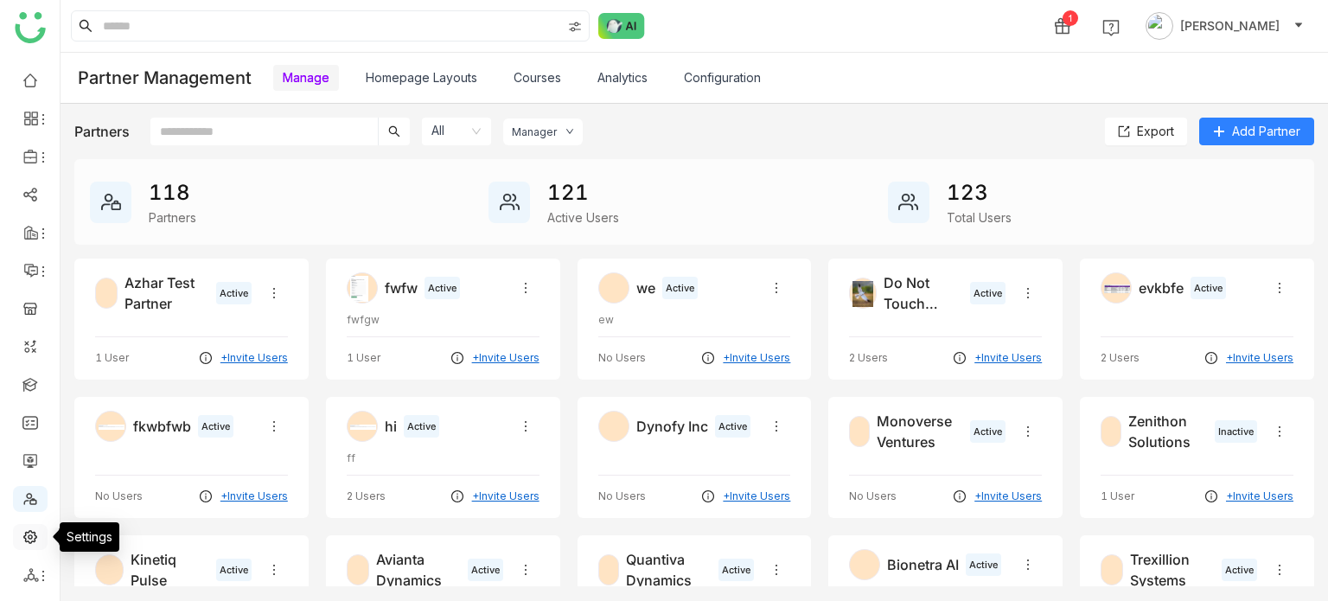
click at [38, 543] on link at bounding box center [30, 535] width 16 height 15
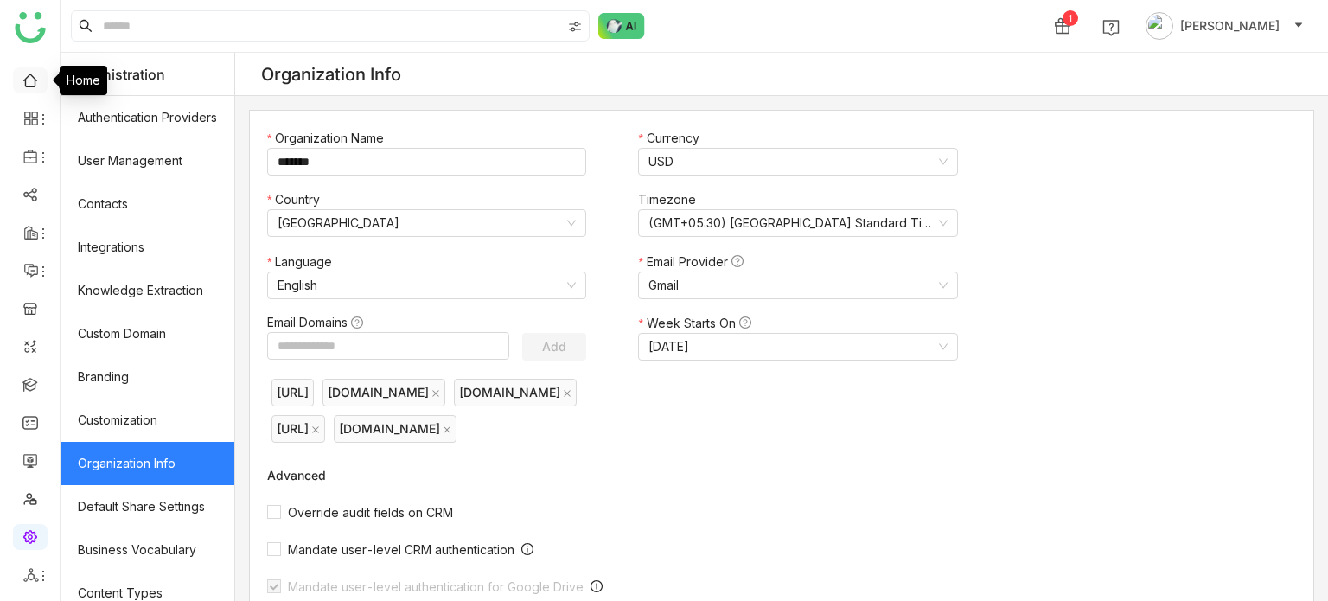
click at [29, 86] on link at bounding box center [30, 79] width 16 height 15
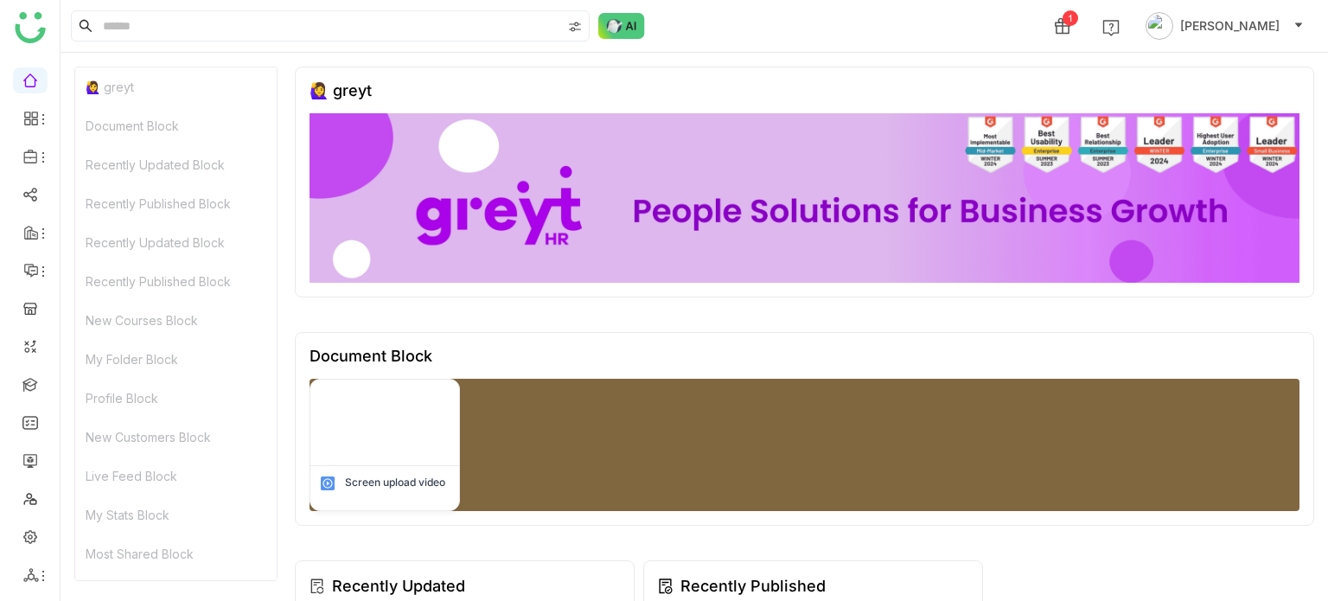
scroll to position [619, 0]
click at [146, 362] on div "My Folder Block" at bounding box center [175, 362] width 201 height 39
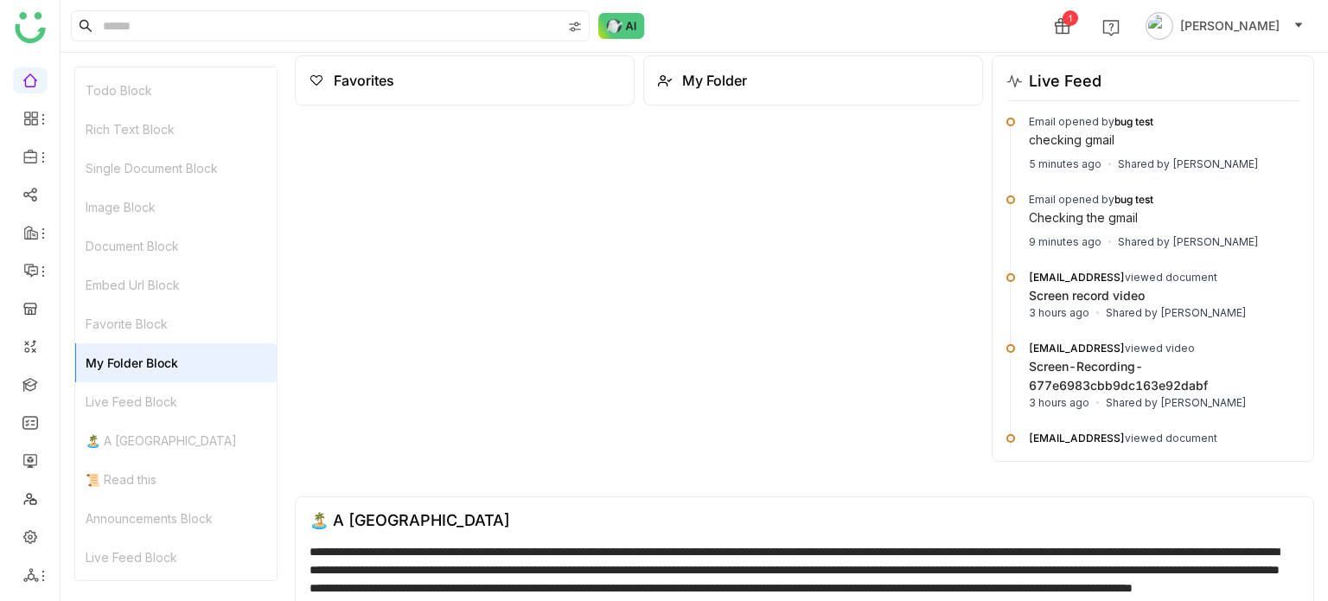
scroll to position [2827, 0]
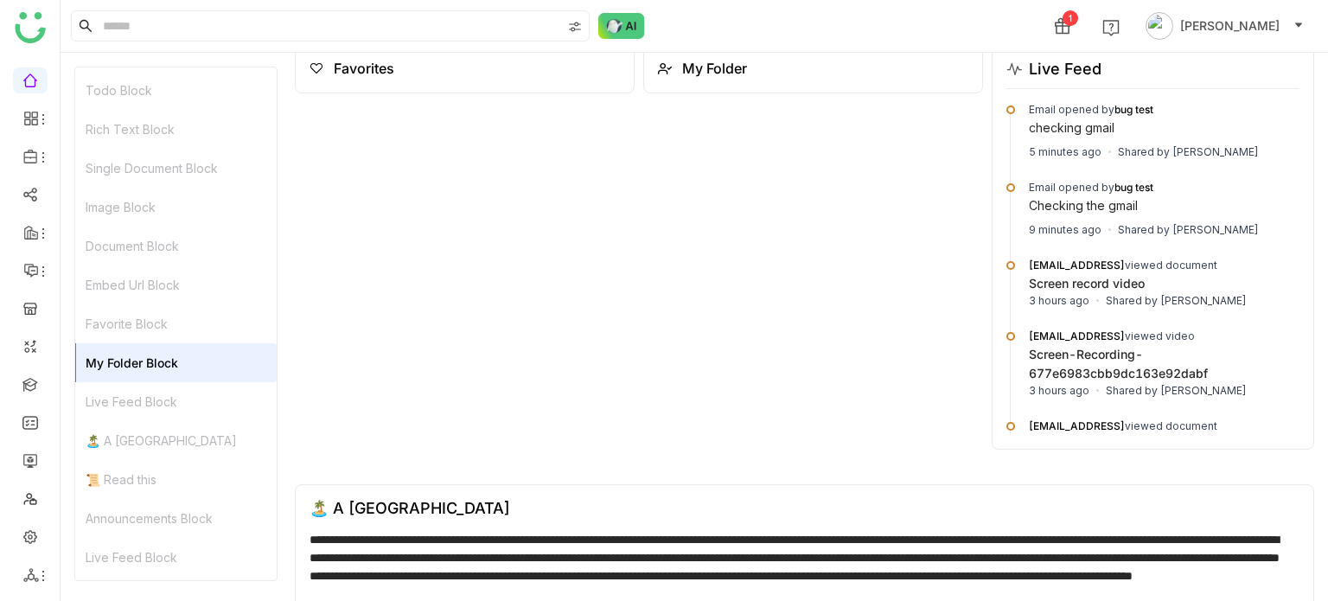
click at [149, 401] on div "Live Feed Block" at bounding box center [175, 401] width 201 height 39
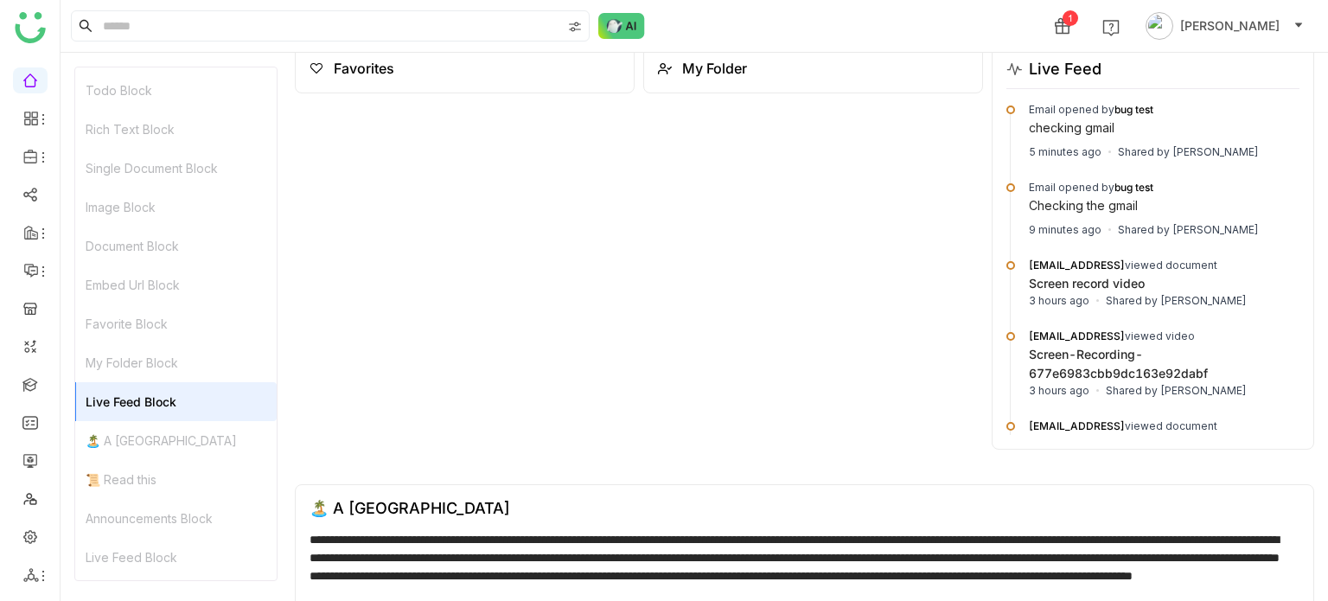
click at [149, 401] on div "Live Feed Block" at bounding box center [175, 401] width 201 height 39
click at [156, 433] on div "🏝️ A [GEOGRAPHIC_DATA]" at bounding box center [175, 440] width 201 height 39
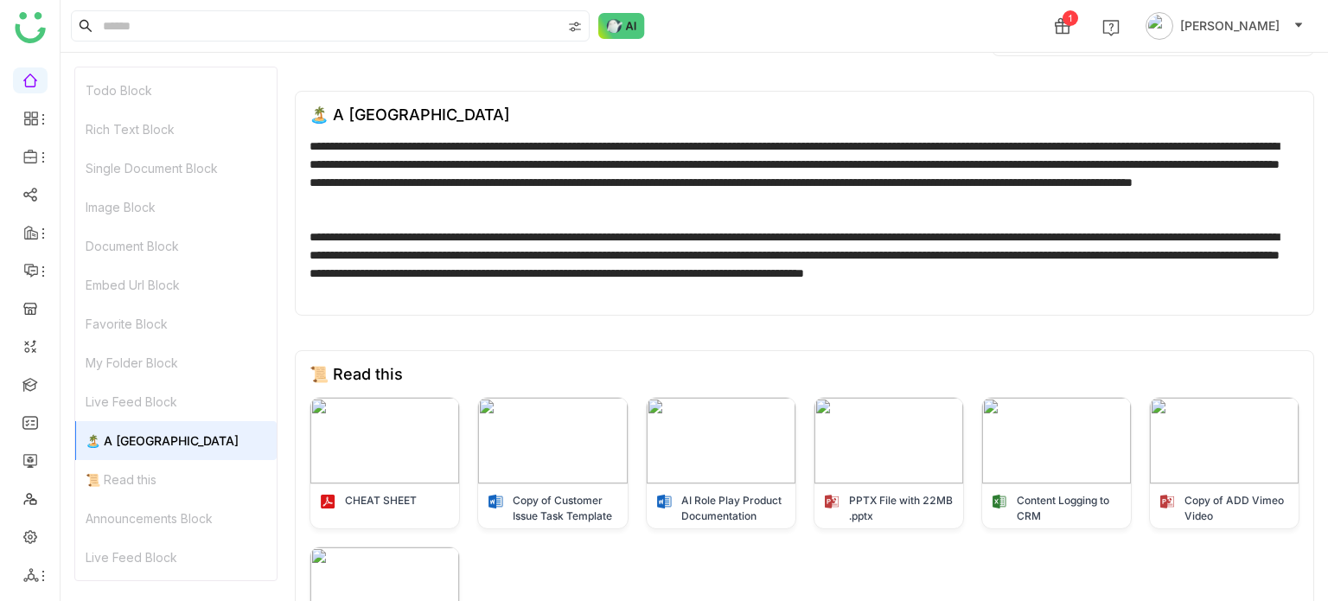
scroll to position [3253, 0]
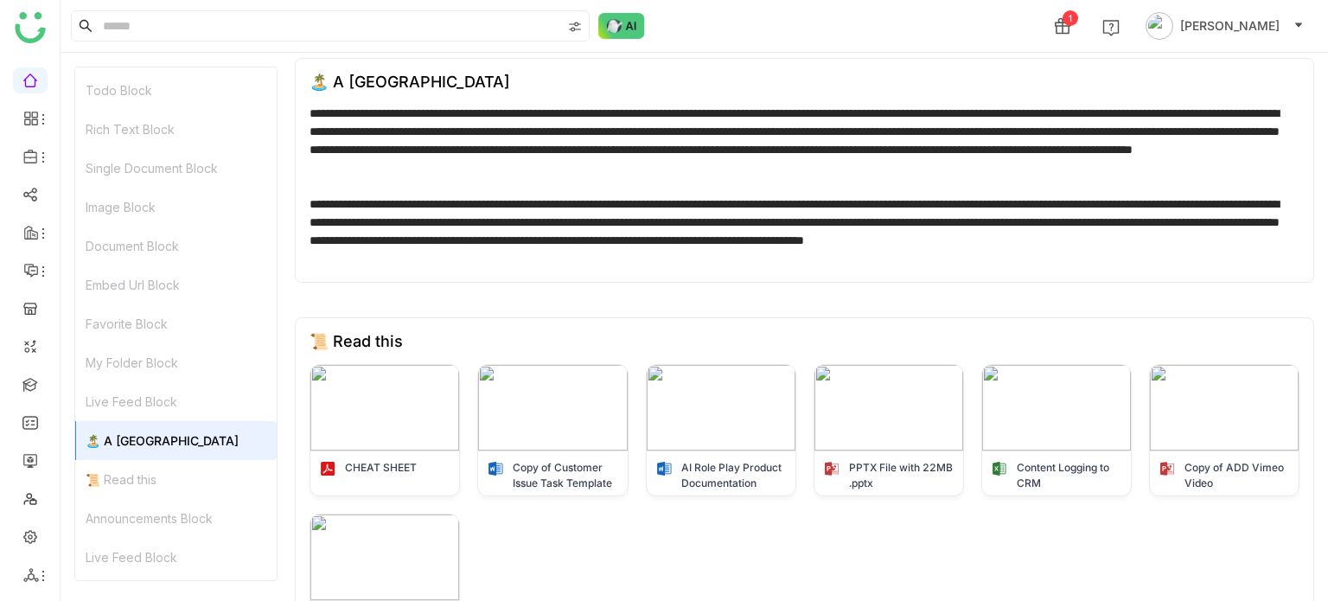
click at [159, 479] on div "📜 Read this" at bounding box center [175, 479] width 201 height 39
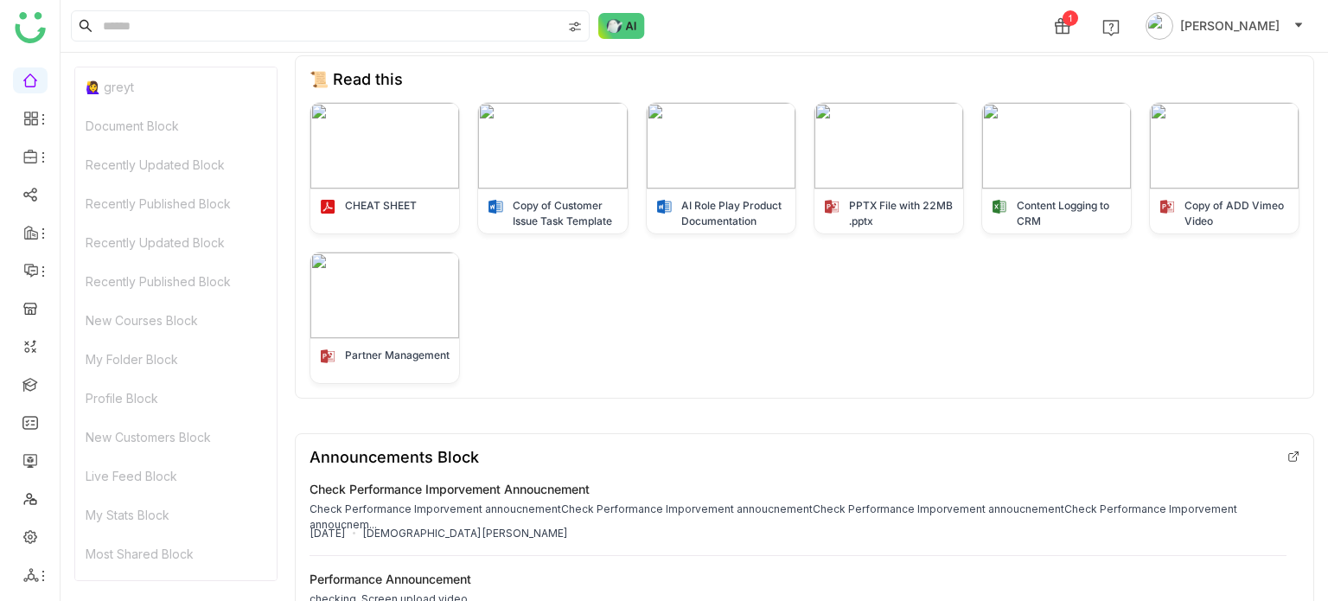
click at [159, 82] on div "🙋‍♀️ greyt" at bounding box center [175, 86] width 201 height 39
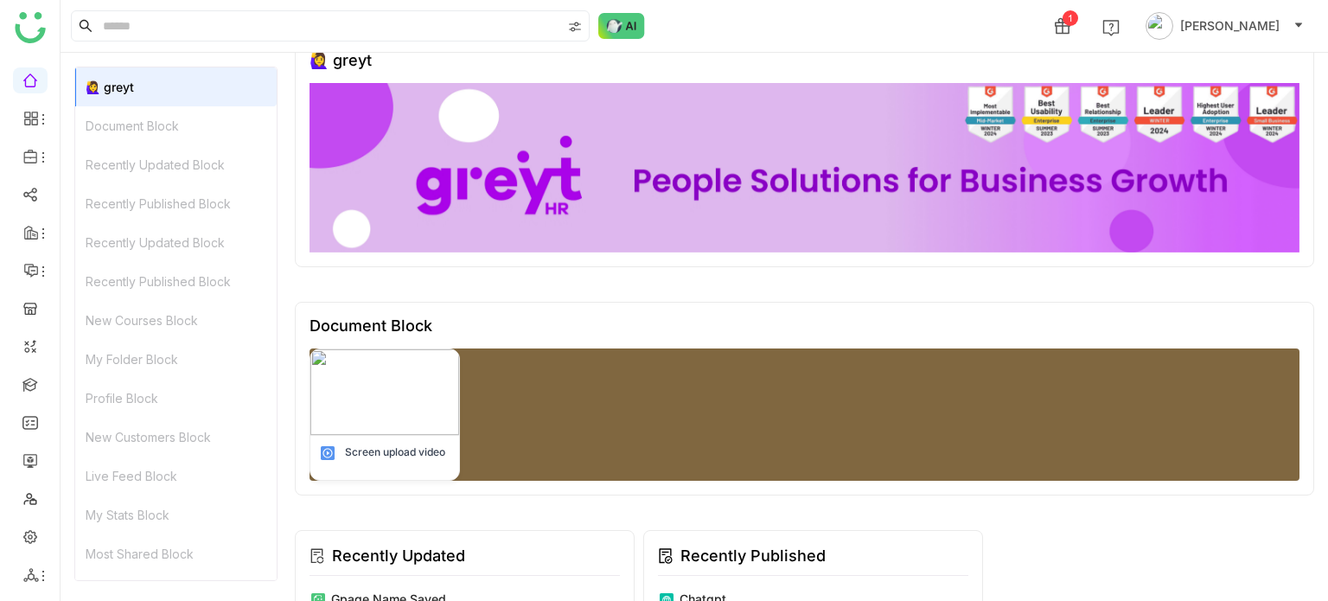
scroll to position [14, 0]
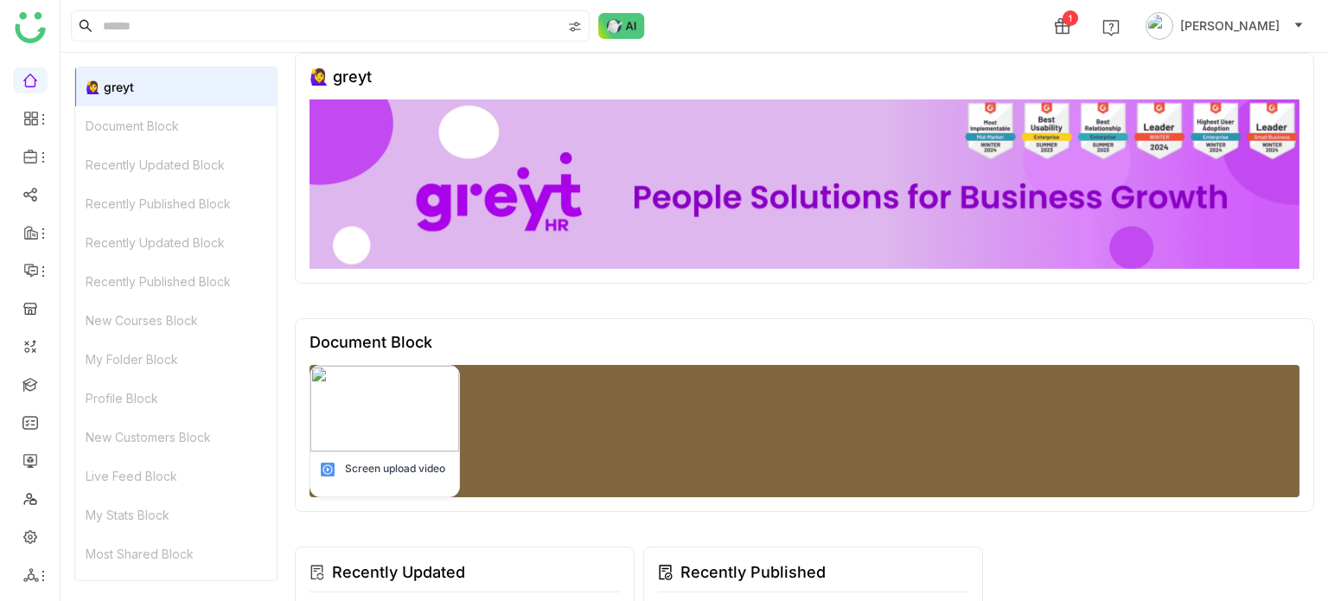
click at [718, 117] on img at bounding box center [804, 183] width 990 height 169
click at [432, 434] on img at bounding box center [384, 409] width 149 height 86
click at [174, 127] on div "Document Block" at bounding box center [175, 125] width 201 height 39
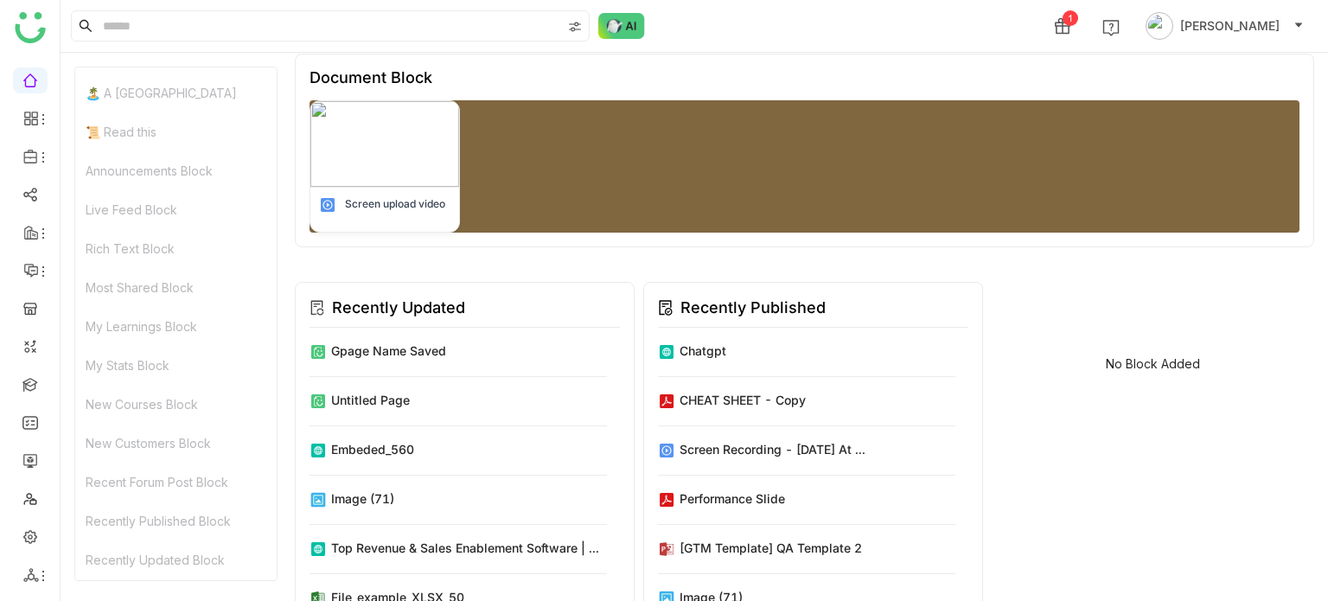
scroll to position [1042, 0]
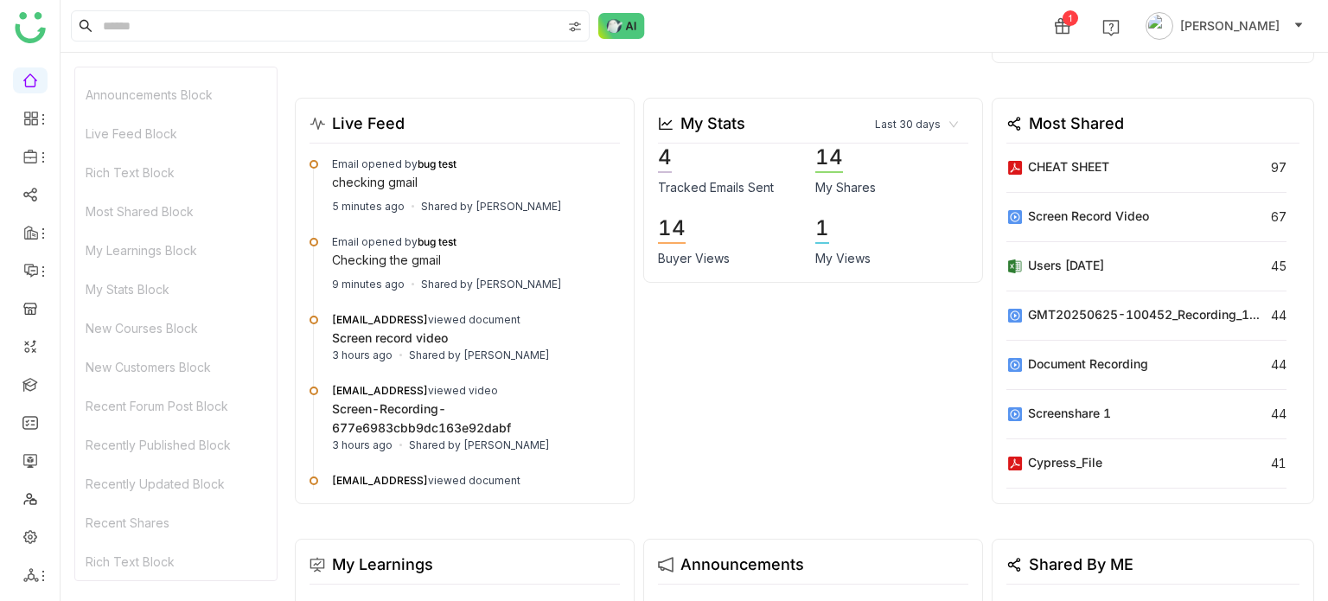
click at [170, 559] on div "Rich Text Block" at bounding box center [175, 561] width 201 height 39
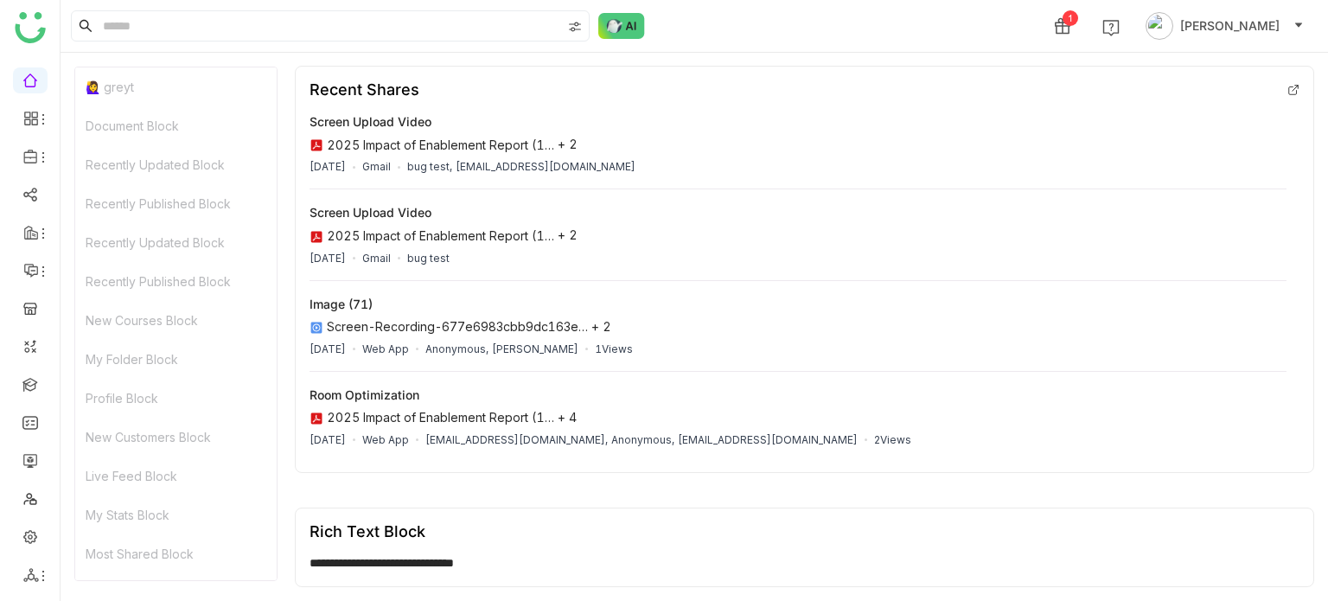
click at [147, 89] on div "🙋‍♀️ greyt" at bounding box center [175, 86] width 201 height 39
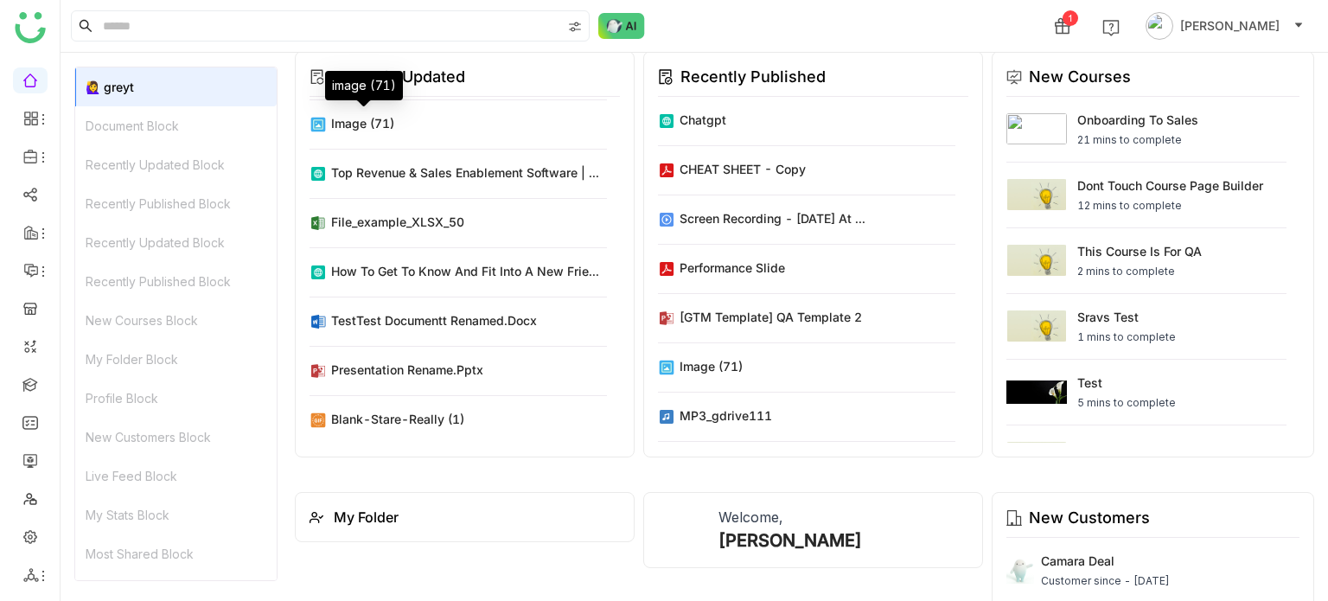
scroll to position [958, 0]
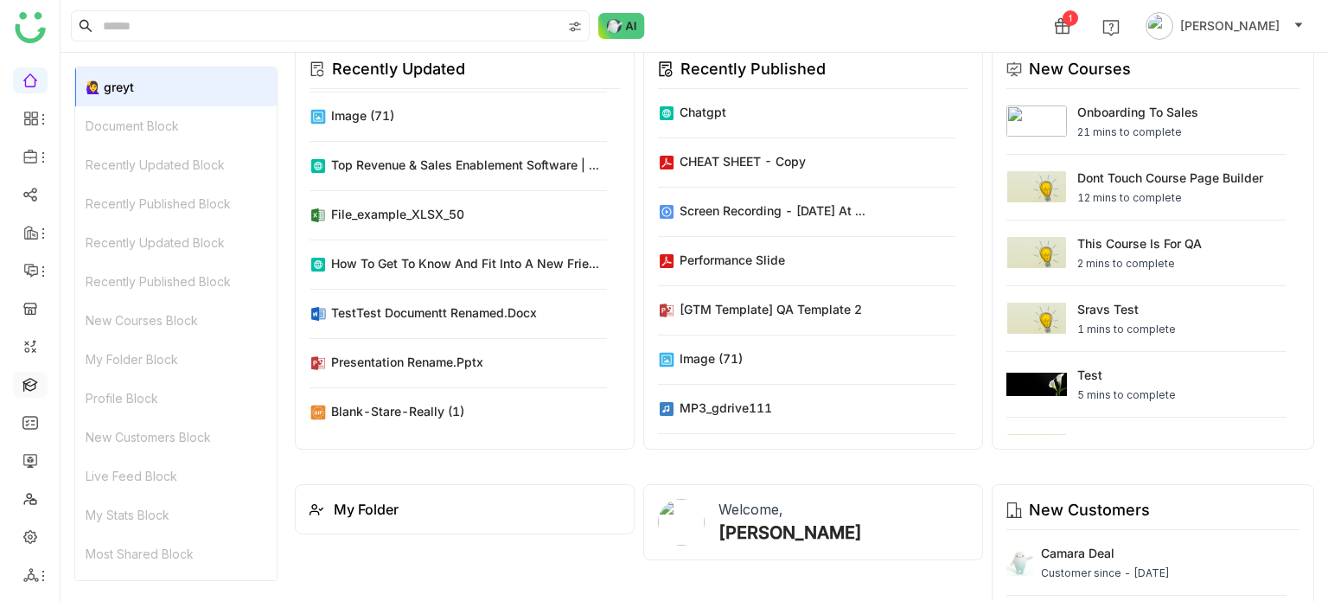
click at [38, 382] on link at bounding box center [30, 383] width 16 height 15
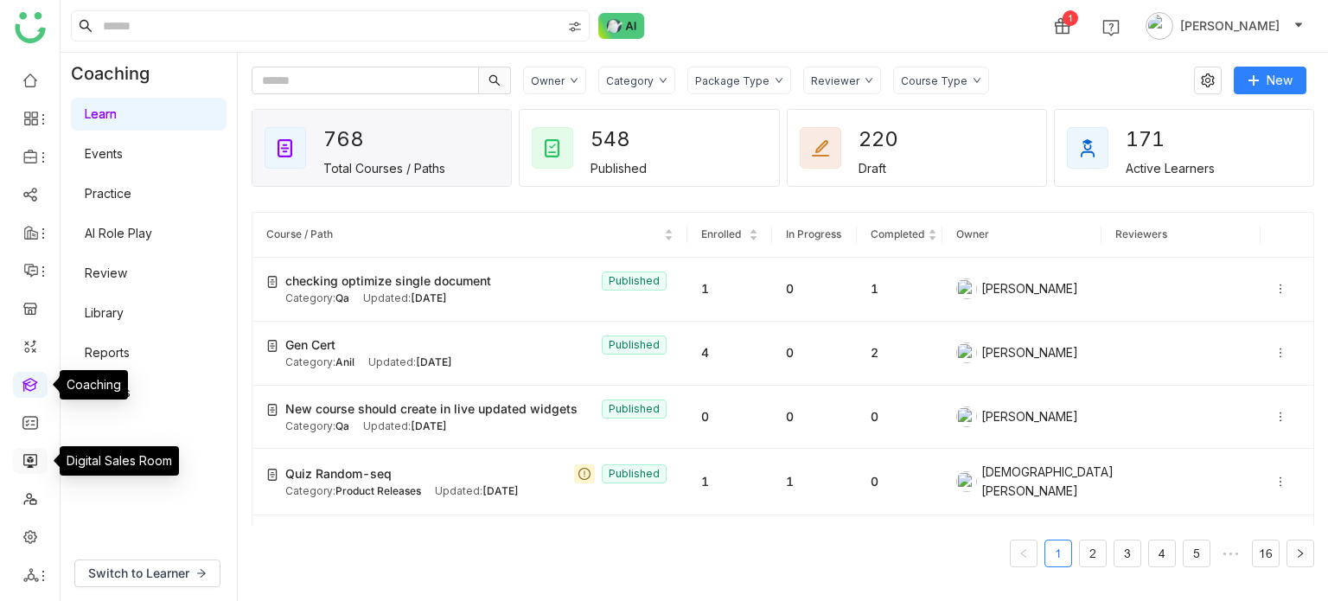
click at [35, 455] on link at bounding box center [30, 459] width 16 height 15
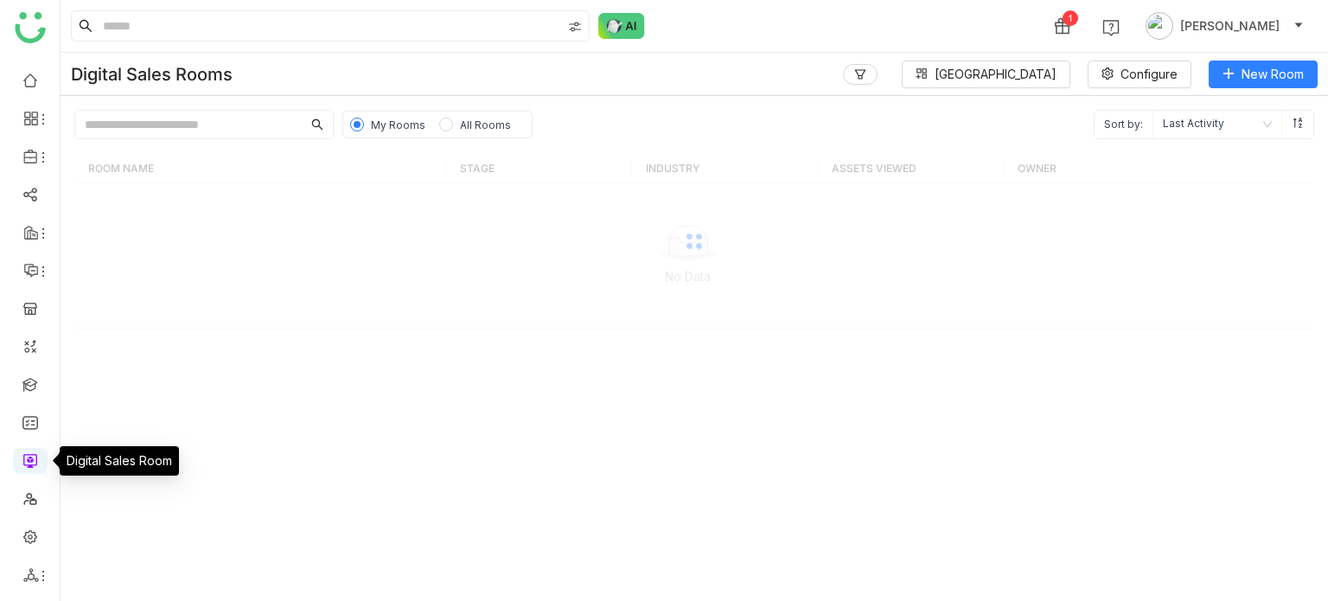
click at [35, 455] on link at bounding box center [30, 459] width 16 height 15
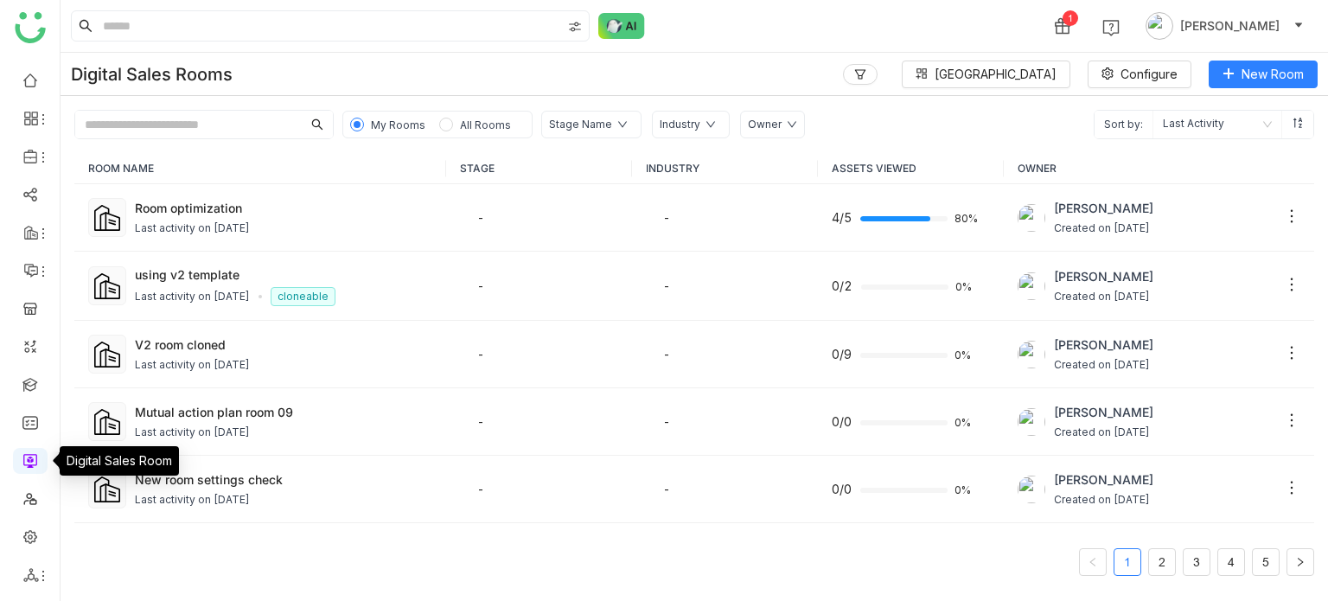
click at [35, 455] on link at bounding box center [30, 459] width 16 height 15
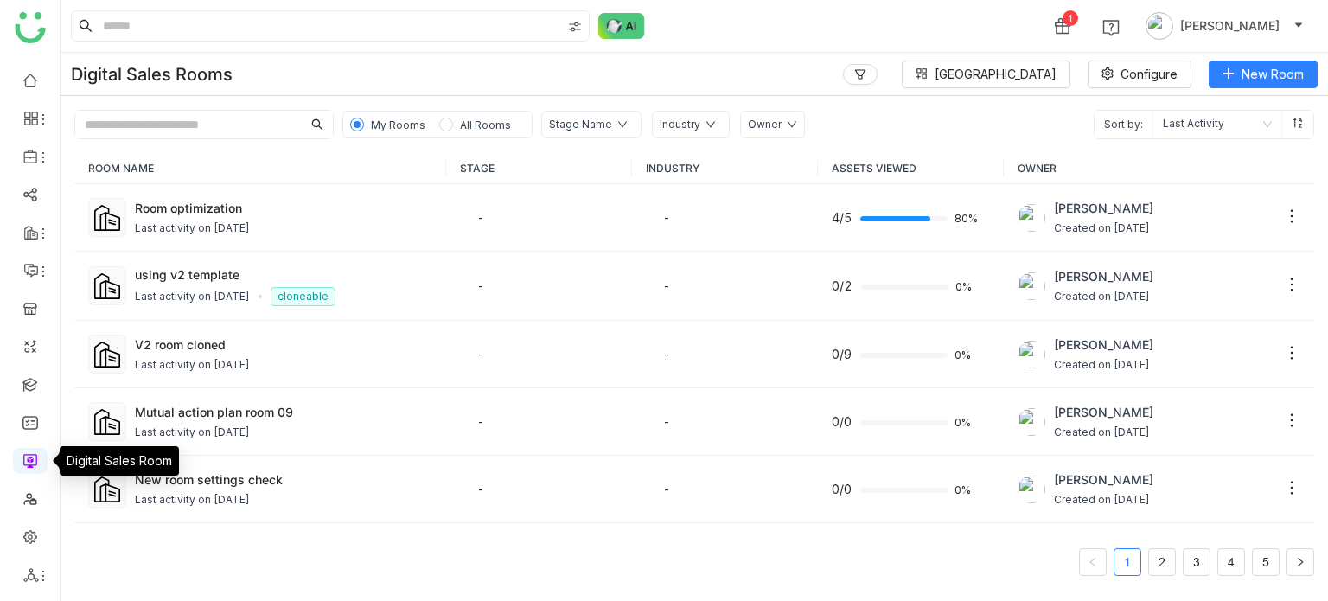
click at [35, 455] on link at bounding box center [30, 459] width 16 height 15
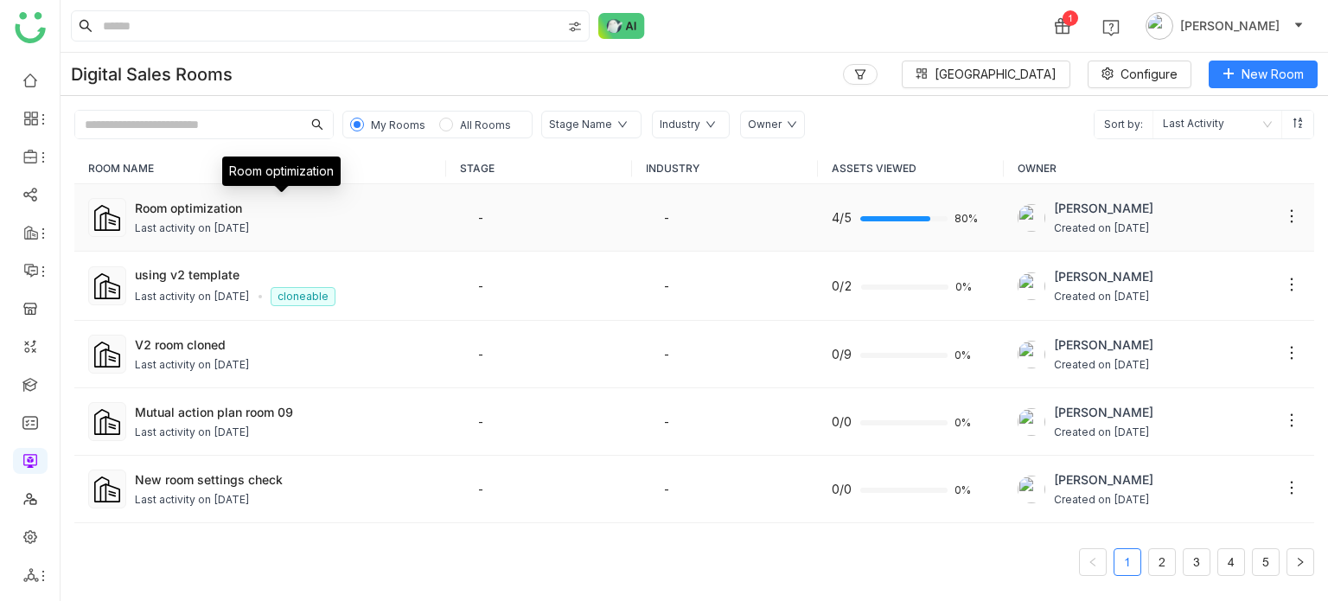
click at [137, 199] on div "Room optimization" at bounding box center [283, 208] width 297 height 18
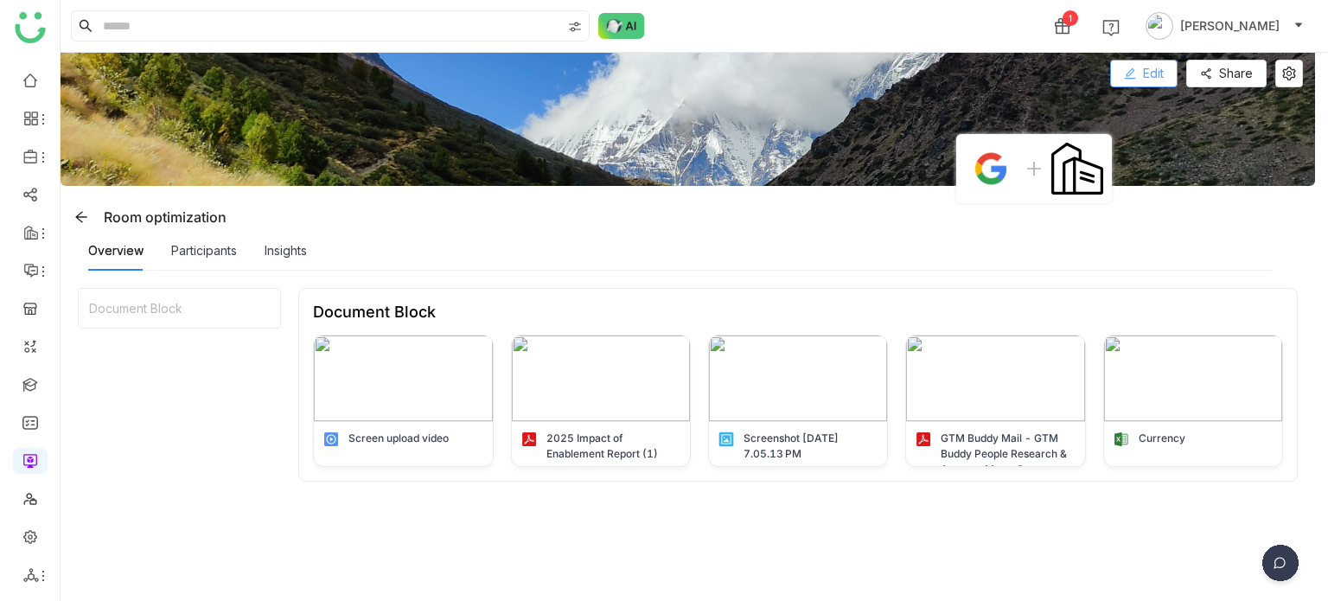
click at [1174, 72] on button "Edit" at bounding box center [1143, 74] width 67 height 28
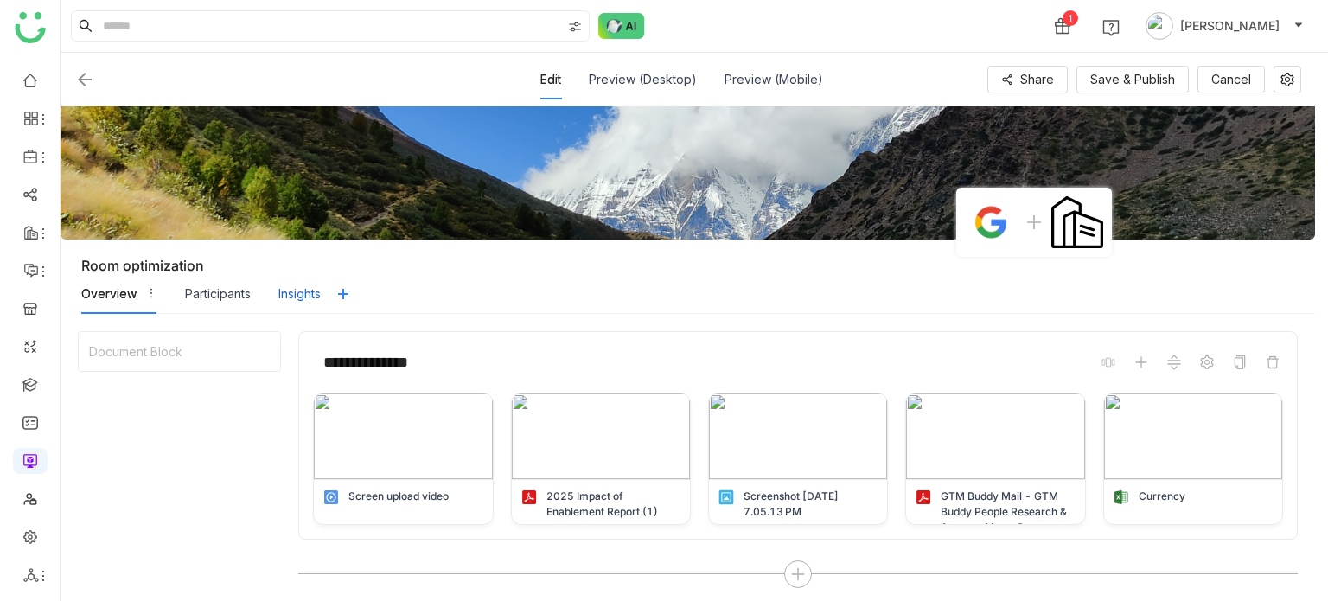
click at [302, 290] on div "Insights" at bounding box center [299, 293] width 42 height 19
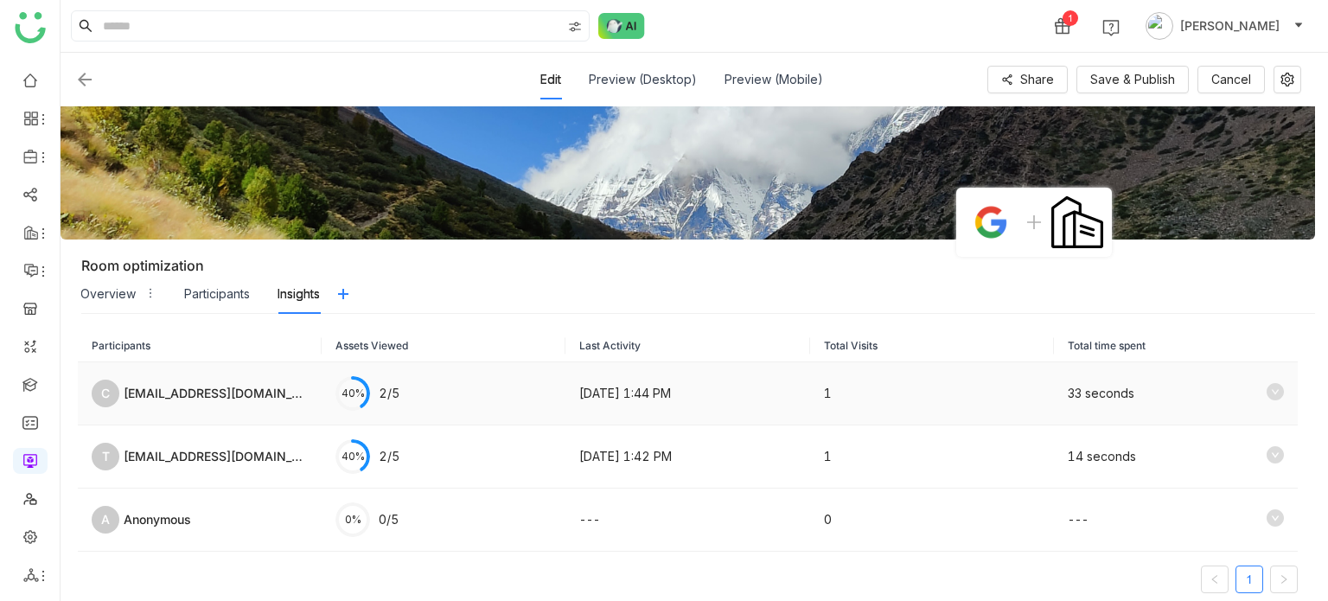
click at [660, 388] on td "Sep 30, 2025, 1:44 PM" at bounding box center [687, 393] width 244 height 63
click at [1266, 392] on icon at bounding box center [1274, 391] width 17 height 17
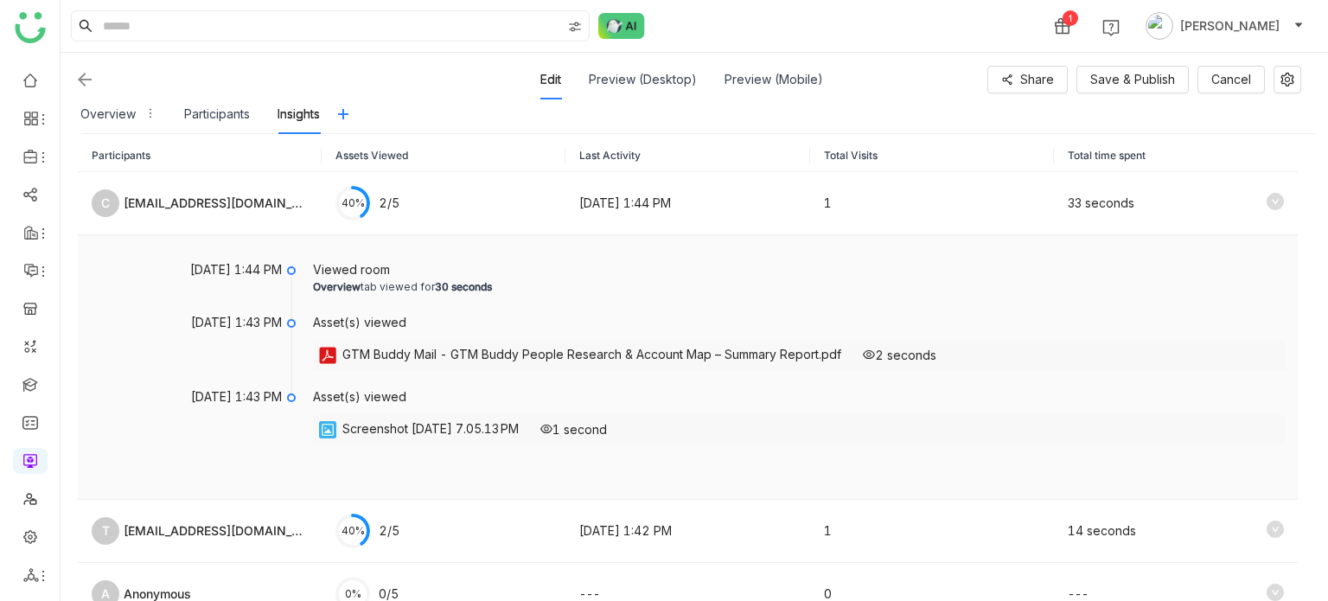
scroll to position [185, 0]
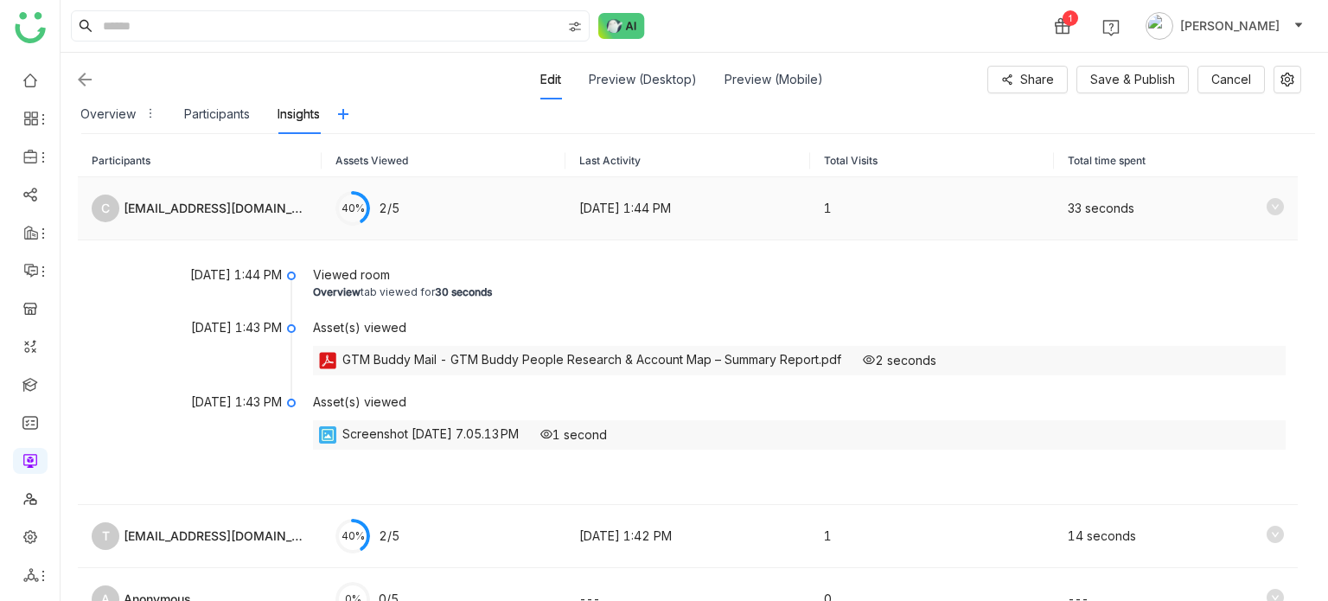
click at [1266, 203] on icon at bounding box center [1274, 206] width 17 height 17
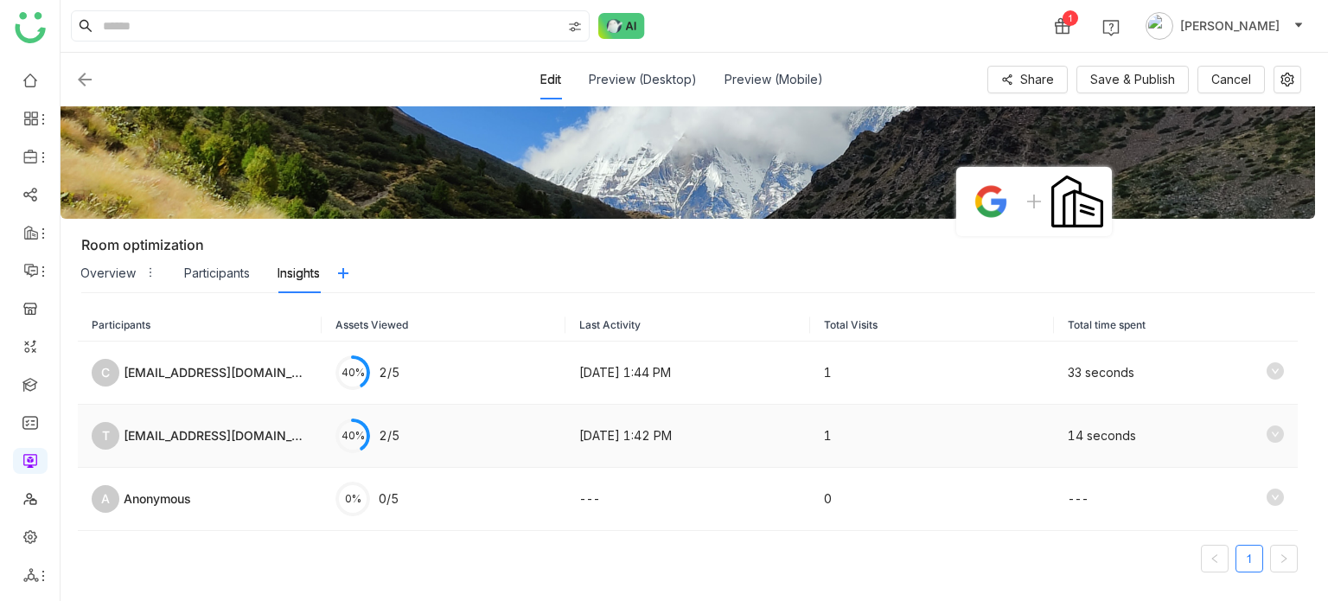
click at [643, 413] on td "Sep 30, 2025, 1:42 PM" at bounding box center [687, 436] width 244 height 63
click at [1266, 431] on icon at bounding box center [1274, 433] width 17 height 17
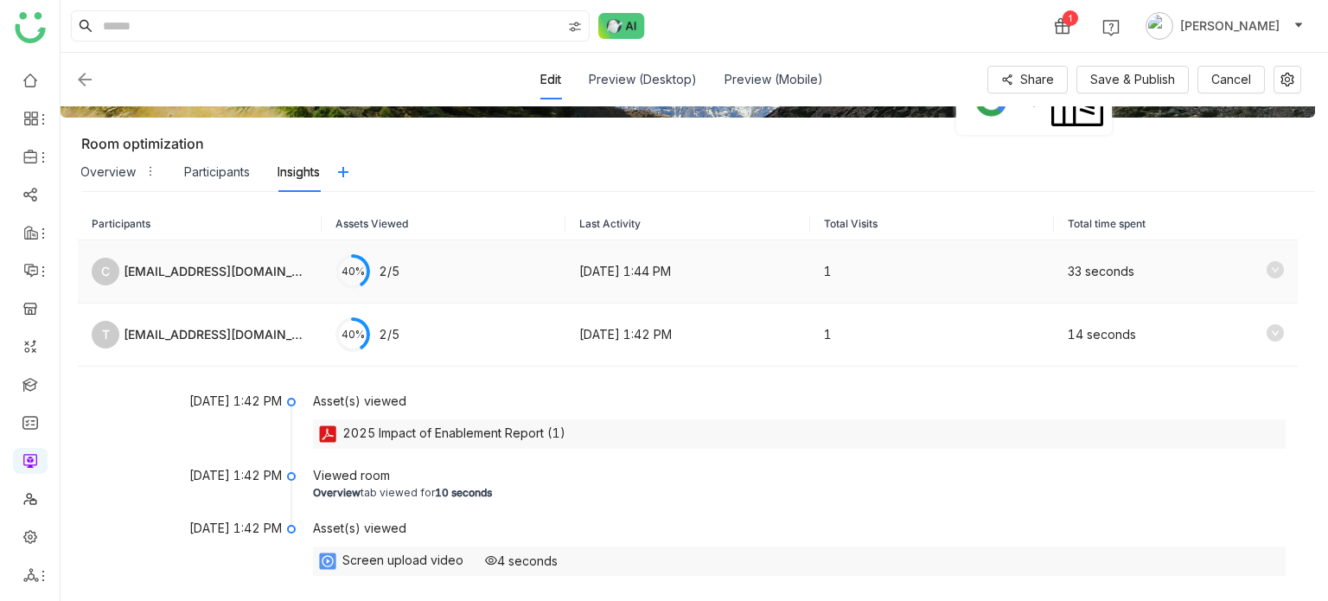
scroll to position [123, 0]
click at [1266, 335] on icon at bounding box center [1274, 331] width 17 height 17
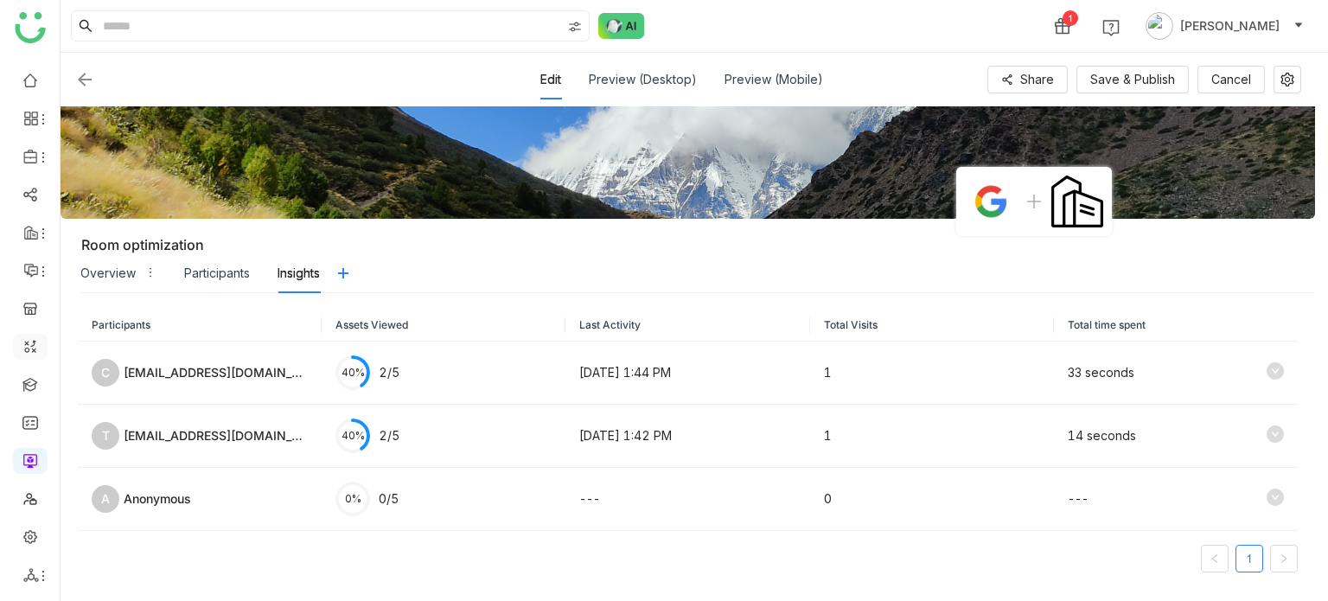
click at [32, 338] on link at bounding box center [30, 345] width 16 height 15
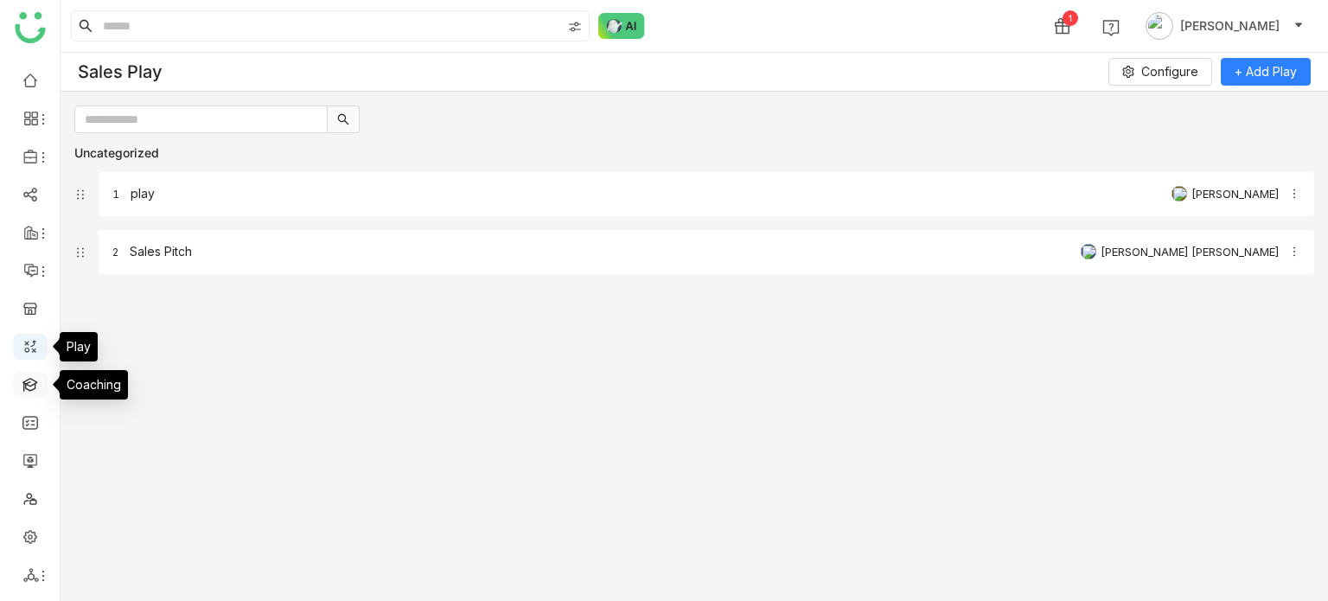
click at [31, 380] on link at bounding box center [30, 383] width 16 height 15
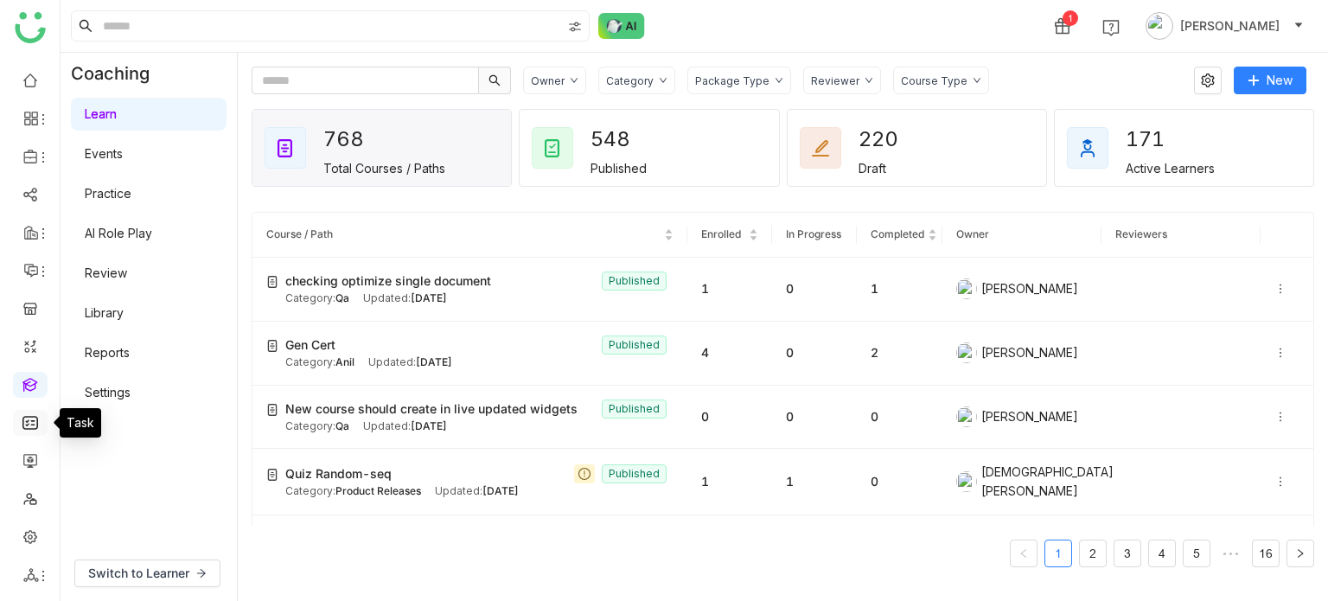
click at [31, 417] on link at bounding box center [30, 421] width 16 height 15
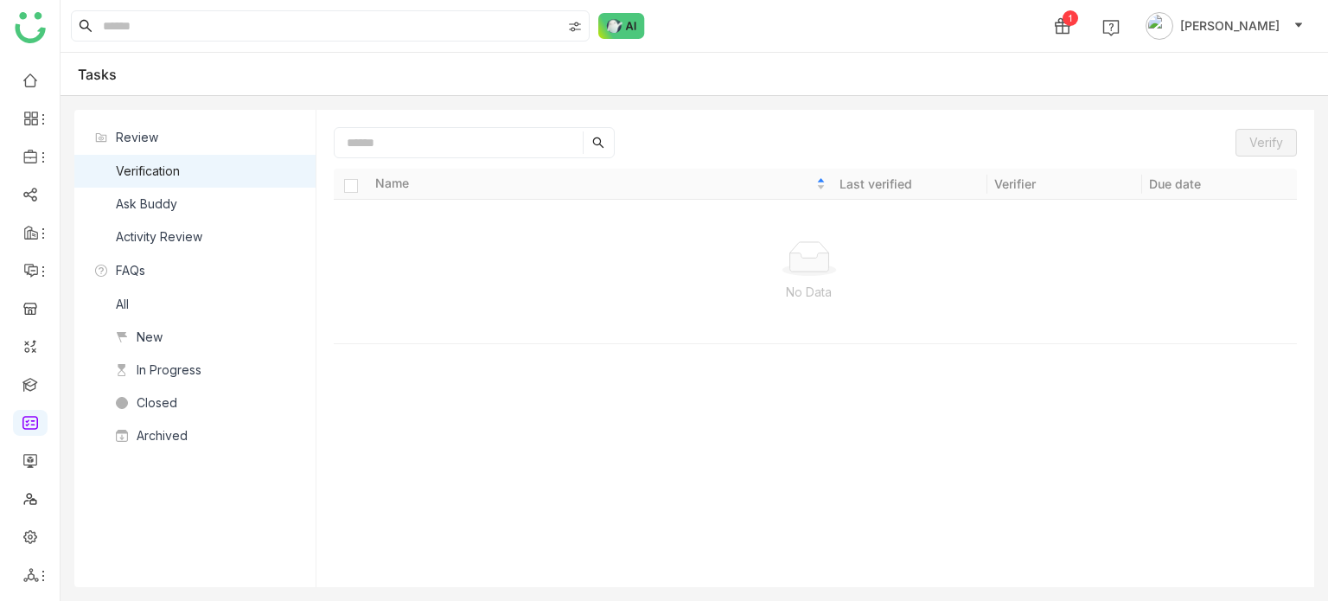
click at [160, 188] on nz-list-item "Ask Buddy" at bounding box center [194, 204] width 241 height 33
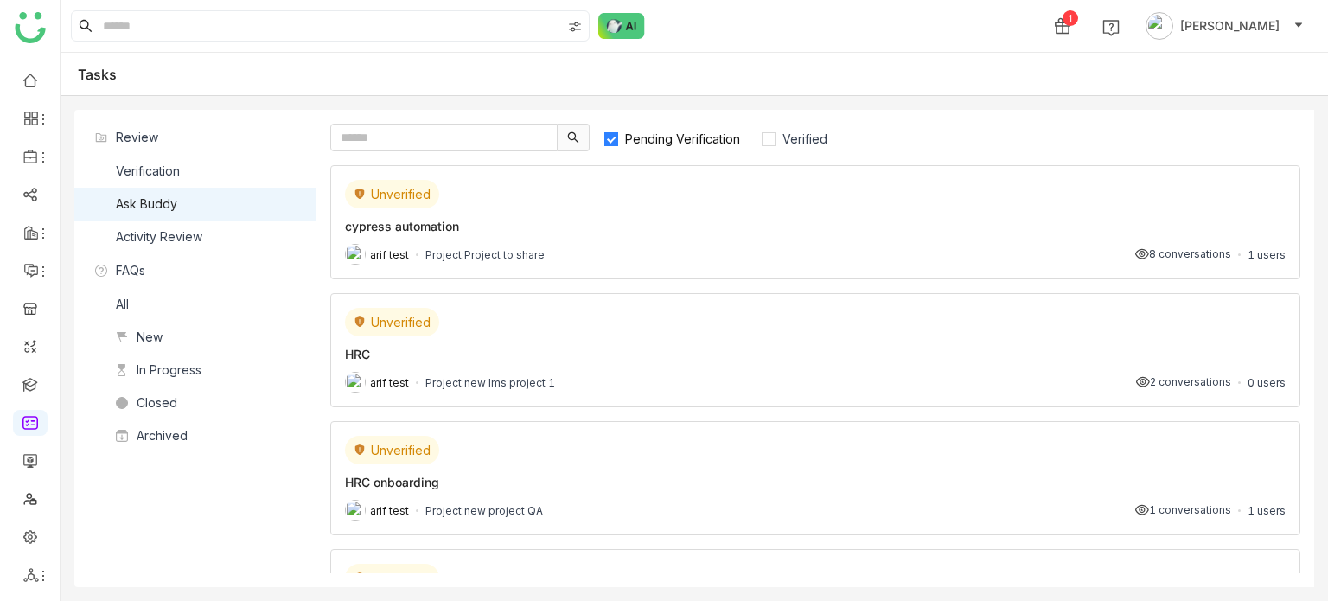
click at [833, 195] on div "Unverified" at bounding box center [815, 194] width 940 height 29
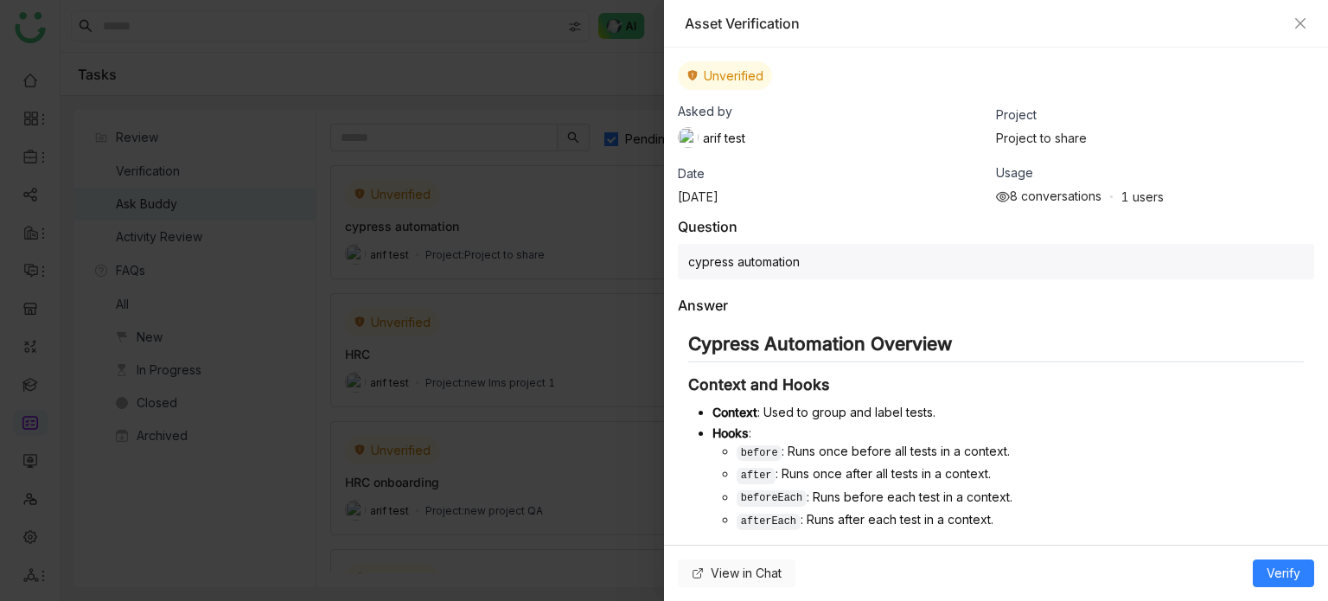
click at [738, 573] on span "View in Chat" at bounding box center [746, 573] width 71 height 19
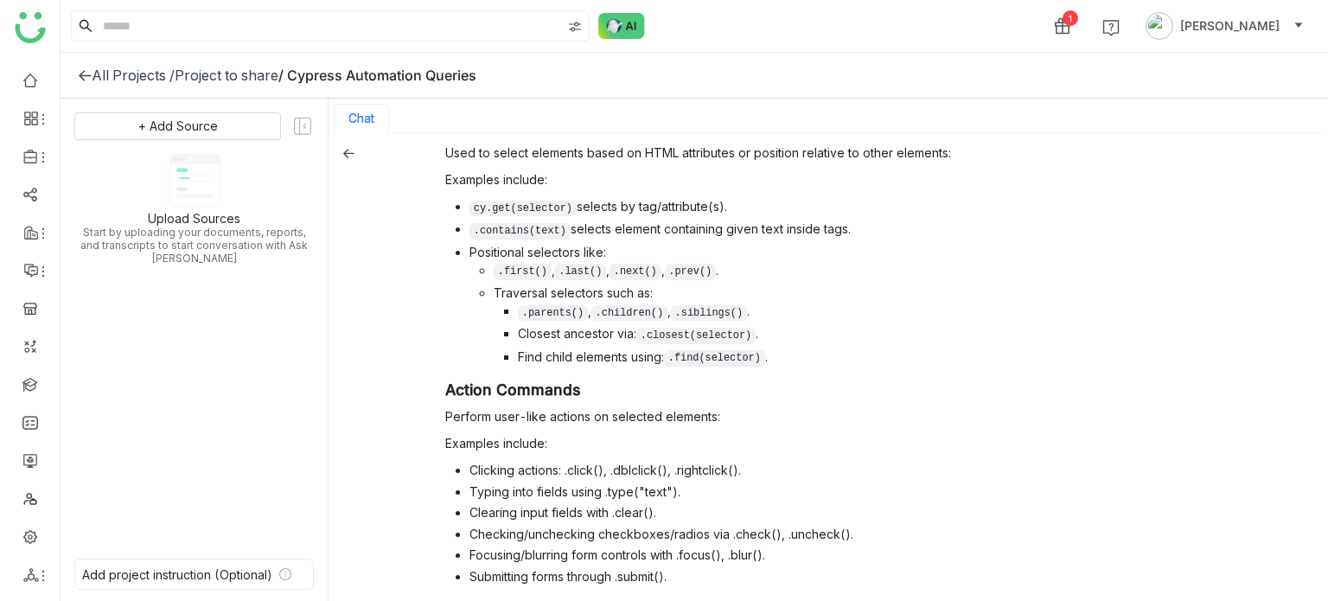
scroll to position [780, 0]
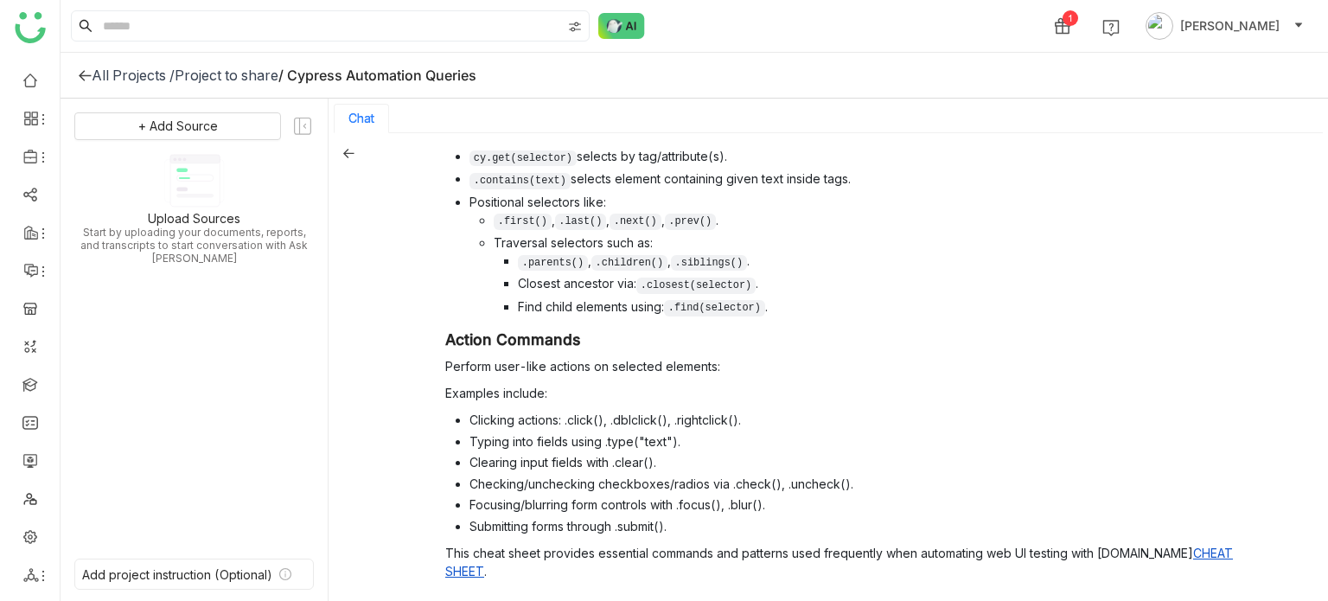
click at [1054, 599] on span "Verify" at bounding box center [1071, 606] width 34 height 15
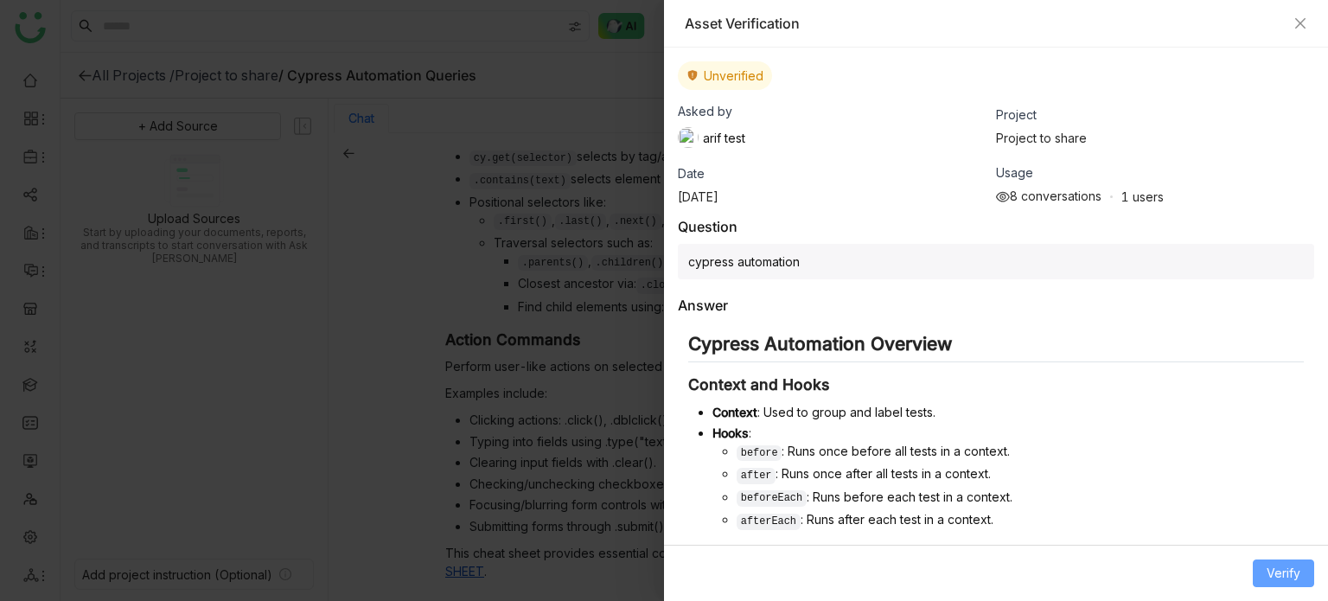
click at [1286, 573] on span "Verify" at bounding box center [1283, 573] width 34 height 19
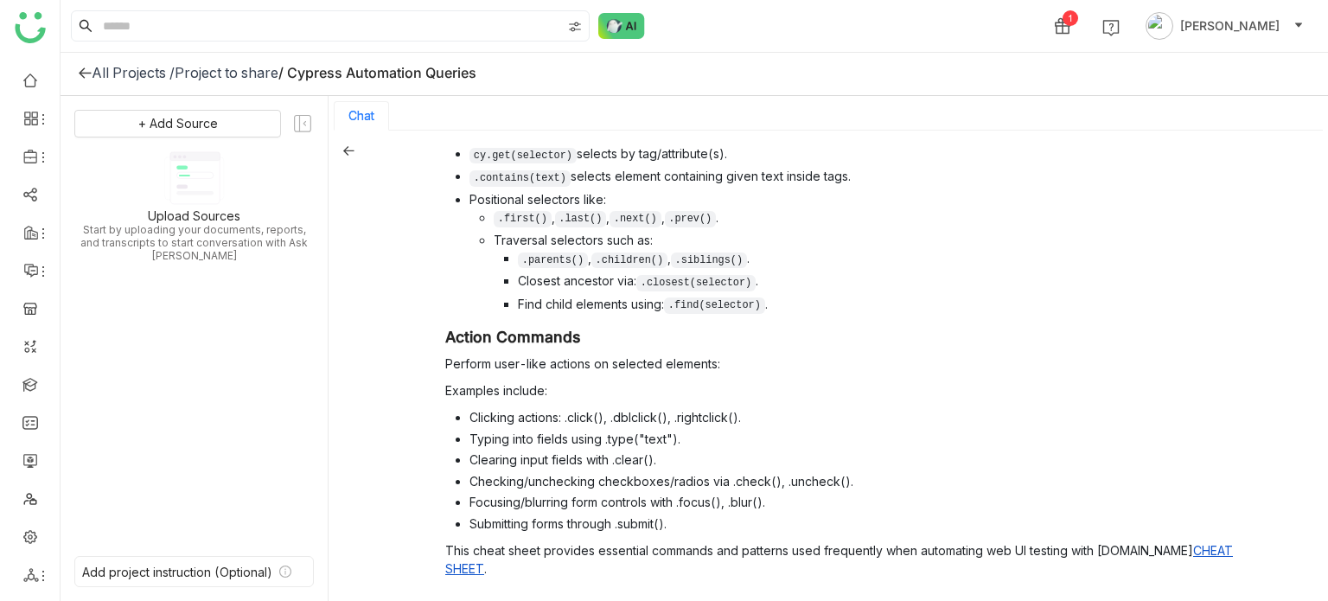
click at [1054, 596] on span "Verify" at bounding box center [1071, 603] width 34 height 15
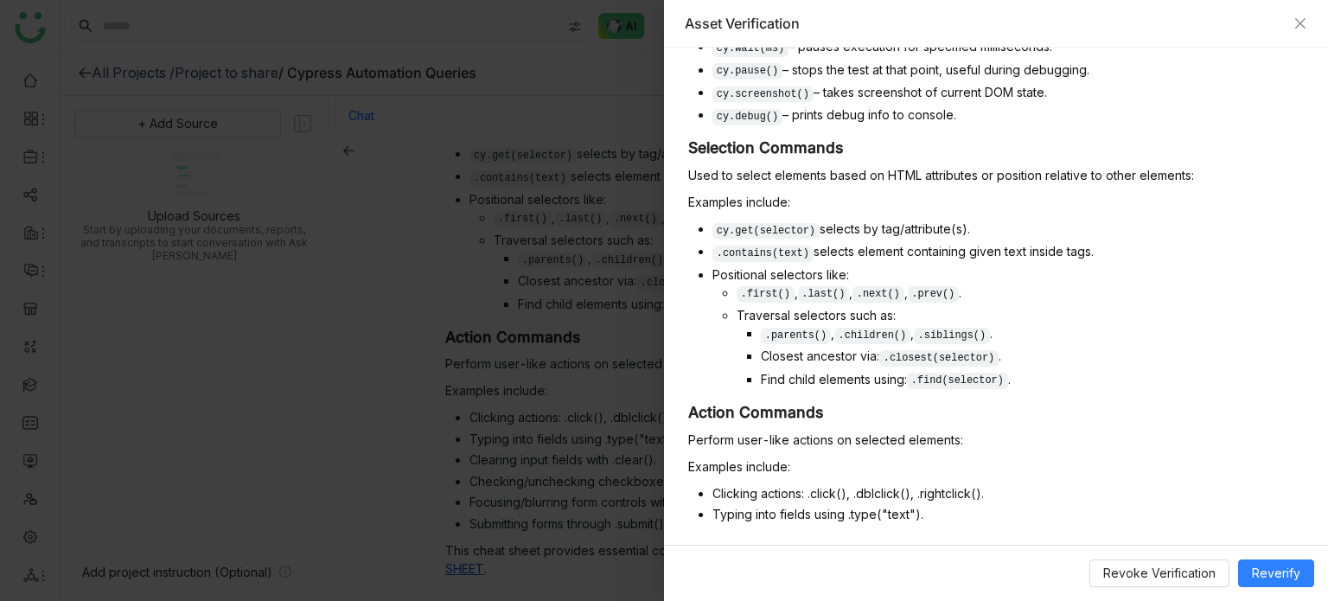
scroll to position [1028, 0]
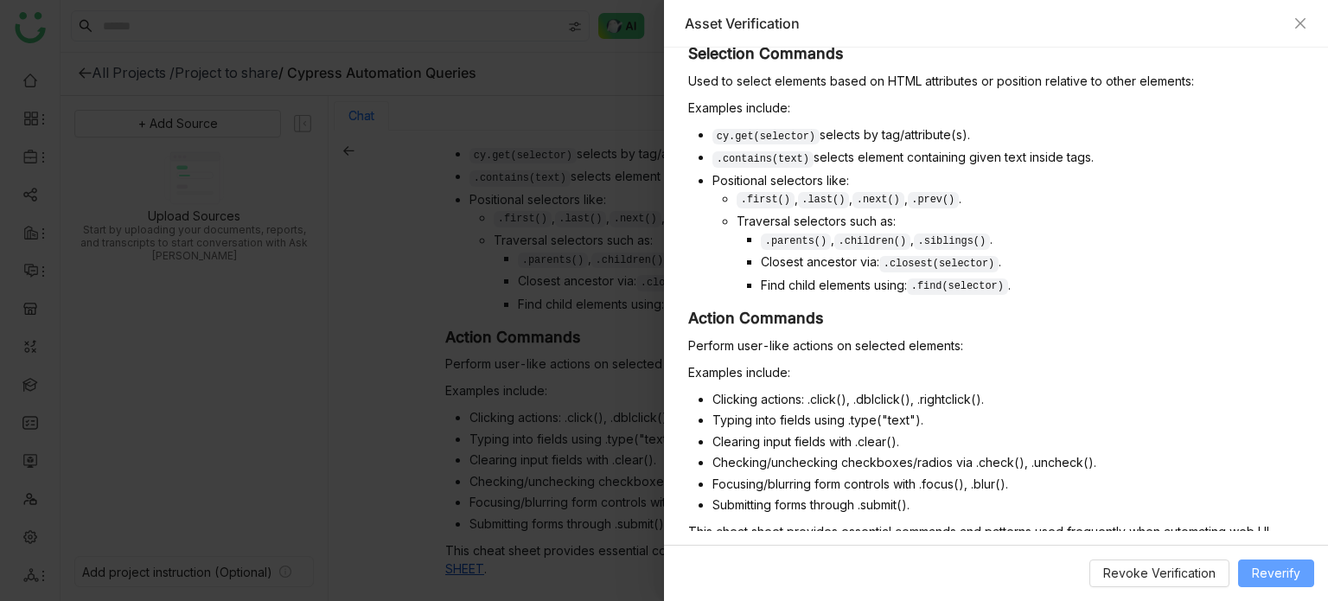
click at [1266, 564] on span "Reverify" at bounding box center [1276, 573] width 48 height 19
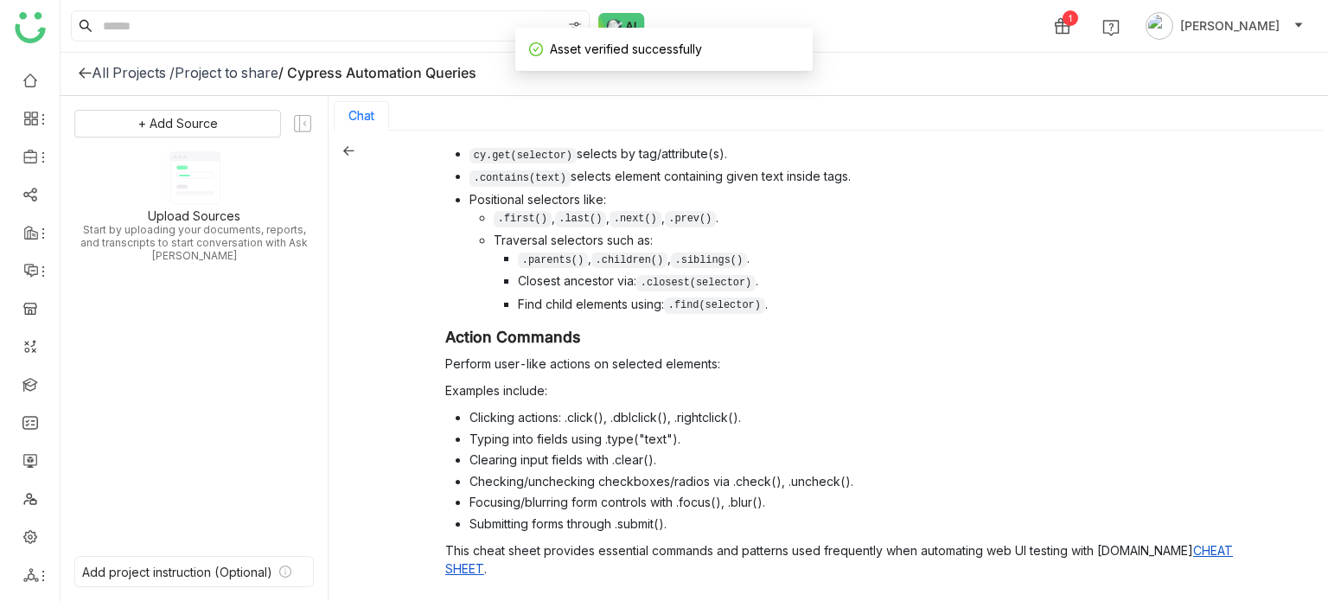
click at [83, 80] on div at bounding box center [85, 72] width 14 height 17
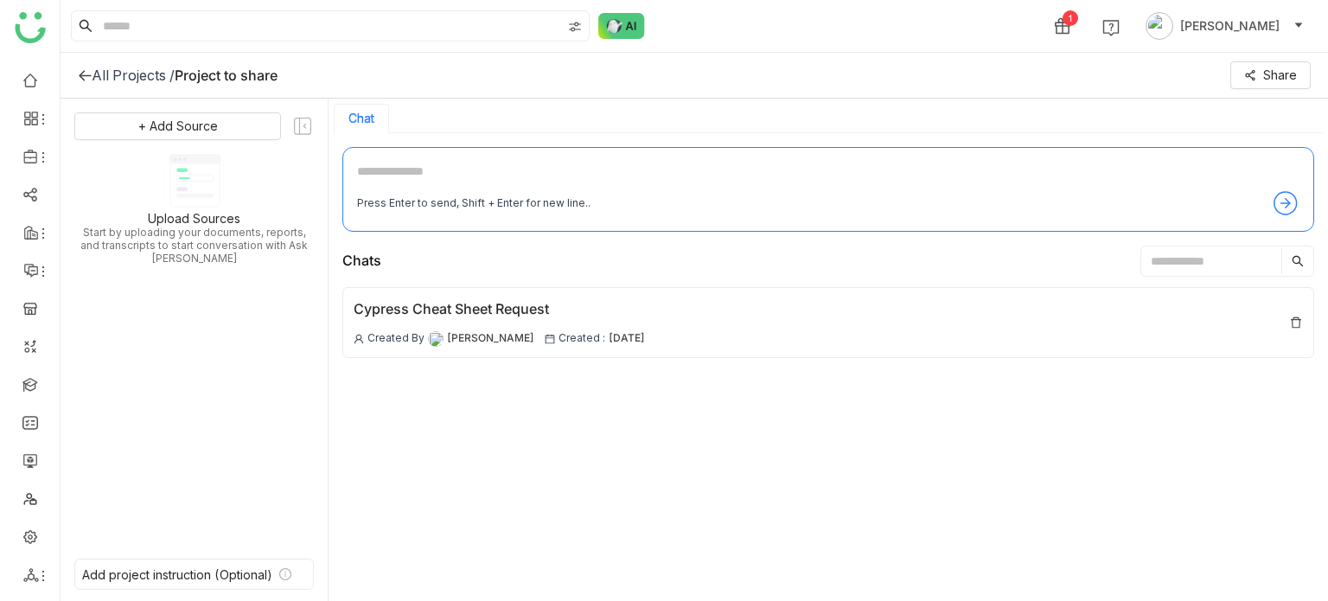
click at [83, 80] on icon at bounding box center [85, 75] width 12 height 11
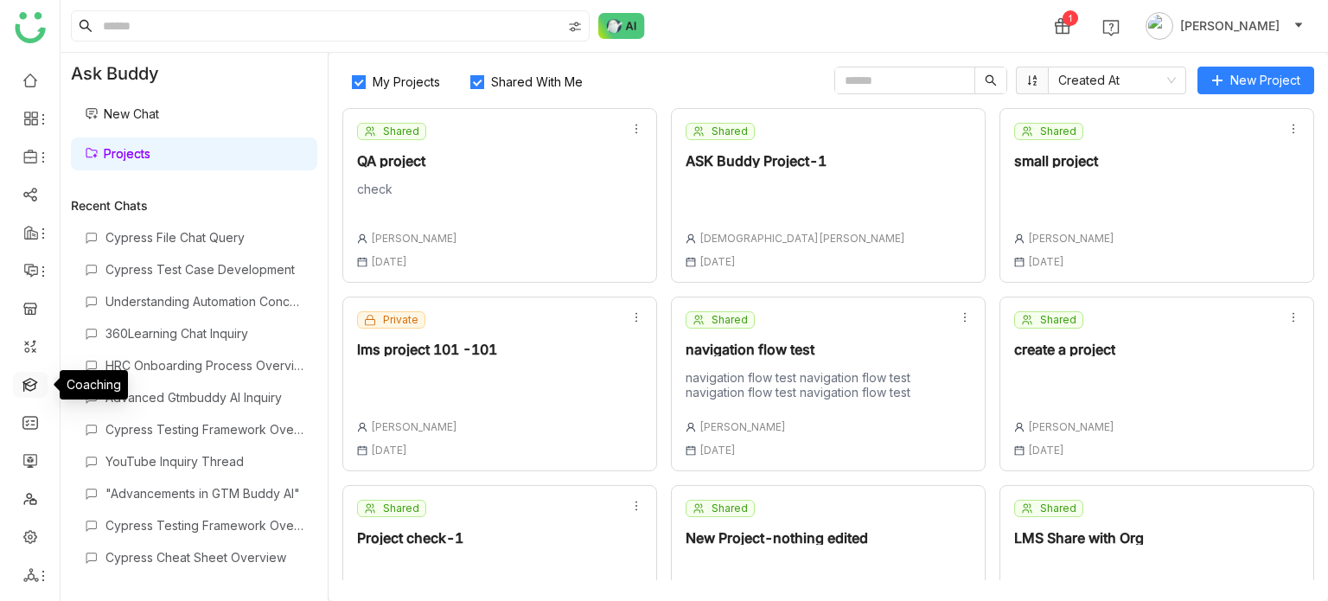
click at [35, 383] on link at bounding box center [30, 383] width 16 height 15
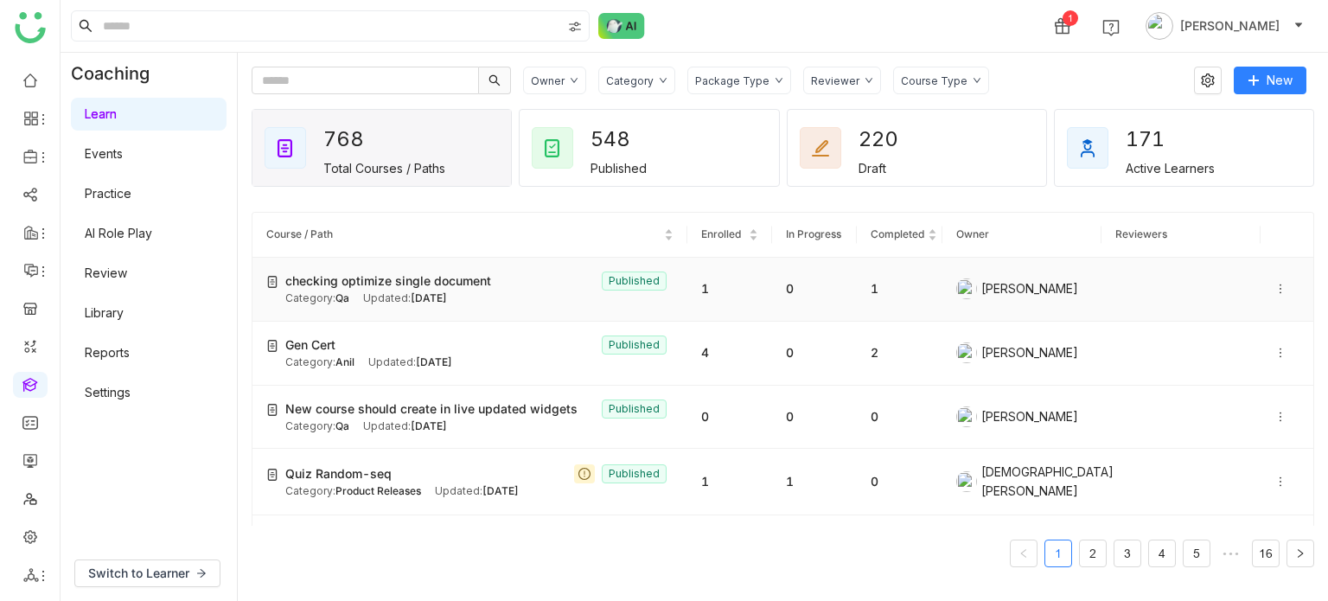
click at [435, 300] on span "[DATE]" at bounding box center [429, 297] width 36 height 13
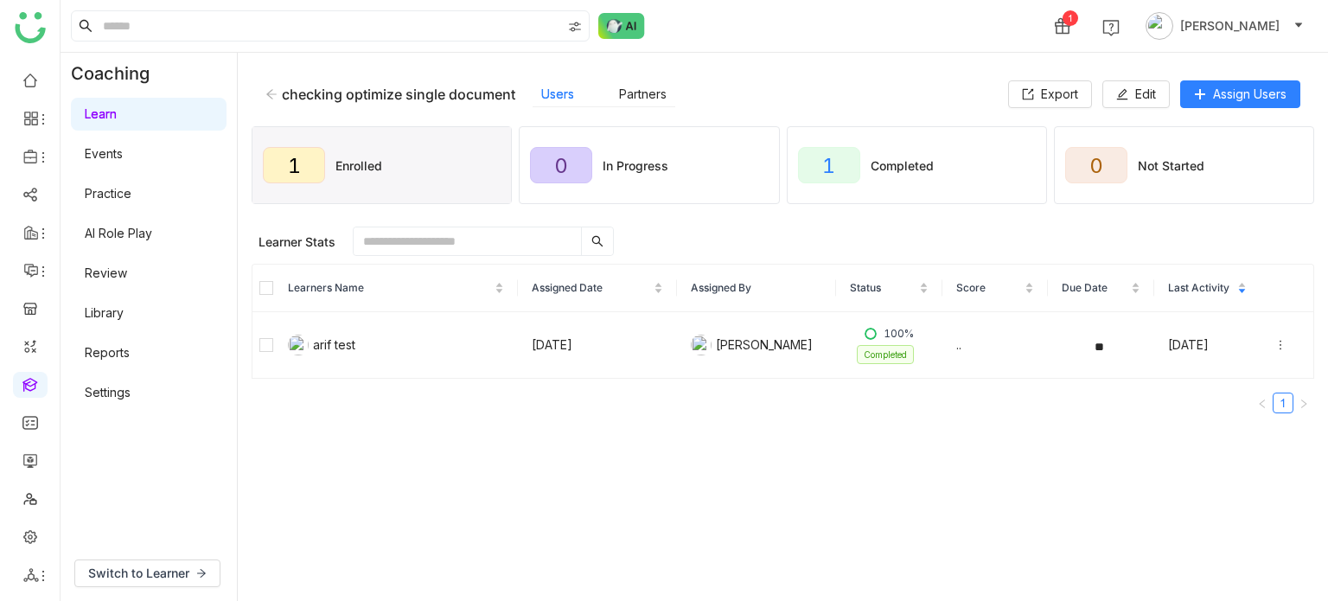
click at [267, 91] on icon at bounding box center [271, 94] width 12 height 12
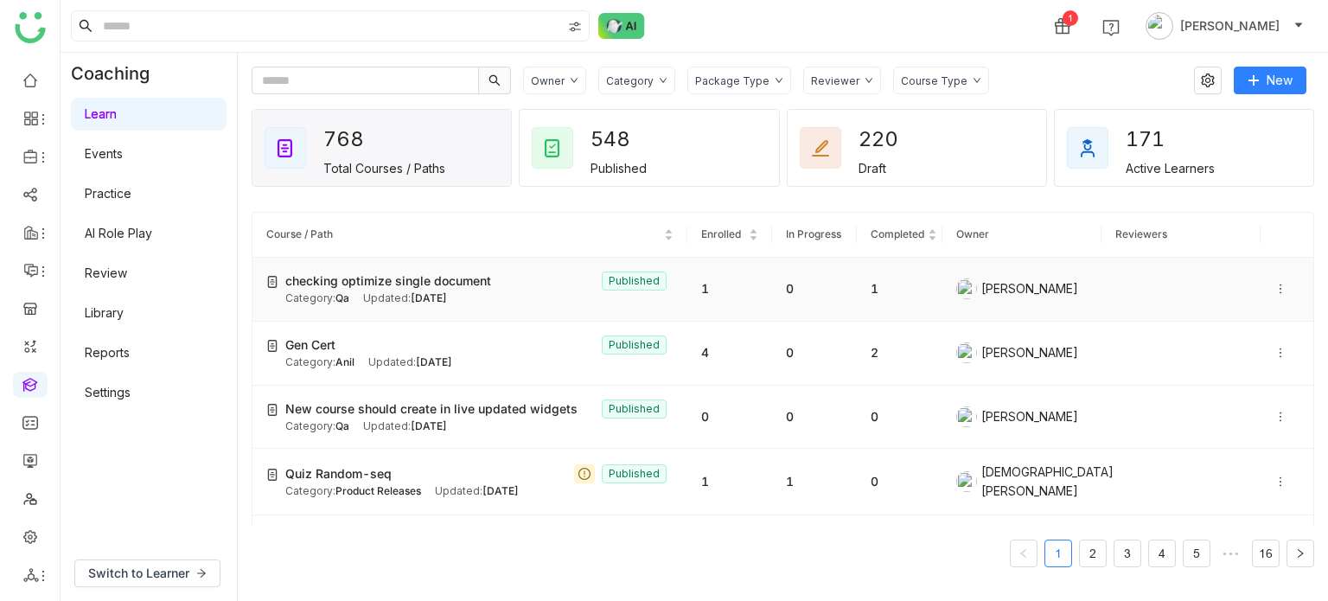
click at [1274, 289] on icon at bounding box center [1280, 289] width 12 height 12
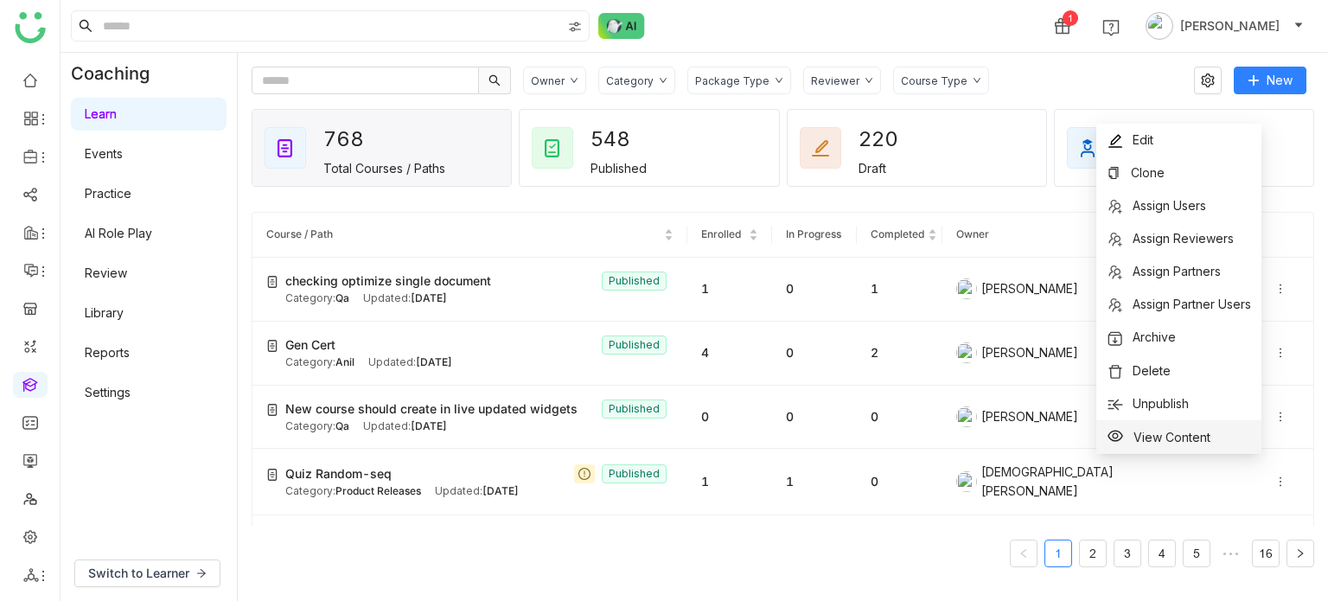
click at [1200, 431] on span "View Content" at bounding box center [1171, 437] width 77 height 15
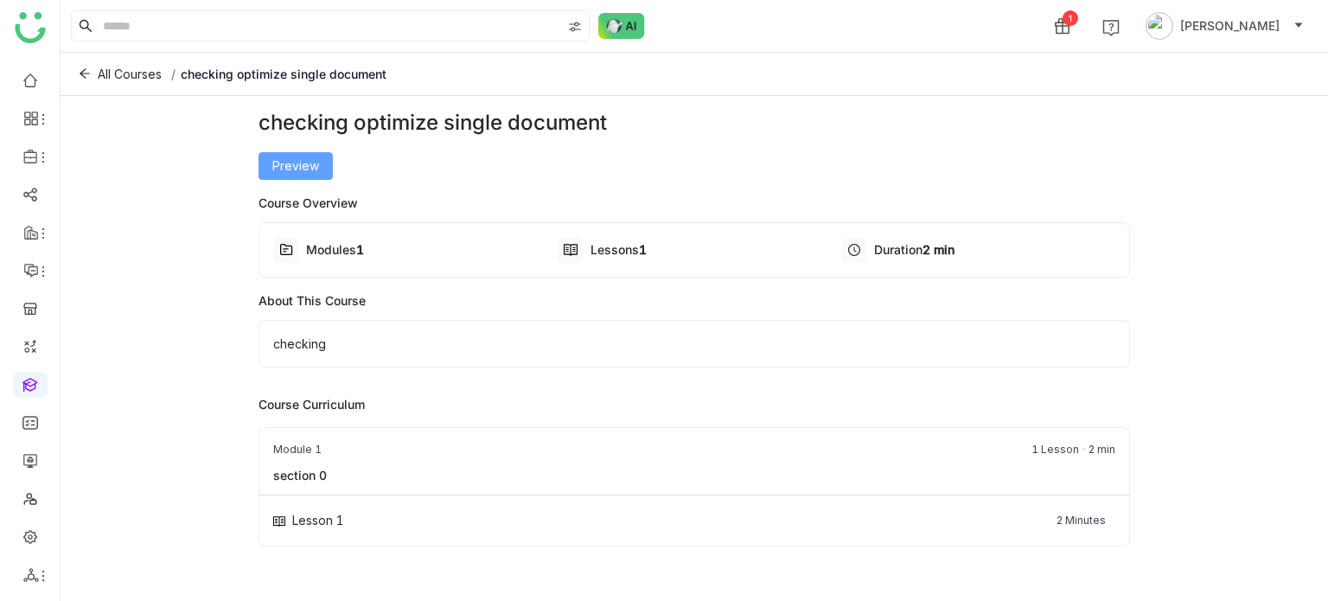
click at [320, 164] on button "Preview" at bounding box center [295, 166] width 74 height 28
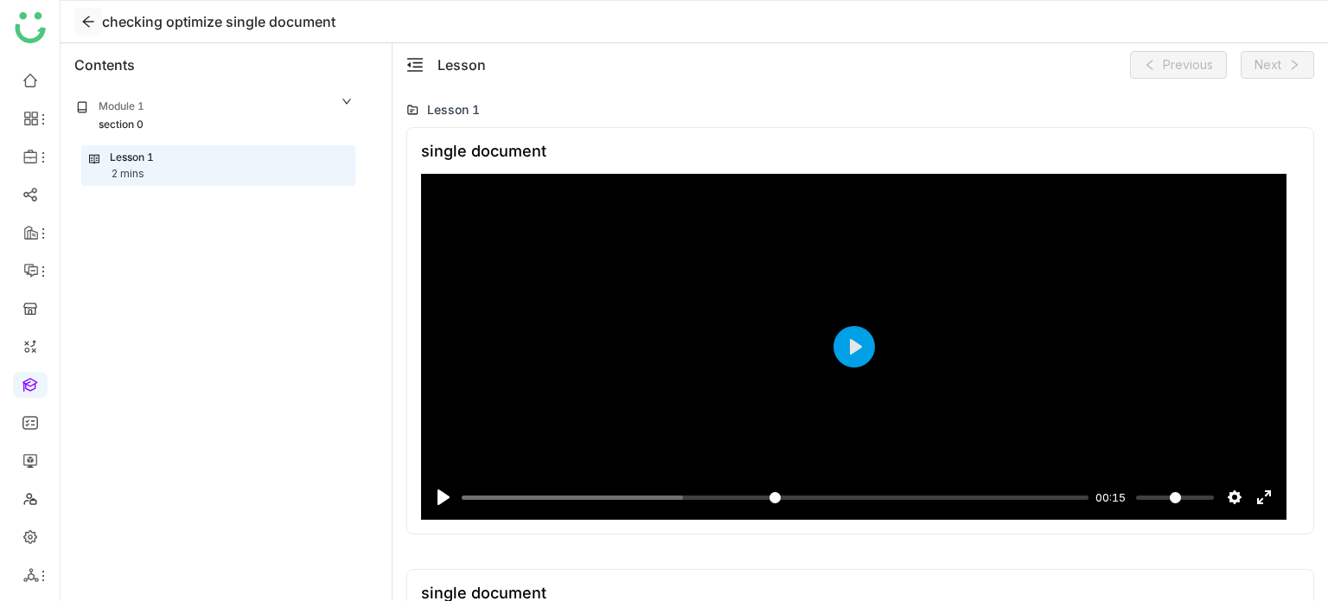
click at [93, 27] on icon at bounding box center [88, 22] width 14 height 14
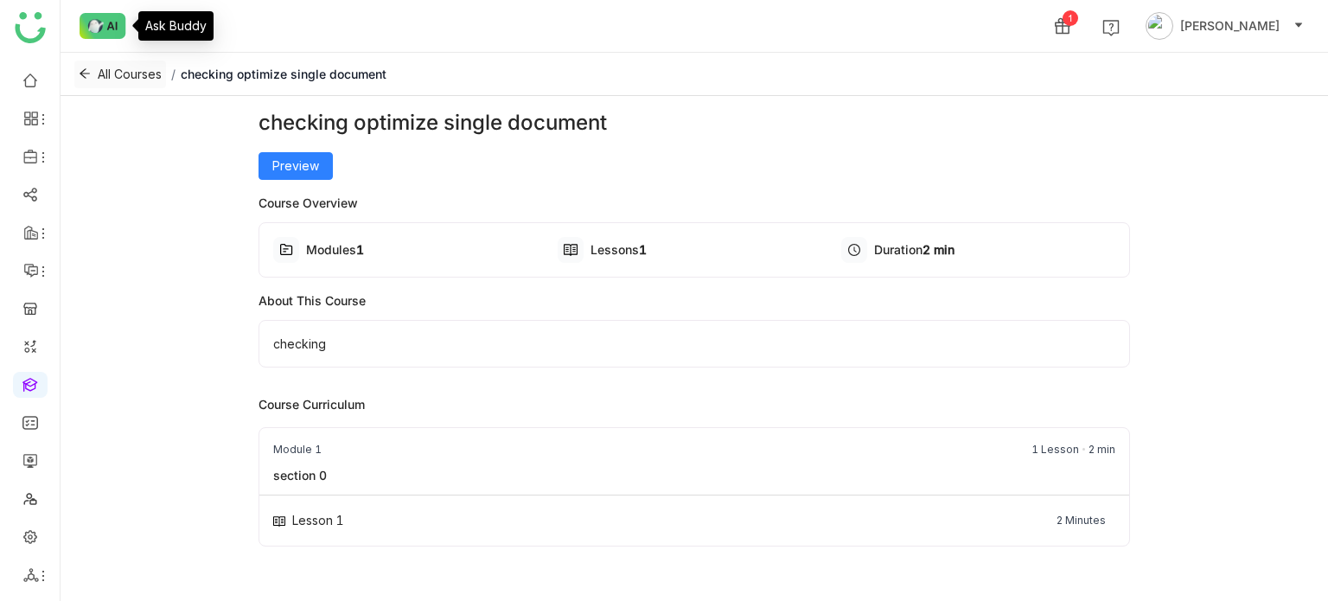
click at [86, 68] on icon at bounding box center [85, 73] width 12 height 12
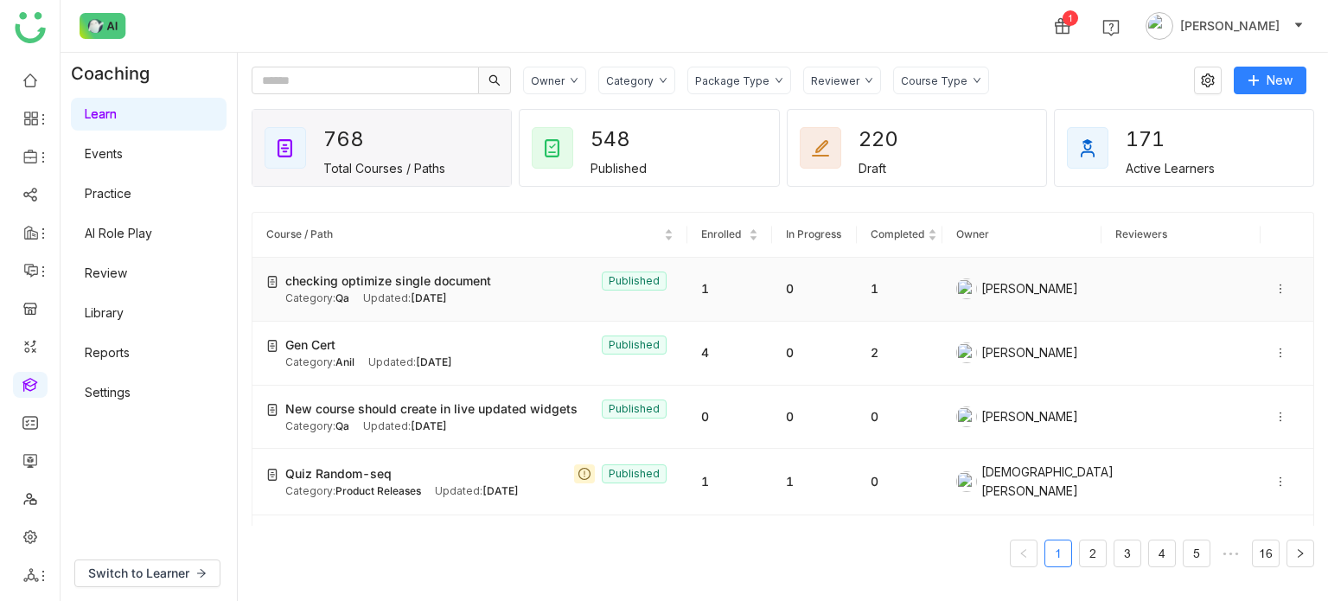
click at [1274, 286] on icon at bounding box center [1280, 289] width 12 height 12
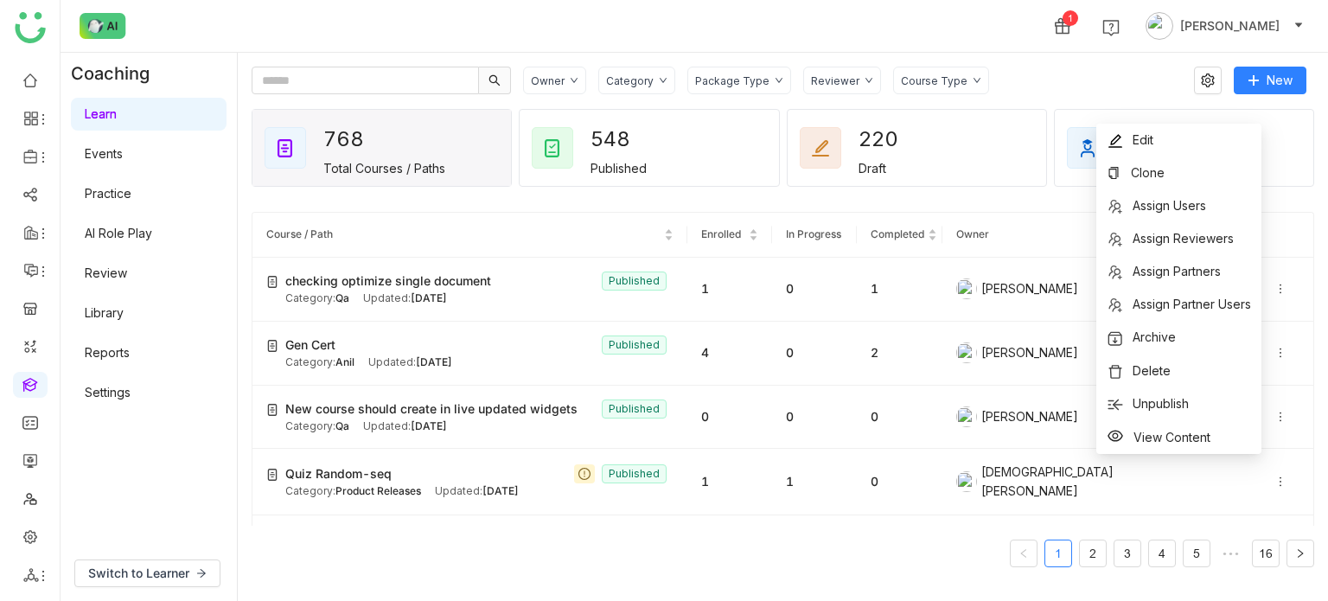
click at [1032, 25] on div "1 [PERSON_NAME]" at bounding box center [694, 26] width 1267 height 52
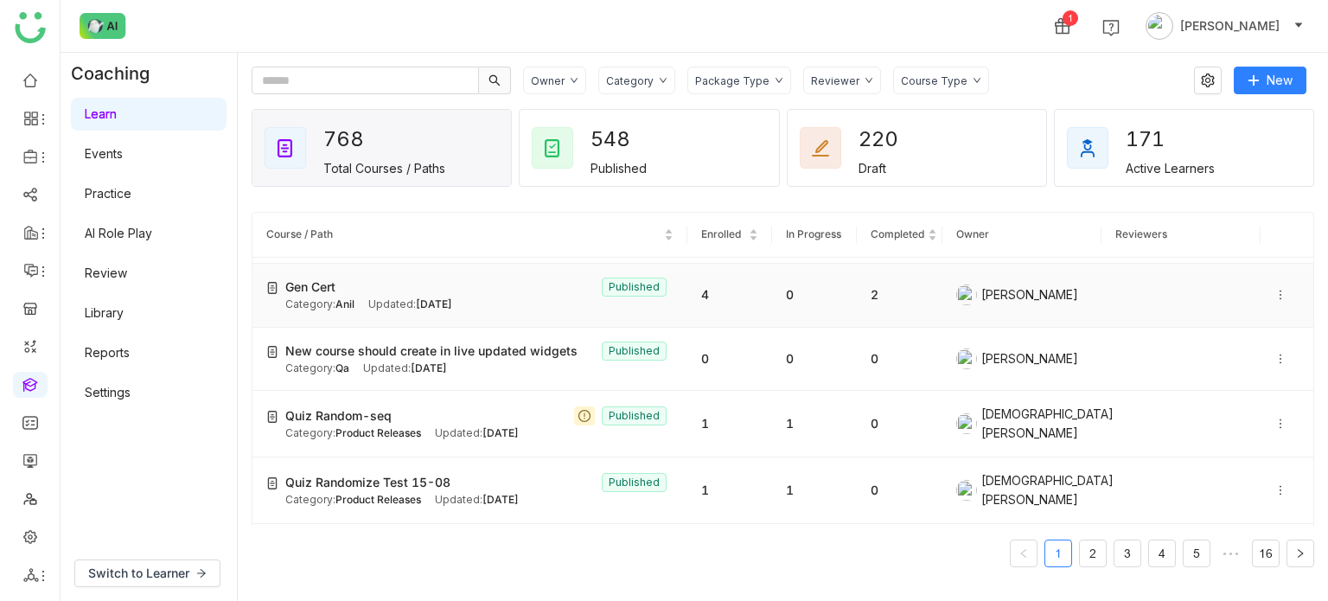
scroll to position [65, 0]
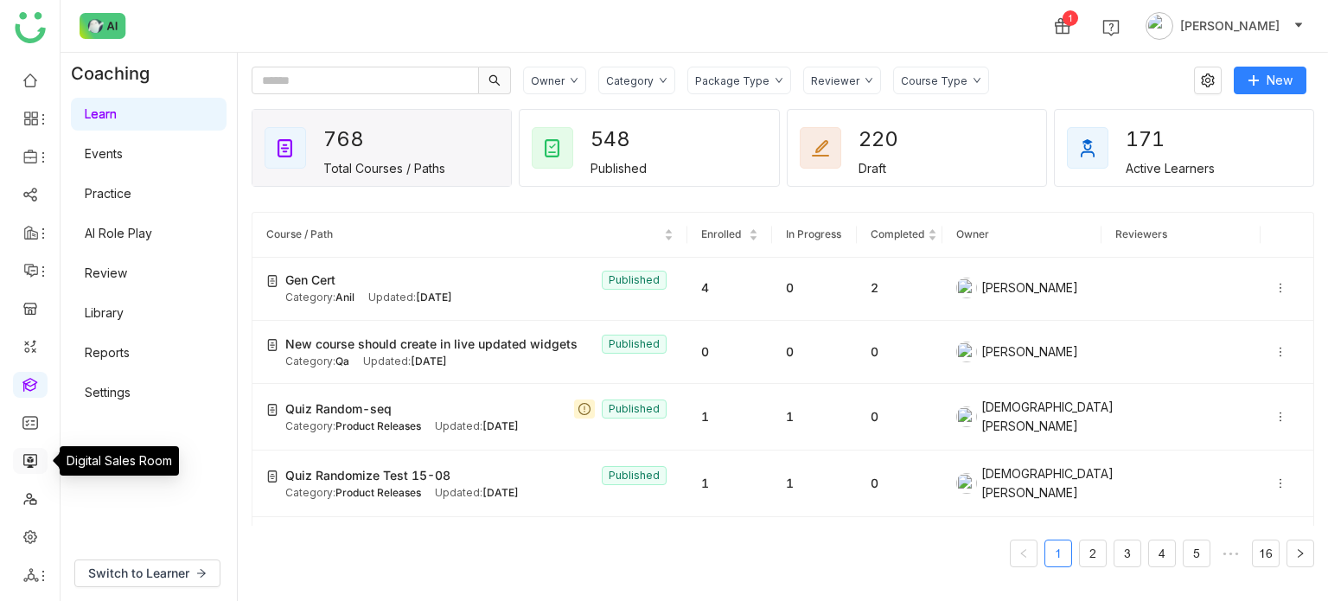
click at [38, 459] on link at bounding box center [30, 459] width 16 height 15
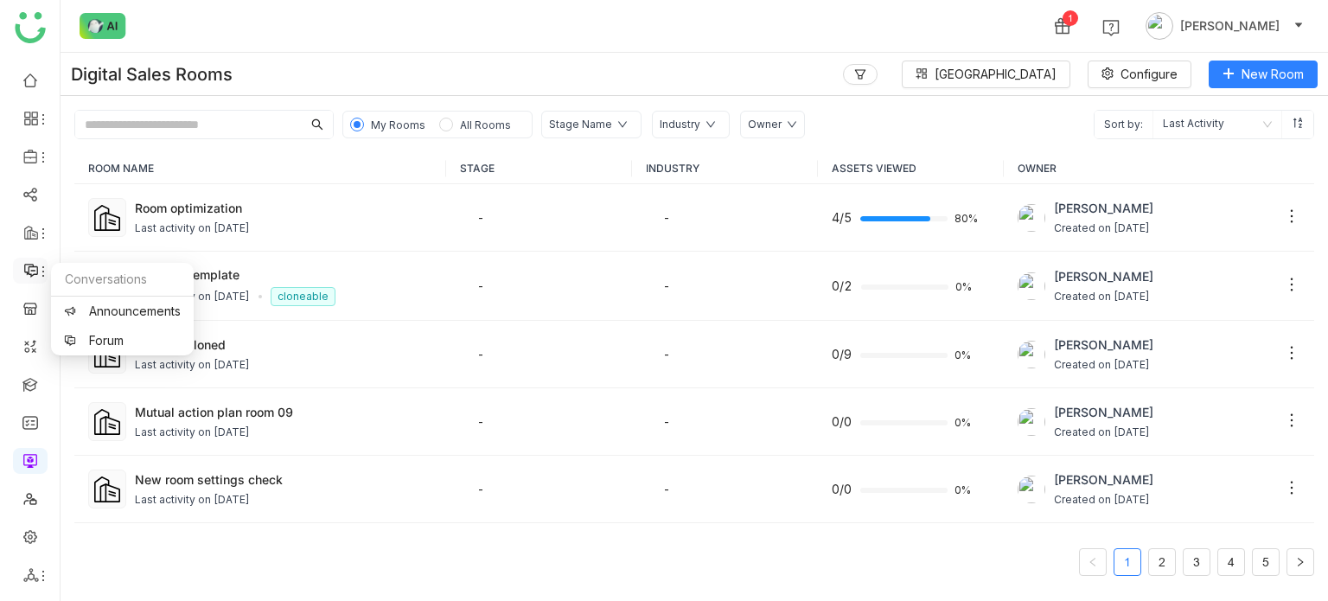
click at [28, 273] on icon at bounding box center [31, 271] width 14 height 14
click at [130, 346] on link "Forum" at bounding box center [122, 341] width 117 height 12
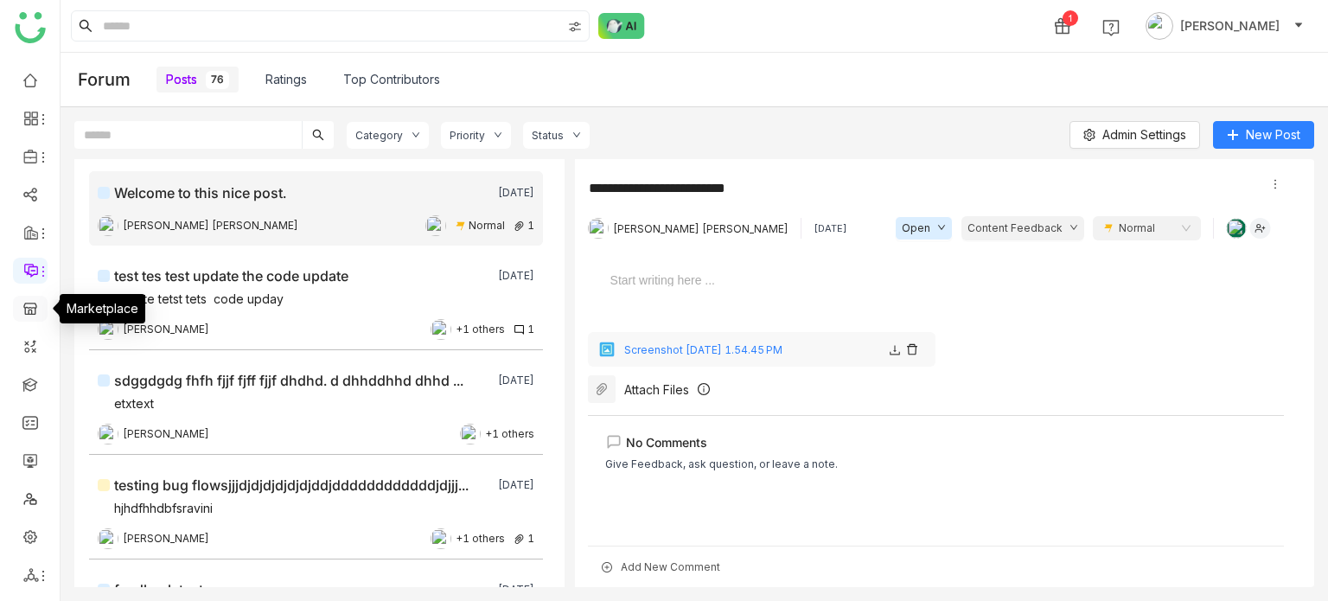
click at [32, 307] on link at bounding box center [30, 307] width 16 height 15
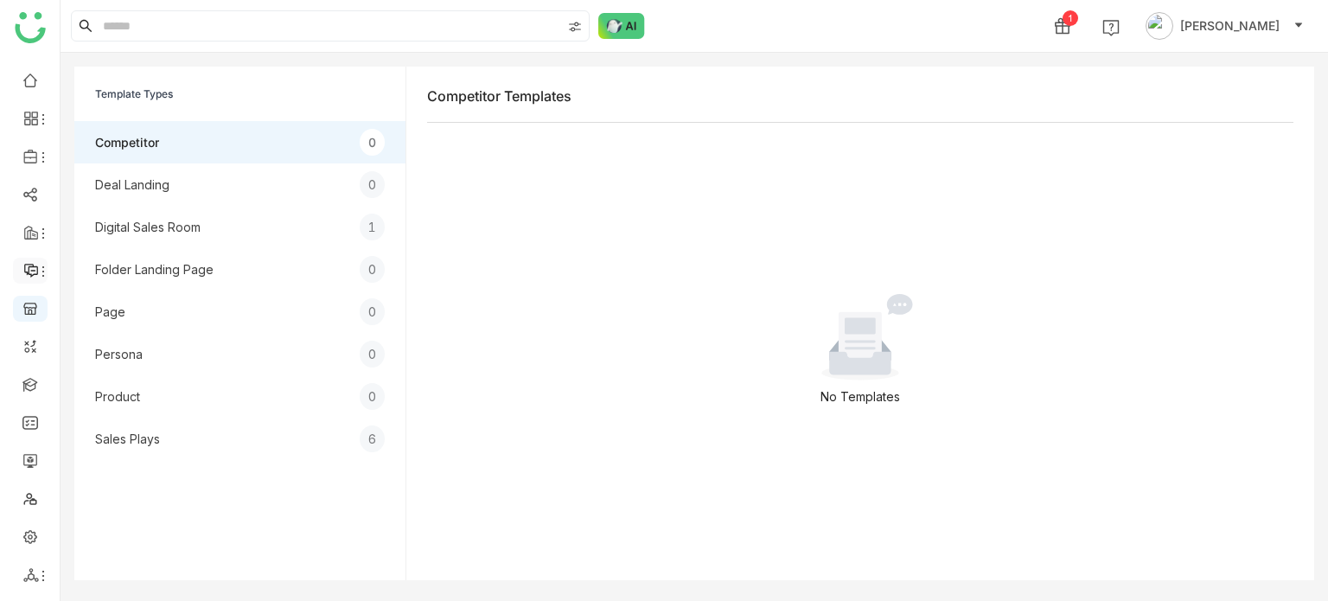
click at [40, 268] on icon at bounding box center [43, 272] width 14 height 14
click at [124, 335] on link "Forum" at bounding box center [122, 341] width 117 height 12
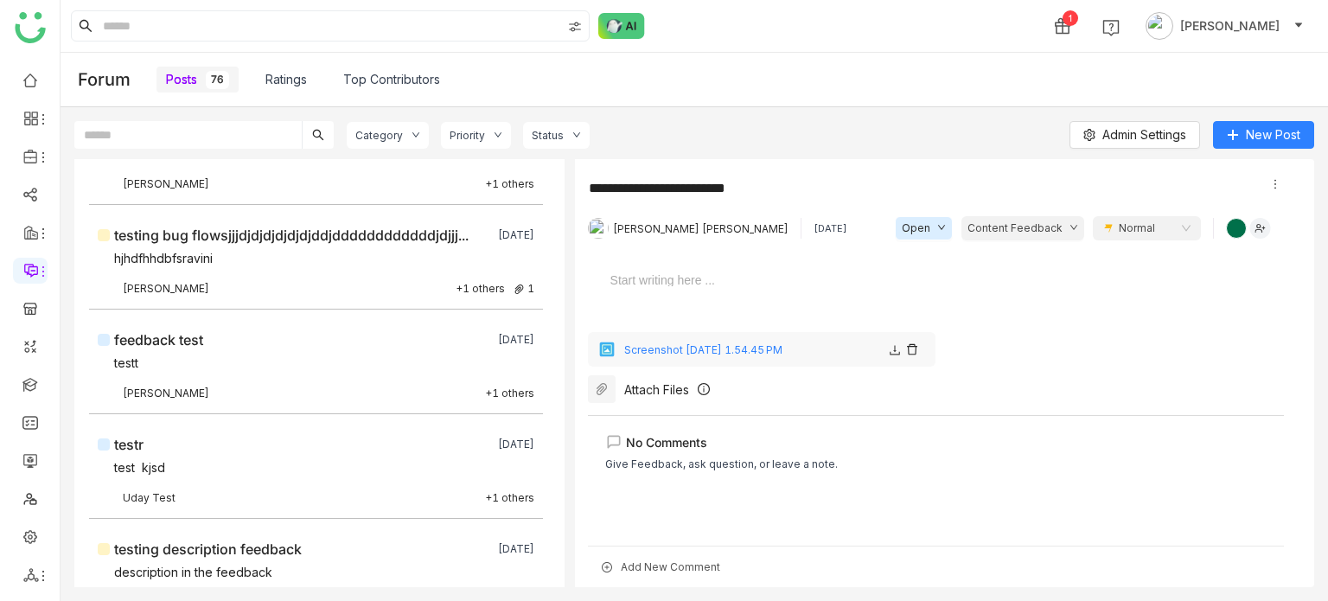
scroll to position [232, 0]
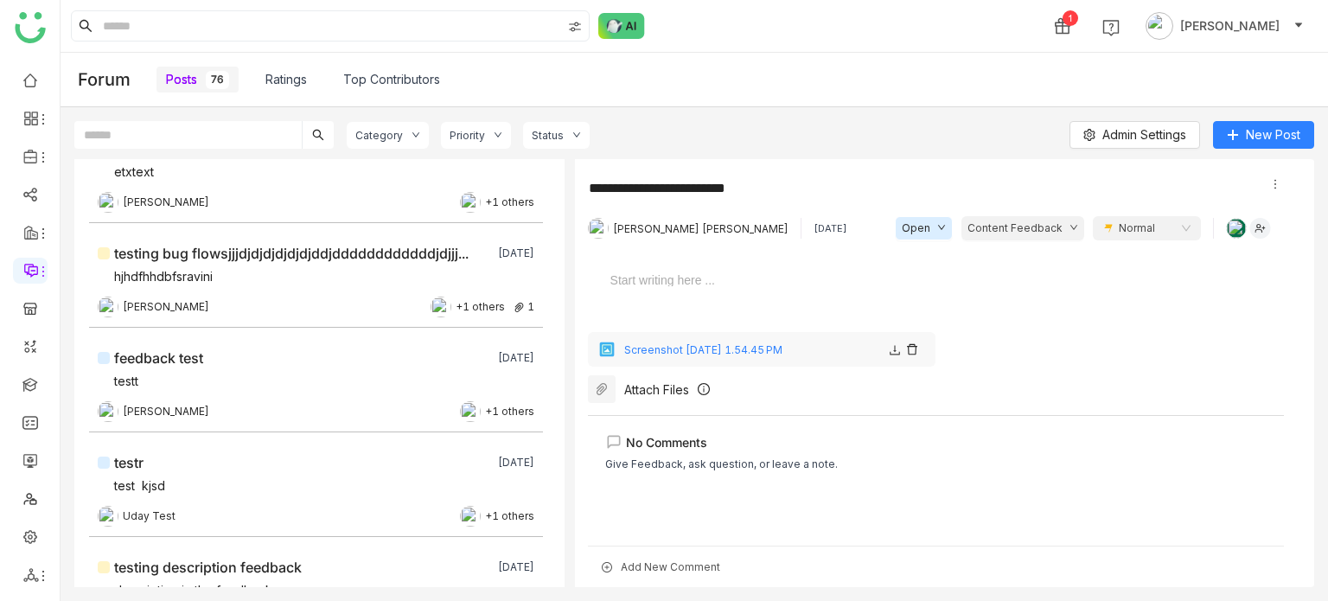
click at [287, 79] on link "Ratings" at bounding box center [285, 79] width 41 height 19
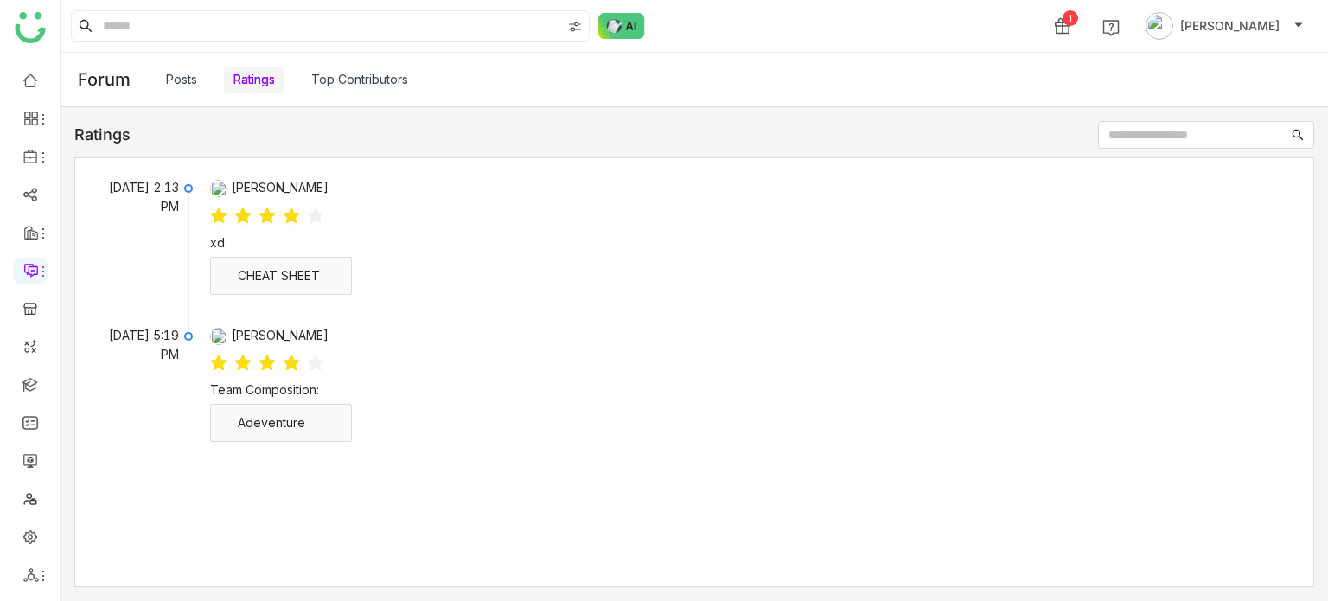
click at [387, 82] on link "Top Contributors" at bounding box center [359, 79] width 97 height 19
click at [181, 79] on link "Posts" at bounding box center [181, 79] width 31 height 19
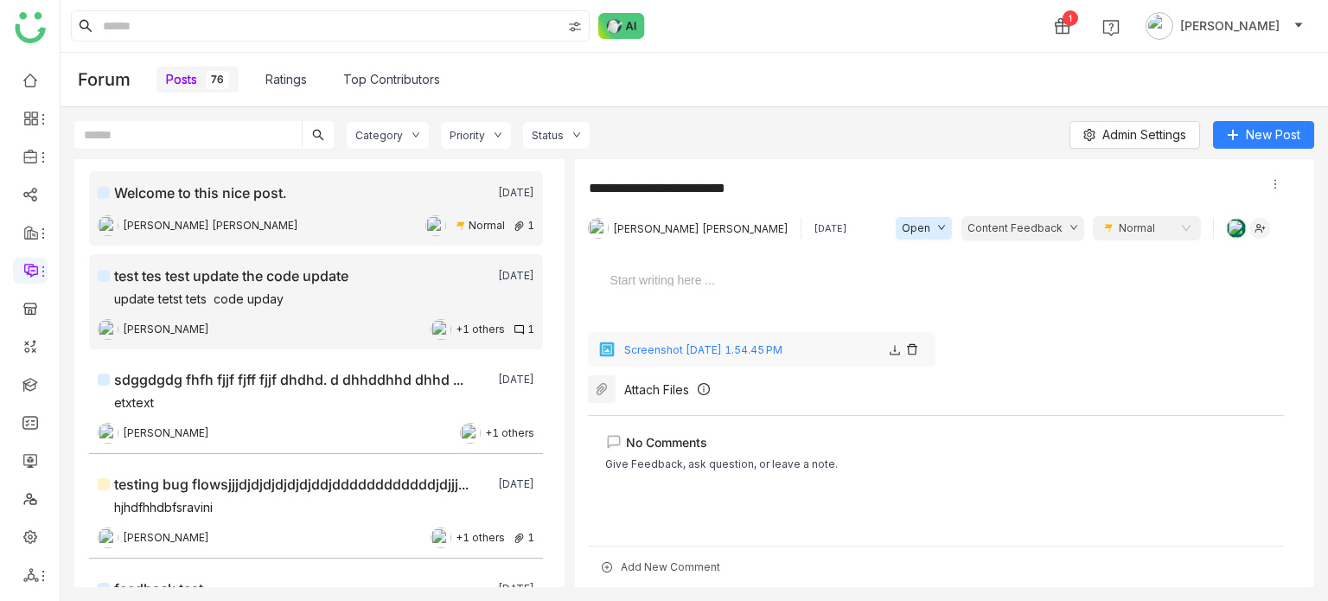
click at [252, 258] on nz-card "test tes test update the code update 4 days ago update tetst tets code upday Sr…" at bounding box center [316, 301] width 454 height 95
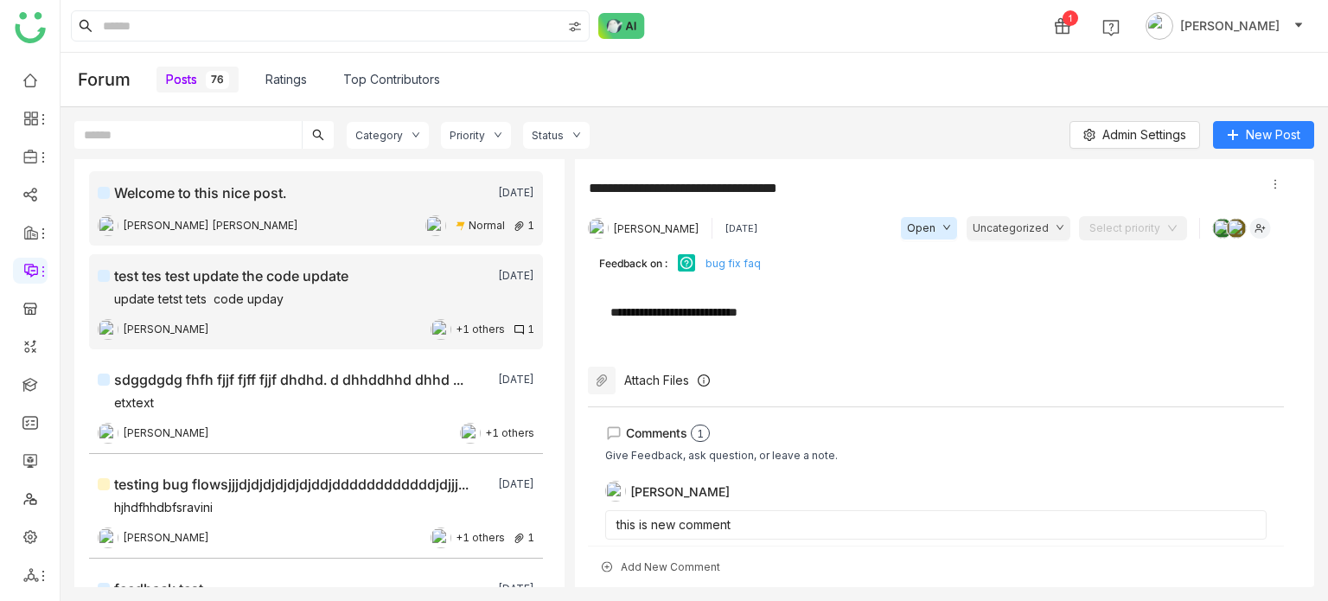
click at [299, 207] on div "Welcome to this nice post. [DATE] [PERSON_NAME] [PERSON_NAME] Normal 1" at bounding box center [316, 208] width 437 height 52
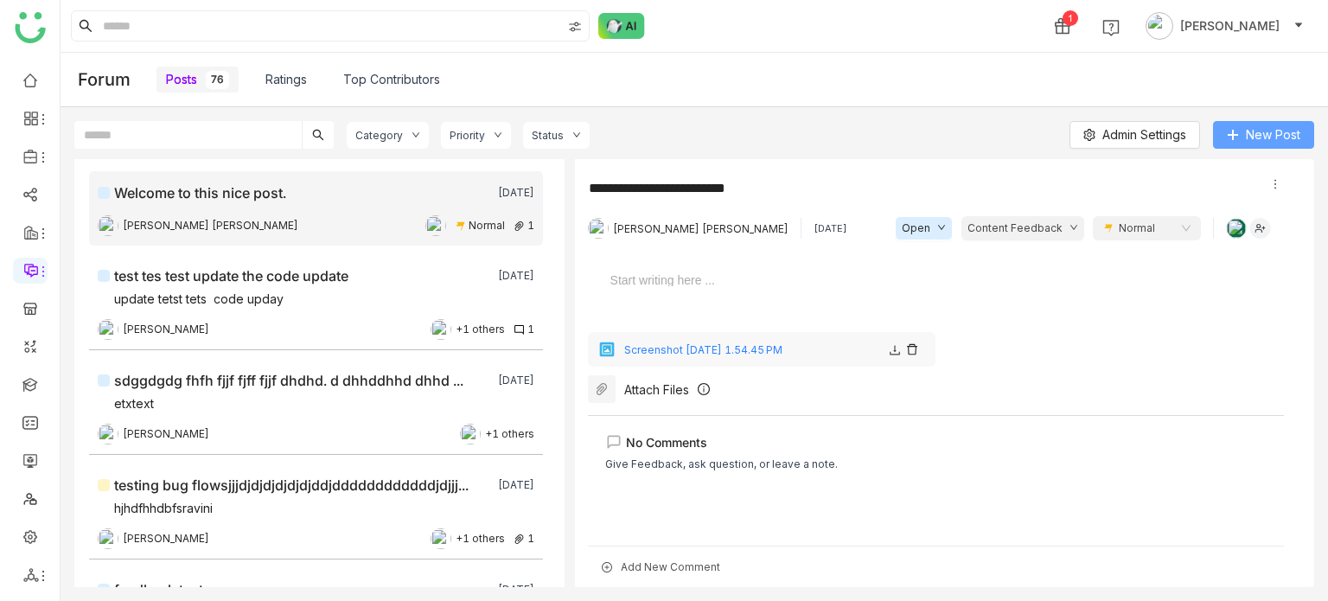
click at [1261, 131] on span "New Post" at bounding box center [1273, 134] width 54 height 19
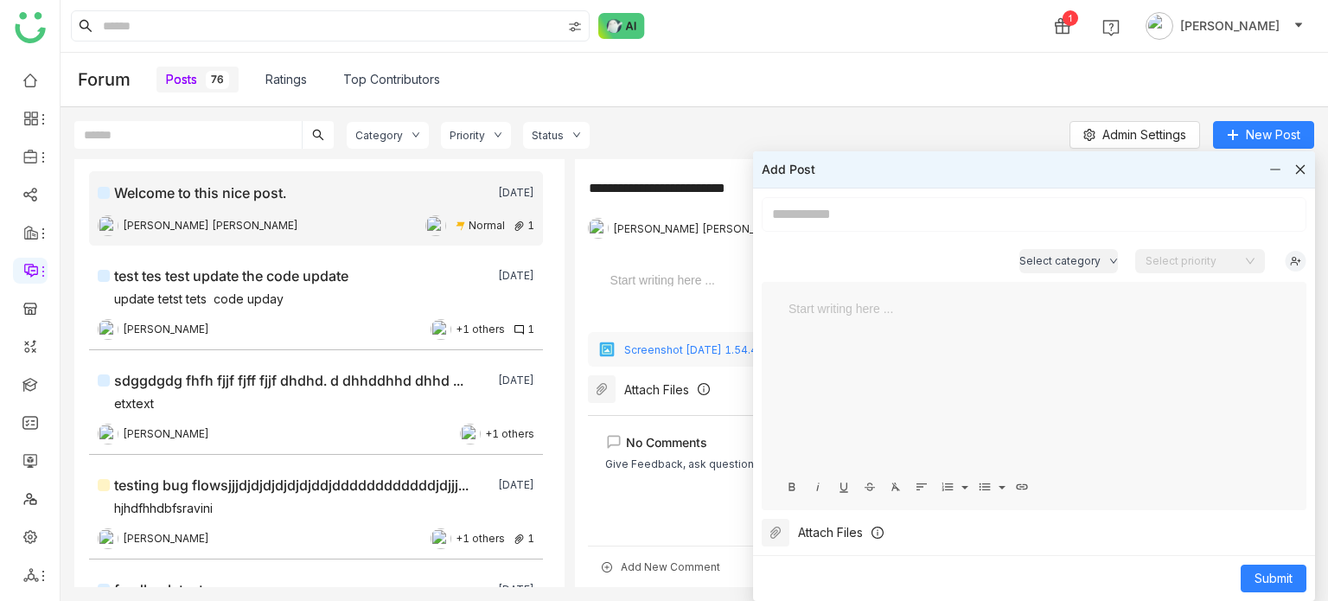
click at [1304, 171] on icon at bounding box center [1300, 169] width 12 height 12
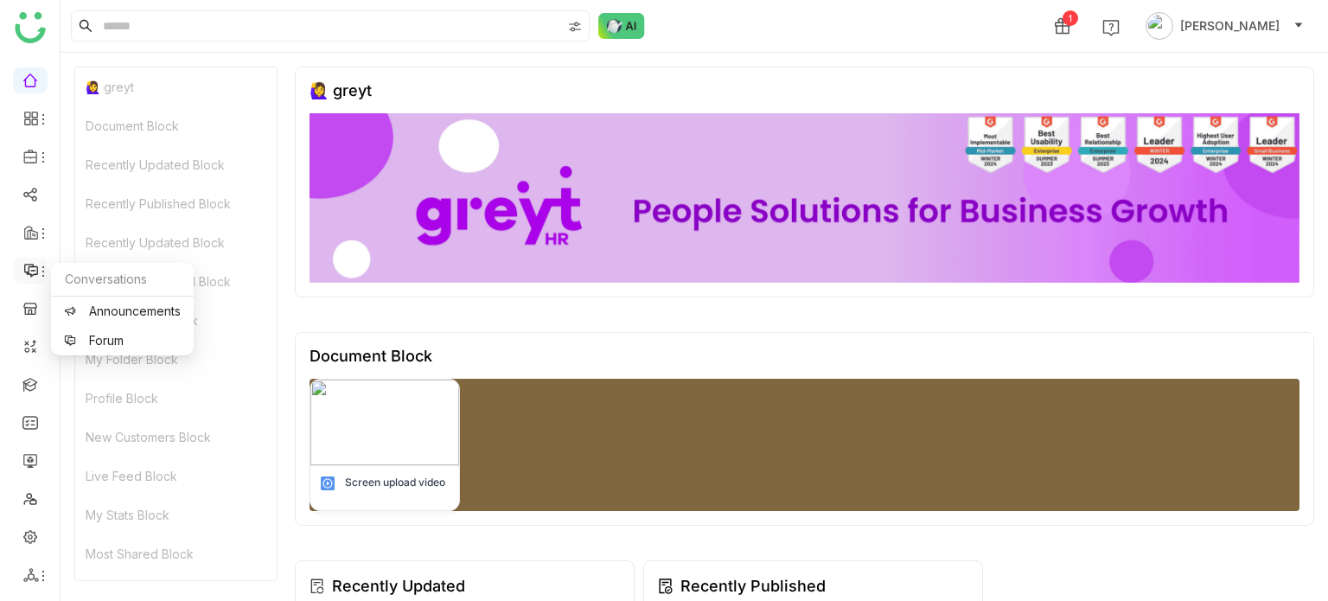
click at [36, 269] on icon at bounding box center [43, 272] width 14 height 14
click at [99, 340] on link "Forum" at bounding box center [122, 341] width 117 height 12
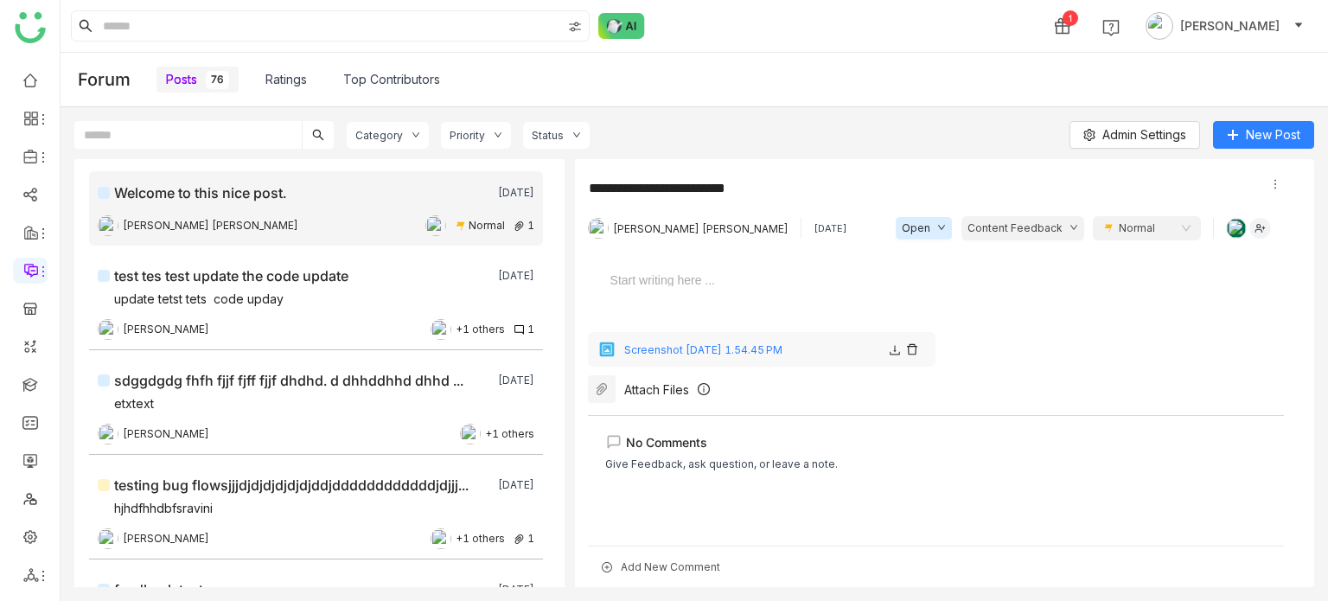
click at [270, 86] on link "Ratings" at bounding box center [285, 79] width 41 height 19
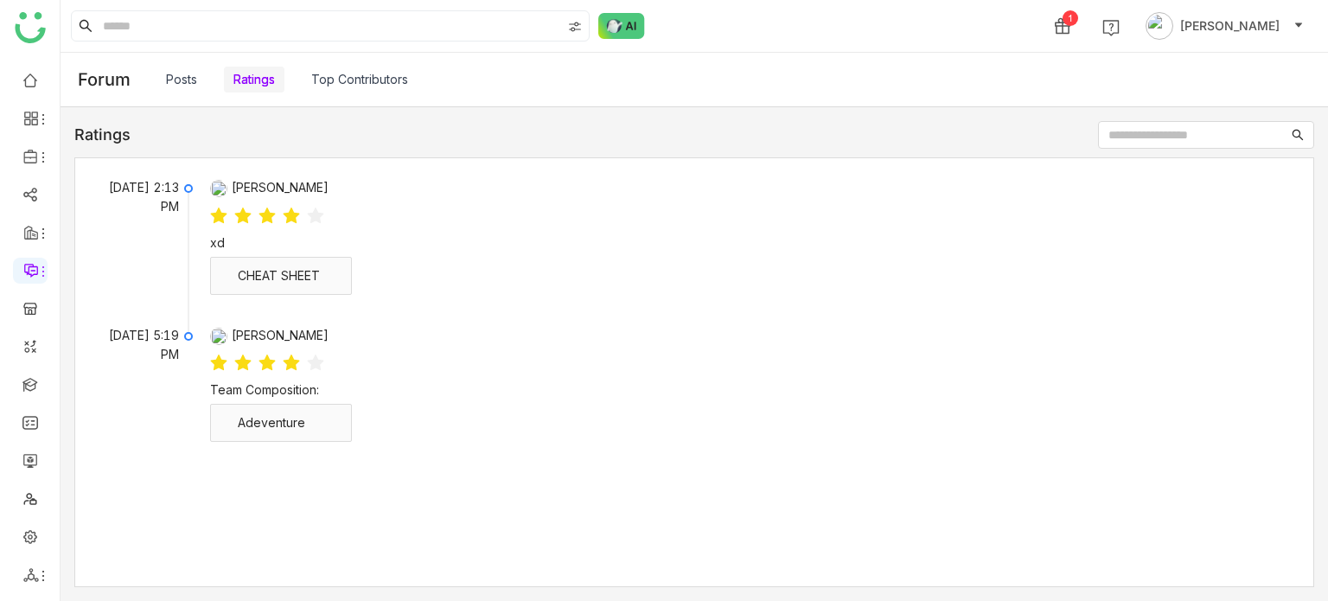
click at [353, 85] on link "Top Contributors" at bounding box center [359, 79] width 97 height 19
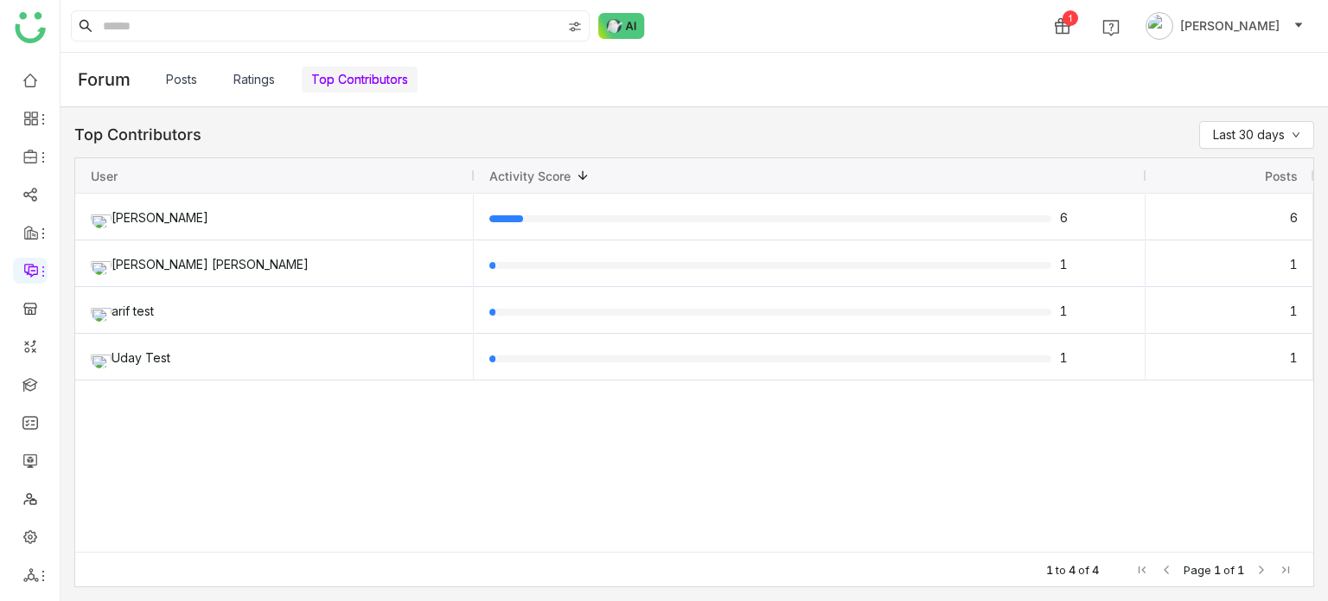
click at [174, 80] on link "Posts" at bounding box center [181, 79] width 31 height 19
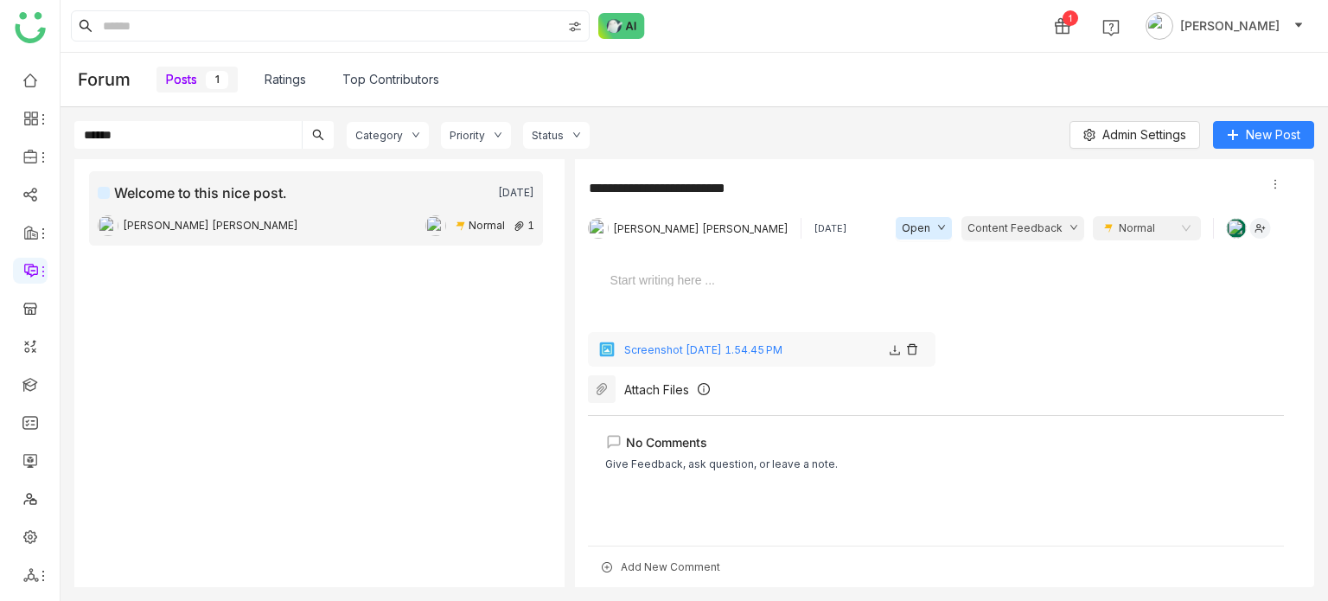
type input "******"
click at [329, 209] on div "Welcome to this nice post. 4 days ago Bhupendra Singh Bhandari Normal 1" at bounding box center [316, 208] width 437 height 52
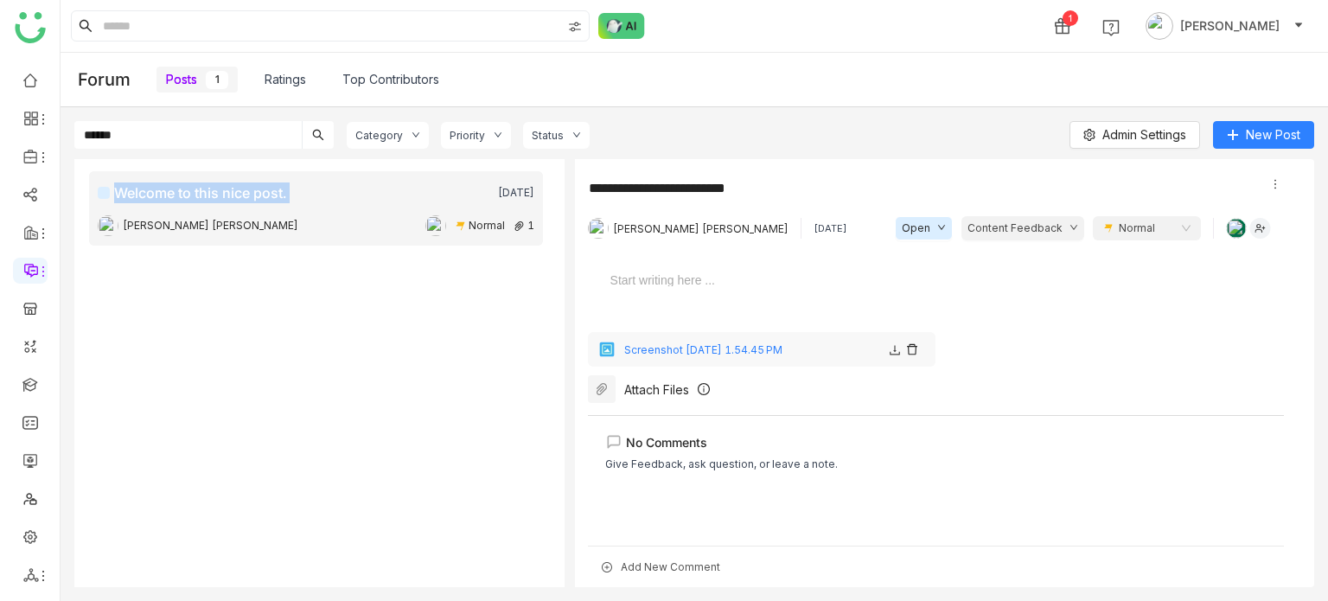
click at [329, 209] on div "Welcome to this nice post. 4 days ago Bhupendra Singh Bhandari Normal 1" at bounding box center [316, 208] width 437 height 52
drag, startPoint x: 194, startPoint y: 131, endPoint x: 0, endPoint y: 107, distance: 195.1
click at [0, 107] on nz-layout "1 Arif uddin Forum Posts 1 Ratings Top Contributors ****** Category Priority St…" at bounding box center [664, 300] width 1328 height 601
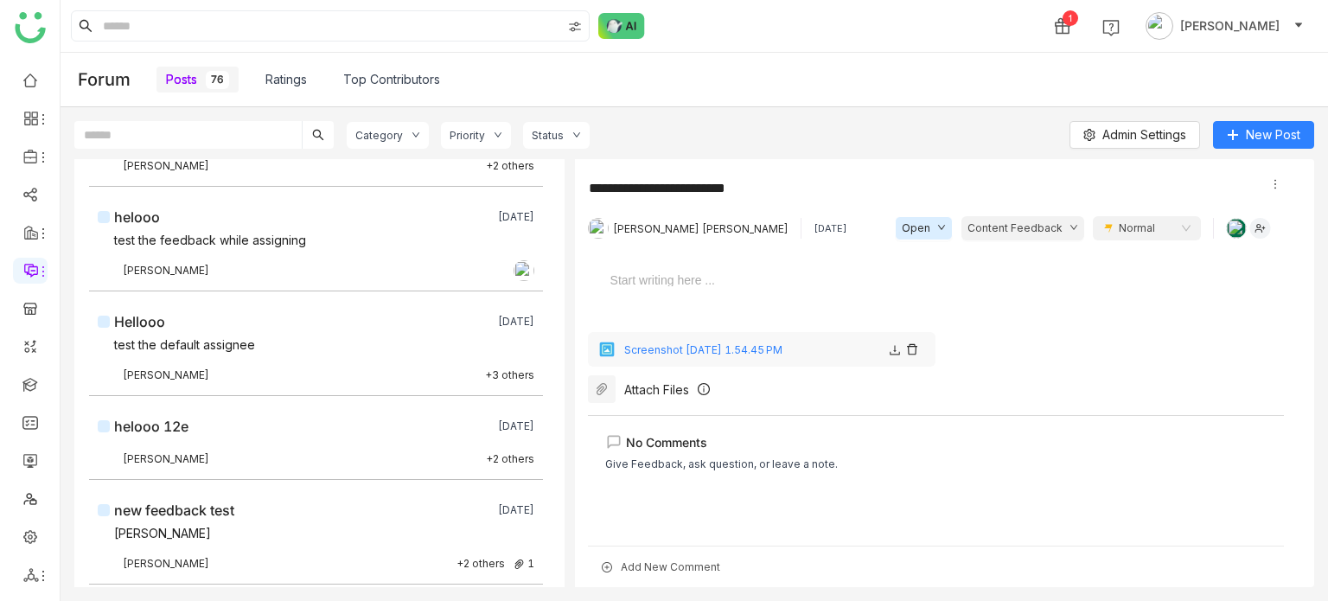
scroll to position [1577, 0]
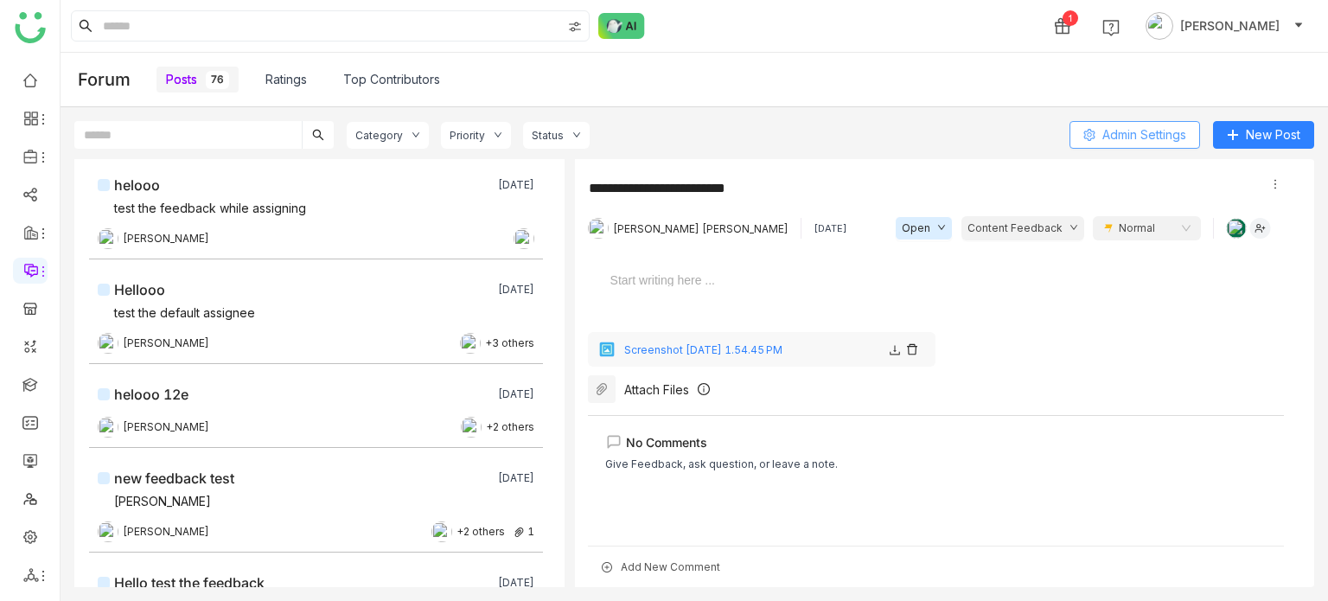
click at [1176, 134] on span "Admin Settings" at bounding box center [1144, 134] width 84 height 19
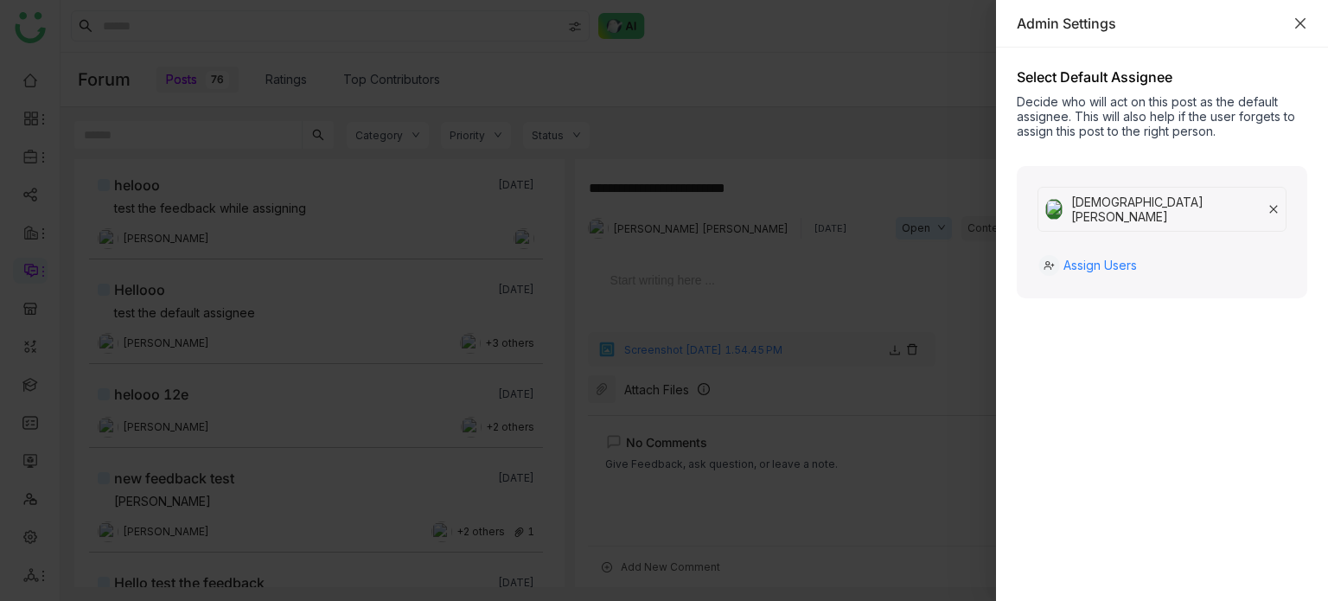
click at [1298, 16] on icon "Close" at bounding box center [1300, 23] width 14 height 14
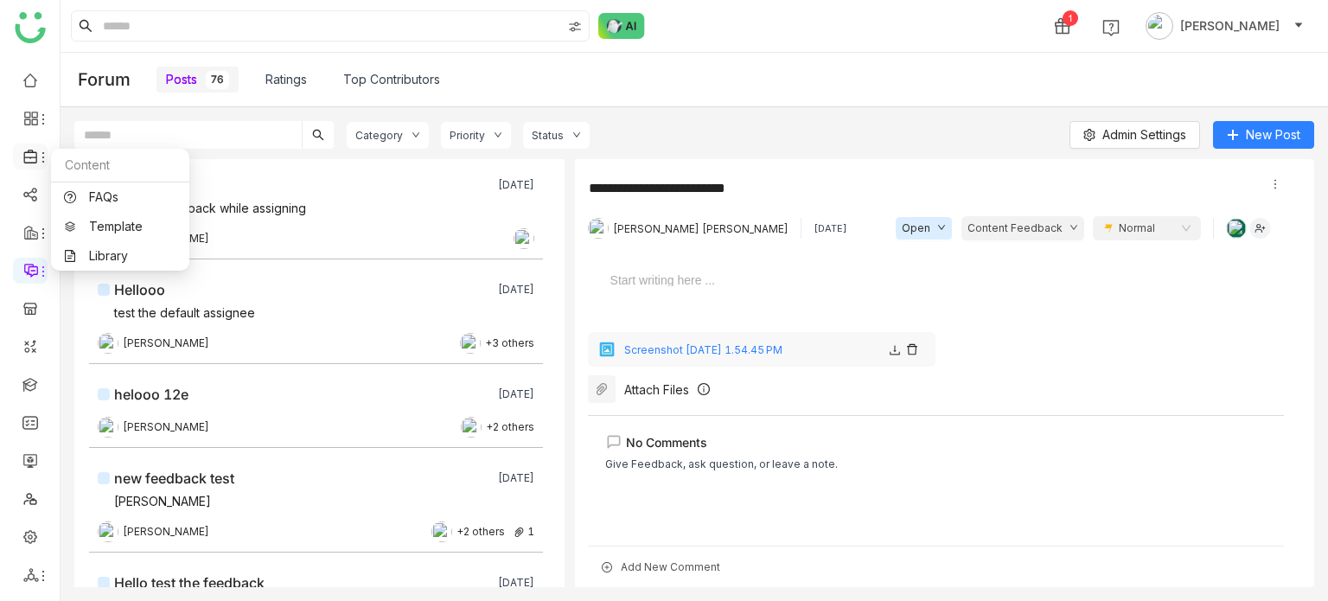
click at [33, 161] on icon at bounding box center [31, 157] width 16 height 16
click at [129, 197] on link "FAQs" at bounding box center [120, 197] width 112 height 12
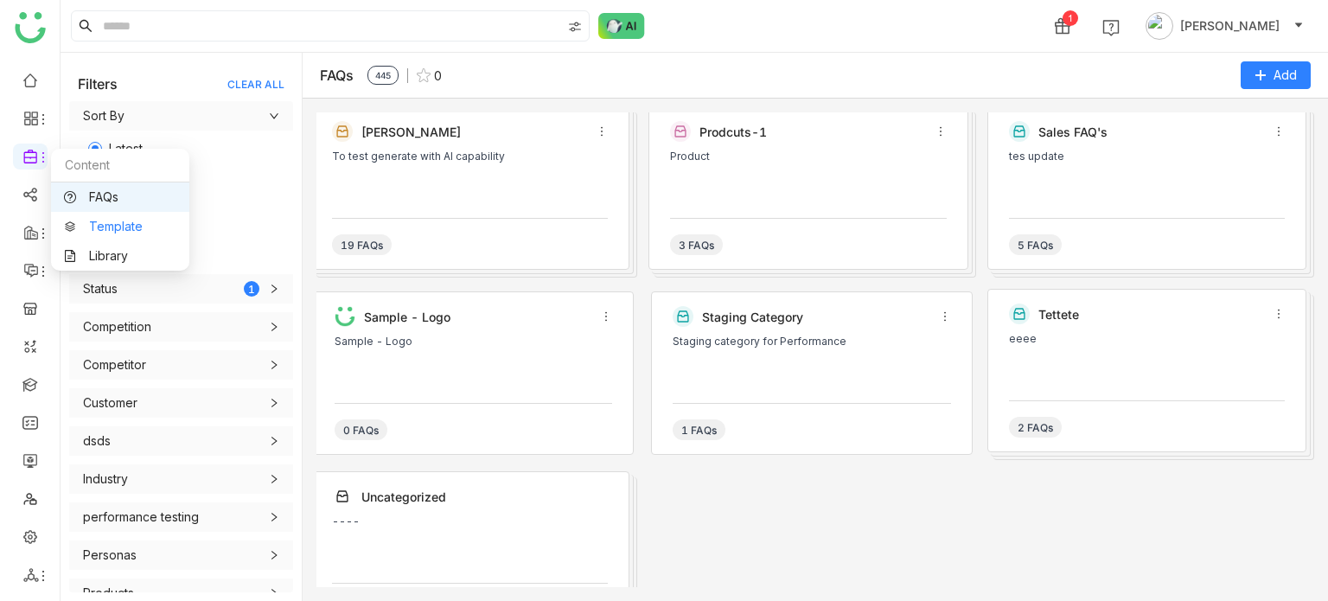
click at [120, 231] on link "Template" at bounding box center [120, 226] width 112 height 12
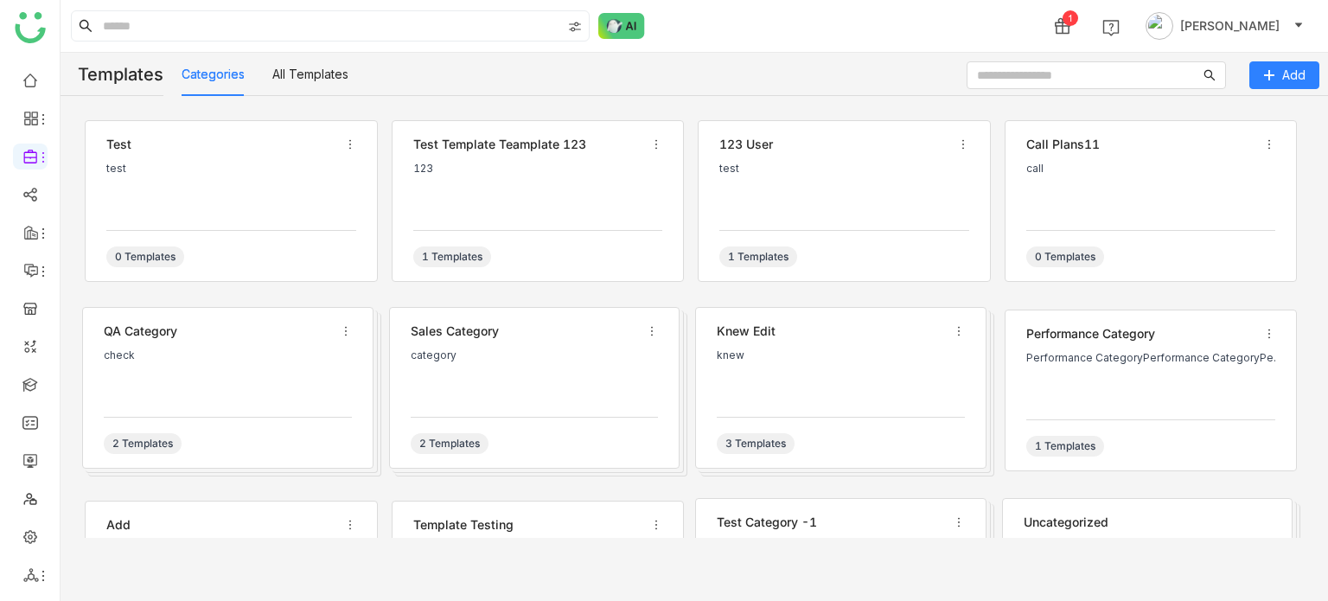
click at [187, 193] on div "test" at bounding box center [231, 189] width 250 height 52
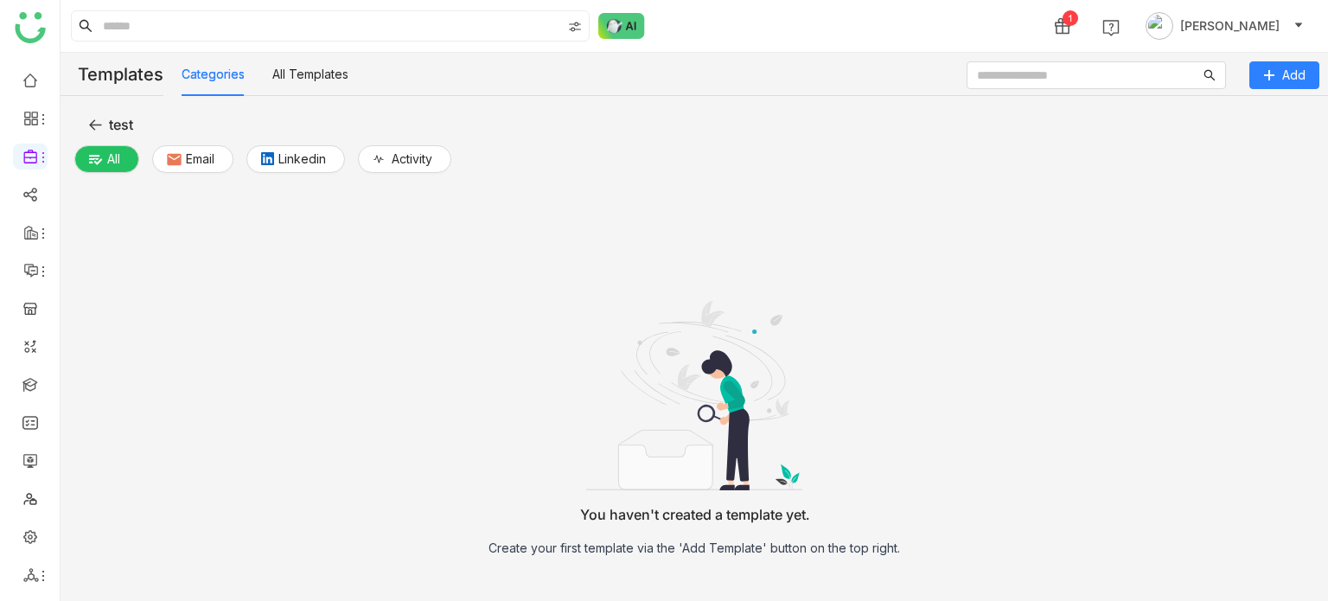
click at [93, 124] on icon at bounding box center [95, 124] width 12 height 11
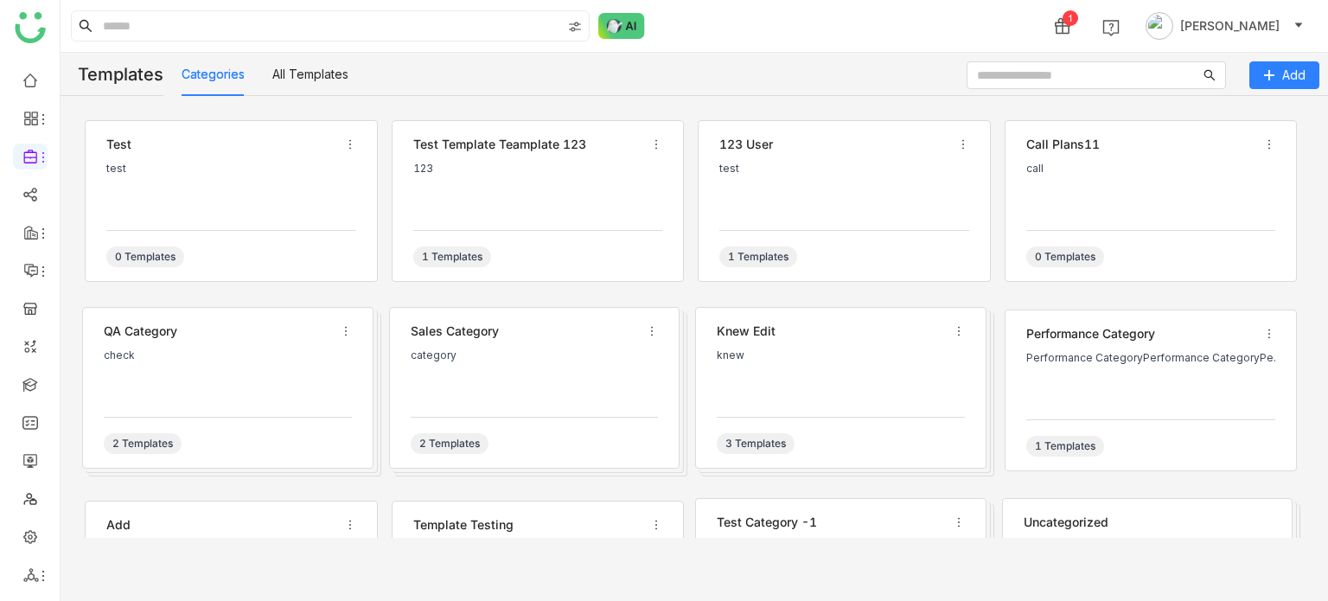
click at [474, 139] on div "test template teamplate 123" at bounding box center [527, 144] width 229 height 19
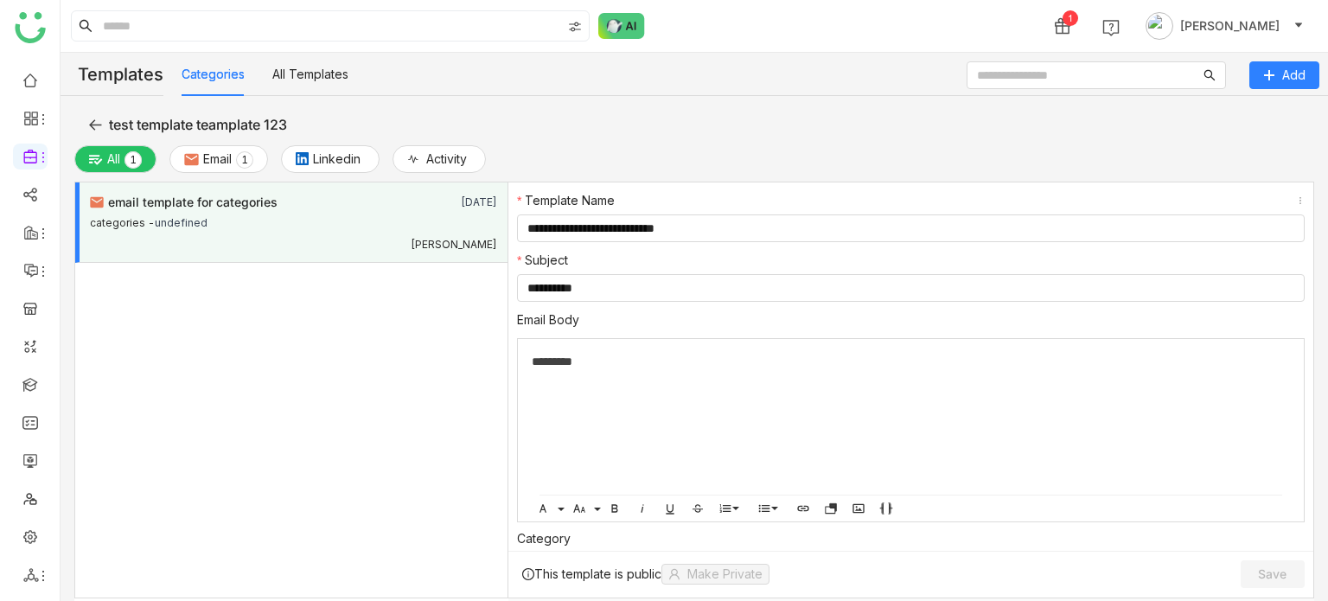
click at [97, 118] on icon at bounding box center [95, 125] width 14 height 14
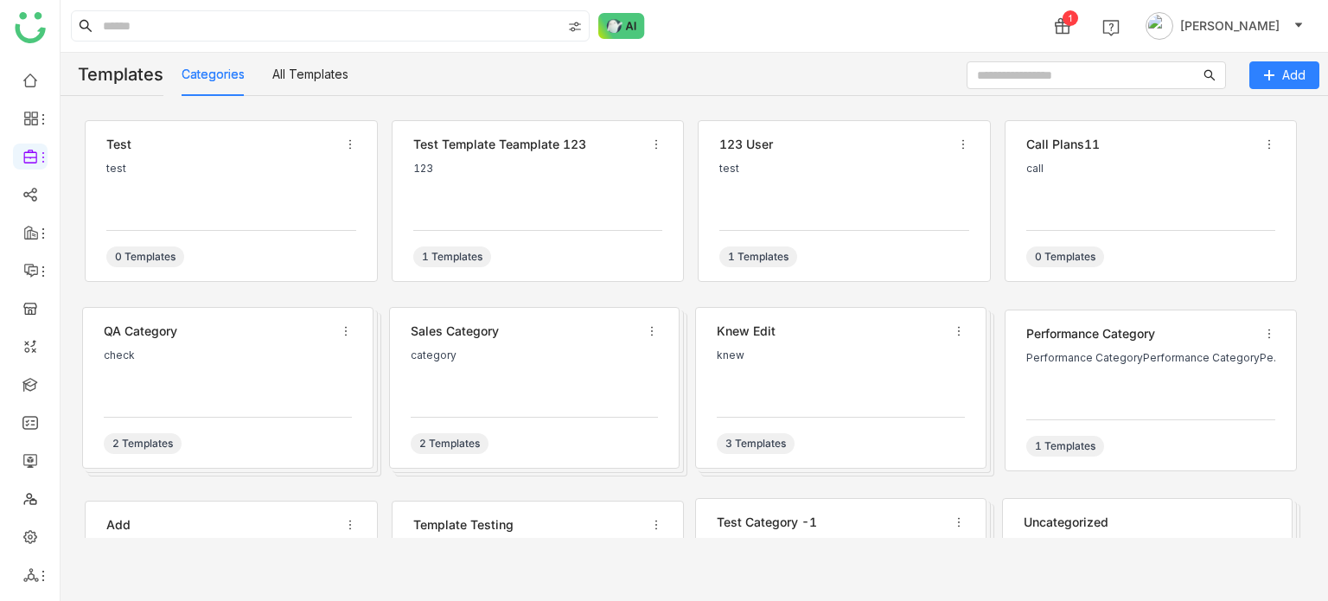
click at [870, 29] on div "1 Arif uddin" at bounding box center [694, 26] width 1267 height 52
click at [25, 93] on ul at bounding box center [30, 327] width 60 height 545
click at [31, 86] on link at bounding box center [30, 79] width 16 height 15
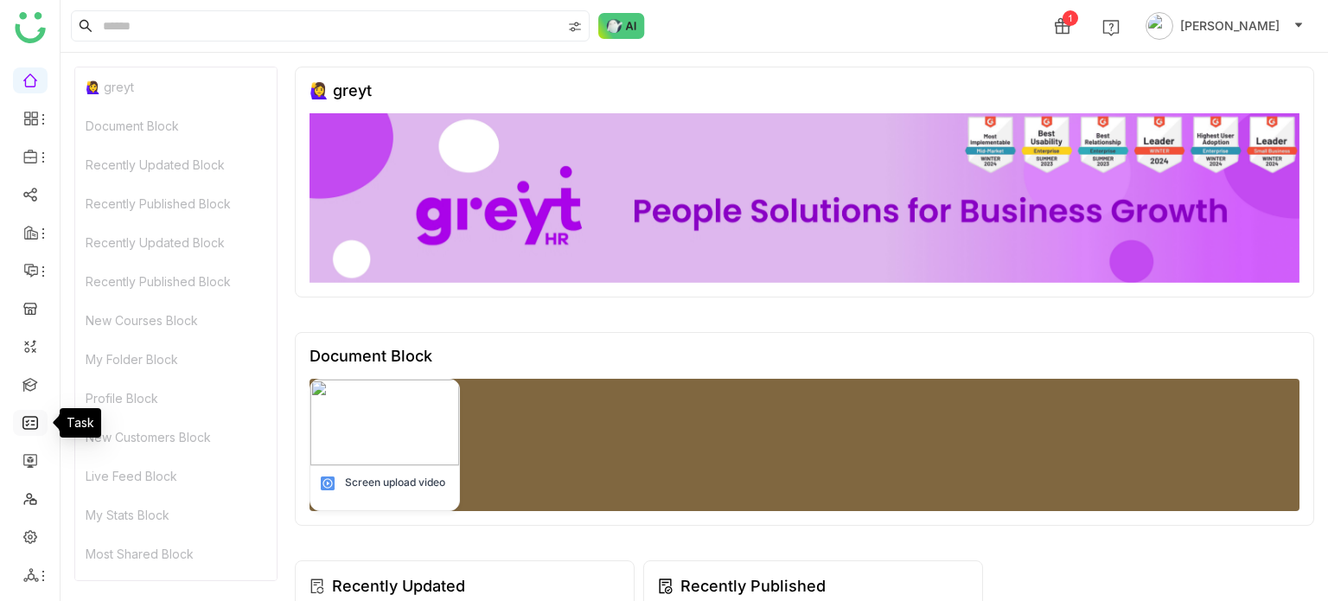
click at [26, 414] on link at bounding box center [30, 421] width 16 height 15
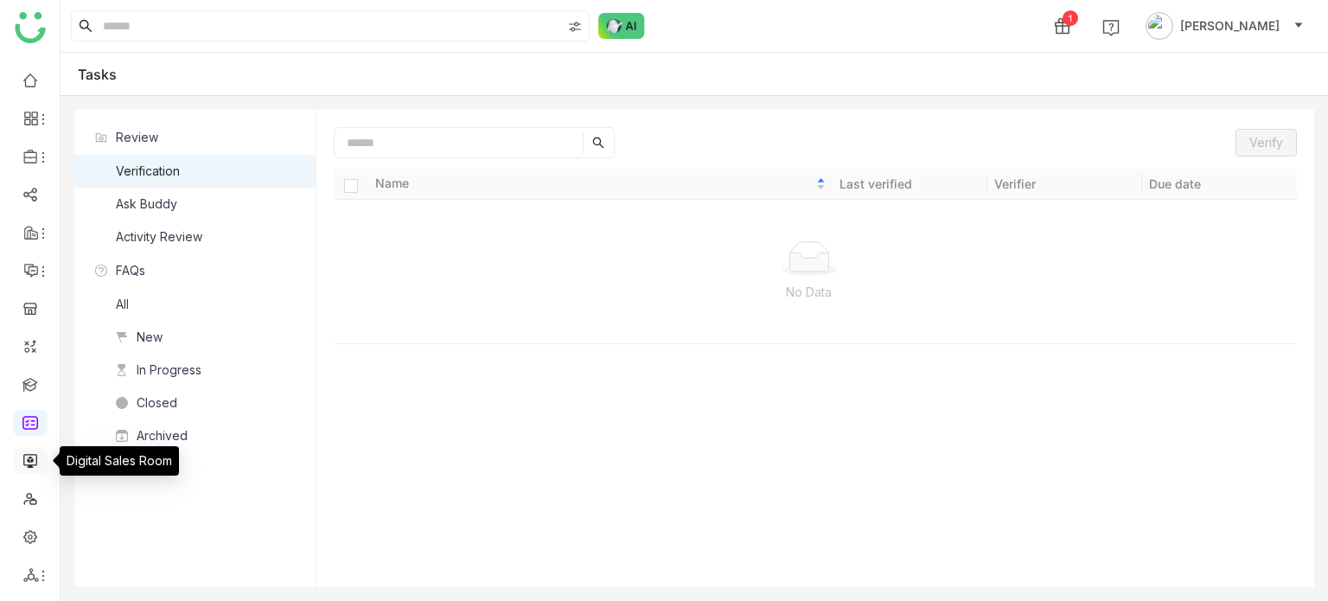
click at [31, 452] on link at bounding box center [30, 459] width 16 height 15
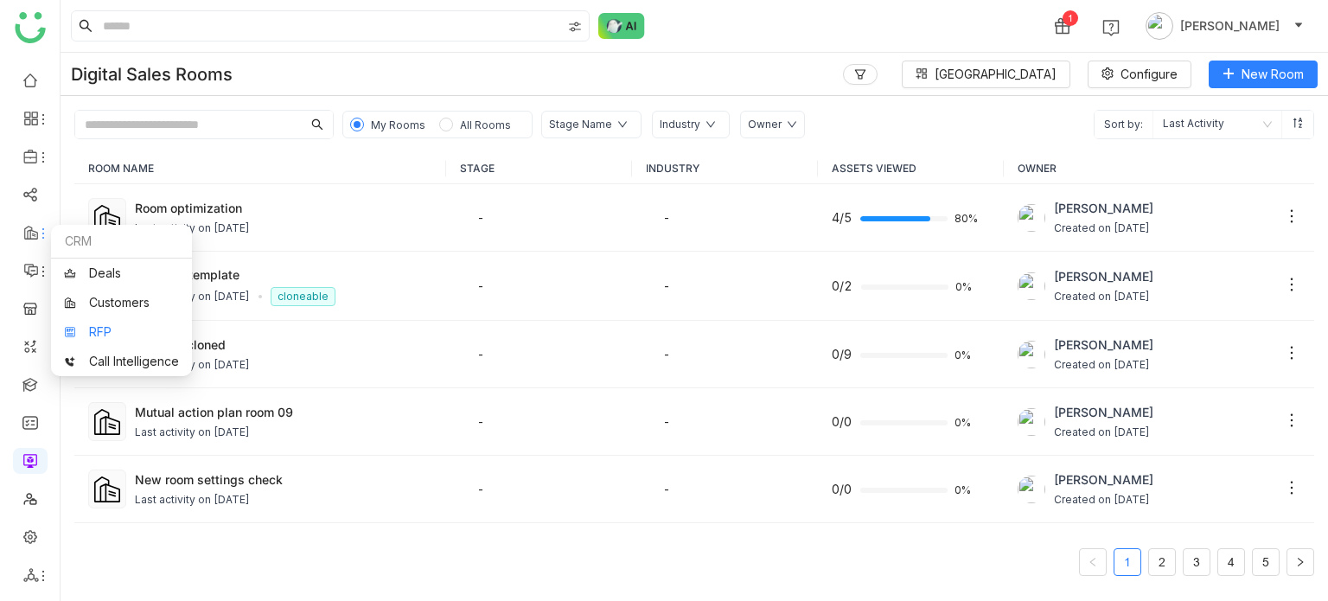
click at [101, 337] on link "RFP" at bounding box center [121, 332] width 115 height 12
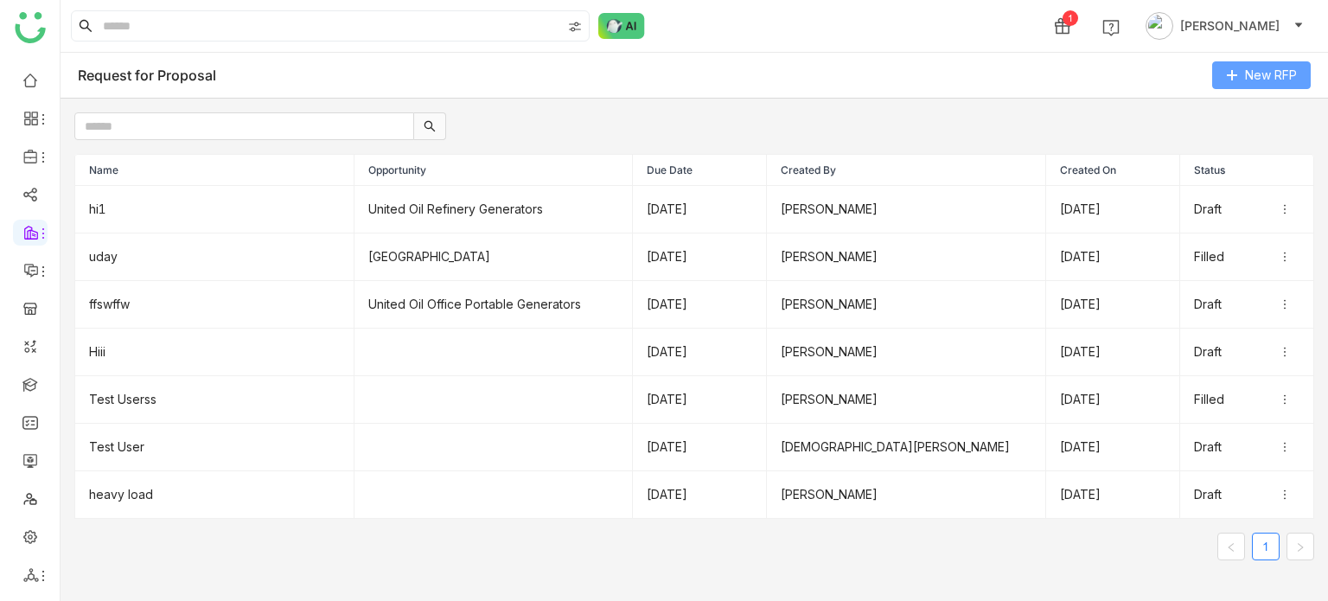
click at [1285, 75] on span "New RFP" at bounding box center [1271, 75] width 52 height 19
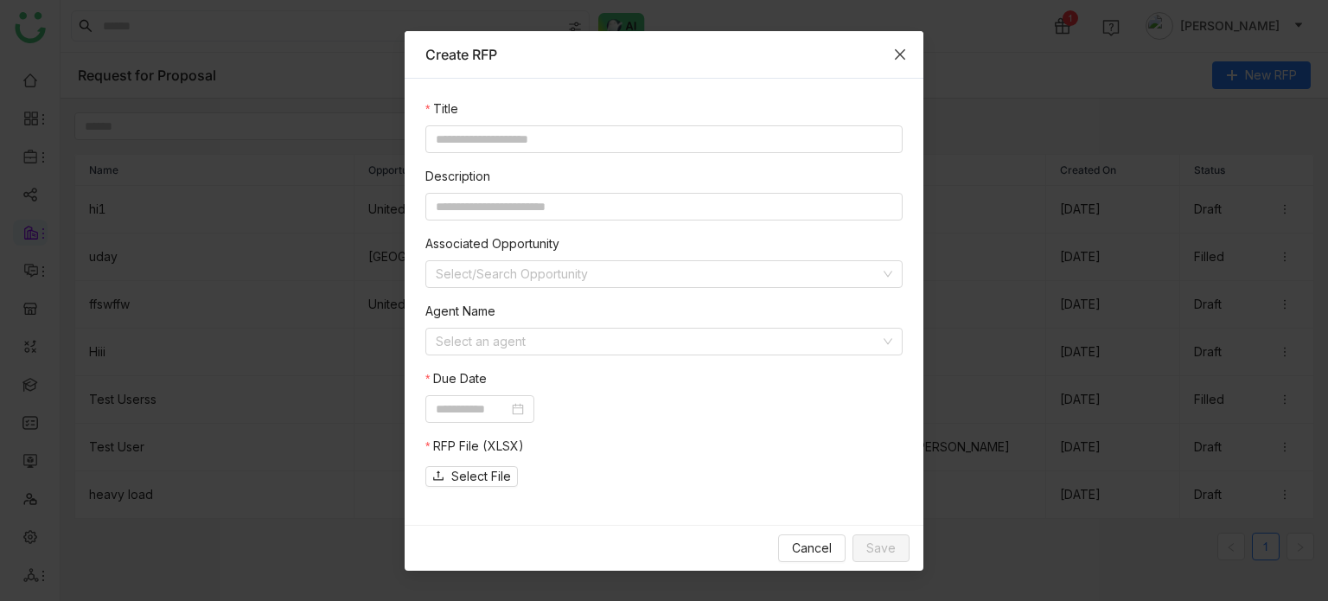
click at [891, 58] on span "Close" at bounding box center [900, 54] width 47 height 47
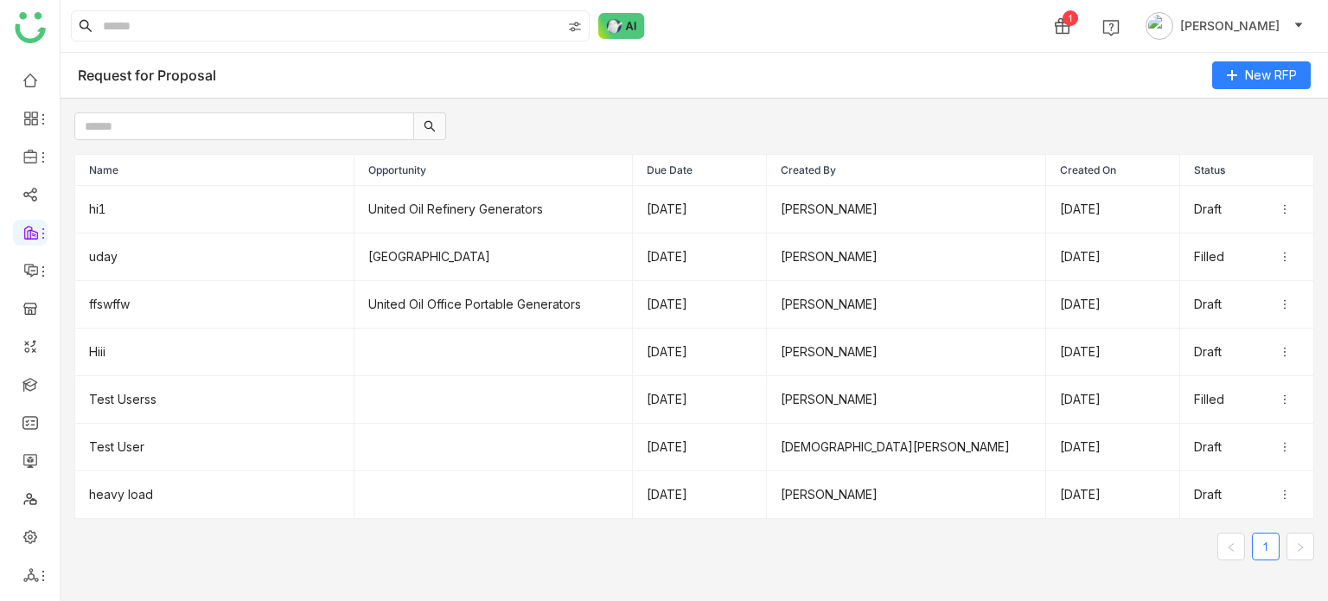
click at [79, 68] on div "Request for Proposal" at bounding box center [147, 75] width 138 height 17
click at [24, 452] on link at bounding box center [30, 459] width 16 height 15
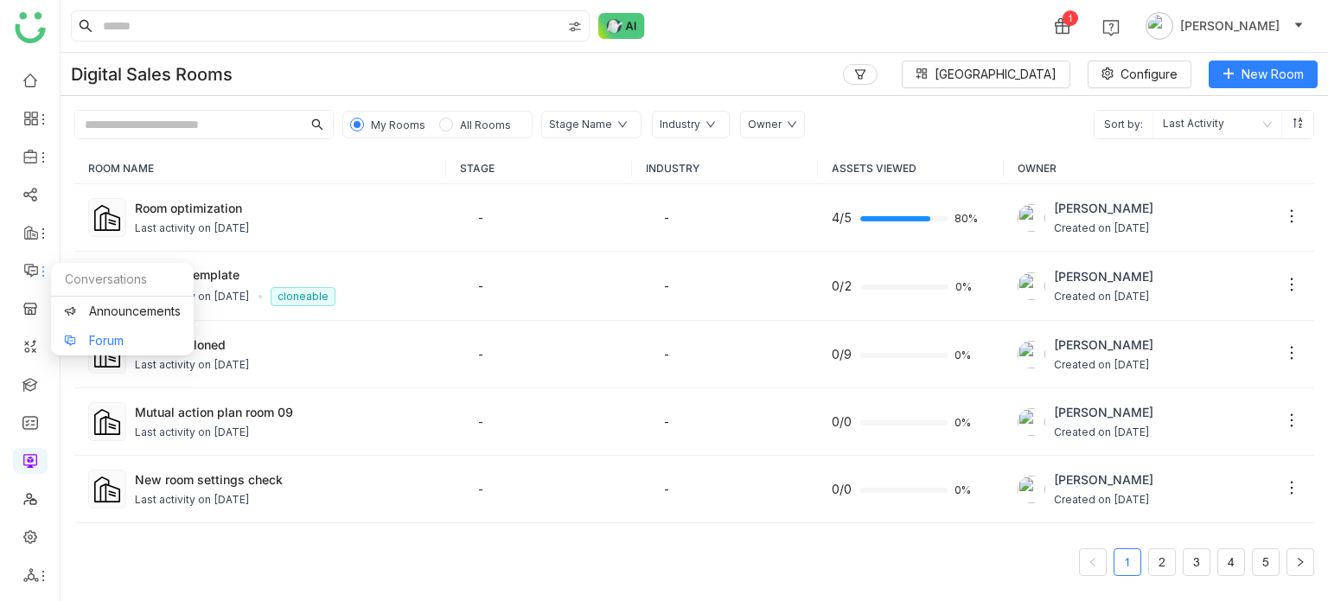
click at [116, 338] on link "Forum" at bounding box center [122, 341] width 117 height 12
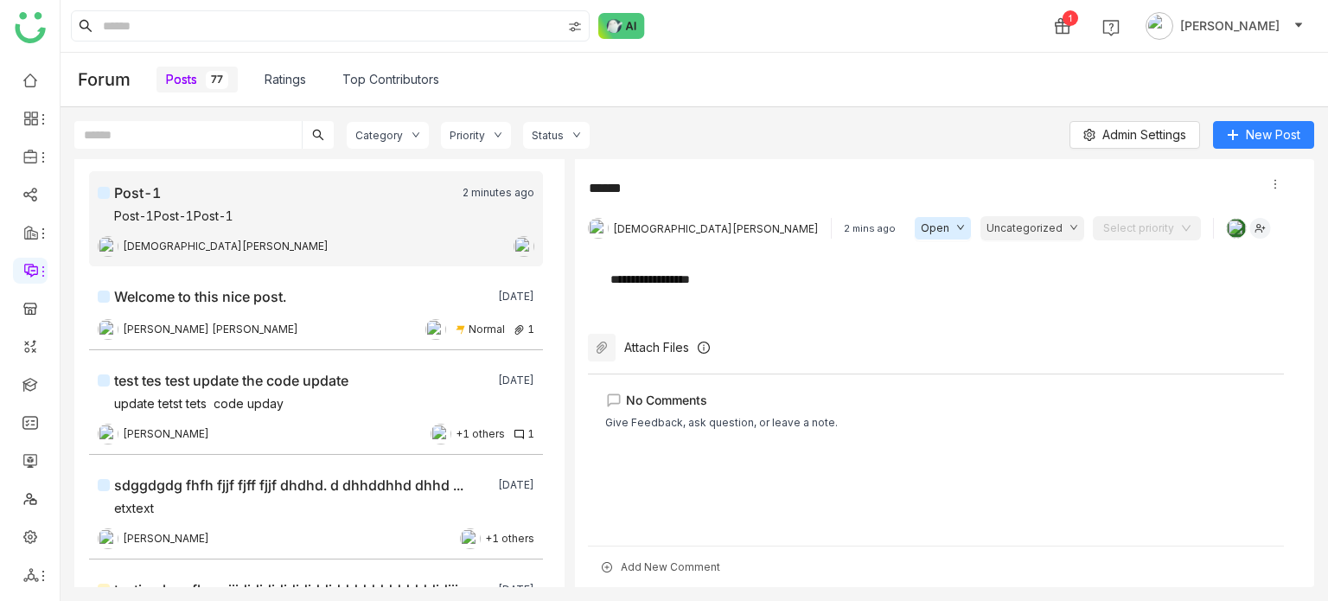
click at [660, 563] on div "Add New Comment" at bounding box center [936, 565] width 696 height 41
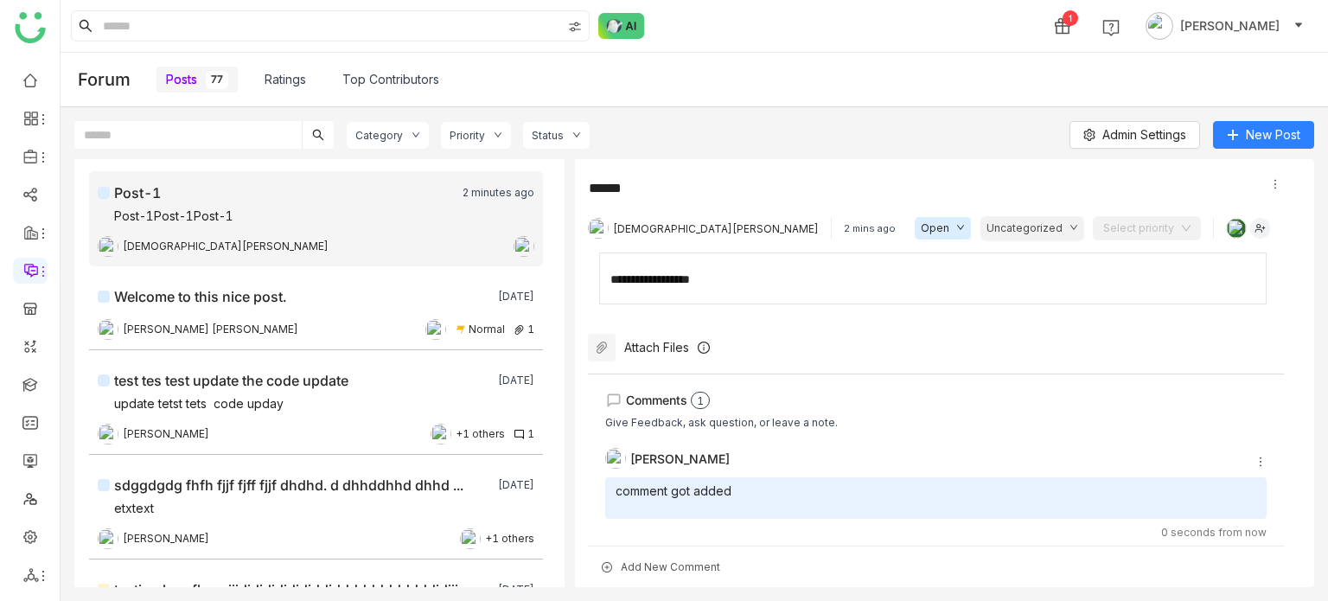
scroll to position [13, 0]
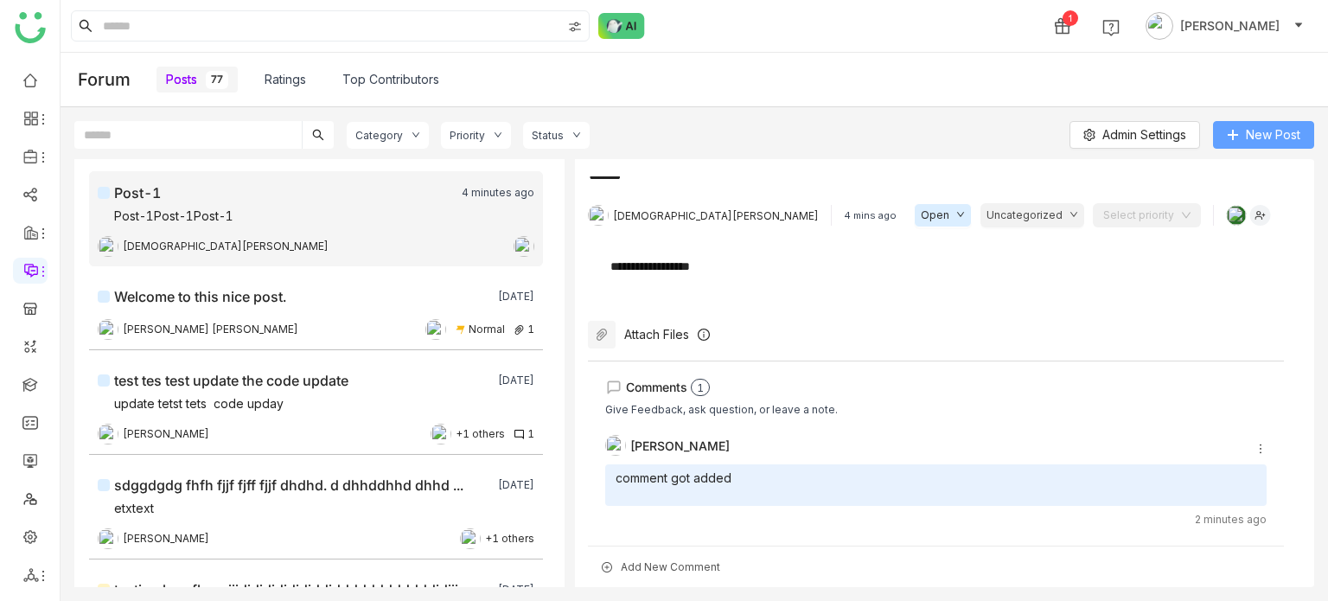
click at [1266, 133] on span "New Post" at bounding box center [1273, 134] width 54 height 19
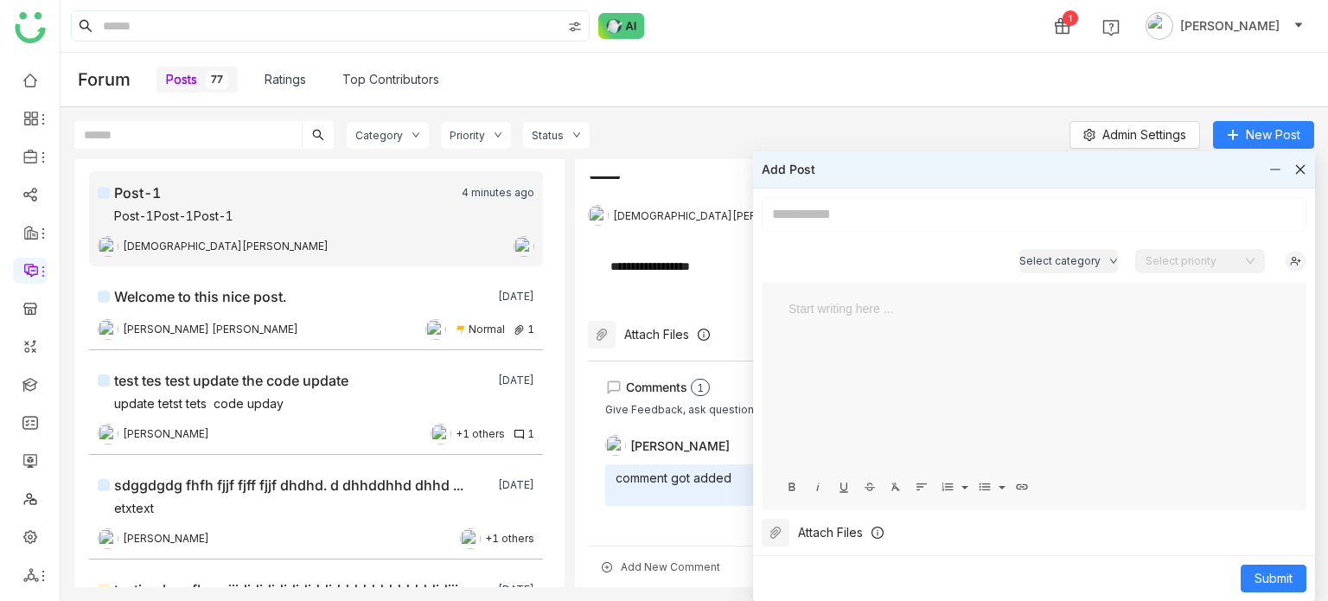
click at [1008, 219] on input at bounding box center [1034, 214] width 545 height 35
type input "*"
type input "**********"
click at [1025, 392] on div at bounding box center [1034, 385] width 510 height 173
click at [1283, 582] on span "Submit" at bounding box center [1273, 578] width 38 height 19
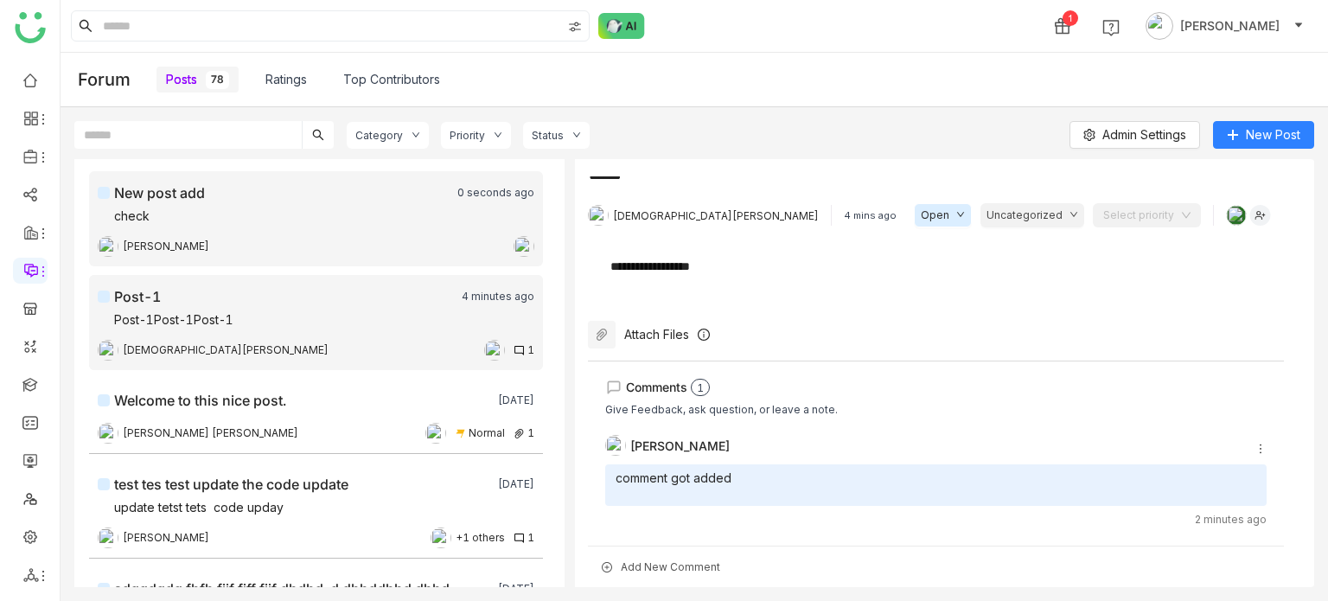
click at [420, 210] on div "check" at bounding box center [316, 217] width 437 height 21
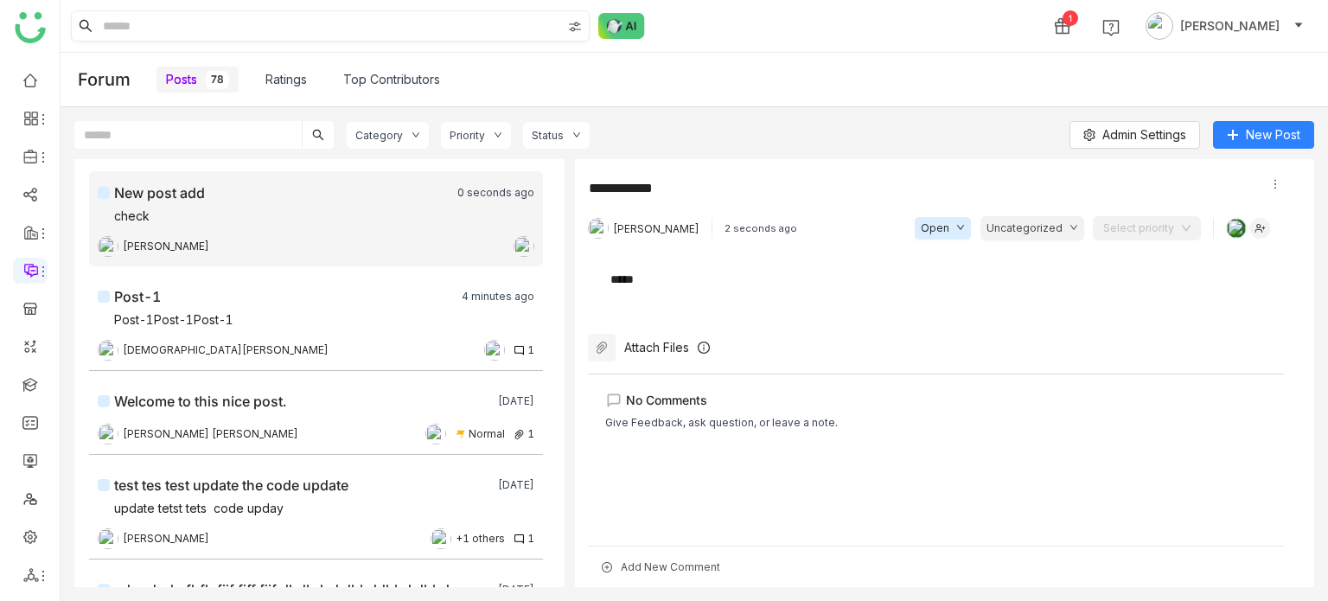
click at [377, 25] on input at bounding box center [330, 25] width 462 height 29
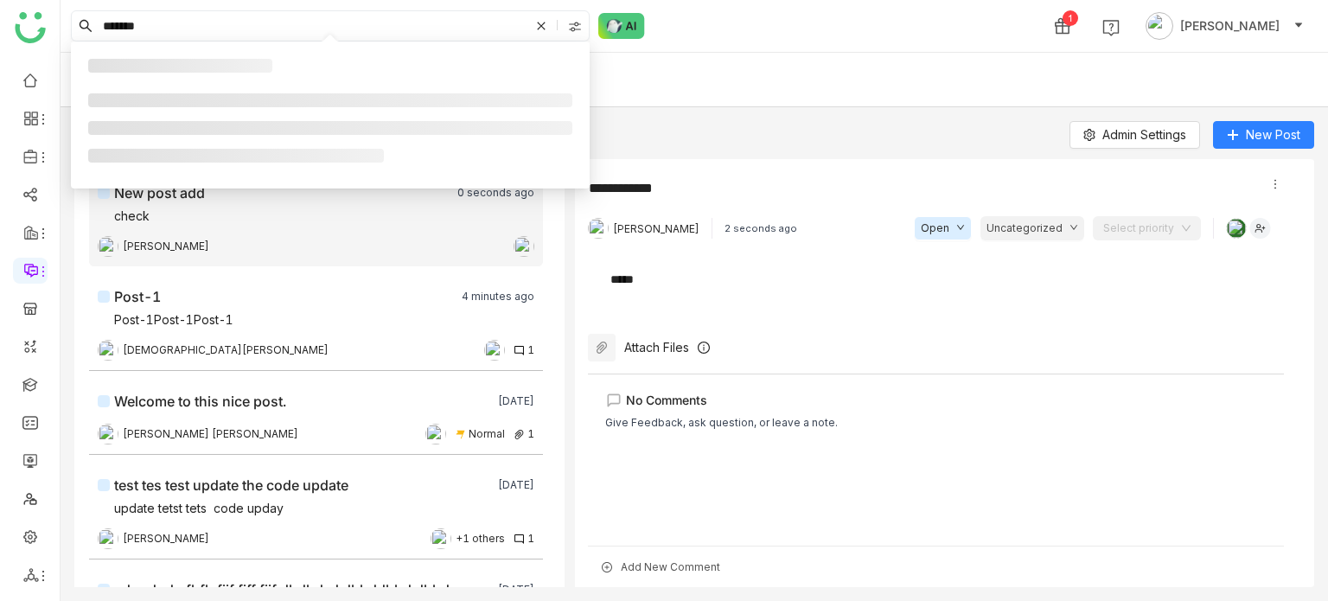
type input "*******"
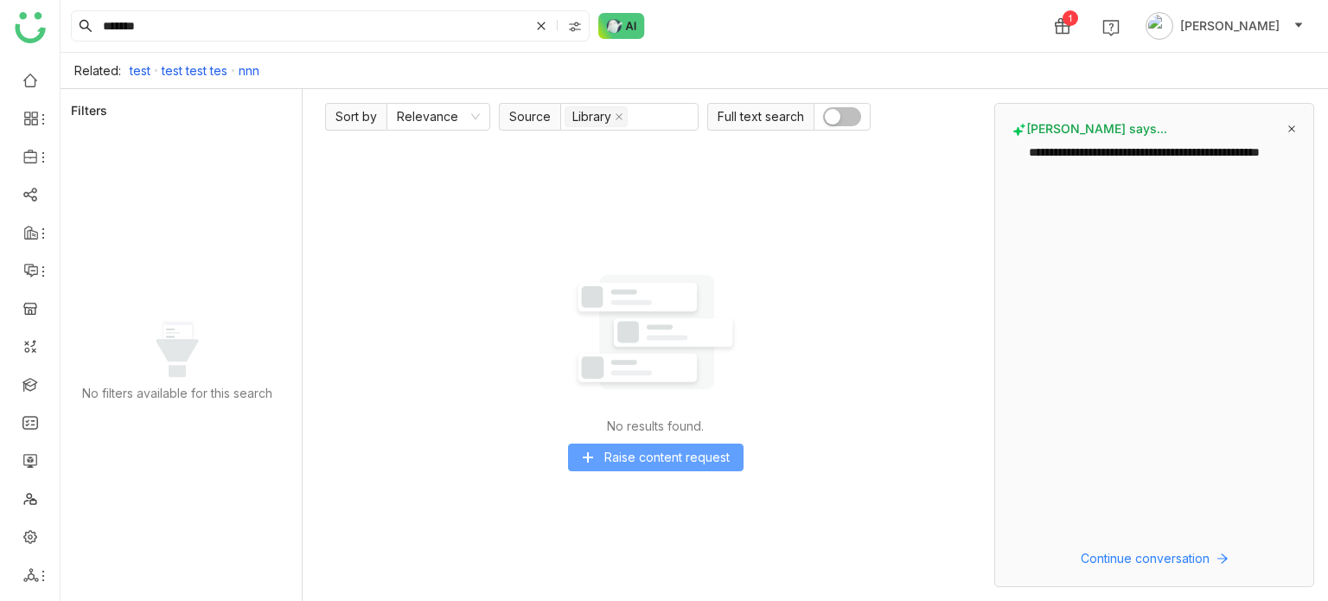
click at [606, 469] on button "Raise content request" at bounding box center [655, 457] width 175 height 28
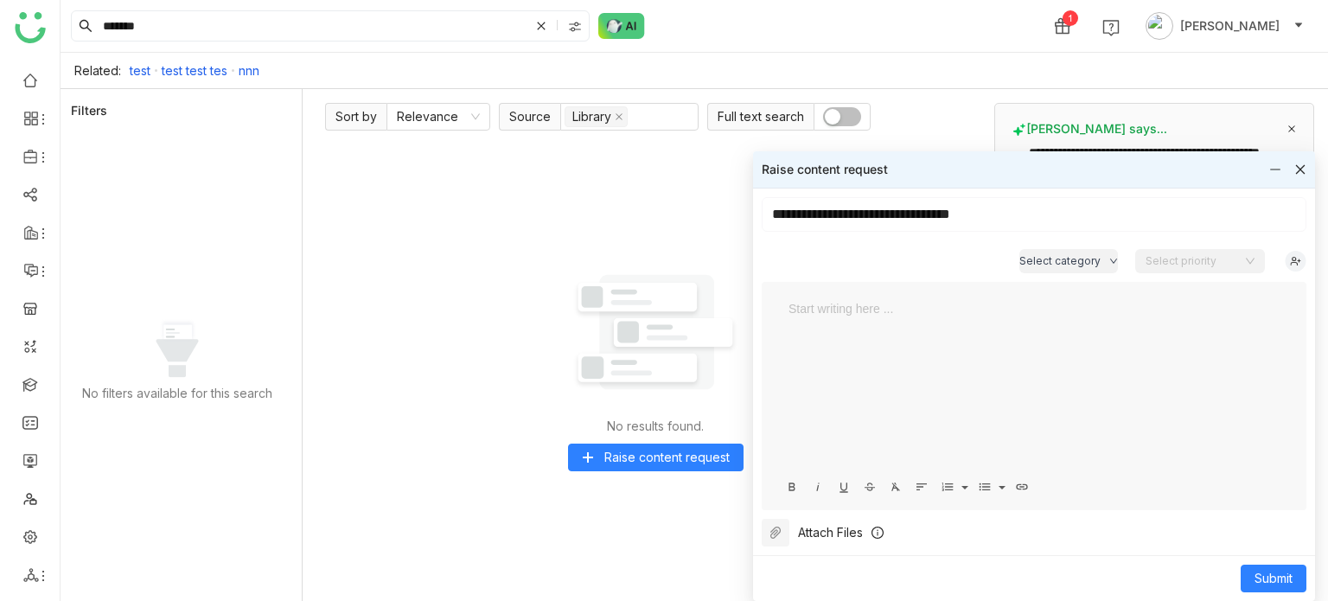
drag, startPoint x: 1093, startPoint y: 207, endPoint x: 773, endPoint y: 231, distance: 320.8
click at [773, 231] on input "**********" at bounding box center [1034, 214] width 545 height 35
type input "**********"
click at [1272, 571] on span "Submit" at bounding box center [1273, 578] width 38 height 19
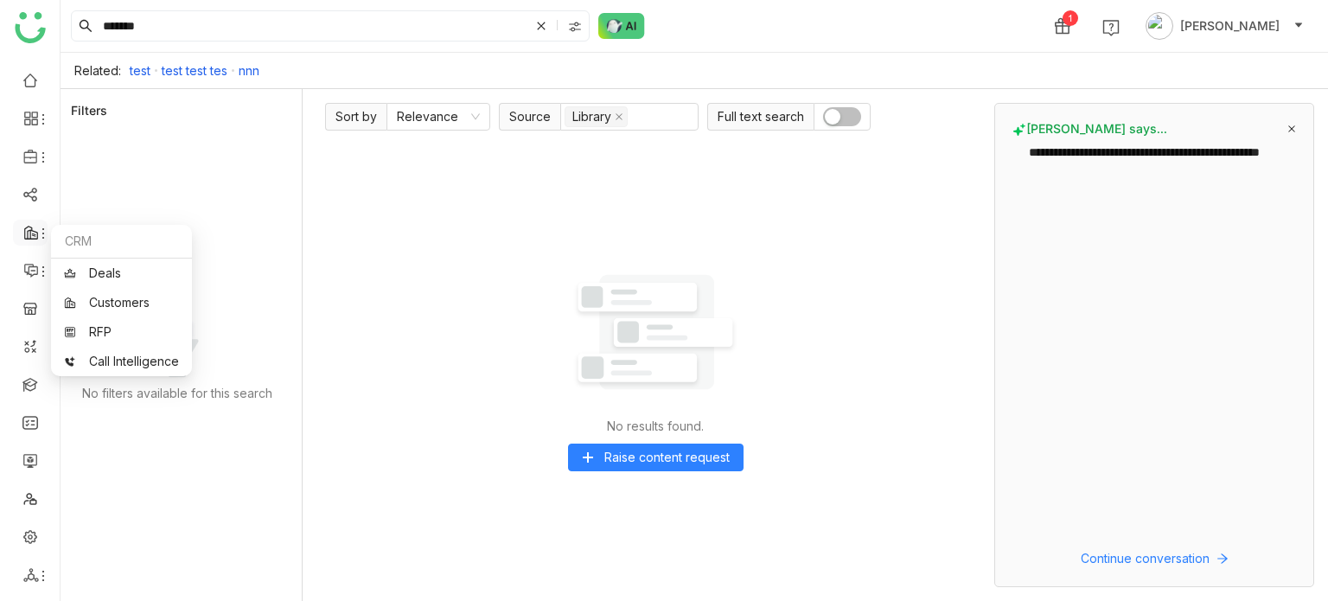
click at [42, 238] on icon at bounding box center [43, 233] width 2 height 10
click at [91, 335] on link "Forum" at bounding box center [122, 341] width 117 height 12
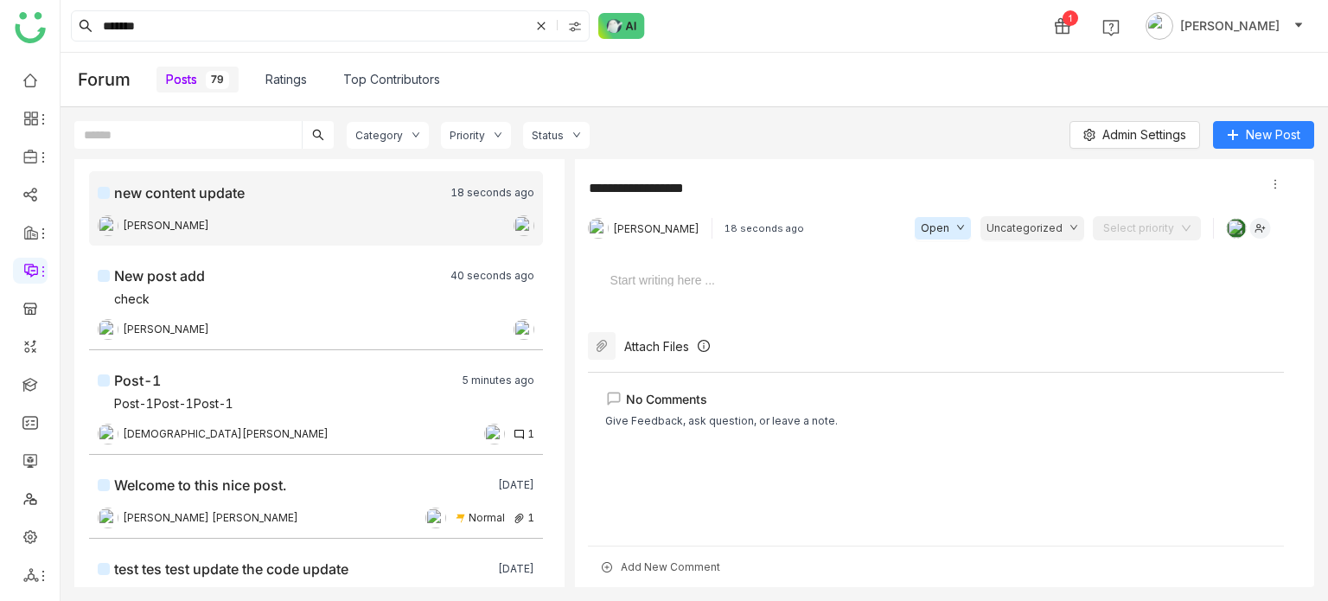
click at [1281, 188] on div at bounding box center [936, 190] width 696 height 28
click at [1276, 184] on icon at bounding box center [1275, 184] width 12 height 12
click at [1270, 203] on span "Delete" at bounding box center [1242, 211] width 57 height 19
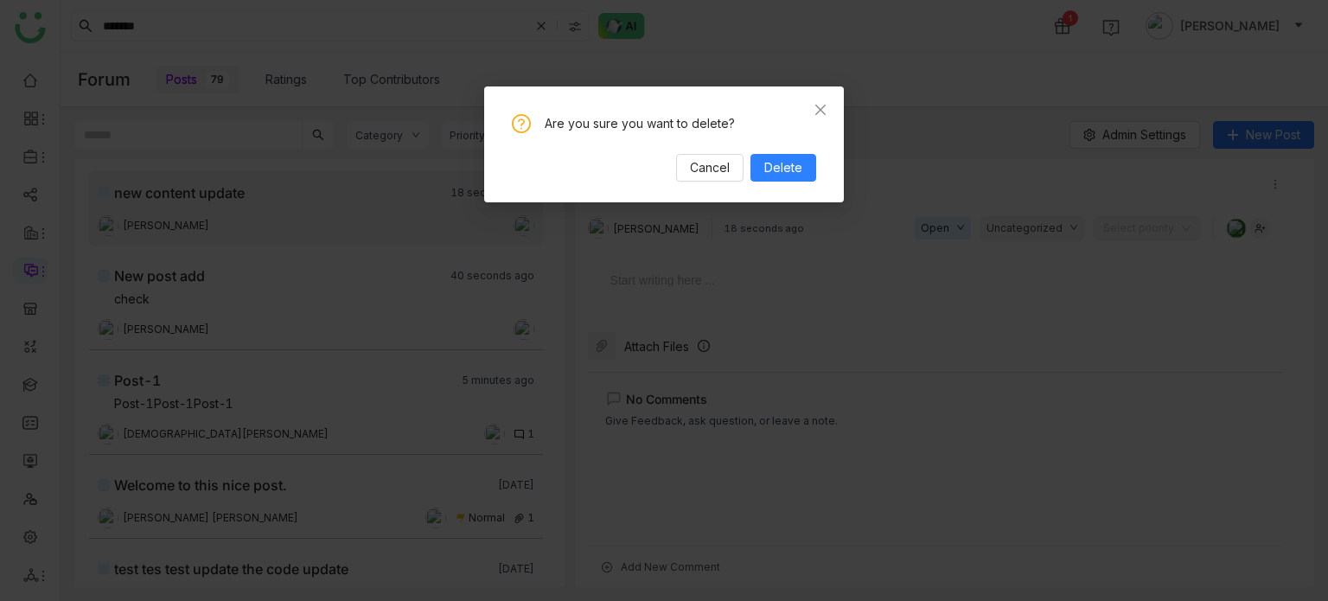
click at [792, 182] on div "Are you sure you want to delete? Cancel Delete" at bounding box center [664, 144] width 360 height 116
click at [794, 178] on button "Delete" at bounding box center [783, 168] width 66 height 28
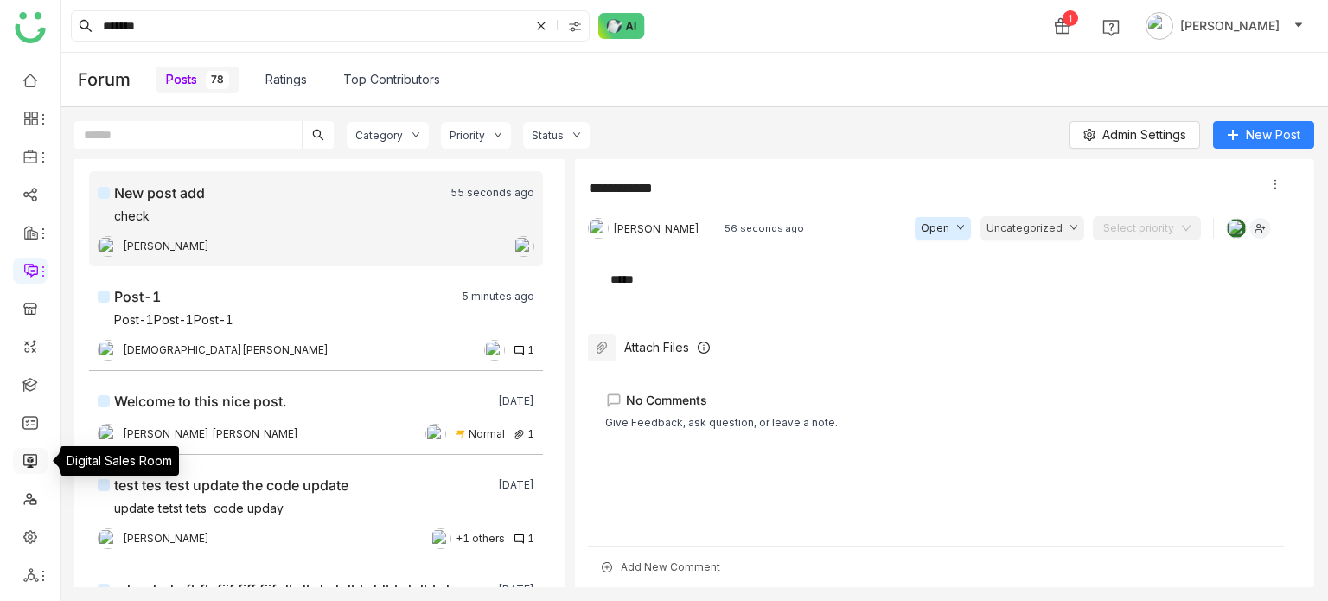
click at [28, 467] on link at bounding box center [30, 459] width 16 height 15
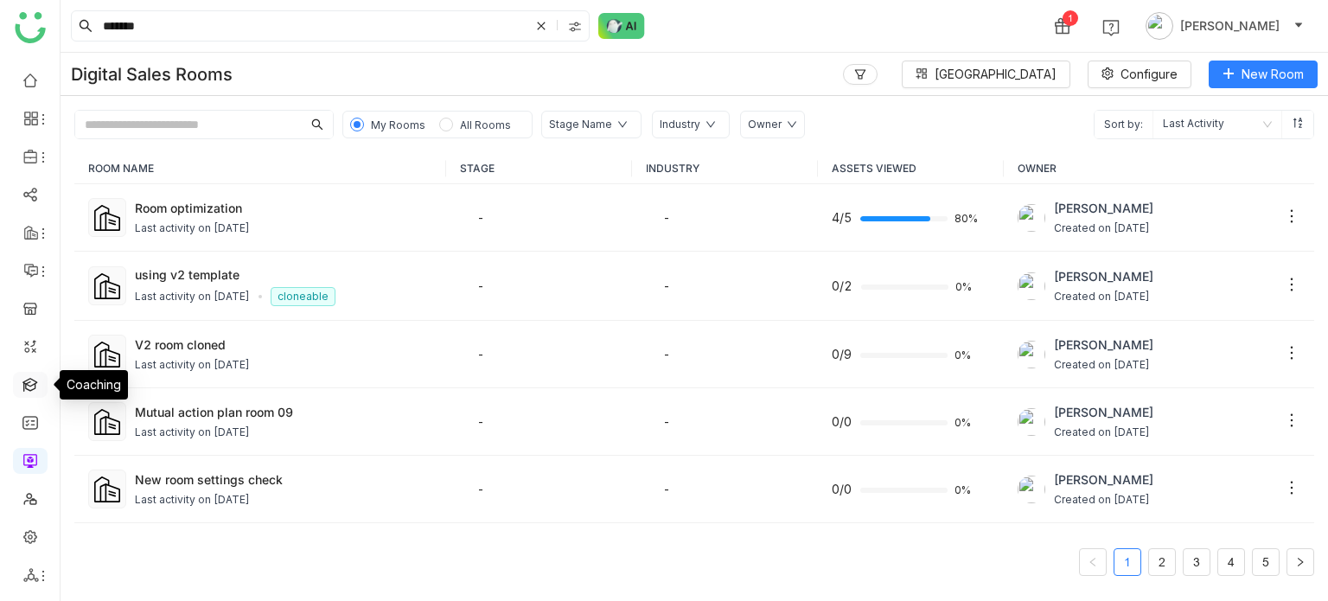
click at [38, 384] on link at bounding box center [30, 383] width 16 height 15
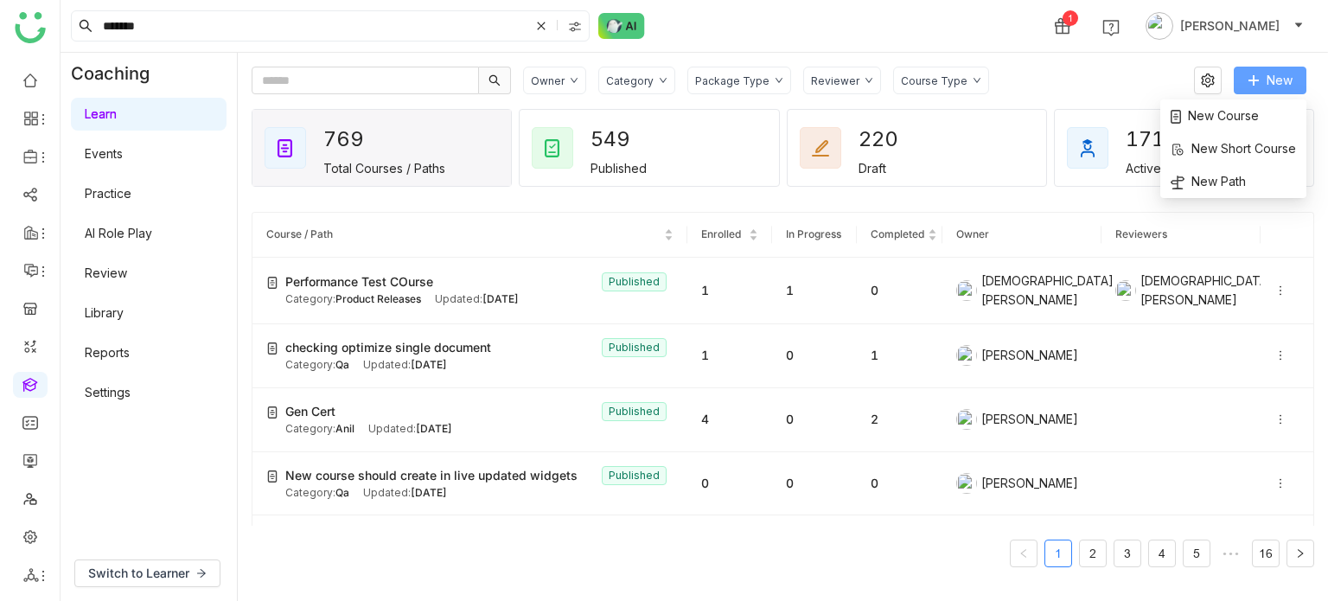
click at [1266, 86] on span "New" at bounding box center [1279, 80] width 26 height 19
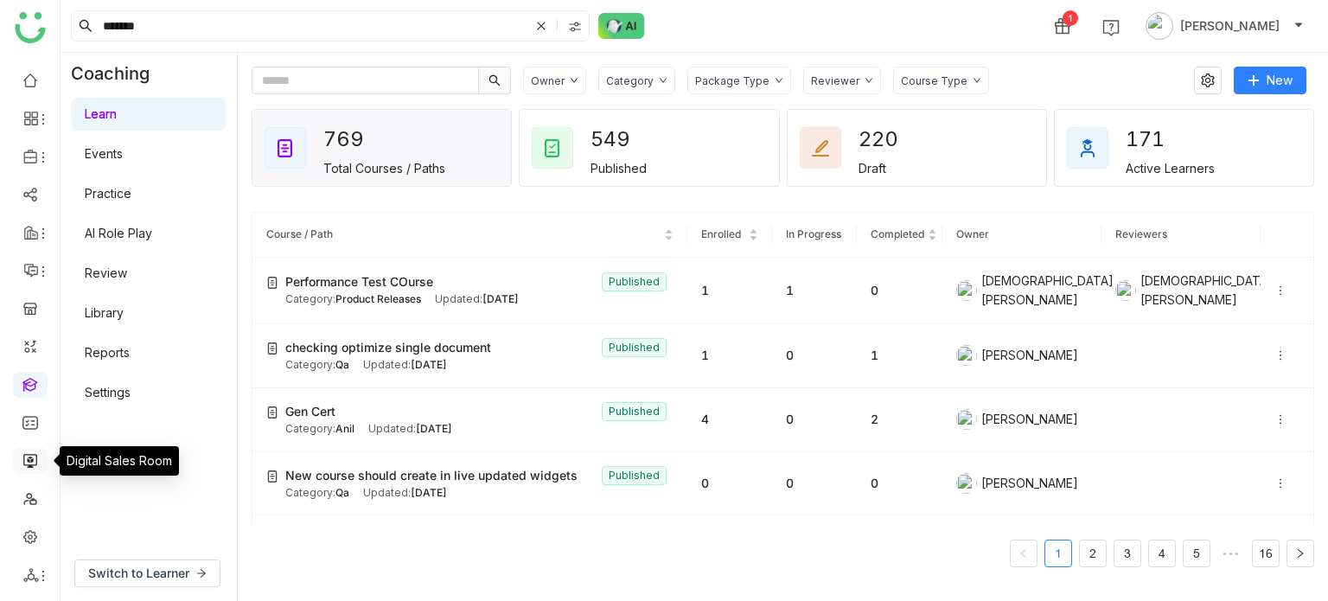
click at [22, 458] on link at bounding box center [30, 459] width 16 height 15
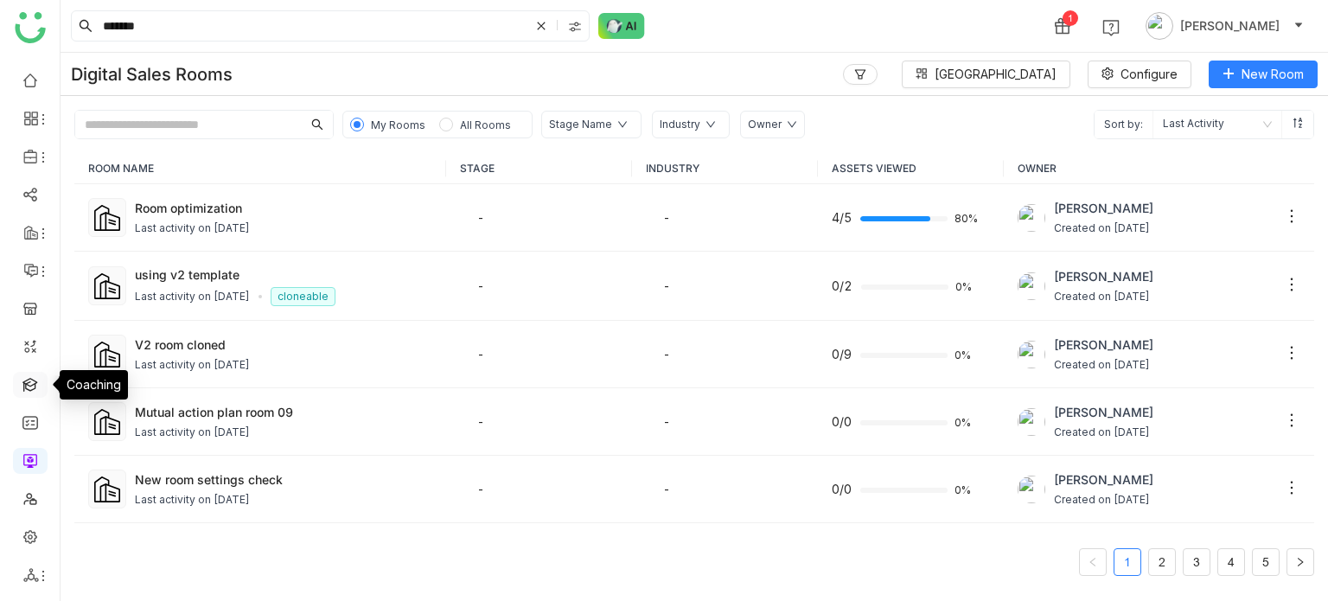
click at [37, 376] on link at bounding box center [30, 383] width 16 height 15
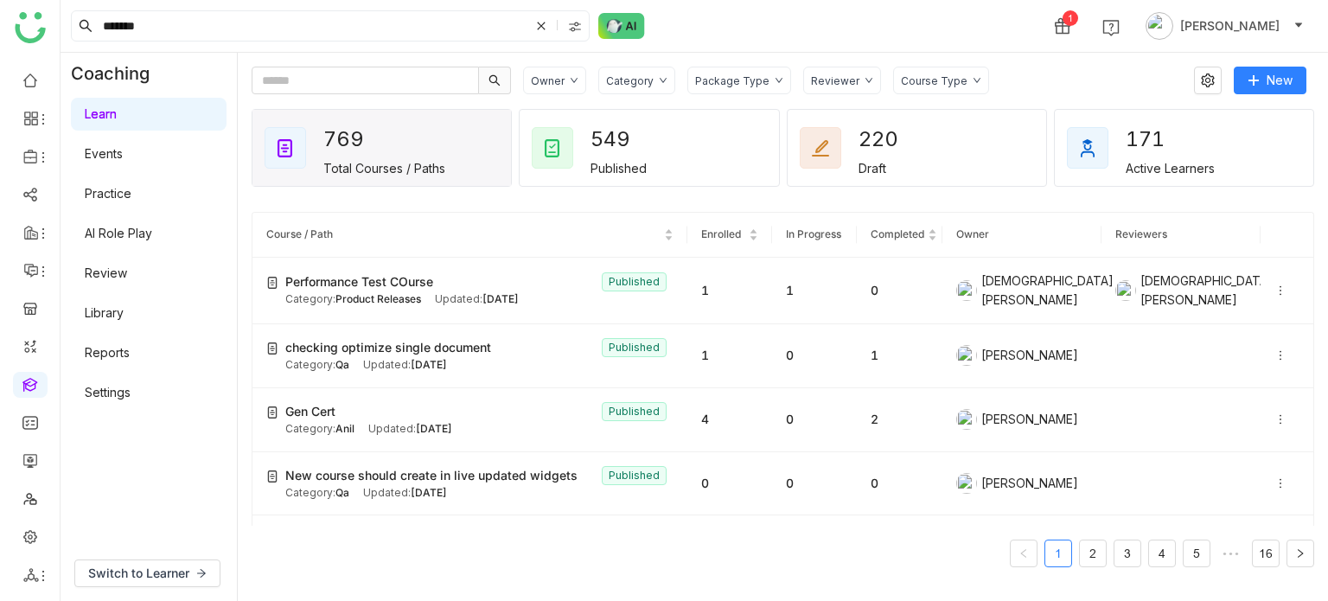
click at [121, 390] on link "Settings" at bounding box center [108, 392] width 46 height 15
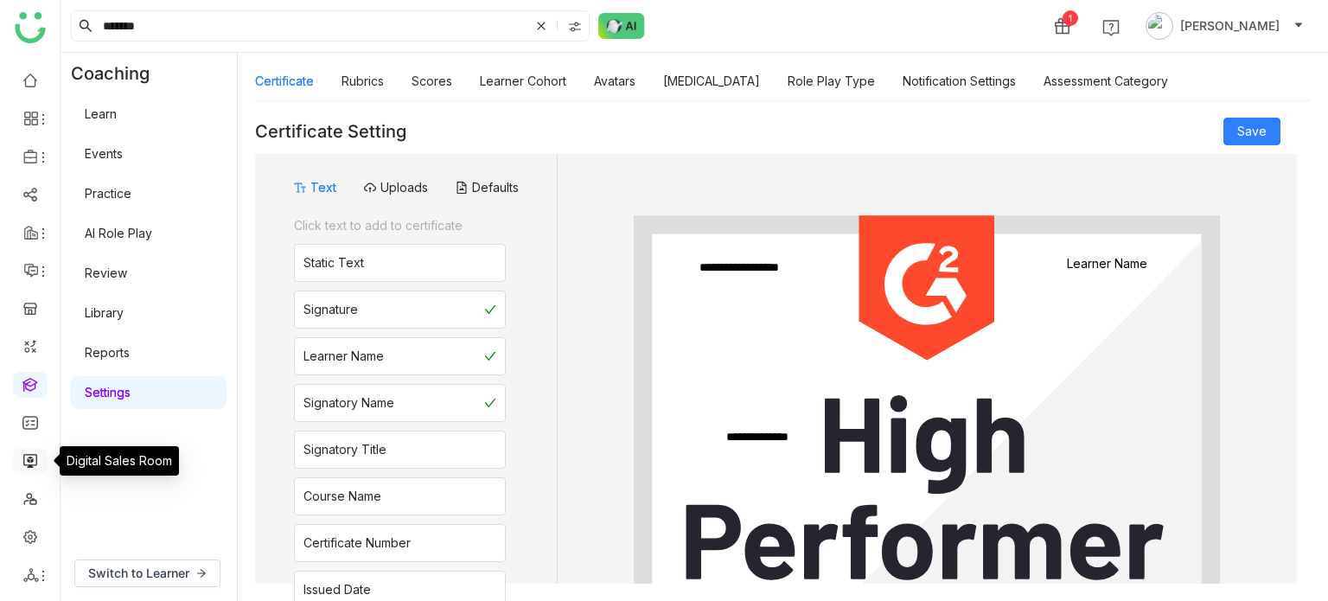
click at [29, 453] on link at bounding box center [30, 459] width 16 height 15
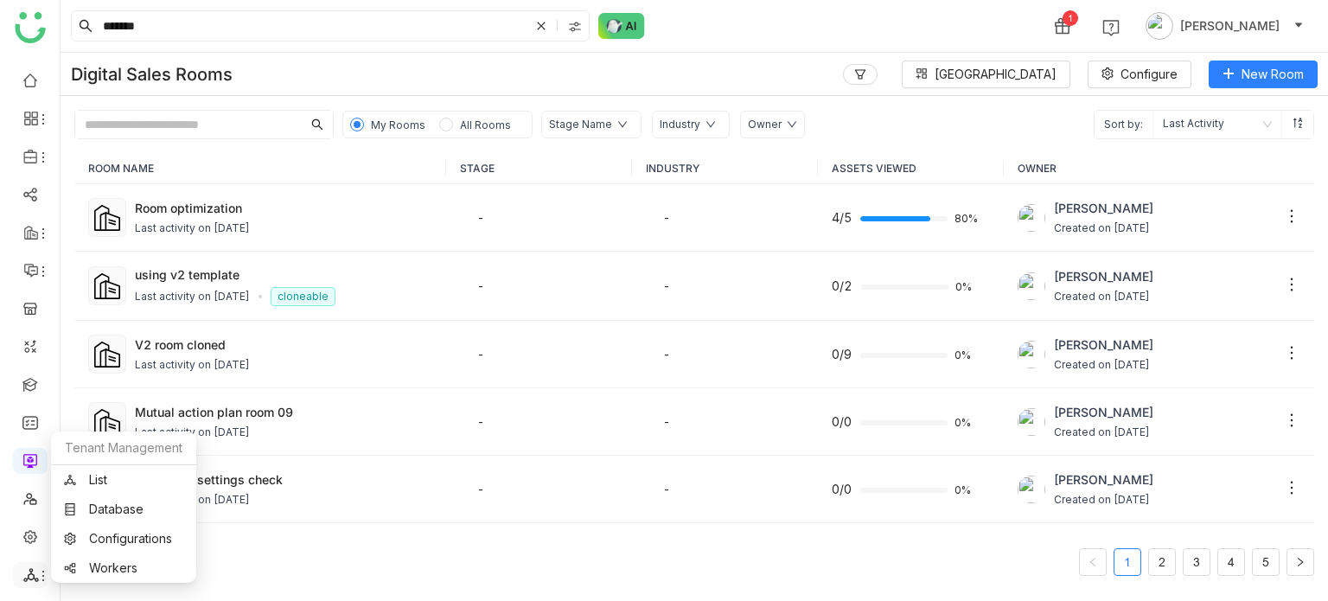
click at [28, 575] on span at bounding box center [29, 575] width 9 height 0
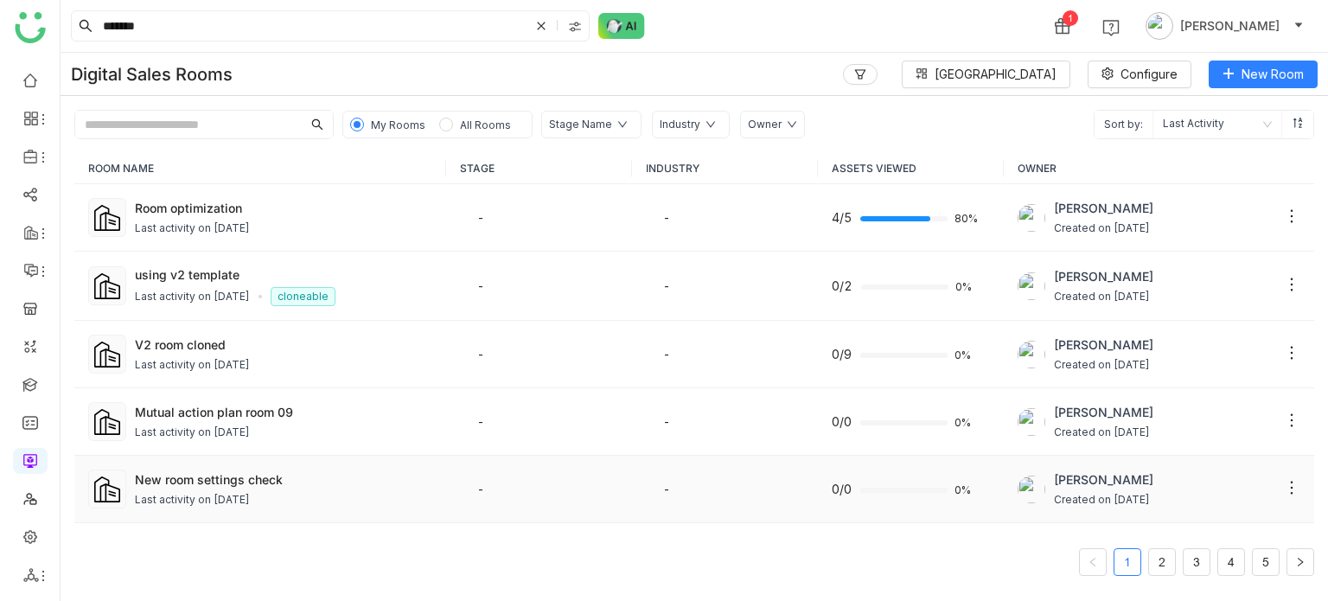
click at [193, 492] on div "Last activity on Sep 17, 2025" at bounding box center [192, 500] width 115 height 16
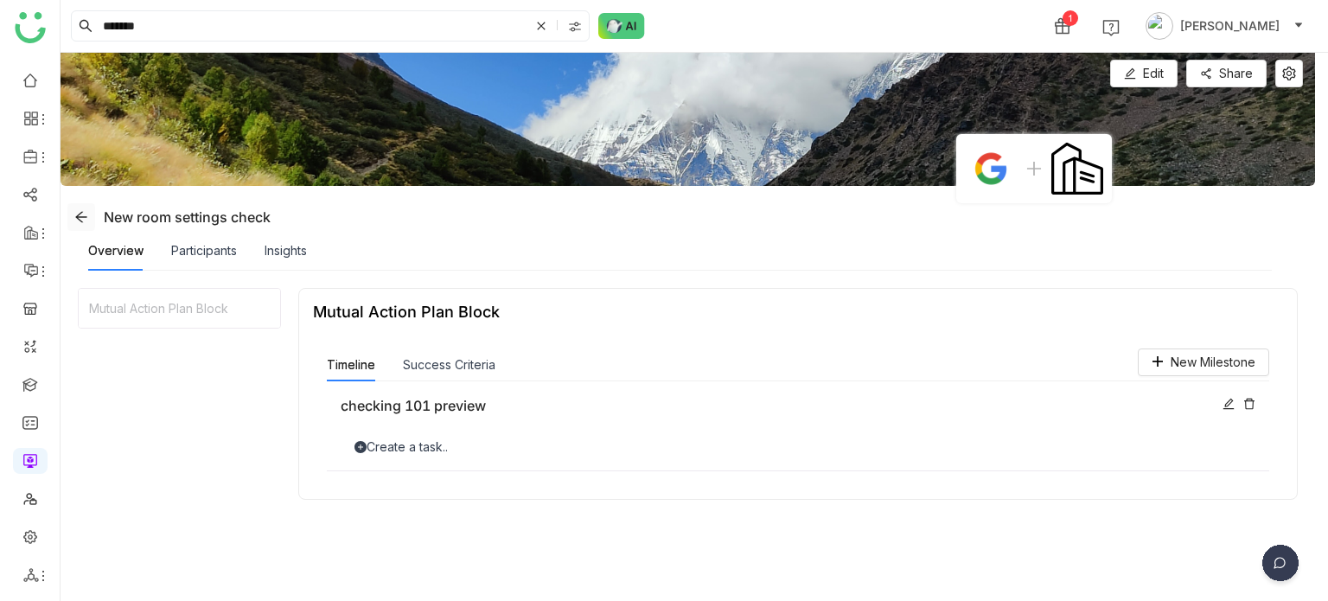
click at [86, 215] on icon at bounding box center [81, 217] width 14 height 14
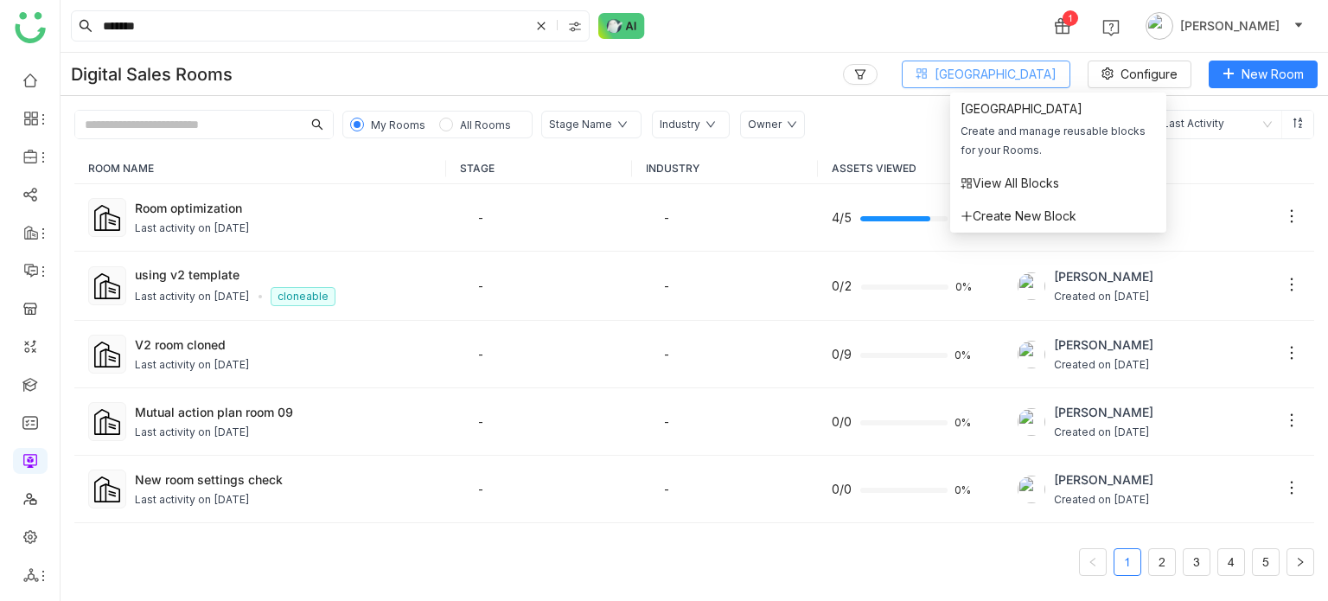
click at [1066, 83] on button "Block Library" at bounding box center [986, 75] width 169 height 28
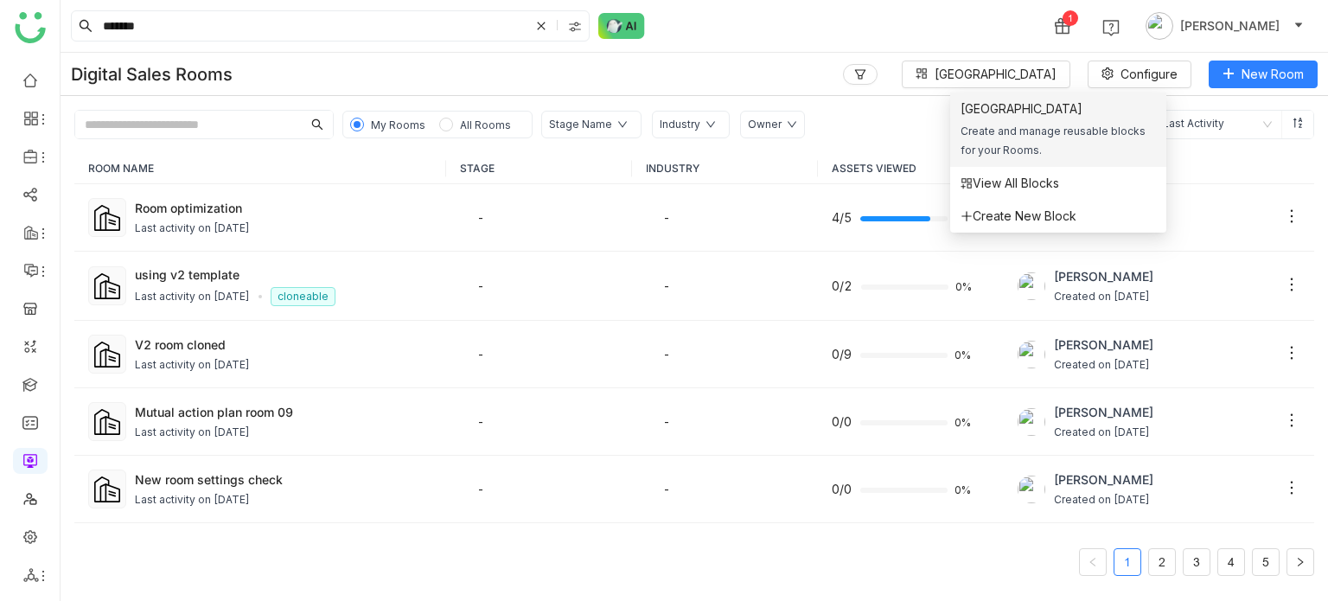
click at [1011, 110] on div "Block Library" at bounding box center [1057, 108] width 195 height 19
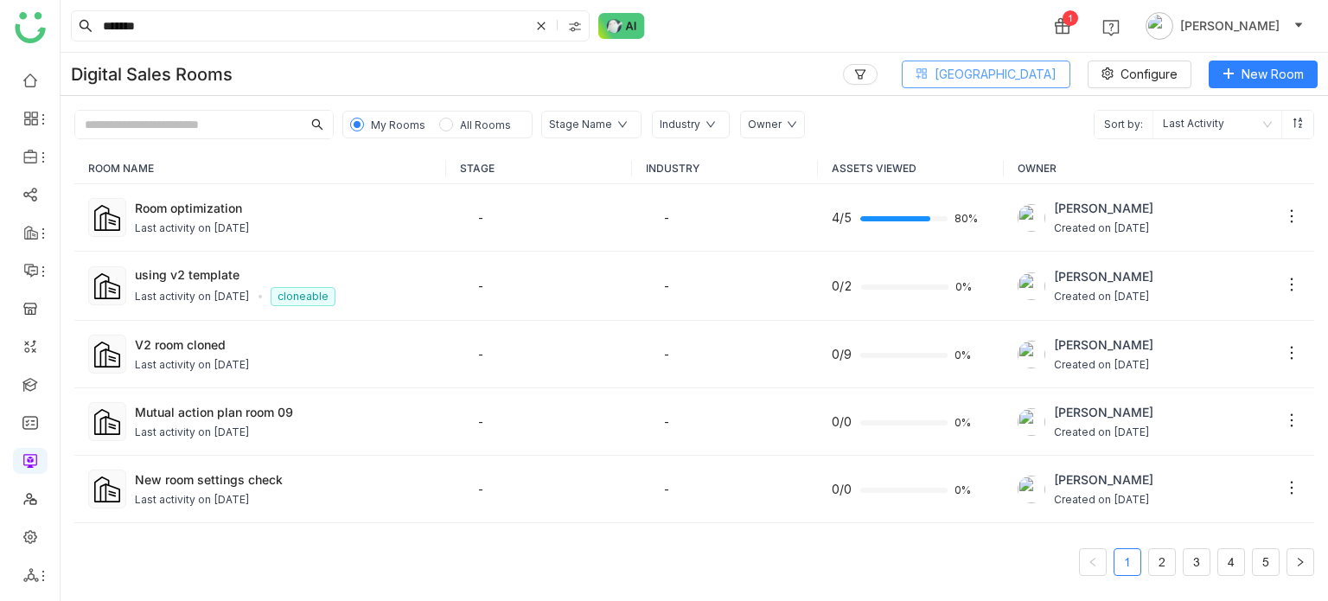
click at [1042, 82] on span "Block Library" at bounding box center [995, 74] width 122 height 19
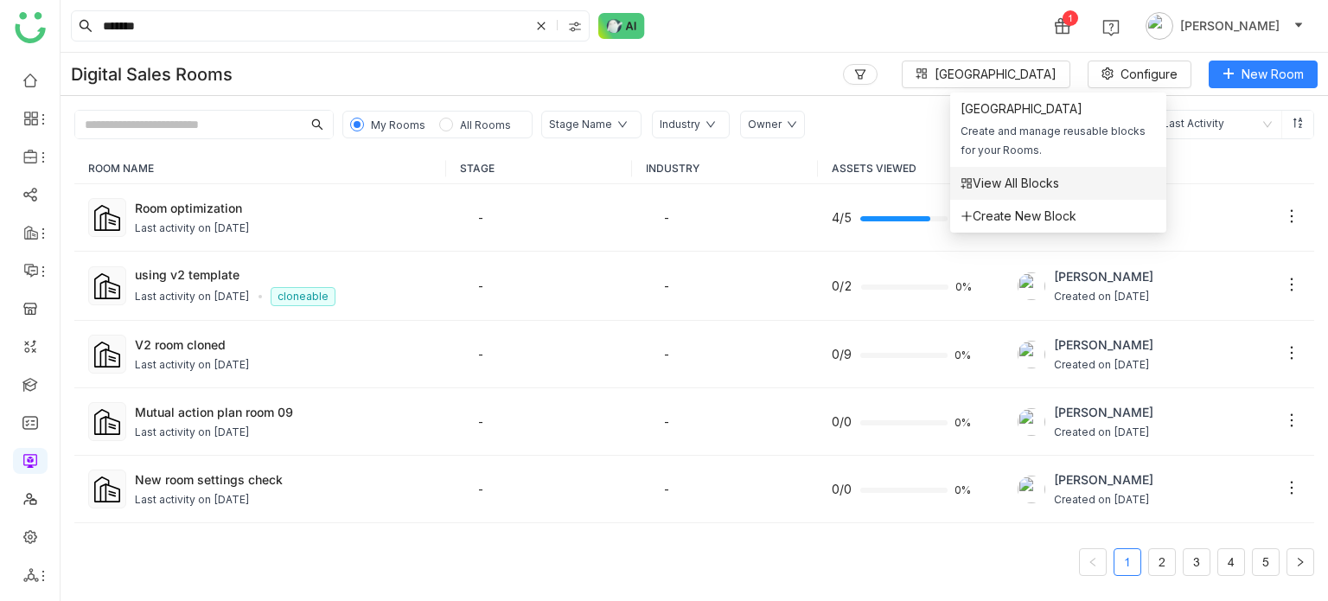
click at [1021, 182] on span "View All Blocks" at bounding box center [1009, 183] width 99 height 19
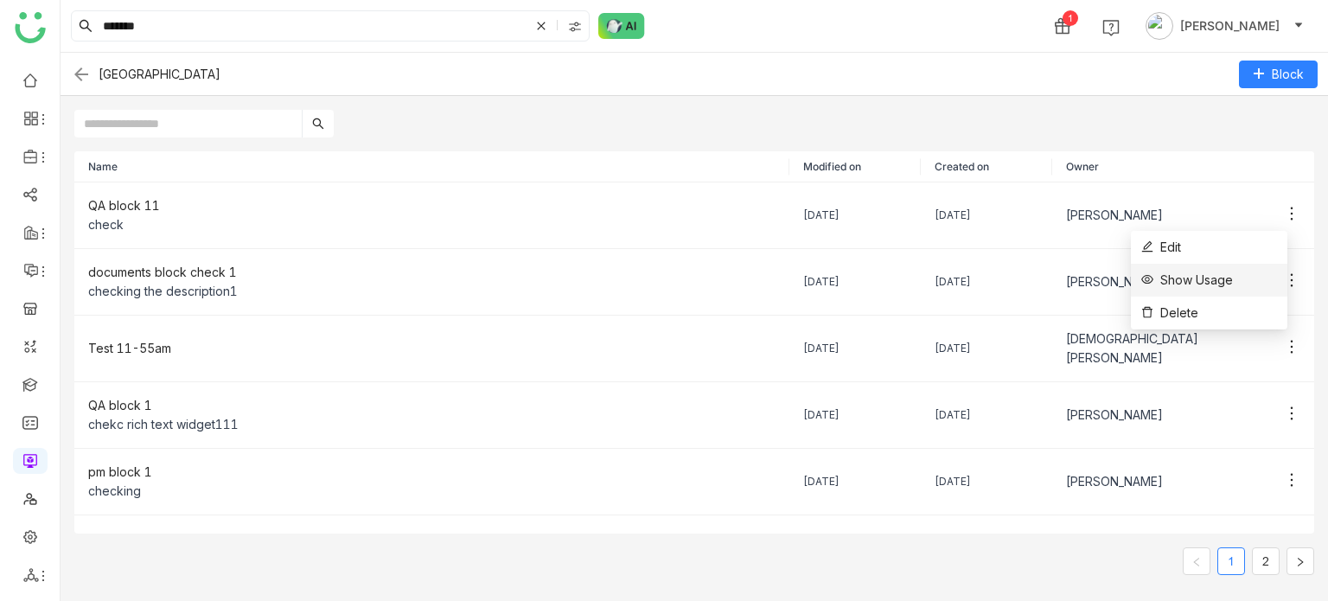
click at [1231, 284] on span "Show Usage" at bounding box center [1187, 280] width 92 height 19
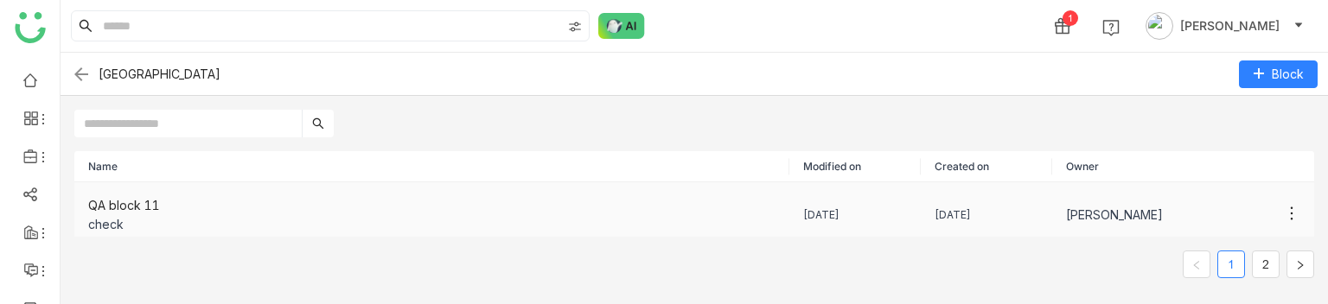
click at [1283, 207] on icon at bounding box center [1291, 213] width 17 height 17
click at [1231, 148] on span "Show Usage" at bounding box center [1187, 150] width 92 height 19
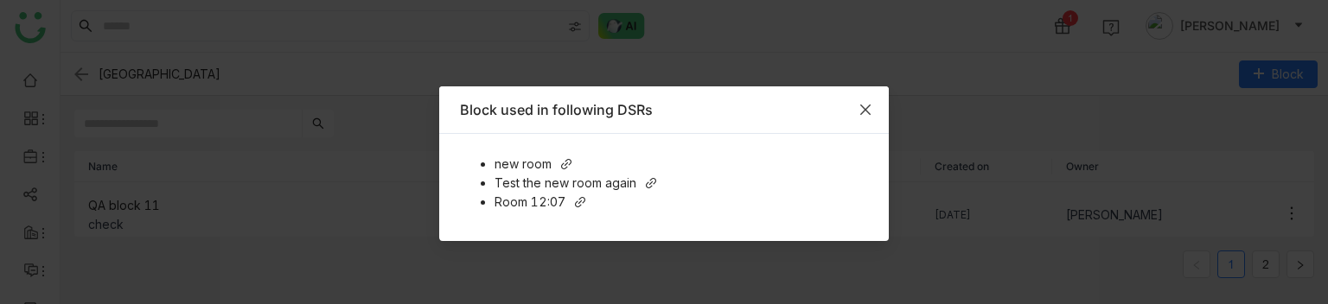
click at [862, 105] on icon "Close" at bounding box center [865, 110] width 14 height 14
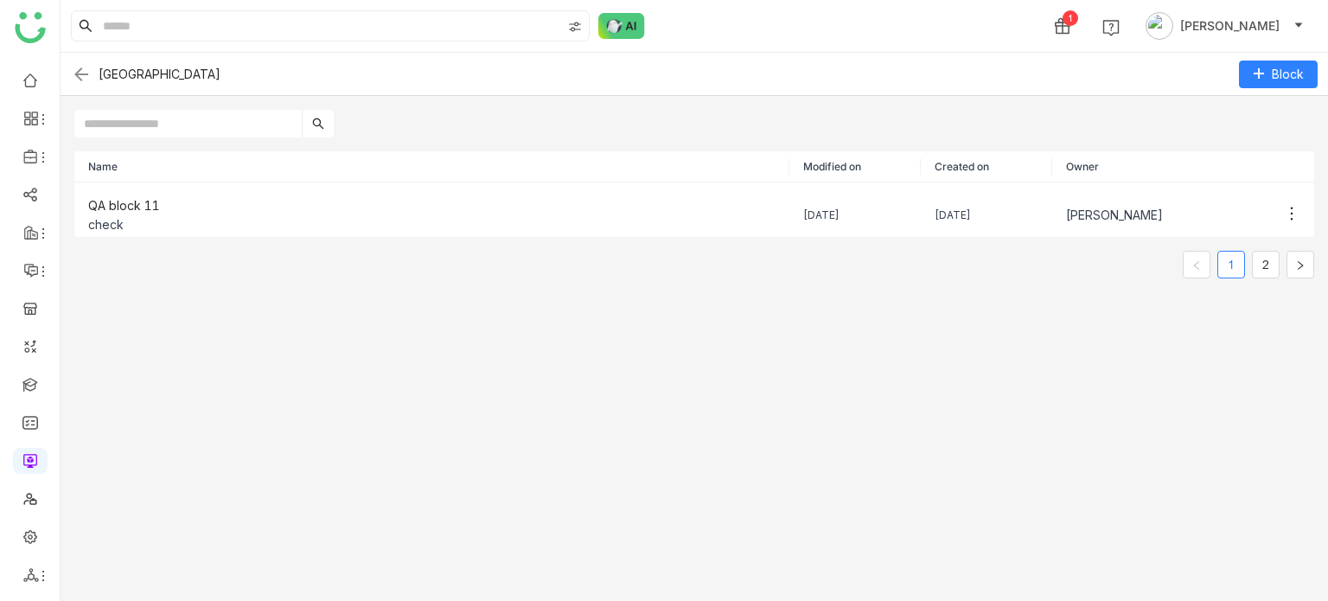
click at [72, 67] on img at bounding box center [81, 74] width 21 height 21
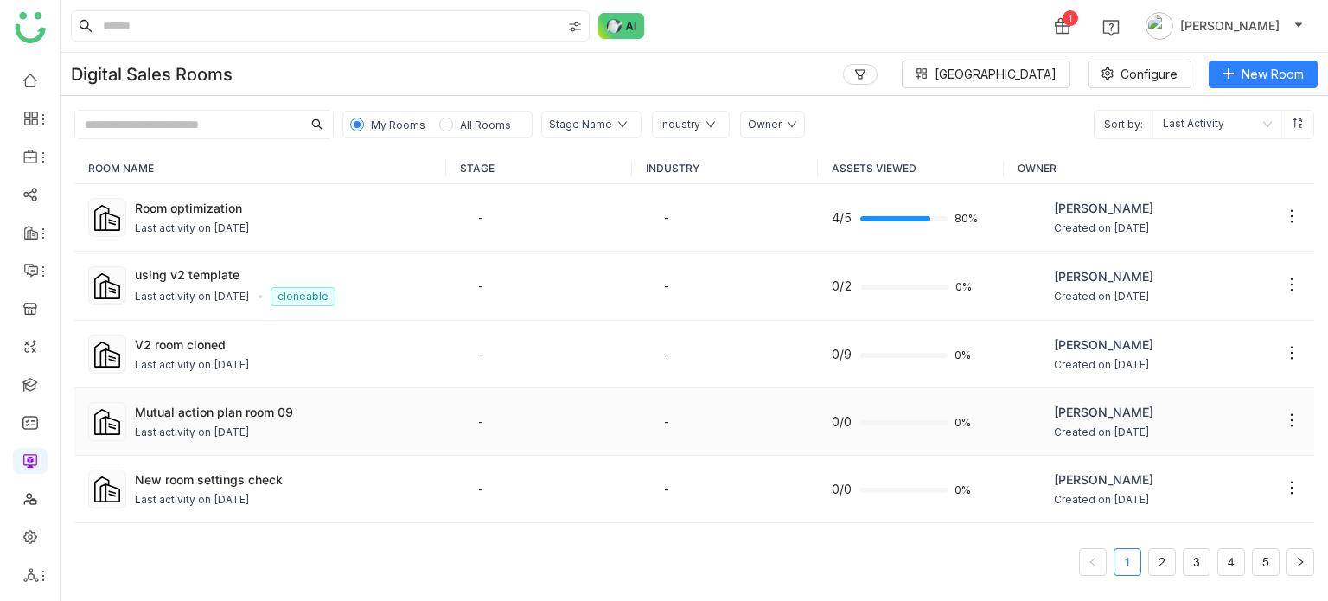
scroll to position [996, 0]
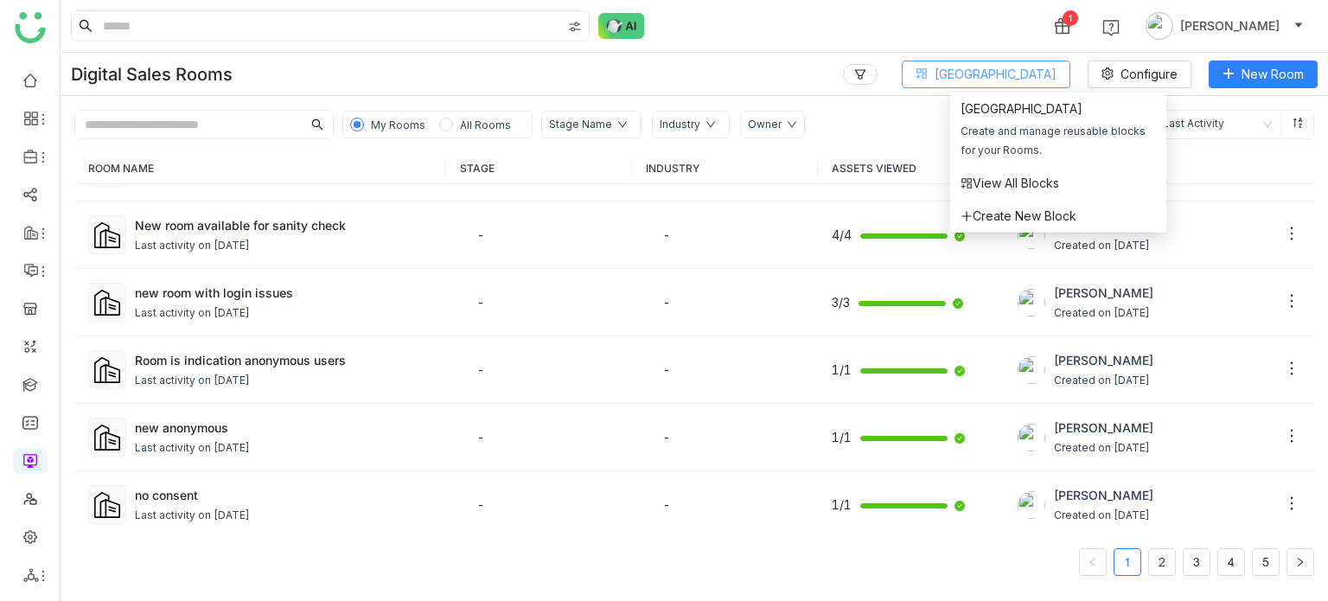
click at [1014, 86] on button "[GEOGRAPHIC_DATA]" at bounding box center [986, 75] width 169 height 28
click at [1012, 186] on span "View All Blocks" at bounding box center [1009, 183] width 99 height 19
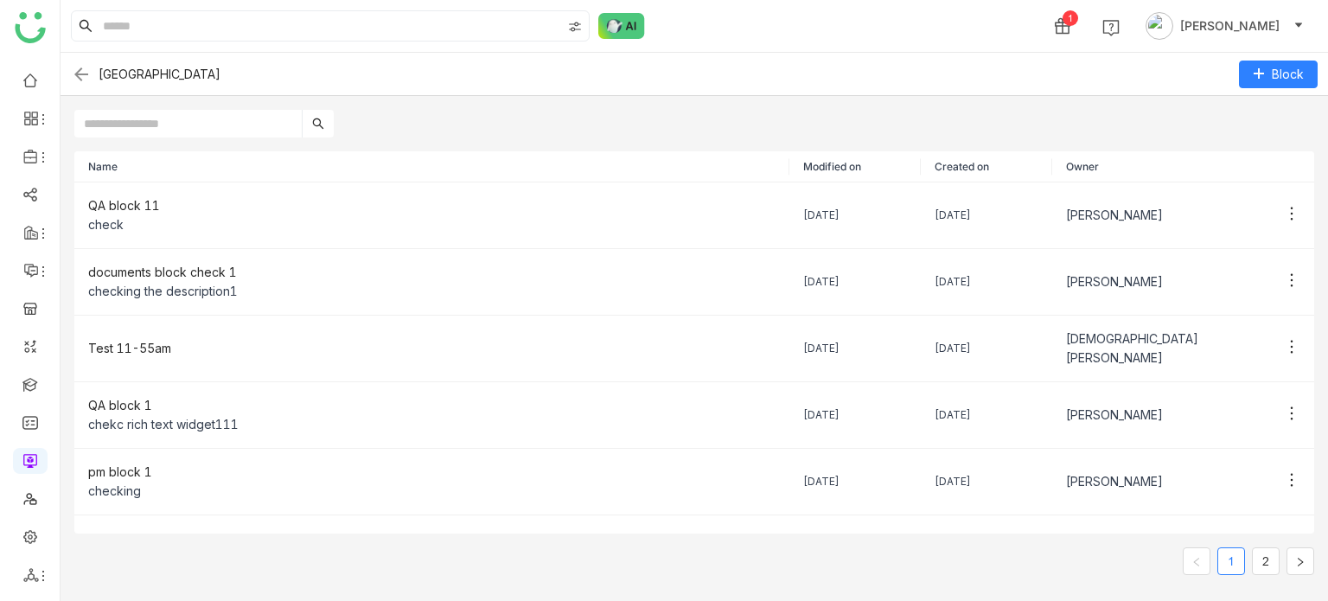
scroll to position [294, 0]
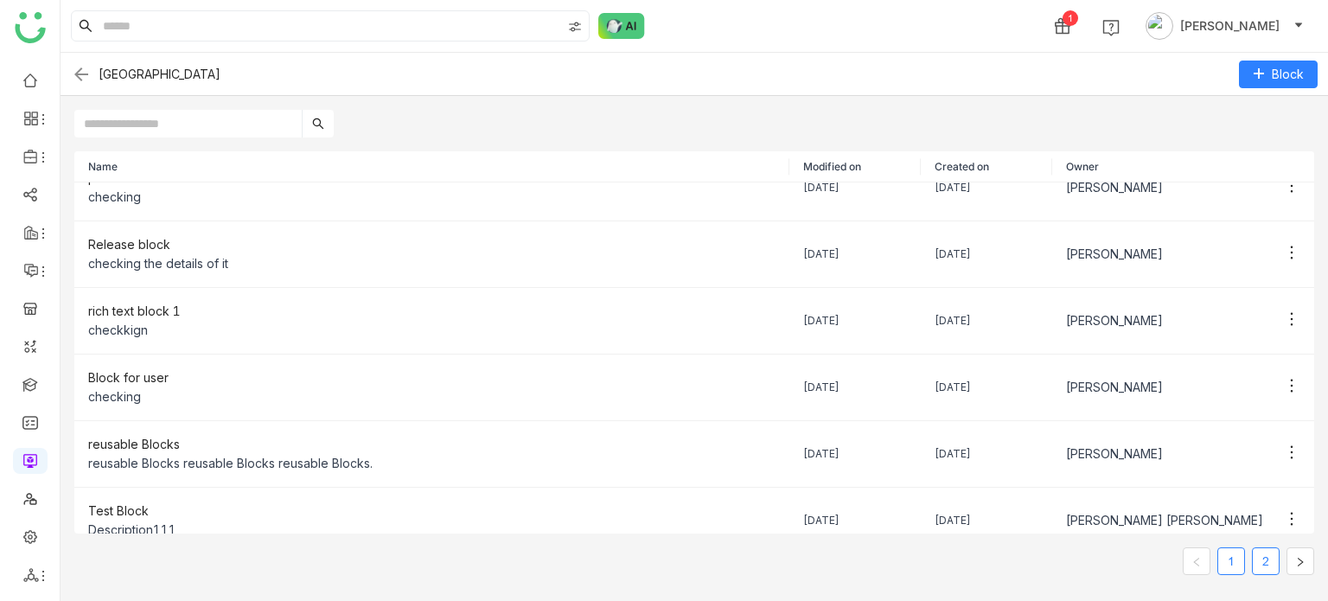
click at [1263, 303] on link "2" at bounding box center [1266, 561] width 26 height 26
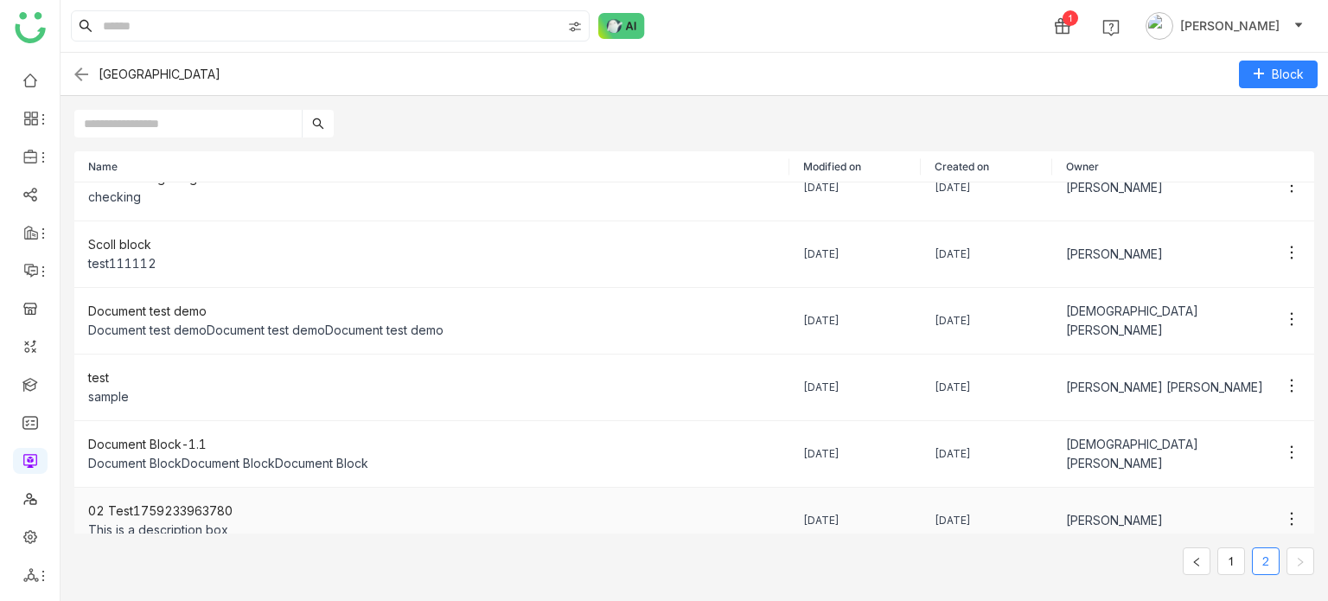
scroll to position [312, 0]
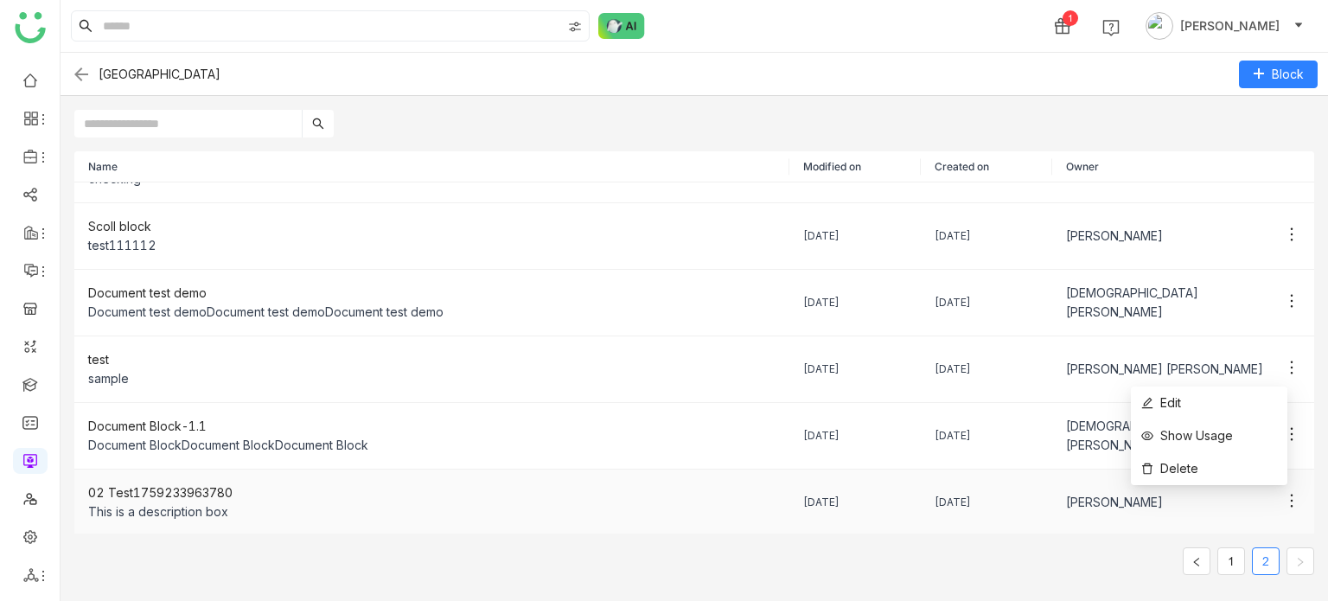
click at [1283, 303] on icon at bounding box center [1291, 500] width 17 height 17
click at [1227, 303] on span "Show Usage" at bounding box center [1187, 435] width 92 height 19
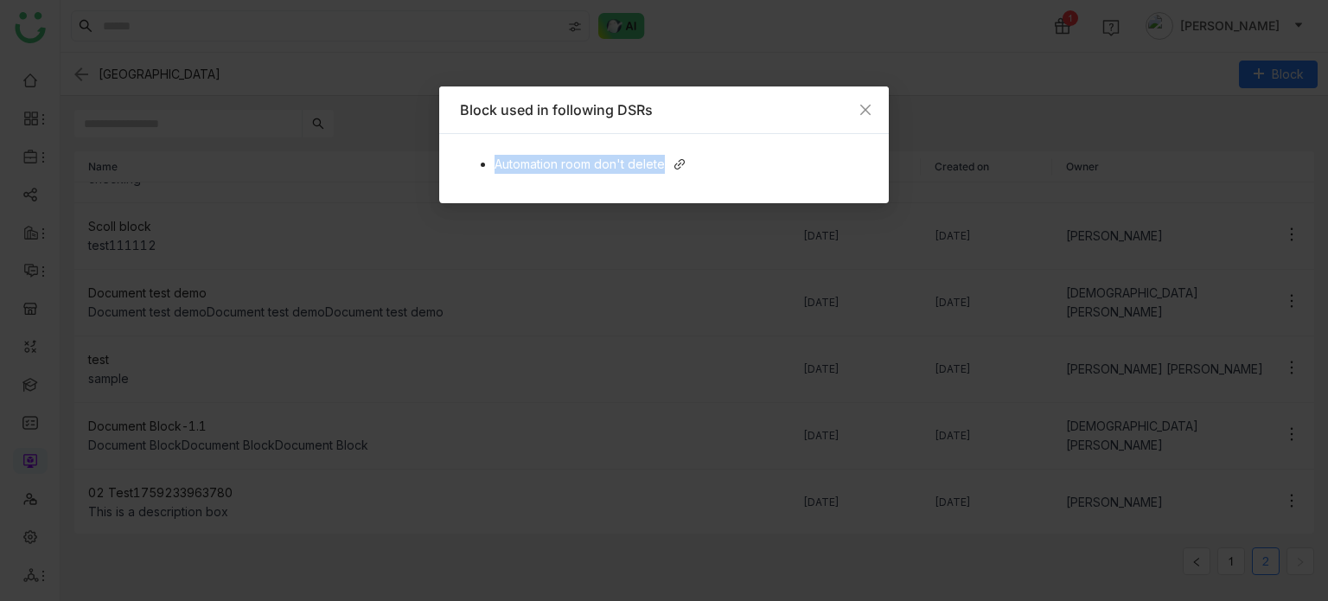
drag, startPoint x: 665, startPoint y: 160, endPoint x: 491, endPoint y: 163, distance: 173.8
click at [491, 163] on ul "Automation room don't delete" at bounding box center [664, 164] width 408 height 19
copy span "Automation room don't delete"
click at [864, 90] on span "Close" at bounding box center [865, 109] width 47 height 47
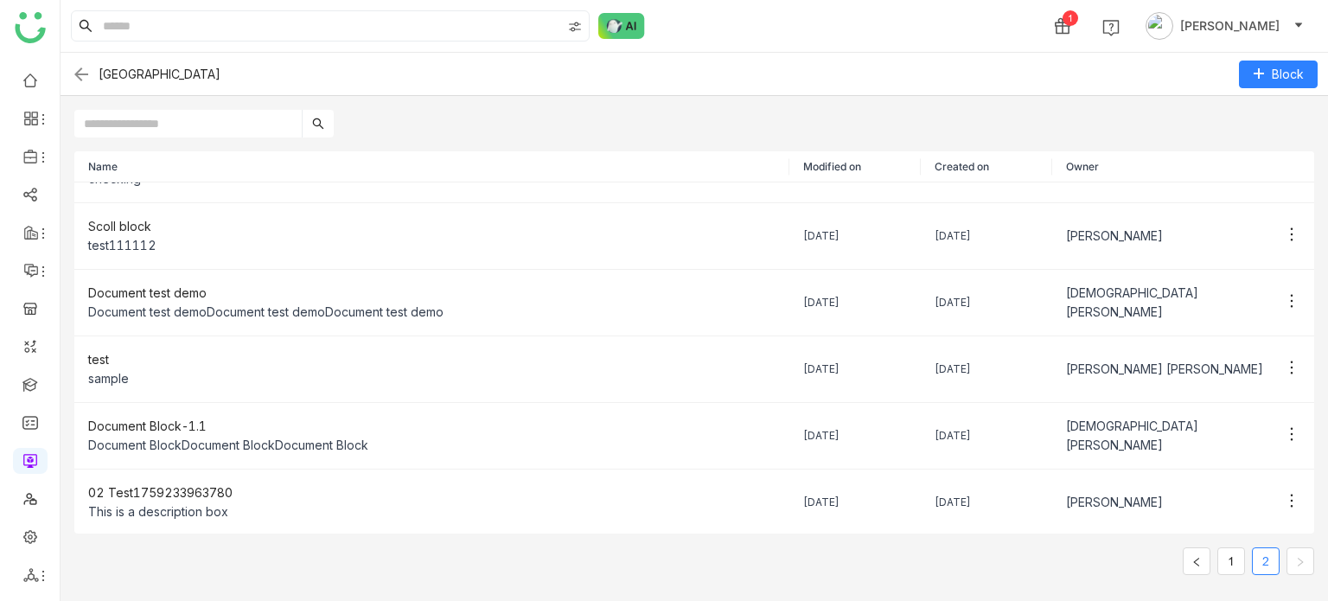
click at [81, 70] on img at bounding box center [81, 74] width 21 height 21
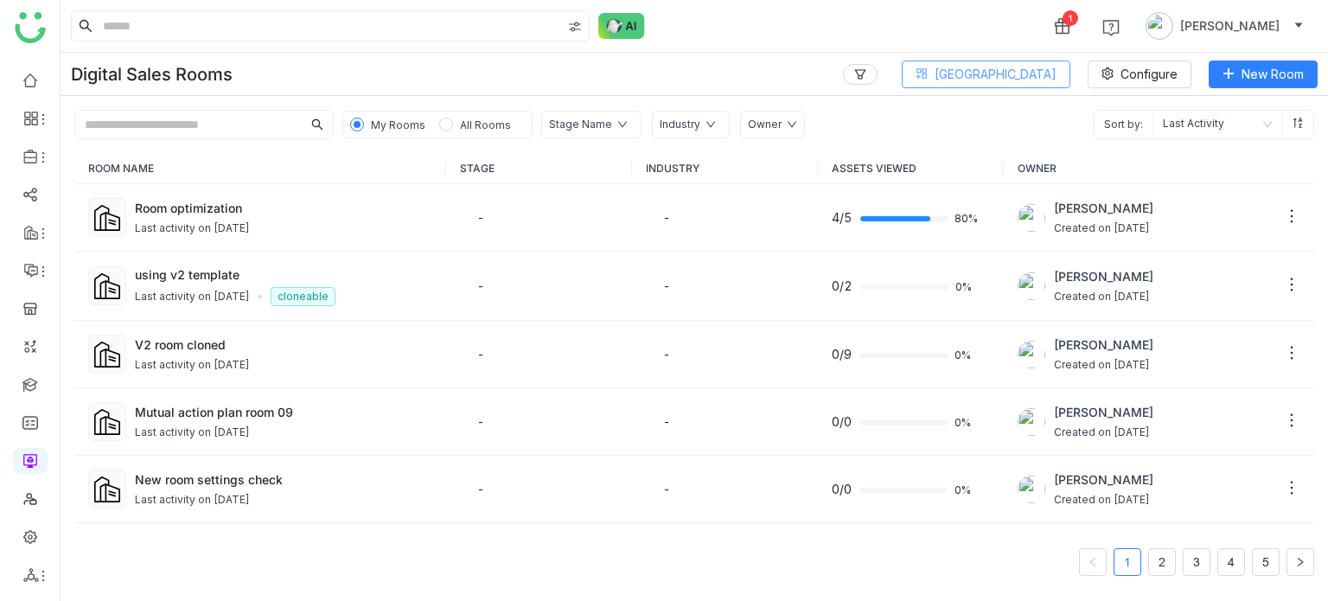
click at [1052, 71] on span "[GEOGRAPHIC_DATA]" at bounding box center [995, 74] width 122 height 19
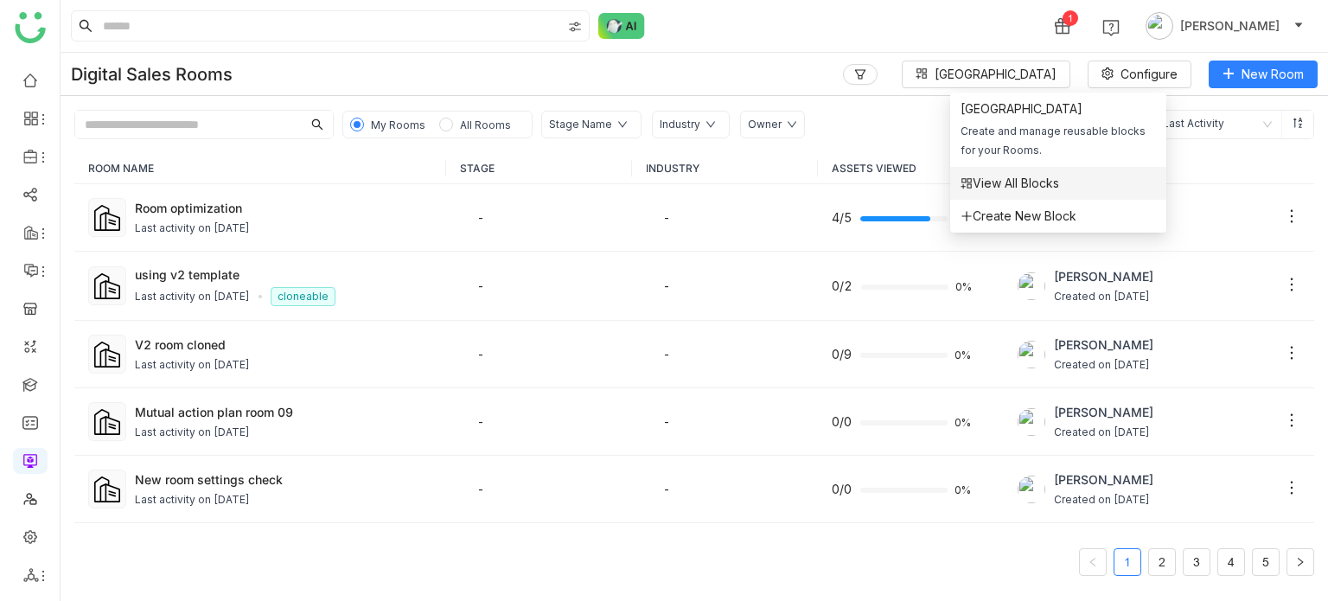
click at [1023, 189] on span "View All Blocks" at bounding box center [1009, 183] width 99 height 19
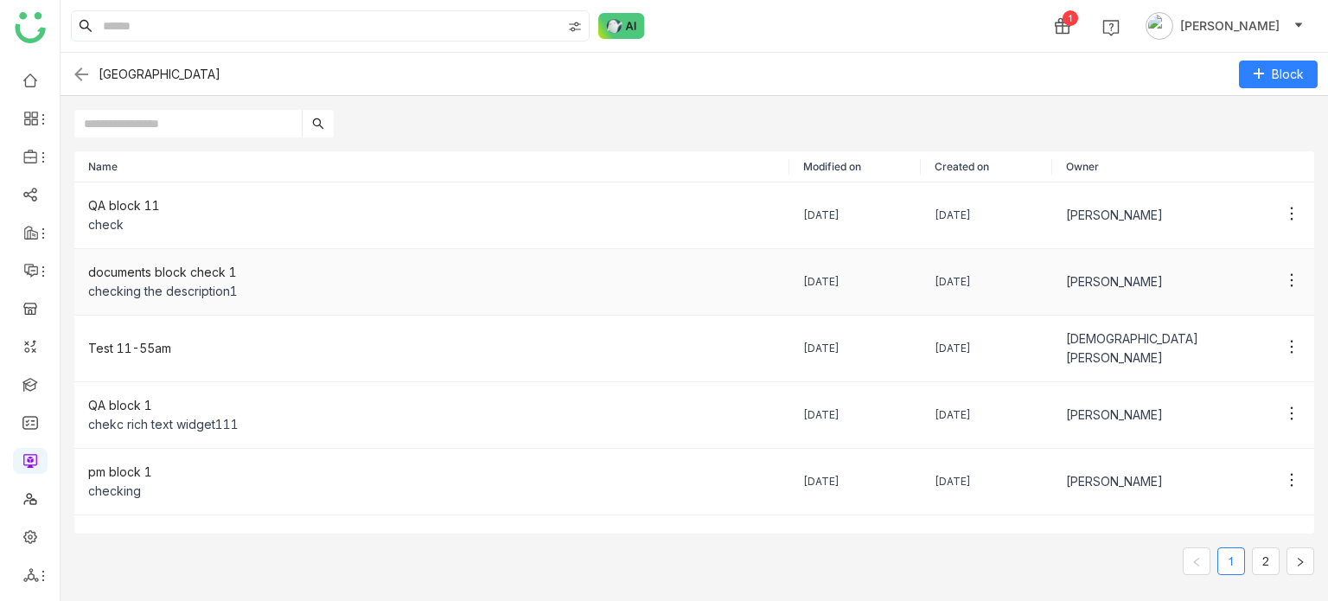
scroll to position [294, 0]
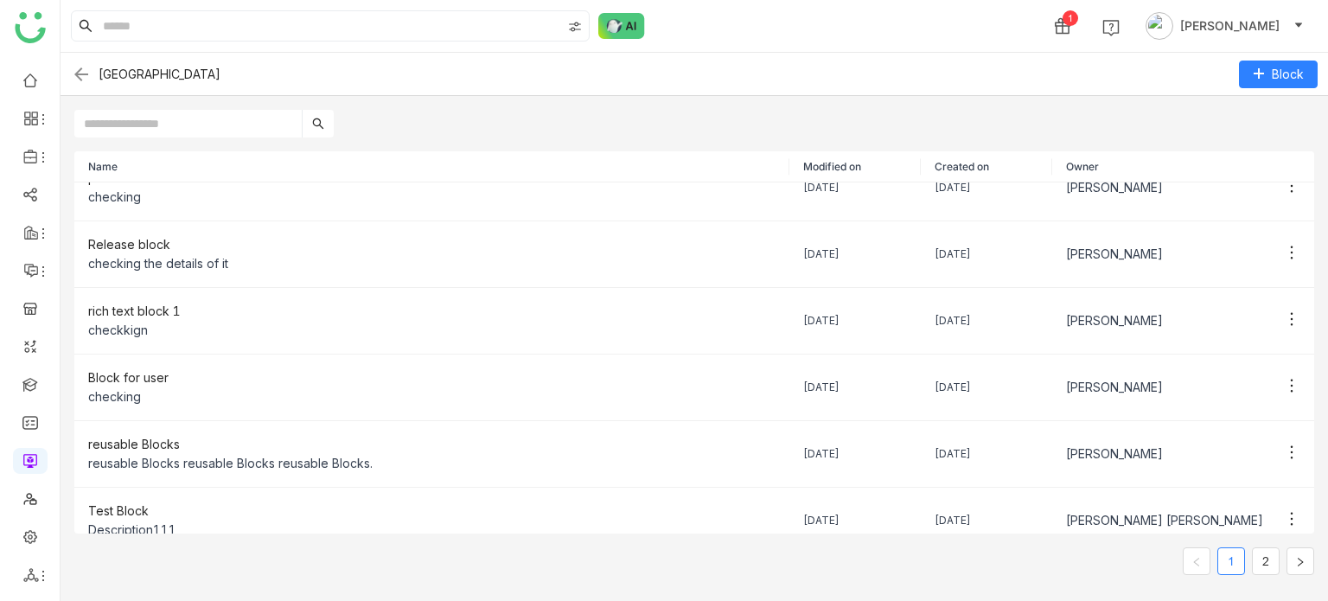
click at [1264, 303] on link "2" at bounding box center [1266, 561] width 26 height 26
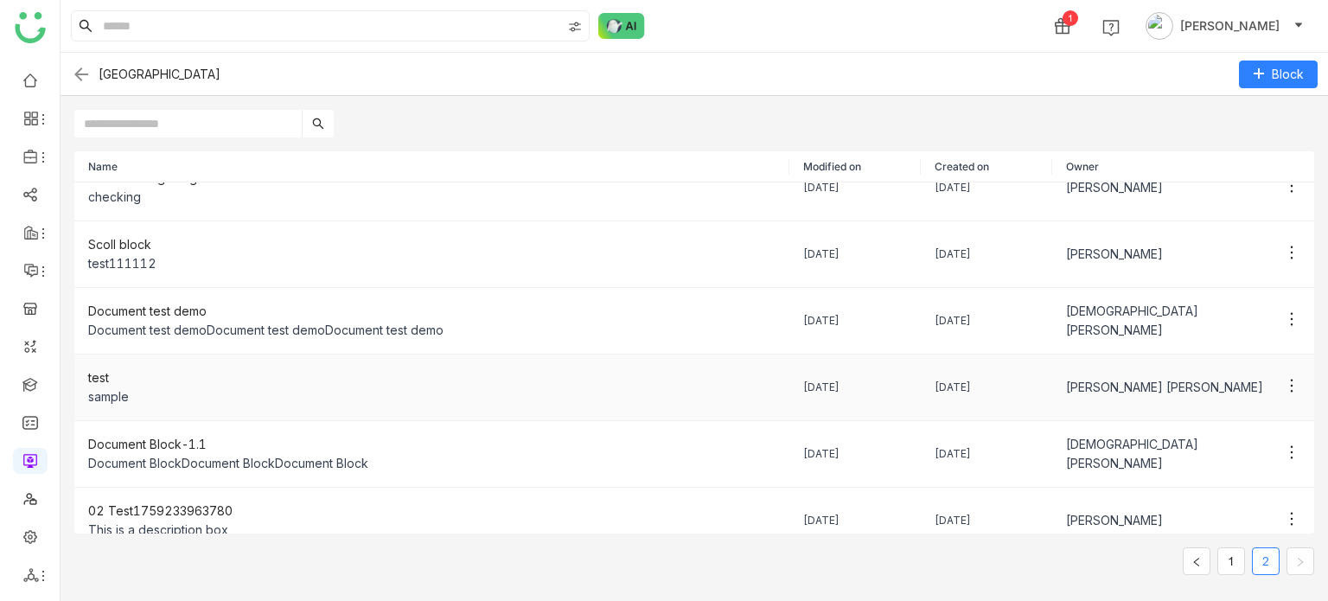
scroll to position [312, 0]
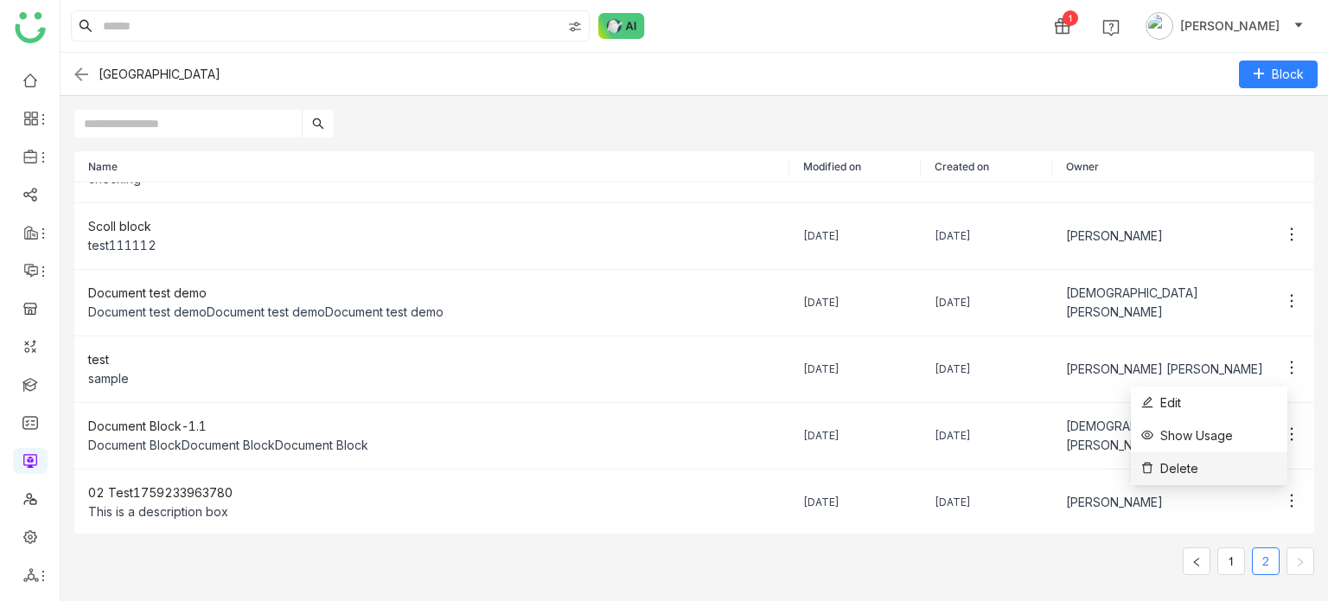
click at [1248, 303] on li "Delete" at bounding box center [1209, 468] width 156 height 33
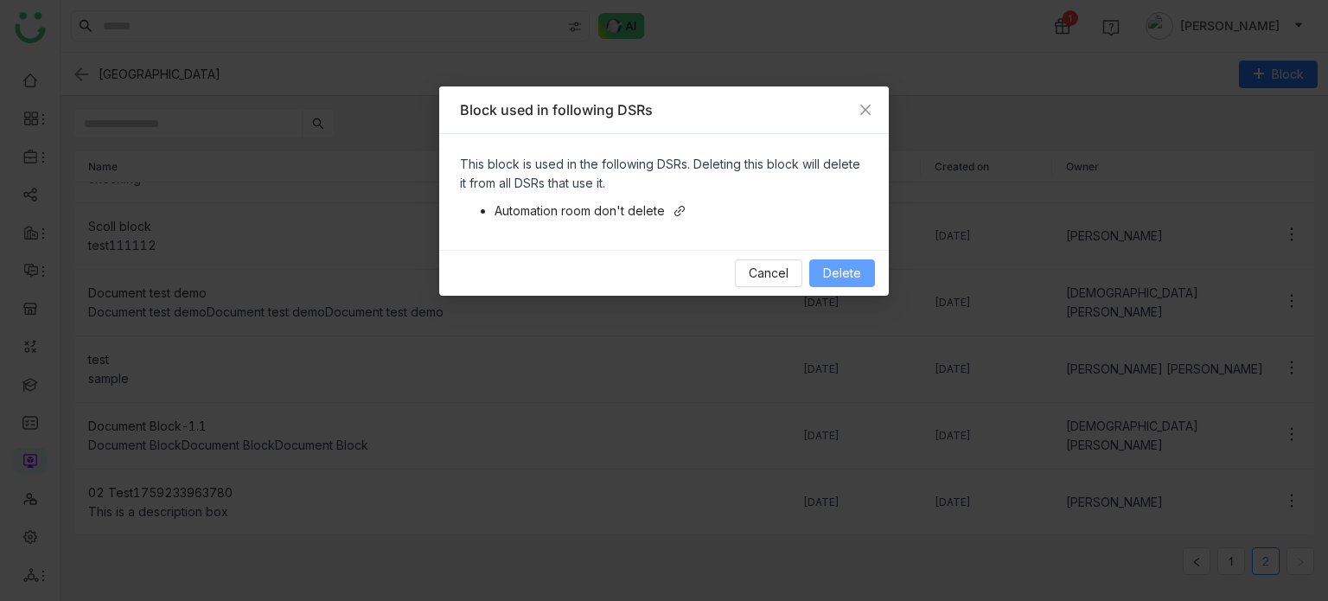
click at [863, 276] on button "Delete" at bounding box center [842, 273] width 66 height 28
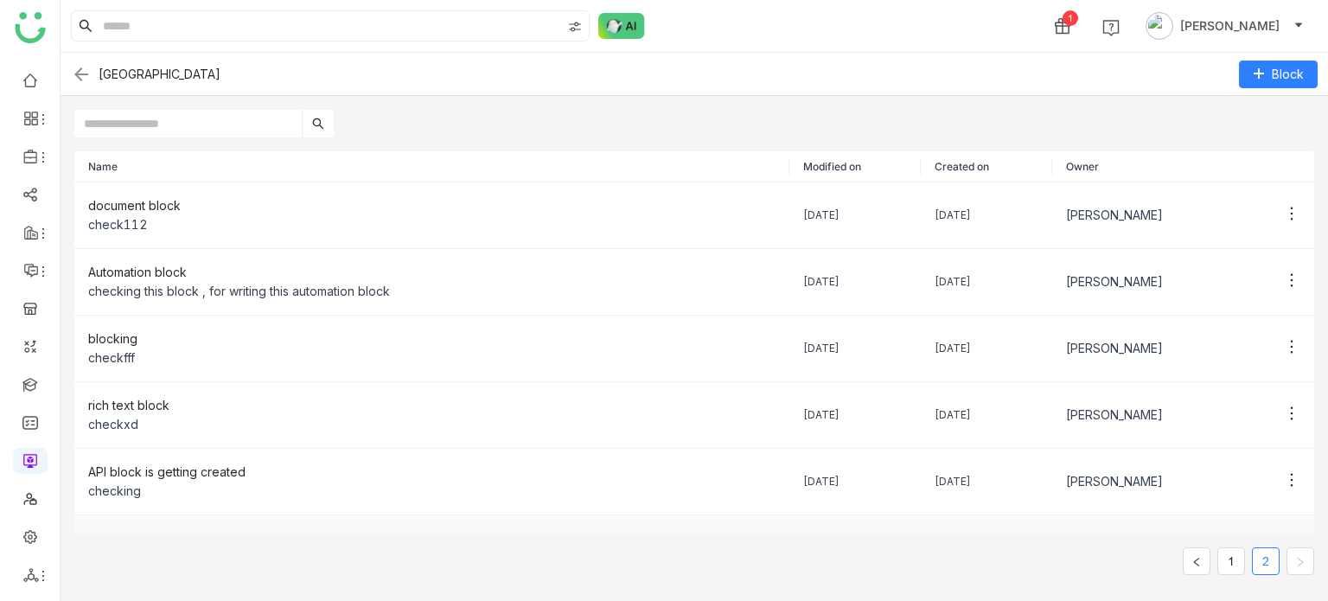
scroll to position [245, 0]
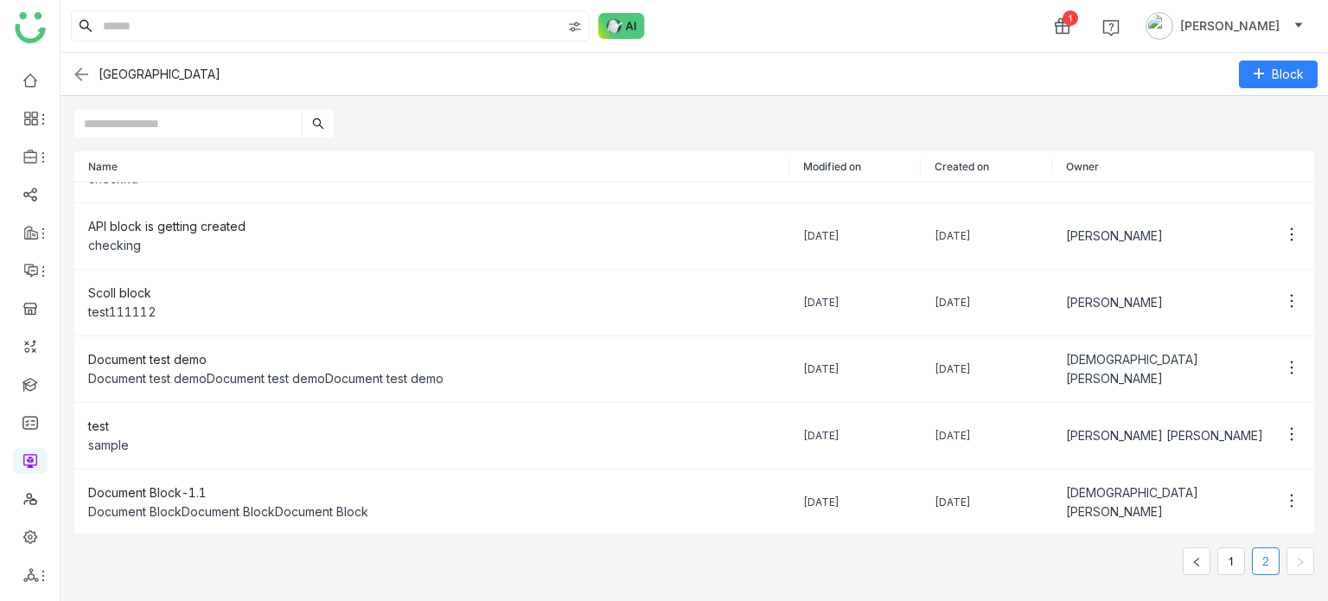
click at [80, 71] on img at bounding box center [81, 74] width 21 height 21
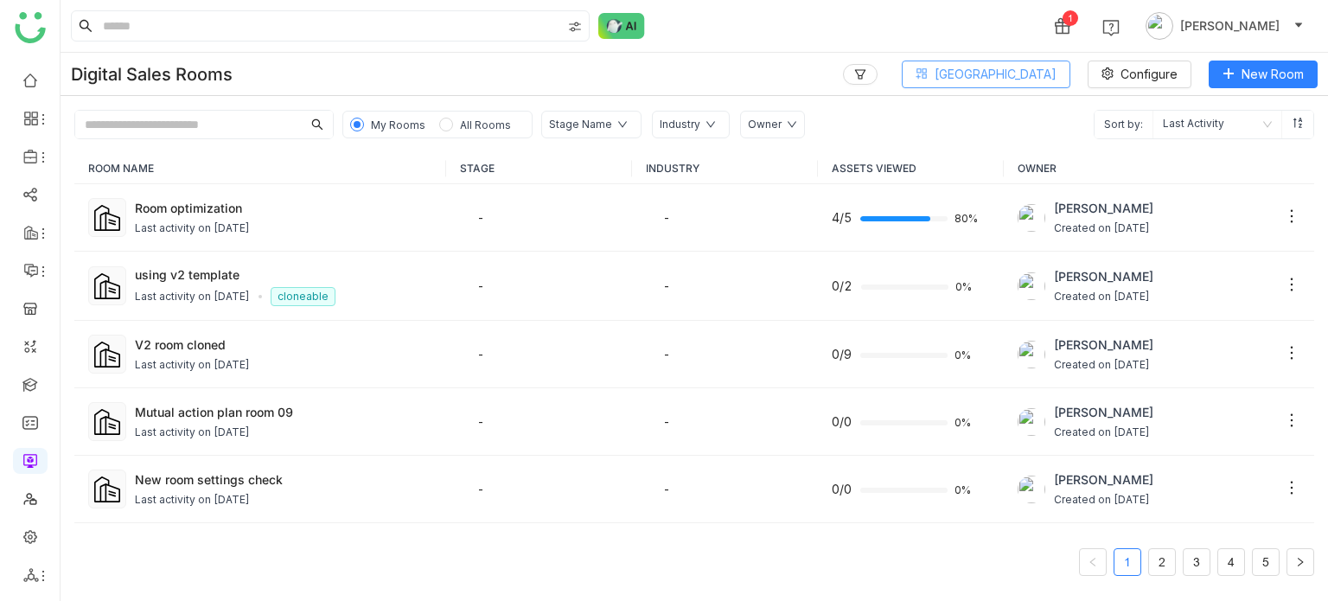
click at [1030, 60] on div "Digital Sales Rooms Block Library Configure New Room" at bounding box center [694, 74] width 1267 height 43
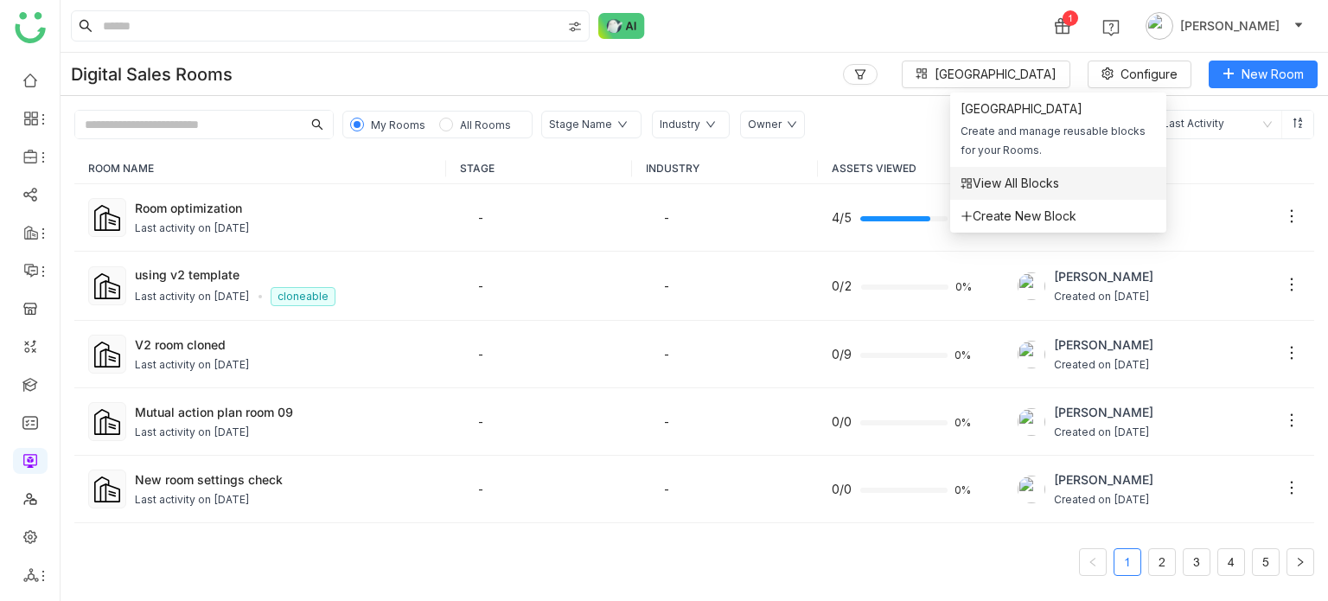
click at [1015, 182] on span "View All Blocks" at bounding box center [1009, 183] width 99 height 19
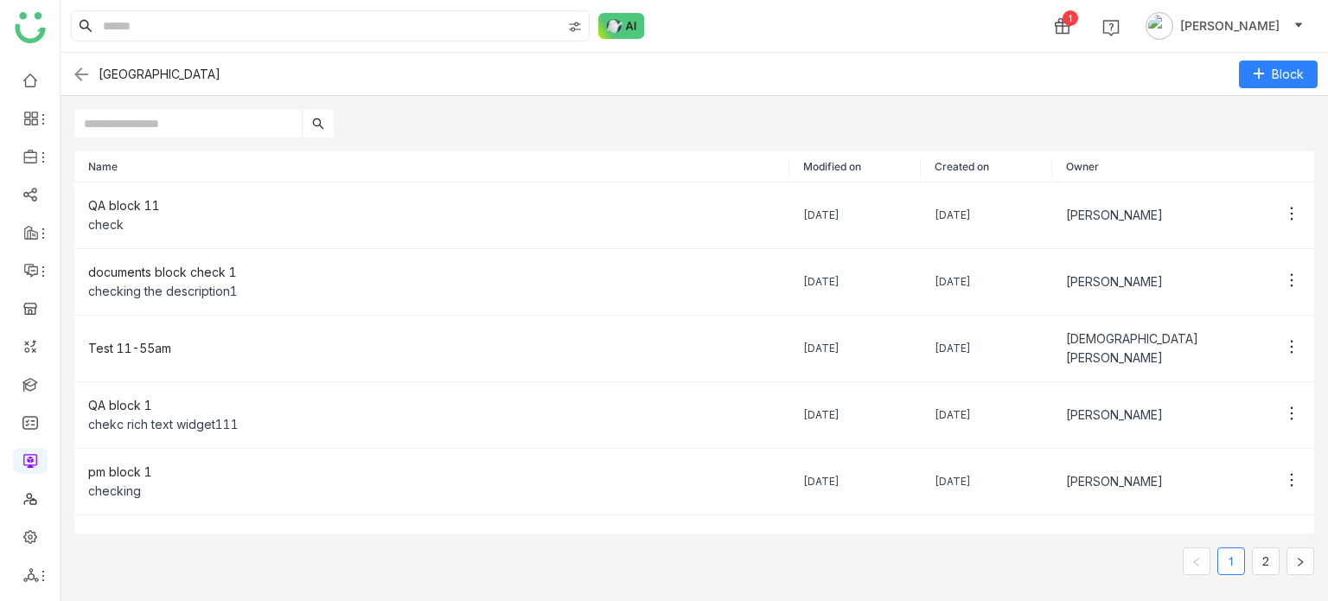
scroll to position [294, 0]
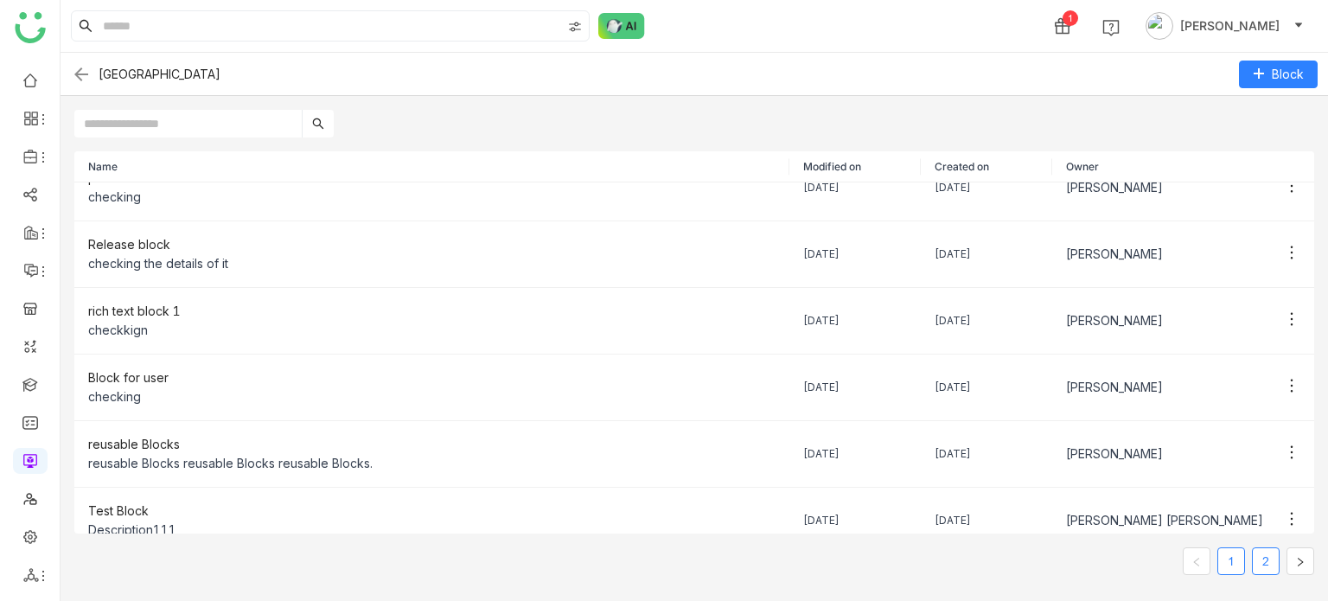
click at [1272, 303] on link "2" at bounding box center [1266, 561] width 26 height 26
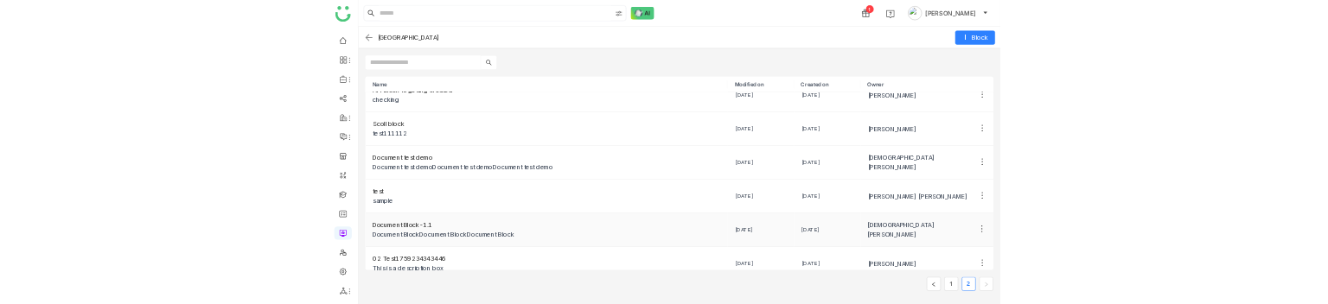
scroll to position [312, 0]
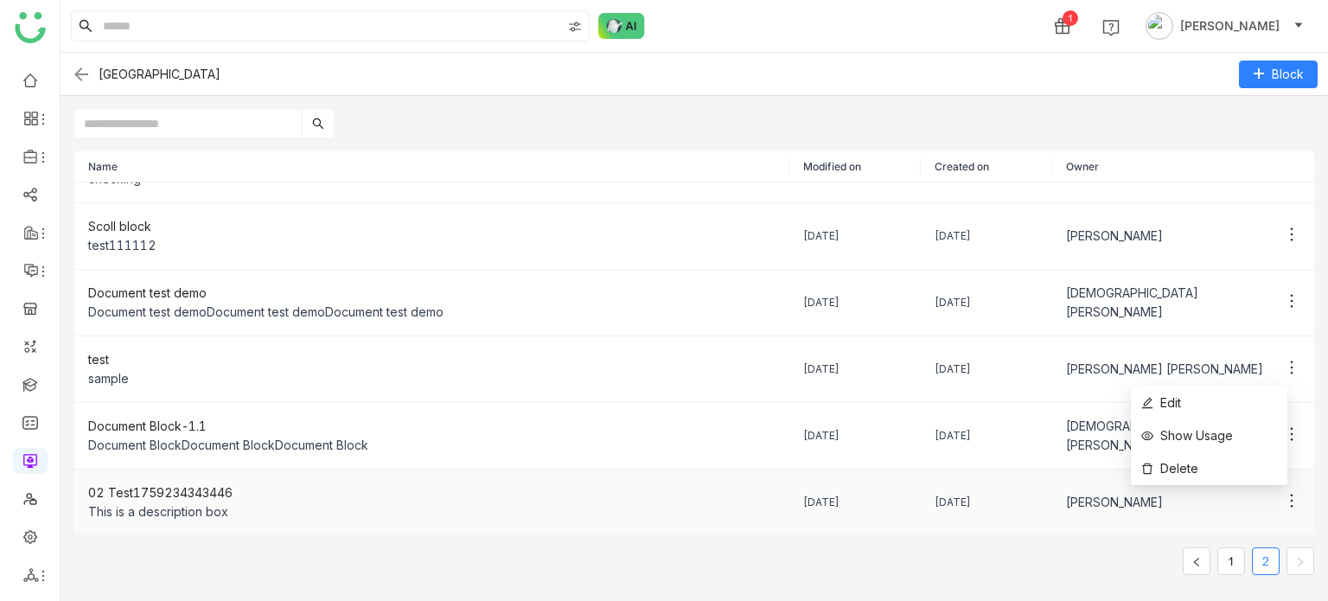
click at [1283, 303] on icon at bounding box center [1291, 500] width 17 height 17
click at [1202, 303] on span "Show Usage" at bounding box center [1187, 435] width 92 height 19
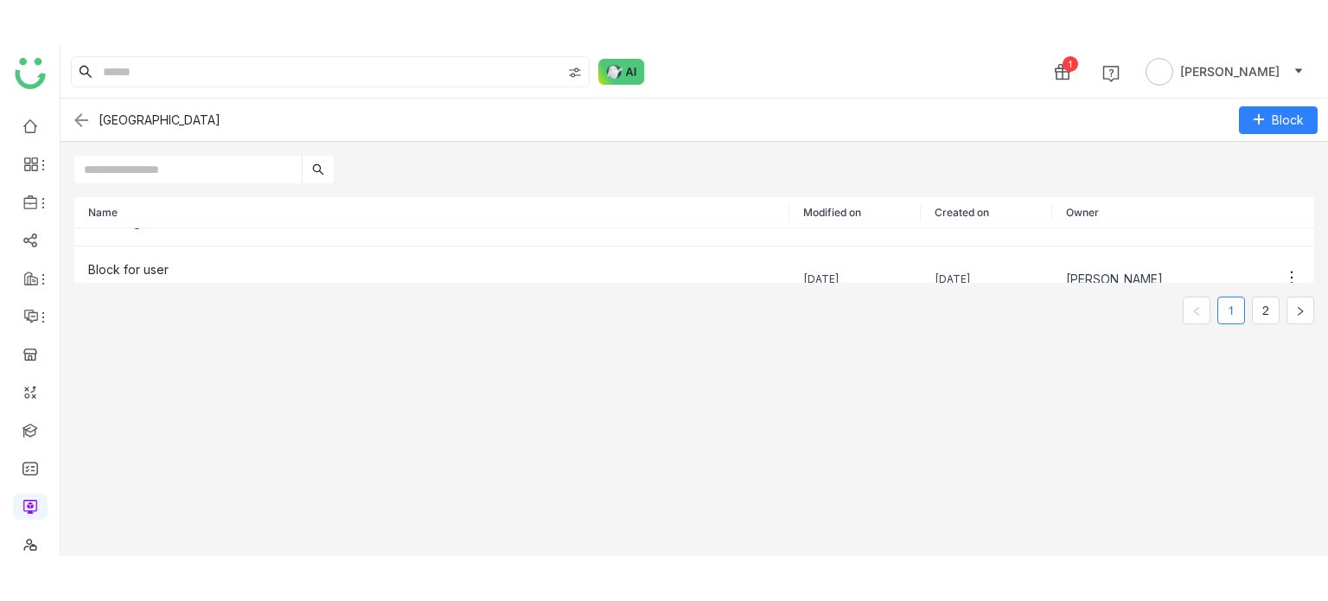
scroll to position [459, 0]
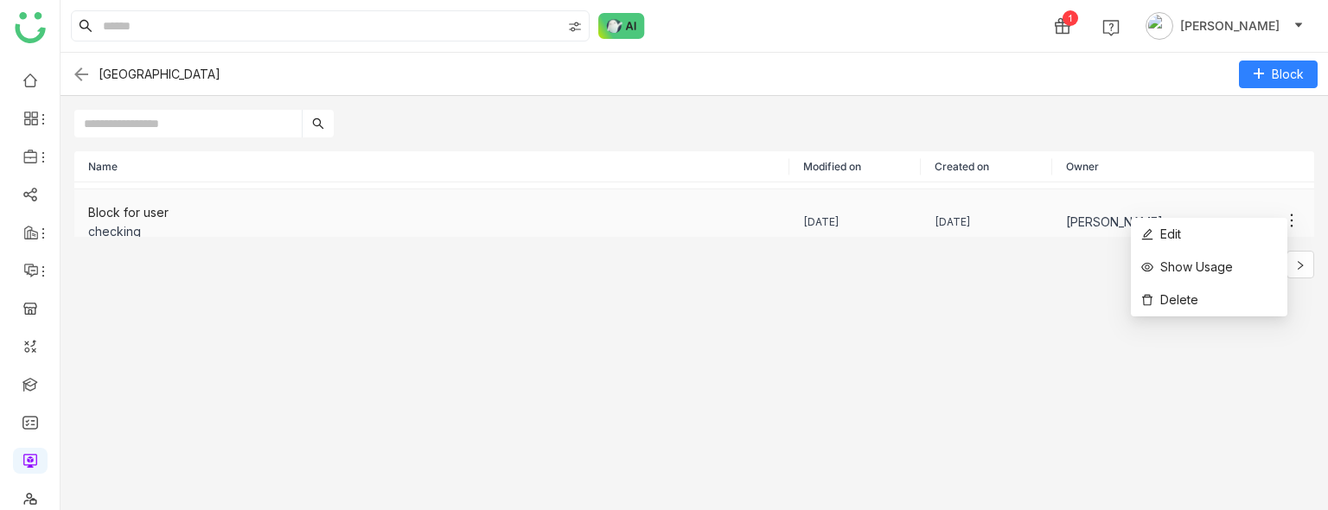
click at [1283, 212] on icon at bounding box center [1291, 220] width 17 height 17
click at [1212, 265] on span "Show Usage" at bounding box center [1187, 267] width 92 height 19
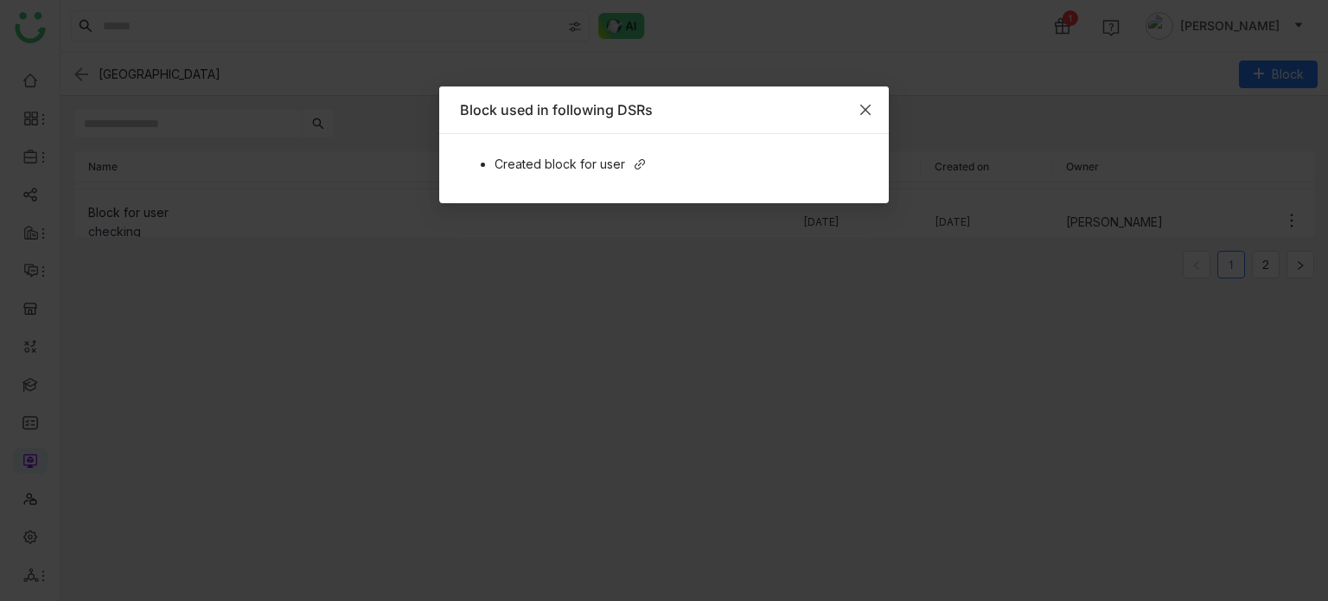
click at [877, 99] on span "Close" at bounding box center [865, 109] width 47 height 47
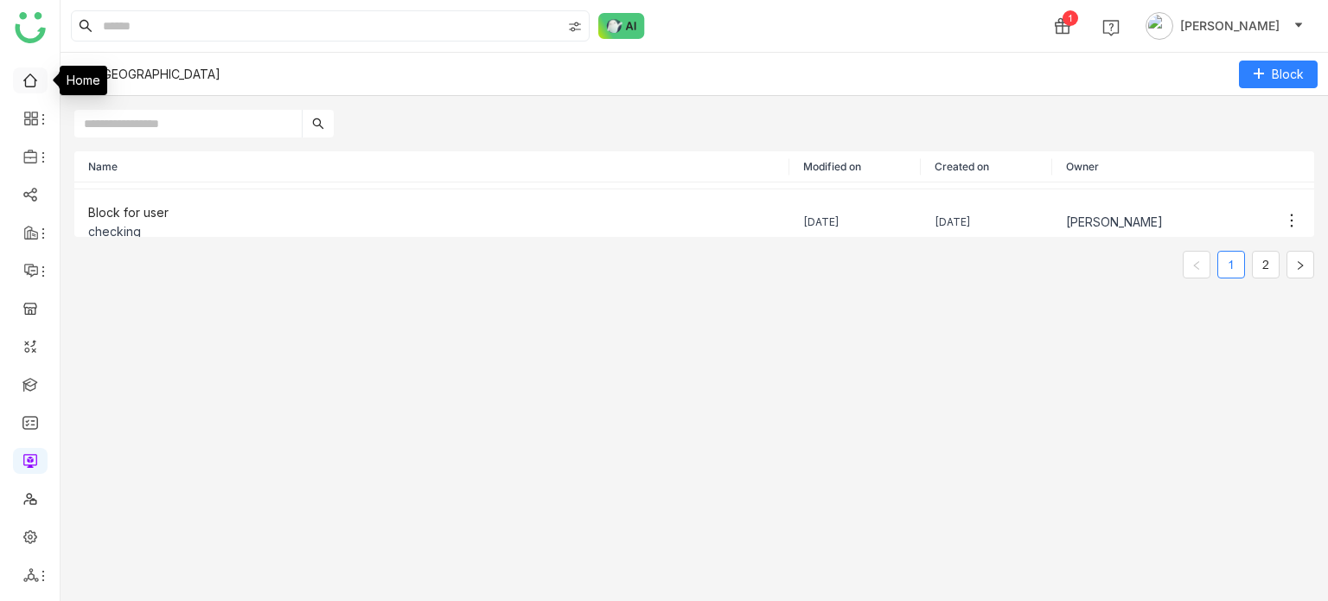
click at [31, 85] on link at bounding box center [30, 79] width 16 height 15
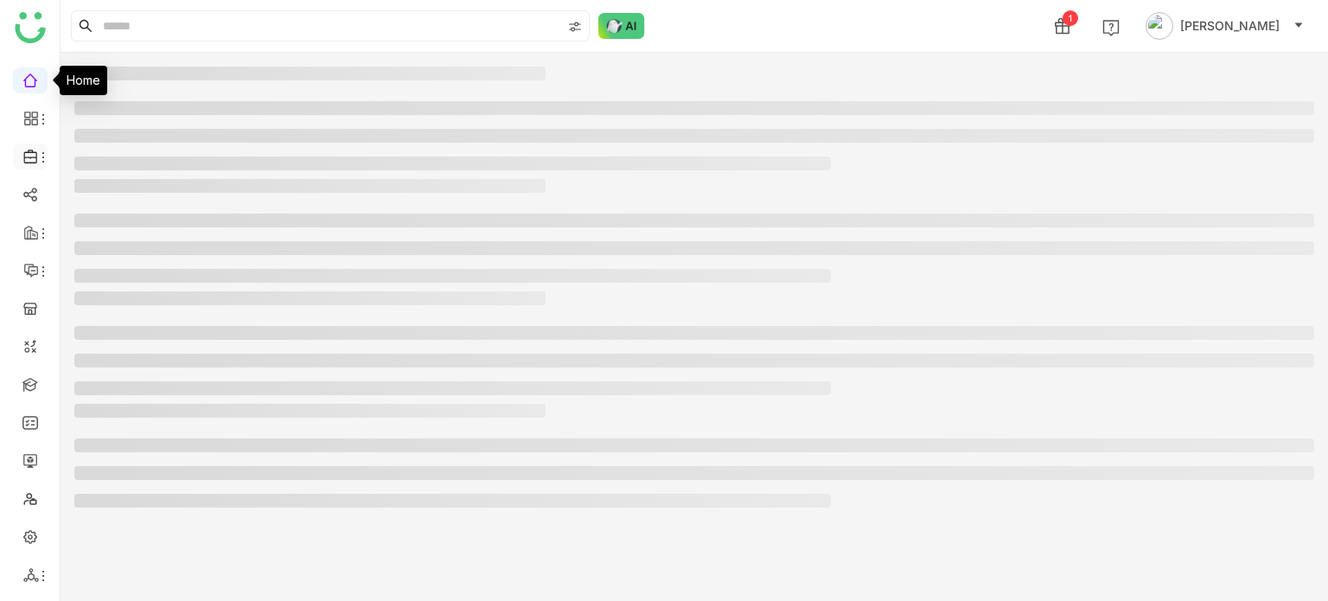
click at [27, 156] on span at bounding box center [29, 156] width 9 height 0
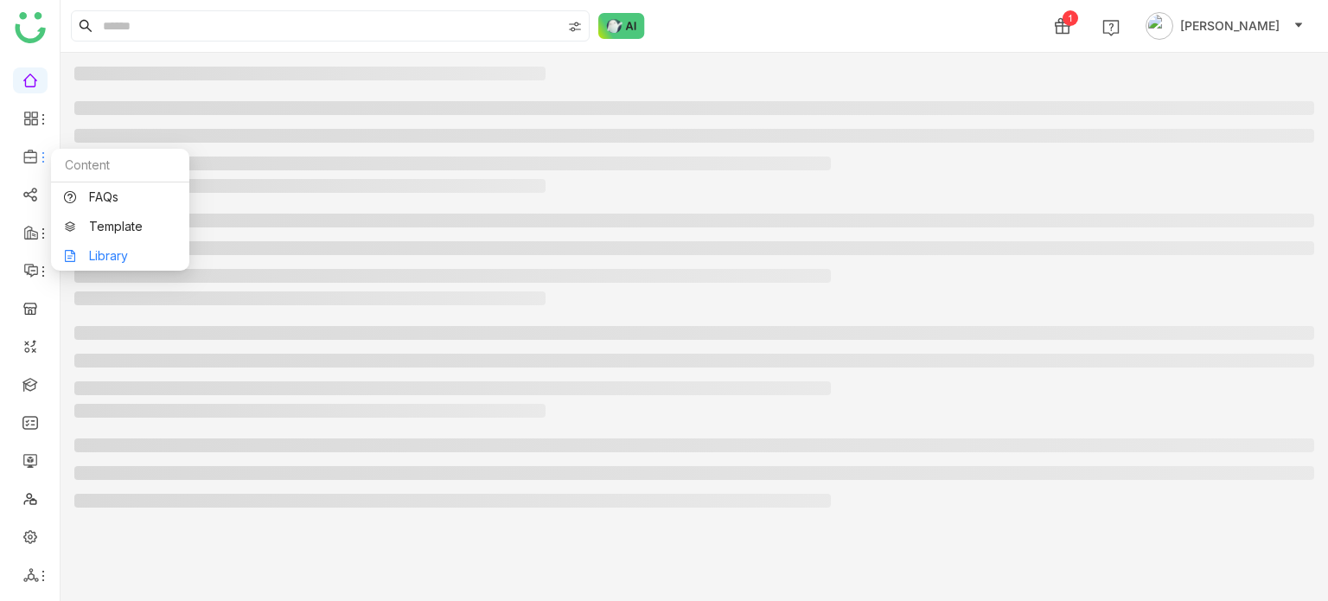
click at [112, 255] on link "Library" at bounding box center [120, 256] width 112 height 12
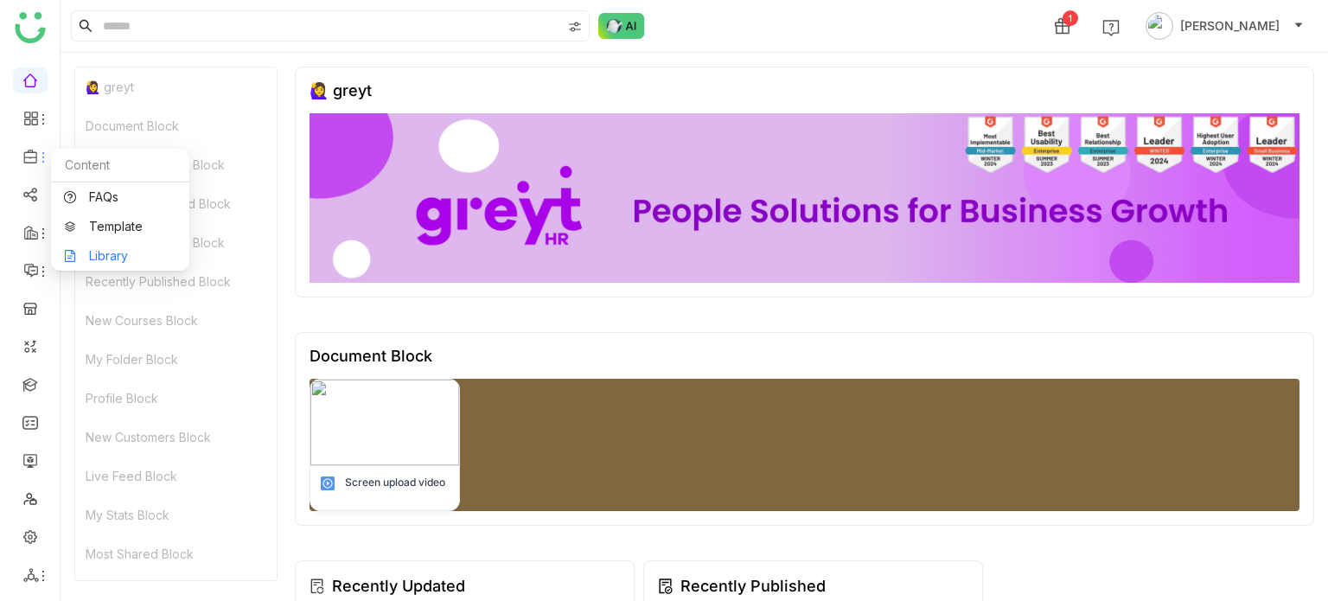
click at [112, 255] on link "Library" at bounding box center [120, 256] width 112 height 12
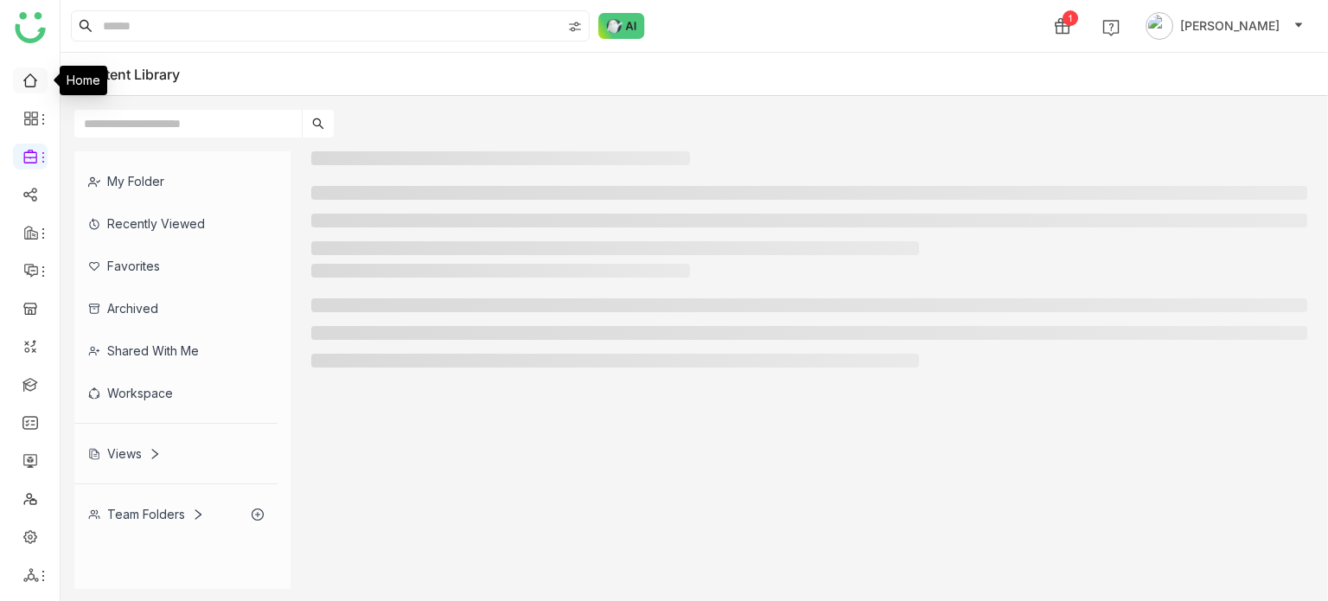
click at [28, 80] on link at bounding box center [30, 79] width 16 height 15
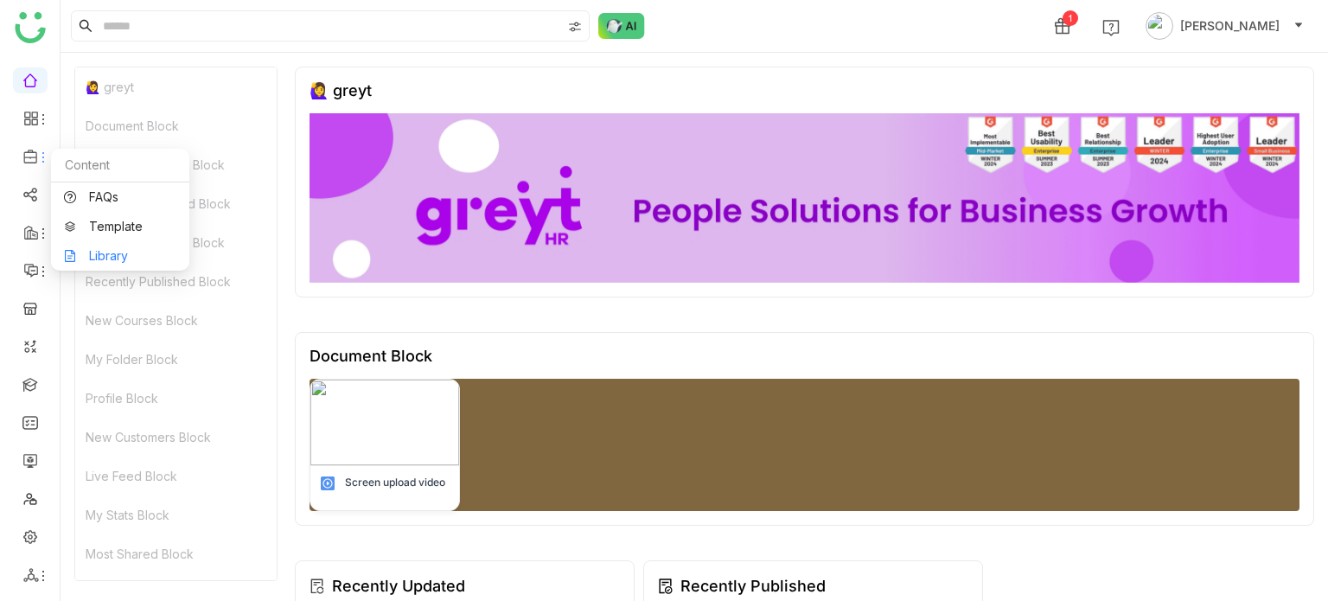
click at [97, 258] on link "Library" at bounding box center [120, 256] width 112 height 12
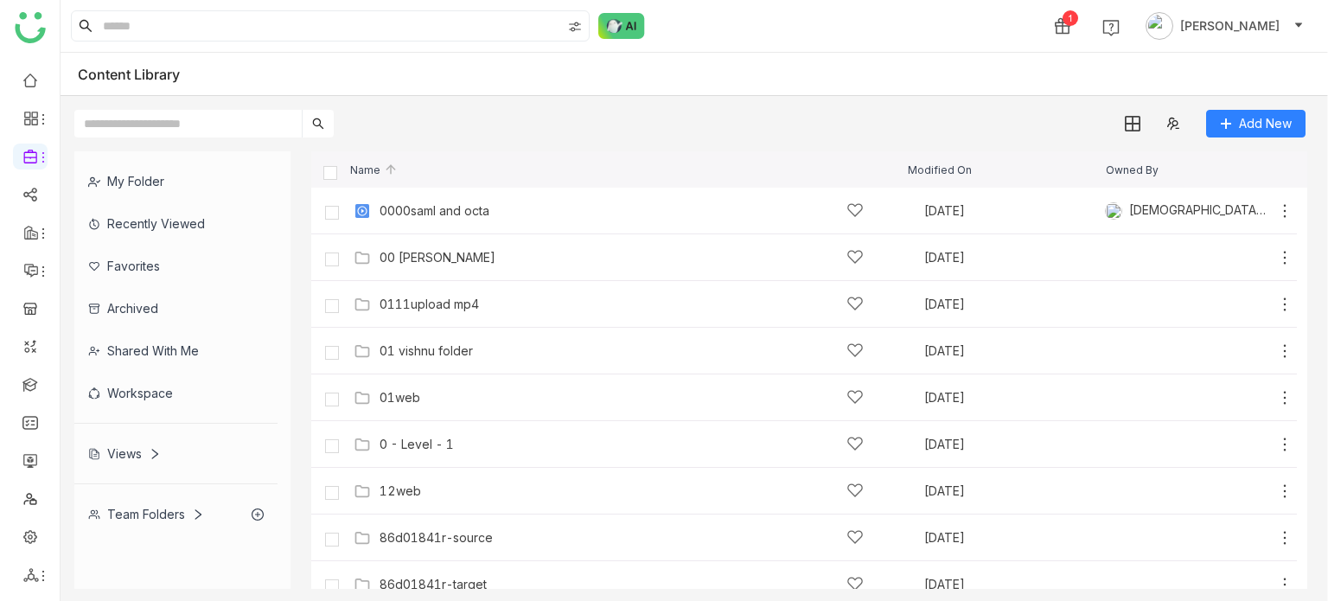
click at [145, 187] on div "My Folder" at bounding box center [175, 181] width 203 height 42
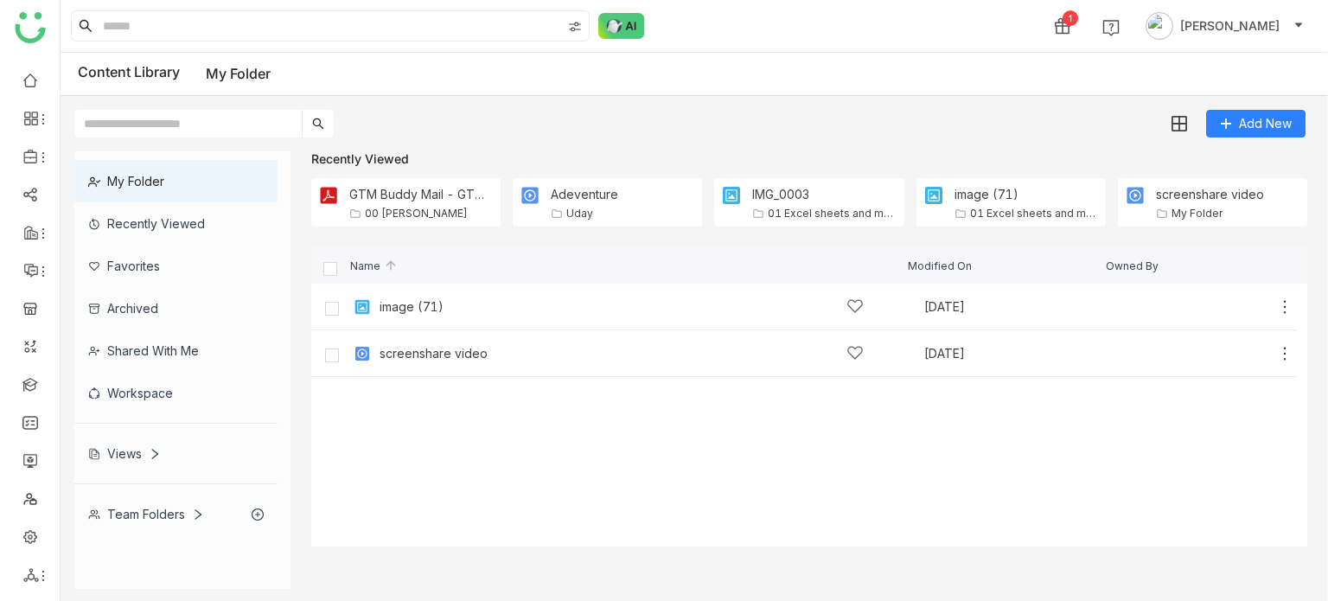
click at [112, 212] on div "Recently Viewed" at bounding box center [175, 223] width 203 height 42
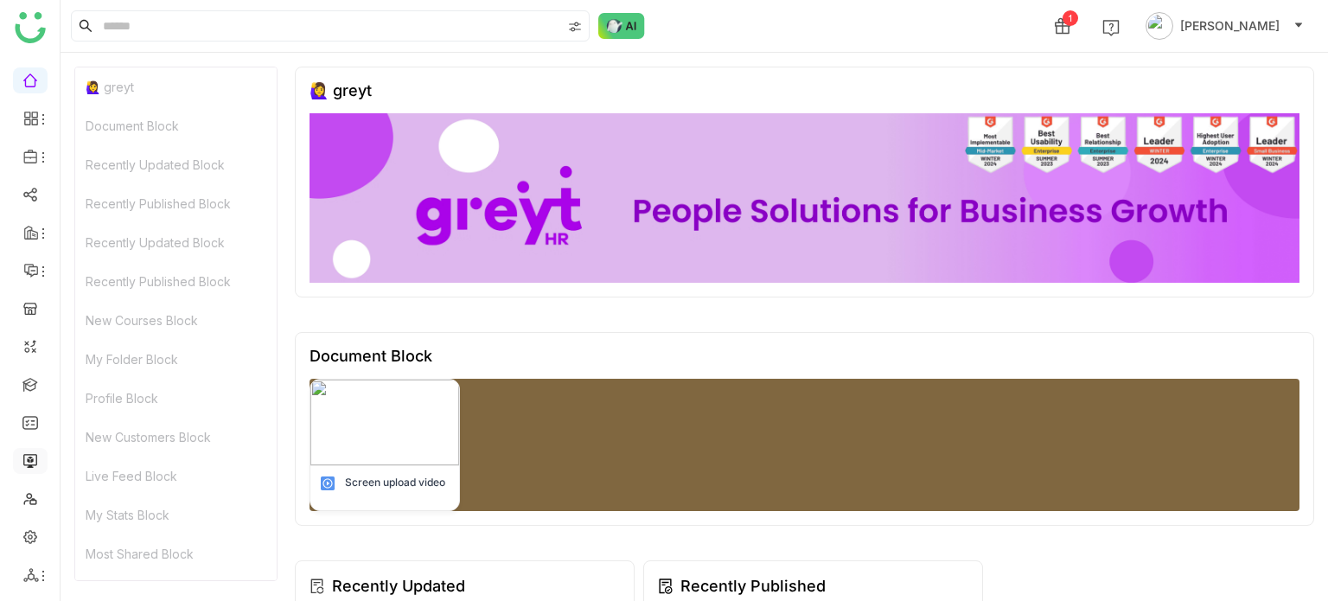
click at [28, 456] on link at bounding box center [30, 459] width 16 height 15
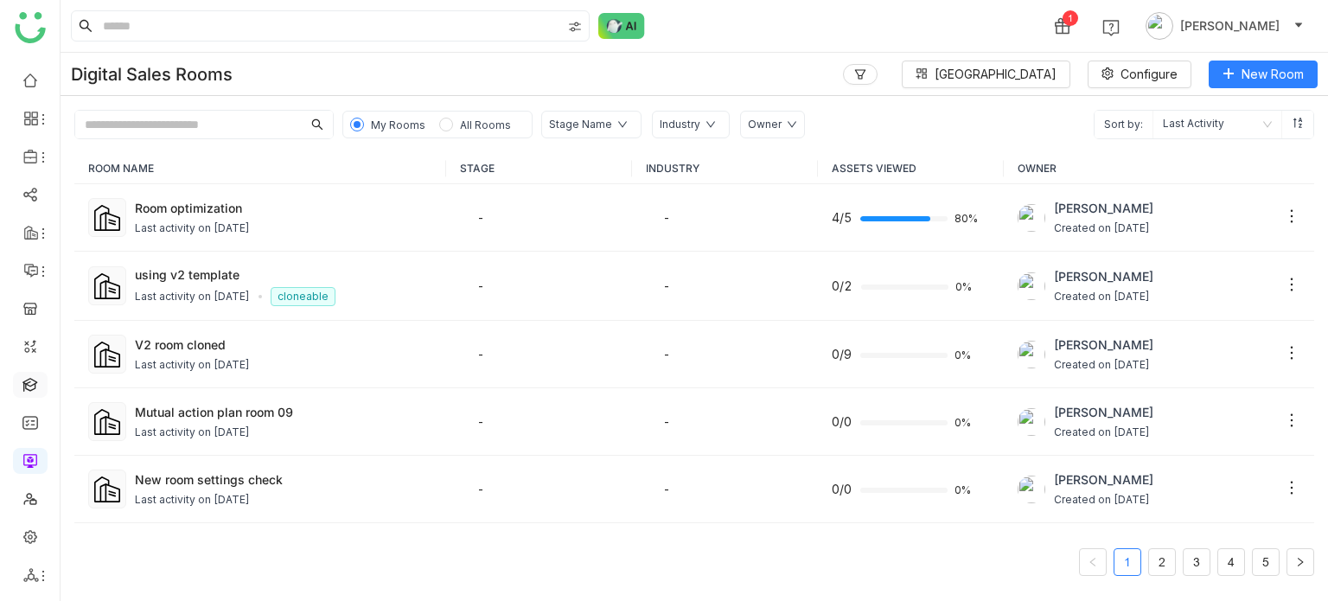
click at [29, 379] on link at bounding box center [30, 383] width 16 height 15
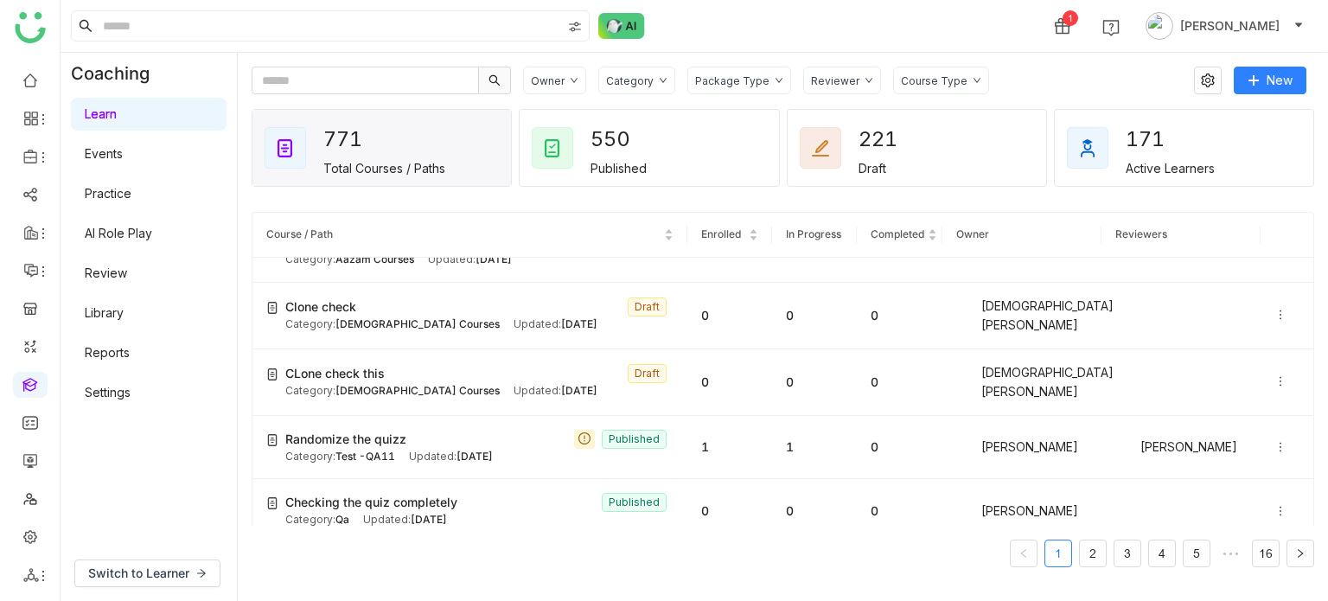
scroll to position [2175, 0]
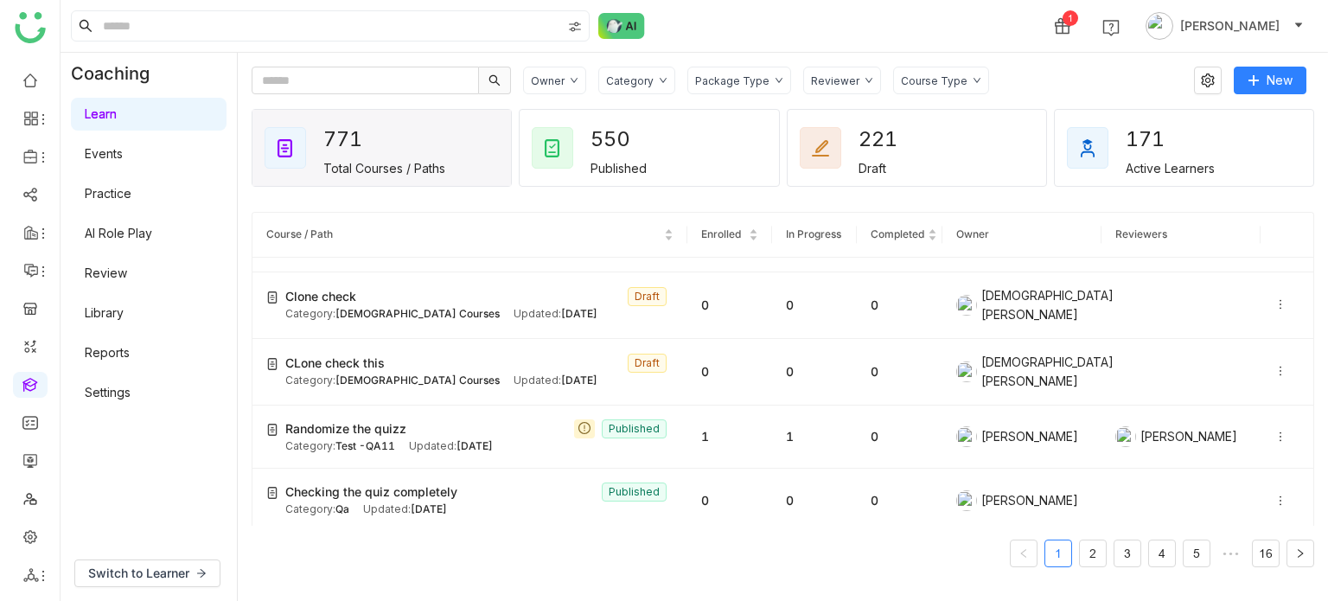
click at [117, 112] on link "Learn" at bounding box center [101, 113] width 32 height 15
click at [190, 569] on button "Switch to Learner" at bounding box center [147, 573] width 146 height 28
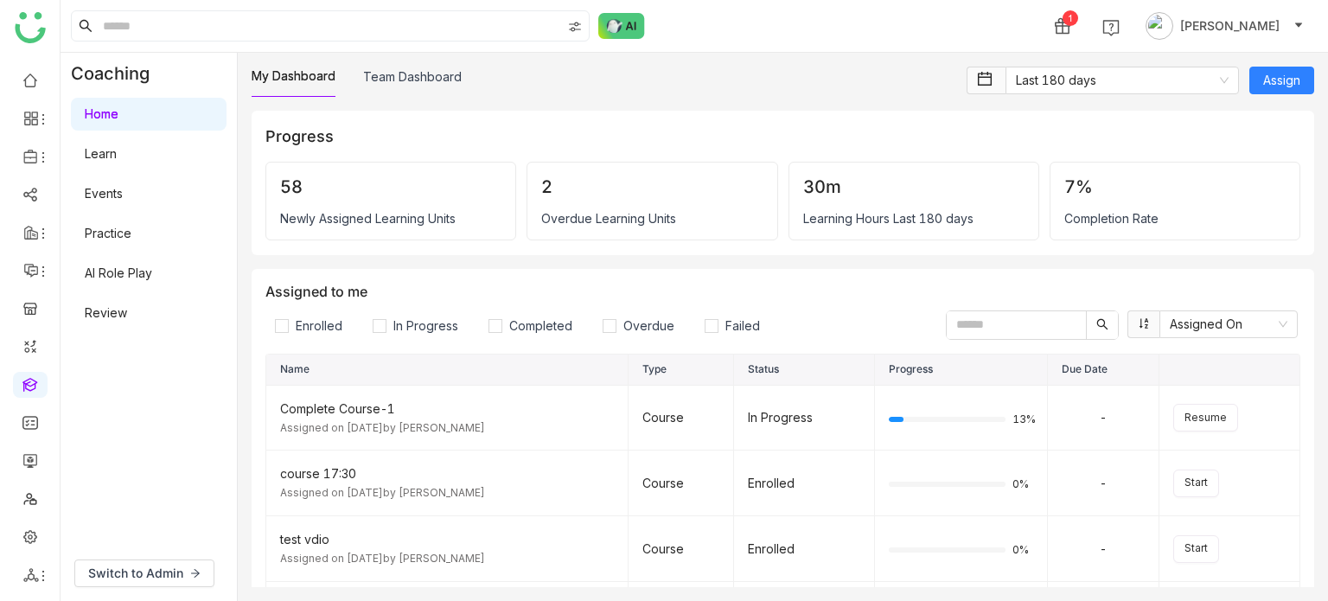
click at [1010, 328] on input "text" at bounding box center [1016, 325] width 139 height 28
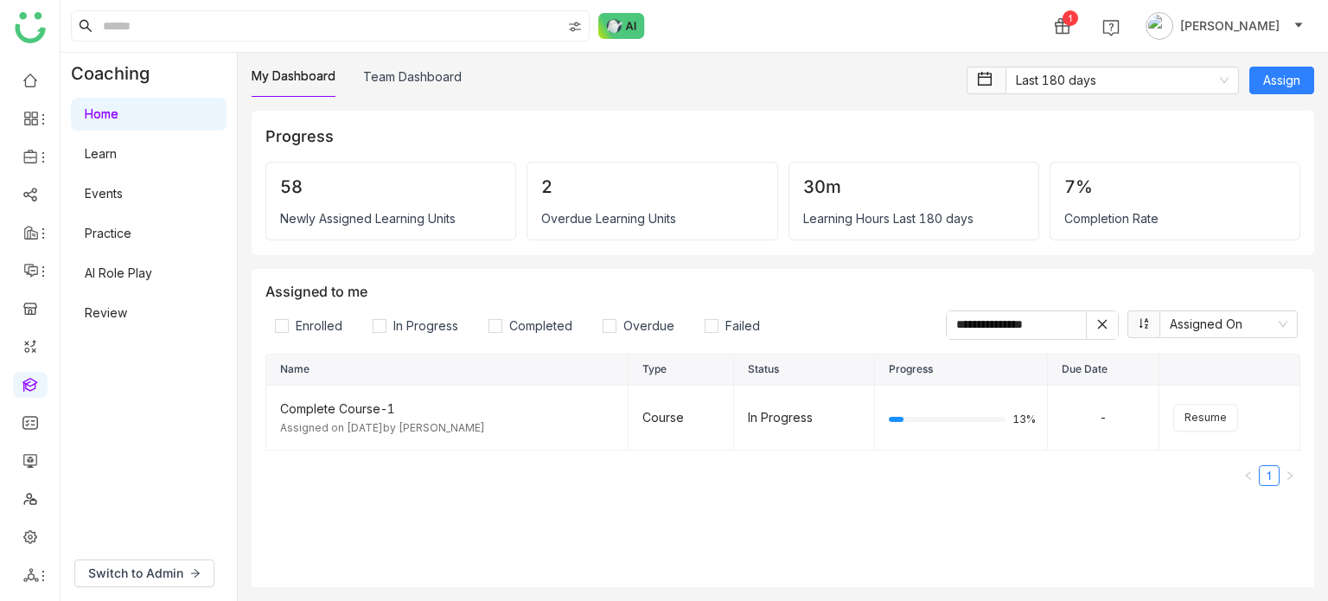
type input "**********"
click at [1193, 417] on span "Resume" at bounding box center [1205, 418] width 42 height 16
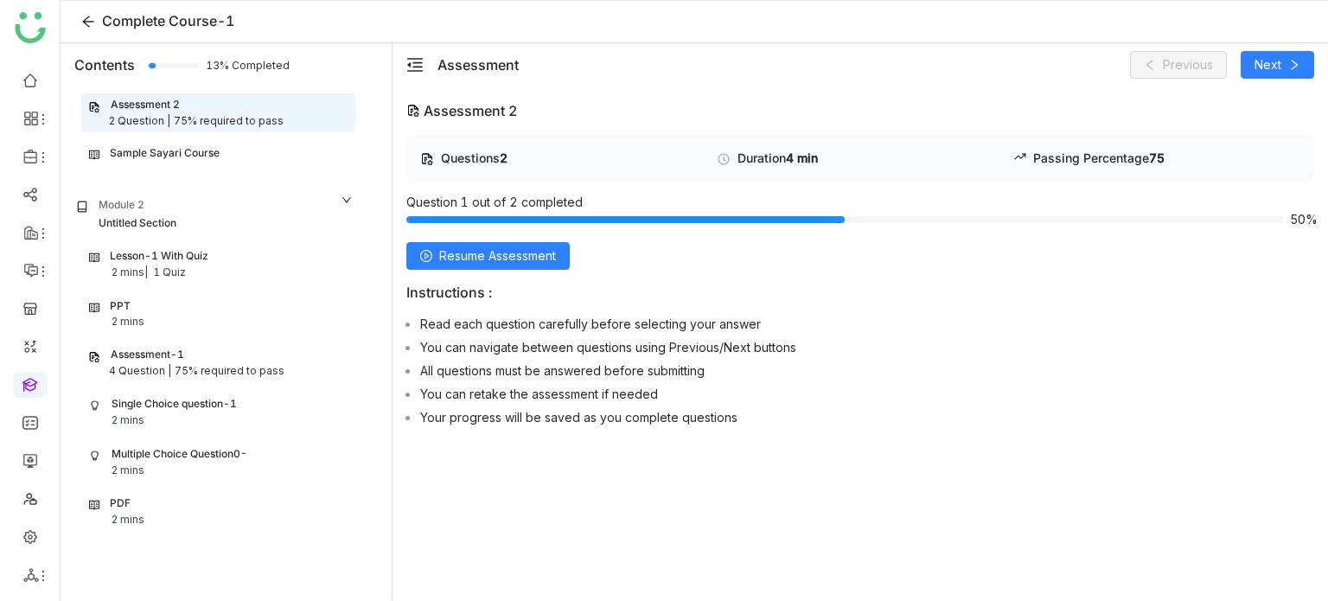
scroll to position [52, 0]
click at [543, 256] on span "Resume Assessment" at bounding box center [497, 255] width 117 height 19
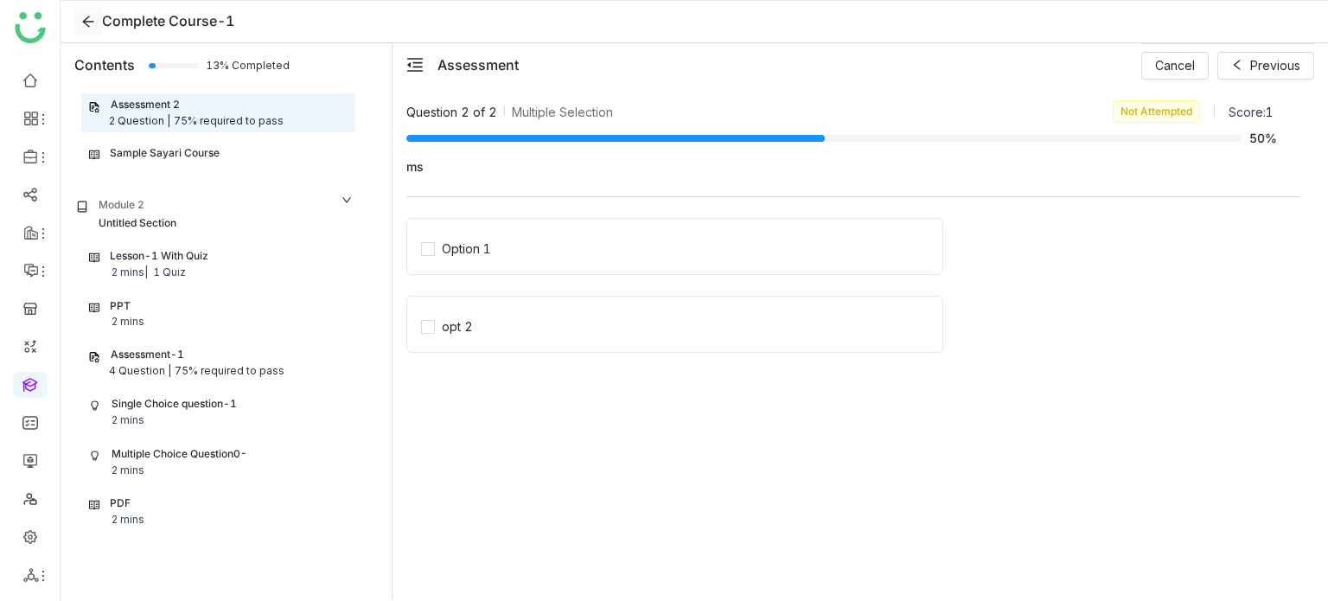
click at [86, 27] on icon at bounding box center [88, 22] width 14 height 14
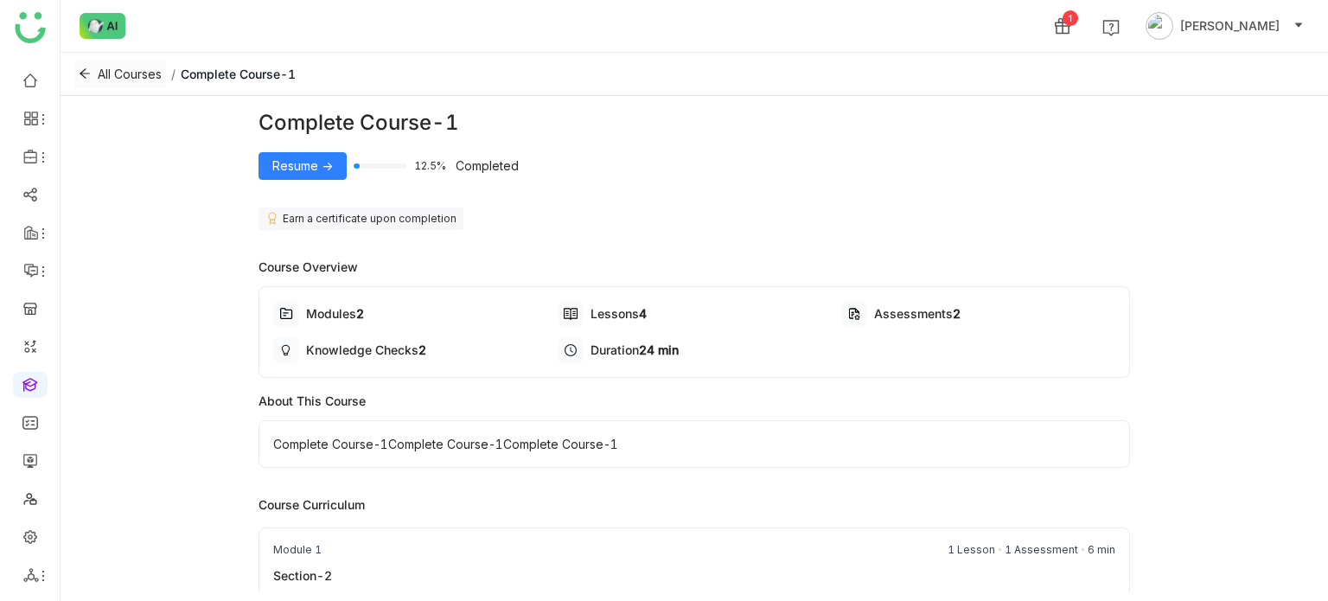
click at [84, 72] on icon at bounding box center [85, 73] width 12 height 12
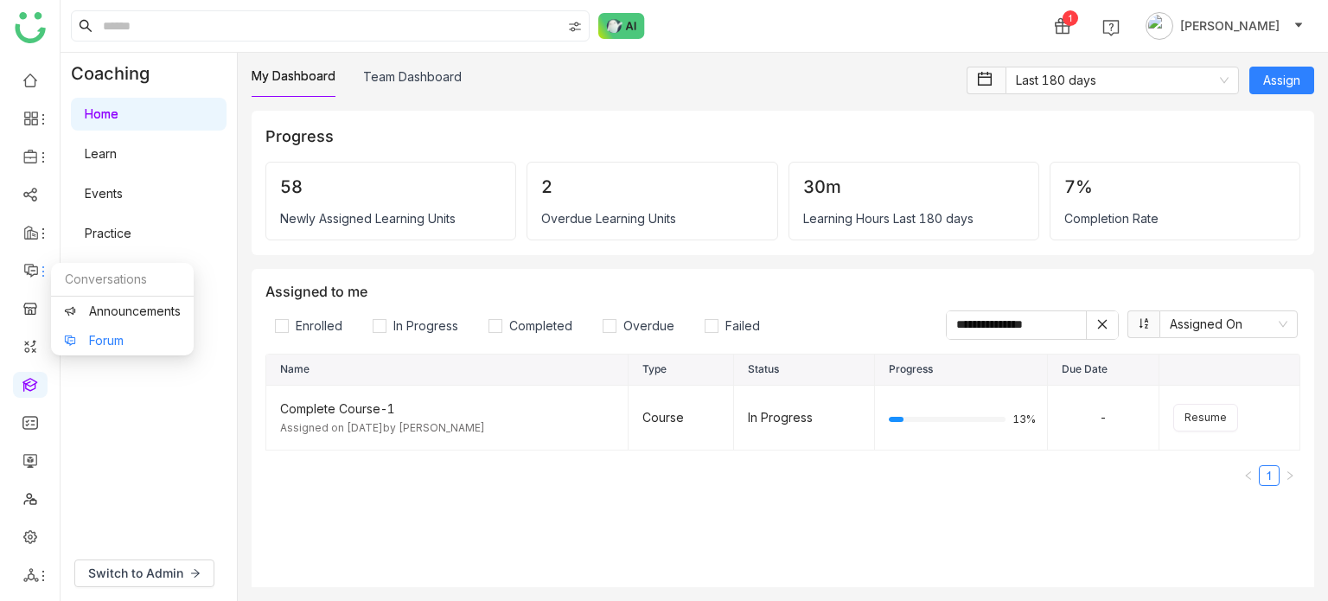
click at [100, 347] on link "Forum" at bounding box center [122, 341] width 117 height 12
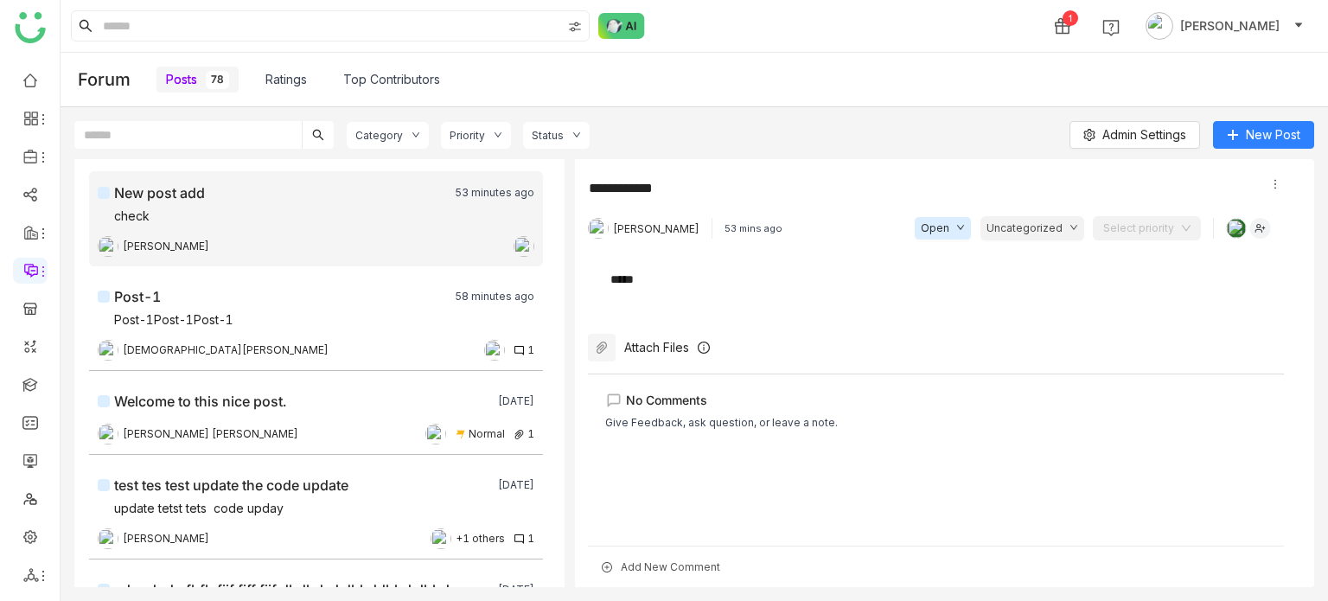
click at [404, 84] on link "Top Contributors" at bounding box center [391, 79] width 97 height 19
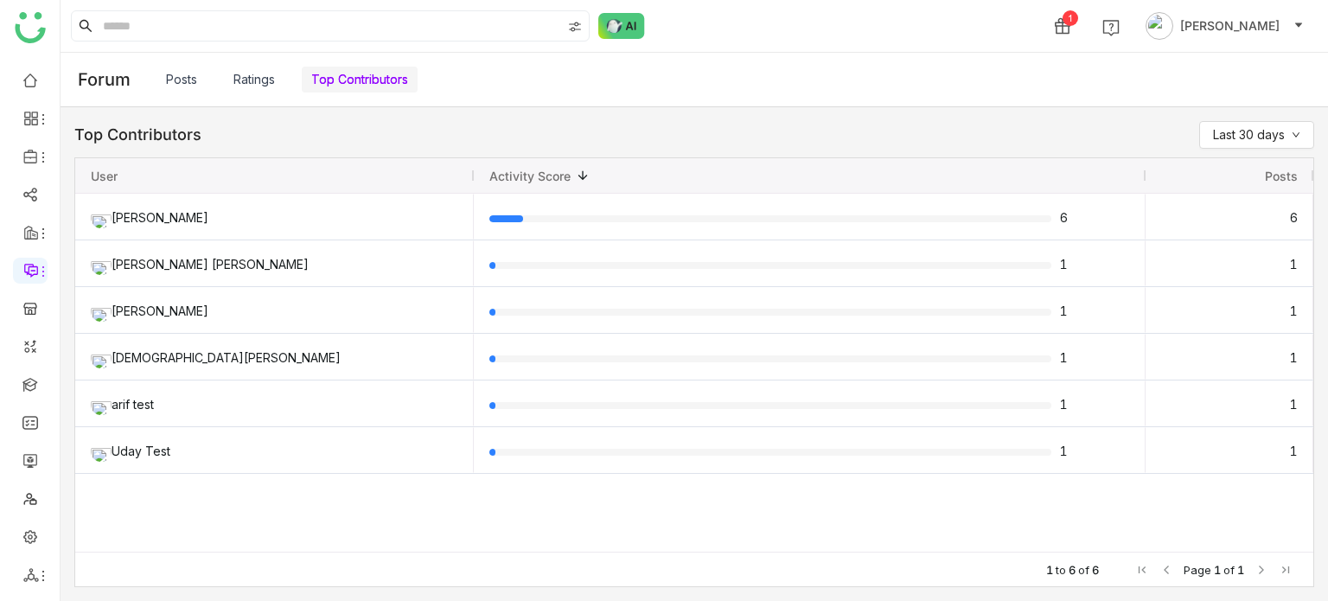
click at [239, 84] on link "Ratings" at bounding box center [253, 79] width 41 height 19
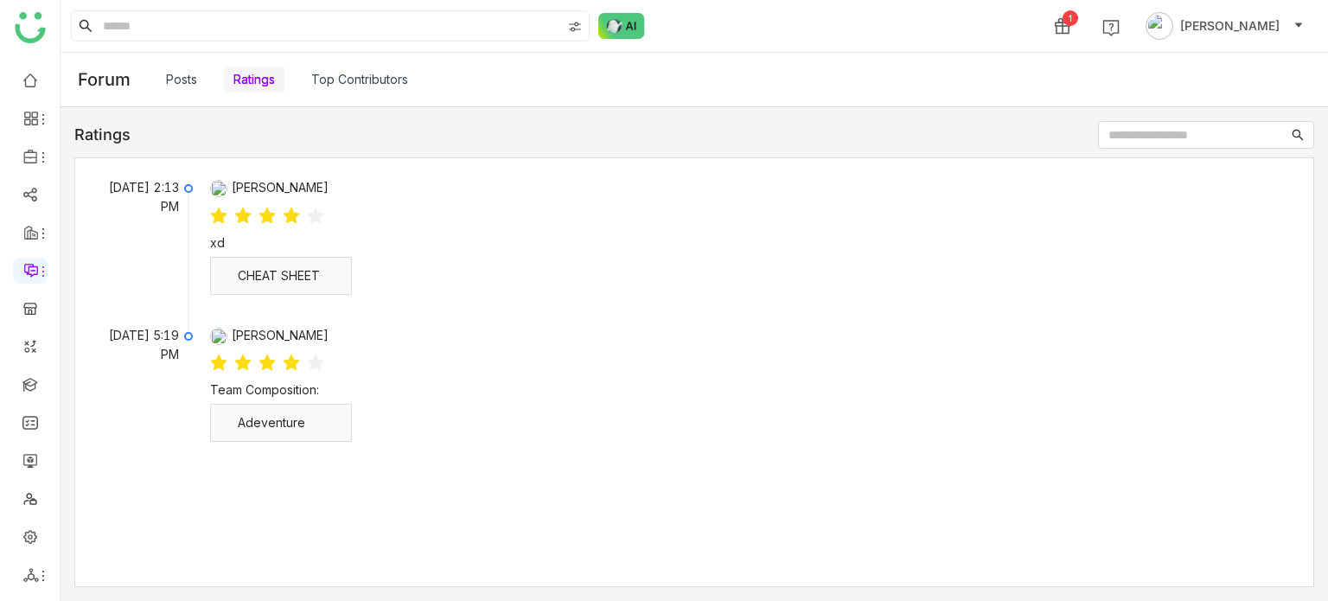
click at [166, 74] on link "Posts" at bounding box center [181, 79] width 31 height 19
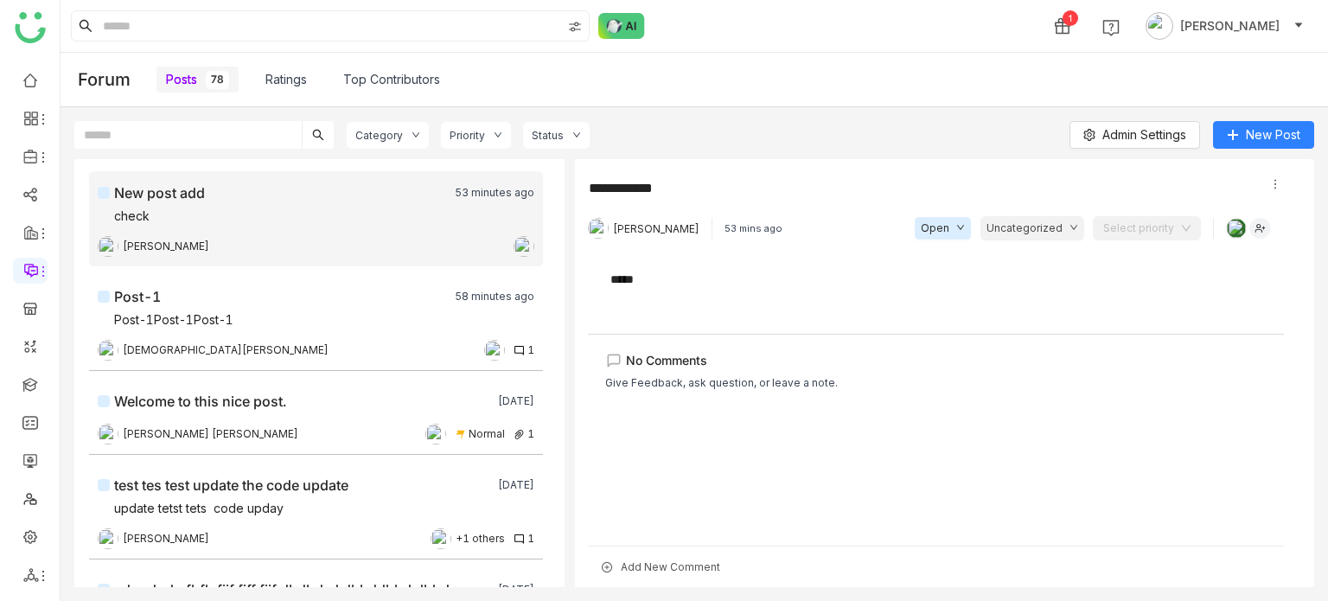
click at [211, 6] on div "1 [PERSON_NAME]" at bounding box center [694, 26] width 1267 height 52
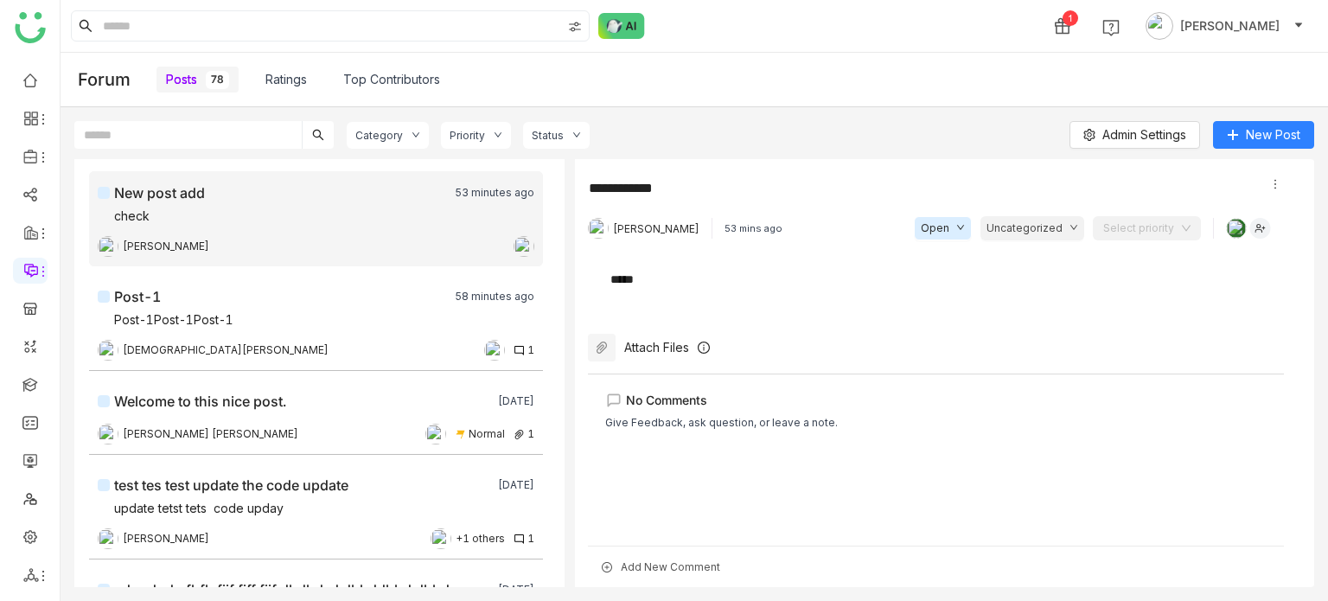
click at [203, 48] on div "1 [PERSON_NAME]" at bounding box center [694, 26] width 1267 height 52
click at [202, 48] on div "1 [PERSON_NAME]" at bounding box center [694, 26] width 1267 height 52
click at [211, 40] on input at bounding box center [330, 25] width 462 height 29
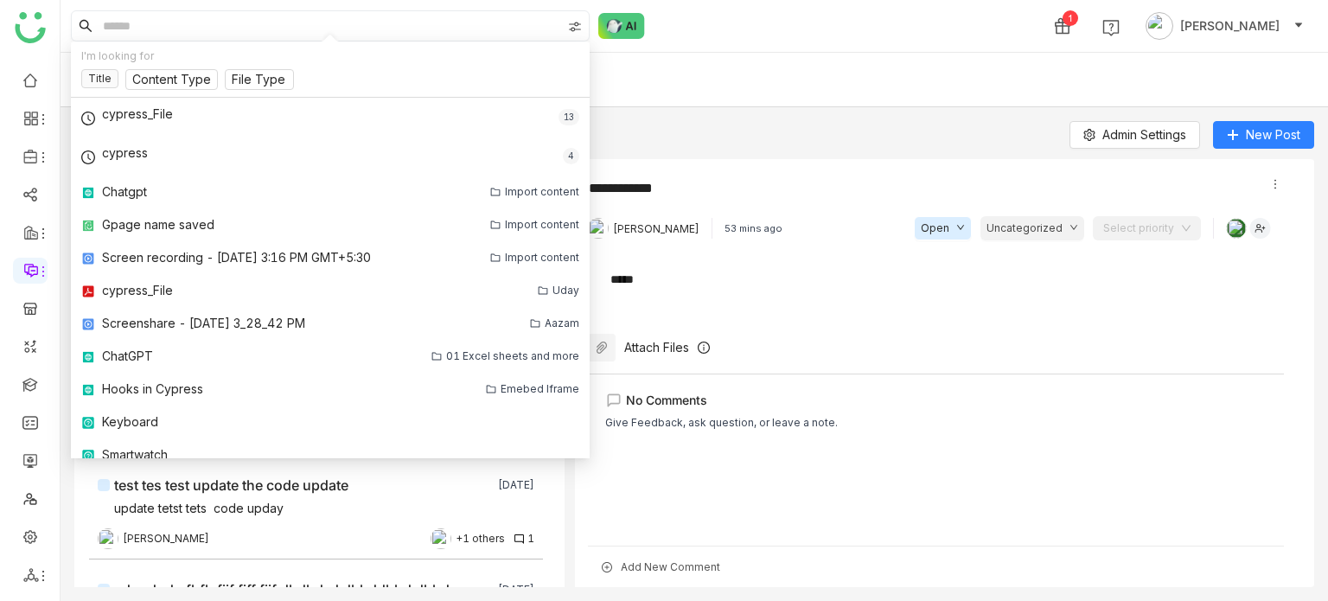
click at [577, 28] on img at bounding box center [575, 27] width 14 height 14
click at [581, 76] on span "My Folder" at bounding box center [578, 75] width 71 height 19
click at [571, 105] on span "Library" at bounding box center [569, 101] width 53 height 19
click at [705, 51] on div "1 [PERSON_NAME]" at bounding box center [694, 26] width 1267 height 52
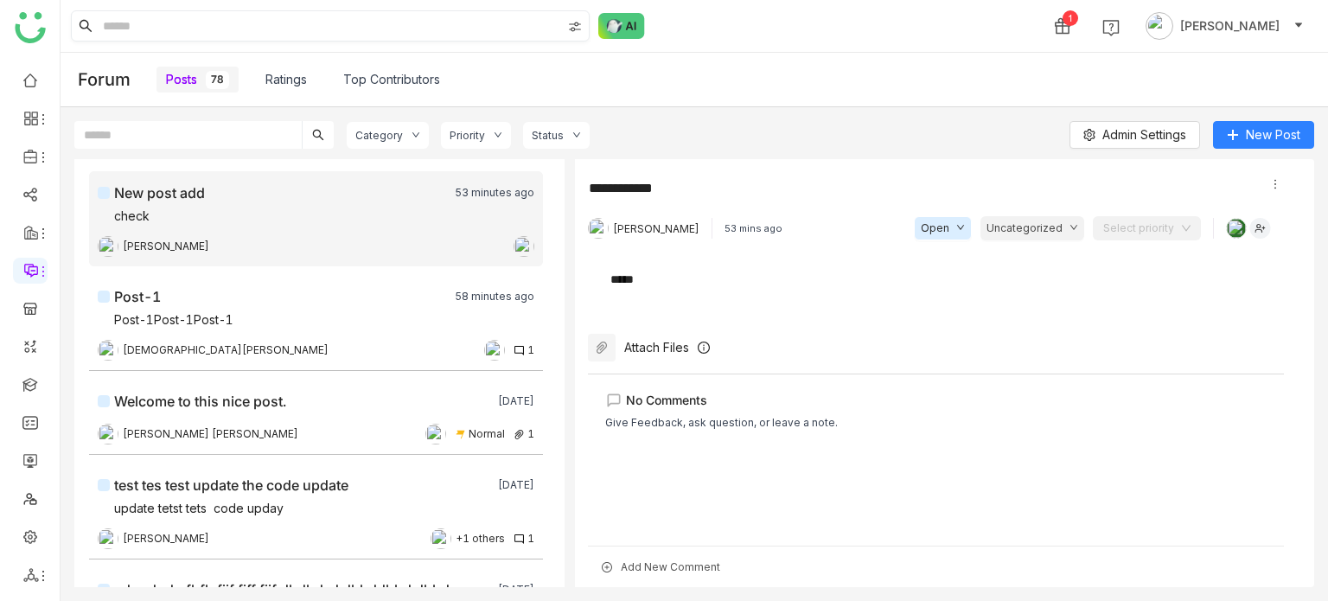
click at [570, 27] on img at bounding box center [575, 27] width 14 height 14
click at [472, 23] on input at bounding box center [330, 25] width 462 height 29
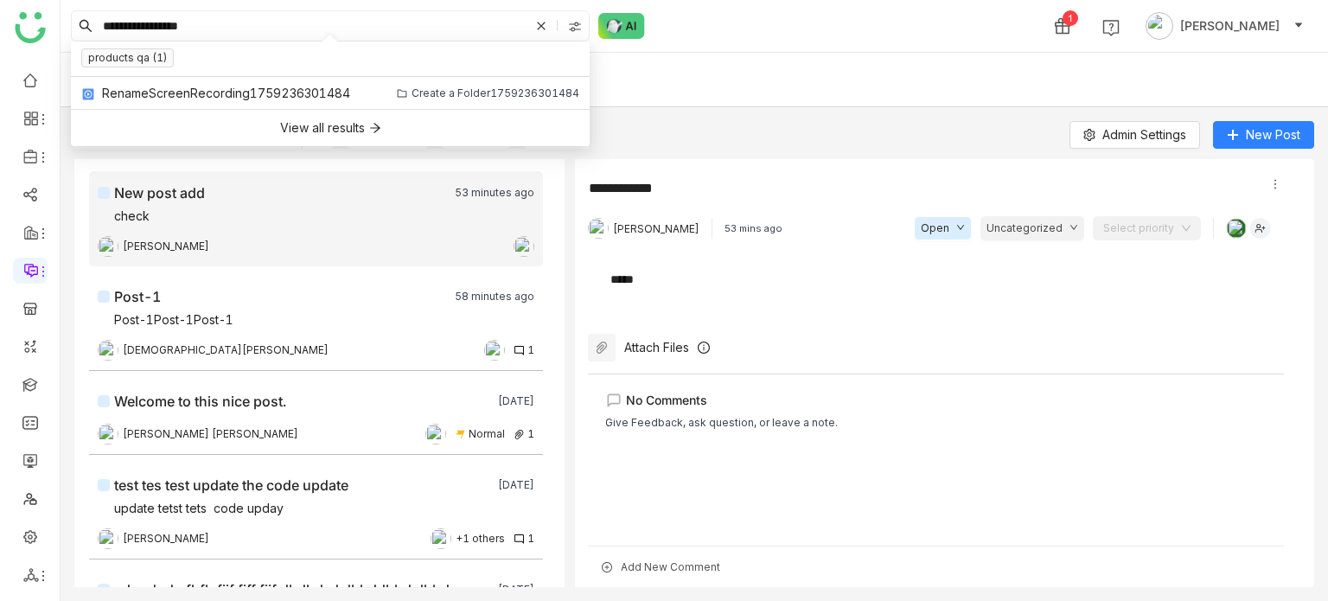
type input "**********"
click at [683, 80] on div "Posts 78 Ratings Top Contributors" at bounding box center [733, 80] width 1154 height 54
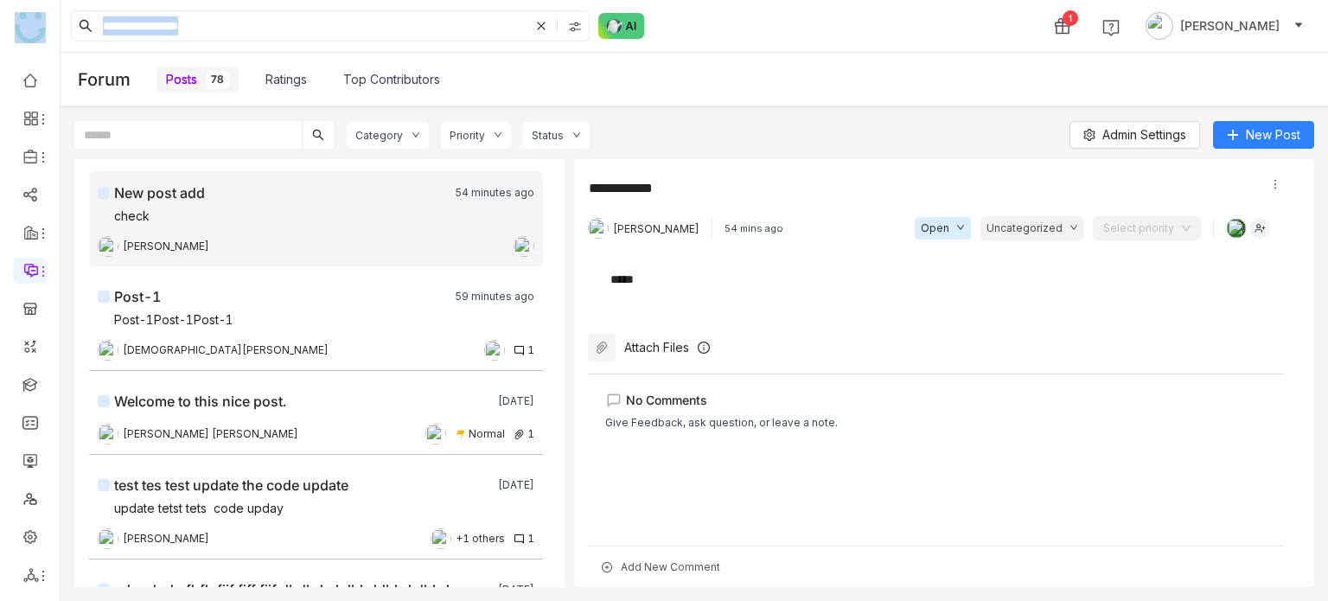
drag, startPoint x: 404, startPoint y: 41, endPoint x: 46, endPoint y: 16, distance: 358.7
click at [46, 16] on nz-layout "**********" at bounding box center [664, 300] width 1328 height 601
click at [542, 29] on icon at bounding box center [541, 26] width 10 height 10
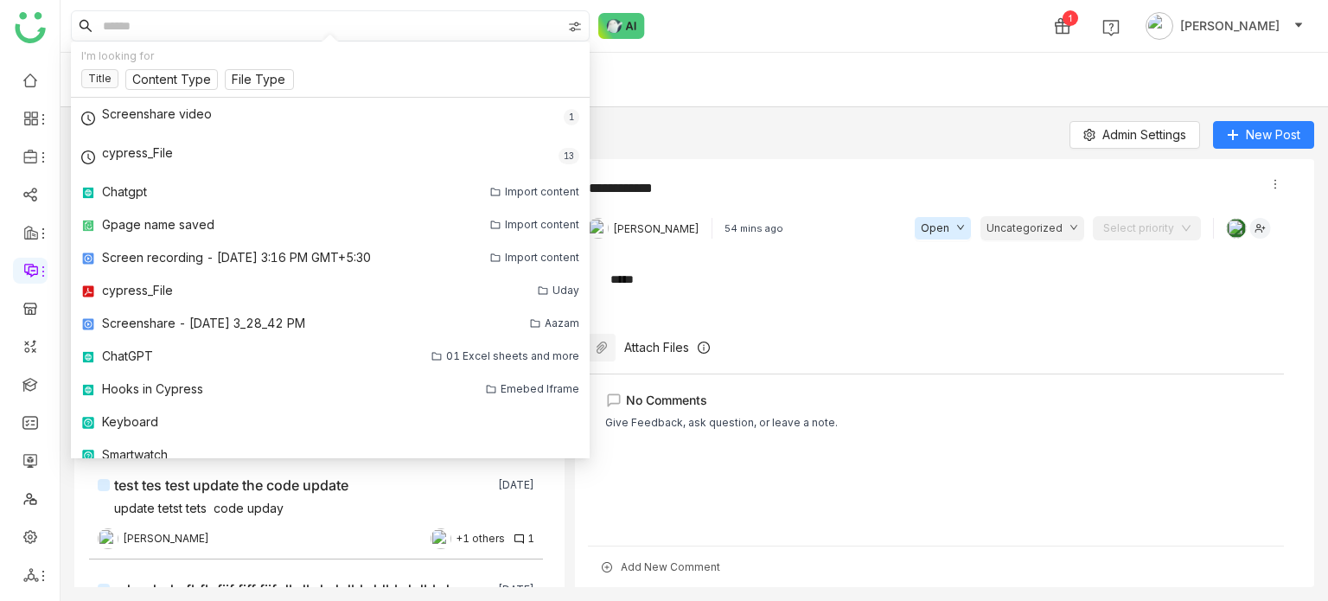
click at [488, 23] on input at bounding box center [330, 25] width 462 height 29
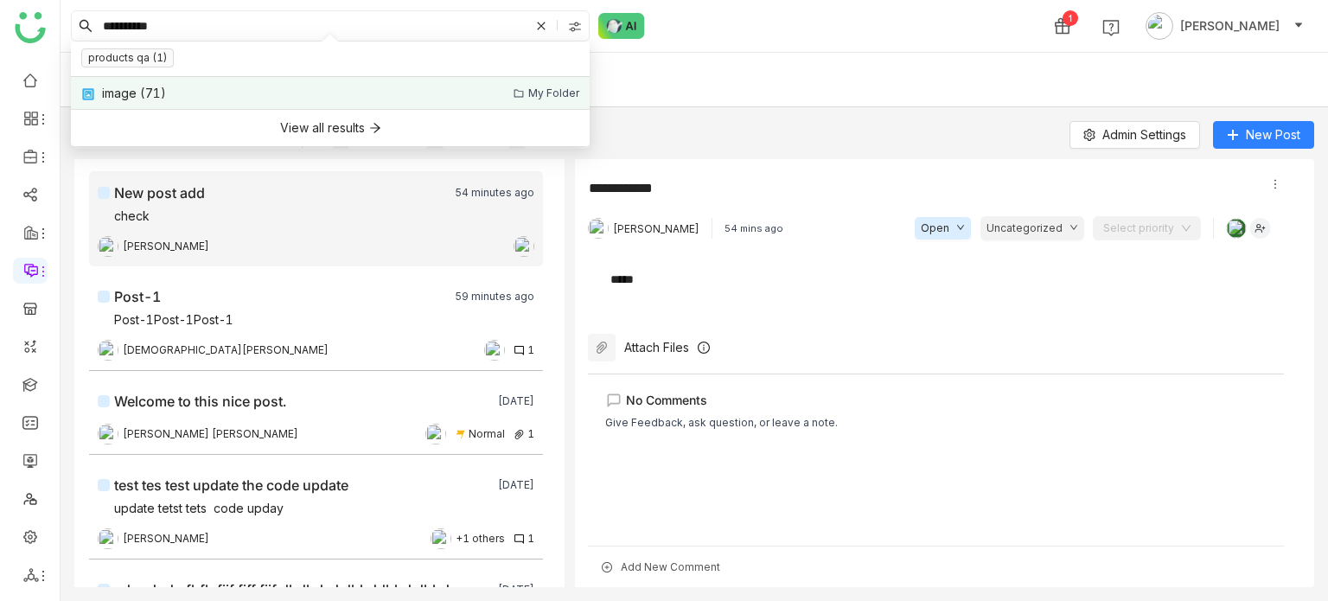
type input "**********"
click at [239, 101] on link "image (71) My Folder" at bounding box center [330, 93] width 519 height 33
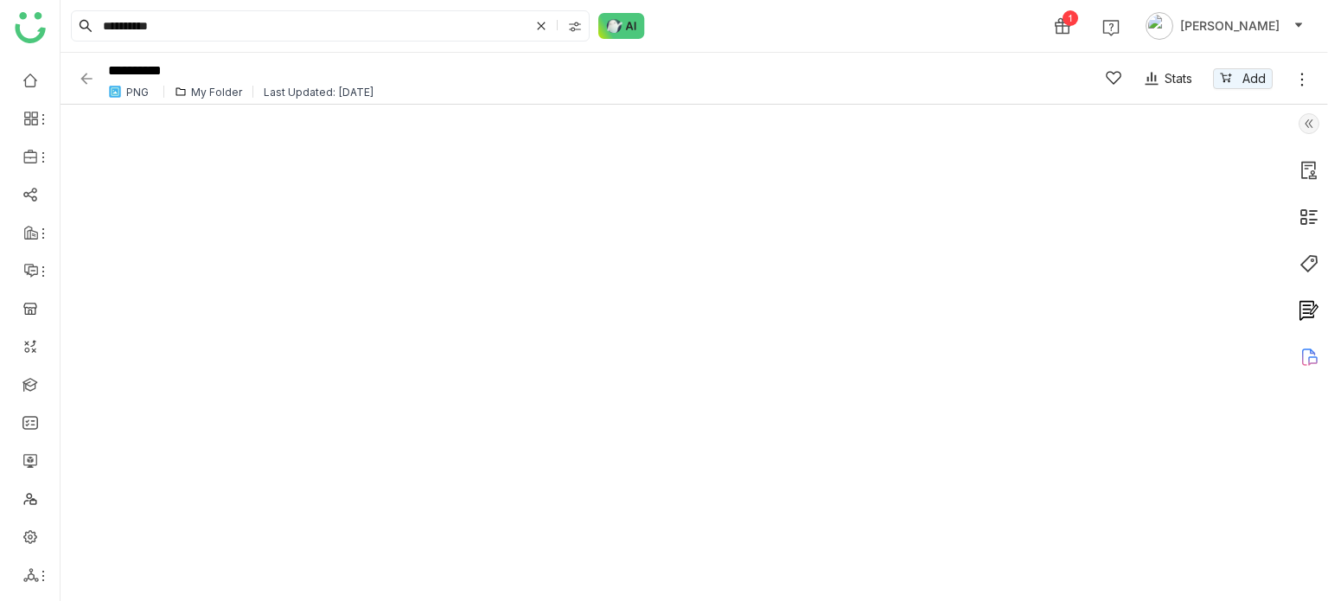
click at [78, 82] on img at bounding box center [86, 78] width 17 height 17
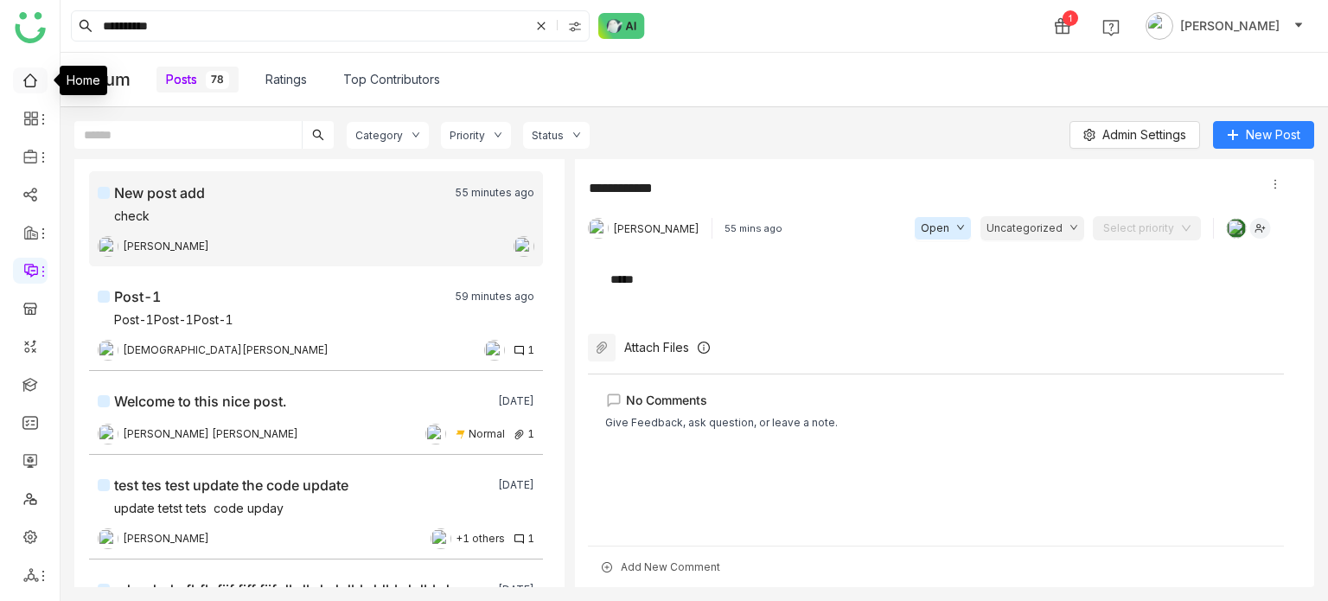
click at [31, 82] on link at bounding box center [30, 79] width 16 height 15
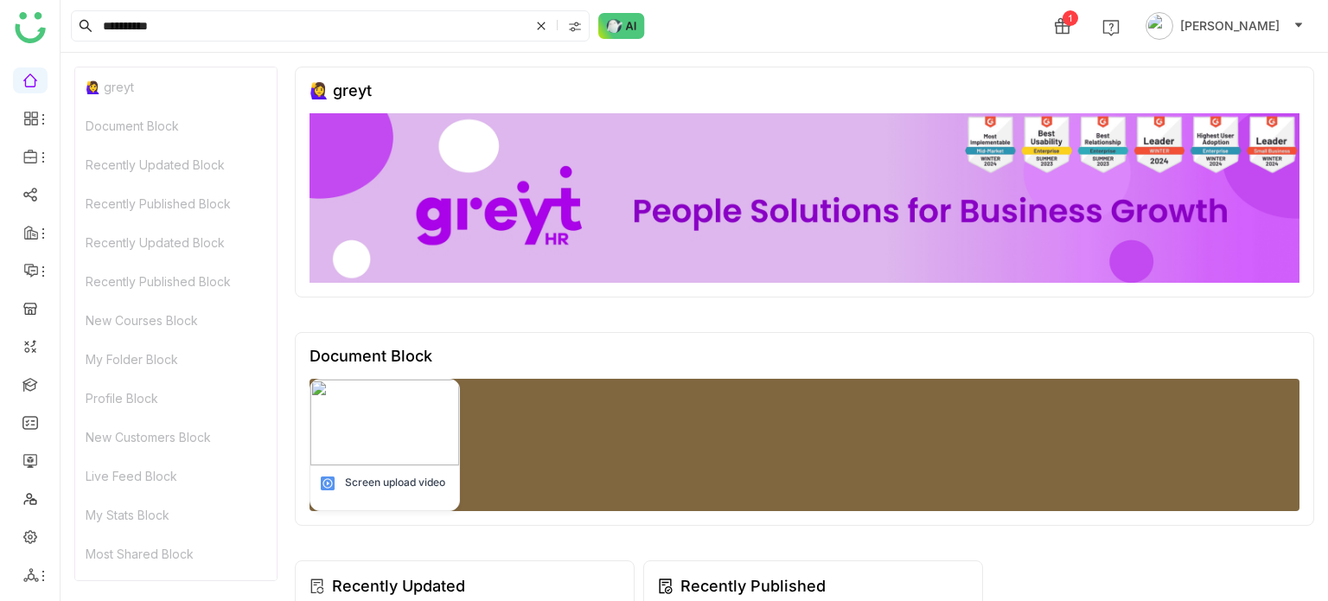
click at [543, 23] on icon at bounding box center [541, 26] width 8 height 8
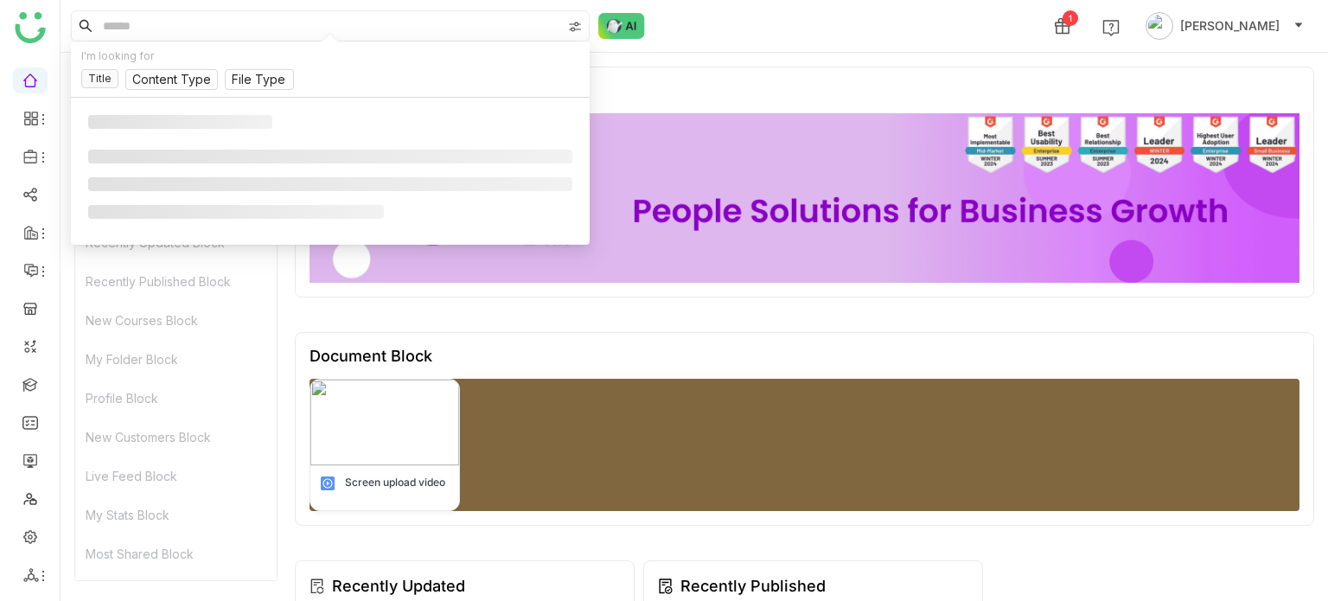
click at [542, 23] on input at bounding box center [330, 25] width 462 height 29
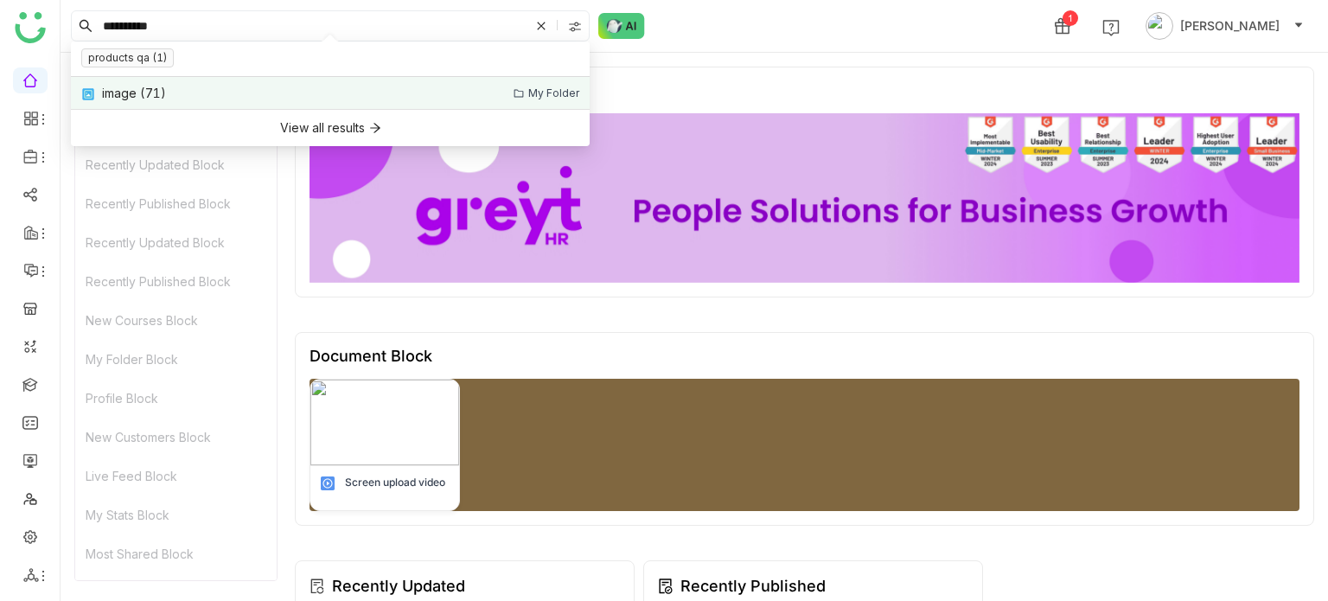
type input "**********"
click at [219, 94] on link "image (71) My Folder" at bounding box center [330, 93] width 519 height 33
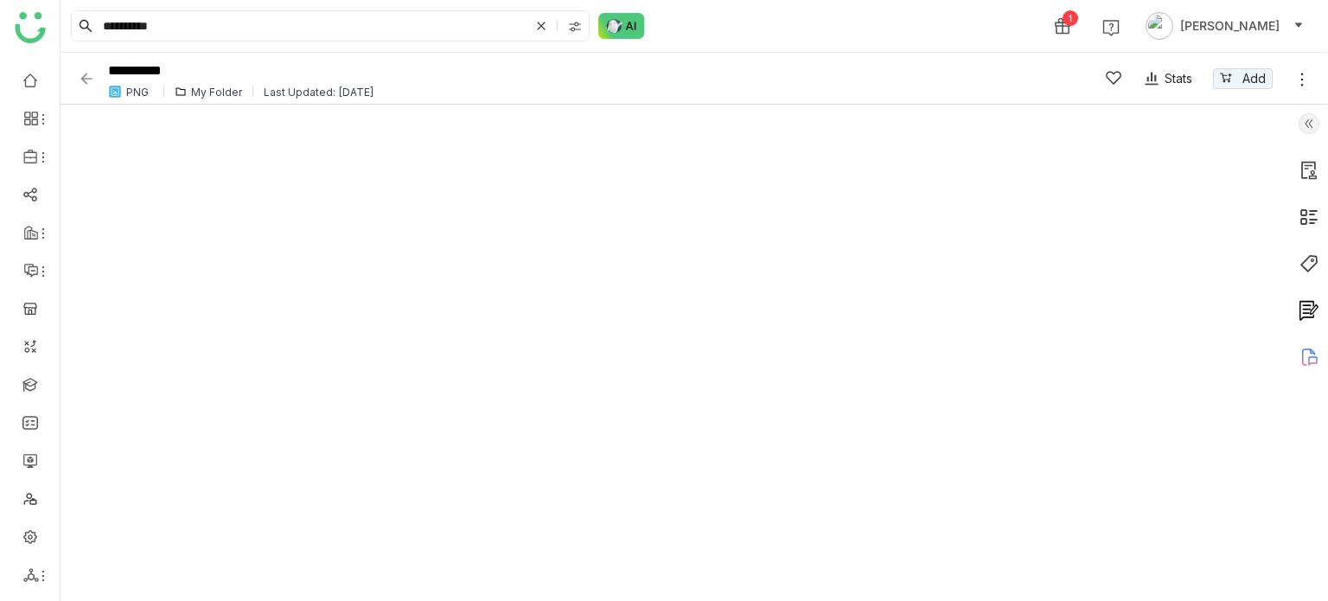
click at [83, 86] on img at bounding box center [86, 78] width 17 height 17
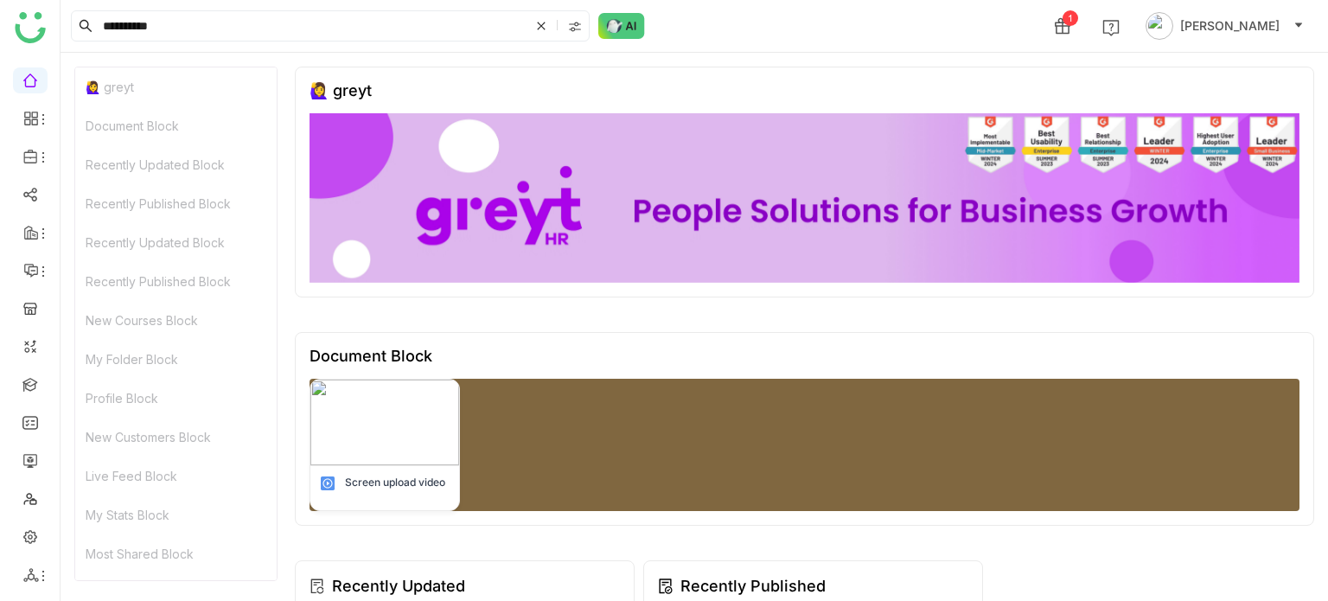
click at [20, 483] on ul at bounding box center [30, 327] width 60 height 545
click at [28, 494] on link at bounding box center [30, 497] width 16 height 15
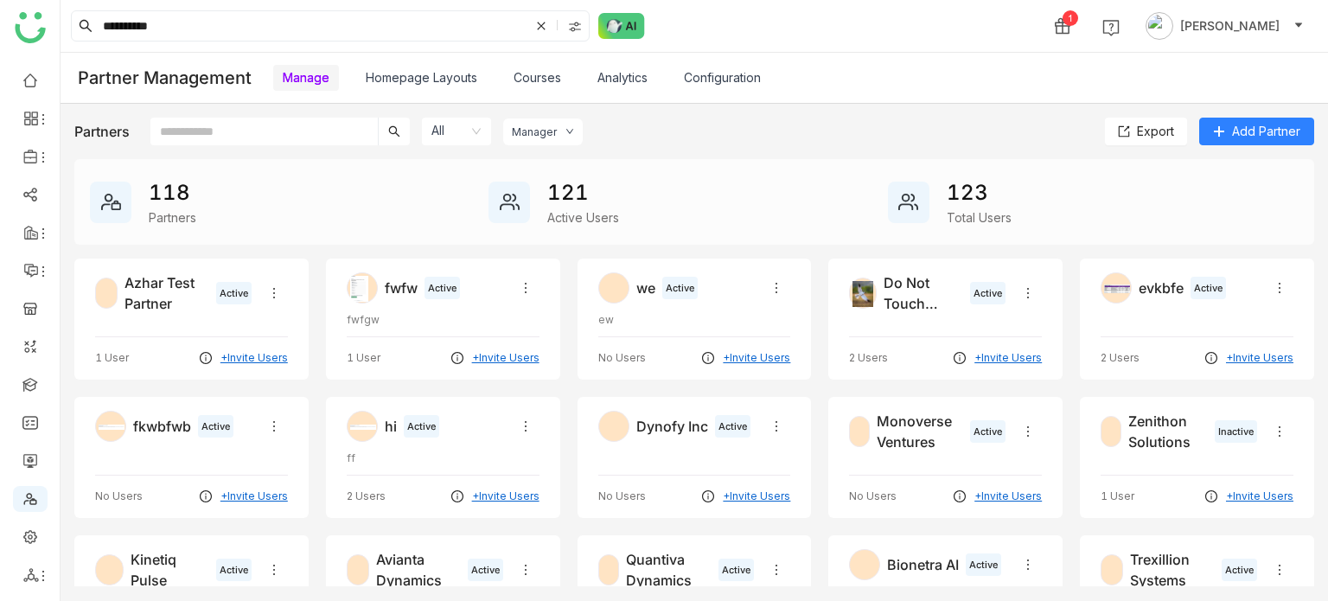
click at [294, 132] on input "text" at bounding box center [263, 132] width 227 height 28
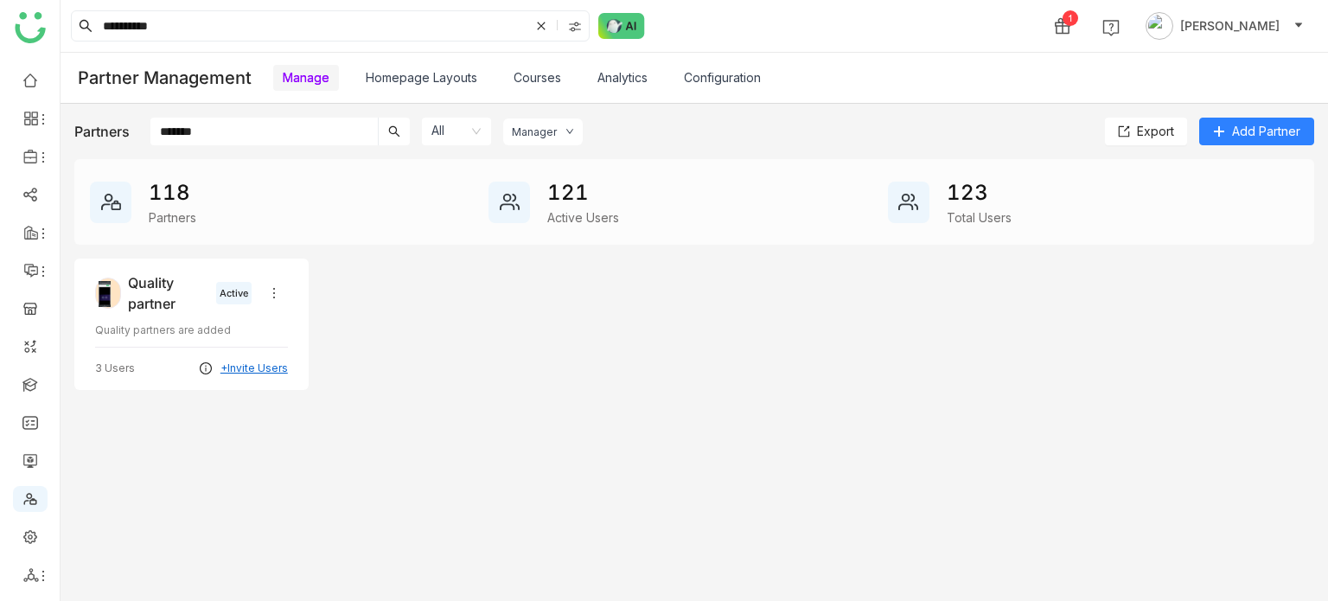
type input "*******"
click at [144, 305] on div "Quality partner" at bounding box center [168, 292] width 80 height 41
